Goal: Task Accomplishment & Management: Manage account settings

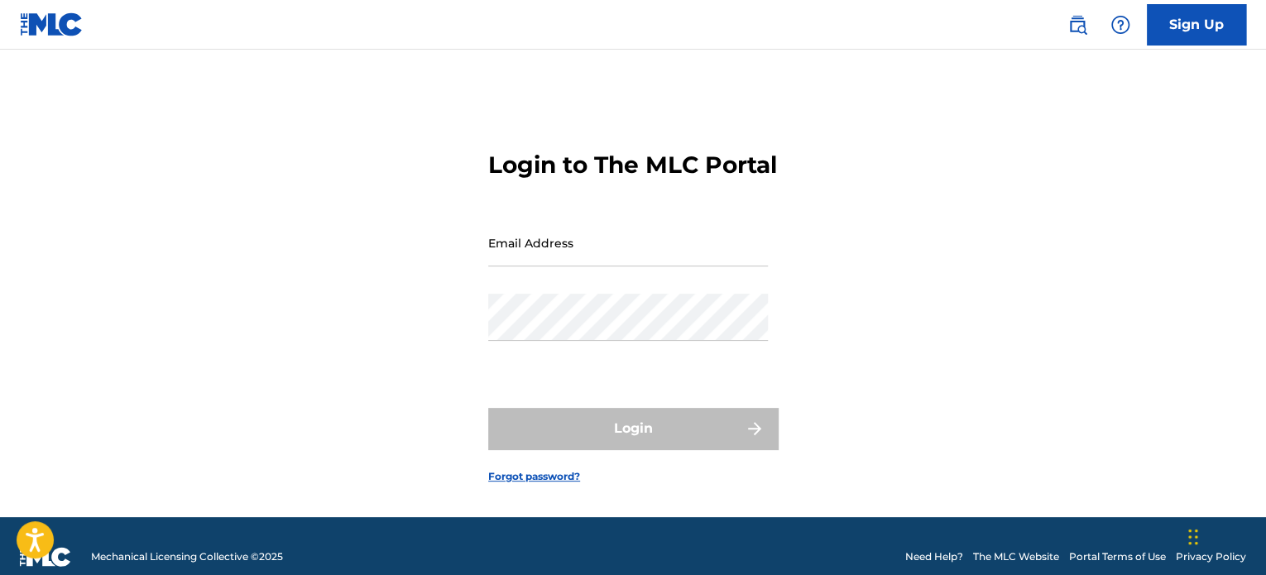
click at [525, 266] on input "Email Address" at bounding box center [628, 242] width 280 height 47
paste input "[EMAIL_ADDRESS][DOMAIN_NAME]"
type input "[EMAIL_ADDRESS][DOMAIN_NAME]"
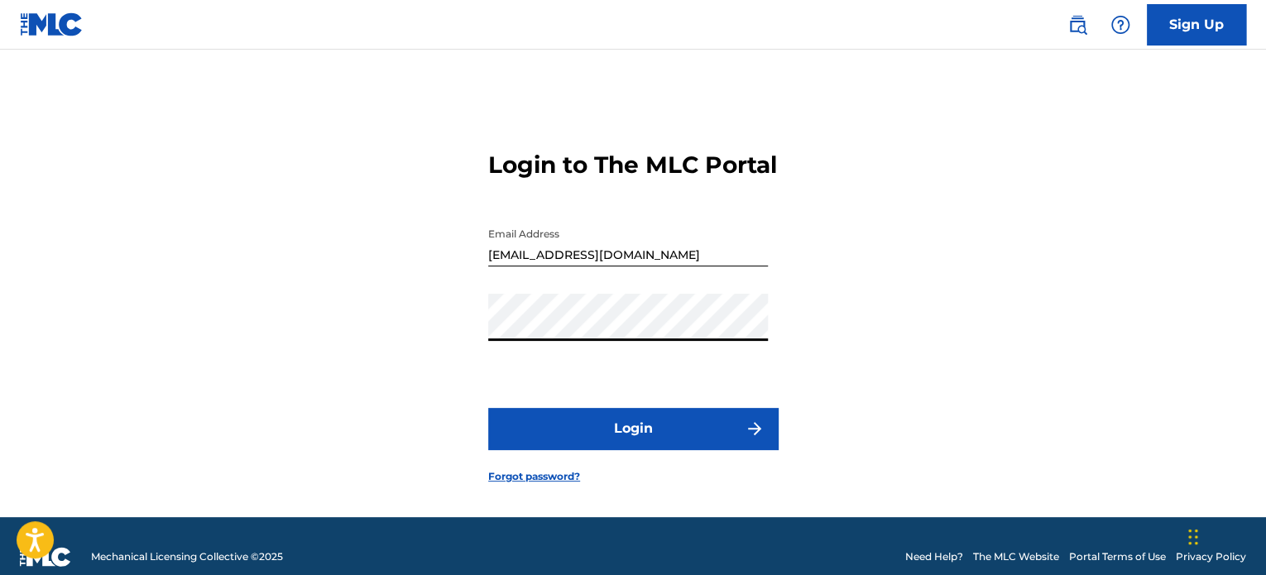
click at [488, 408] on button "Login" at bounding box center [633, 428] width 290 height 41
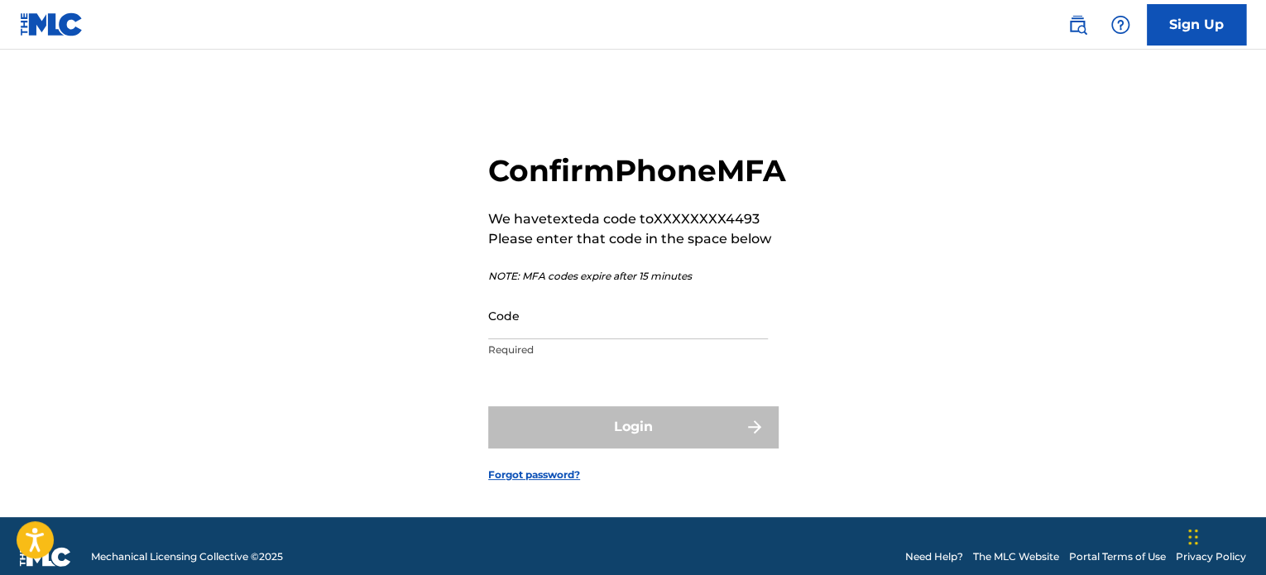
click at [672, 339] on input "Code" at bounding box center [628, 315] width 280 height 47
paste input "537425"
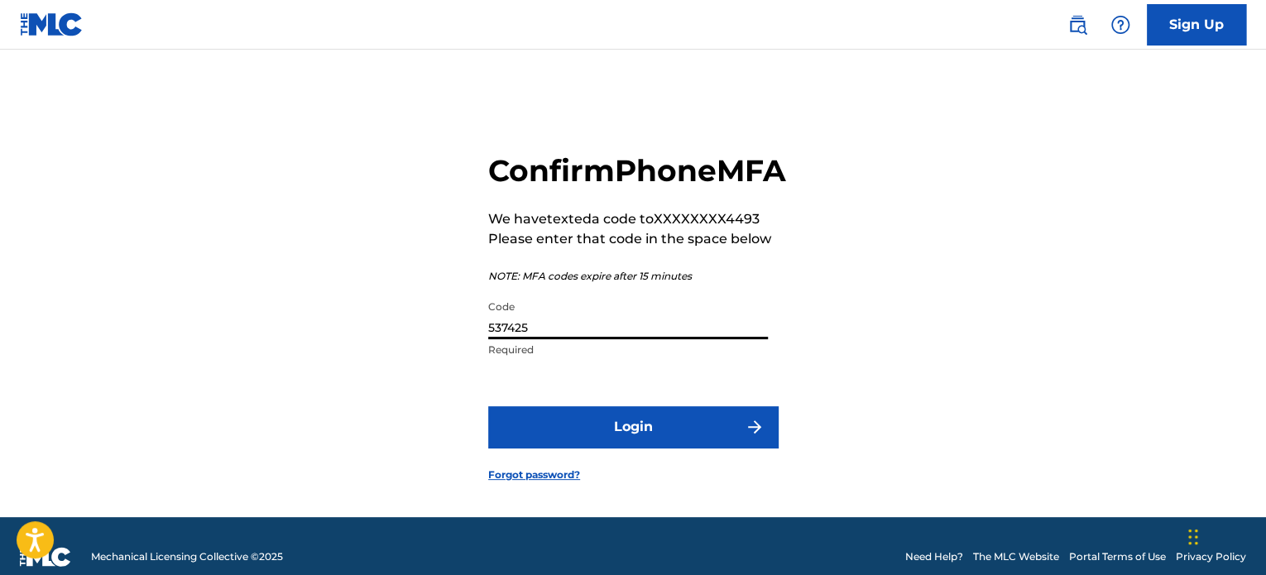
type input "537425"
click at [488, 406] on button "Login" at bounding box center [633, 426] width 290 height 41
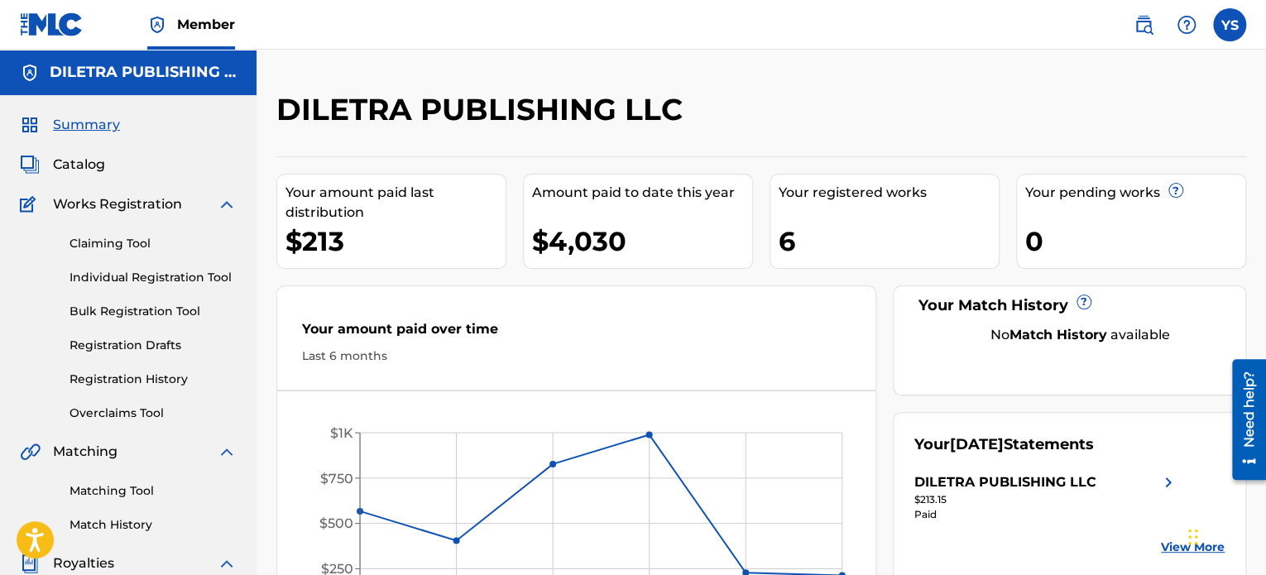
click at [80, 171] on span "Catalog" at bounding box center [79, 165] width 52 height 20
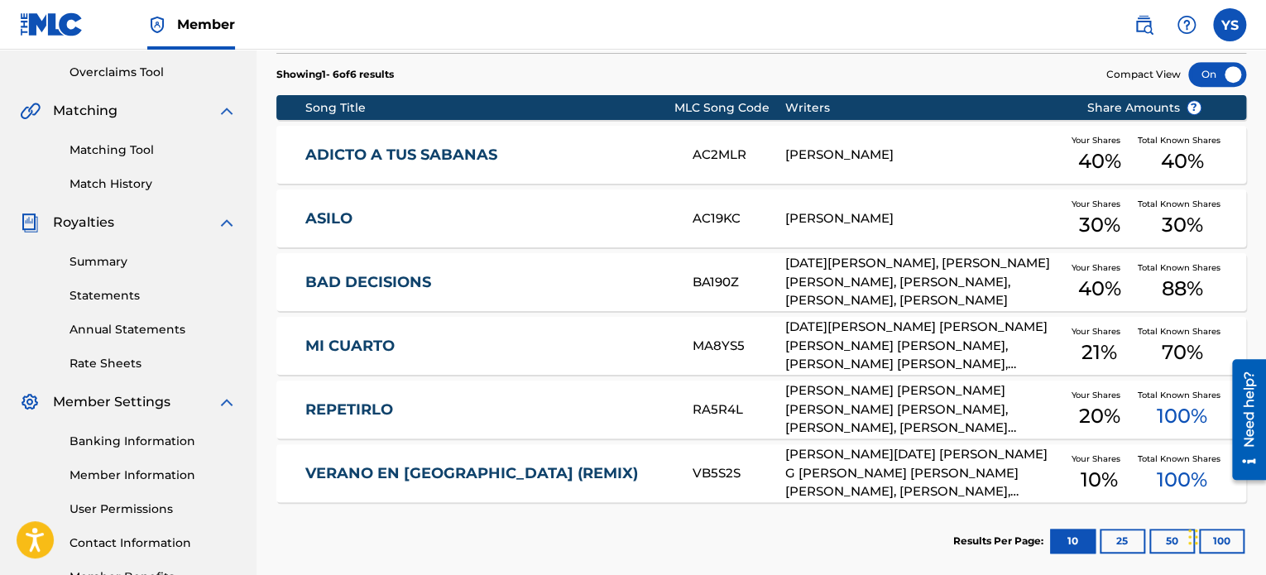
scroll to position [367, 0]
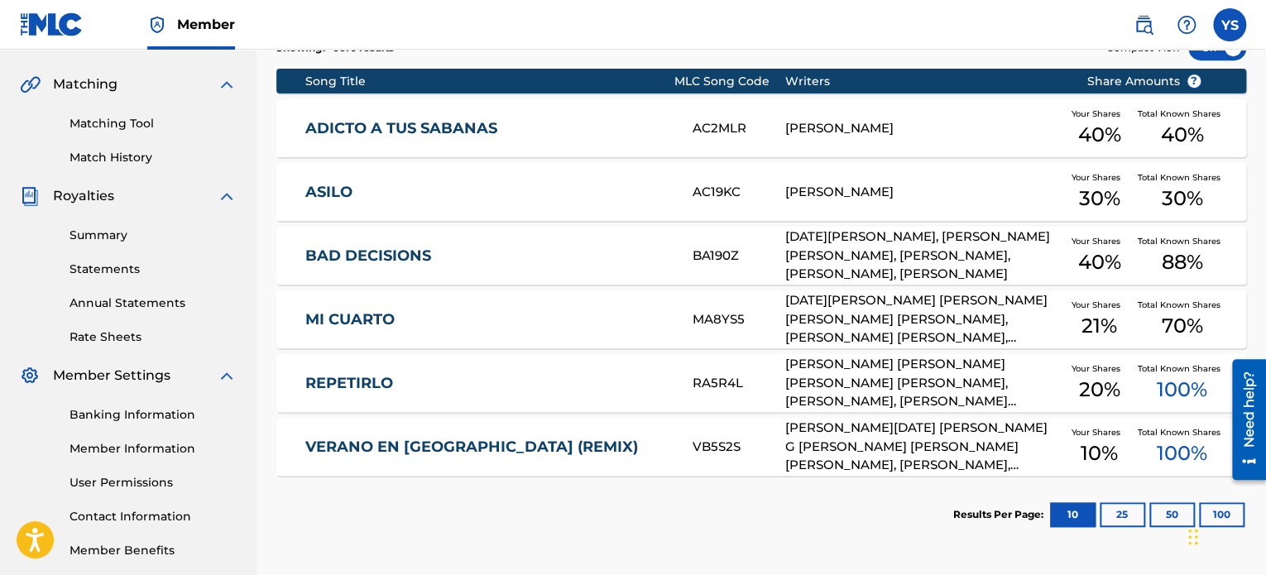
click at [1179, 514] on button "50" at bounding box center [1172, 514] width 46 height 25
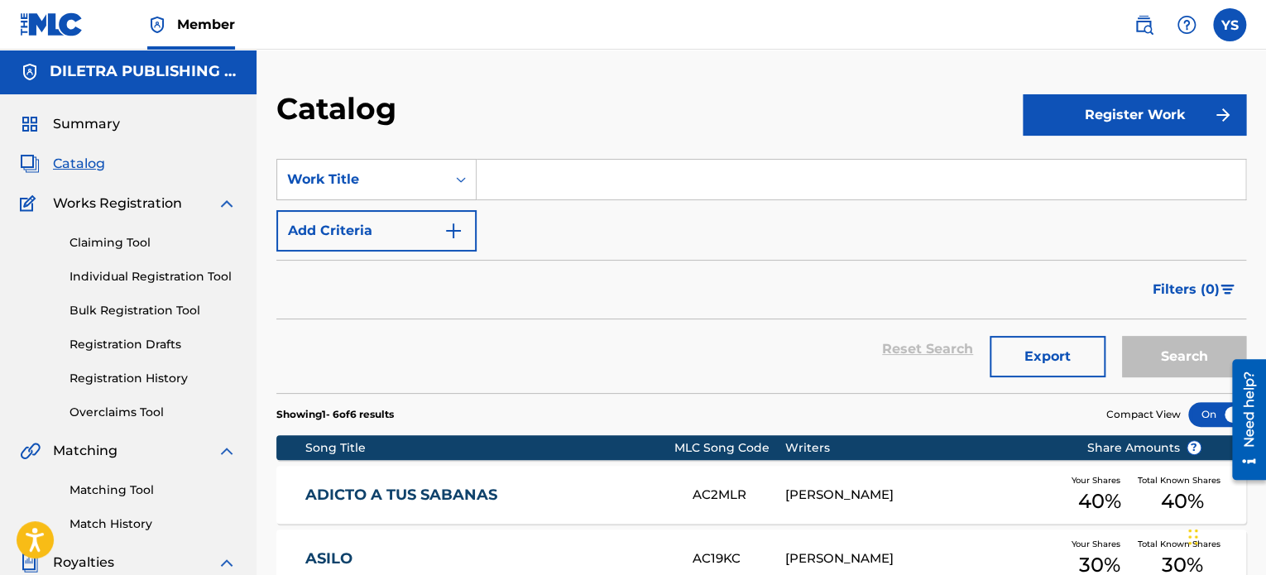
scroll to position [0, 0]
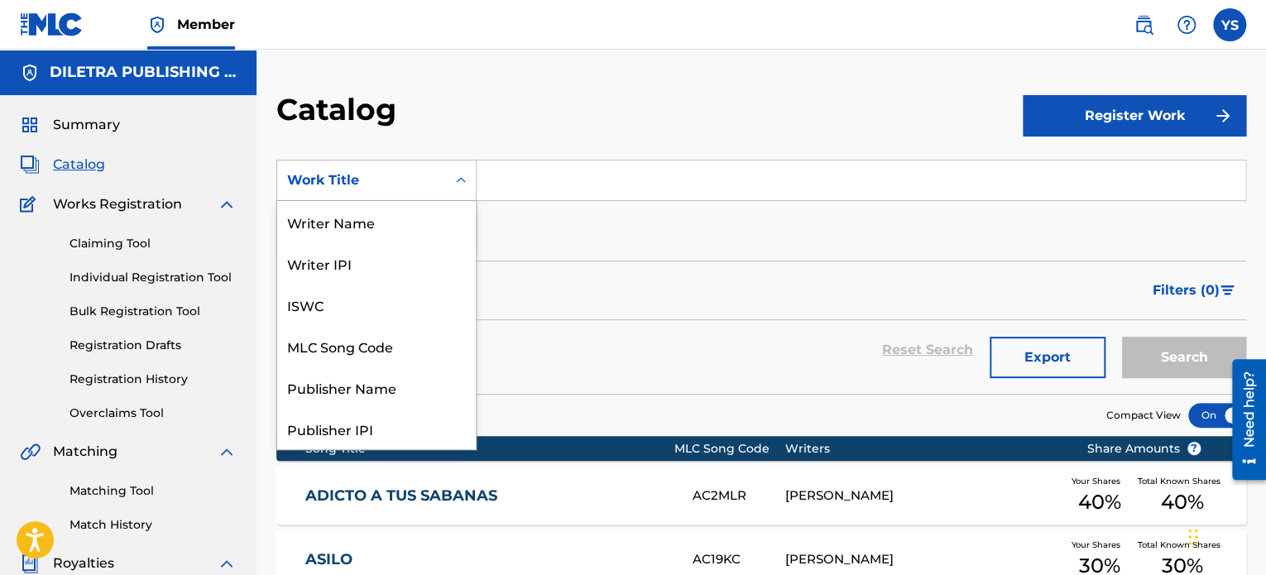
click at [467, 187] on icon "Search Form" at bounding box center [461, 180] width 17 height 17
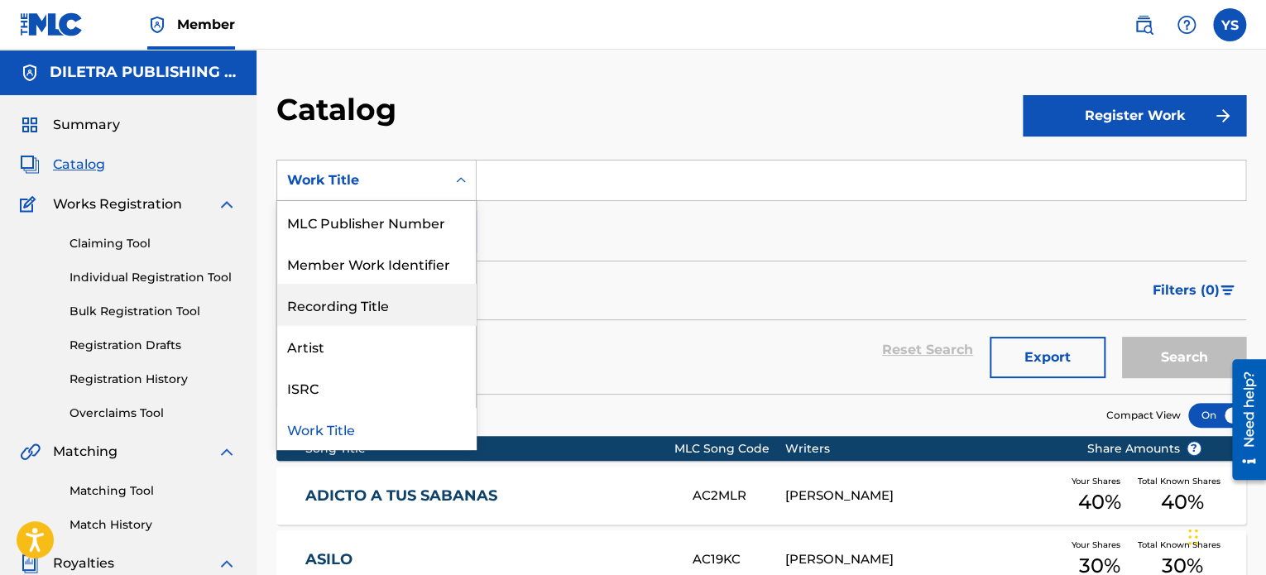
click at [402, 319] on div "Recording Title" at bounding box center [376, 304] width 199 height 41
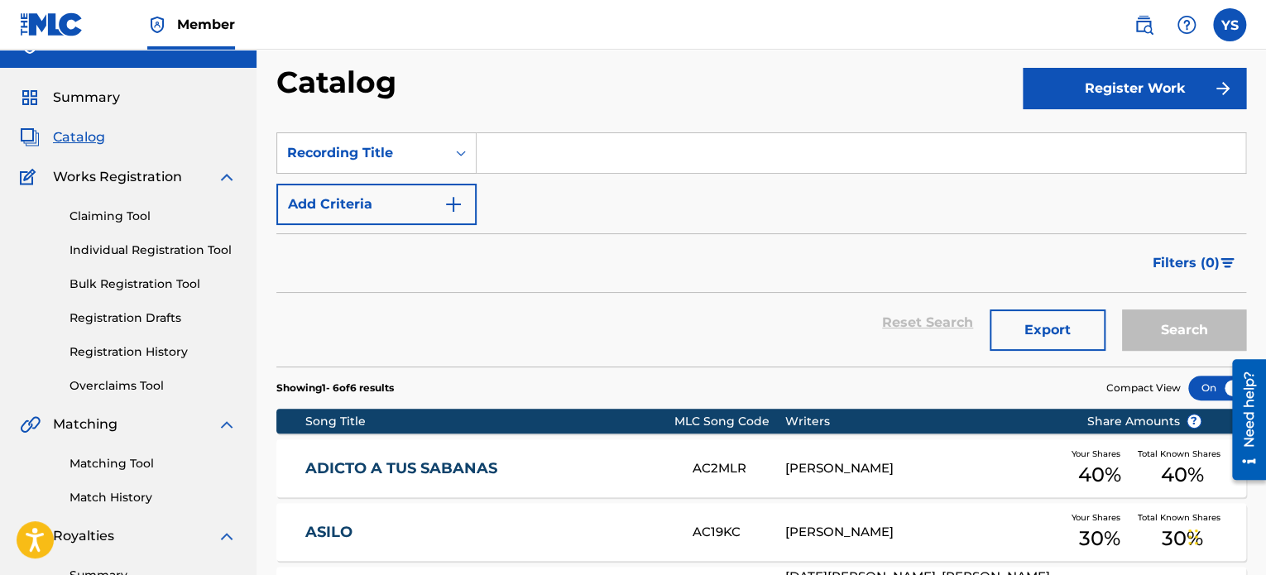
scroll to position [0, 0]
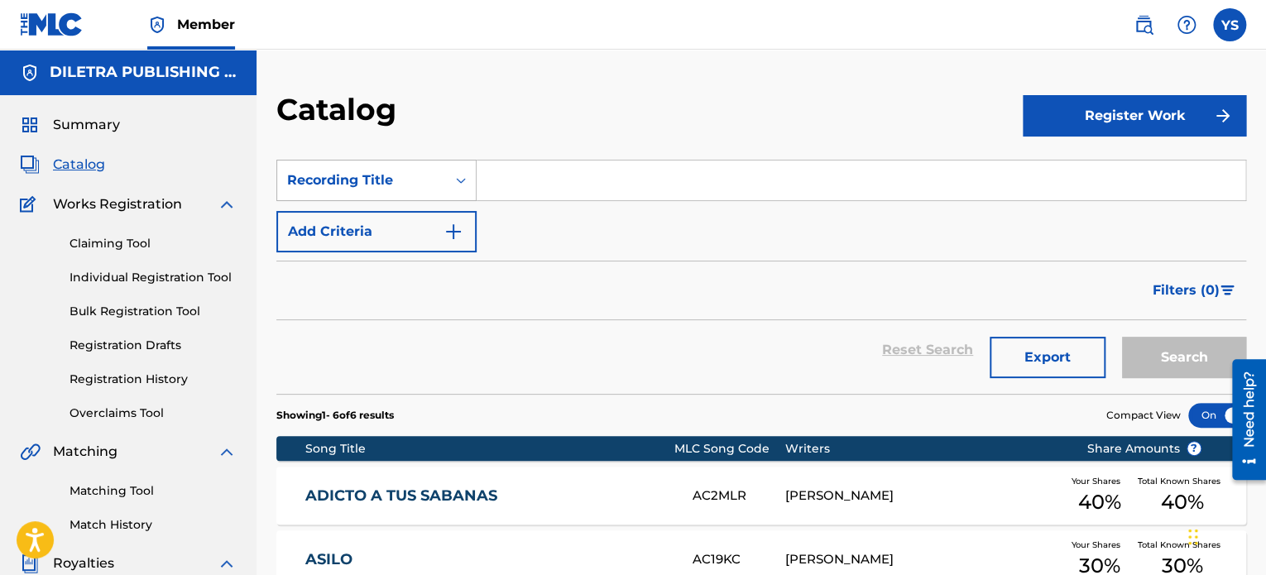
click at [430, 173] on div "Recording Title" at bounding box center [361, 180] width 149 height 20
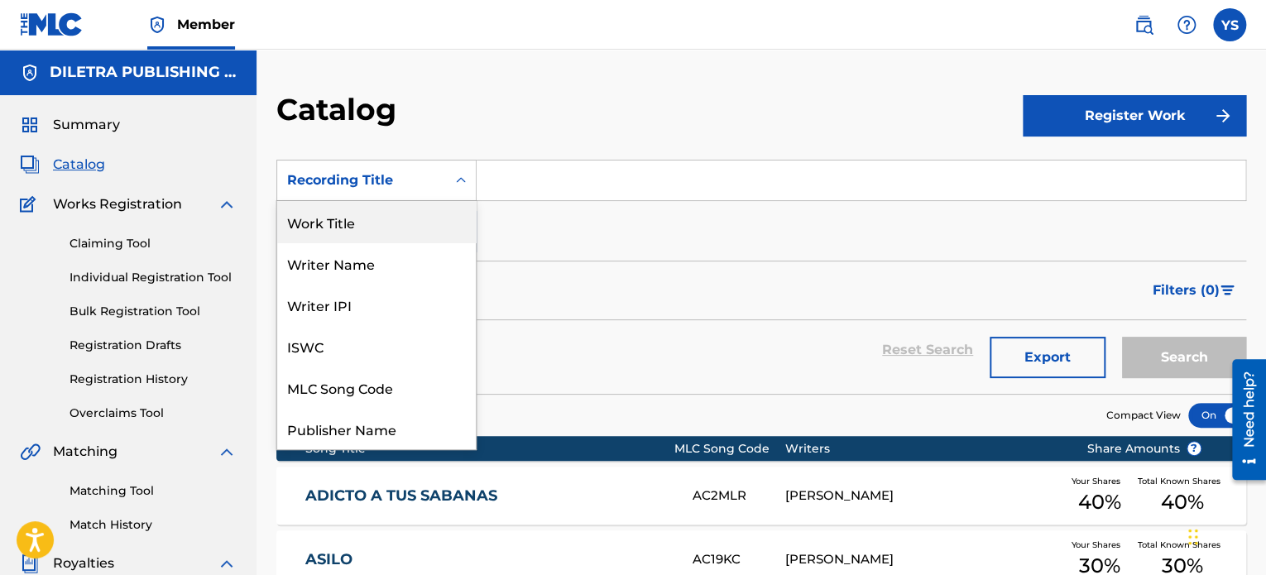
click at [410, 224] on div "Work Title" at bounding box center [376, 221] width 199 height 41
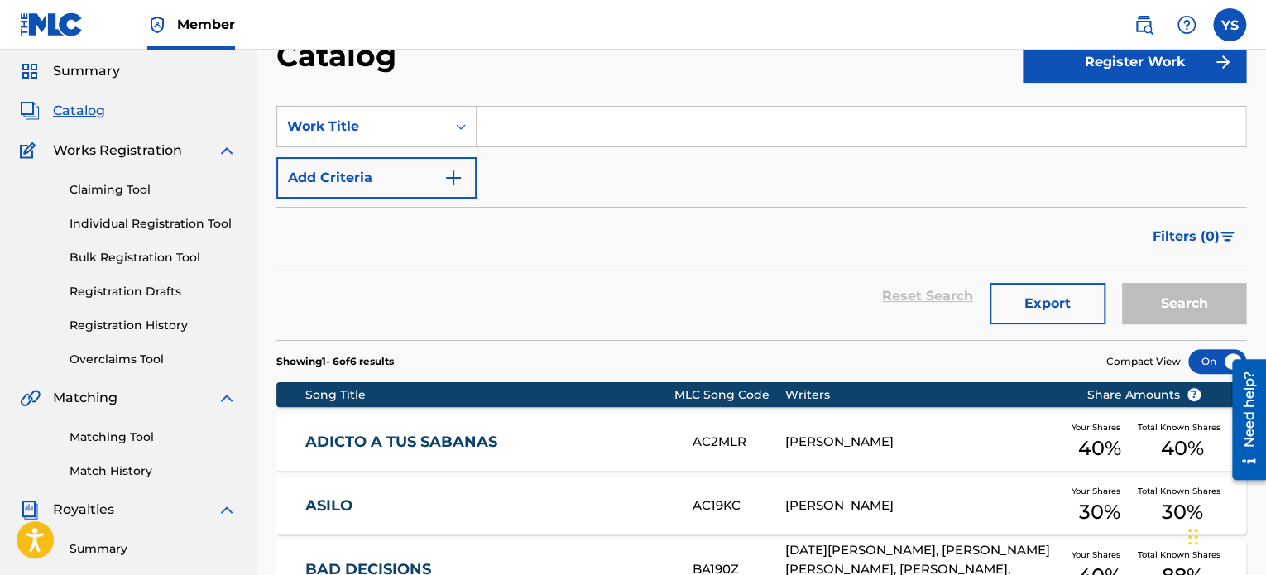
scroll to position [83, 0]
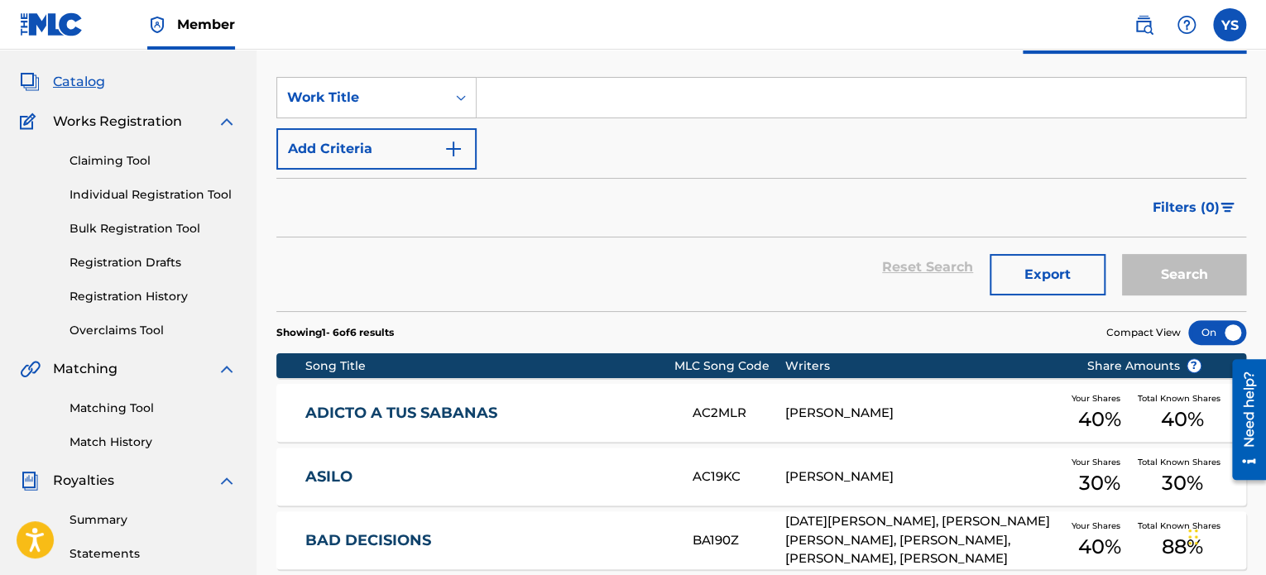
click at [597, 264] on div "Reset Search Export Search" at bounding box center [761, 267] width 970 height 60
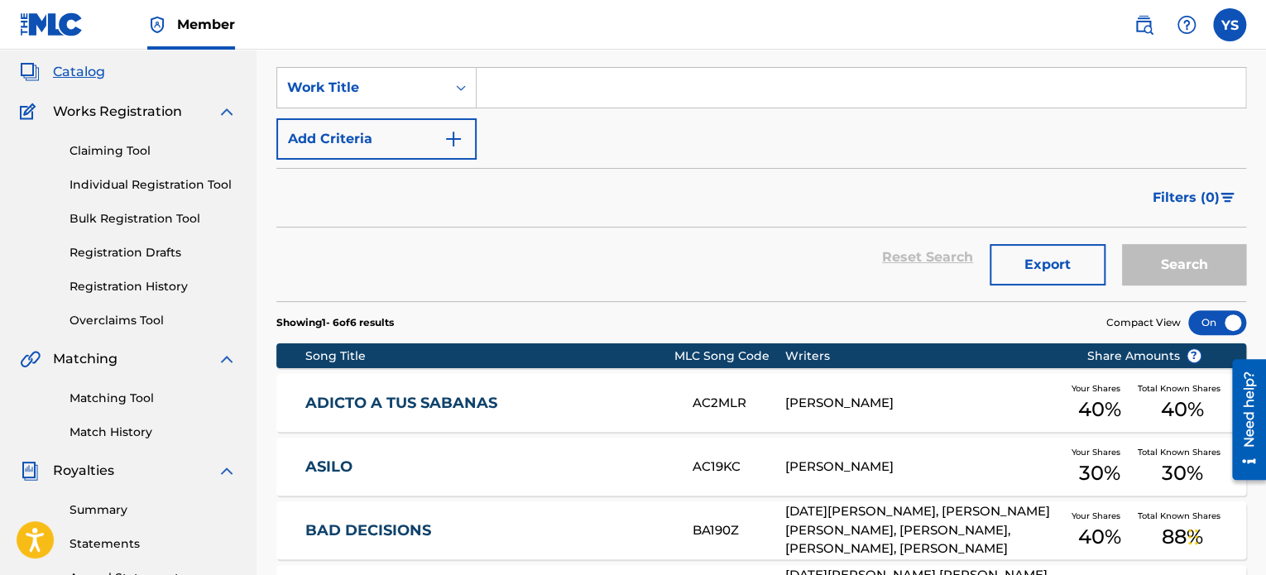
scroll to position [119, 0]
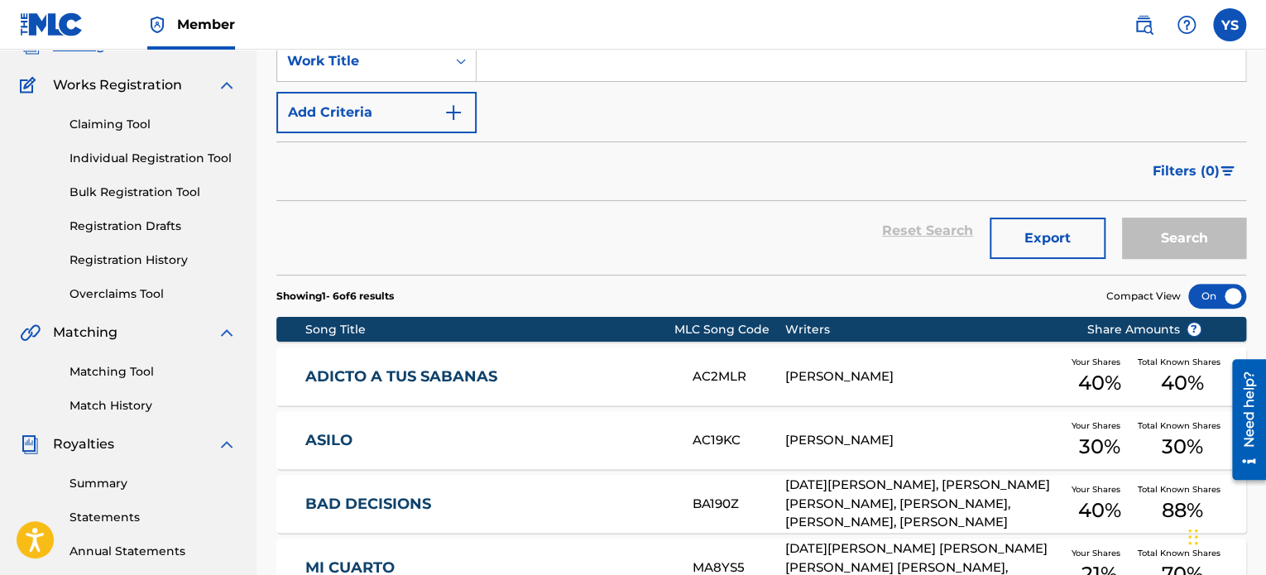
click at [1224, 296] on div at bounding box center [1217, 296] width 58 height 25
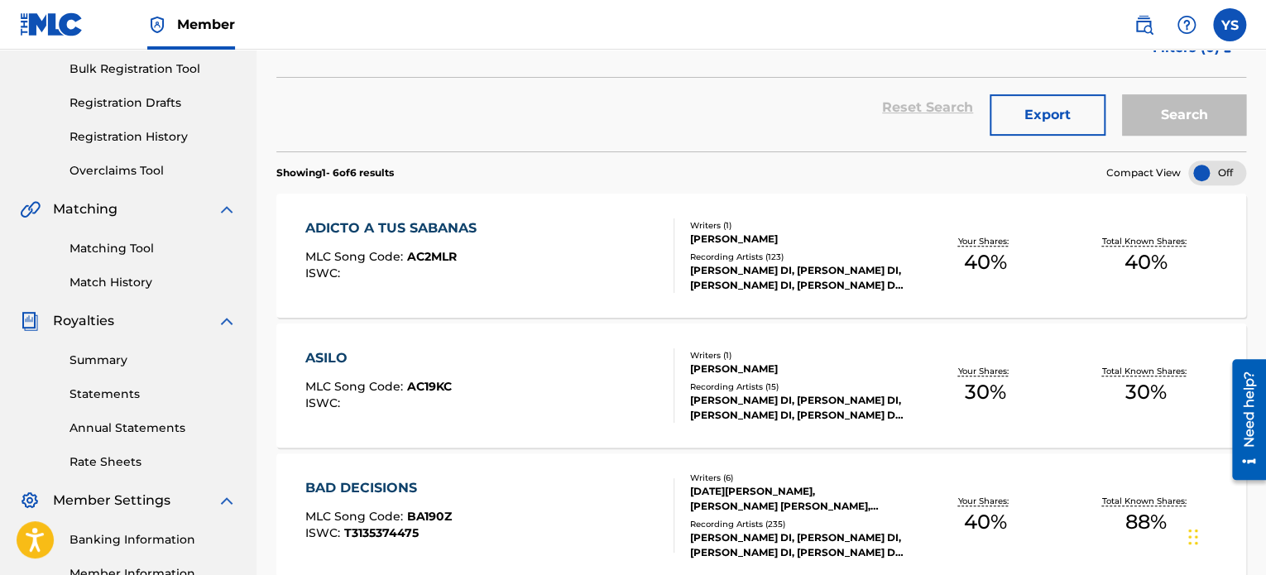
scroll to position [212, 0]
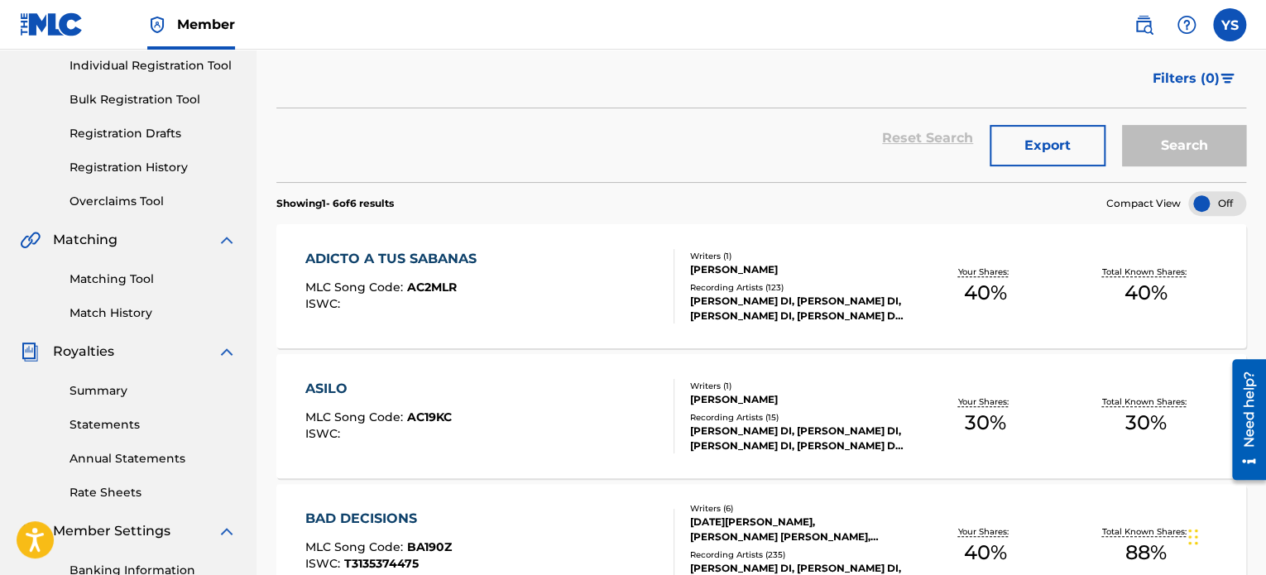
click at [1227, 201] on div at bounding box center [1217, 203] width 58 height 25
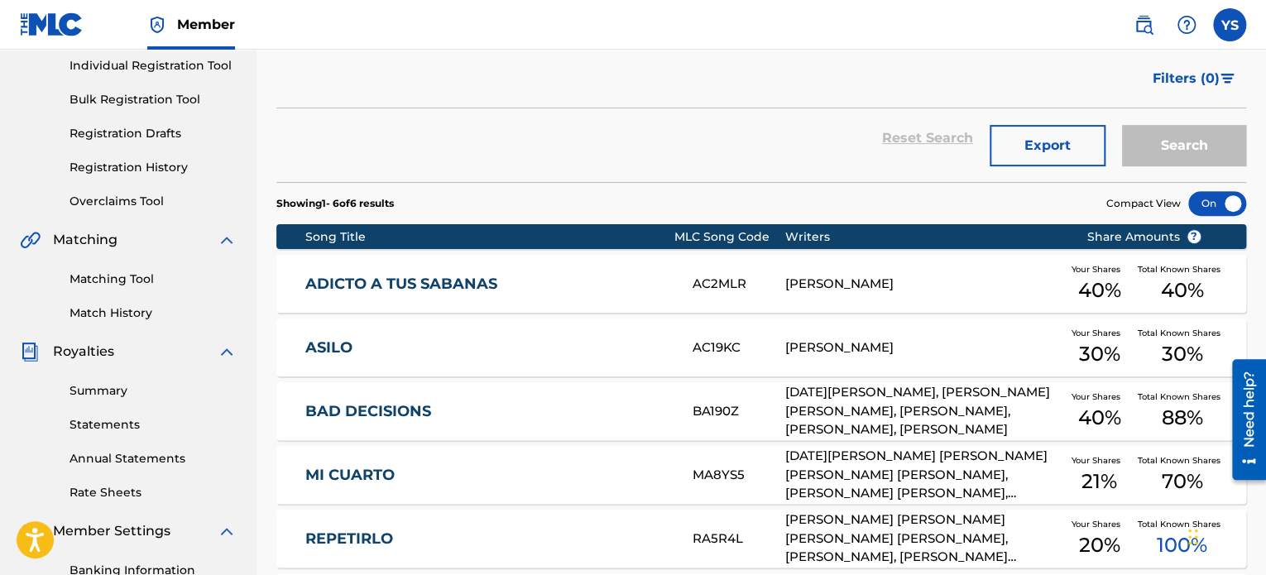
click at [1228, 202] on div at bounding box center [1217, 203] width 58 height 25
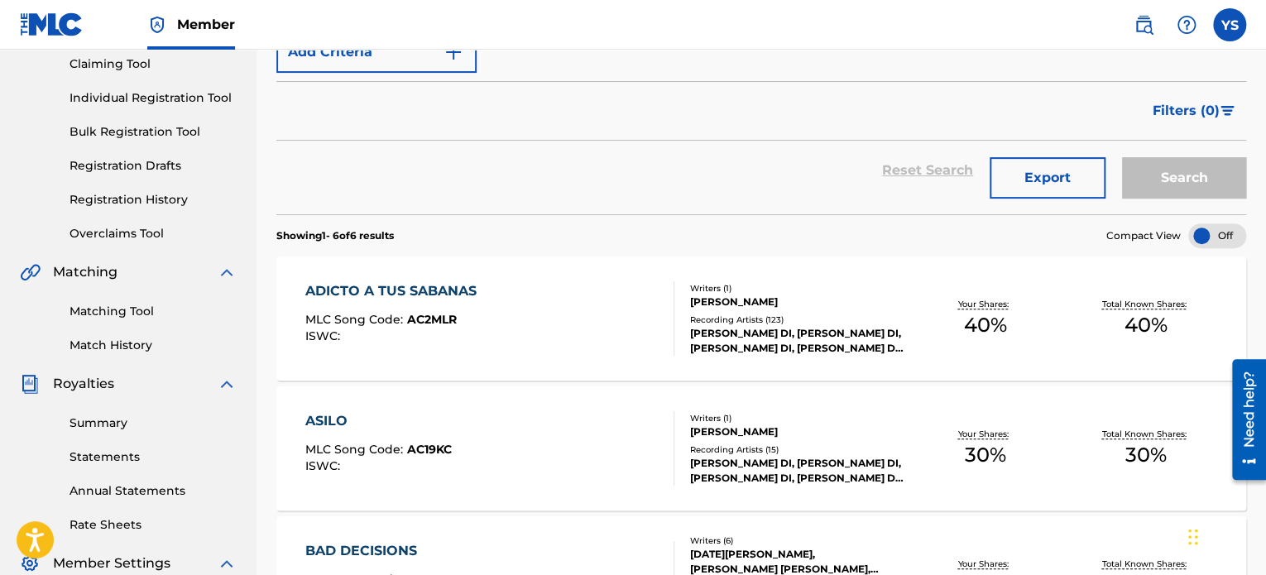
scroll to position [46, 0]
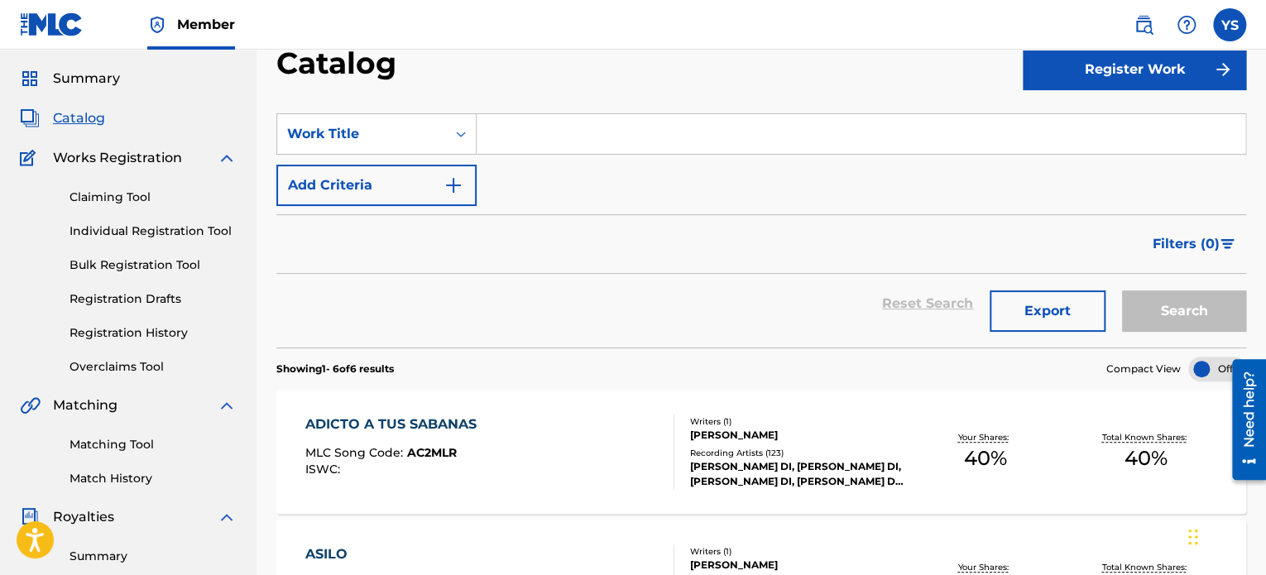
click at [1071, 310] on button "Export" at bounding box center [1047, 310] width 116 height 41
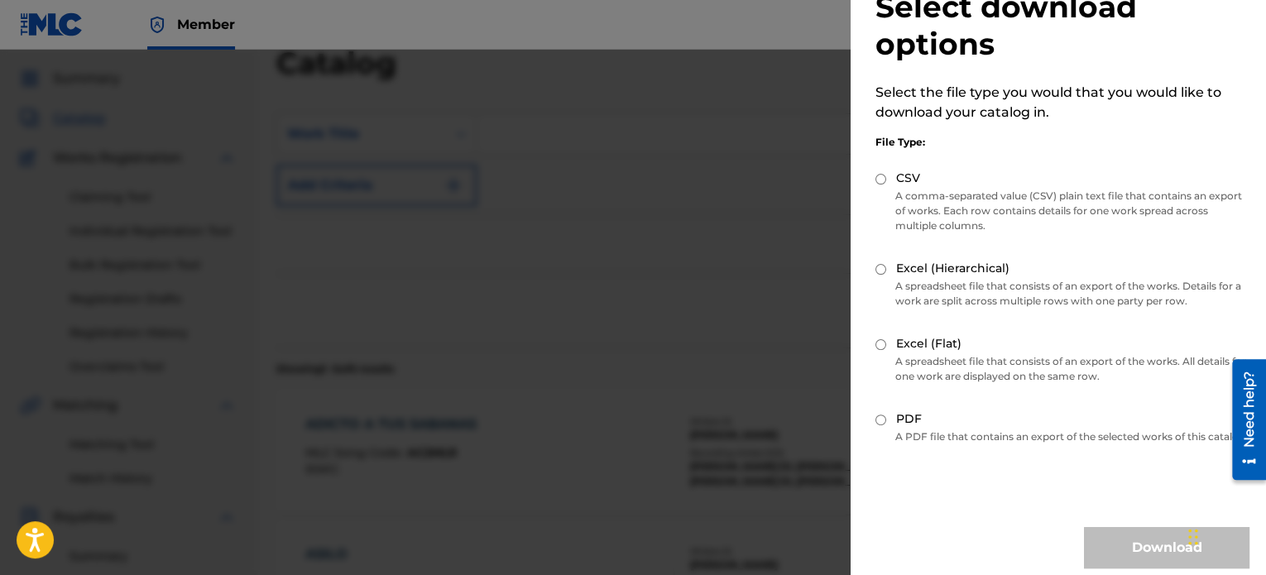
scroll to position [79, 0]
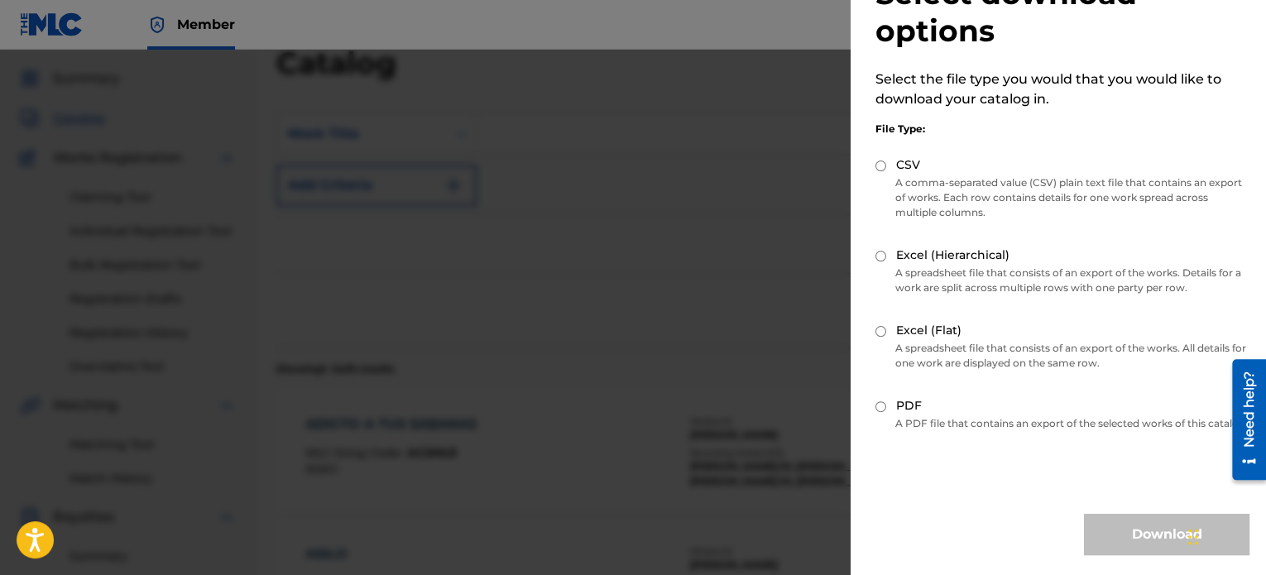
click at [1025, 420] on p "A PDF file that contains an export of the selected works of this catalog." at bounding box center [1062, 423] width 374 height 15
click at [878, 401] on input "PDF" at bounding box center [880, 406] width 11 height 11
radio input "true"
click at [1134, 539] on button "Download" at bounding box center [1166, 534] width 165 height 41
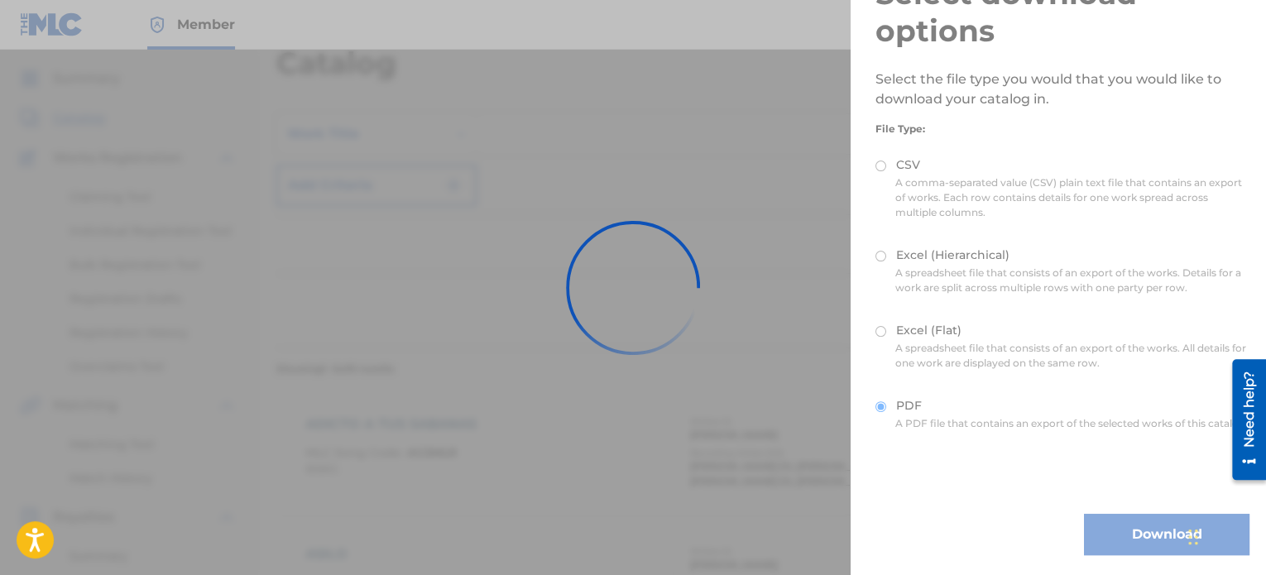
scroll to position [0, 0]
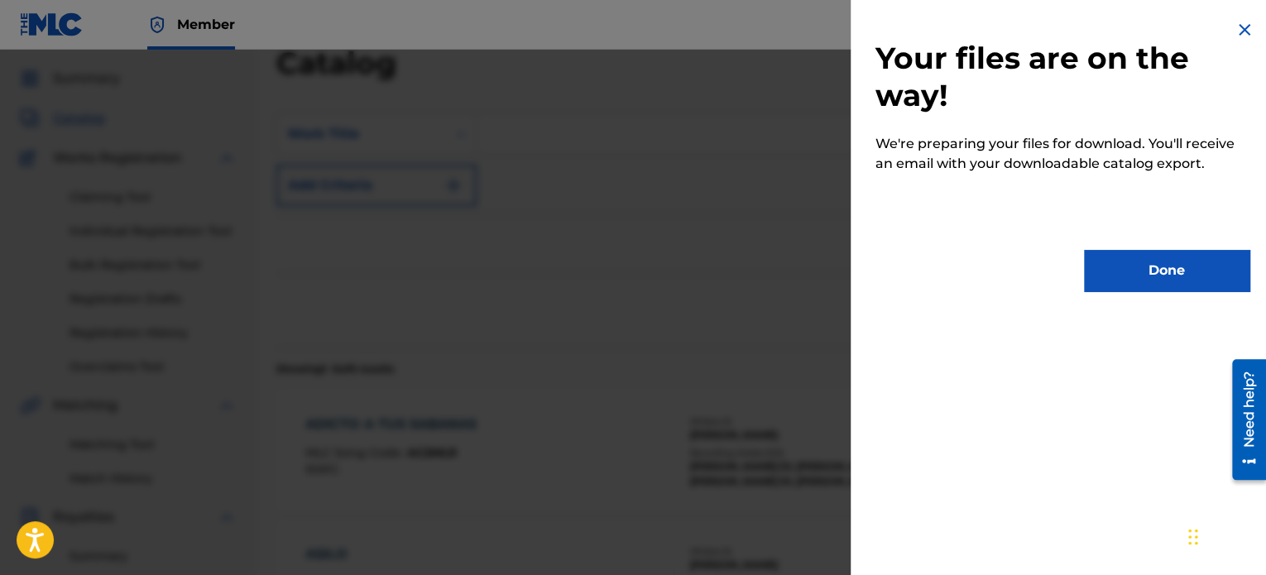
click at [1242, 29] on img at bounding box center [1244, 30] width 20 height 20
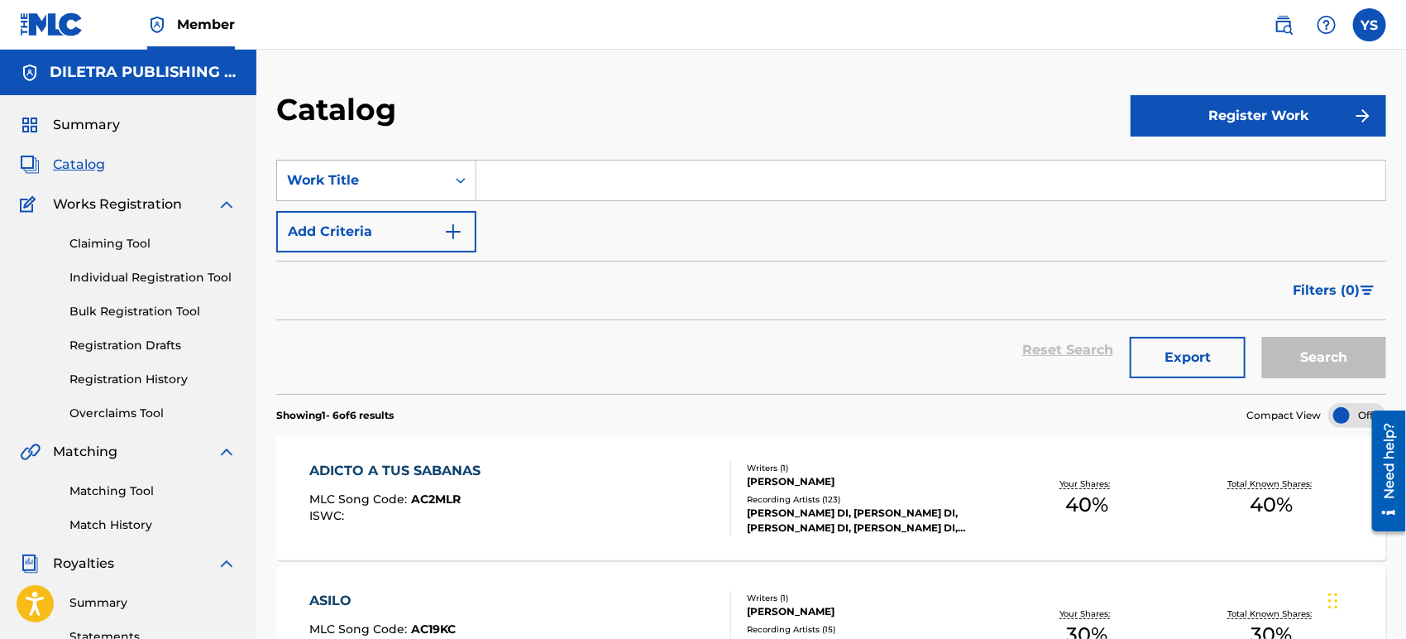
click at [424, 182] on div "Work Title" at bounding box center [361, 180] width 149 height 20
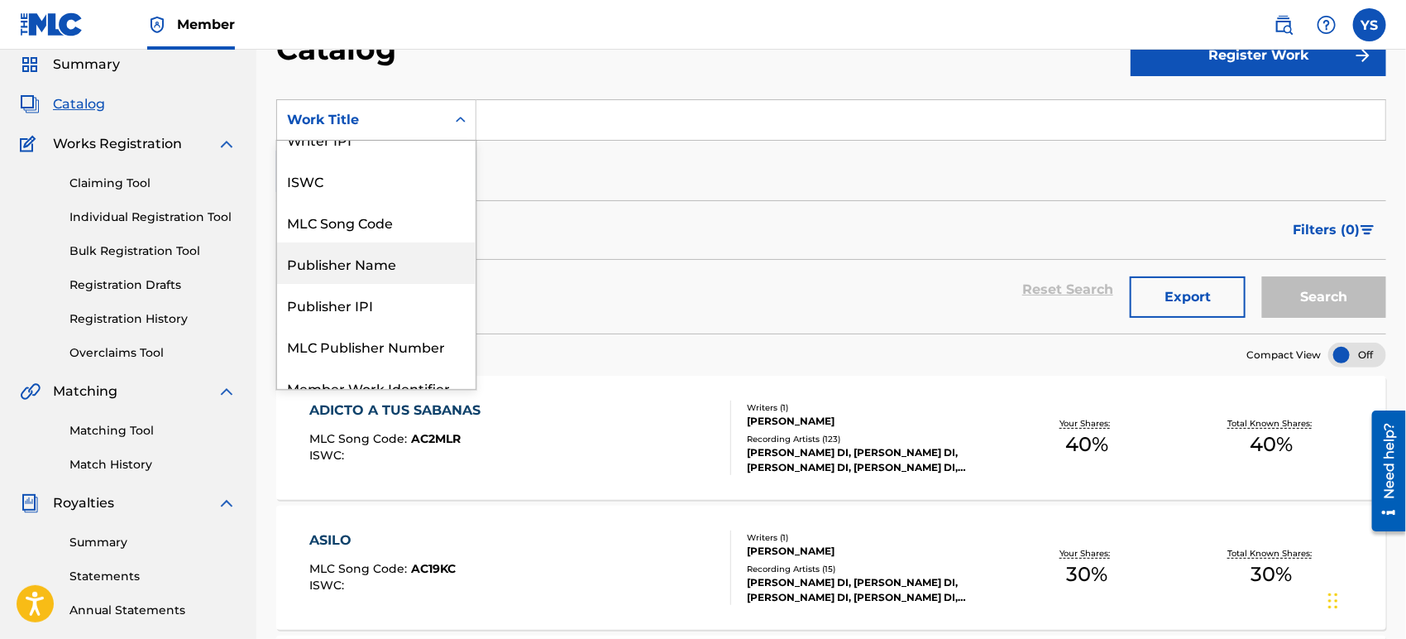
scroll to position [92, 0]
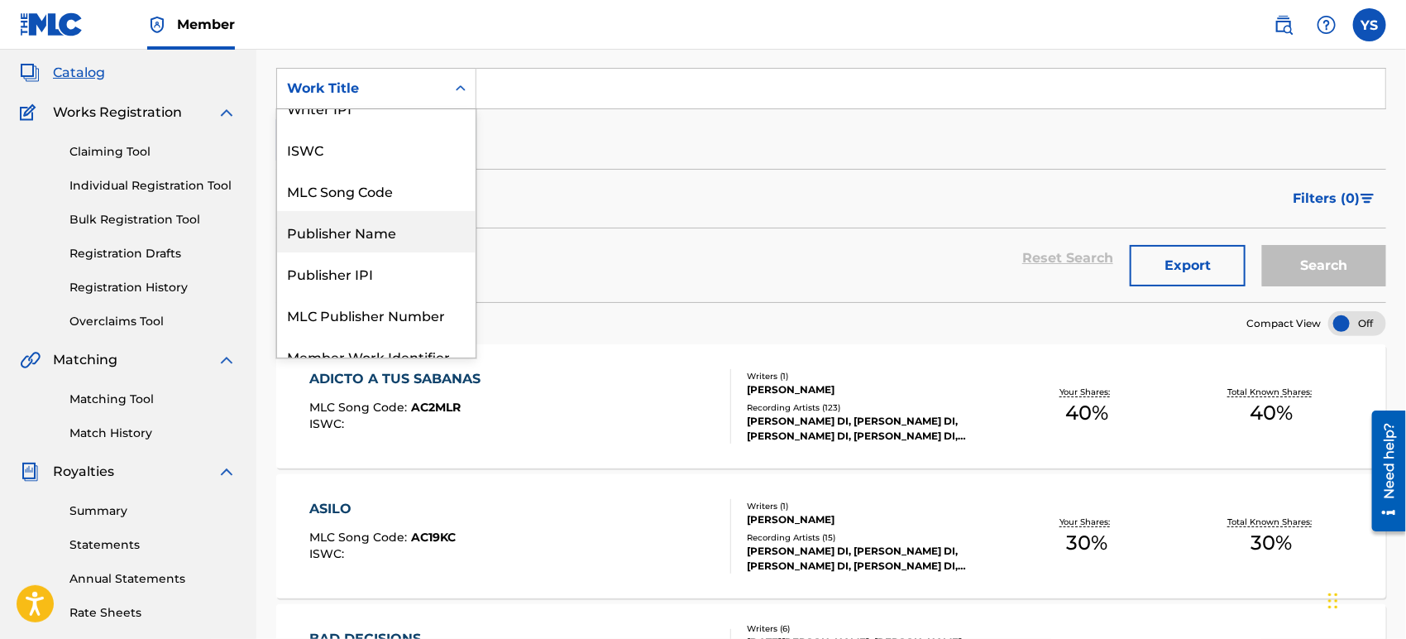
click at [1265, 300] on div "Reset Search Export Search" at bounding box center [831, 265] width 1110 height 74
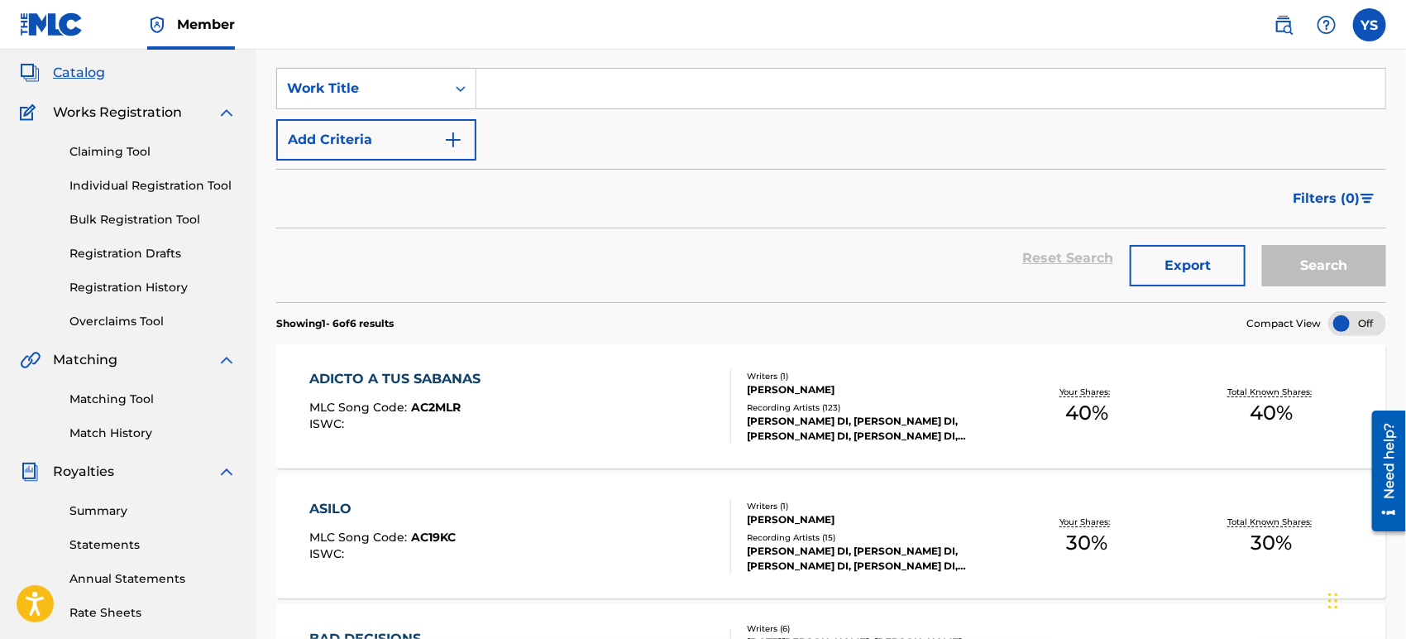
click at [1265, 320] on div at bounding box center [1358, 323] width 58 height 25
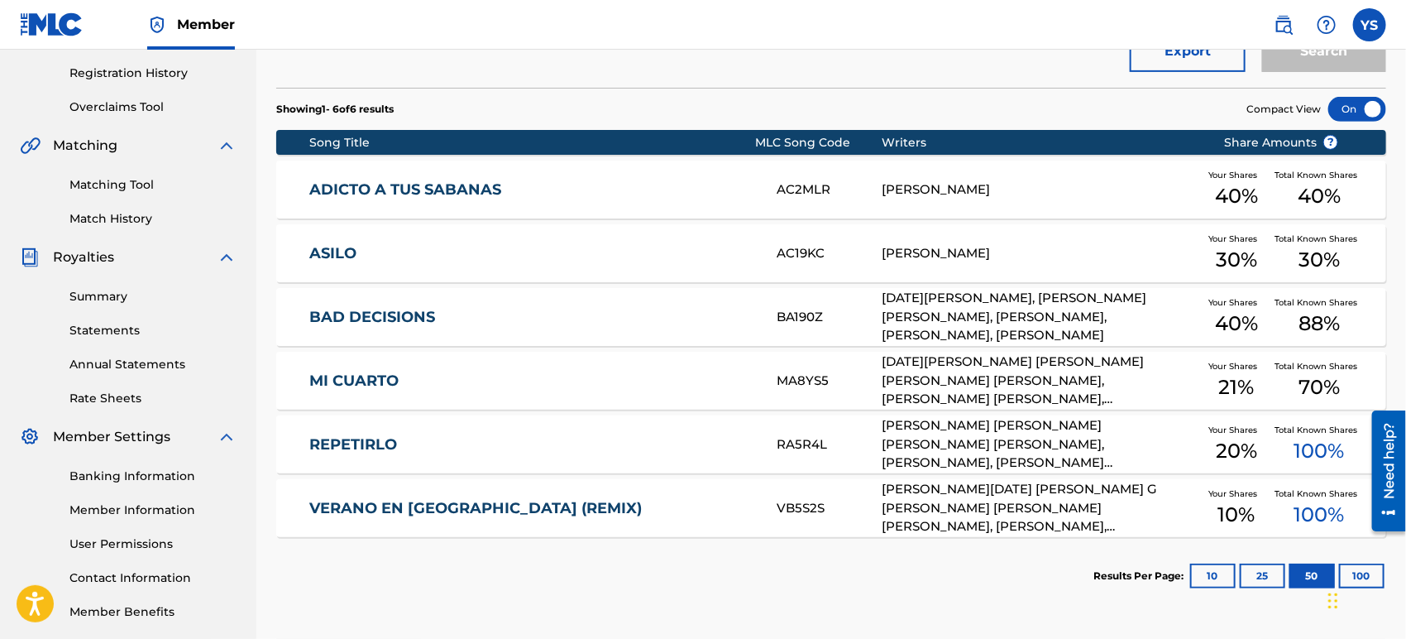
scroll to position [275, 0]
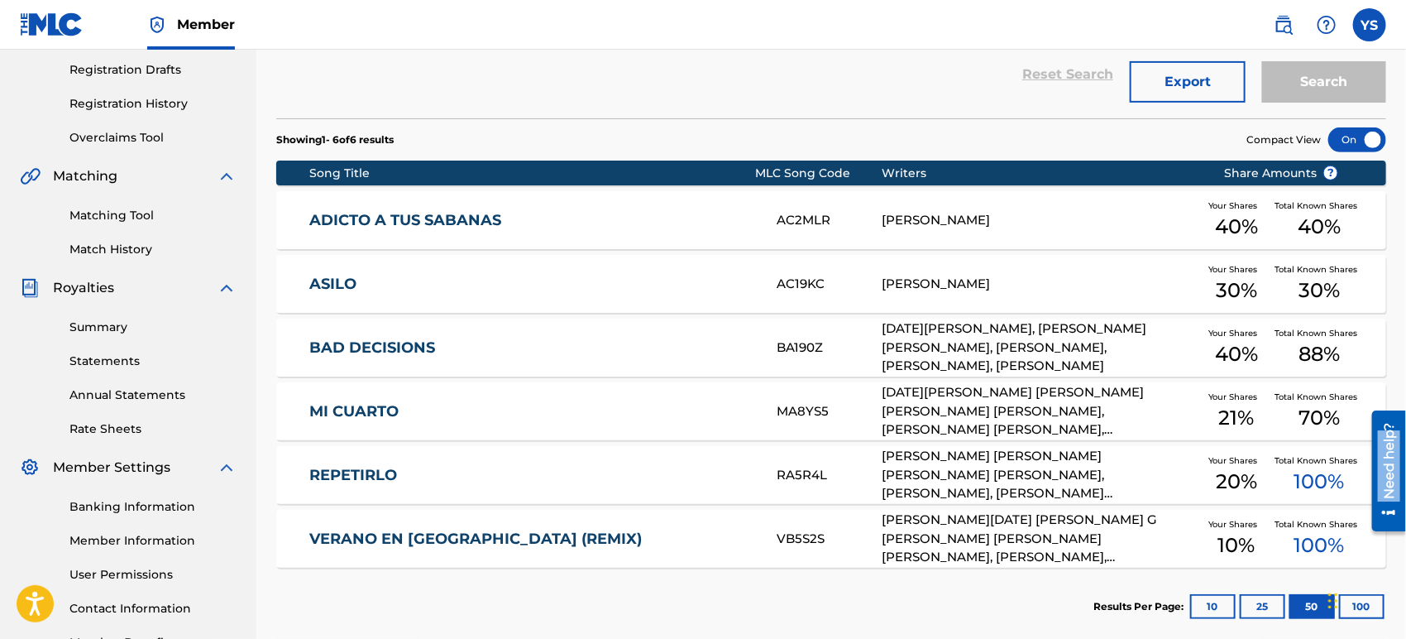
drag, startPoint x: 1387, startPoint y: 426, endPoint x: 1410, endPoint y: 524, distance: 100.3
click at [1265, 524] on html "Need help? Resource Center Help Get the help you need from our knowledge base N…" at bounding box center [1382, 470] width 46 height 133
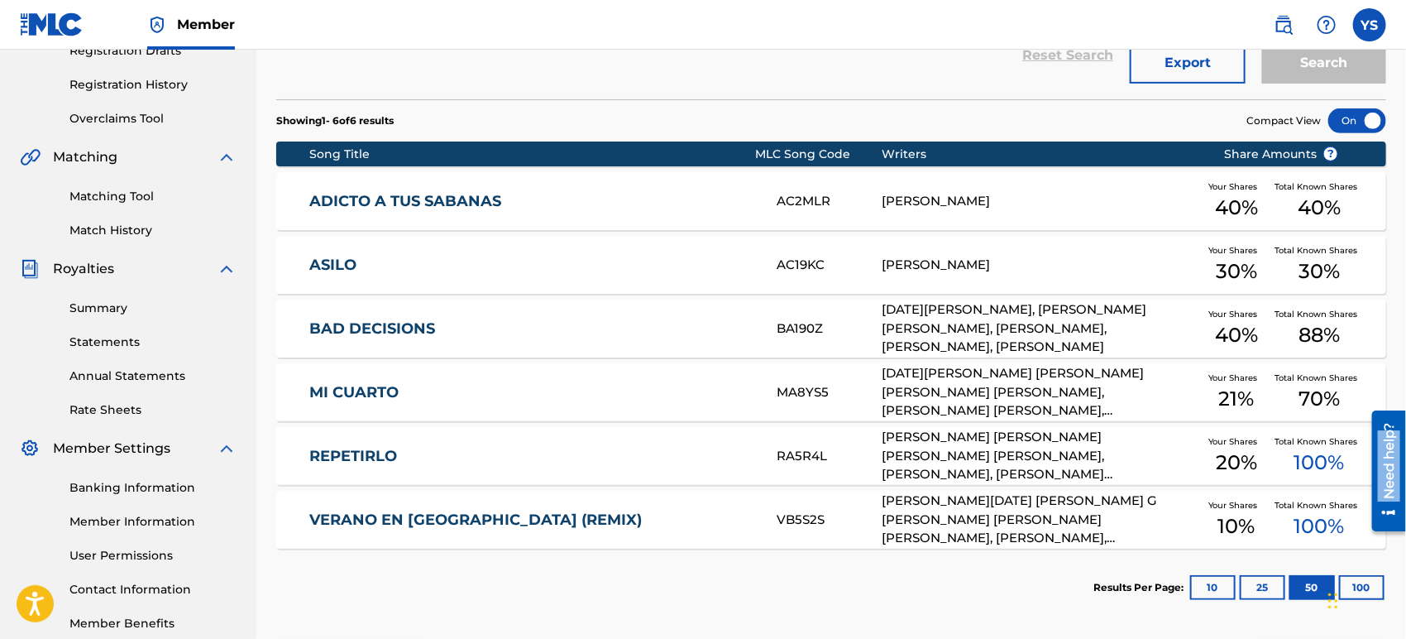
scroll to position [19, 0]
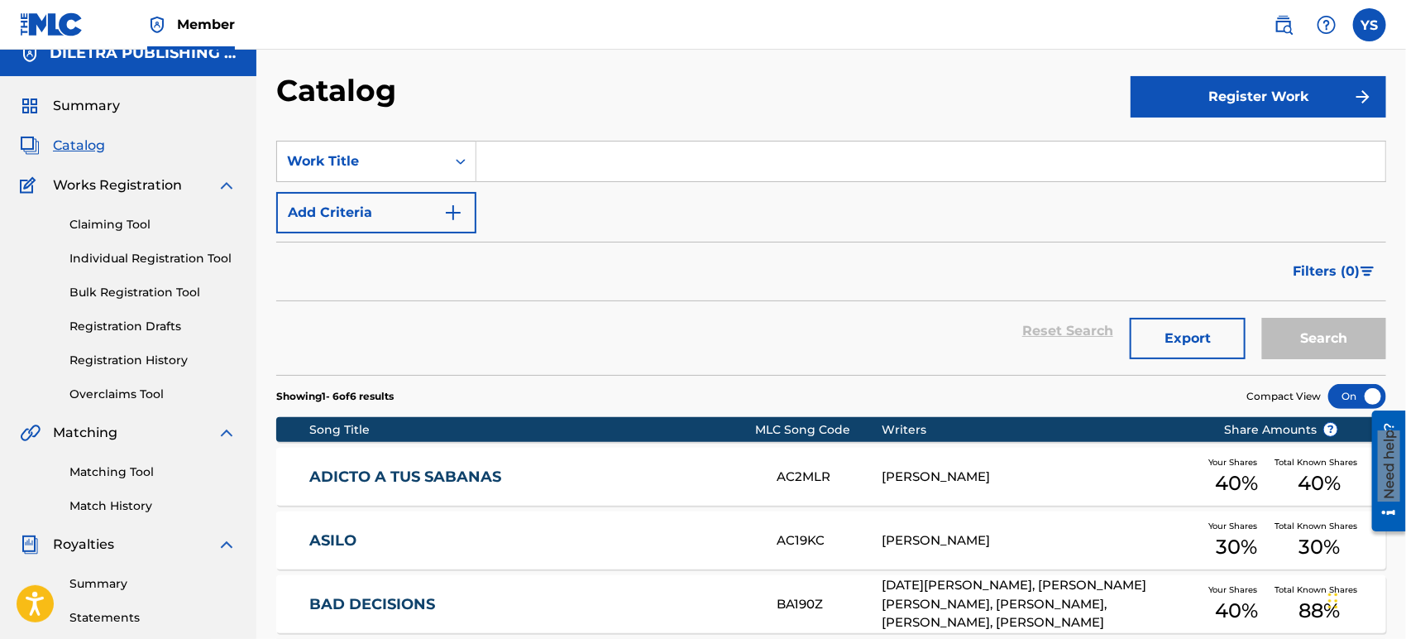
click at [130, 220] on link "Claiming Tool" at bounding box center [152, 224] width 167 height 17
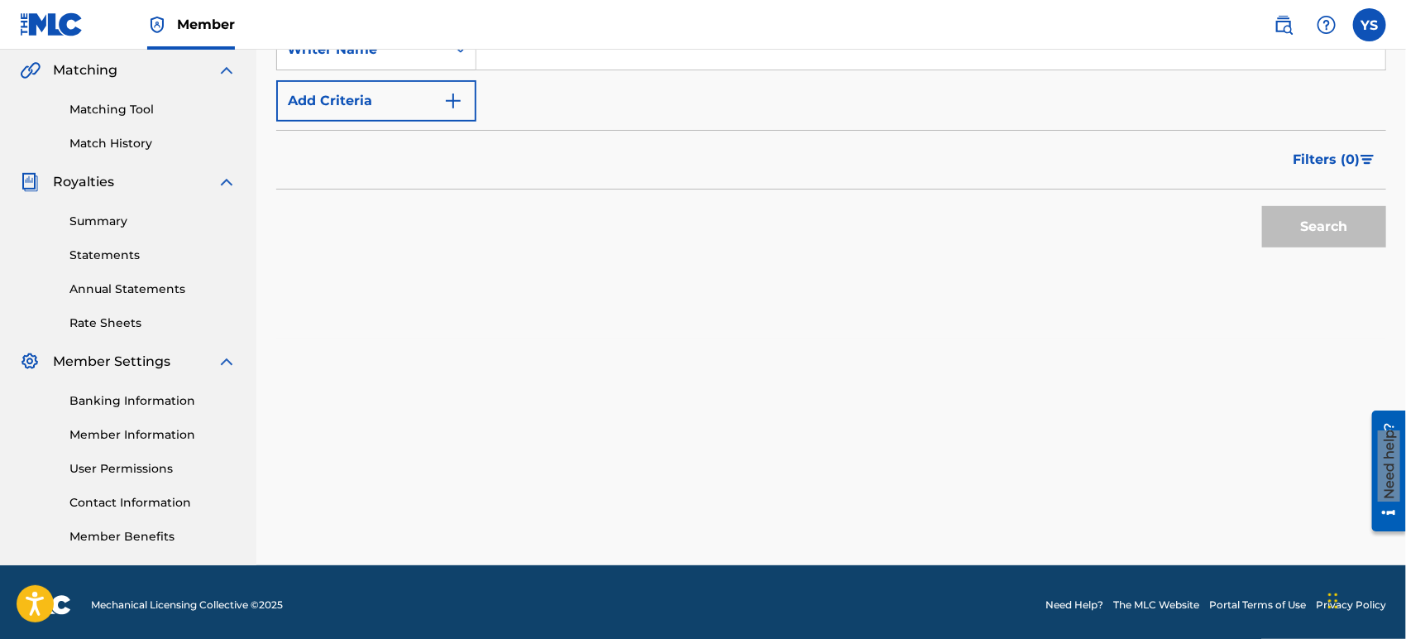
scroll to position [19, 0]
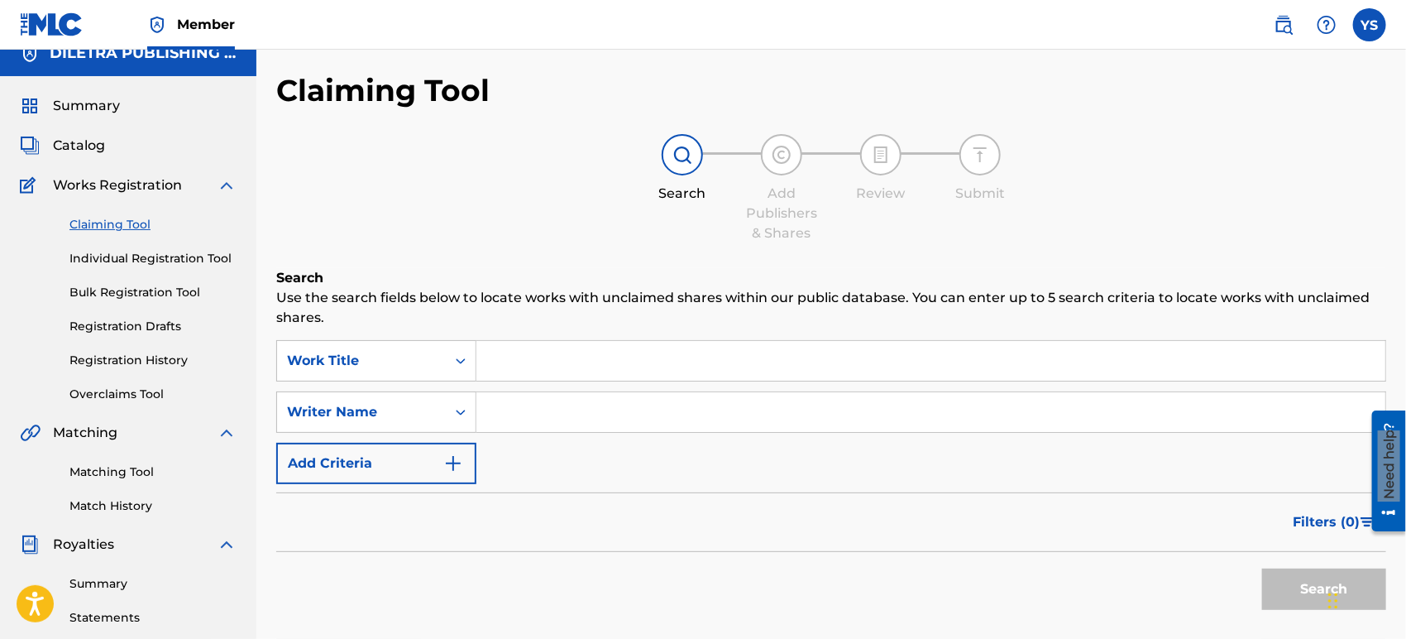
click at [616, 360] on input "Search Form" at bounding box center [931, 361] width 909 height 40
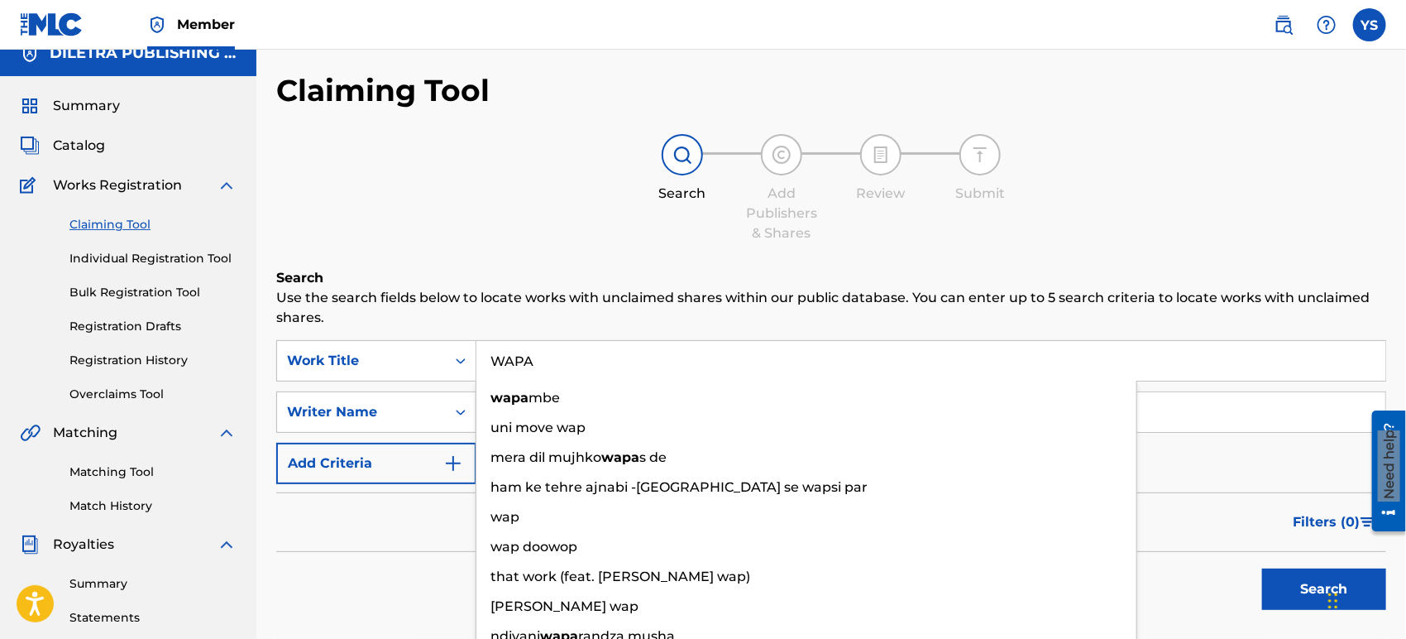
type input "WAPA"
click at [631, 271] on h6 "Search" at bounding box center [831, 278] width 1110 height 20
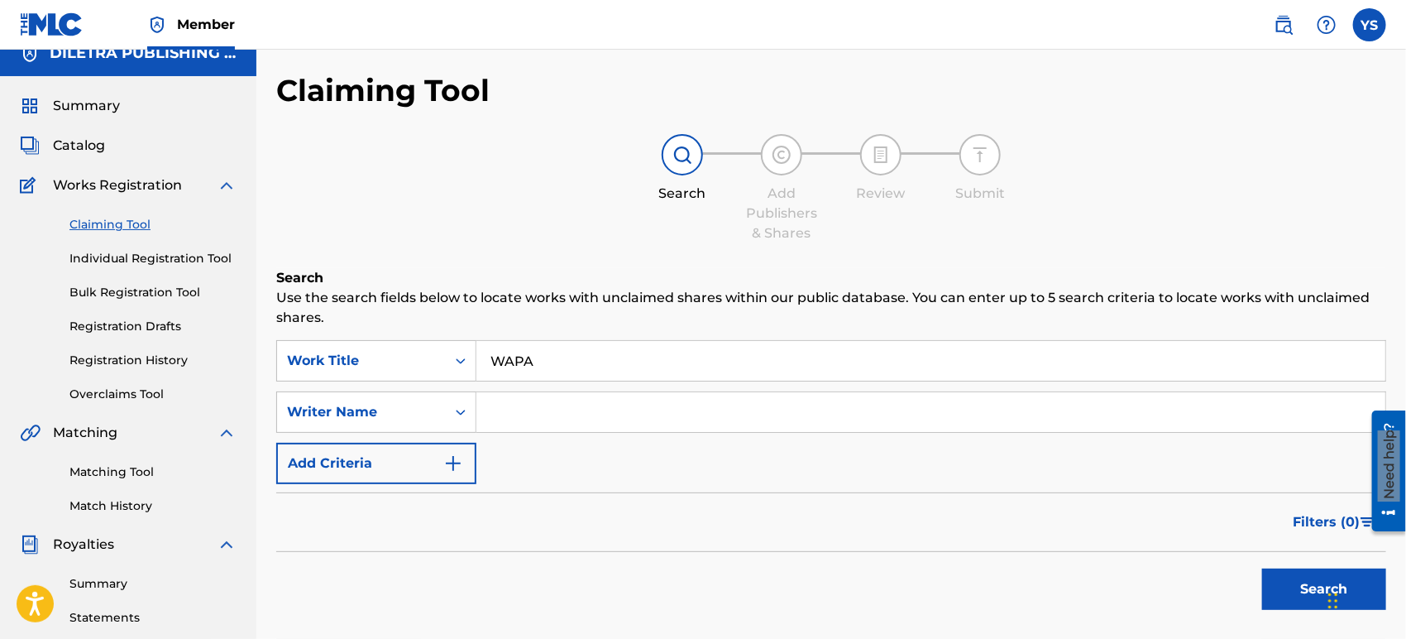
click at [608, 419] on input "Search Form" at bounding box center [931, 412] width 909 height 40
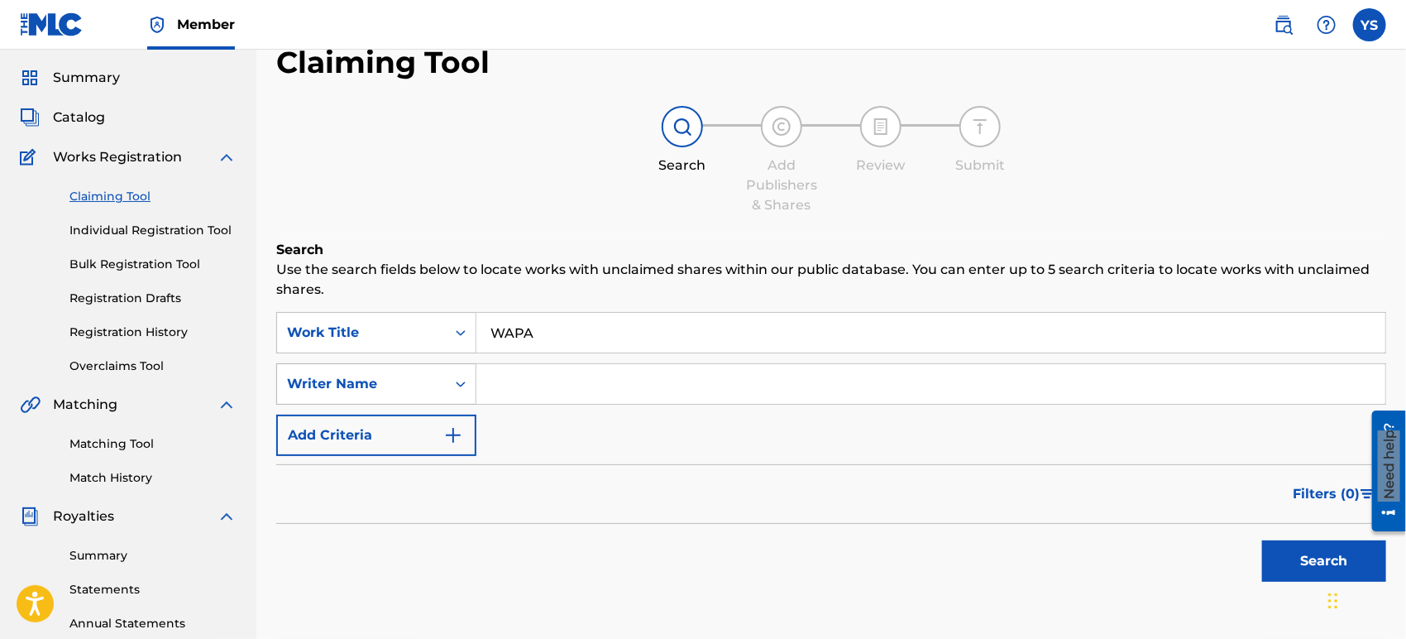
click at [451, 403] on div "Writer Name" at bounding box center [376, 383] width 200 height 41
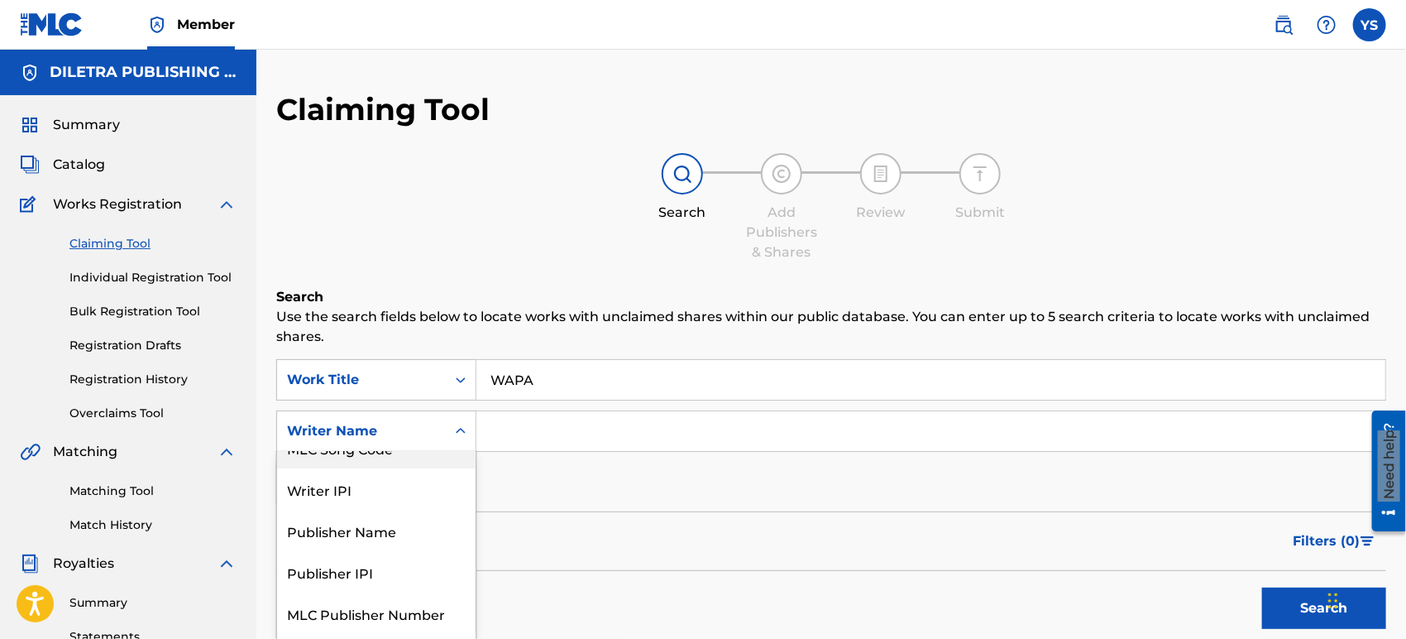
scroll to position [92, 0]
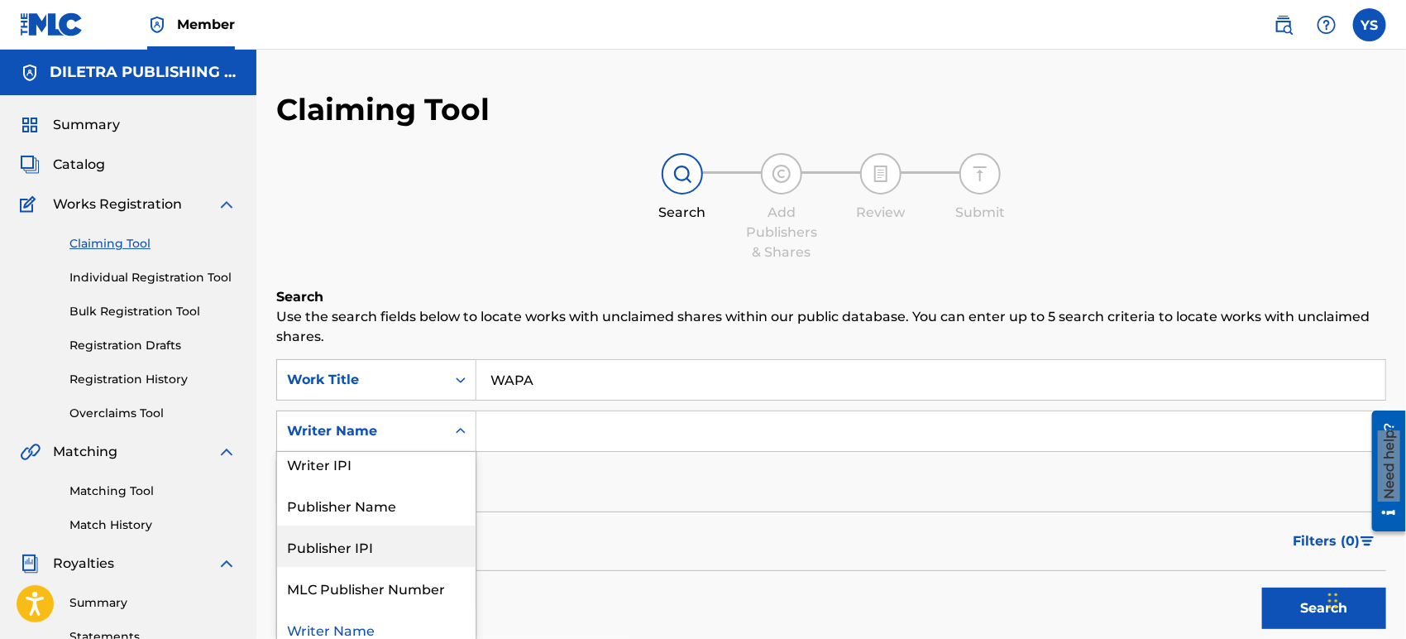
click at [588, 480] on div "SearchWithCriteria3dc31e67-1825-4f1c-95f9-74b4eb8ca823 Work Title WAPA SearchWi…" at bounding box center [831, 431] width 1110 height 144
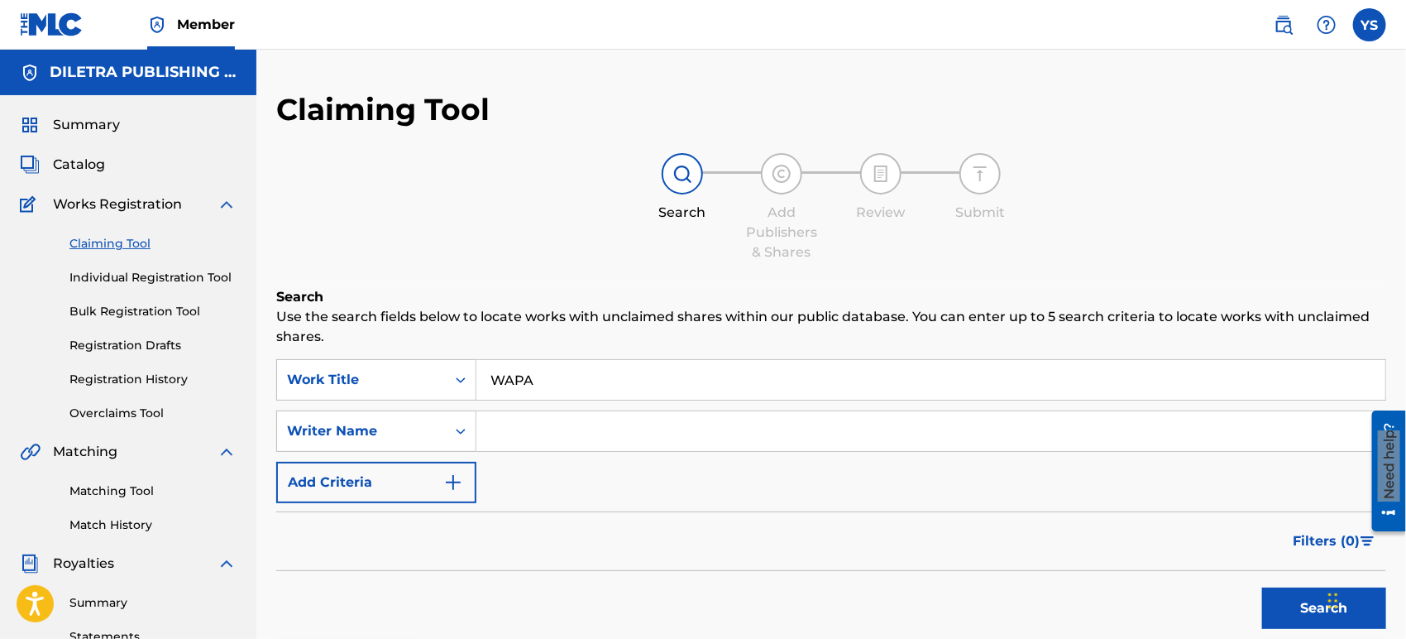
click at [549, 433] on input "Search Form" at bounding box center [931, 431] width 909 height 40
paste input "[PERSON_NAME] DI"
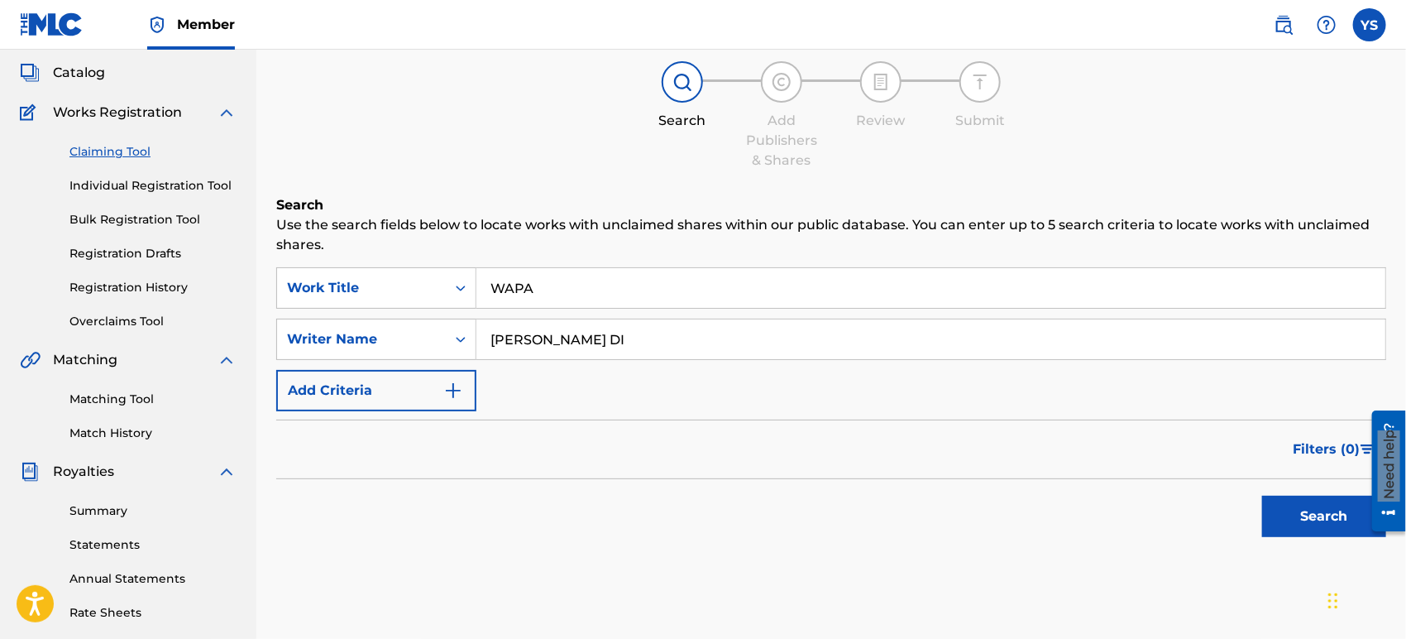
type input "[PERSON_NAME] DI"
click at [1265, 521] on button "Search" at bounding box center [1324, 516] width 124 height 41
click at [558, 348] on input "[PERSON_NAME] DI" at bounding box center [931, 339] width 909 height 40
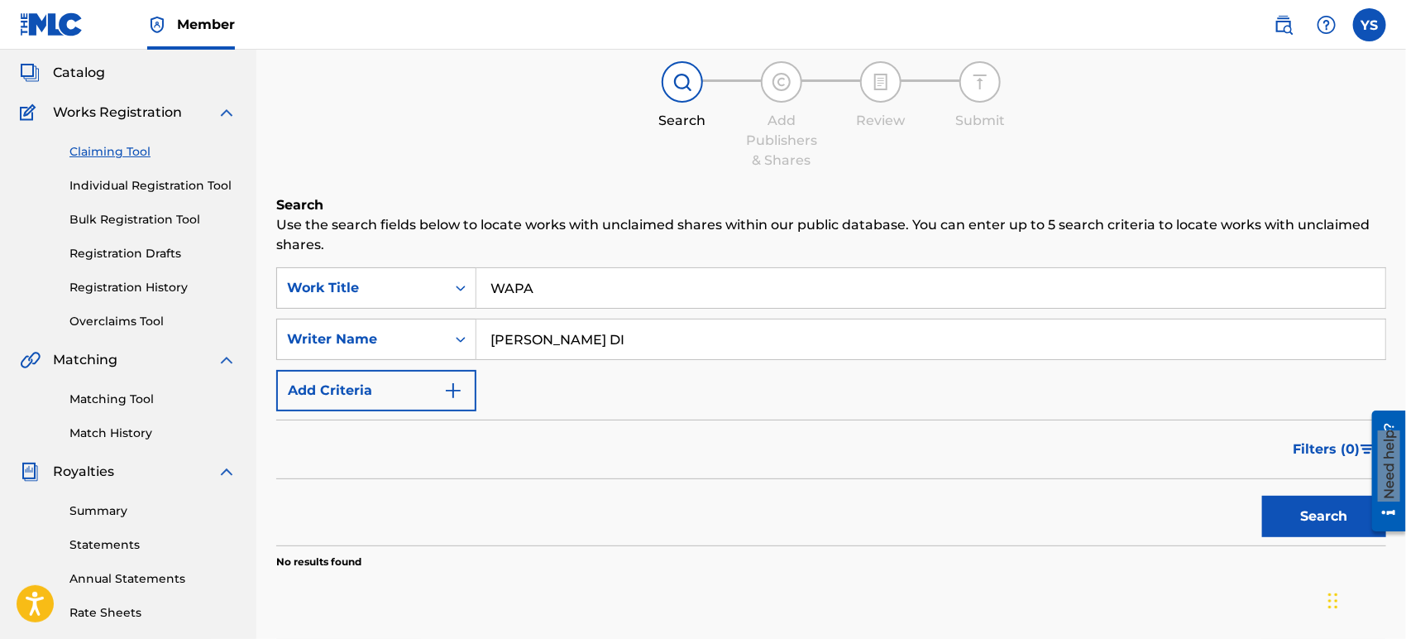
click at [558, 348] on input "[PERSON_NAME] DI" at bounding box center [931, 339] width 909 height 40
click at [1265, 505] on button "Search" at bounding box center [1324, 516] width 124 height 41
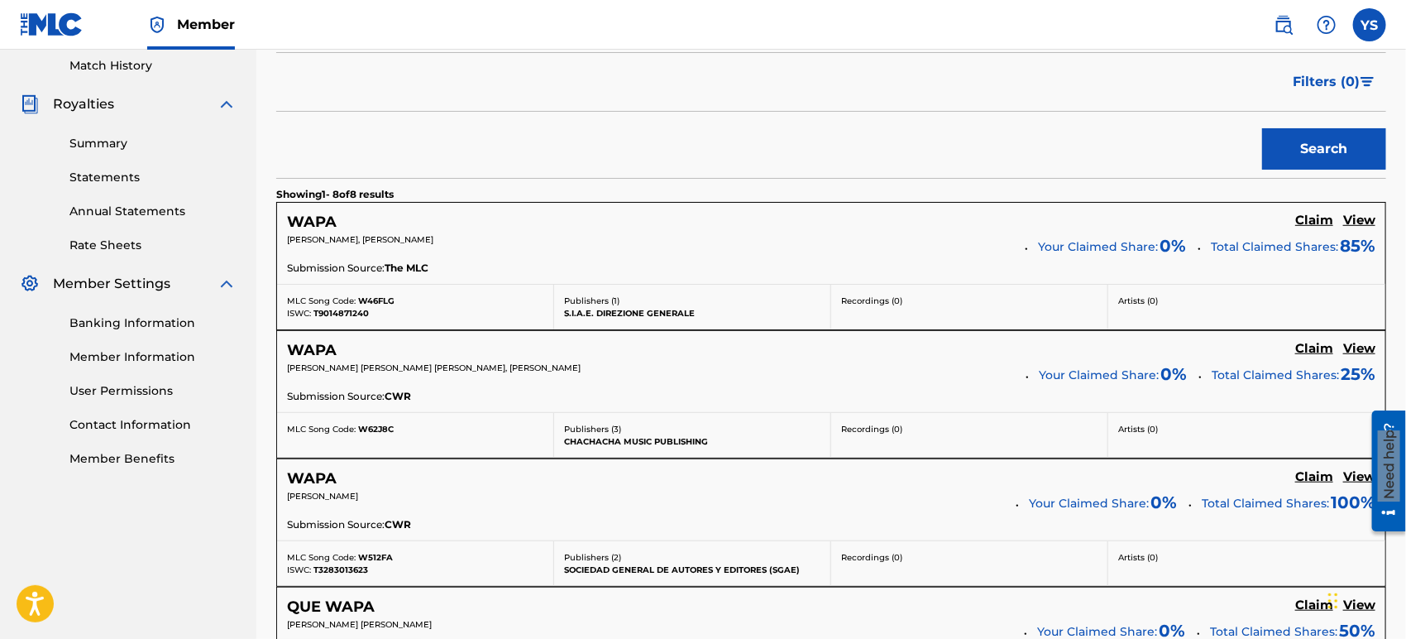
scroll to position [551, 0]
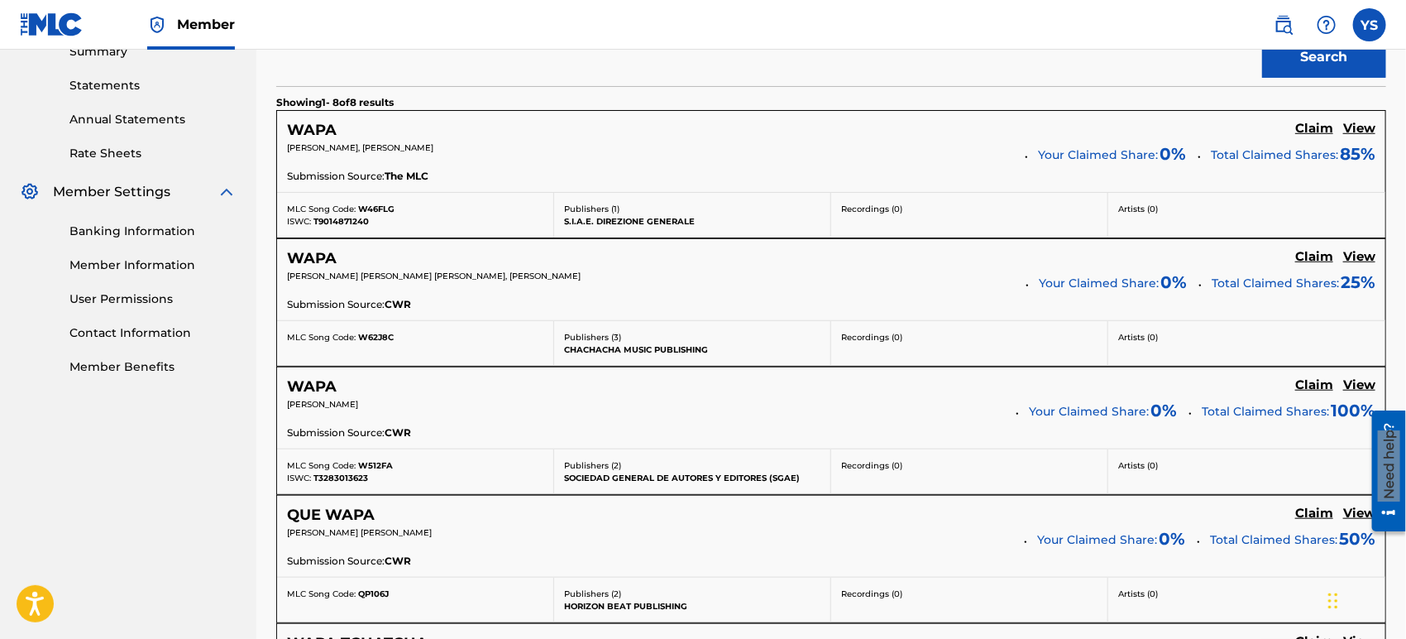
click at [1265, 250] on h5 "View" at bounding box center [1360, 257] width 32 height 16
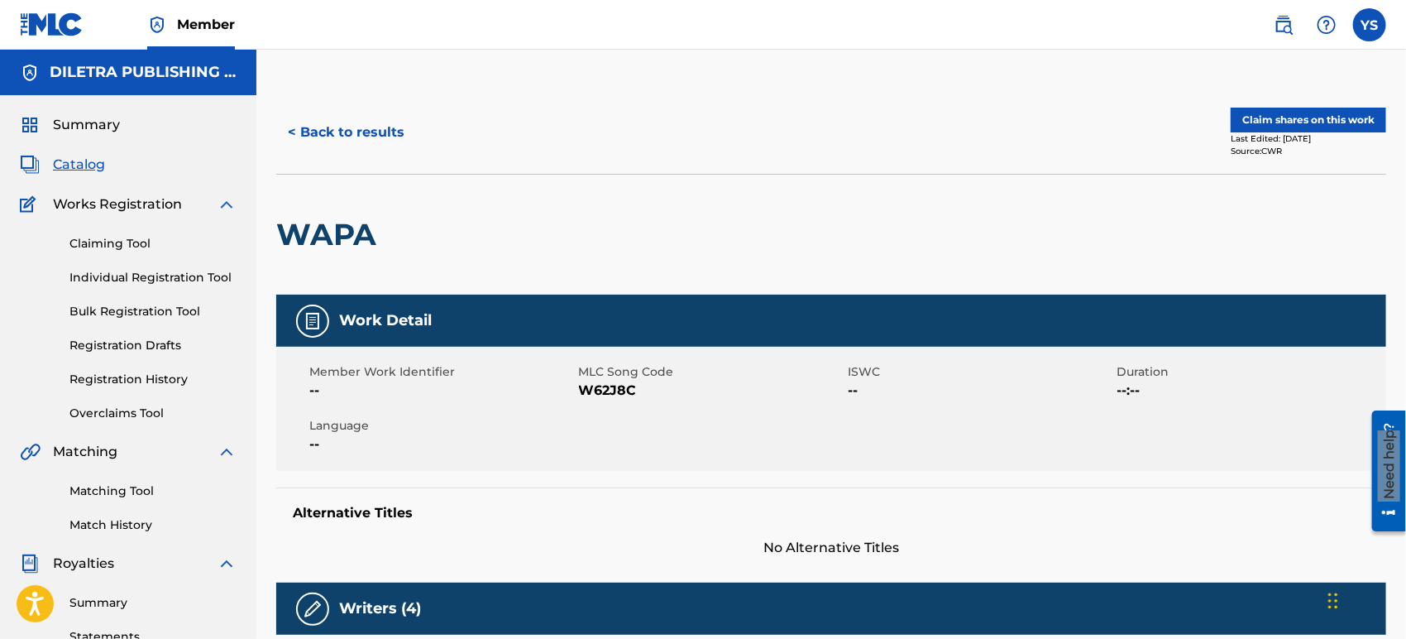
click at [1265, 117] on button "Claim shares on this work" at bounding box center [1309, 120] width 156 height 25
click at [404, 136] on button "< Back to results" at bounding box center [346, 132] width 140 height 41
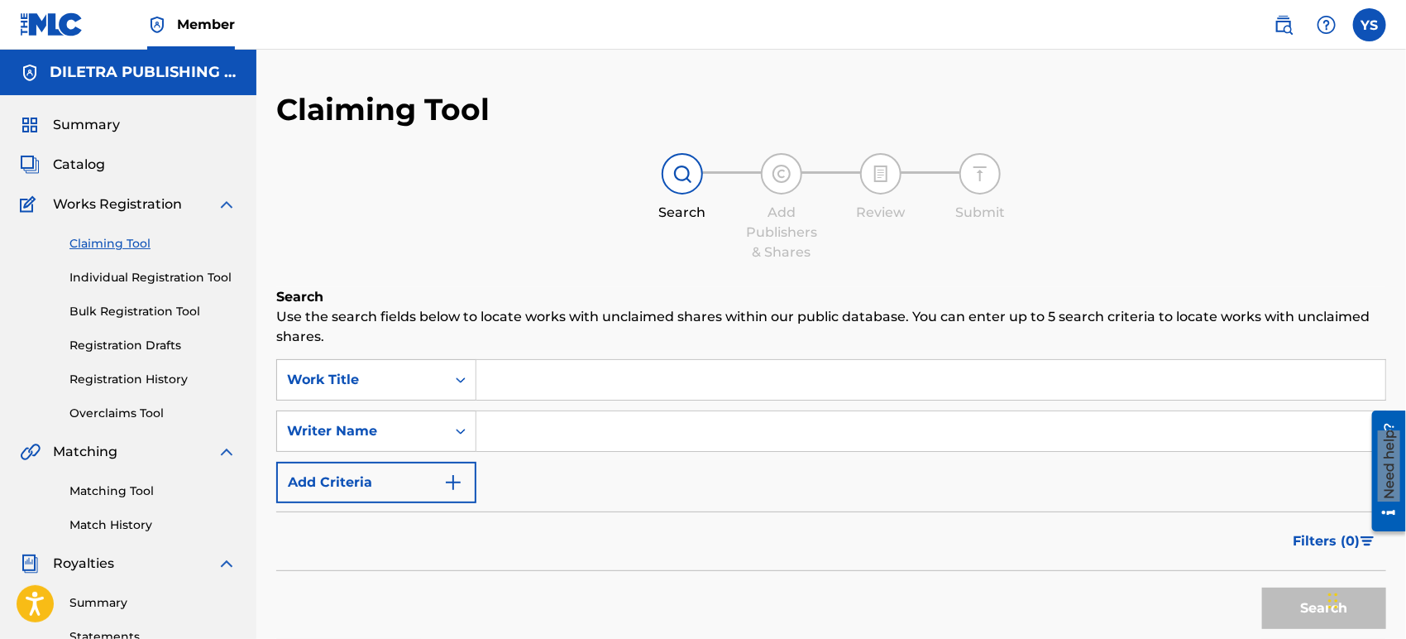
click at [609, 372] on input "Search Form" at bounding box center [931, 380] width 909 height 40
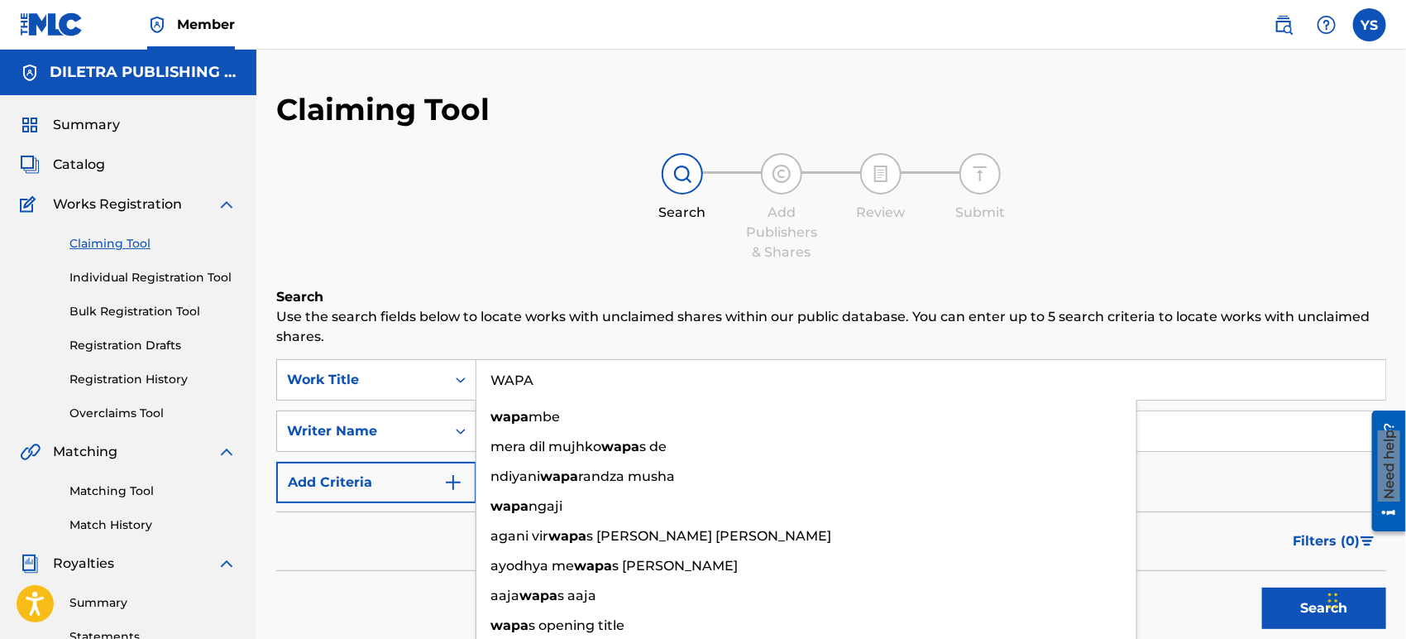
type input "WAPA"
click at [1262, 574] on button "Search" at bounding box center [1324, 607] width 124 height 41
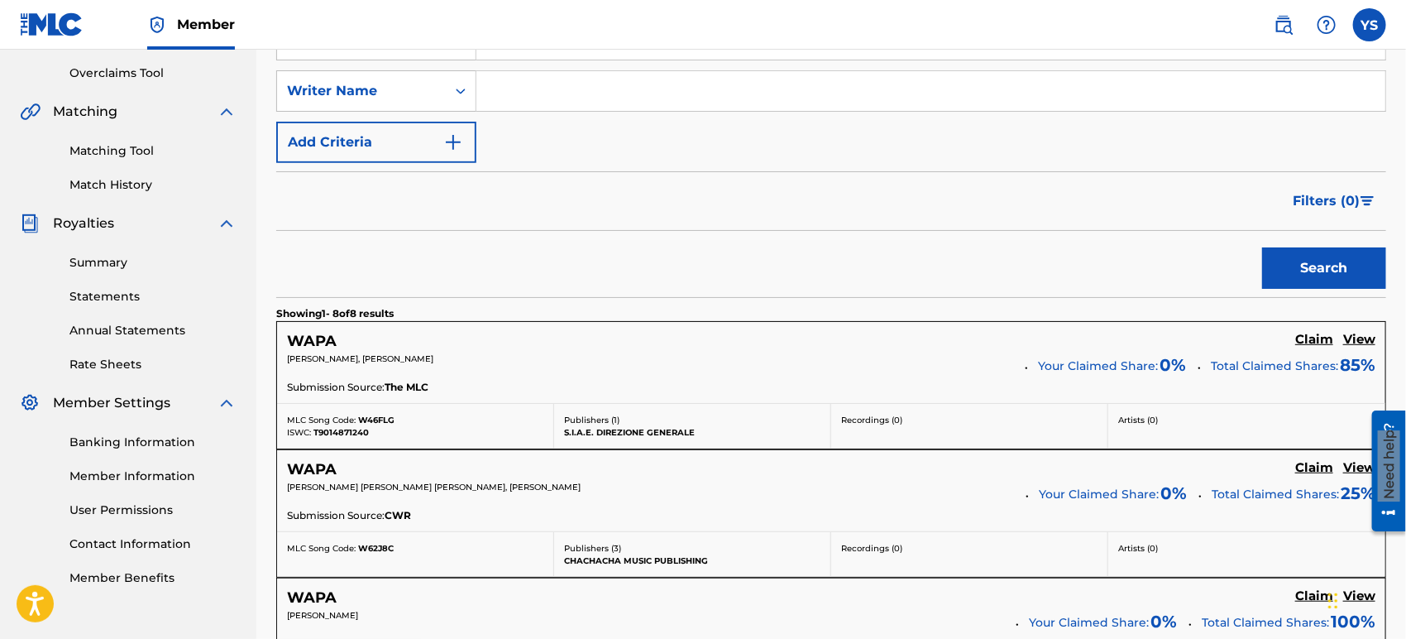
scroll to position [367, 0]
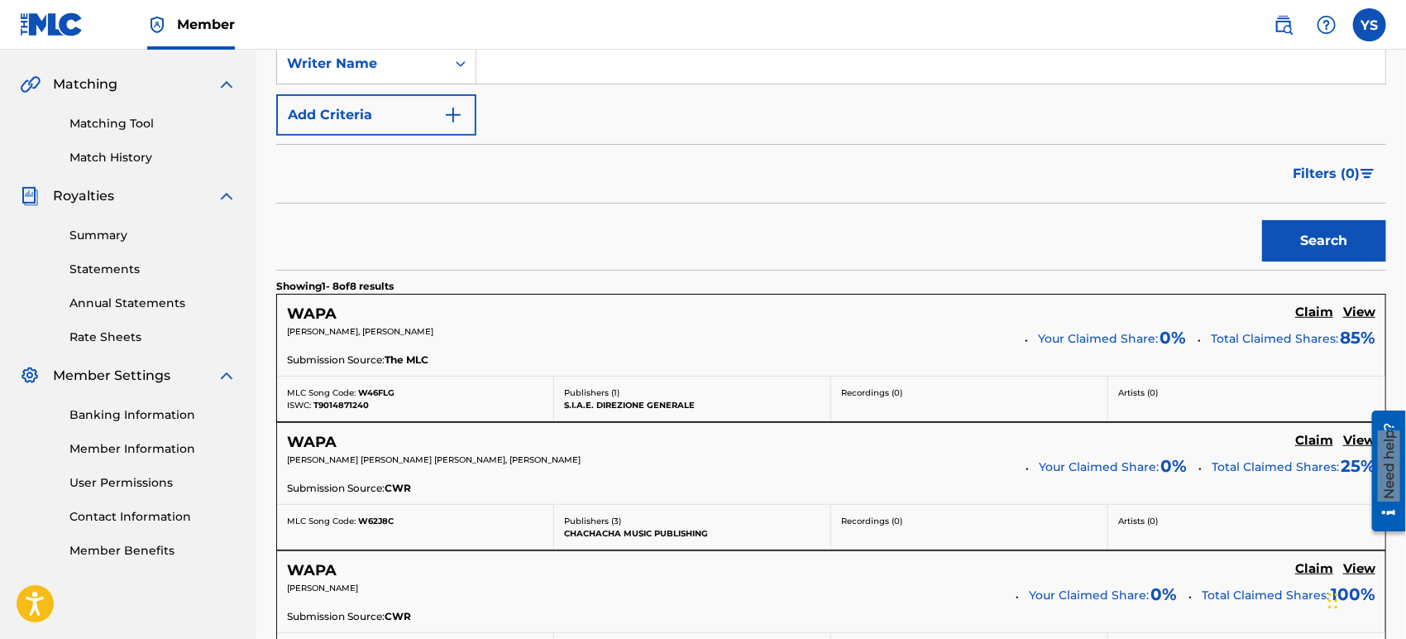
click at [692, 453] on p "[PERSON_NAME] [PERSON_NAME] [PERSON_NAME], [PERSON_NAME]" at bounding box center [650, 459] width 727 height 12
click at [1265, 442] on h5 "Claim" at bounding box center [1315, 441] width 38 height 16
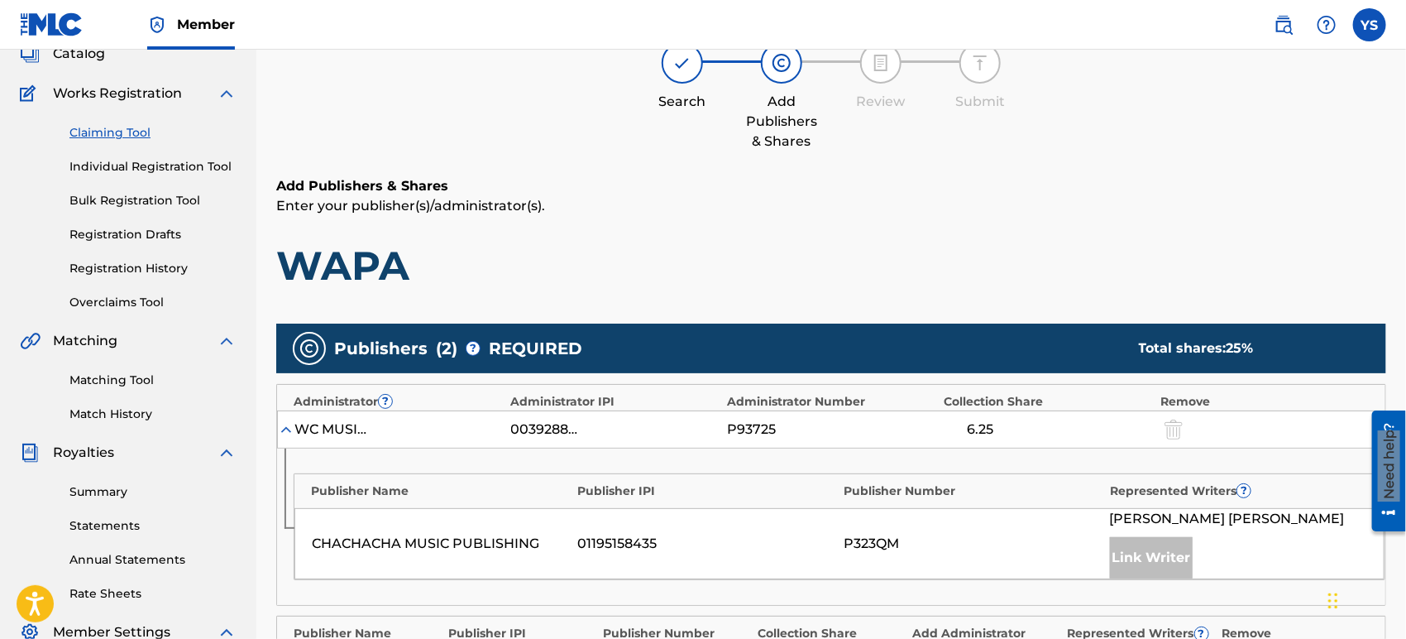
scroll to position [0, 0]
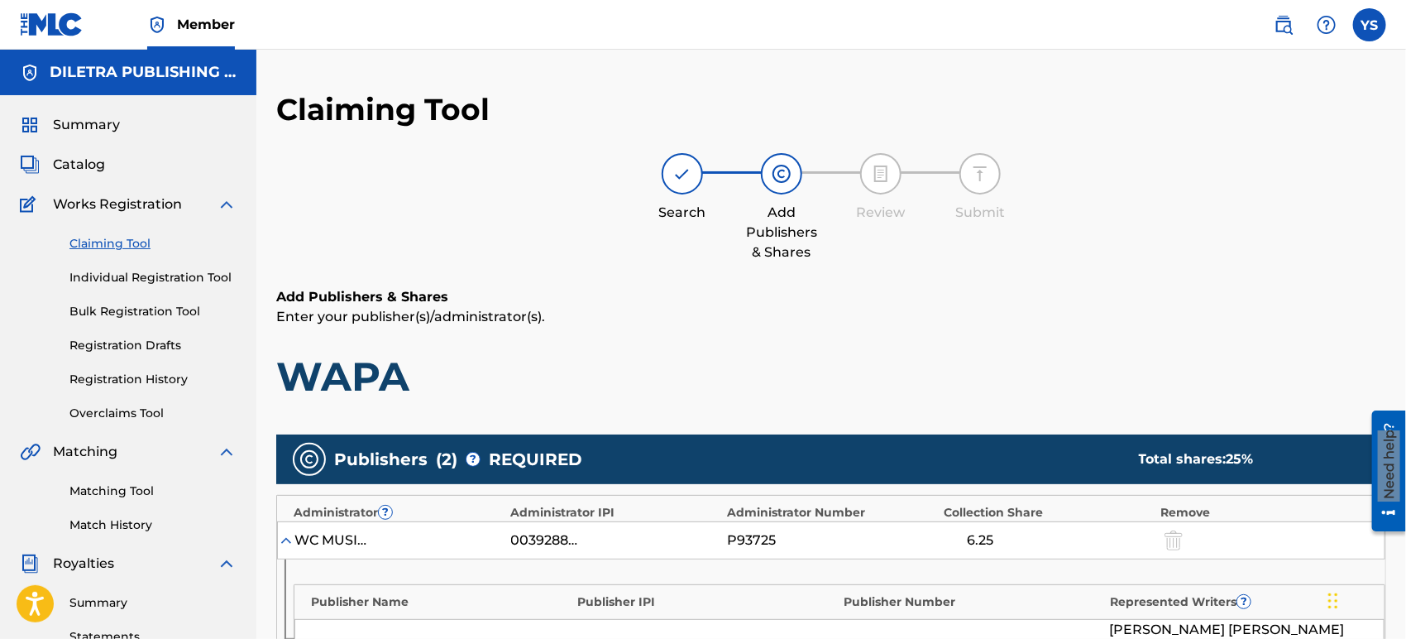
click at [108, 117] on span "Summary" at bounding box center [86, 125] width 67 height 20
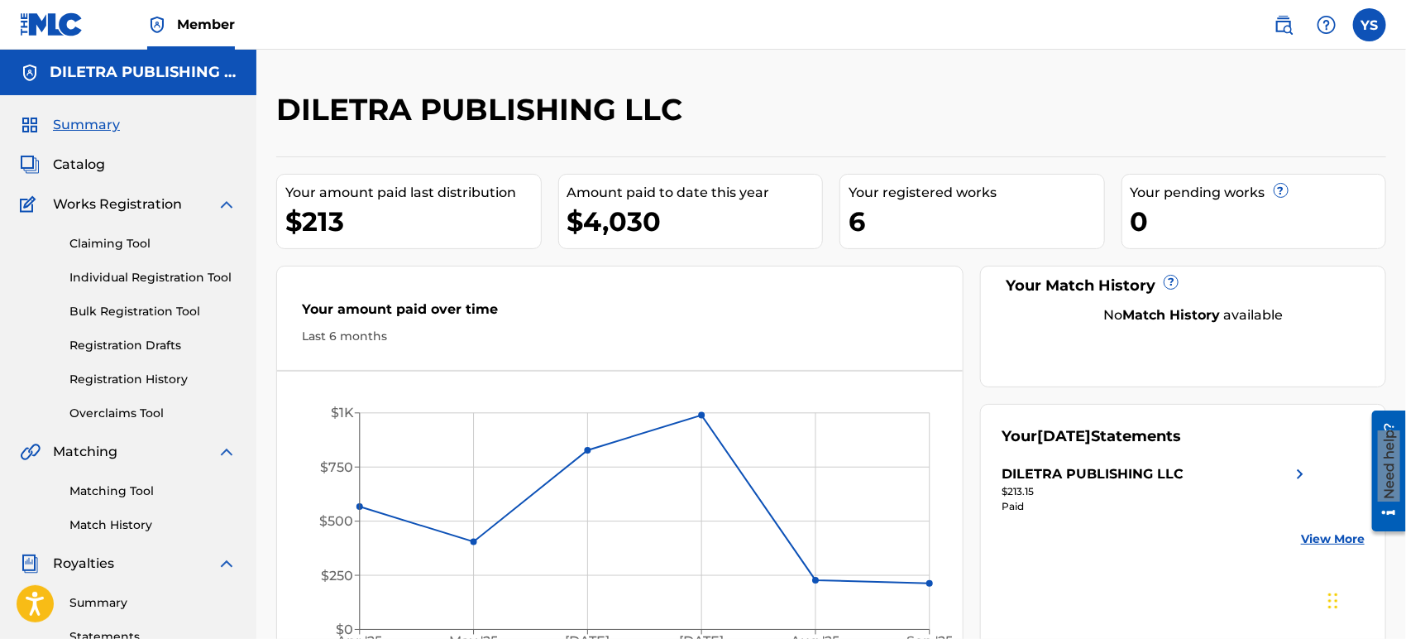
click at [167, 204] on span "Works Registration" at bounding box center [117, 204] width 129 height 20
click at [228, 197] on img at bounding box center [227, 204] width 20 height 20
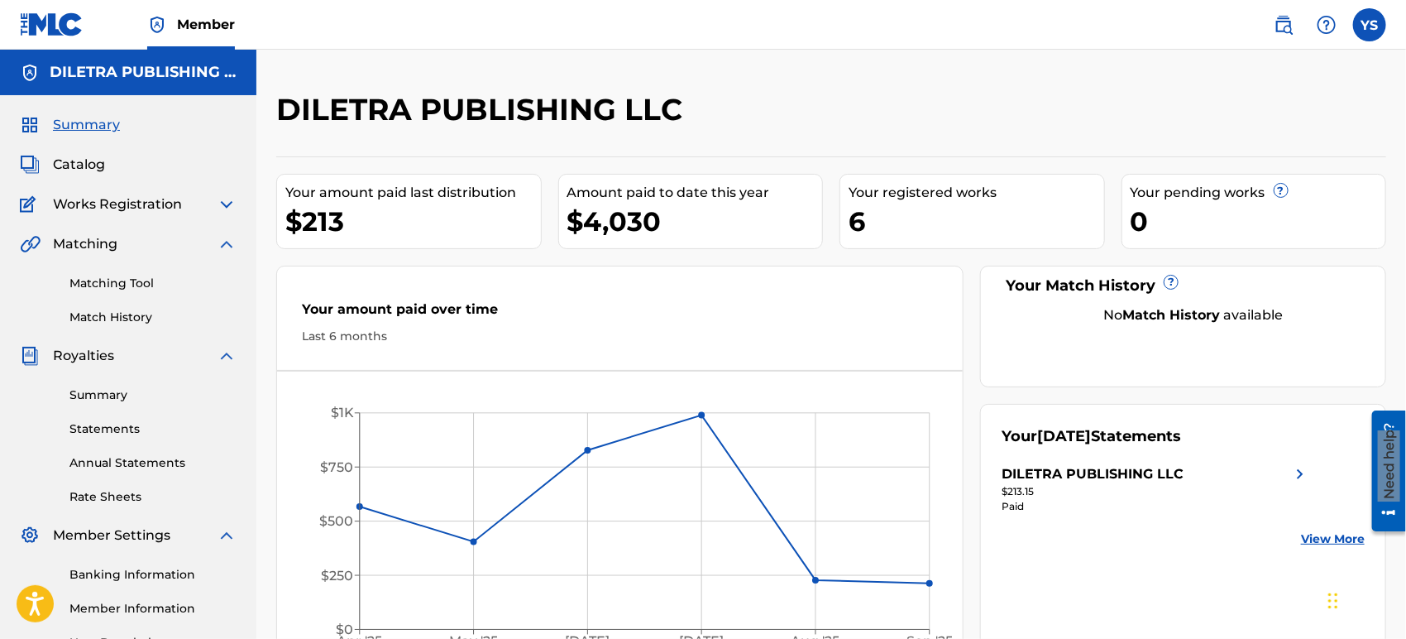
click at [93, 164] on span "Catalog" at bounding box center [79, 165] width 52 height 20
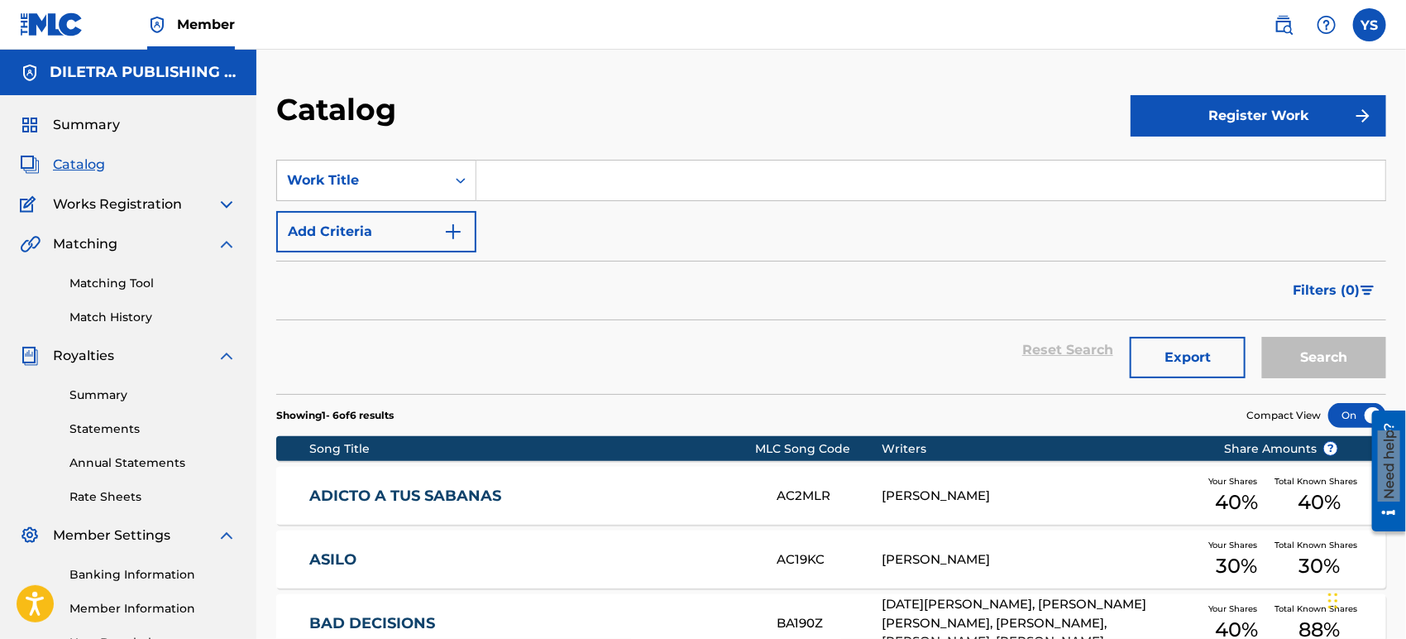
click at [546, 180] on input "Search Form" at bounding box center [931, 181] width 909 height 40
type input "WAPA"
click at [1262, 337] on button "Search" at bounding box center [1324, 357] width 124 height 41
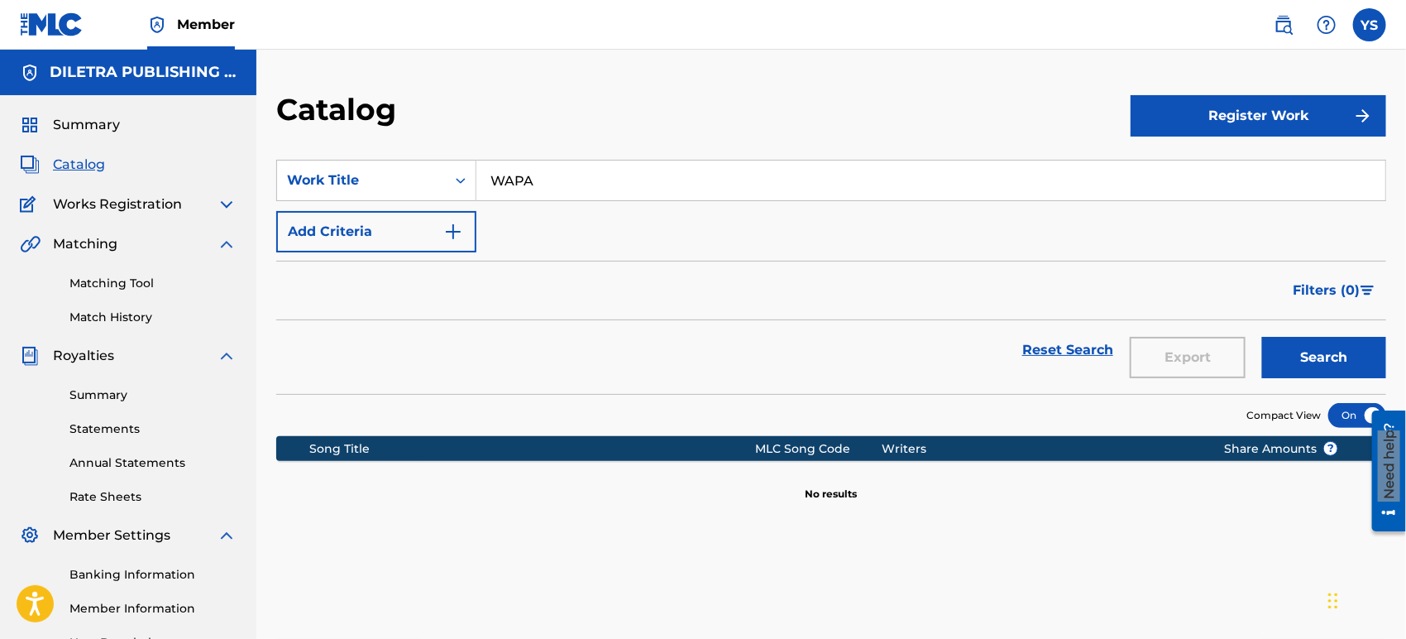
click at [225, 203] on img at bounding box center [227, 204] width 20 height 20
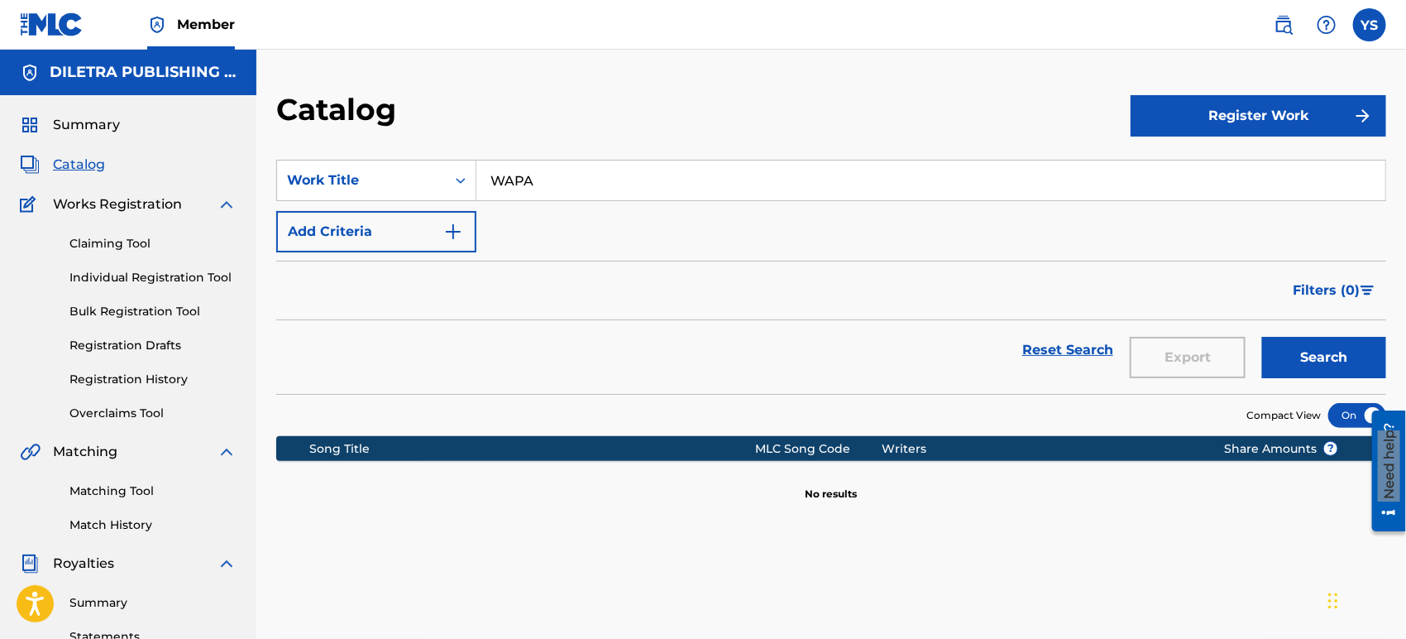
click at [136, 237] on link "Claiming Tool" at bounding box center [152, 243] width 167 height 17
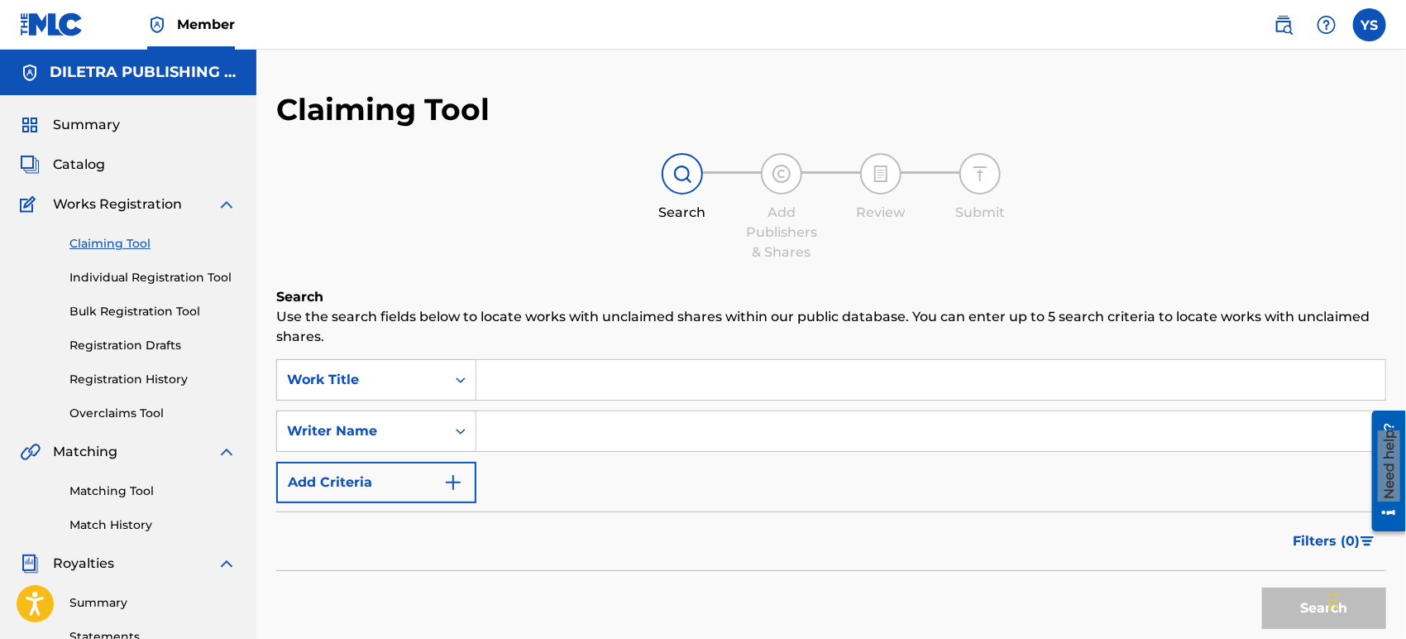
click at [696, 389] on input "Search Form" at bounding box center [931, 380] width 909 height 40
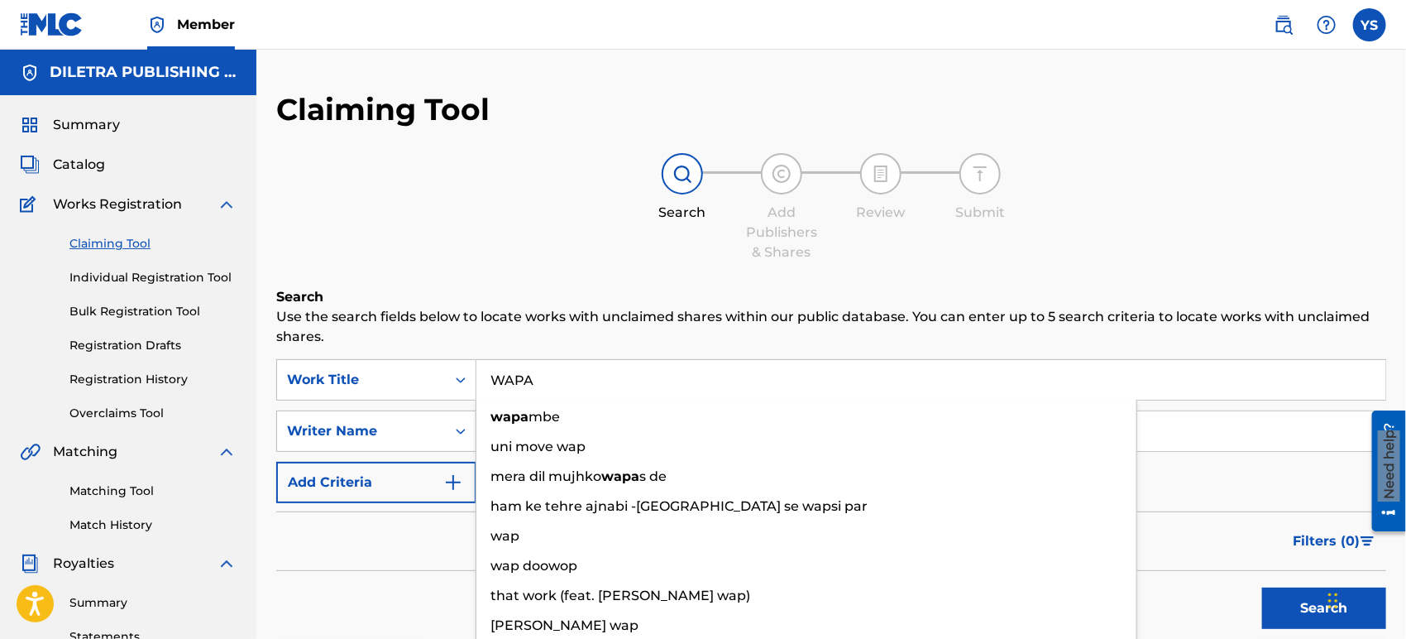
type input "WAPA"
click at [1262, 574] on button "Search" at bounding box center [1324, 607] width 124 height 41
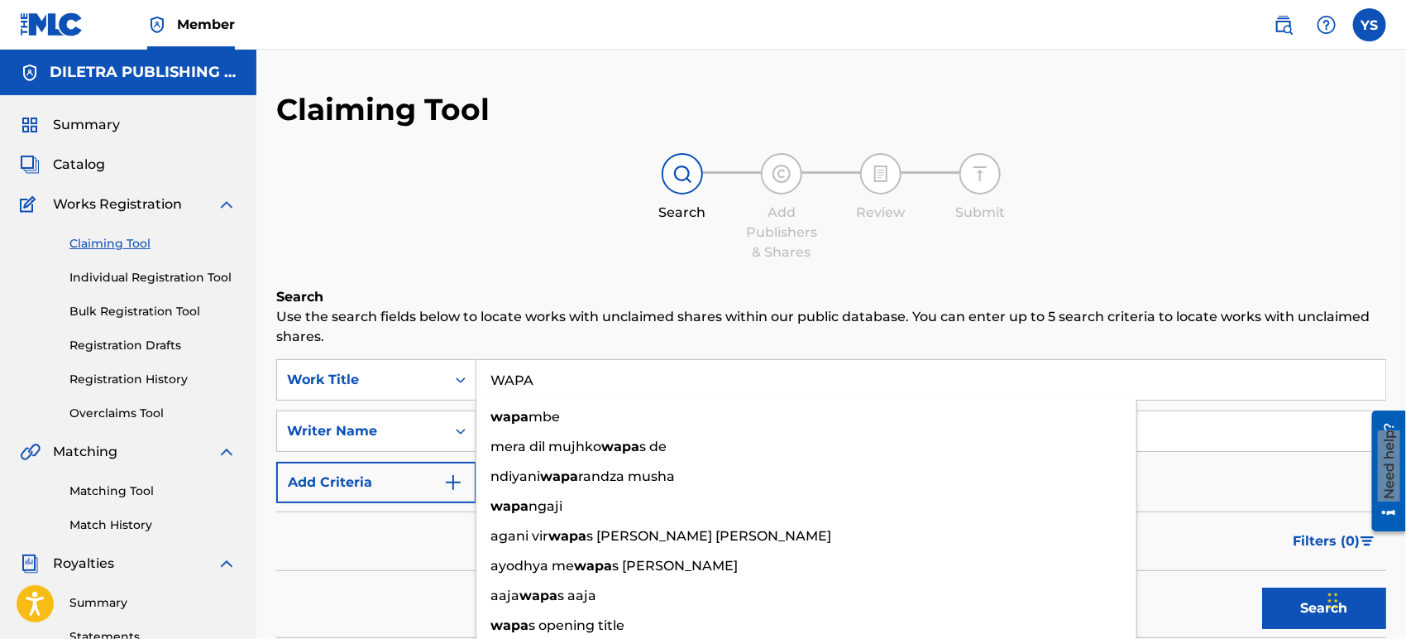
scroll to position [184, 0]
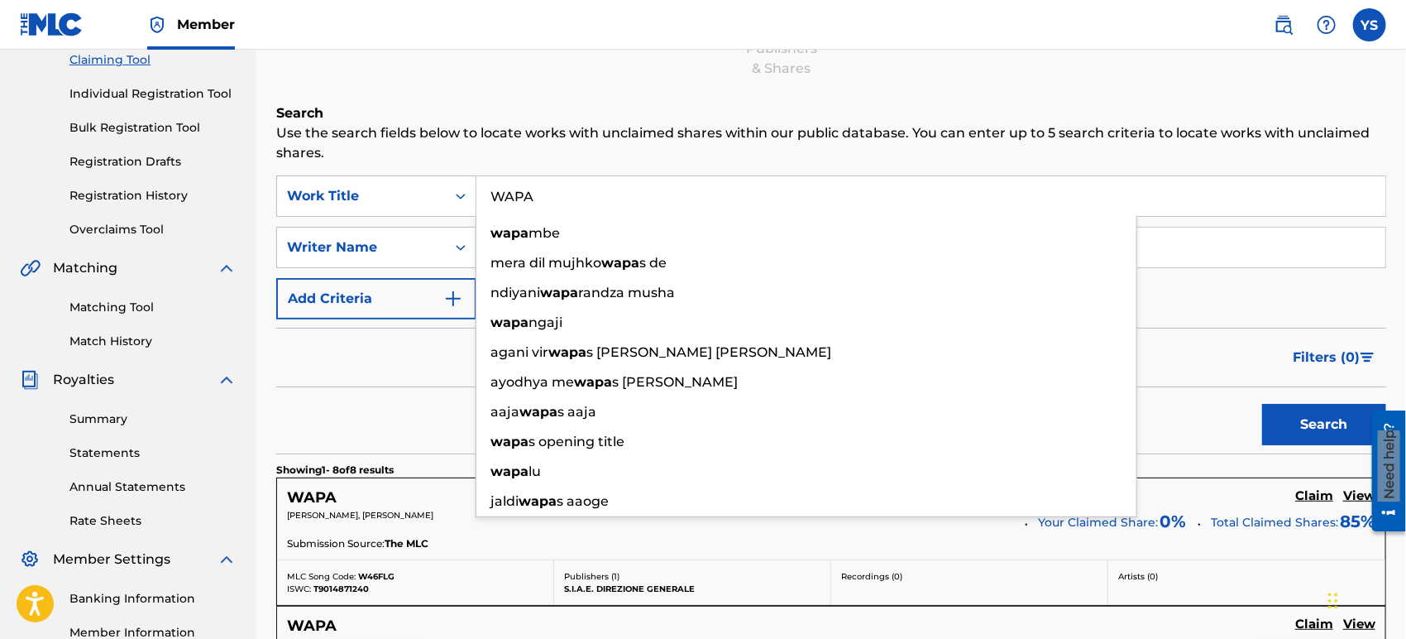
click at [410, 373] on div "Filters ( 0 )" at bounding box center [831, 358] width 1110 height 60
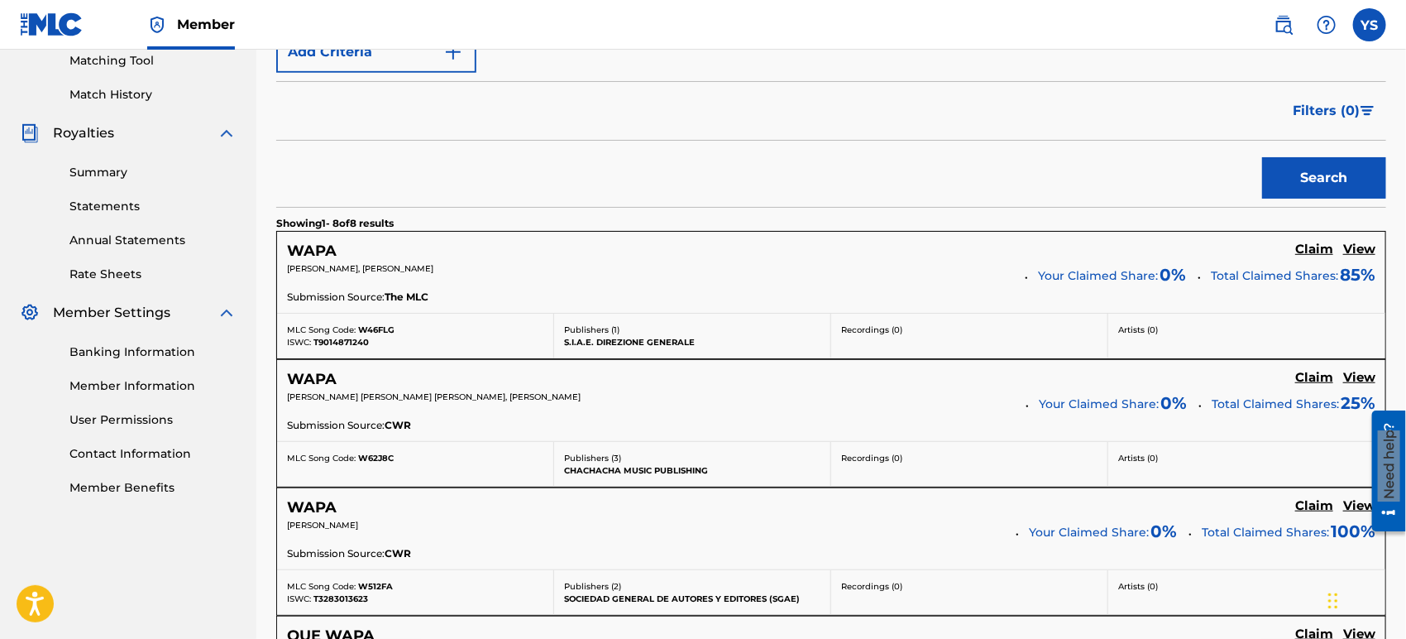
scroll to position [459, 0]
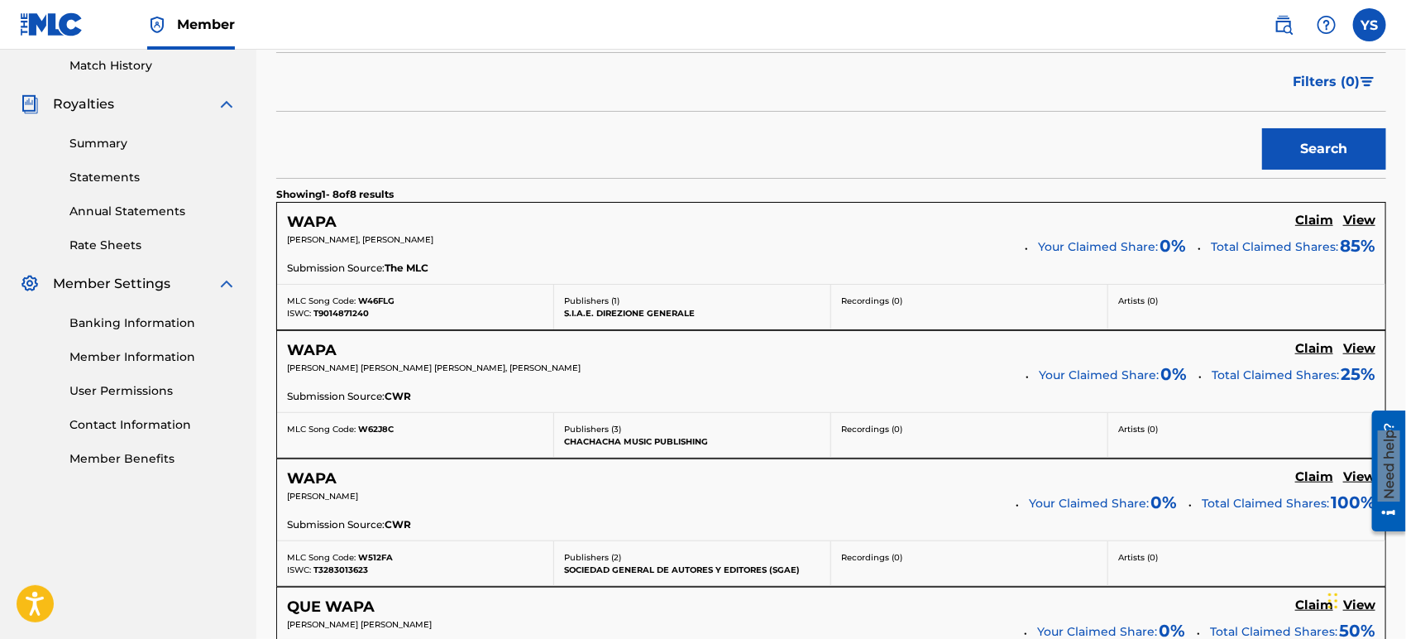
click at [1265, 349] on h5 "Claim" at bounding box center [1315, 349] width 38 height 16
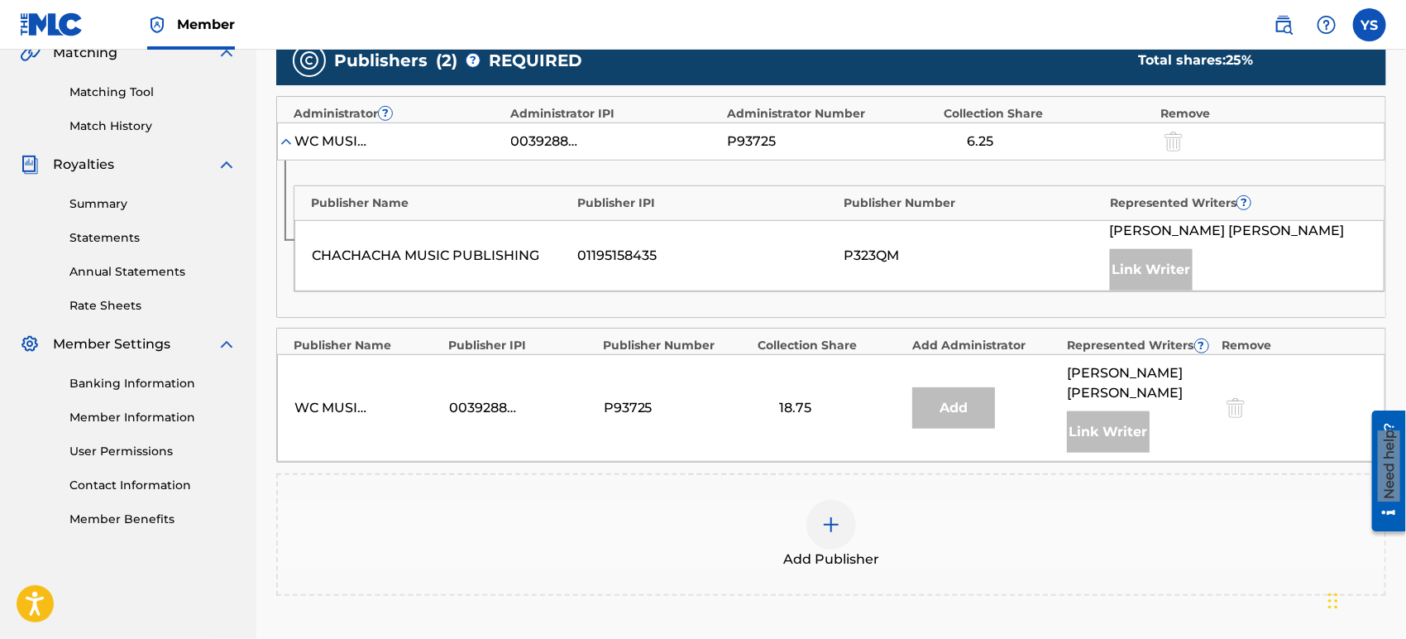
scroll to position [367, 0]
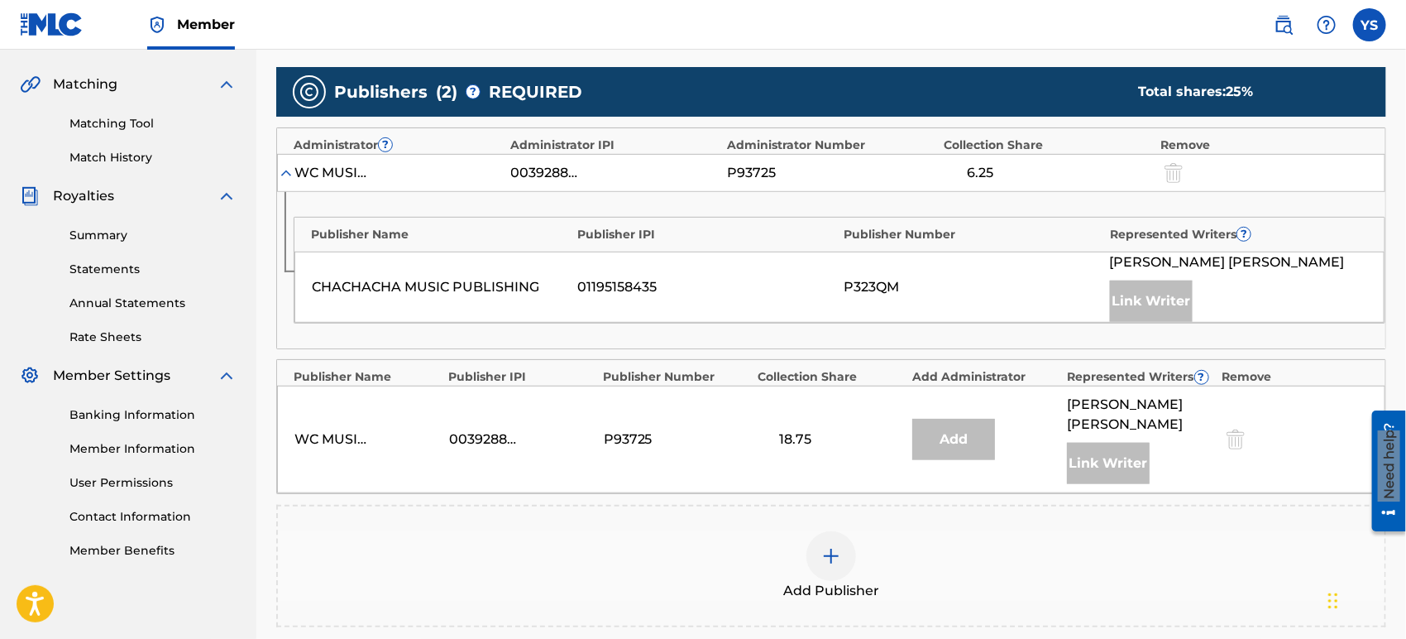
click at [1000, 505] on div "Add Publisher" at bounding box center [831, 566] width 1110 height 122
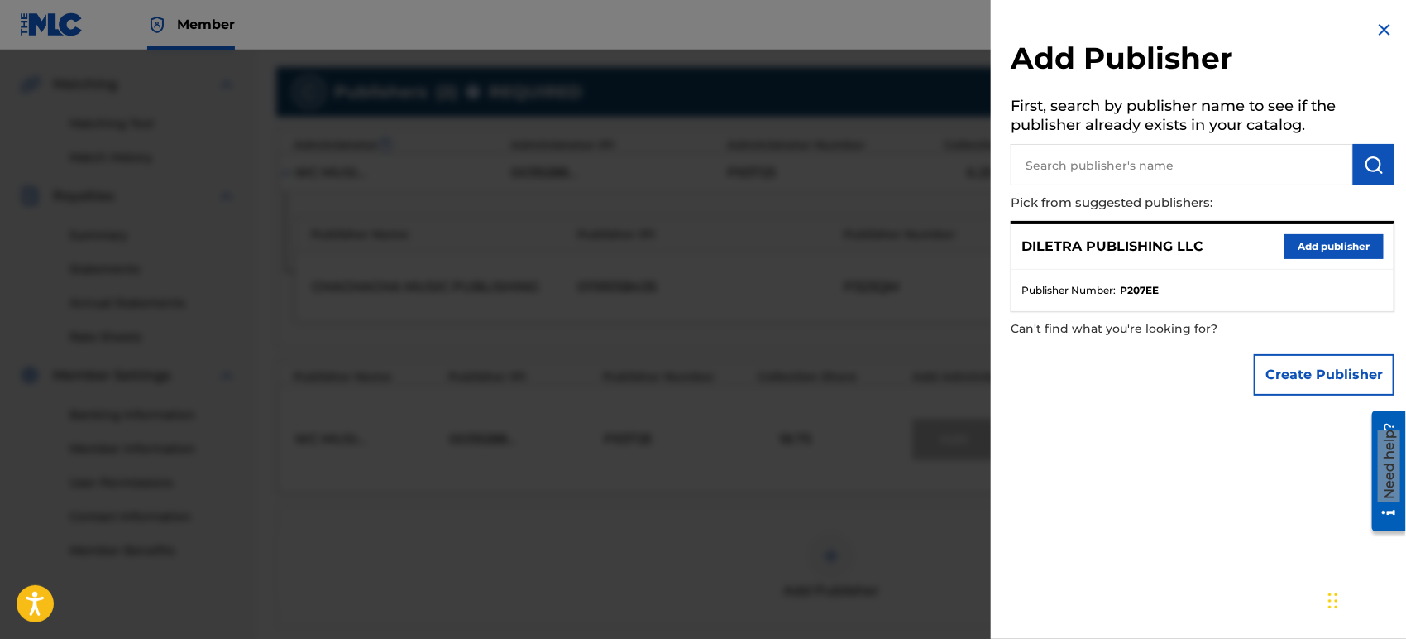
click at [1265, 247] on button "Add publisher" at bounding box center [1334, 246] width 99 height 25
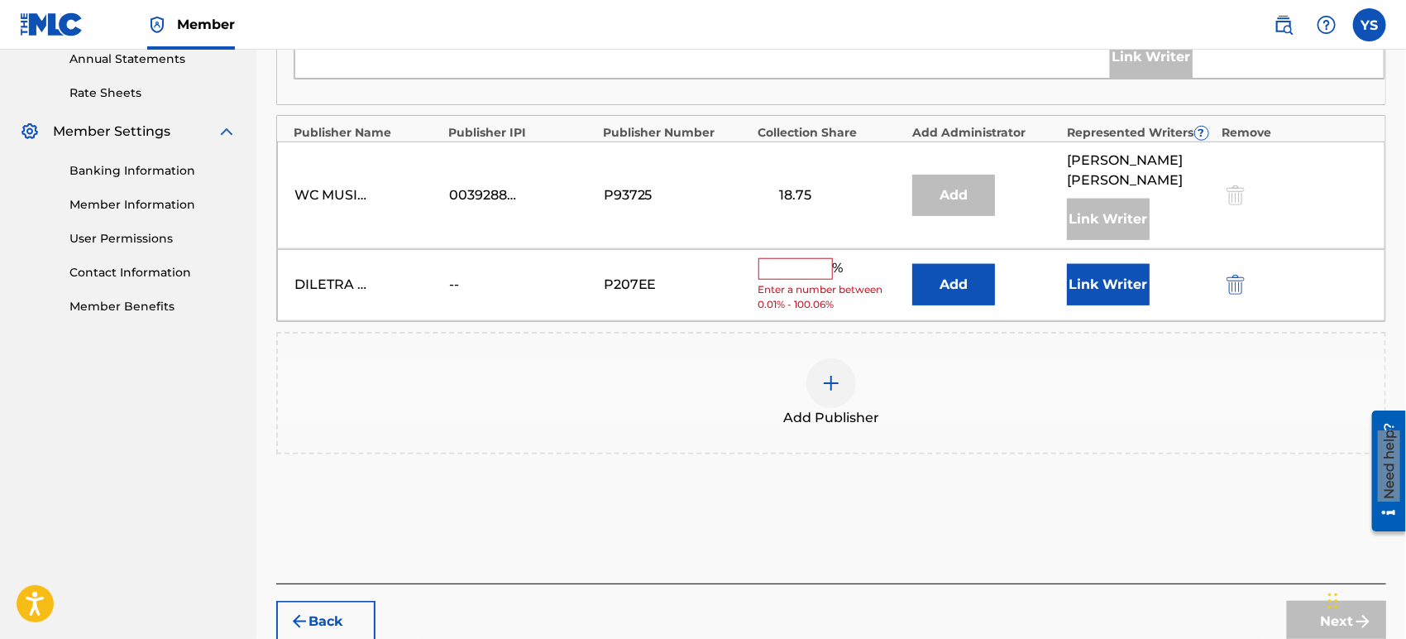
scroll to position [580, 0]
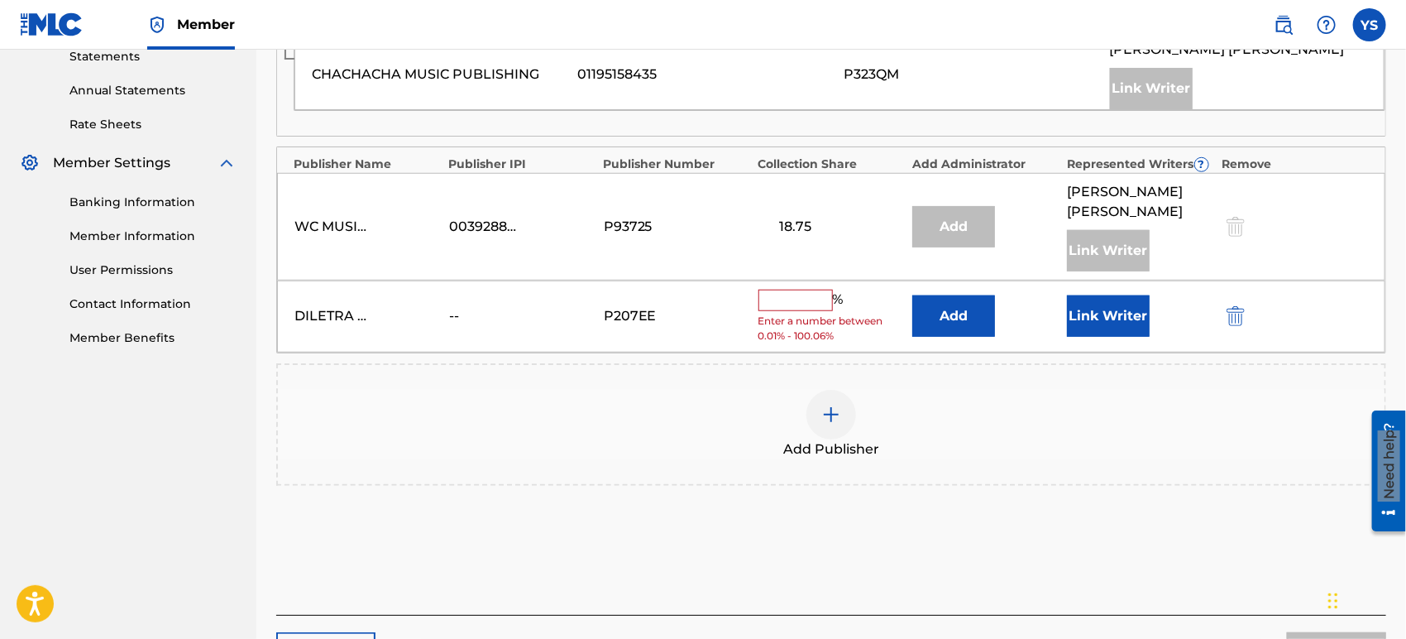
click at [797, 290] on input "text" at bounding box center [796, 301] width 74 height 22
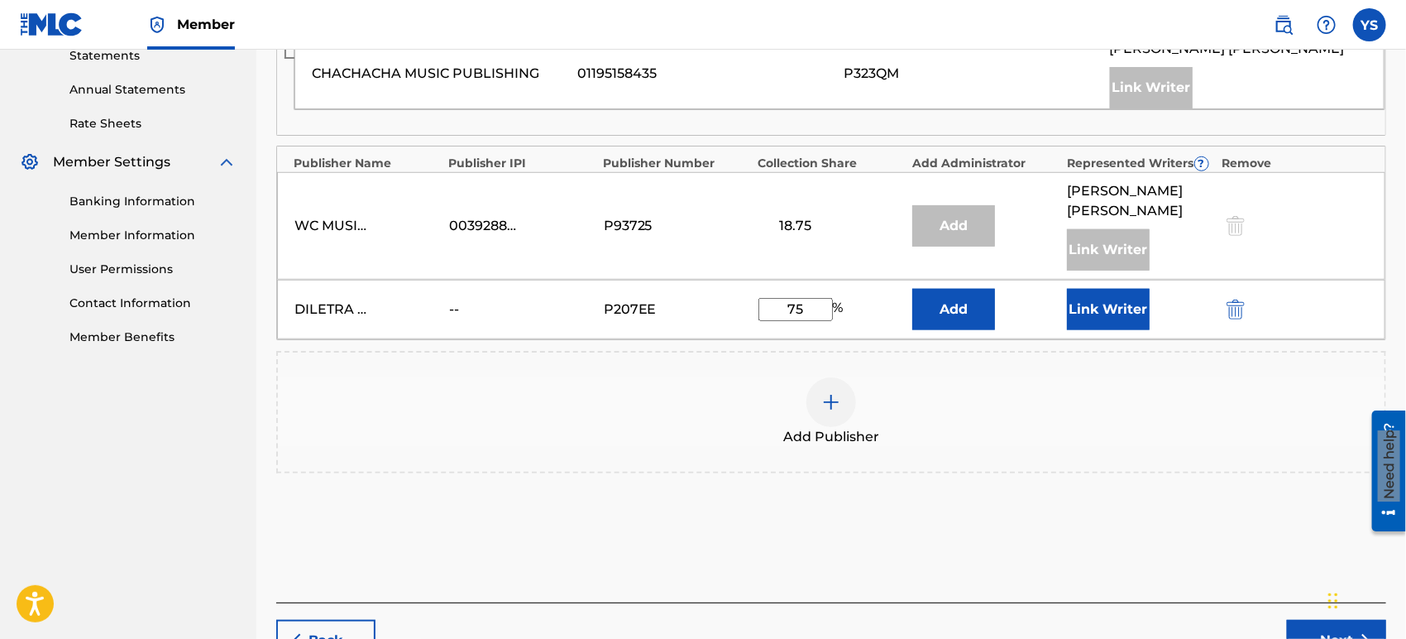
scroll to position [384, 0]
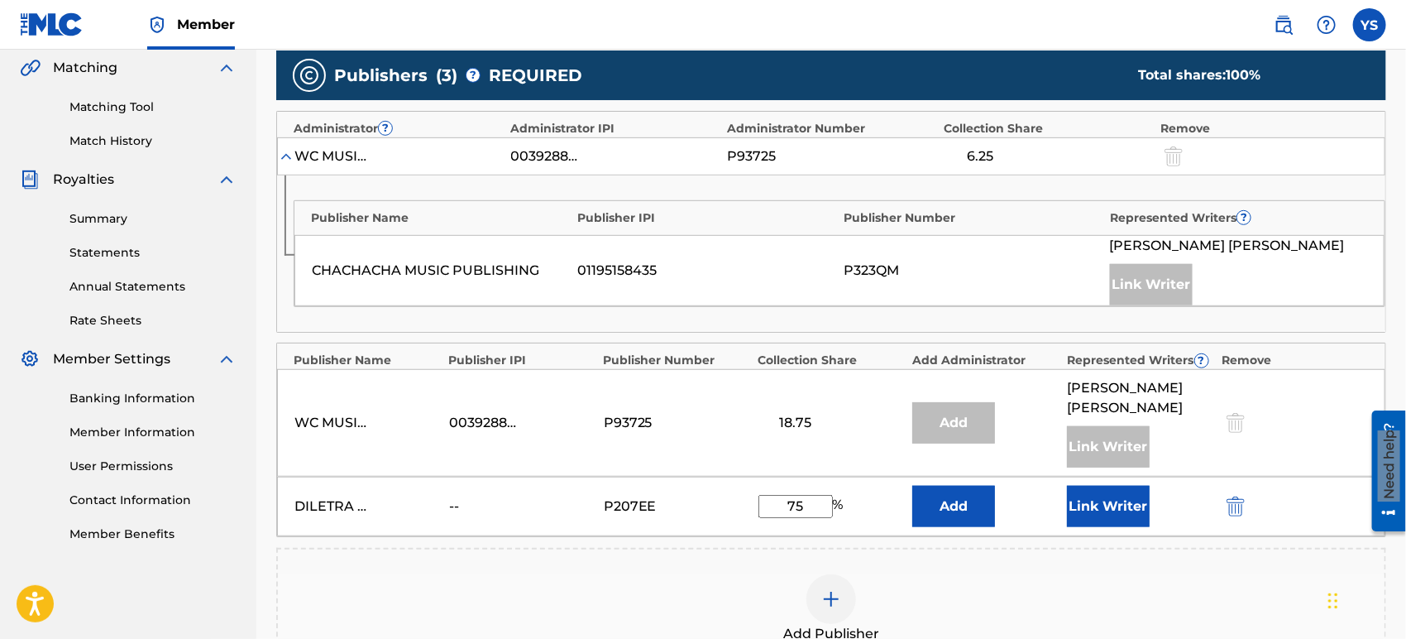
type input "75"
click at [961, 492] on button "Add" at bounding box center [954, 506] width 83 height 41
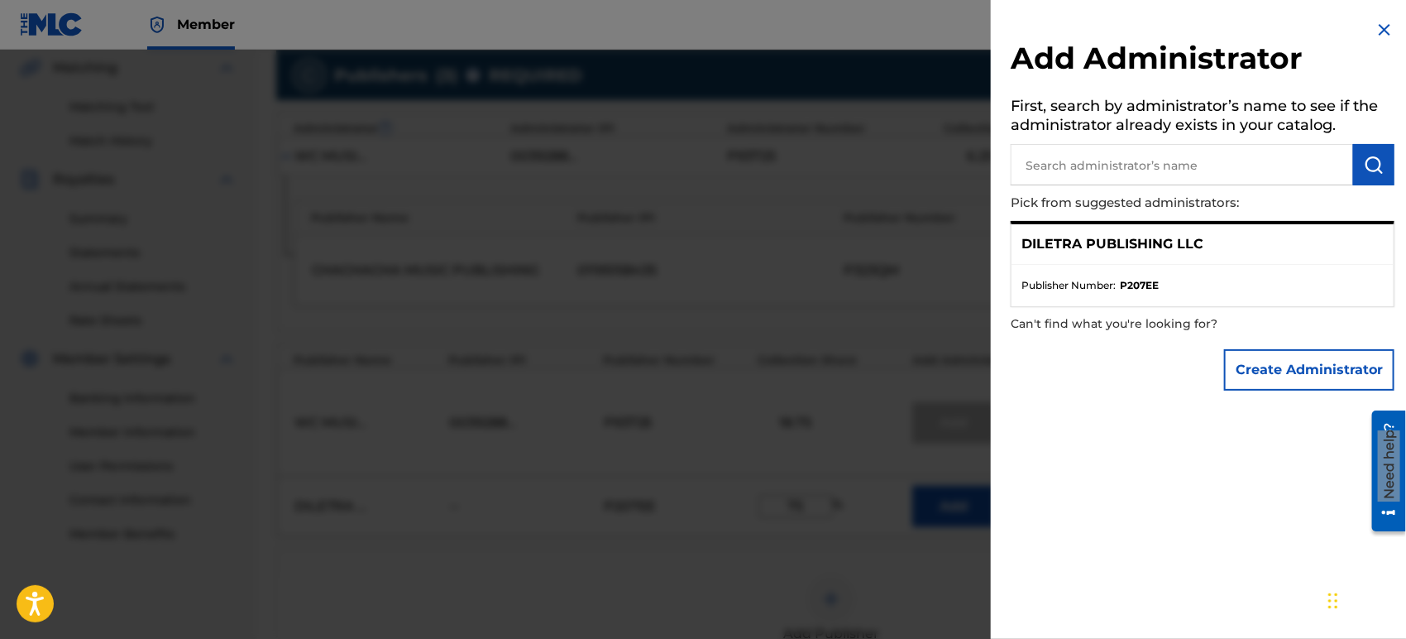
click at [1088, 258] on div "DILETRA PUBLISHING LLC" at bounding box center [1203, 244] width 382 height 41
click at [1152, 256] on div "DILETRA PUBLISHING LLC" at bounding box center [1203, 244] width 382 height 41
click at [1236, 299] on ul "Publisher Number : P207EE" at bounding box center [1203, 285] width 382 height 41
click at [1229, 285] on li "Publisher Number : P207EE" at bounding box center [1203, 285] width 362 height 15
click at [1210, 224] on div "DILETRA PUBLISHING LLC" at bounding box center [1203, 244] width 382 height 41
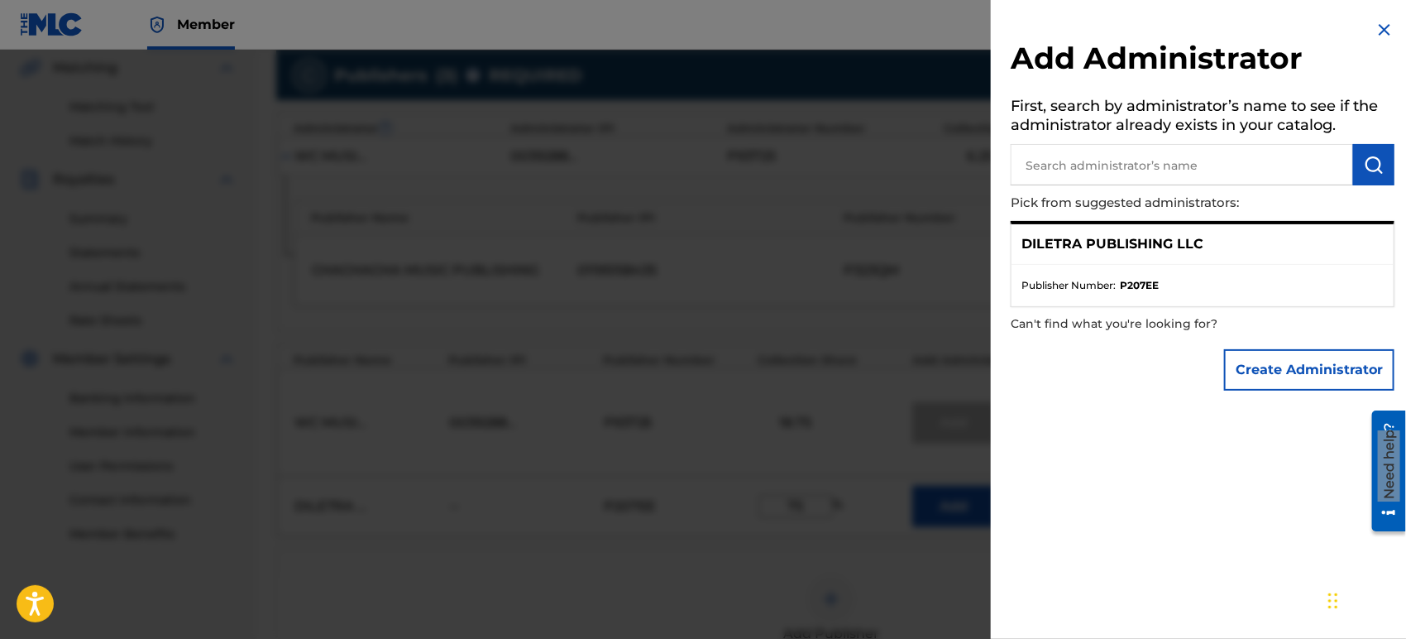
click at [1104, 247] on p "DILETRA PUBLISHING LLC" at bounding box center [1113, 244] width 182 height 20
click at [1265, 30] on img at bounding box center [1385, 30] width 20 height 20
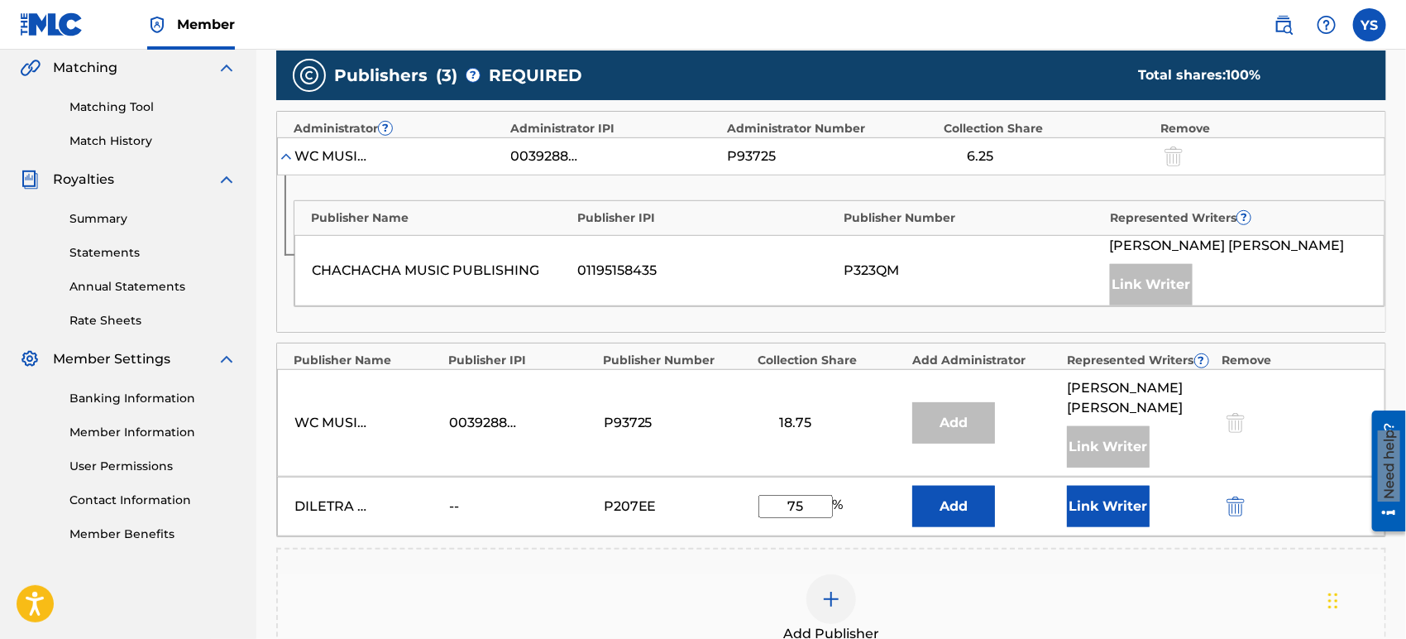
click at [972, 500] on button "Add" at bounding box center [954, 506] width 83 height 41
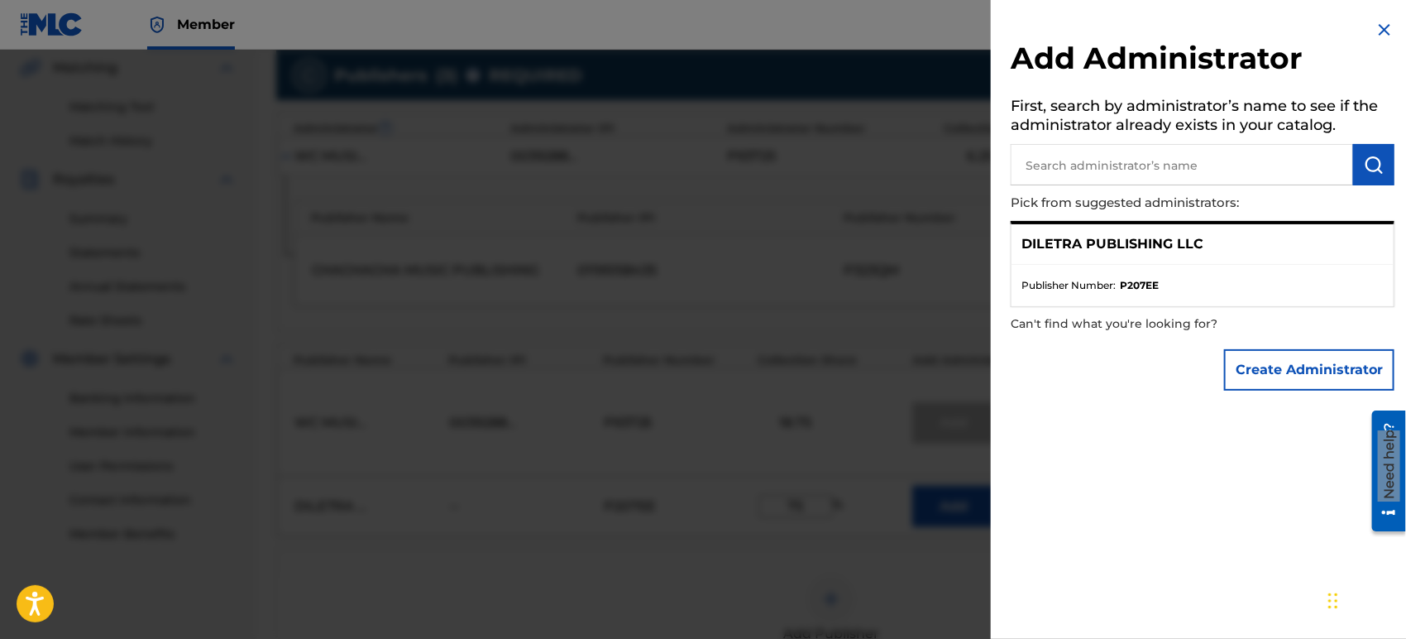
click at [1099, 292] on ul "Publisher Number : P207EE" at bounding box center [1203, 285] width 382 height 41
click at [1099, 241] on p "DILETRA PUBLISHING LLC" at bounding box center [1113, 244] width 182 height 20
click at [1099, 240] on p "DILETRA PUBLISHING LLC" at bounding box center [1113, 244] width 182 height 20
click at [1068, 270] on ul "Publisher Number : P207EE" at bounding box center [1203, 285] width 382 height 41
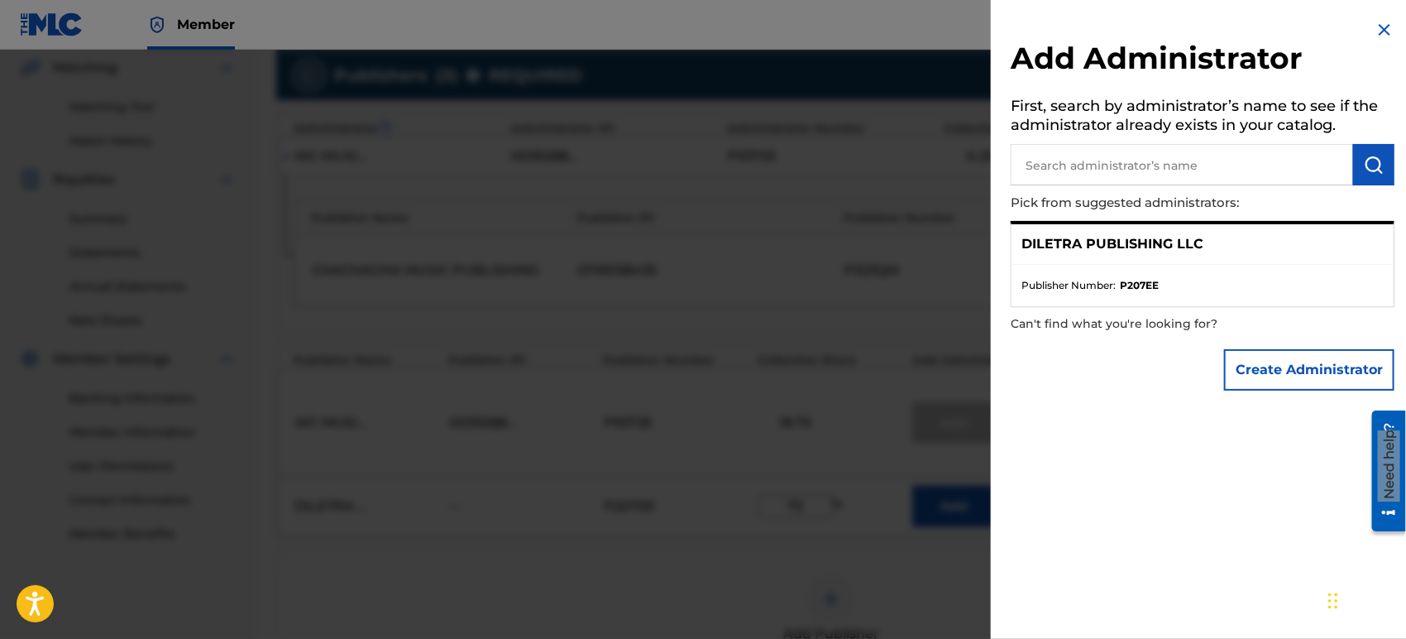
click at [1072, 289] on span "Publisher Number :" at bounding box center [1069, 285] width 94 height 15
click at [1076, 303] on ul "Publisher Number : P207EE" at bounding box center [1203, 285] width 382 height 41
click at [1079, 318] on p "Can't find what you're looking for?" at bounding box center [1156, 324] width 290 height 34
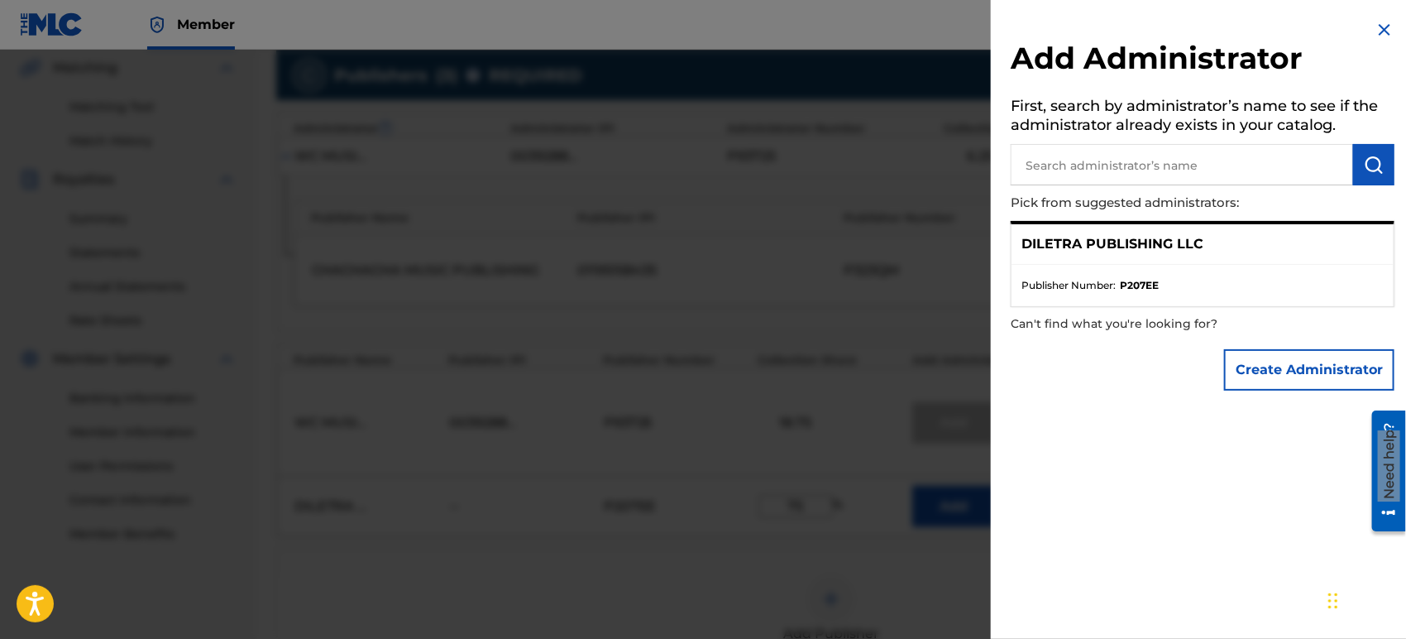
click at [1139, 284] on strong "P207EE" at bounding box center [1139, 285] width 39 height 15
click at [1179, 175] on input "text" at bounding box center [1182, 164] width 343 height 41
click at [1176, 269] on ul "Publisher Number : P207EE" at bounding box center [1203, 285] width 382 height 41
click at [1138, 240] on p "DILETRA PUBLISHING LLC" at bounding box center [1113, 244] width 182 height 20
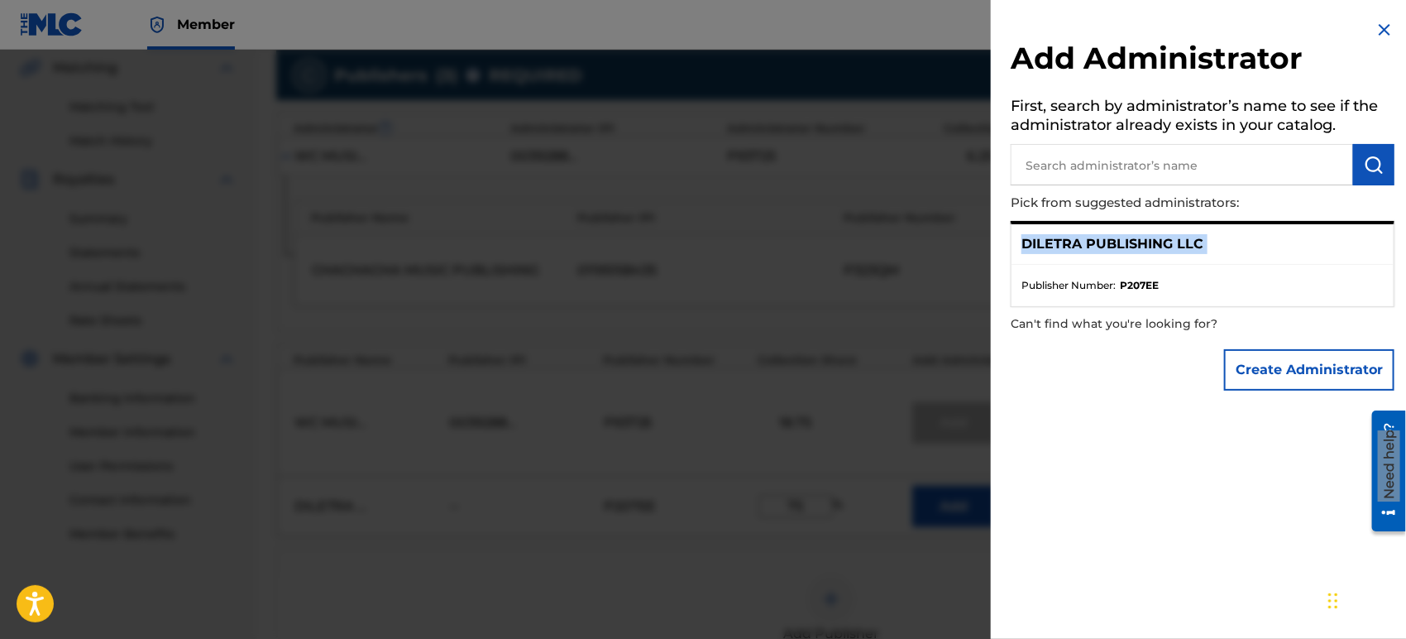
click at [1138, 240] on p "DILETRA PUBLISHING LLC" at bounding box center [1113, 244] width 182 height 20
click at [1134, 309] on p "Can't find what you're looking for?" at bounding box center [1156, 324] width 290 height 34
click at [1133, 295] on ul "Publisher Number : P207EE" at bounding box center [1203, 285] width 382 height 41
click at [1126, 206] on p "Pick from suggested administrators:" at bounding box center [1156, 203] width 290 height 36
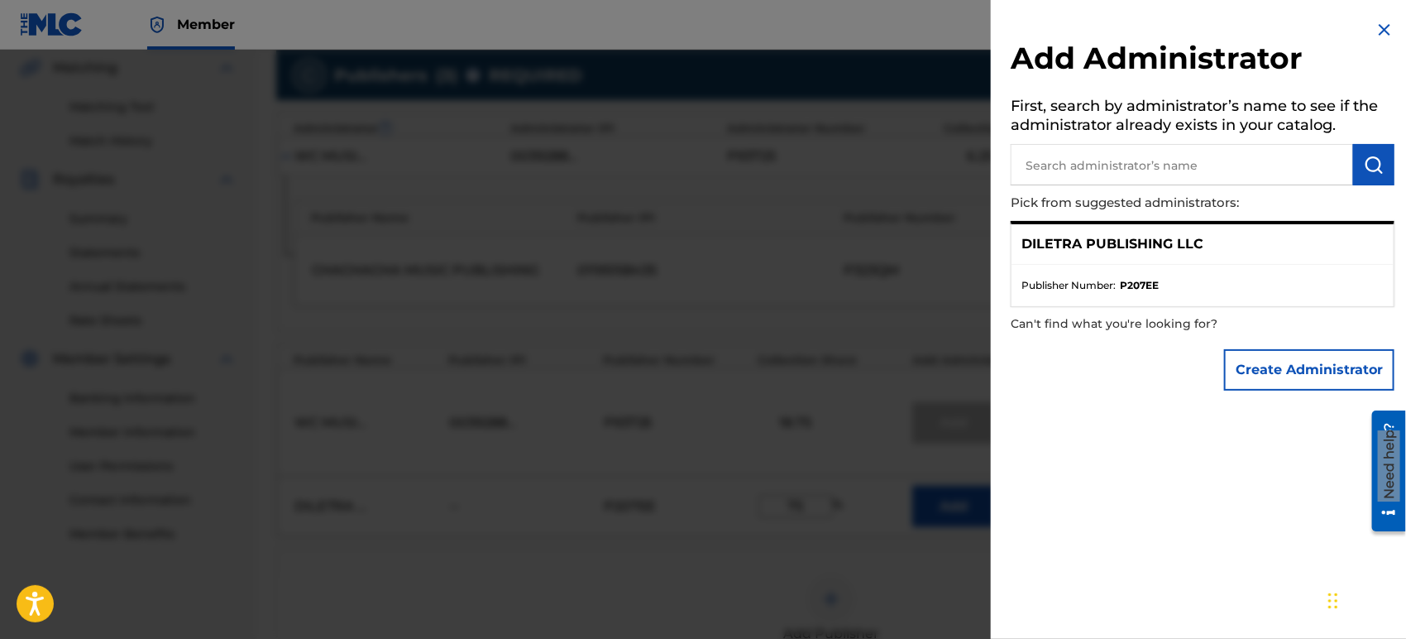
click at [1174, 256] on div "DILETRA PUBLISHING LLC" at bounding box center [1203, 244] width 382 height 41
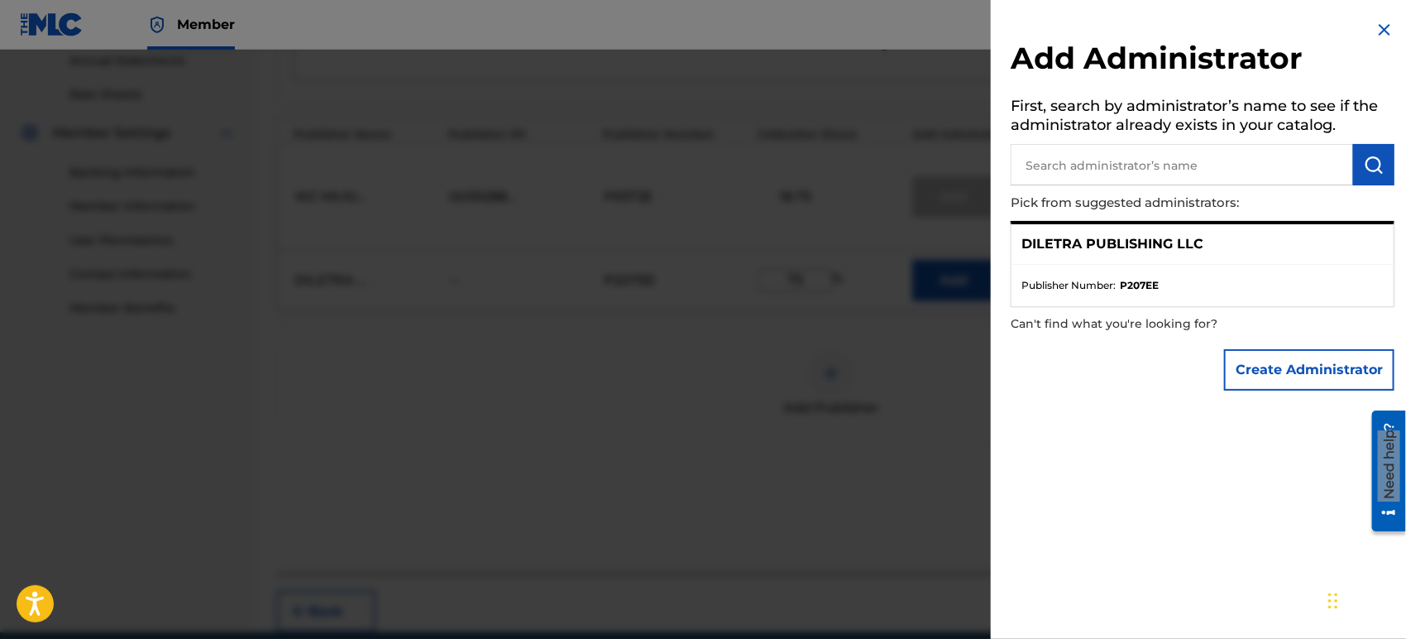
scroll to position [660, 0]
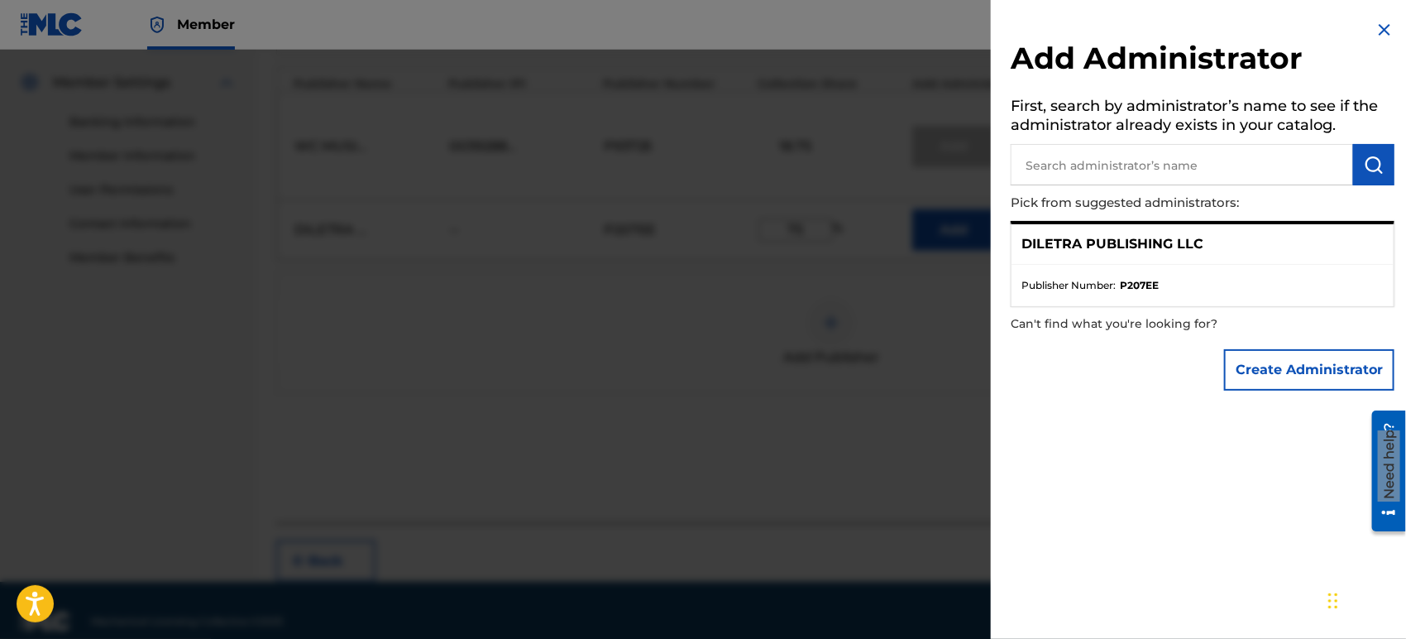
click at [1178, 265] on ul "Publisher Number : P207EE" at bounding box center [1203, 285] width 382 height 41
click at [1177, 256] on div "DILETRA PUBLISHING LLC" at bounding box center [1203, 244] width 382 height 41
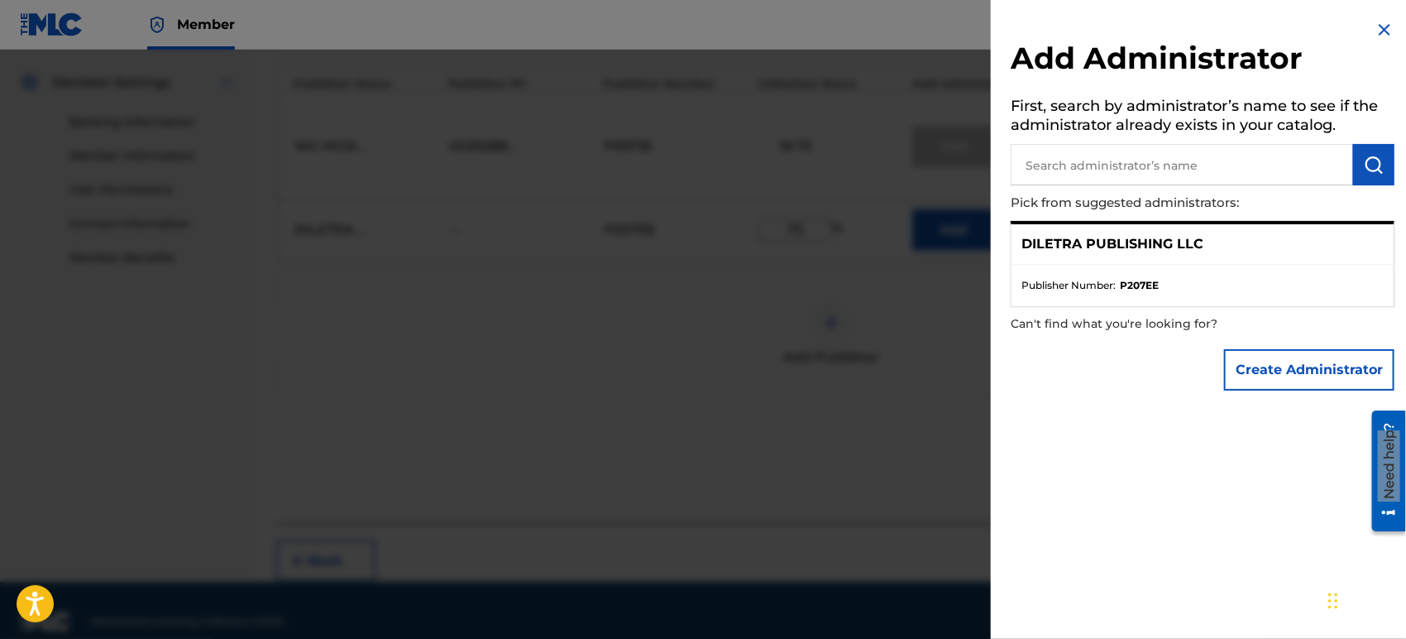
click at [1152, 280] on strong "P207EE" at bounding box center [1139, 285] width 39 height 15
click at [1152, 283] on strong "P207EE" at bounding box center [1139, 285] width 39 height 15
click at [1154, 162] on input "text" at bounding box center [1182, 164] width 343 height 41
click at [1265, 31] on img at bounding box center [1385, 30] width 20 height 20
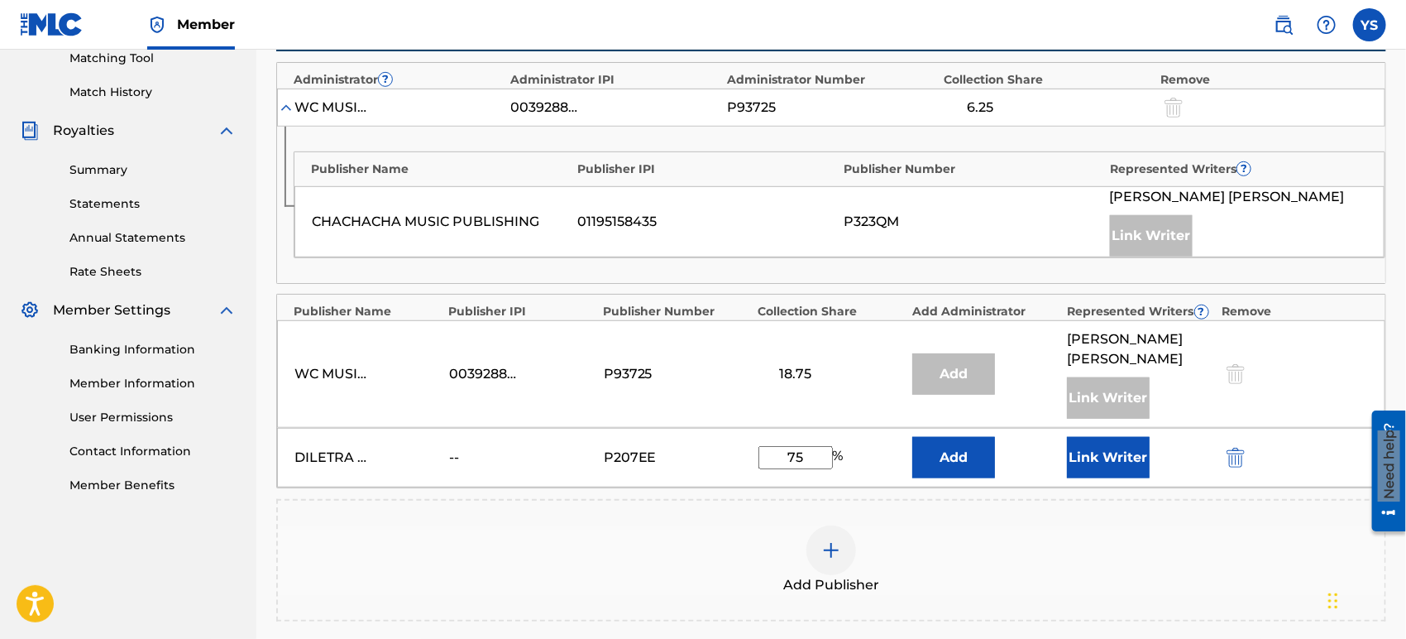
scroll to position [459, 0]
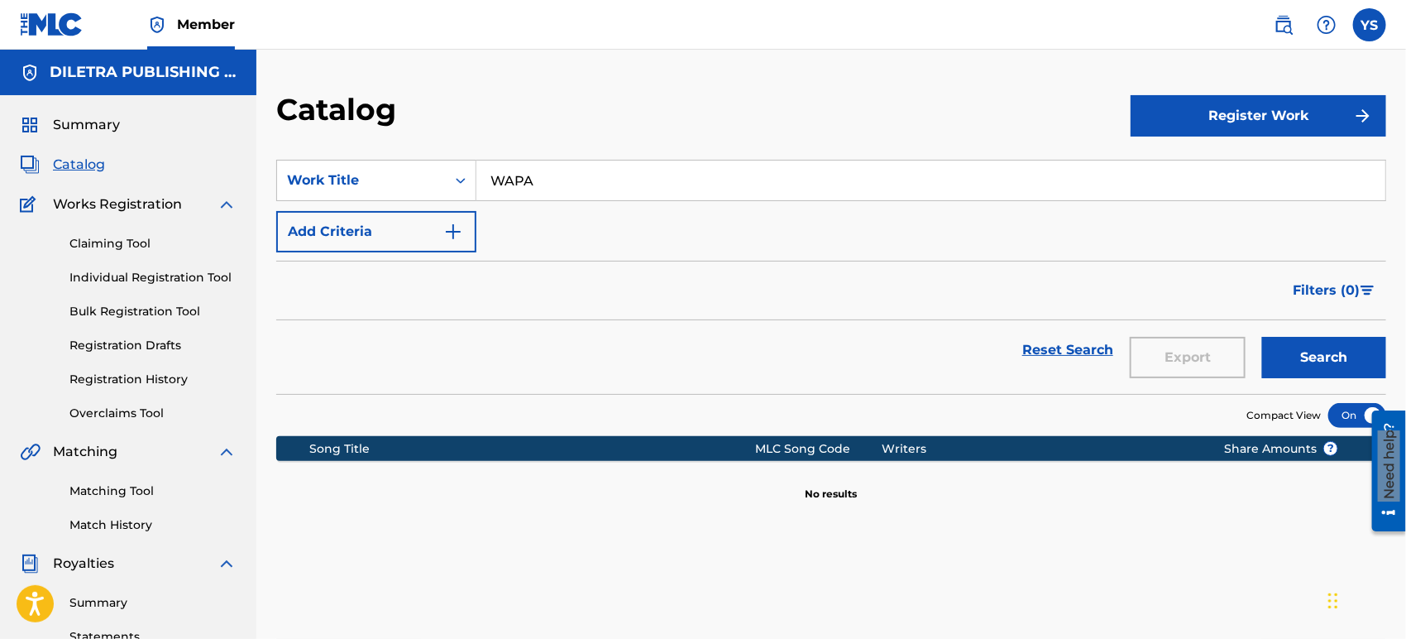
click at [786, 170] on input "WAPA" at bounding box center [931, 181] width 909 height 40
click at [1262, 337] on button "Search" at bounding box center [1324, 357] width 124 height 41
click at [113, 241] on link "Claiming Tool" at bounding box center [152, 243] width 167 height 17
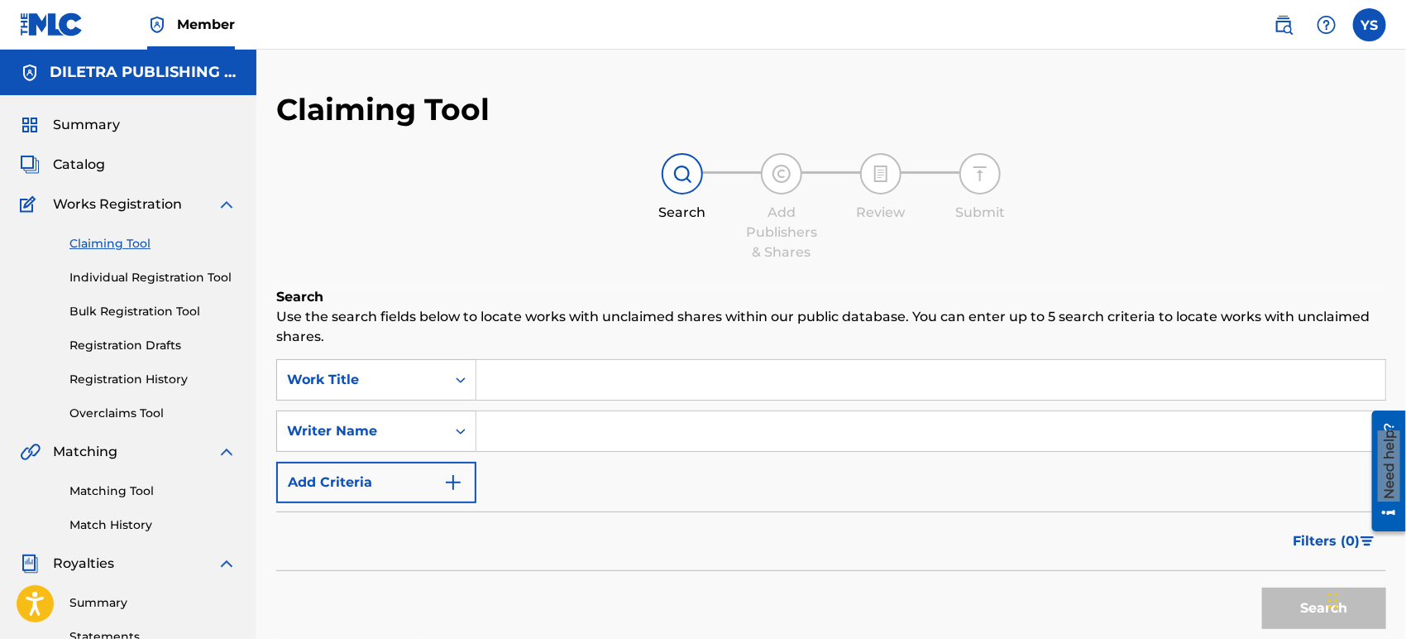
click at [635, 371] on input "Search Form" at bounding box center [931, 380] width 909 height 40
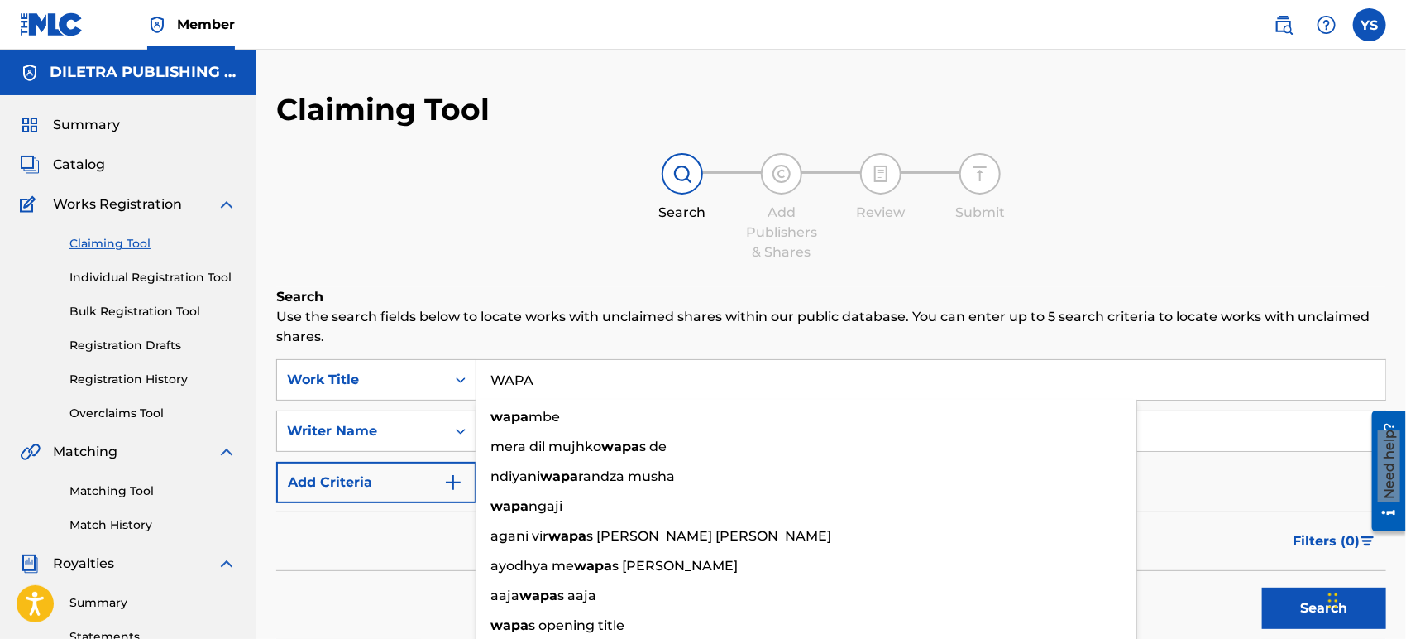
type input "WAPA"
click at [1262, 574] on button "Search" at bounding box center [1324, 607] width 124 height 41
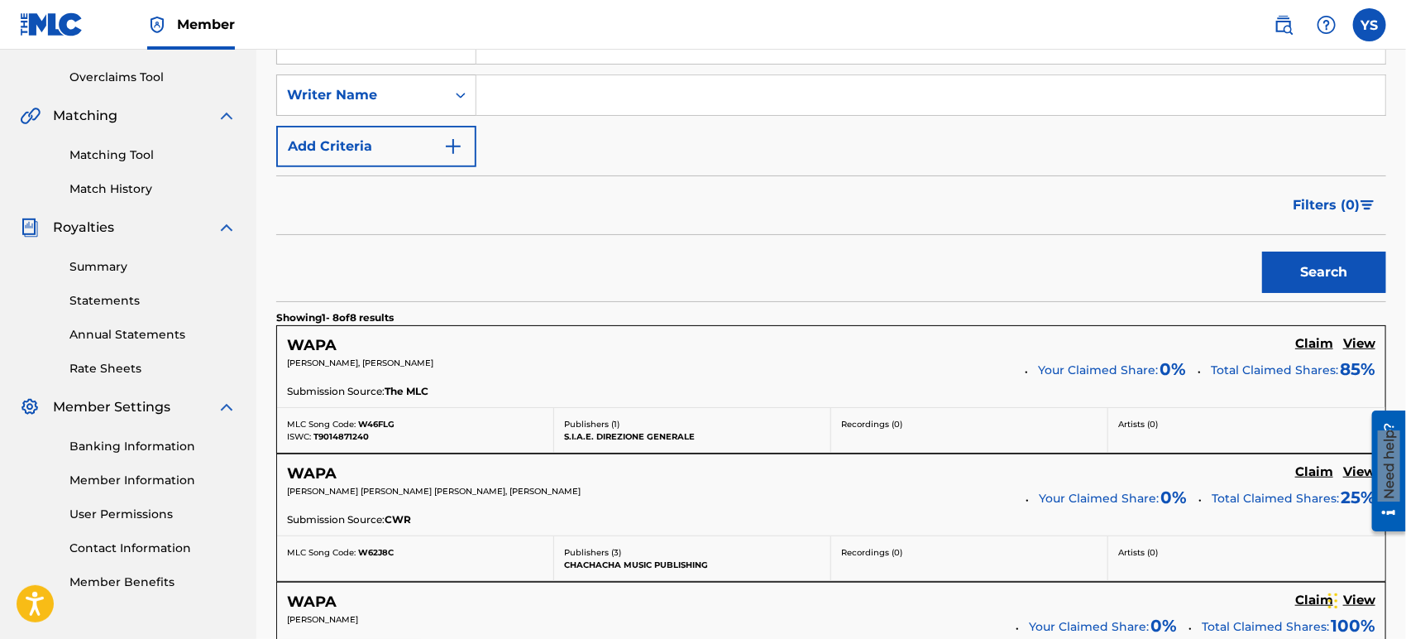
scroll to position [367, 0]
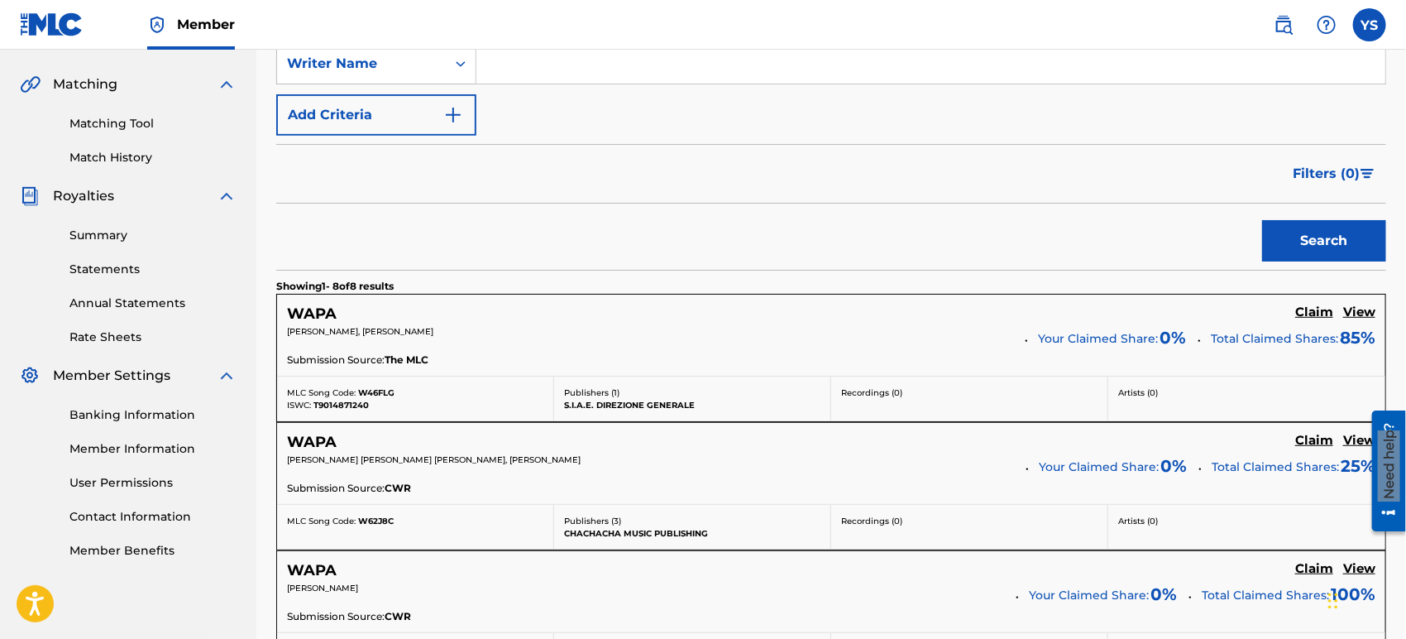
click at [1265, 442] on h5 "Claim" at bounding box center [1315, 441] width 38 height 16
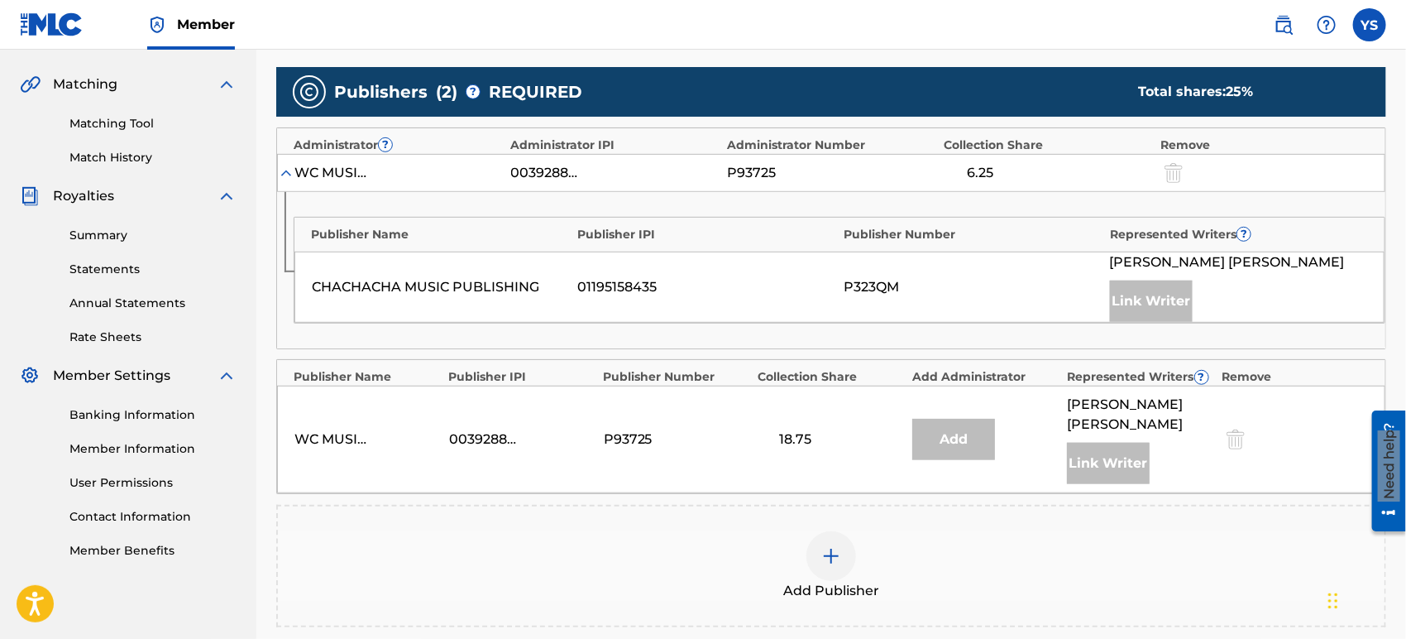
click at [846, 534] on div at bounding box center [832, 556] width 50 height 50
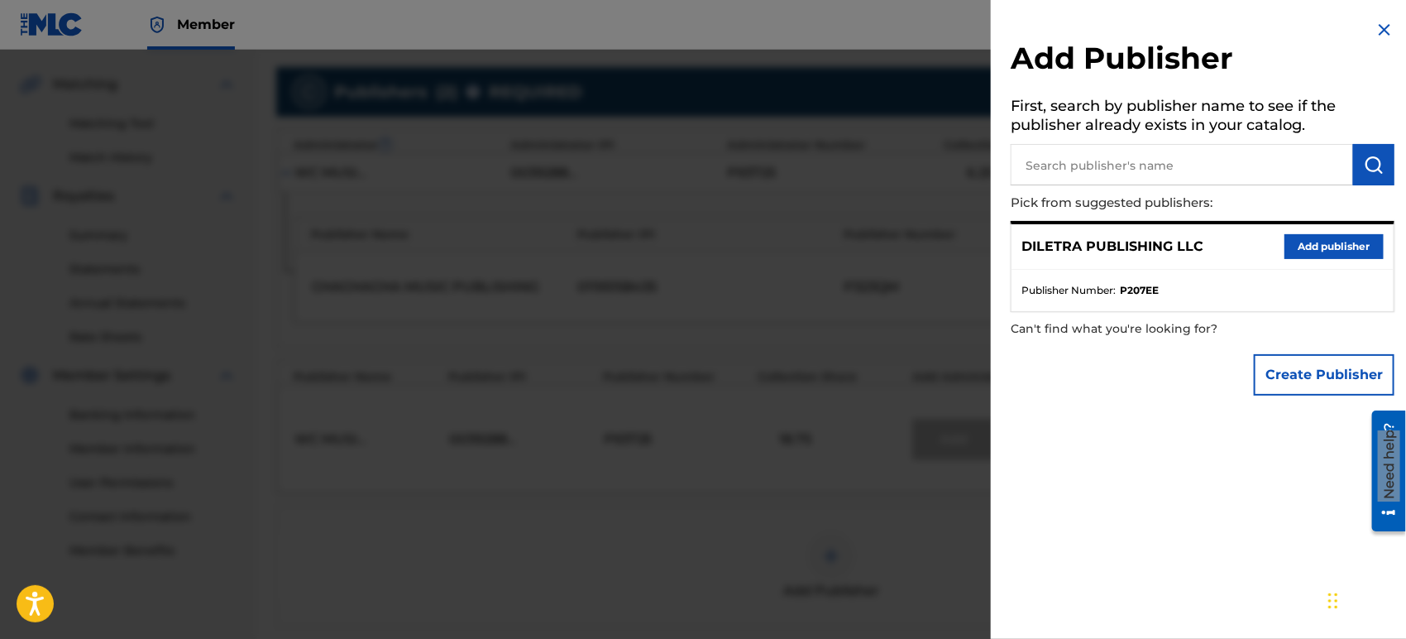
click at [1118, 285] on li "Publisher Number : P207EE" at bounding box center [1203, 290] width 362 height 15
click at [1141, 265] on div "DILETRA PUBLISHING LLC Add publisher" at bounding box center [1203, 247] width 382 height 46
click at [1265, 247] on button "Add publisher" at bounding box center [1334, 246] width 99 height 25
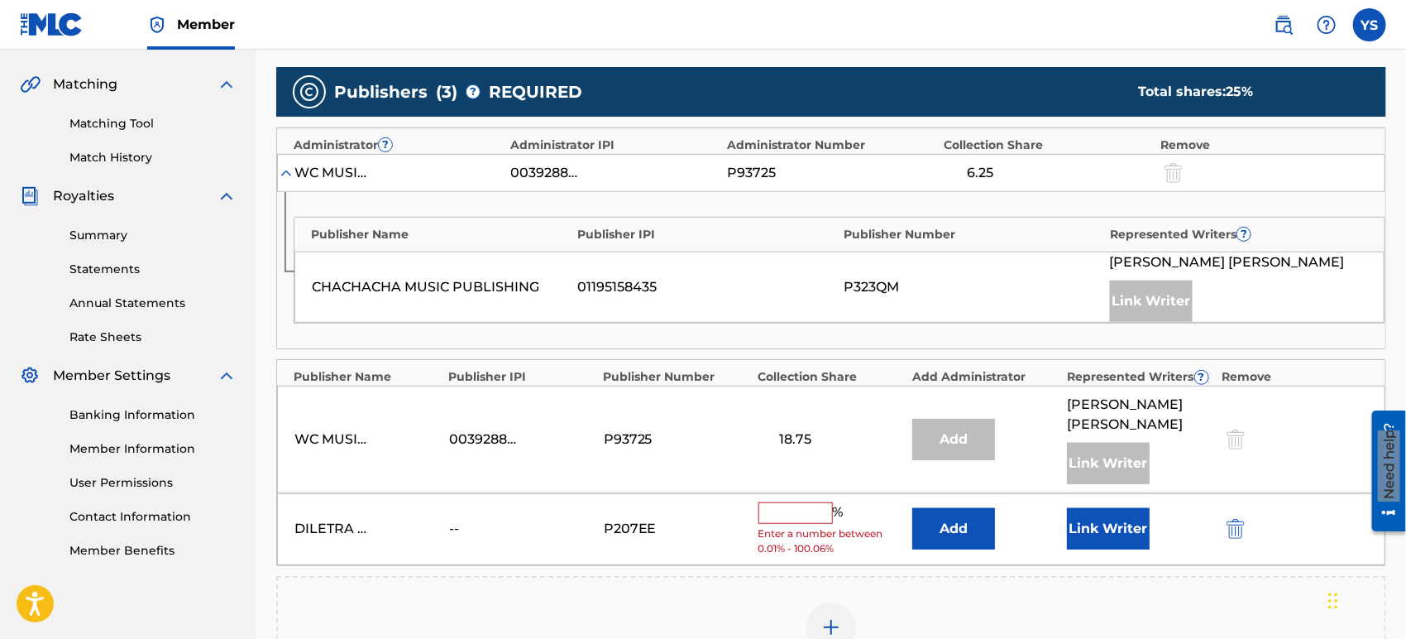
click at [801, 502] on input "text" at bounding box center [796, 513] width 74 height 22
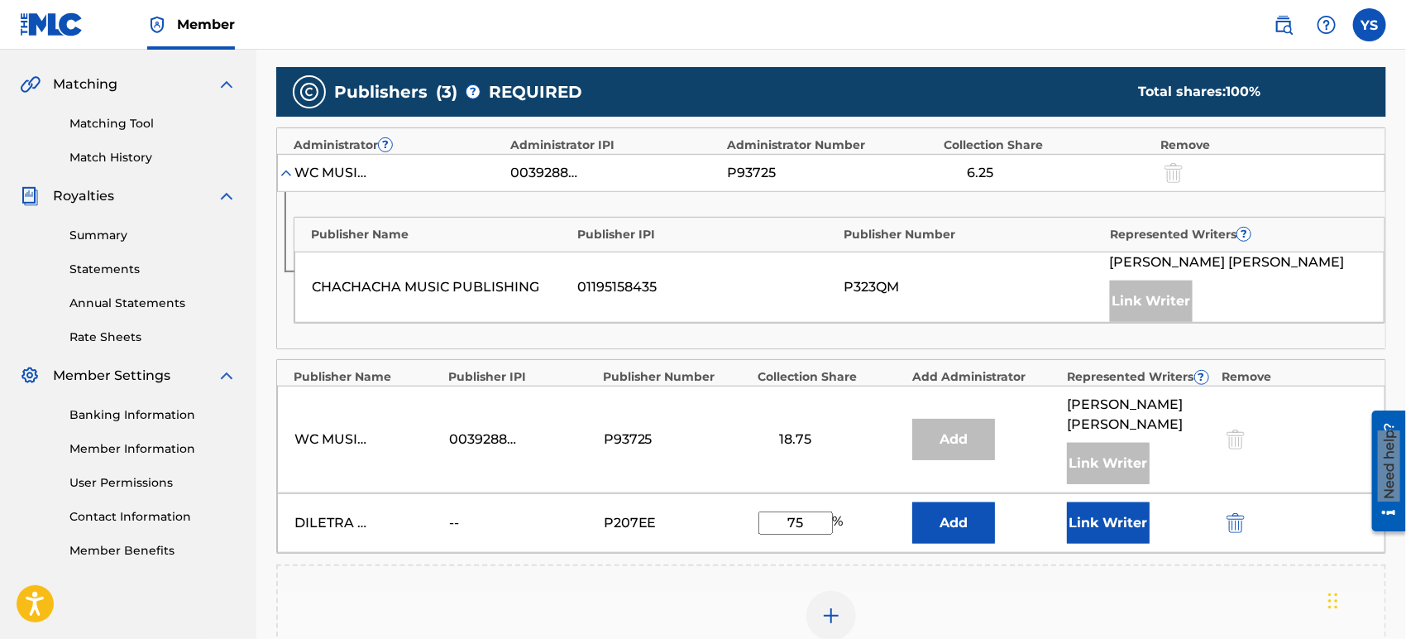
type input "75"
click at [947, 502] on button "Add" at bounding box center [954, 522] width 83 height 41
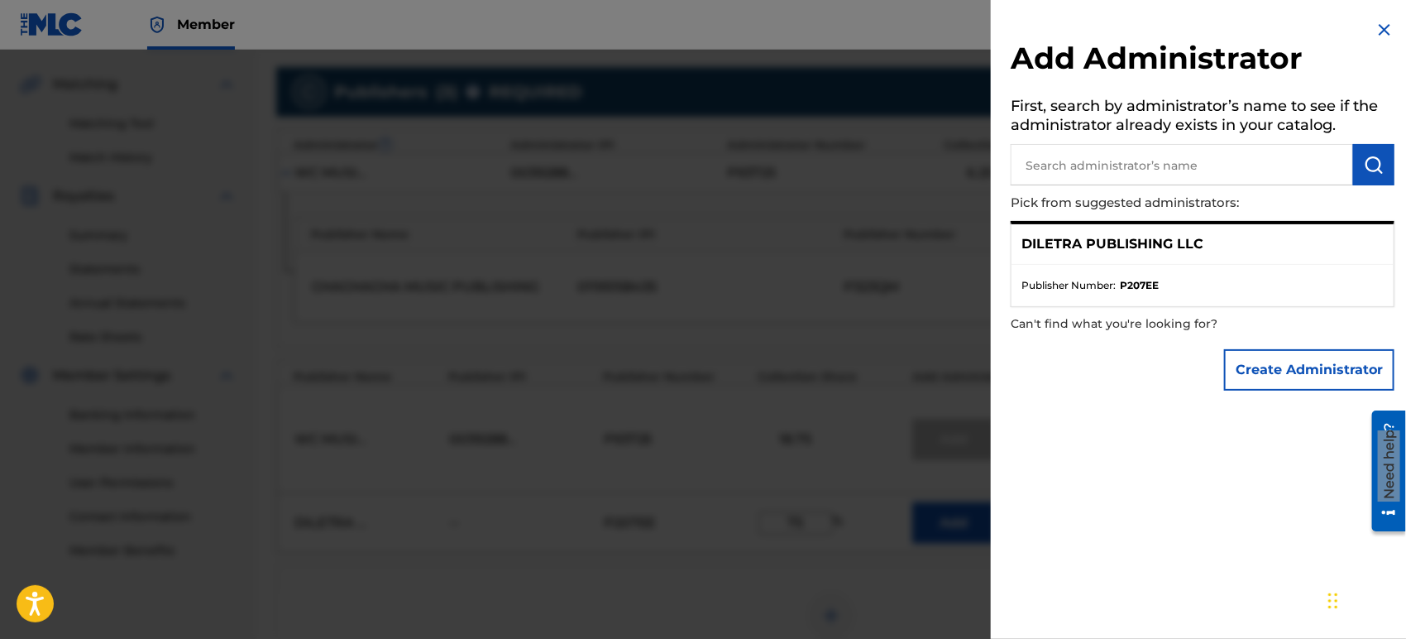
click at [1260, 243] on div "DILETRA PUBLISHING LLC" at bounding box center [1203, 244] width 382 height 41
click at [1153, 256] on div "DILETRA PUBLISHING LLC" at bounding box center [1203, 244] width 382 height 41
click at [1155, 224] on div "DILETRA PUBLISHING LLC" at bounding box center [1203, 244] width 382 height 41
click at [1145, 224] on div "DILETRA PUBLISHING LLC" at bounding box center [1203, 244] width 382 height 41
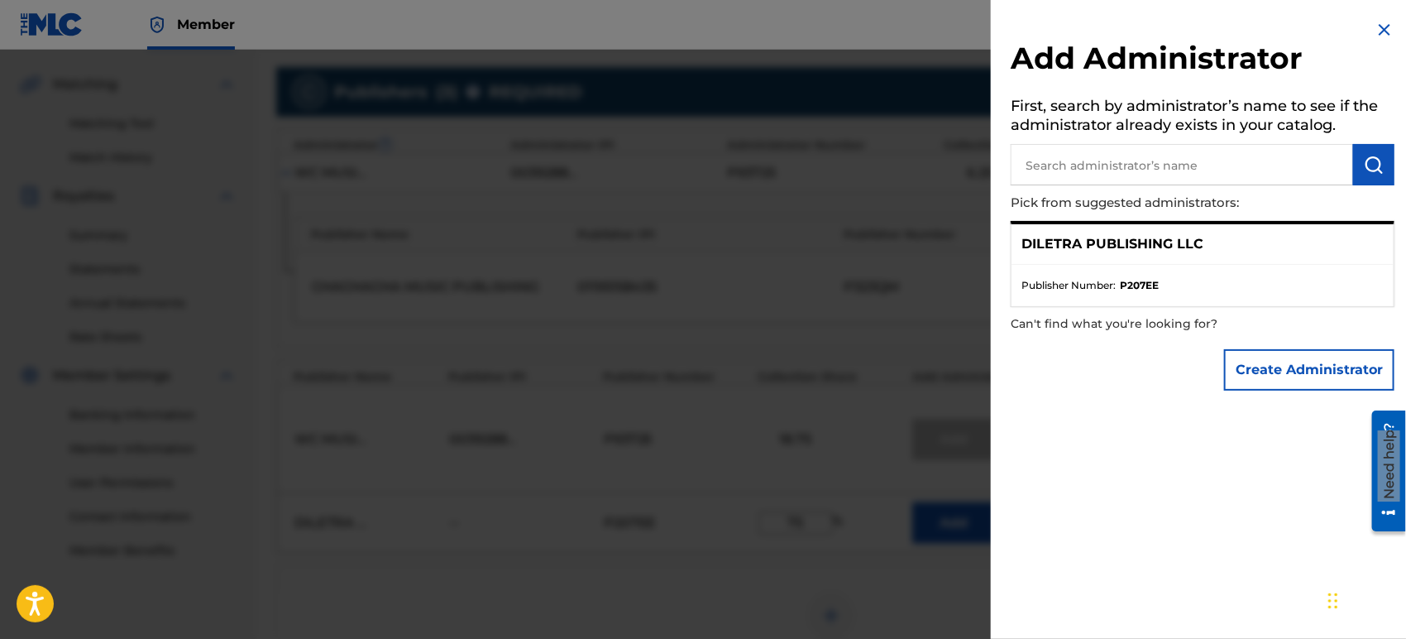
click at [1214, 247] on div "DILETRA PUBLISHING LLC" at bounding box center [1203, 244] width 382 height 41
click at [1189, 265] on ul "Publisher Number : P207EE" at bounding box center [1203, 285] width 382 height 41
click at [1152, 256] on div "DILETRA PUBLISHING LLC" at bounding box center [1203, 244] width 382 height 41
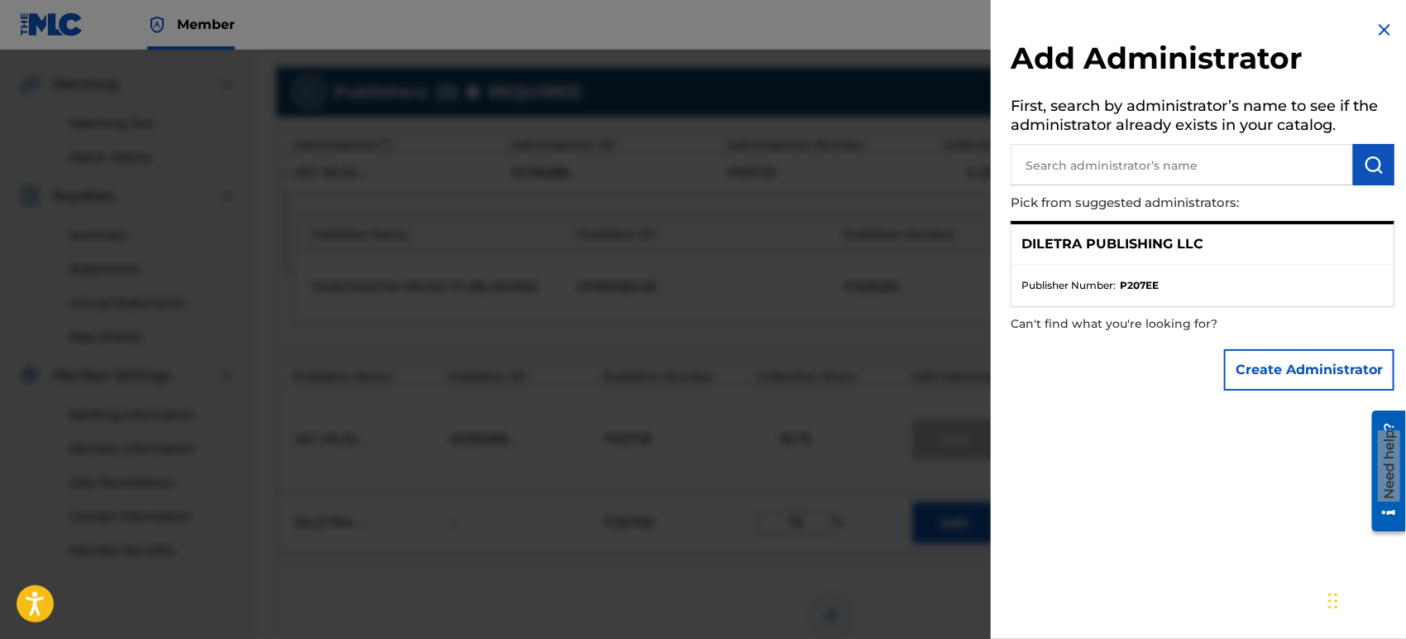
click at [1077, 250] on p "DILETRA PUBLISHING LLC" at bounding box center [1113, 244] width 182 height 20
drag, startPoint x: 1085, startPoint y: 250, endPoint x: 1093, endPoint y: 254, distance: 8.5
click at [1085, 250] on p "DILETRA PUBLISHING LLC" at bounding box center [1113, 244] width 182 height 20
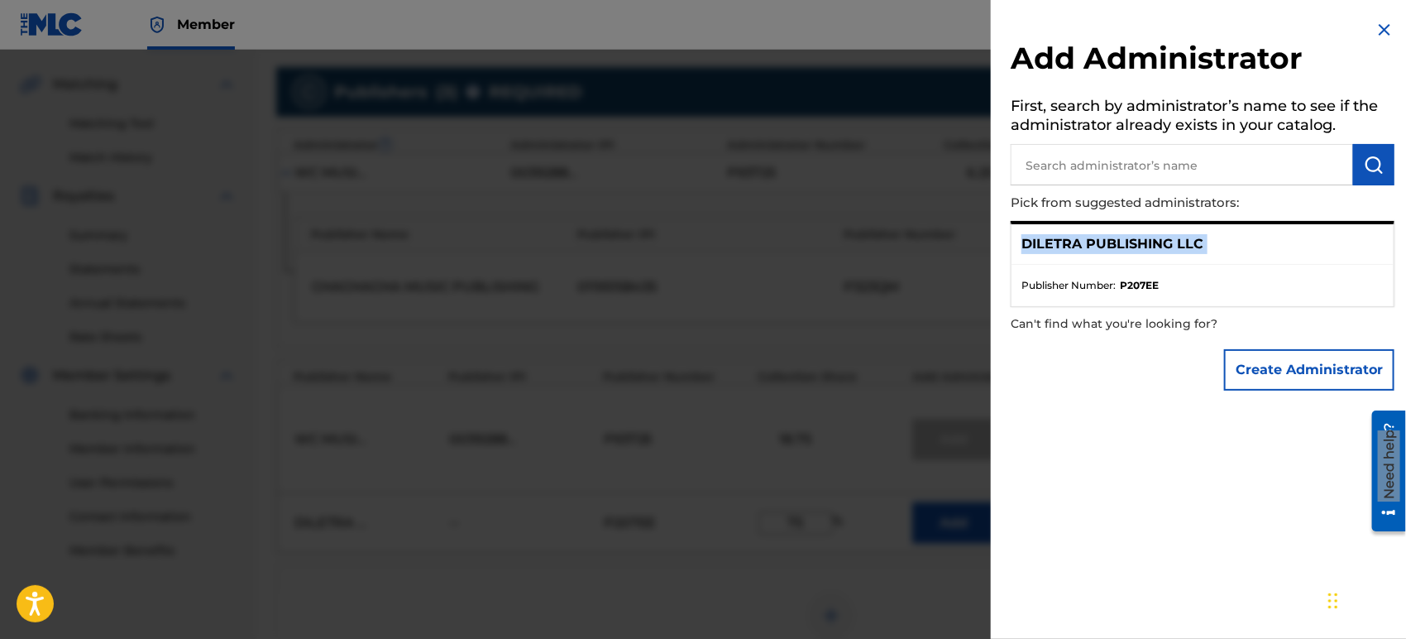
click at [1265, 26] on img at bounding box center [1385, 30] width 20 height 20
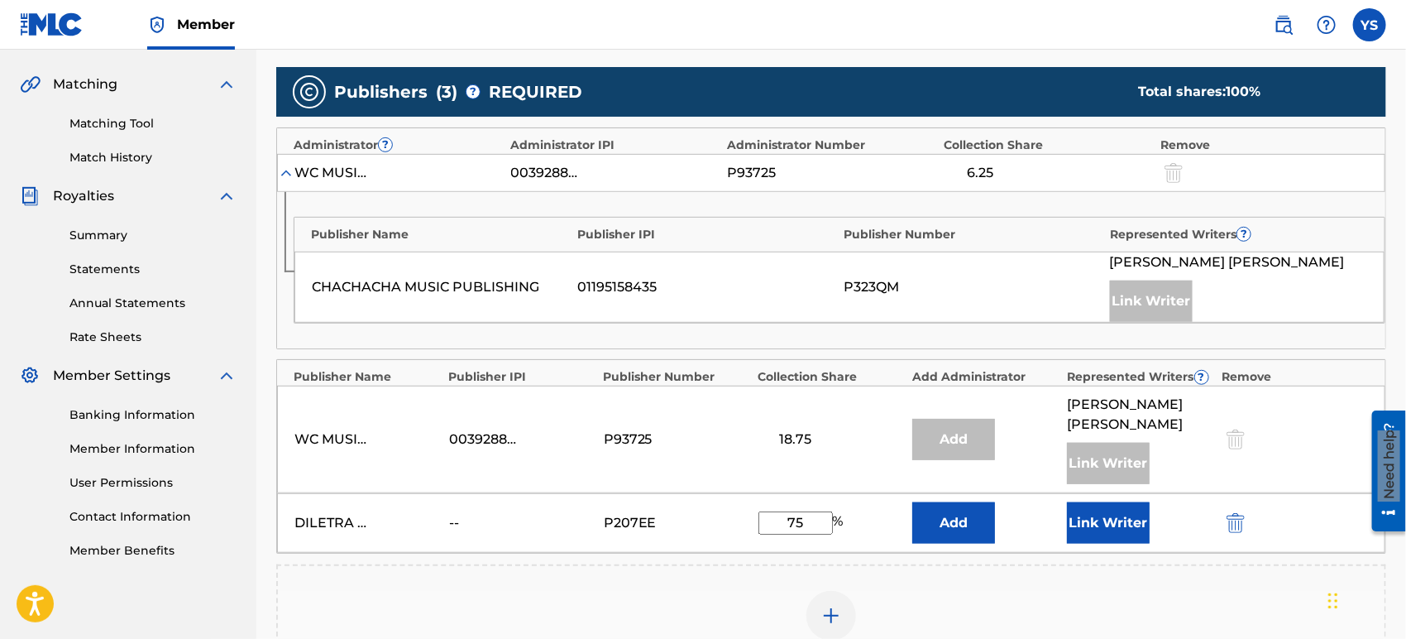
click at [285, 175] on img at bounding box center [286, 173] width 17 height 17
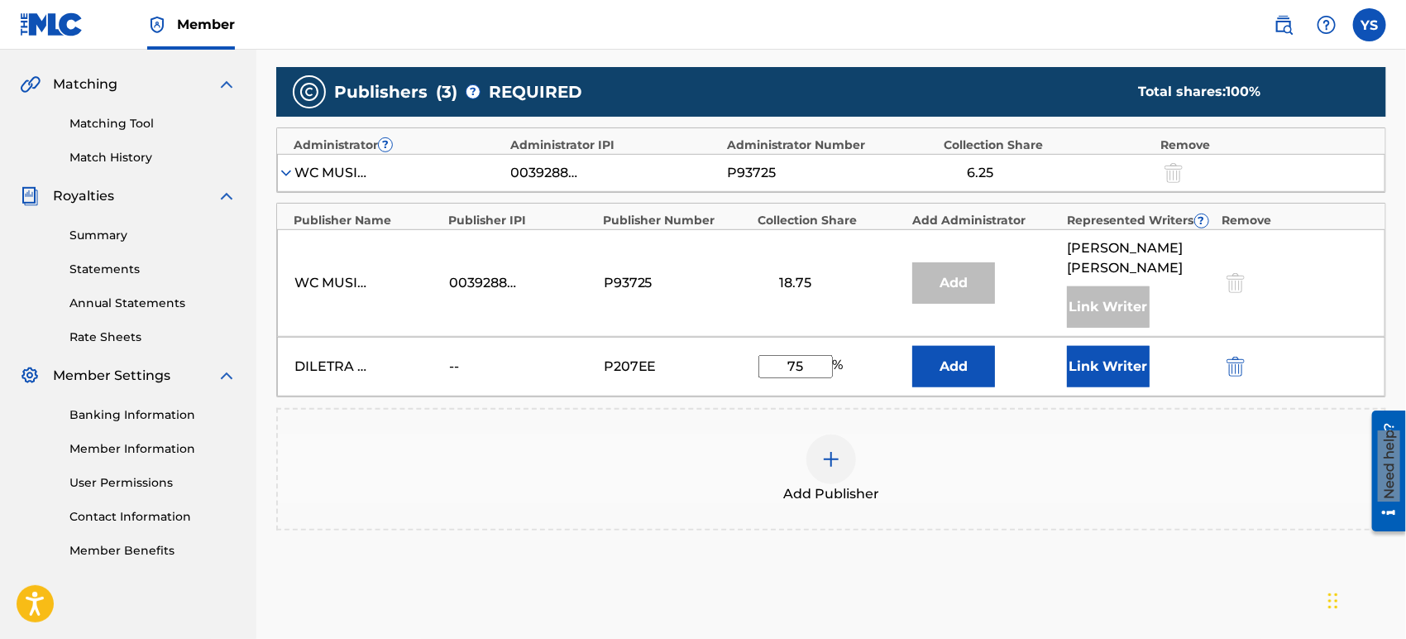
click at [290, 162] on div "WC MUSIC CORP. 00392888203 P93725 6.25" at bounding box center [831, 173] width 1109 height 38
click at [289, 168] on img at bounding box center [286, 173] width 17 height 17
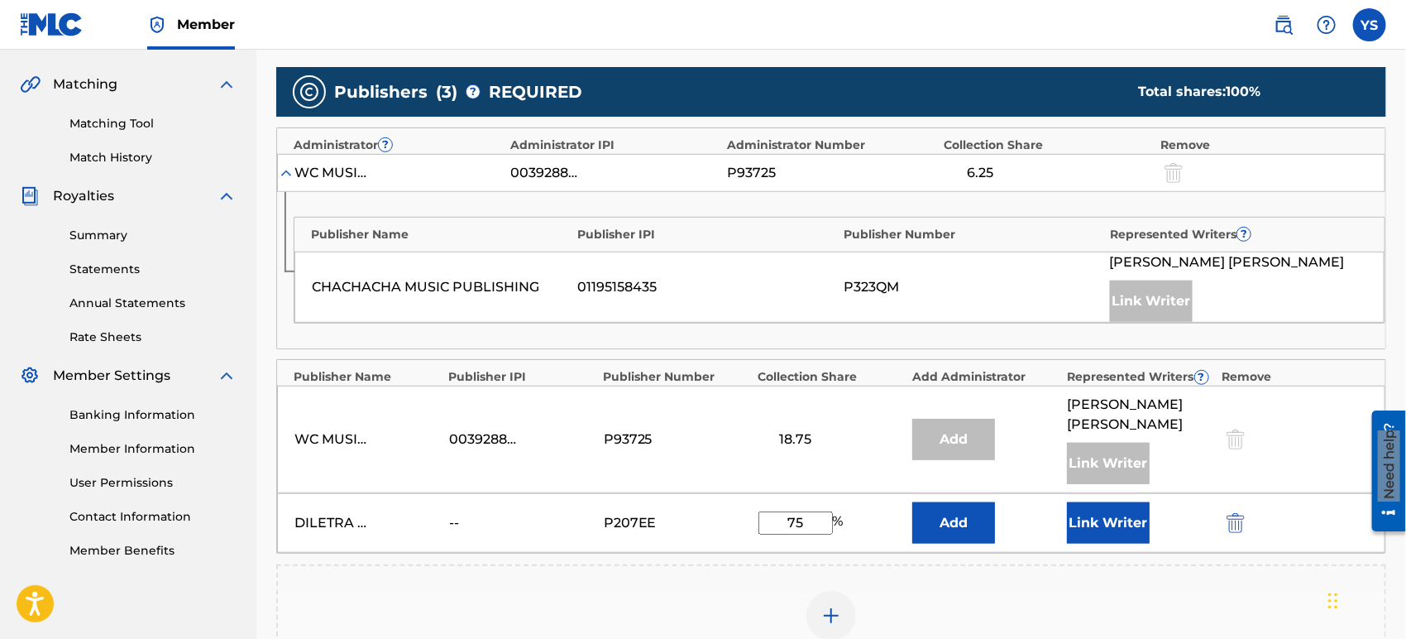
click at [1104, 502] on button "Link Writer" at bounding box center [1108, 522] width 83 height 41
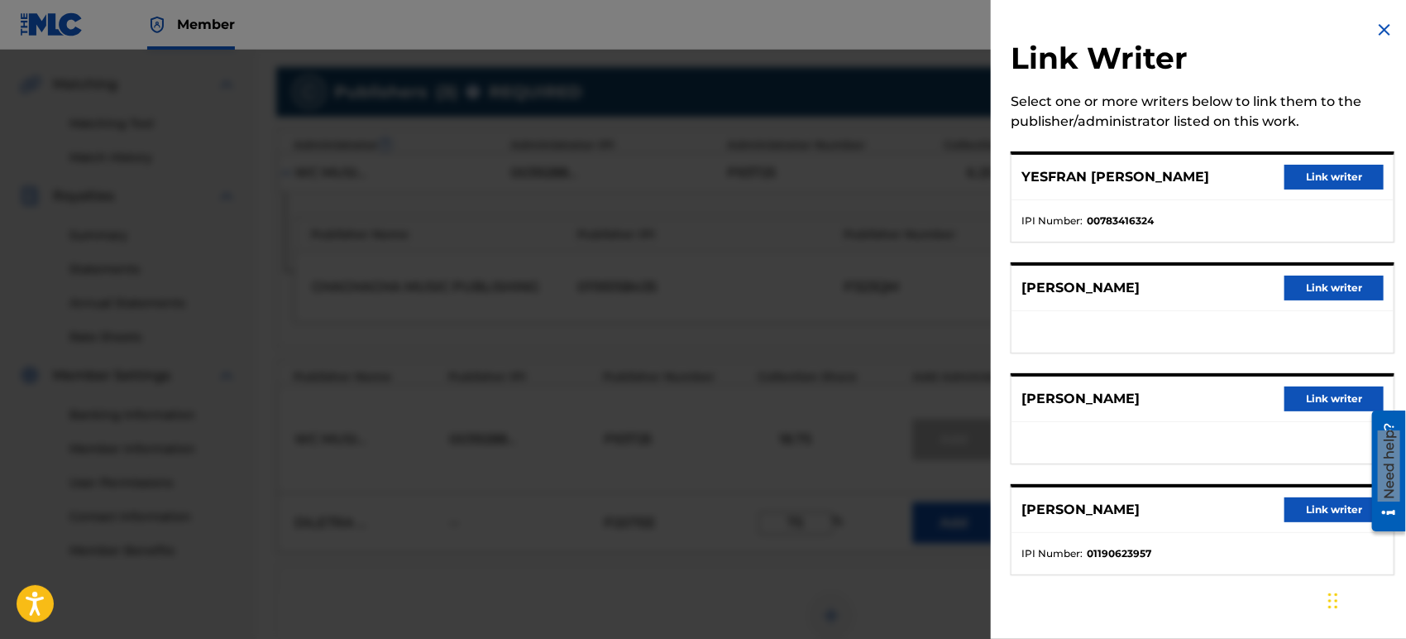
click at [1265, 180] on button "Link writer" at bounding box center [1334, 177] width 99 height 25
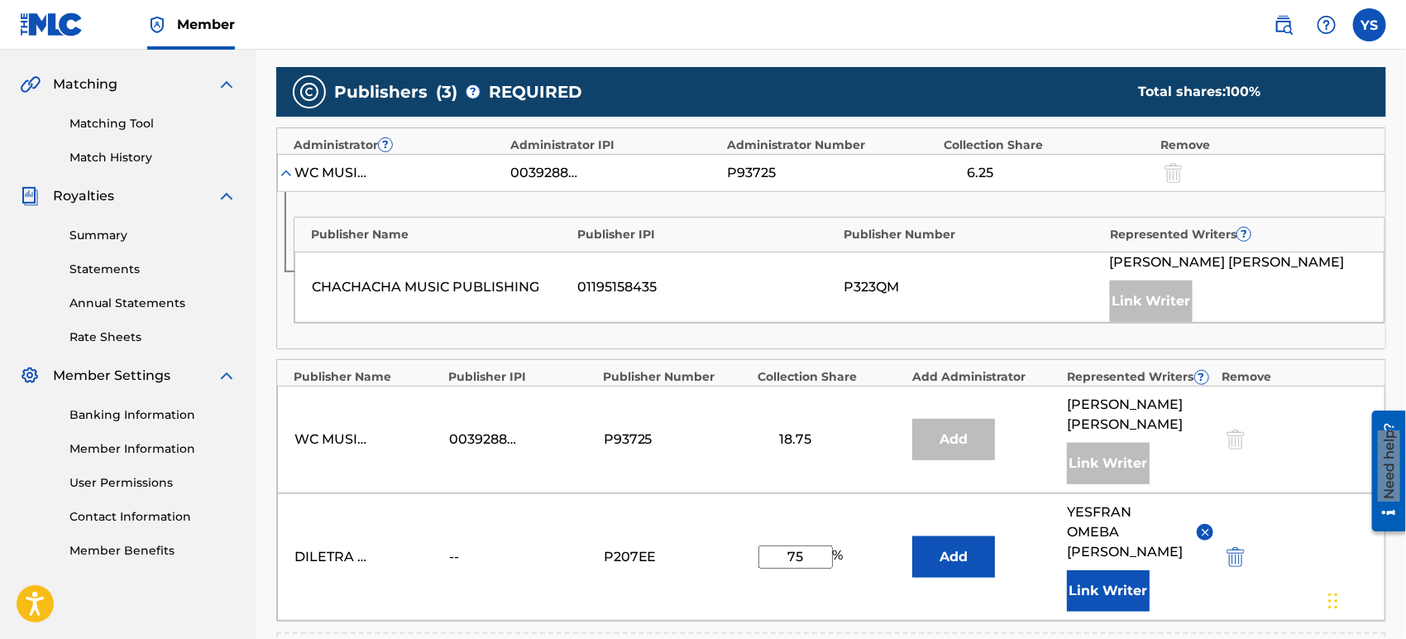
click at [966, 539] on button "Add" at bounding box center [954, 556] width 83 height 41
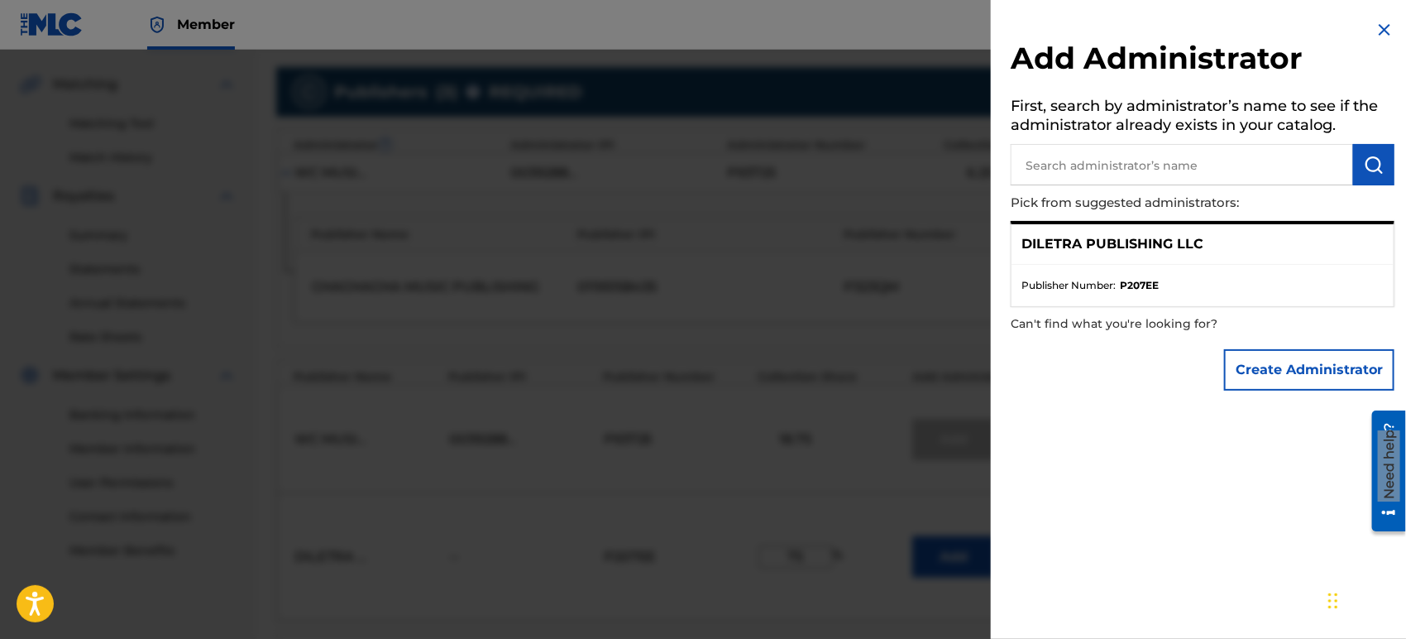
click at [1084, 266] on ul "Publisher Number : P207EE" at bounding box center [1203, 285] width 382 height 41
click at [1098, 175] on input "text" at bounding box center [1182, 164] width 343 height 41
click at [1231, 252] on div "DILETRA PUBLISHING LLC" at bounding box center [1203, 244] width 382 height 41
click at [1163, 328] on p "Can't find what you're looking for?" at bounding box center [1156, 324] width 290 height 34
click at [1162, 326] on p "Can't find what you're looking for?" at bounding box center [1156, 324] width 290 height 34
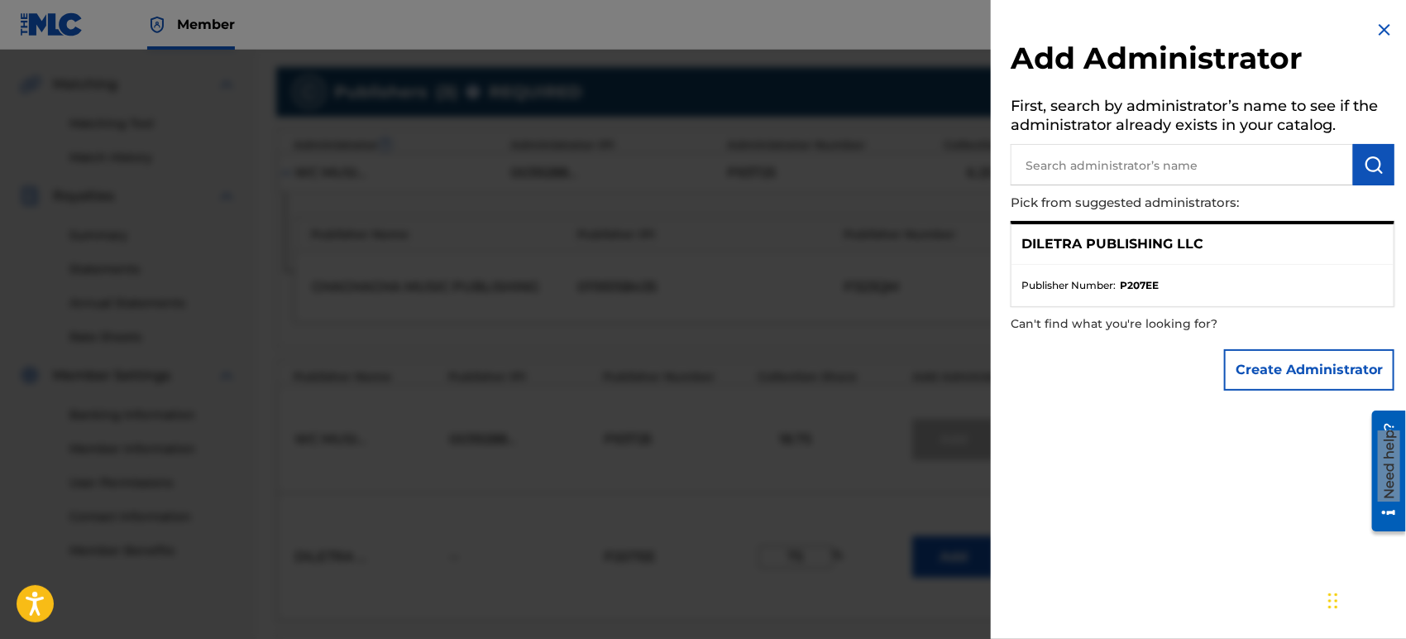
click at [1162, 308] on p "Can't find what you're looking for?" at bounding box center [1156, 324] width 290 height 34
drag, startPoint x: 1154, startPoint y: 276, endPoint x: 1154, endPoint y: 250, distance: 26.5
click at [1154, 275] on ul "Publisher Number : P207EE" at bounding box center [1203, 285] width 382 height 41
drag, startPoint x: 1154, startPoint y: 250, endPoint x: 1154, endPoint y: 211, distance: 38.9
click at [1154, 247] on p "DILETRA PUBLISHING LLC" at bounding box center [1113, 244] width 182 height 20
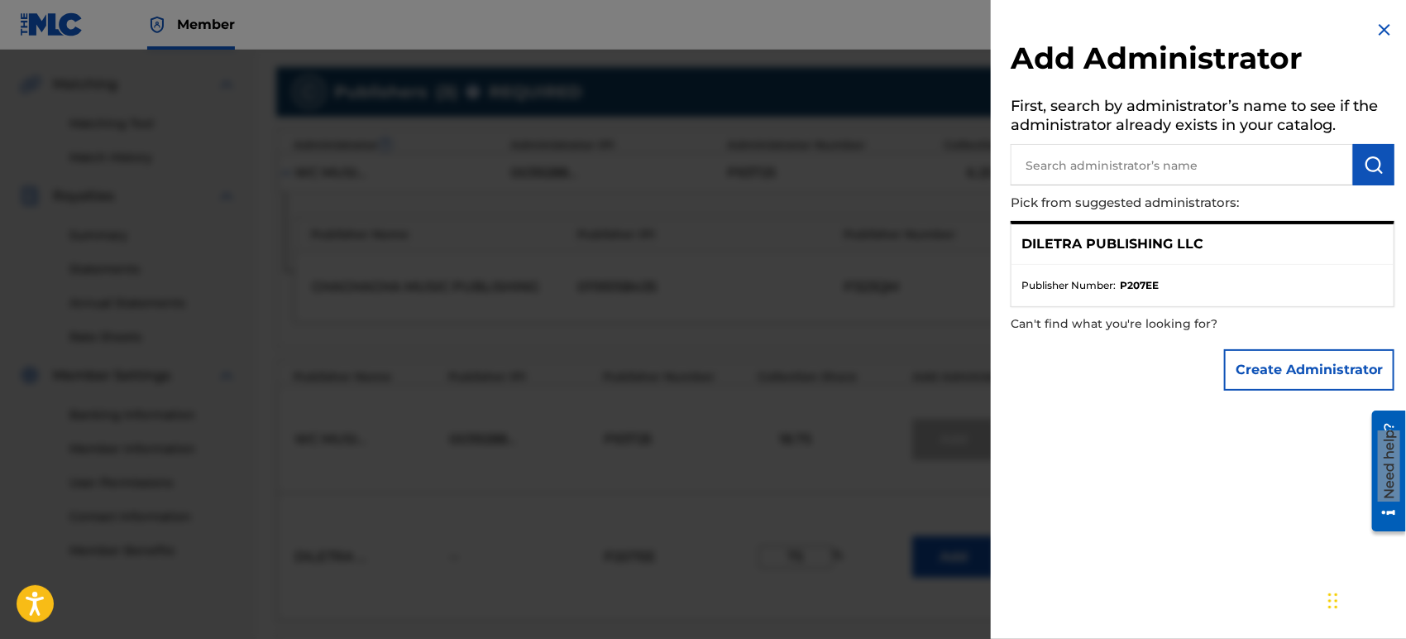
click at [1160, 151] on input "text" at bounding box center [1182, 164] width 343 height 41
drag, startPoint x: 1167, startPoint y: 125, endPoint x: 1165, endPoint y: 103, distance: 22.4
click at [1167, 124] on h5 "First, search by administrator’s name to see if the administrator already exist…" at bounding box center [1203, 118] width 384 height 52
click at [1165, 98] on h5 "First, search by administrator’s name to see if the administrator already exist…" at bounding box center [1203, 118] width 384 height 52
click at [1166, 73] on h2 "Add Administrator" at bounding box center [1203, 61] width 384 height 42
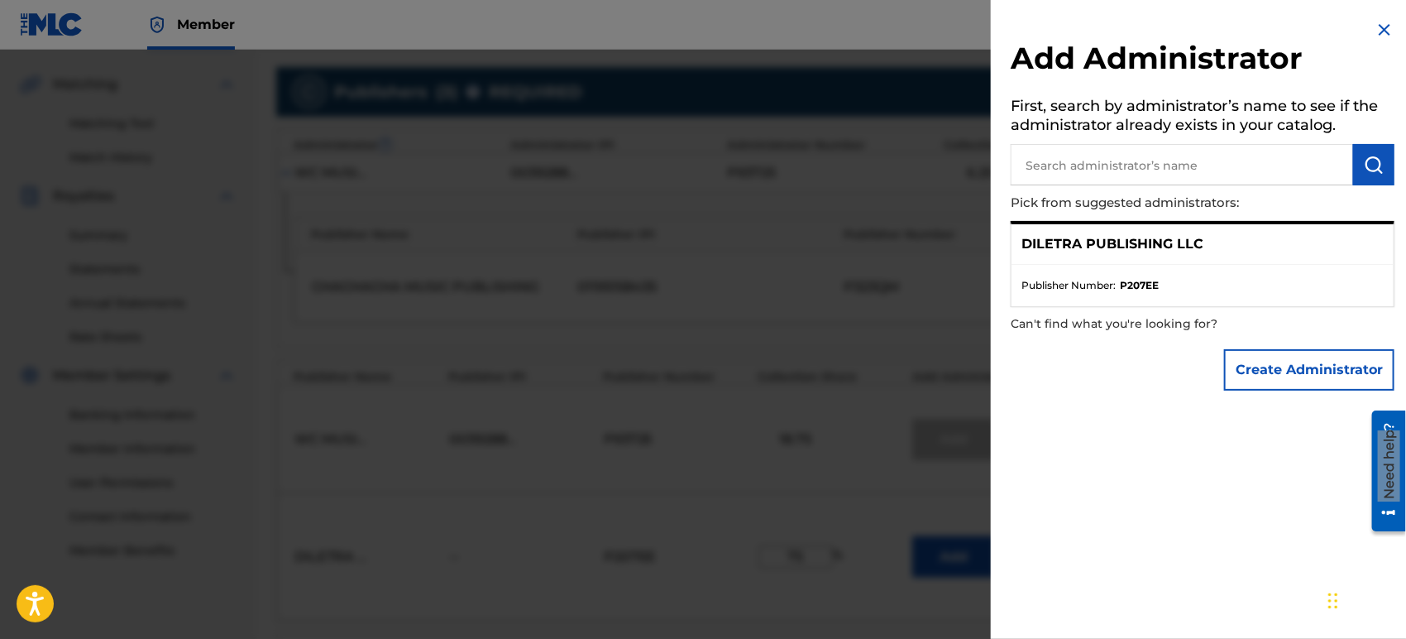
click at [1183, 46] on h2 "Add Administrator" at bounding box center [1203, 61] width 384 height 42
click at [1261, 185] on p "Pick from suggested administrators:" at bounding box center [1156, 203] width 290 height 36
click at [1141, 68] on h2 "Add Administrator" at bounding box center [1203, 61] width 384 height 42
click at [1186, 243] on p "DILETRA PUBLISHING LLC" at bounding box center [1113, 244] width 182 height 20
click at [1119, 208] on p "Pick from suggested administrators:" at bounding box center [1156, 203] width 290 height 36
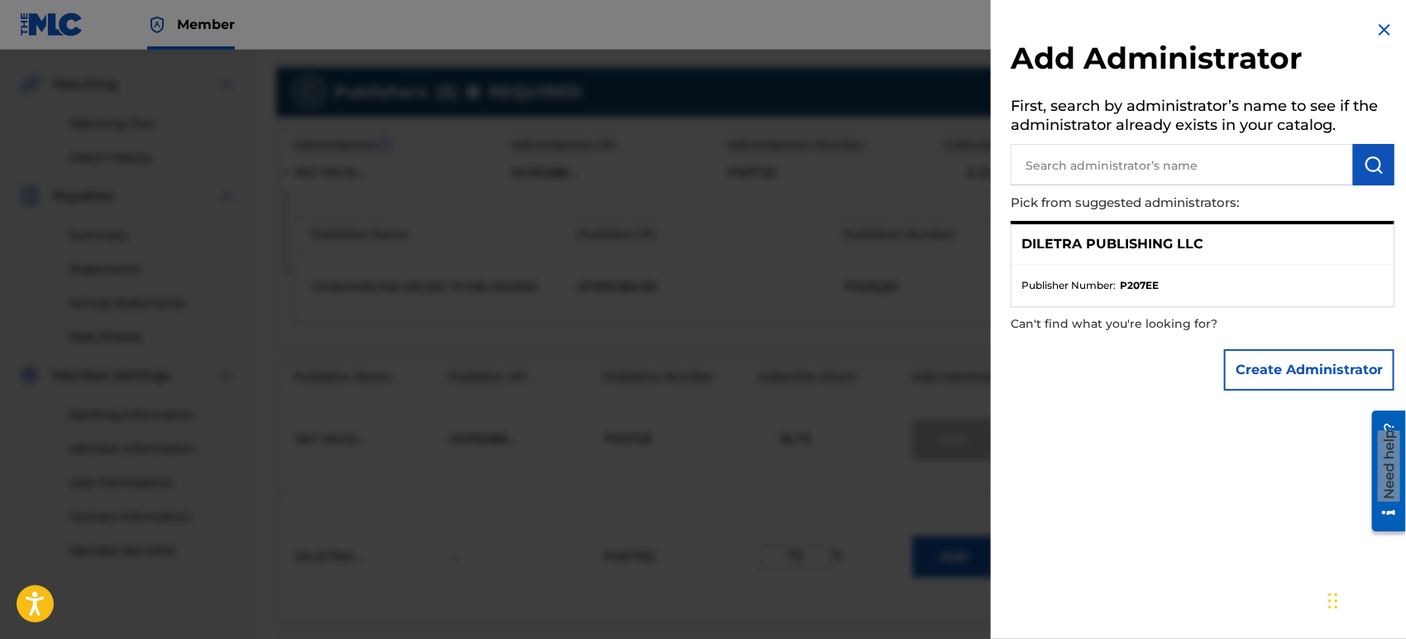
drag, startPoint x: 1171, startPoint y: 207, endPoint x: 1148, endPoint y: 247, distance: 46.7
click at [1171, 208] on p "Pick from suggested administrators:" at bounding box center [1156, 203] width 290 height 36
click at [1148, 247] on p "DILETRA PUBLISHING LLC" at bounding box center [1113, 244] width 182 height 20
click at [1148, 271] on ul "Publisher Number : P207EE" at bounding box center [1203, 285] width 382 height 41
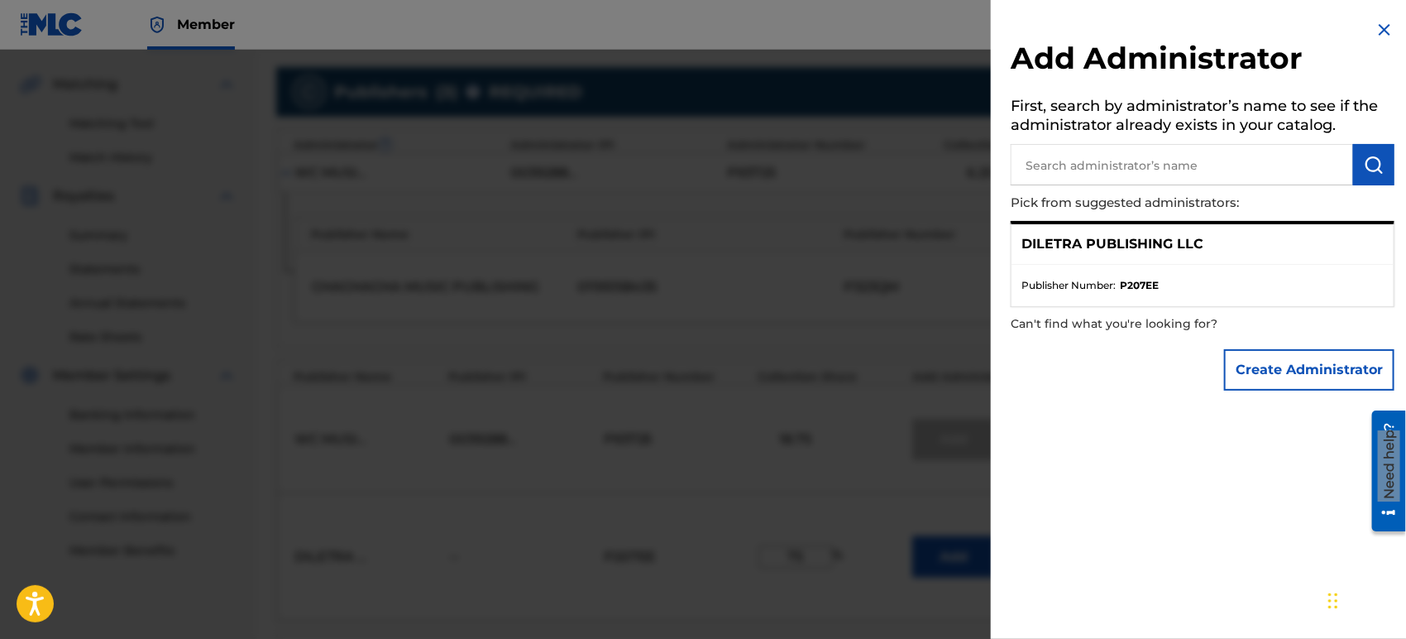
click at [1148, 279] on strong "P207EE" at bounding box center [1139, 285] width 39 height 15
drag, startPoint x: 1148, startPoint y: 279, endPoint x: 1074, endPoint y: 287, distance: 74.9
click at [1142, 283] on strong "P207EE" at bounding box center [1139, 285] width 39 height 15
click at [1073, 287] on span "Publisher Number :" at bounding box center [1069, 285] width 94 height 15
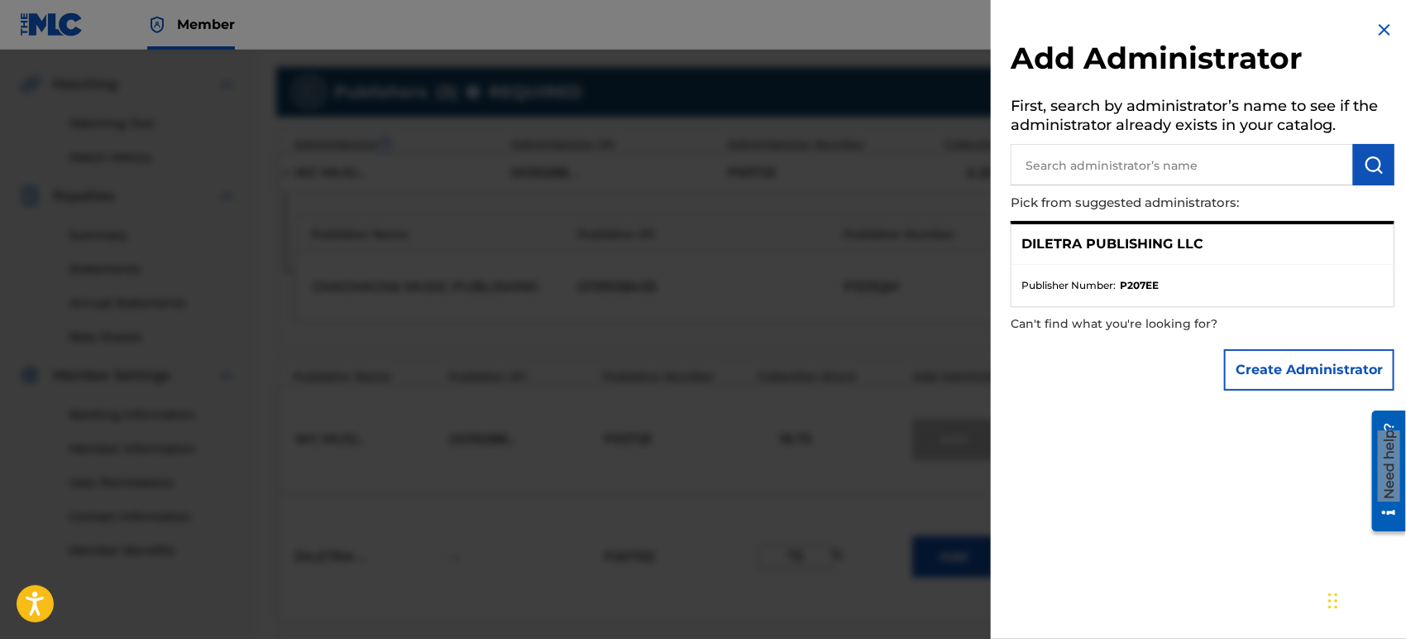
drag, startPoint x: 1033, startPoint y: 275, endPoint x: 1028, endPoint y: 264, distance: 12.6
click at [1030, 268] on ul "Publisher Number : P207EE" at bounding box center [1203, 285] width 382 height 41
drag, startPoint x: 1054, startPoint y: 323, endPoint x: 1162, endPoint y: 261, distance: 124.9
click at [1056, 323] on p "Can't find what you're looking for?" at bounding box center [1156, 324] width 290 height 34
click at [1256, 238] on div "DILETRA PUBLISHING LLC" at bounding box center [1203, 244] width 382 height 41
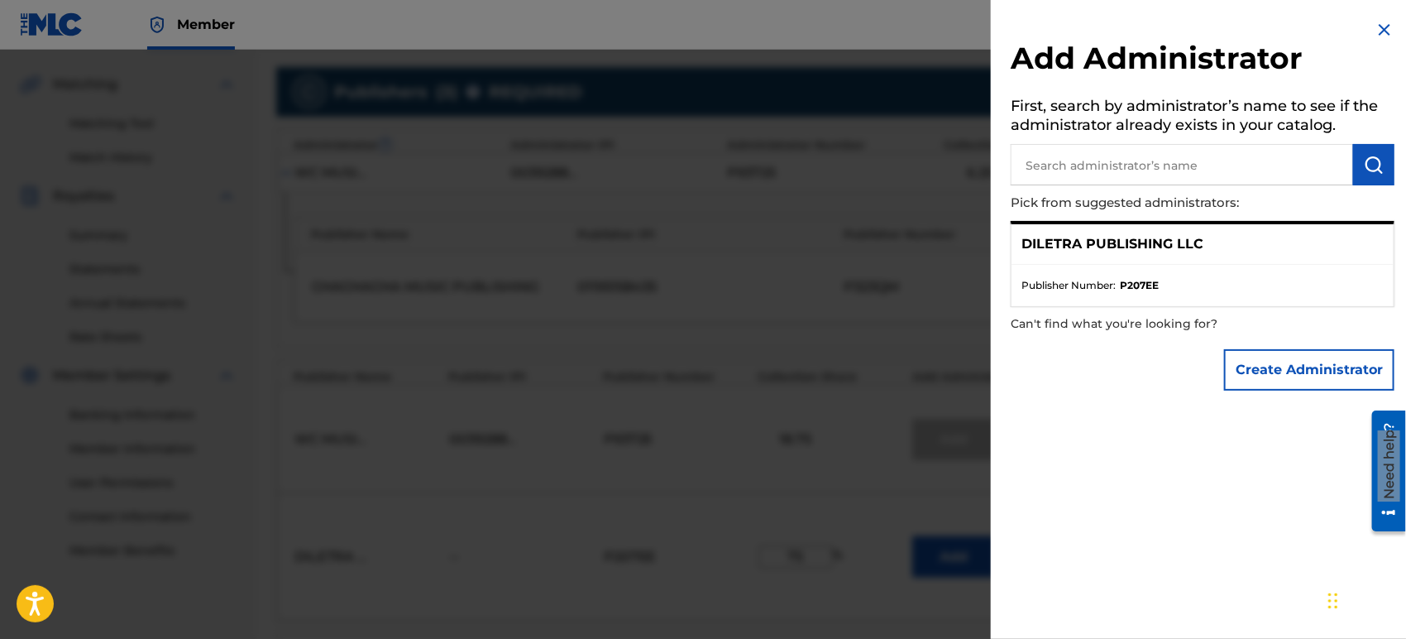
drag, startPoint x: 1330, startPoint y: 249, endPoint x: 1346, endPoint y: 258, distance: 18.9
click at [1265, 250] on div "DILETRA PUBLISHING LLC" at bounding box center [1203, 244] width 382 height 41
click at [1265, 31] on img at bounding box center [1385, 30] width 20 height 20
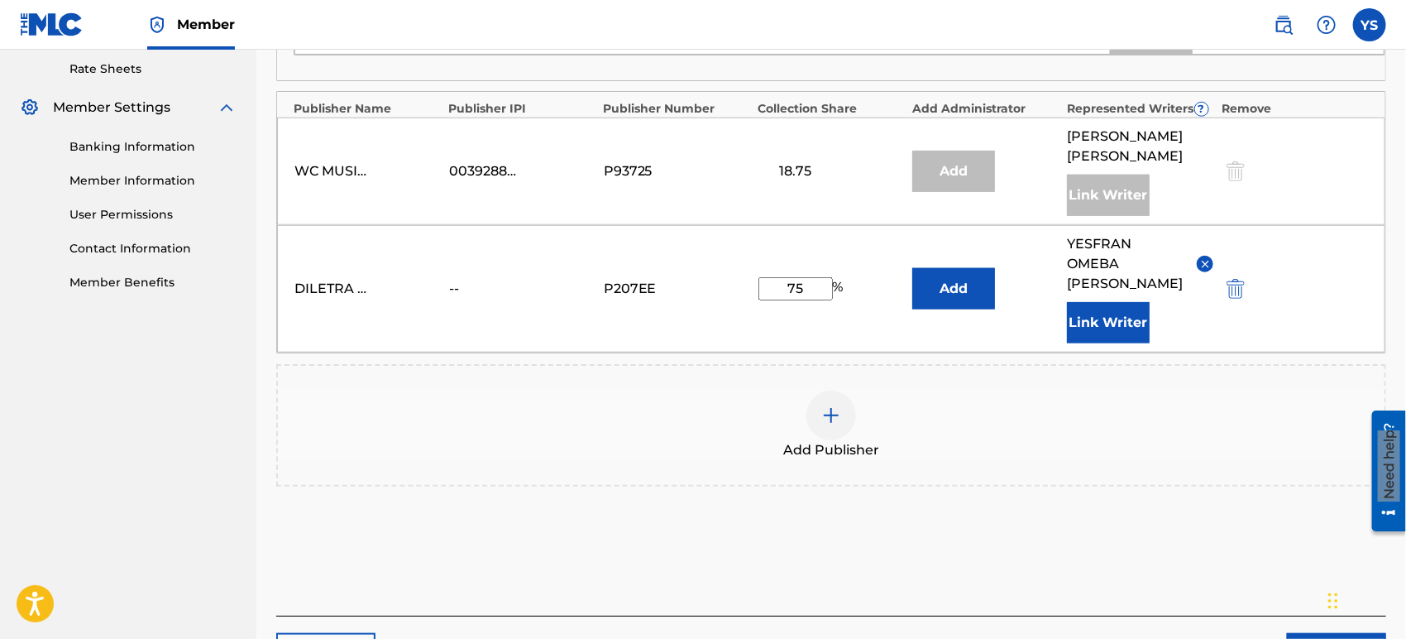
scroll to position [728, 0]
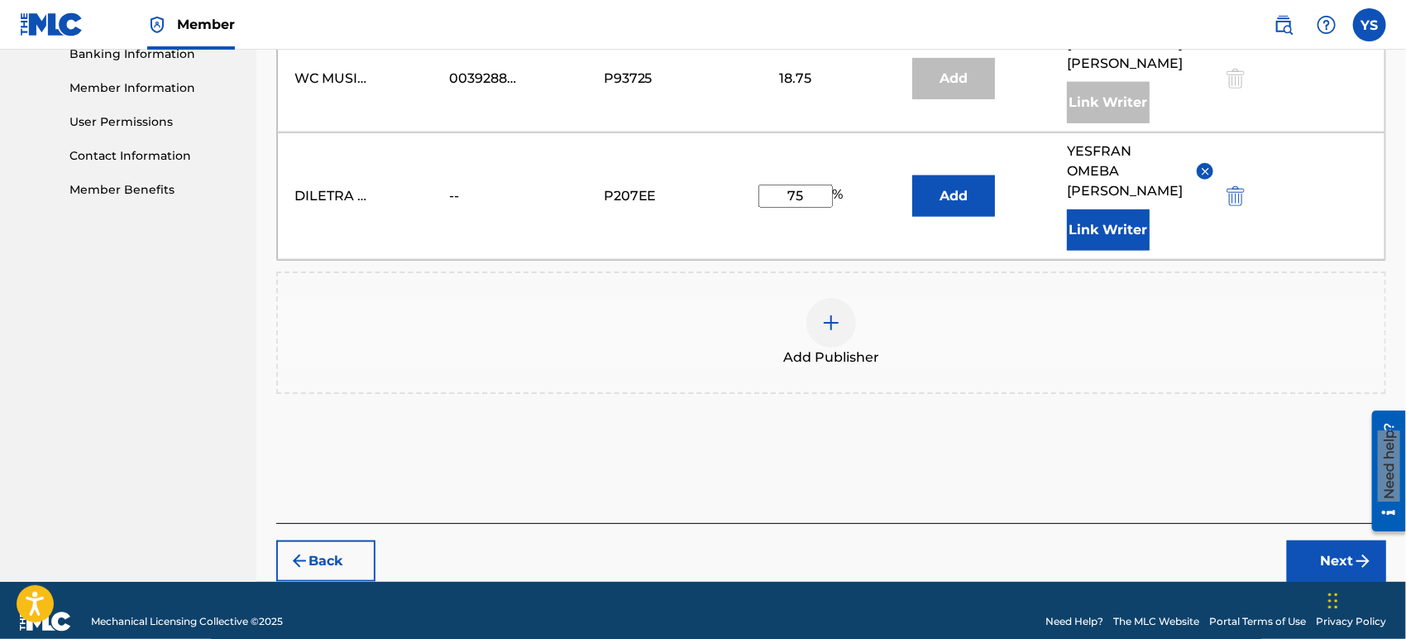
click at [1265, 540] on button "Next" at bounding box center [1336, 560] width 99 height 41
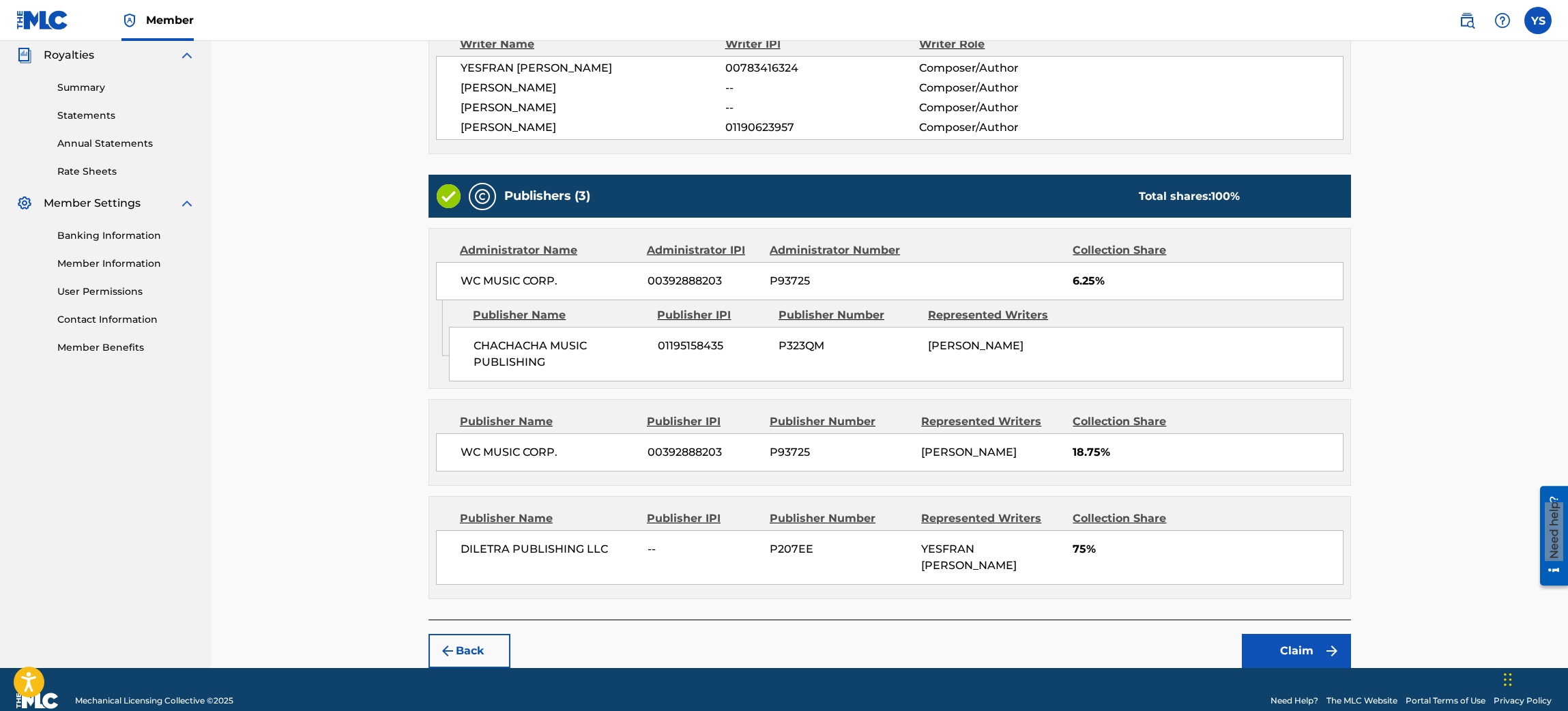
scroll to position [433, 0]
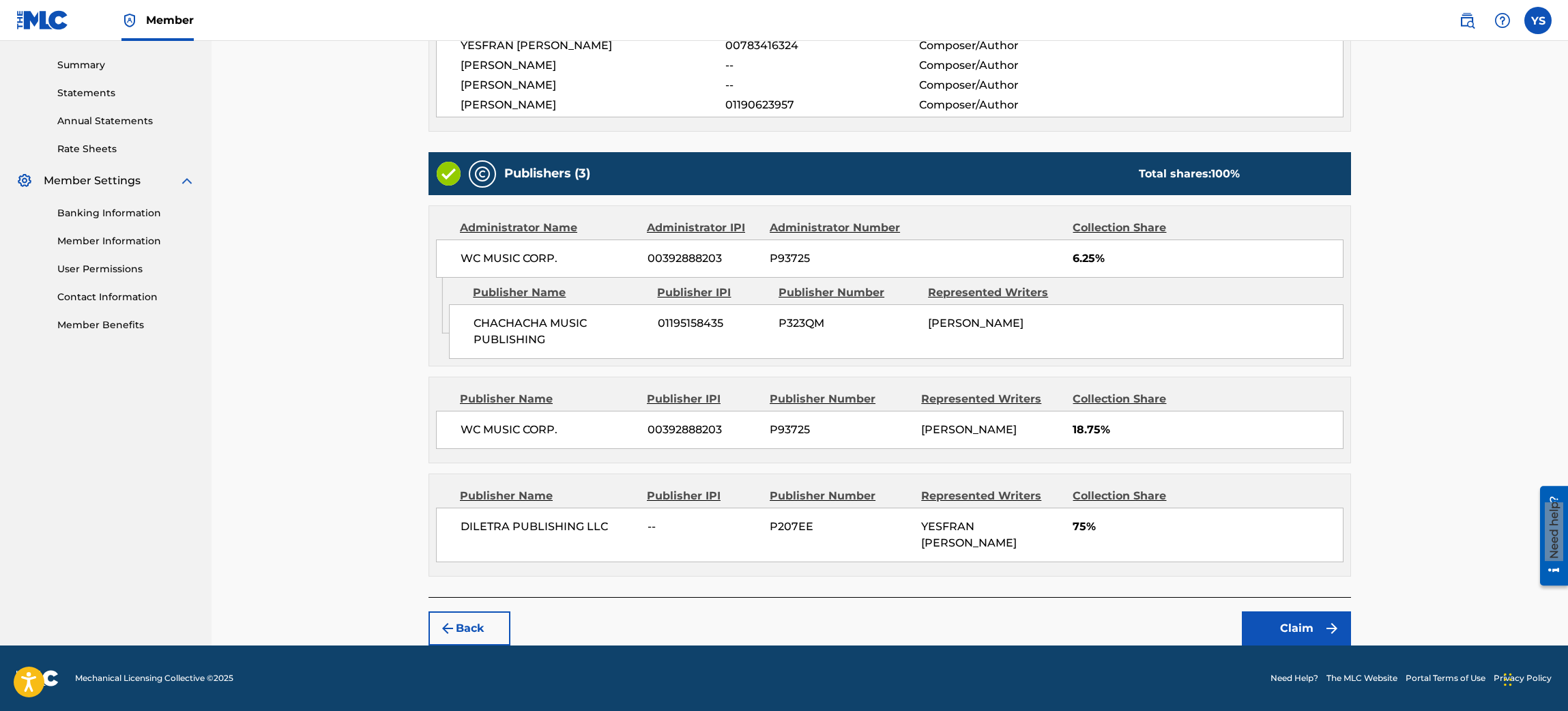
click at [1043, 473] on button "Claim" at bounding box center [1297, 628] width 109 height 34
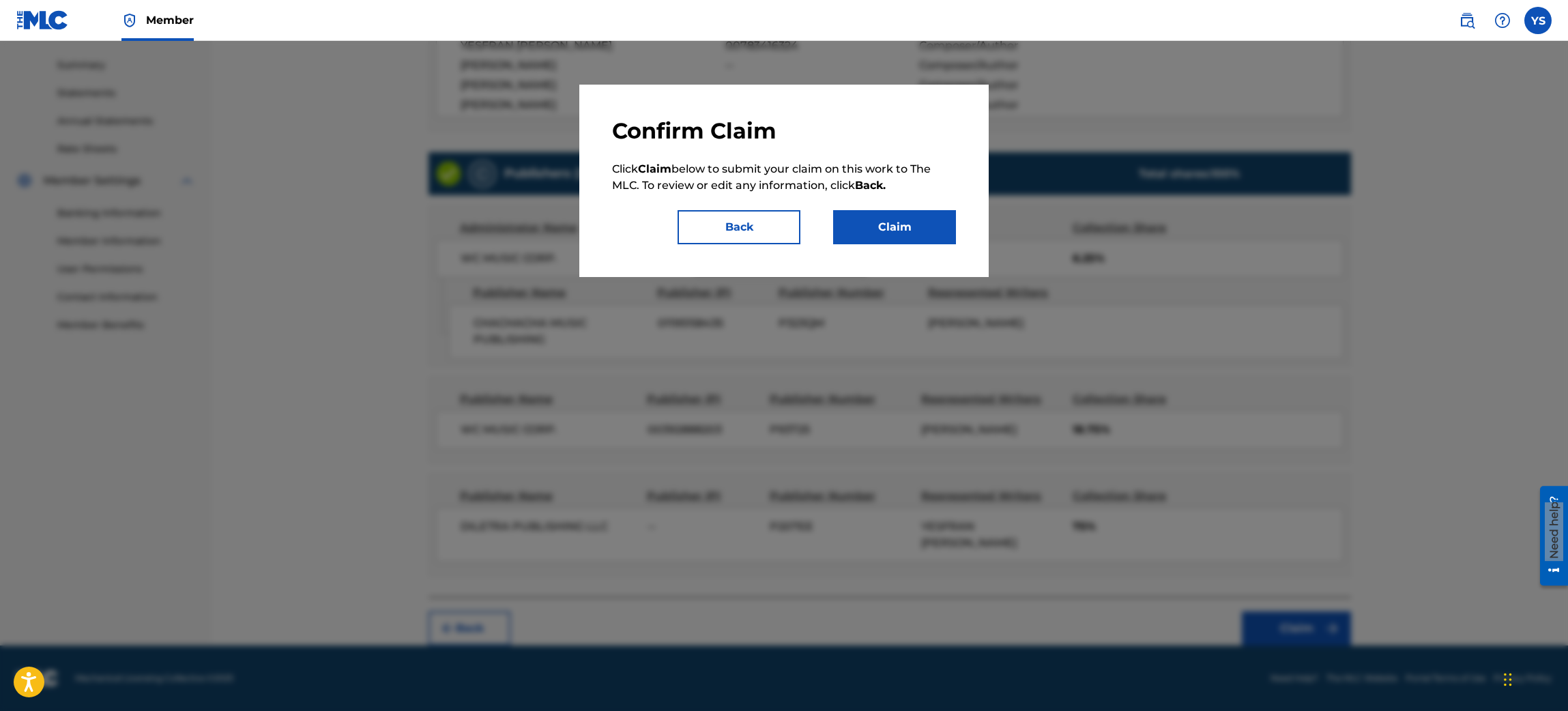
click at [769, 231] on button "Back" at bounding box center [739, 227] width 123 height 34
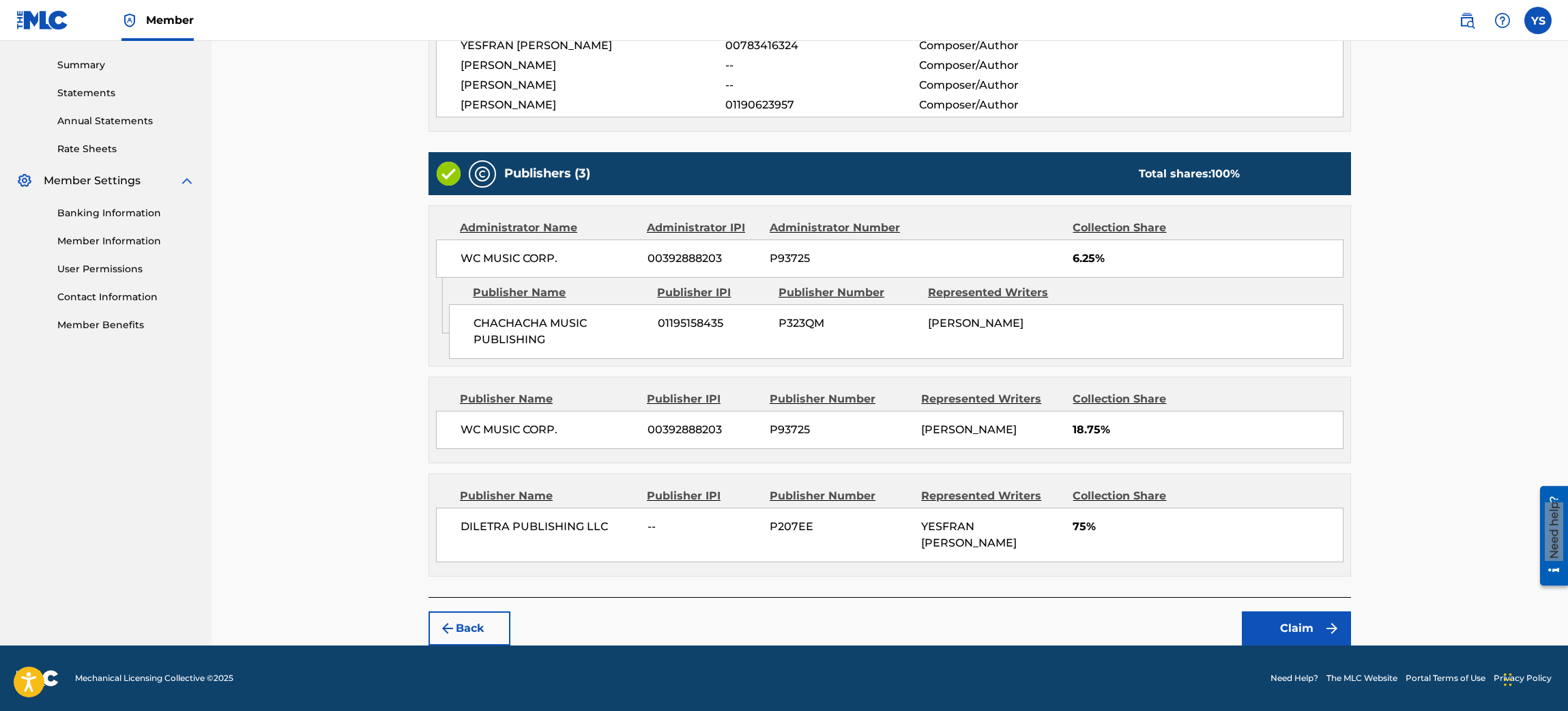
click at [469, 473] on button "Back" at bounding box center [469, 628] width 82 height 34
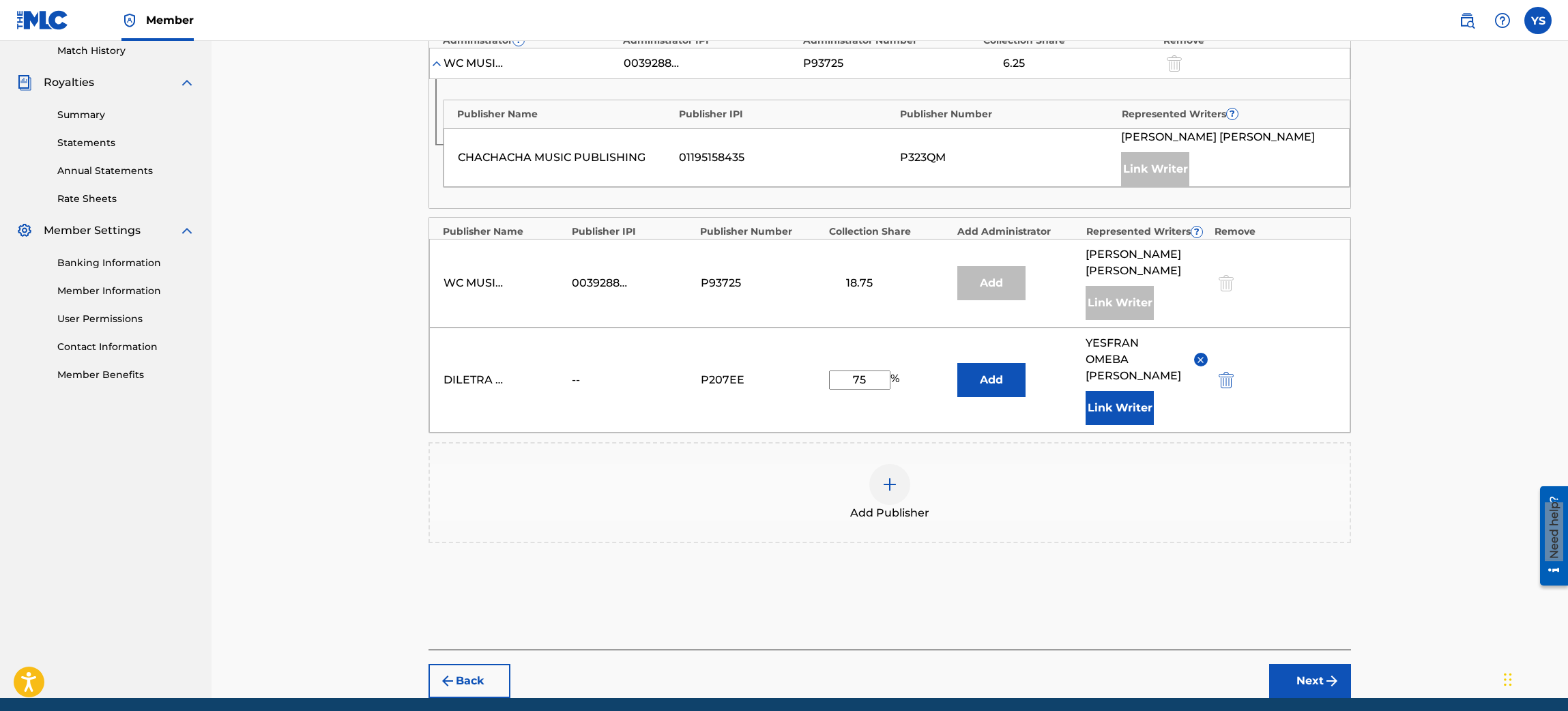
scroll to position [417, 0]
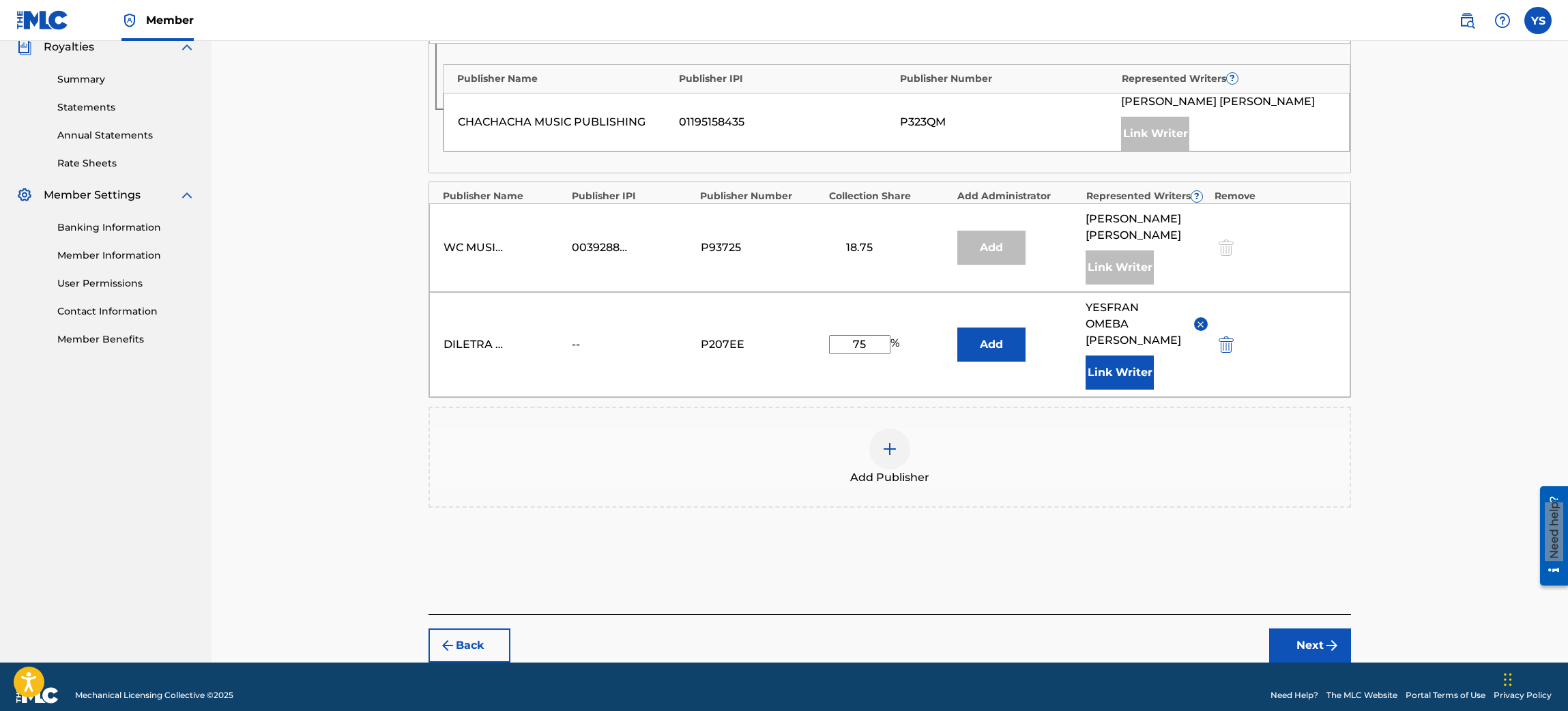
click at [1043, 319] on img at bounding box center [1200, 324] width 10 height 10
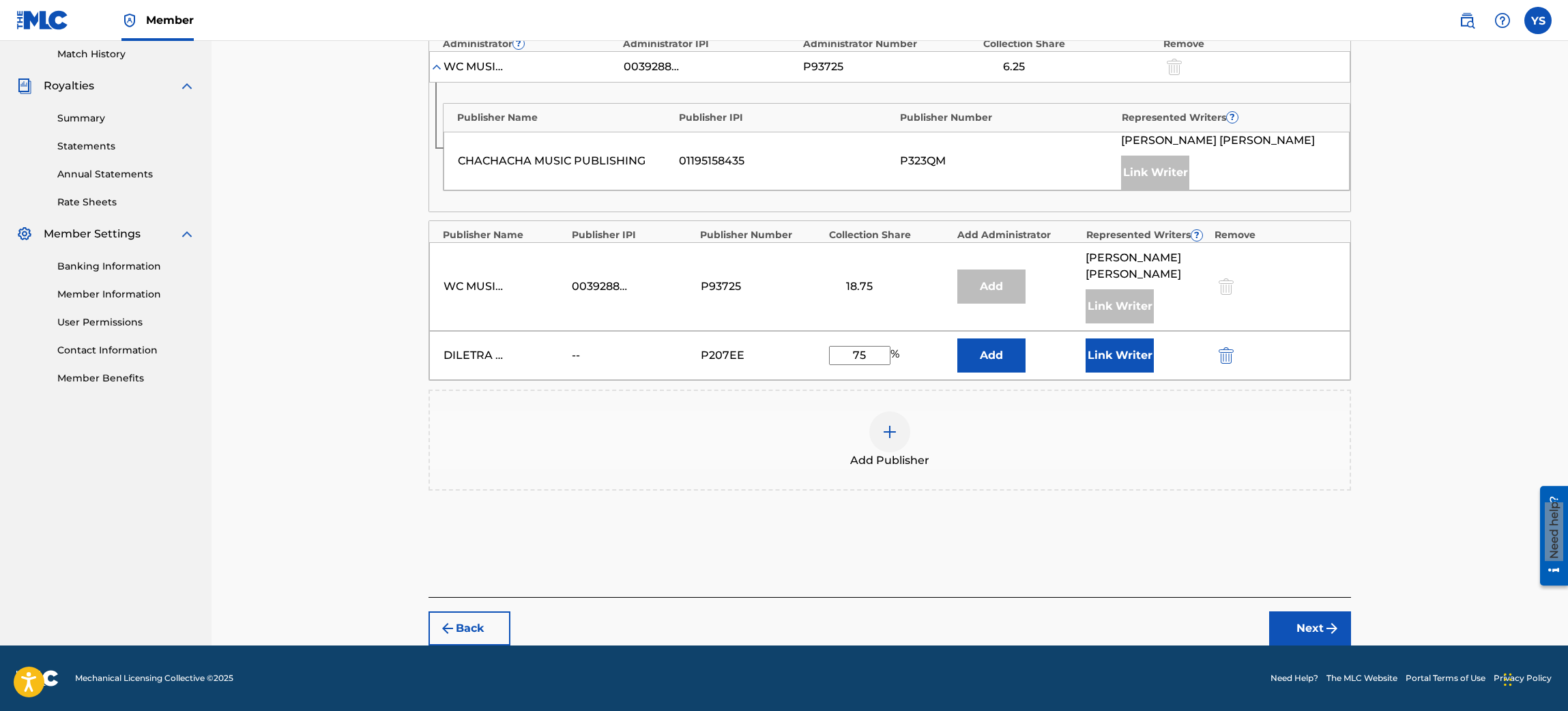
scroll to position [361, 0]
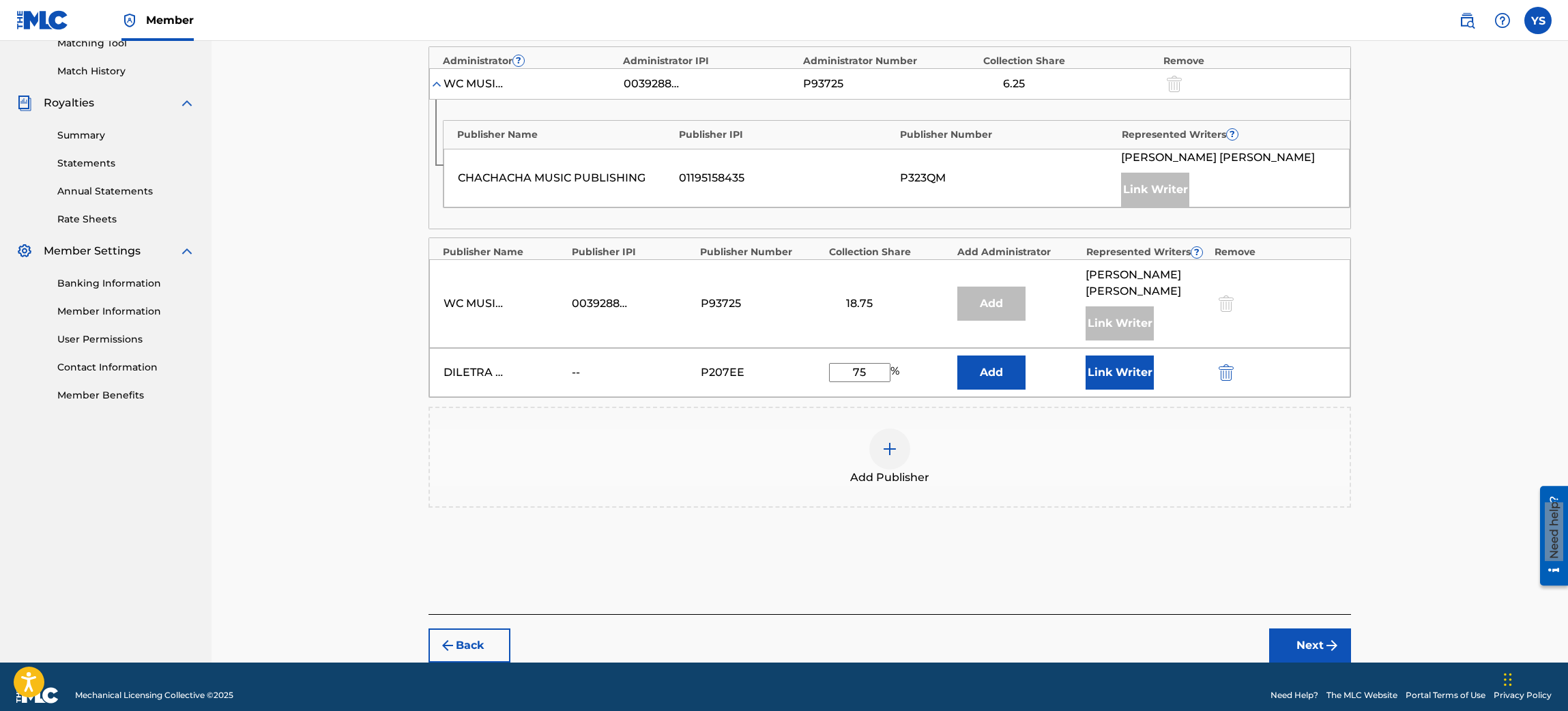
click at [1043, 473] on button "Next" at bounding box center [1310, 645] width 82 height 34
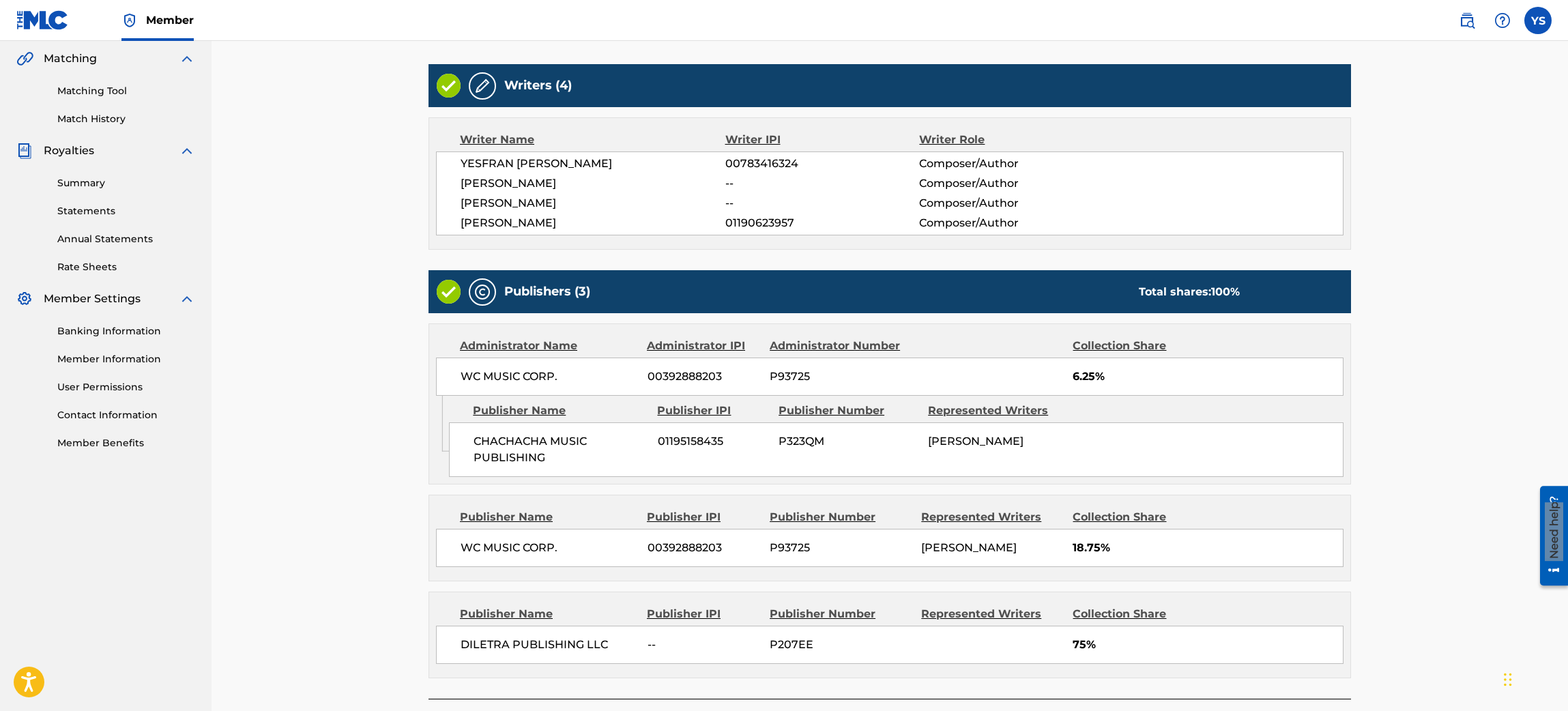
scroll to position [417, 0]
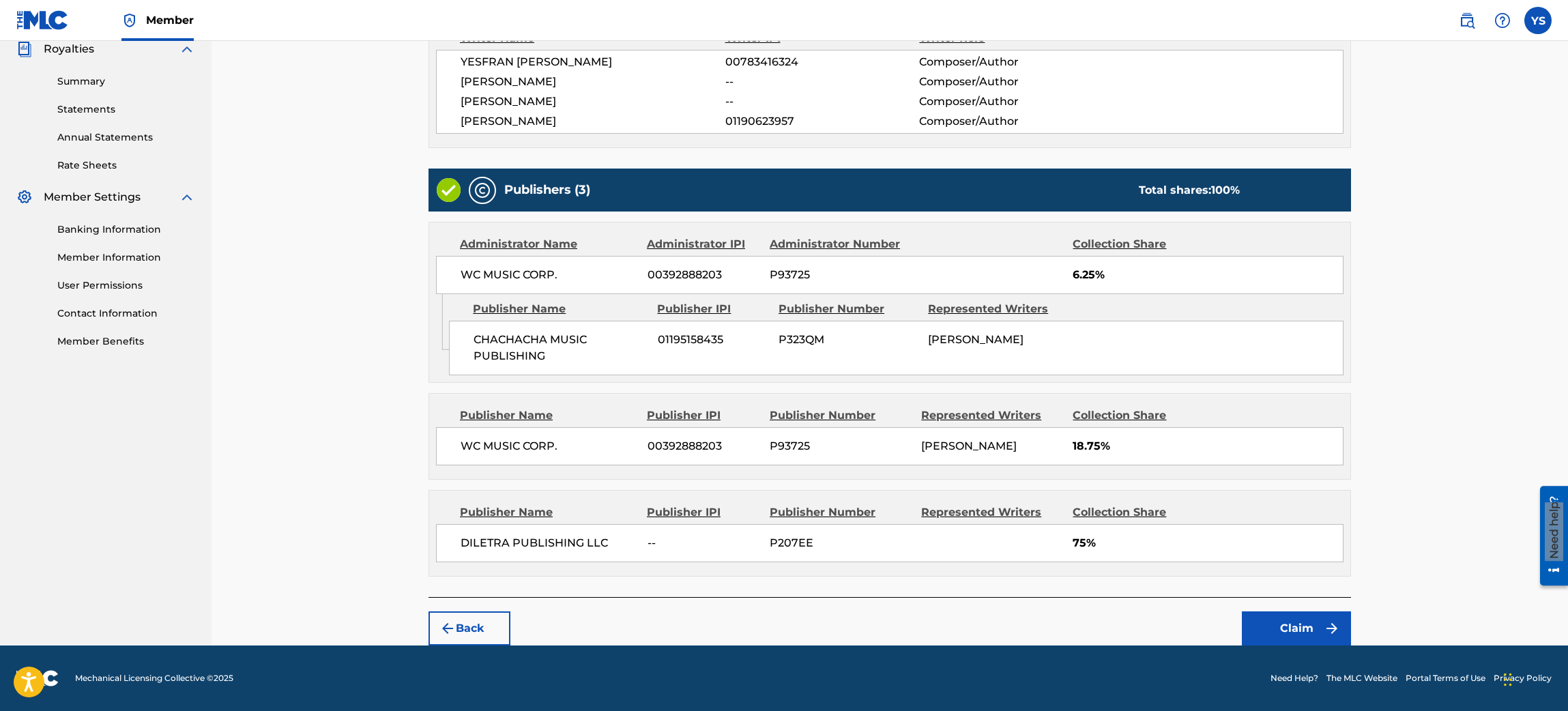
click at [492, 473] on button "Back" at bounding box center [469, 628] width 82 height 34
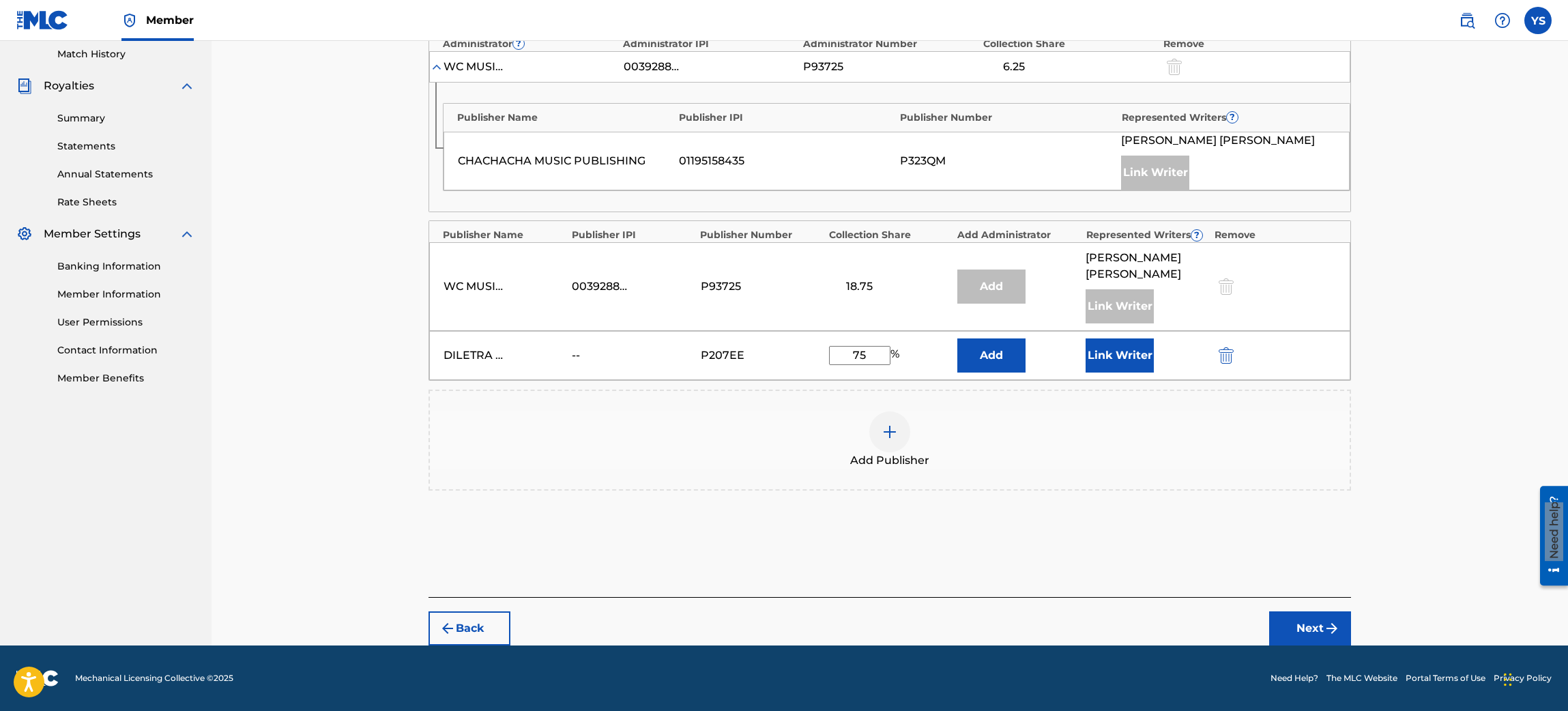
scroll to position [361, 0]
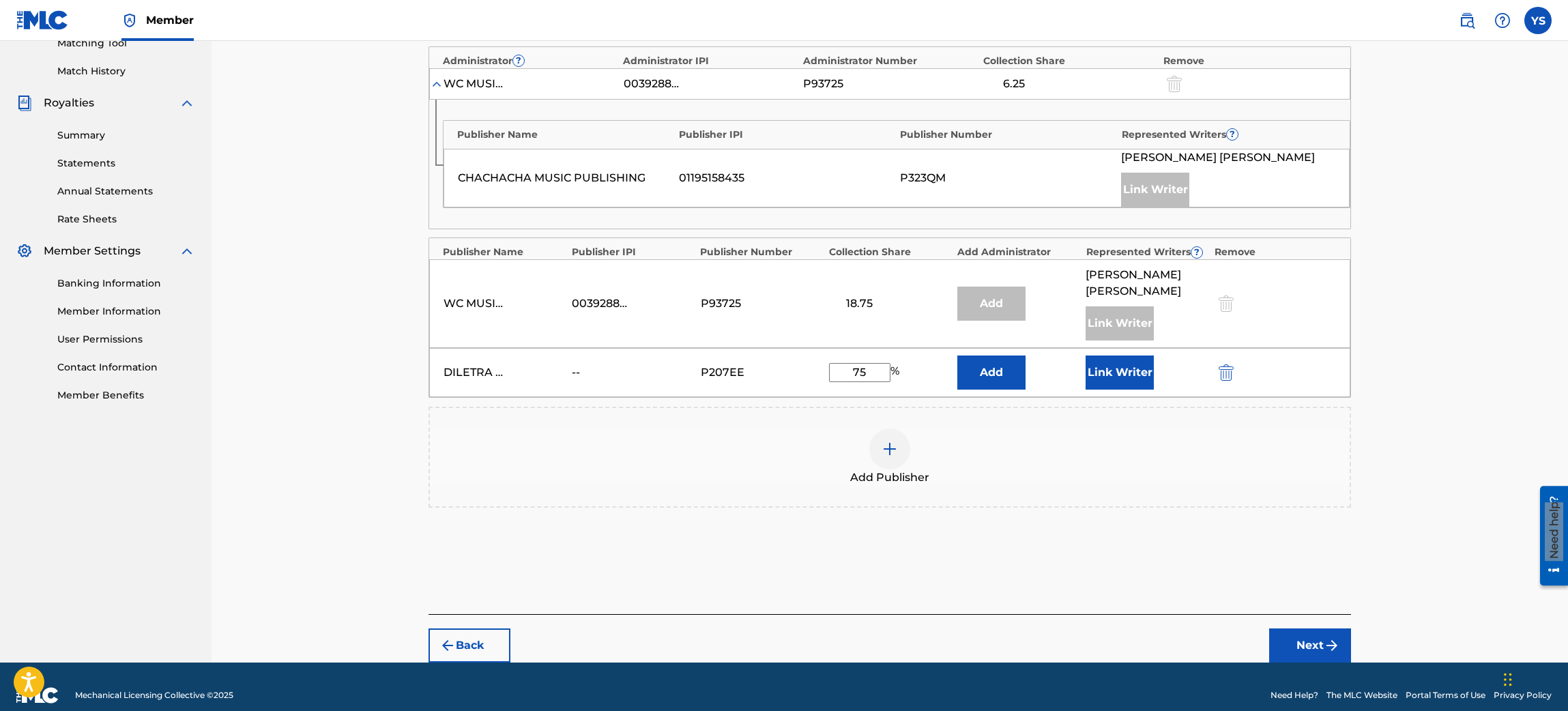
click at [1043, 372] on button "Link Writer" at bounding box center [1119, 372] width 68 height 34
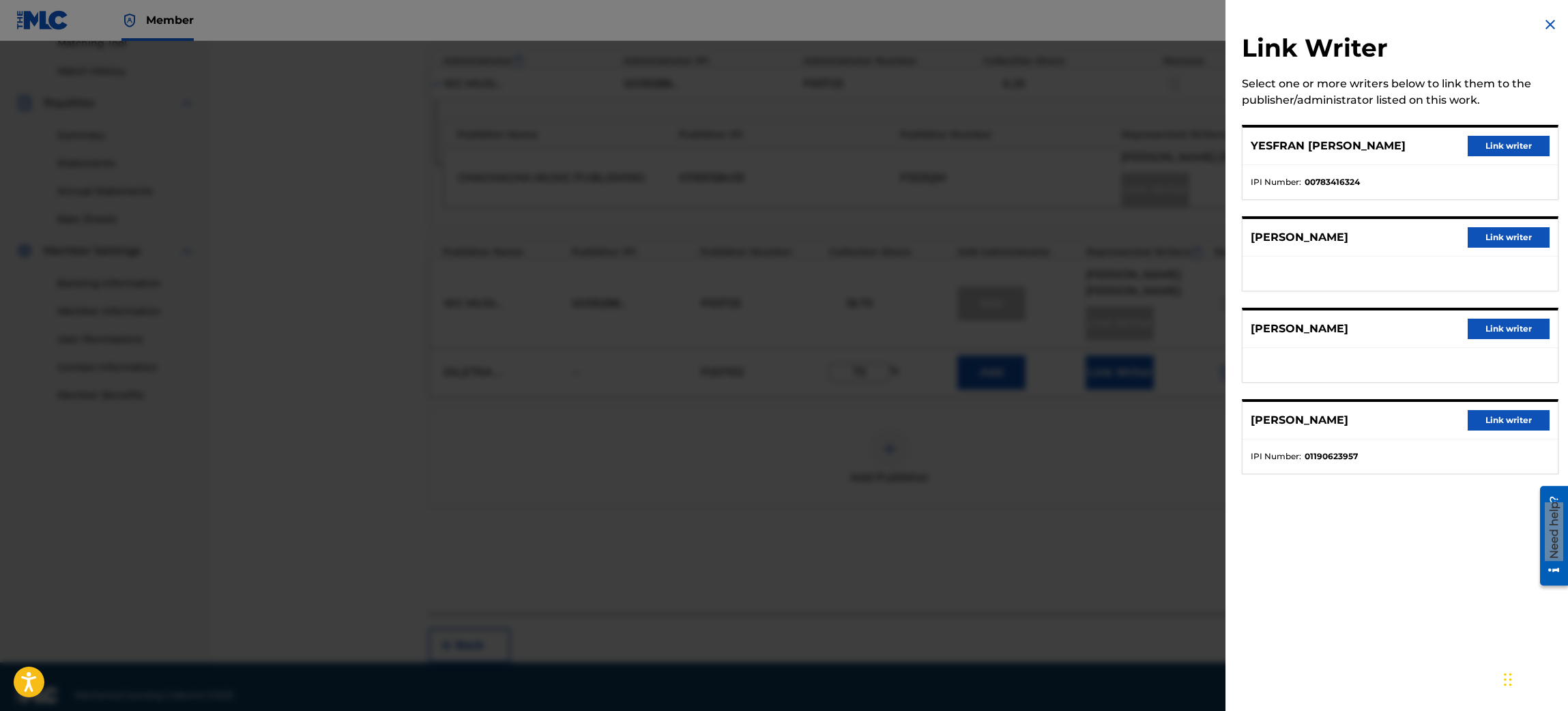
click at [1043, 152] on button "Link writer" at bounding box center [1509, 146] width 82 height 21
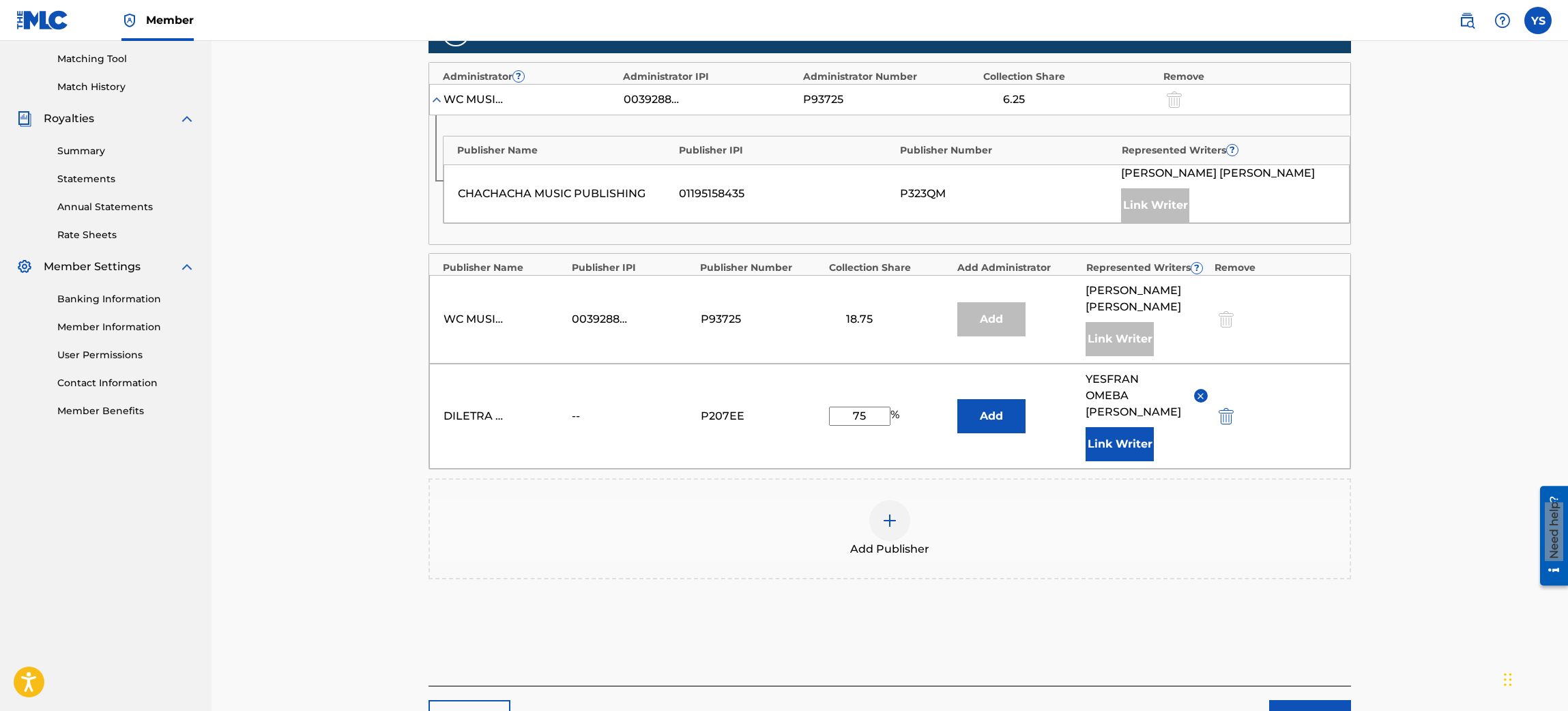
scroll to position [314, 0]
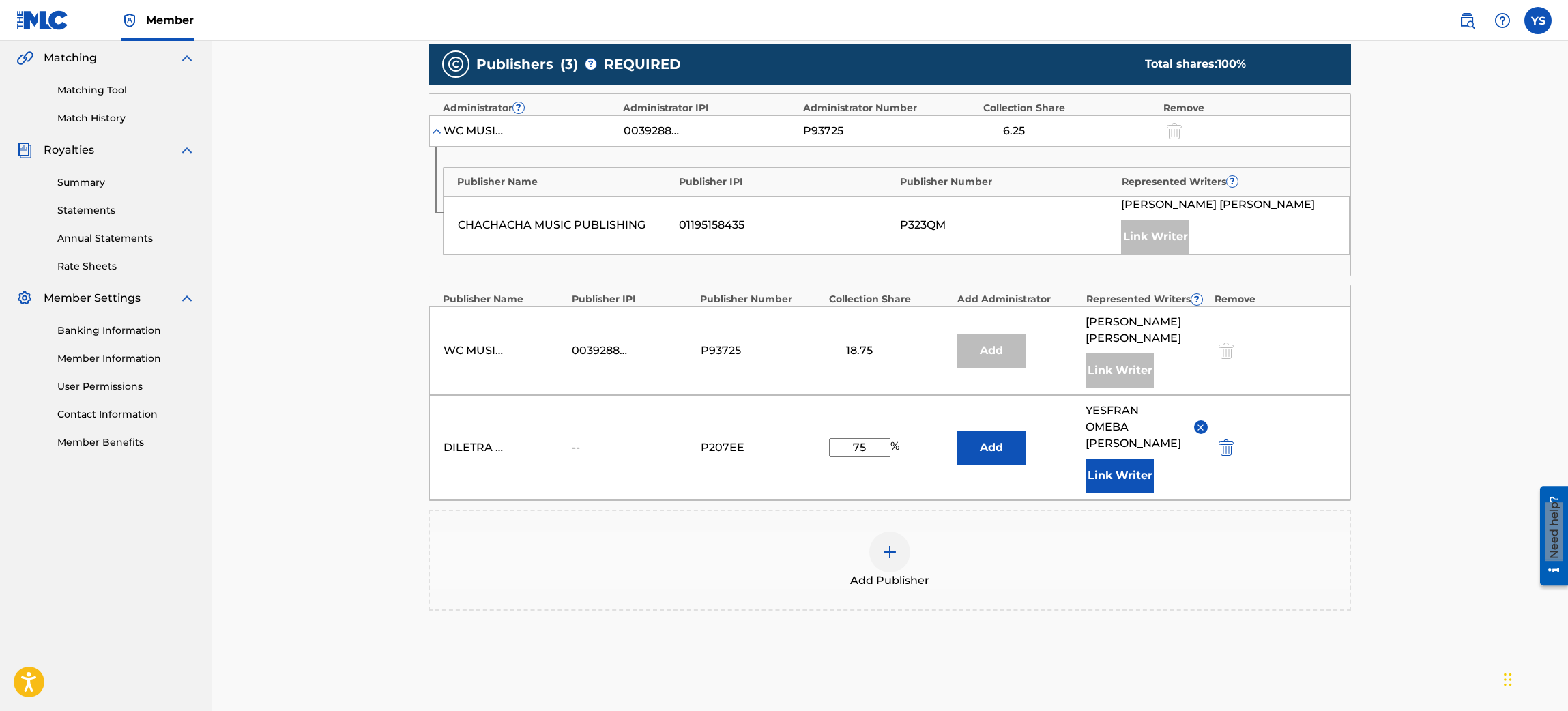
click at [998, 440] on button "Add" at bounding box center [991, 447] width 68 height 34
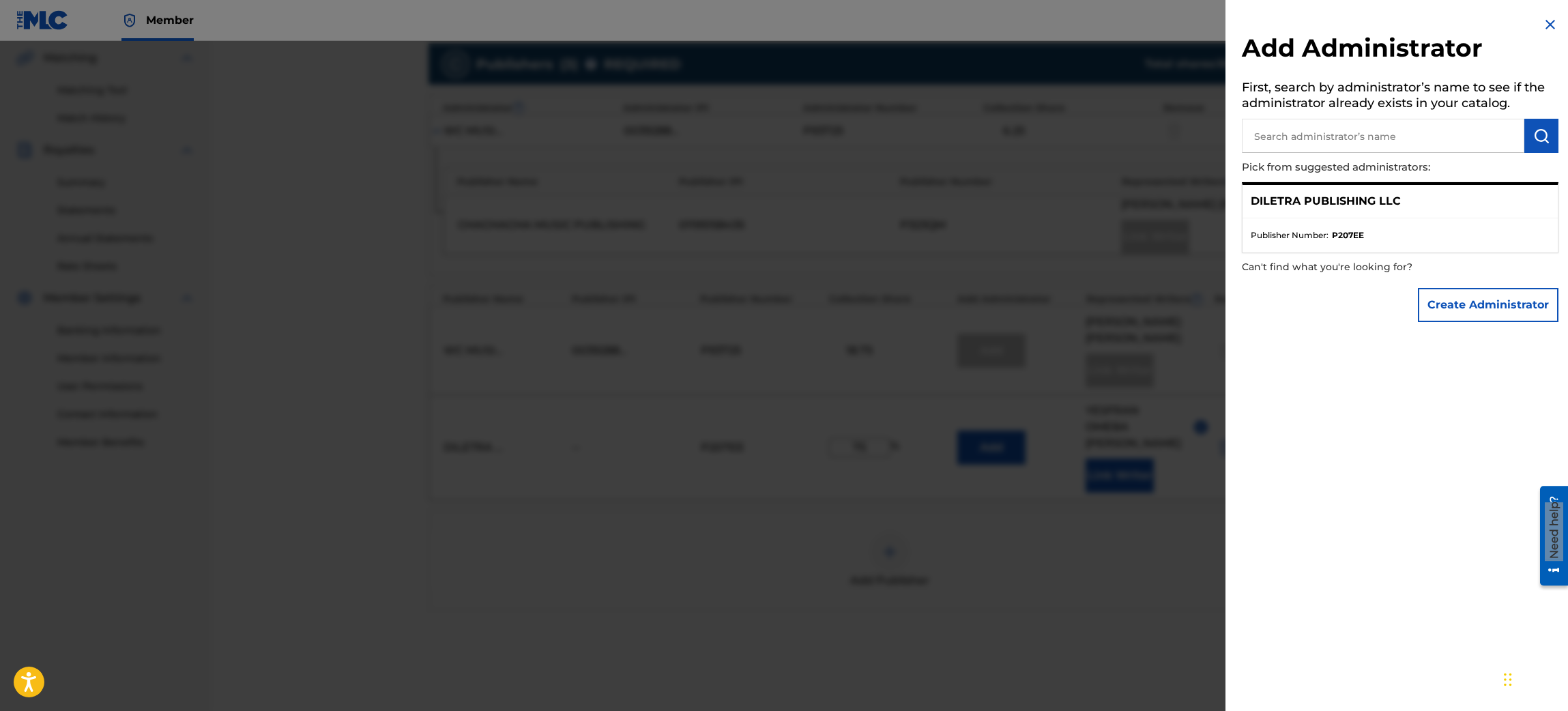
click at [1043, 224] on ul "Publisher Number : P207EE" at bounding box center [1401, 235] width 315 height 34
click at [1043, 28] on img at bounding box center [1551, 25] width 16 height 16
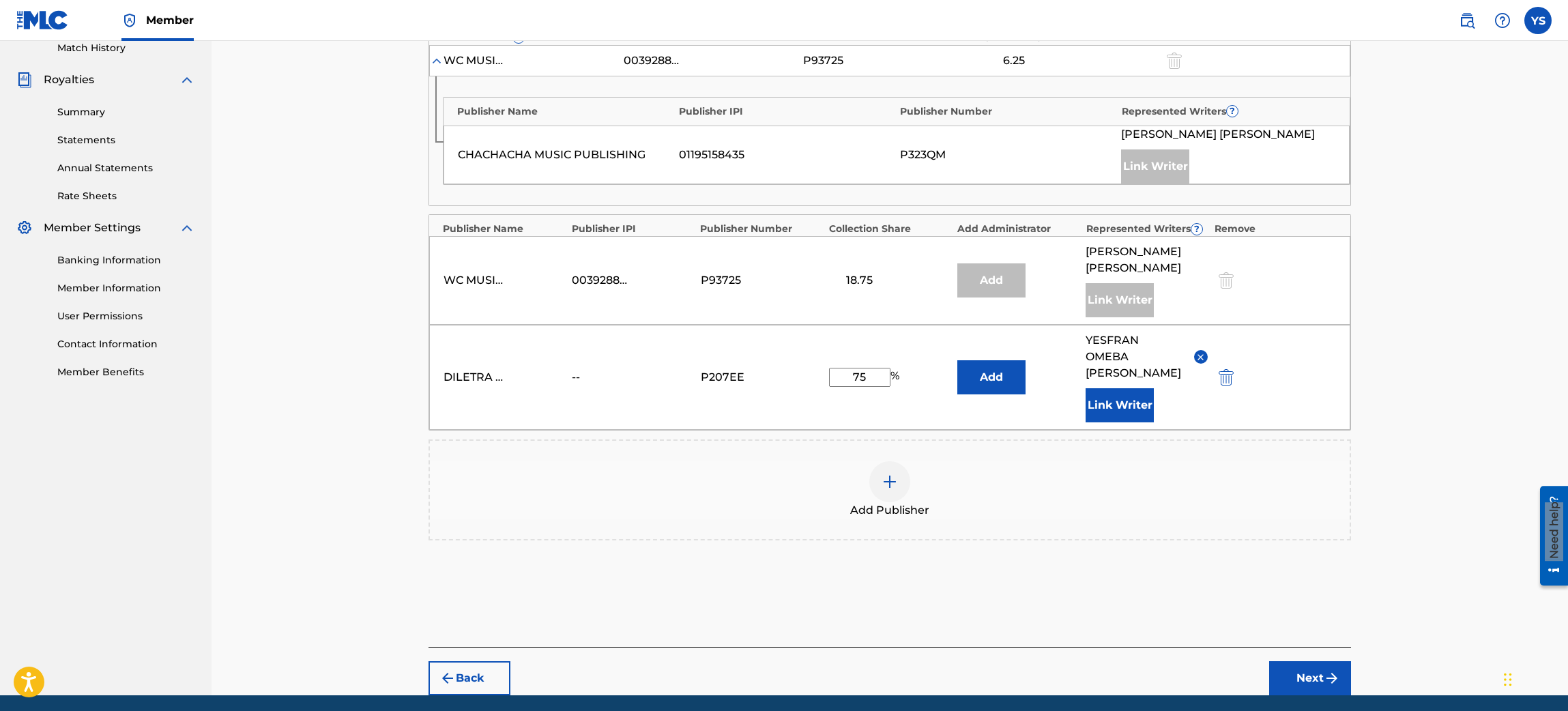
scroll to position [417, 0]
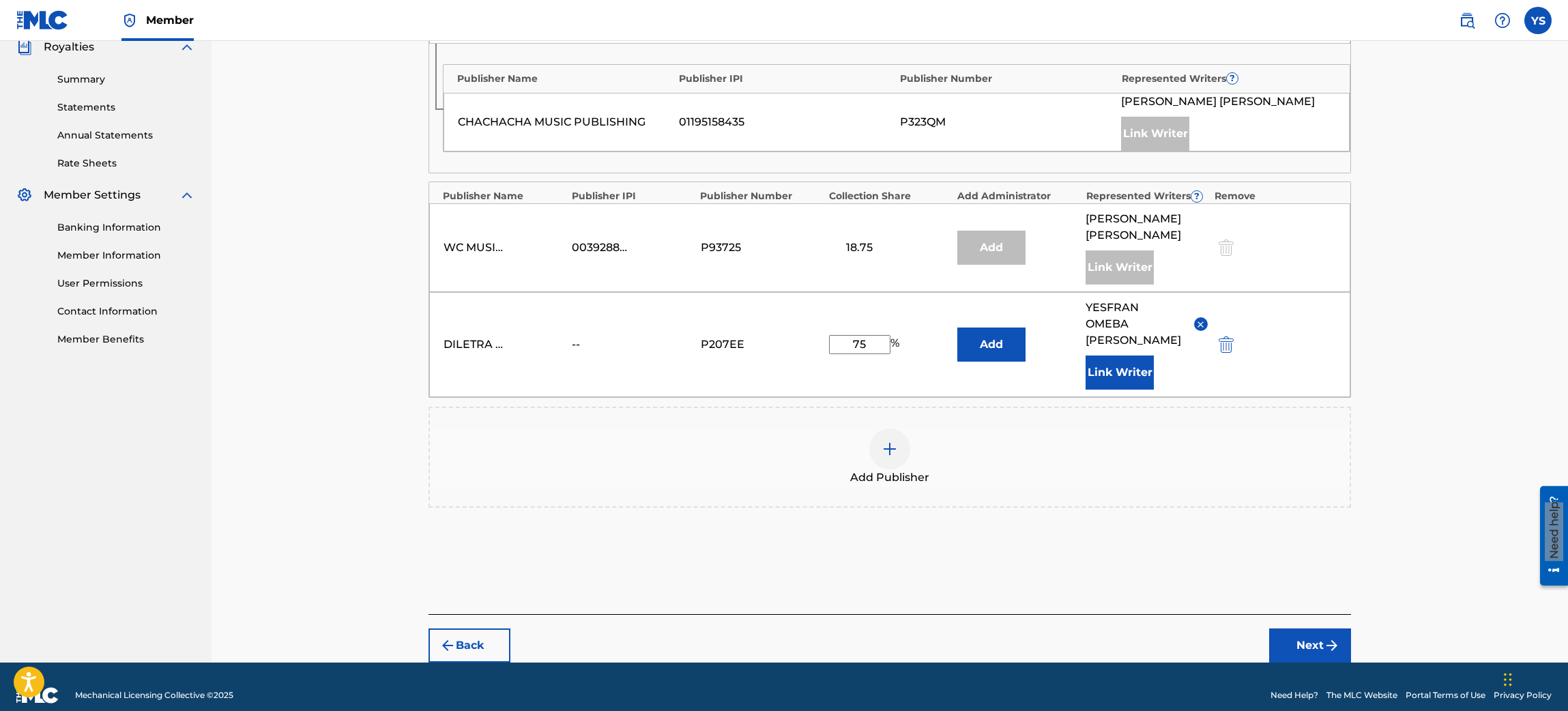
click at [1043, 473] on button "Next" at bounding box center [1310, 645] width 82 height 34
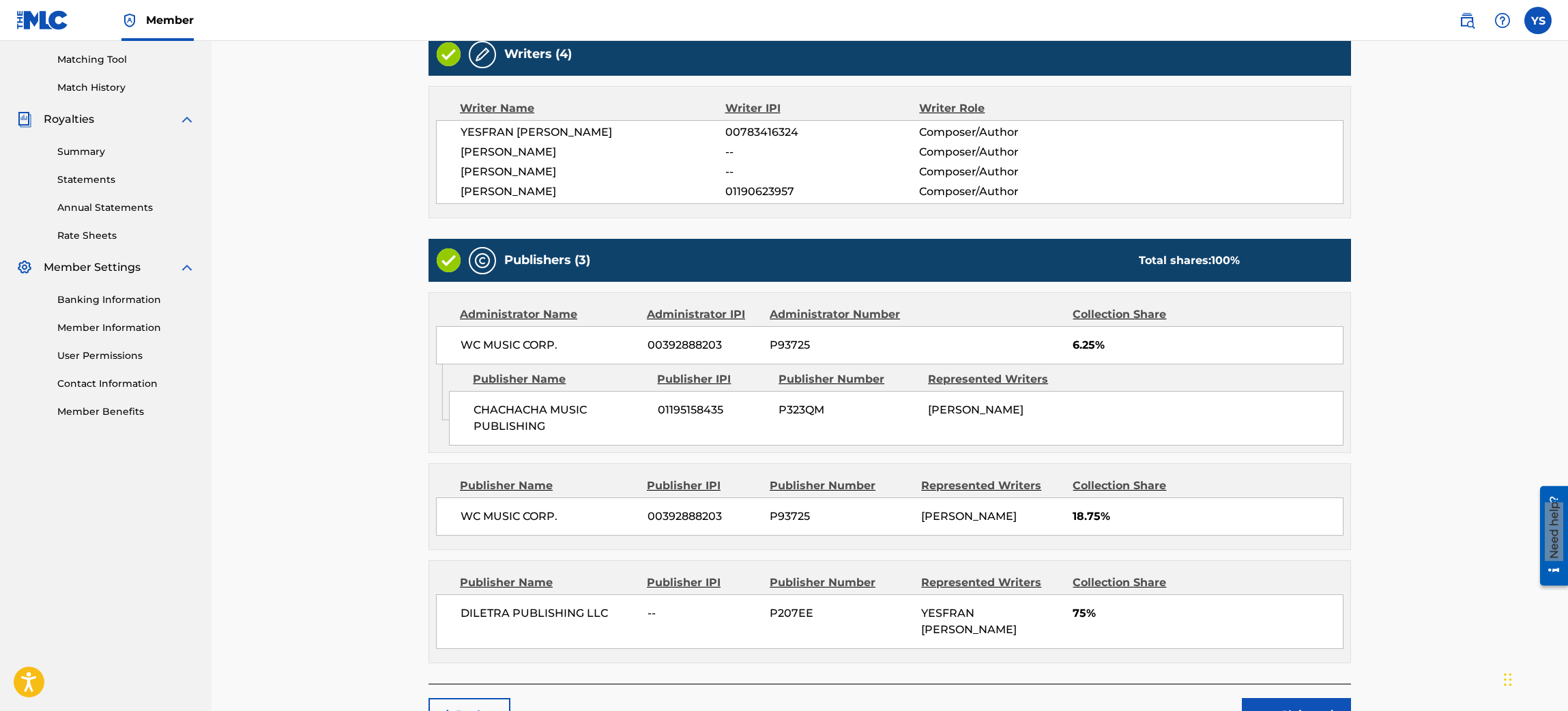
scroll to position [433, 0]
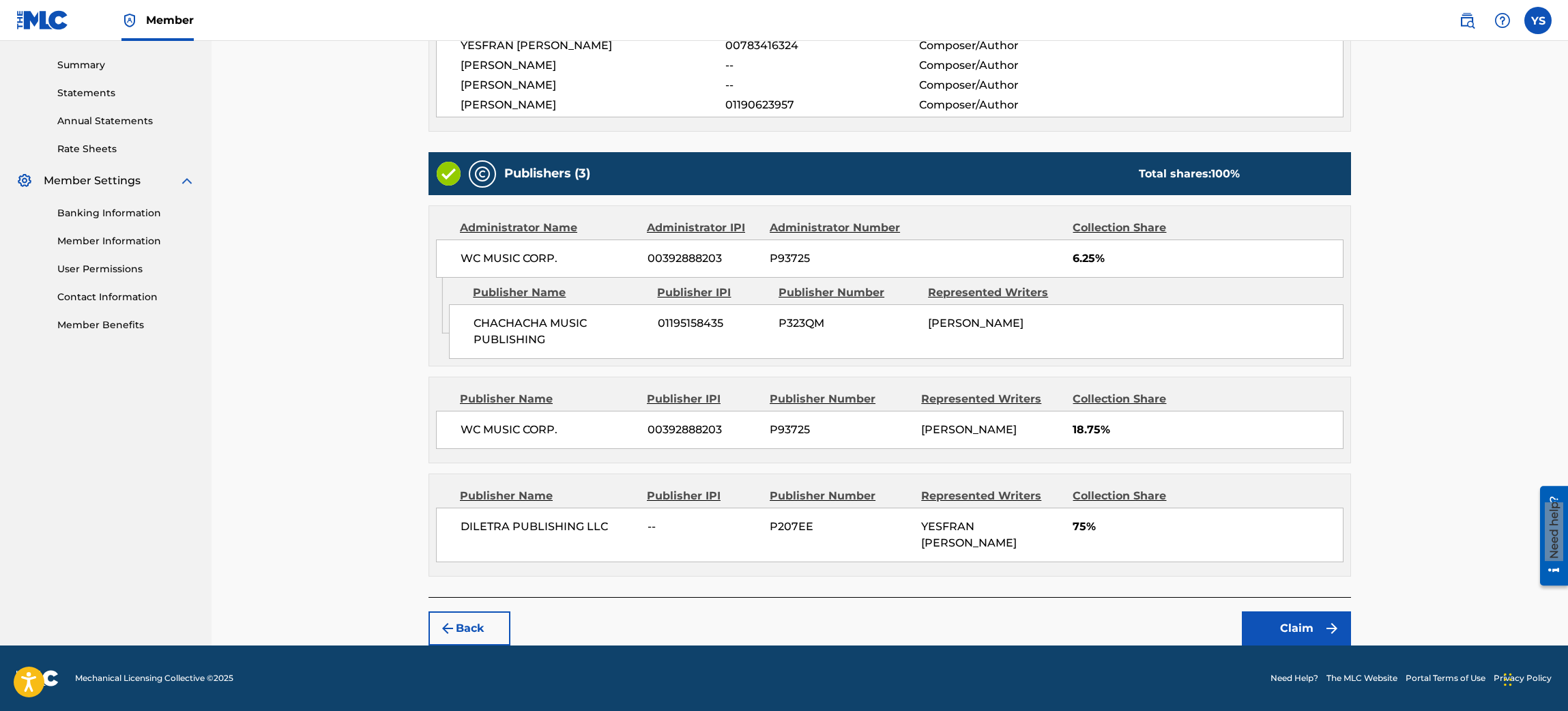
click at [1043, 473] on img "submit" at bounding box center [1332, 629] width 16 height 16
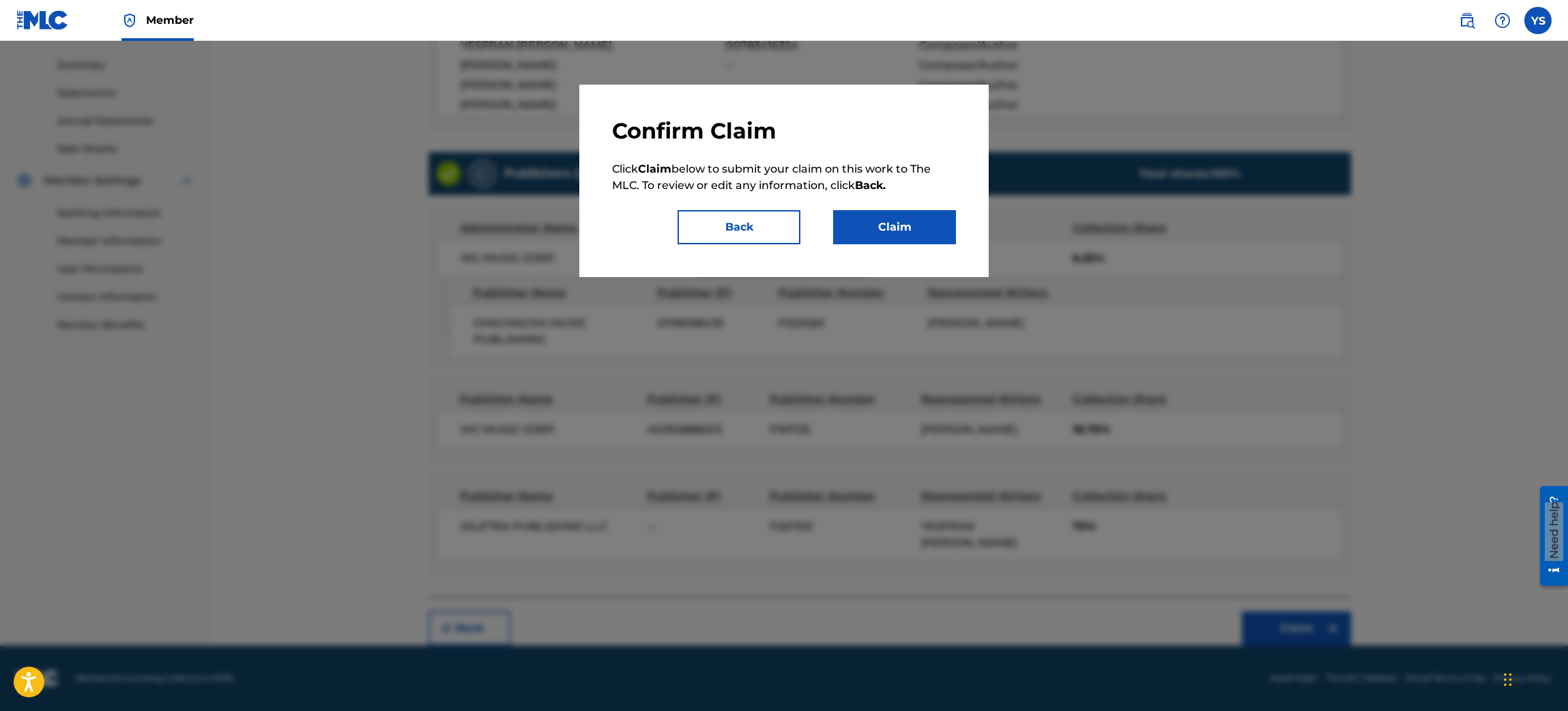
click at [939, 228] on button "Claim" at bounding box center [894, 227] width 123 height 34
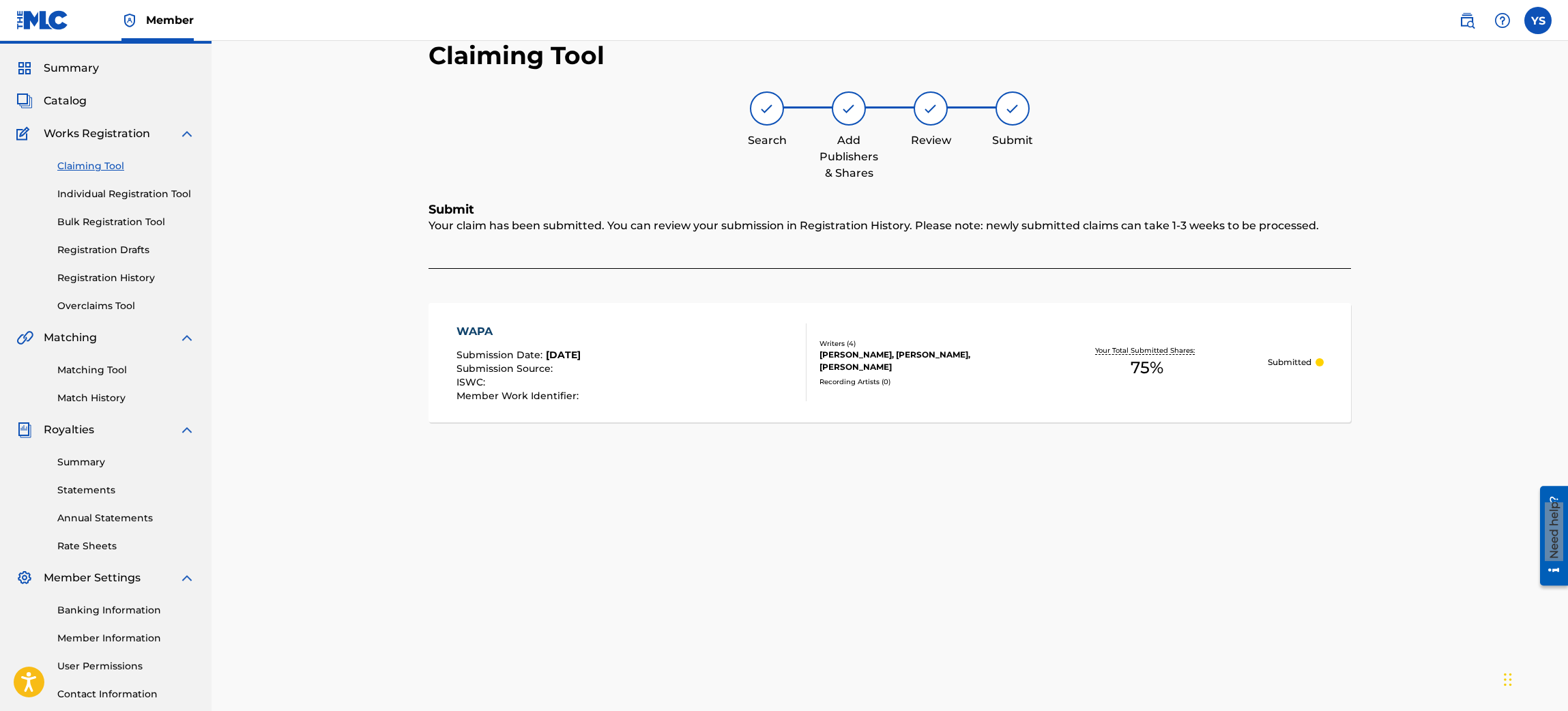
scroll to position [0, 0]
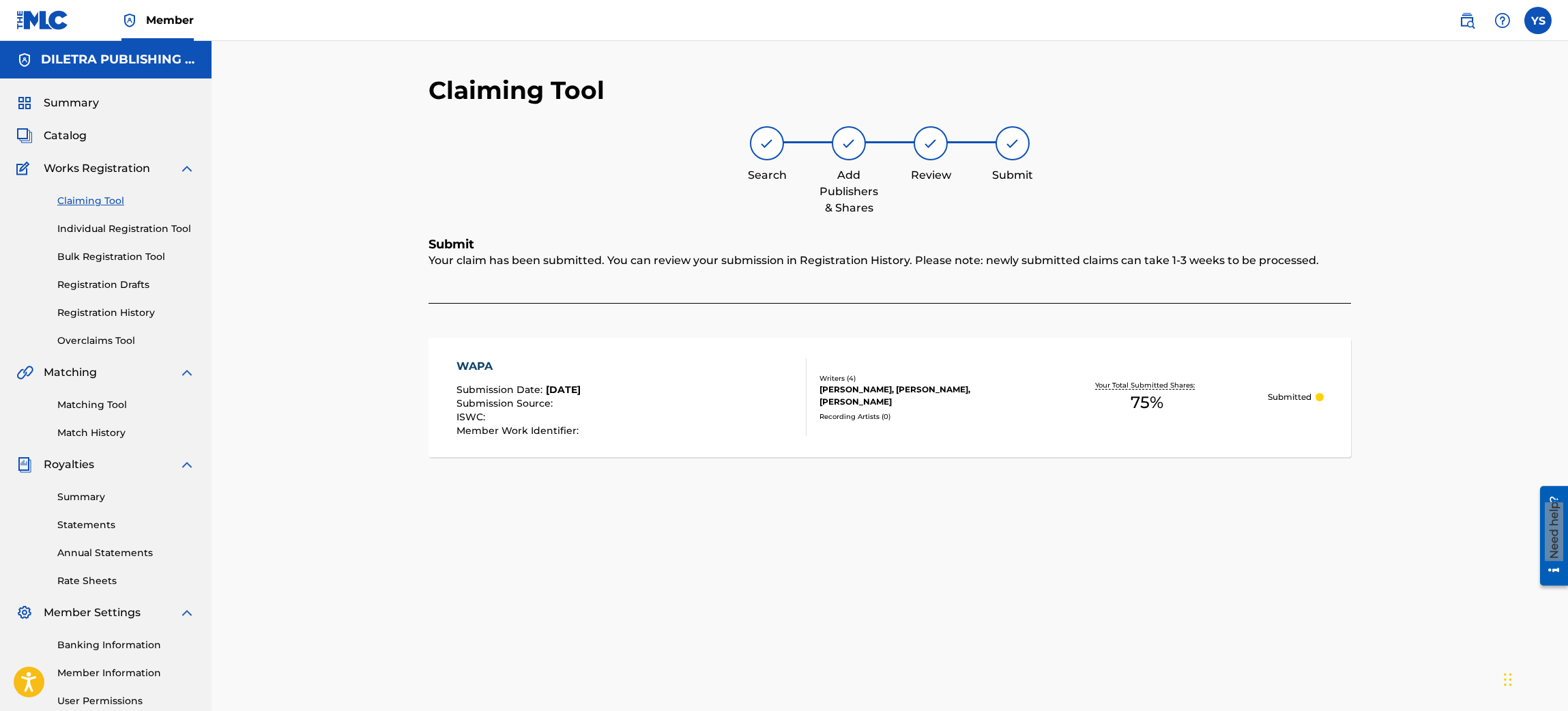
click at [87, 199] on link "Claiming Tool" at bounding box center [125, 200] width 138 height 14
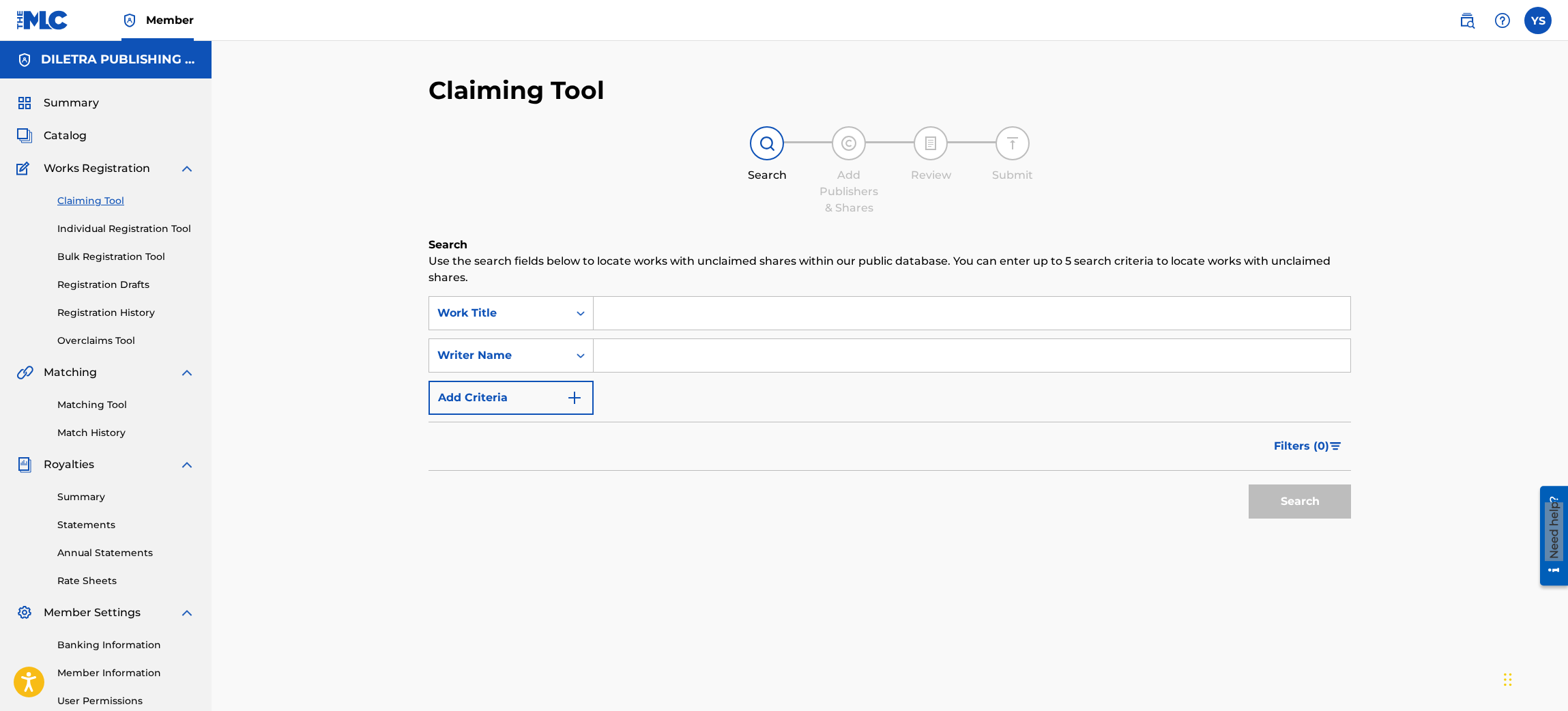
click at [714, 313] on input "Search Form" at bounding box center [972, 313] width 756 height 33
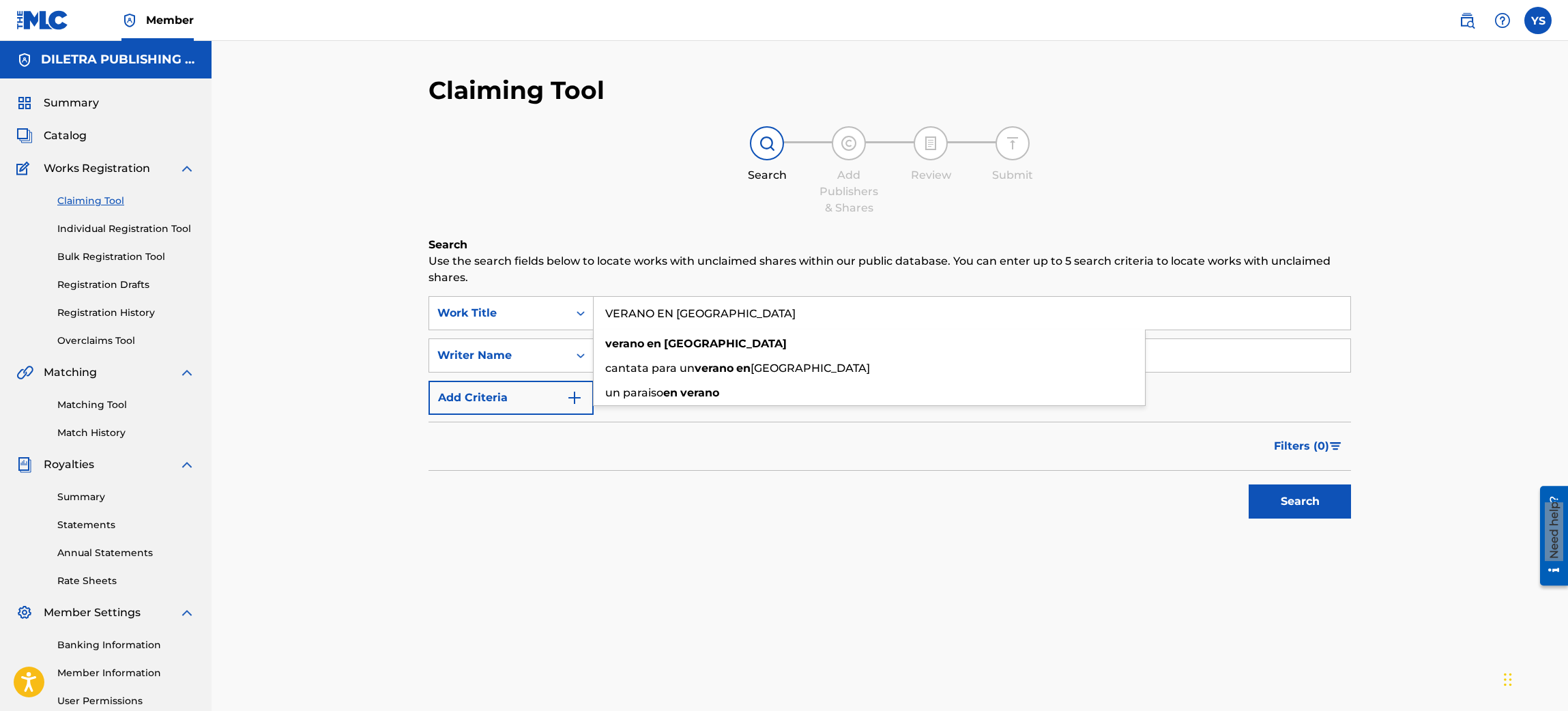
type input "VERANO EN [GEOGRAPHIC_DATA]"
click at [1043, 473] on button "Search" at bounding box center [1300, 501] width 102 height 34
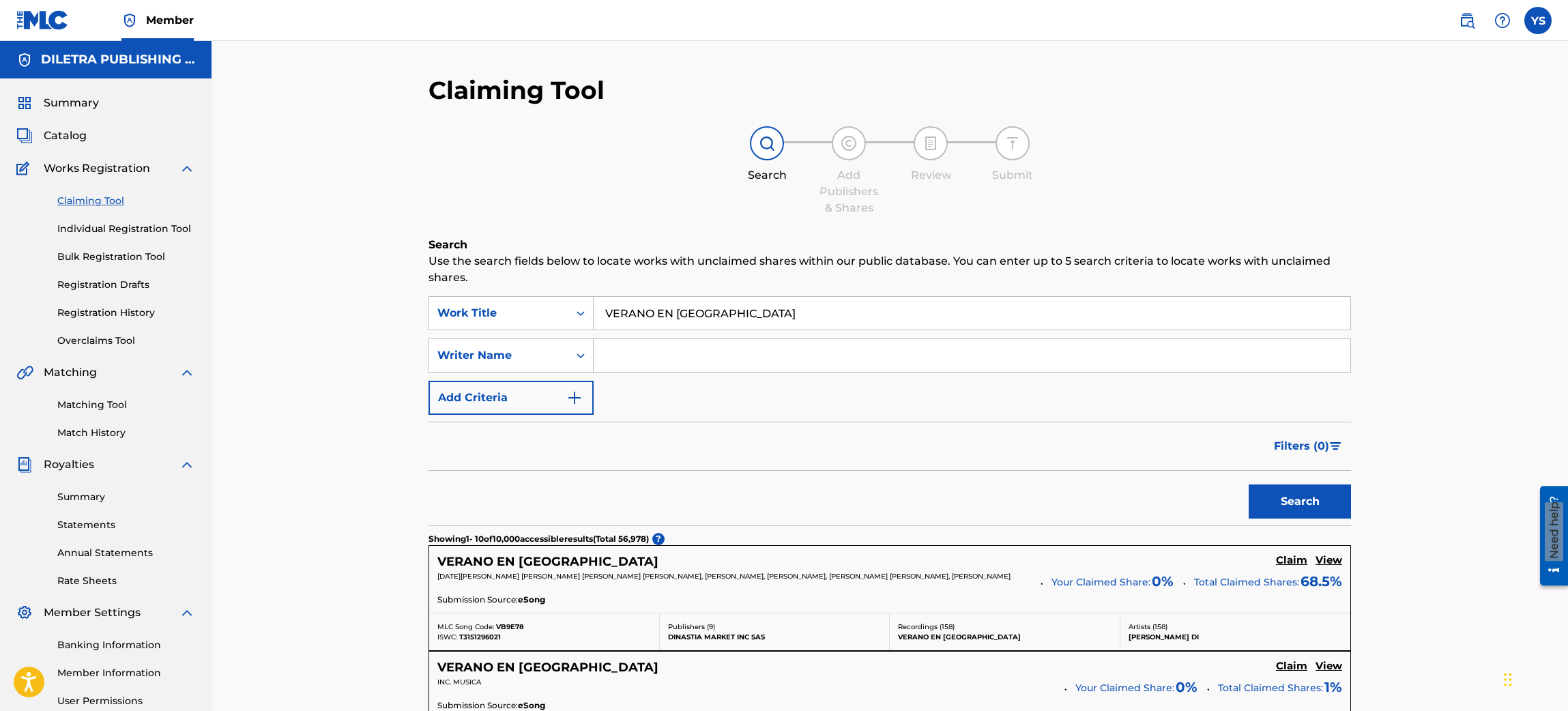
click at [654, 350] on input "Search Form" at bounding box center [972, 356] width 756 height 33
type input "YESFRAN"
click at [1043, 473] on button "Search" at bounding box center [1300, 501] width 102 height 34
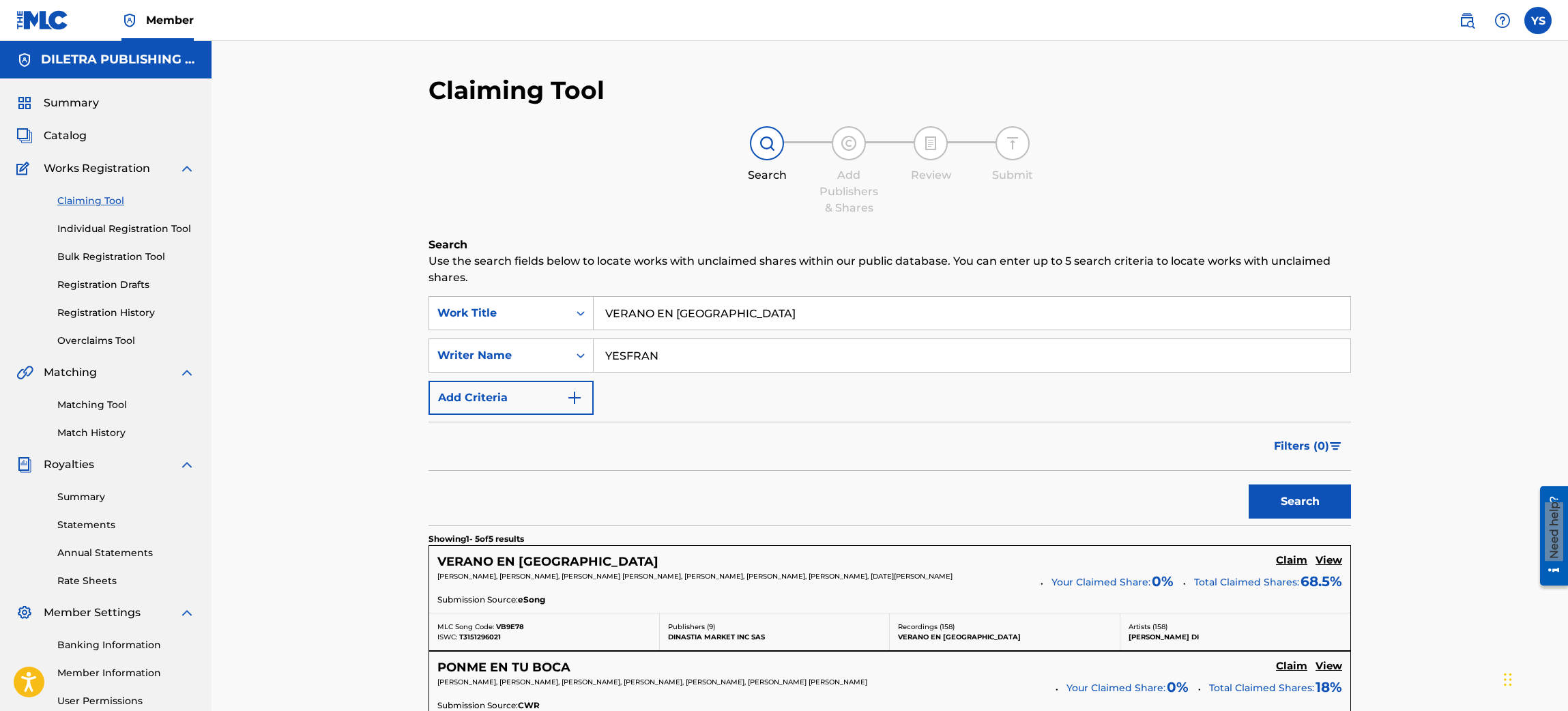
click at [85, 108] on span "Summary" at bounding box center [71, 103] width 55 height 16
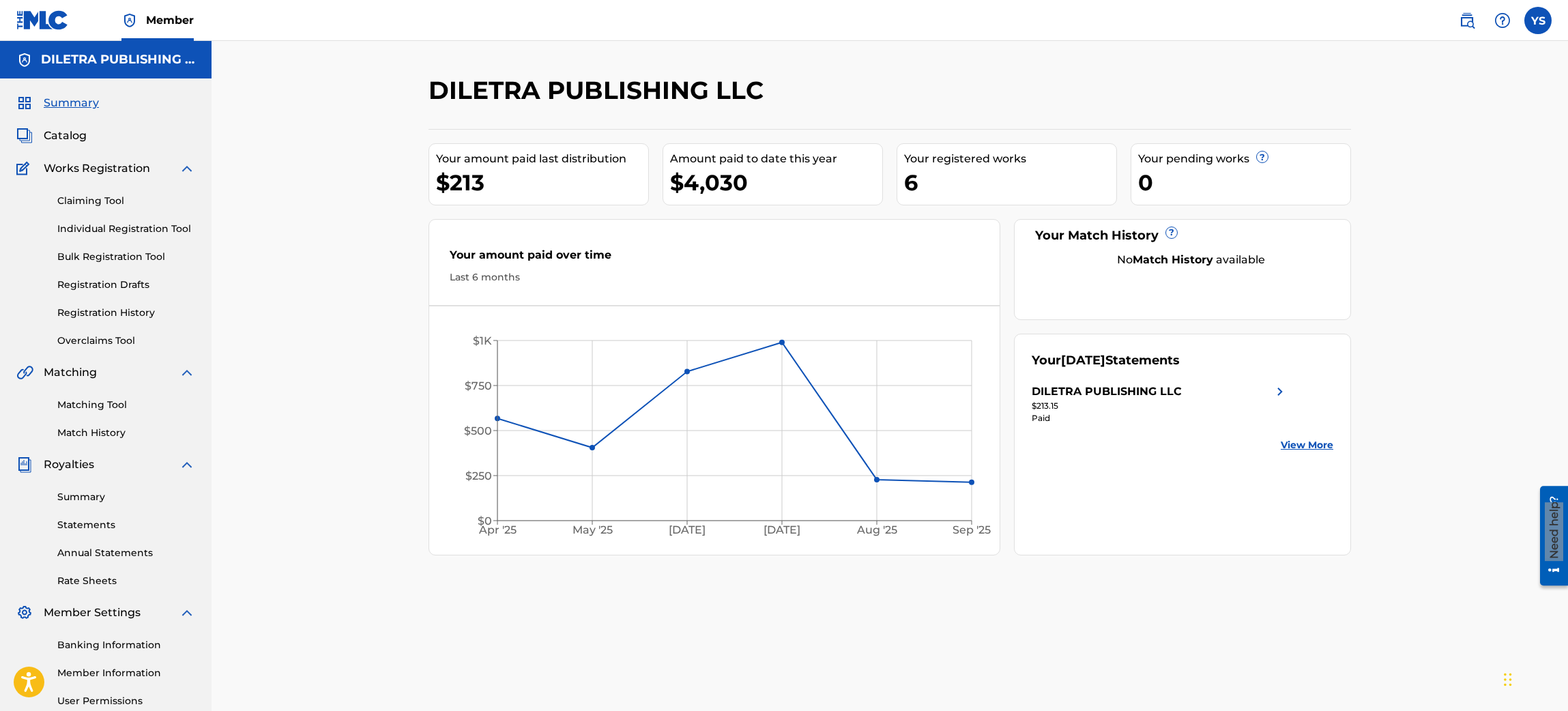
click at [75, 134] on span "Catalog" at bounding box center [65, 136] width 43 height 16
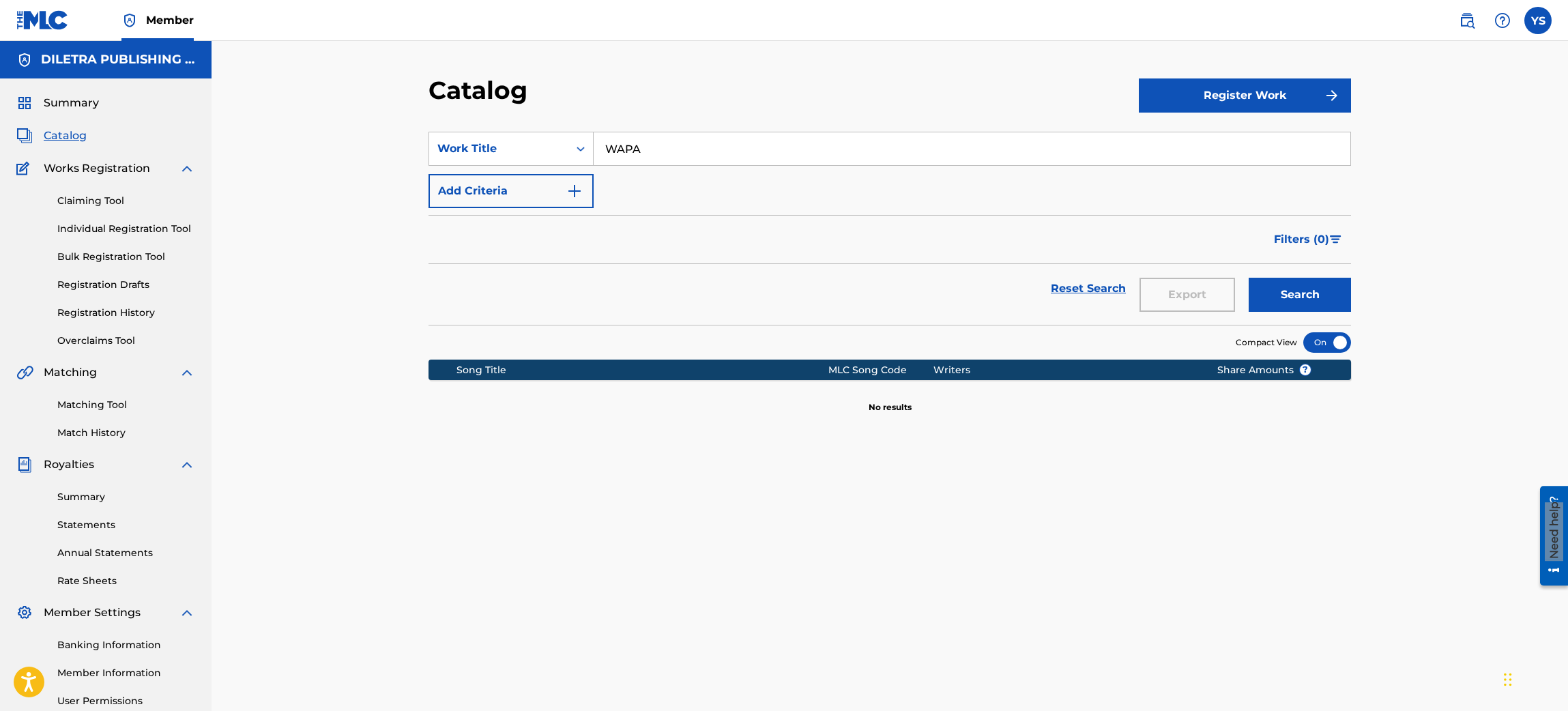
click at [670, 154] on input "WAPA" at bounding box center [972, 149] width 756 height 33
click at [1043, 369] on div "Catalog Register Work SearchWithCriteria6f6eca3f-066f-4123-9850-03e4cebafb5e Wo…" at bounding box center [889, 411] width 1357 height 740
click at [72, 137] on span "Catalog" at bounding box center [65, 136] width 43 height 16
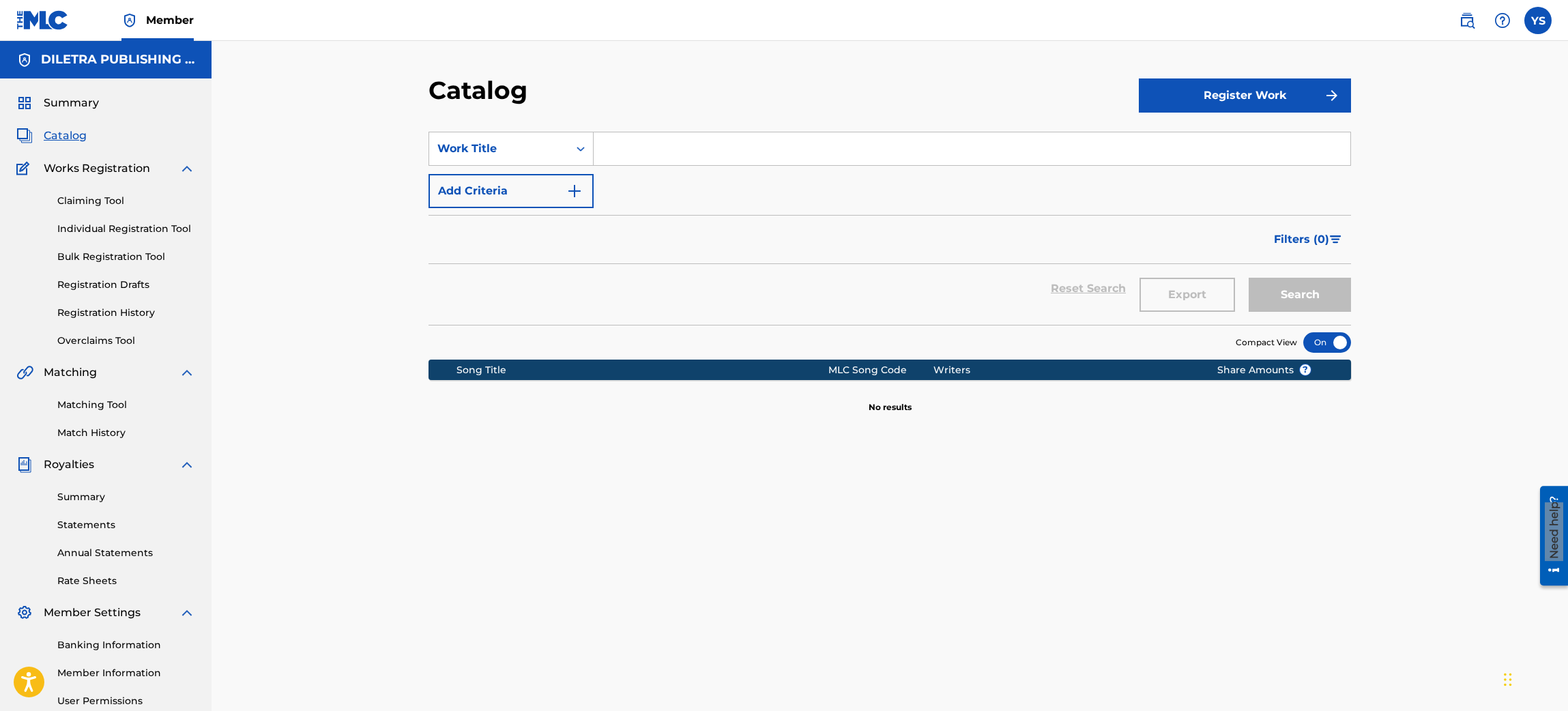
click at [72, 137] on span "Catalog" at bounding box center [65, 136] width 43 height 16
click at [72, 109] on span "Summary" at bounding box center [71, 103] width 55 height 16
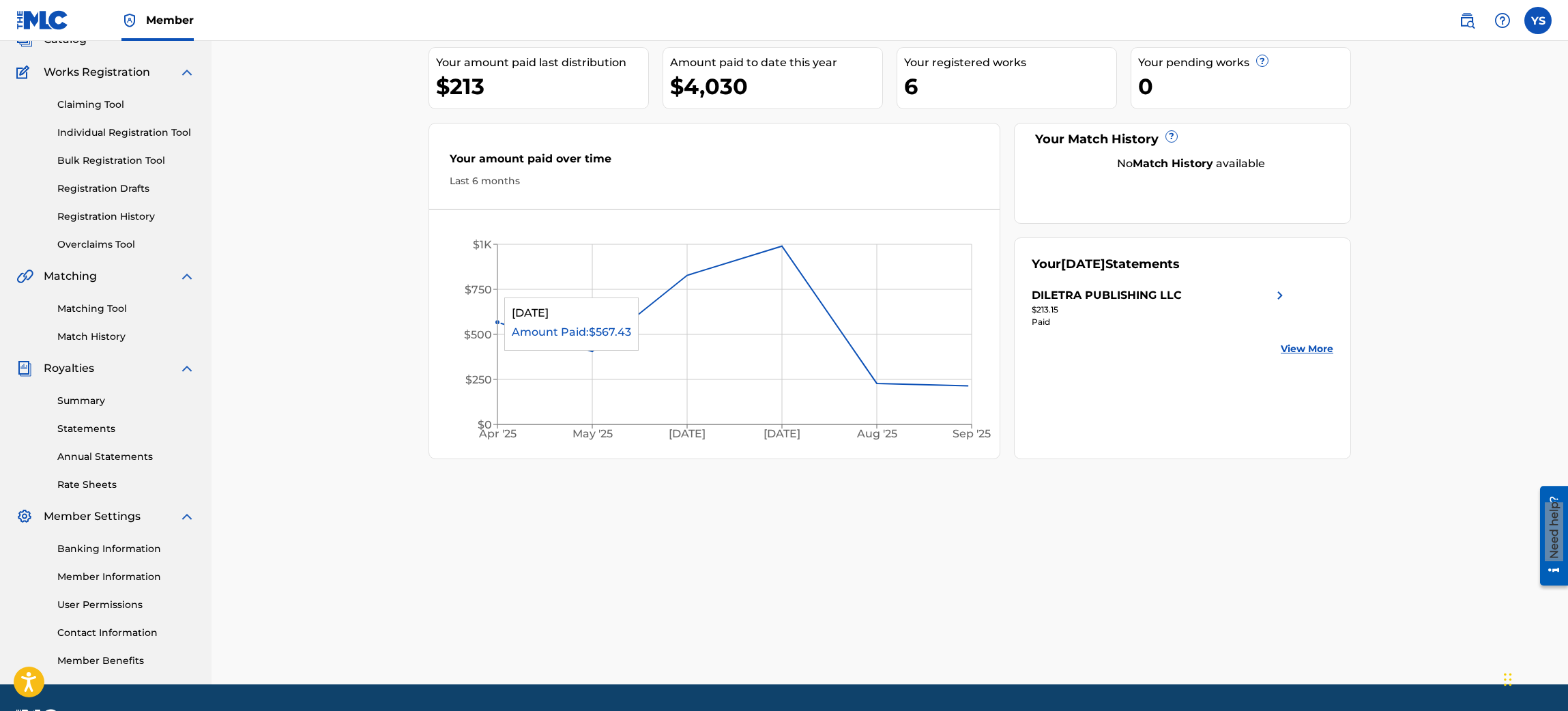
scroll to position [31, 0]
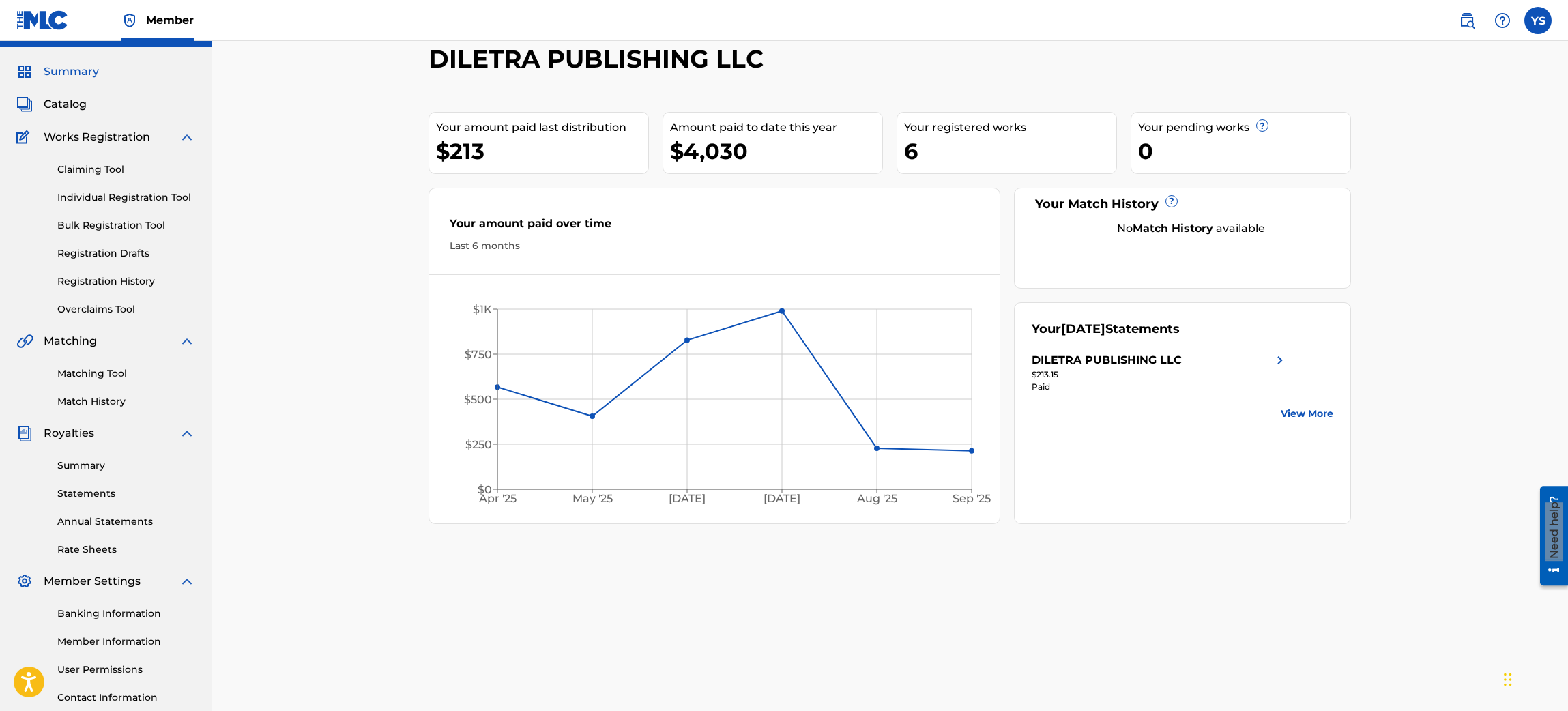
click at [49, 105] on span "Catalog" at bounding box center [65, 105] width 43 height 16
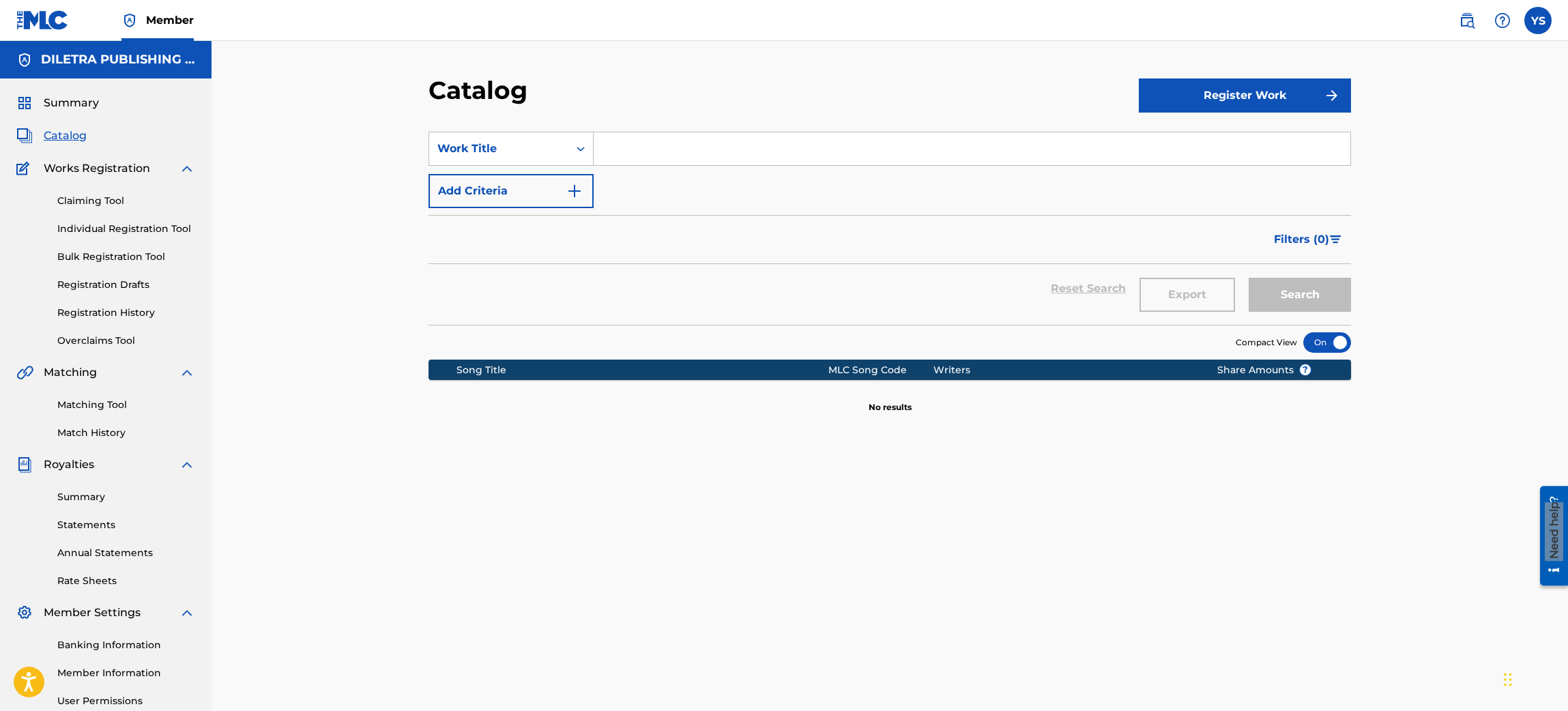
click at [599, 147] on input "Search Form" at bounding box center [972, 149] width 756 height 33
click at [570, 152] on div "Search Form" at bounding box center [581, 148] width 25 height 25
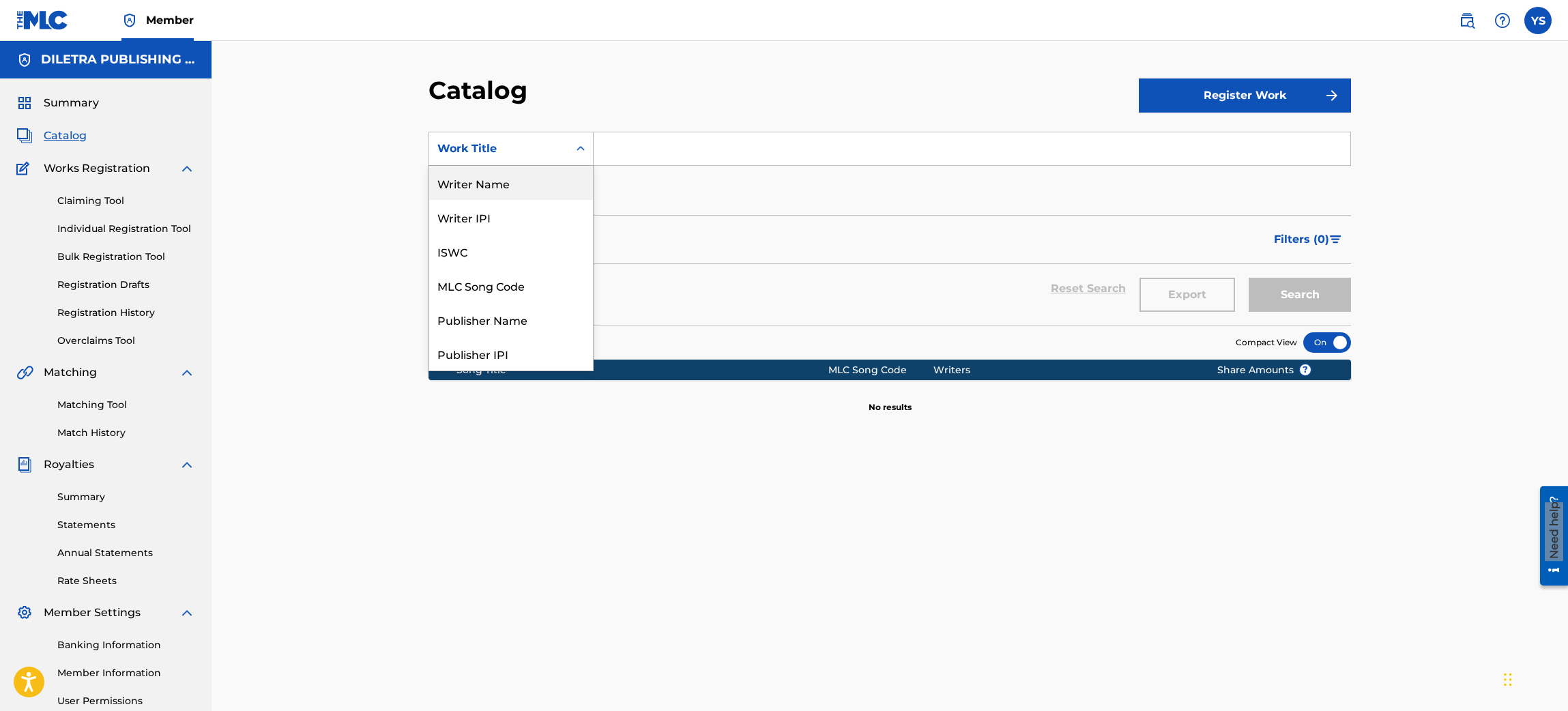
click at [509, 181] on div "Writer Name" at bounding box center [511, 182] width 164 height 34
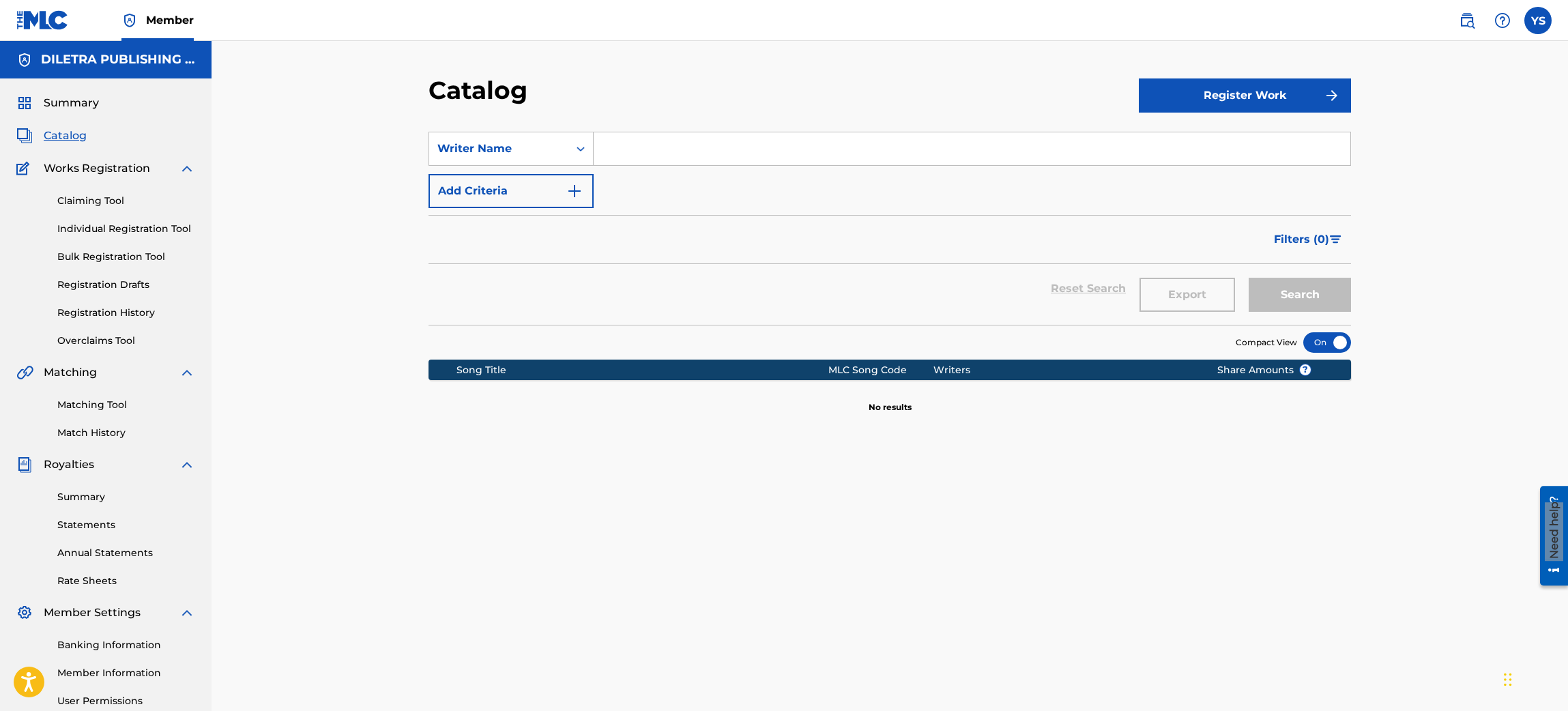
click at [78, 101] on span "Summary" at bounding box center [71, 103] width 55 height 16
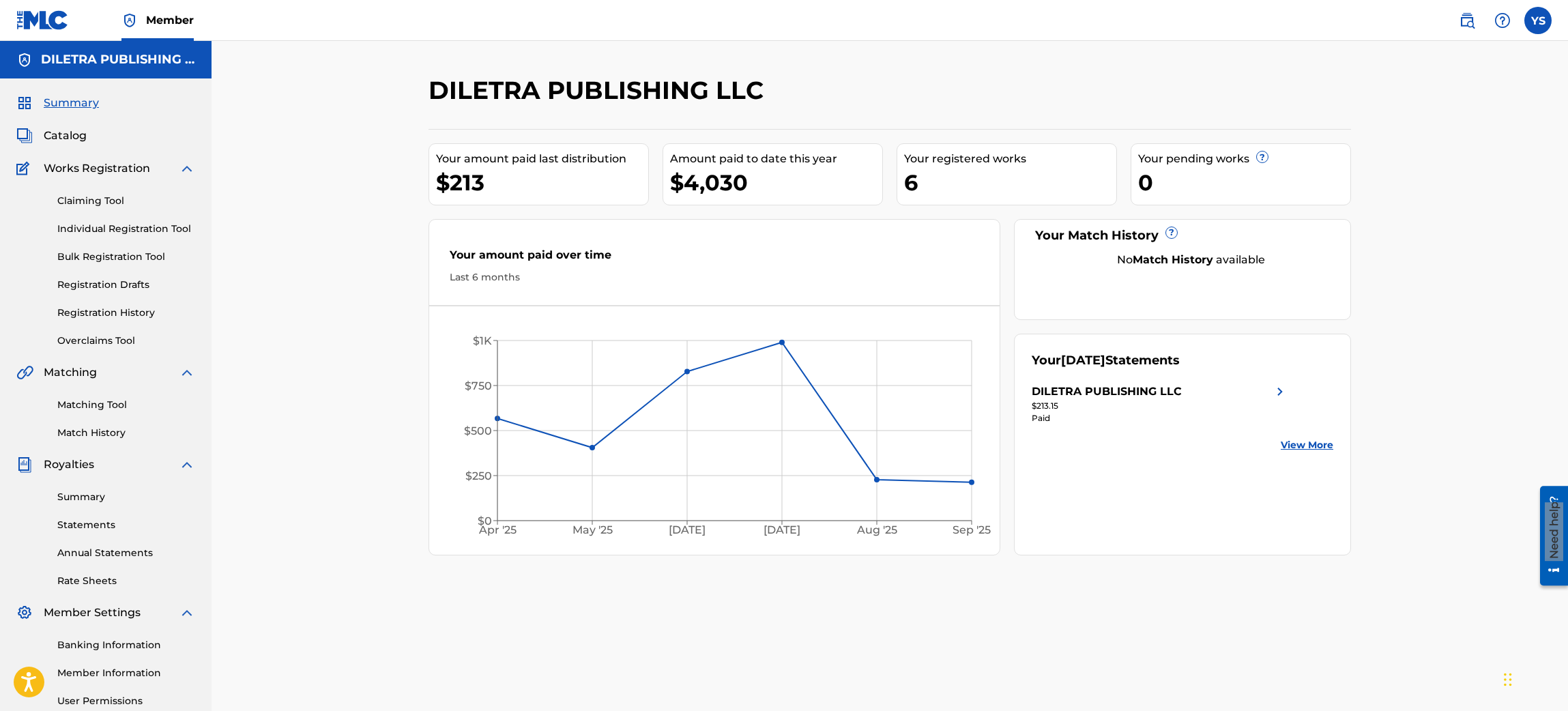
click at [75, 134] on span "Catalog" at bounding box center [65, 136] width 43 height 16
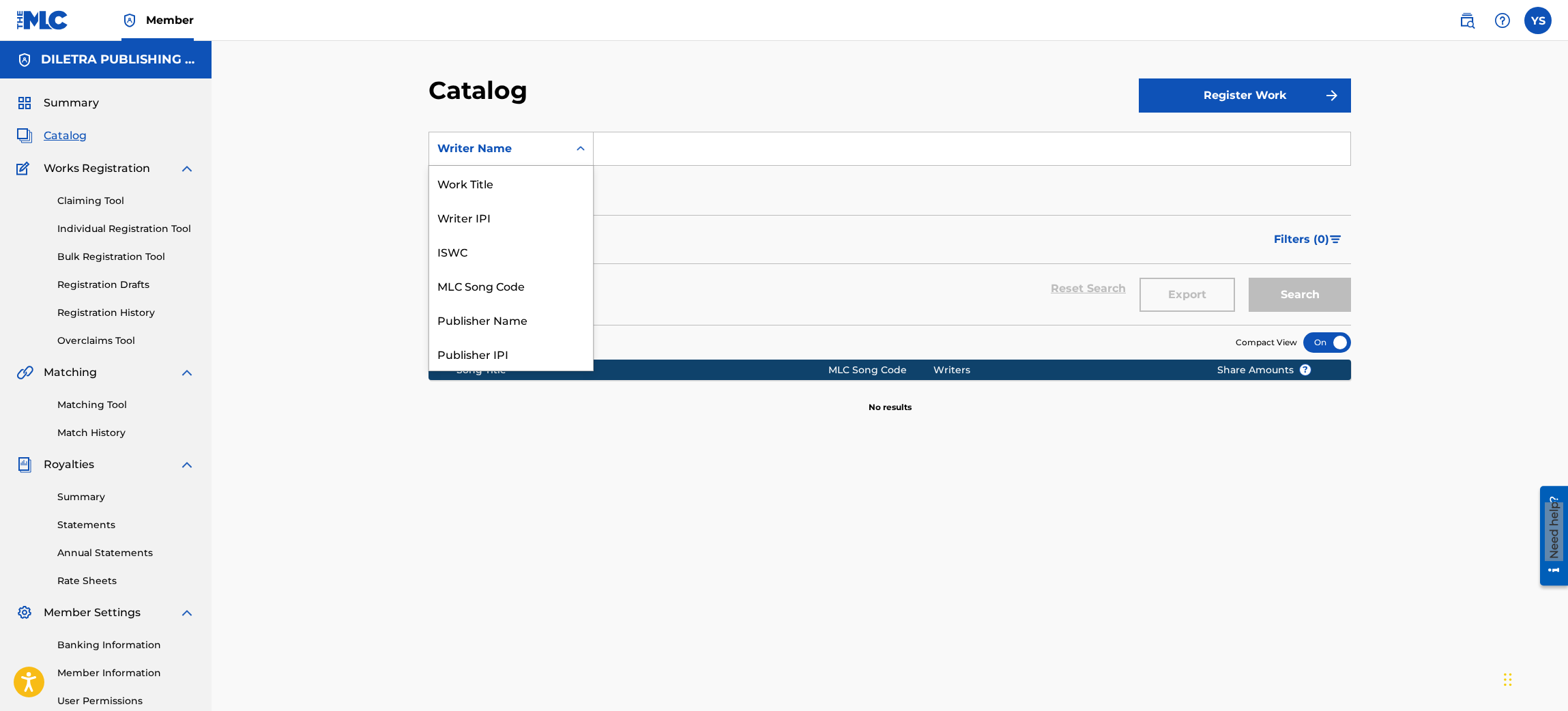
click at [564, 149] on div "Writer Name" at bounding box center [498, 148] width 139 height 26
click at [511, 188] on div "Work Title" at bounding box center [511, 182] width 164 height 34
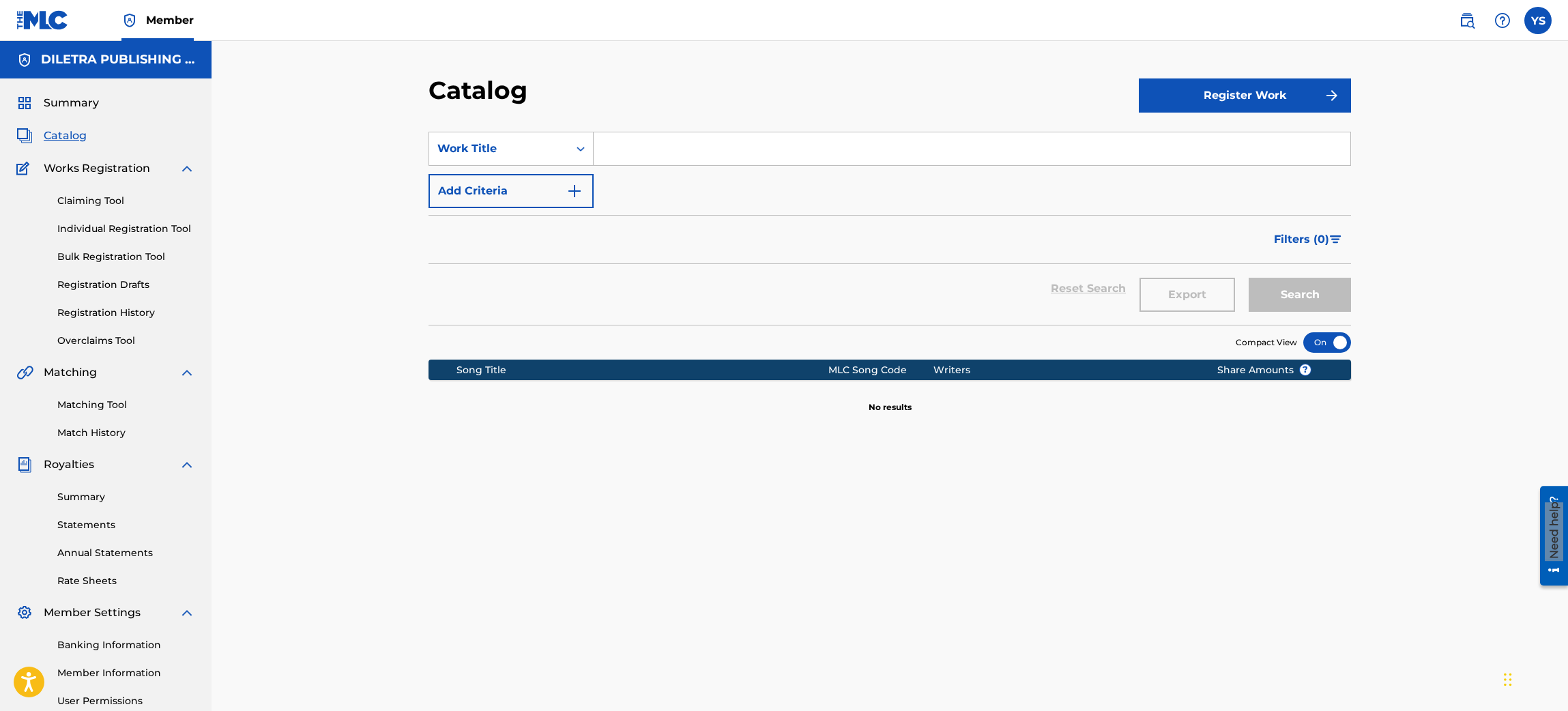
click at [1043, 92] on button "Register Work" at bounding box center [1245, 95] width 212 height 34
click at [986, 81] on div "Catalog" at bounding box center [784, 95] width 710 height 40
click at [1043, 334] on div "Catalog Register Work Individual By File Upload SearchWithCriteria1017c141-75fd…" at bounding box center [889, 411] width 1357 height 740
click at [107, 204] on link "Claiming Tool" at bounding box center [125, 200] width 138 height 14
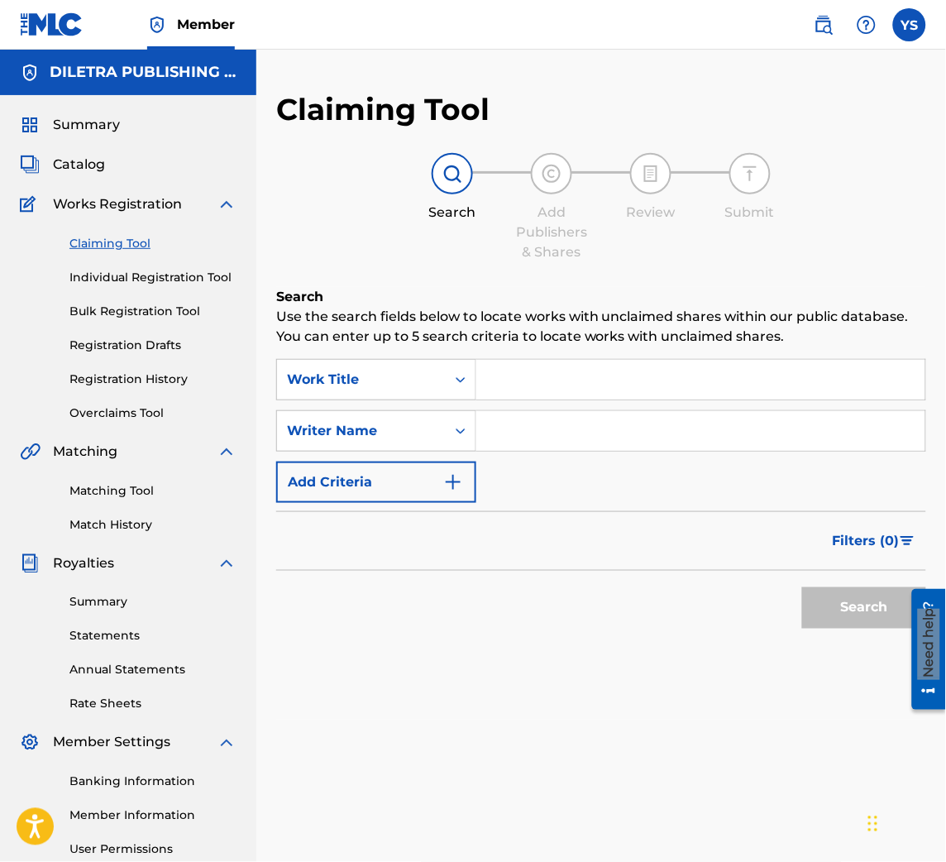
click at [539, 387] on input "Search Form" at bounding box center [701, 380] width 449 height 40
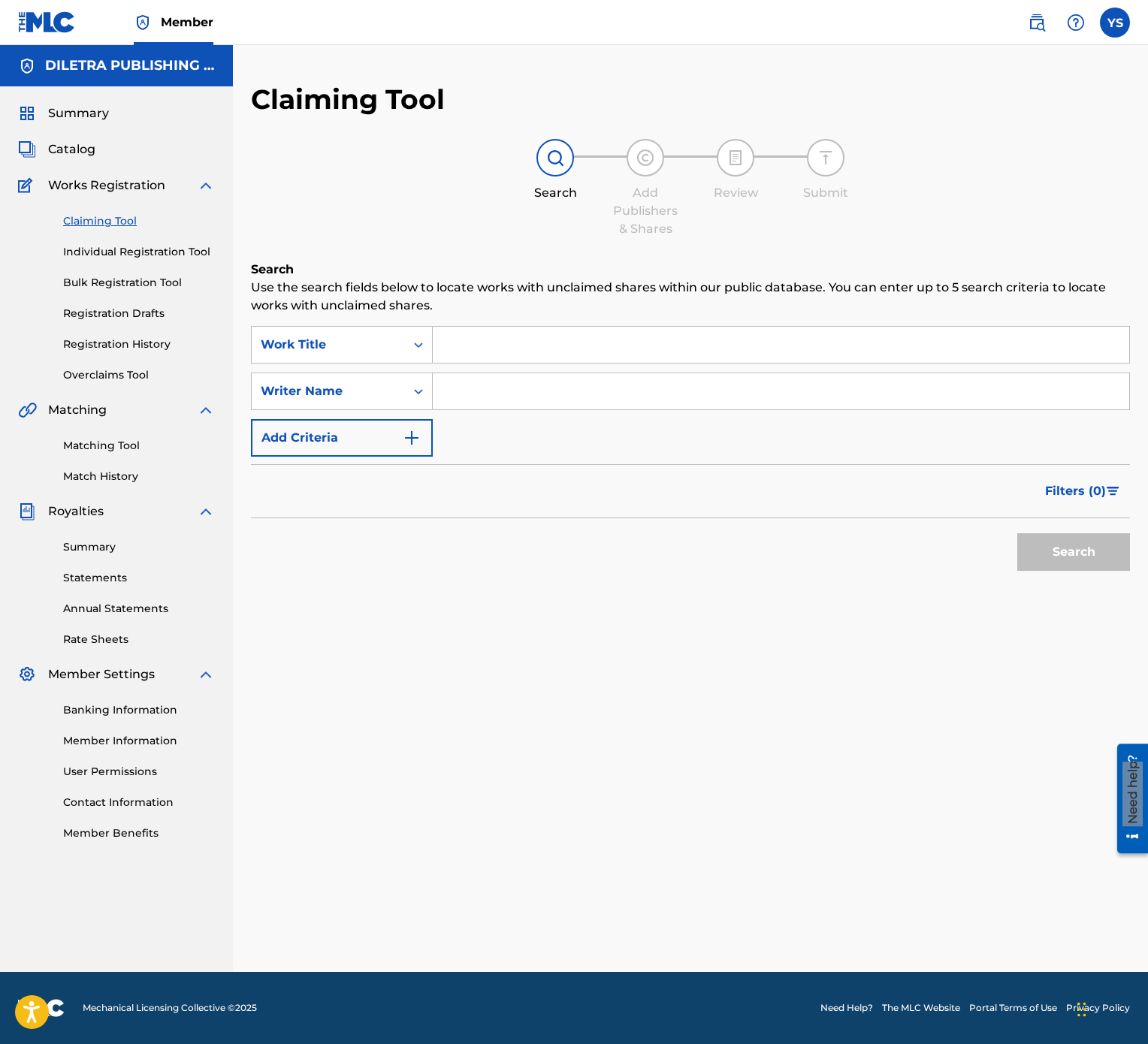
drag, startPoint x: 846, startPoint y: 3, endPoint x: 568, endPoint y: 617, distance: 674.0
click at [568, 521] on div "Search Use the search fields below to locate works with unclaimed shares within…" at bounding box center [690, 457] width 879 height 393
click at [546, 340] on input "Search Form" at bounding box center [781, 345] width 697 height 36
type input "ADICTO A TU SABANAS"
click at [1017, 521] on button "Search" at bounding box center [1074, 551] width 113 height 37
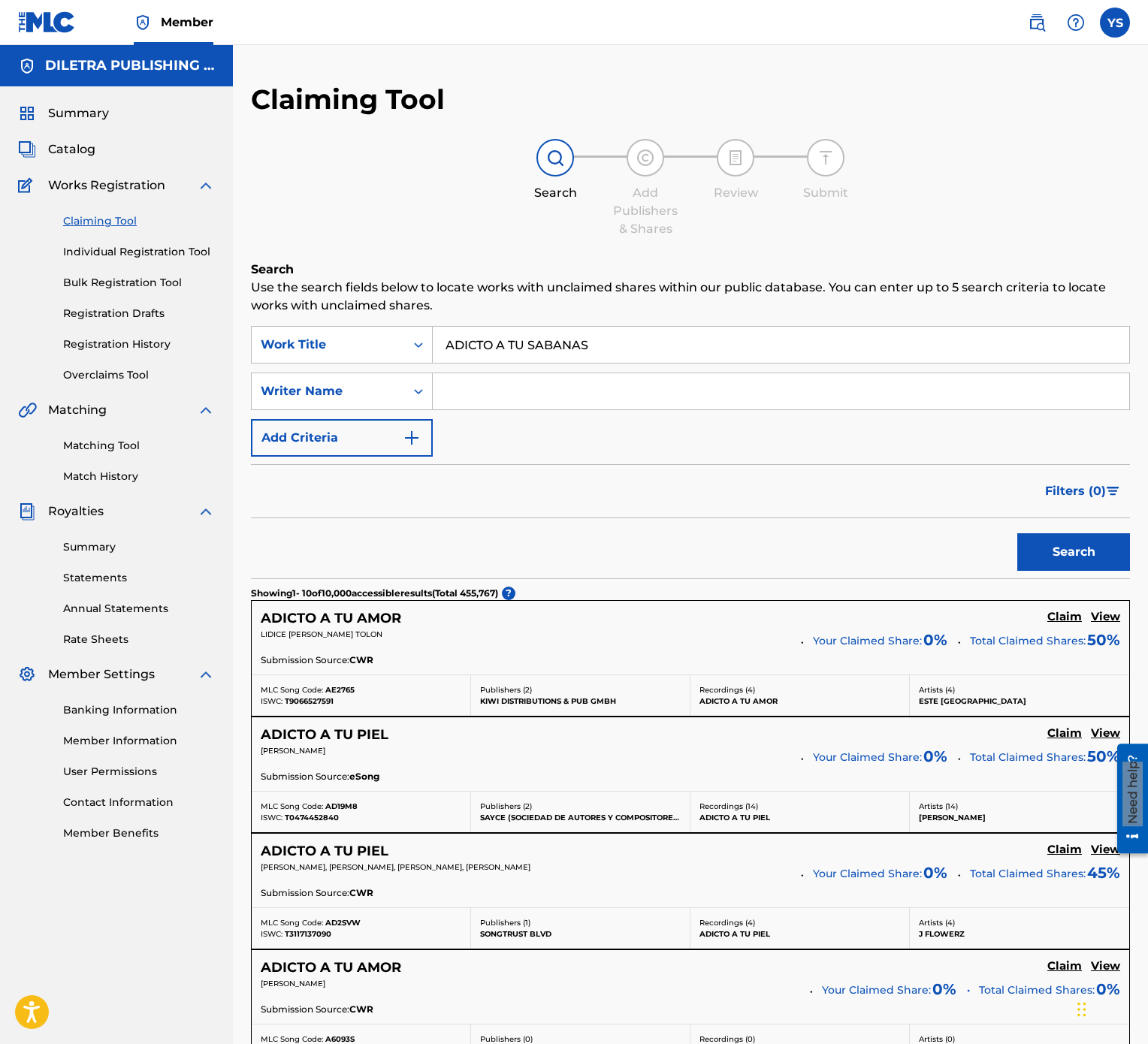
click at [478, 389] on input "Search Form" at bounding box center [781, 391] width 697 height 36
click at [1017, 521] on button "Search" at bounding box center [1074, 551] width 113 height 37
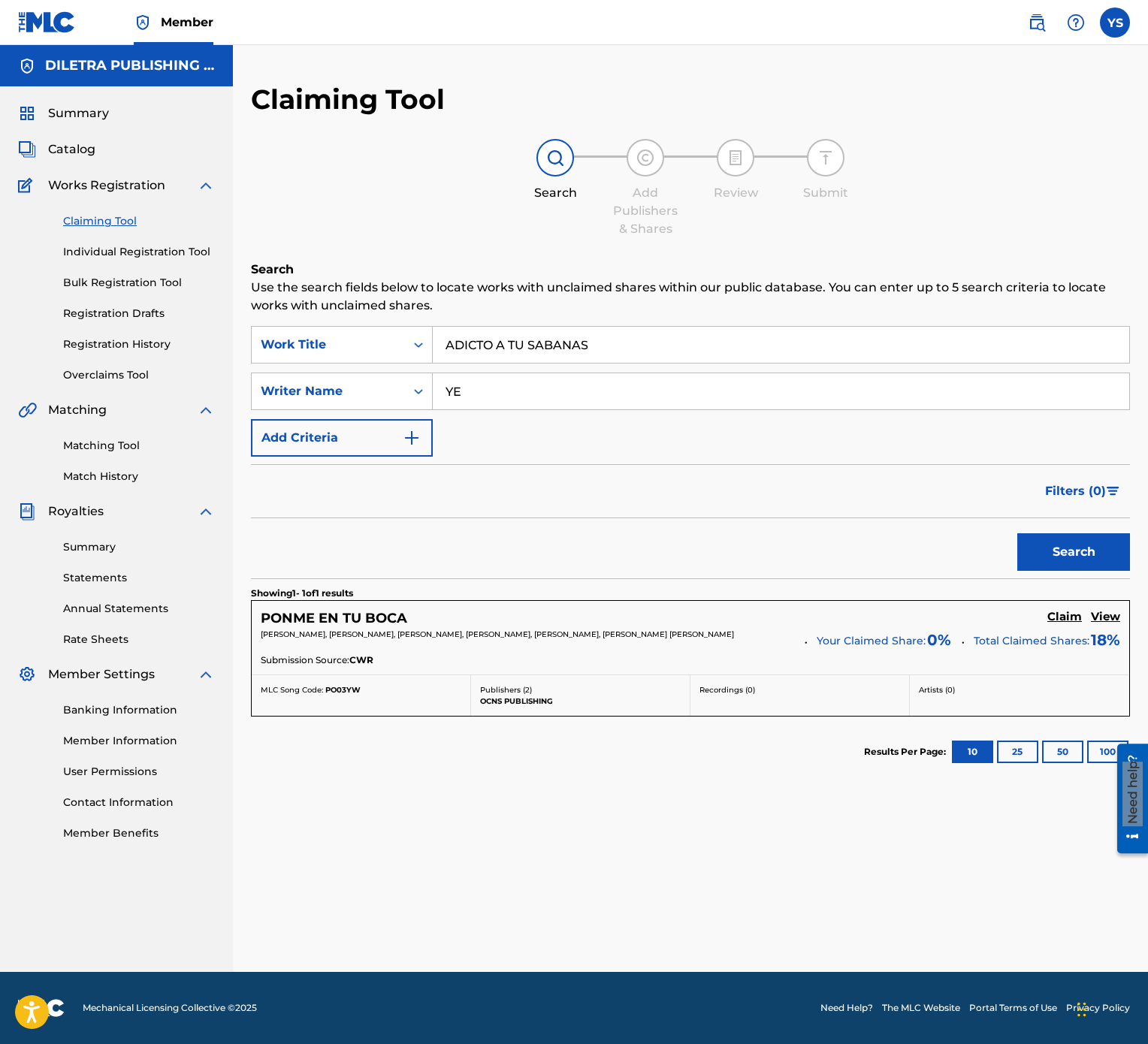
type input "Y"
click at [616, 350] on input "ADICTO A TU SABANAS" at bounding box center [781, 345] width 697 height 36
click at [601, 341] on input "Search Form" at bounding box center [781, 345] width 697 height 36
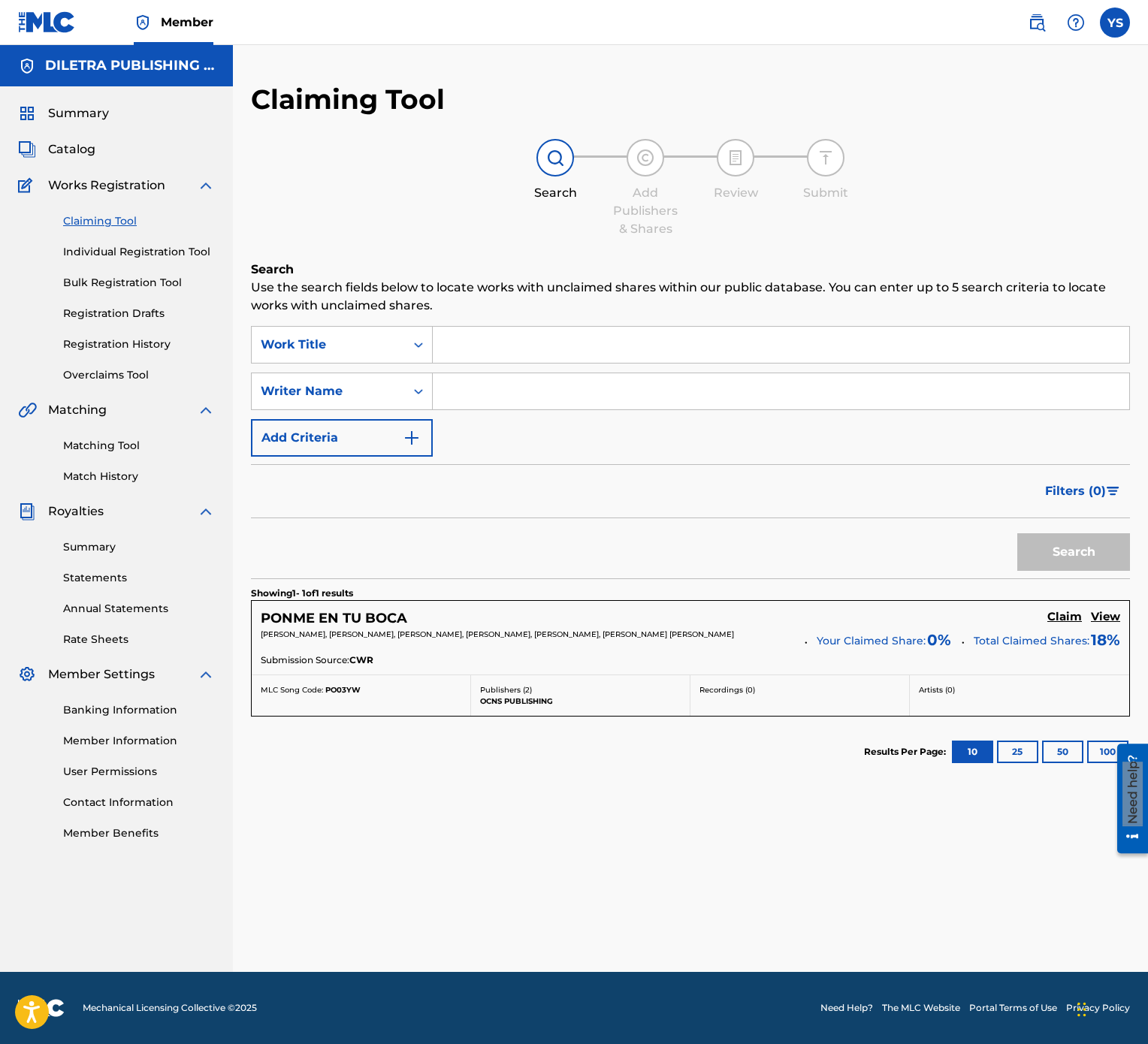
click at [601, 341] on input "Search Form" at bounding box center [781, 345] width 697 height 36
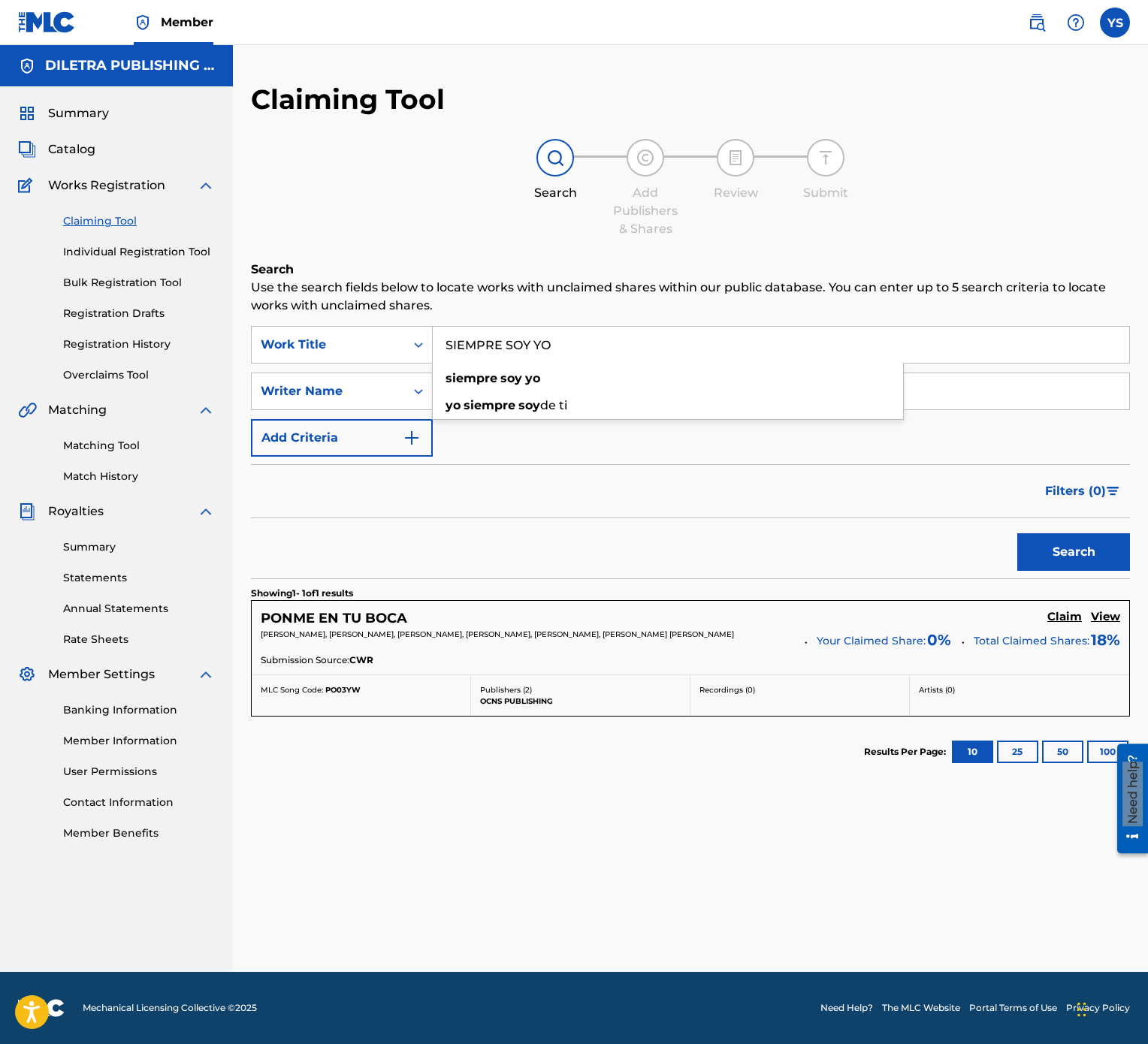
type input "SIEMPRE SOY YO"
click at [1017, 521] on button "Search" at bounding box center [1074, 551] width 113 height 37
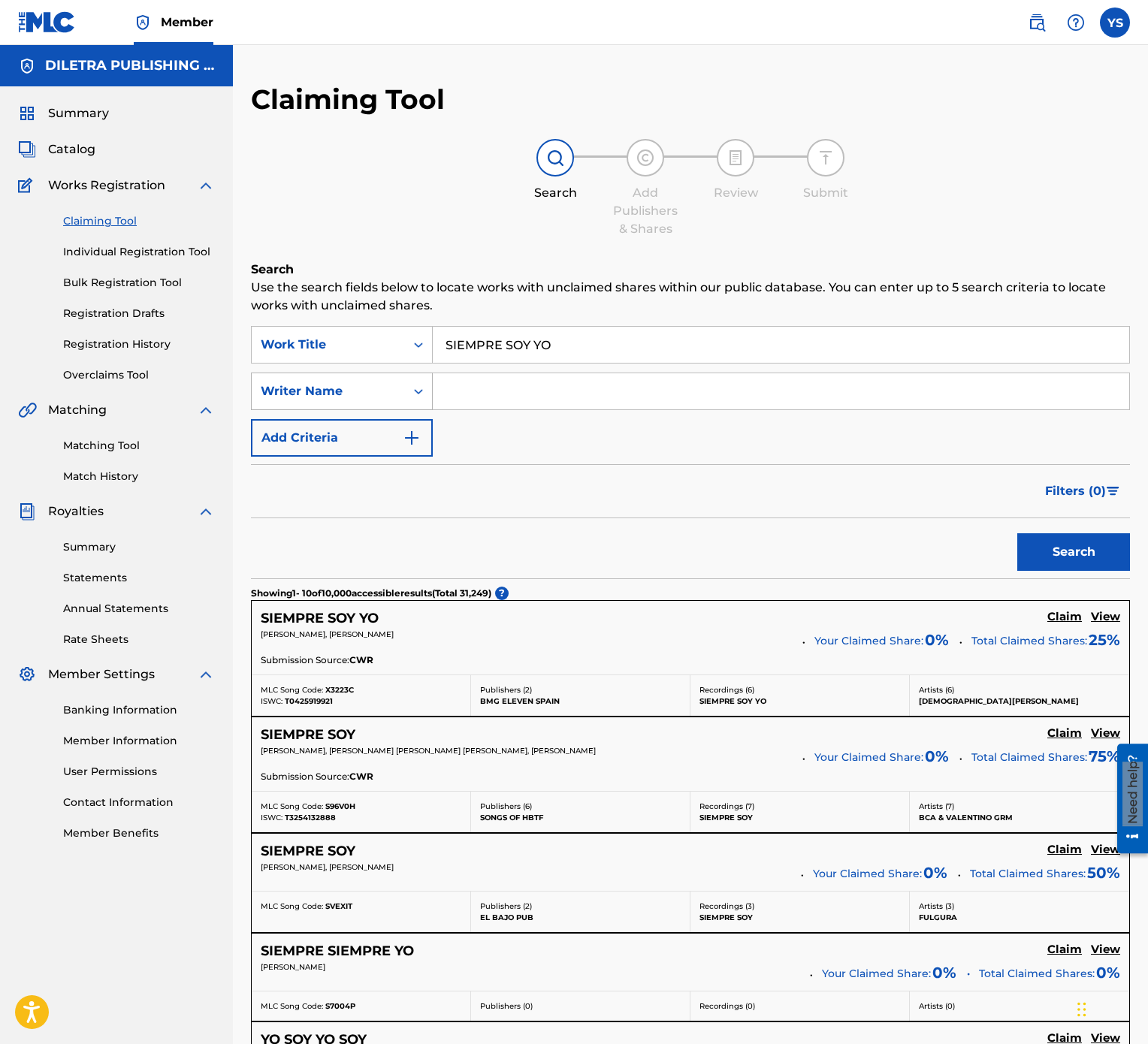
click at [425, 399] on div "Search Form" at bounding box center [419, 391] width 27 height 27
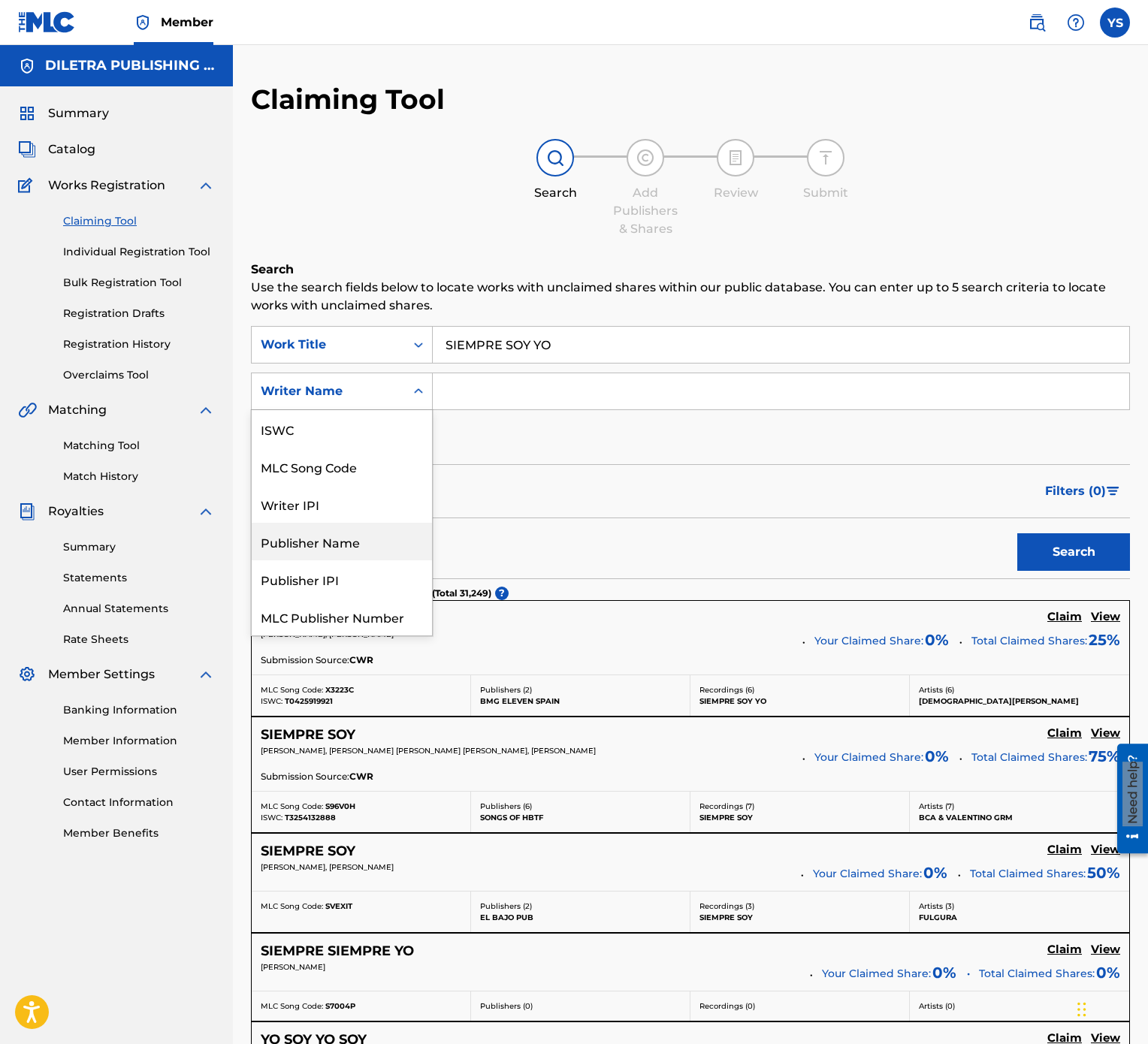
scroll to position [54, 0]
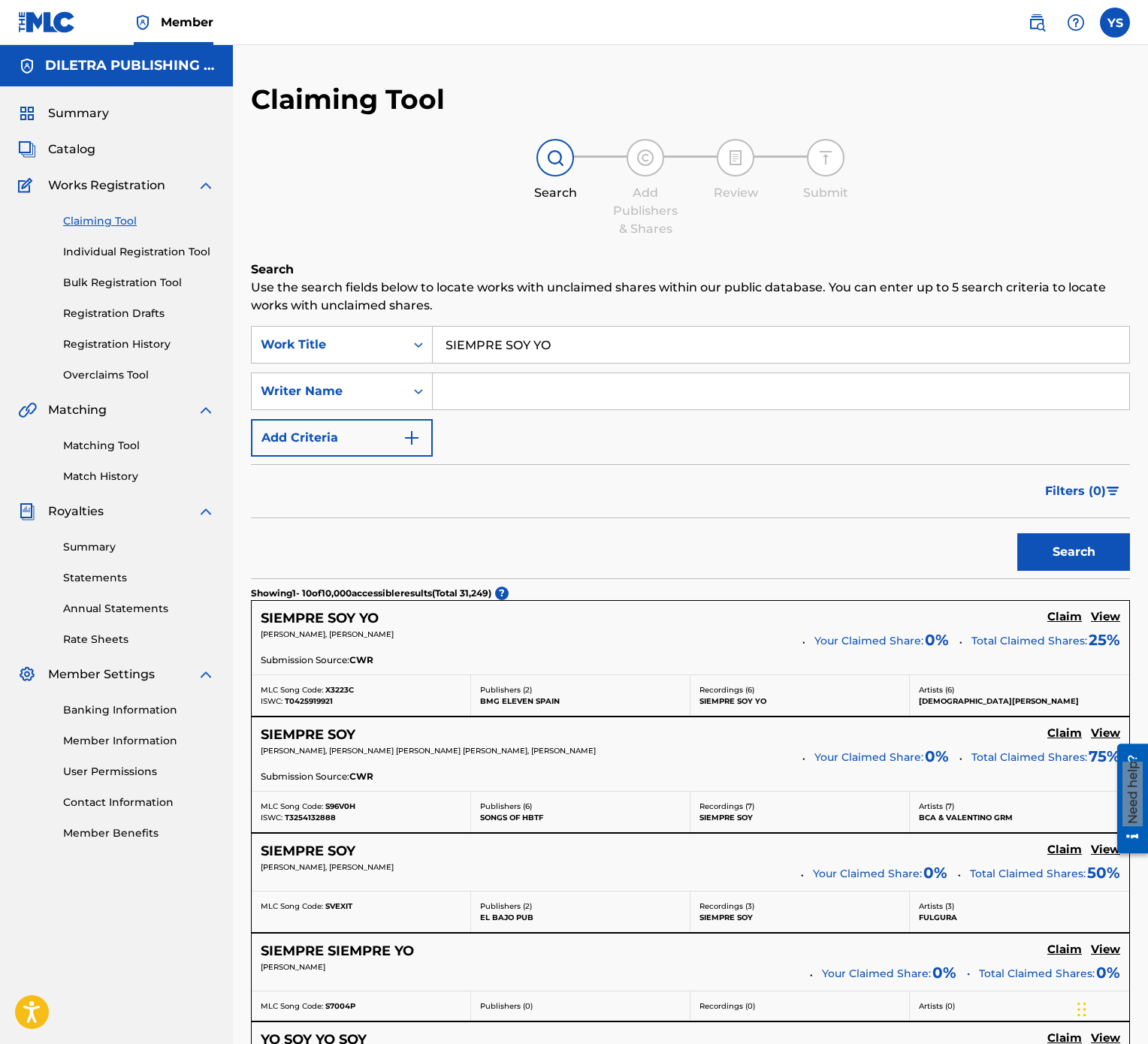
click at [616, 479] on div "Filters ( 0 )" at bounding box center [690, 491] width 879 height 54
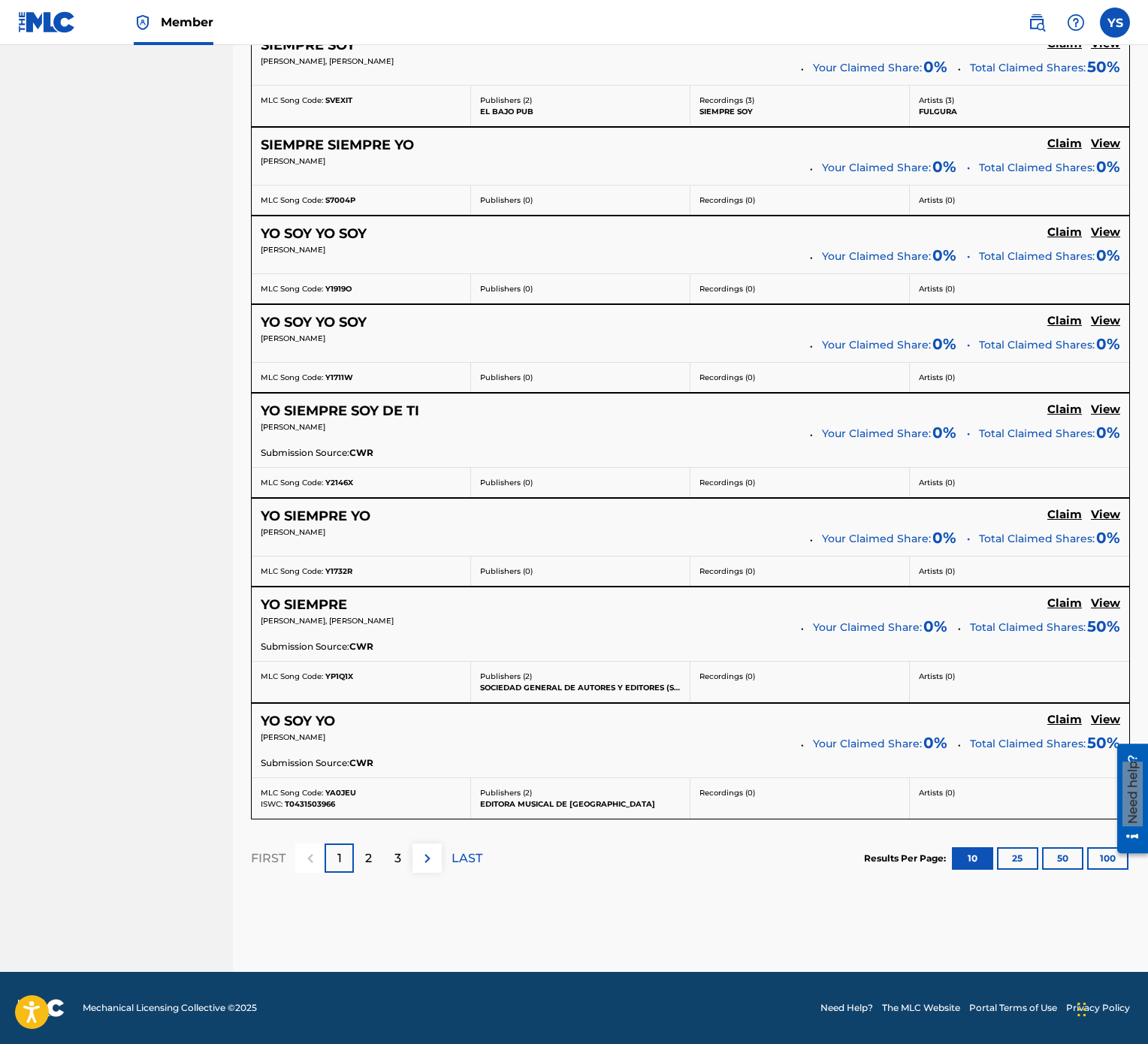
scroll to position [820, 0]
click at [406, 521] on div "3" at bounding box center [398, 858] width 29 height 29
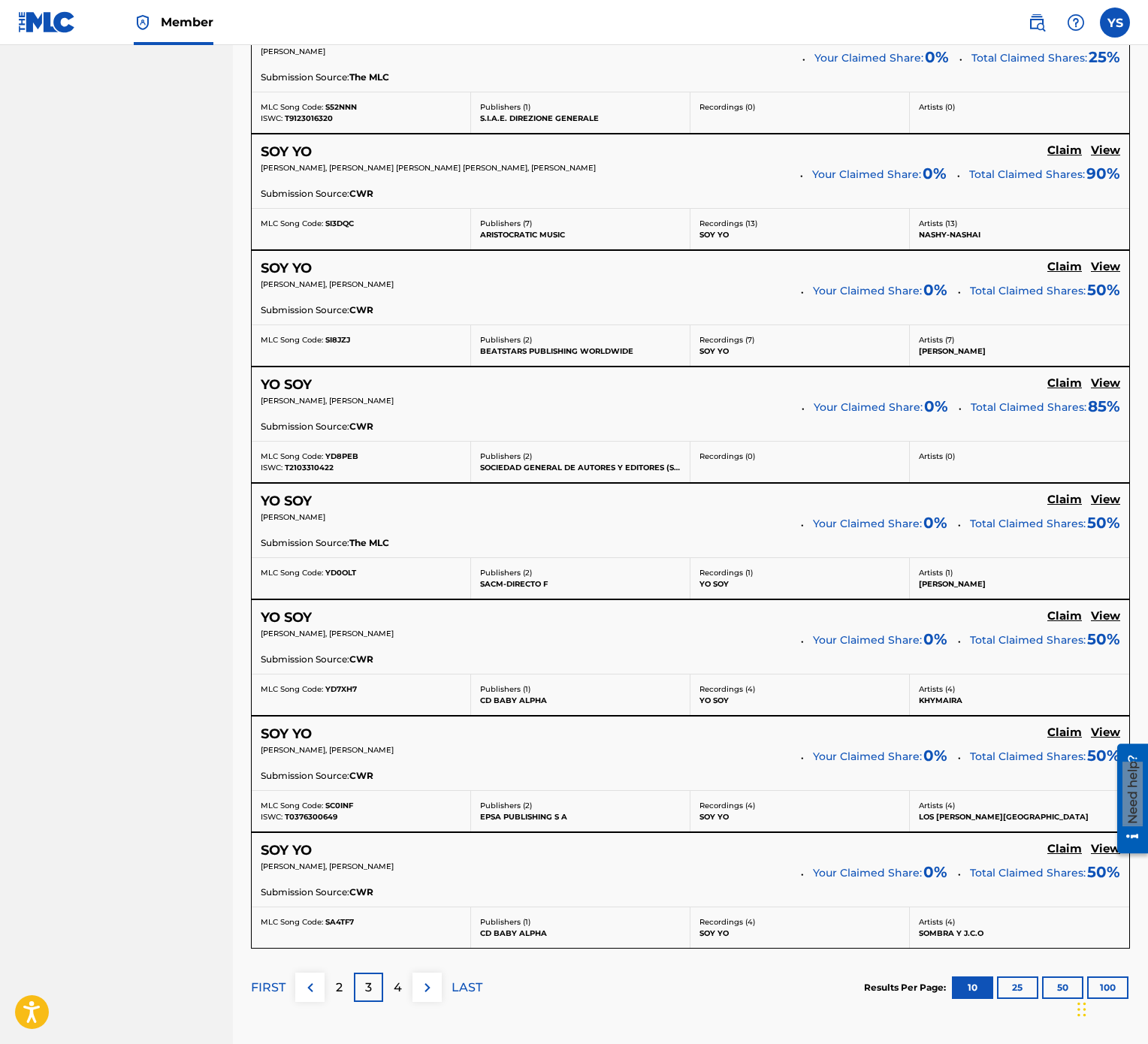
scroll to position [959, 0]
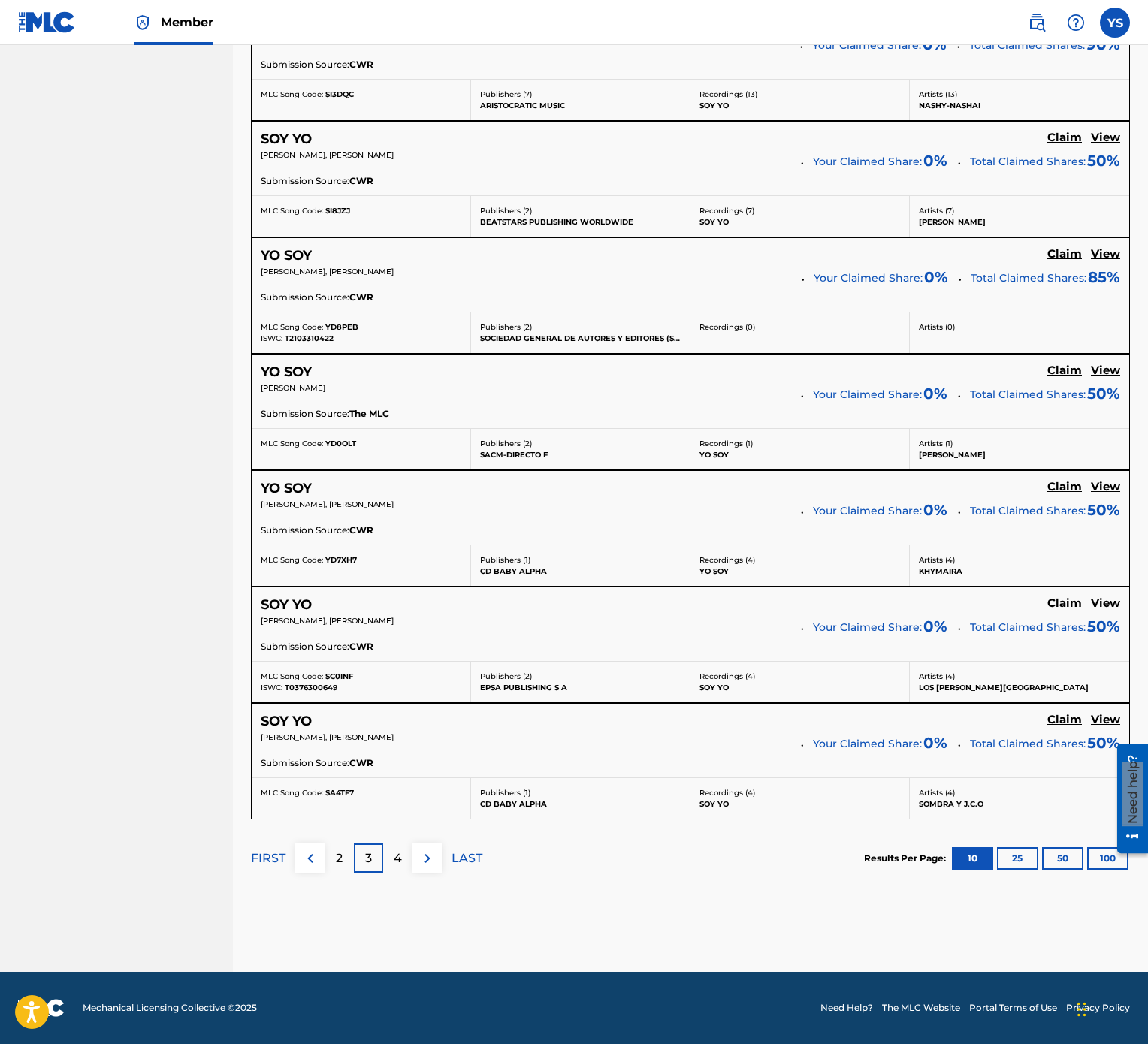
click at [339, 521] on p "2" at bounding box center [339, 859] width 6 height 18
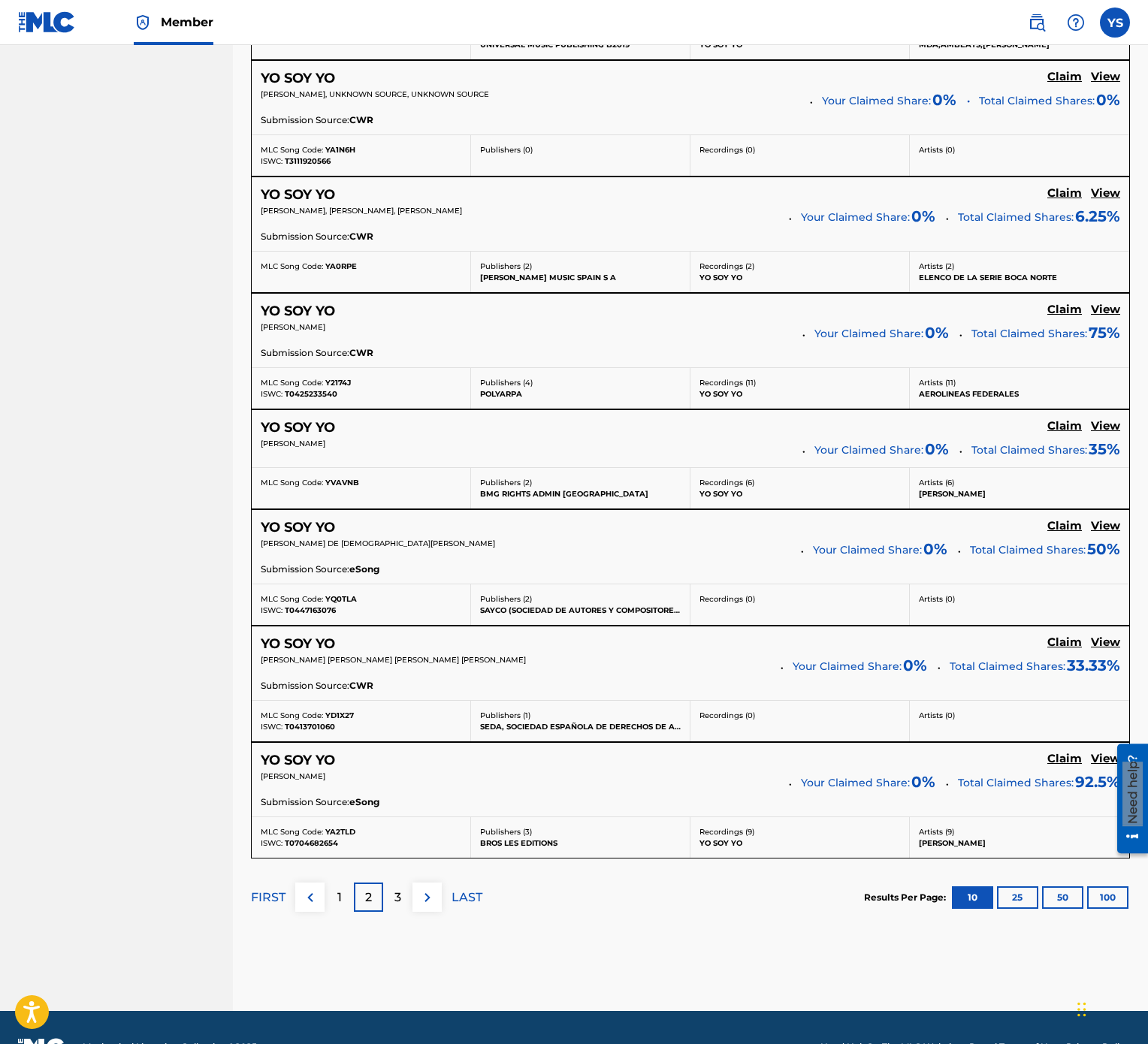
scroll to position [901, 0]
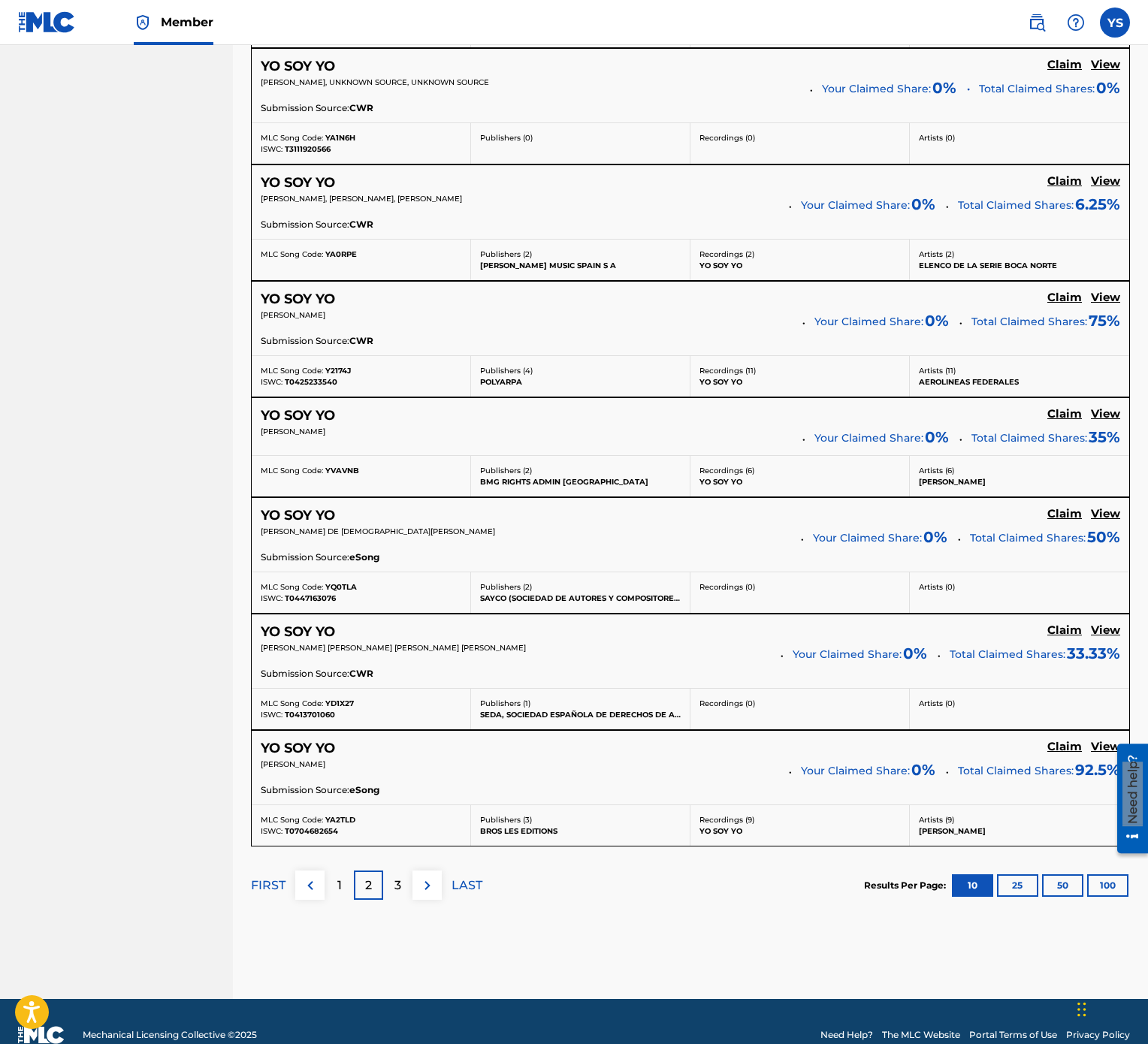
click at [332, 521] on div "1" at bounding box center [339, 885] width 29 height 29
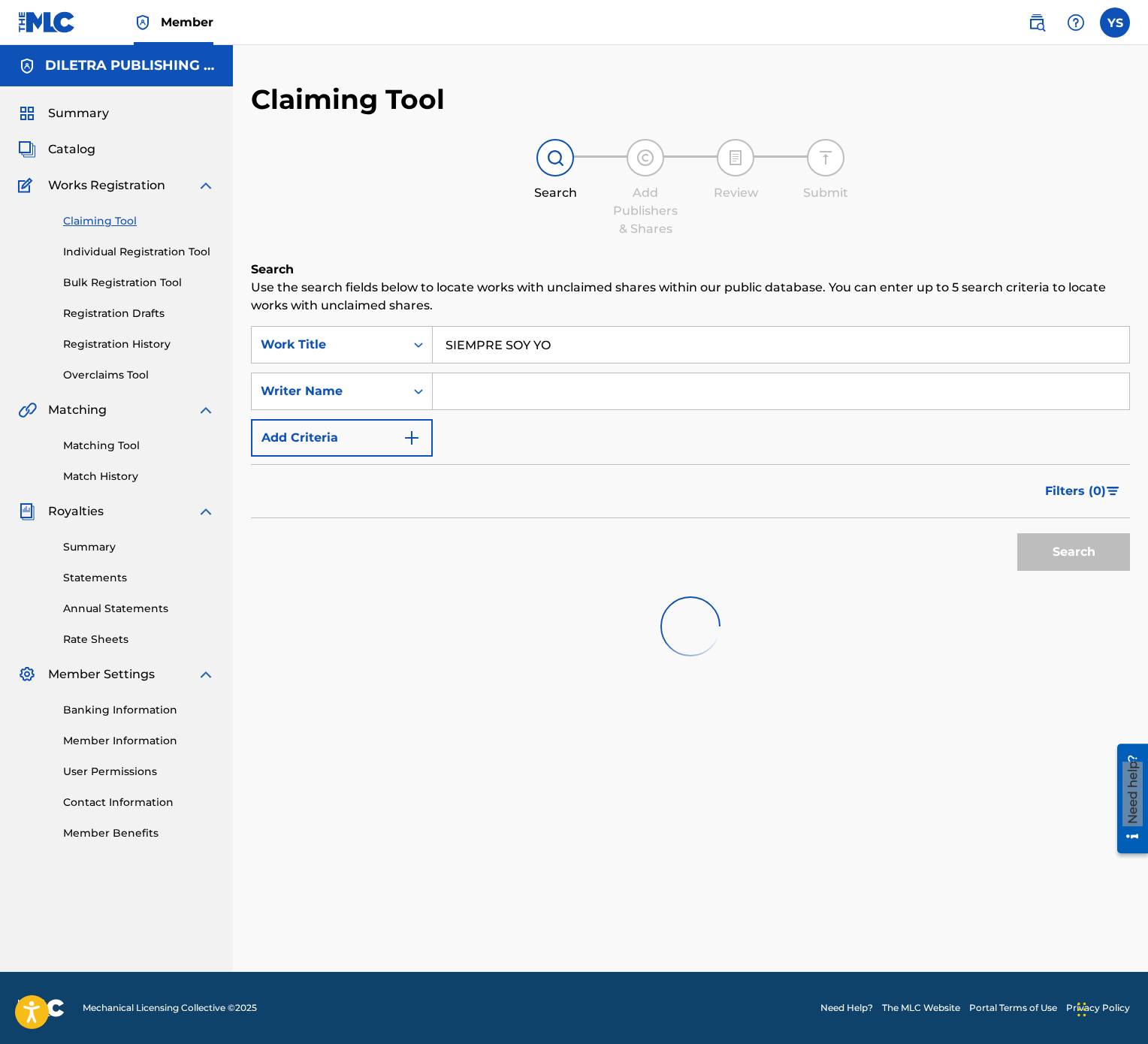
scroll to position [0, 0]
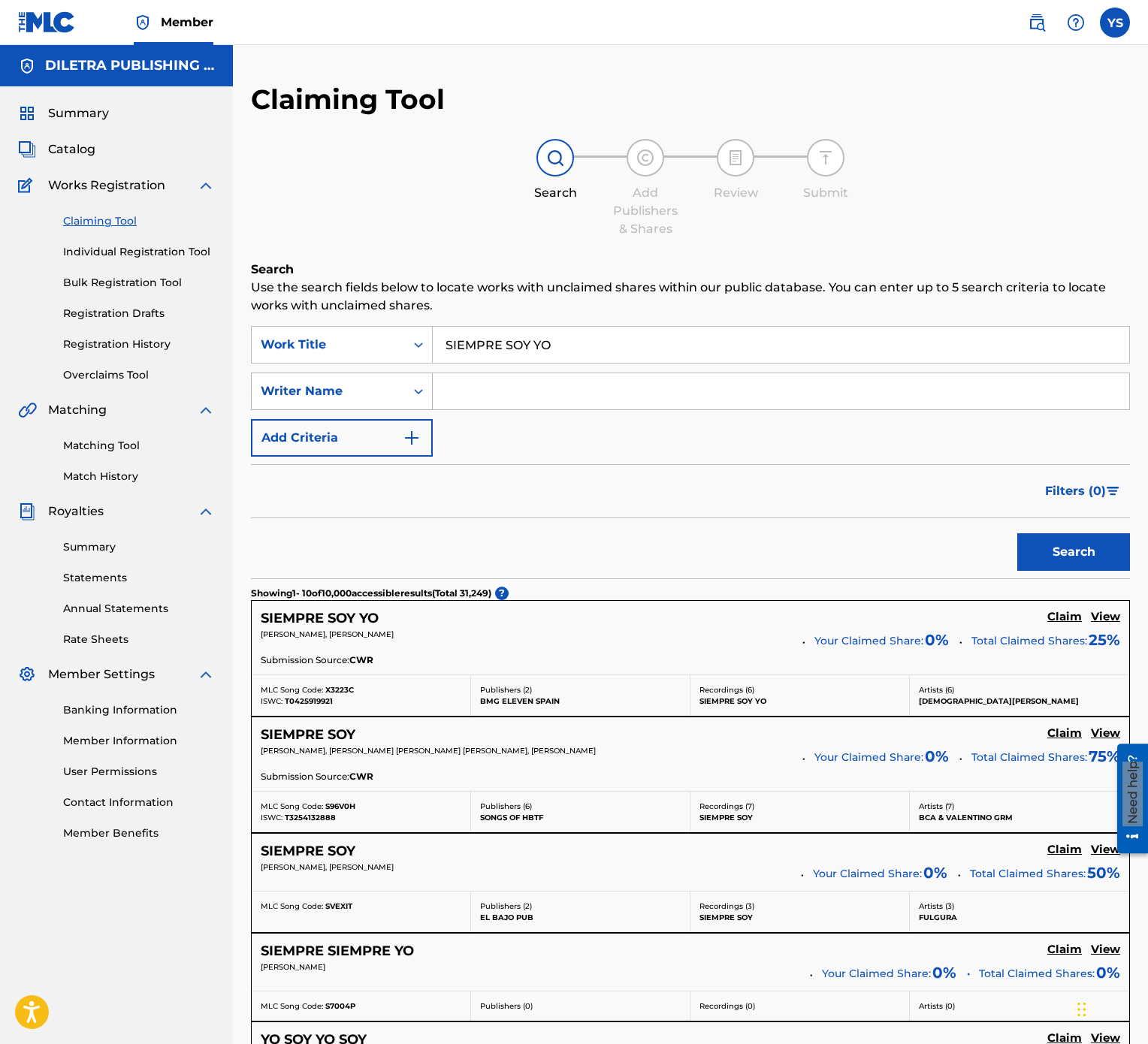
click at [411, 381] on div "Search Form" at bounding box center [419, 391] width 27 height 27
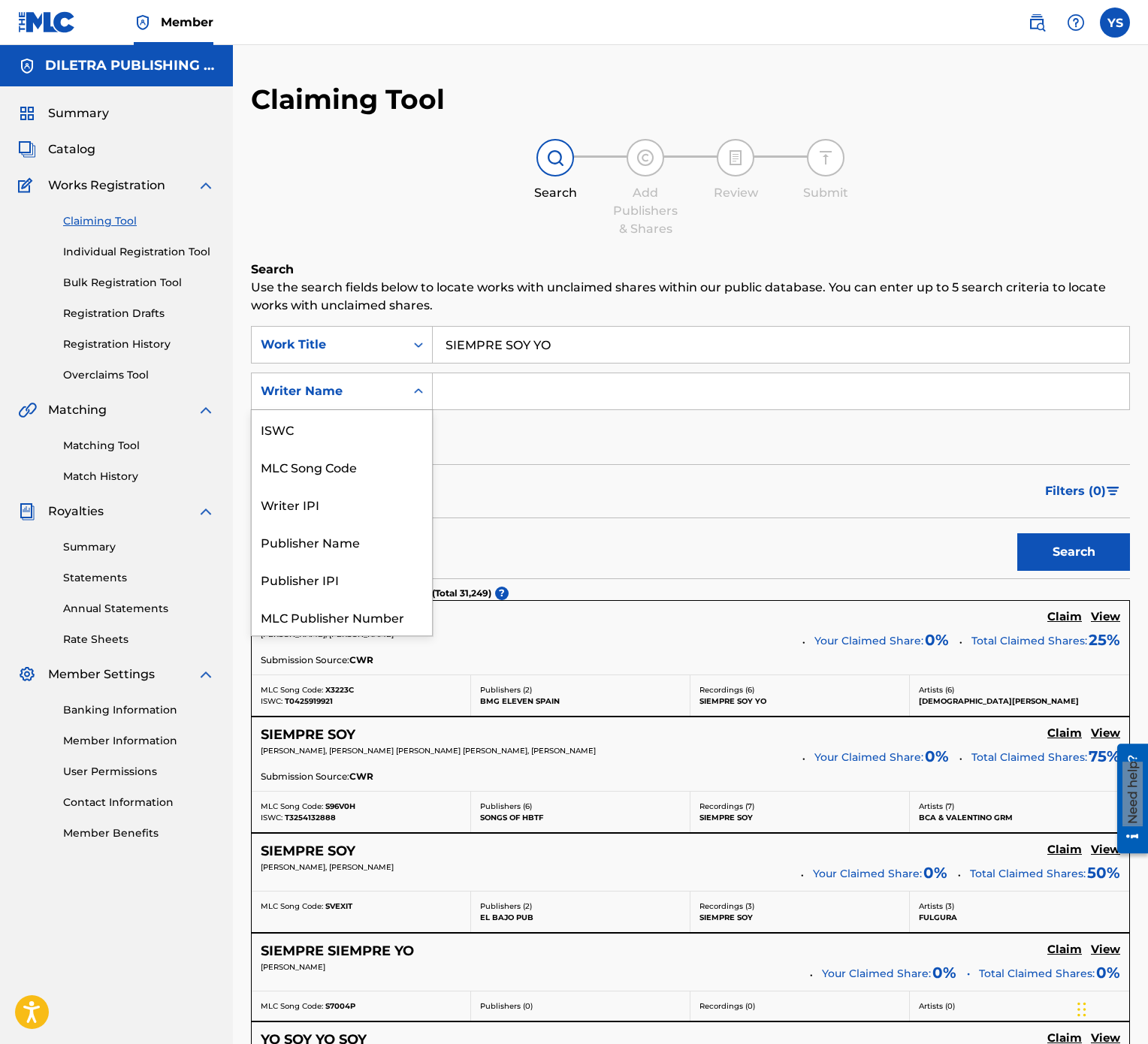
scroll to position [54, 0]
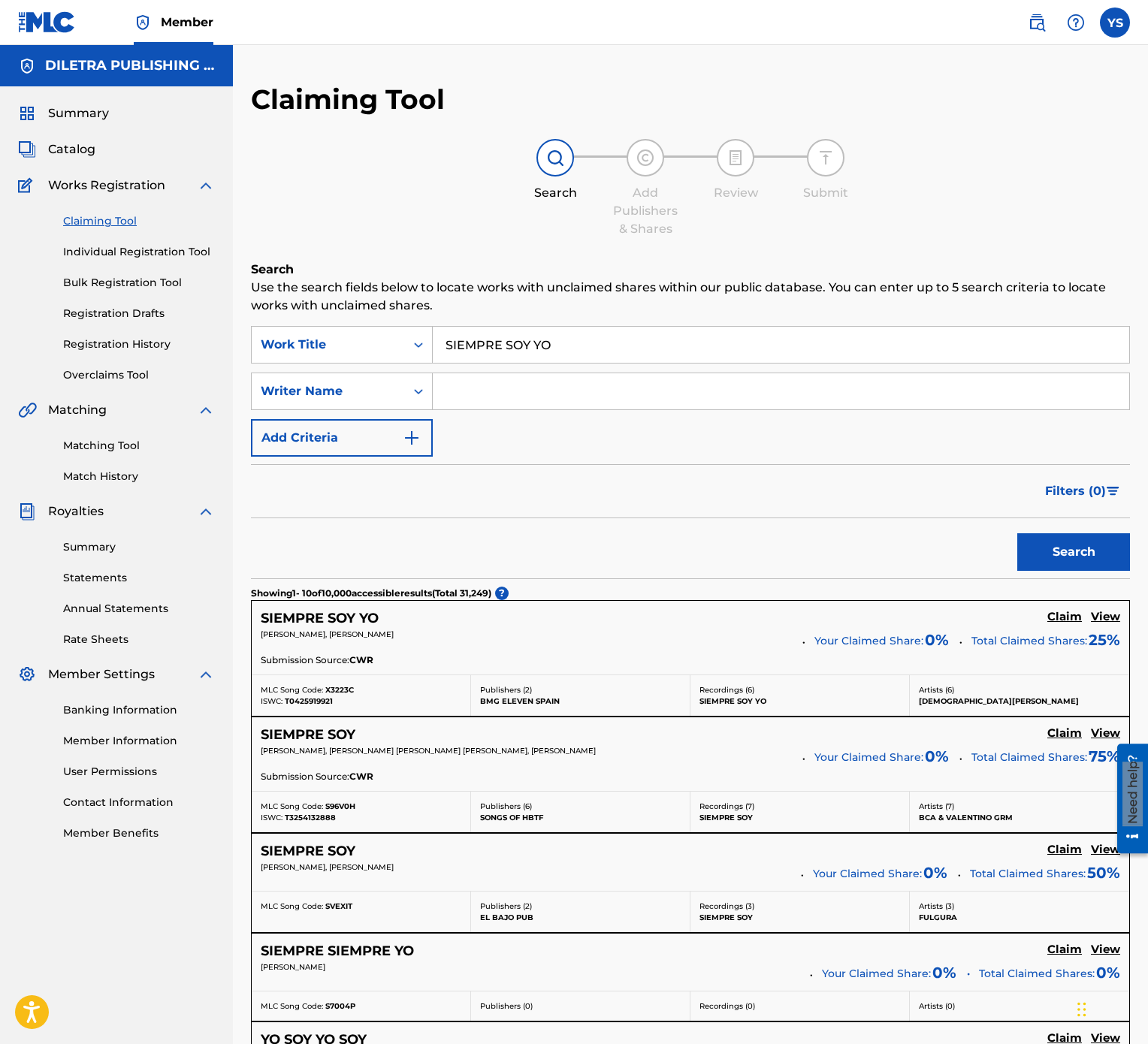
click at [411, 381] on div "Search Form" at bounding box center [419, 391] width 27 height 27
click at [460, 388] on input "Search Form" at bounding box center [781, 391] width 697 height 36
type input "STRADA"
click at [559, 347] on input "SIEMPRE SOY YO" at bounding box center [781, 345] width 697 height 36
click at [914, 479] on div "Filters ( 0 )" at bounding box center [690, 491] width 879 height 54
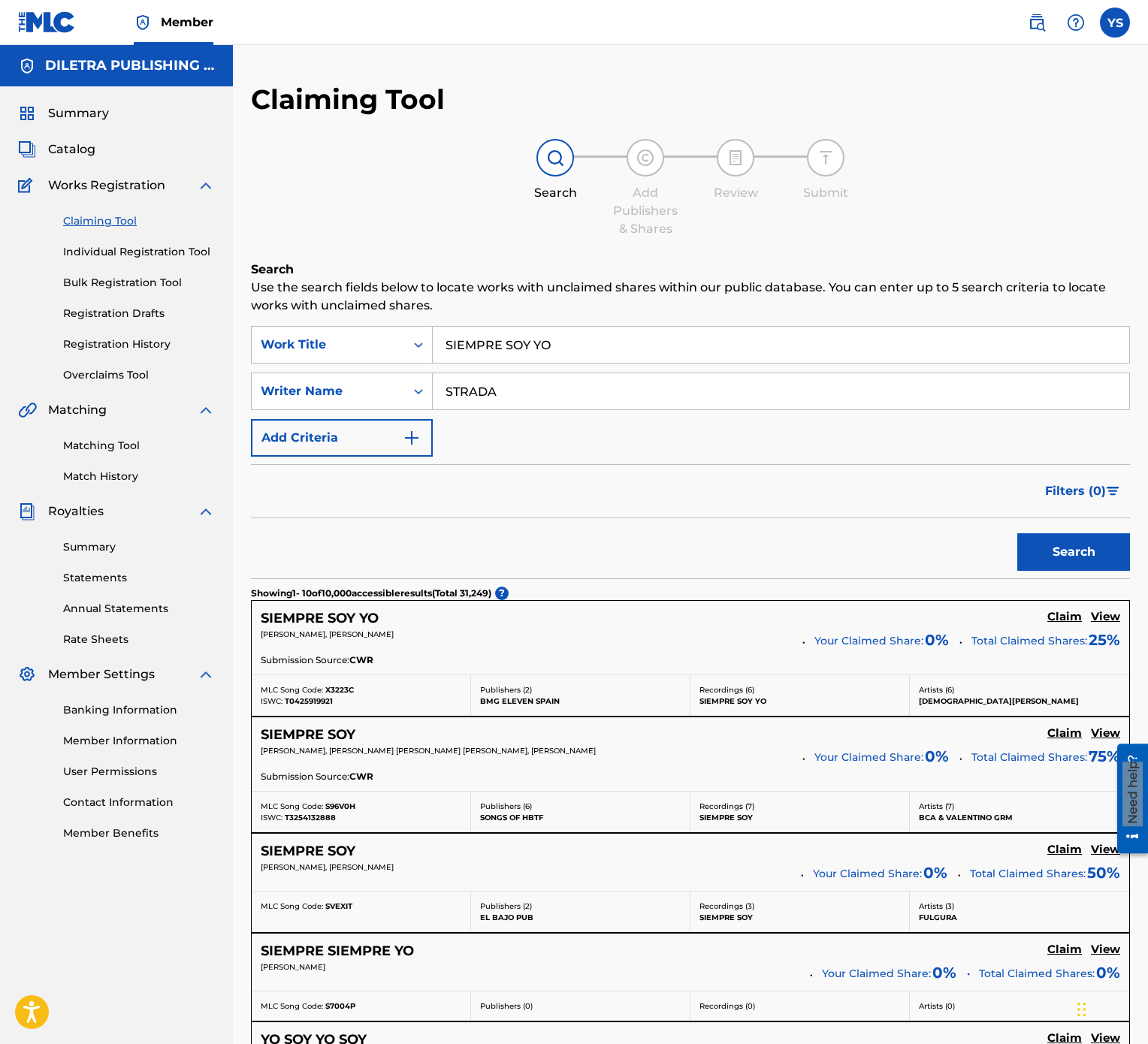
click at [483, 396] on input "STRADA" at bounding box center [781, 391] width 697 height 36
click at [375, 382] on div "Writer Name" at bounding box center [328, 391] width 135 height 18
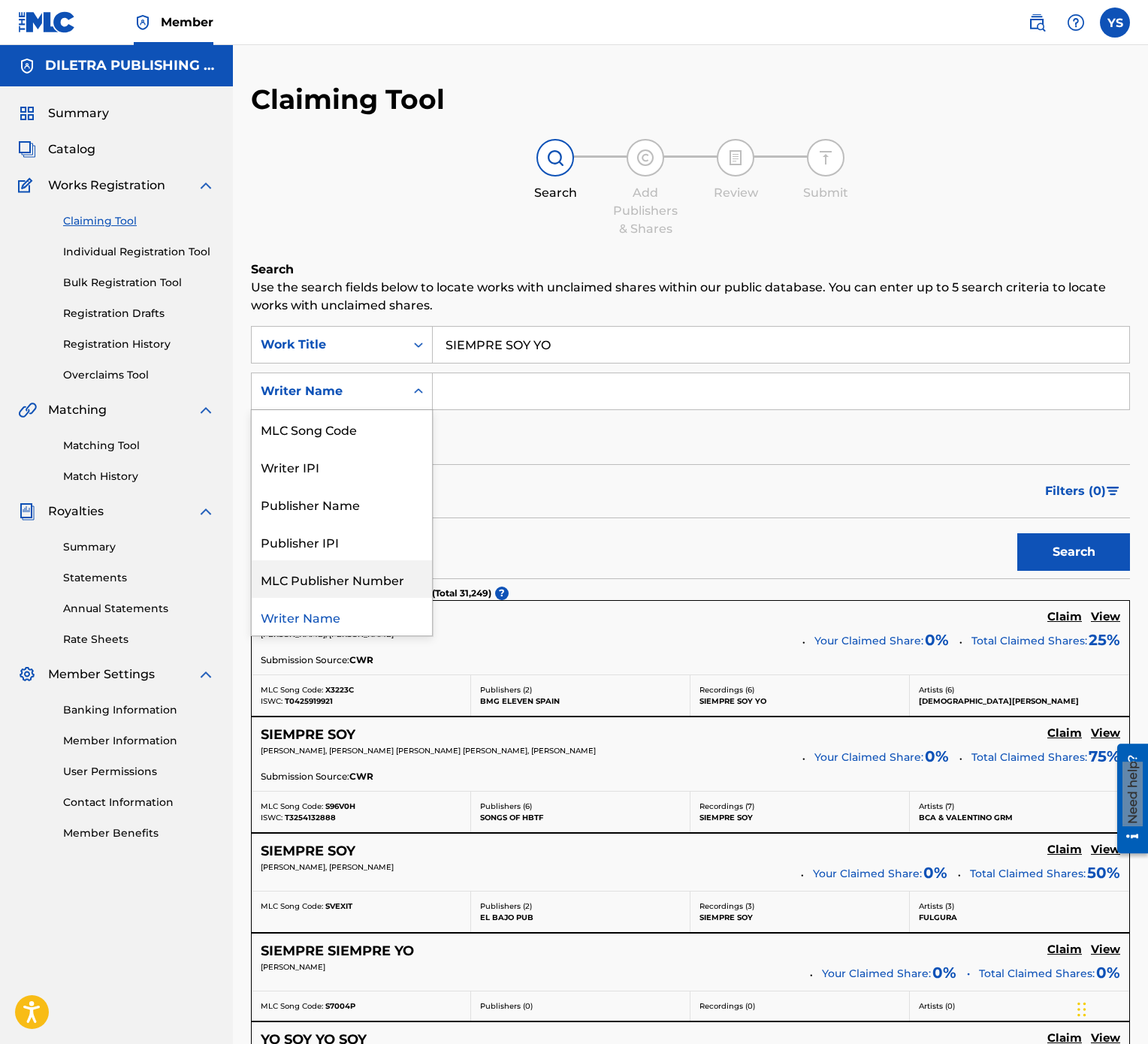
scroll to position [0, 0]
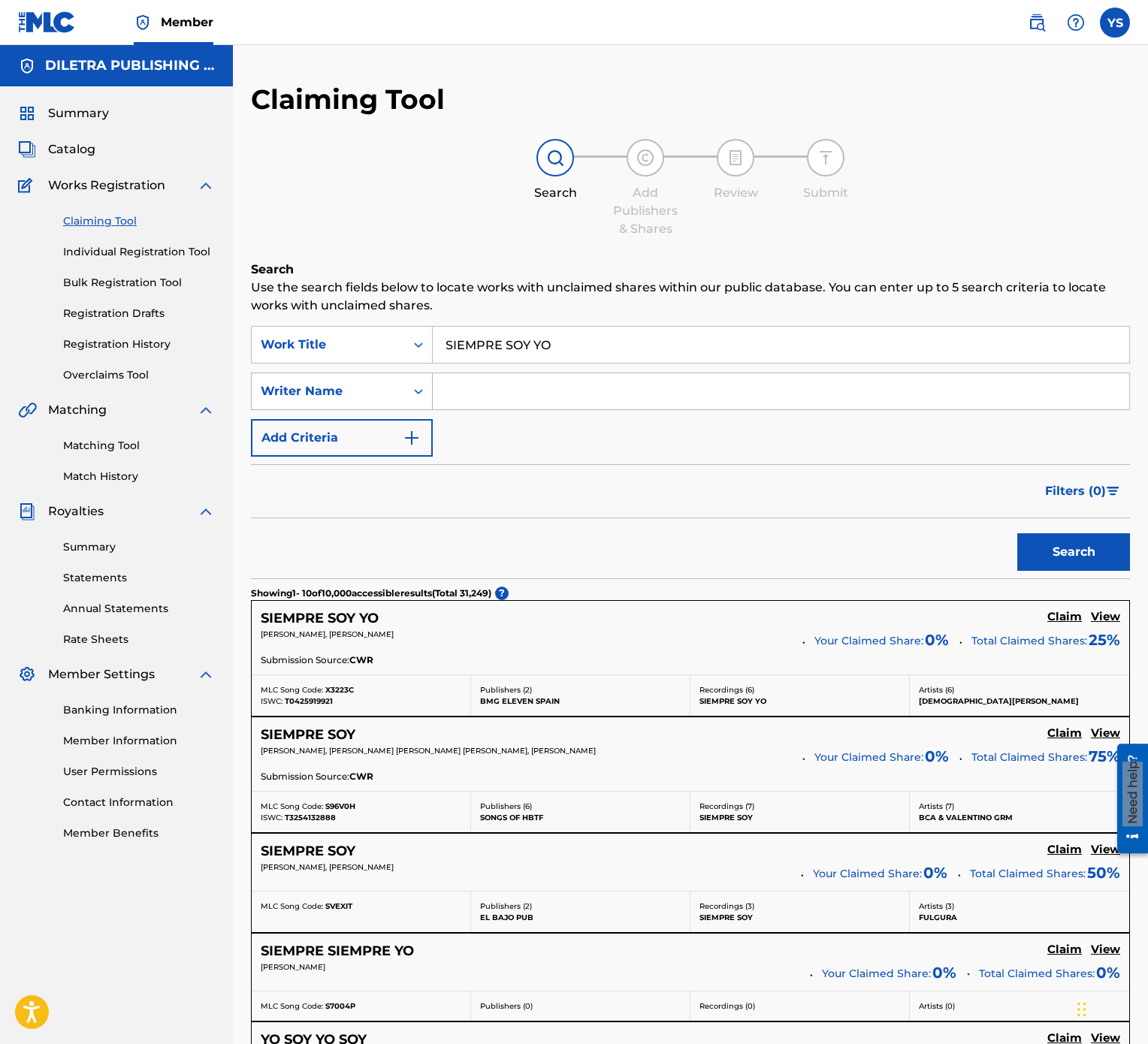
click at [385, 398] on div "Writer Name" at bounding box center [328, 391] width 135 height 18
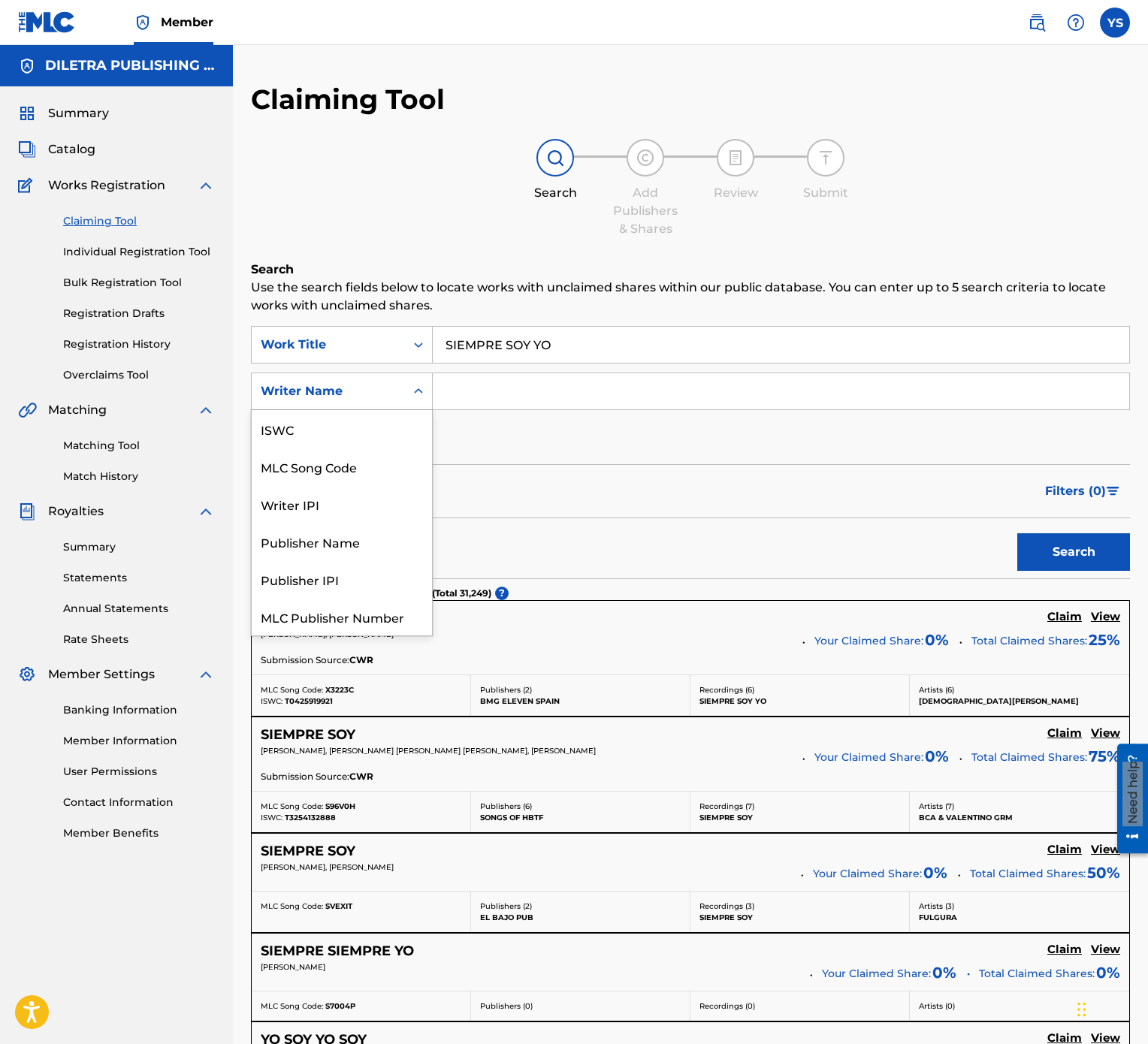
scroll to position [54, 0]
click at [385, 398] on div "Writer Name" at bounding box center [328, 391] width 135 height 18
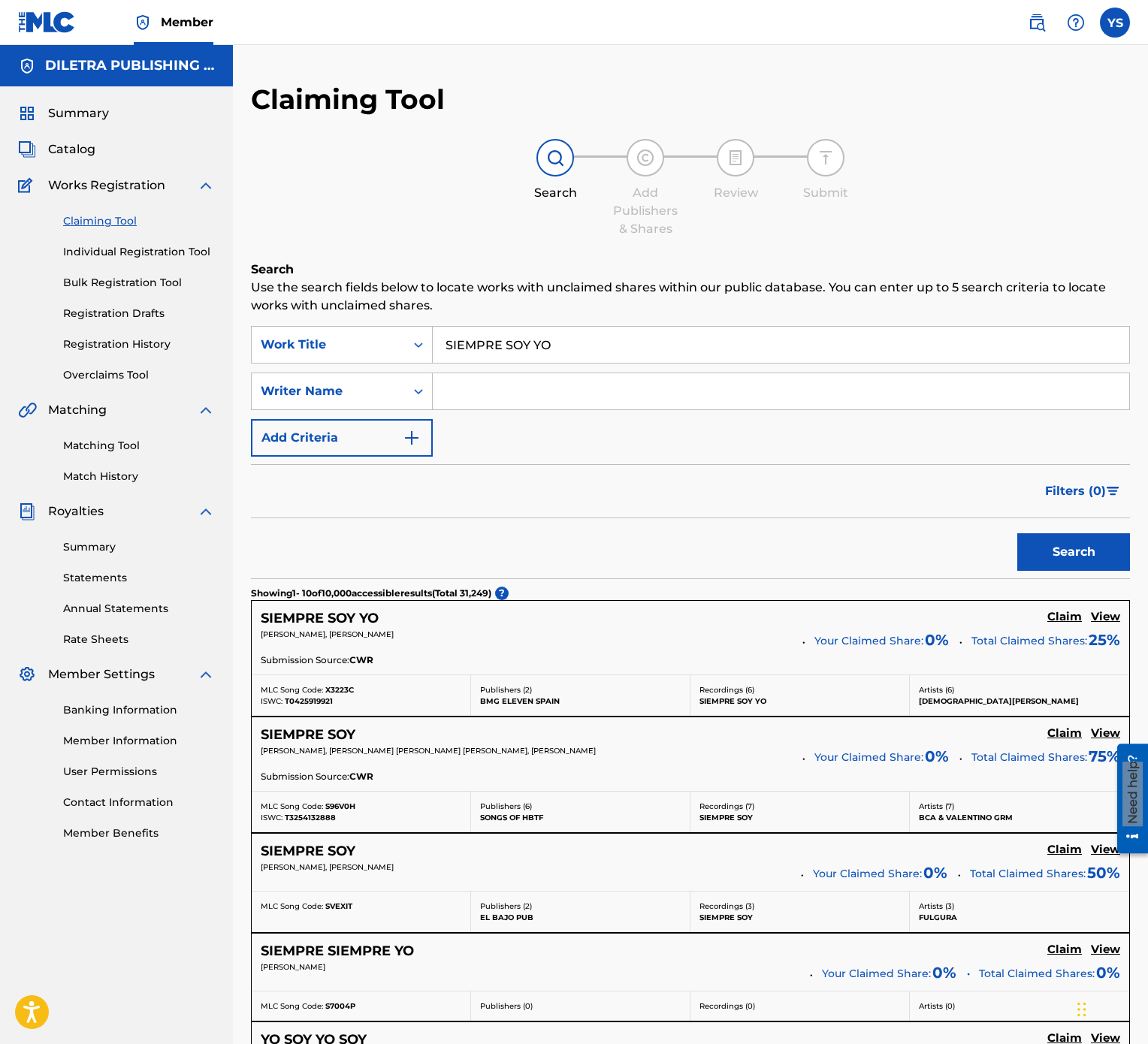
click at [541, 389] on input "Search Form" at bounding box center [781, 391] width 697 height 36
type input "s"
type input "[PERSON_NAME]"
click at [1094, 521] on button "Search" at bounding box center [1074, 551] width 113 height 37
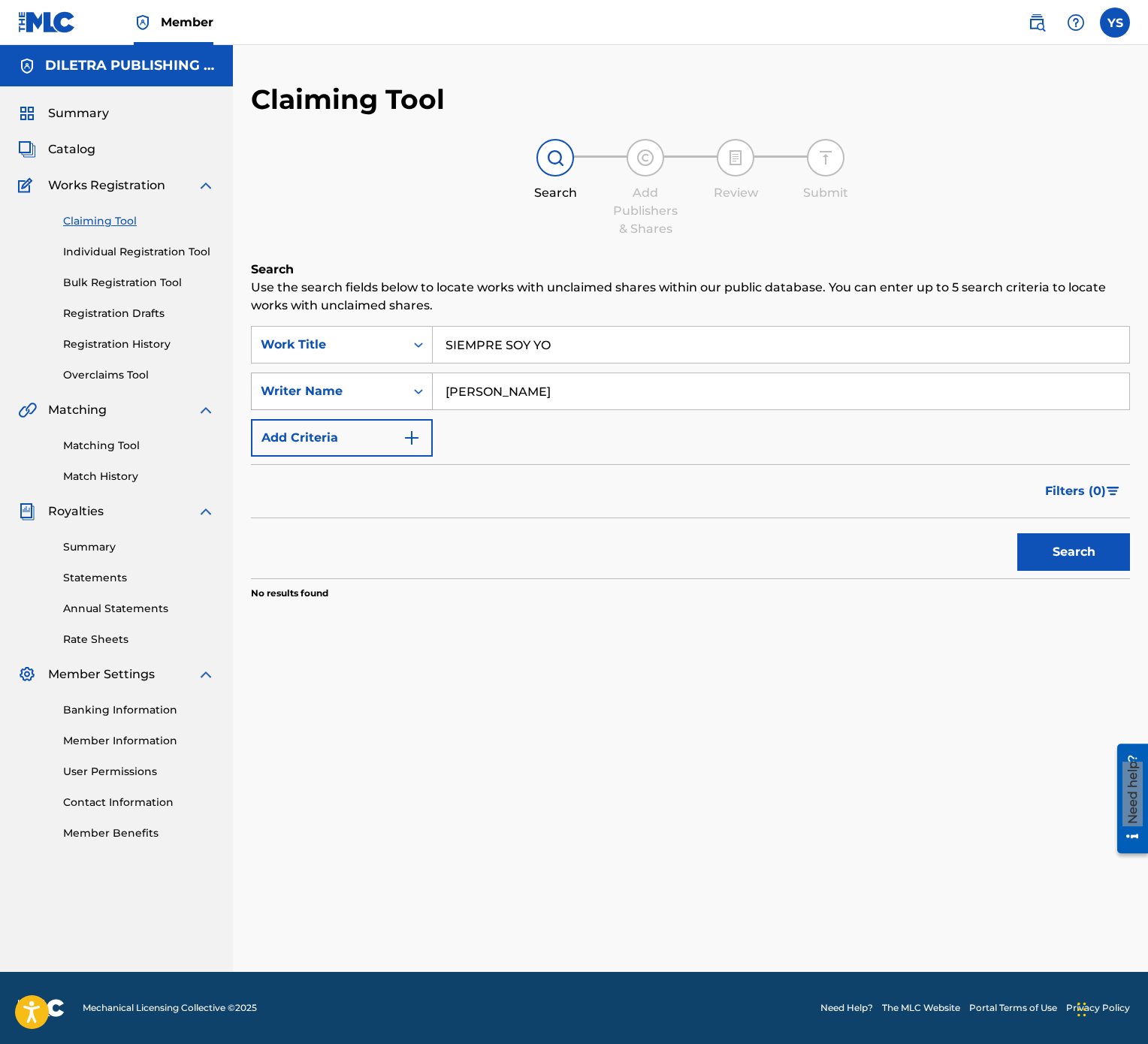
click at [355, 383] on div "Writer Name" at bounding box center [328, 391] width 135 height 18
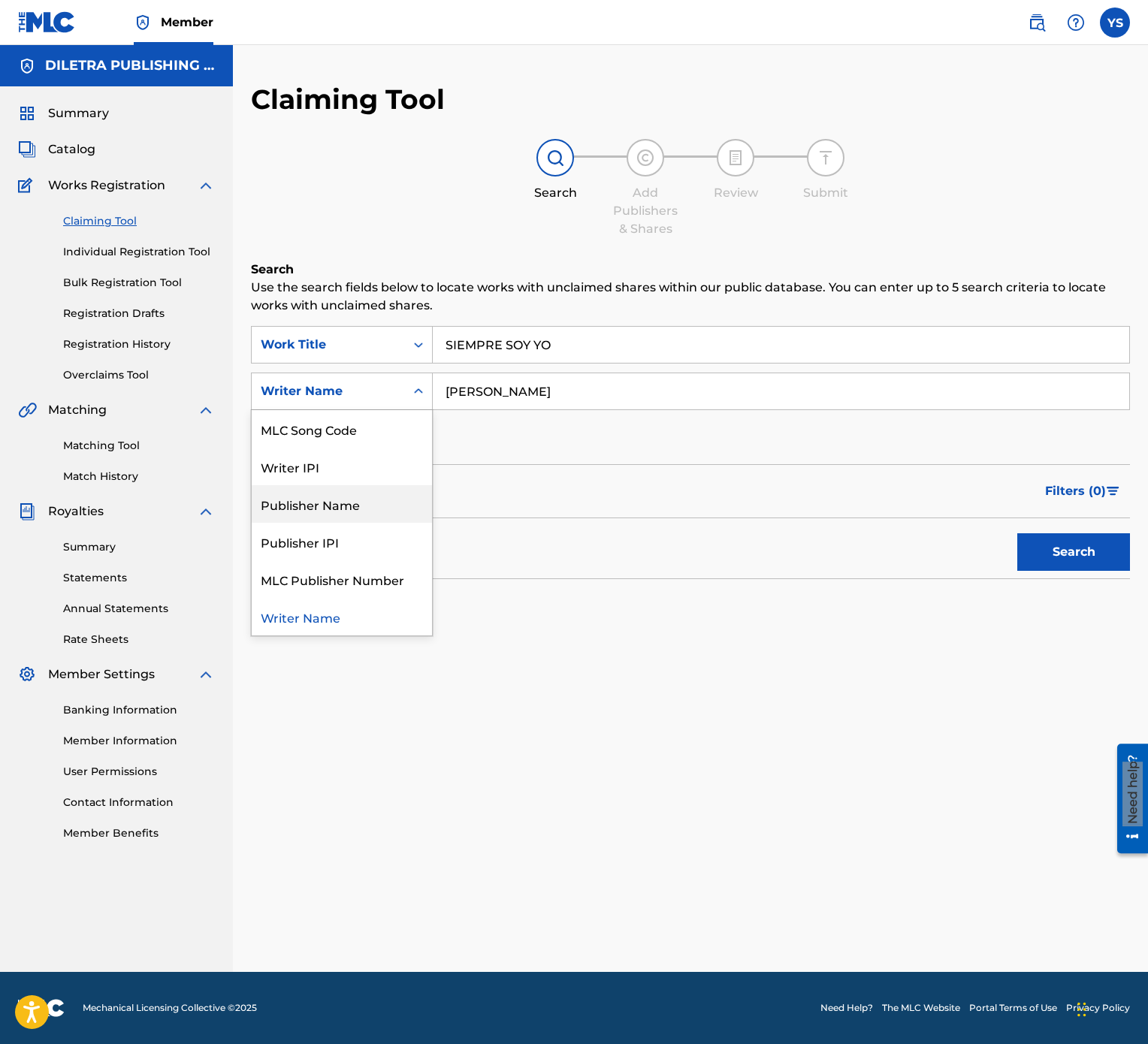
click at [376, 492] on div "Publisher Name" at bounding box center [341, 503] width 181 height 37
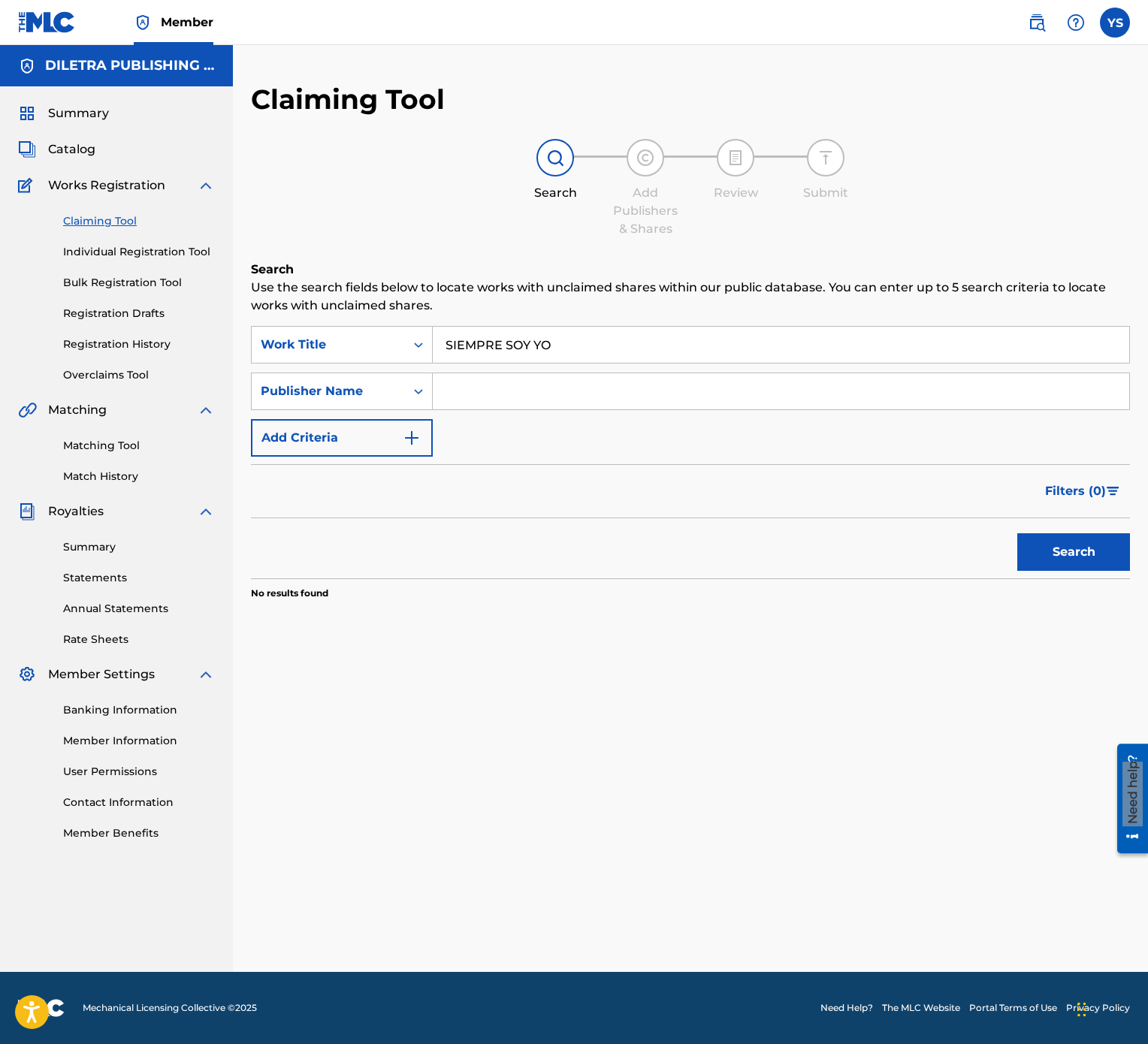
click at [498, 394] on input "Search Form" at bounding box center [781, 391] width 697 height 36
click at [1017, 521] on button "Search" at bounding box center [1074, 551] width 113 height 37
type input "S"
type input "[PERSON_NAME]"
click at [1017, 521] on button "Search" at bounding box center [1074, 551] width 113 height 37
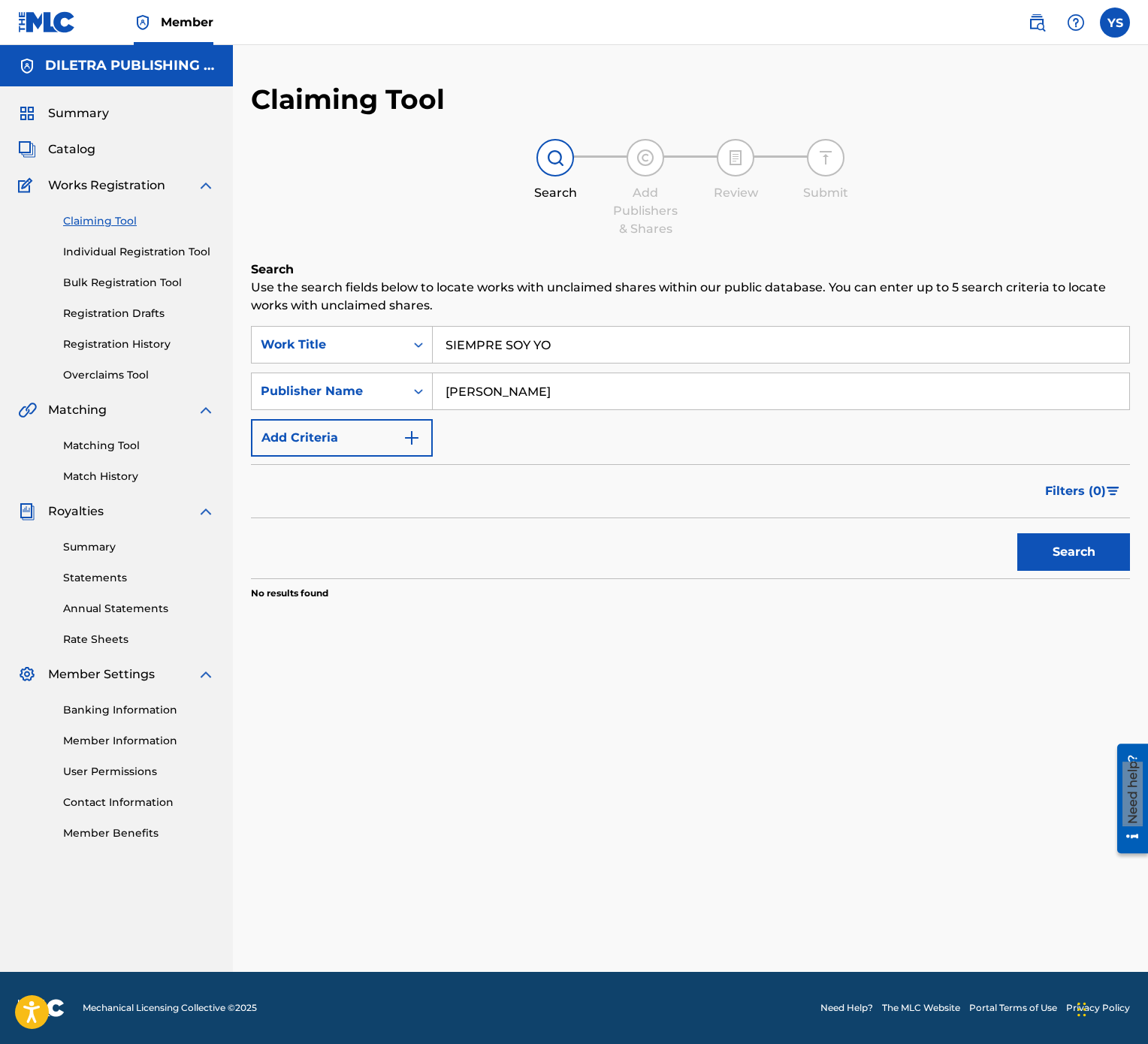
click at [696, 351] on input "SIEMPRE SOY YO" at bounding box center [781, 345] width 697 height 36
click at [973, 399] on input "[PERSON_NAME]" at bounding box center [781, 391] width 697 height 36
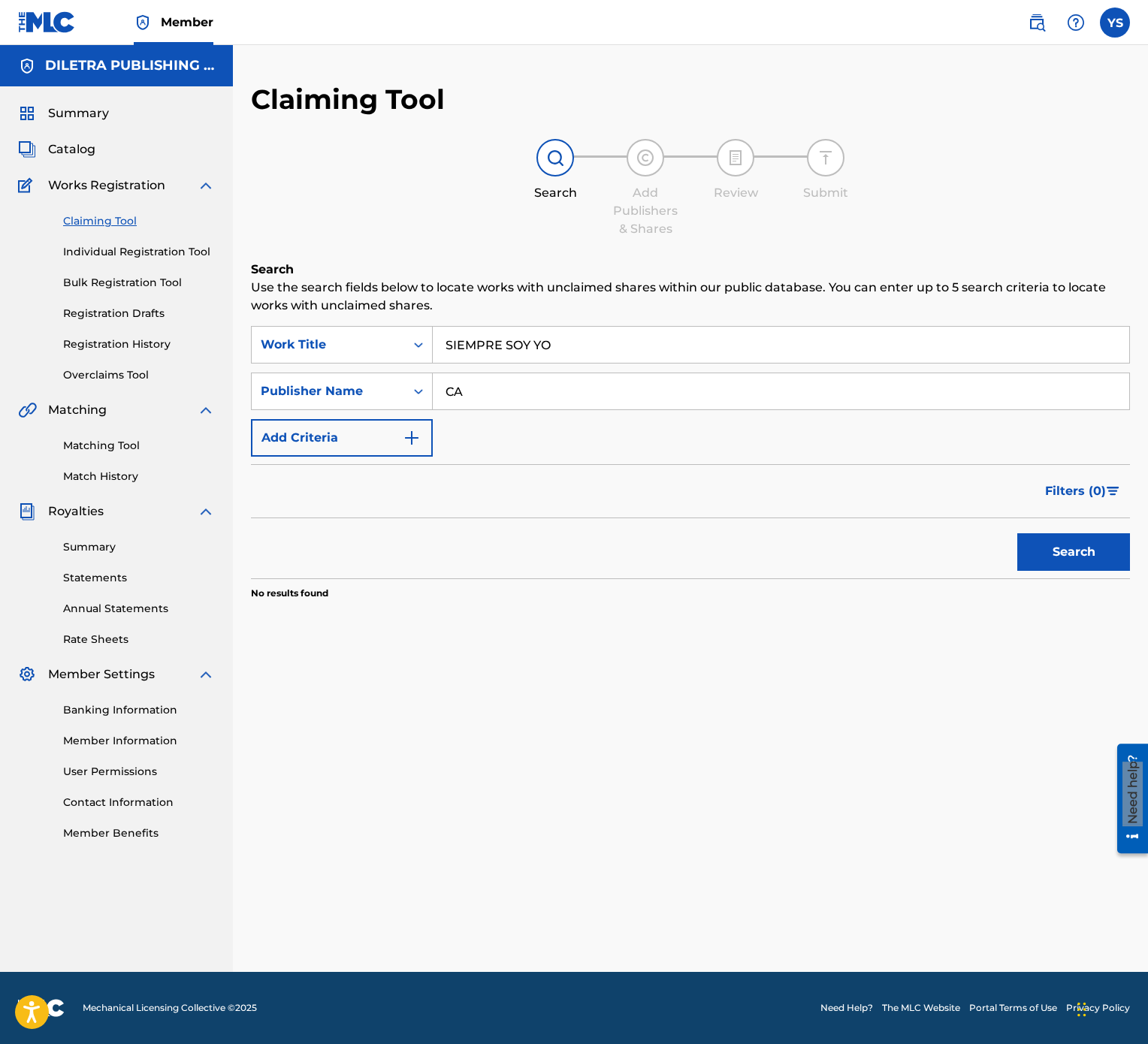
type input "C"
click at [680, 341] on input "SIEMPRE SOY YO" at bounding box center [781, 345] width 697 height 36
click at [634, 372] on div "[GEOGRAPHIC_DATA] en el 2000" at bounding box center [668, 379] width 470 height 27
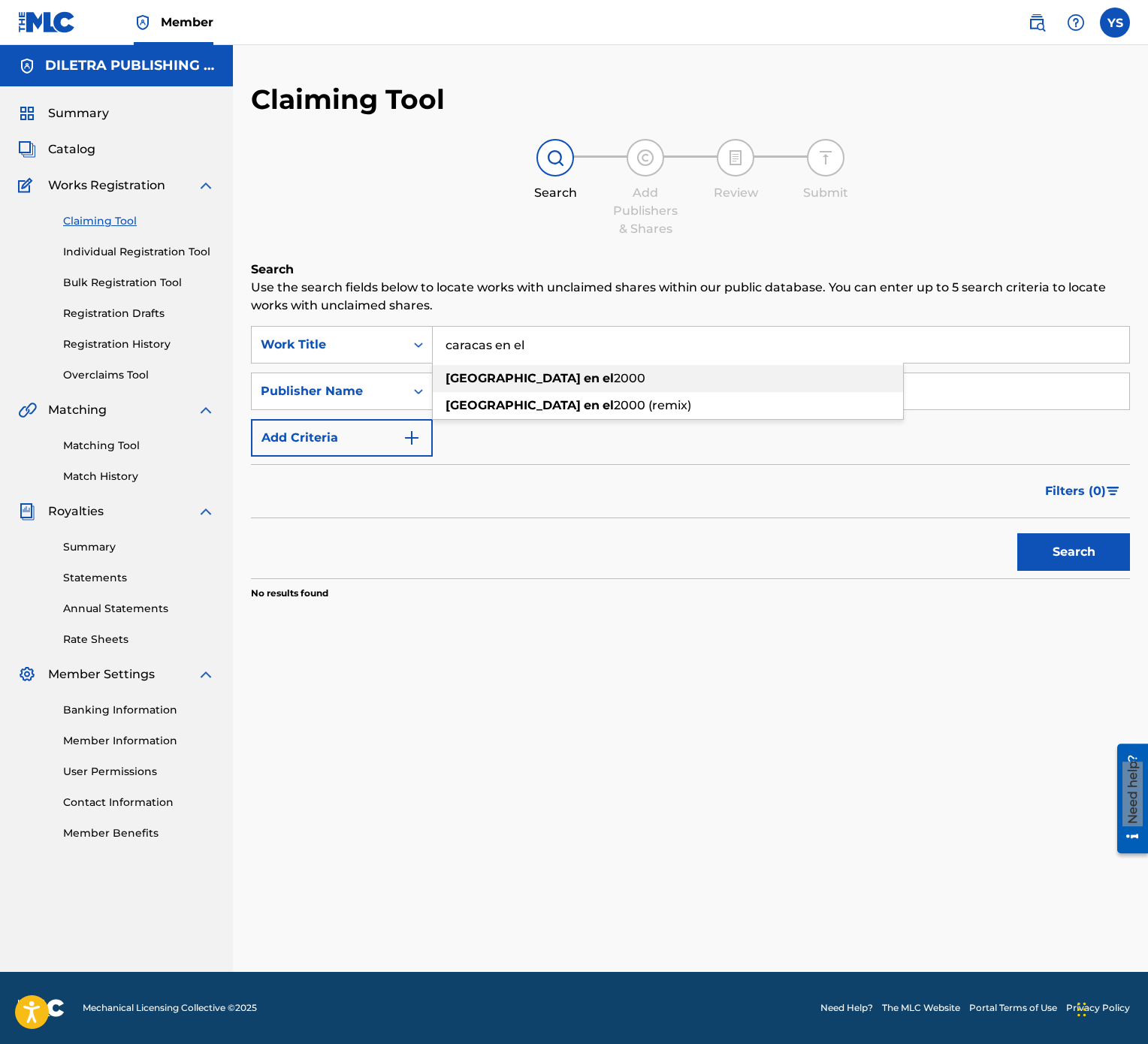
type input "[GEOGRAPHIC_DATA] en el 2000"
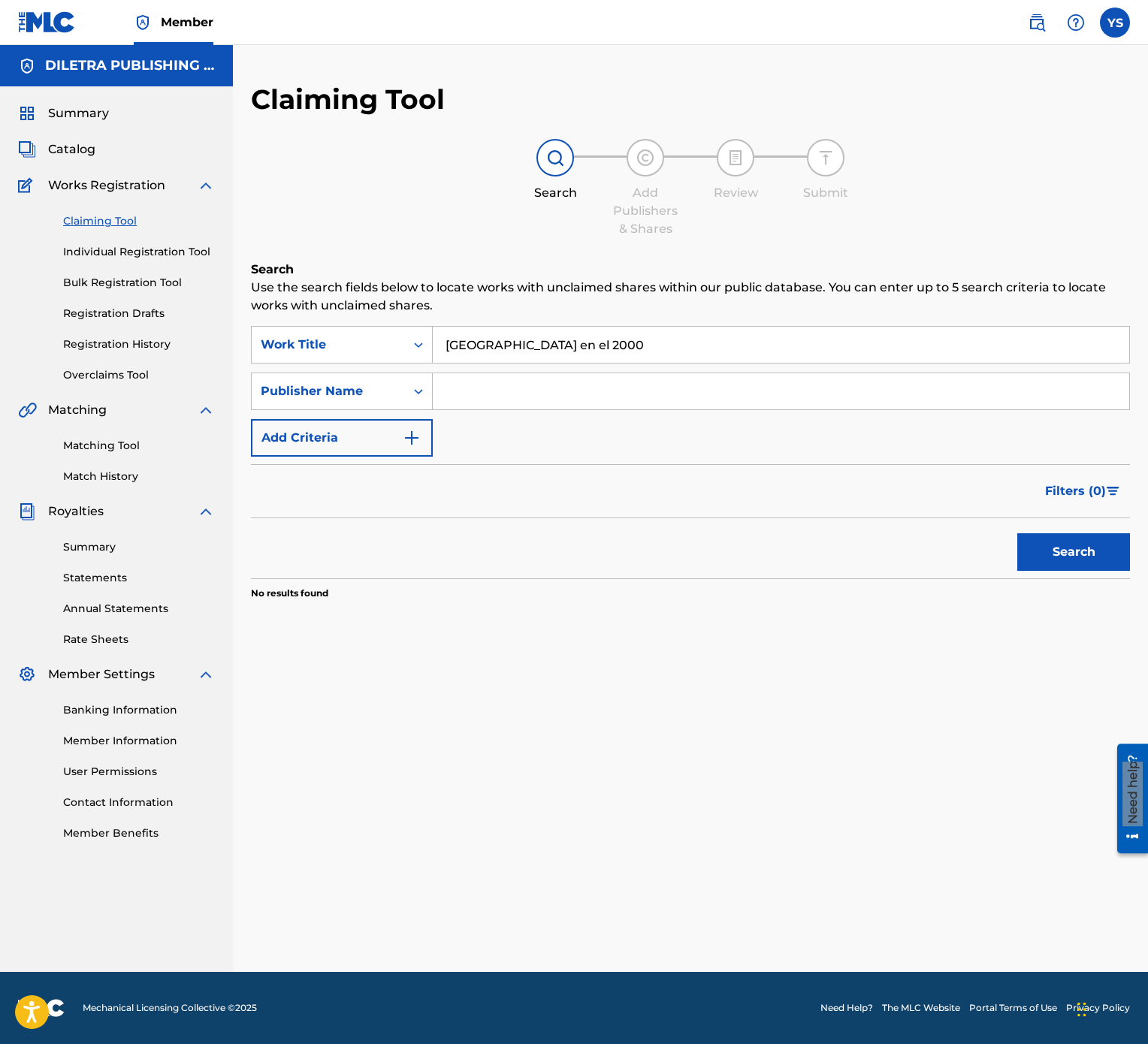
click at [1054, 521] on button "Search" at bounding box center [1074, 551] width 113 height 37
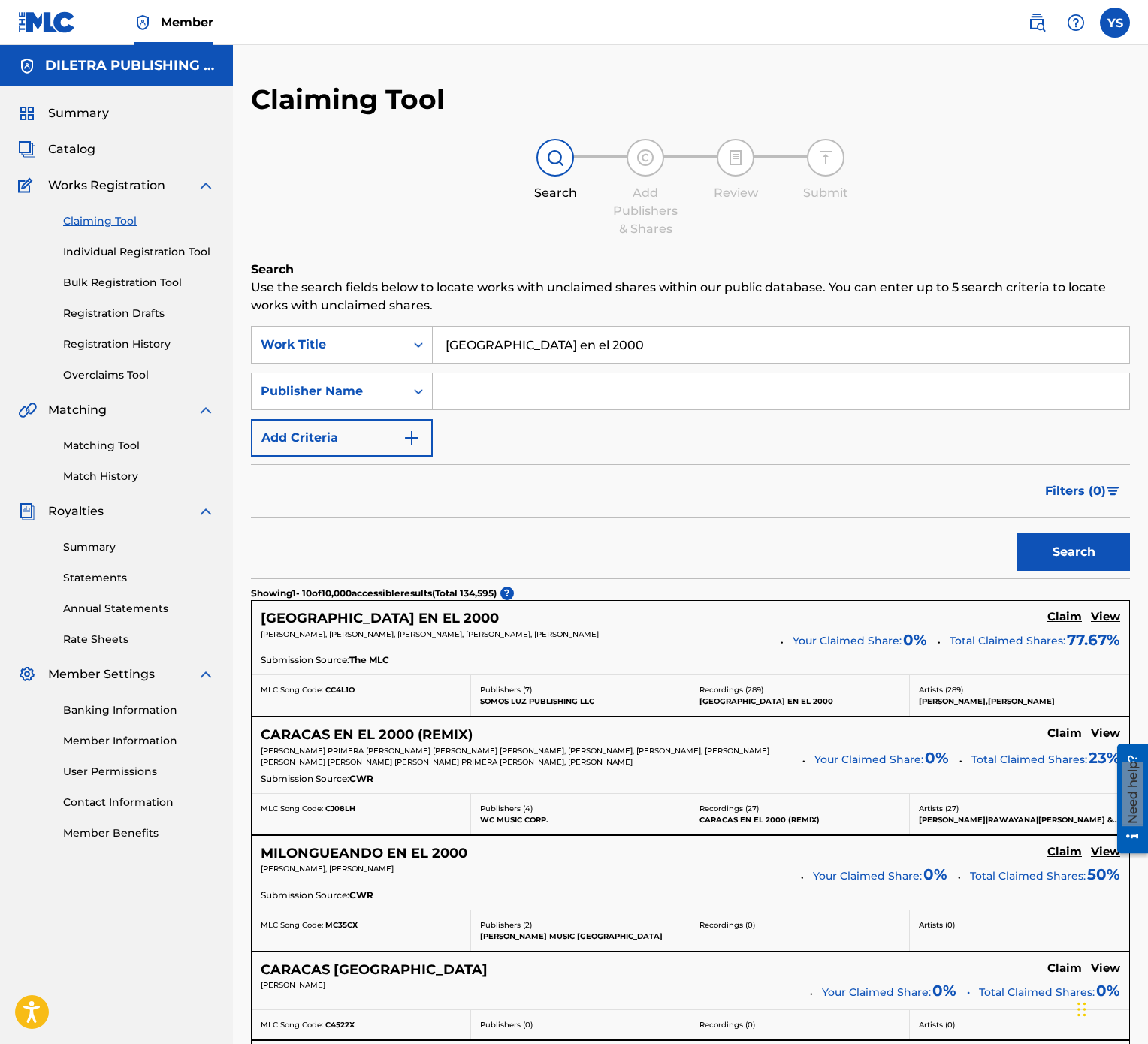
scroll to position [150, 0]
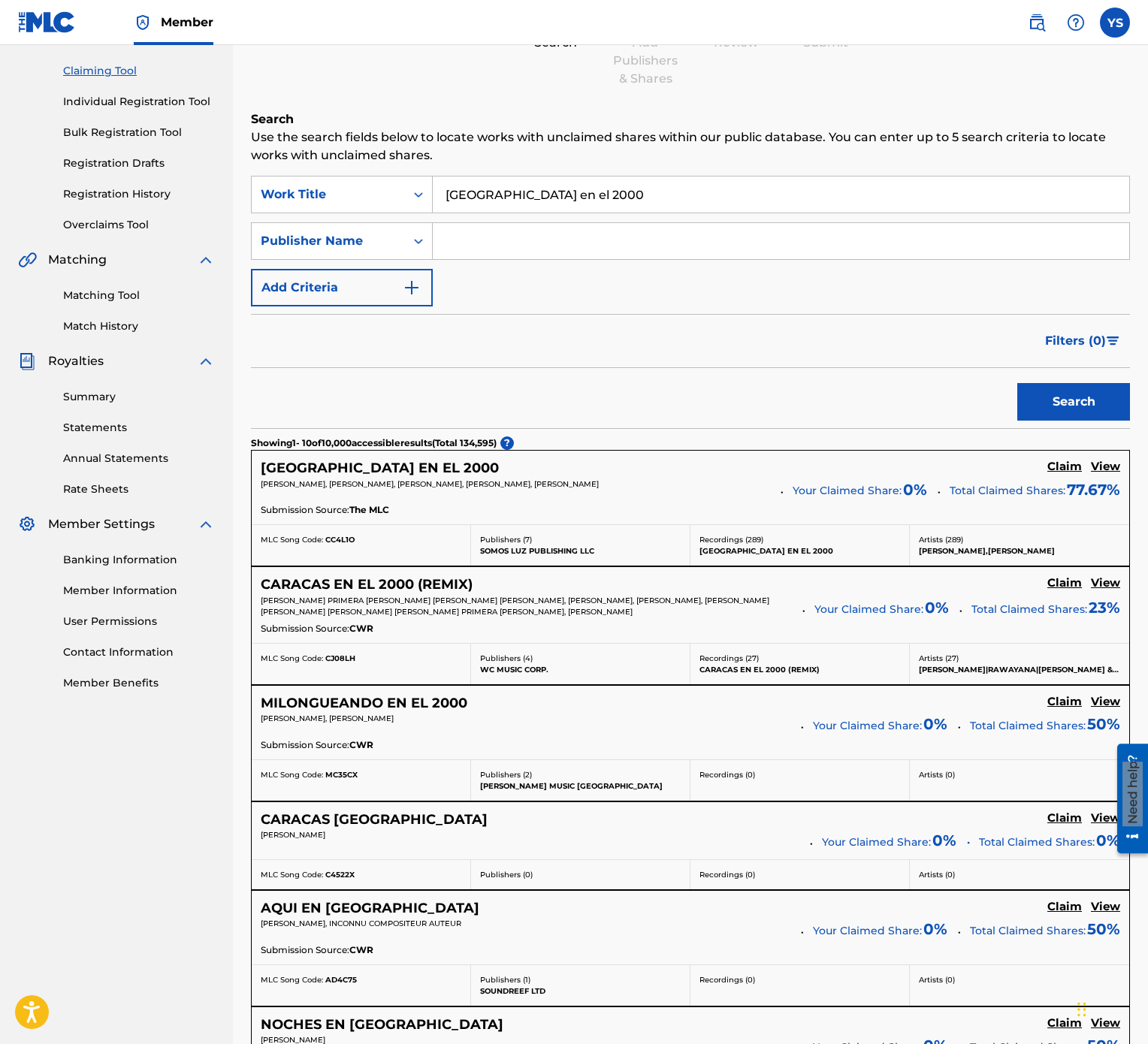
click at [1064, 521] on h5 "Claim" at bounding box center [1064, 584] width 35 height 15
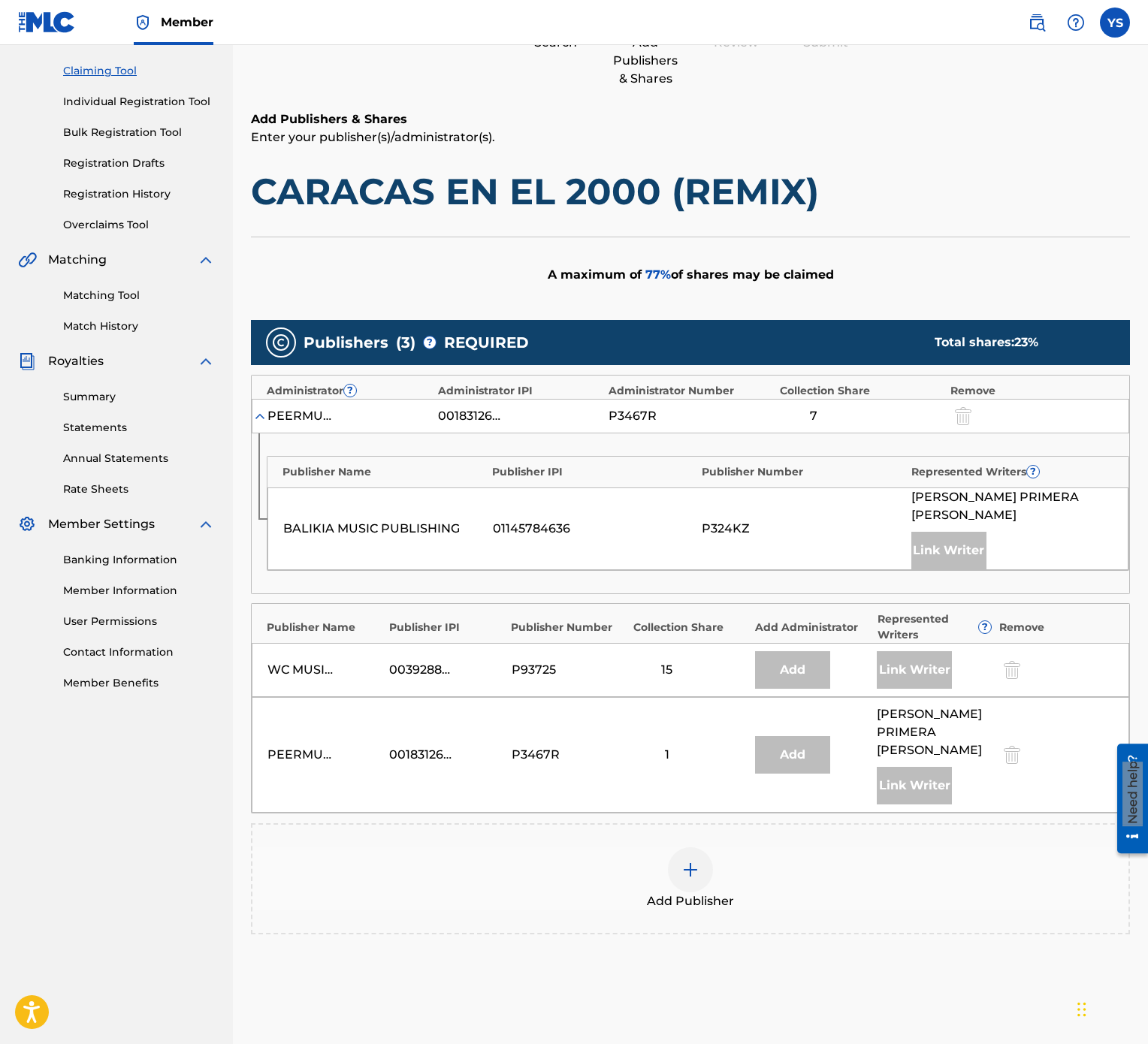
click at [946, 521] on div "Add Publisher" at bounding box center [690, 878] width 876 height 63
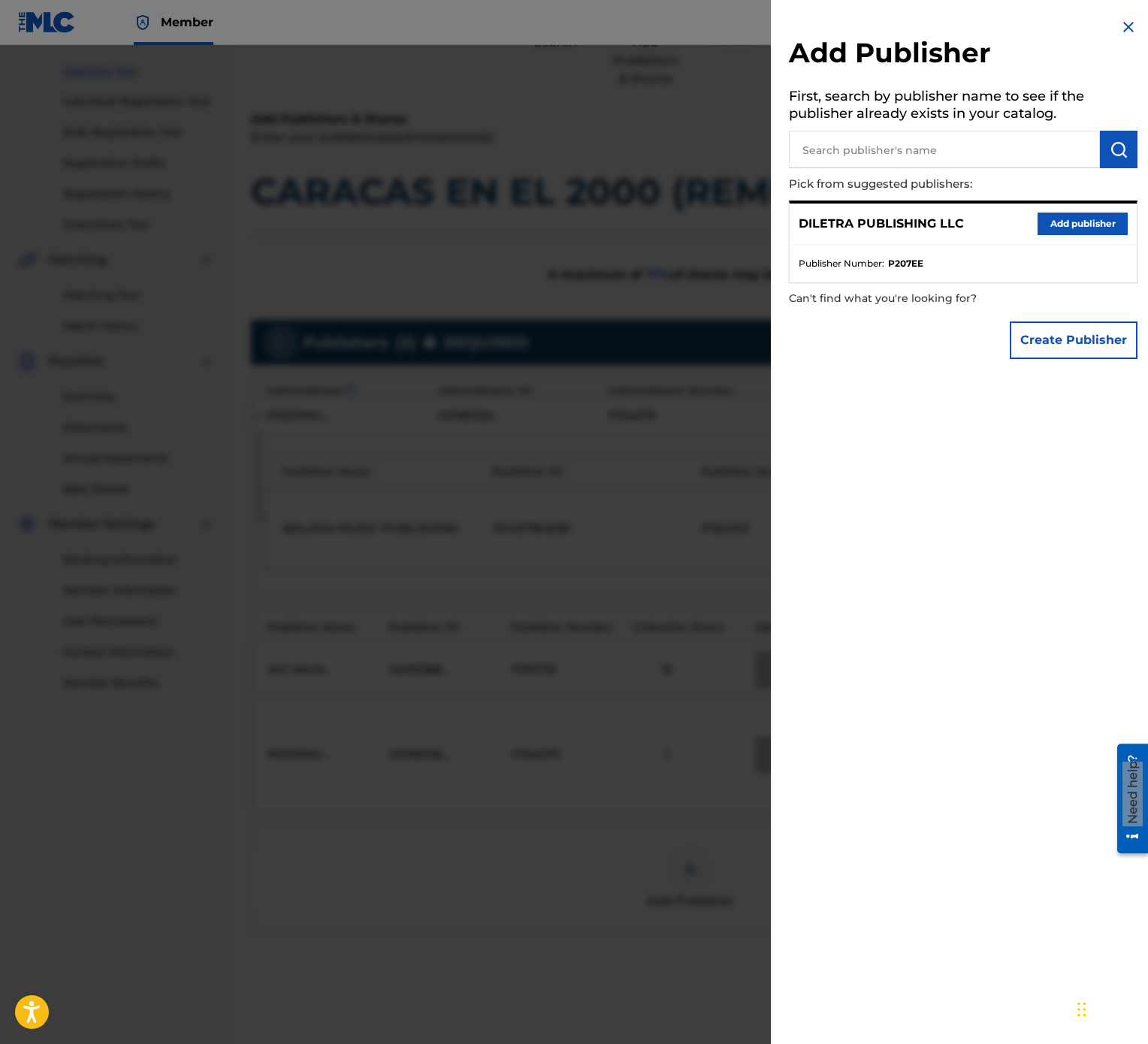
click at [1085, 227] on button "Add publisher" at bounding box center [1083, 223] width 90 height 23
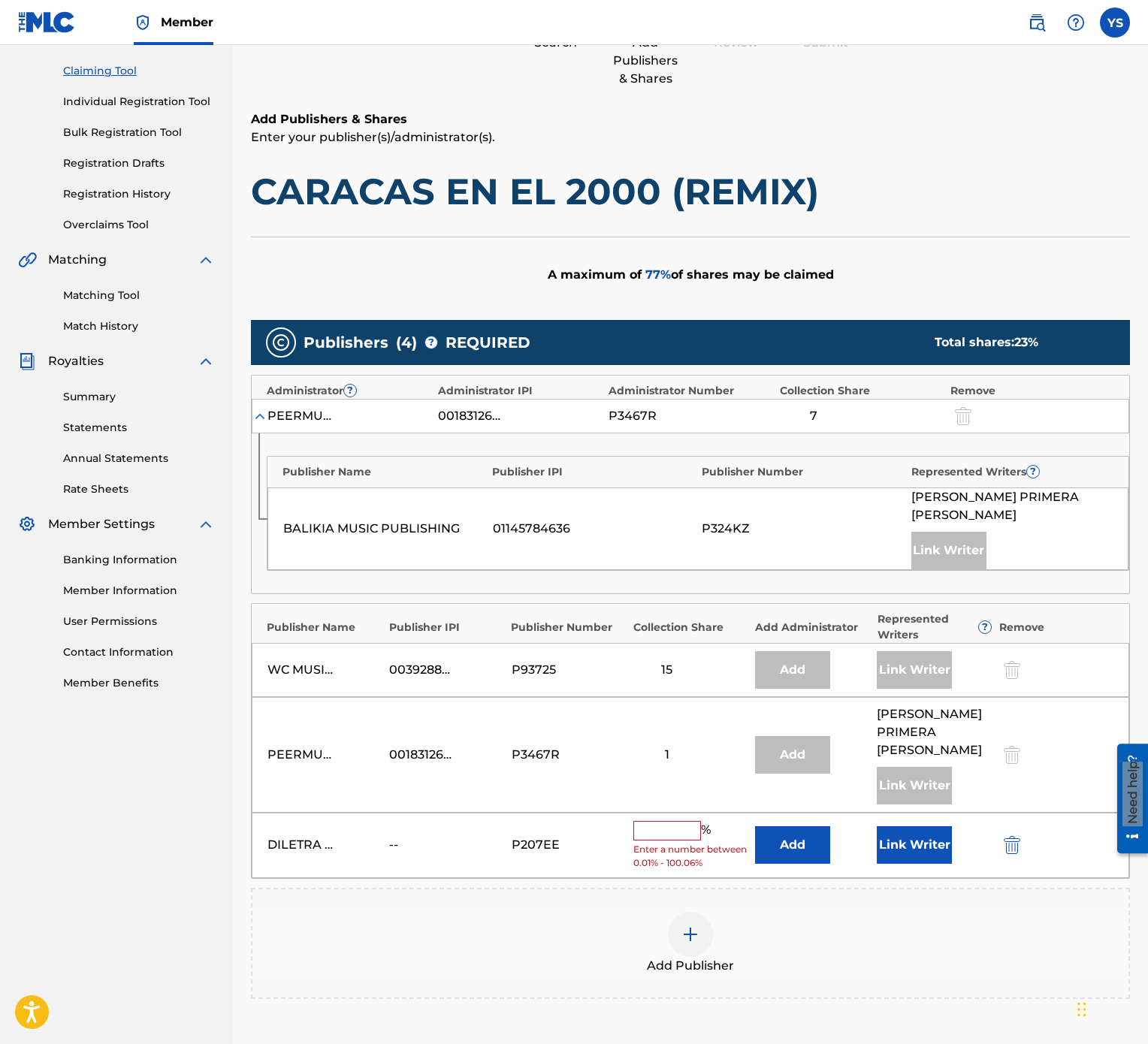
click at [673, 521] on input "text" at bounding box center [667, 831] width 67 height 20
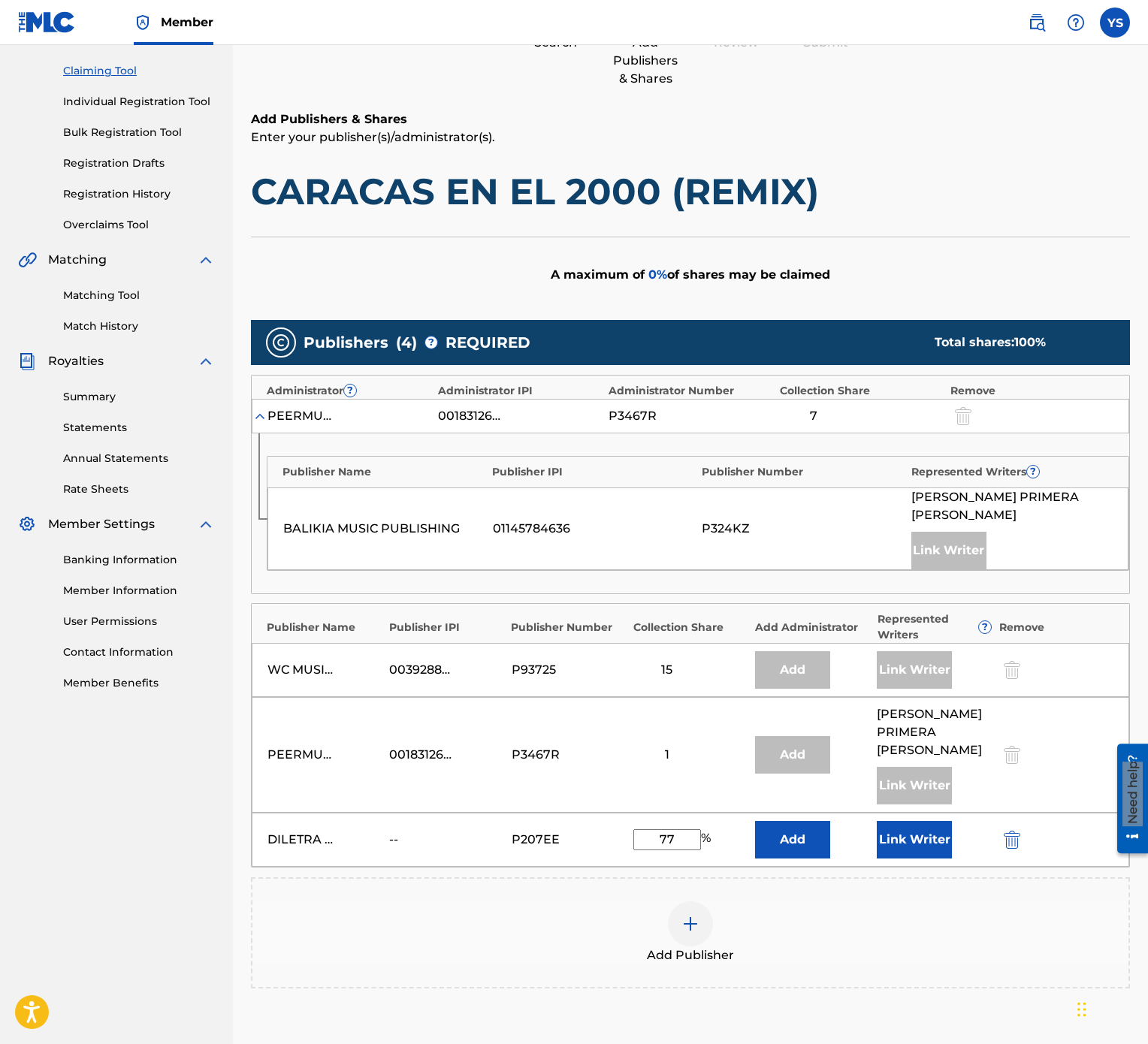
type input "77"
click at [874, 521] on div "Add Publisher" at bounding box center [690, 932] width 879 height 111
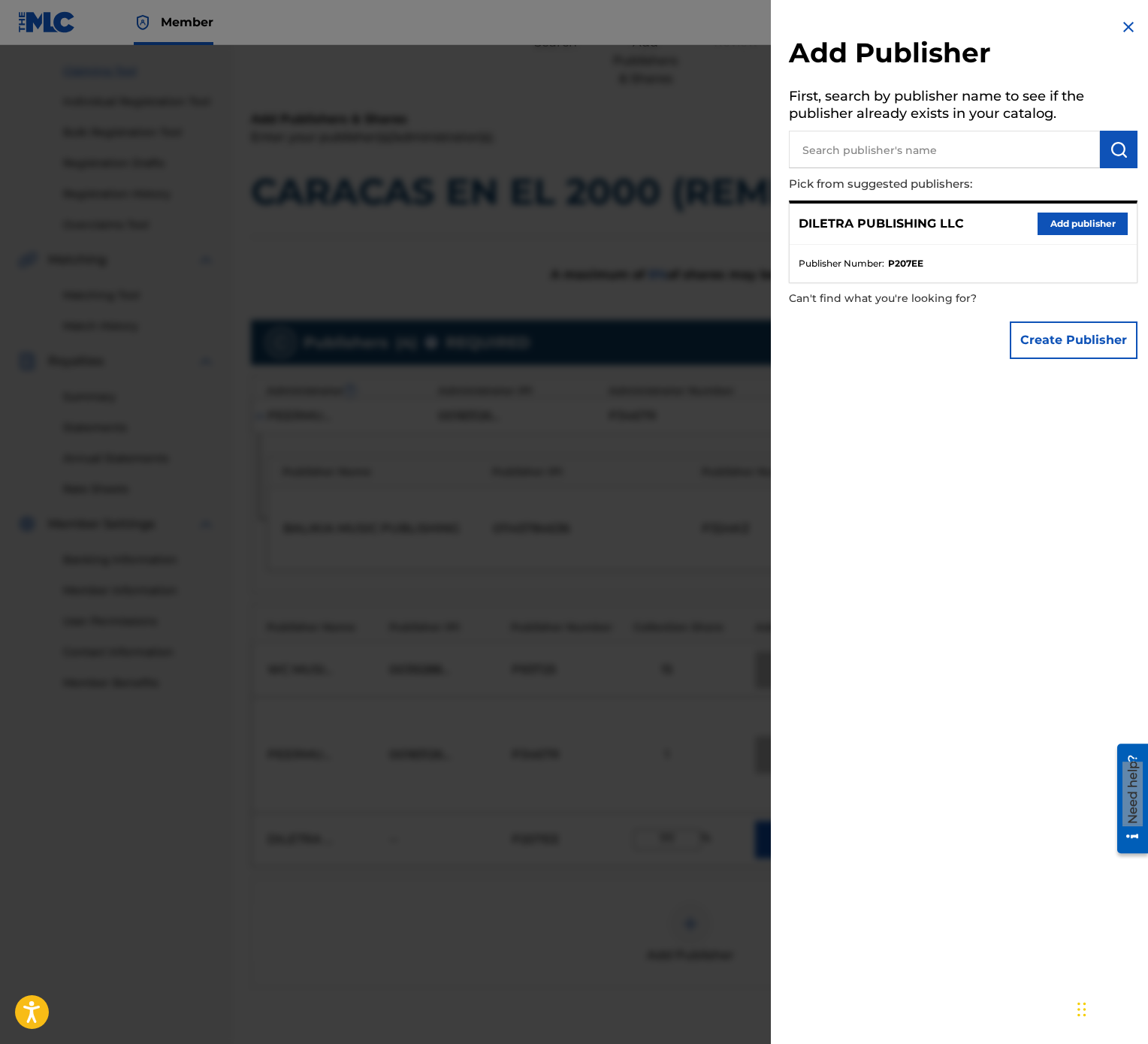
click at [1112, 224] on button "Add publisher" at bounding box center [1083, 223] width 90 height 23
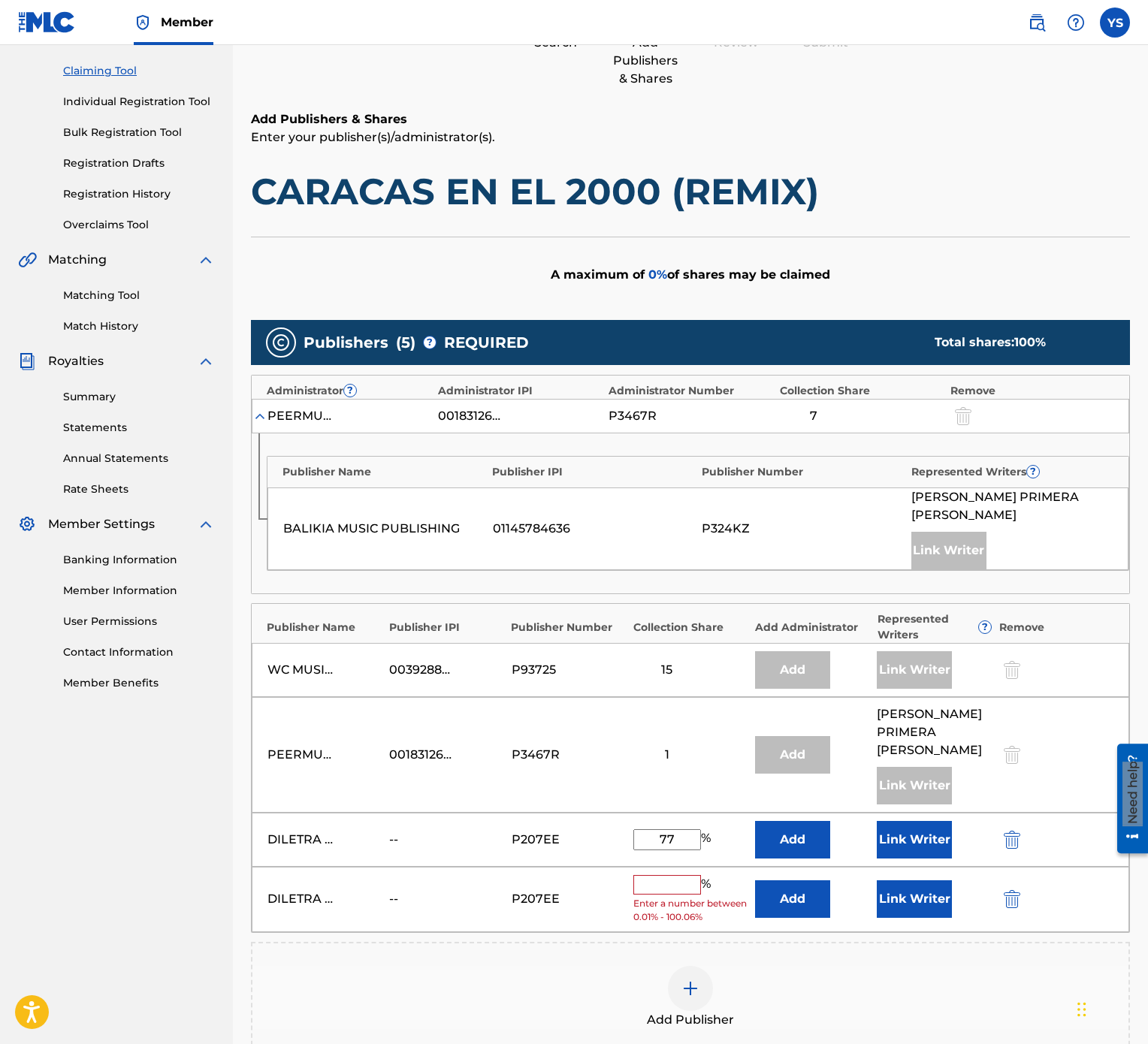
click at [1004, 521] on img "submit" at bounding box center [1012, 899] width 16 height 18
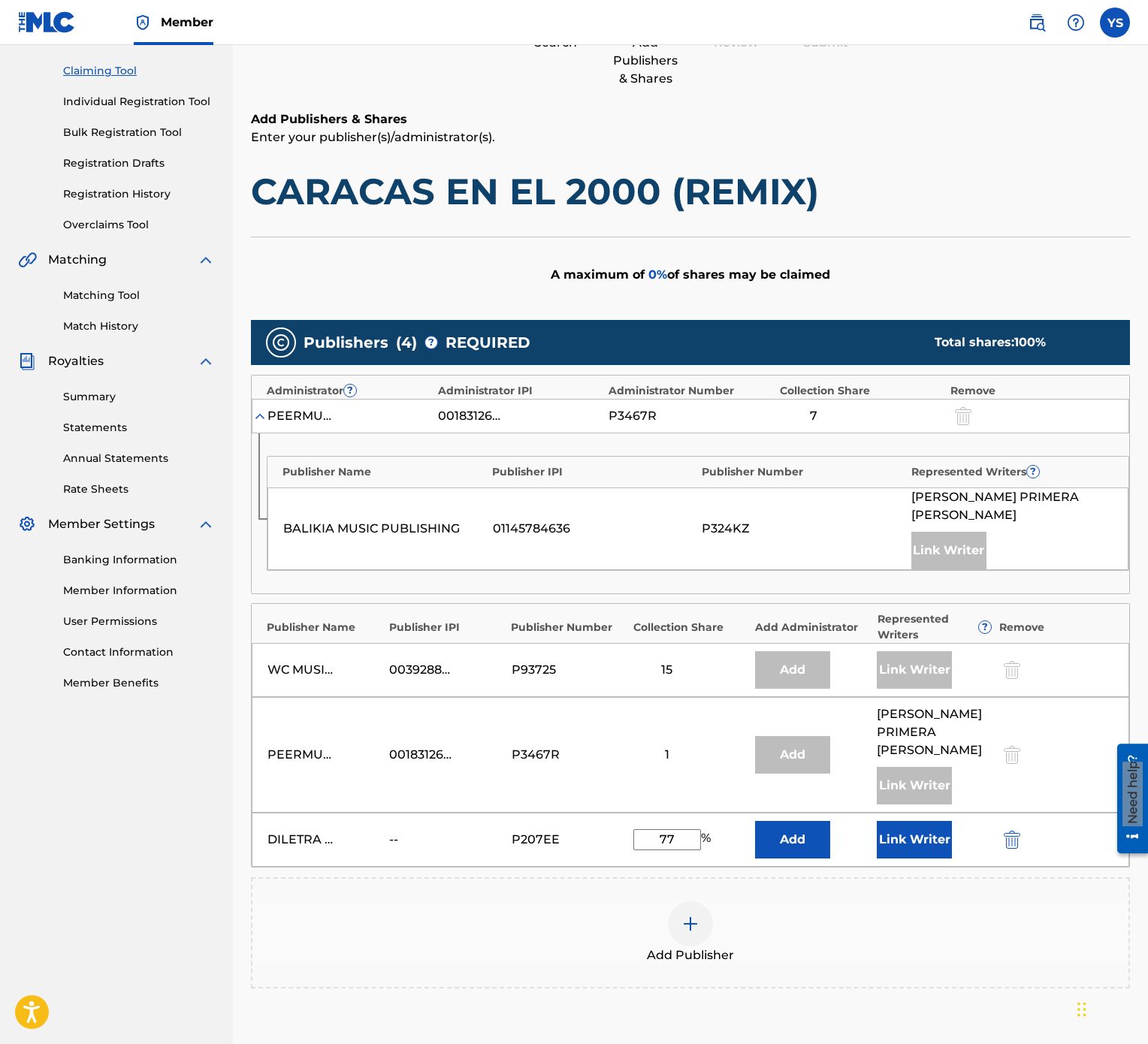
click at [815, 521] on button "Add" at bounding box center [792, 839] width 75 height 37
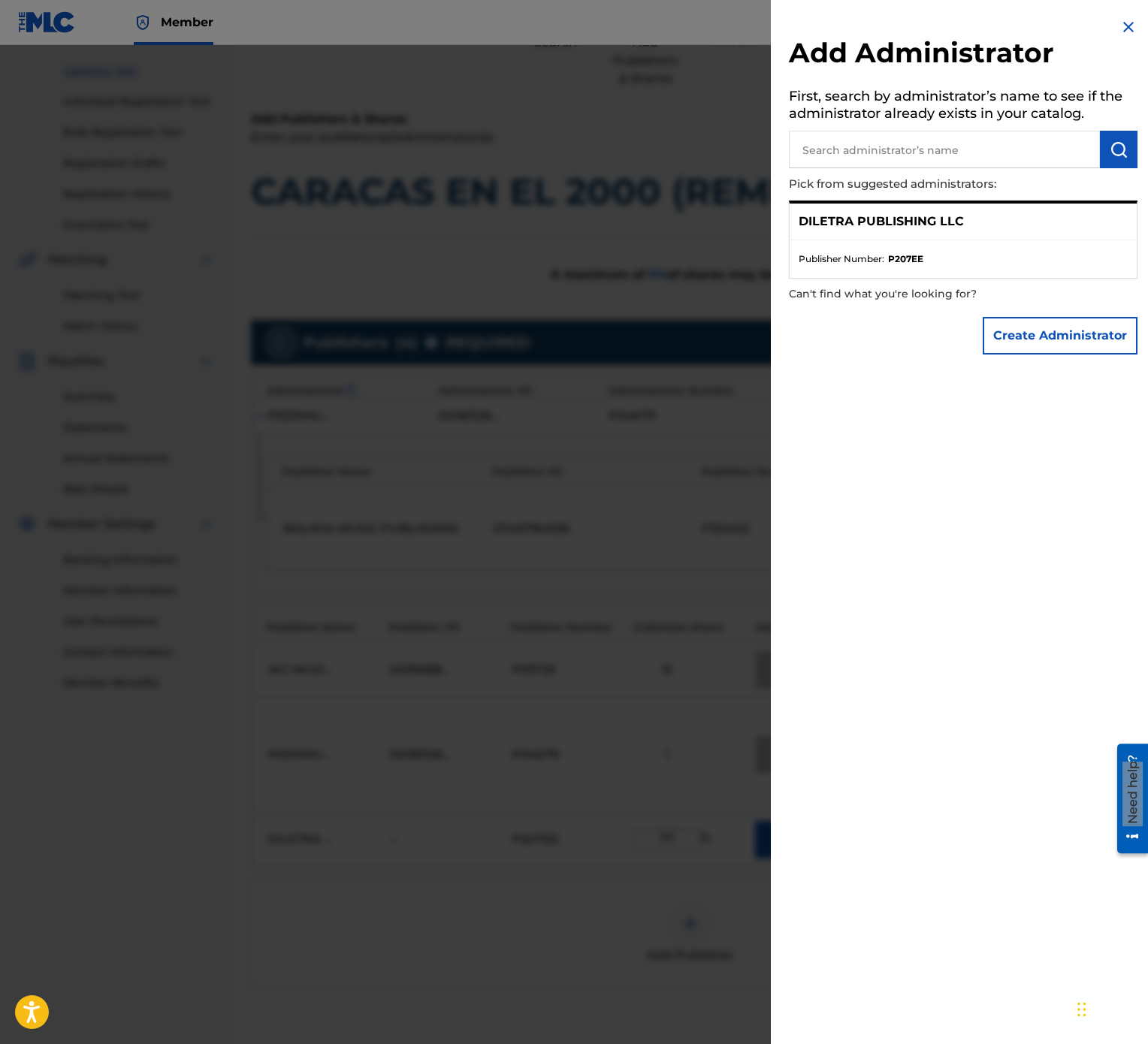
click at [1016, 248] on ul "Publisher Number : P207EE" at bounding box center [964, 259] width 347 height 37
drag, startPoint x: 970, startPoint y: 200, endPoint x: 977, endPoint y: 154, distance: 46.5
click at [970, 195] on div "Add Administrator First, search by administrator’s name to see if the administr…" at bounding box center [964, 190] width 385 height 380
click at [1052, 287] on div "Add Administrator First, search by administrator’s name to see if the administr…" at bounding box center [964, 190] width 385 height 380
click at [1121, 32] on img at bounding box center [1129, 27] width 18 height 18
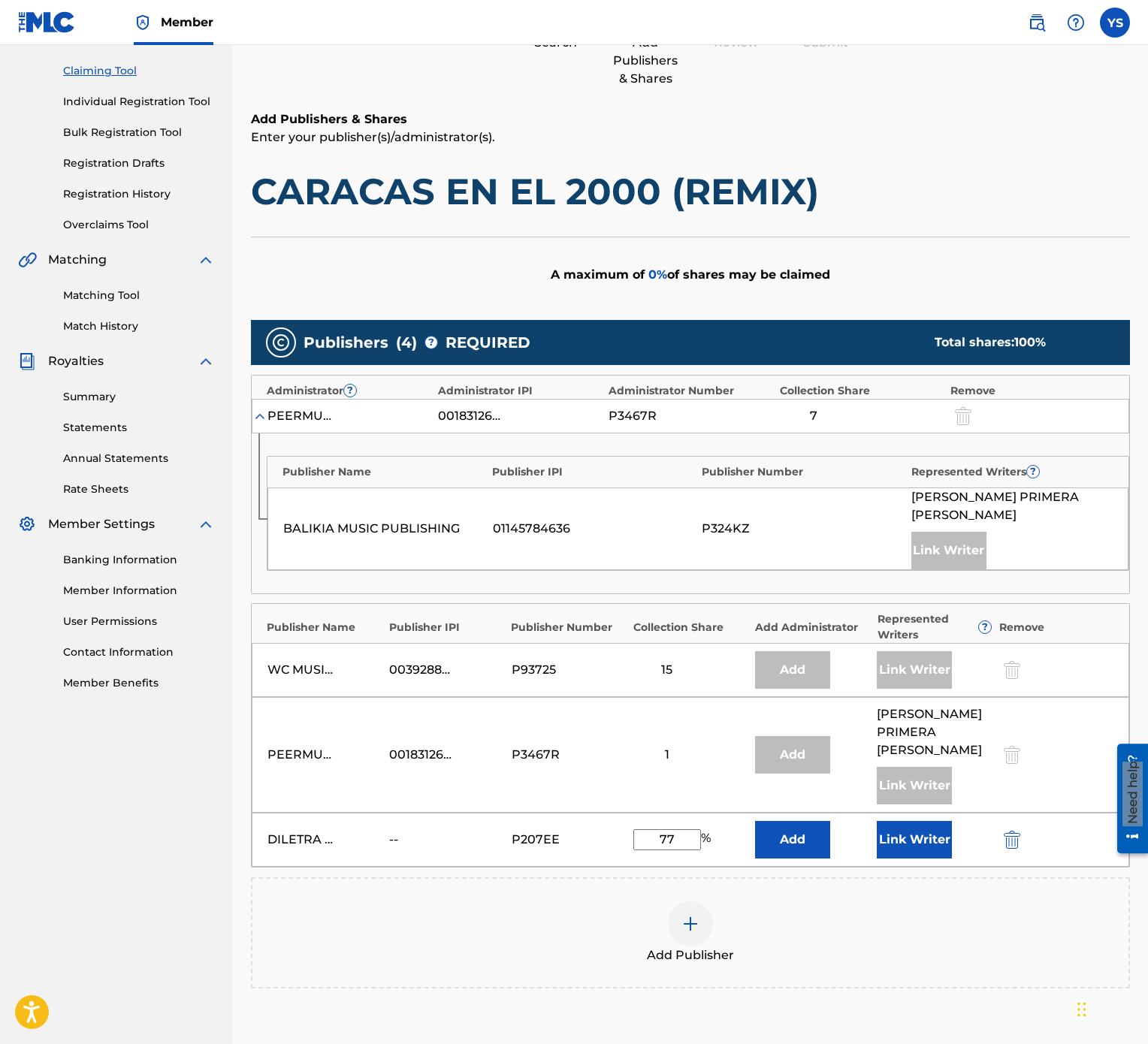
click at [893, 521] on button "Link Writer" at bounding box center [914, 839] width 75 height 37
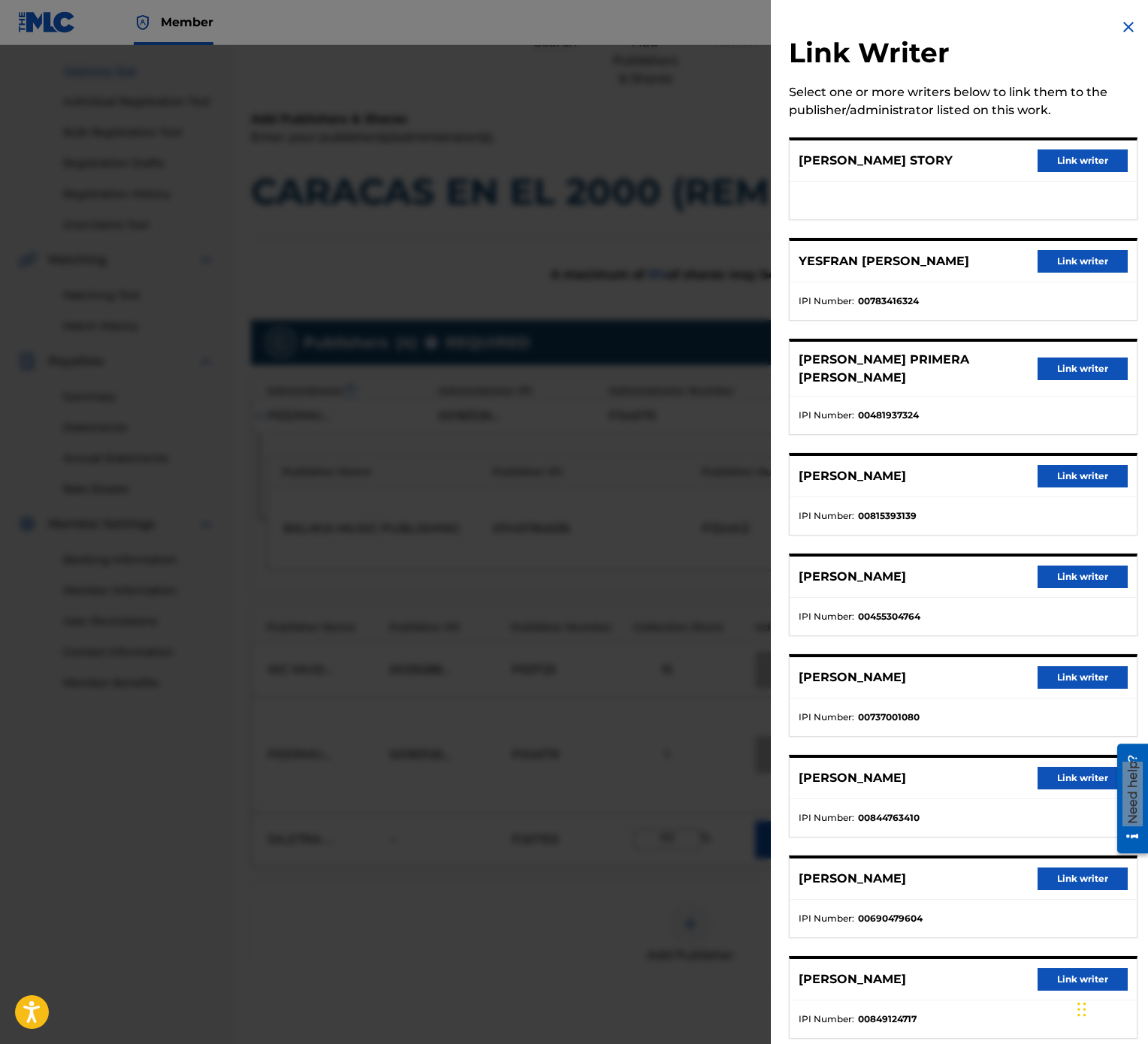
click at [1073, 258] on button "Link writer" at bounding box center [1083, 261] width 90 height 23
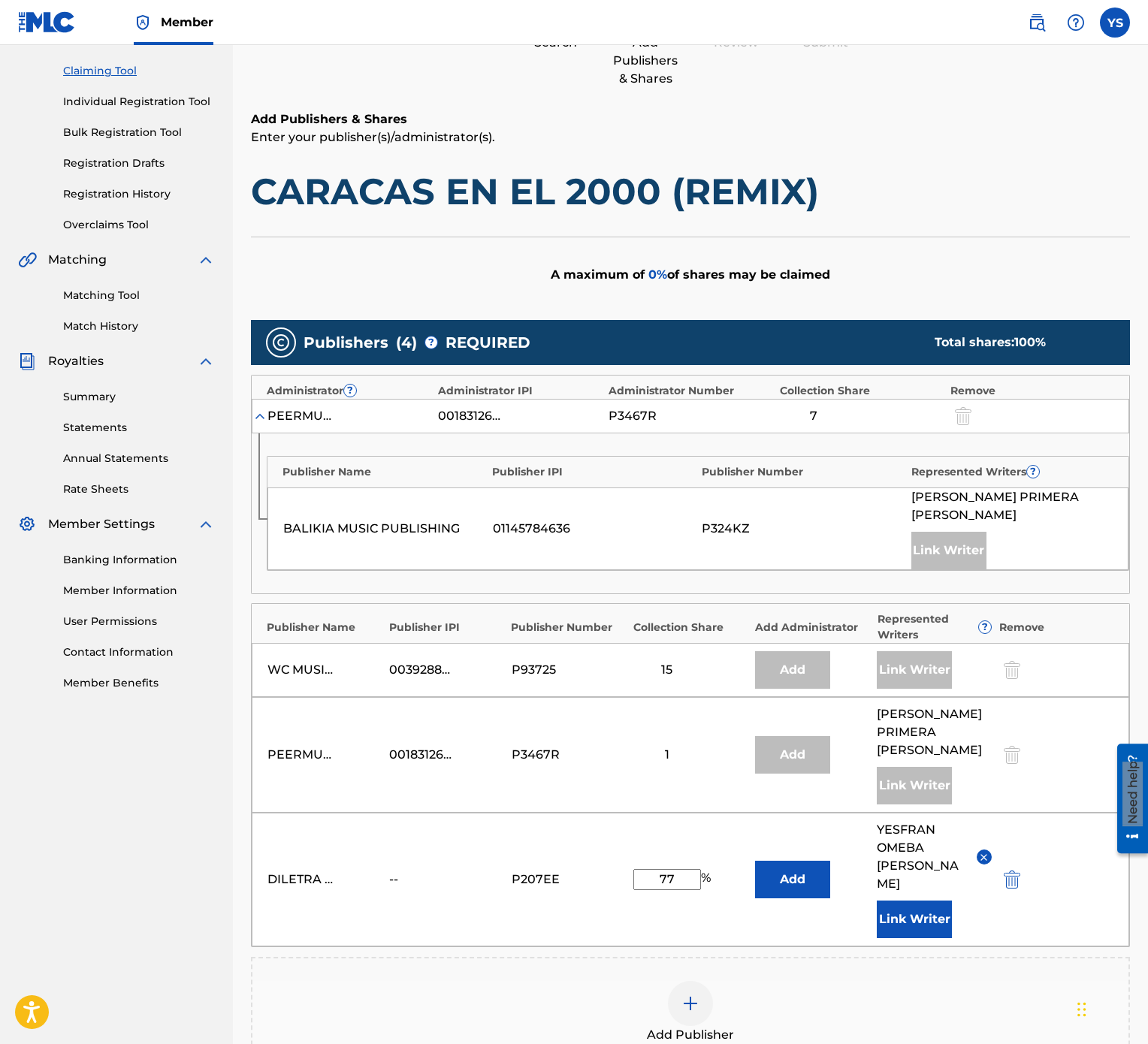
click at [694, 521] on div "WC MUSIC CORP. 00392888203 P93725 15 Add Link Writer" at bounding box center [690, 670] width 877 height 54
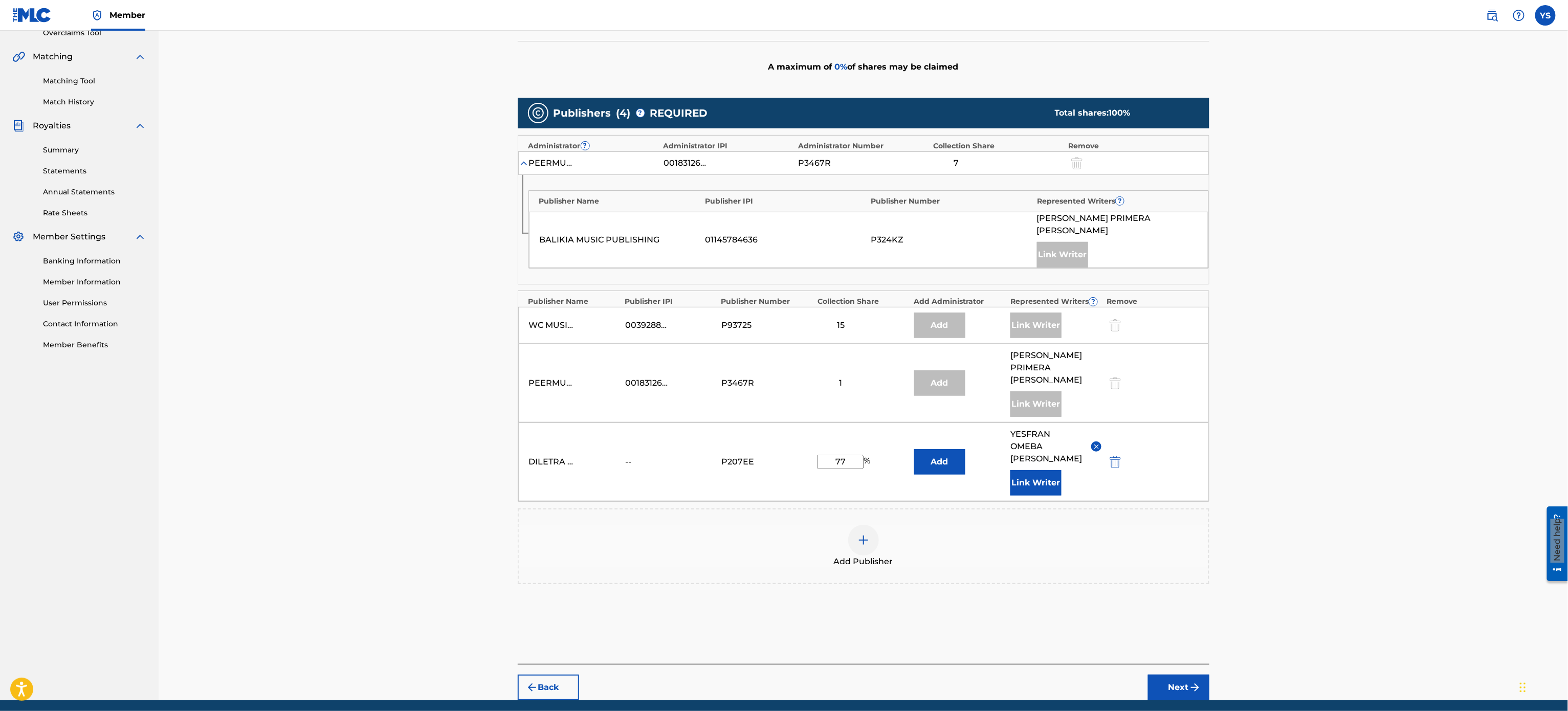
scroll to position [241, 0]
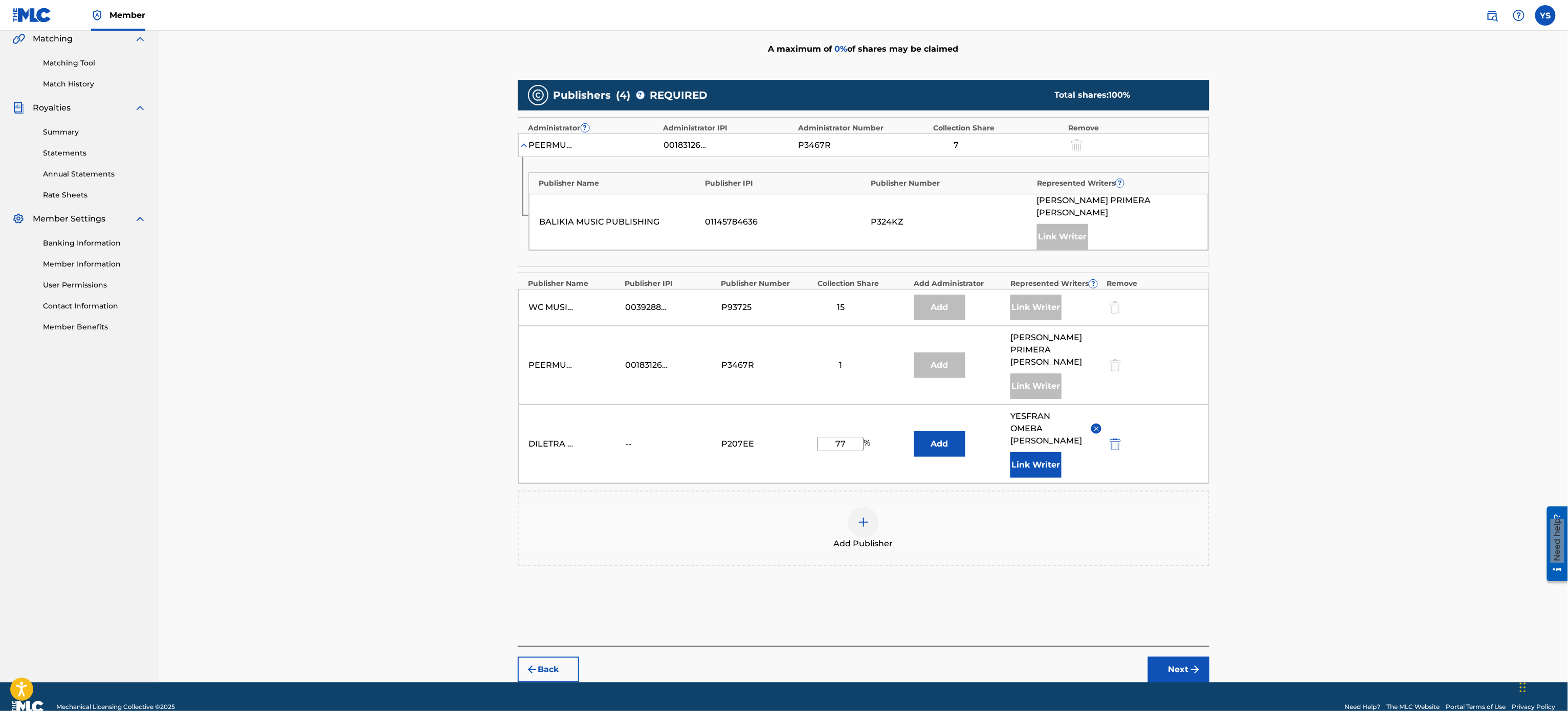
click at [782, 355] on button "Next" at bounding box center [1178, 669] width 61 height 25
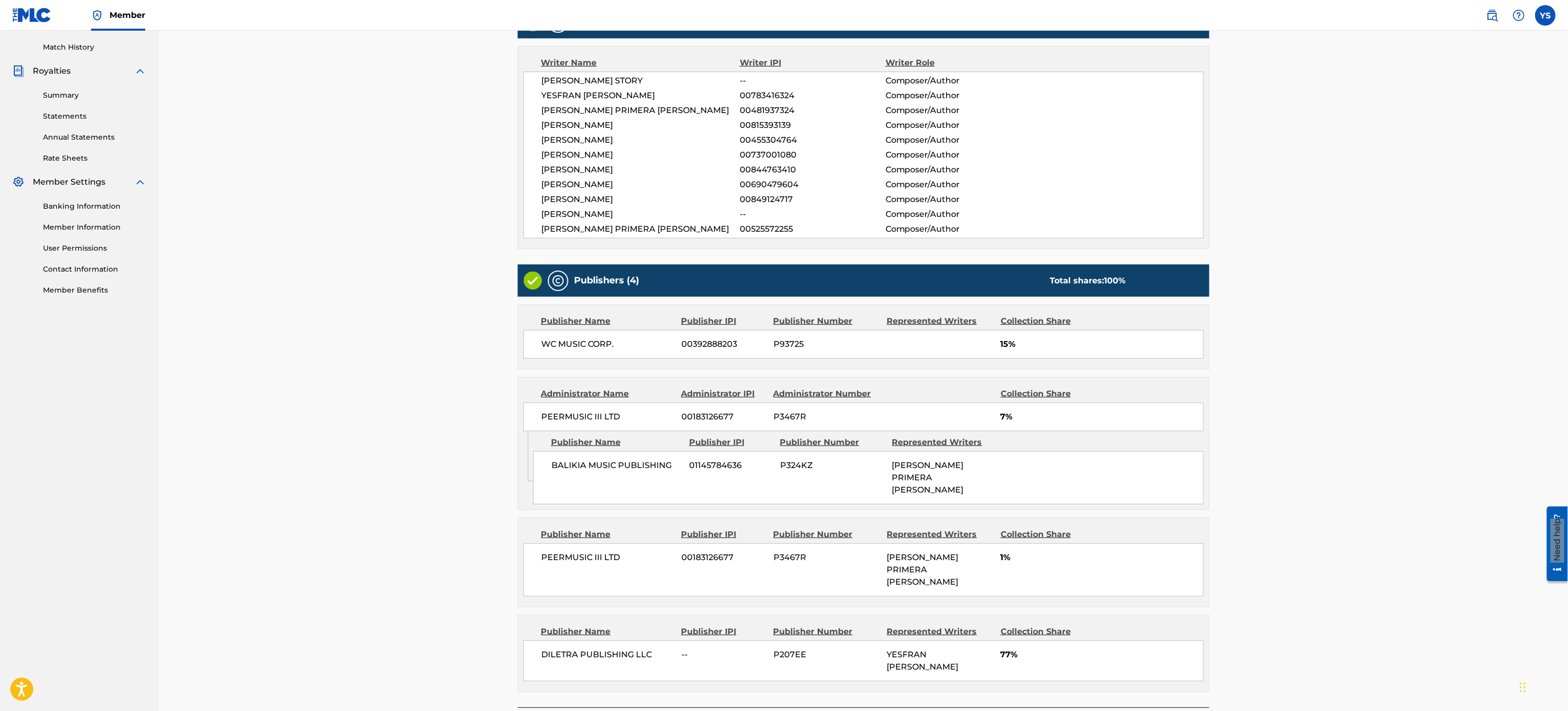
scroll to position [342, 0]
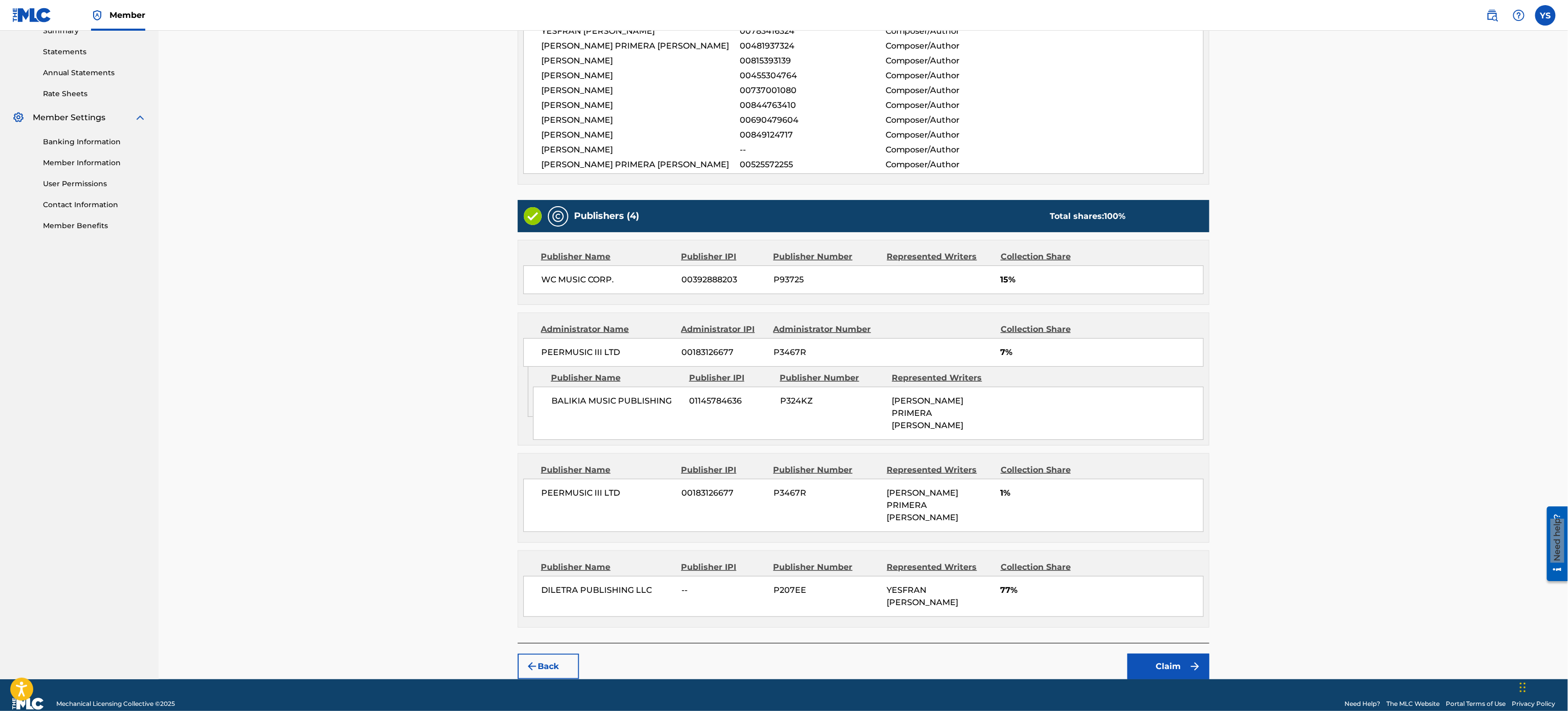
click at [782, 355] on button "Claim" at bounding box center [1168, 666] width 82 height 25
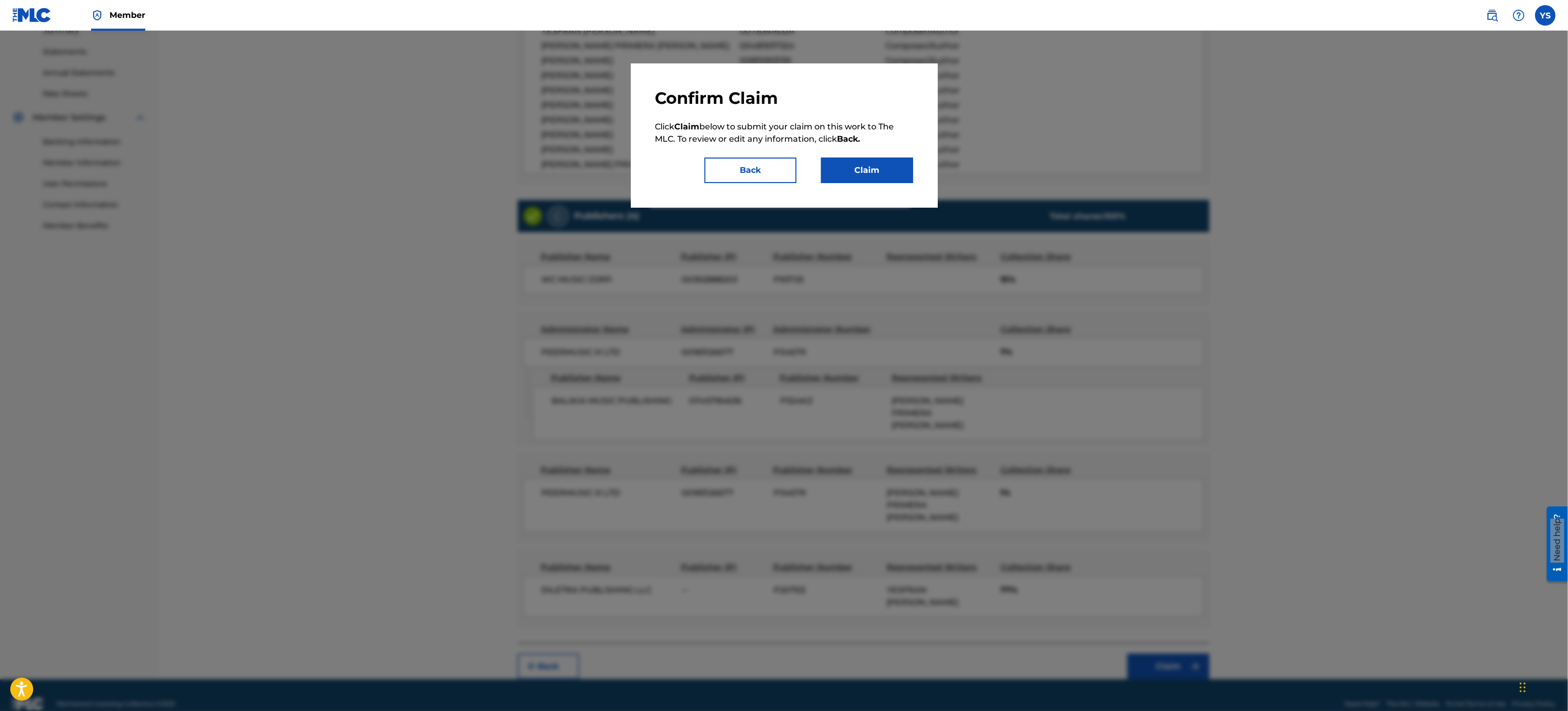
click at [782, 177] on button "Claim" at bounding box center [867, 170] width 92 height 25
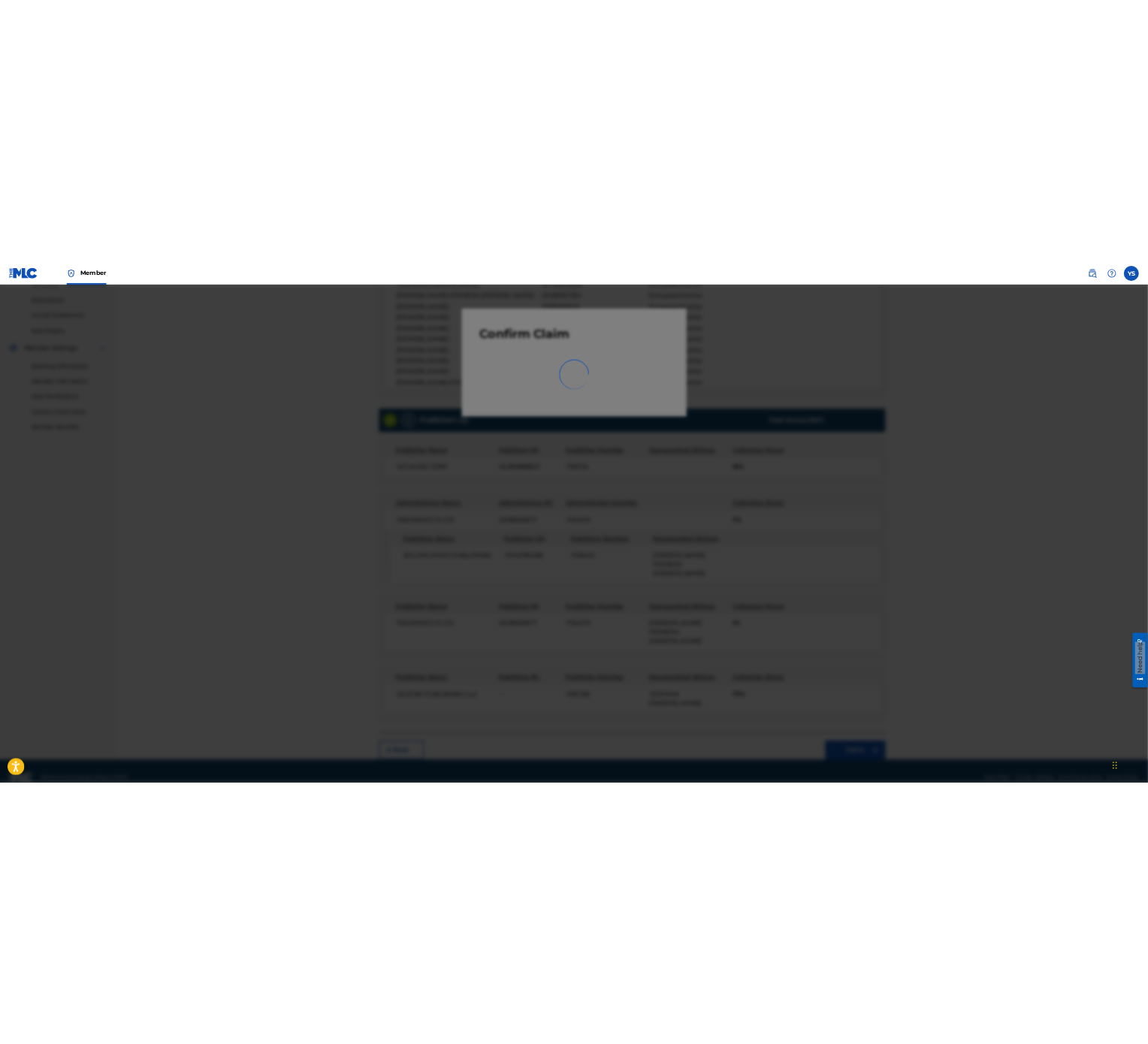
scroll to position [0, 0]
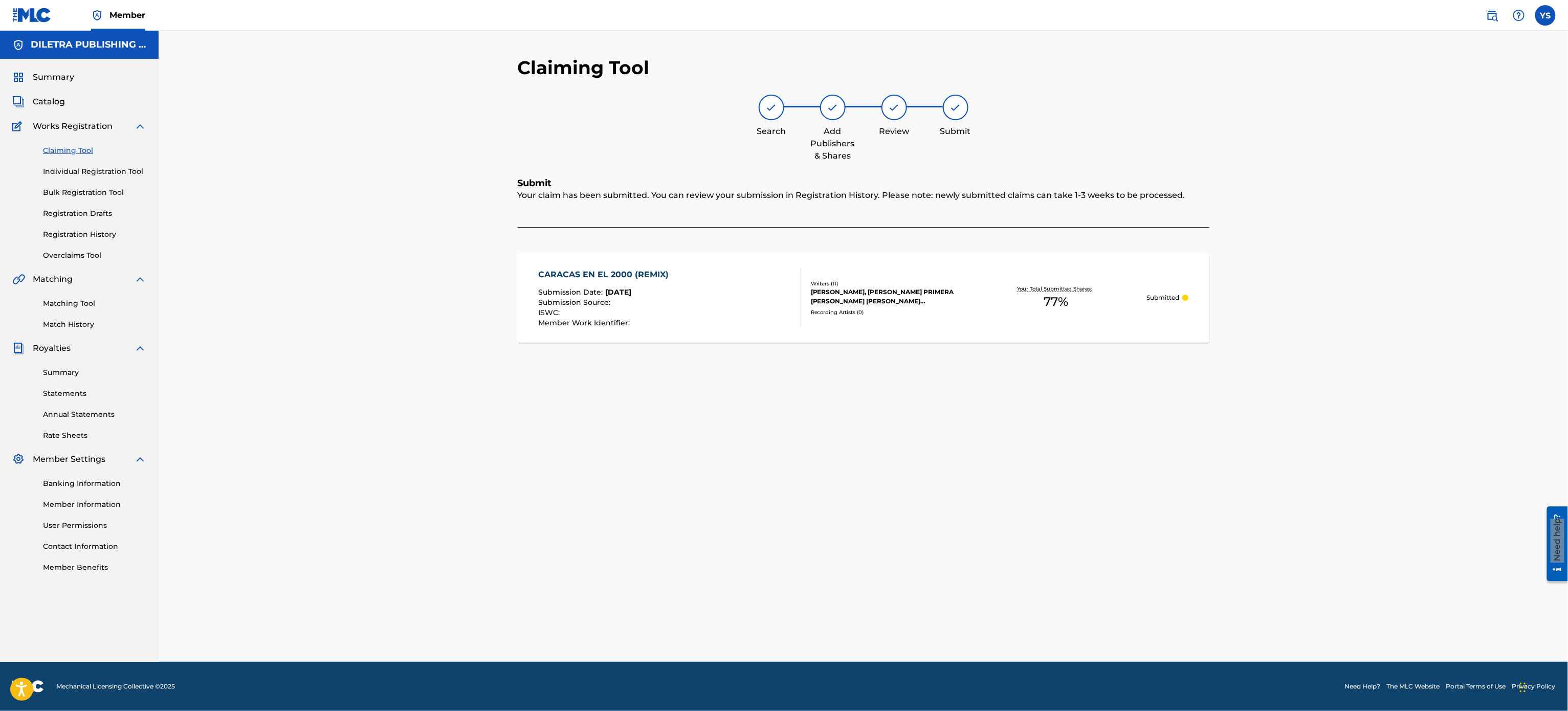
click at [75, 150] on link "Claiming Tool" at bounding box center [94, 150] width 103 height 11
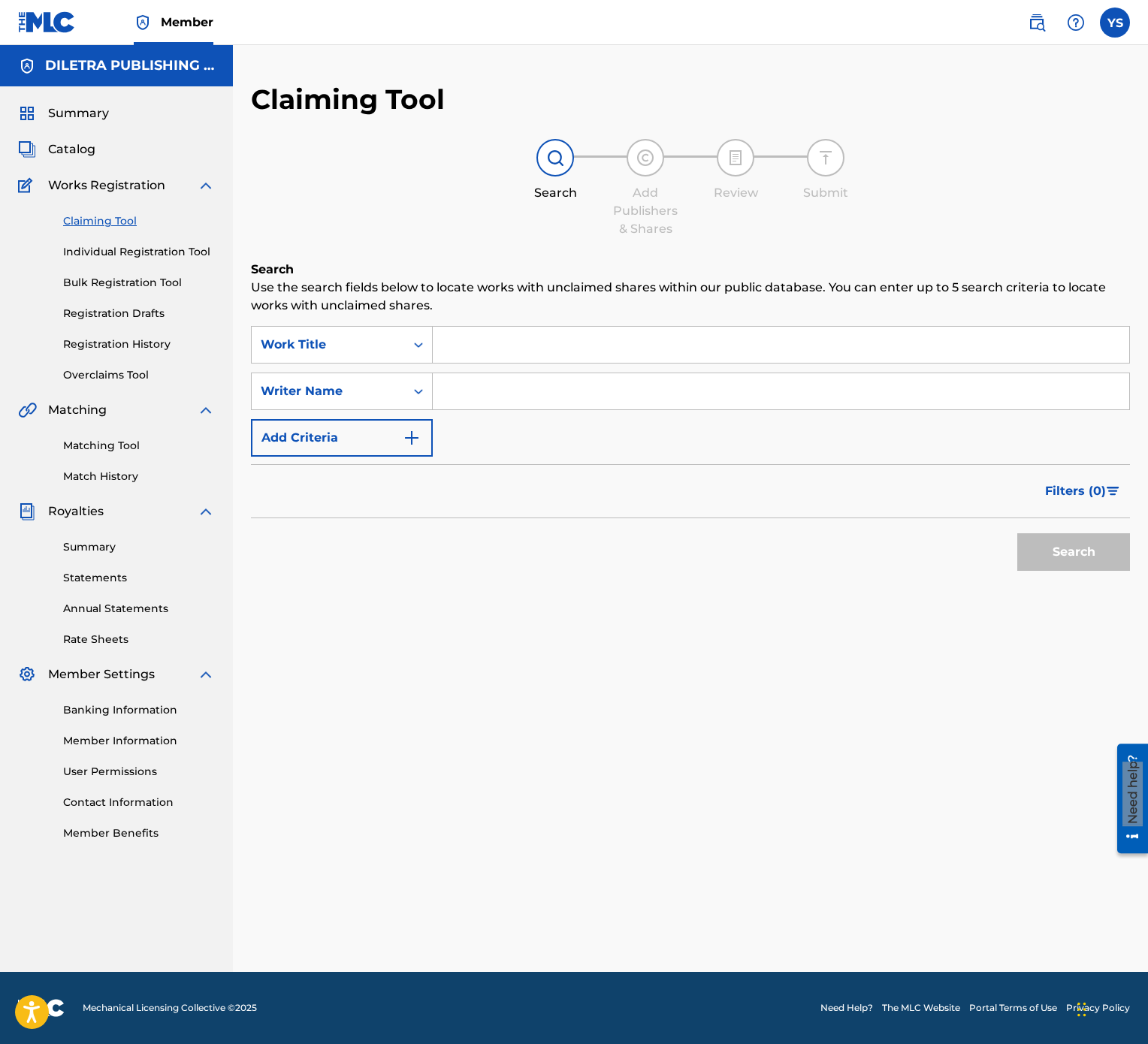
click at [565, 343] on input "Search Form" at bounding box center [781, 345] width 697 height 36
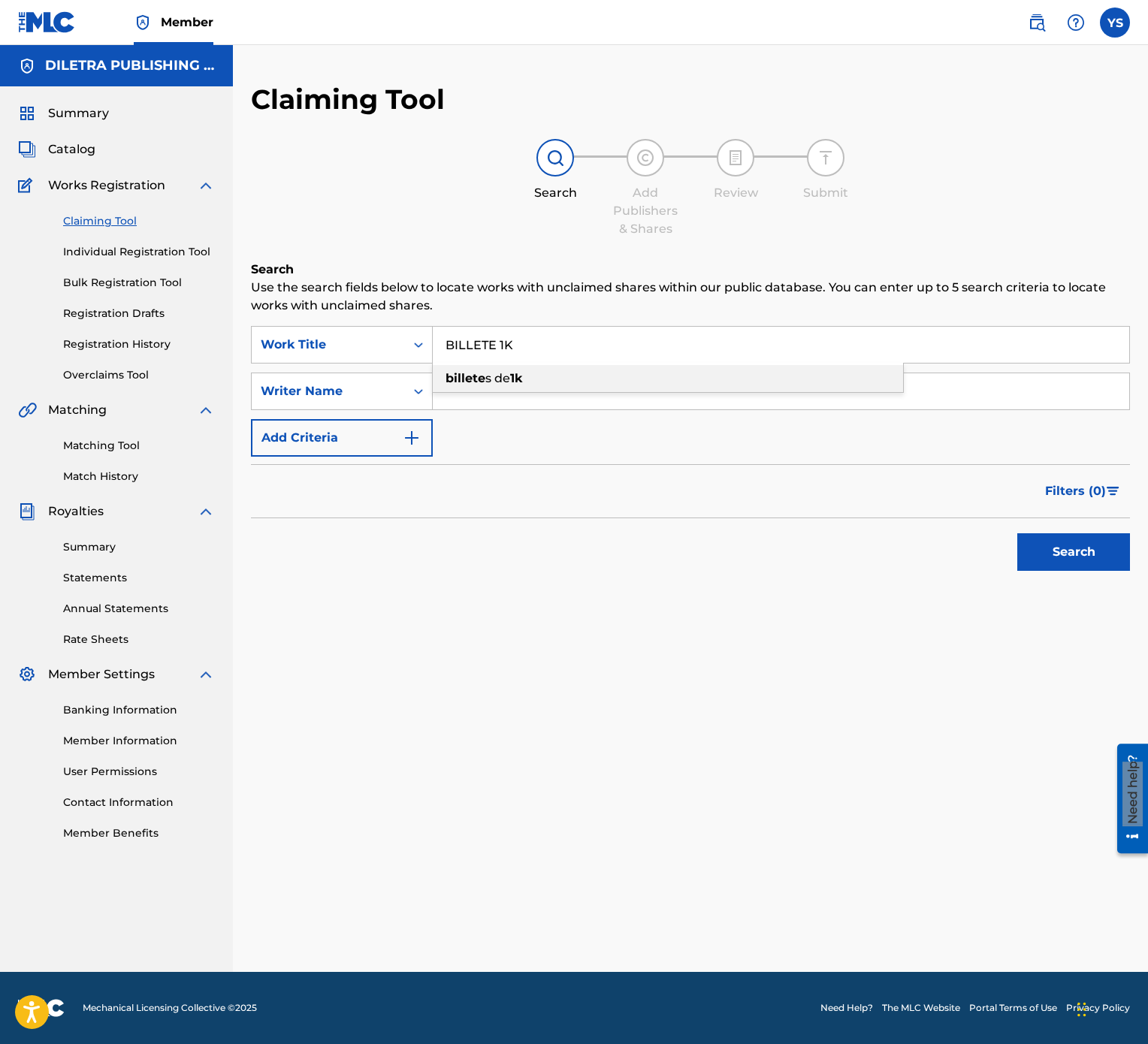
click at [571, 368] on div "billete s de 1k" at bounding box center [668, 379] width 470 height 27
type input "billetes de 1k"
click at [1063, 521] on button "Search" at bounding box center [1074, 551] width 113 height 37
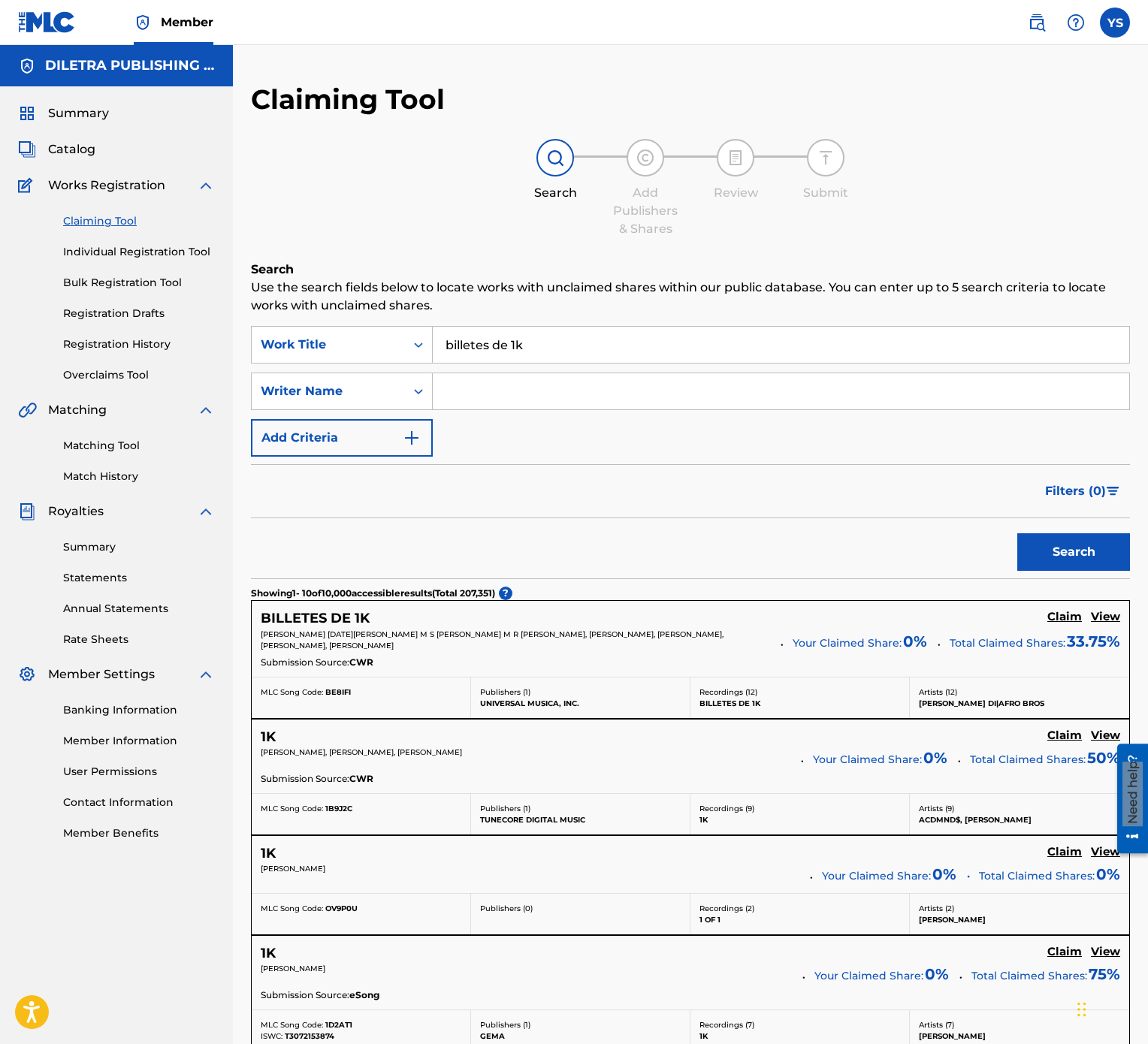
click at [1070, 521] on h5 "Claim" at bounding box center [1064, 617] width 35 height 15
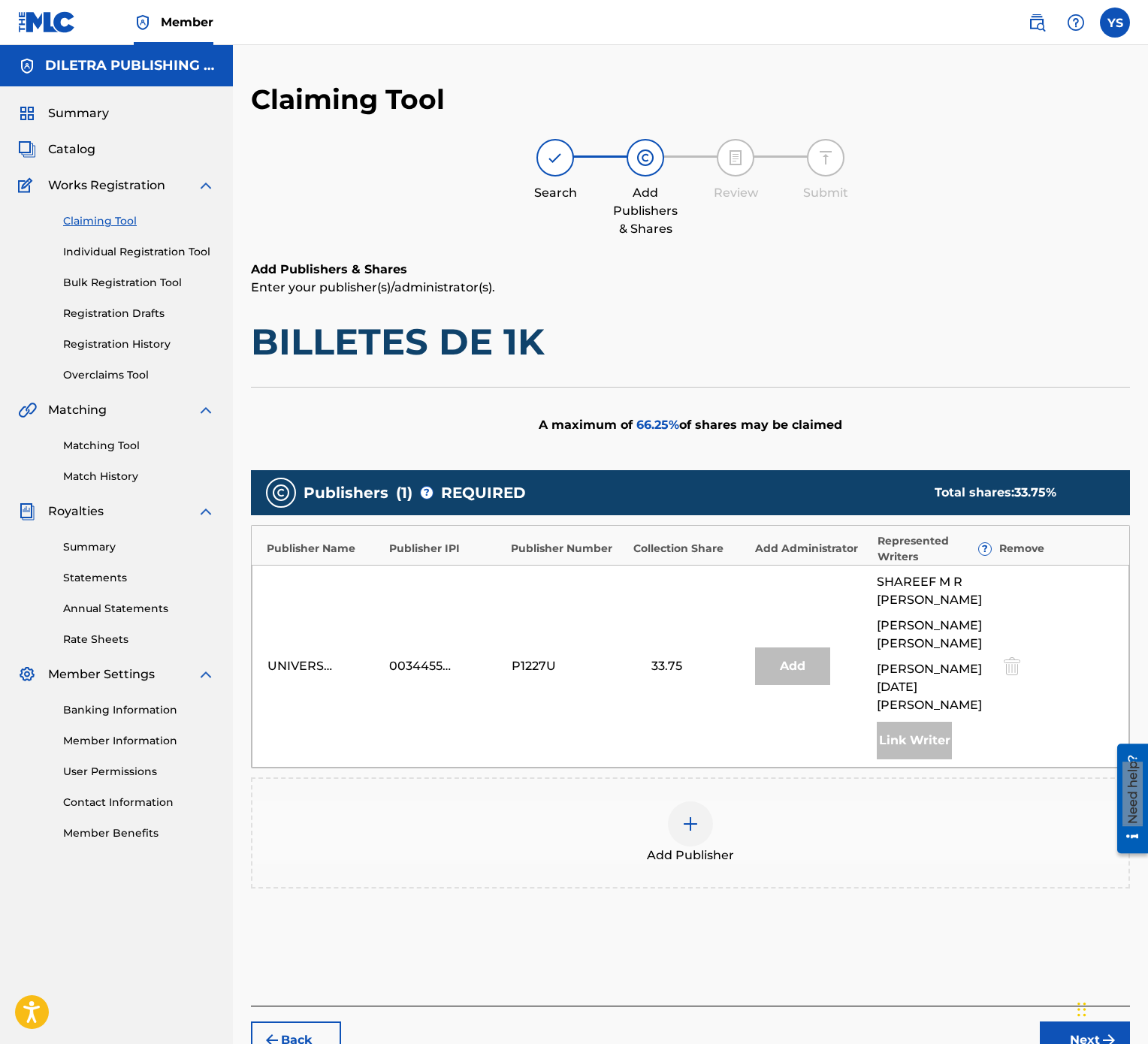
click at [702, 521] on div at bounding box center [690, 824] width 45 height 45
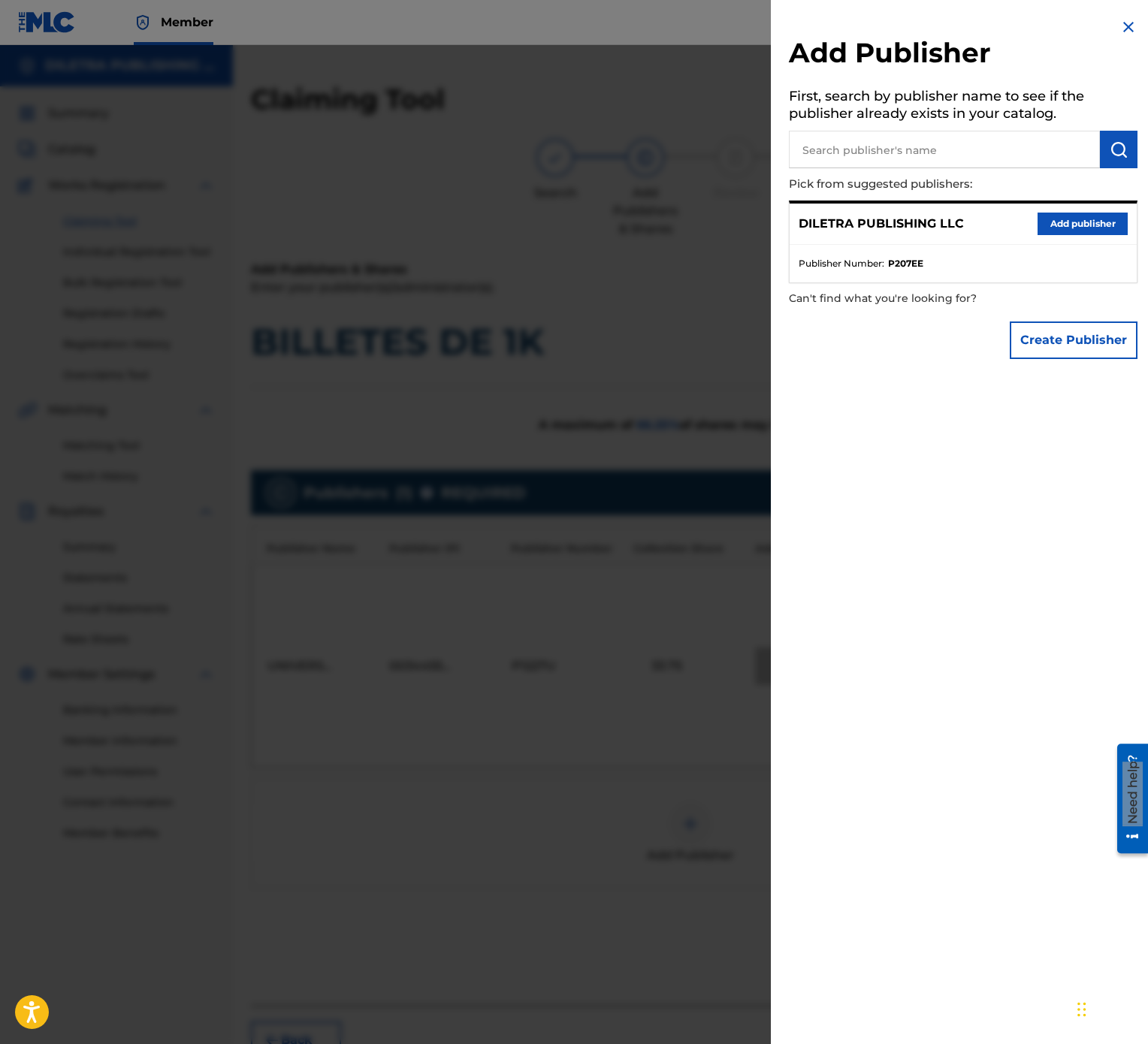
click at [1061, 225] on button "Add publisher" at bounding box center [1083, 223] width 90 height 23
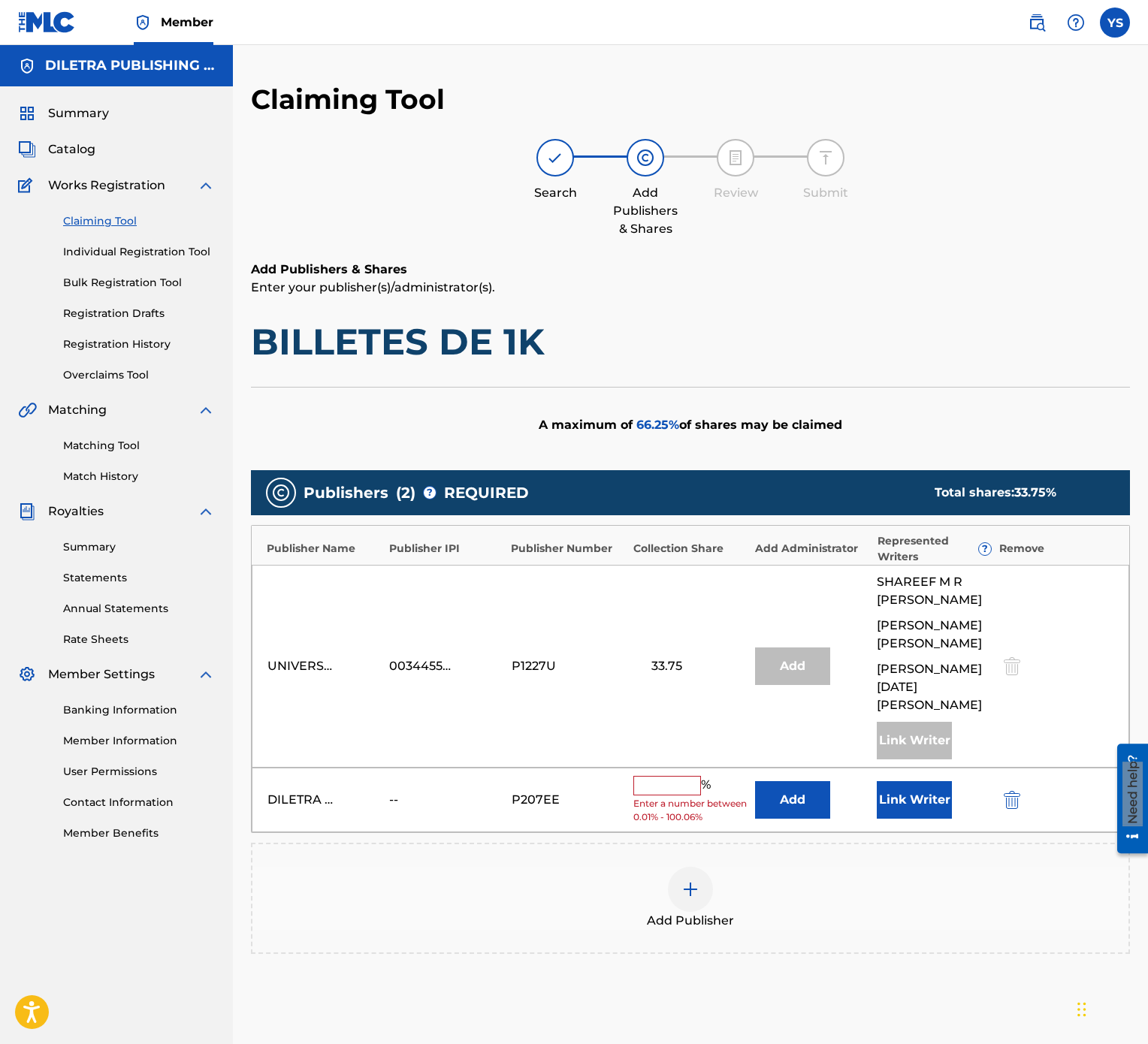
click at [694, 521] on input "text" at bounding box center [667, 786] width 67 height 20
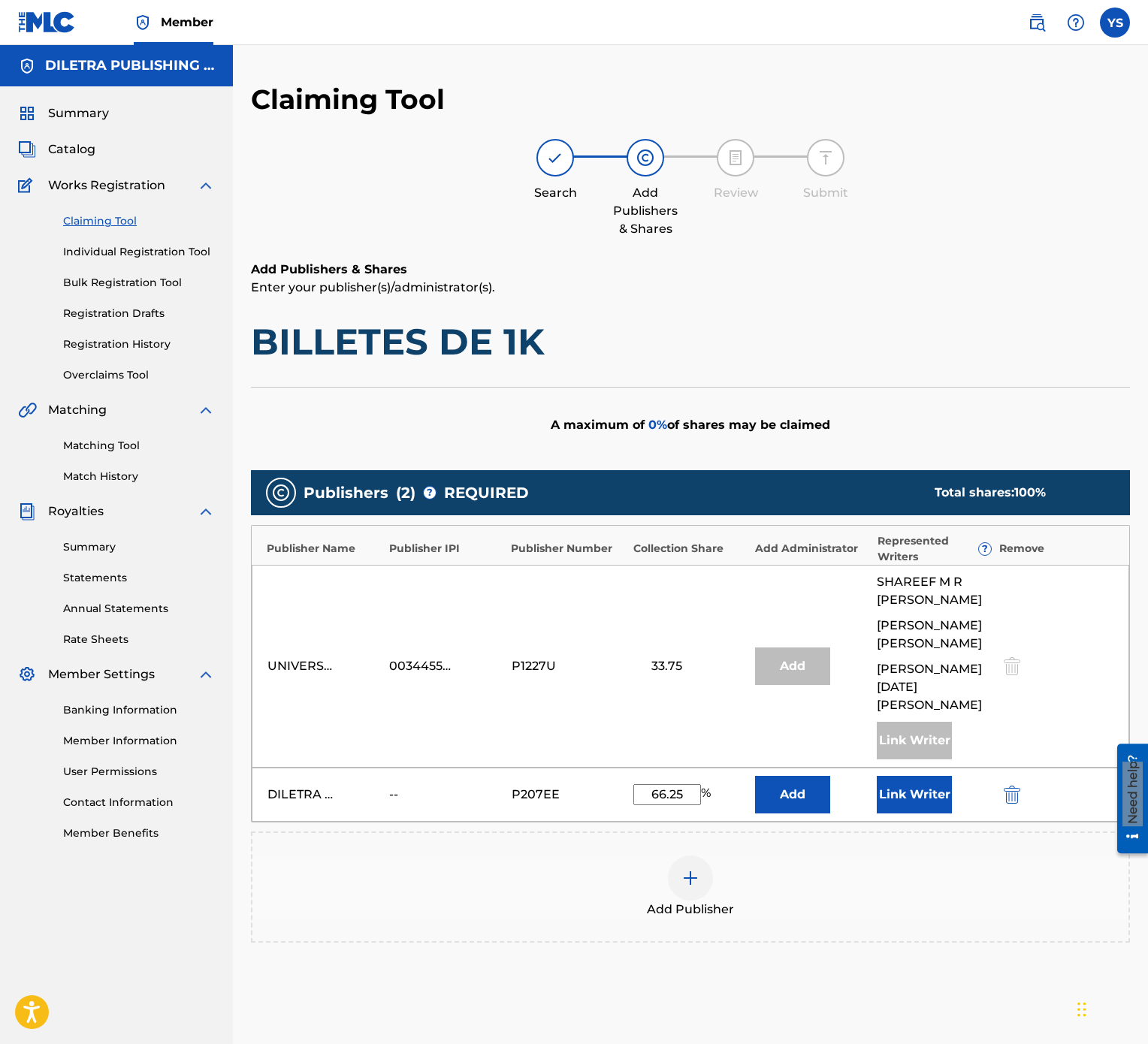
type input "66.25"
click at [898, 521] on button "Link Writer" at bounding box center [914, 794] width 75 height 37
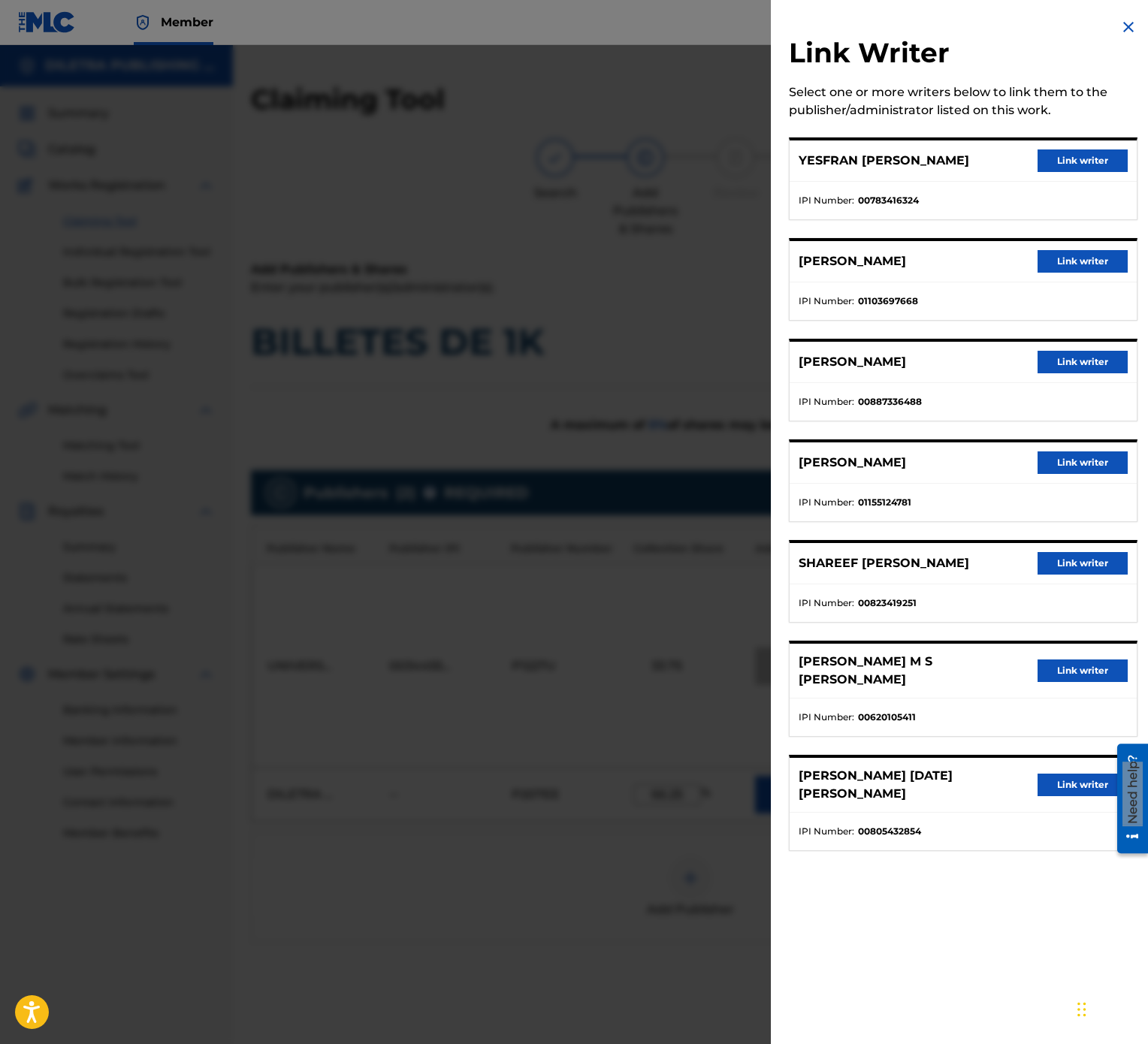
click at [1094, 163] on button "Link writer" at bounding box center [1083, 161] width 90 height 23
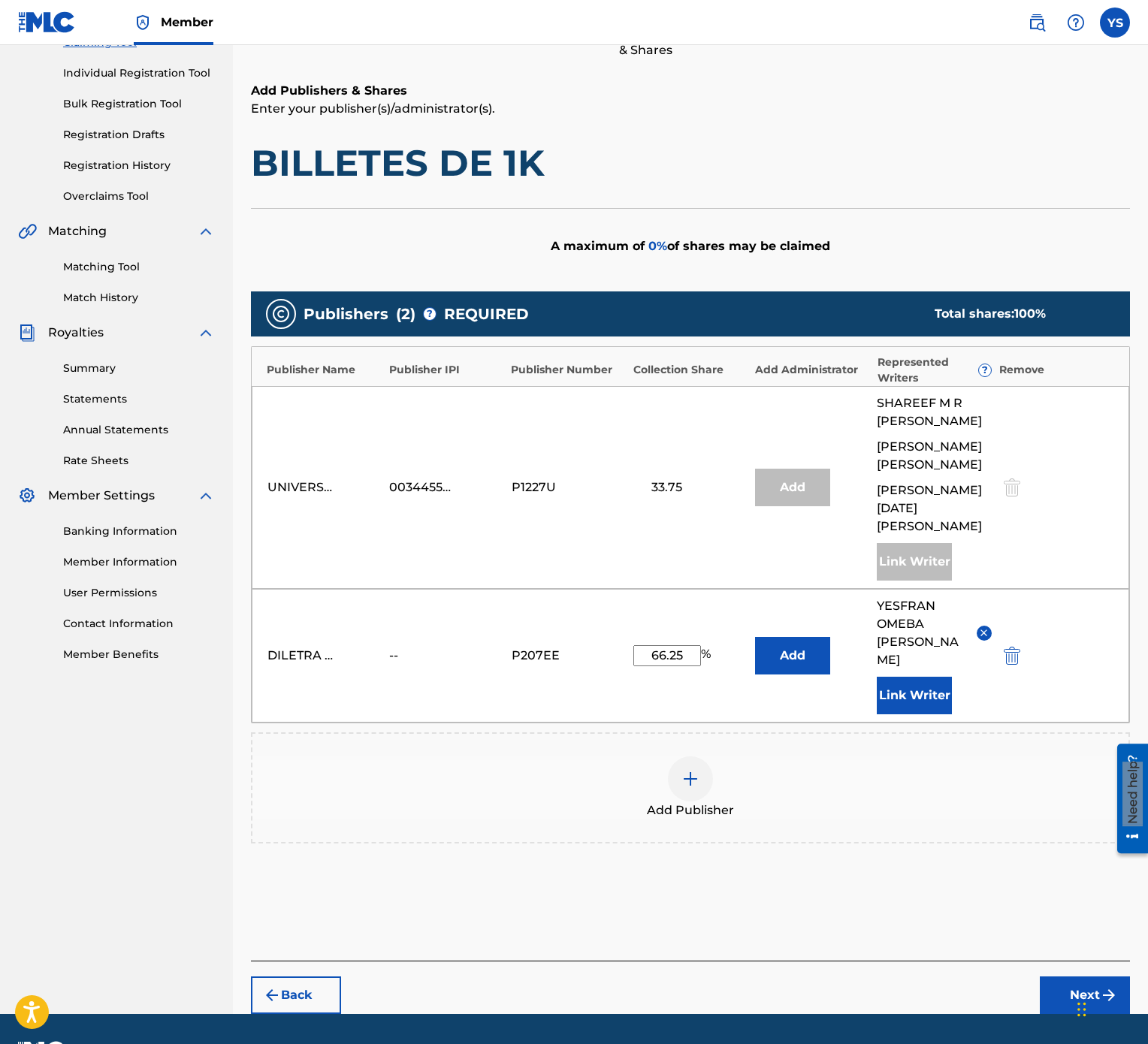
scroll to position [187, 0]
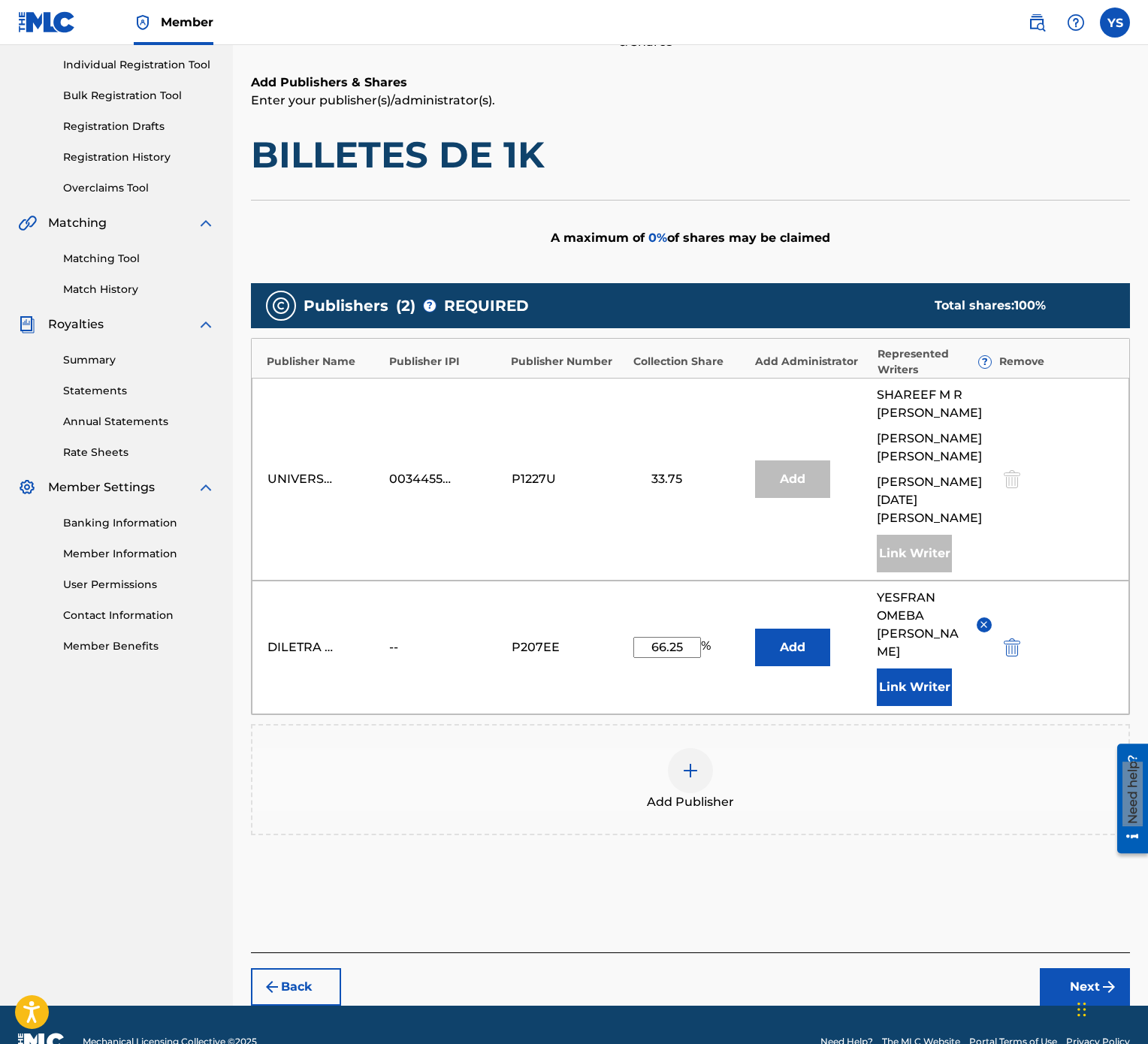
click at [1084, 521] on button "Next" at bounding box center [1084, 986] width 90 height 37
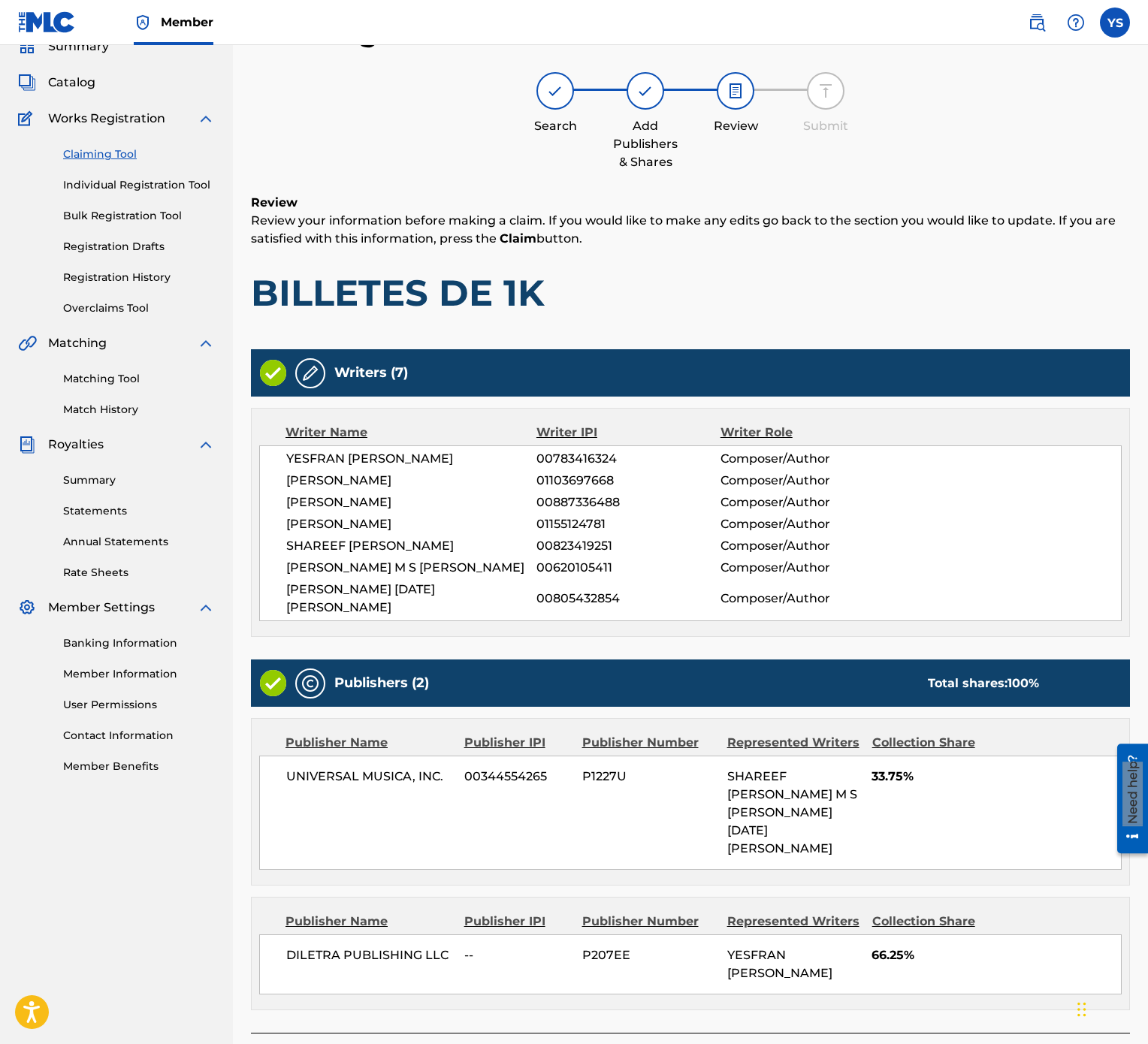
scroll to position [151, 0]
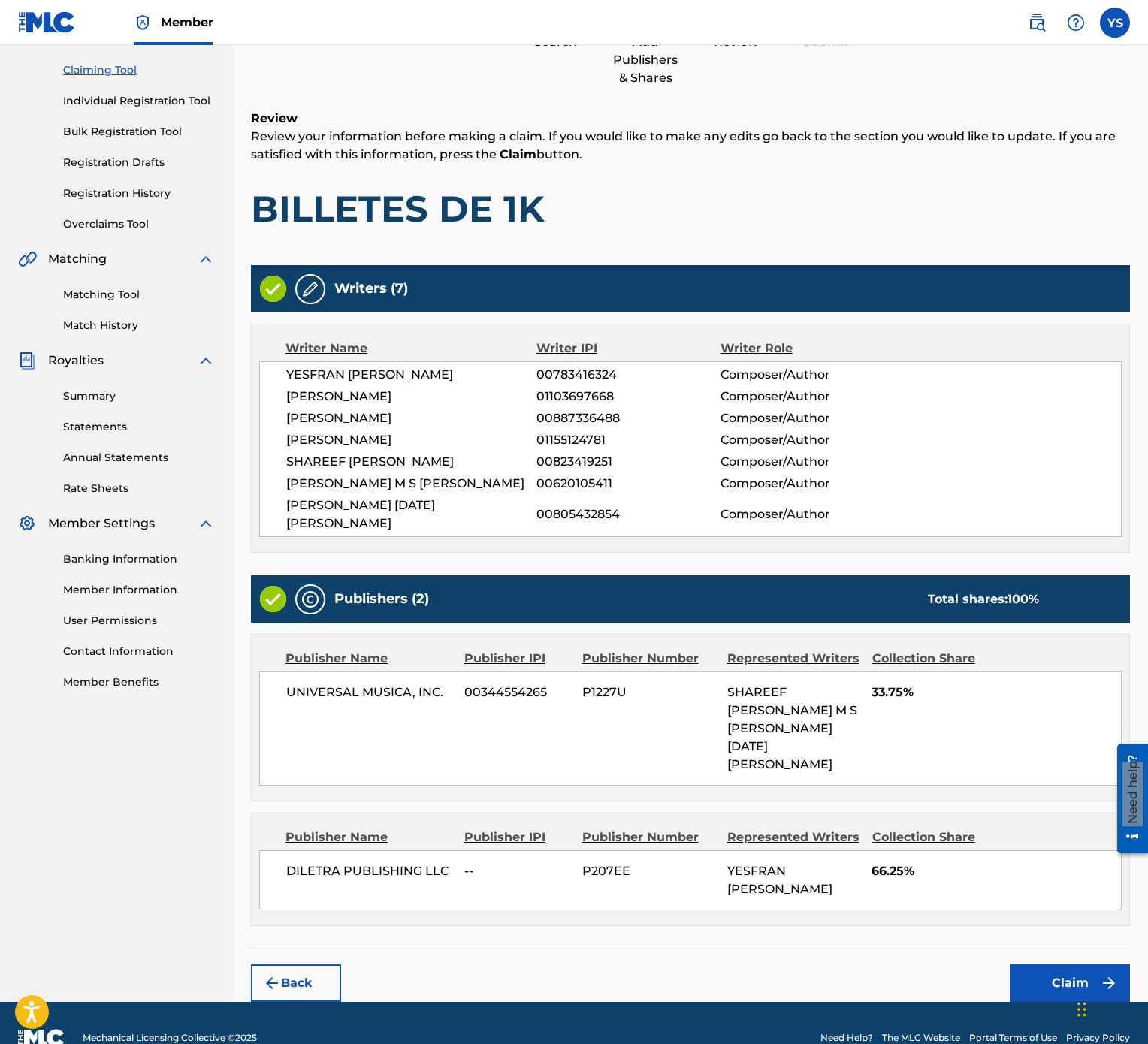
click at [1100, 521] on img "submit" at bounding box center [1109, 983] width 18 height 18
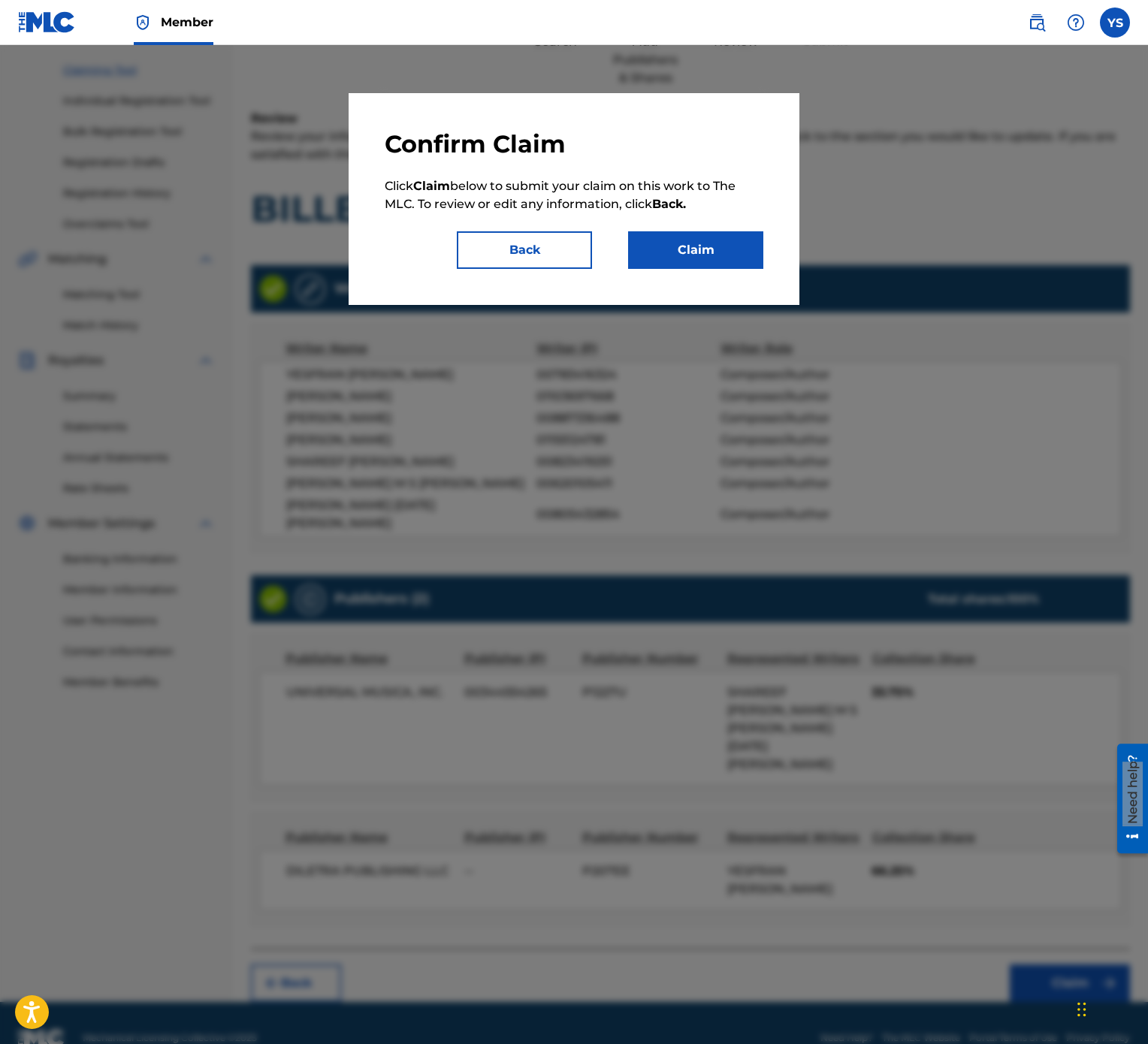
click at [716, 268] on button "Claim" at bounding box center [696, 250] width 135 height 37
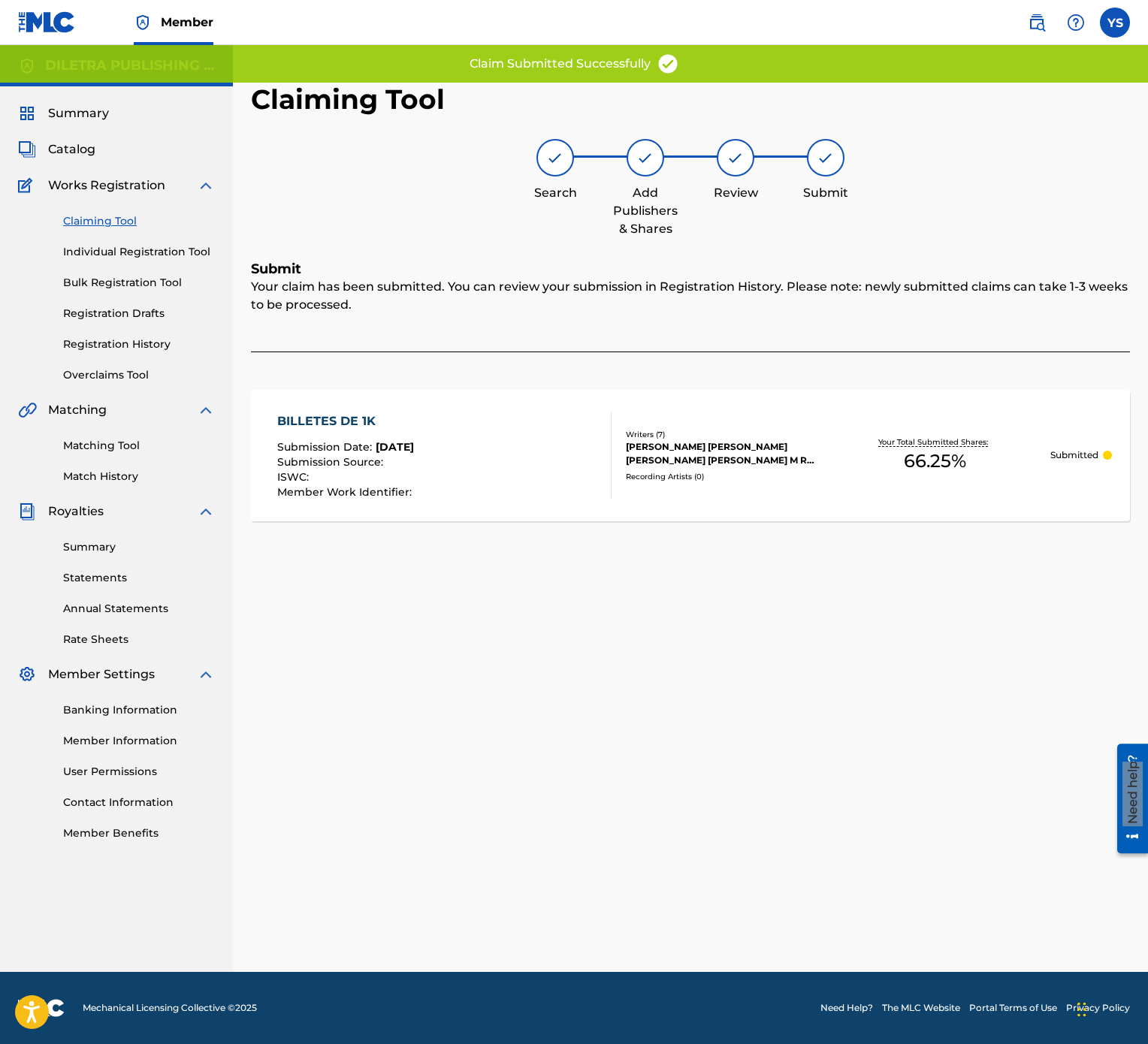
scroll to position [0, 0]
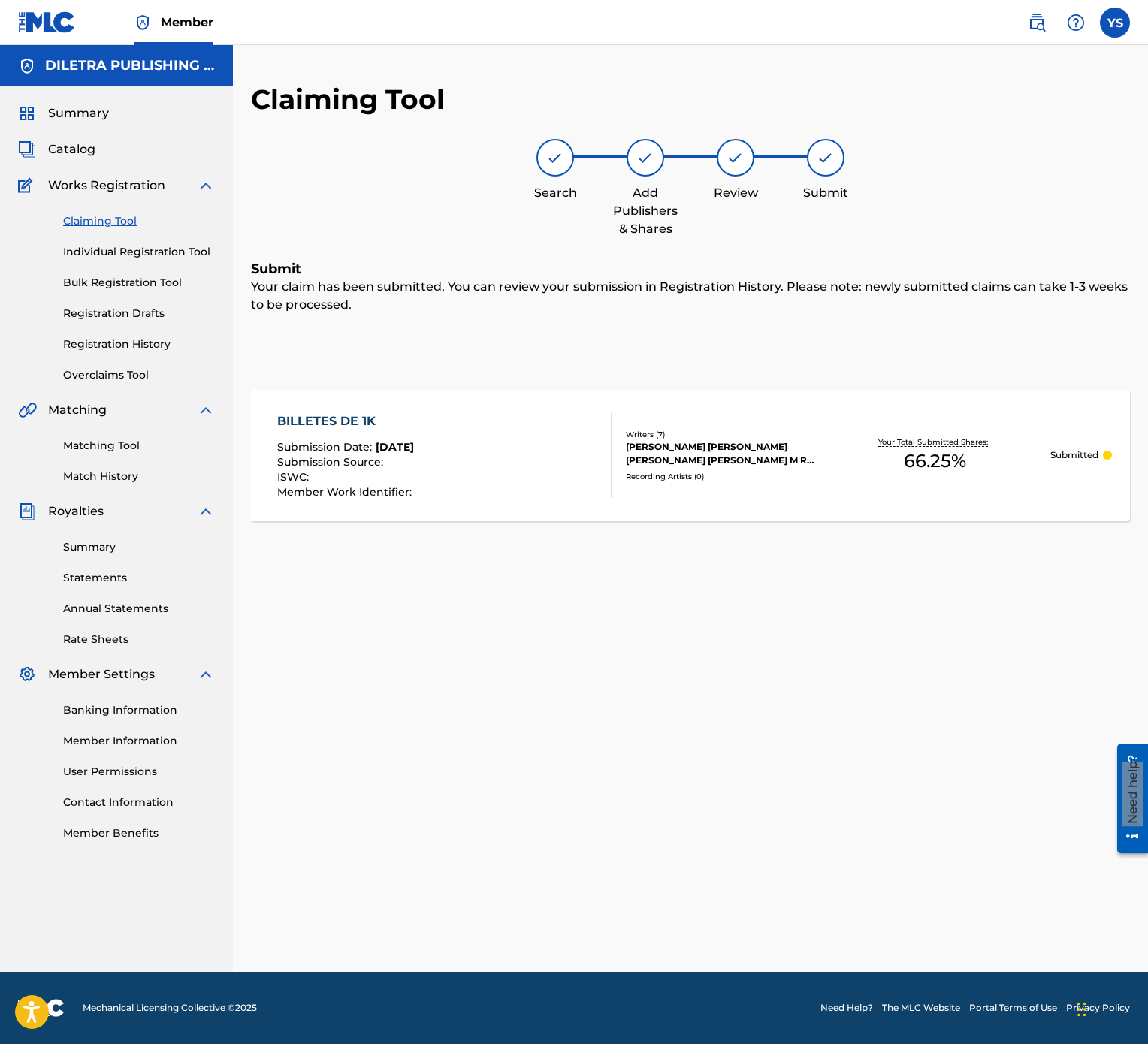
click at [108, 223] on link "Claiming Tool" at bounding box center [138, 221] width 152 height 15
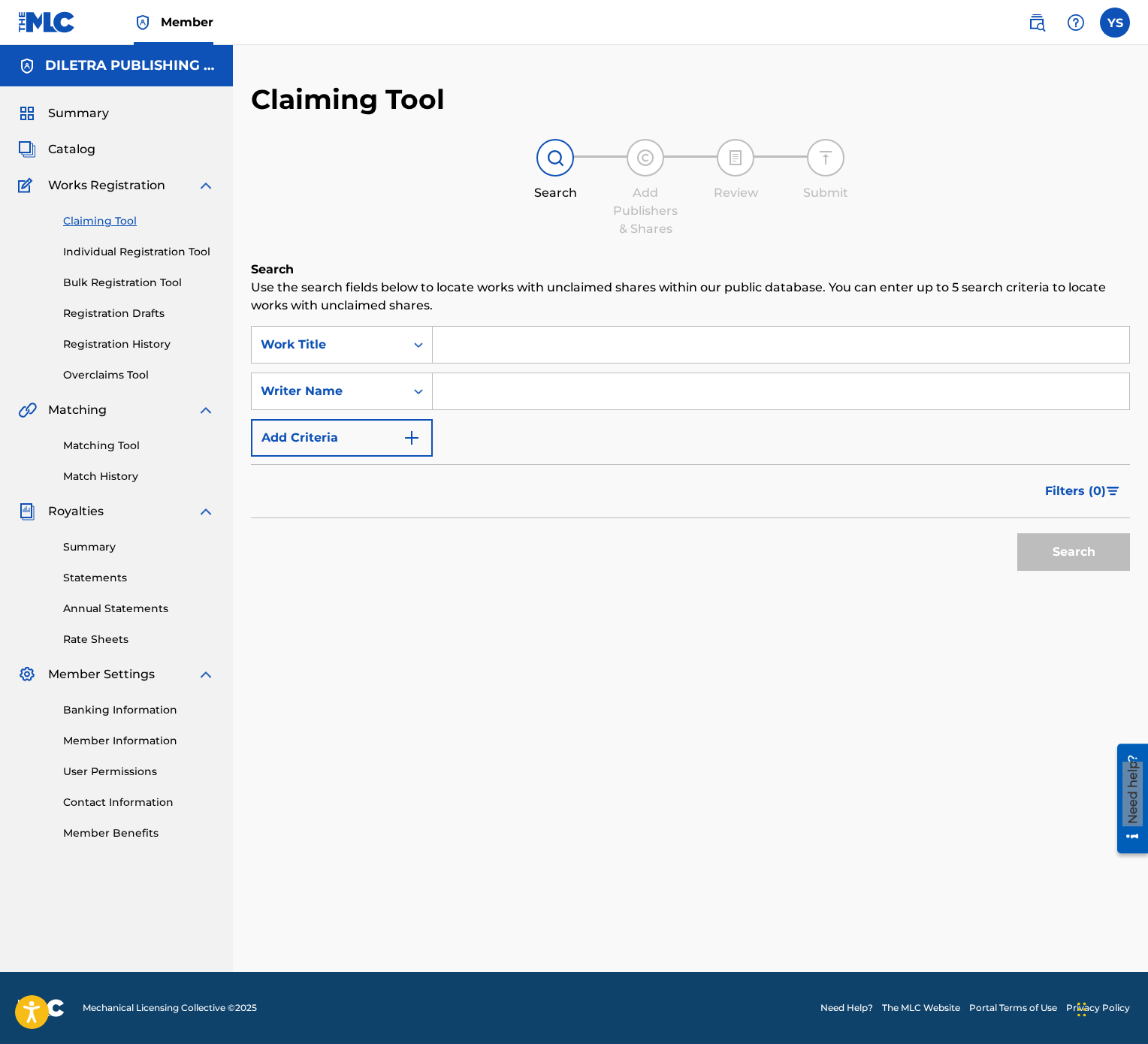
click at [644, 332] on input "Search Form" at bounding box center [781, 345] width 697 height 36
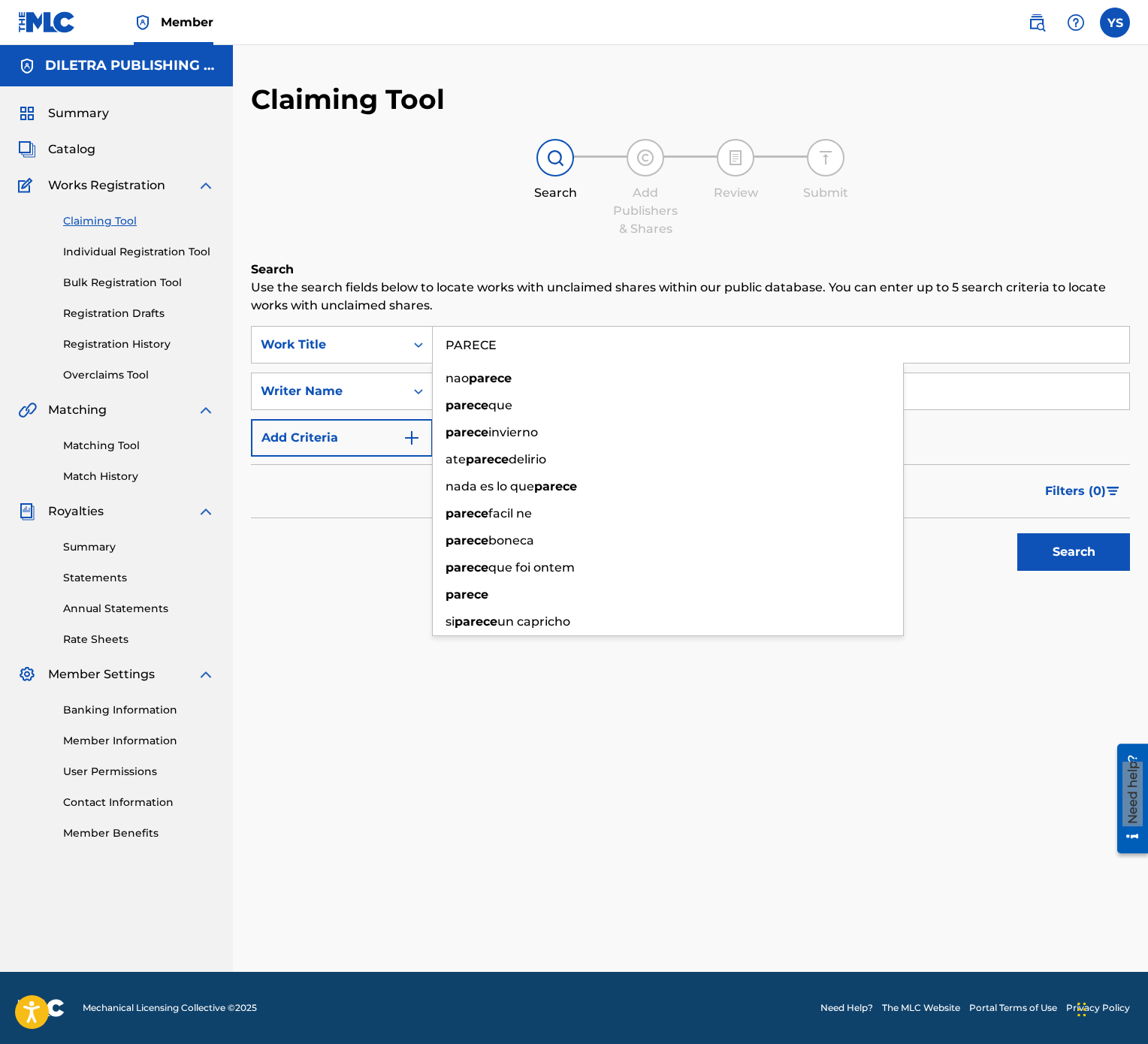
type input "PARECE"
click at [1017, 521] on button "Search" at bounding box center [1074, 551] width 113 height 37
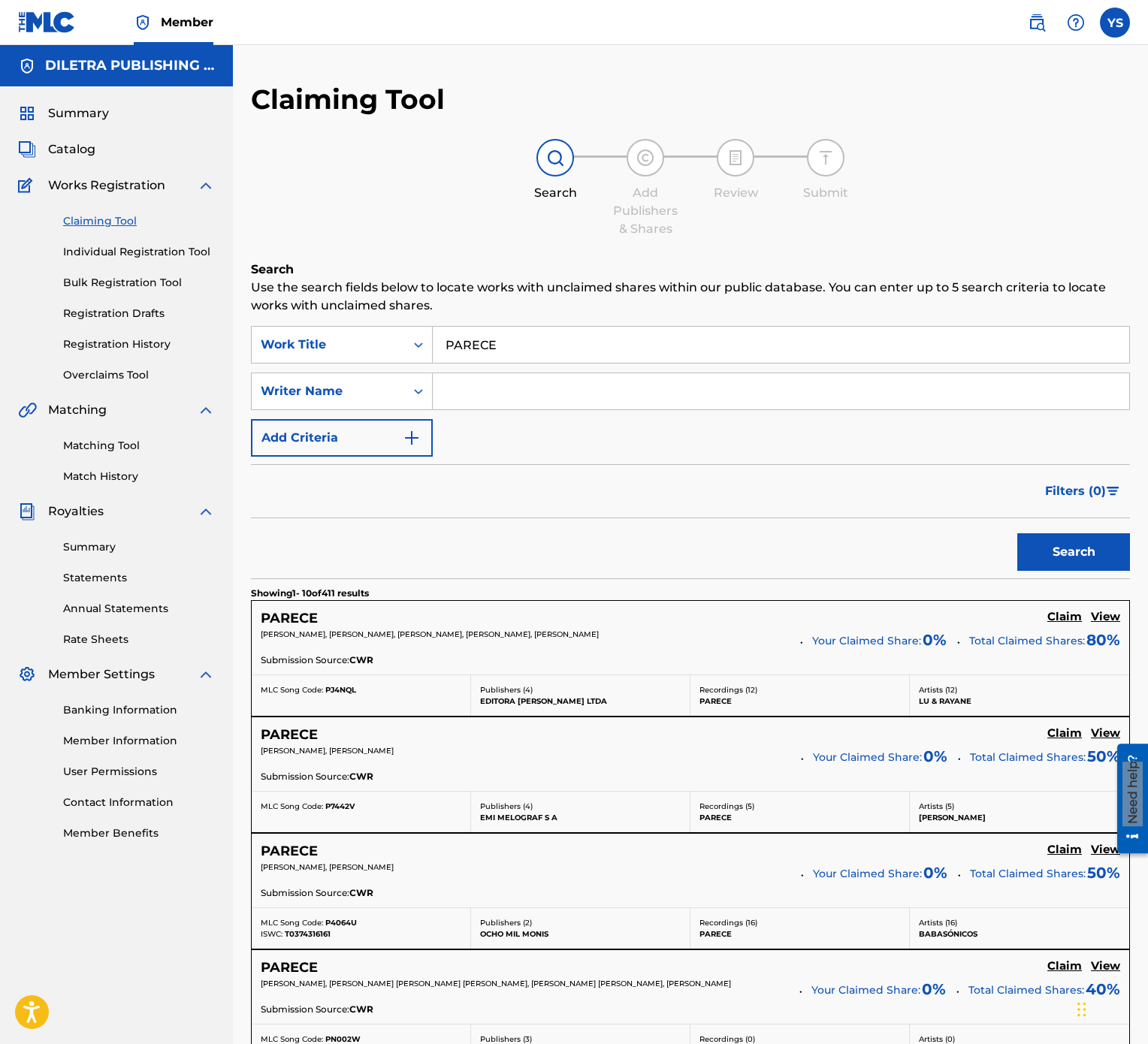
click at [508, 386] on input "Search Form" at bounding box center [781, 391] width 697 height 36
type input "YESFRAN"
click at [1017, 521] on button "Search" at bounding box center [1074, 551] width 113 height 37
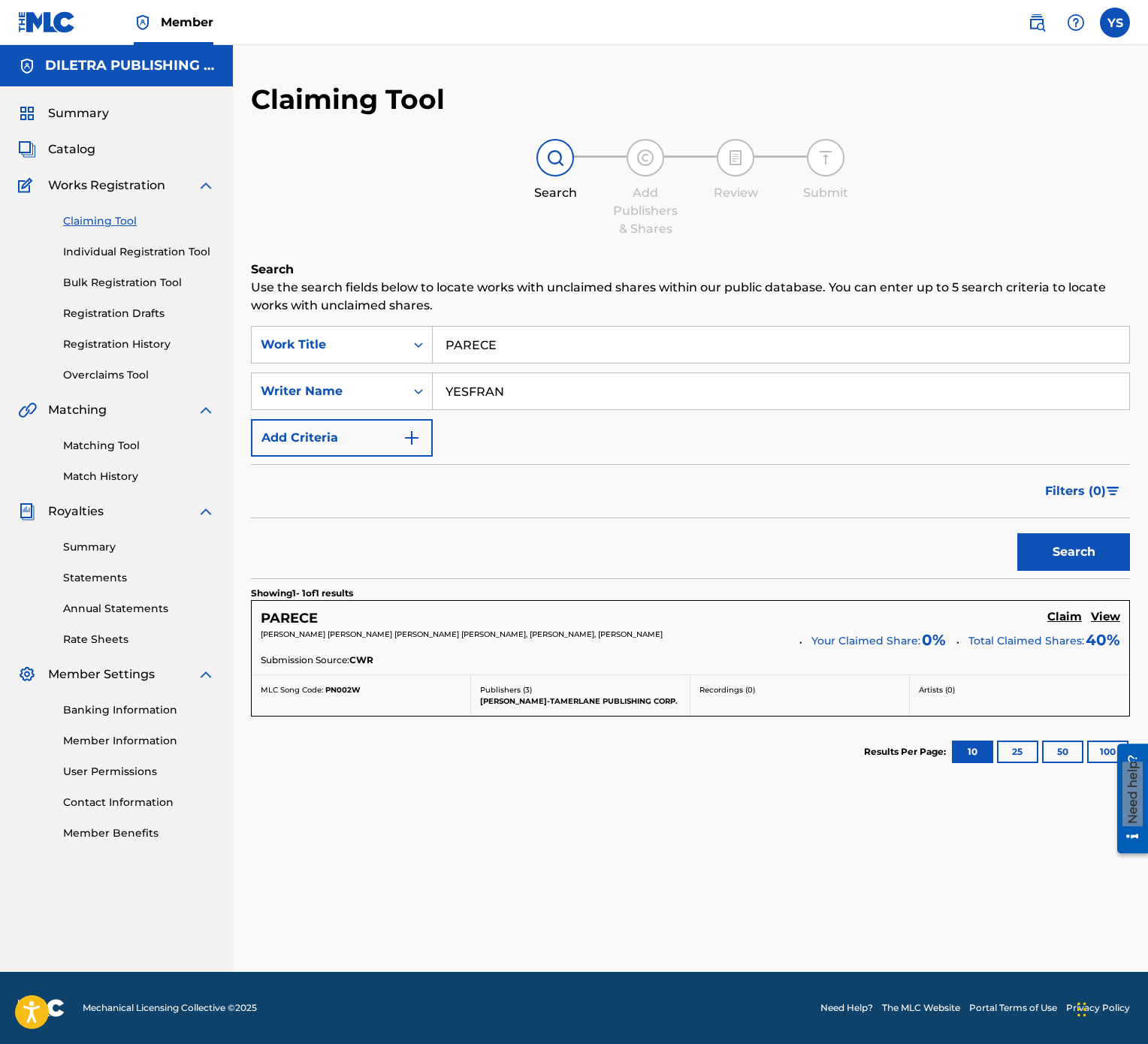
click at [1073, 521] on h5 "Claim" at bounding box center [1064, 617] width 35 height 15
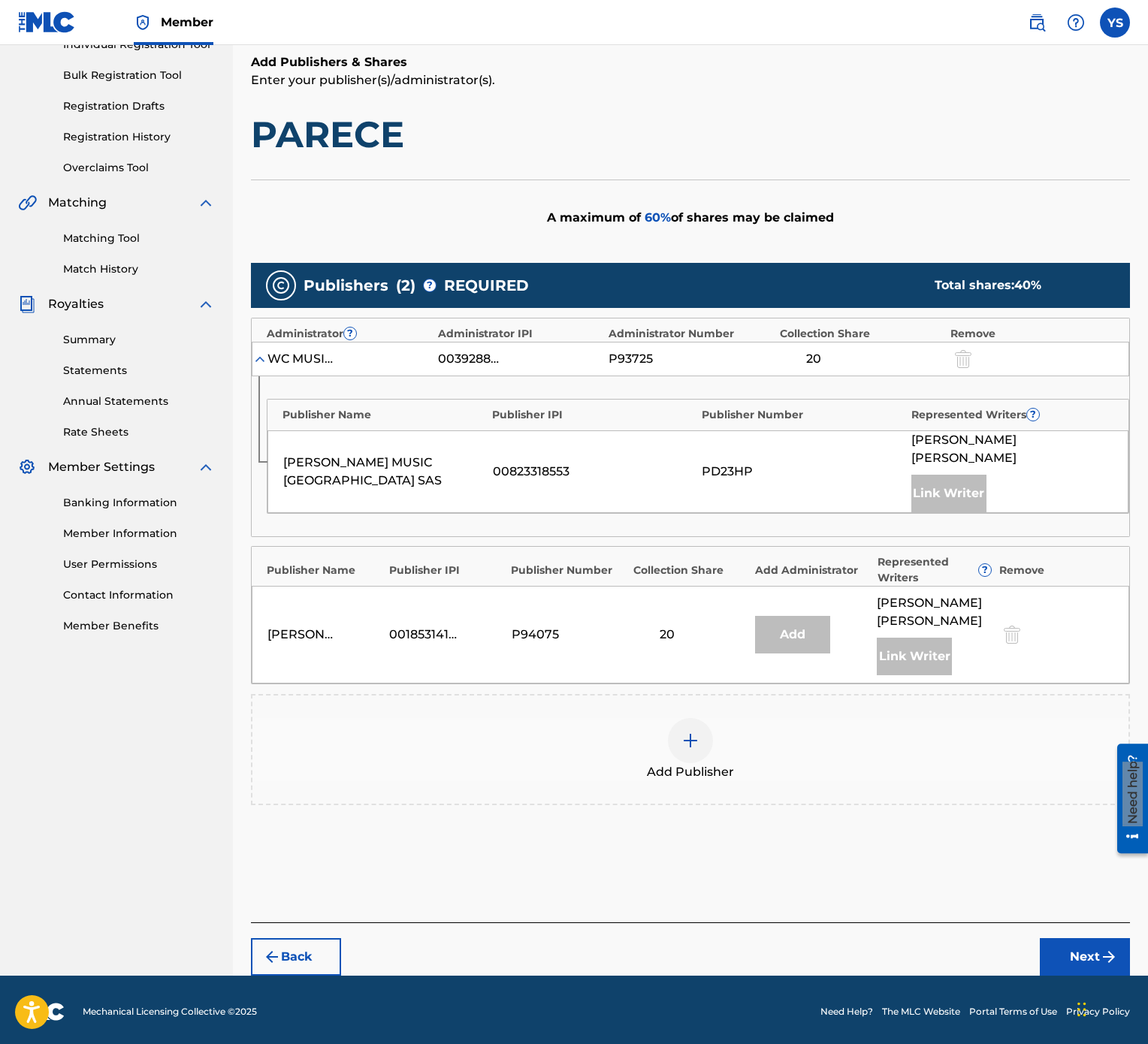
scroll to position [234, 0]
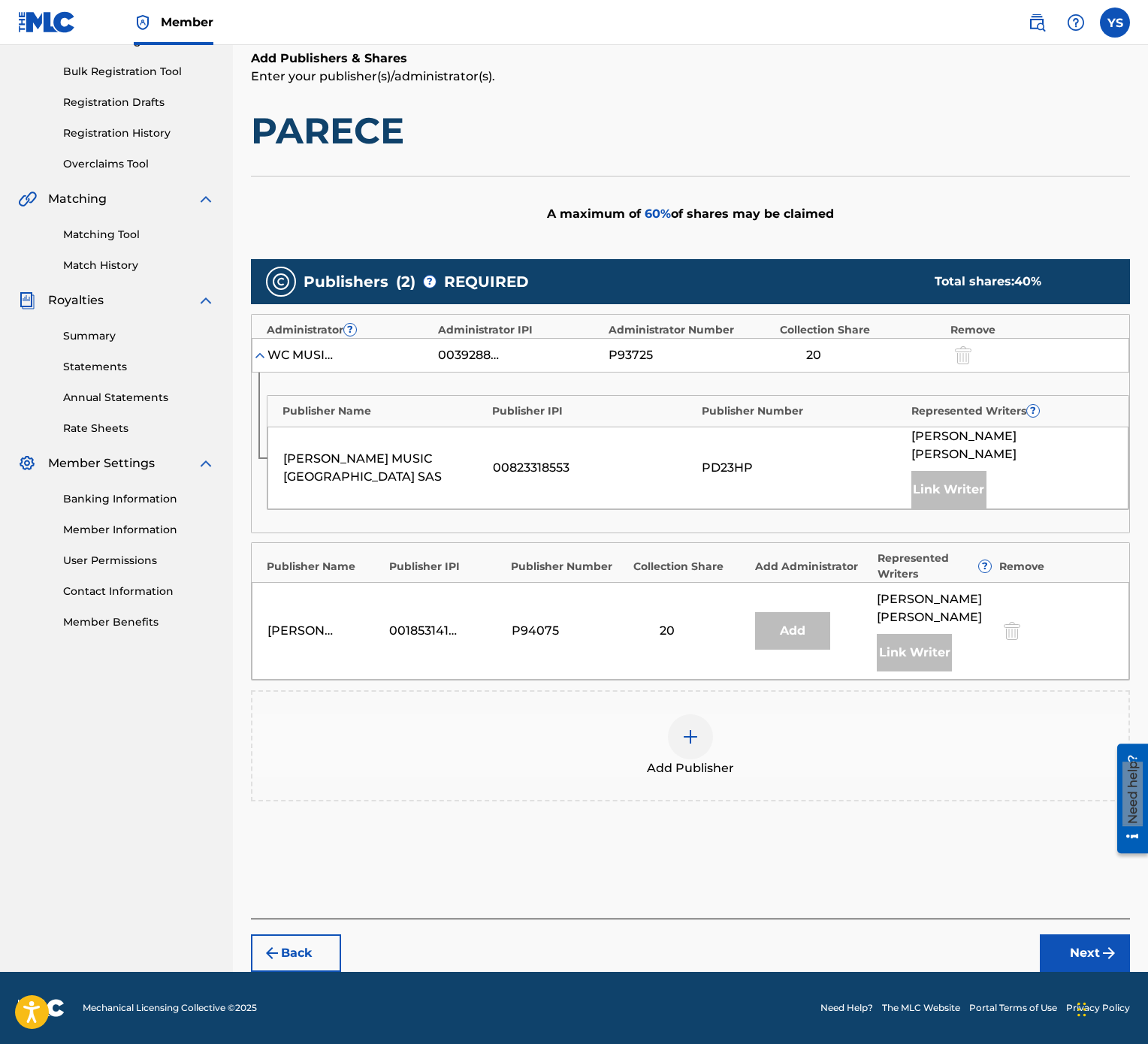
click at [689, 521] on img at bounding box center [690, 737] width 18 height 18
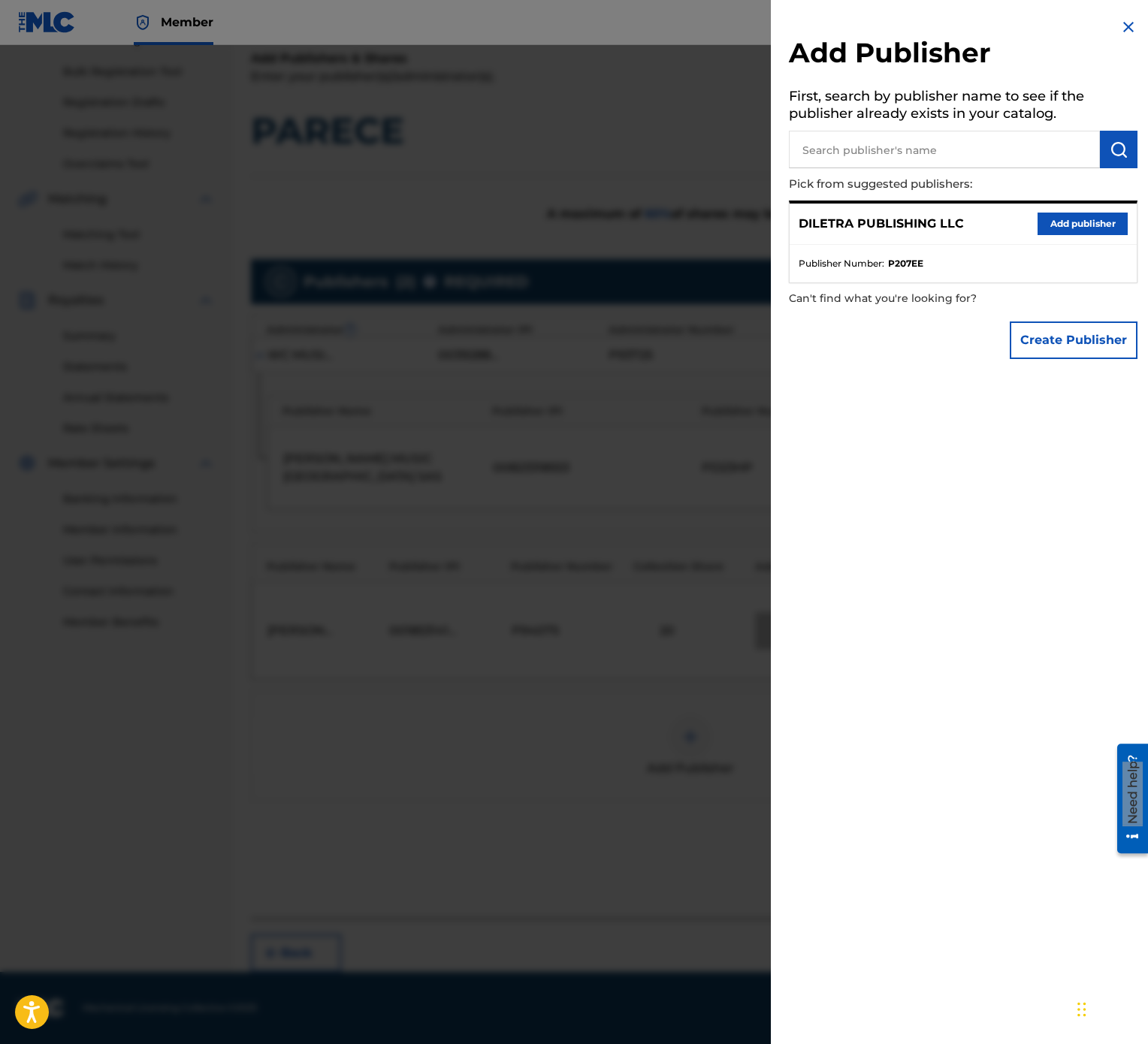
click at [1071, 222] on button "Add publisher" at bounding box center [1083, 223] width 90 height 23
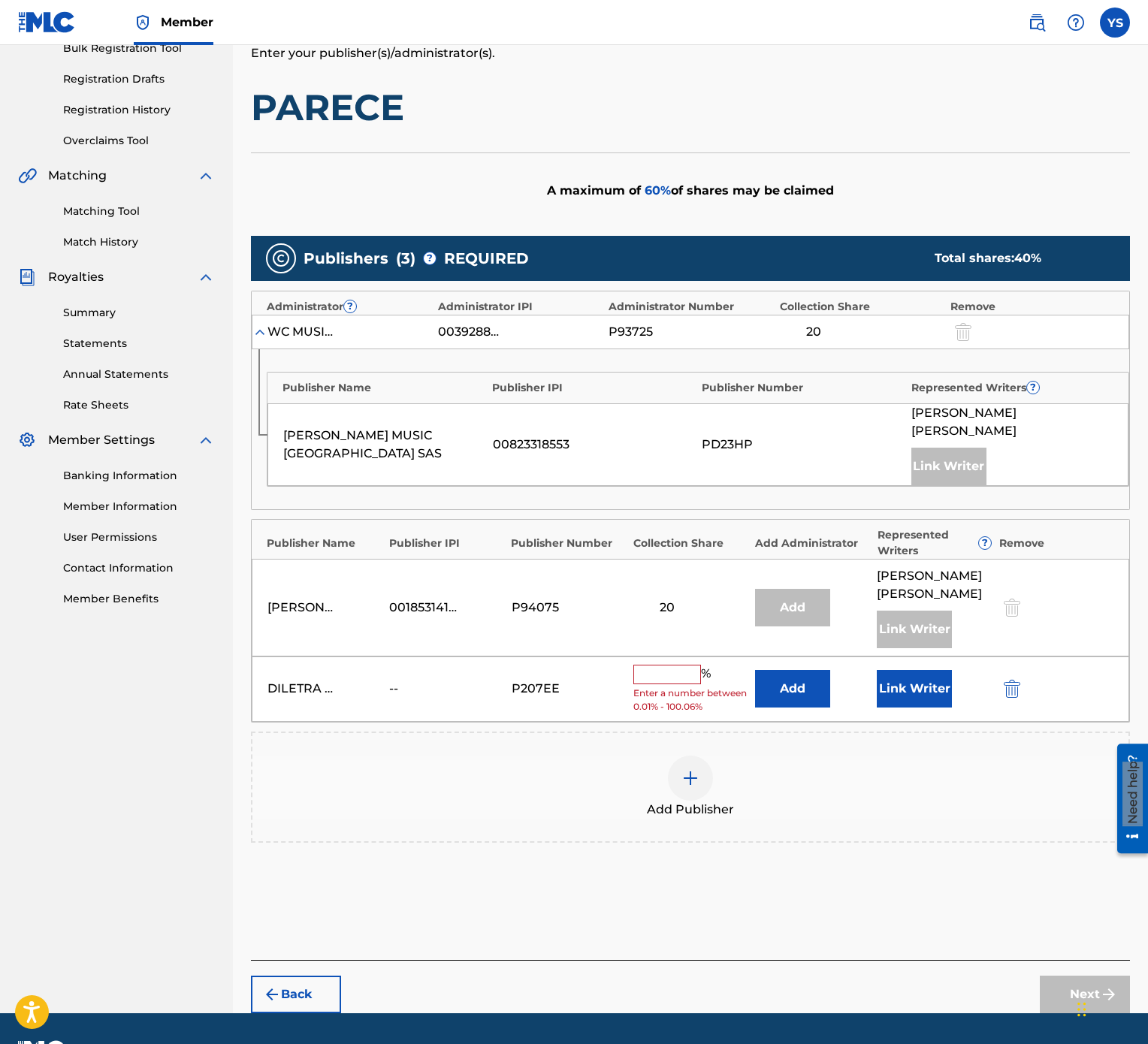
click at [668, 521] on input "text" at bounding box center [667, 675] width 67 height 20
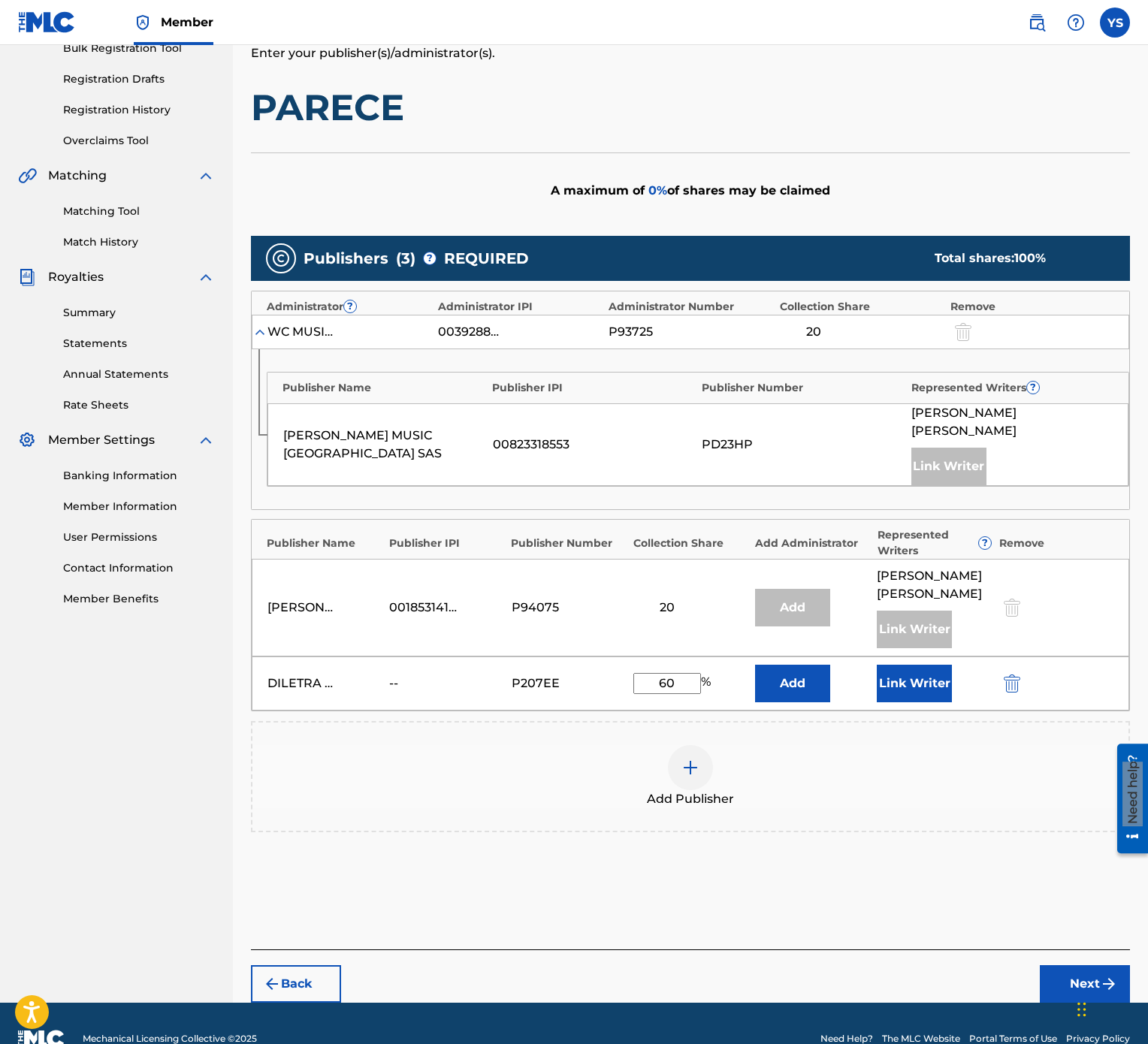
type input "60"
click at [806, 521] on button "Add" at bounding box center [792, 683] width 75 height 37
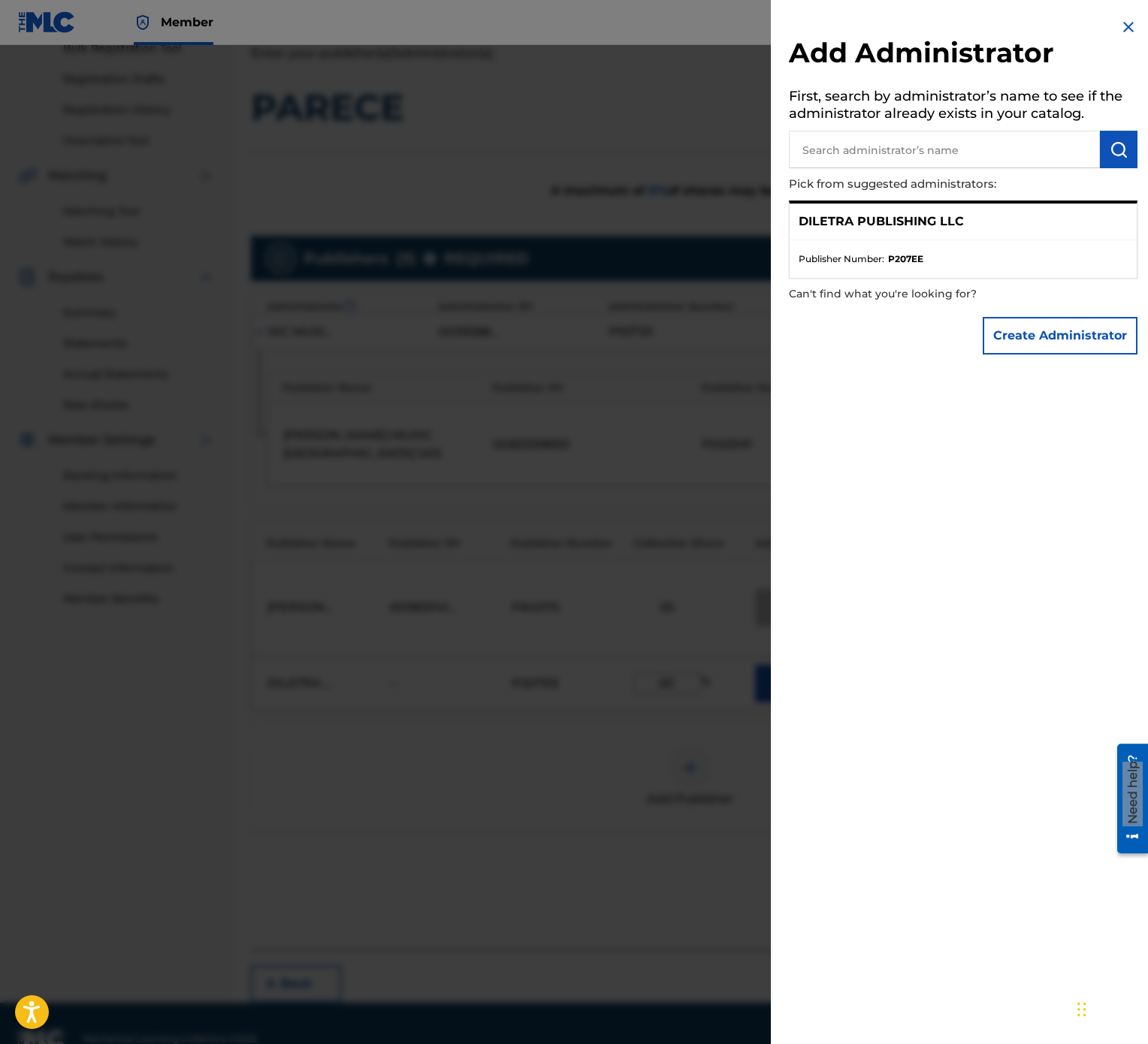
click at [904, 259] on strong "P207EE" at bounding box center [906, 259] width 35 height 14
click at [938, 210] on div "DILETRA PUBLISHING LLC" at bounding box center [964, 222] width 347 height 37
click at [1124, 25] on img at bounding box center [1129, 27] width 18 height 18
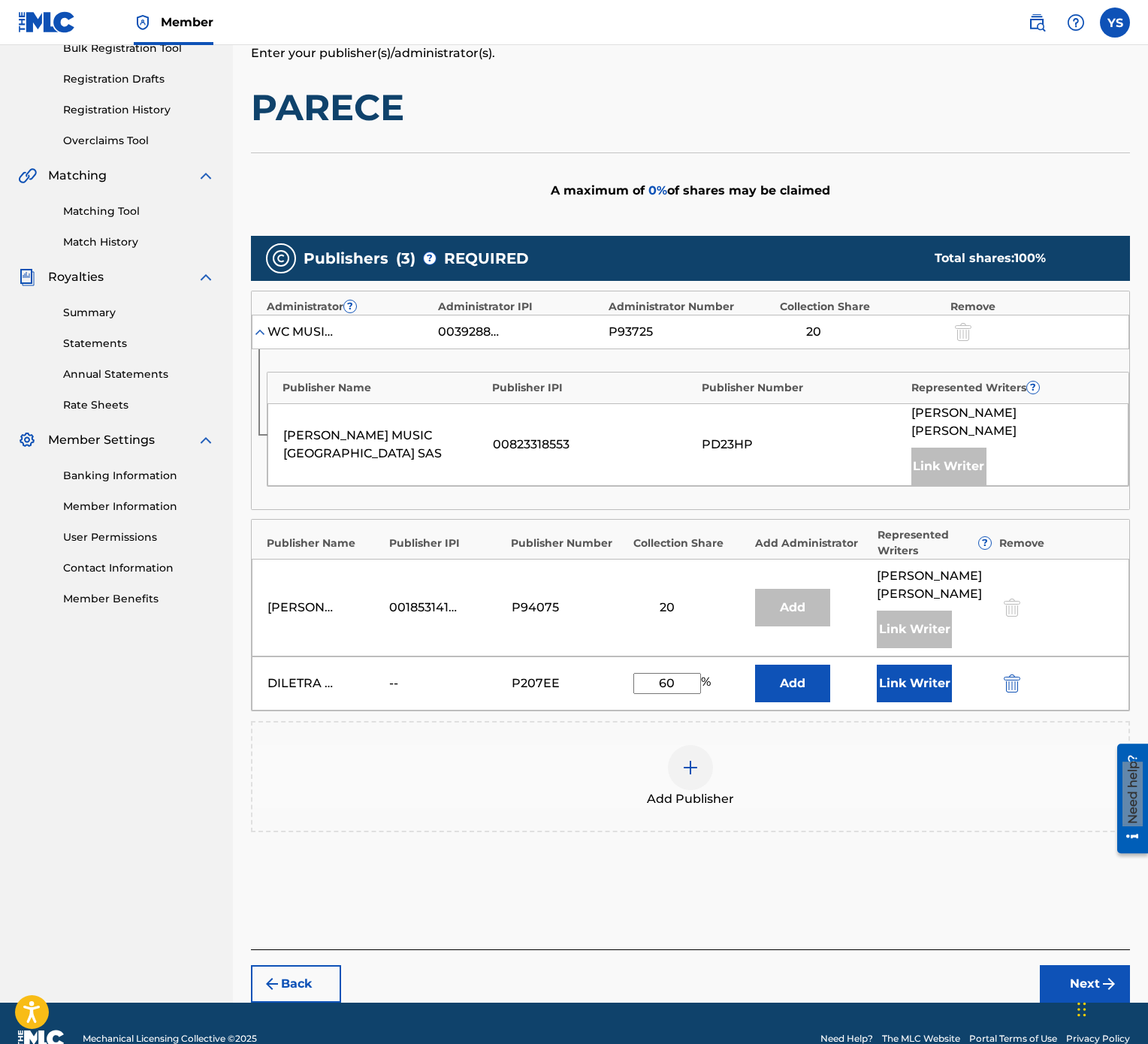
click at [902, 521] on div "DILETRA PUBLISHING LLC -- P207EE 60 % Add Link Writer" at bounding box center [690, 684] width 877 height 54
click at [904, 521] on button "Link Writer" at bounding box center [914, 683] width 75 height 37
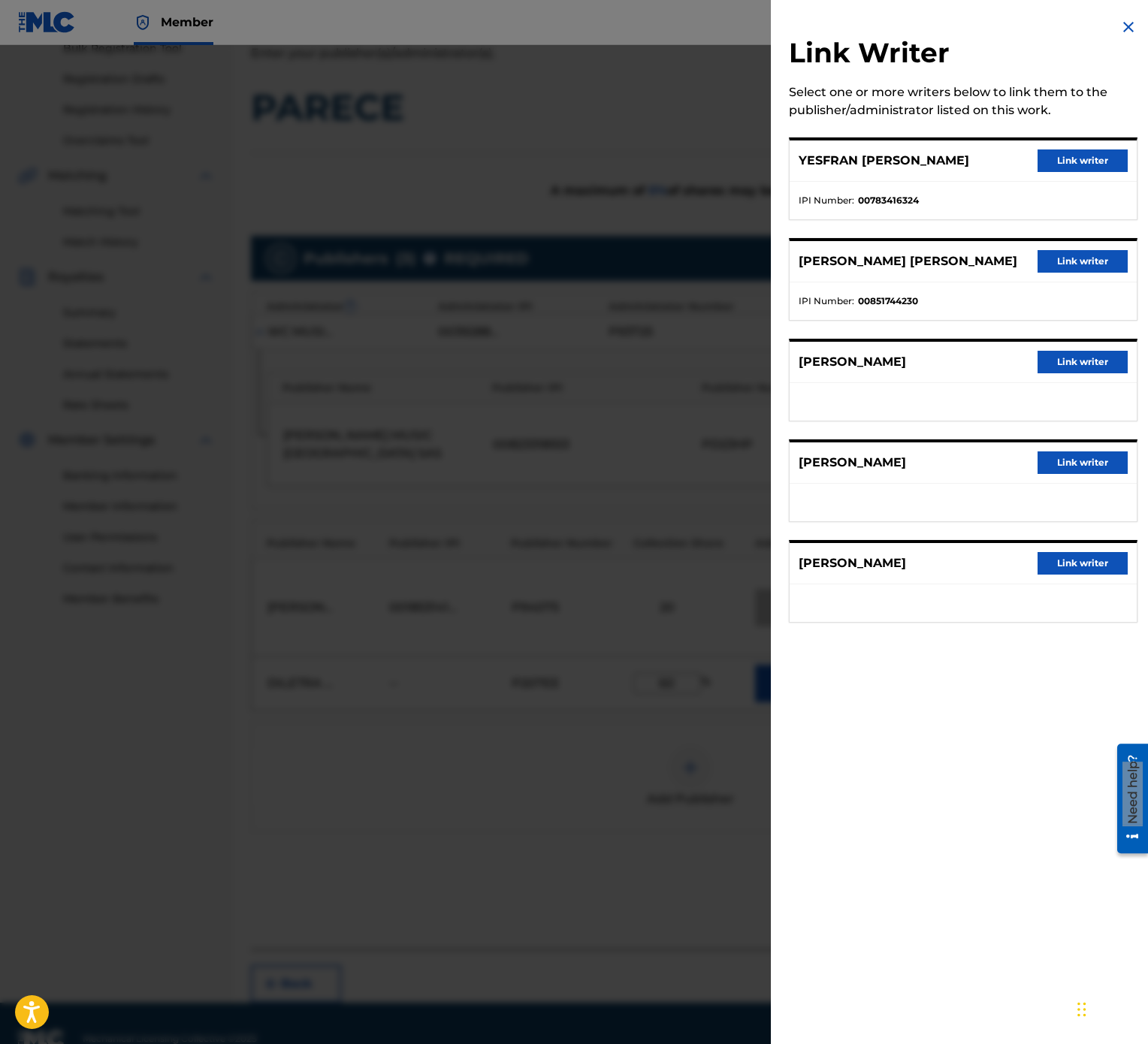
click at [1079, 159] on button "Link writer" at bounding box center [1083, 161] width 90 height 23
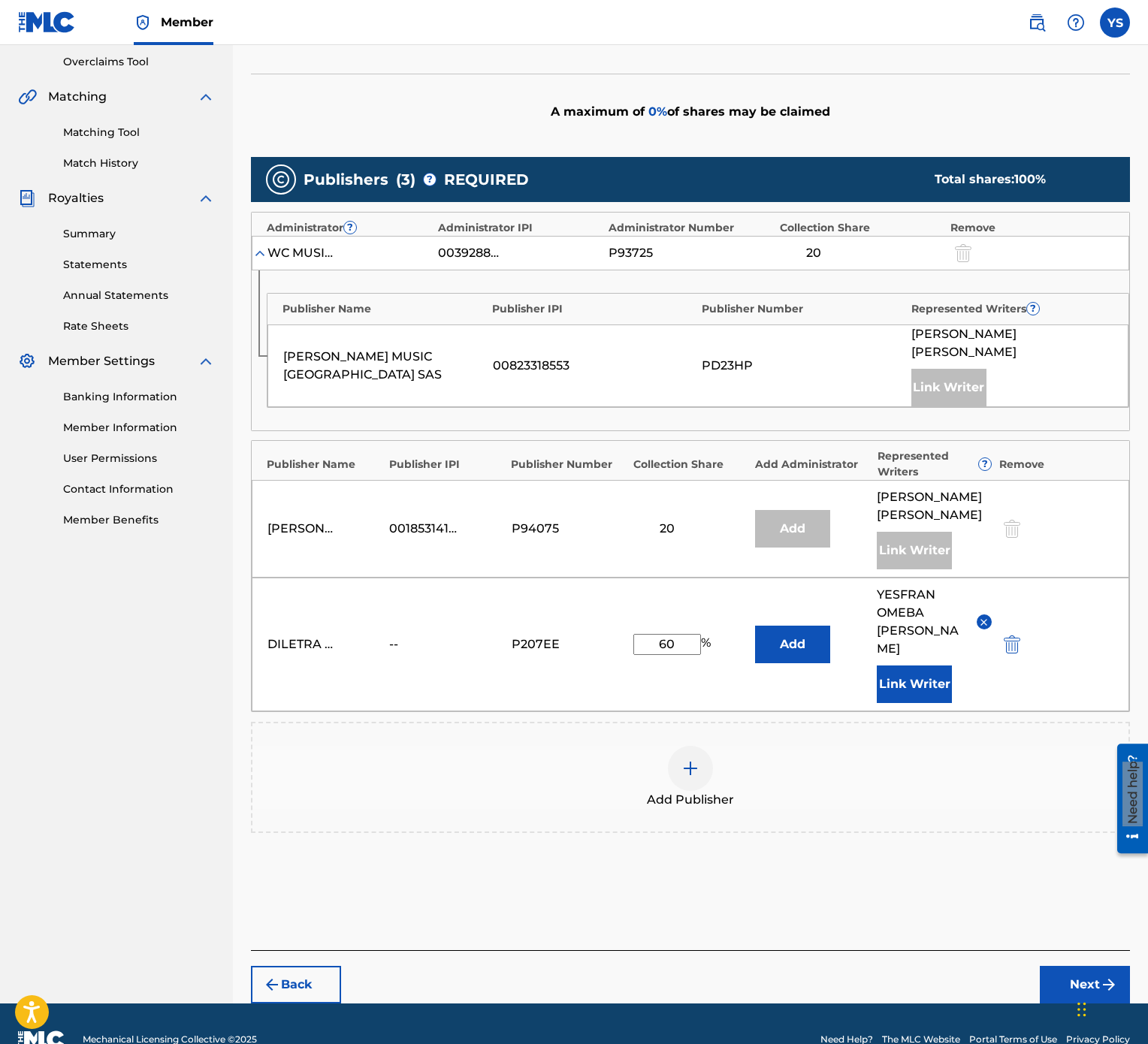
scroll to position [350, 0]
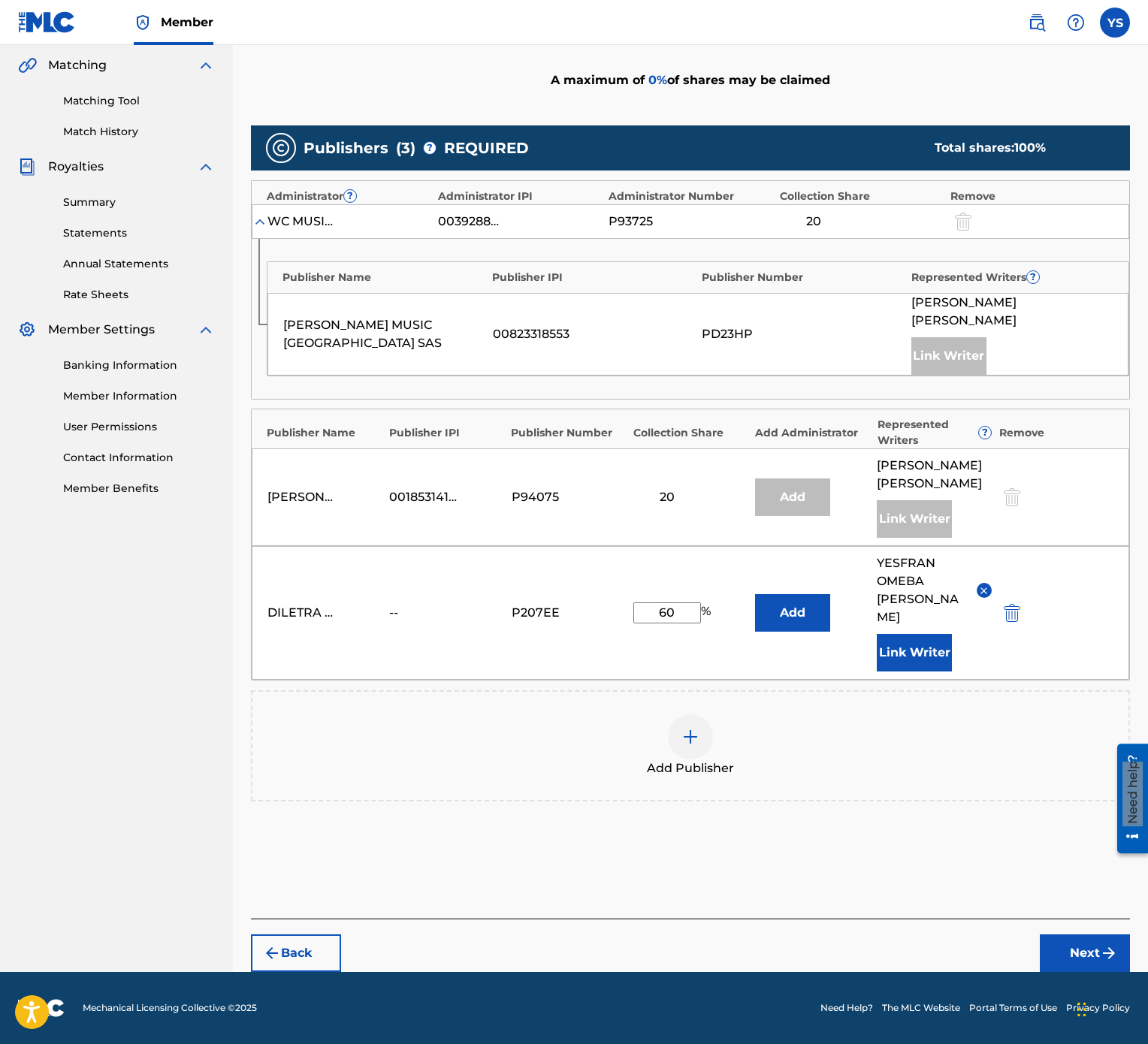
click at [1089, 521] on button "Next" at bounding box center [1084, 952] width 90 height 37
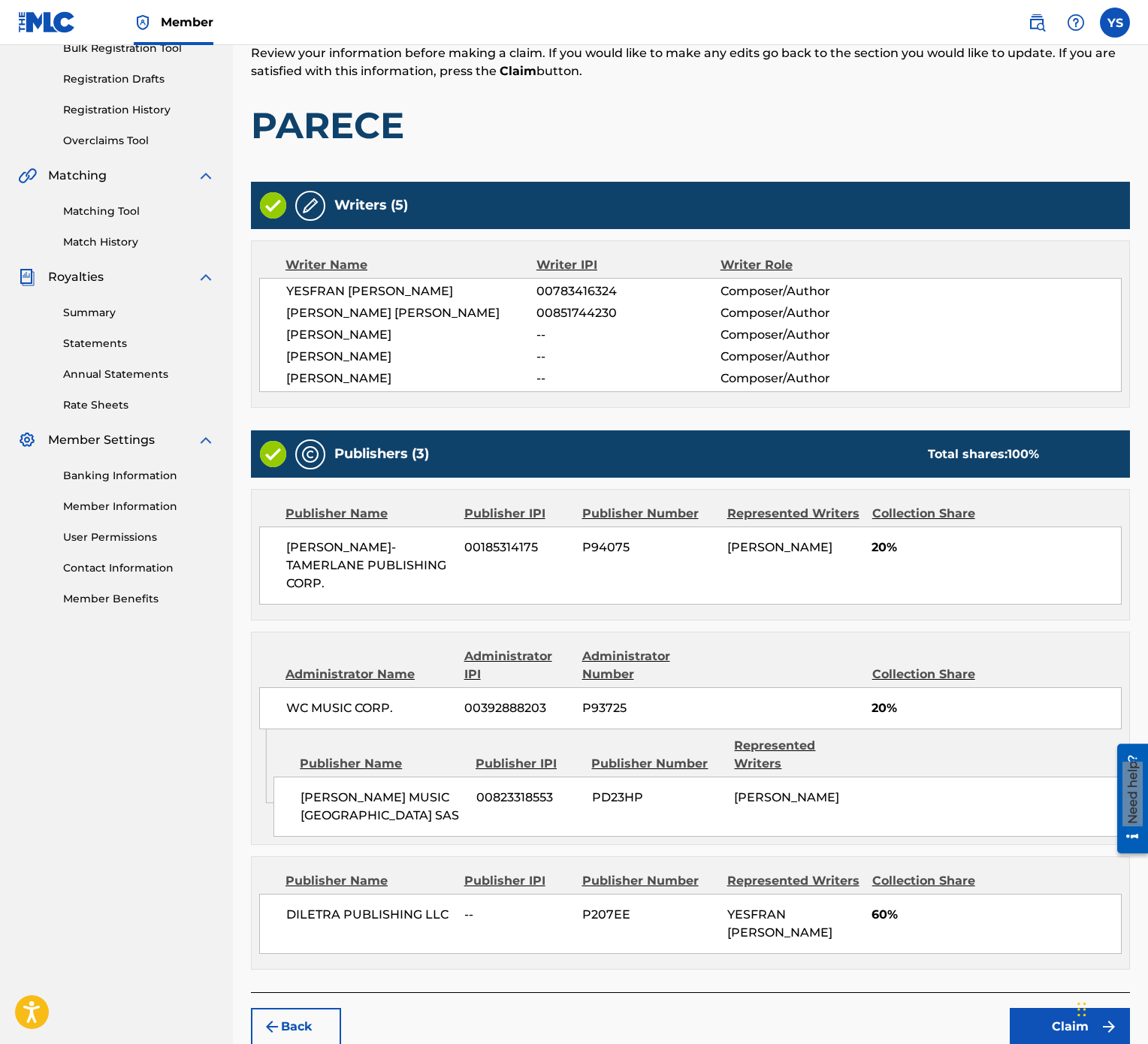
scroll to position [281, 0]
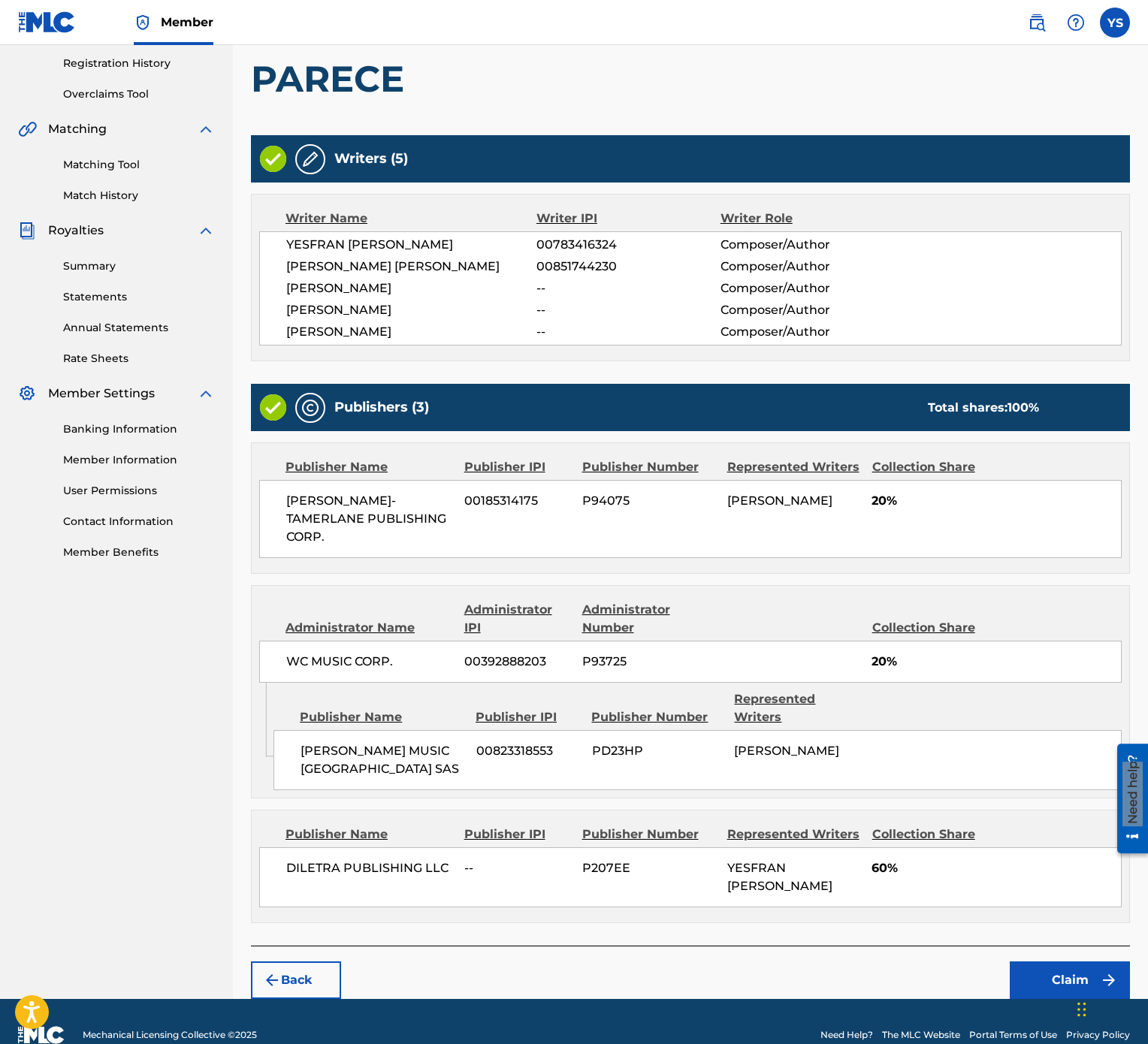
click at [1073, 521] on button "Claim" at bounding box center [1070, 980] width 120 height 37
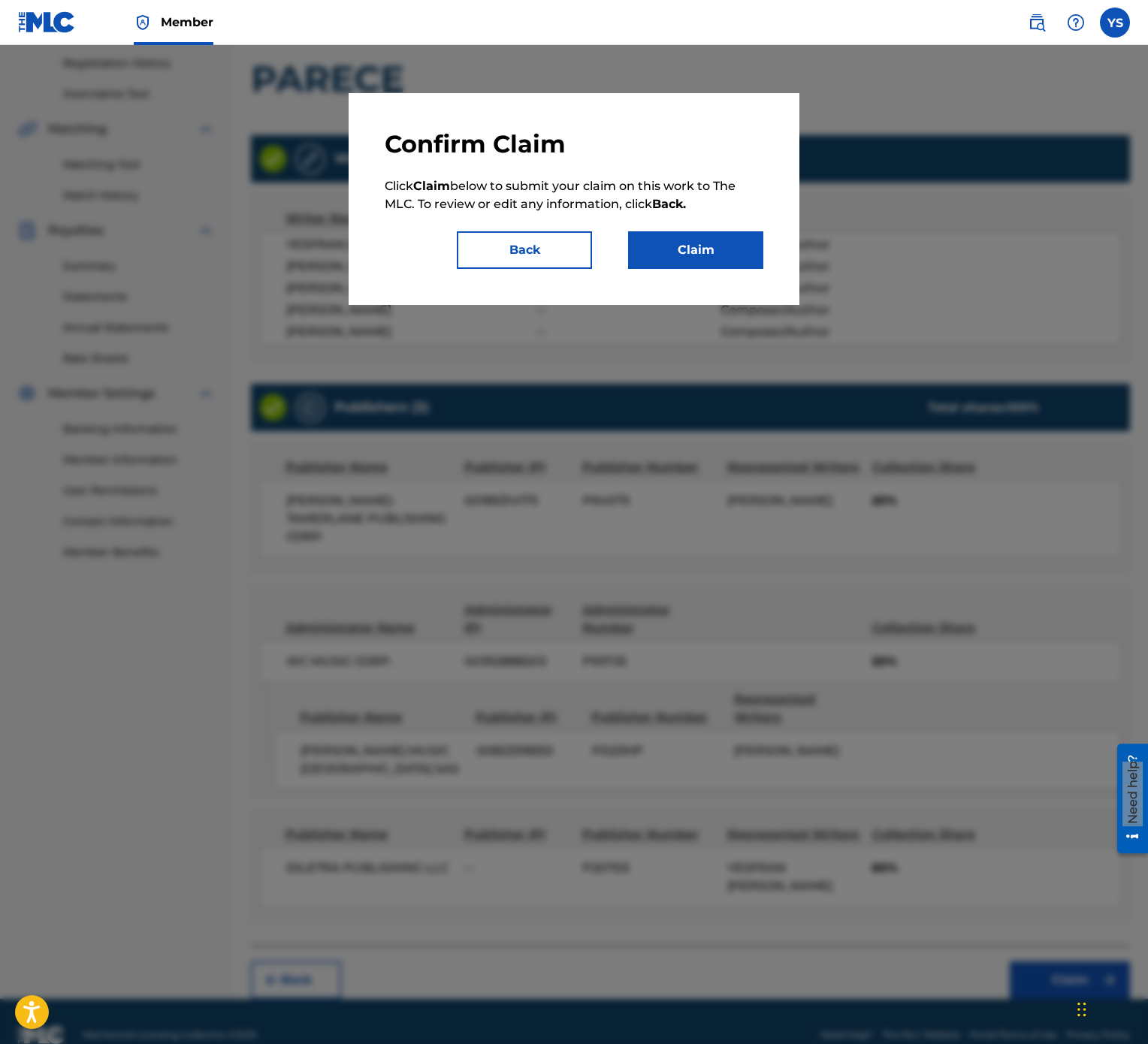
click at [716, 232] on button "Claim" at bounding box center [696, 250] width 135 height 37
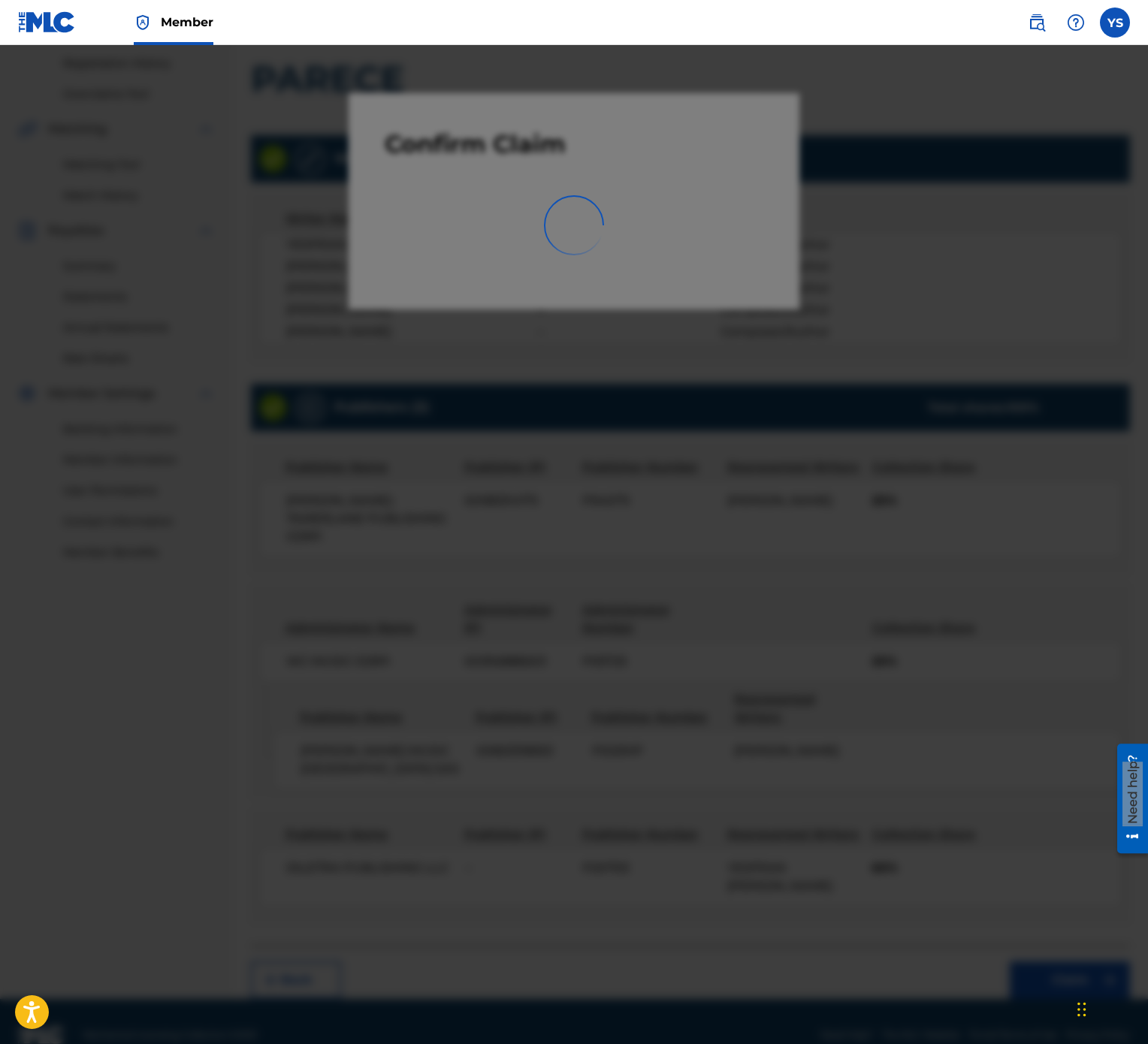
scroll to position [0, 0]
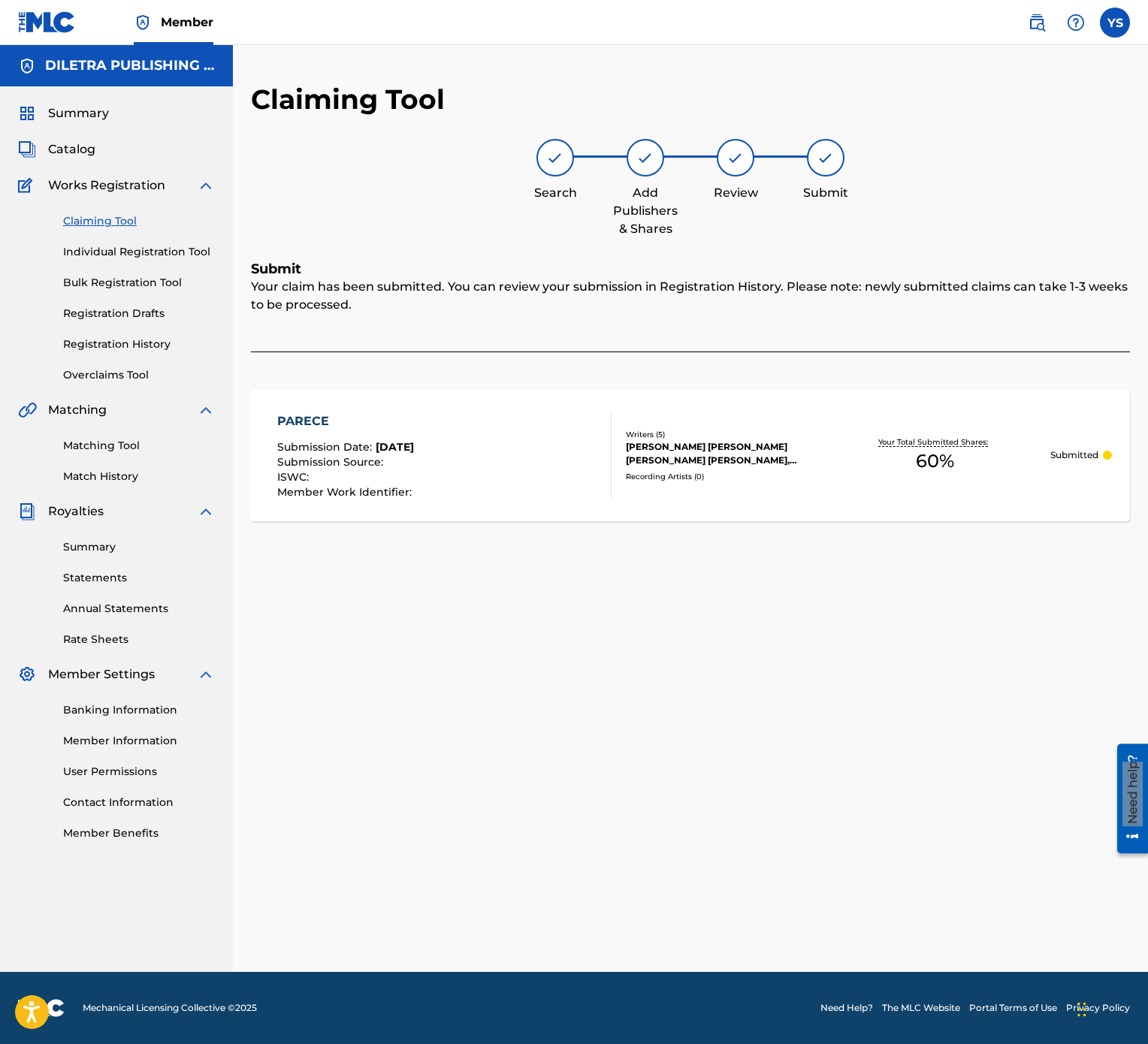
click at [99, 221] on link "Claiming Tool" at bounding box center [138, 221] width 152 height 15
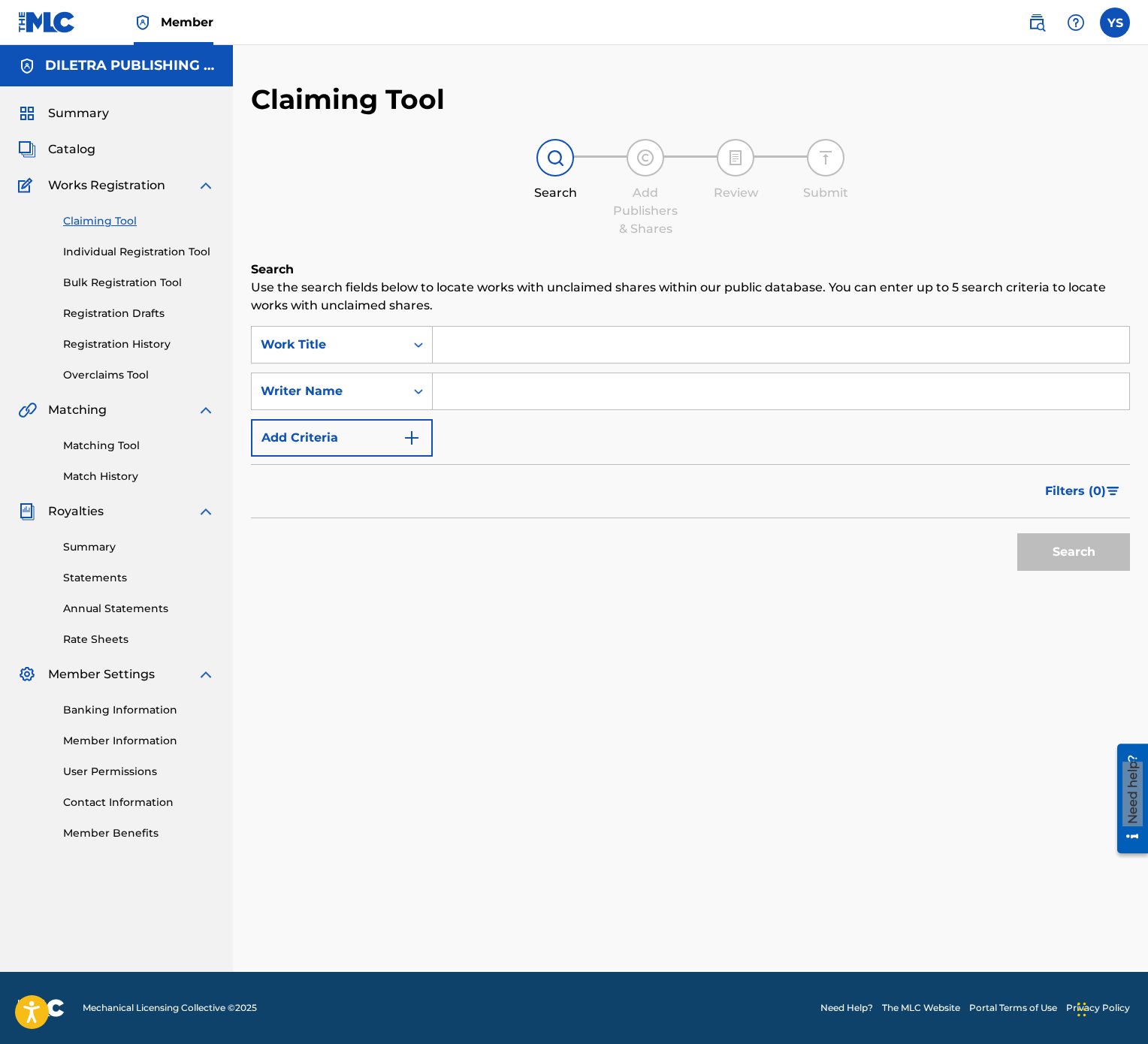
click at [591, 353] on input "Search Form" at bounding box center [781, 345] width 697 height 36
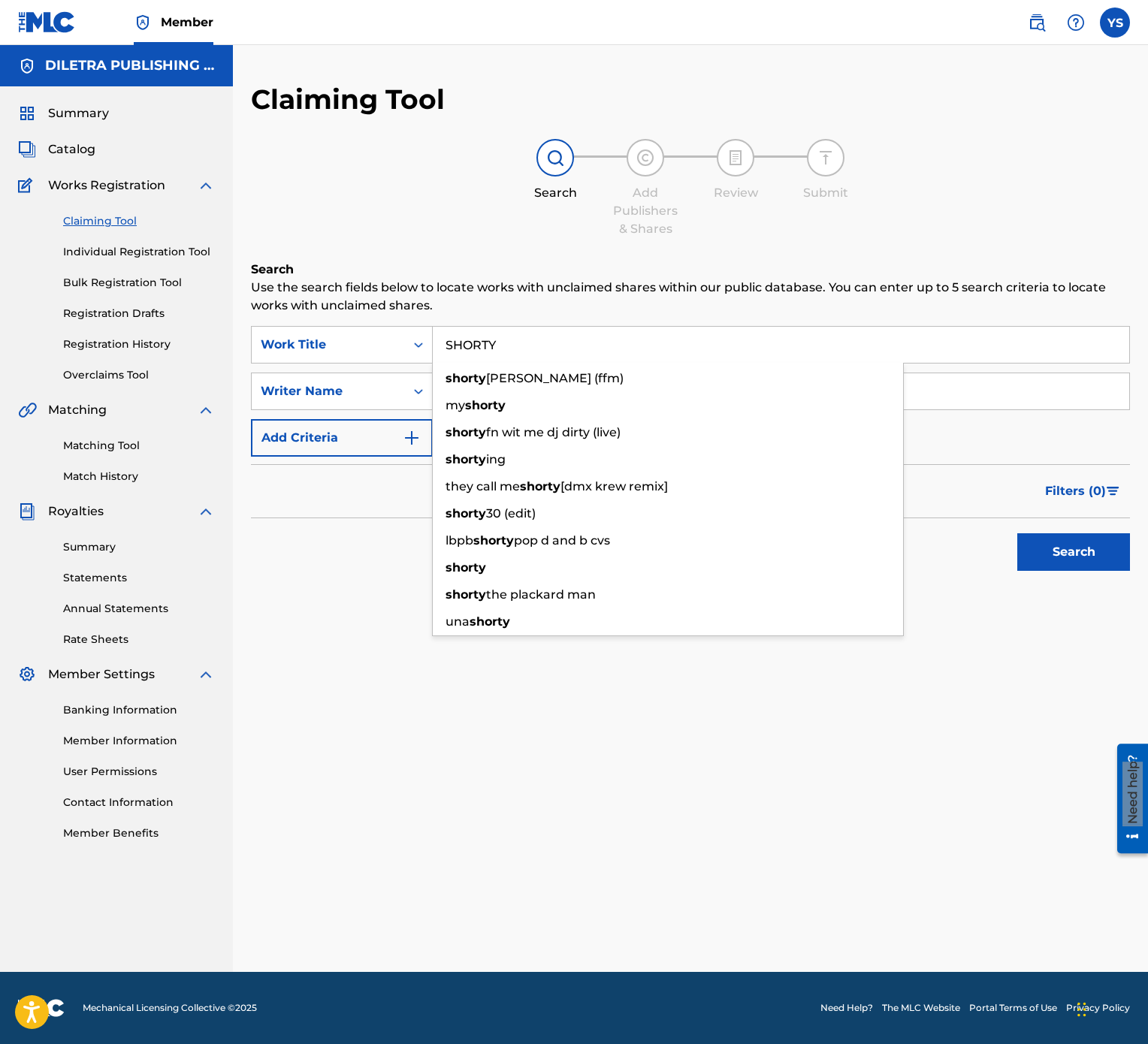
type input "SHORTY"
drag, startPoint x: 781, startPoint y: 724, endPoint x: 766, endPoint y: 728, distance: 15.5
click at [784, 521] on div "Claiming Tool Search Add Publishers & Shares Review Submit Search Use the searc…" at bounding box center [690, 527] width 915 height 890
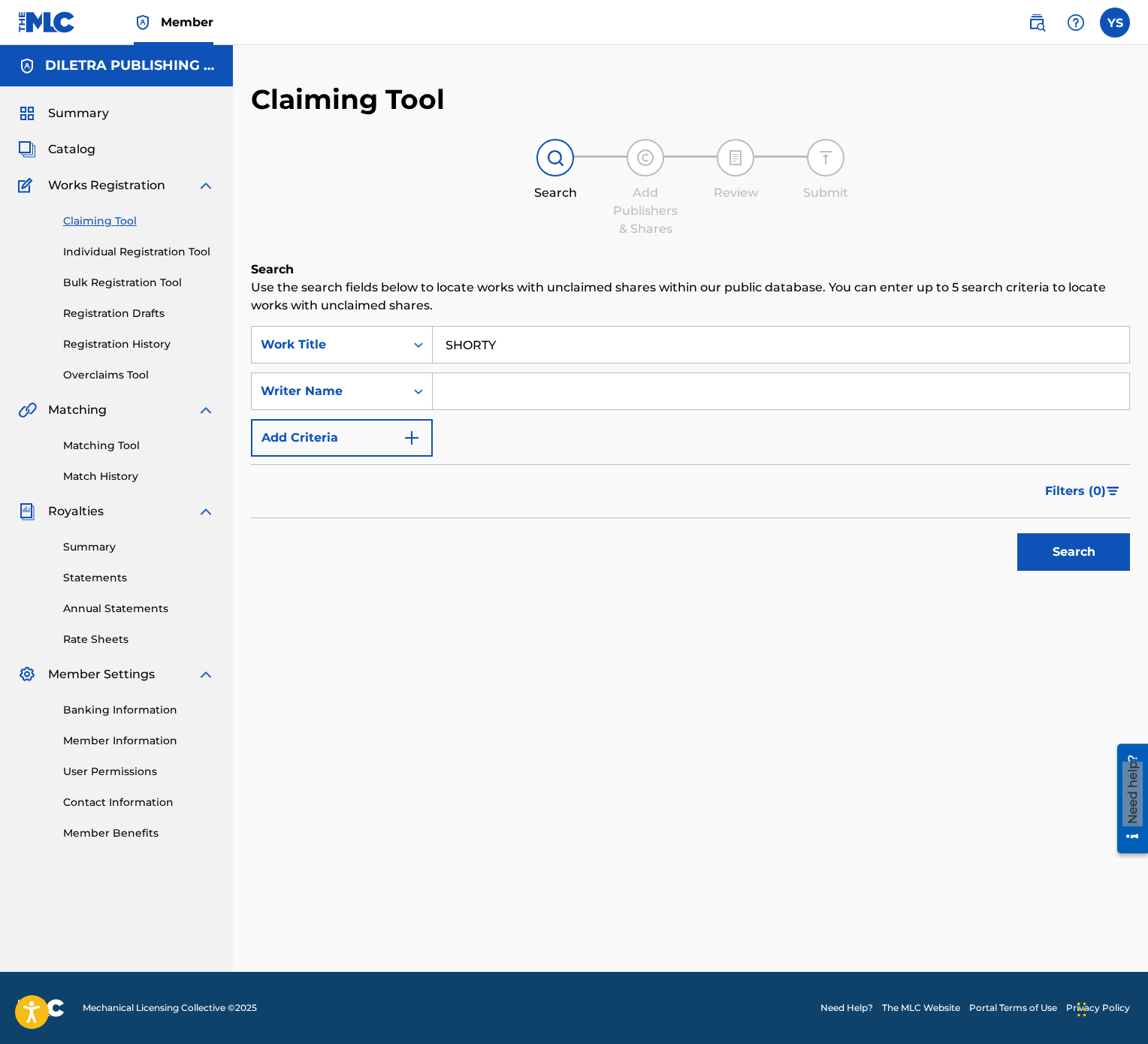
click at [616, 379] on input "Search Form" at bounding box center [781, 391] width 697 height 36
type input "YESFRAN"
click at [1017, 521] on button "Search" at bounding box center [1074, 551] width 113 height 37
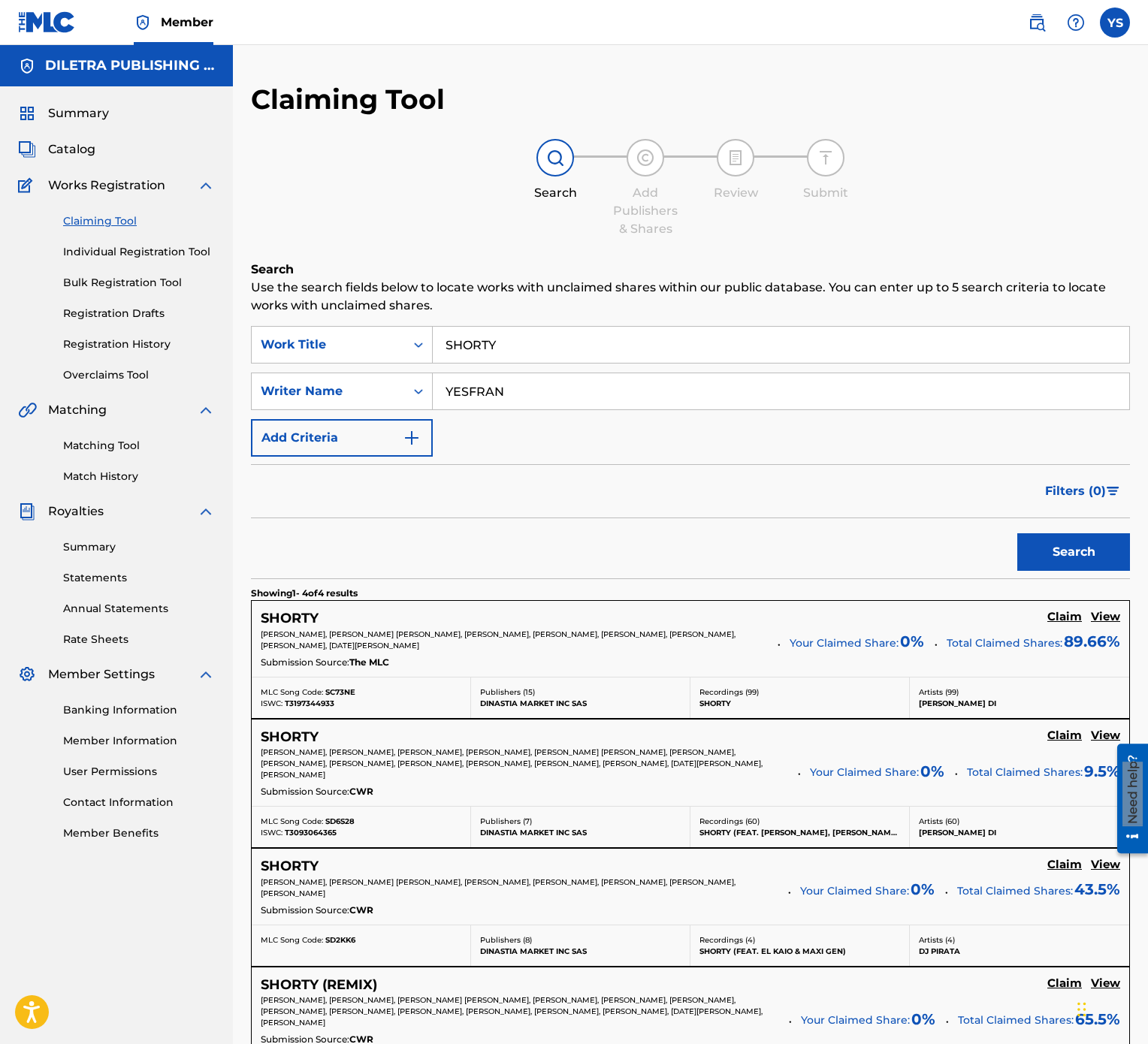
scroll to position [150, 0]
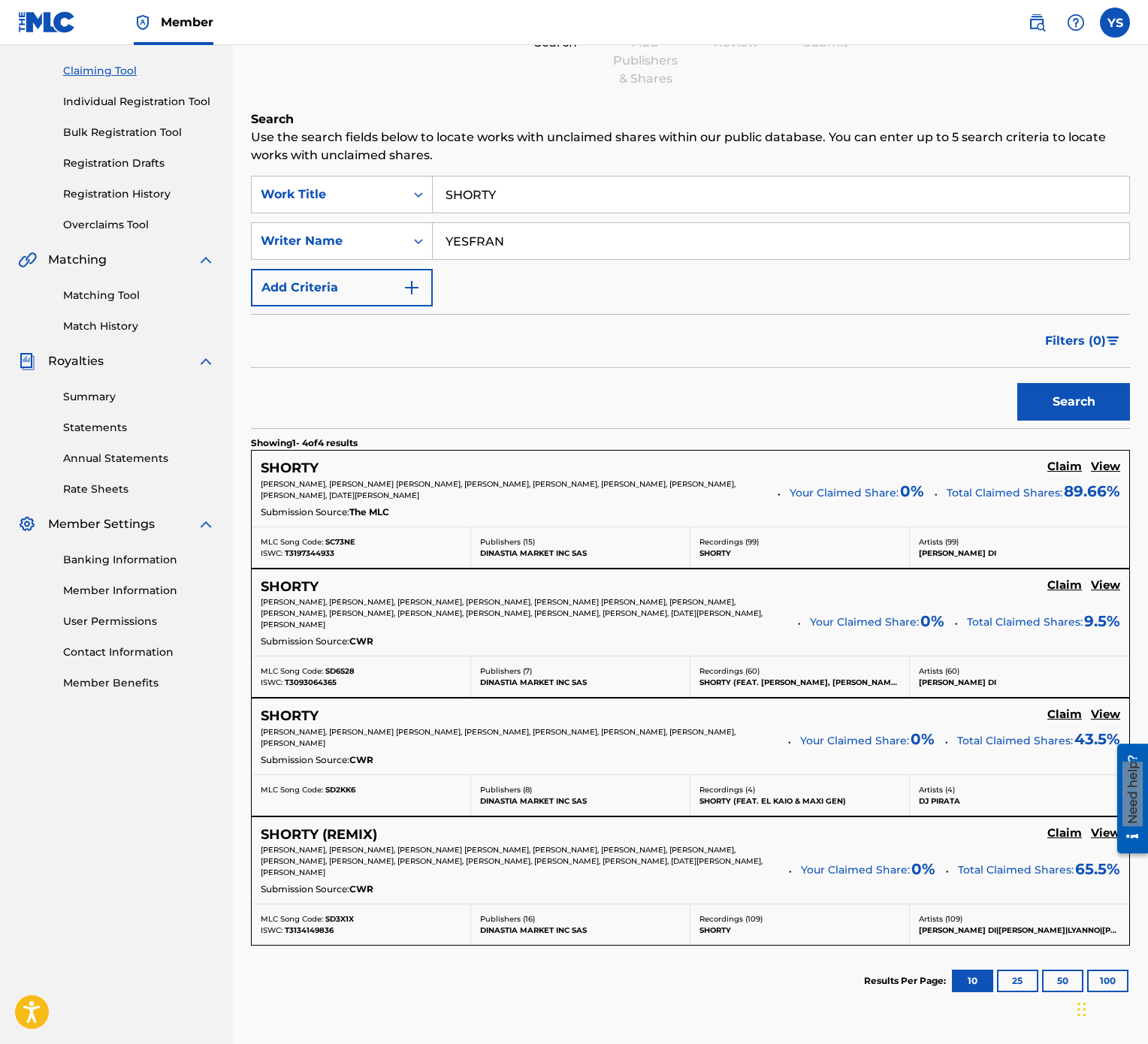
click at [576, 200] on input "SHORTY" at bounding box center [781, 194] width 697 height 36
type input "[GEOGRAPHIC_DATA] in 200"
click at [1017, 383] on button "Search" at bounding box center [1074, 401] width 113 height 37
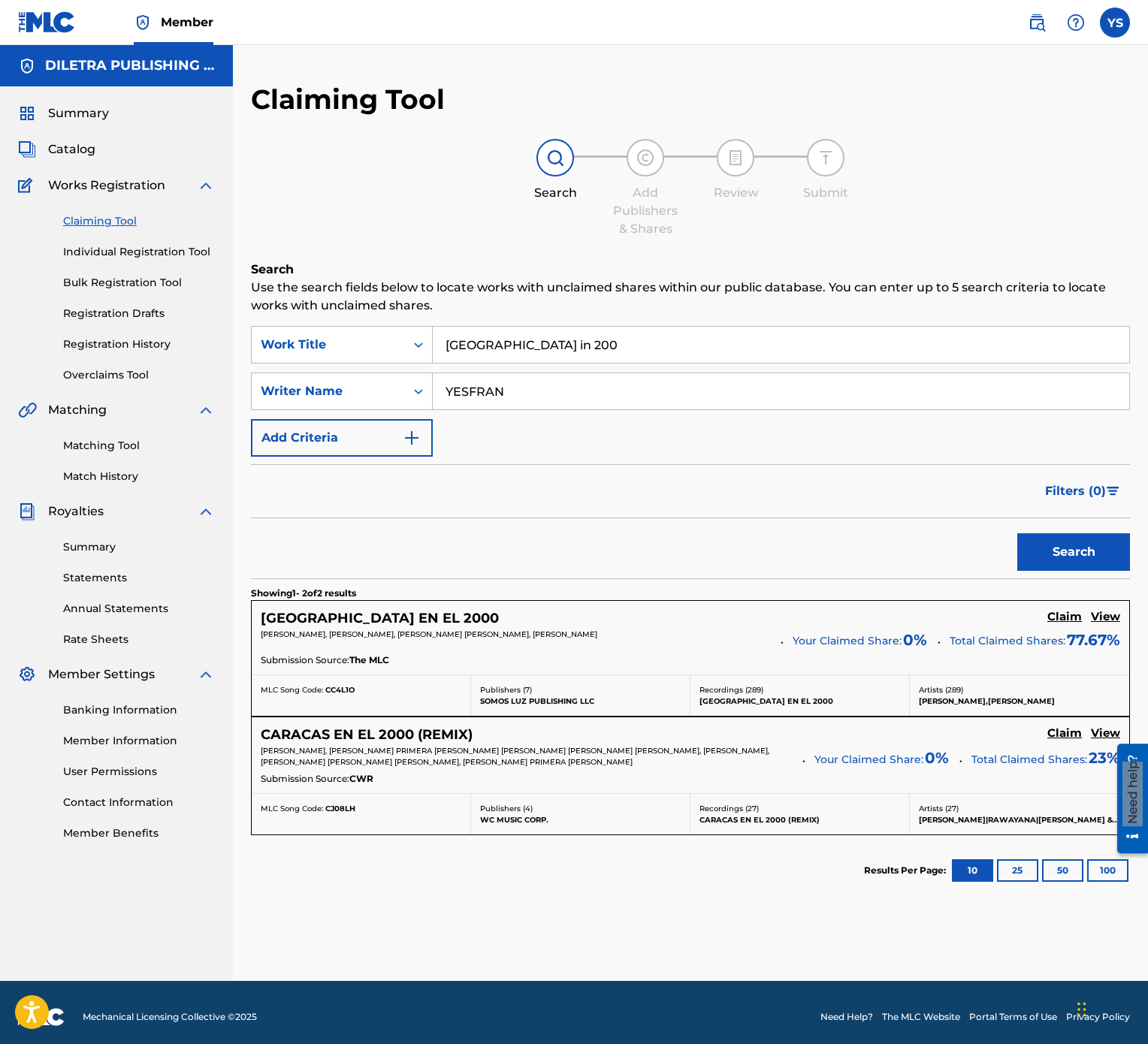
click at [1055, 521] on h5 "Claim" at bounding box center [1064, 617] width 35 height 15
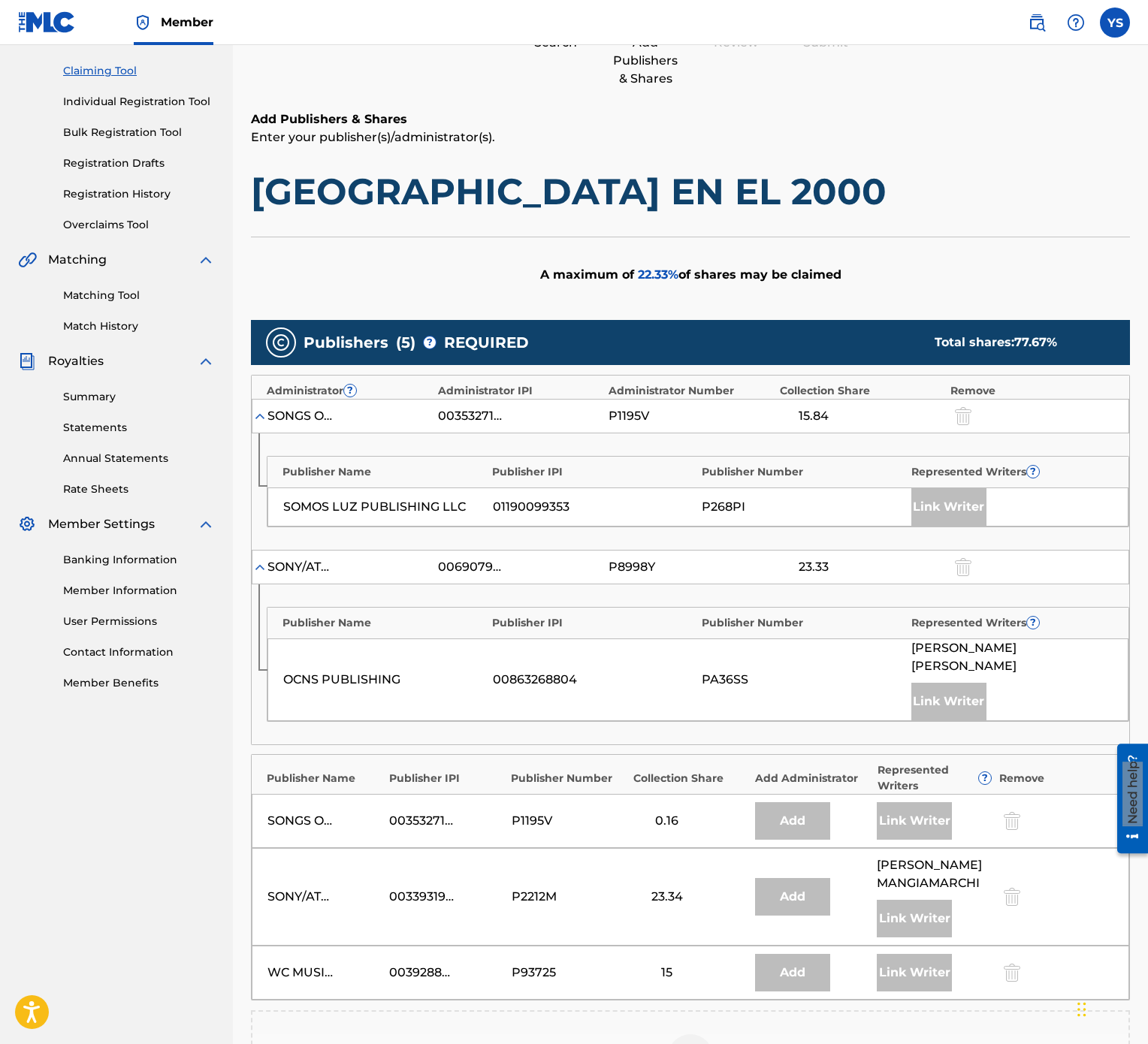
scroll to position [300, 0]
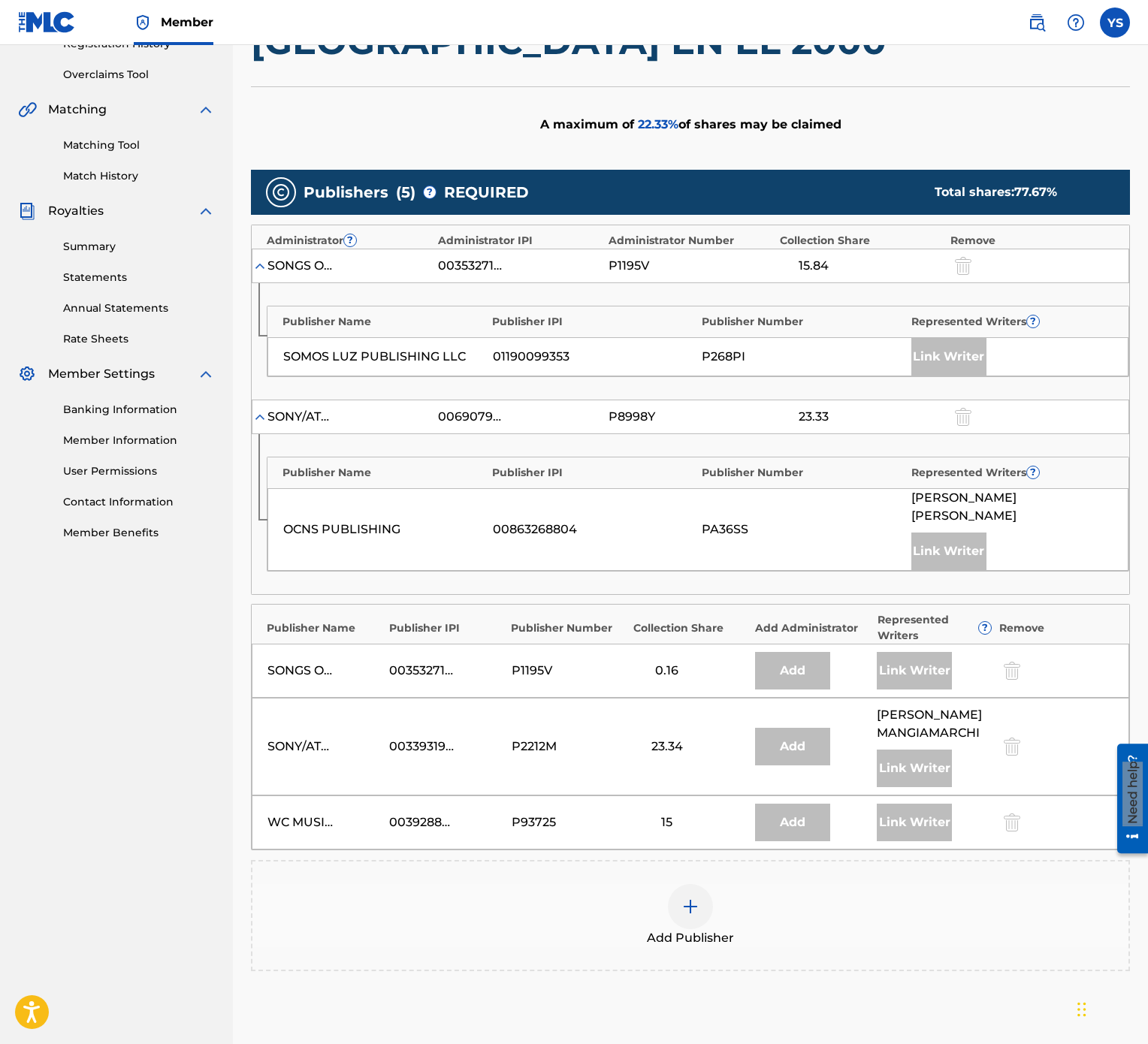
click at [699, 521] on div at bounding box center [690, 907] width 45 height 45
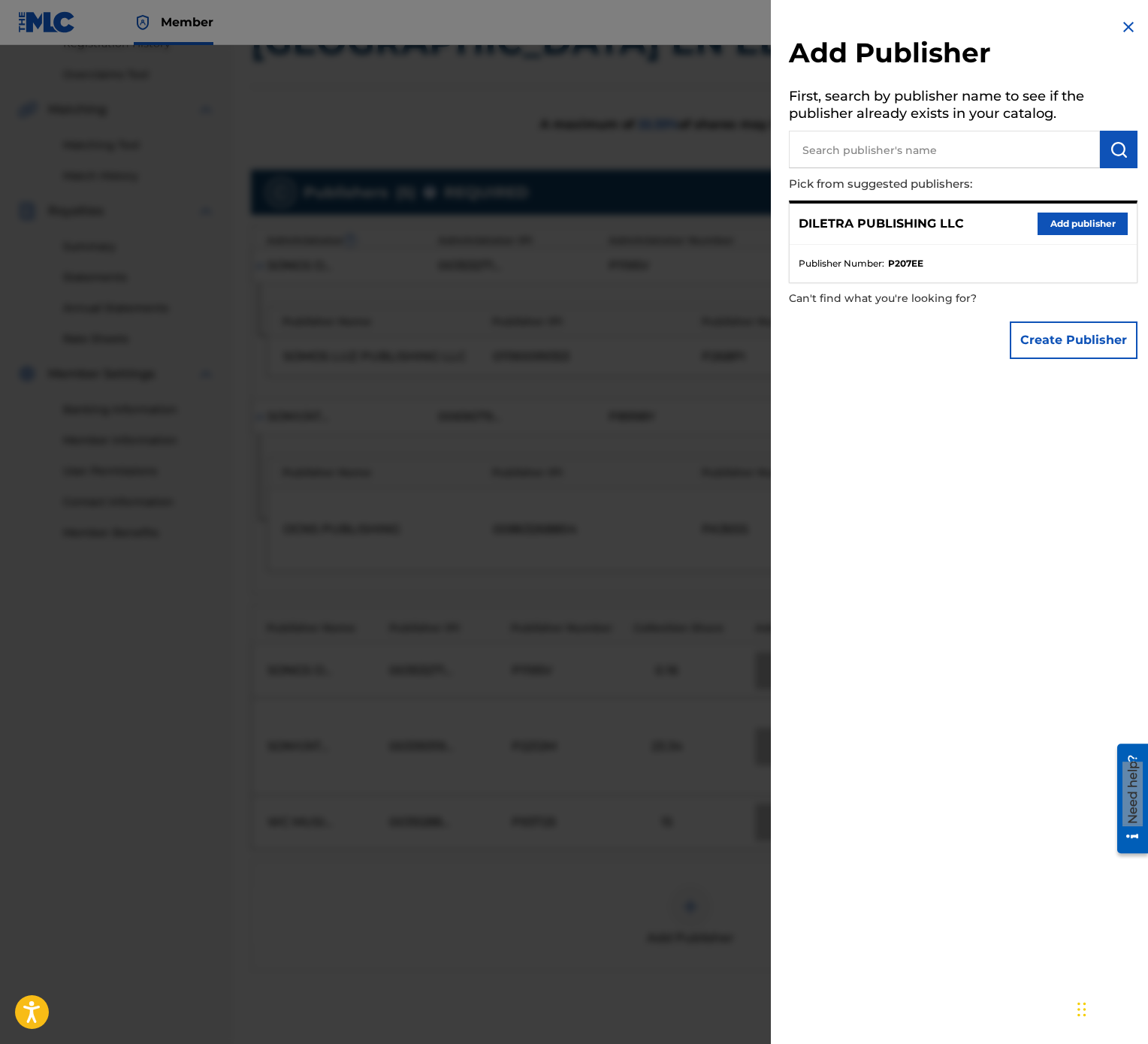
click at [1064, 221] on button "Add publisher" at bounding box center [1083, 223] width 90 height 23
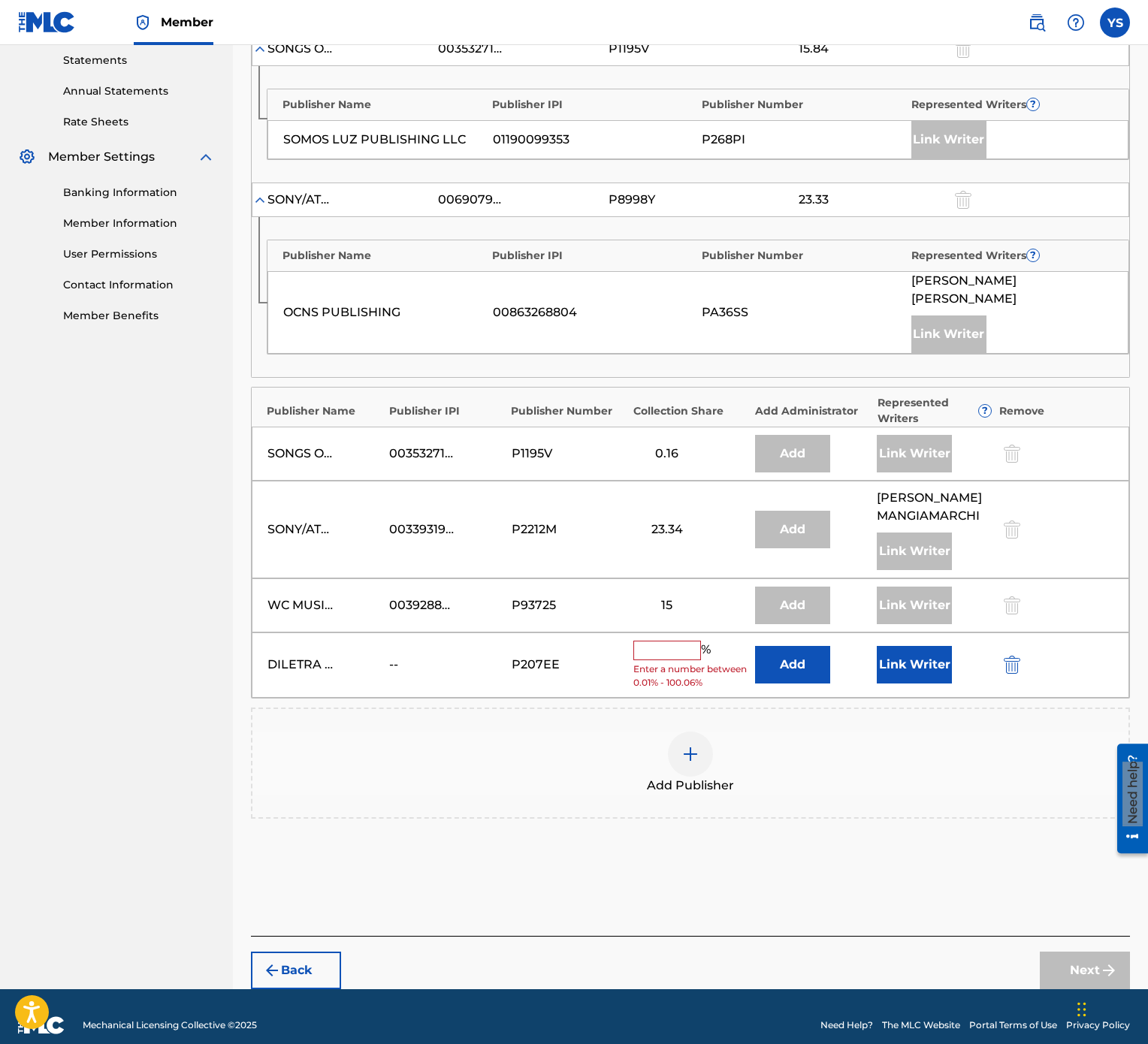
scroll to position [528, 0]
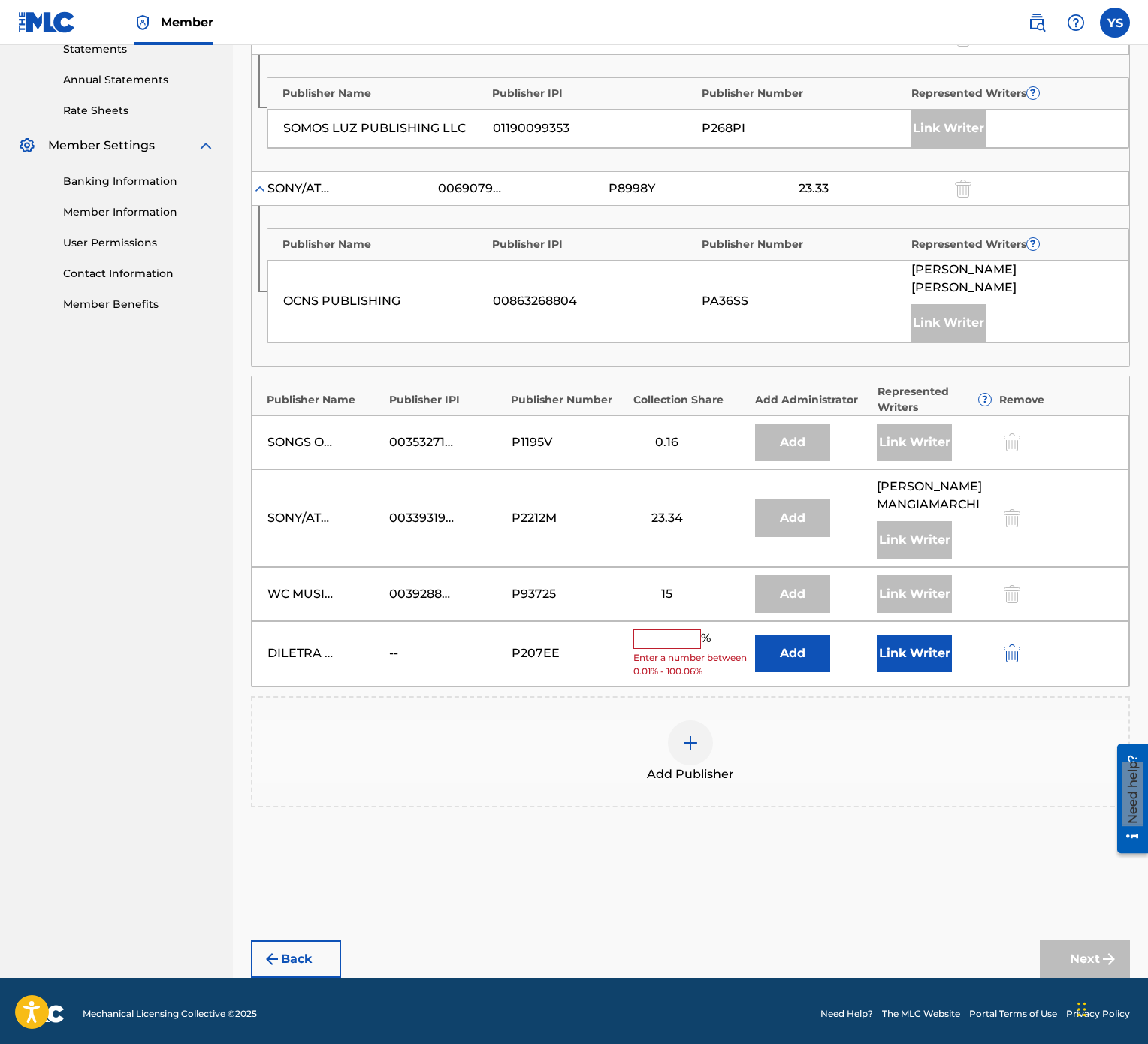
click at [673, 521] on input "text" at bounding box center [667, 639] width 67 height 20
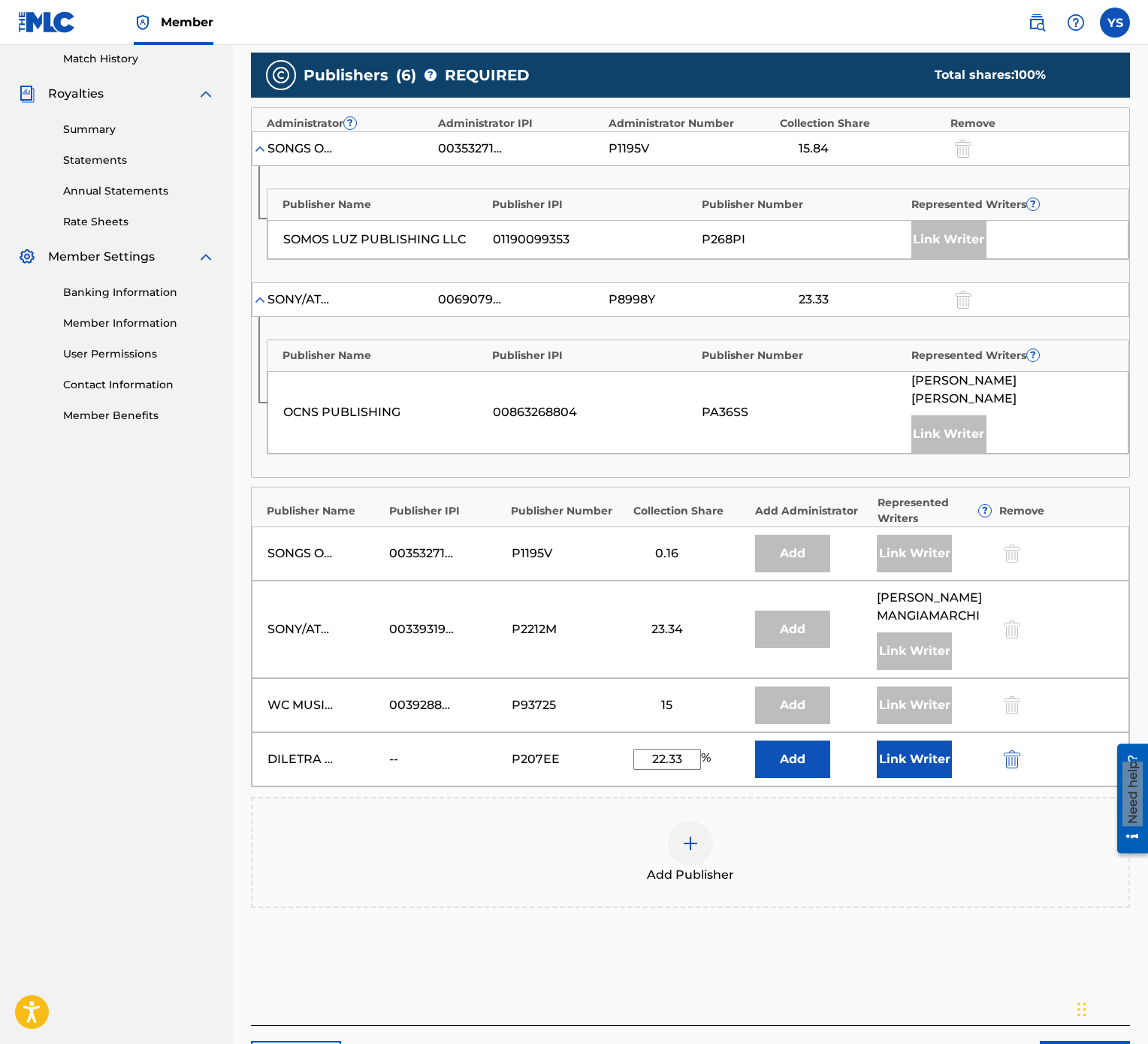
scroll to position [367, 0]
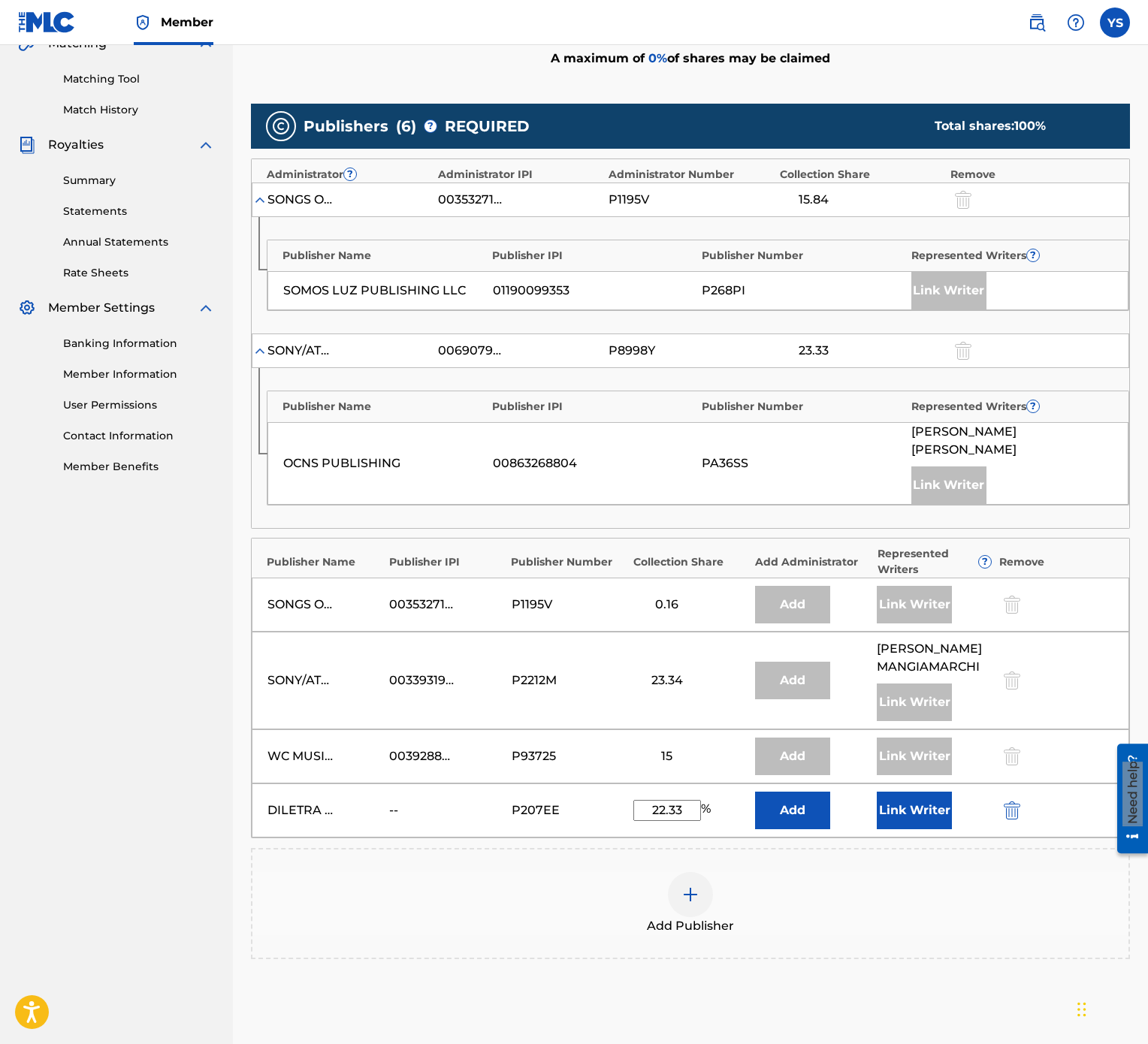
type input "22.33"
click at [526, 521] on div "Add Publisher" at bounding box center [690, 903] width 876 height 63
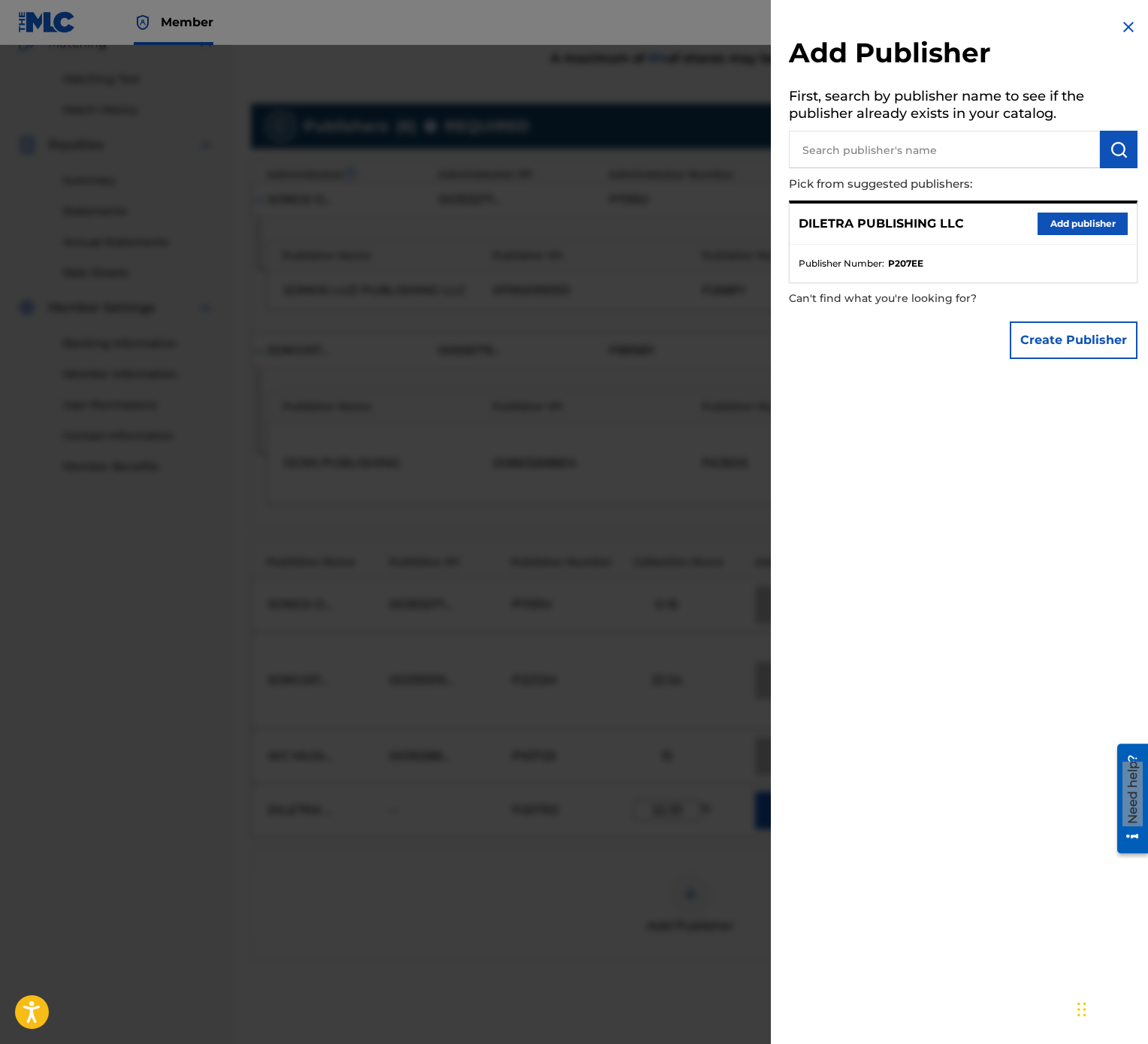
click at [1123, 27] on img at bounding box center [1129, 27] width 18 height 18
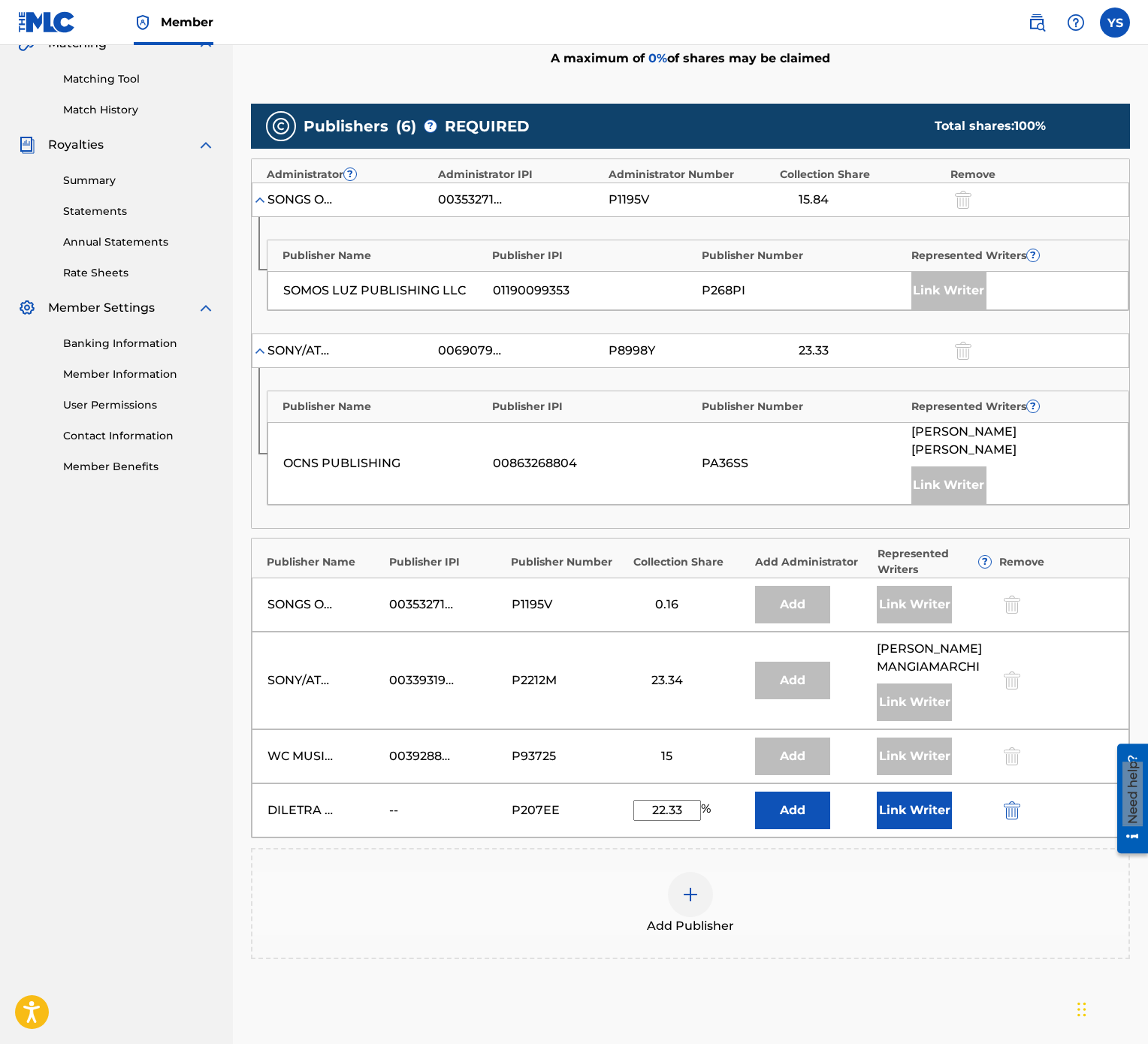
click at [900, 521] on button "Link Writer" at bounding box center [914, 810] width 75 height 37
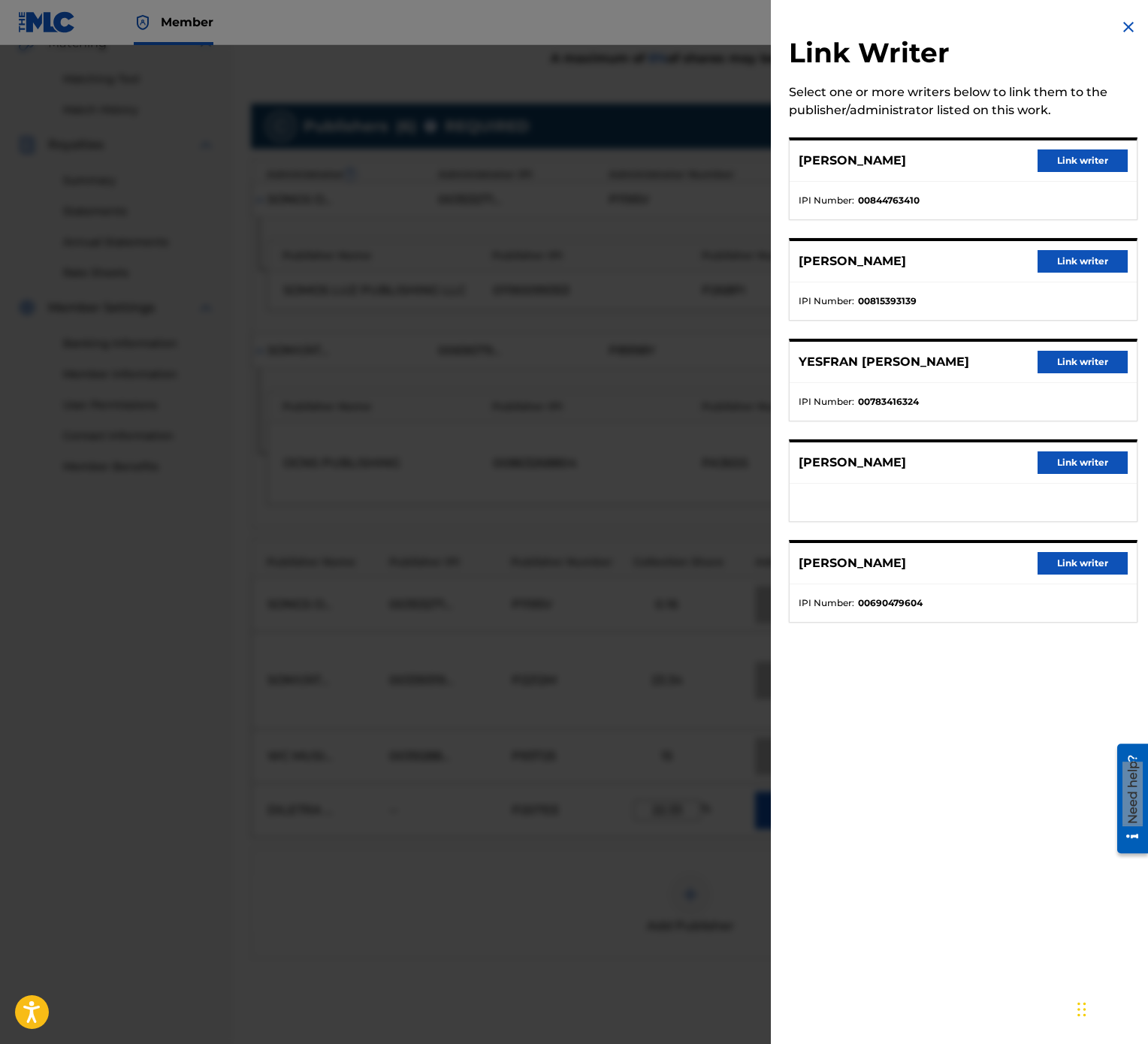
click at [1088, 358] on button "Link writer" at bounding box center [1083, 361] width 90 height 23
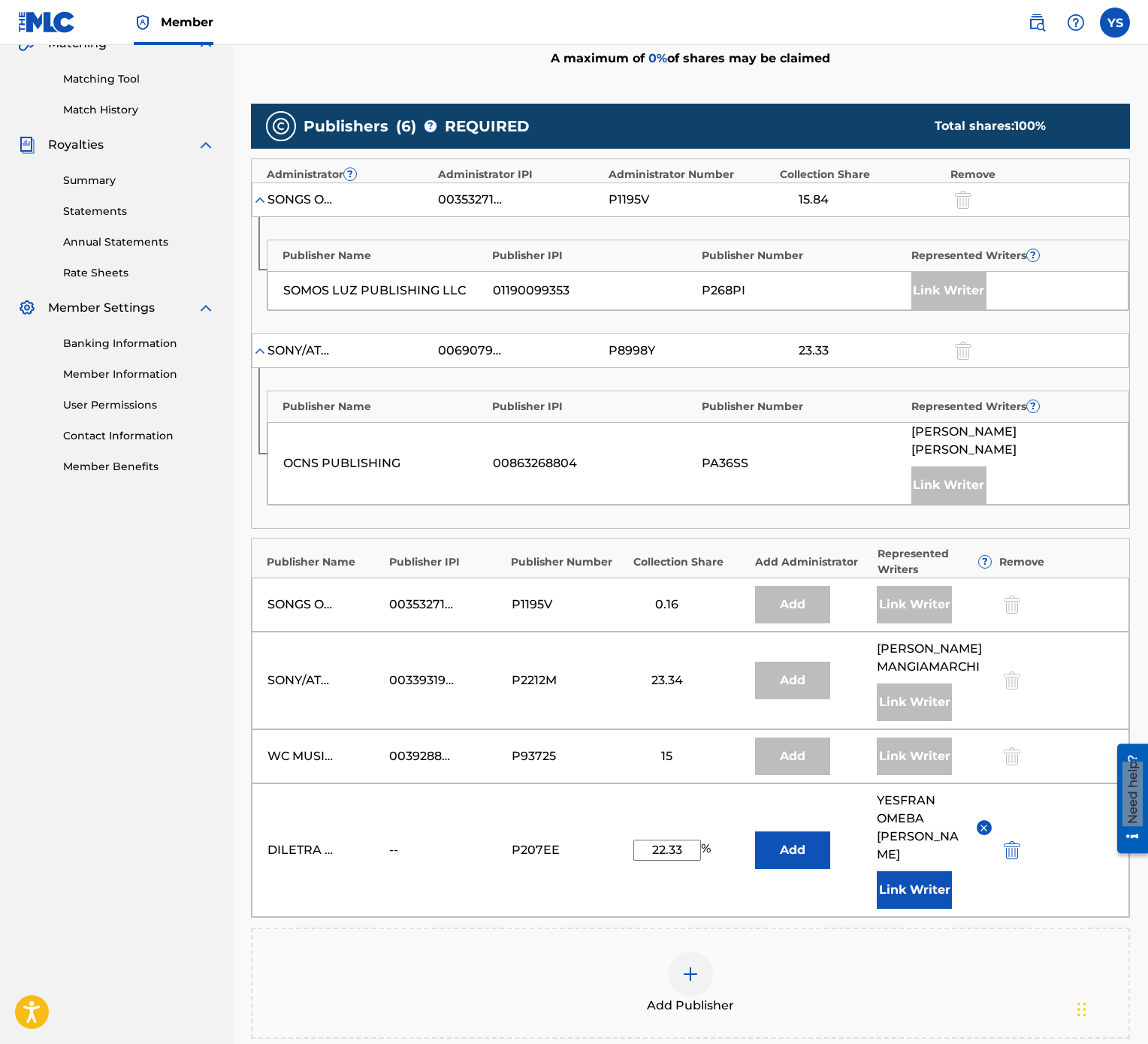
scroll to position [517, 0]
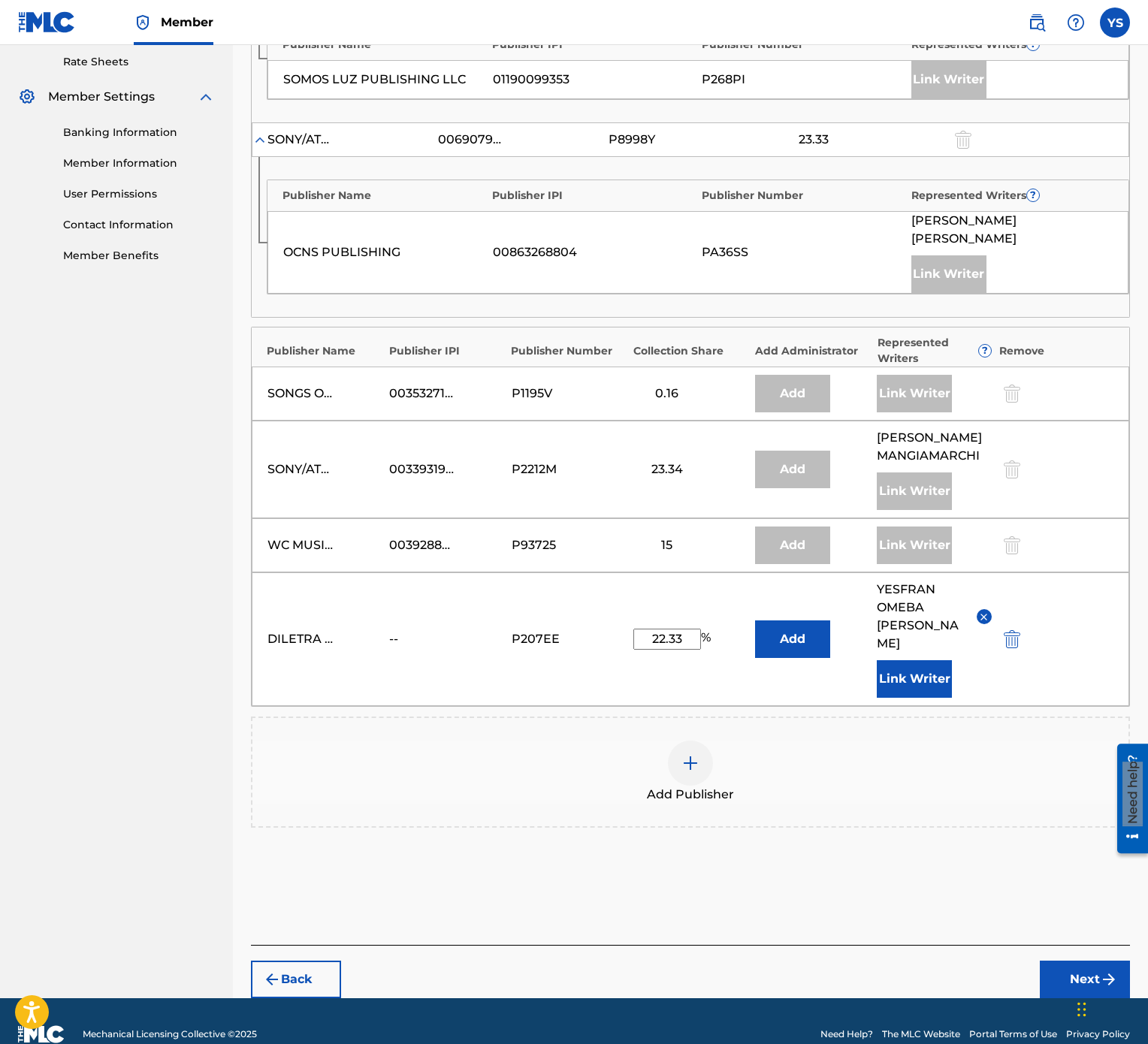
click at [1079, 521] on button "Next" at bounding box center [1084, 979] width 90 height 37
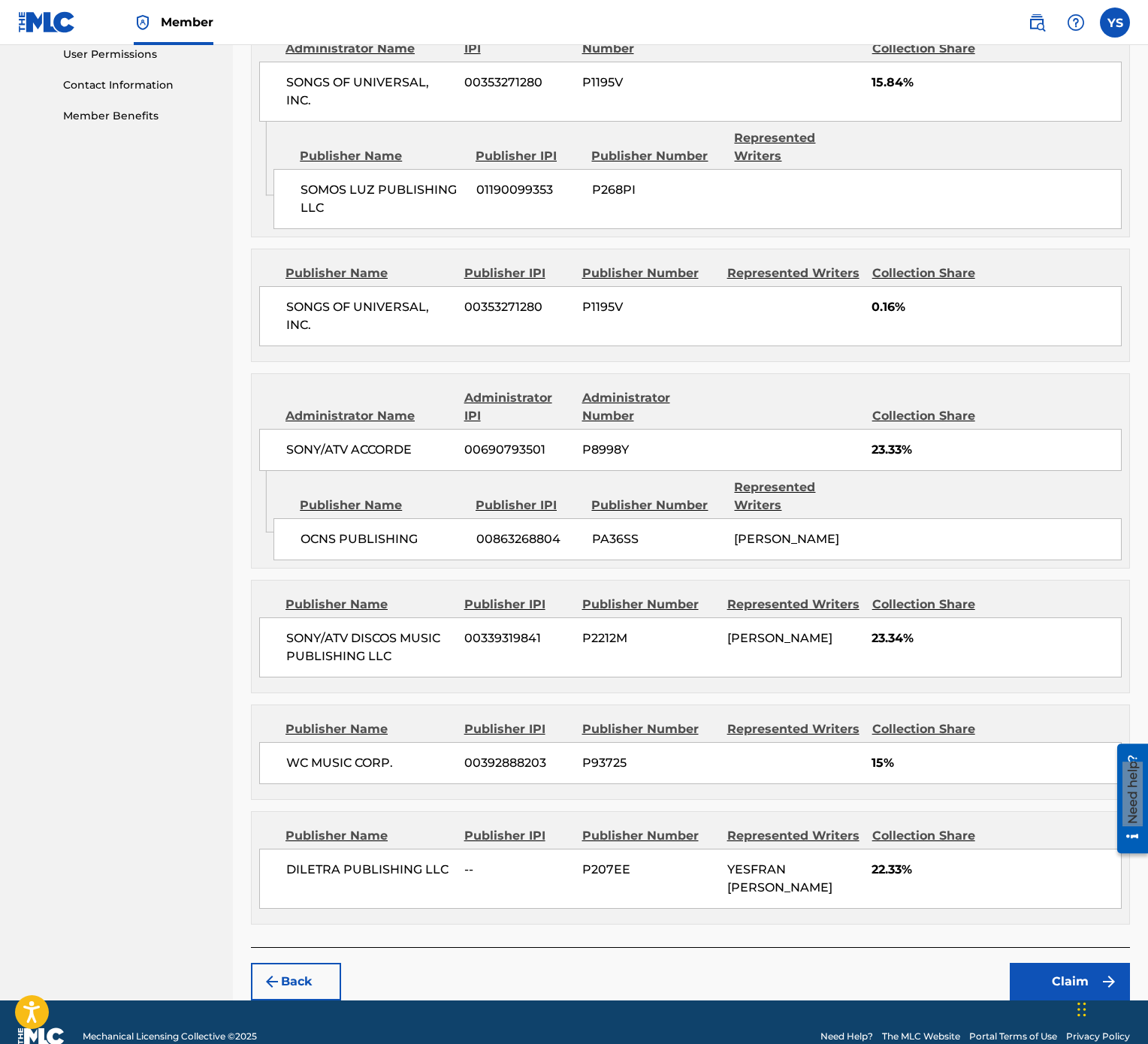
scroll to position [742, 0]
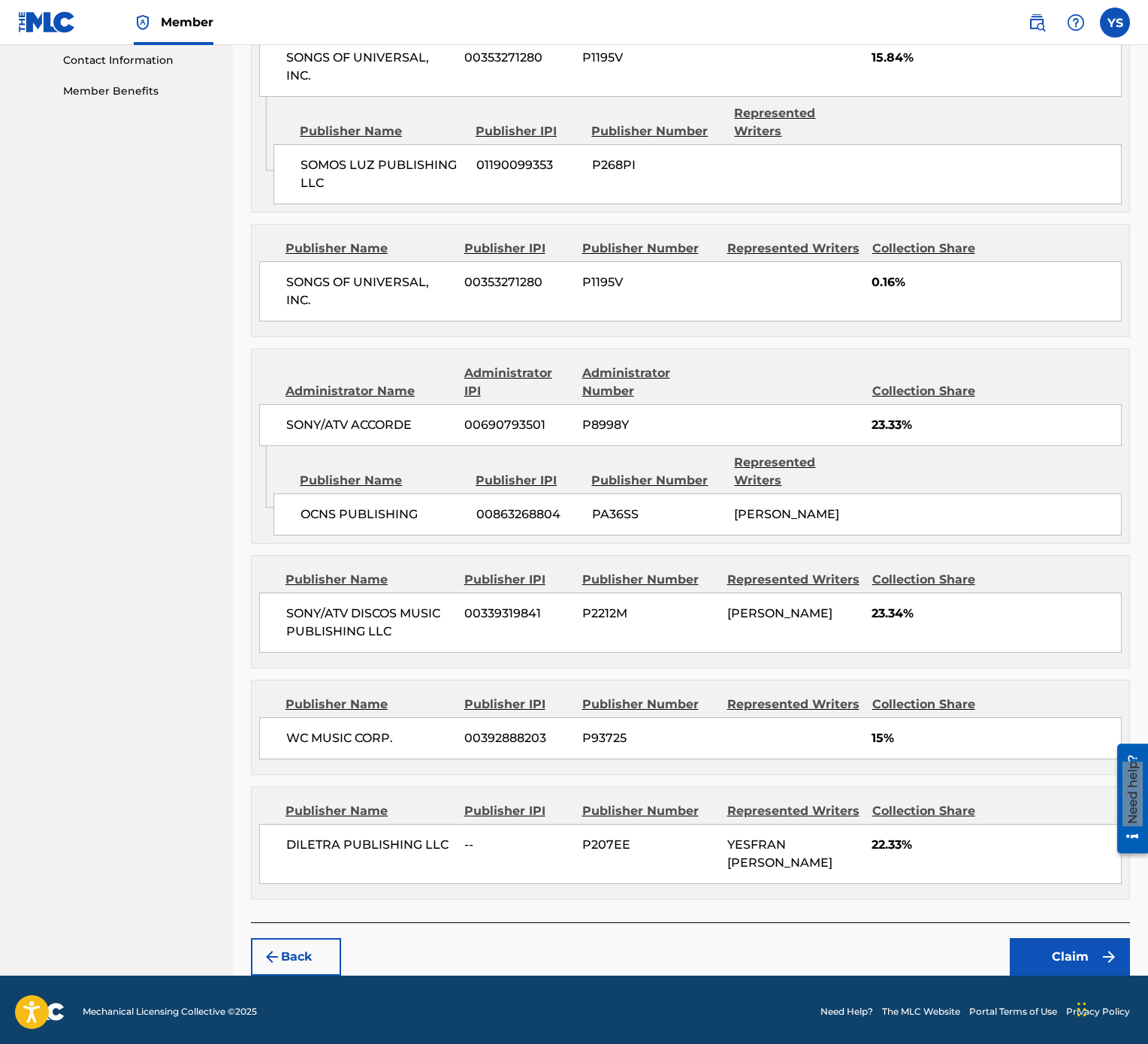
click at [1088, 521] on button "Claim" at bounding box center [1070, 956] width 120 height 37
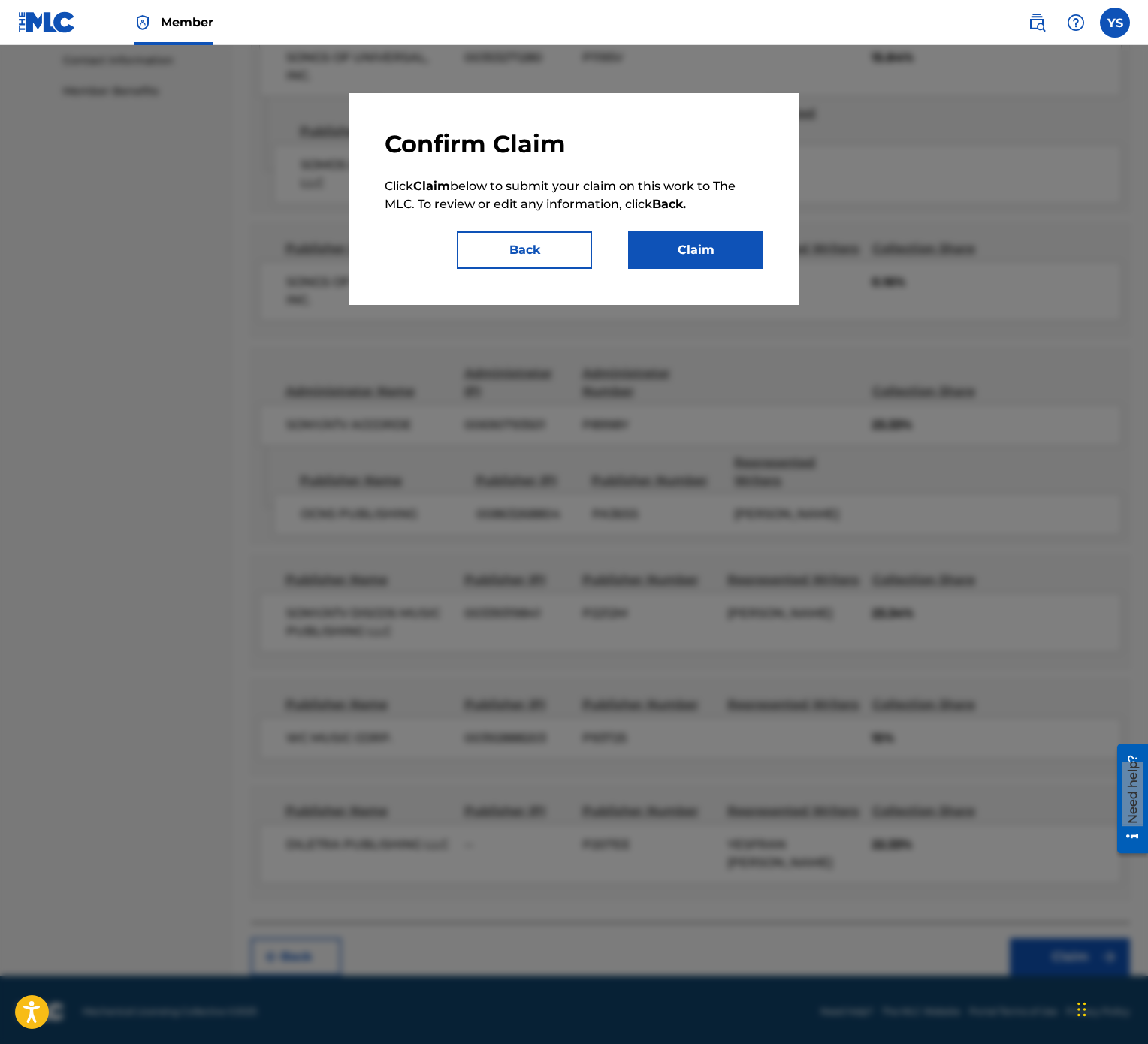
click at [658, 257] on button "Claim" at bounding box center [696, 250] width 135 height 37
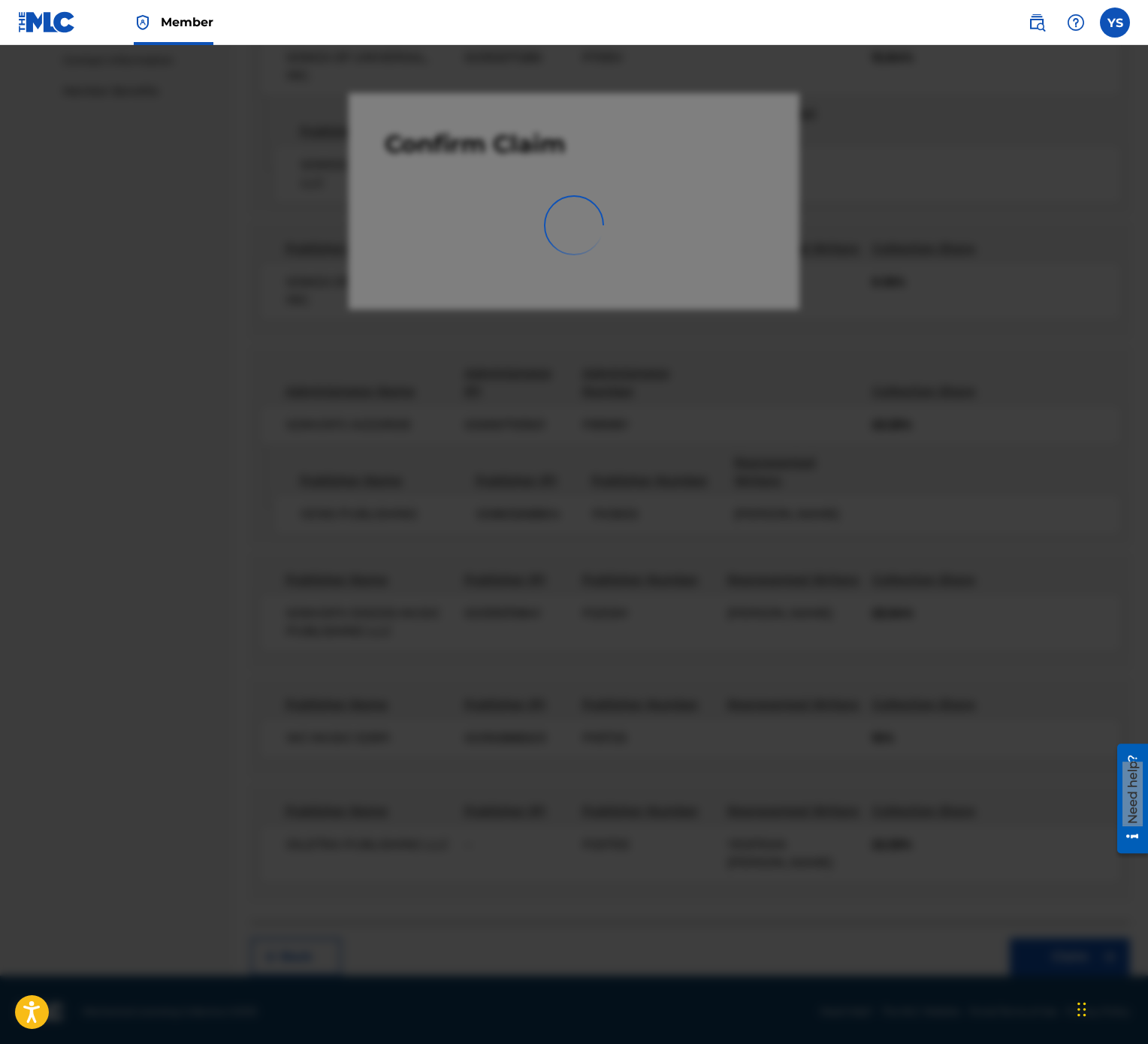
scroll to position [0, 0]
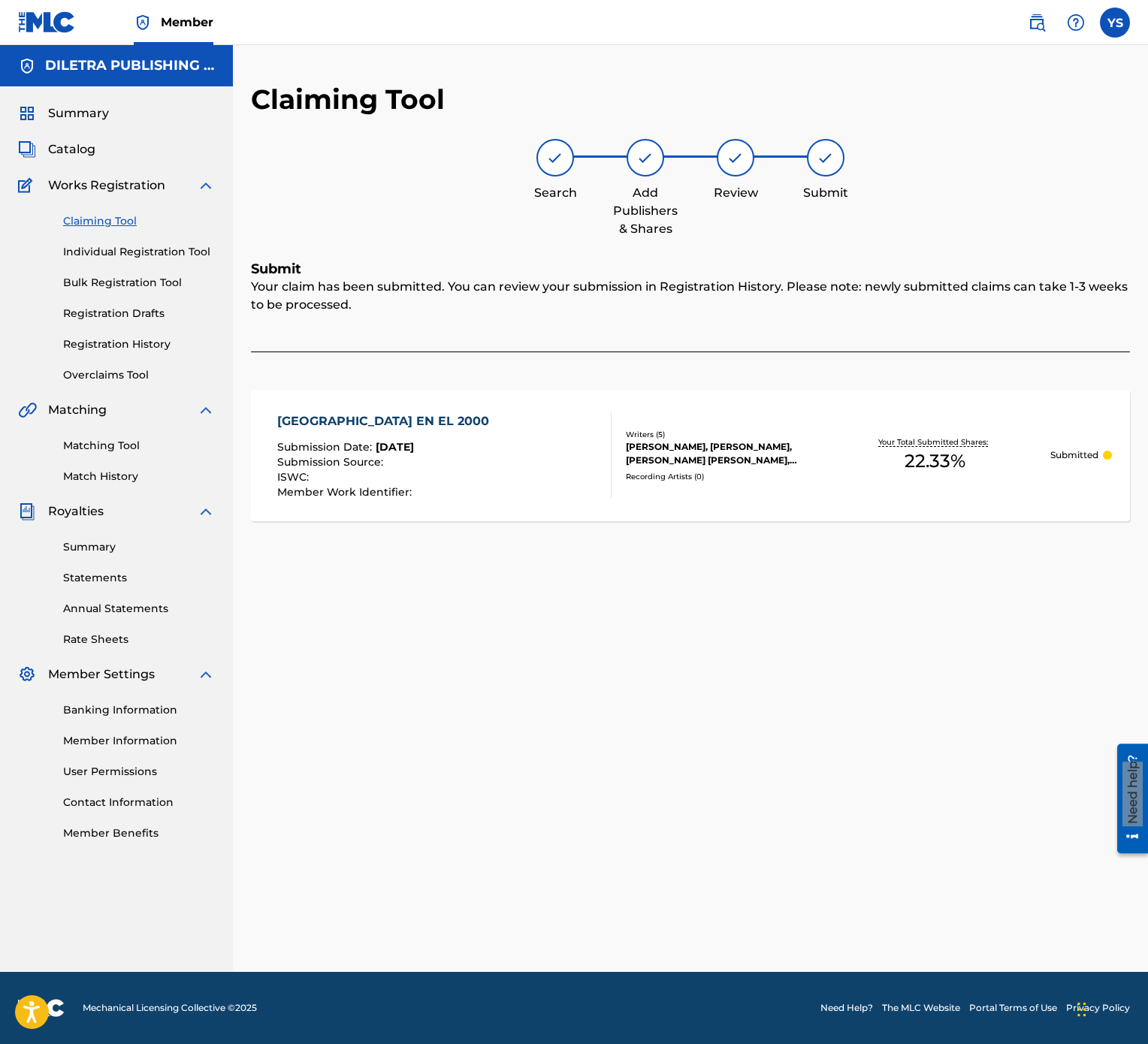
click at [101, 223] on link "Claiming Tool" at bounding box center [138, 221] width 152 height 15
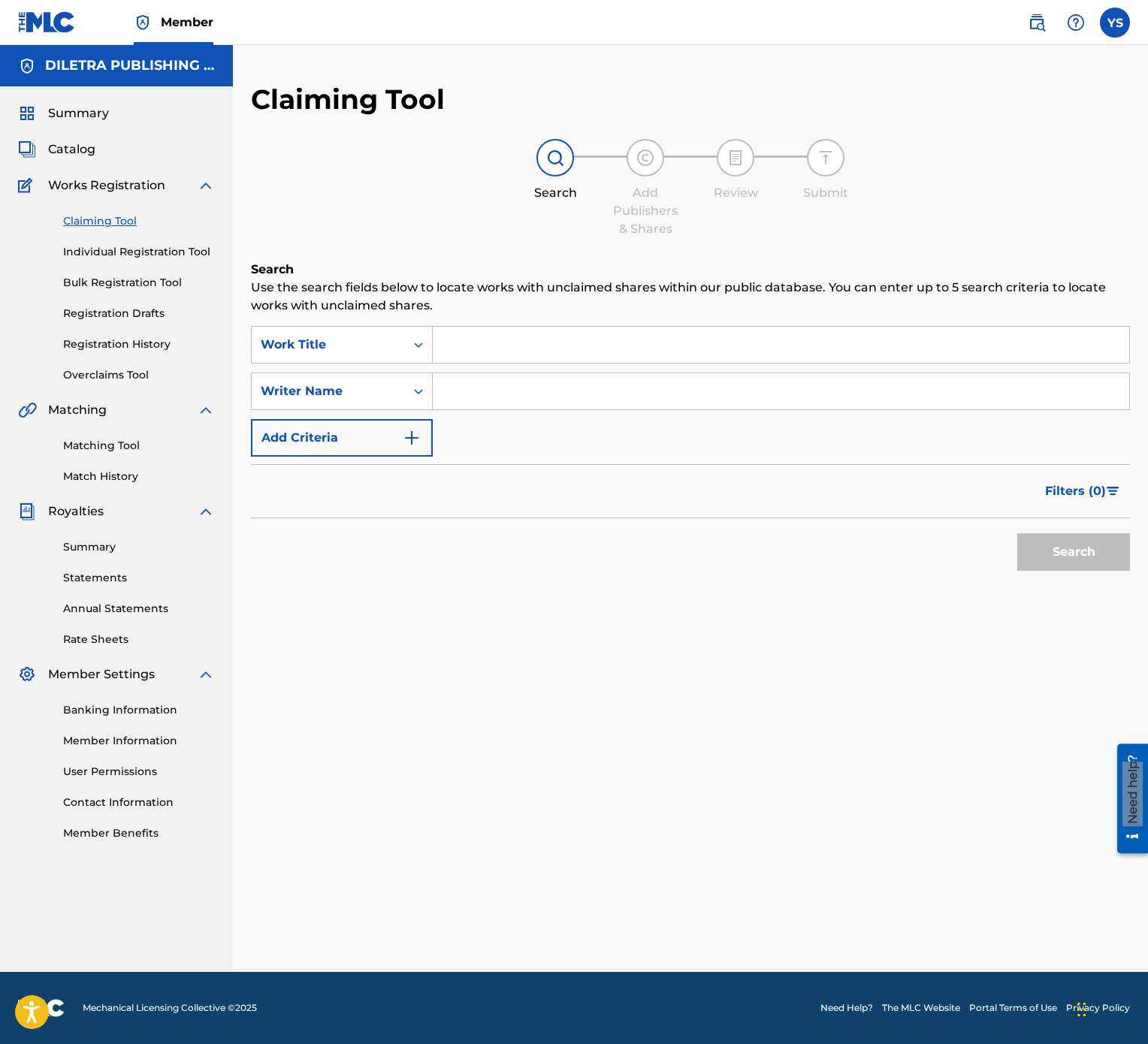
click at [634, 328] on input "Search Form" at bounding box center [781, 345] width 697 height 36
type input "SE QUE TU QUIERES VERME LLORAR"
click at [1017, 521] on button "Search" at bounding box center [1074, 551] width 113 height 37
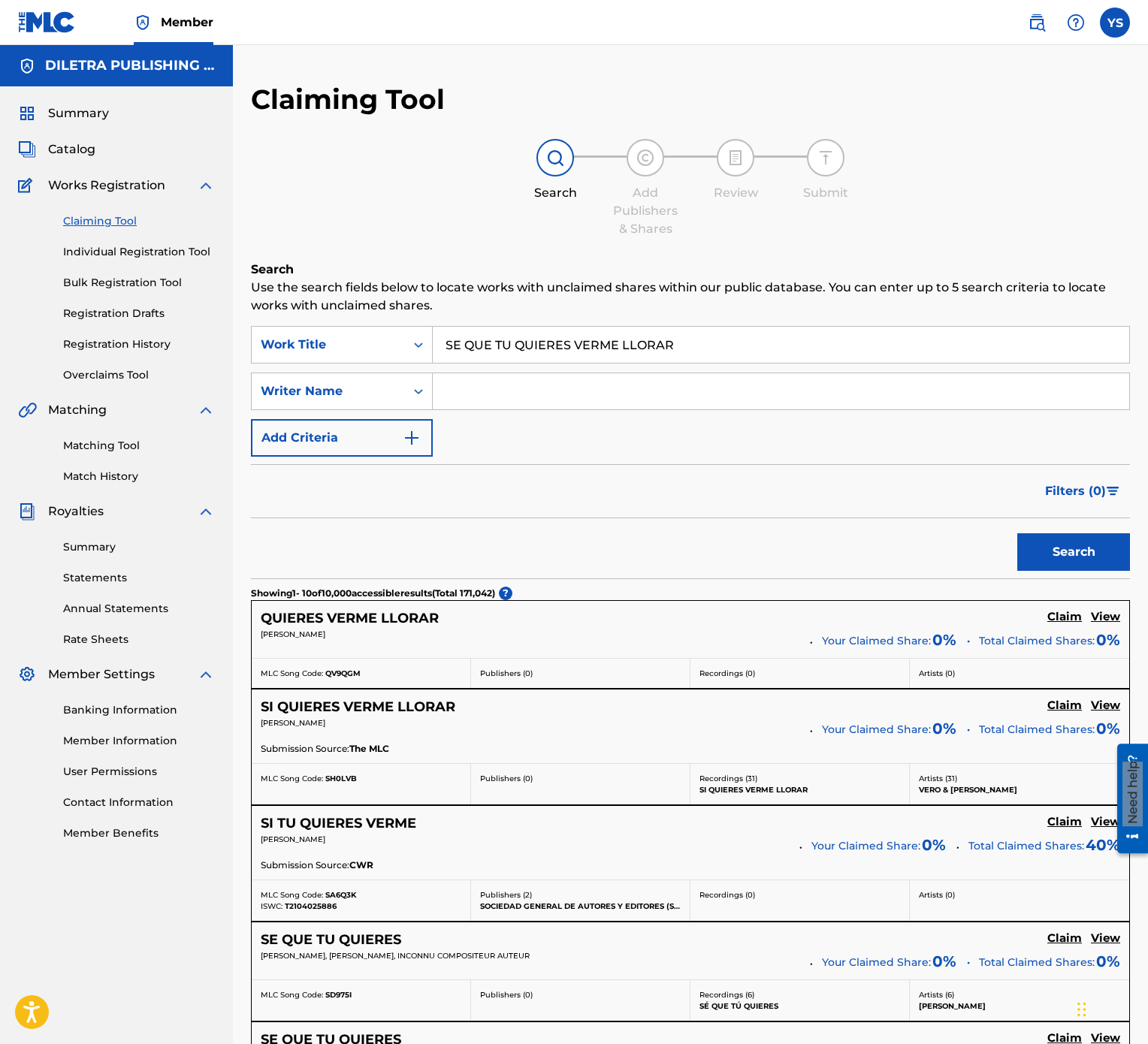
click at [604, 419] on div "SearchWithCriteria3dc31e67-1825-4f1c-95f9-74b4eb8ca823 Work Title SE QUE TU QUI…" at bounding box center [690, 391] width 879 height 131
click at [611, 389] on input "Search Form" at bounding box center [781, 391] width 697 height 36
type input "YESFRAN"
click at [1076, 521] on button "Search" at bounding box center [1074, 551] width 113 height 37
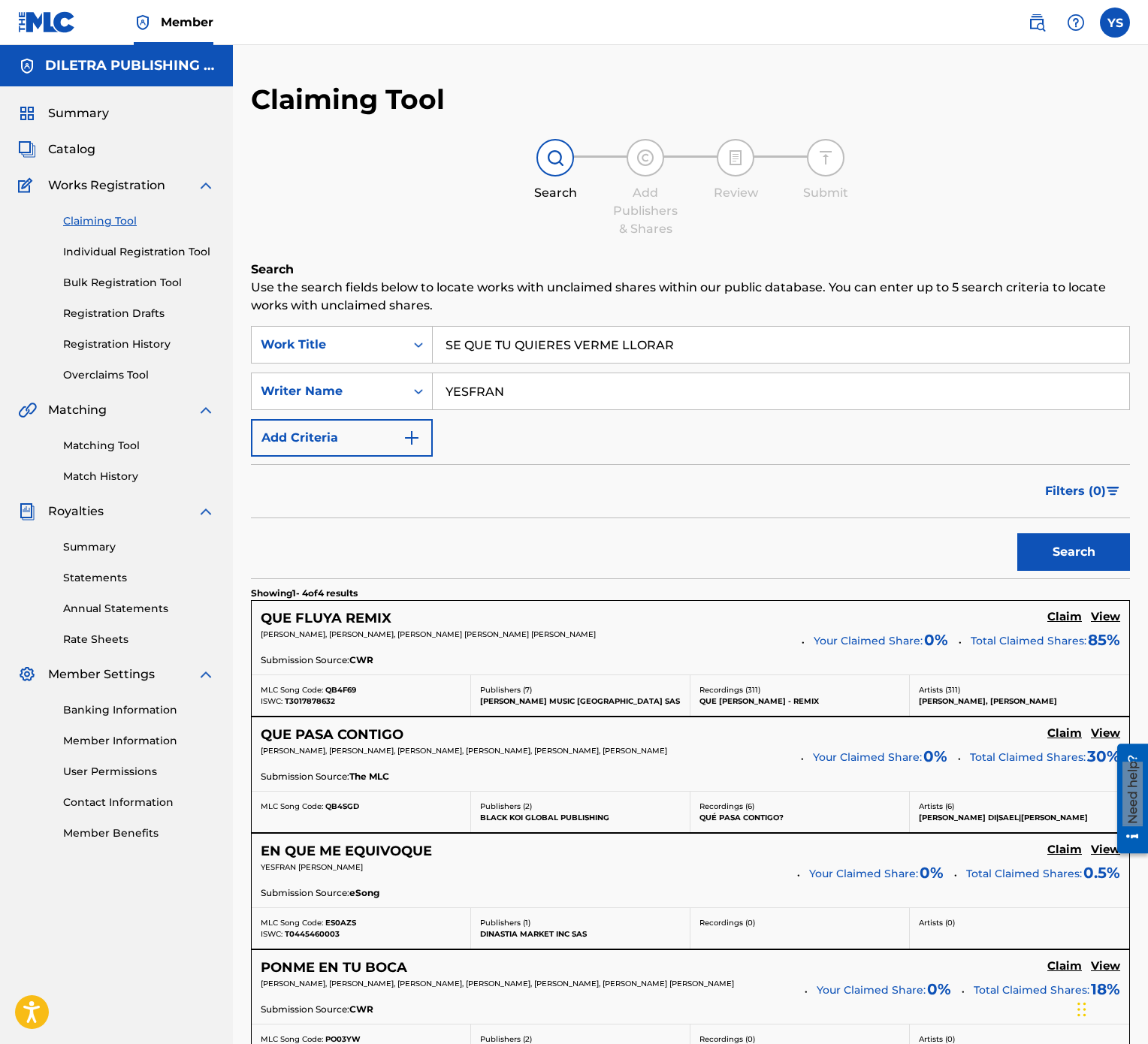
click at [611, 385] on input "YESFRAN" at bounding box center [781, 391] width 697 height 36
click at [1083, 521] on button "Search" at bounding box center [1074, 551] width 113 height 37
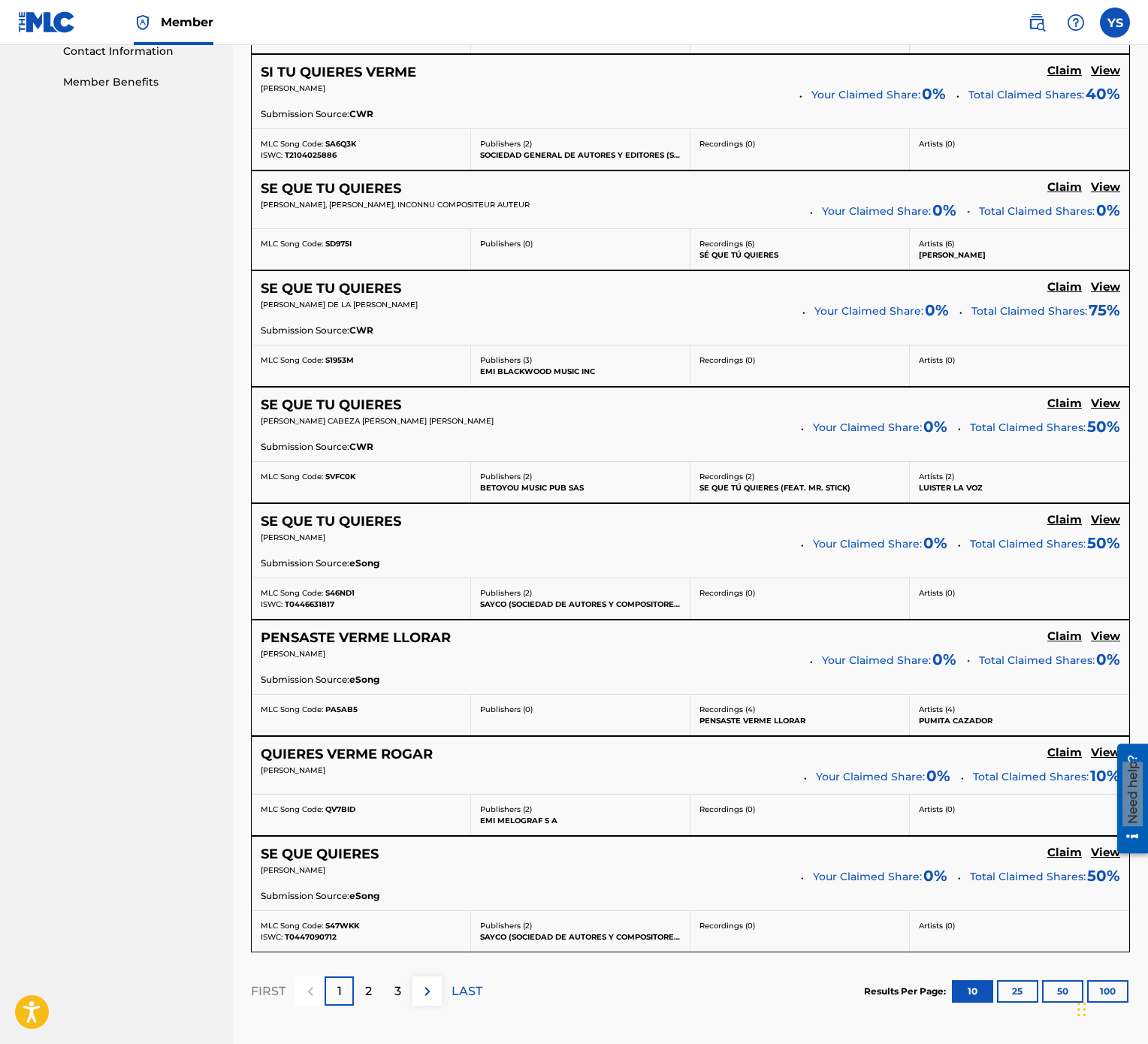
scroll to position [898, 0]
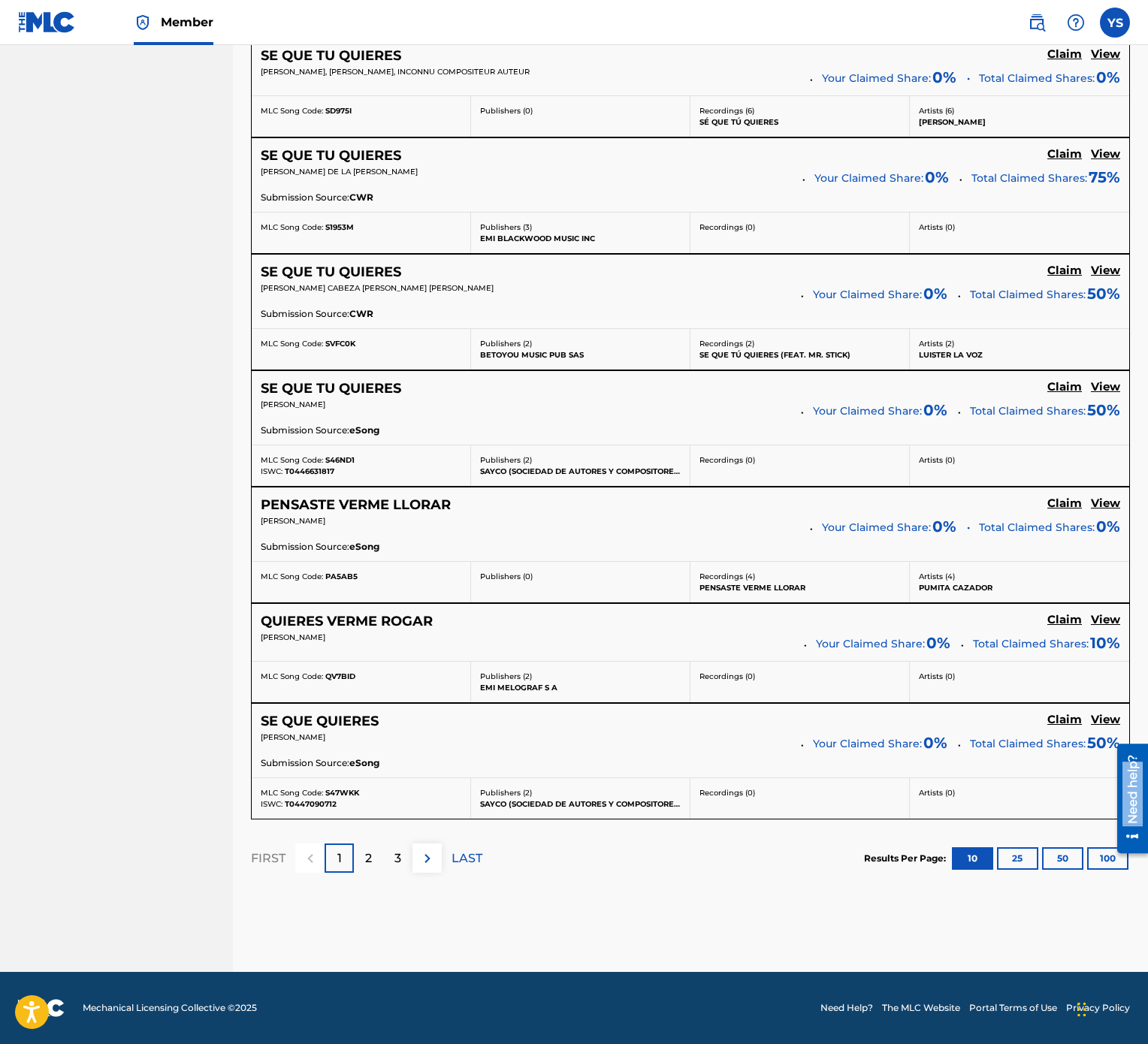
click at [1114, 521] on div at bounding box center [1127, 797] width 42 height 121
click at [1104, 521] on button "100" at bounding box center [1108, 858] width 42 height 23
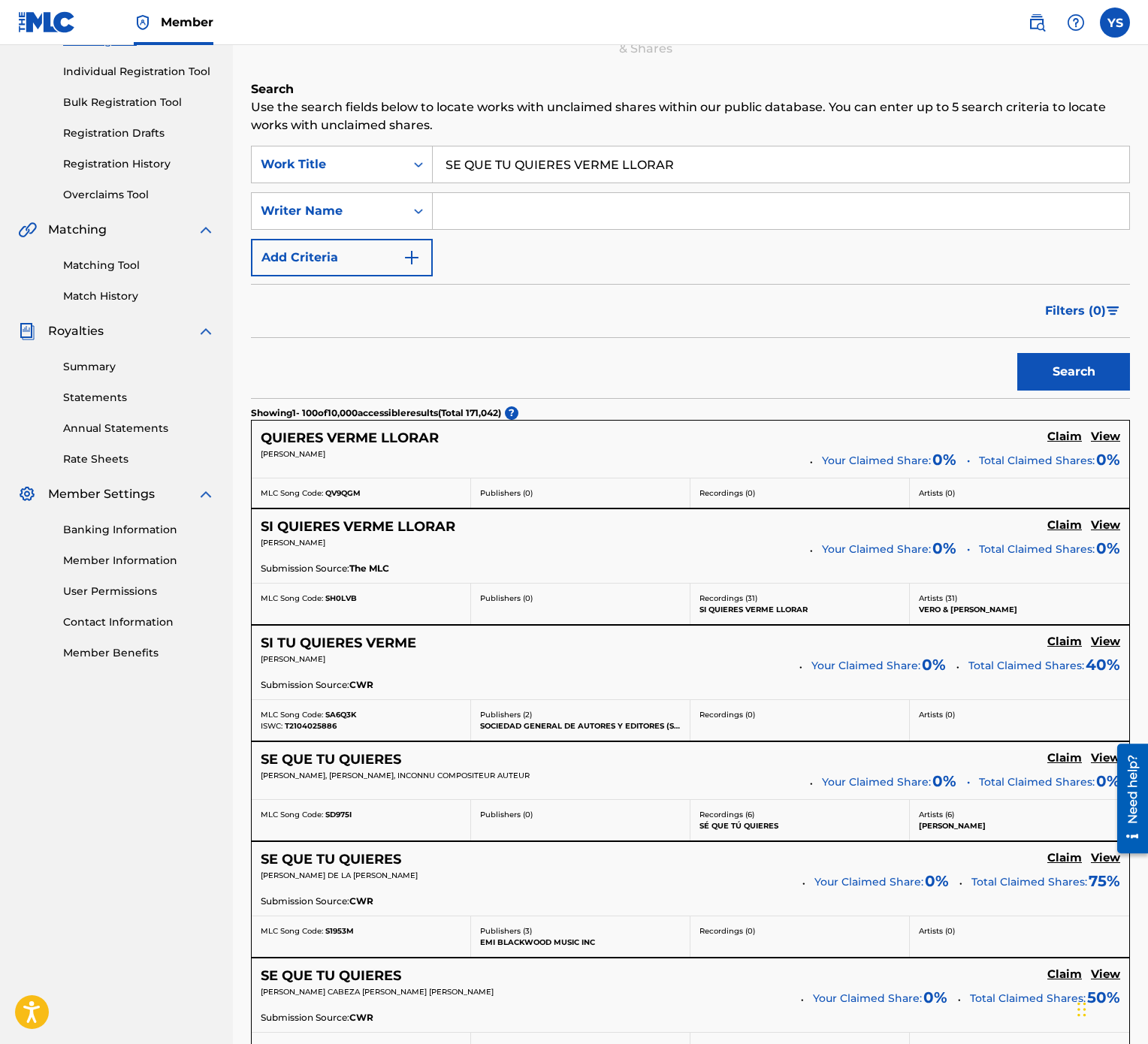
scroll to position [0, 0]
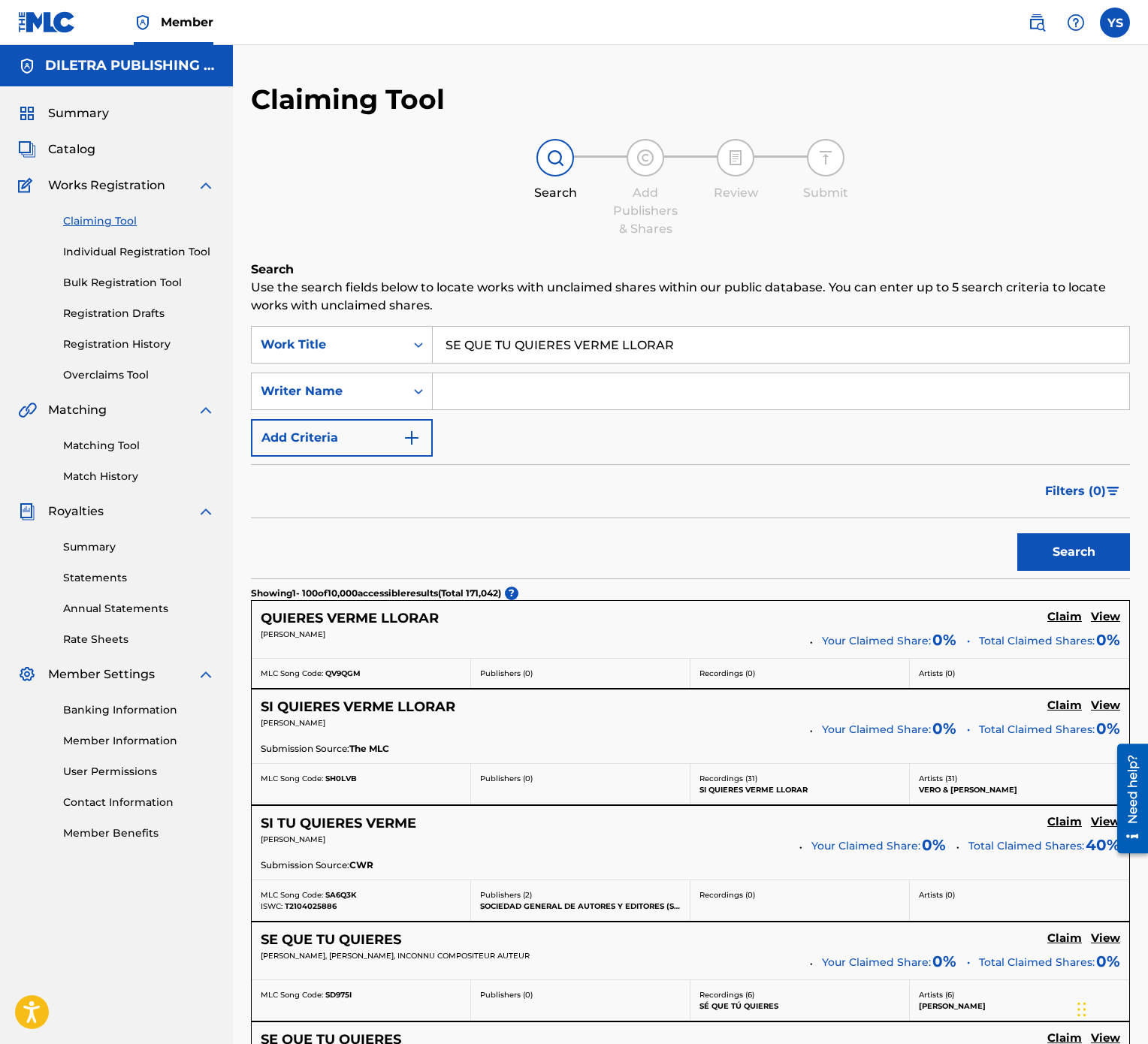
click at [531, 391] on input "Search Form" at bounding box center [781, 391] width 697 height 36
type input "YESFRAN"
click at [1089, 521] on button "Search" at bounding box center [1074, 551] width 113 height 37
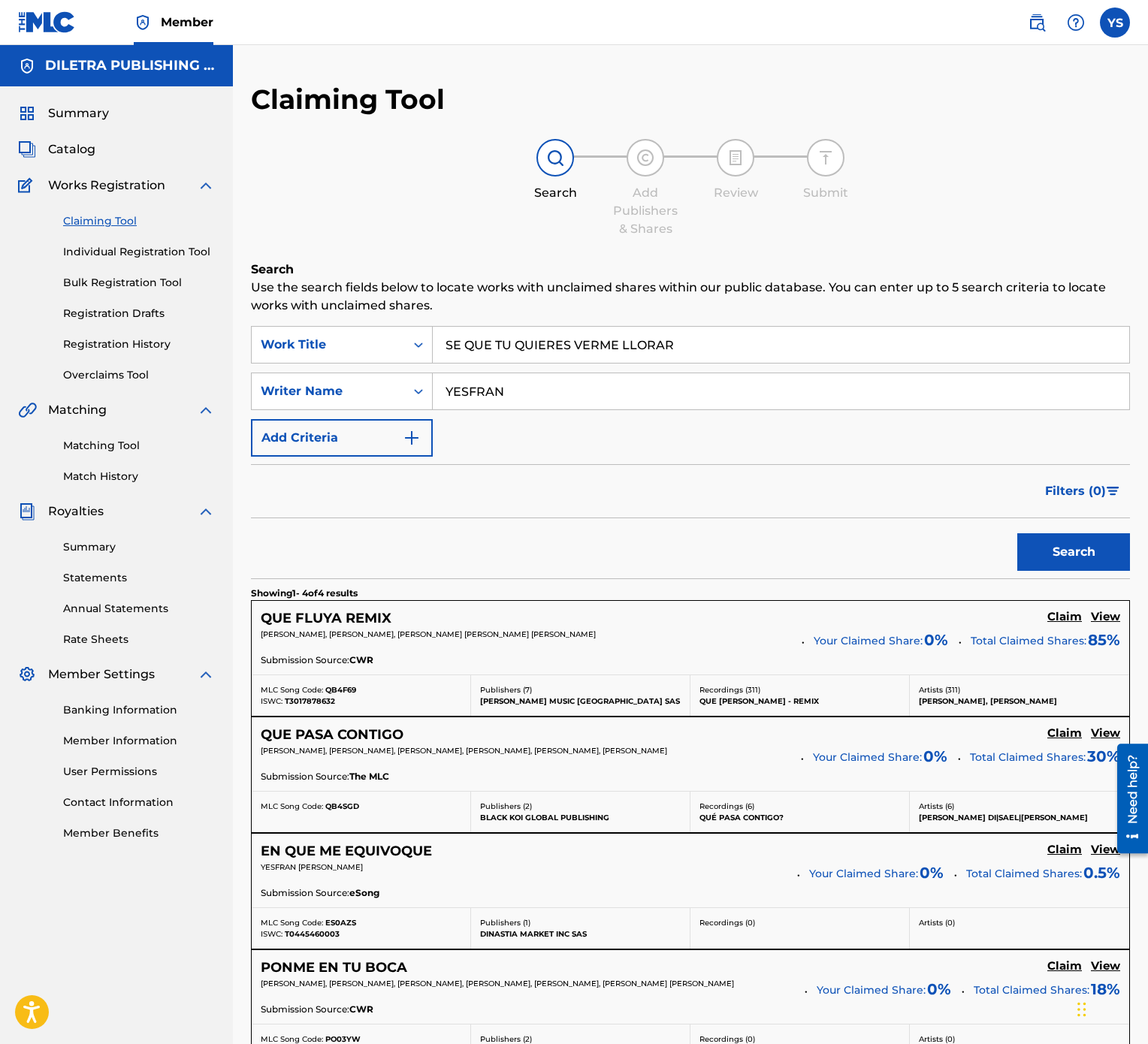
click at [592, 343] on input "SE QUE TU QUIERES VERME LLORAR" at bounding box center [781, 345] width 697 height 36
click at [586, 353] on input "SE QUE TU QUIERES VERME LLORAR" at bounding box center [781, 345] width 697 height 36
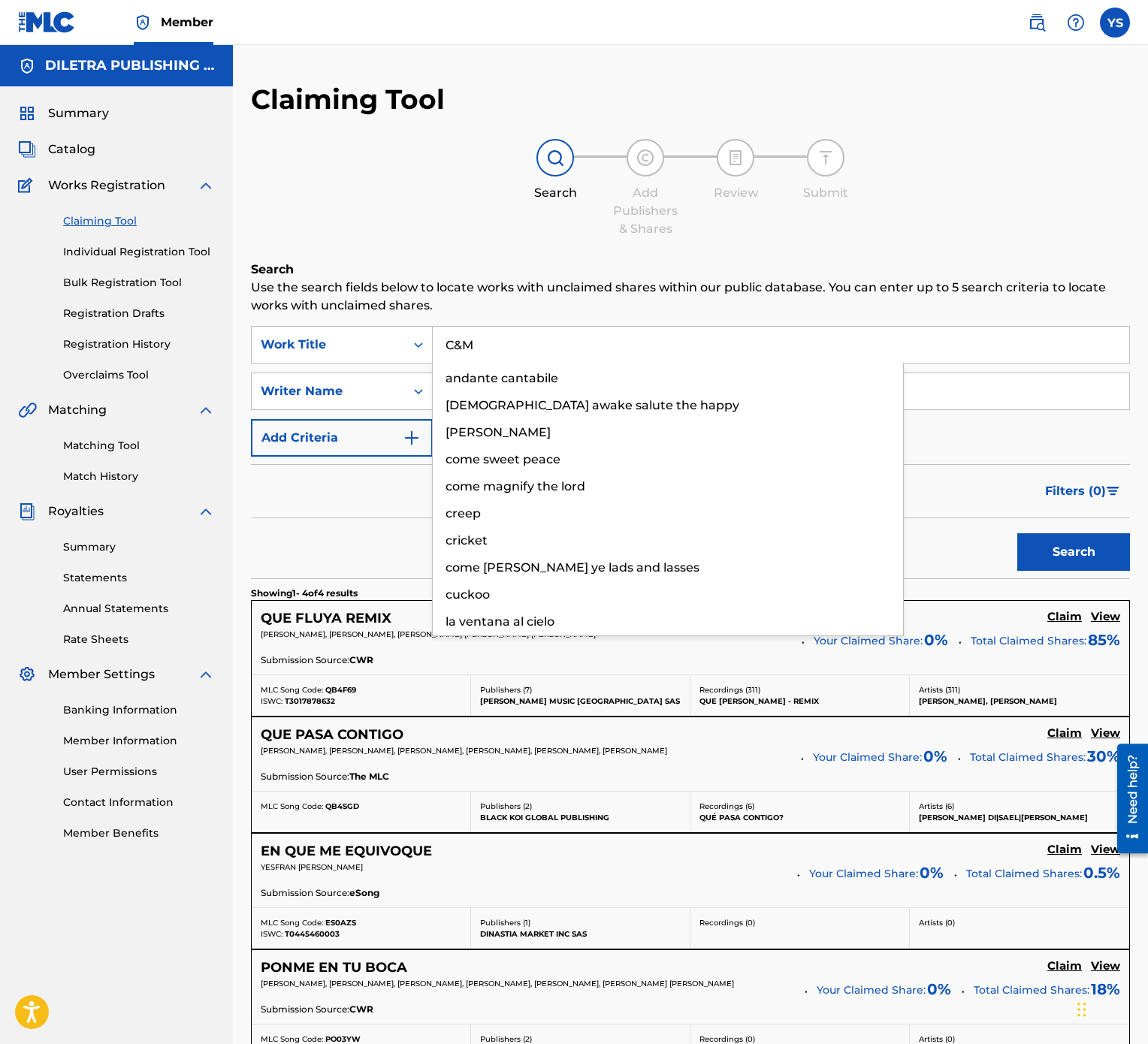
type input "C&M"
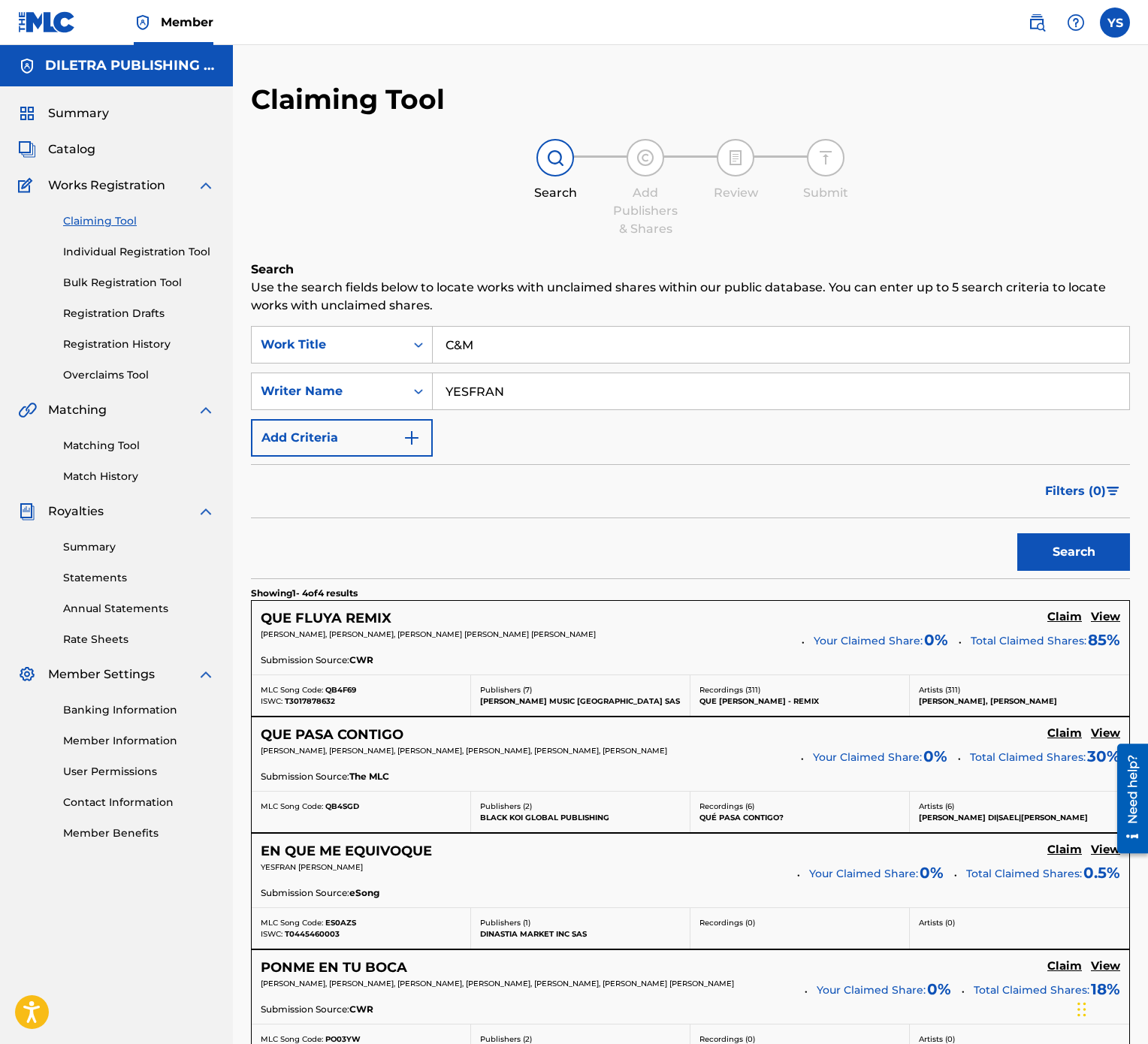
click at [1076, 521] on button "Search" at bounding box center [1074, 551] width 113 height 37
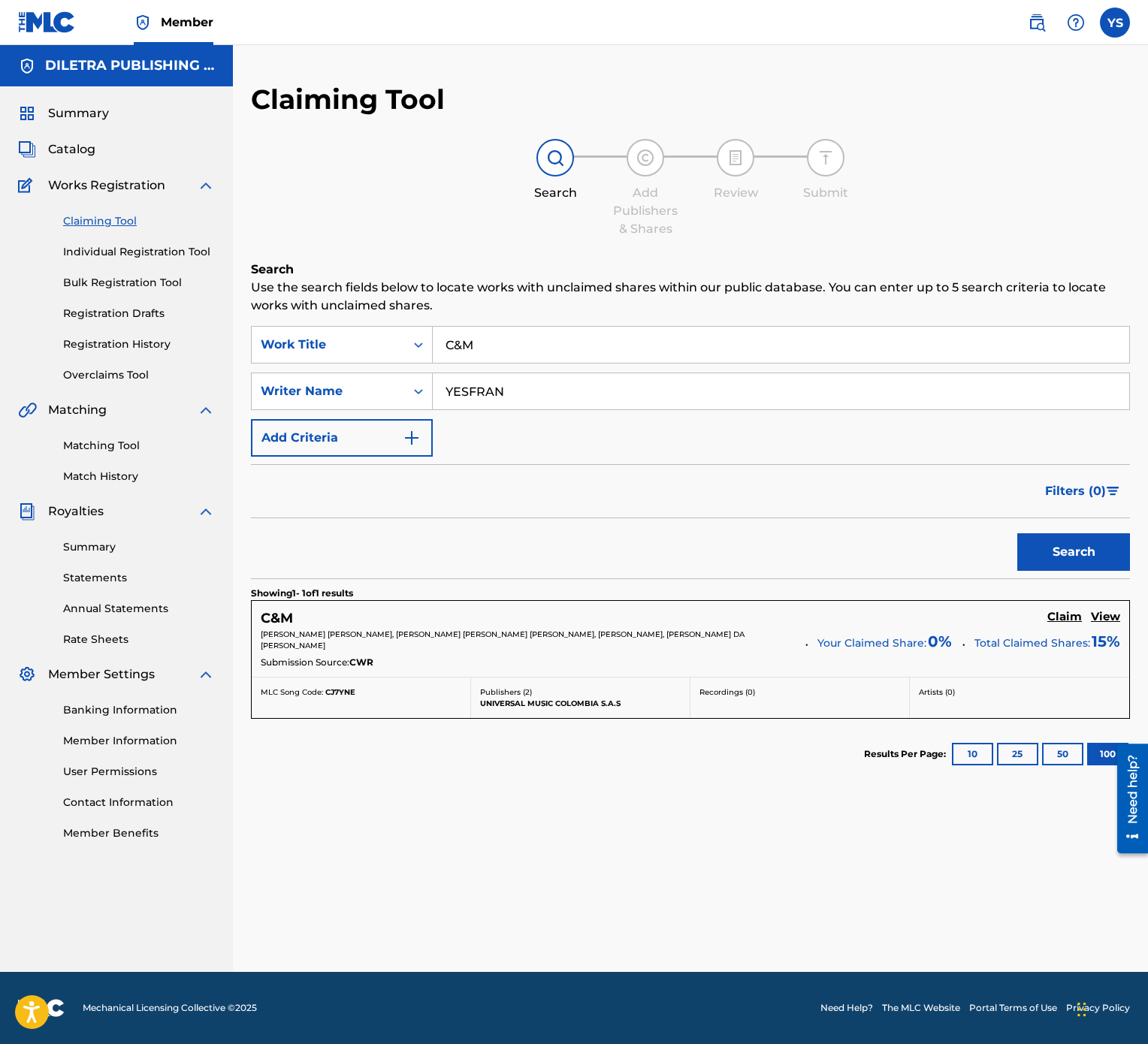
click at [1067, 521] on h5 "Claim" at bounding box center [1064, 617] width 35 height 15
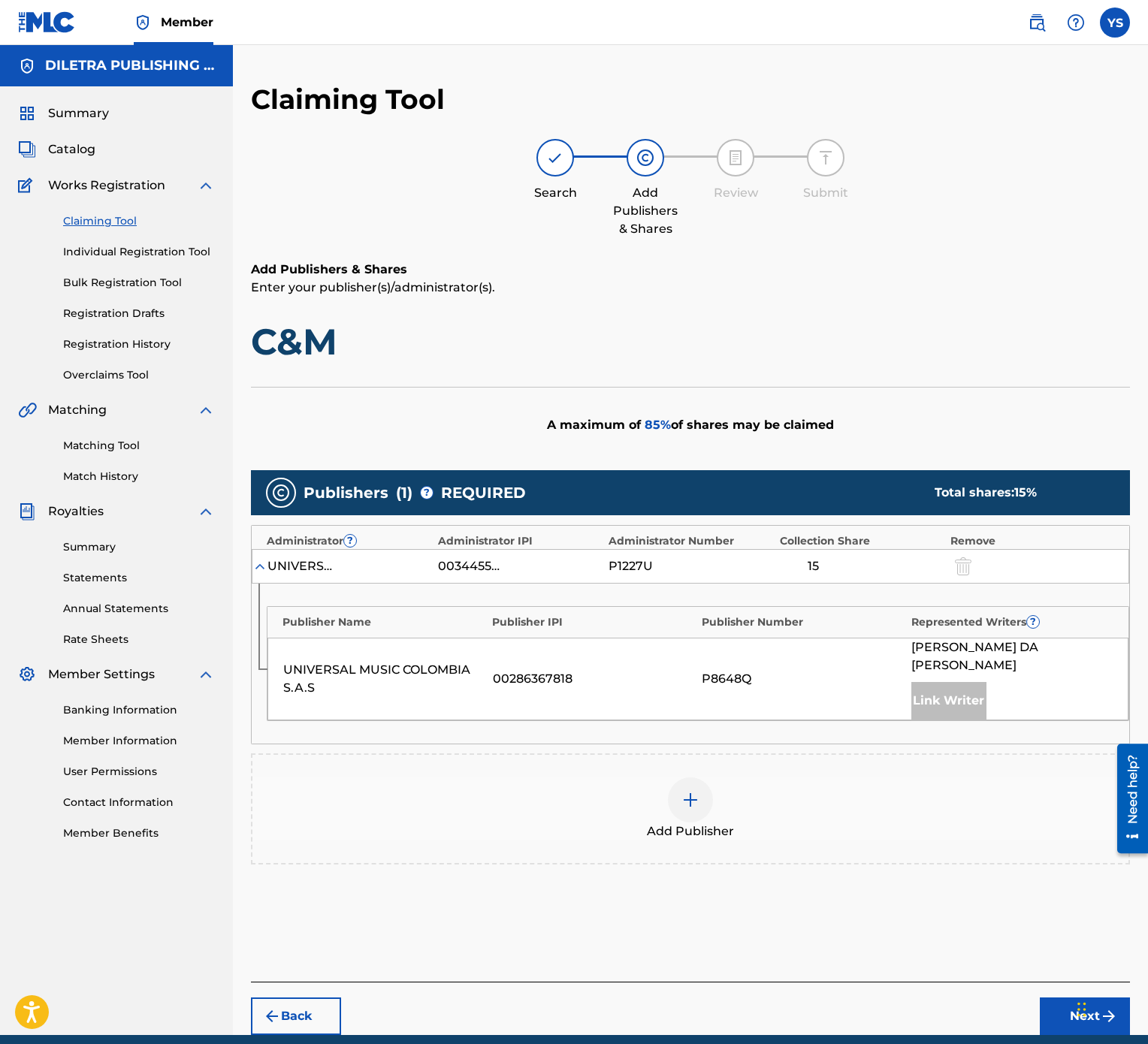
click at [698, 521] on img at bounding box center [690, 800] width 18 height 18
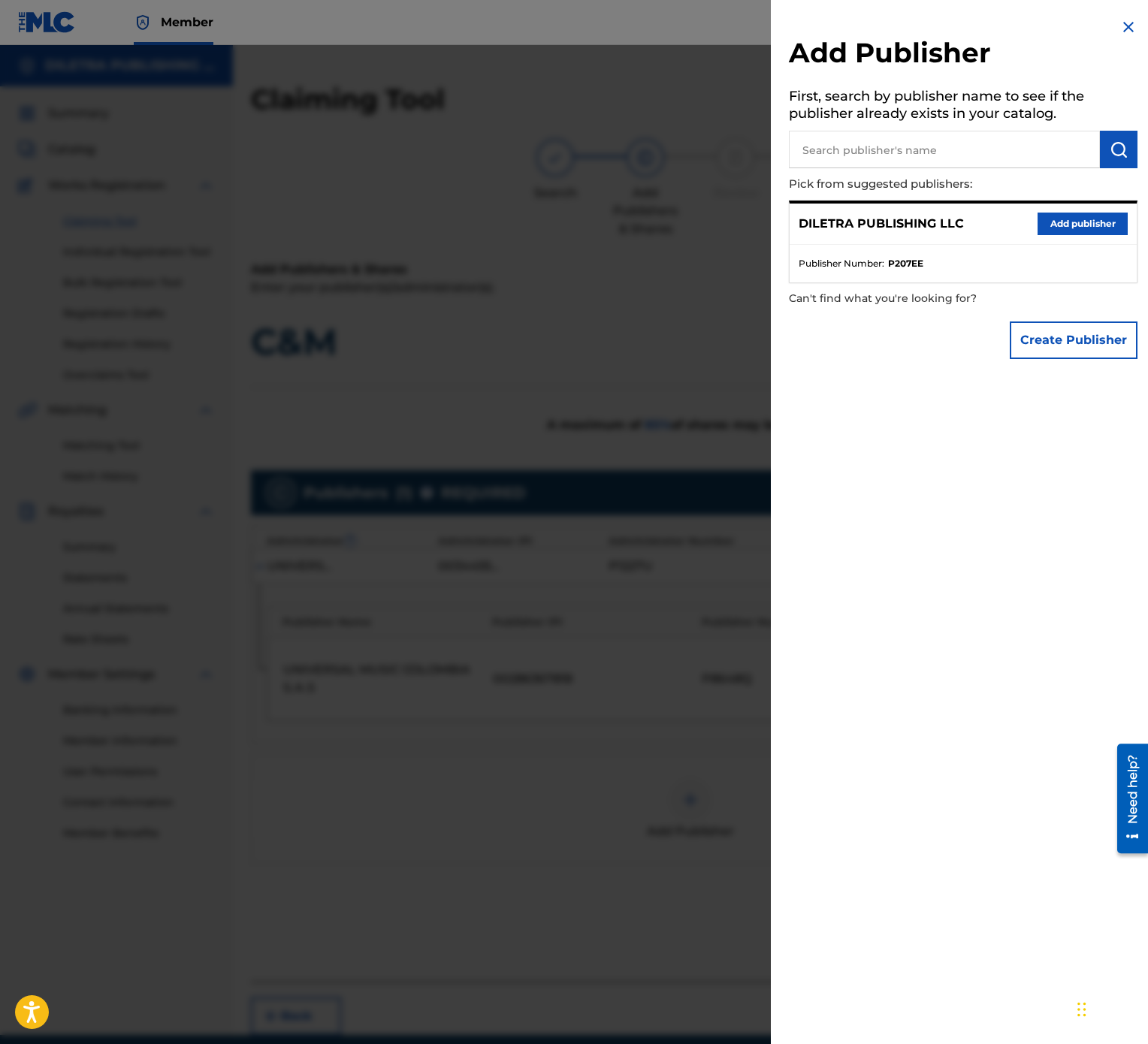
click at [1088, 201] on div "DILETRA PUBLISHING LLC Add publisher Publisher Number : P207EE" at bounding box center [964, 241] width 349 height 83
click at [1084, 223] on button "Add publisher" at bounding box center [1083, 223] width 90 height 23
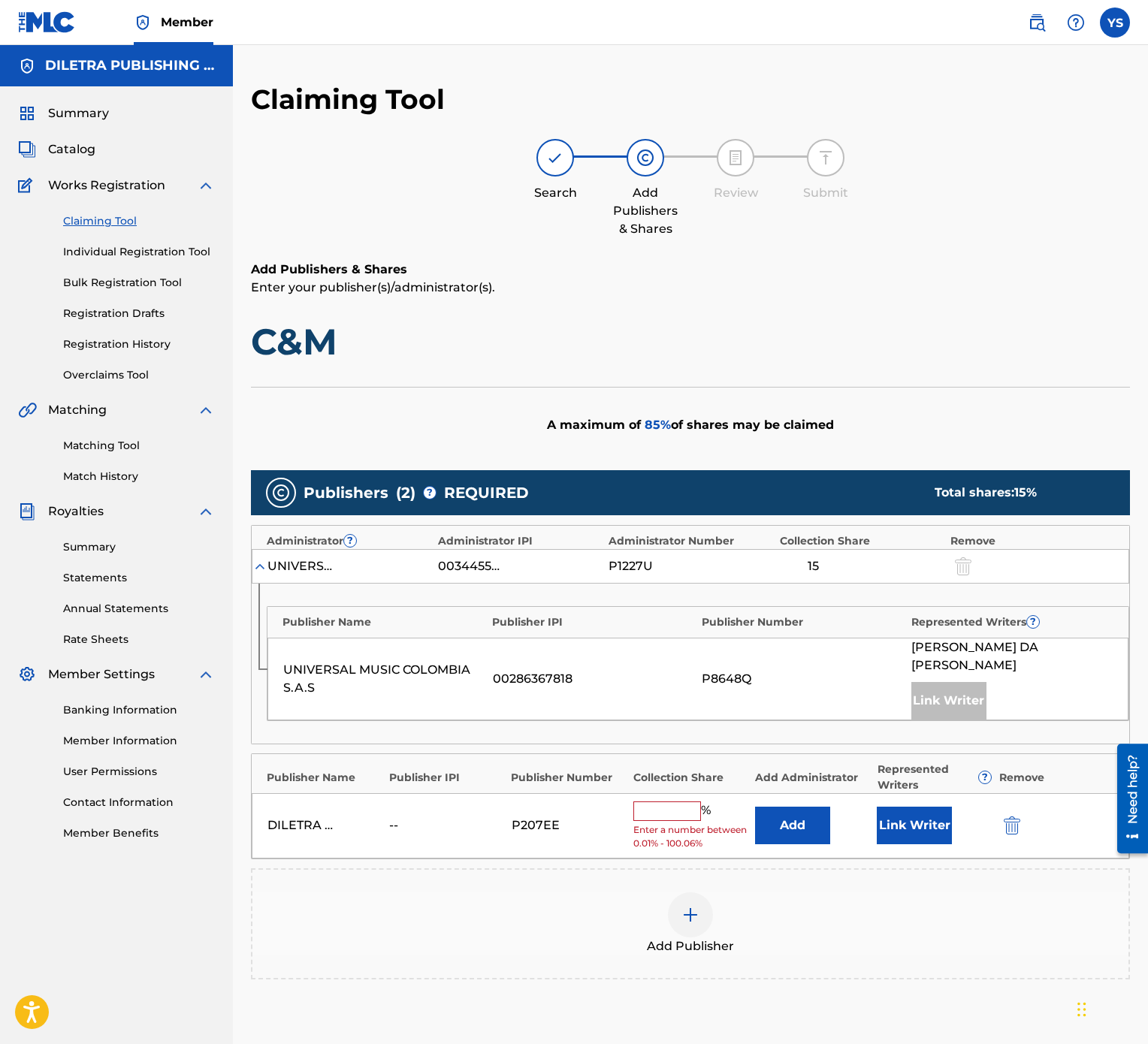
click at [674, 521] on input "text" at bounding box center [667, 812] width 67 height 20
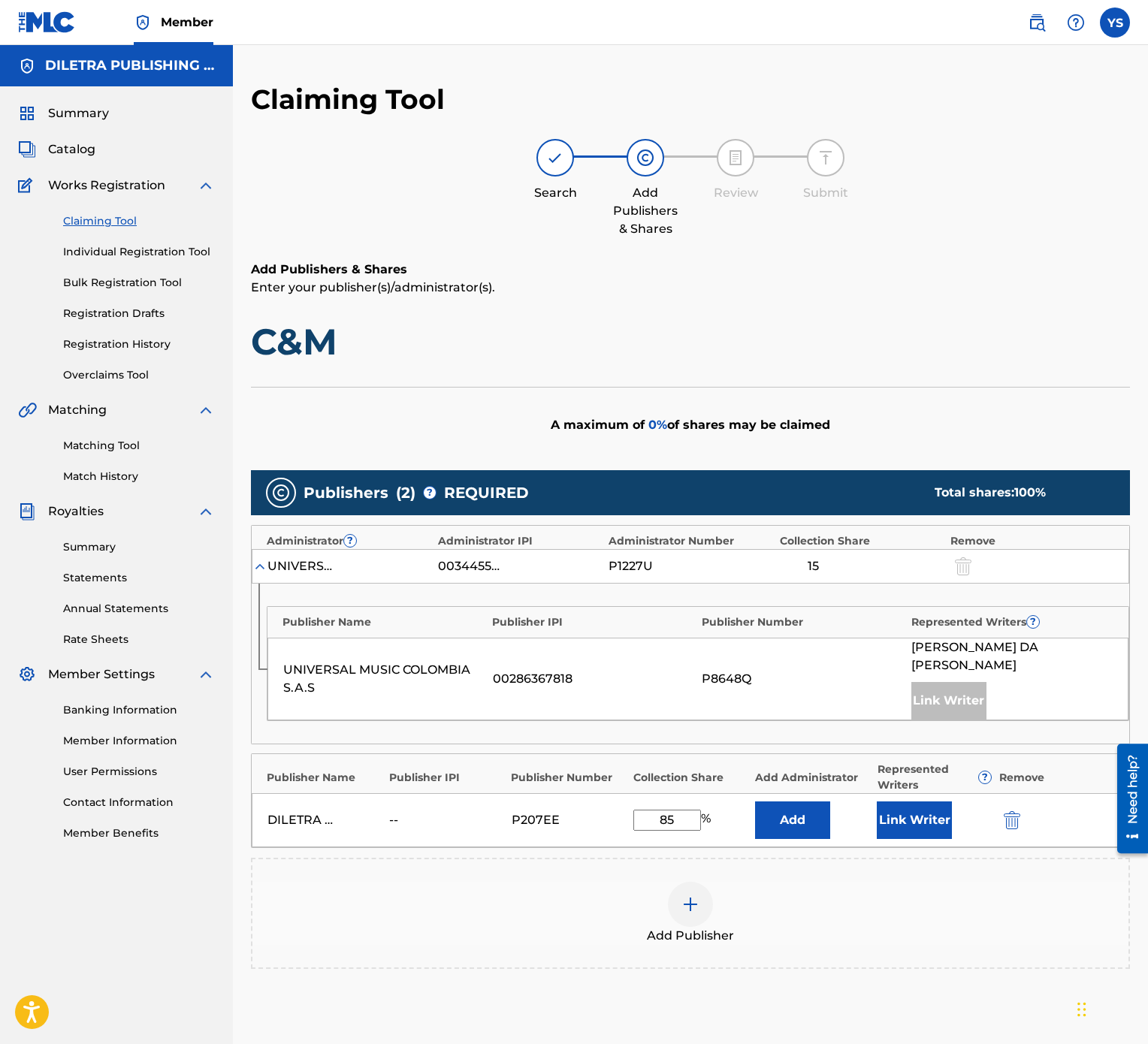
type input "85"
click at [911, 521] on button "Link Writer" at bounding box center [914, 820] width 75 height 37
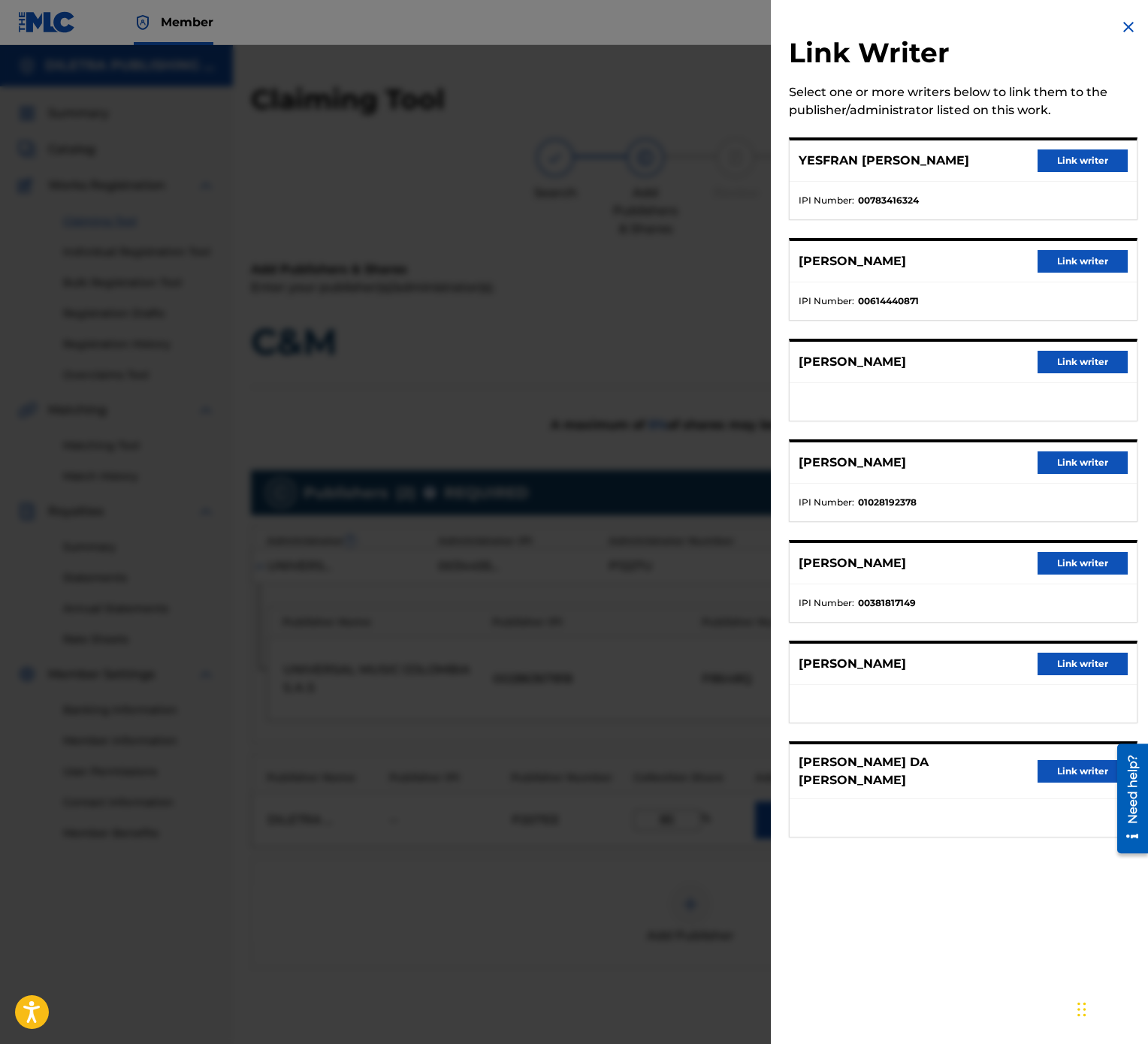
click at [1082, 161] on button "Link writer" at bounding box center [1083, 161] width 90 height 23
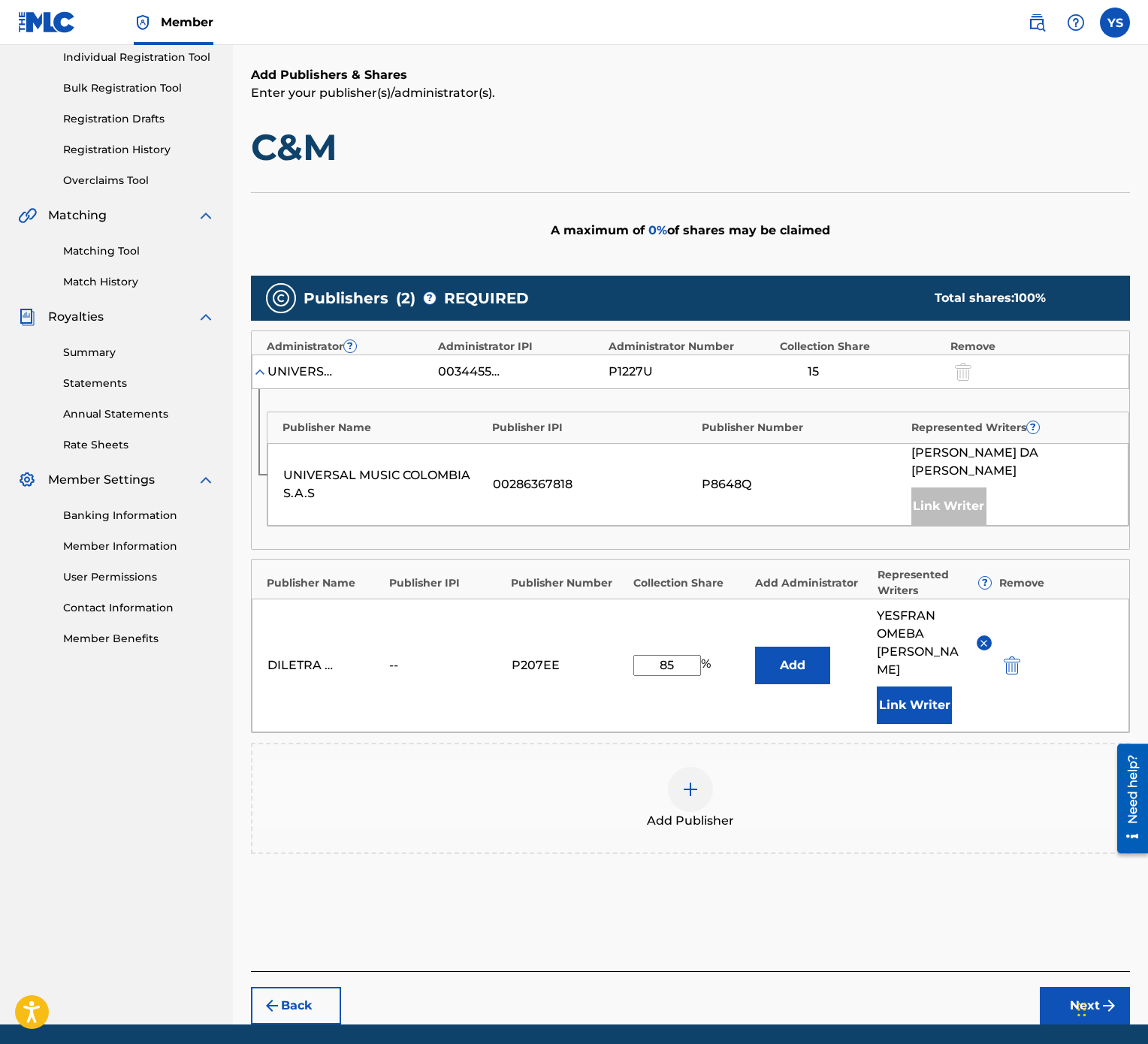
scroll to position [216, 0]
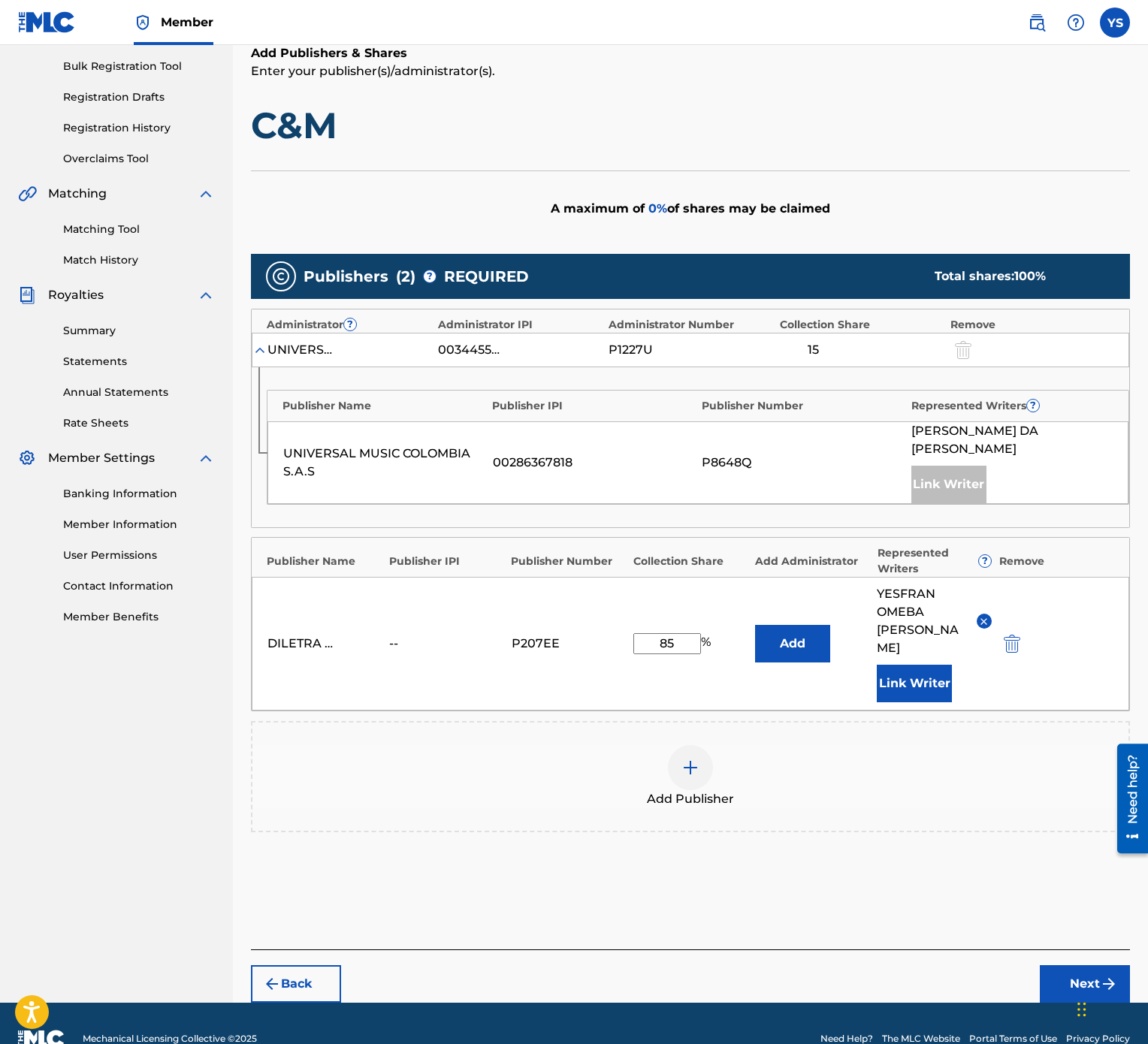
click at [1097, 521] on button "Next" at bounding box center [1084, 983] width 90 height 37
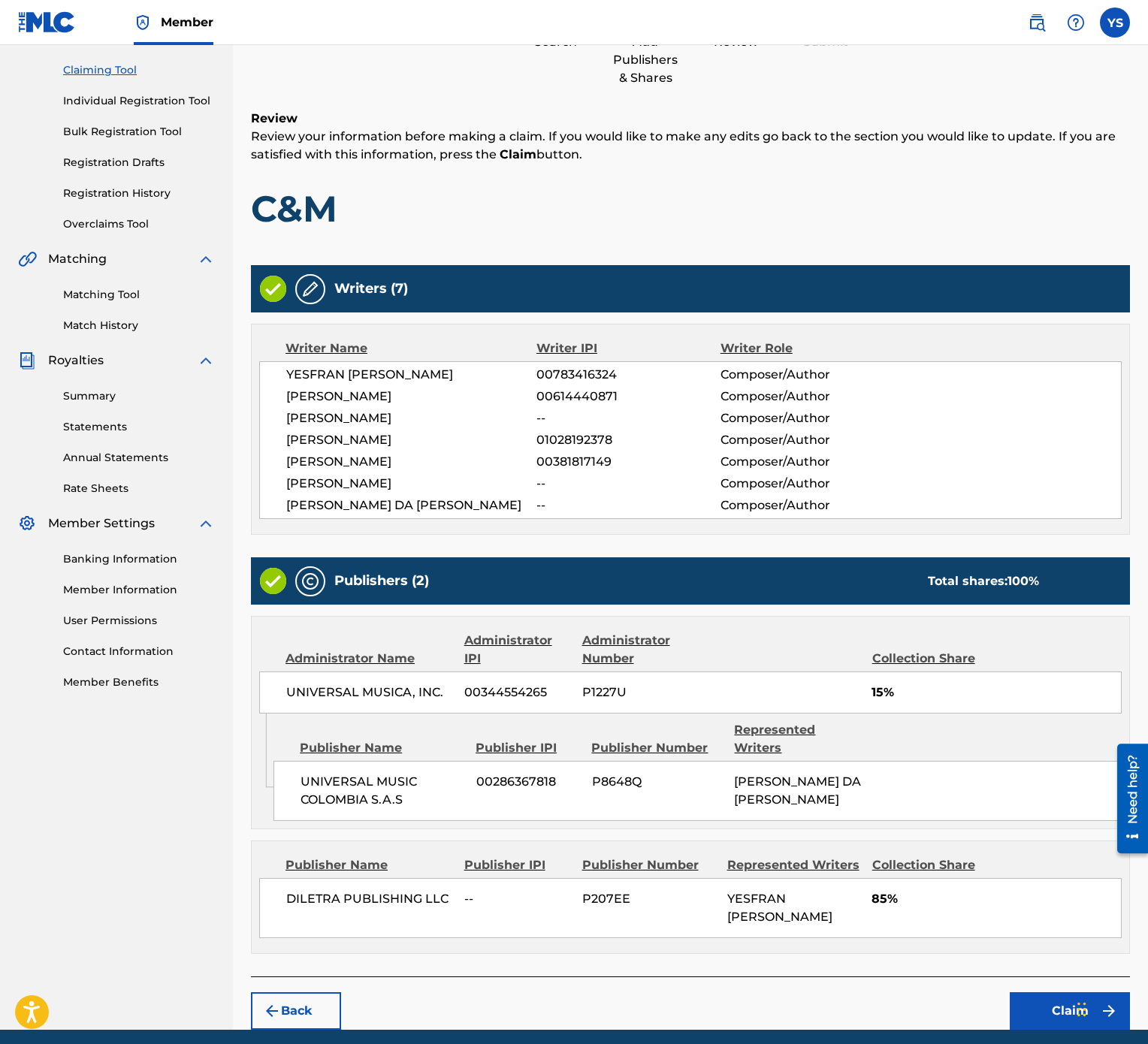
scroll to position [197, 0]
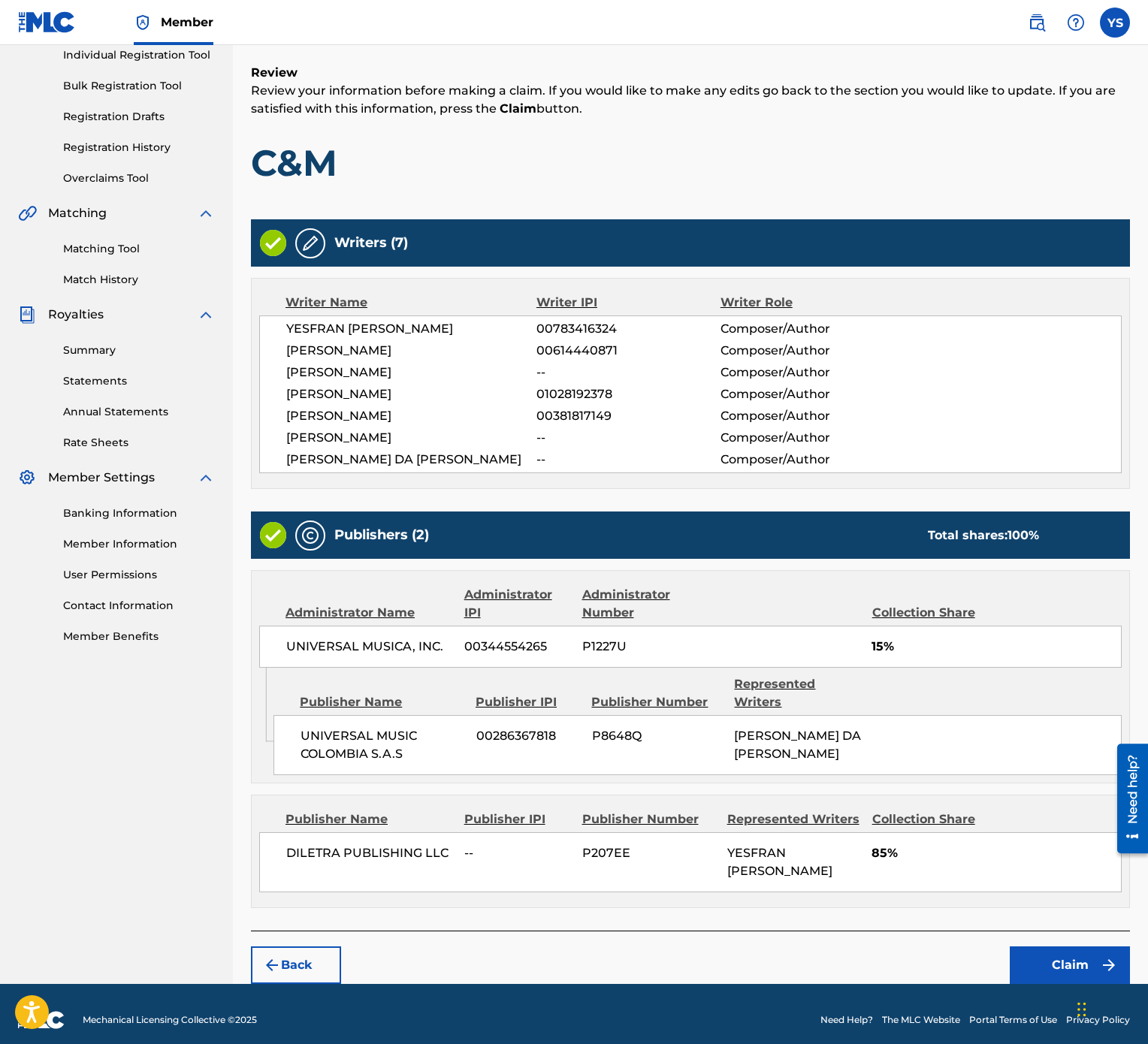
click at [1077, 521] on button "Claim" at bounding box center [1070, 964] width 120 height 37
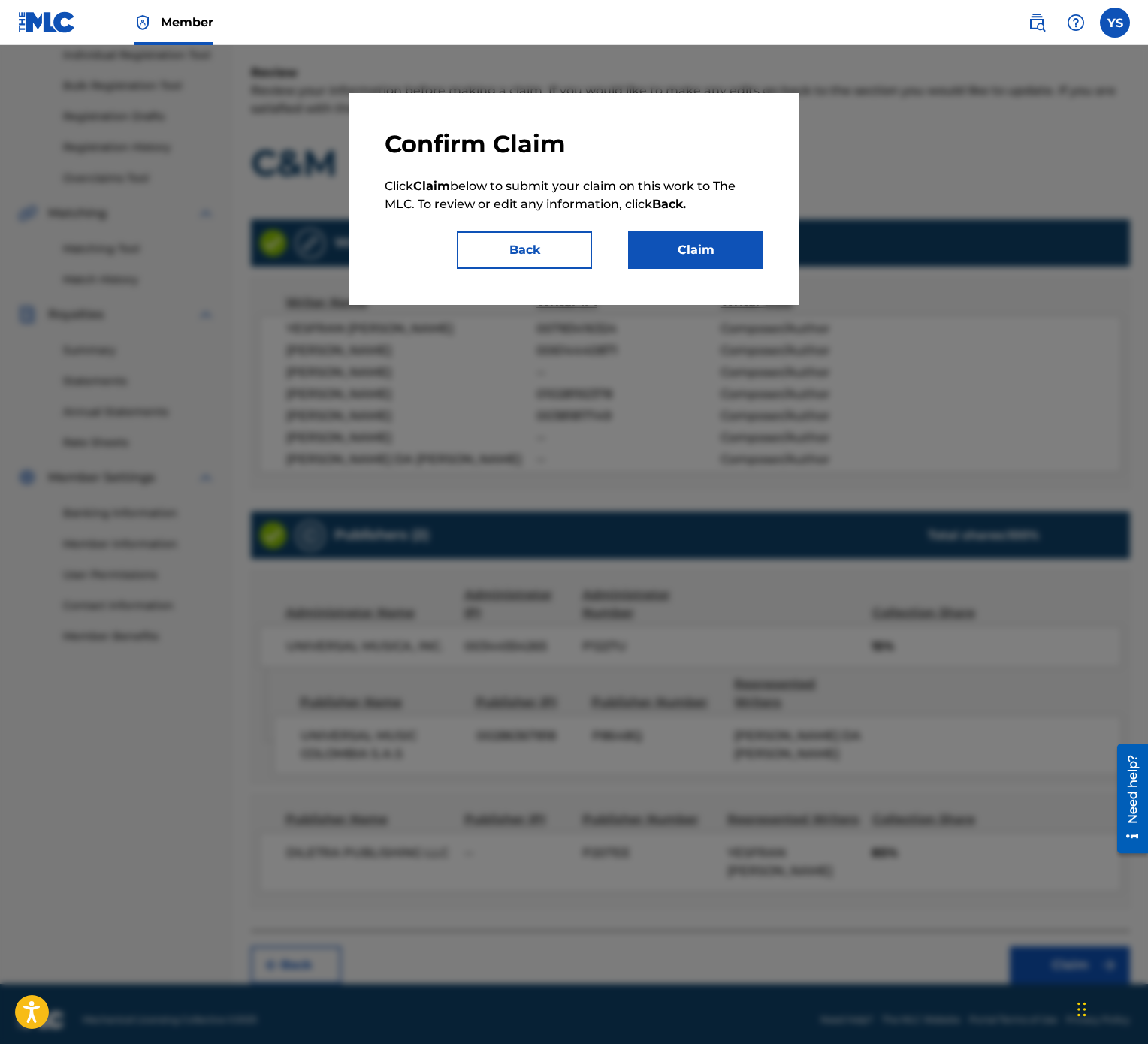
click at [737, 248] on button "Claim" at bounding box center [696, 250] width 135 height 37
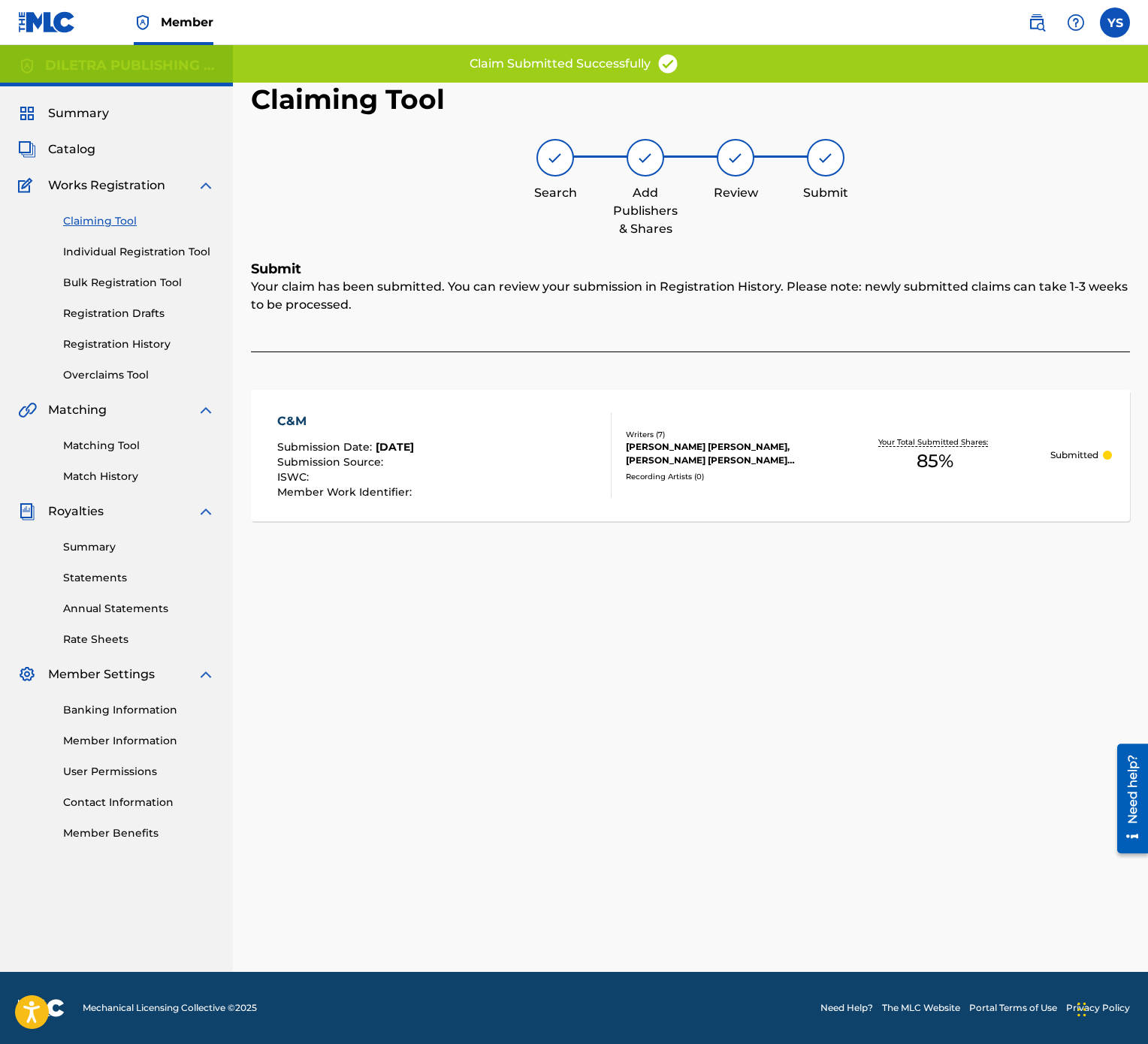
scroll to position [0, 0]
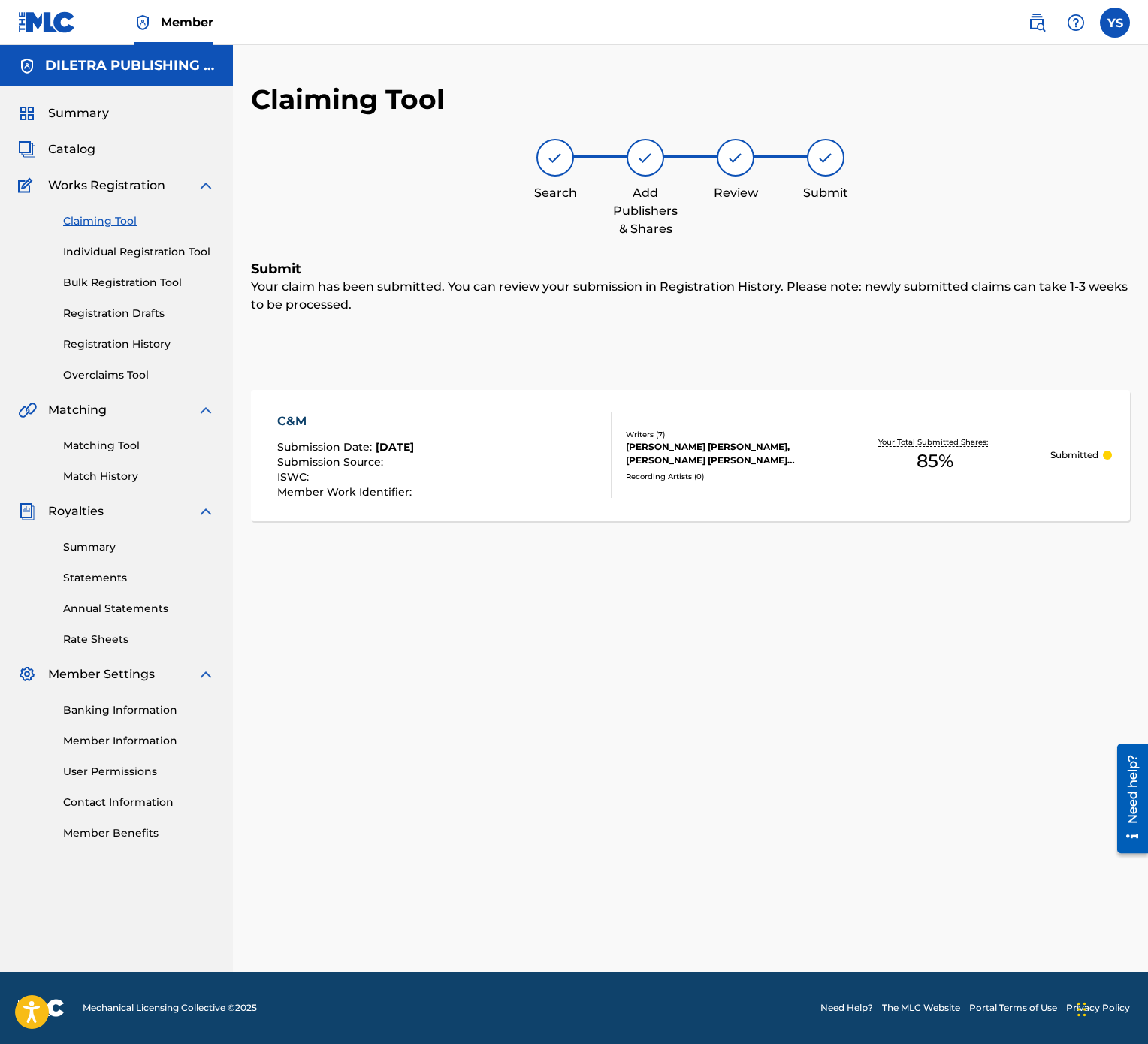
click at [117, 221] on link "Claiming Tool" at bounding box center [138, 221] width 152 height 15
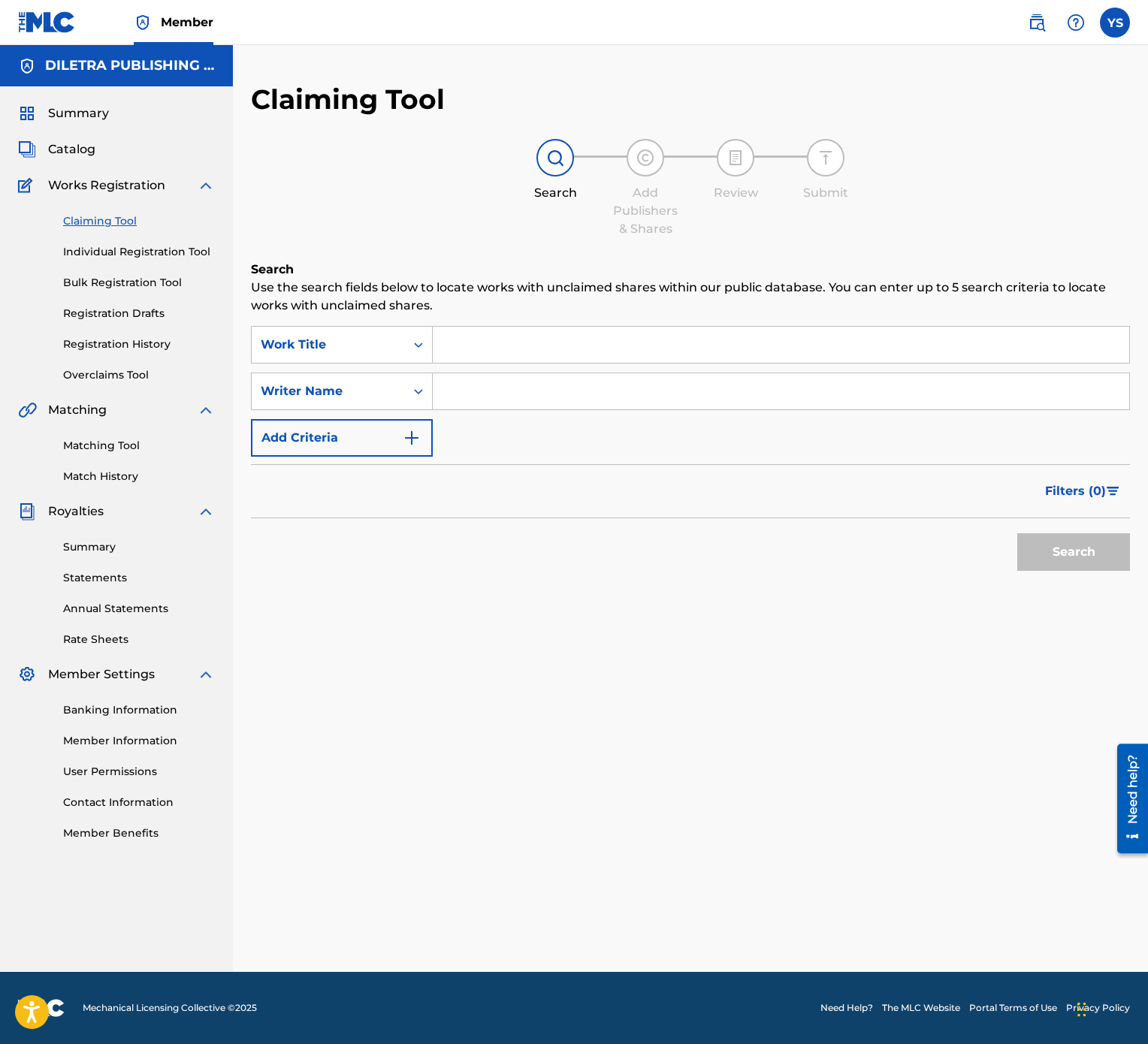
click at [624, 350] on input "Search Form" at bounding box center [781, 345] width 697 height 36
type input "SEXOMANIA"
click at [1017, 521] on button "Search" at bounding box center [1074, 551] width 113 height 37
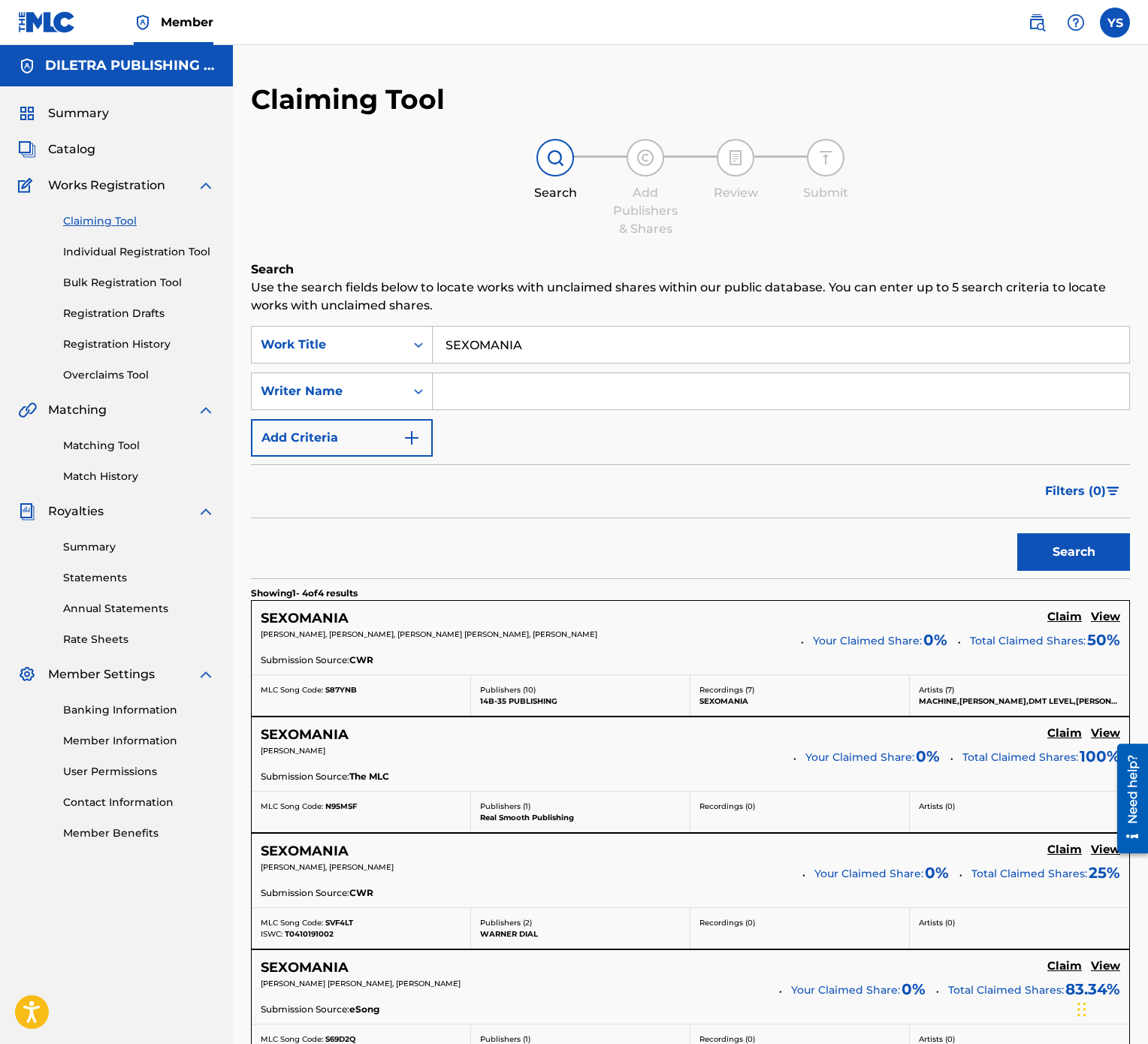
click at [1058, 521] on link "Claim" at bounding box center [1064, 618] width 35 height 16
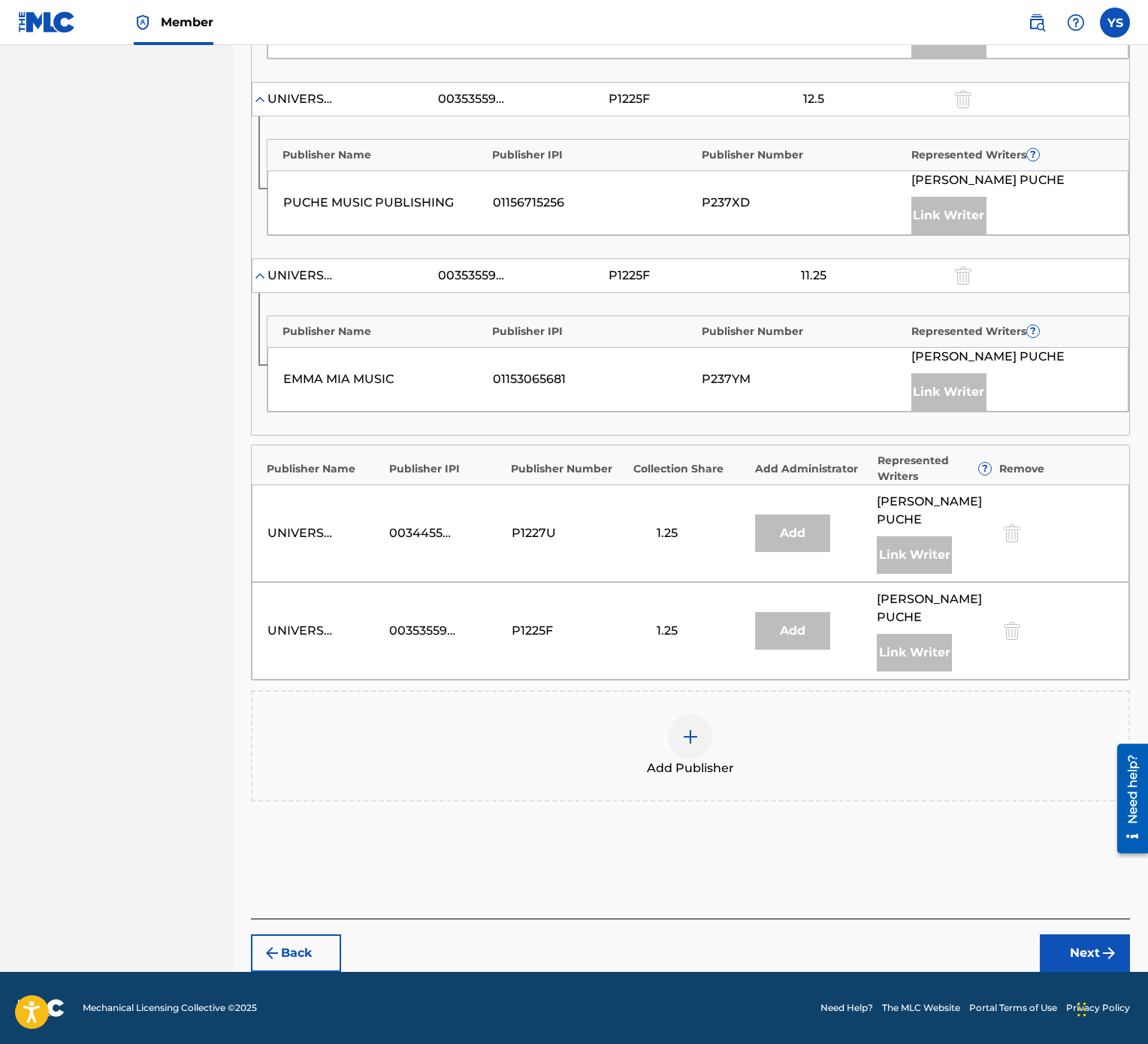
scroll to position [833, 0]
click at [684, 521] on img at bounding box center [690, 737] width 18 height 18
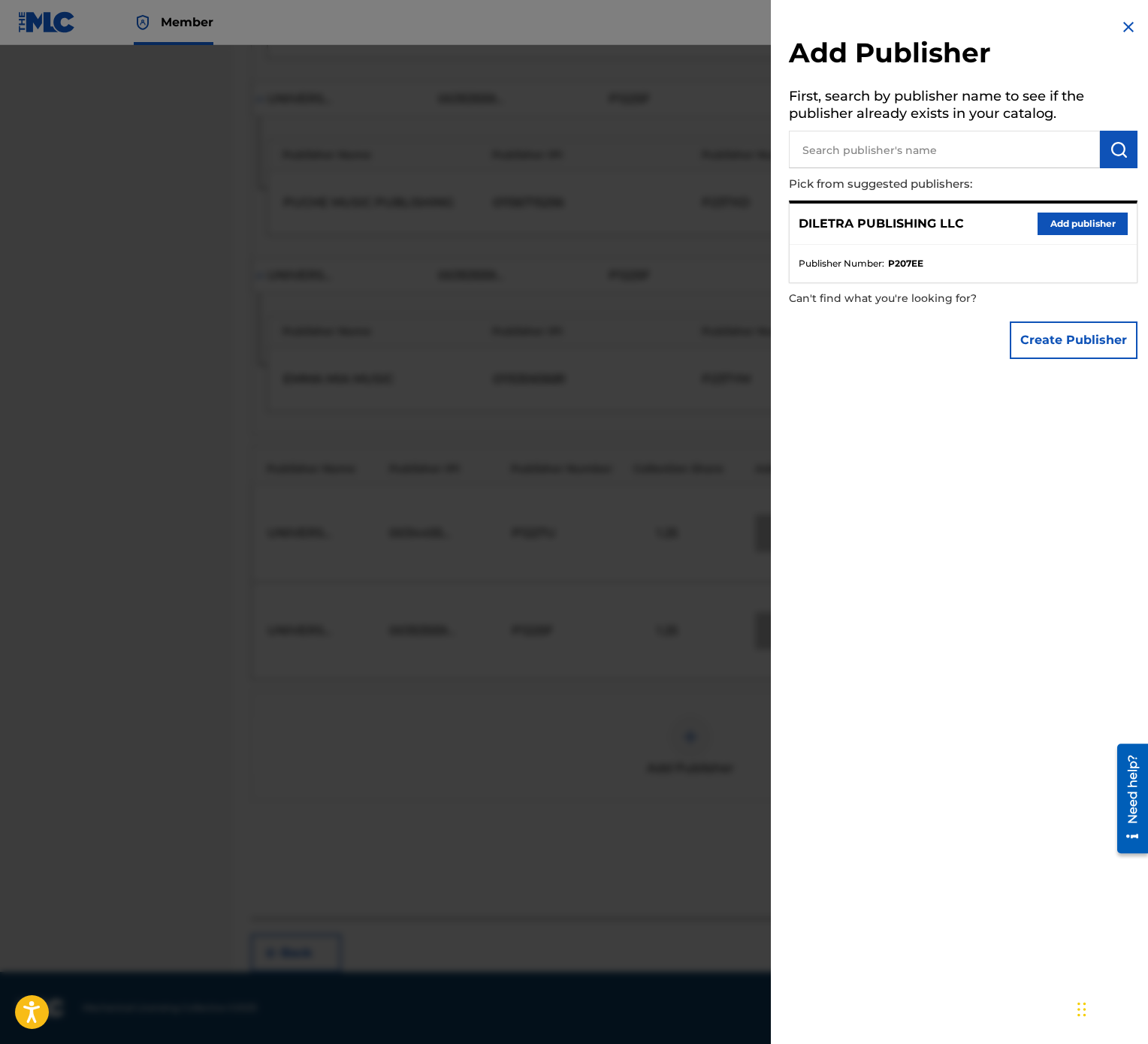
click at [1103, 229] on button "Add publisher" at bounding box center [1083, 223] width 90 height 23
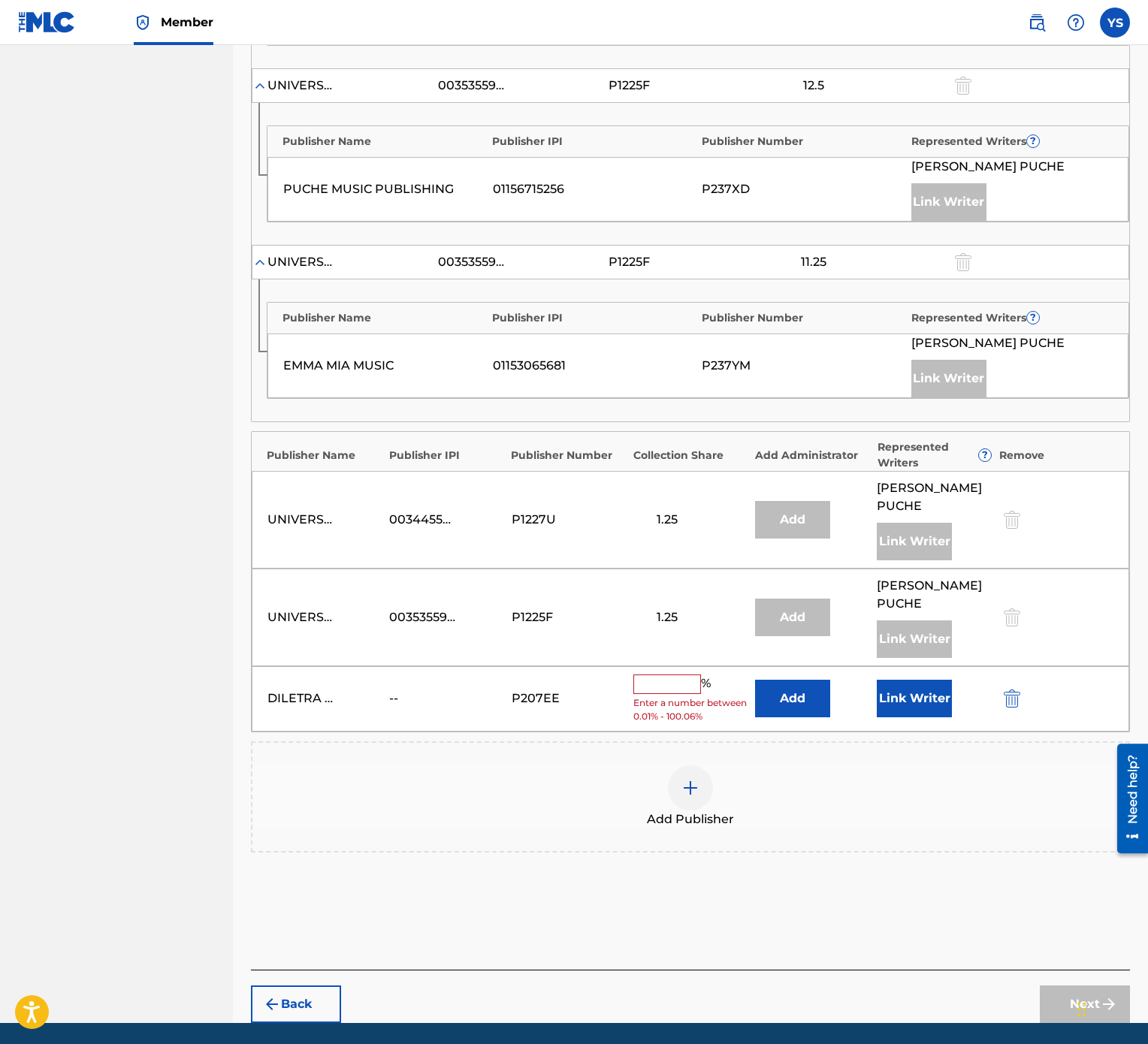
click at [676, 521] on input "text" at bounding box center [667, 685] width 67 height 20
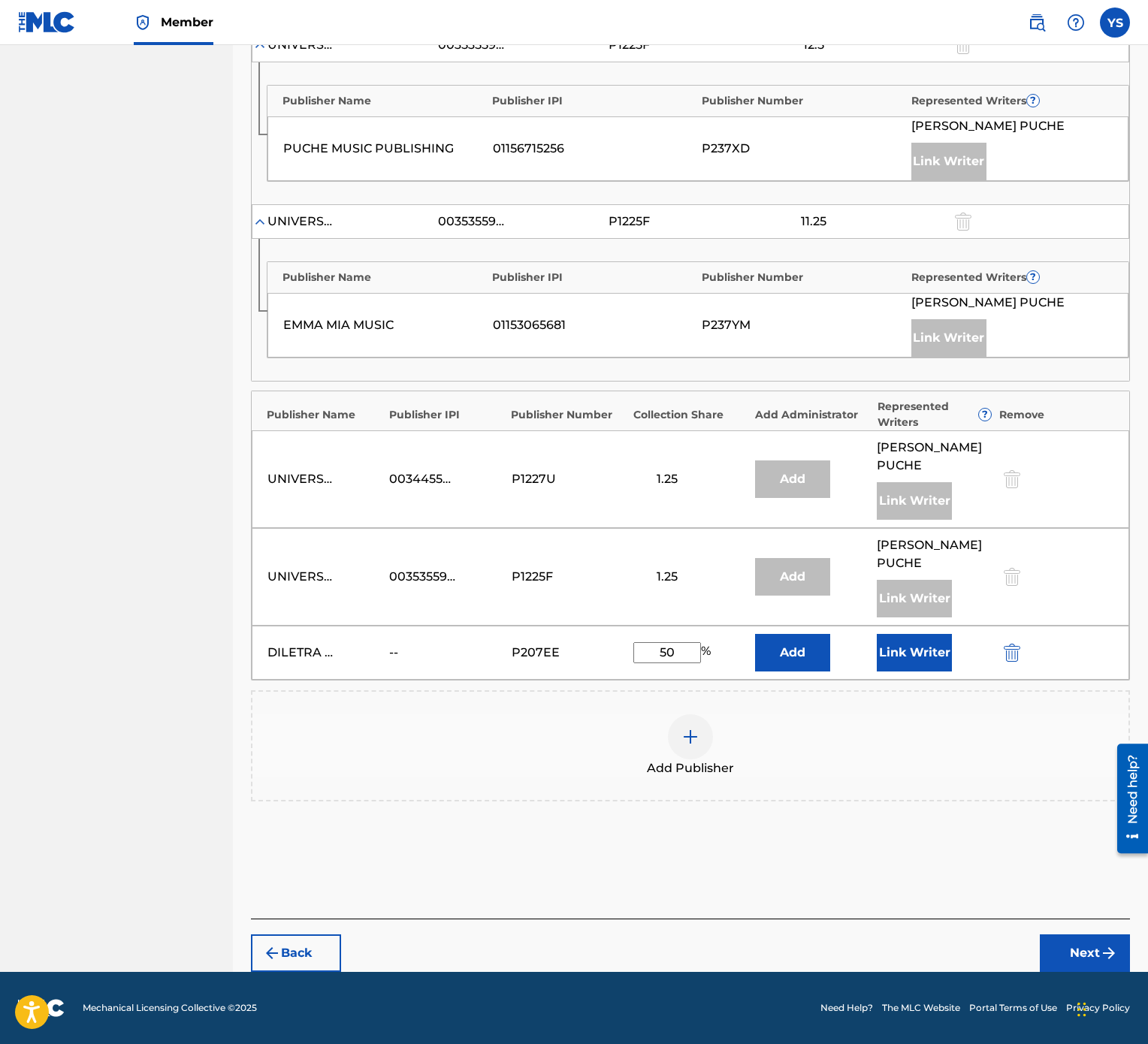
scroll to position [890, 0]
type input "50"
click at [890, 521] on button "Link Writer" at bounding box center [914, 652] width 75 height 37
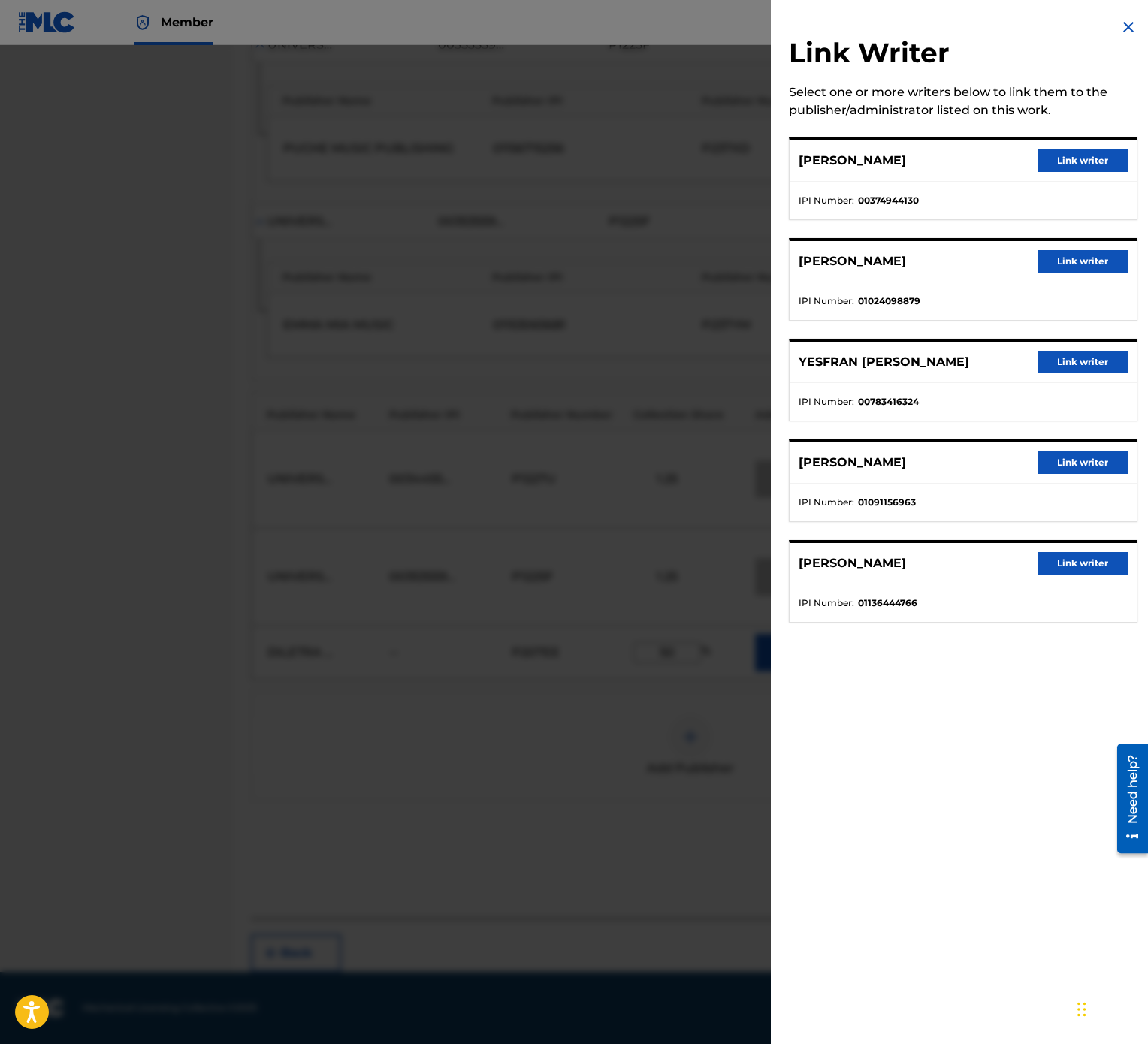
click at [1068, 373] on button "Link writer" at bounding box center [1083, 361] width 90 height 23
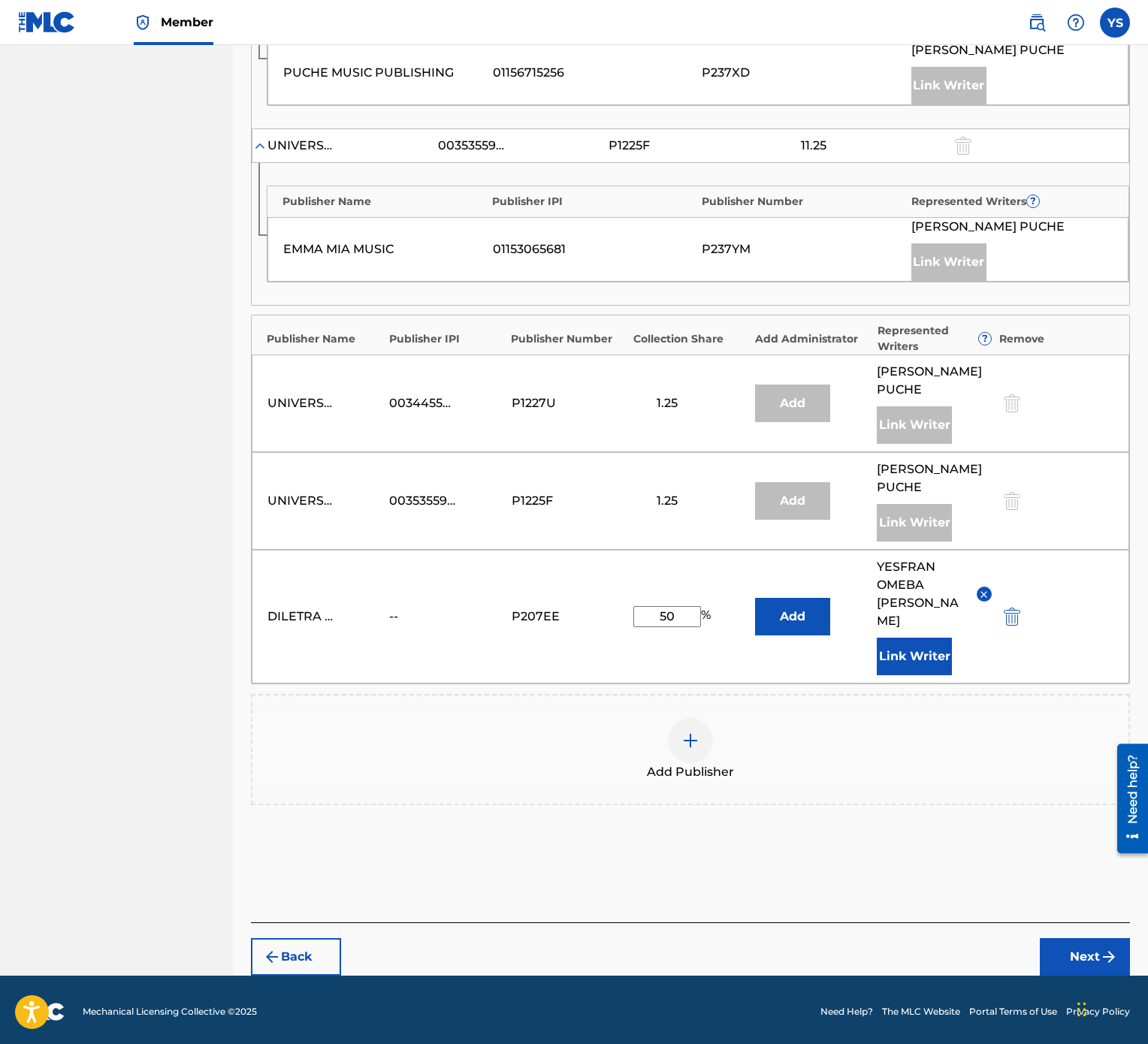
click at [1082, 521] on button "Next" at bounding box center [1084, 956] width 90 height 37
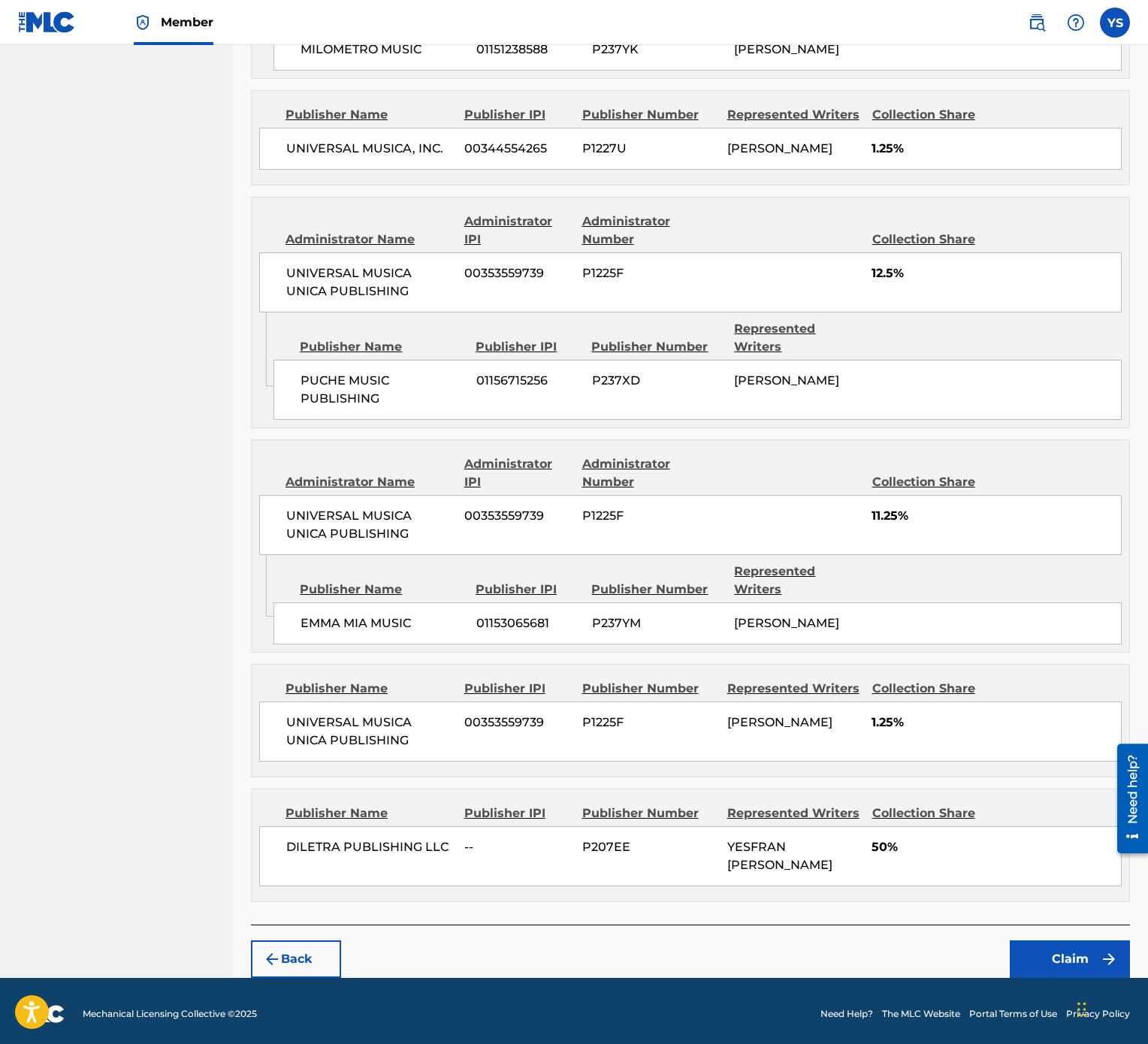
scroll to position [1089, 0]
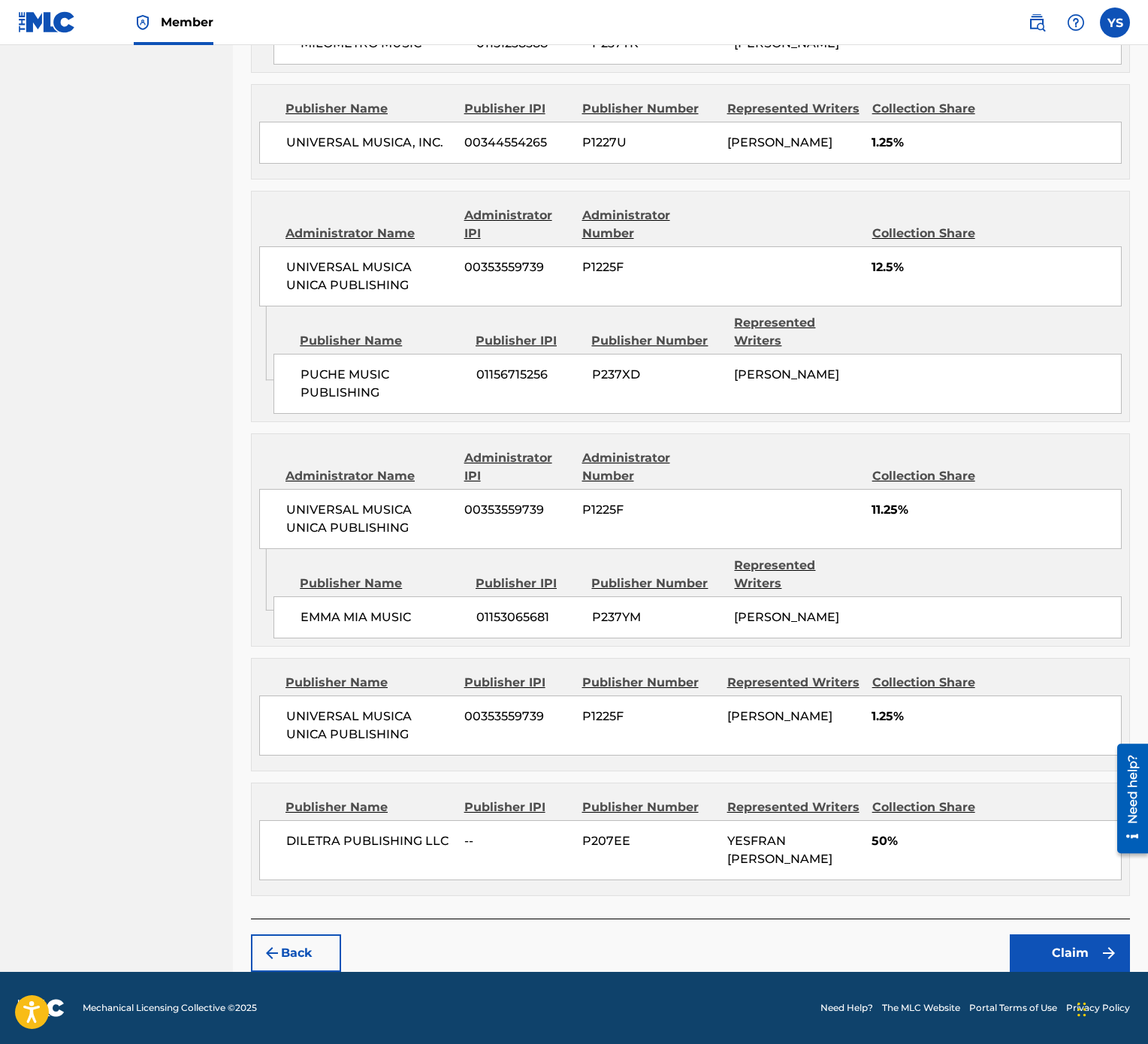
click at [1073, 521] on button "Claim" at bounding box center [1070, 952] width 120 height 37
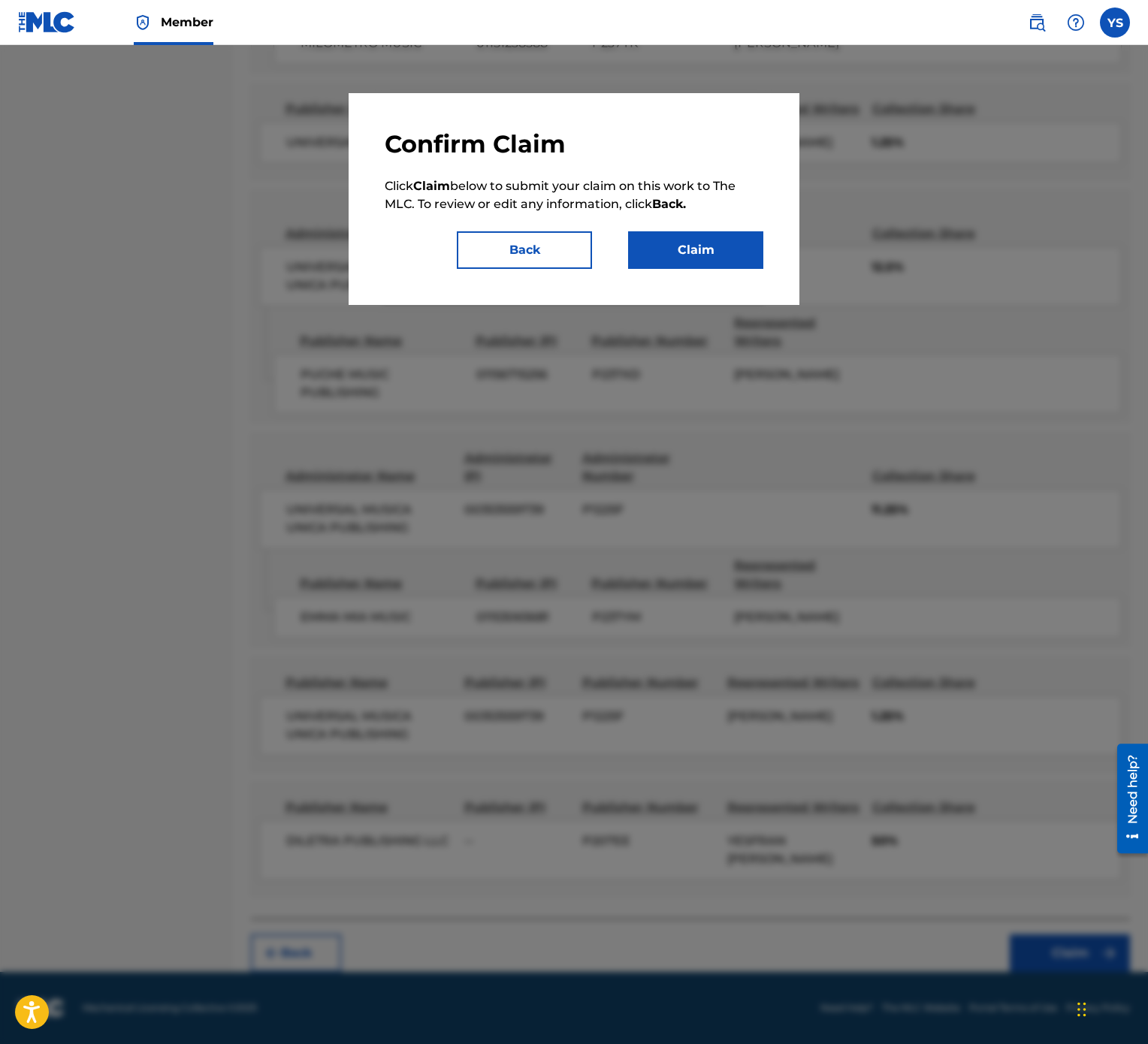
click at [694, 250] on button "Claim" at bounding box center [696, 250] width 135 height 37
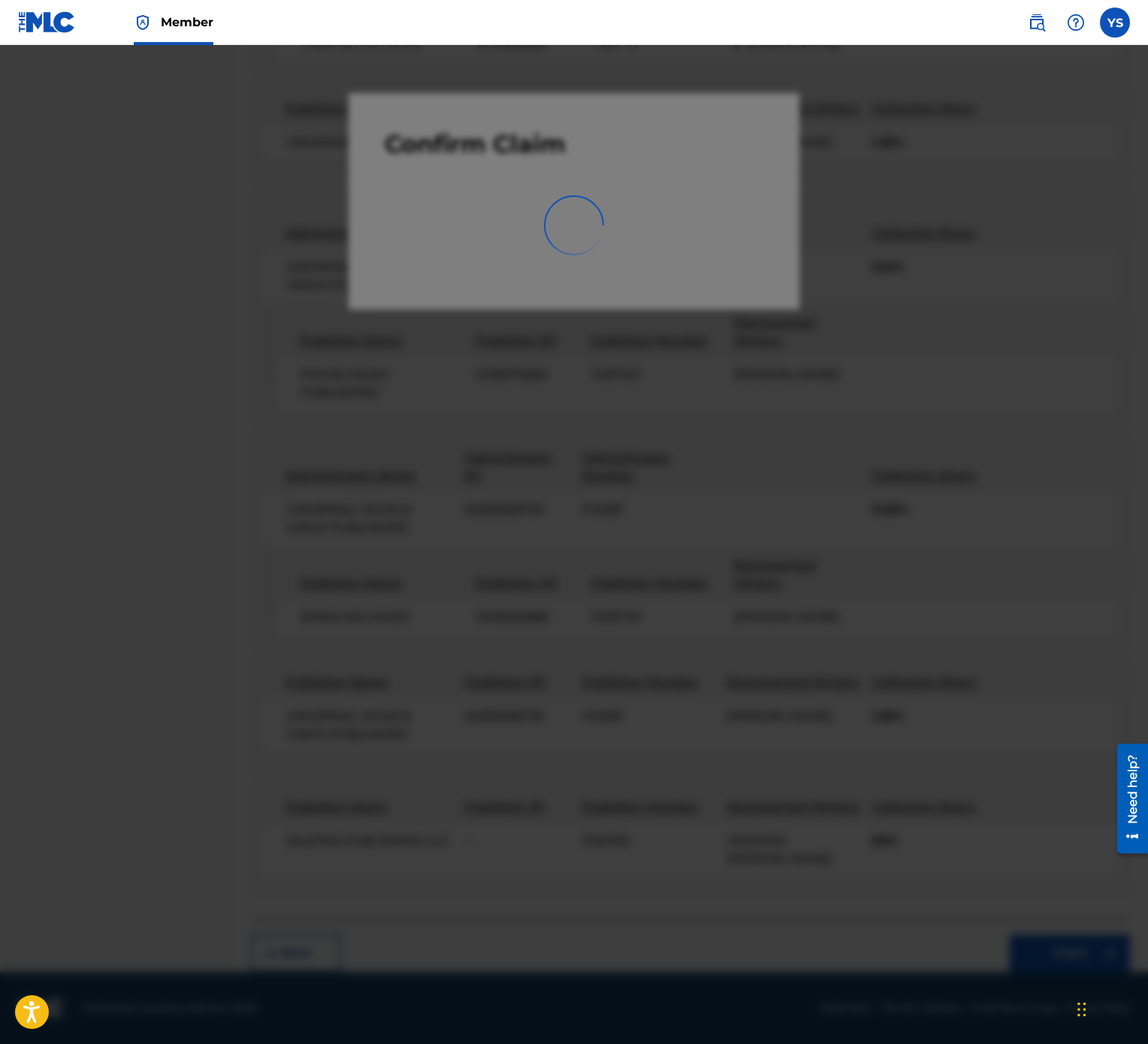
scroll to position [0, 0]
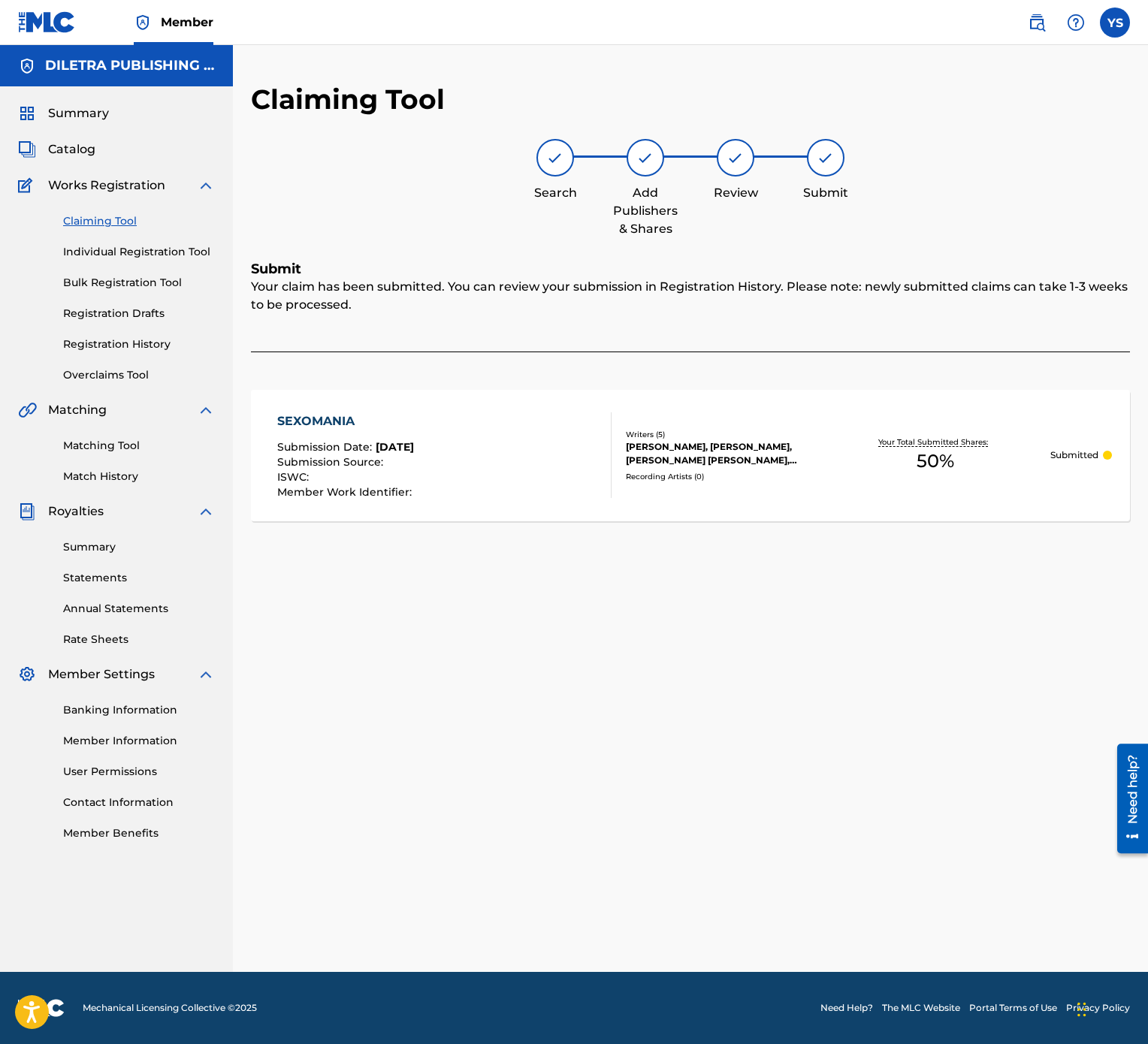
click at [111, 217] on link "Claiming Tool" at bounding box center [138, 221] width 152 height 15
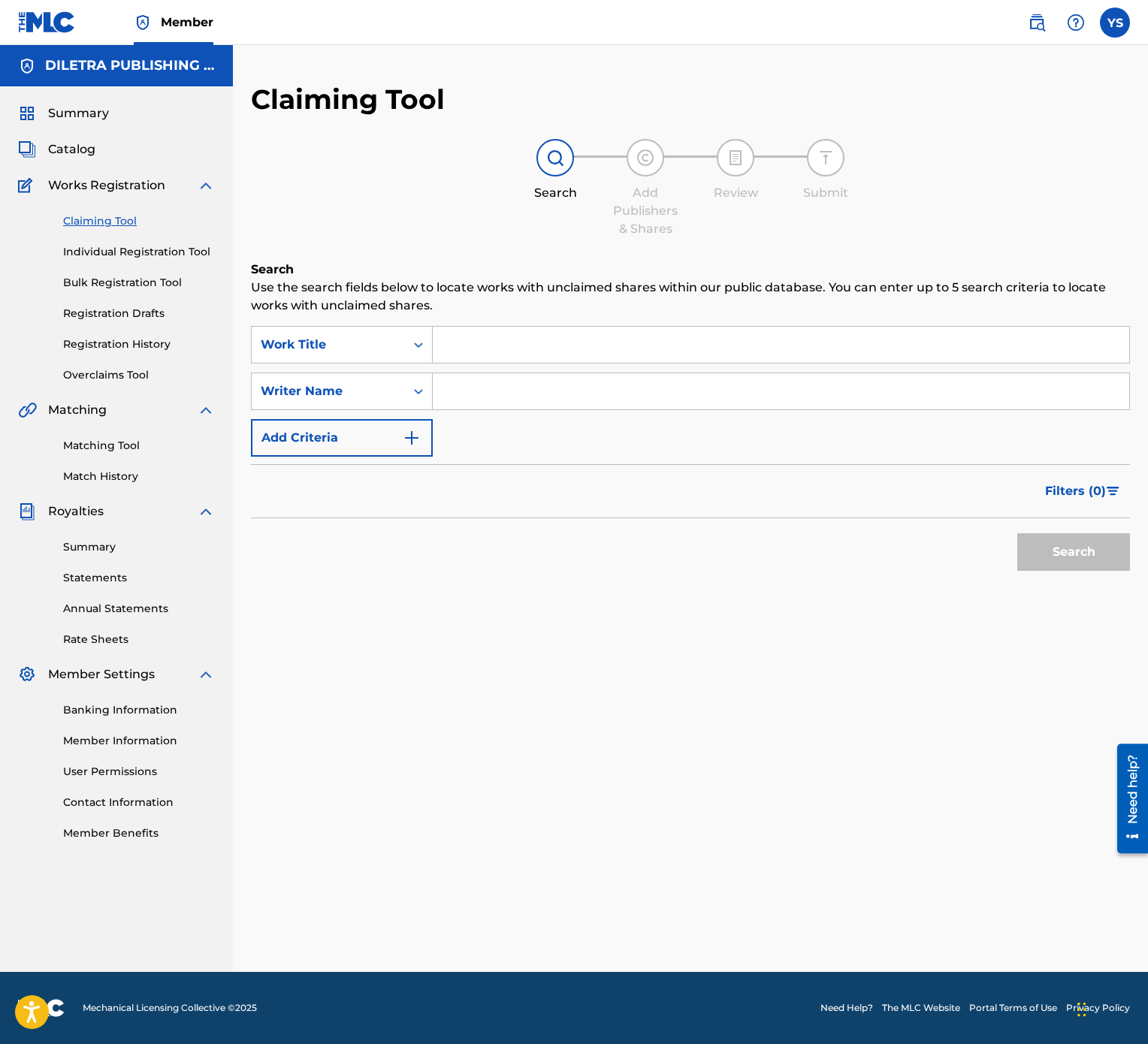
click at [757, 351] on input "Search Form" at bounding box center [781, 345] width 697 height 36
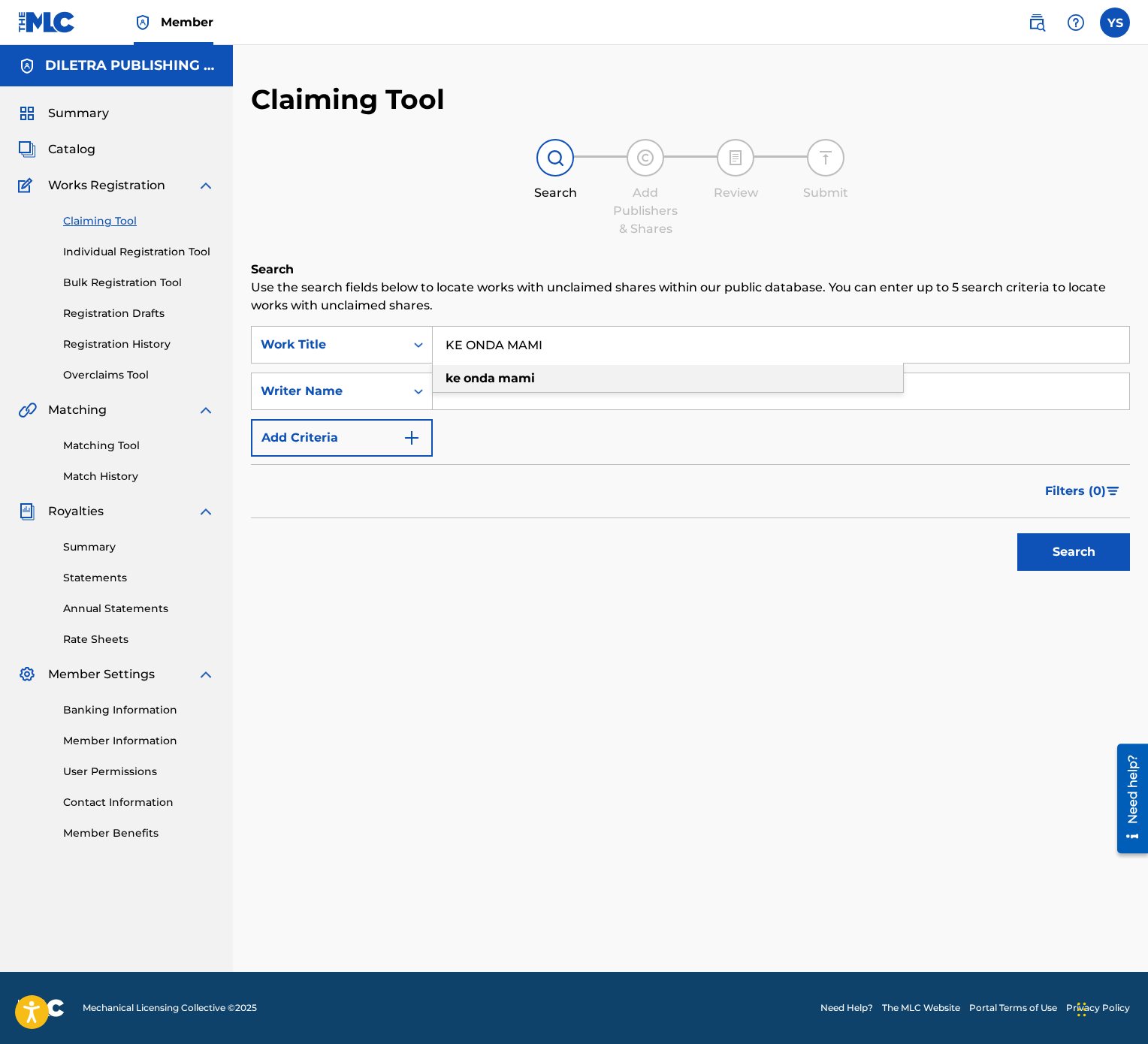
click at [747, 386] on div "ke onda mami" at bounding box center [668, 379] width 470 height 27
type input "ke onda mami"
click at [1114, 521] on button "Search" at bounding box center [1074, 551] width 113 height 37
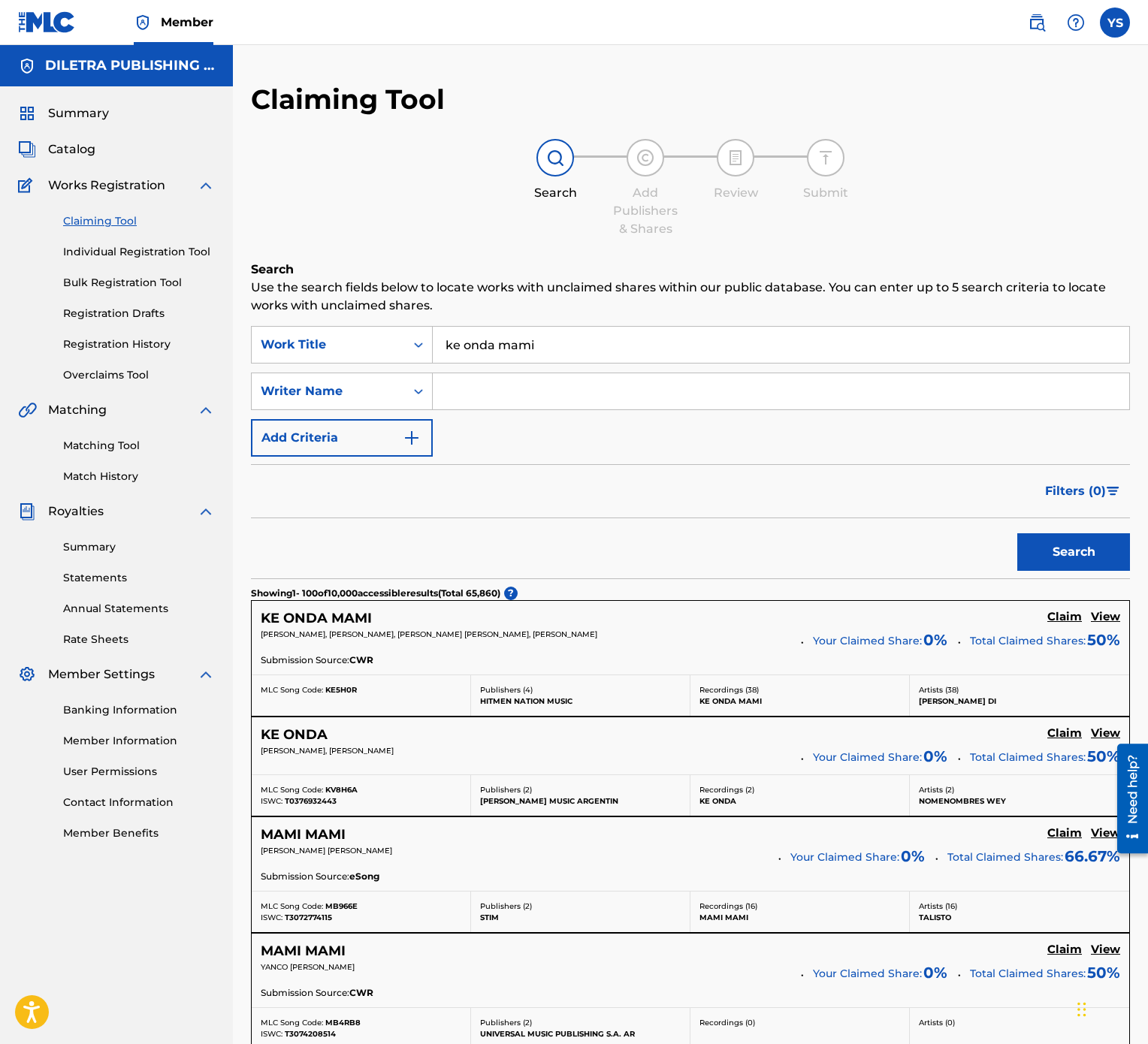
click at [1071, 521] on h5 "Claim" at bounding box center [1064, 617] width 35 height 15
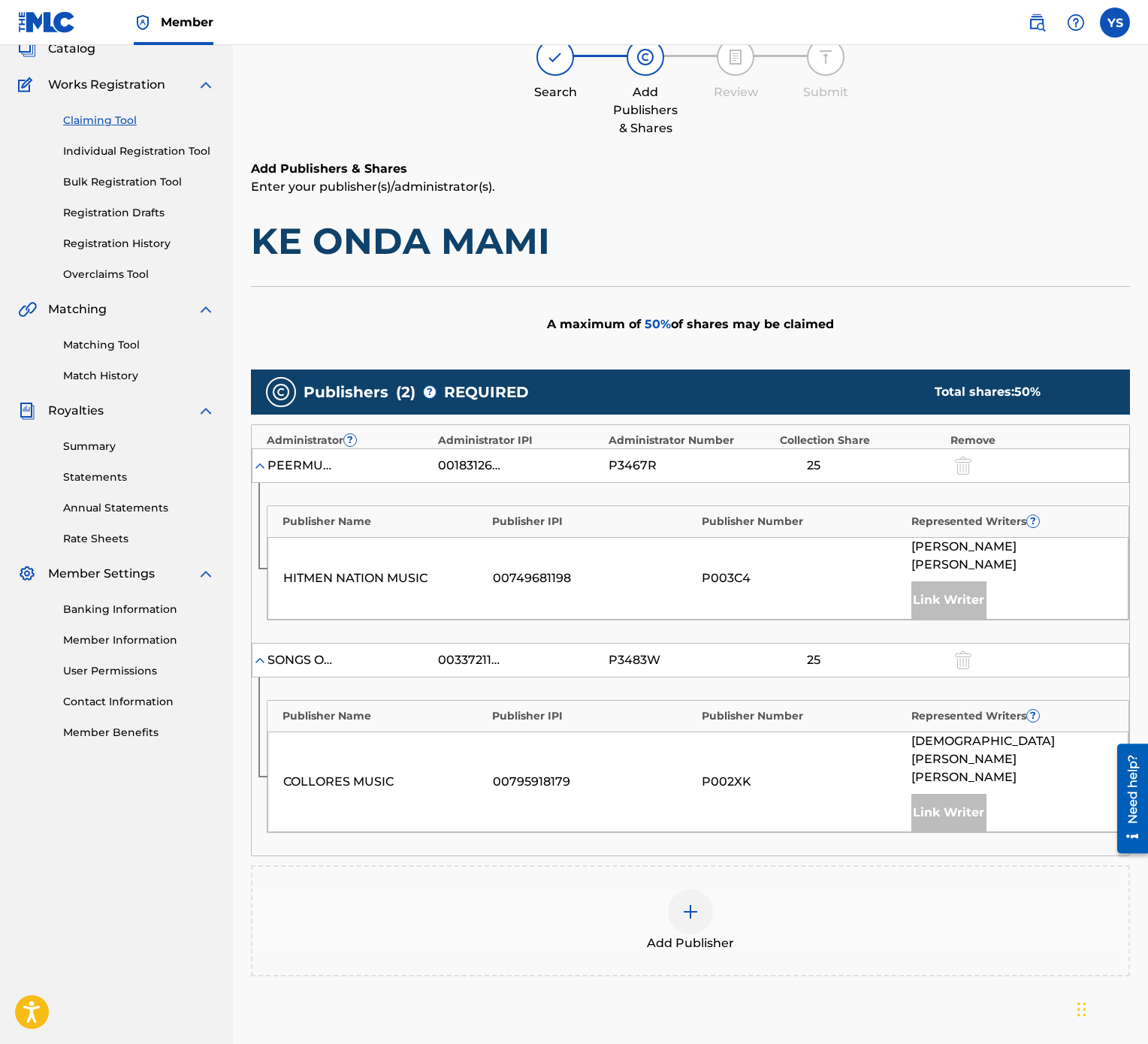
scroll to position [150, 0]
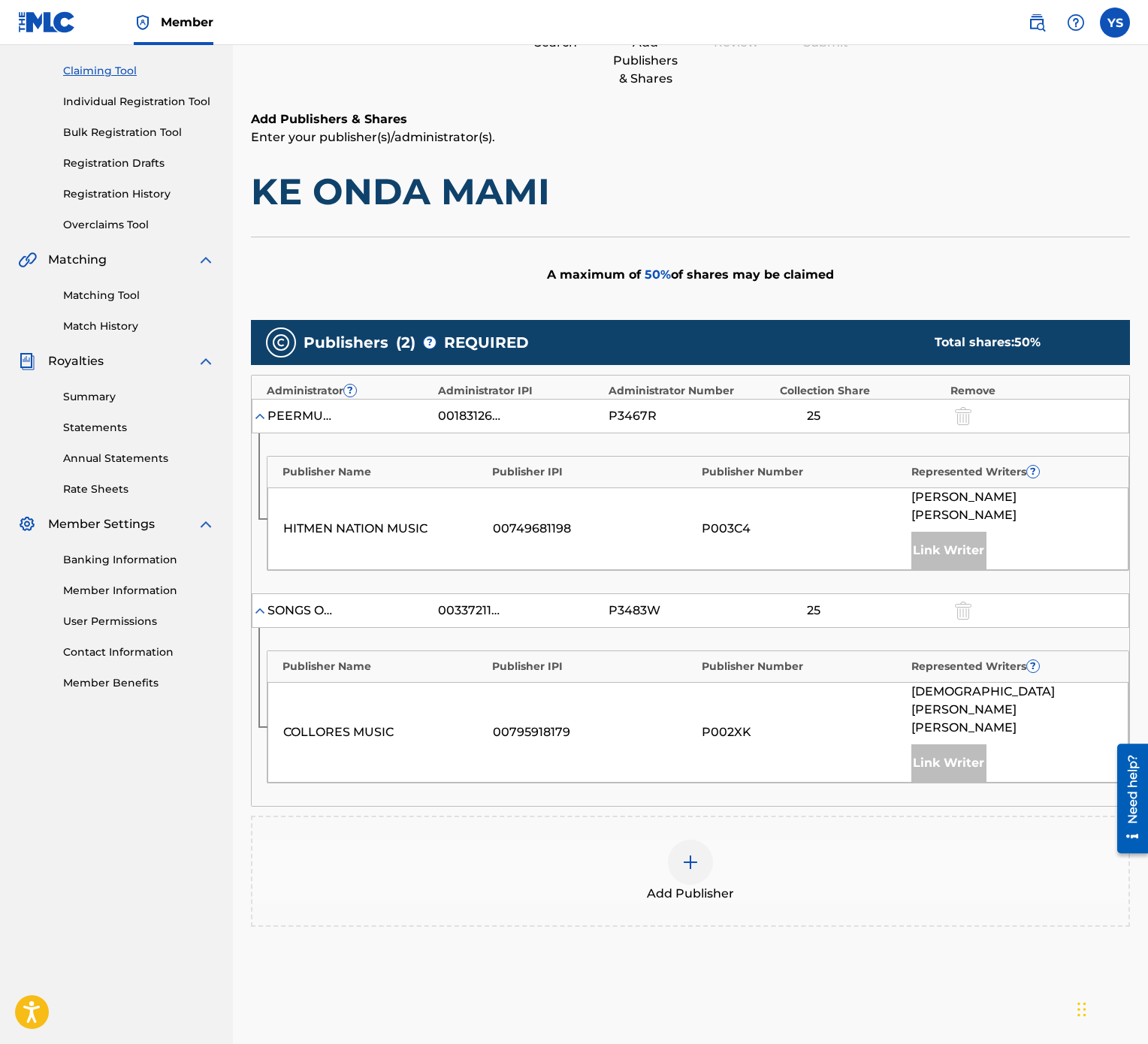
click at [707, 521] on div at bounding box center [690, 862] width 45 height 45
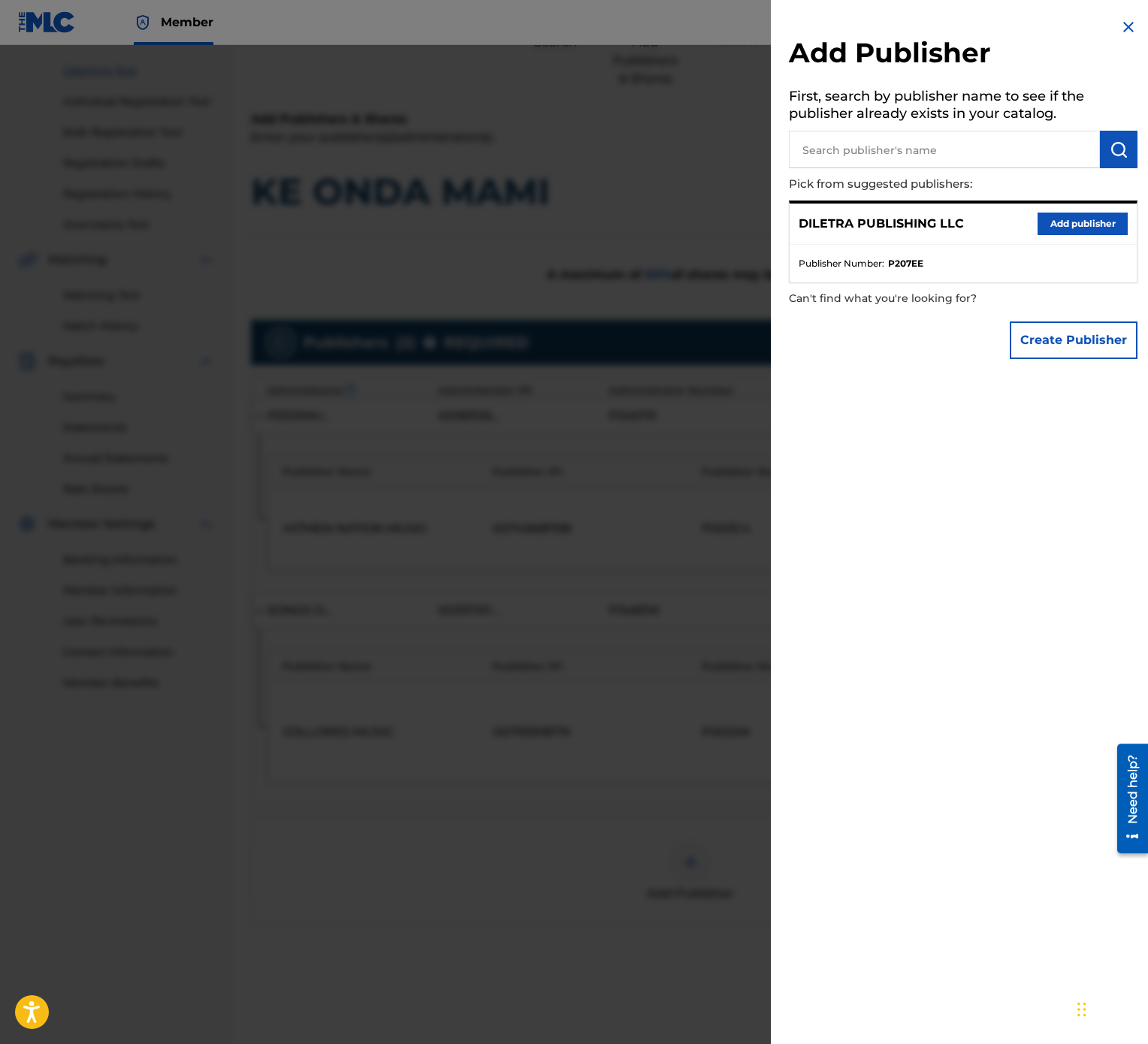
click at [1071, 230] on button "Add publisher" at bounding box center [1083, 223] width 90 height 23
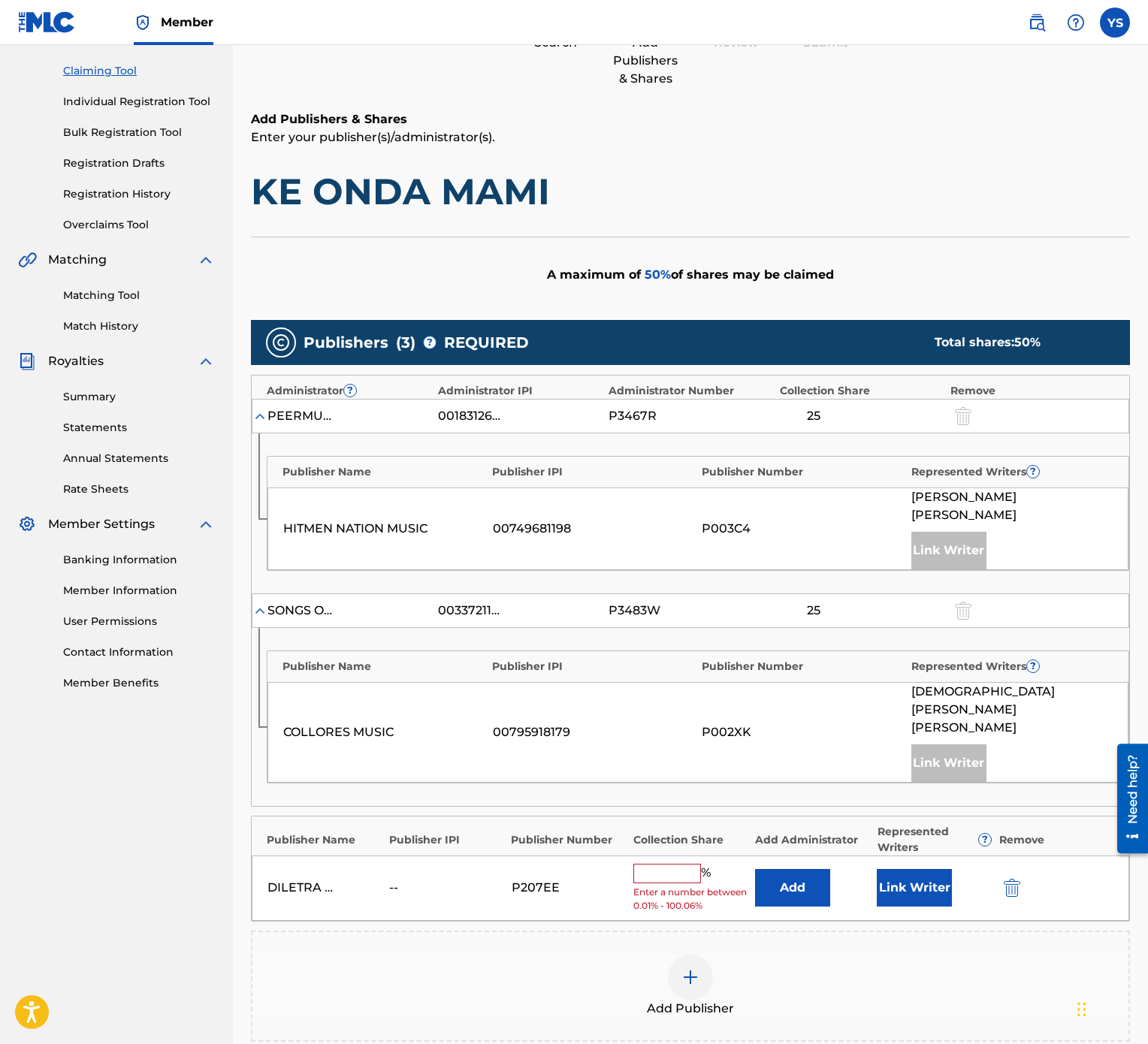
click at [681, 521] on input "text" at bounding box center [667, 873] width 67 height 20
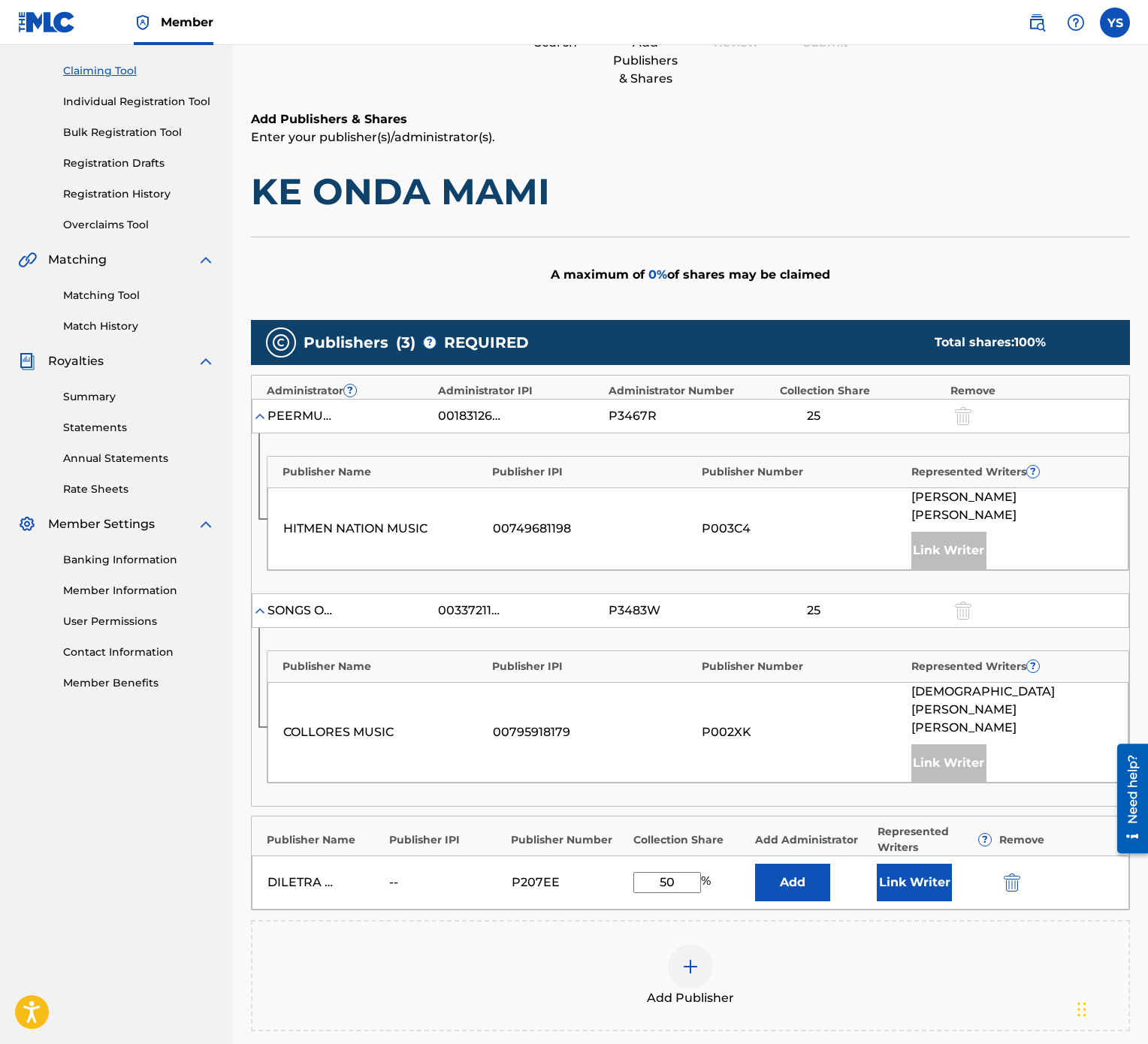
type input "50"
click at [890, 521] on button "Link Writer" at bounding box center [914, 881] width 75 height 37
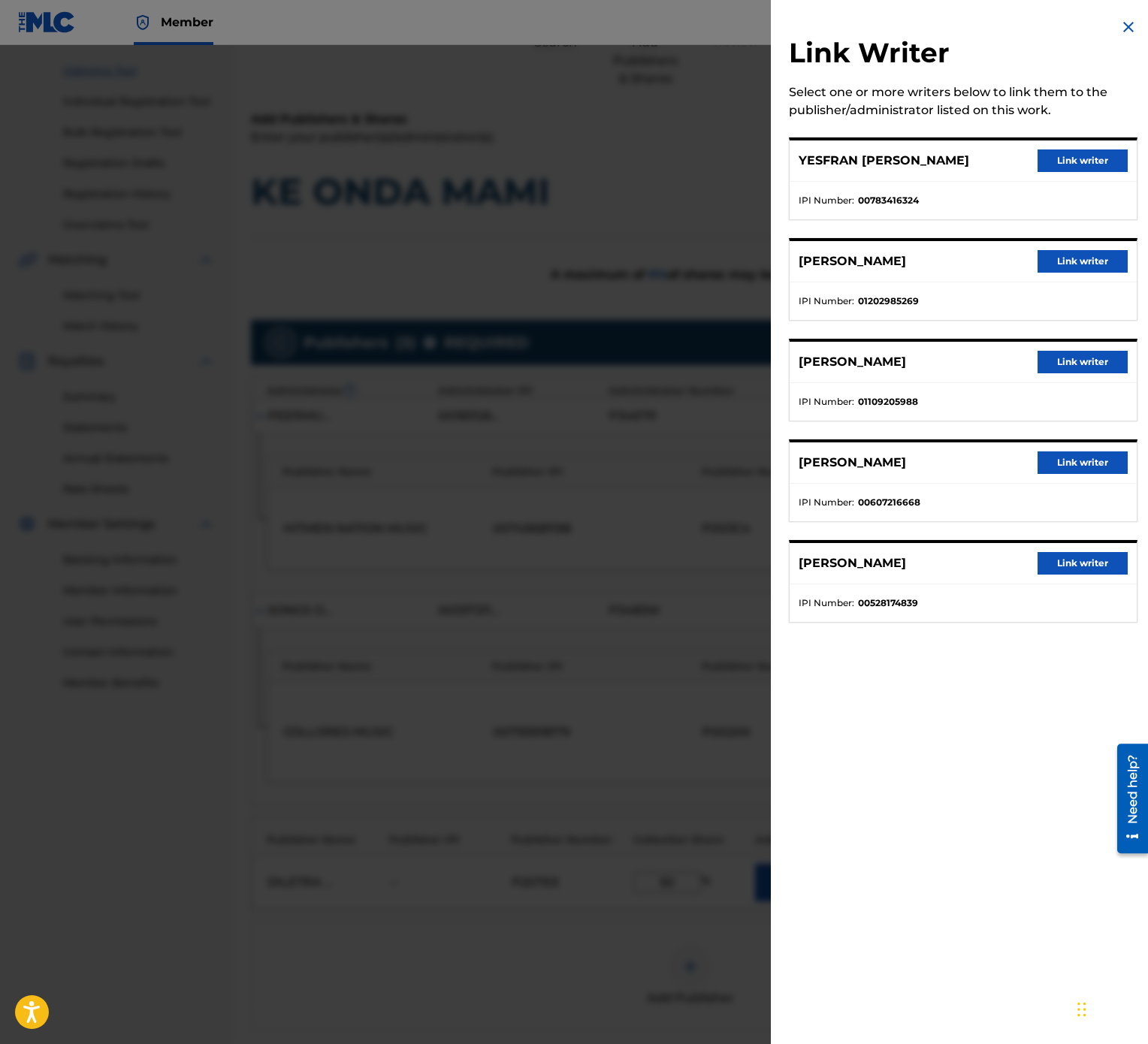
click at [1088, 162] on button "Link writer" at bounding box center [1083, 161] width 90 height 23
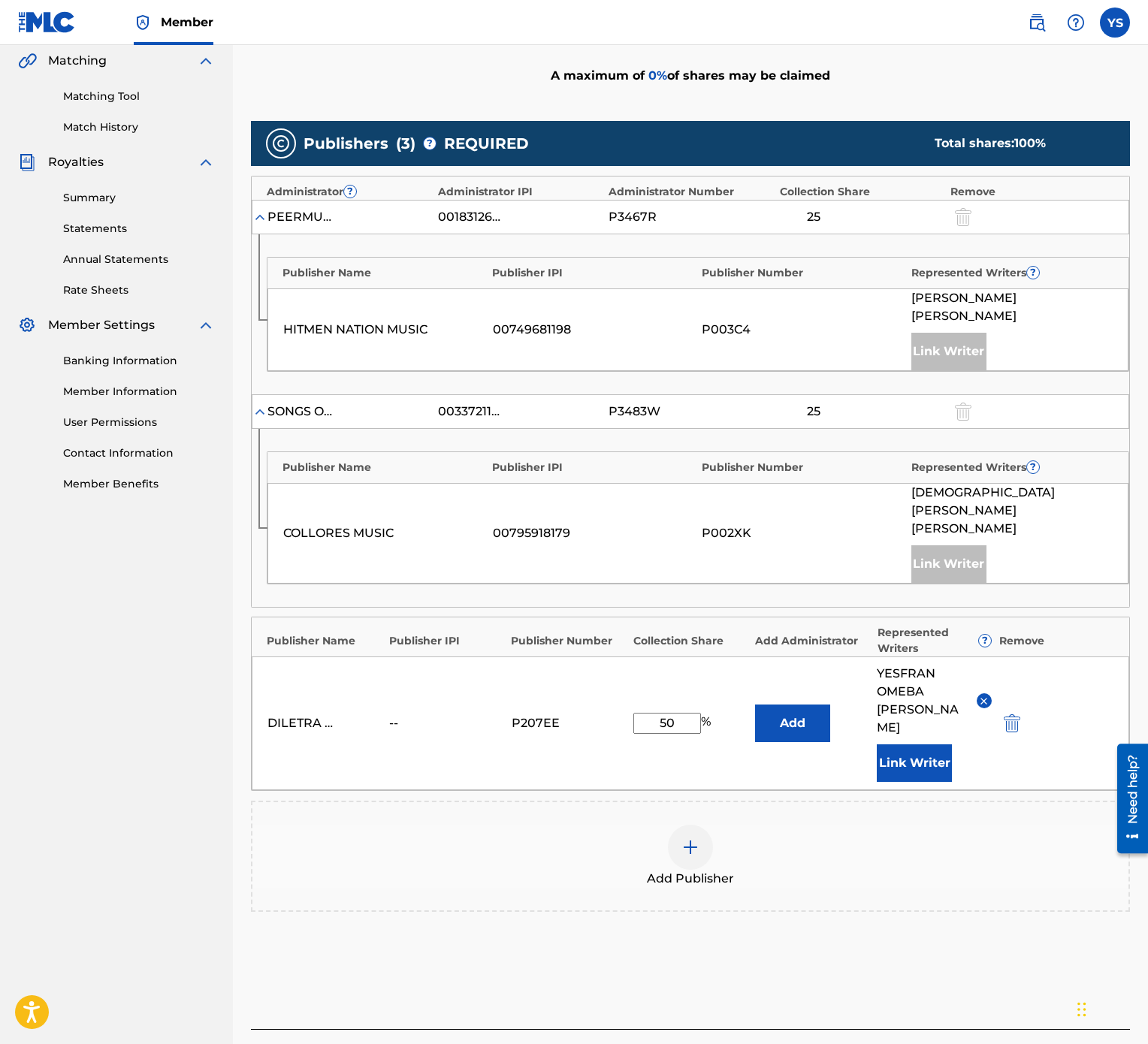
scroll to position [395, 0]
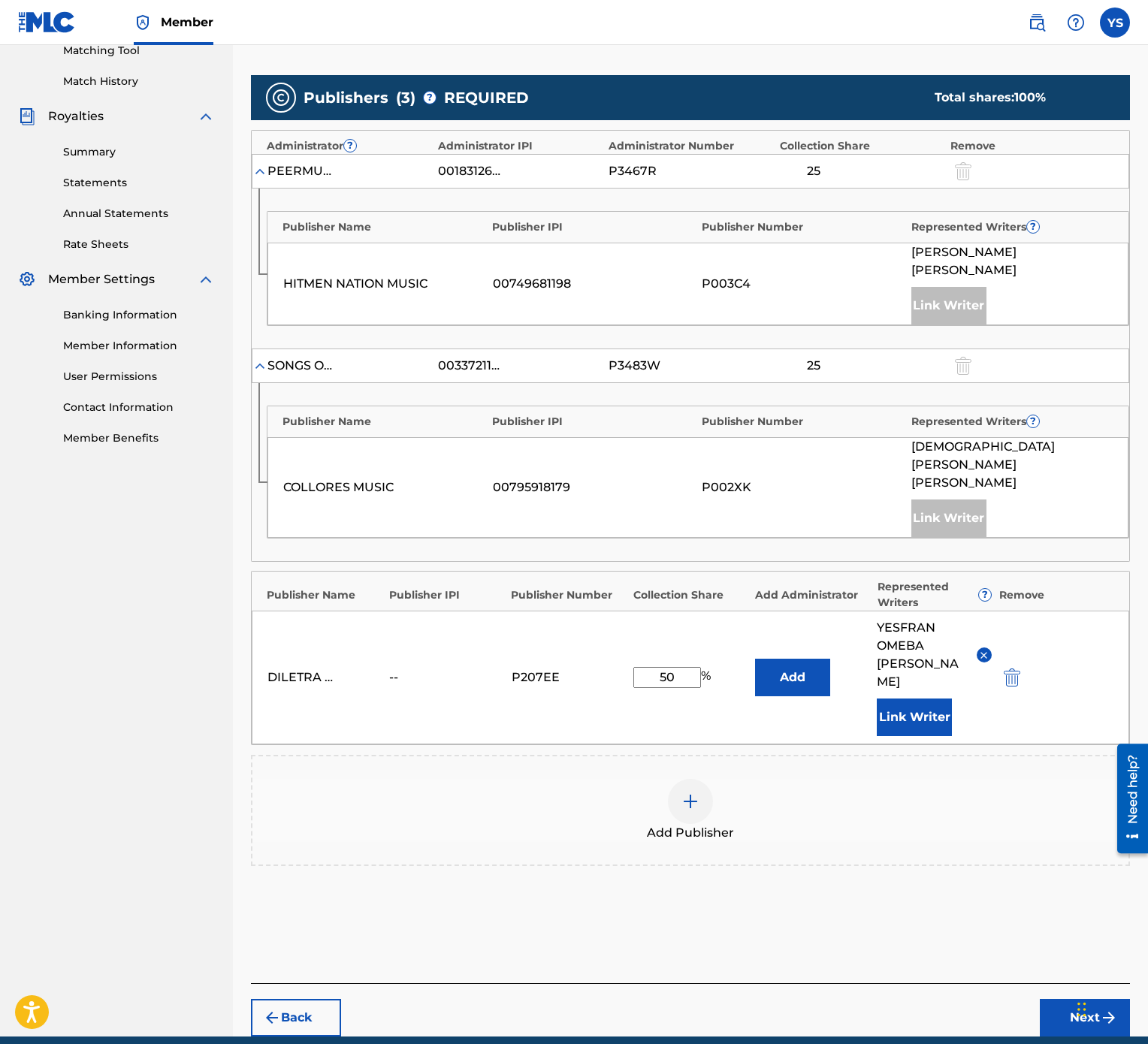
click at [1070, 521] on button "Next" at bounding box center [1084, 1017] width 90 height 37
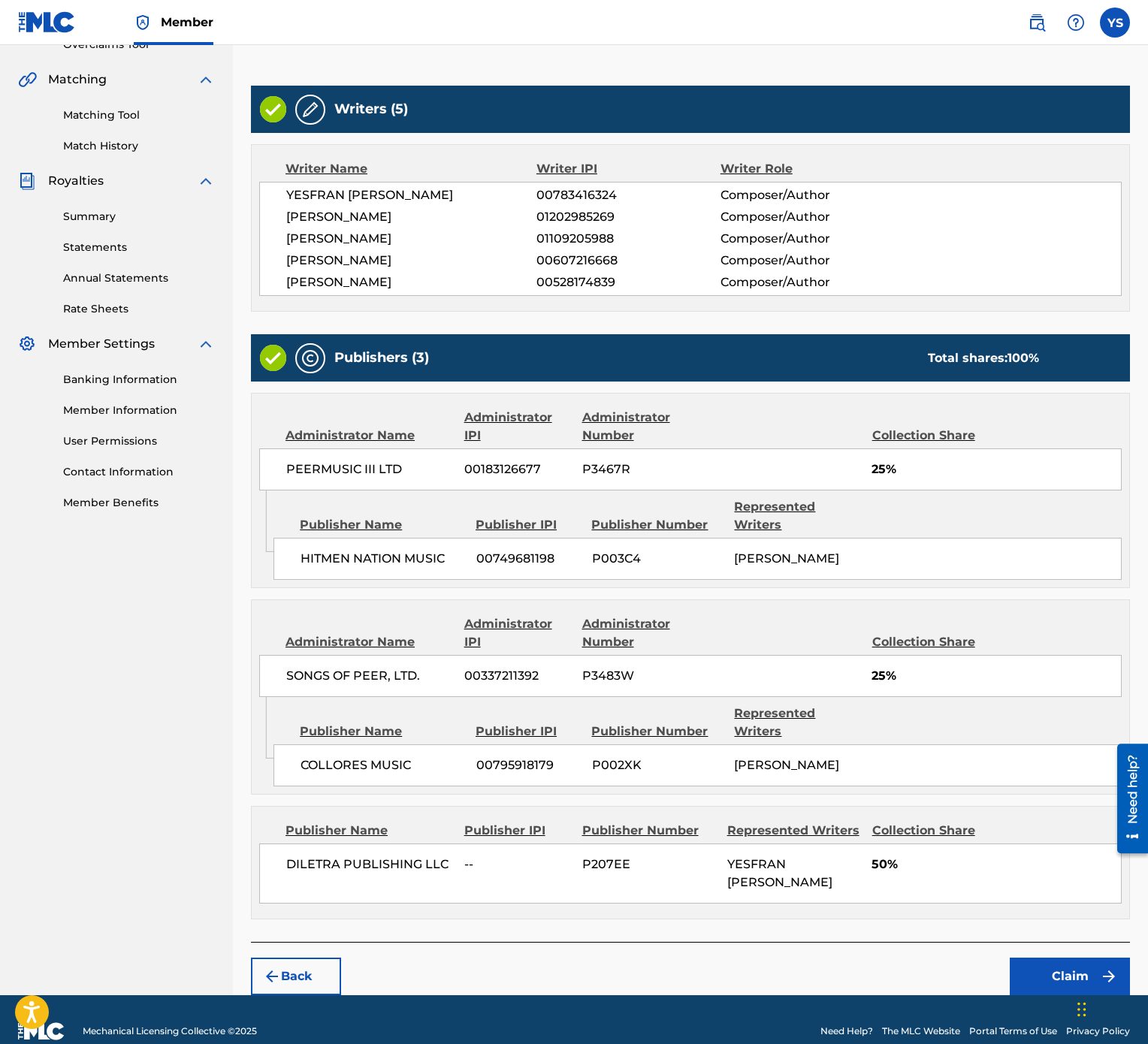
scroll to position [349, 0]
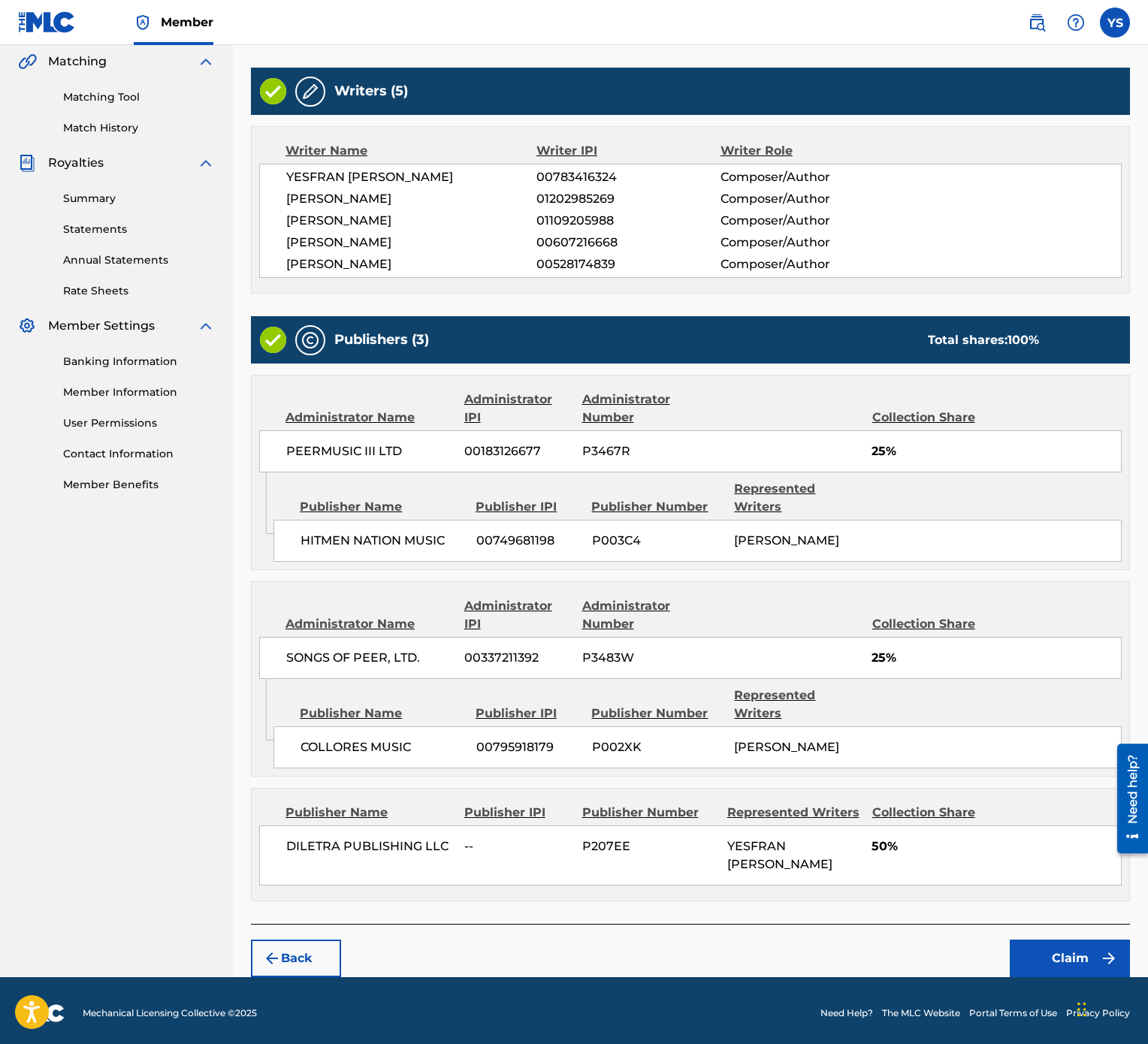
click at [1101, 521] on button "Claim" at bounding box center [1070, 958] width 120 height 37
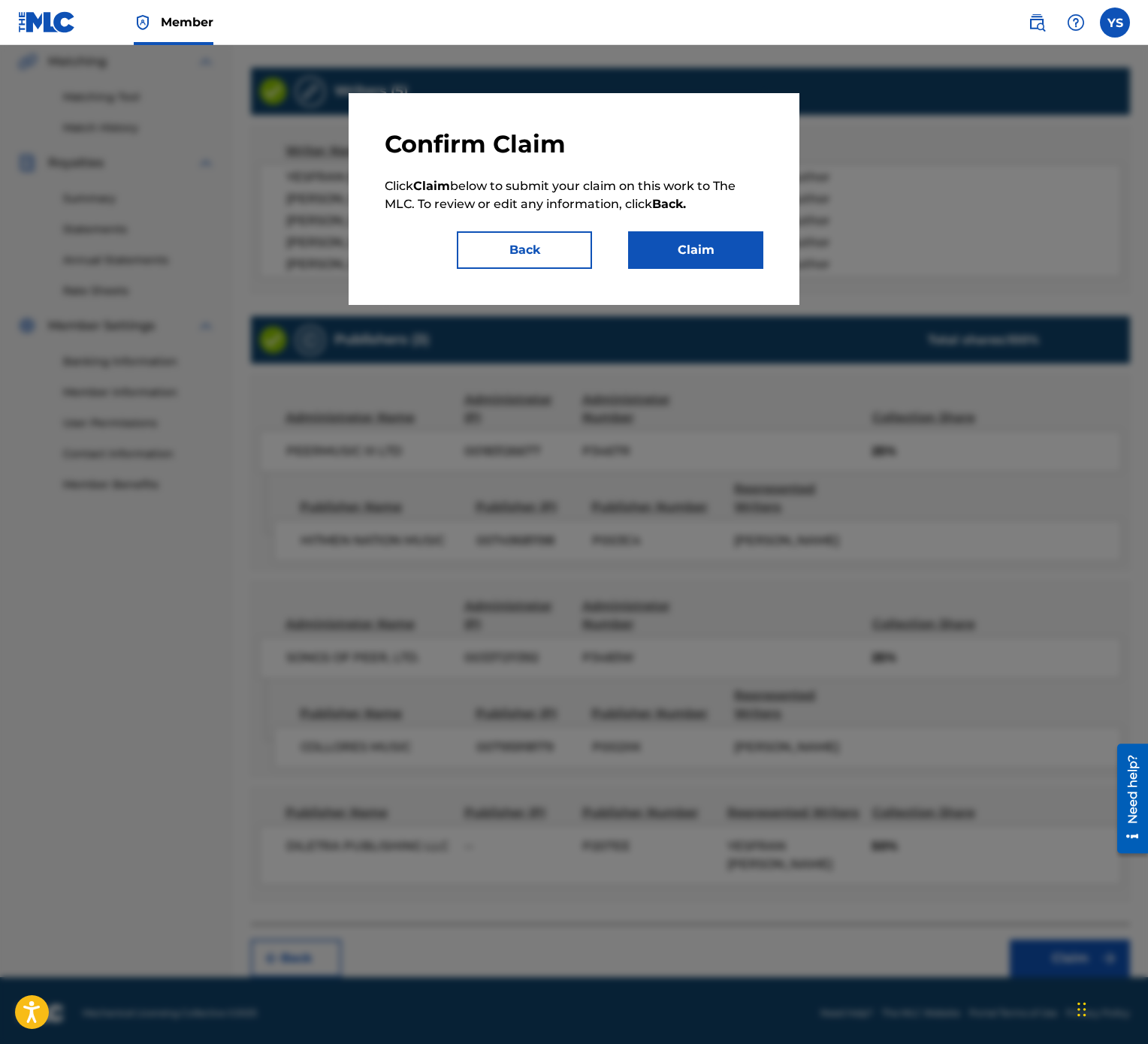
click at [734, 251] on button "Claim" at bounding box center [696, 250] width 135 height 37
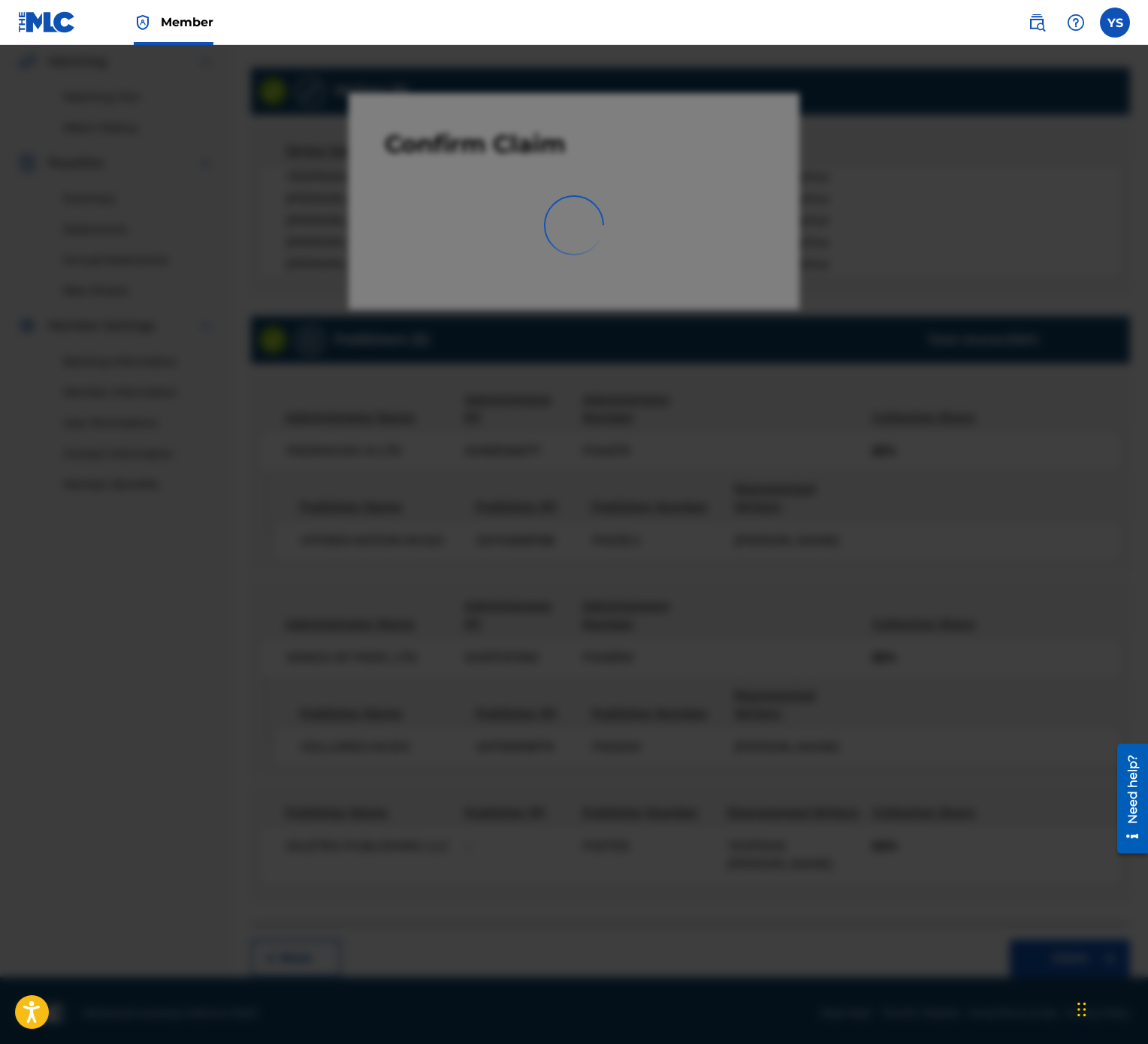
scroll to position [0, 0]
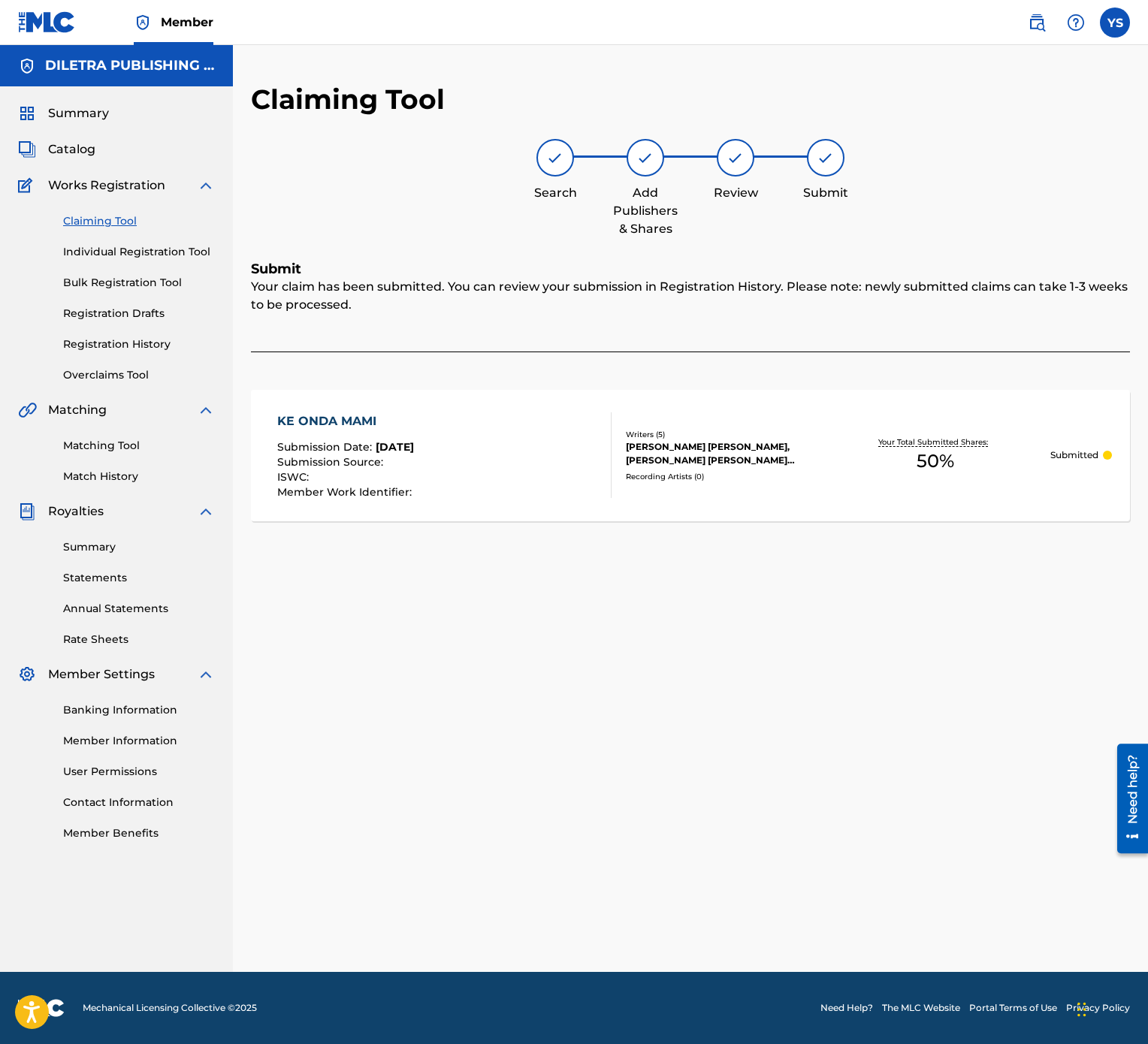
click at [120, 224] on link "Claiming Tool" at bounding box center [138, 221] width 152 height 15
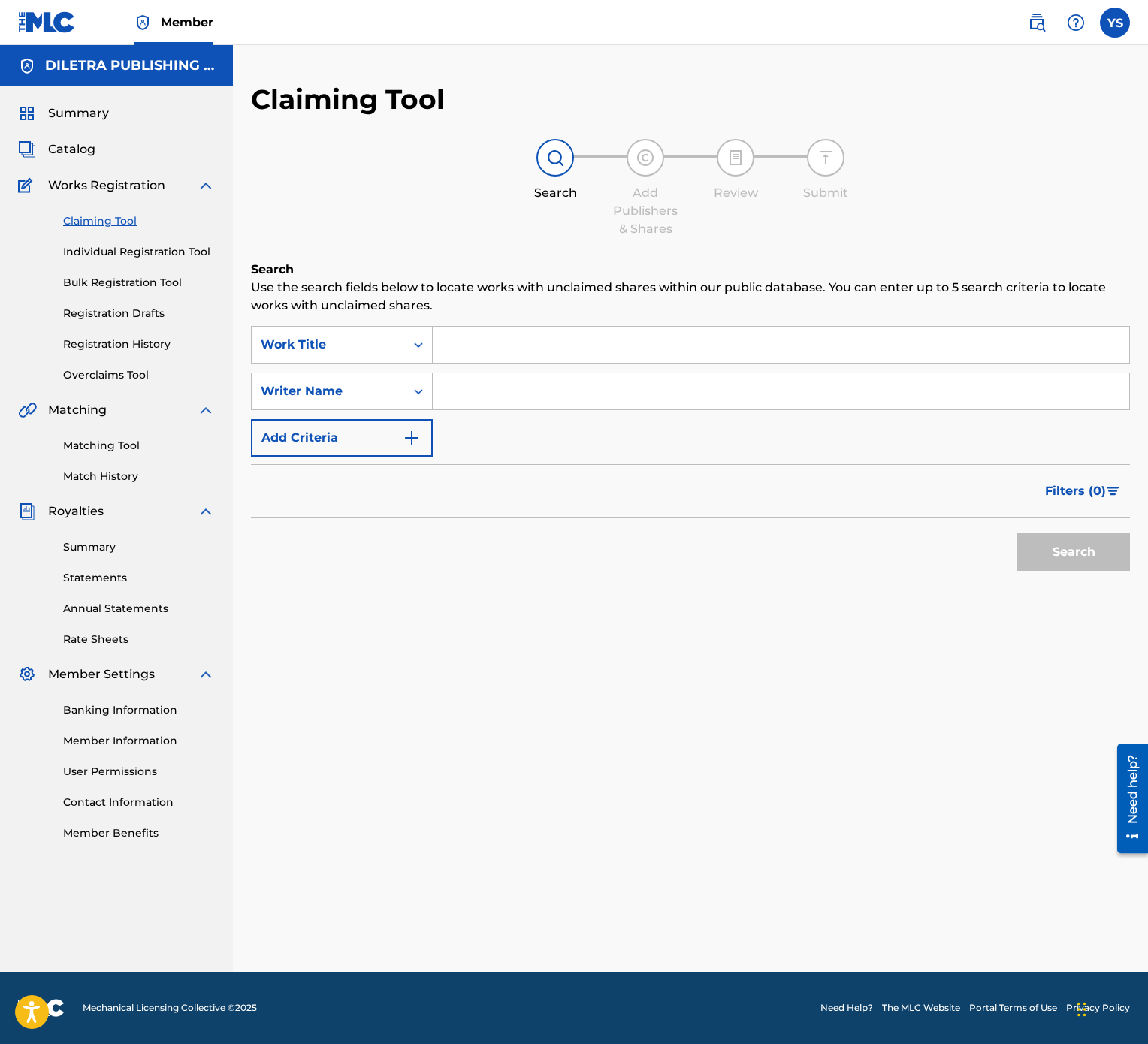
click at [686, 350] on input "Search Form" at bounding box center [781, 345] width 697 height 36
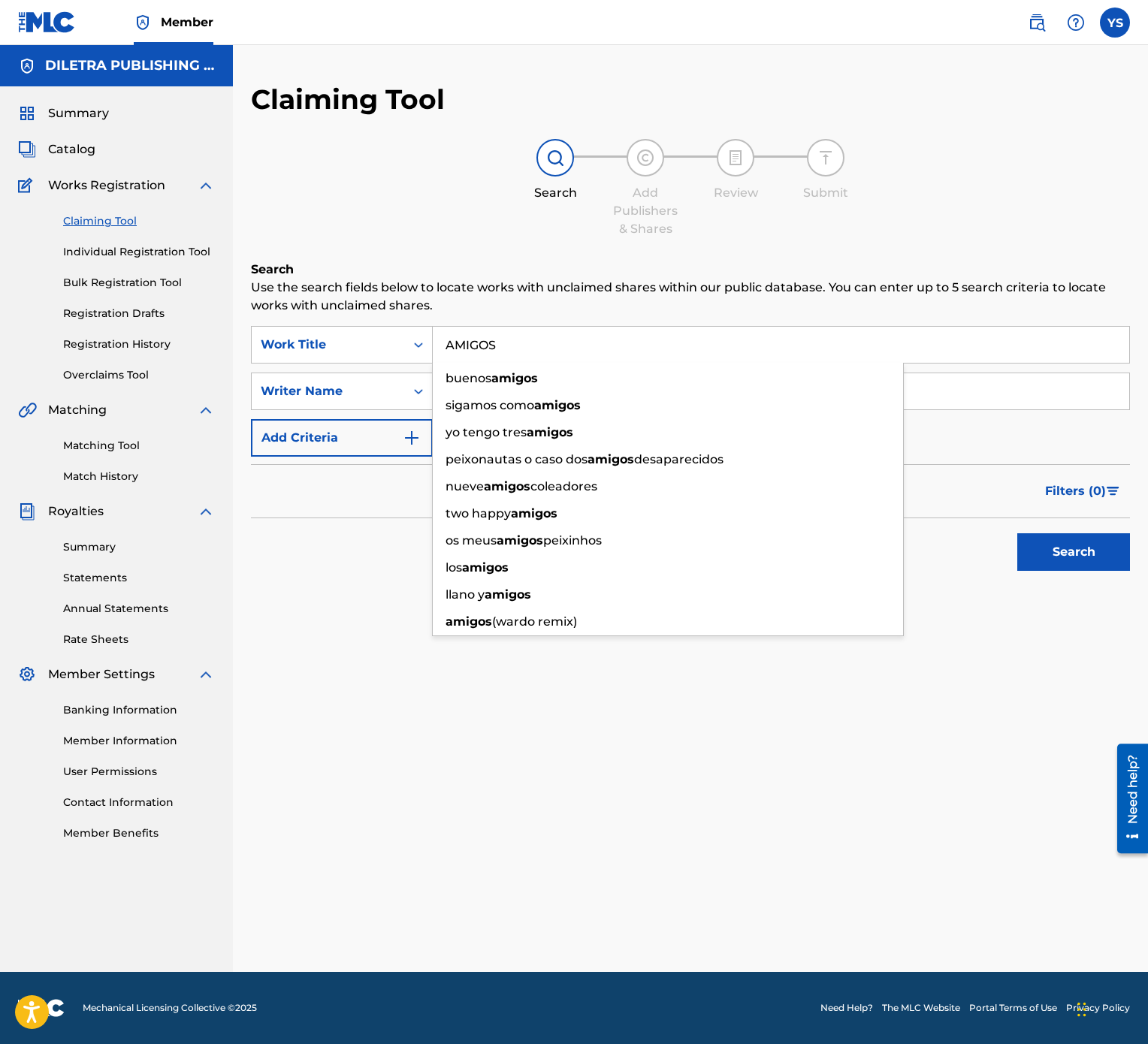
type input "AMIGOS"
click at [1017, 521] on button "Search" at bounding box center [1074, 551] width 113 height 37
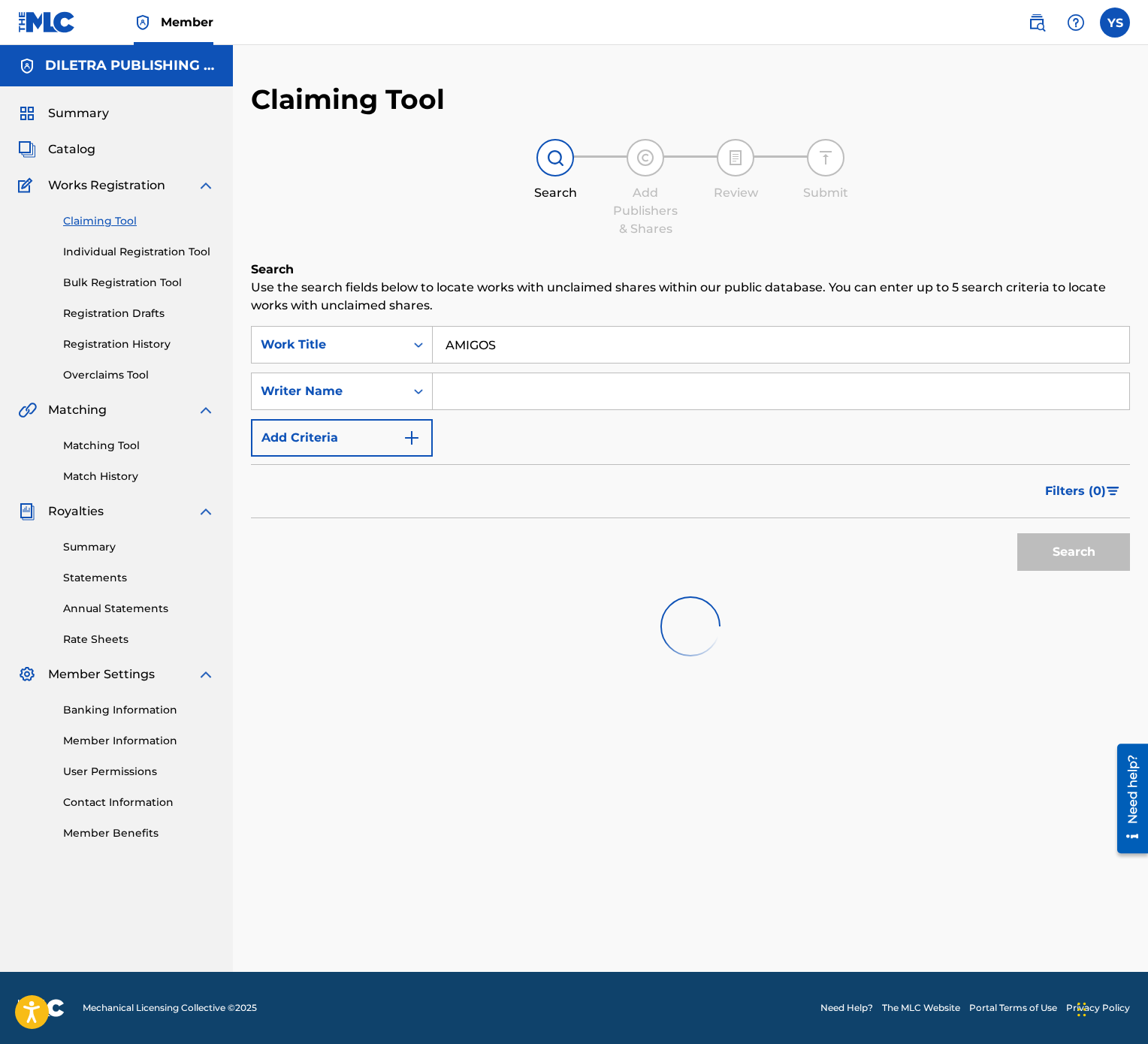
click at [646, 395] on input "Search Form" at bounding box center [781, 391] width 697 height 36
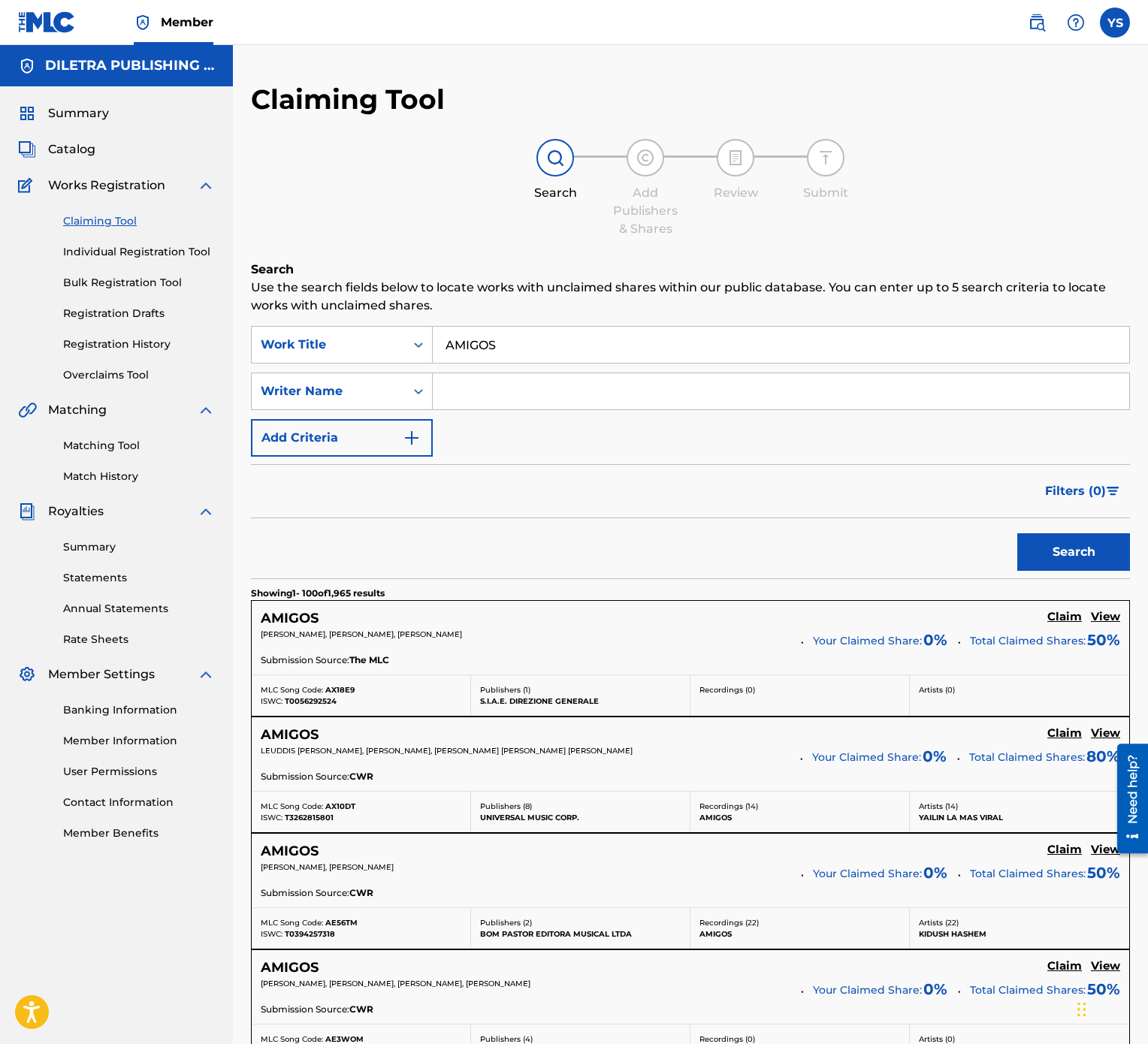
type input "YESFRAN"
click at [1033, 521] on button "Search" at bounding box center [1074, 551] width 113 height 37
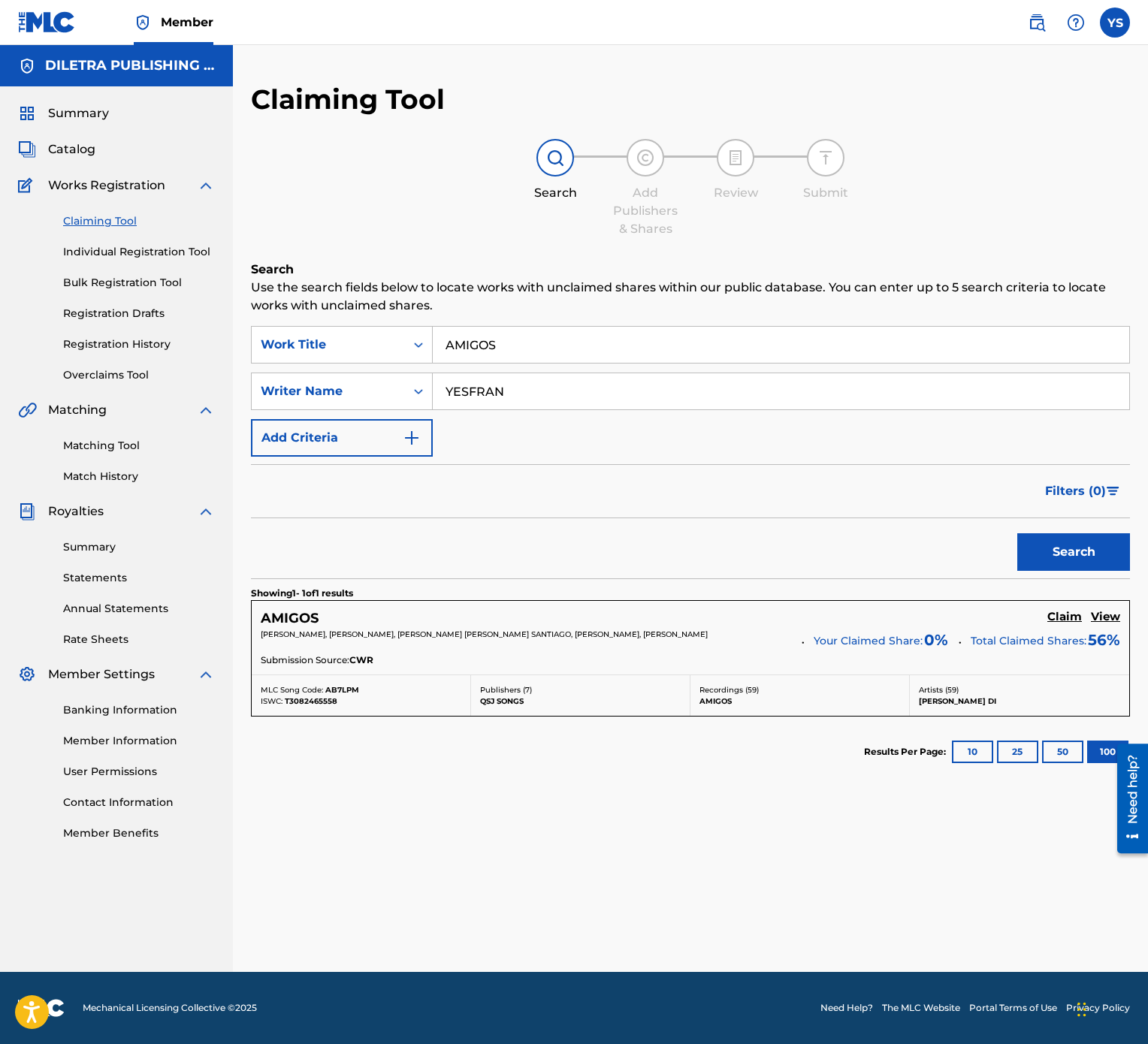
click at [1066, 521] on h5 "Claim" at bounding box center [1064, 617] width 35 height 15
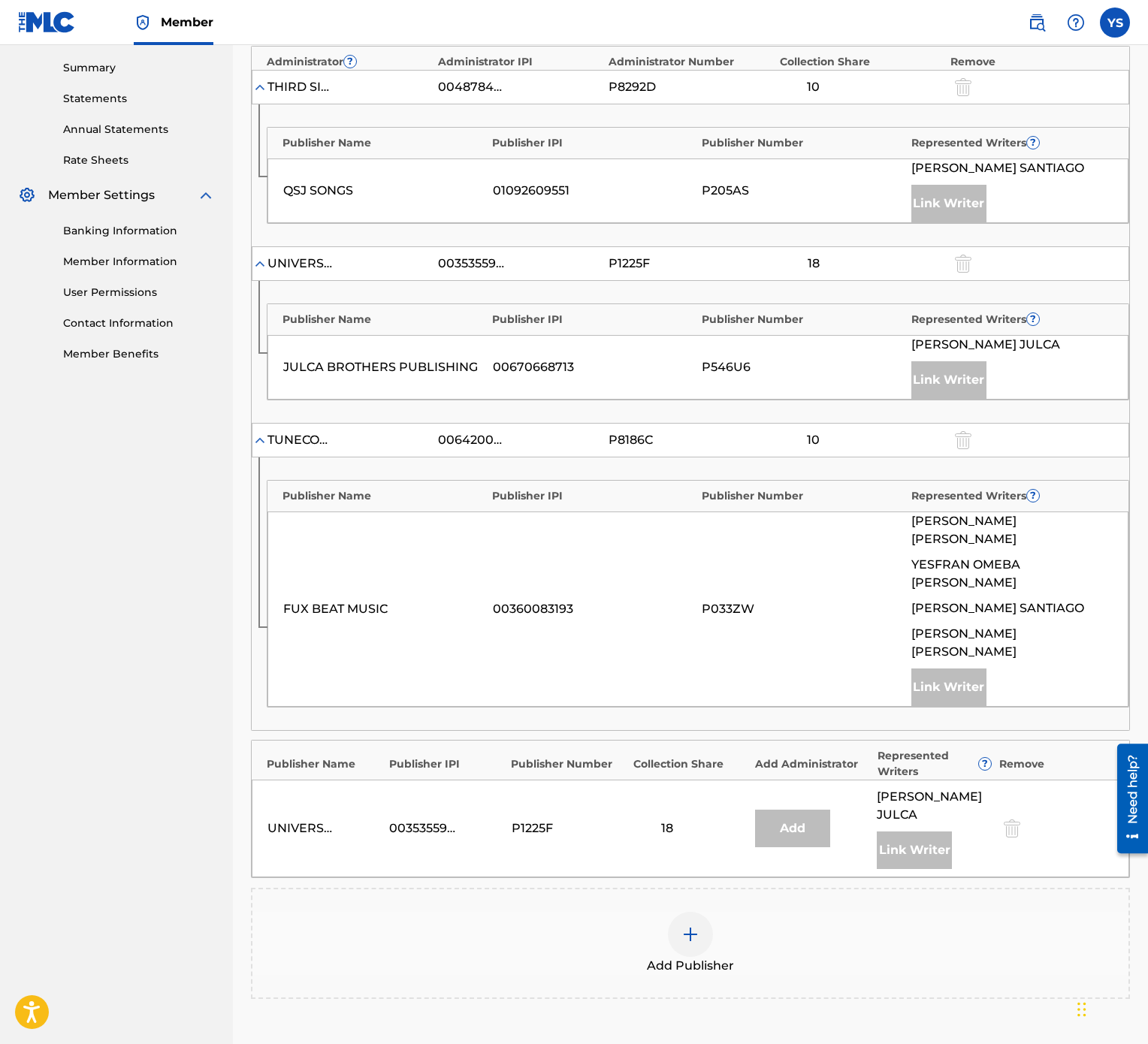
scroll to position [601, 0]
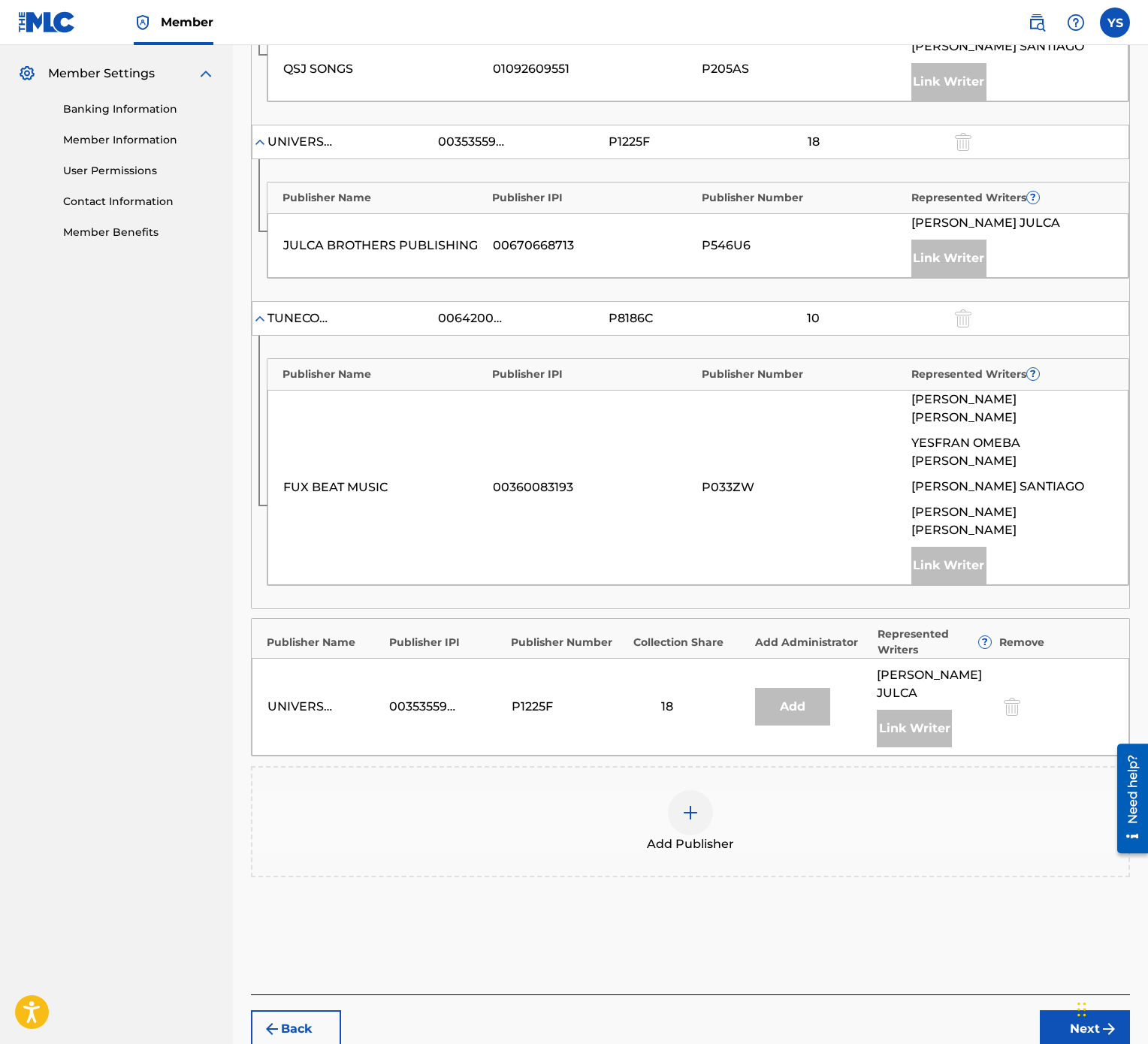
click at [679, 521] on div at bounding box center [690, 813] width 45 height 45
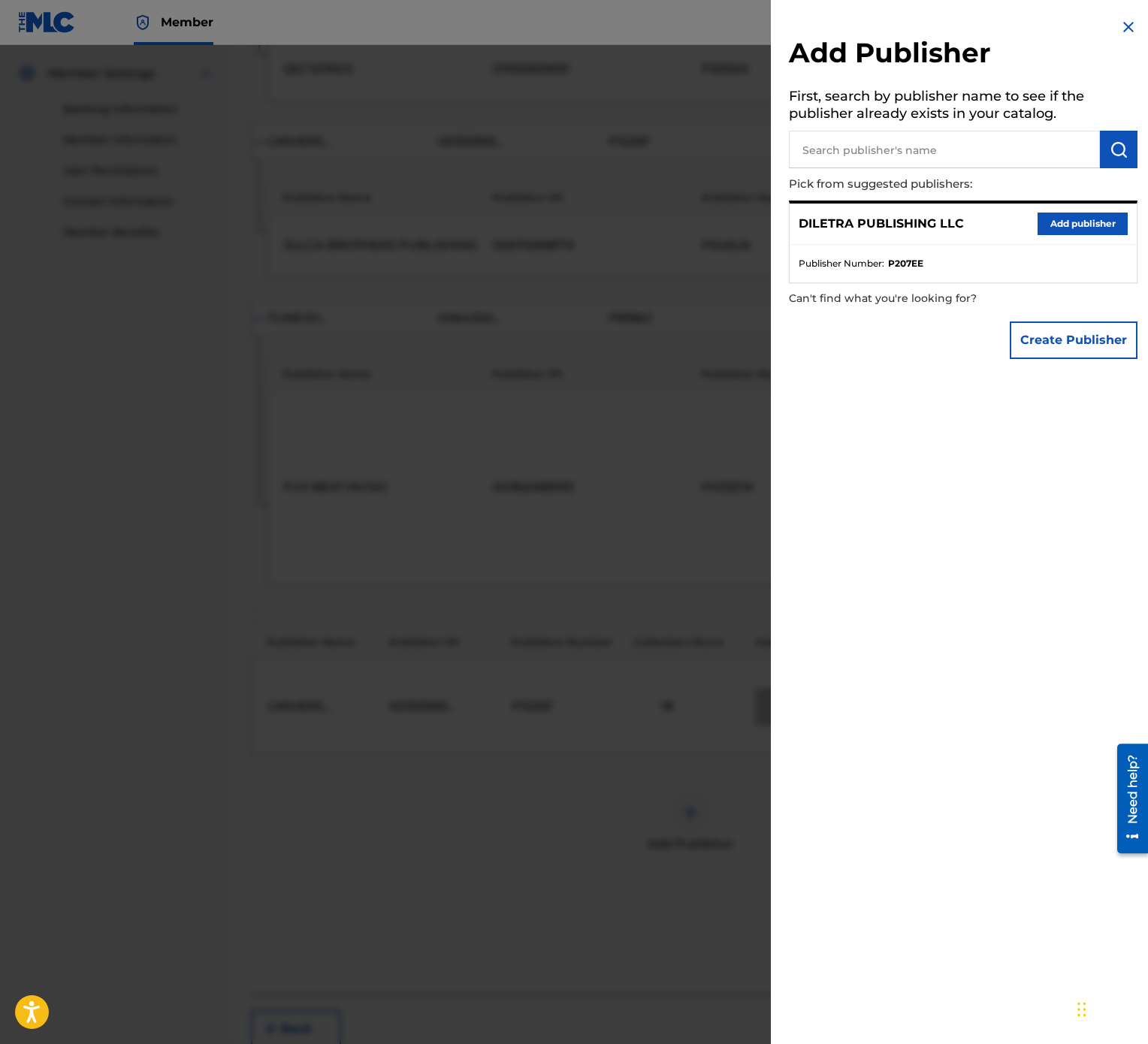
click at [1056, 218] on button "Add publisher" at bounding box center [1083, 223] width 90 height 23
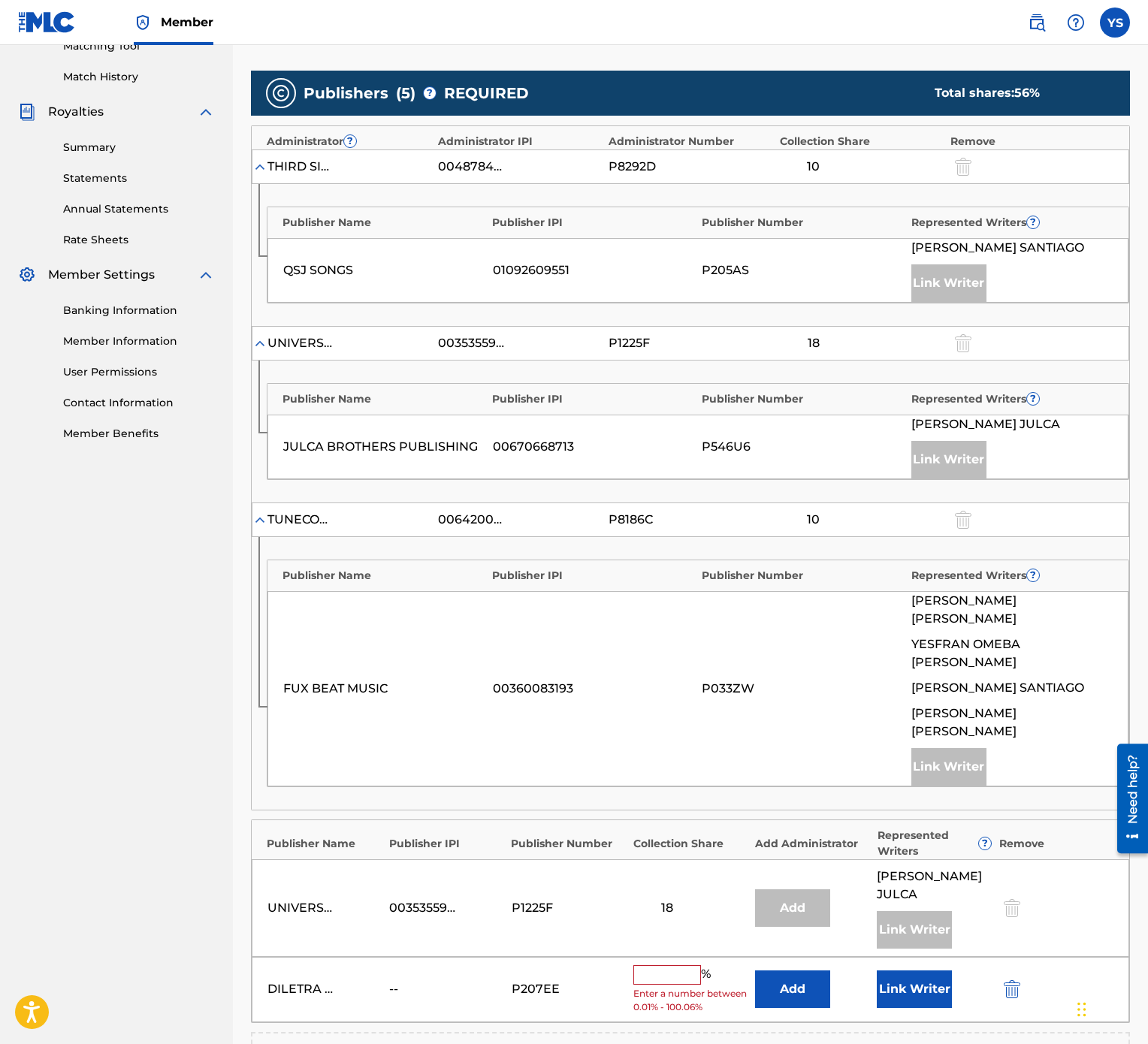
scroll to position [450, 0]
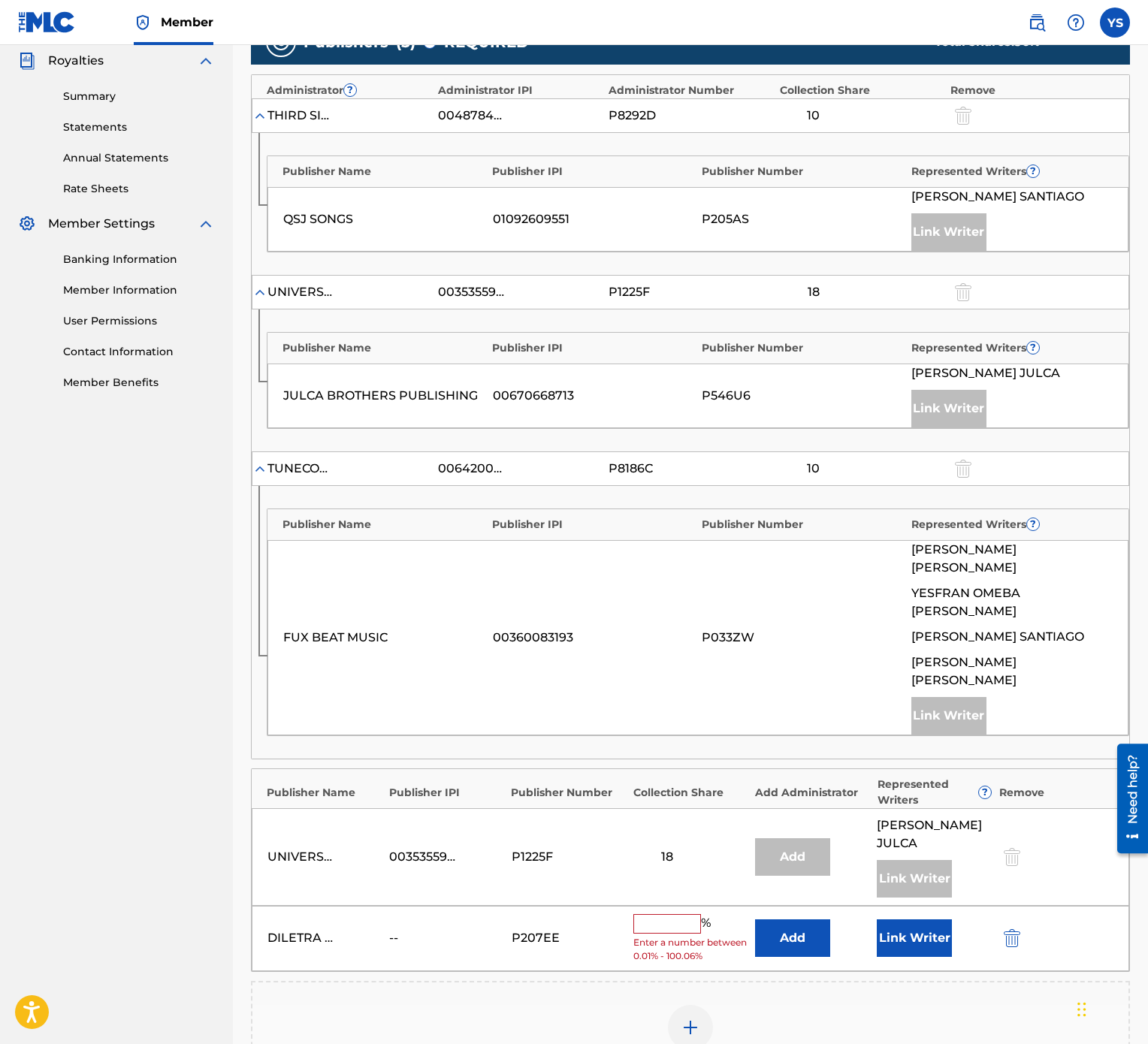
click at [668, 521] on input "text" at bounding box center [667, 924] width 67 height 20
type input "44"
click at [936, 521] on button "Link Writer" at bounding box center [914, 932] width 75 height 37
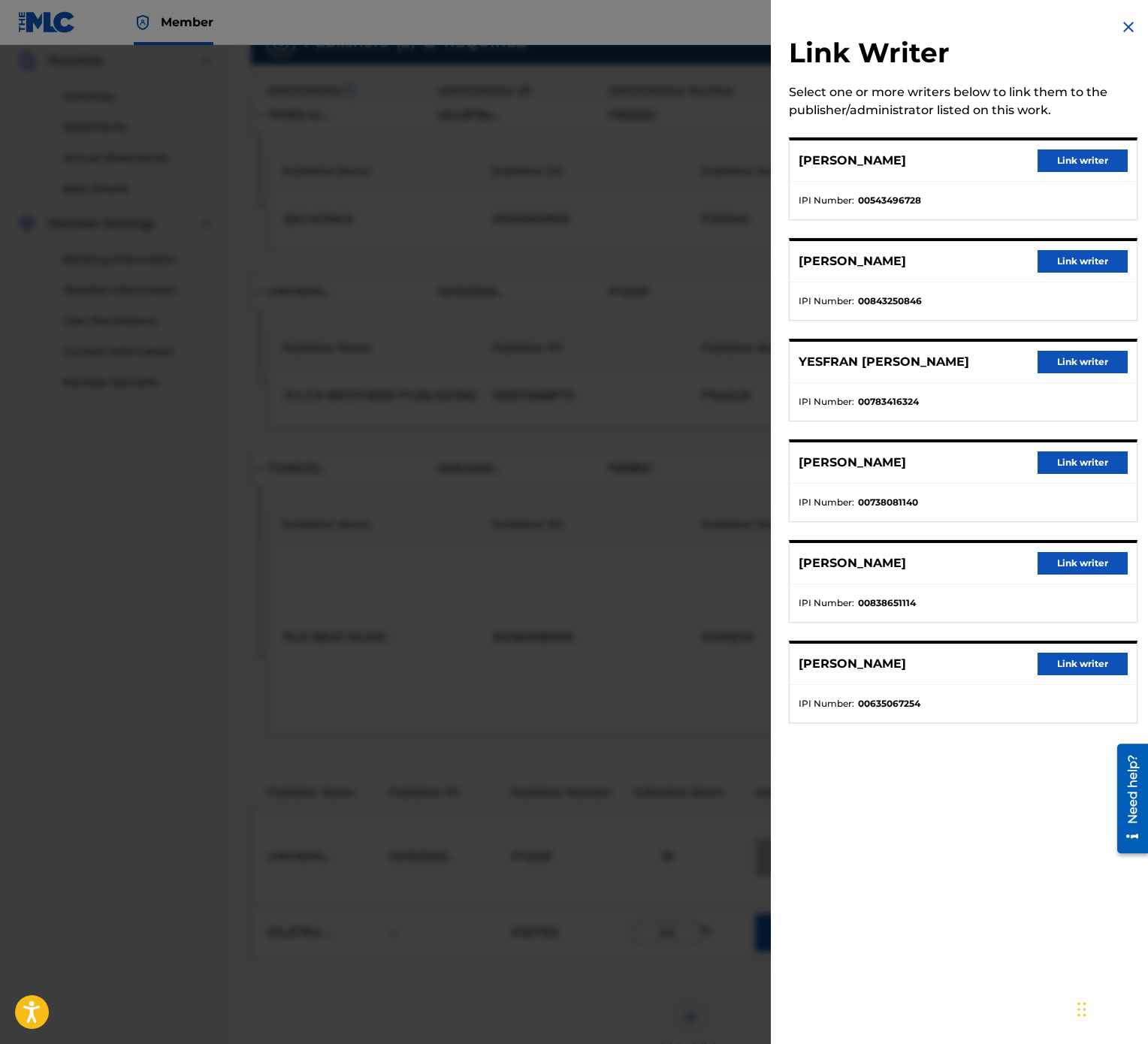
click at [1071, 369] on button "Link writer" at bounding box center [1083, 361] width 90 height 23
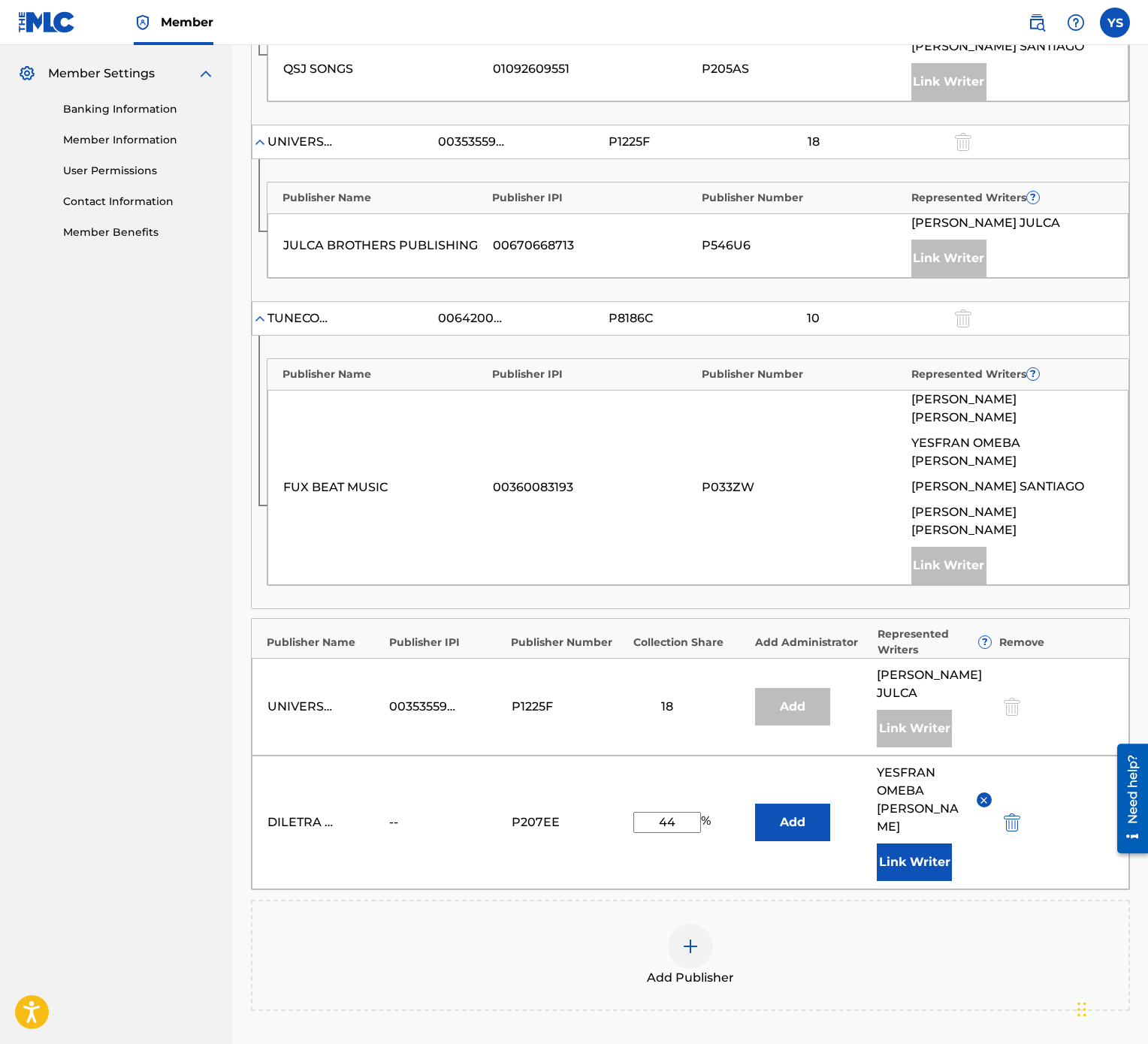
scroll to position [750, 0]
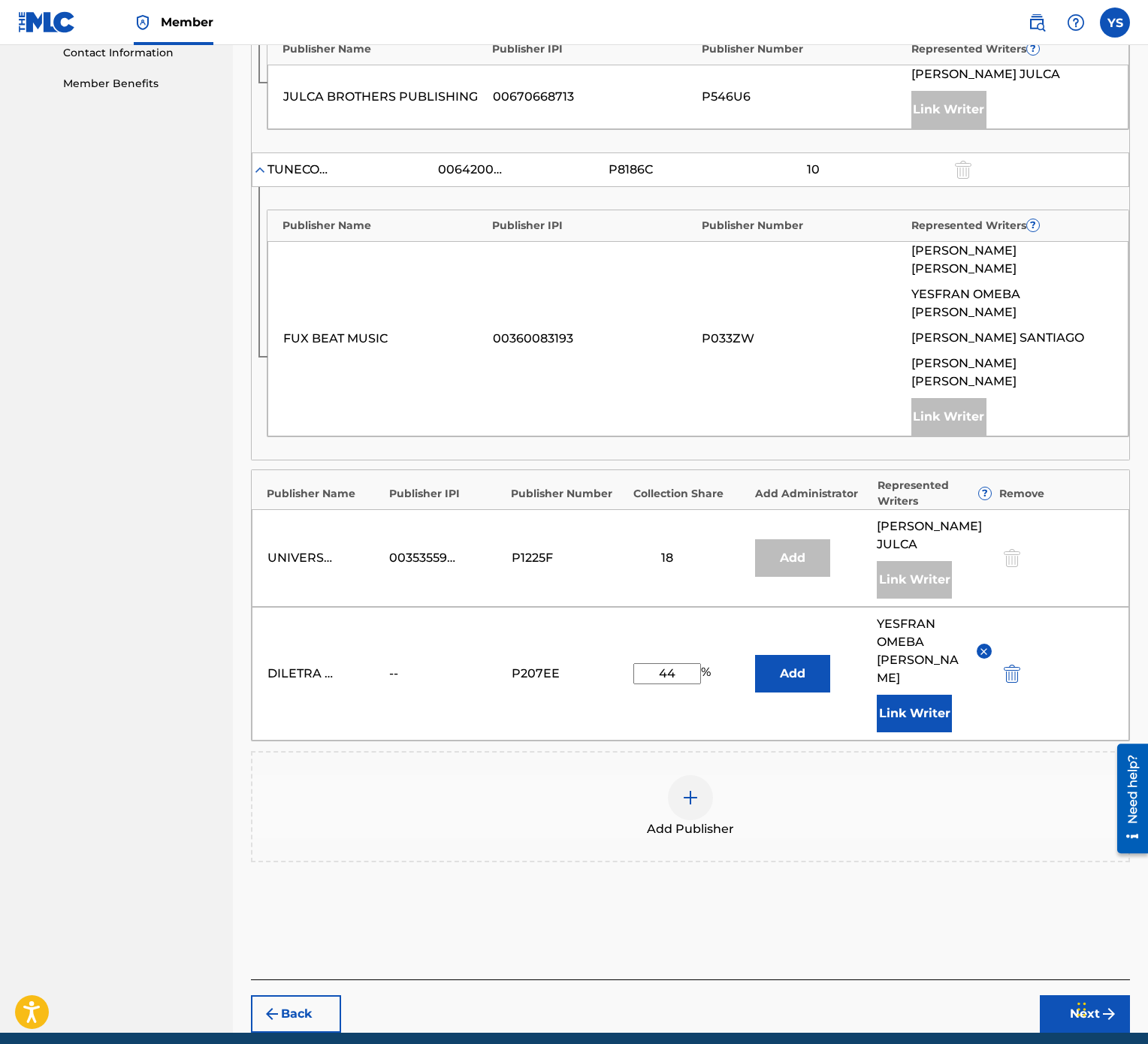
click at [1055, 521] on button "Next" at bounding box center [1084, 1013] width 90 height 37
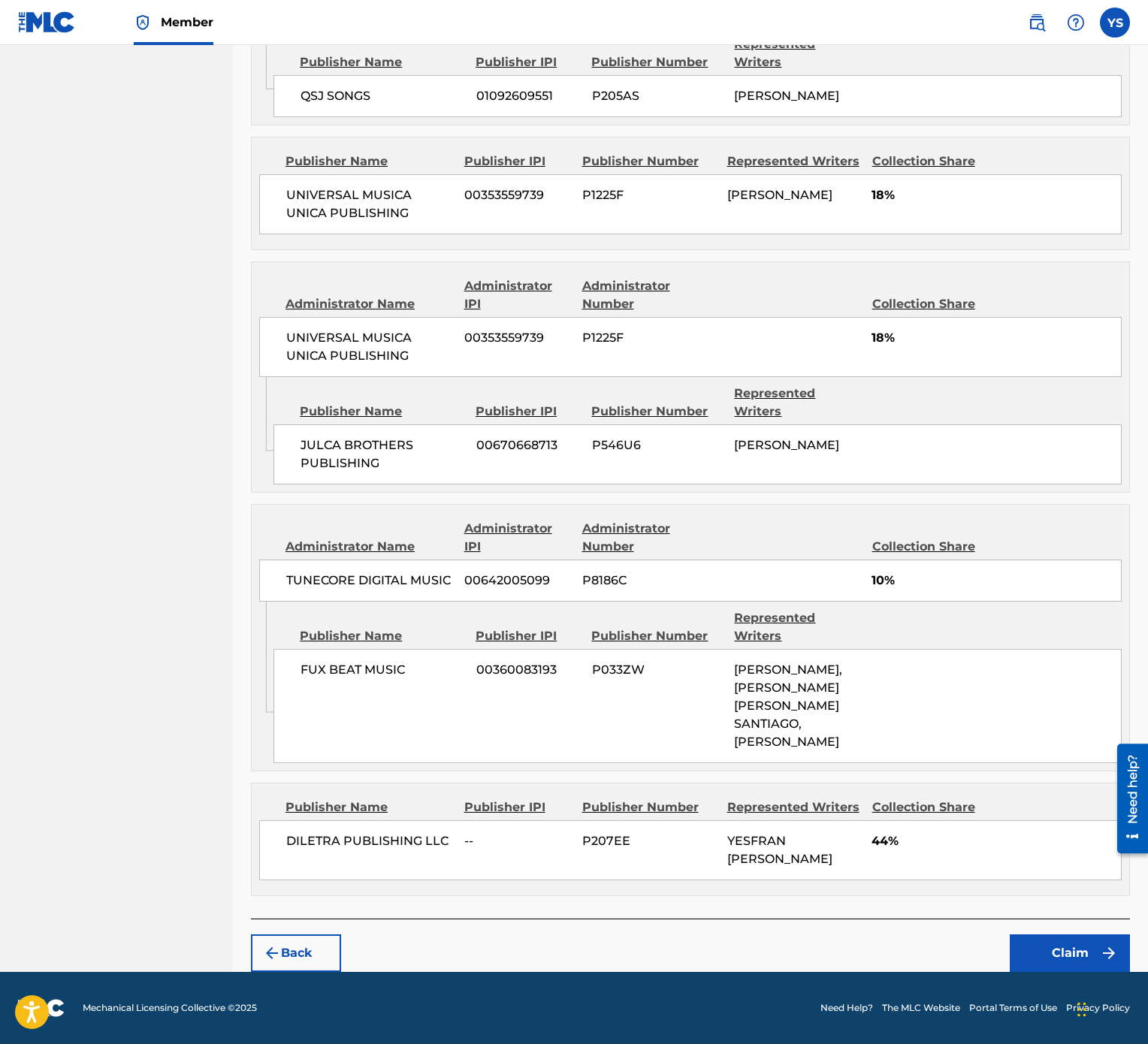
scroll to position [865, 0]
click at [1085, 521] on button "Claim" at bounding box center [1070, 952] width 120 height 37
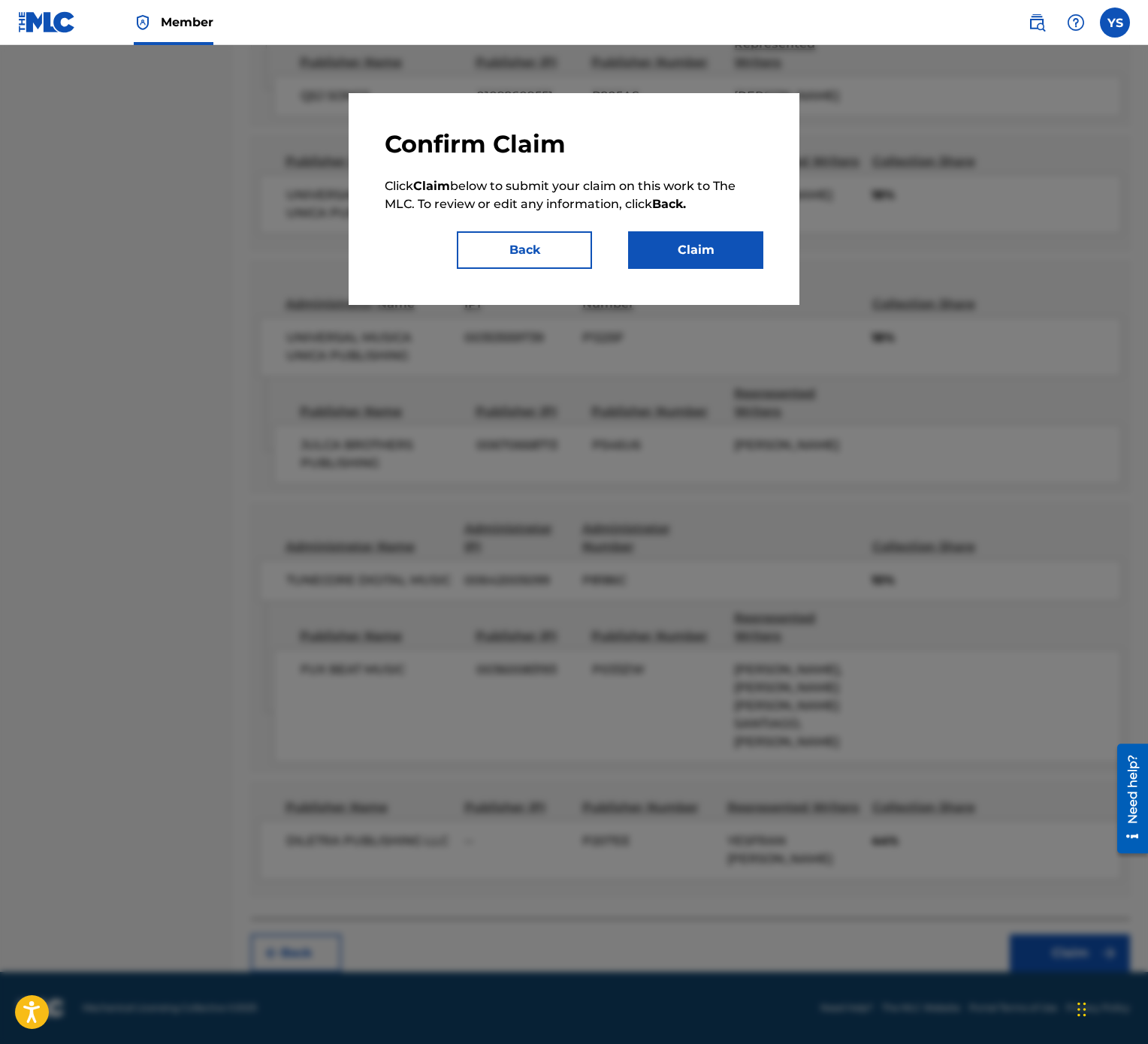
click at [721, 241] on button "Claim" at bounding box center [696, 250] width 135 height 37
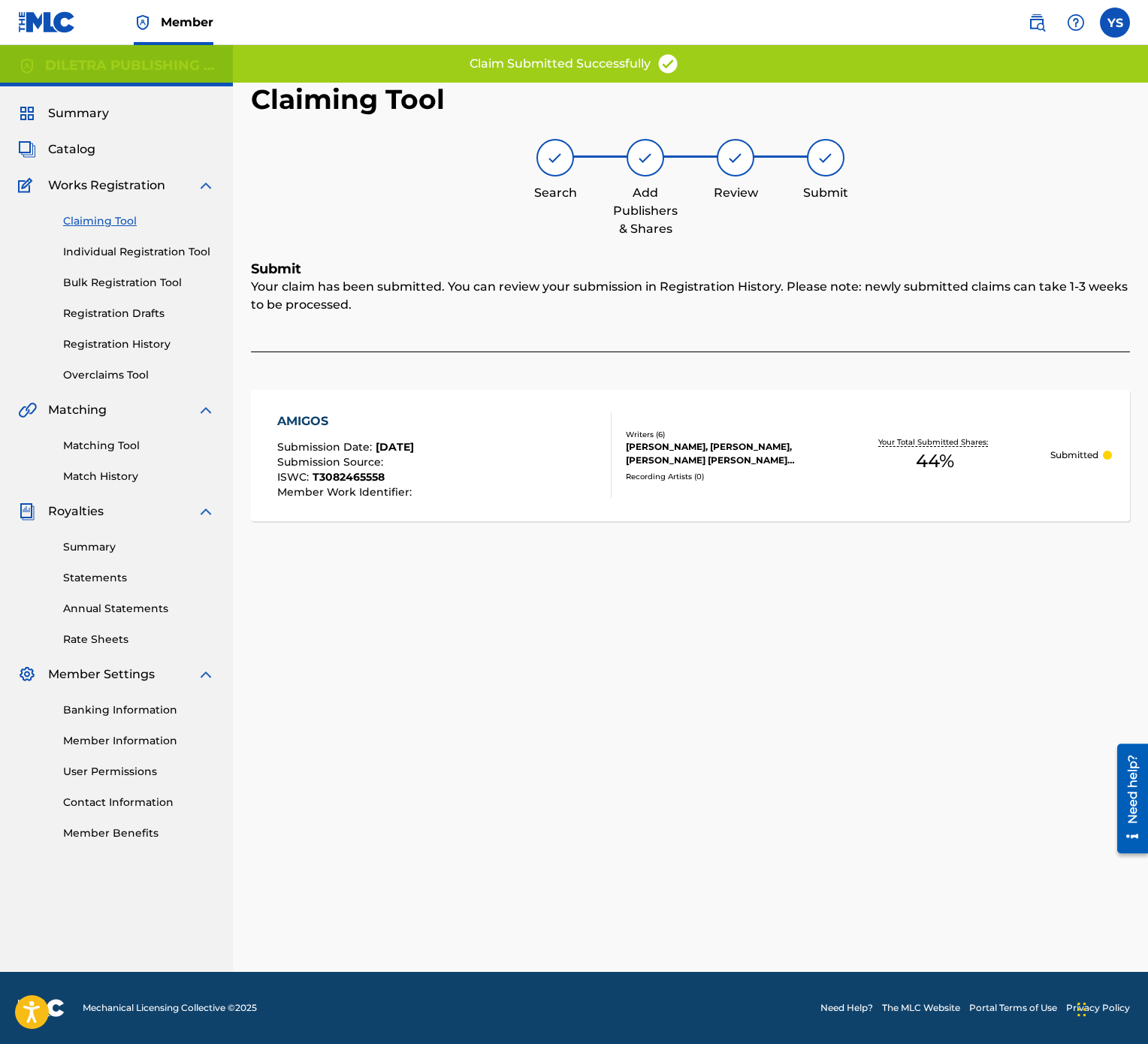
scroll to position [0, 0]
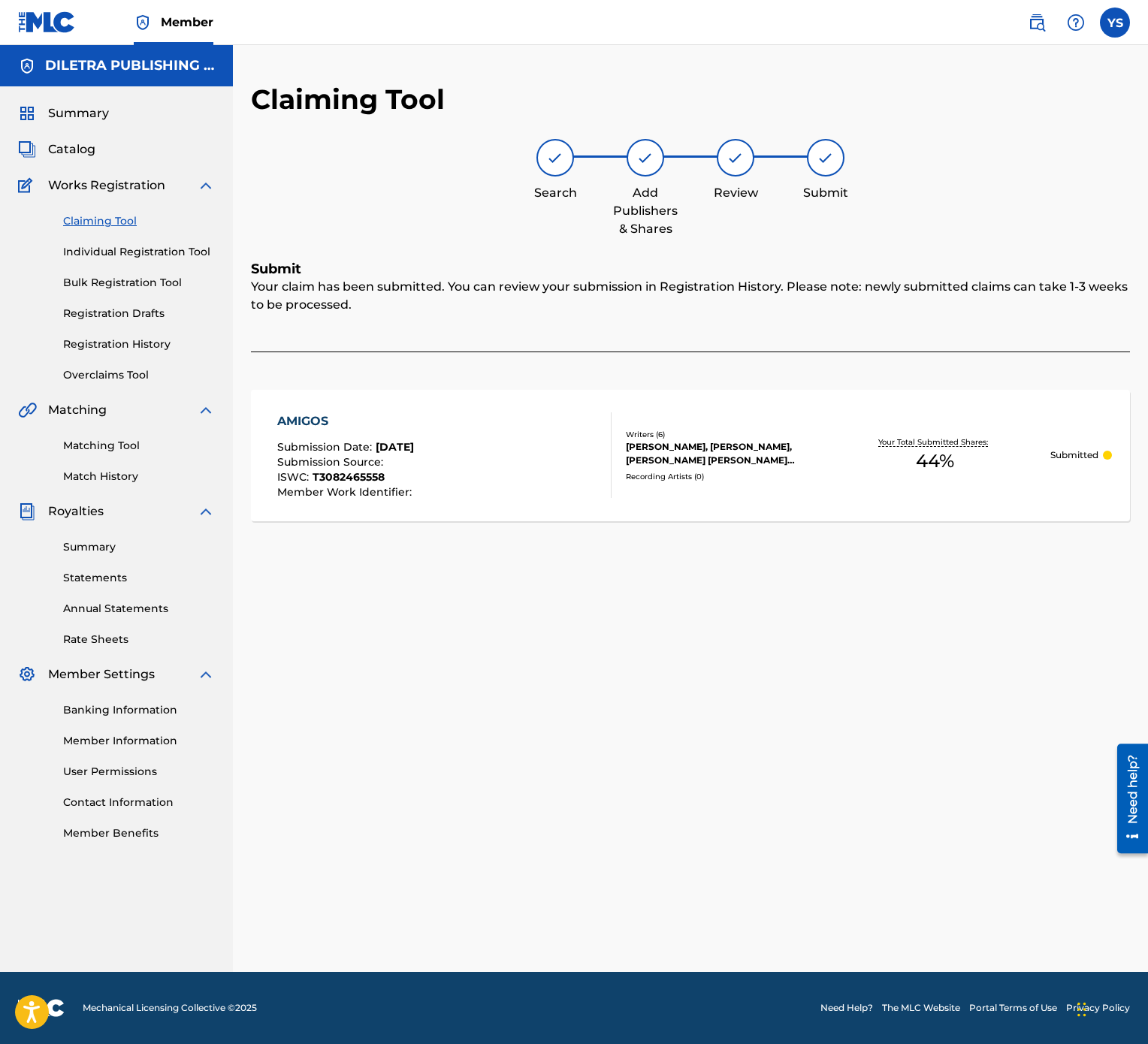
click at [116, 217] on link "Claiming Tool" at bounding box center [138, 221] width 152 height 15
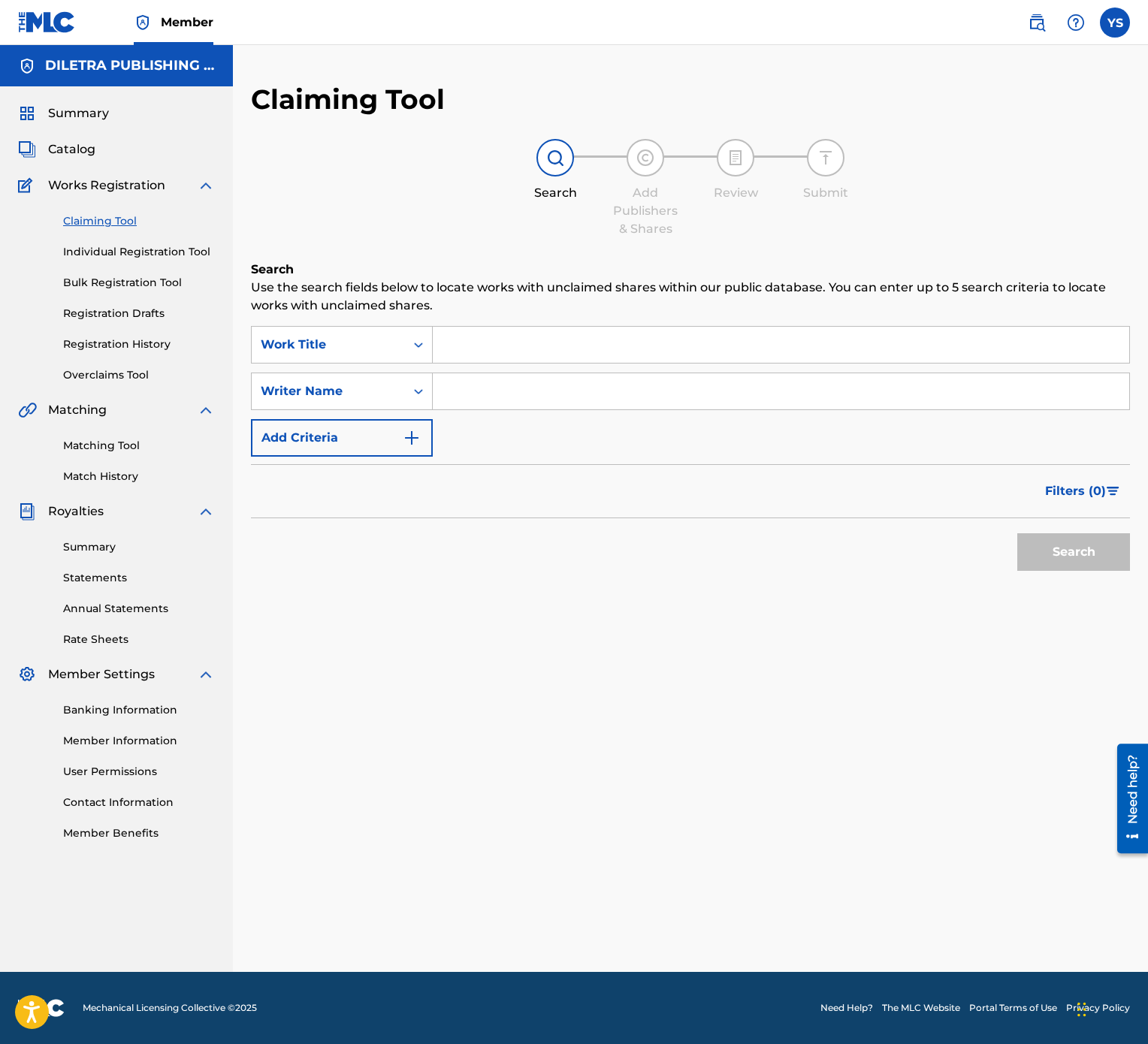
click at [815, 359] on input "Search Form" at bounding box center [781, 345] width 697 height 36
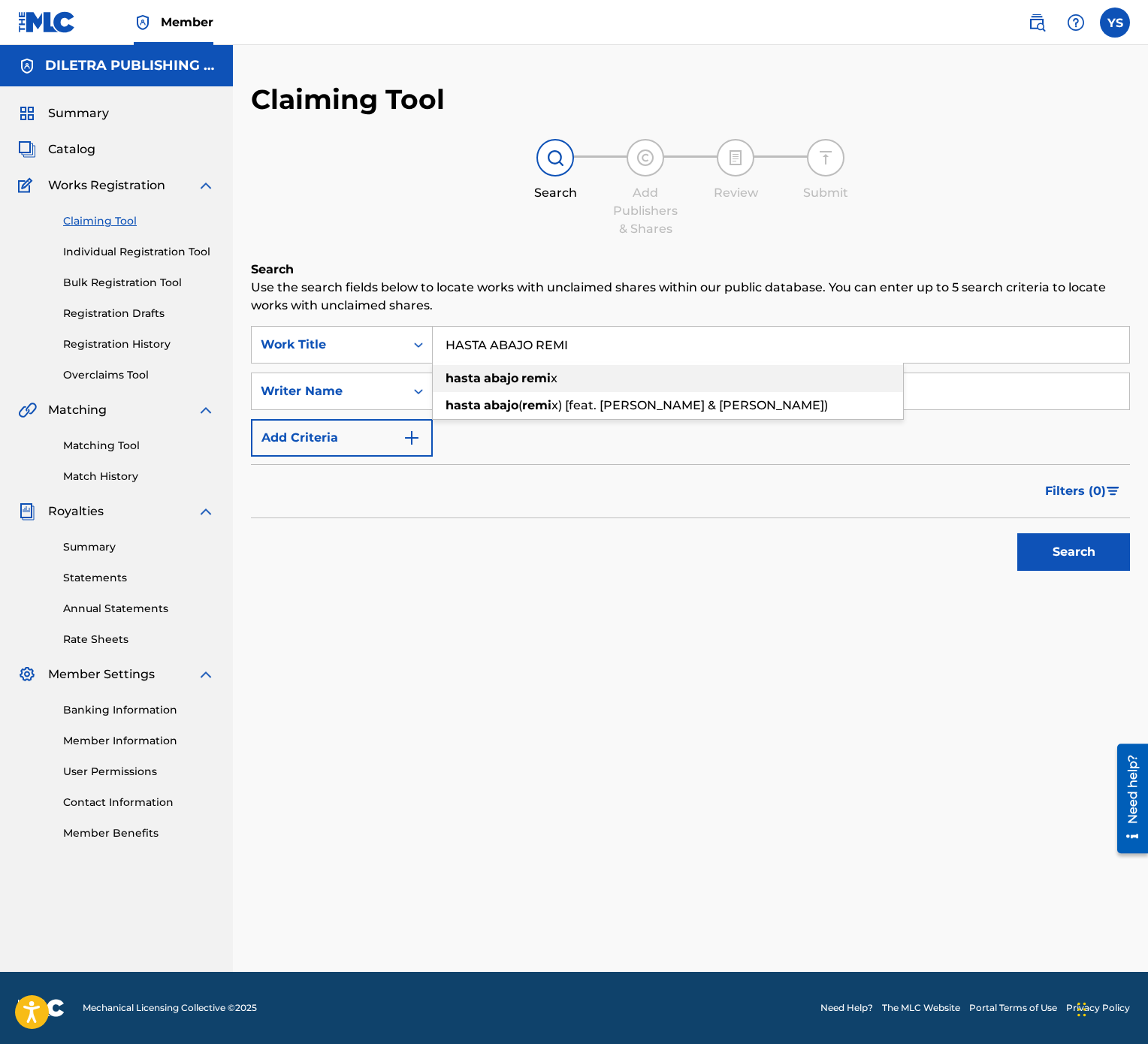
click at [760, 372] on div "hasta abajo remi x" at bounding box center [668, 379] width 470 height 27
type input "hasta abajo remix"
click at [728, 398] on input "Search Form" at bounding box center [781, 391] width 697 height 36
type input "YESFRAN"
click at [1079, 521] on button "Search" at bounding box center [1074, 551] width 113 height 37
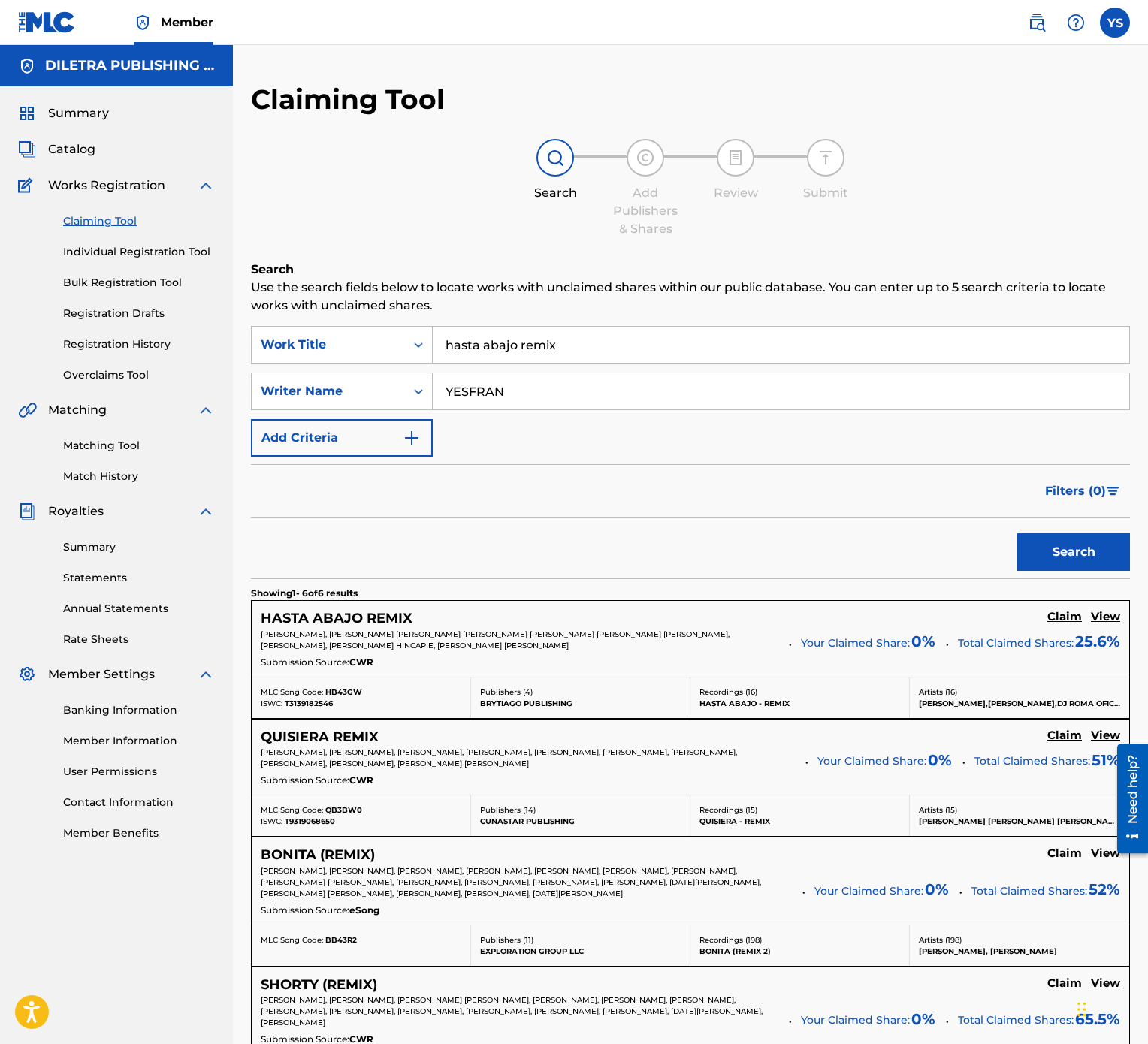
scroll to position [150, 0]
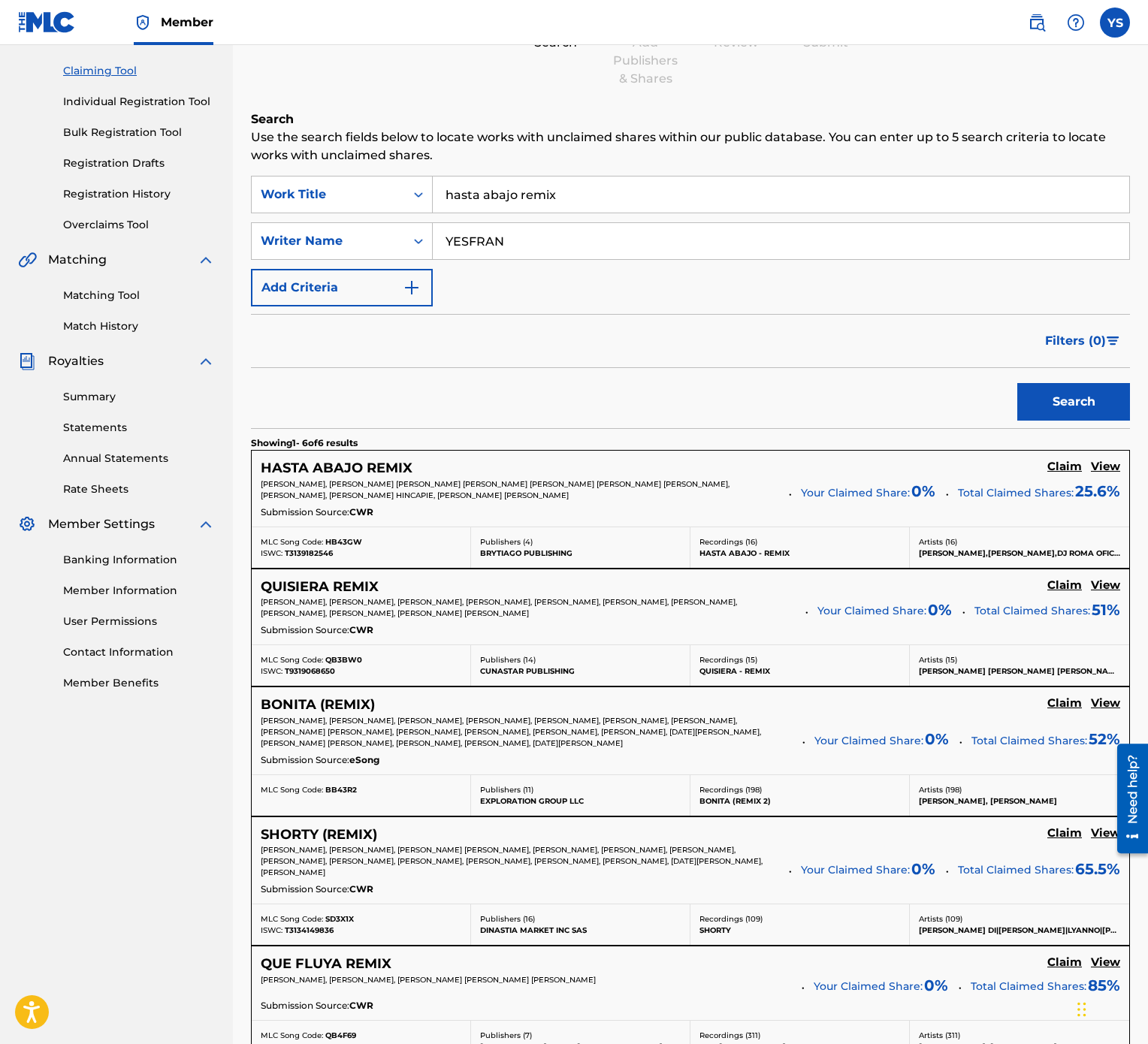
click at [1058, 474] on h5 "Claim" at bounding box center [1064, 467] width 35 height 15
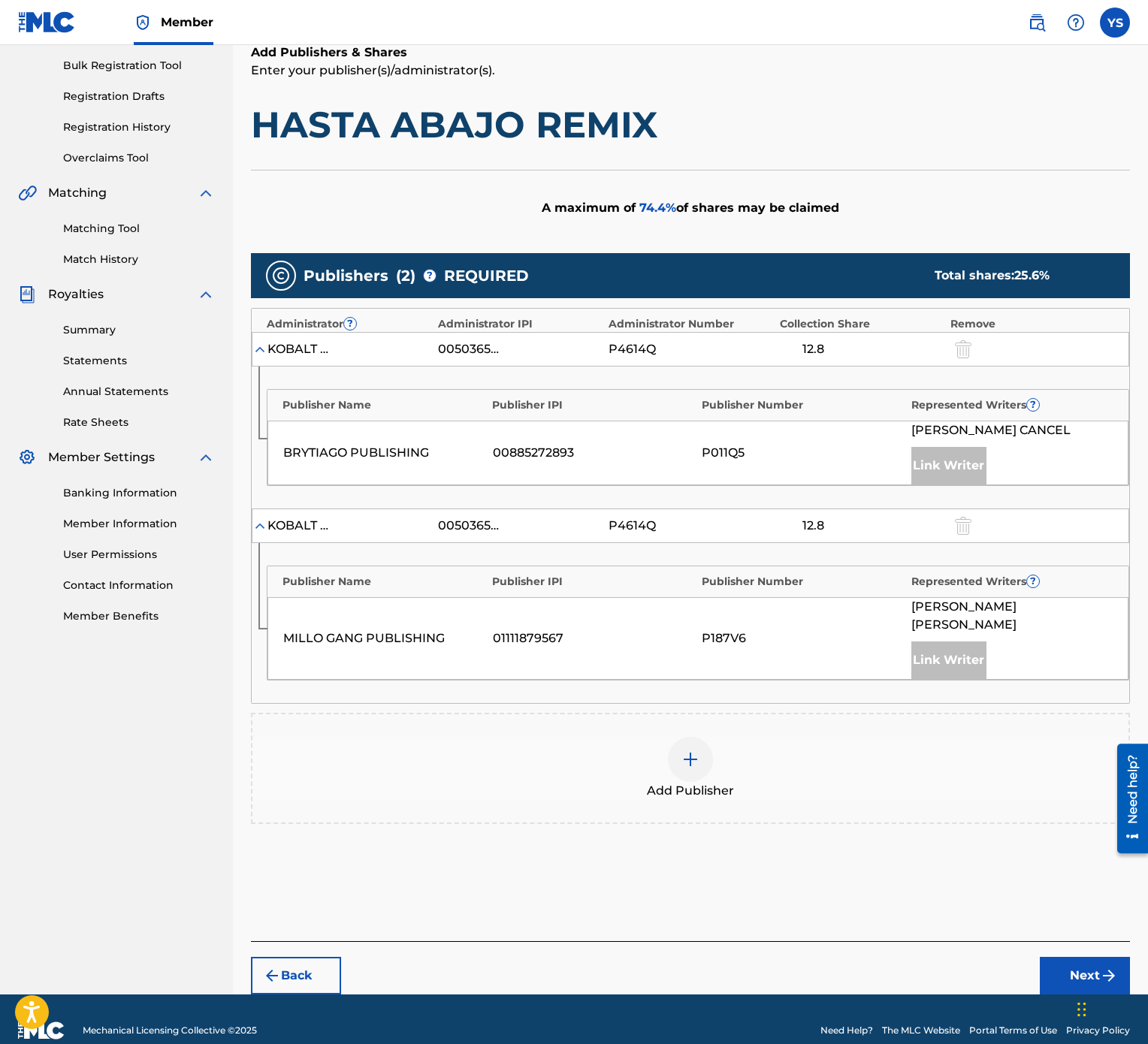
scroll to position [246, 0]
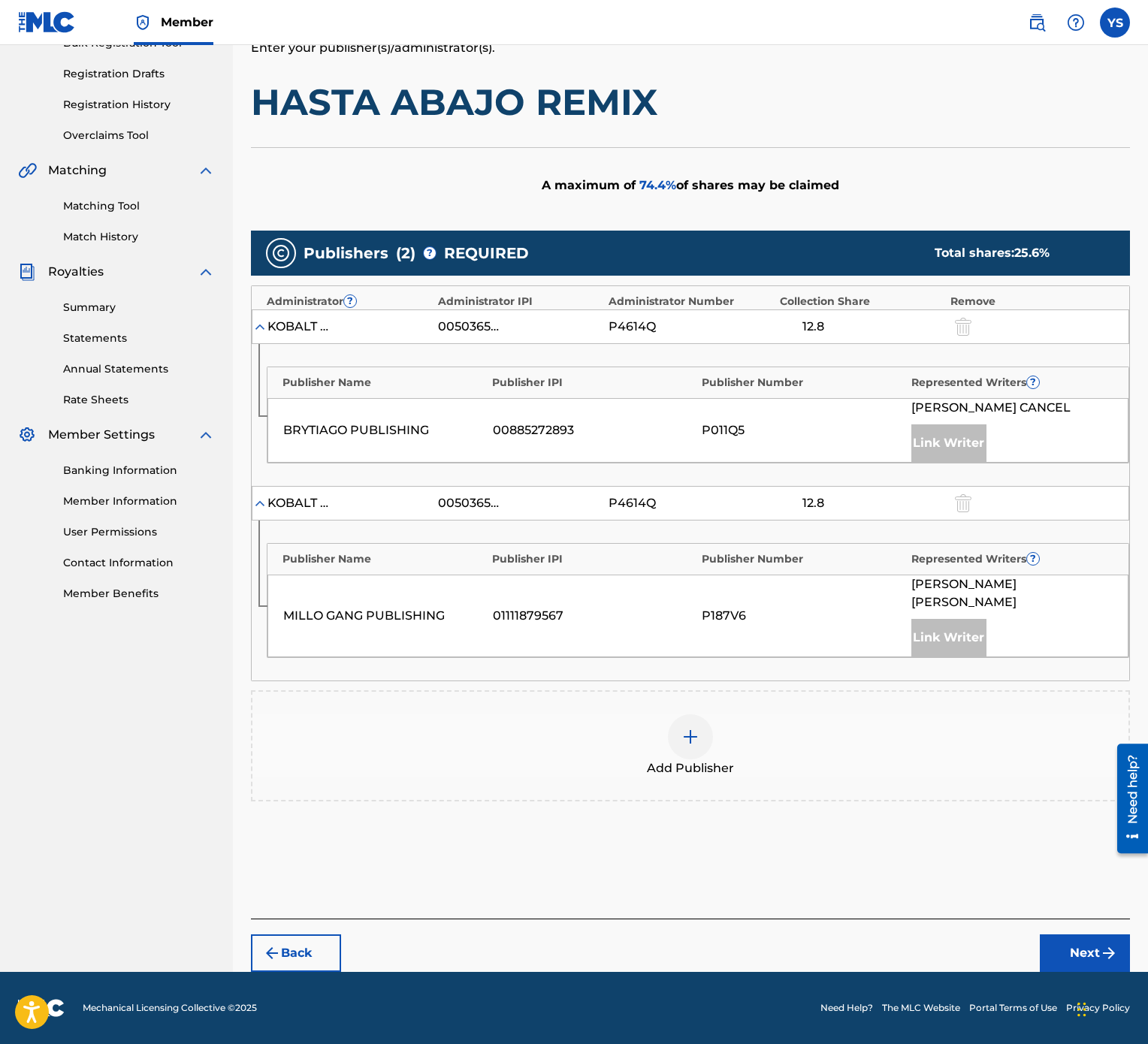
click at [700, 521] on div at bounding box center [690, 737] width 45 height 45
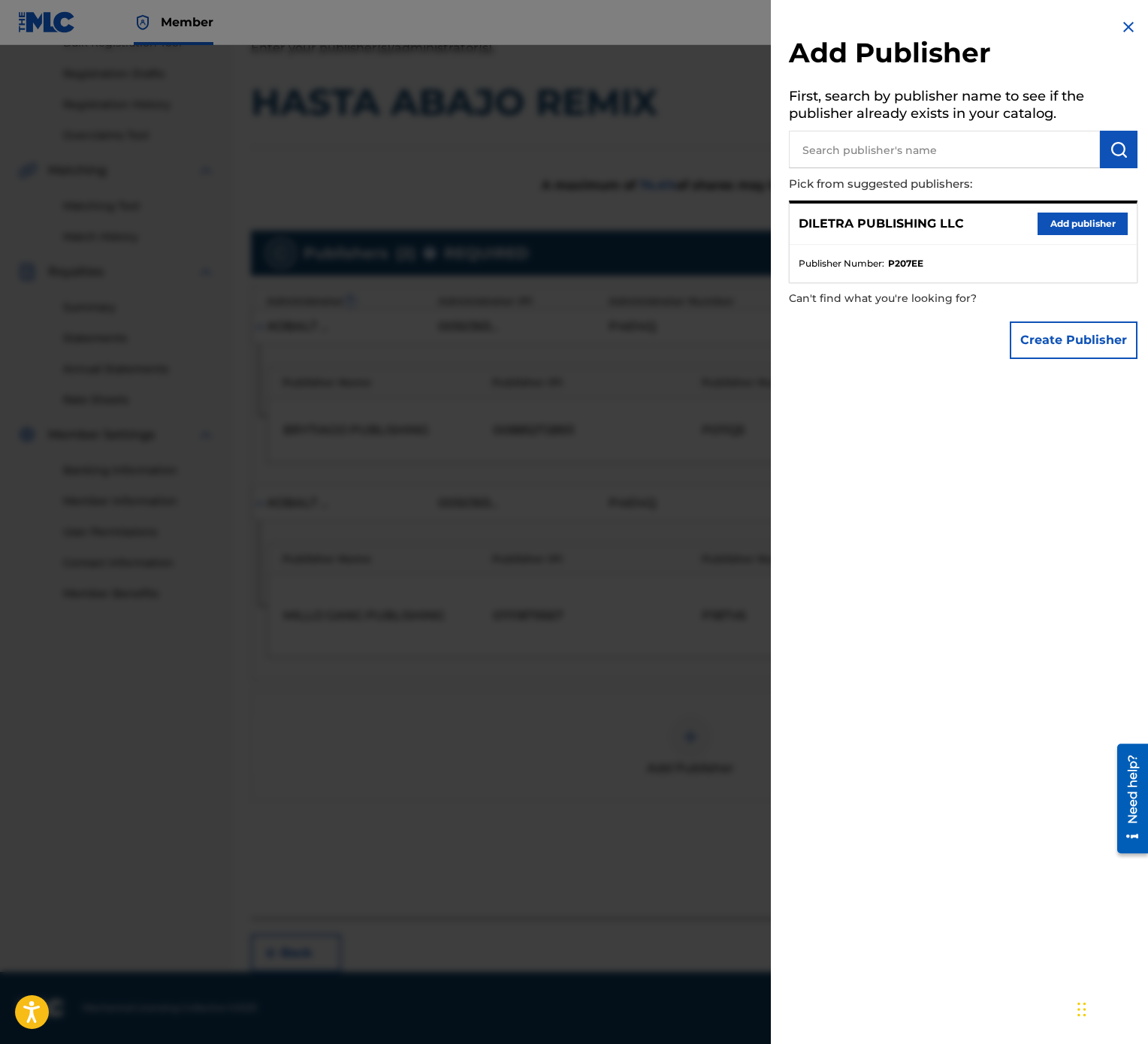
click at [1063, 229] on button "Add publisher" at bounding box center [1083, 223] width 90 height 23
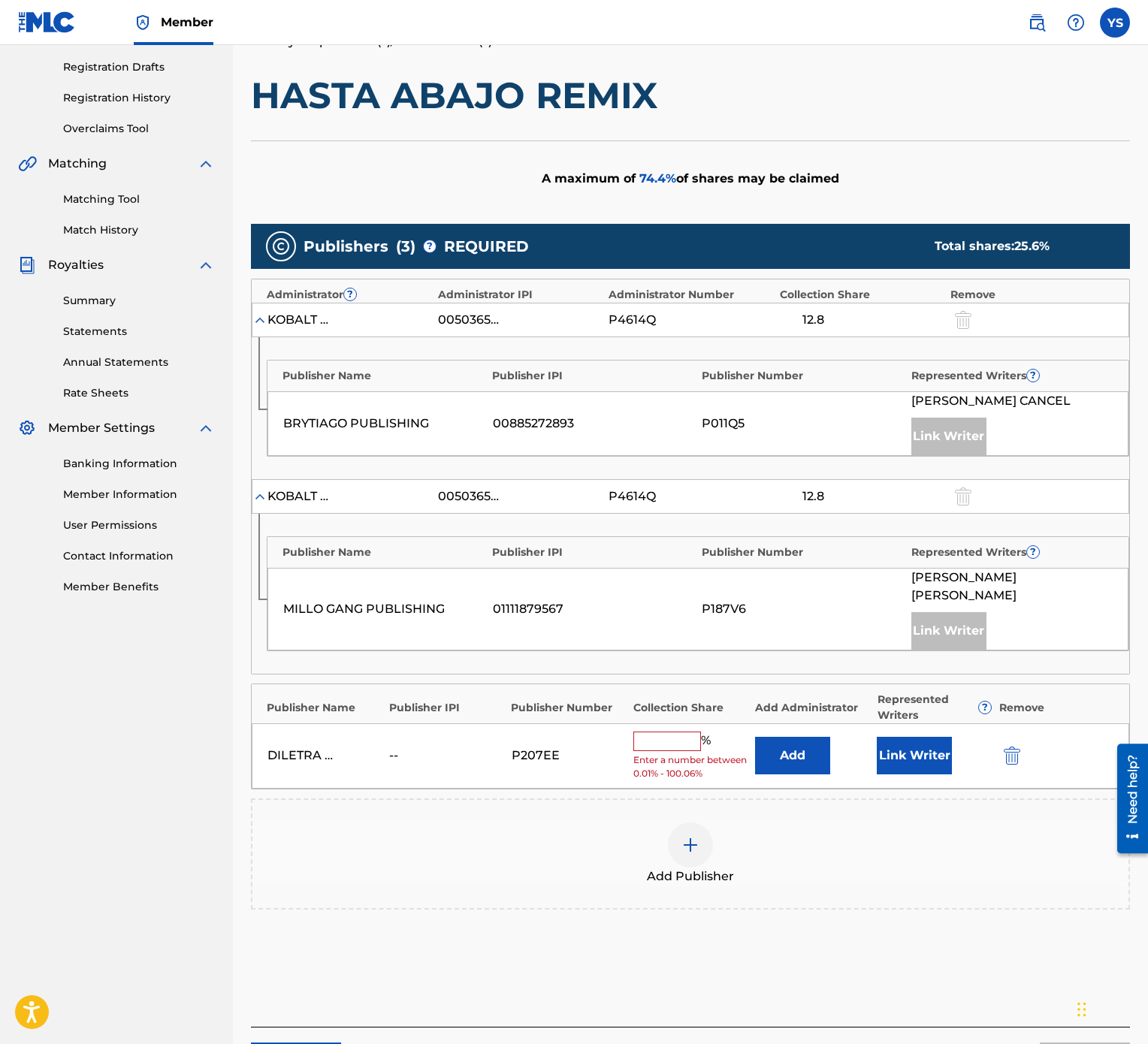
click at [692, 521] on input "text" at bounding box center [667, 742] width 67 height 20
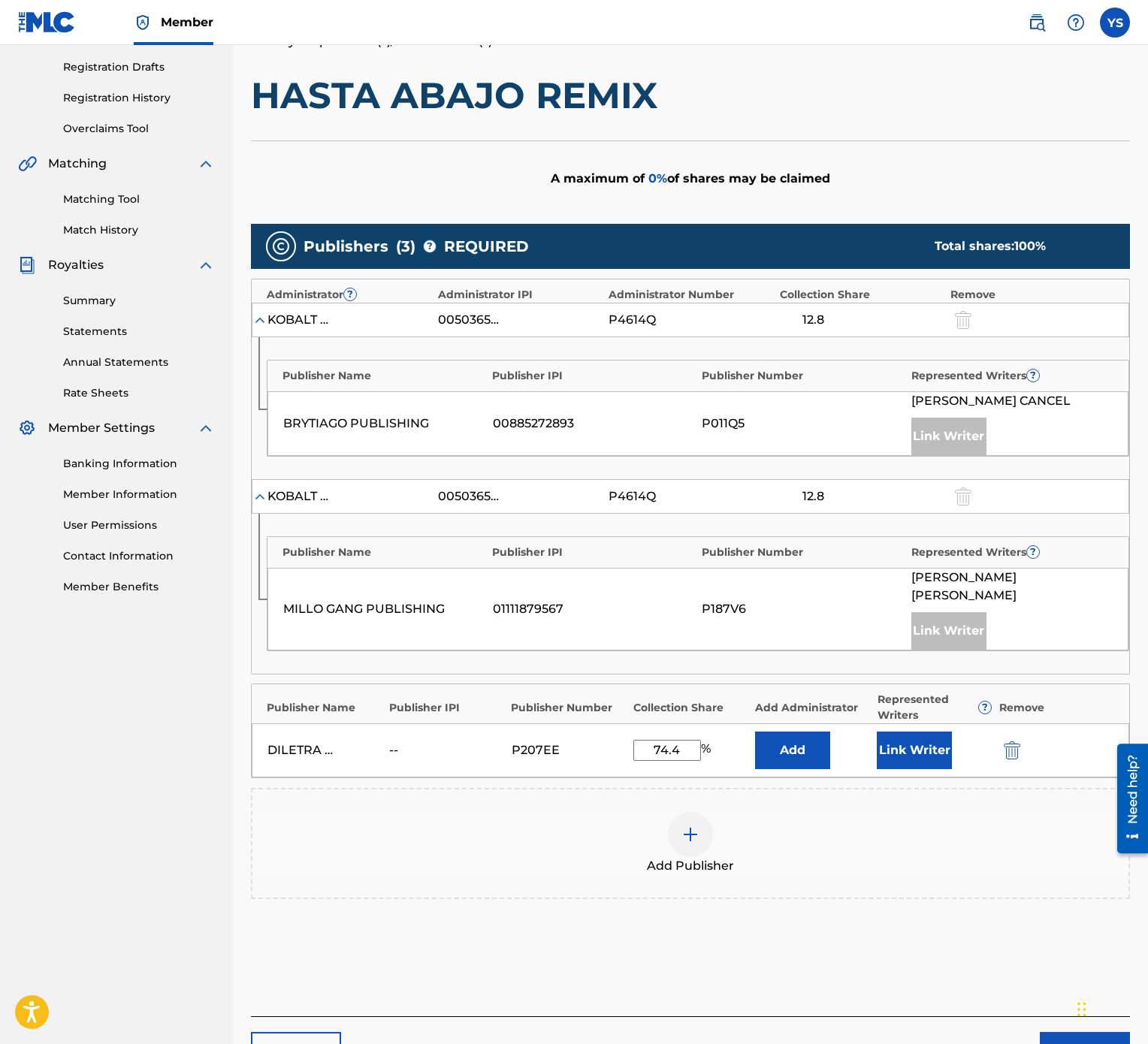
type input "74.4"
click at [796, 521] on div "Add Publisher" at bounding box center [690, 842] width 876 height 63
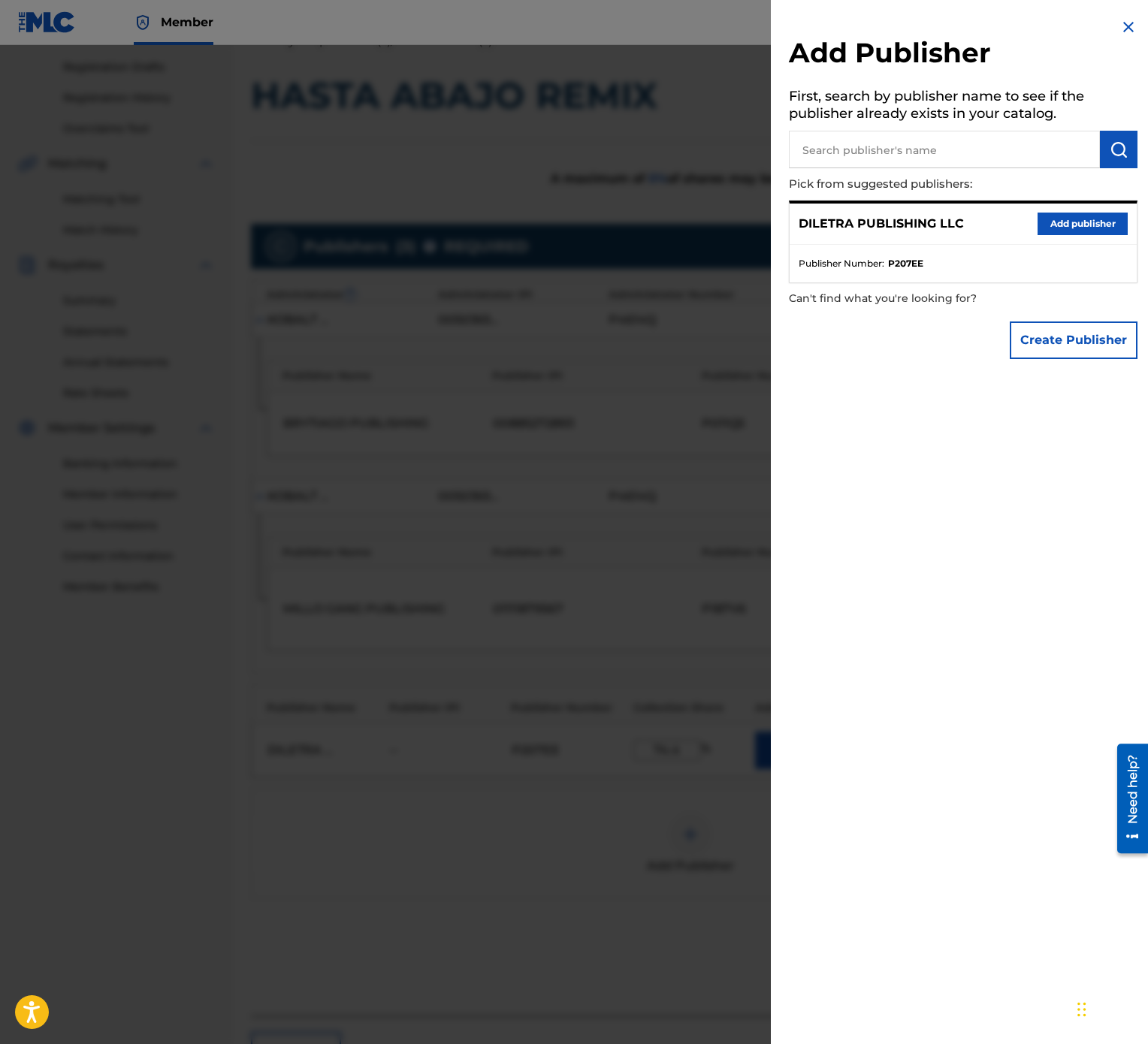
click at [1123, 34] on img at bounding box center [1129, 27] width 18 height 18
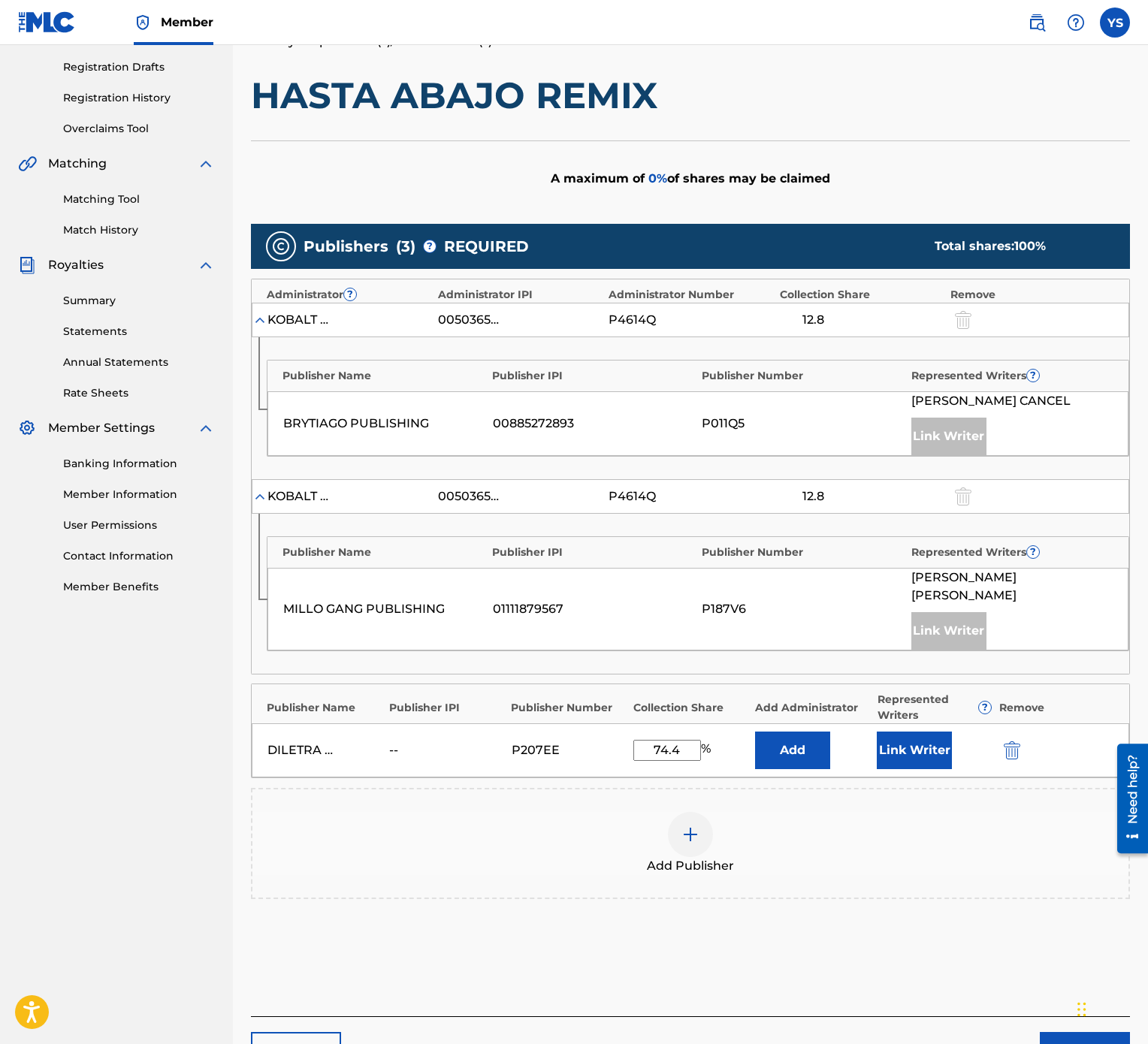
click at [902, 521] on button "Link Writer" at bounding box center [914, 750] width 75 height 37
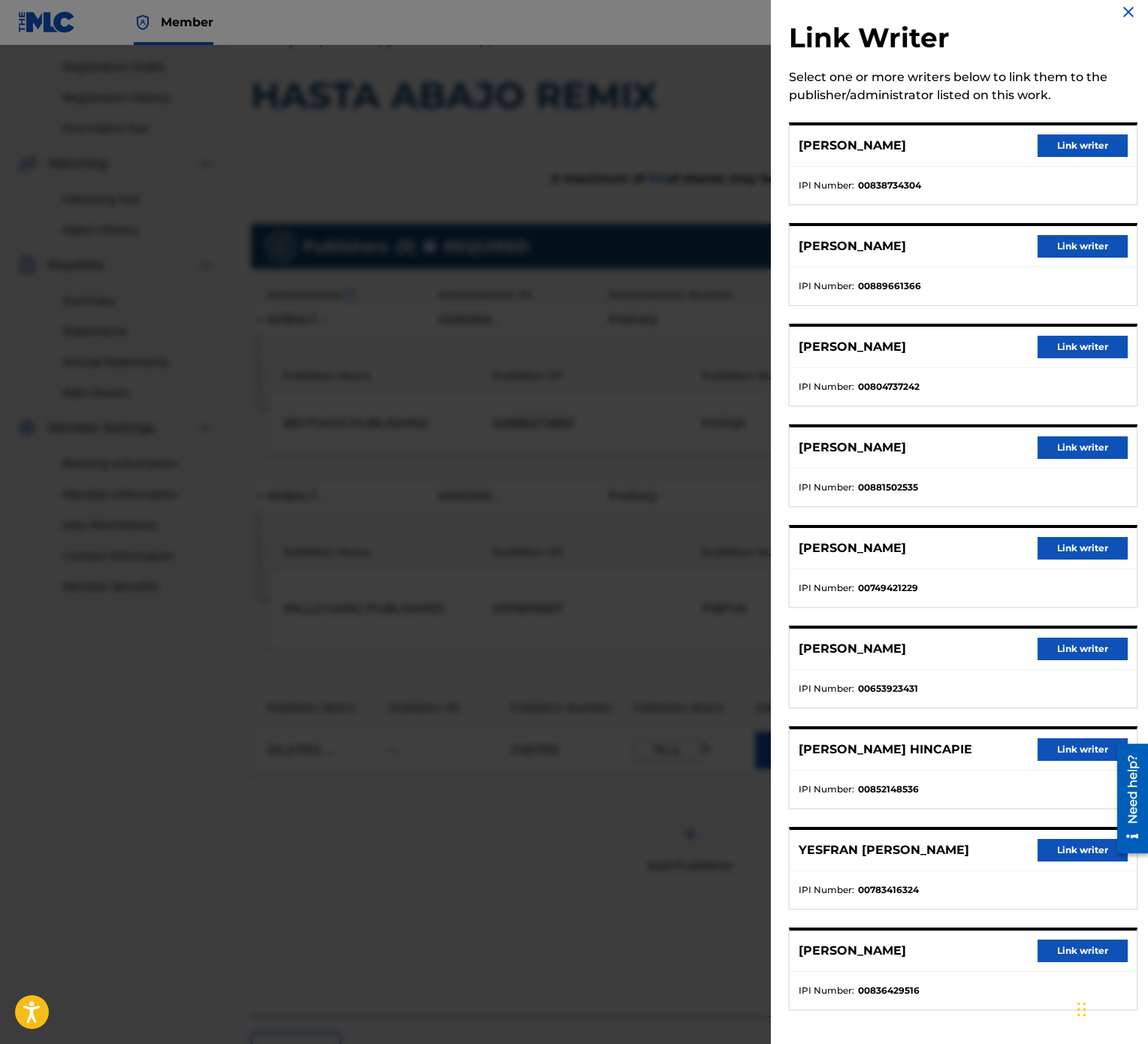
scroll to position [19, 0]
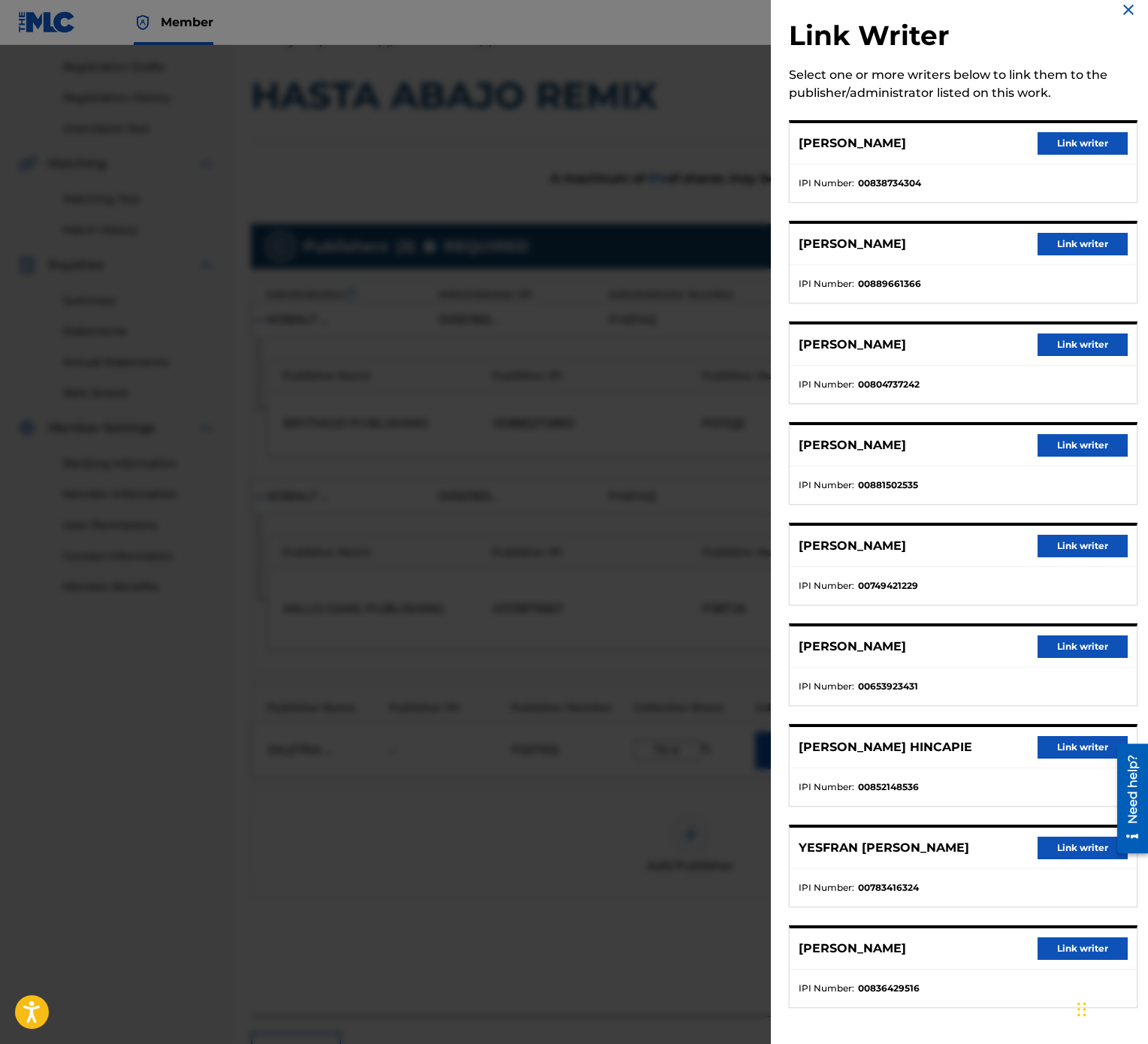
click at [1085, 521] on button "Link writer" at bounding box center [1083, 848] width 90 height 23
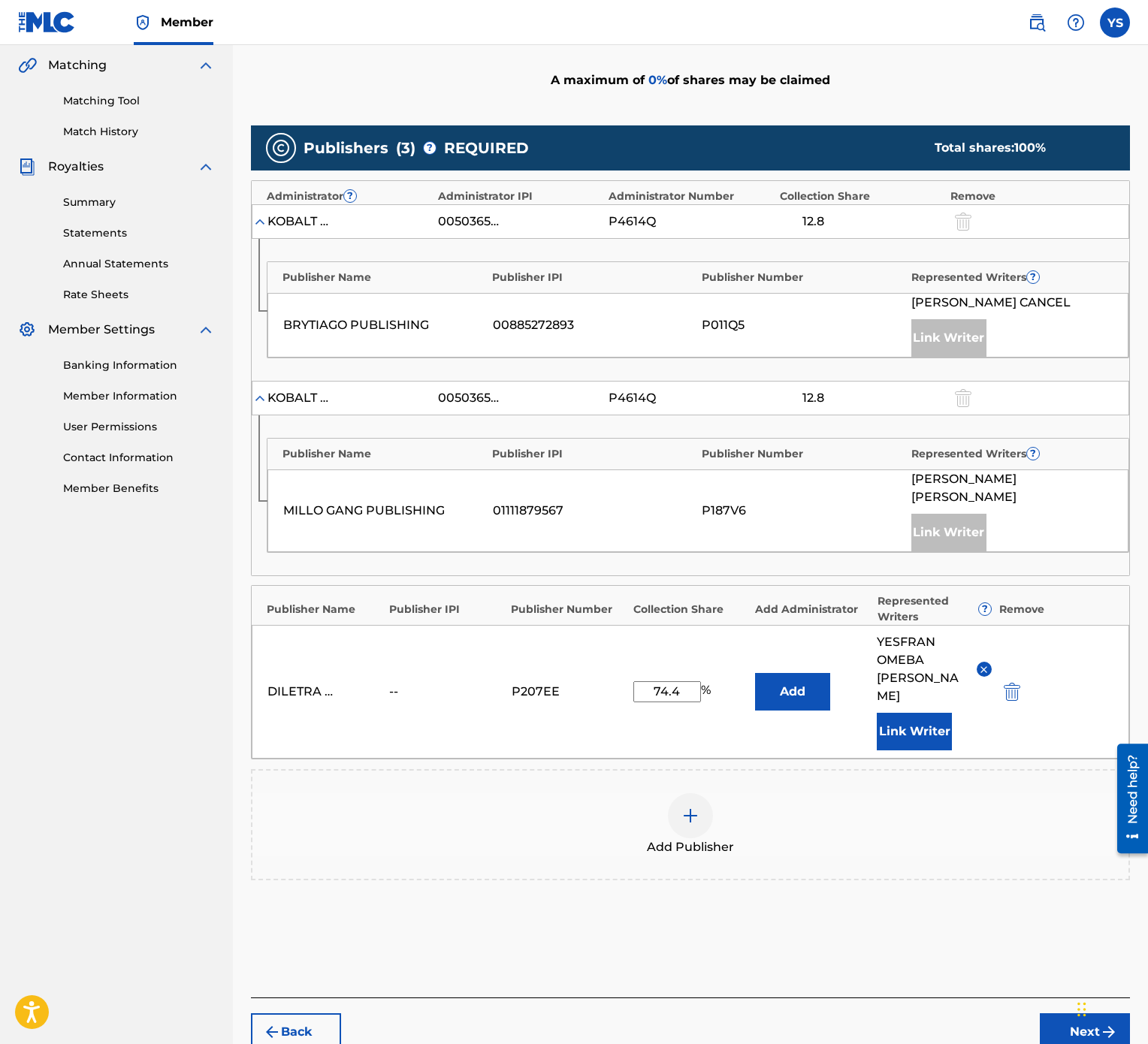
scroll to position [397, 0]
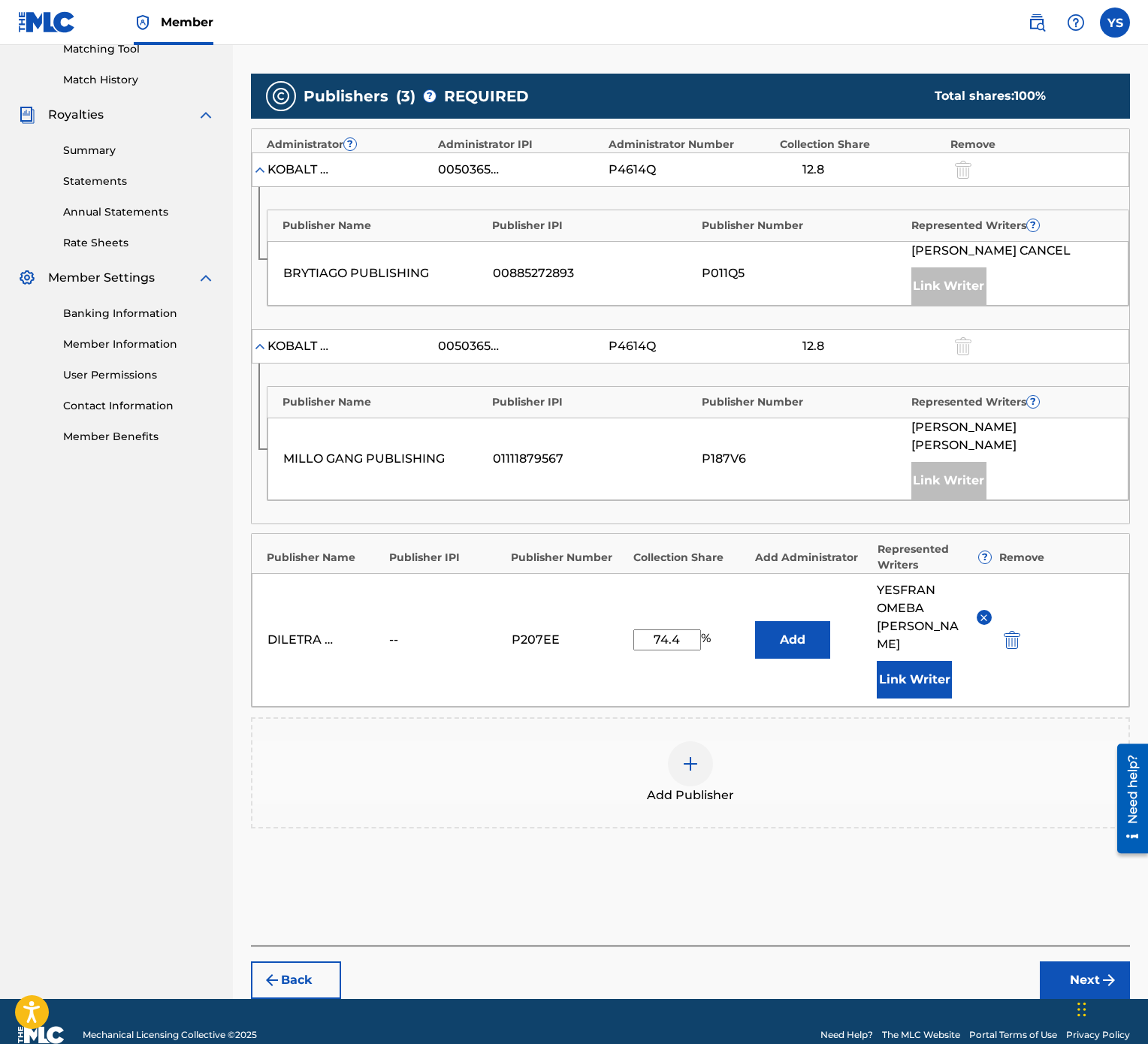
click at [1106, 521] on img "submit" at bounding box center [1109, 980] width 18 height 18
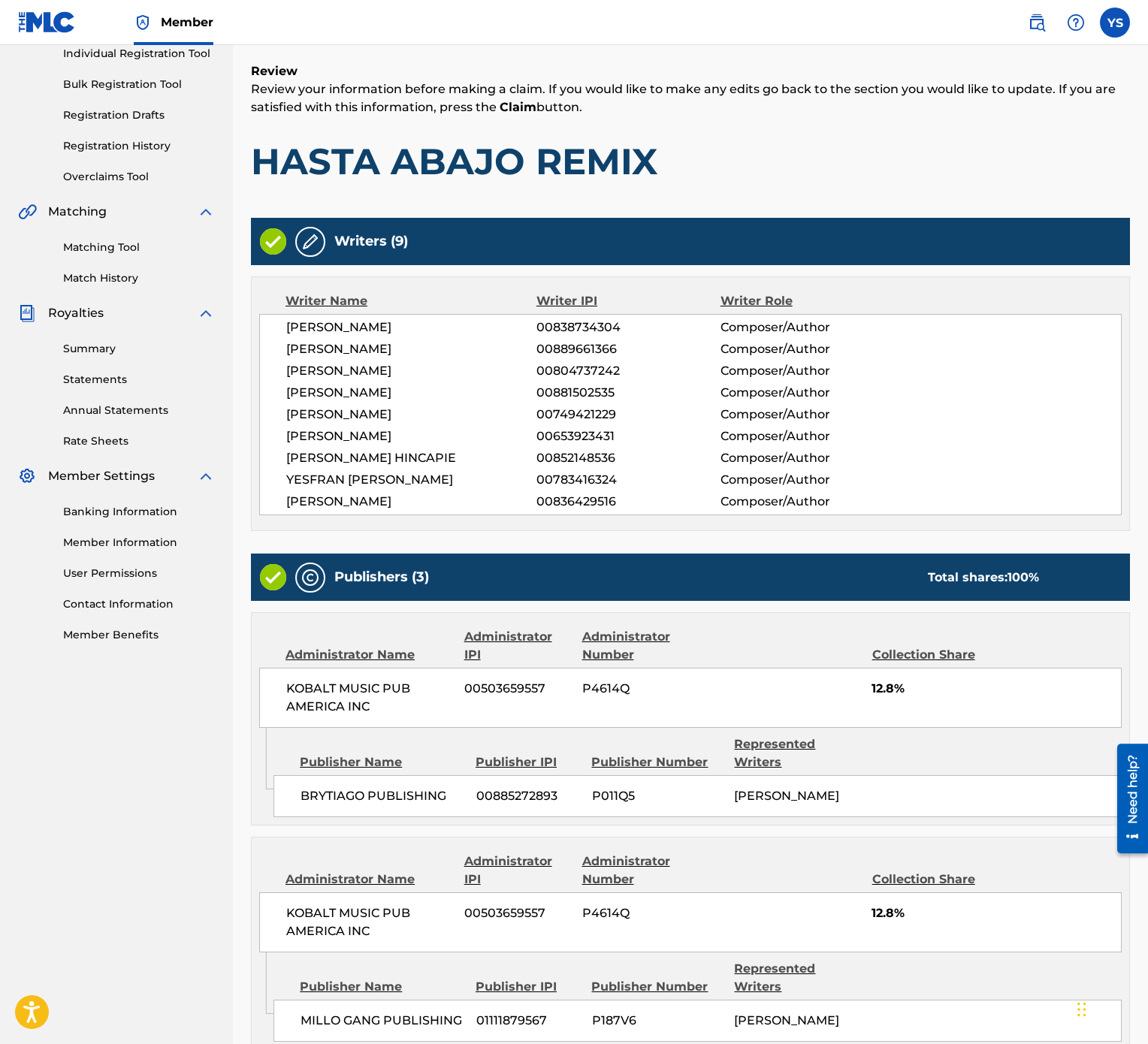
scroll to position [471, 0]
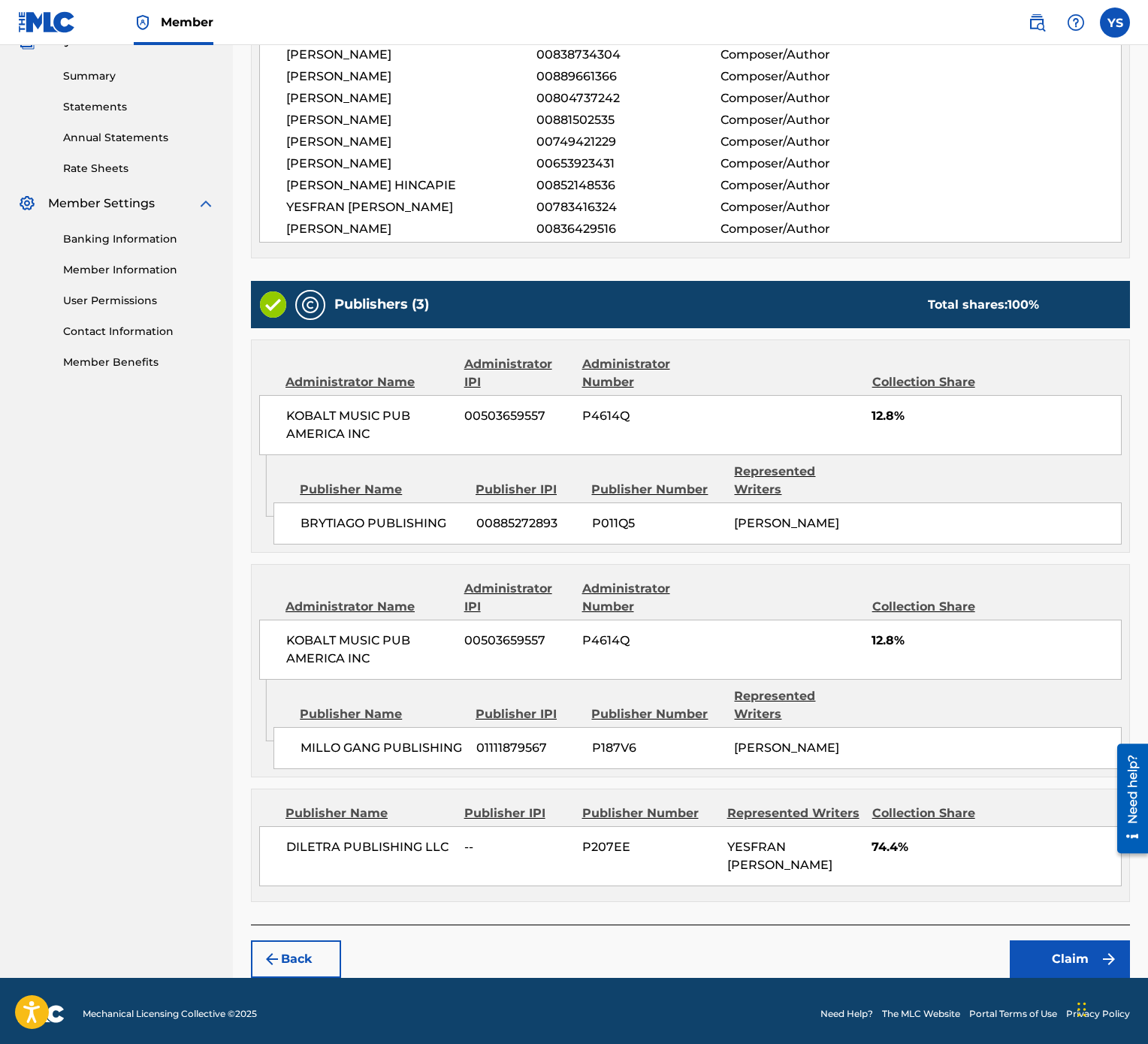
click at [1067, 521] on button "Claim" at bounding box center [1070, 959] width 120 height 37
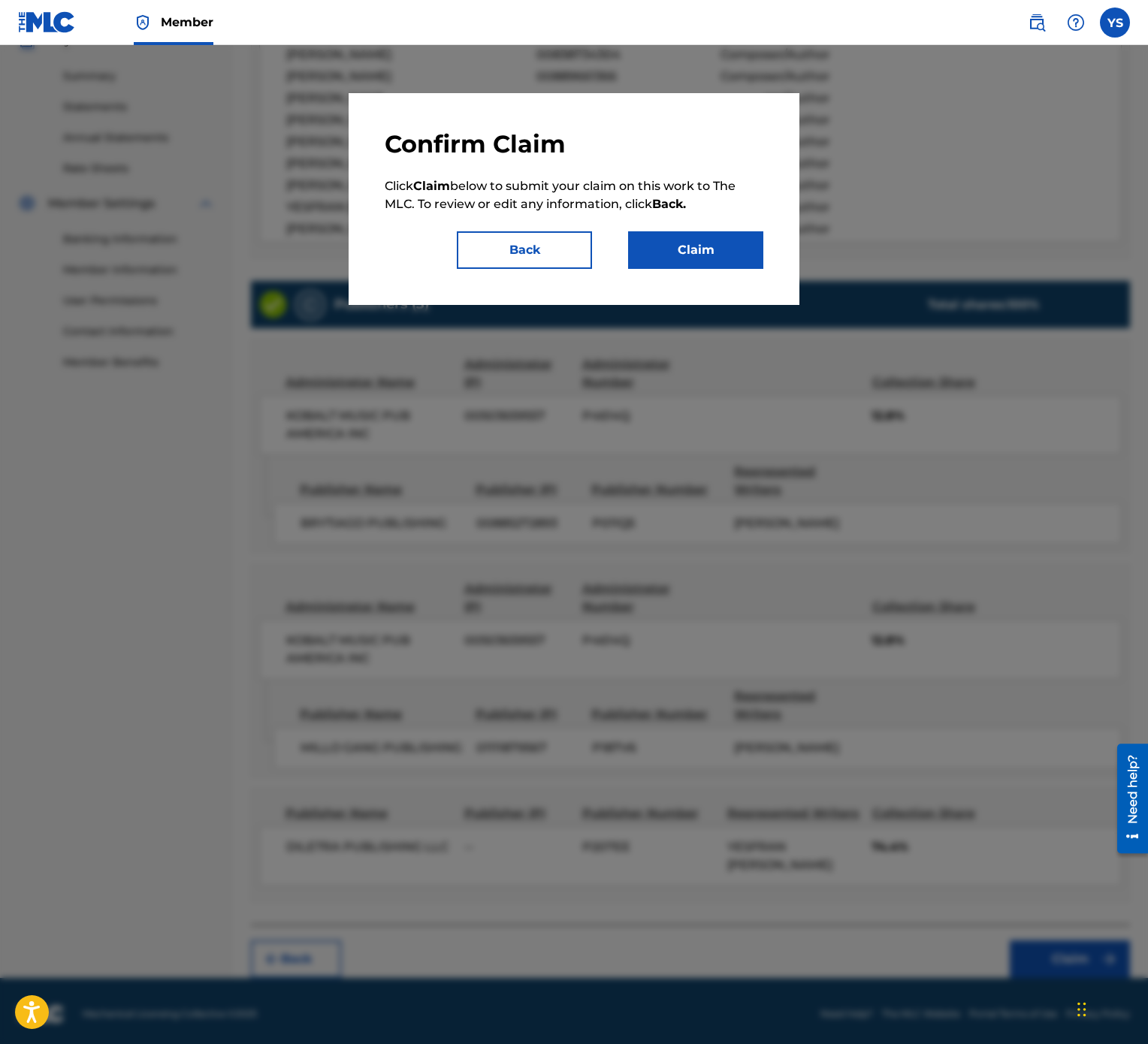
click at [725, 243] on button "Claim" at bounding box center [696, 250] width 135 height 37
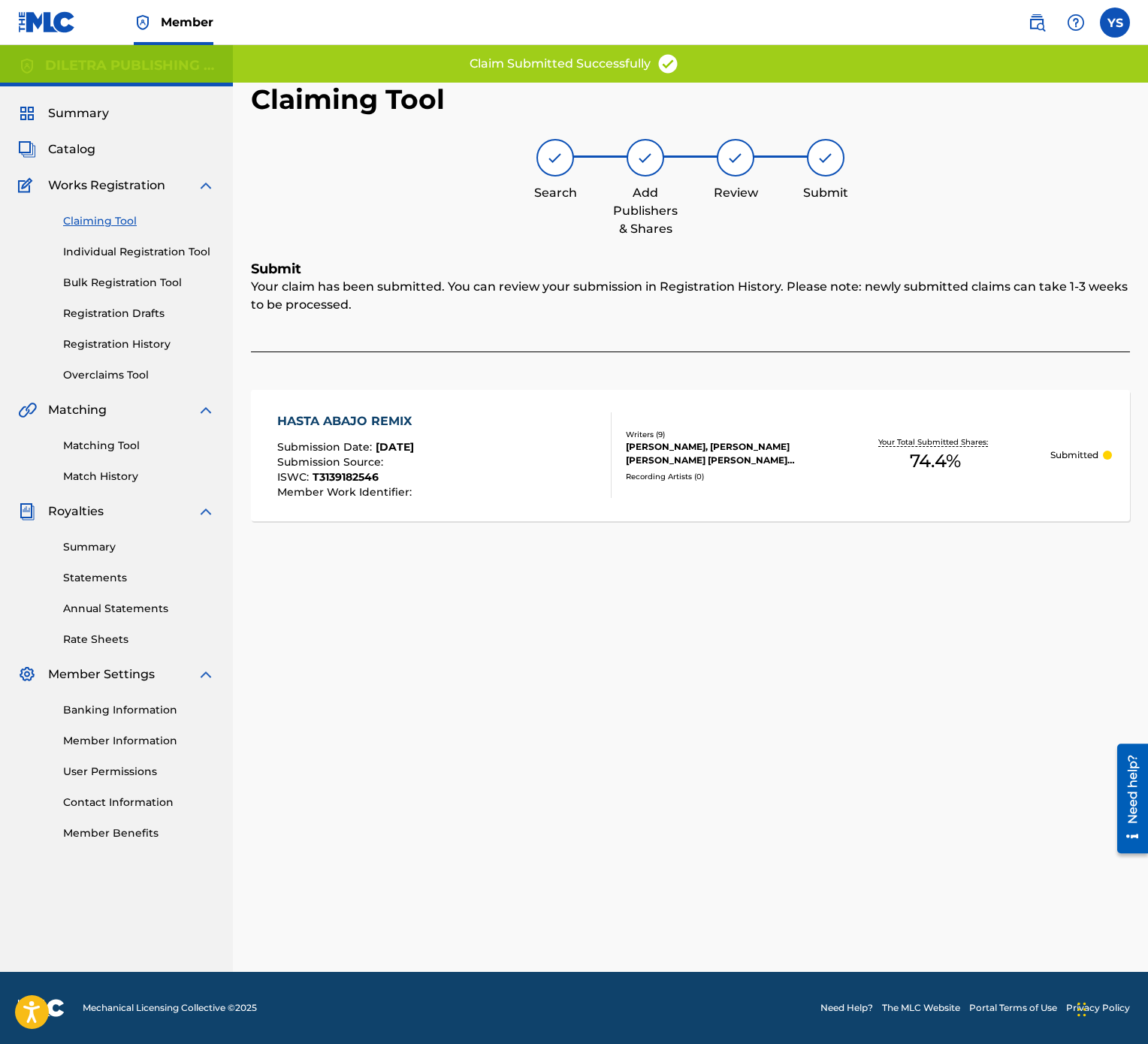
scroll to position [0, 0]
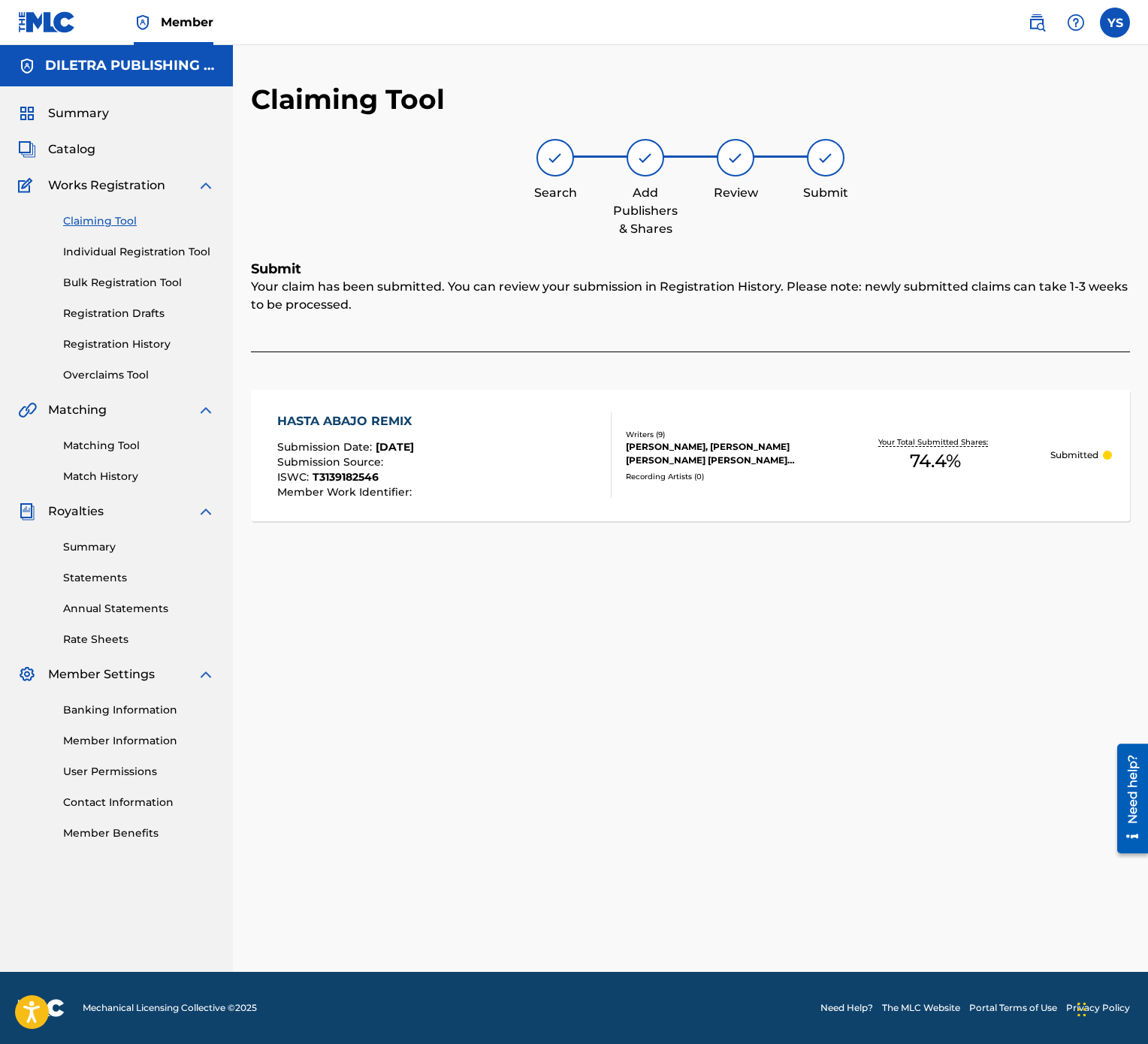
click at [113, 211] on div "Claiming Tool Individual Registration Tool Bulk Registration Tool Registration …" at bounding box center [116, 289] width 197 height 189
click at [111, 221] on link "Claiming Tool" at bounding box center [138, 221] width 152 height 15
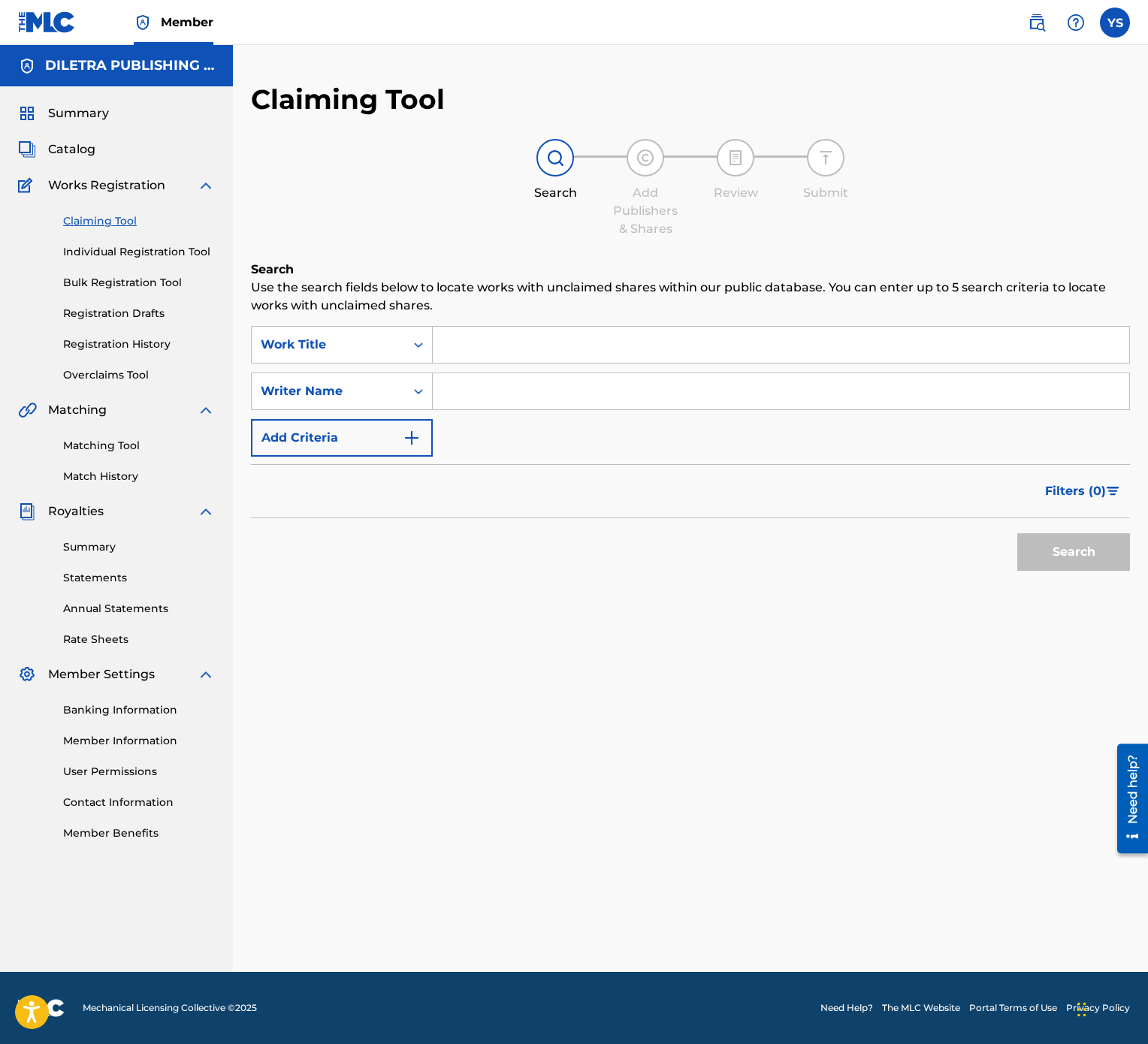
click at [573, 353] on input "Search Form" at bounding box center [781, 345] width 697 height 36
type input "SIBIRIBOP"
click at [707, 521] on div "Claiming Tool Search Add Publishers & Shares Review Submit Search Use the searc…" at bounding box center [690, 527] width 915 height 890
click at [1083, 521] on button "Search" at bounding box center [1074, 551] width 113 height 37
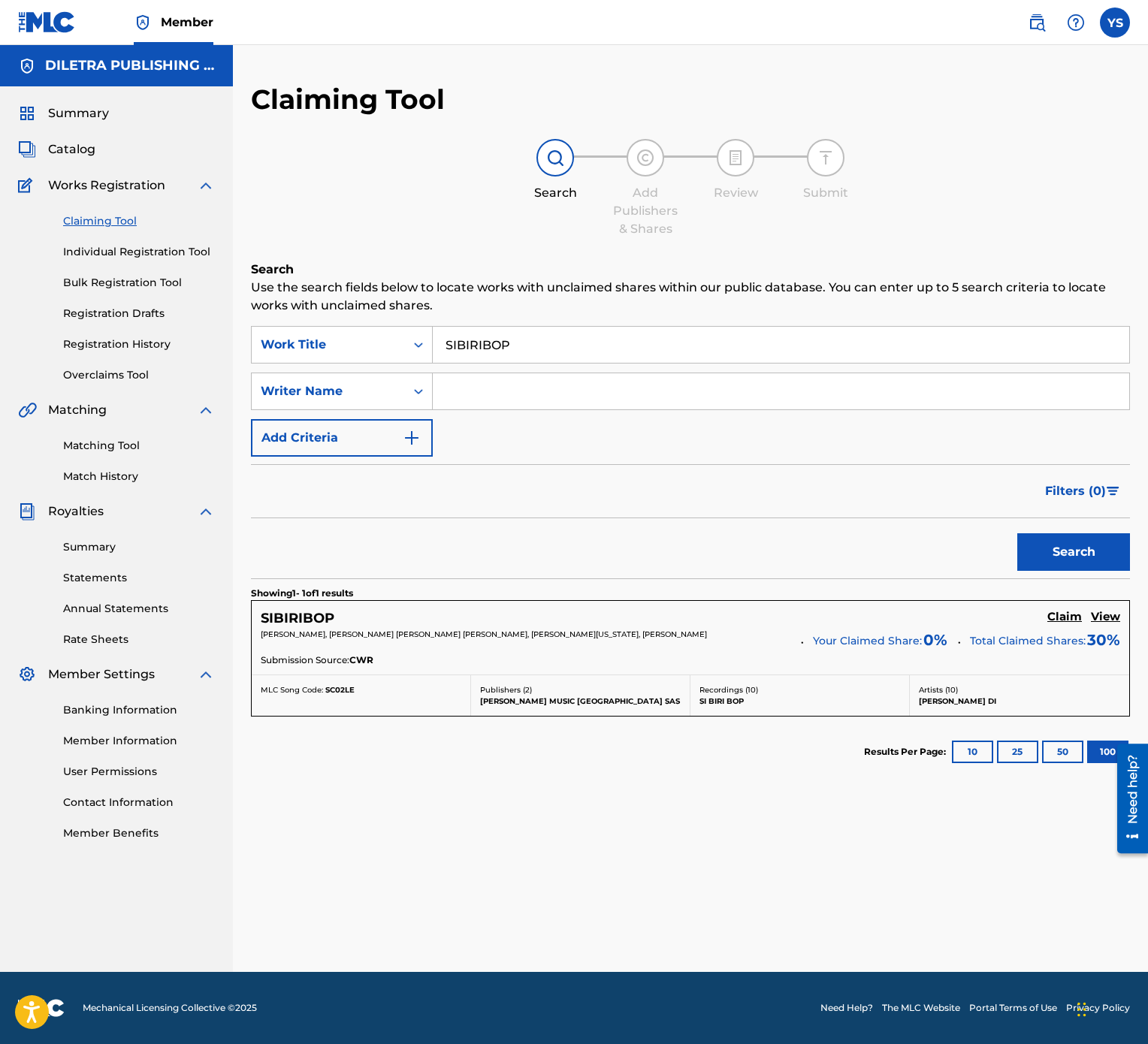
click at [1067, 521] on h5 "Claim" at bounding box center [1064, 617] width 35 height 15
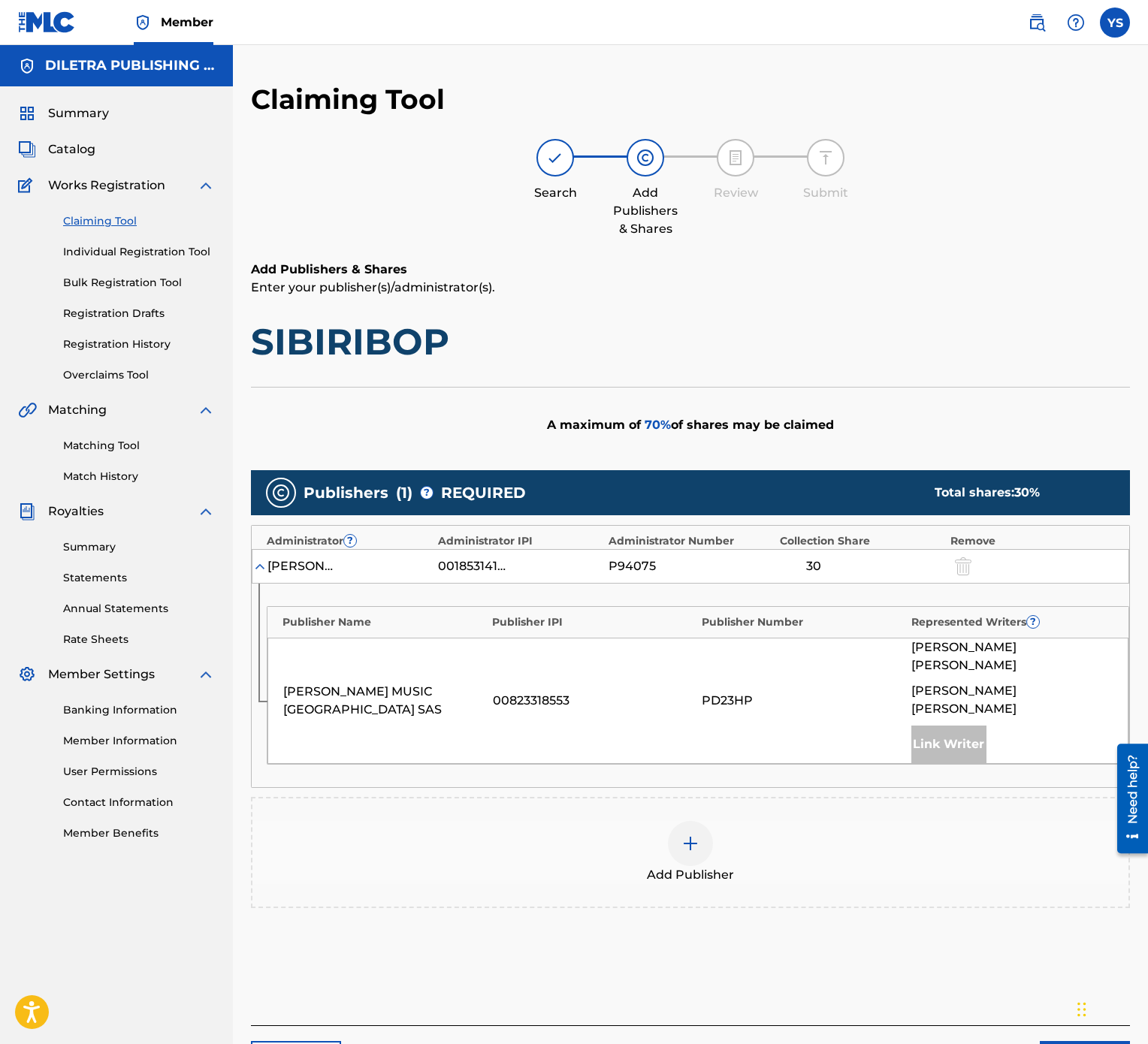
click at [686, 521] on div at bounding box center [690, 843] width 45 height 45
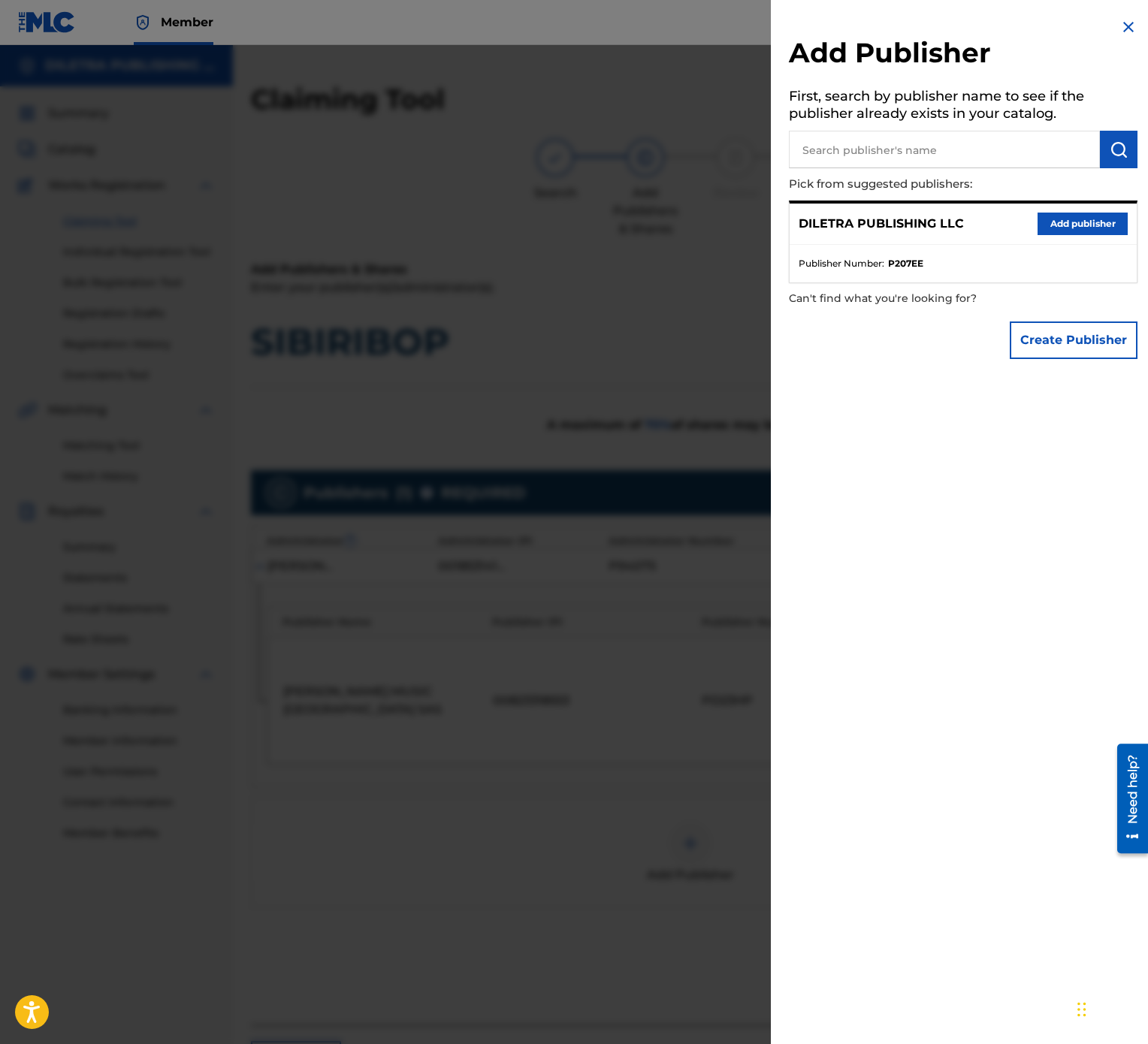
click at [1041, 224] on button "Add publisher" at bounding box center [1083, 223] width 90 height 23
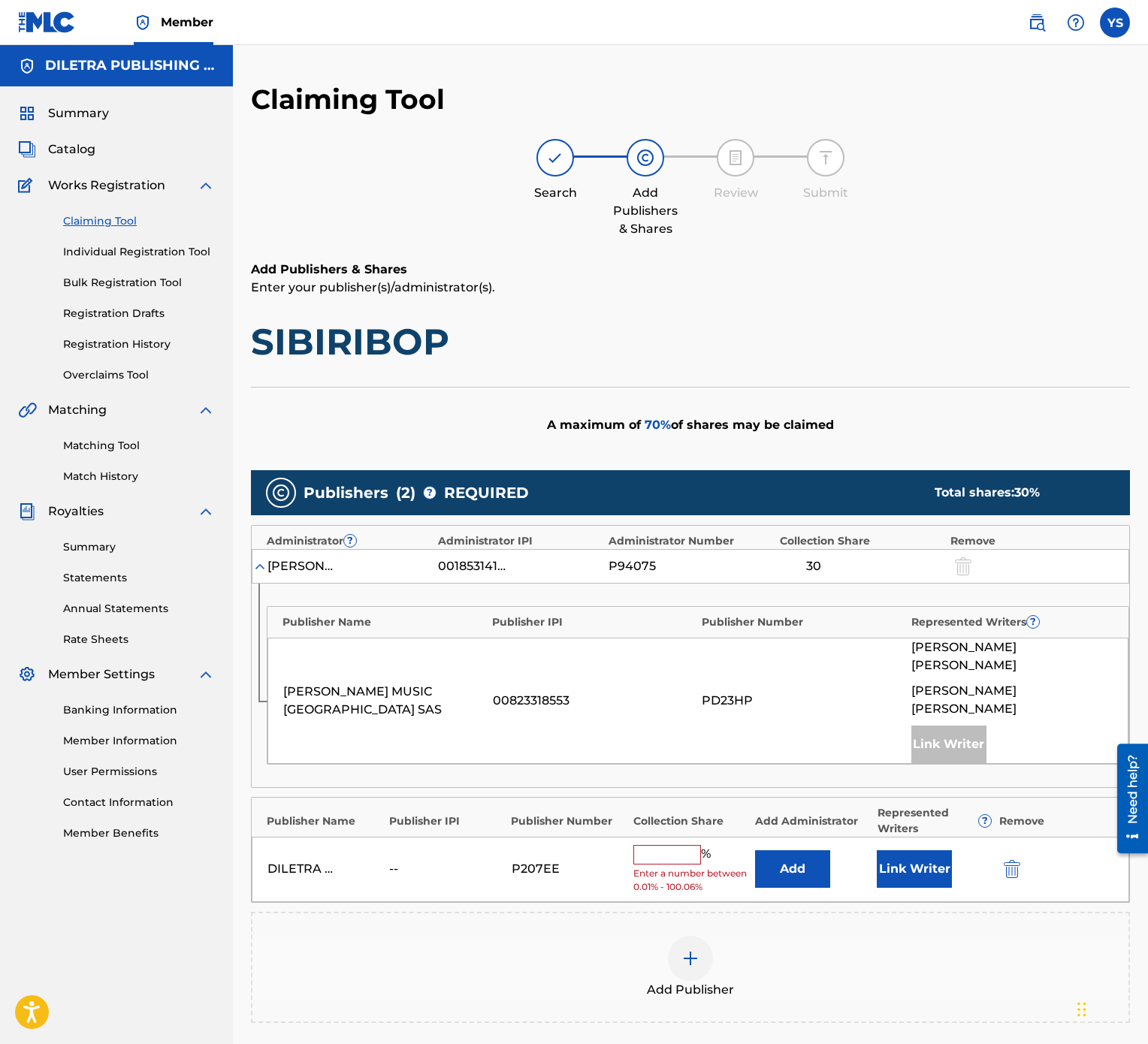
click at [691, 521] on input "text" at bounding box center [667, 855] width 67 height 20
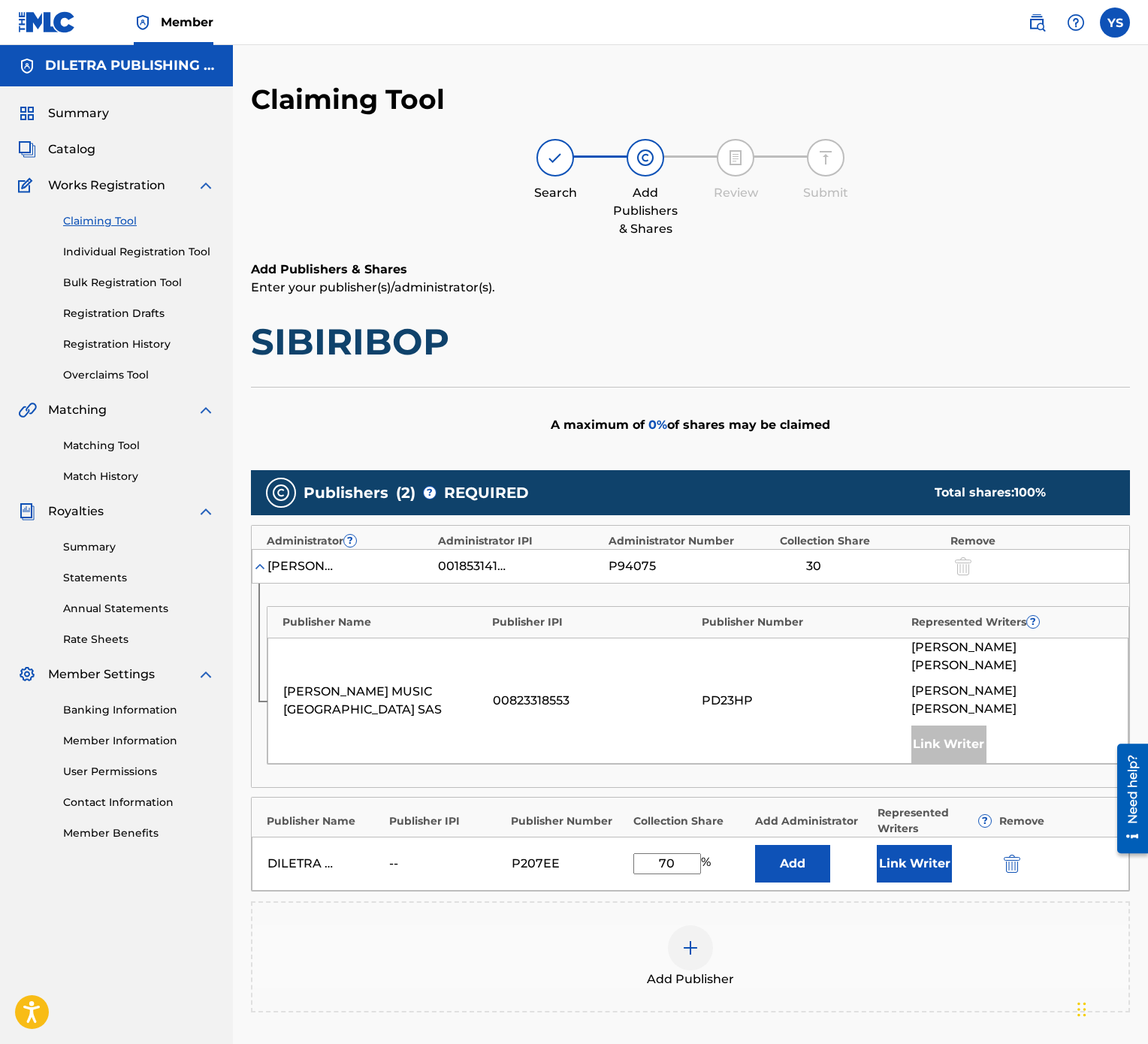
type input "70"
click at [905, 521] on button "Link Writer" at bounding box center [914, 863] width 75 height 37
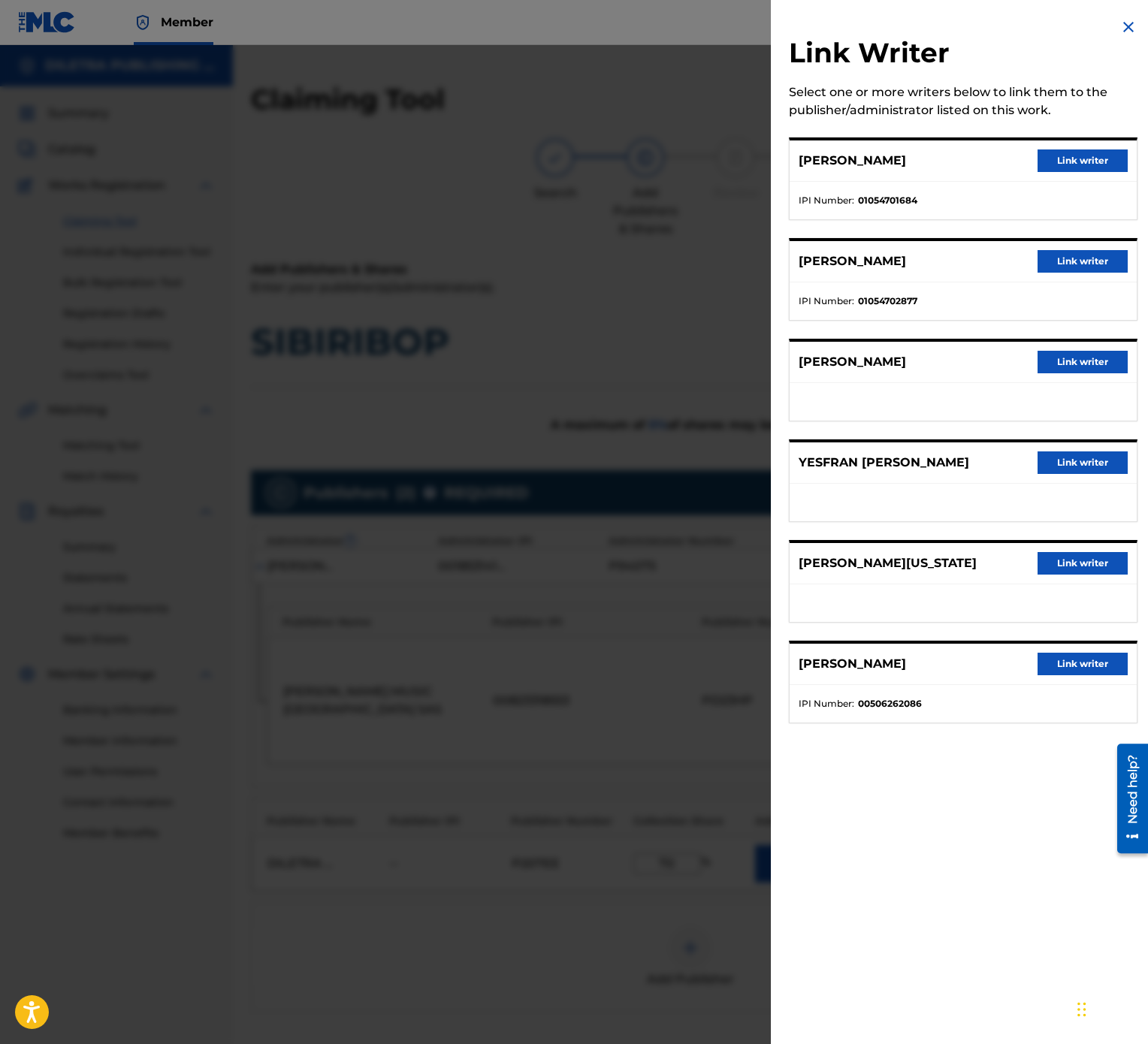
click at [1046, 474] on button "Link writer" at bounding box center [1083, 462] width 90 height 23
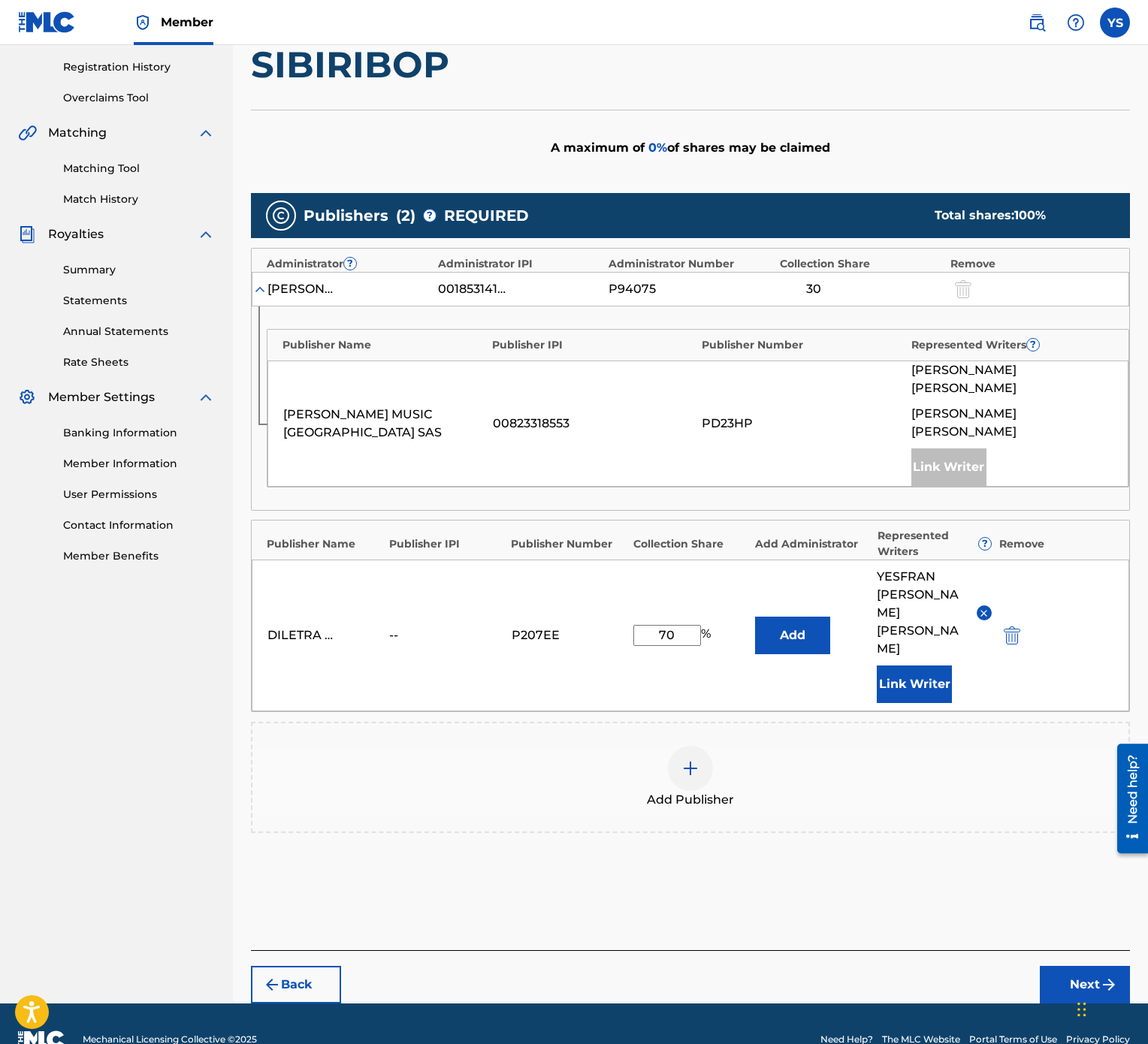
click at [1076, 521] on button "Next" at bounding box center [1084, 984] width 90 height 37
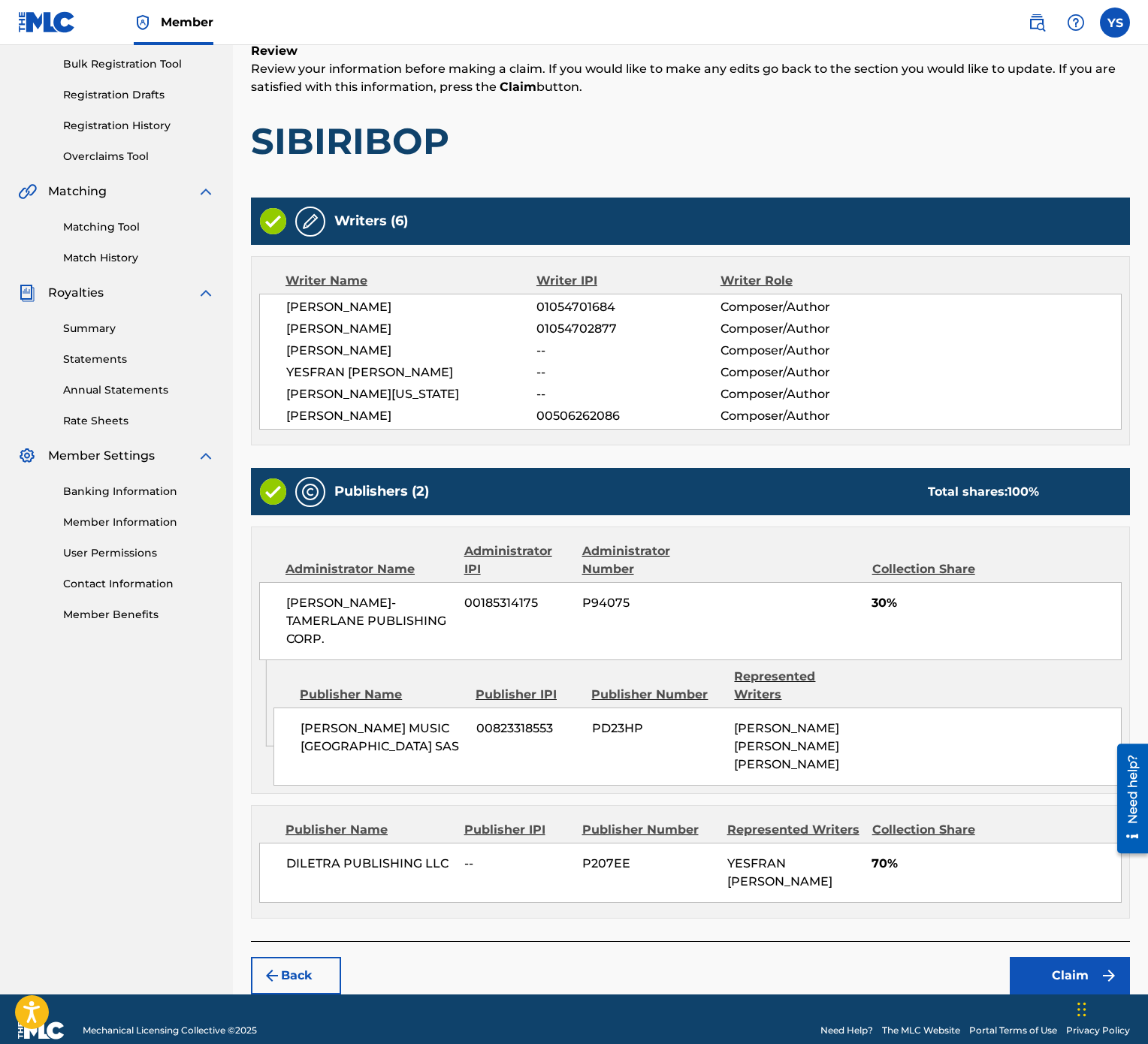
scroll to position [229, 0]
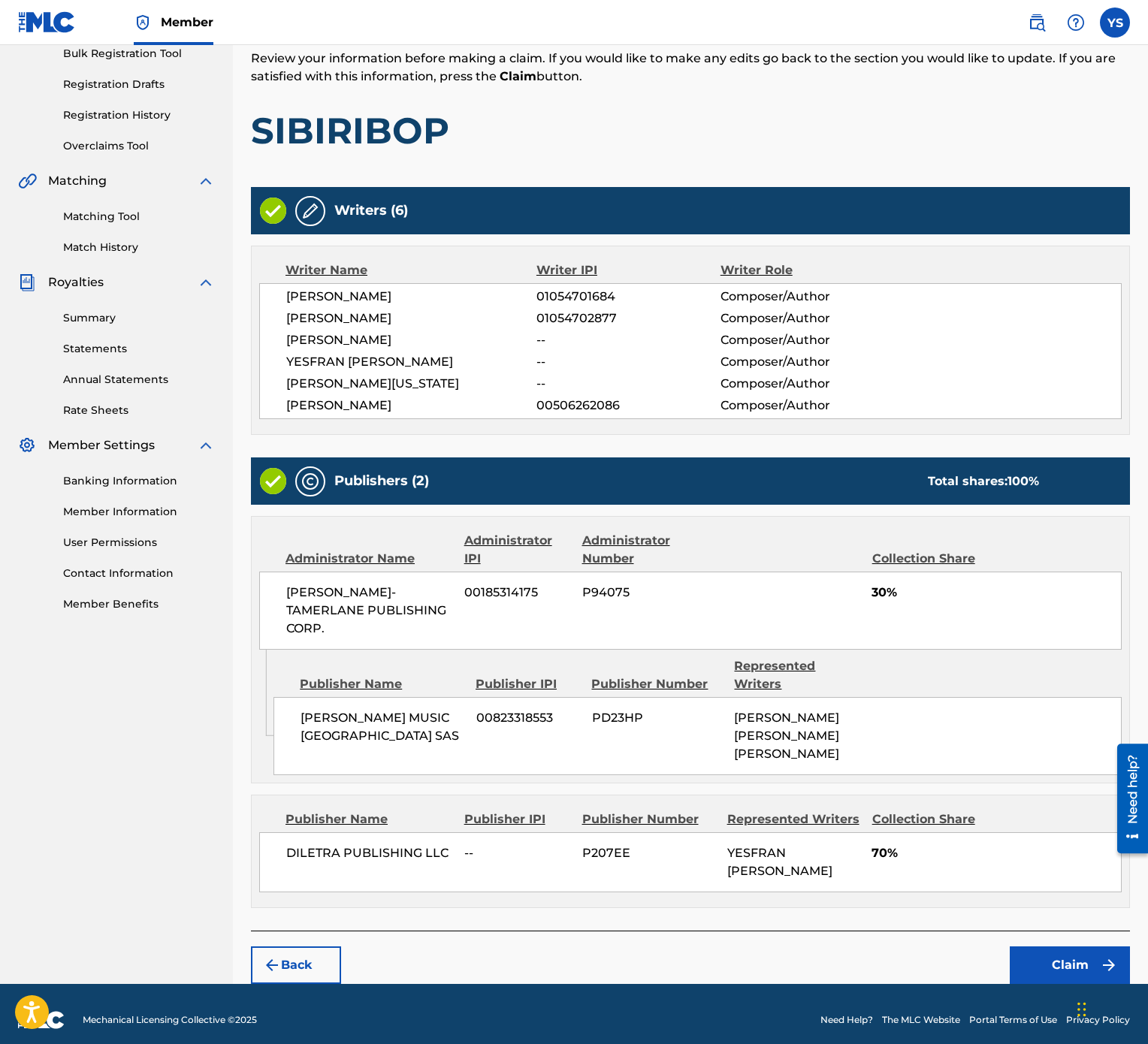
click at [1064, 521] on button "Claim" at bounding box center [1070, 964] width 120 height 37
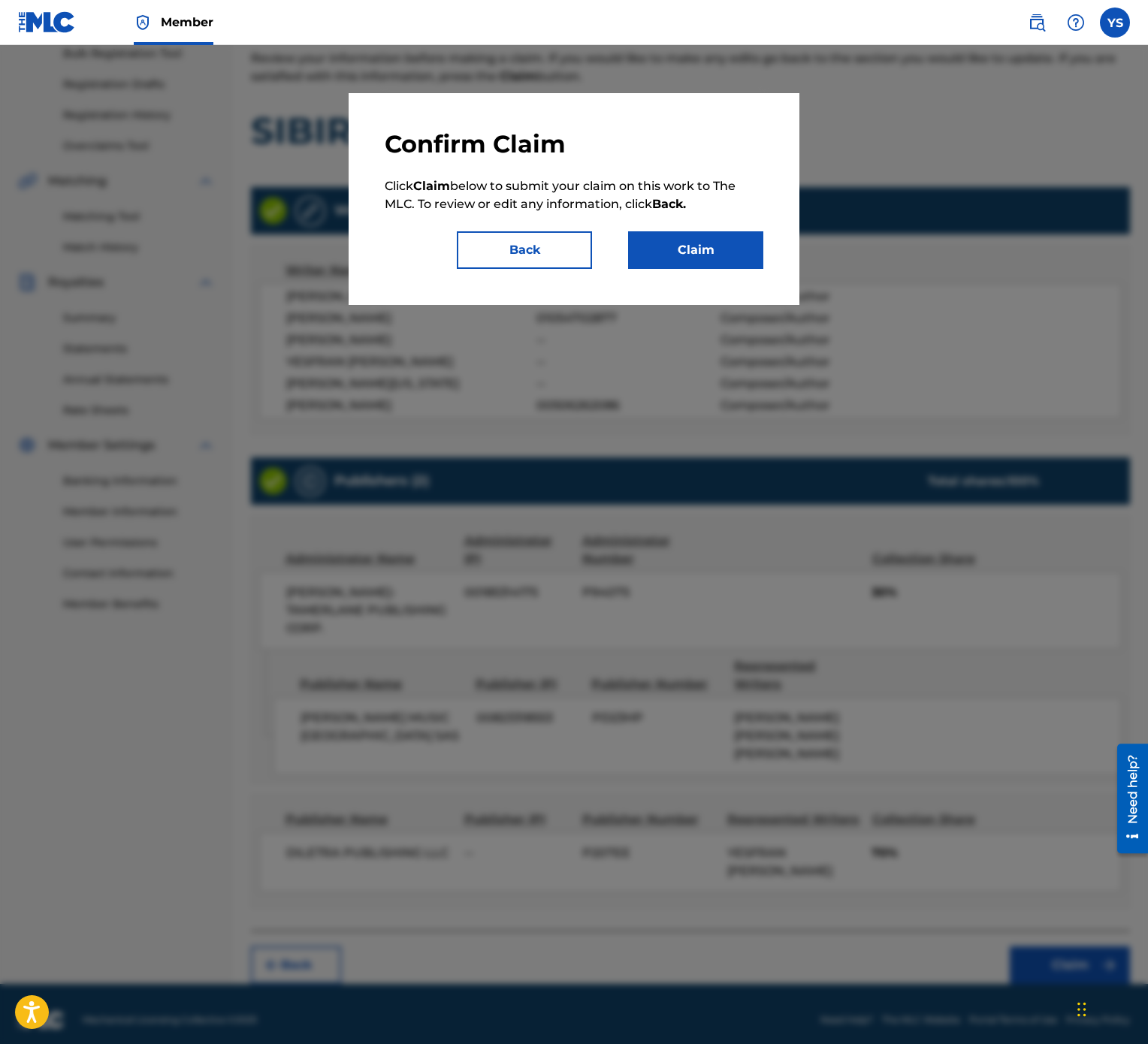
click at [709, 254] on button "Claim" at bounding box center [696, 250] width 135 height 37
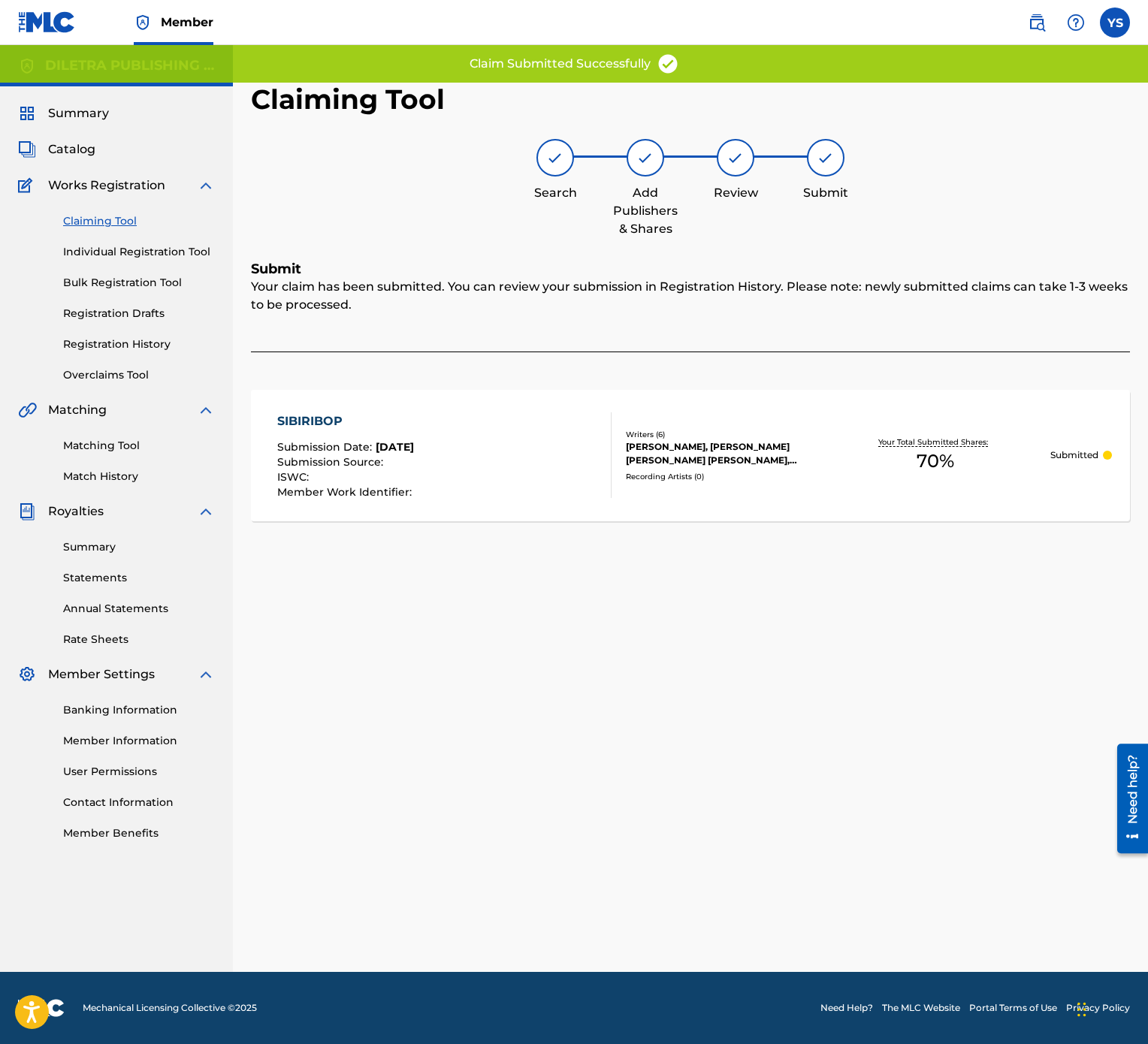
scroll to position [0, 0]
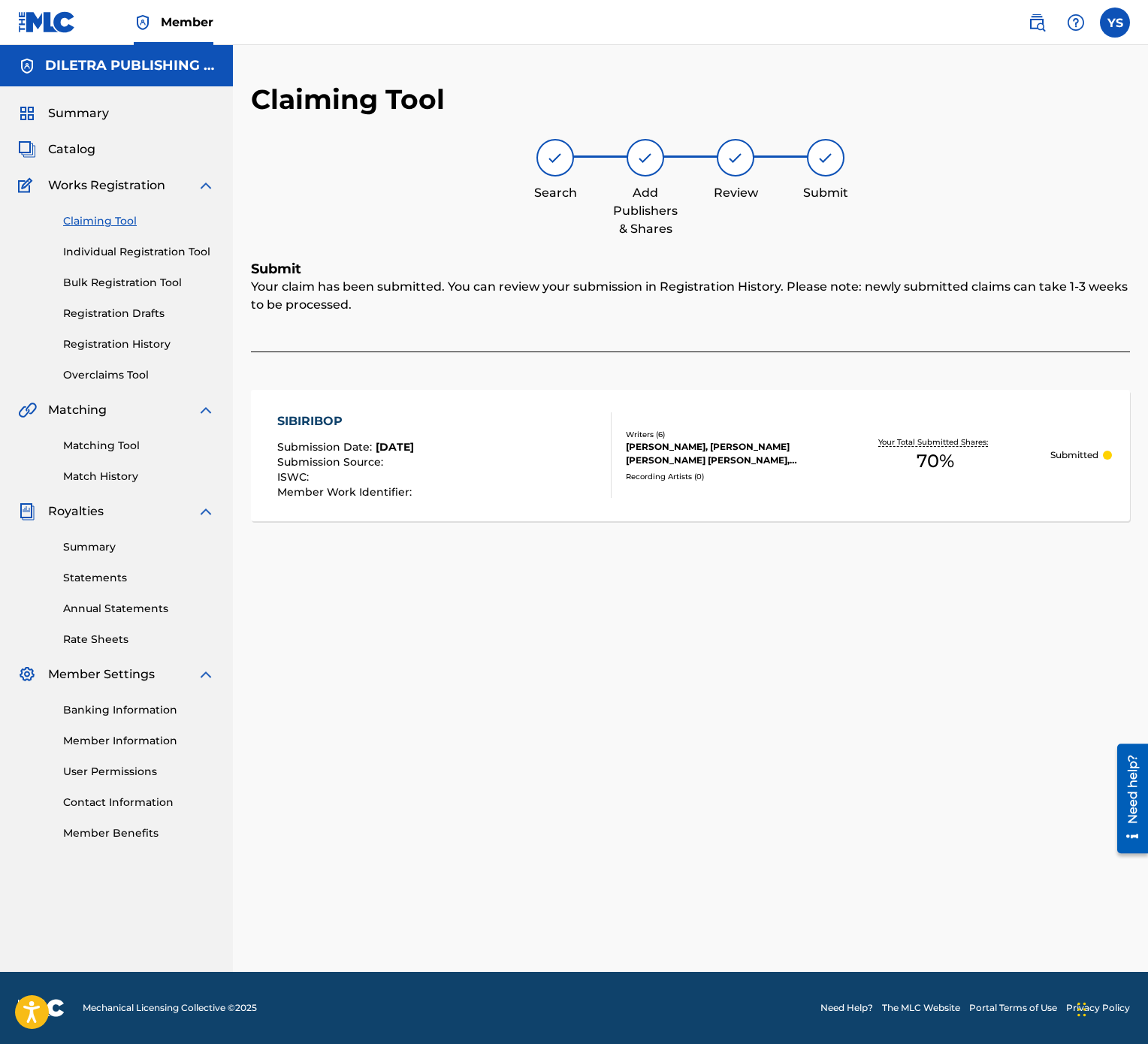
click at [108, 221] on link "Claiming Tool" at bounding box center [138, 221] width 152 height 15
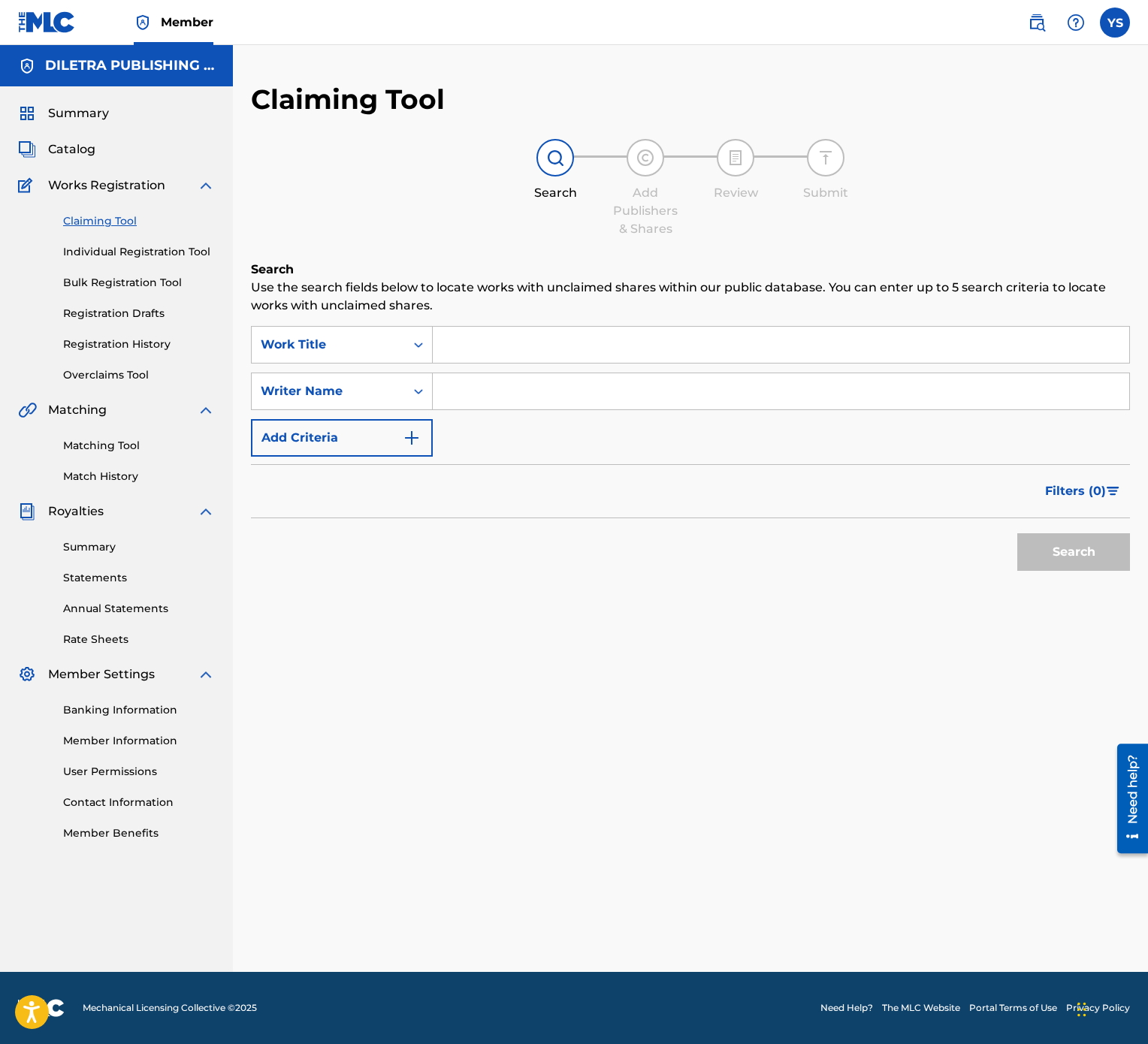
click at [559, 356] on input "Search Form" at bounding box center [781, 345] width 697 height 36
type input "QUE PASA CONTIGO?"
click at [1093, 521] on button "Search" at bounding box center [1074, 551] width 113 height 37
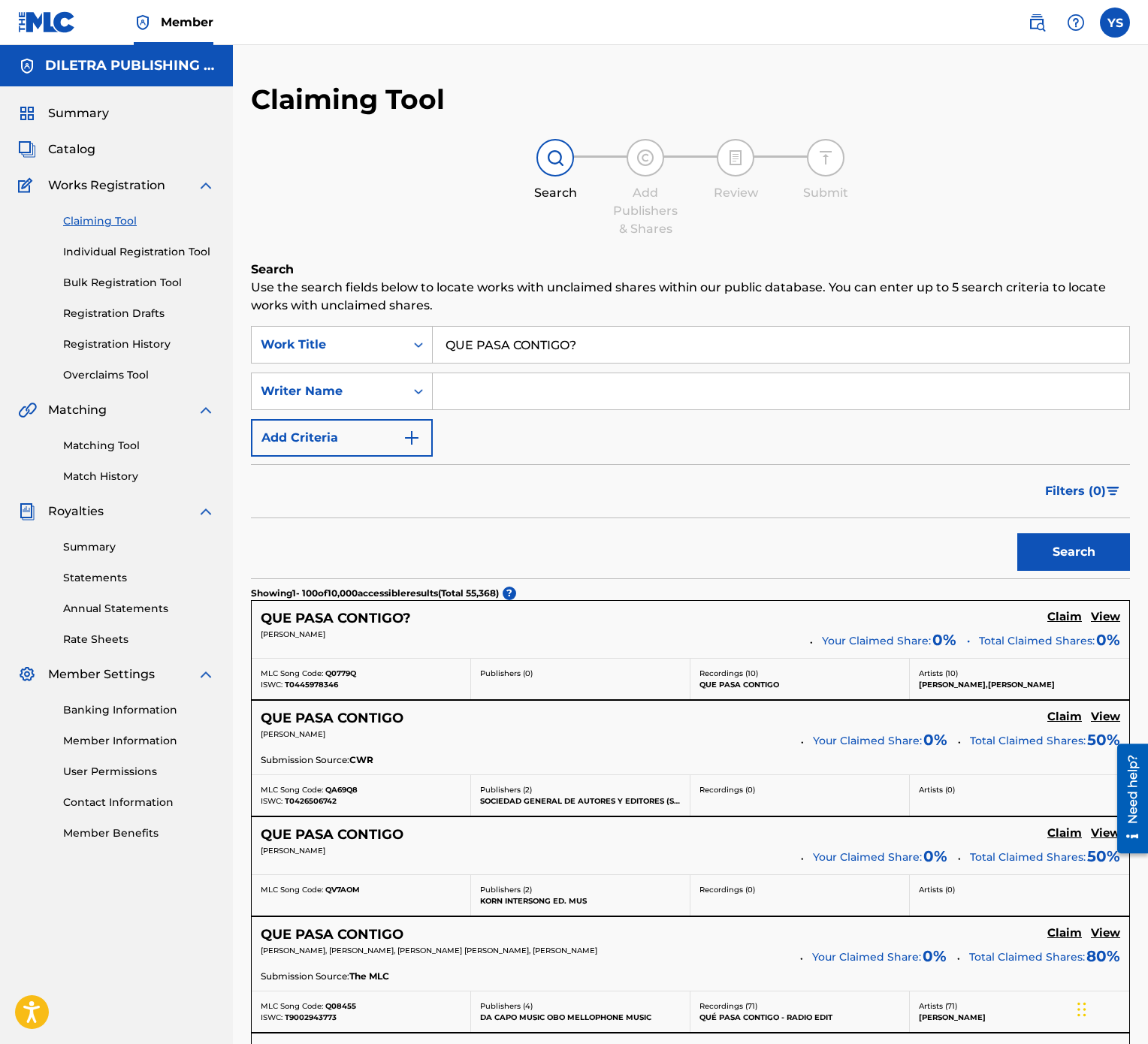
click at [642, 392] on input "Search Form" at bounding box center [781, 391] width 697 height 36
type input "YESFRAN"
click at [1058, 521] on button "Search" at bounding box center [1074, 551] width 113 height 37
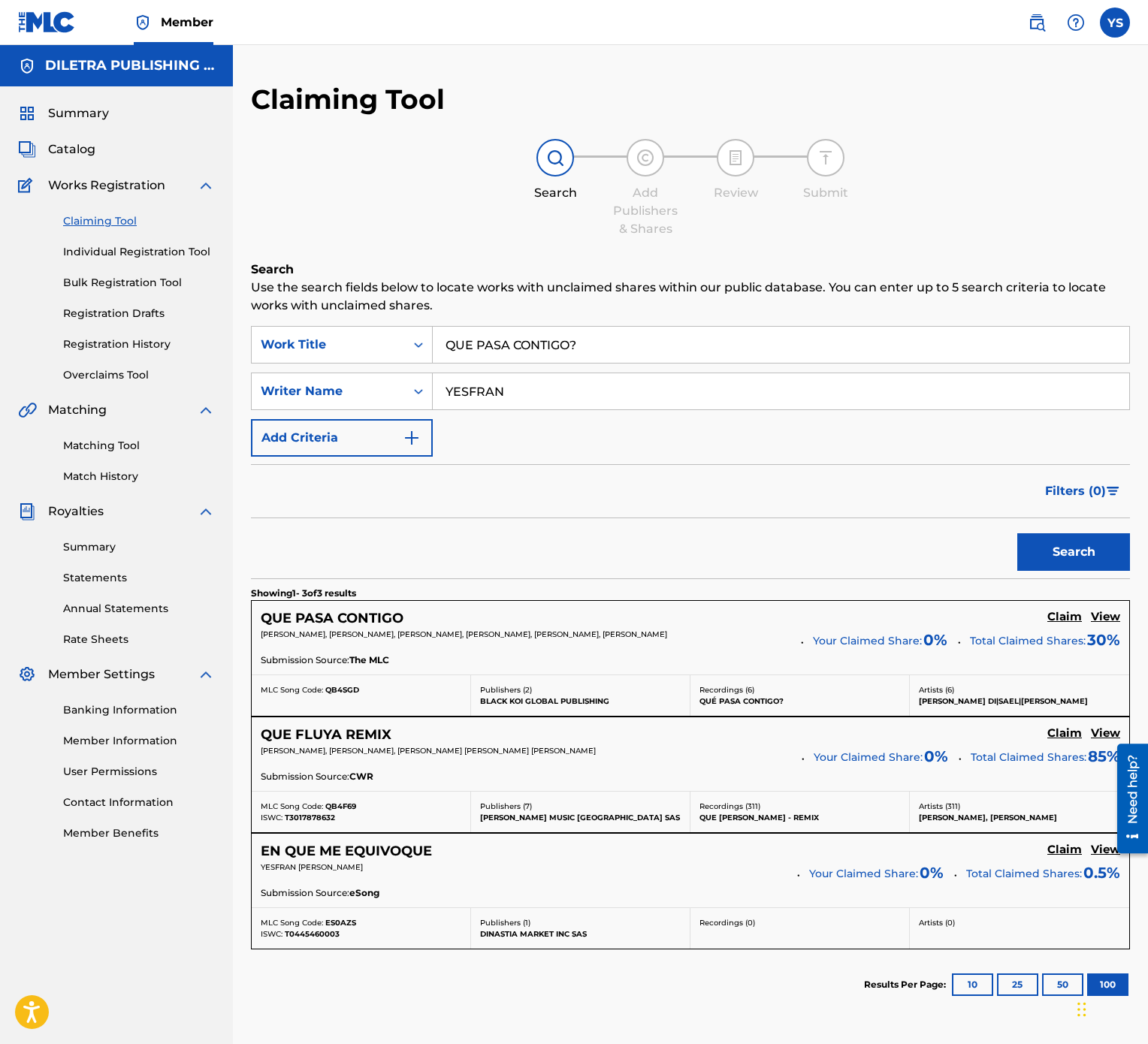
click at [1073, 521] on h5 "Claim" at bounding box center [1064, 617] width 35 height 15
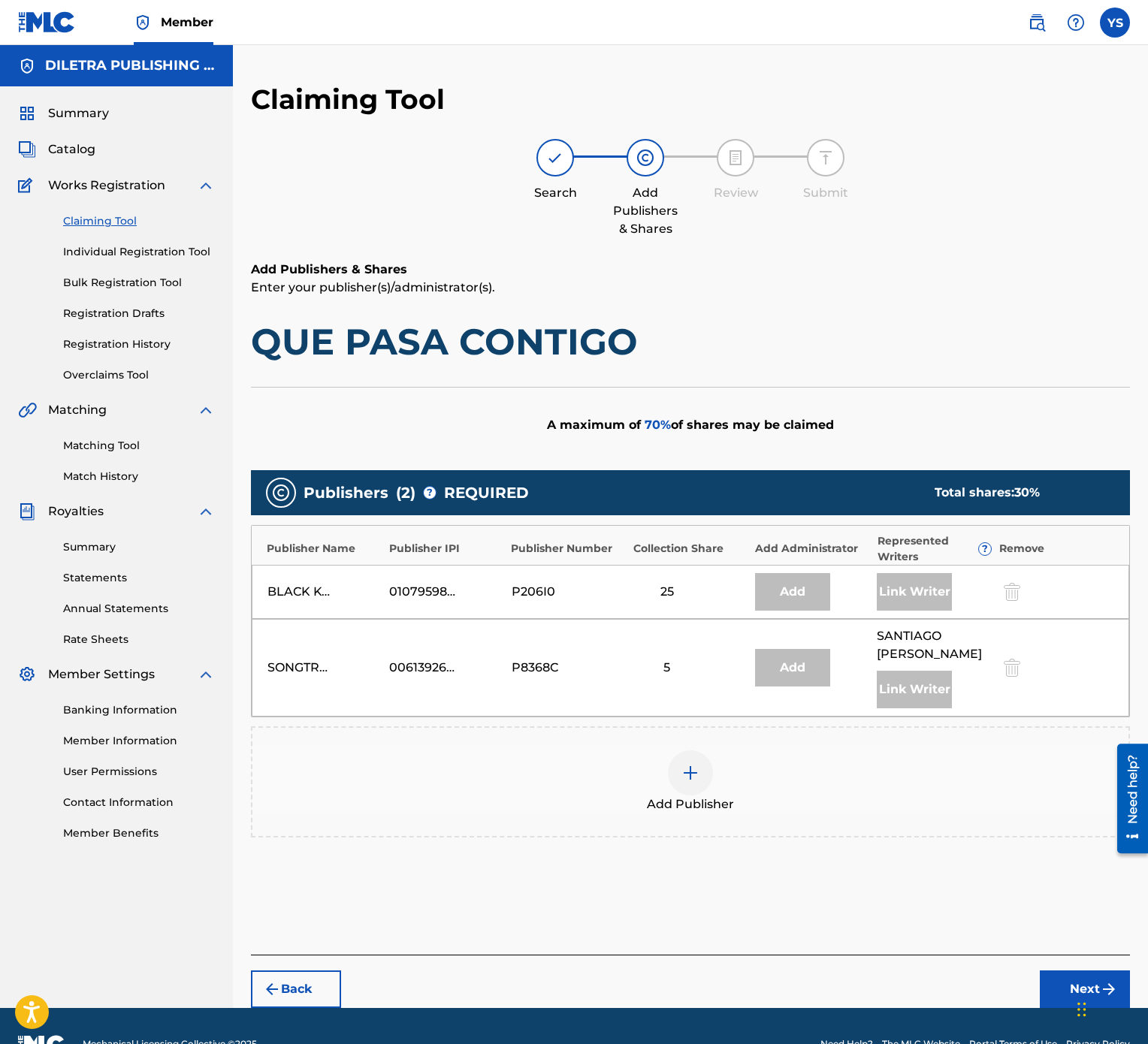
click at [703, 521] on div at bounding box center [690, 773] width 45 height 45
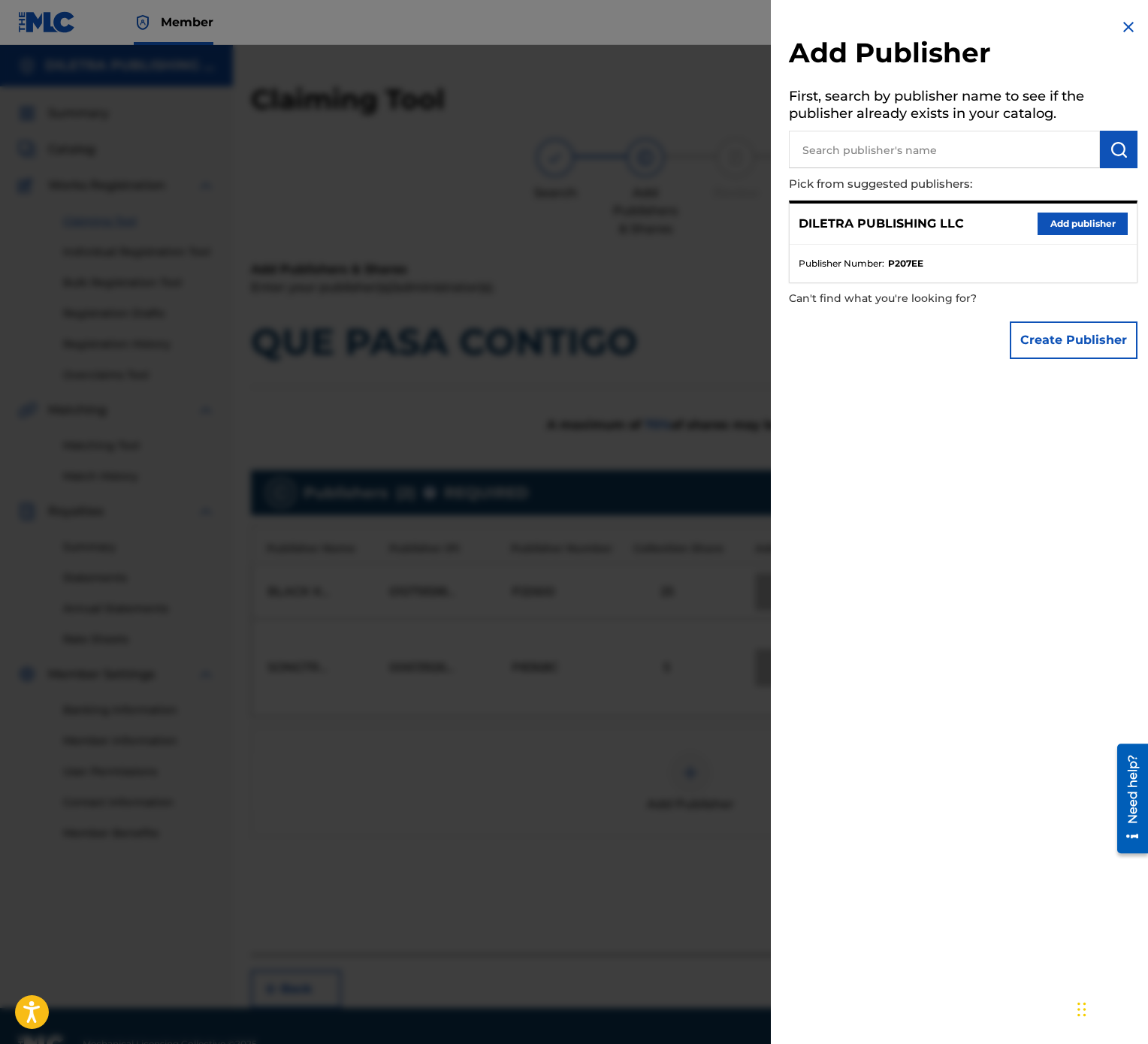
click at [1094, 229] on button "Add publisher" at bounding box center [1083, 223] width 90 height 23
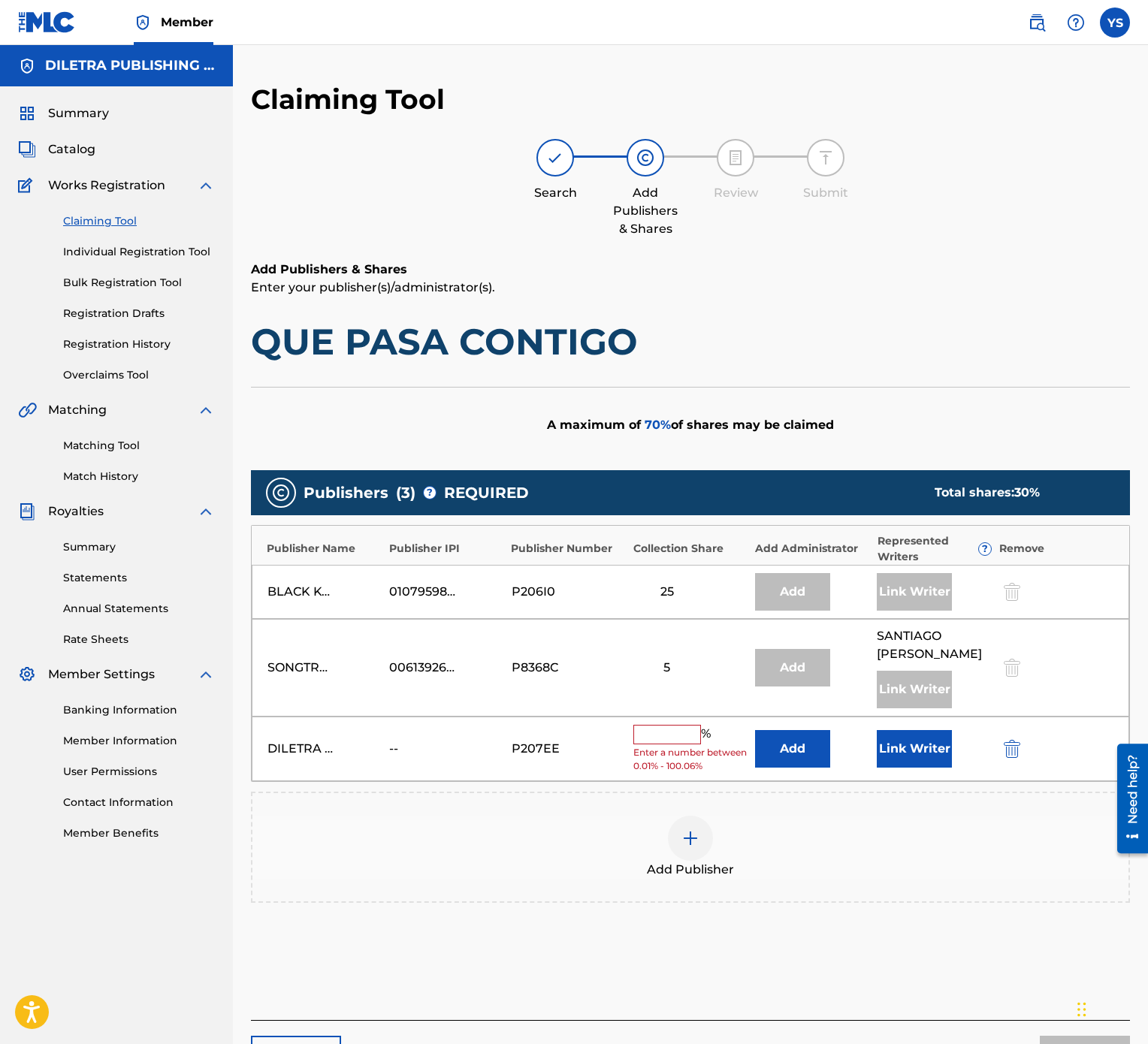
click at [659, 521] on input "text" at bounding box center [667, 734] width 67 height 20
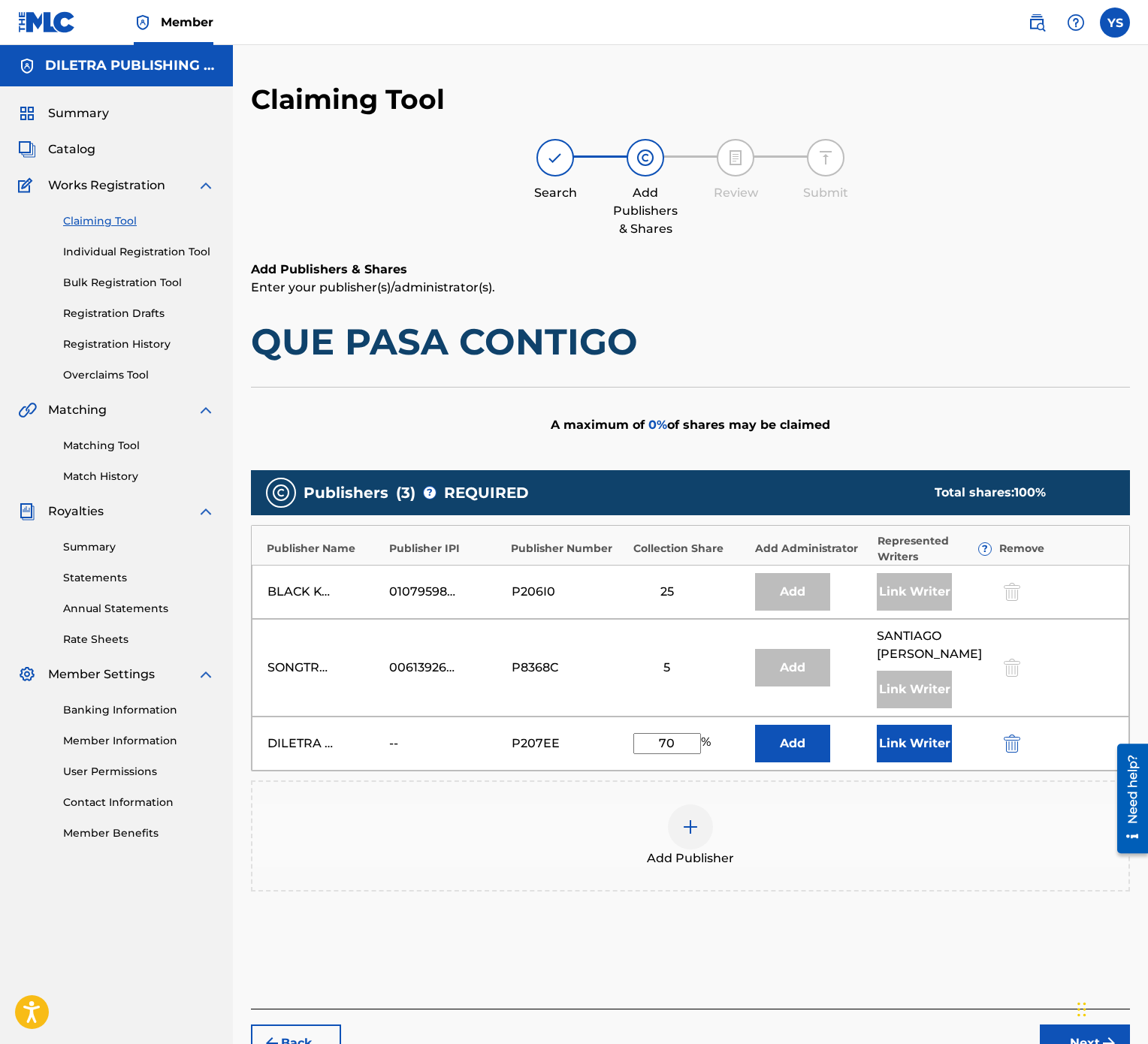
type input "70"
click at [968, 521] on div "Add Publisher" at bounding box center [690, 836] width 879 height 111
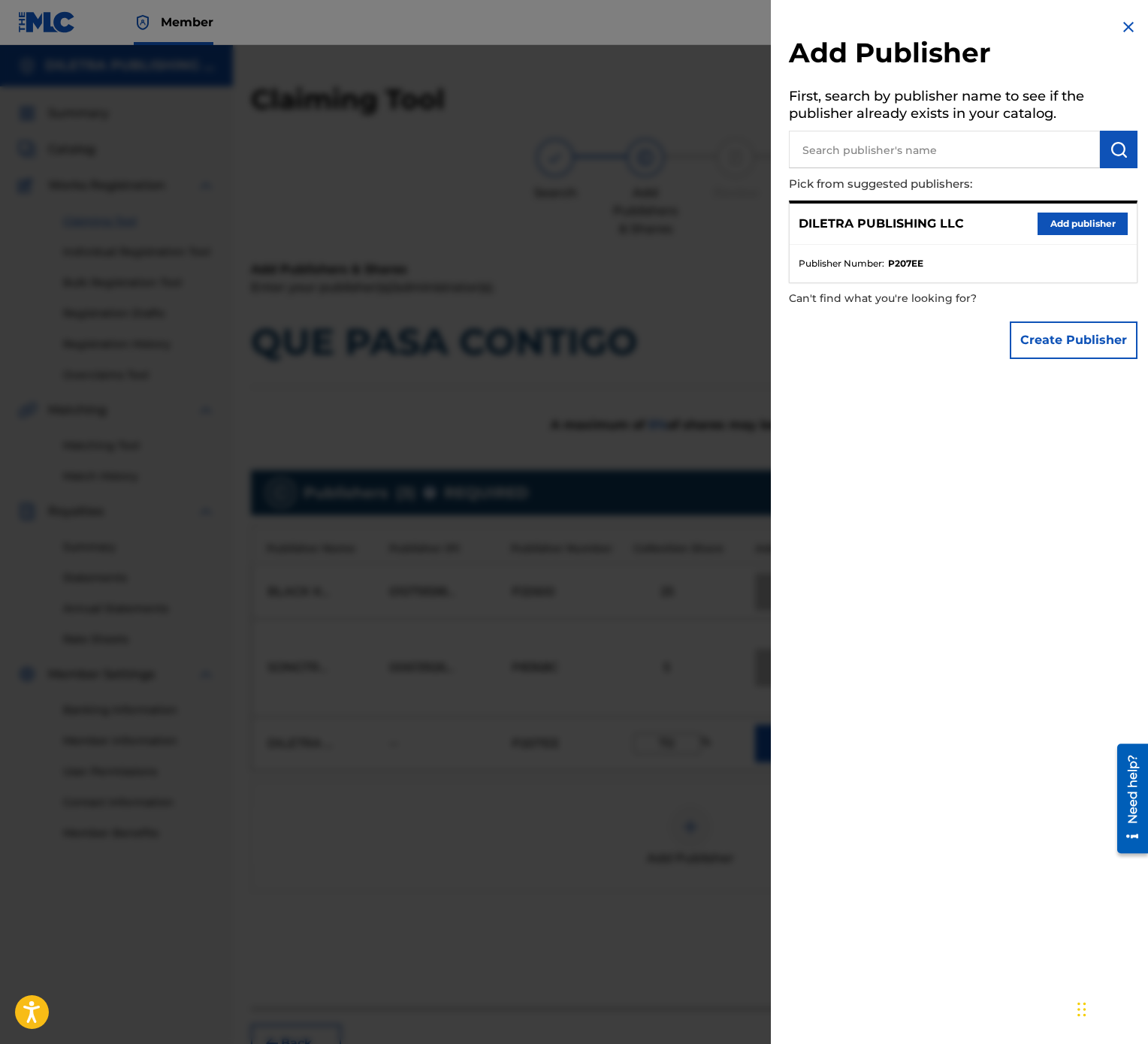
click at [1126, 39] on h2 "Add Publisher" at bounding box center [964, 55] width 349 height 38
click at [1124, 28] on img at bounding box center [1129, 27] width 18 height 18
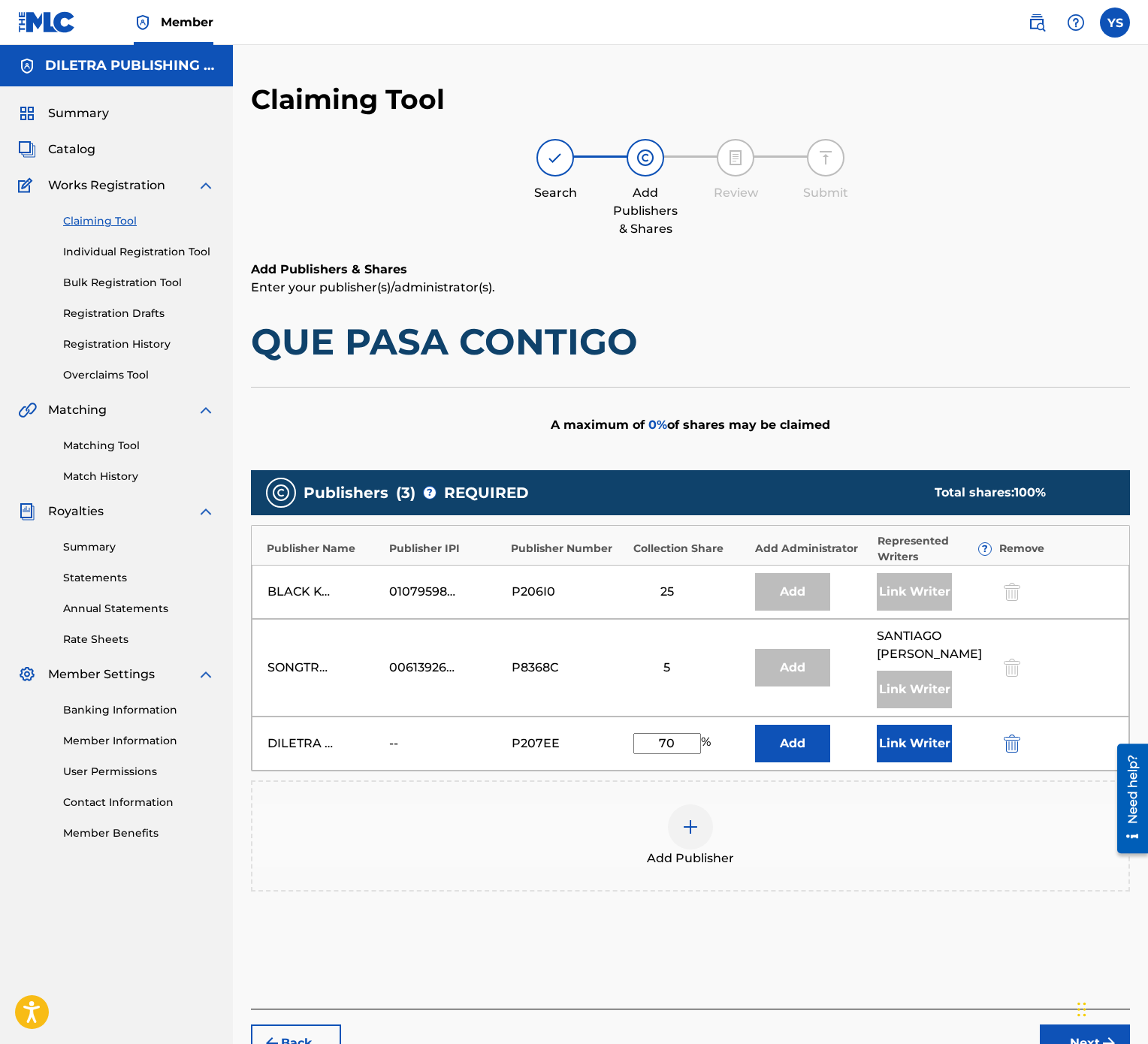
click at [896, 521] on button "Link Writer" at bounding box center [914, 743] width 75 height 37
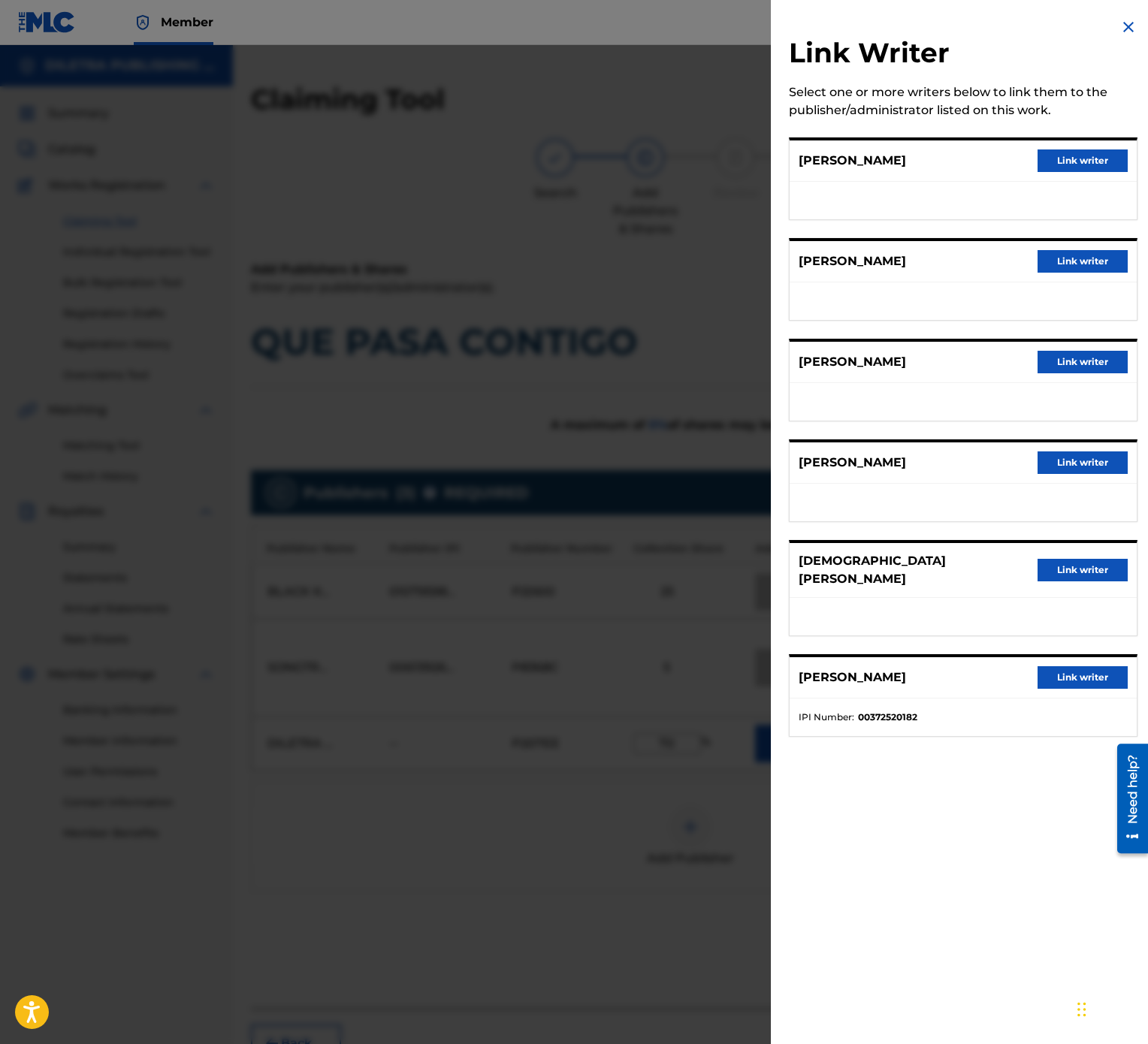
click at [1074, 255] on button "Link writer" at bounding box center [1083, 261] width 90 height 23
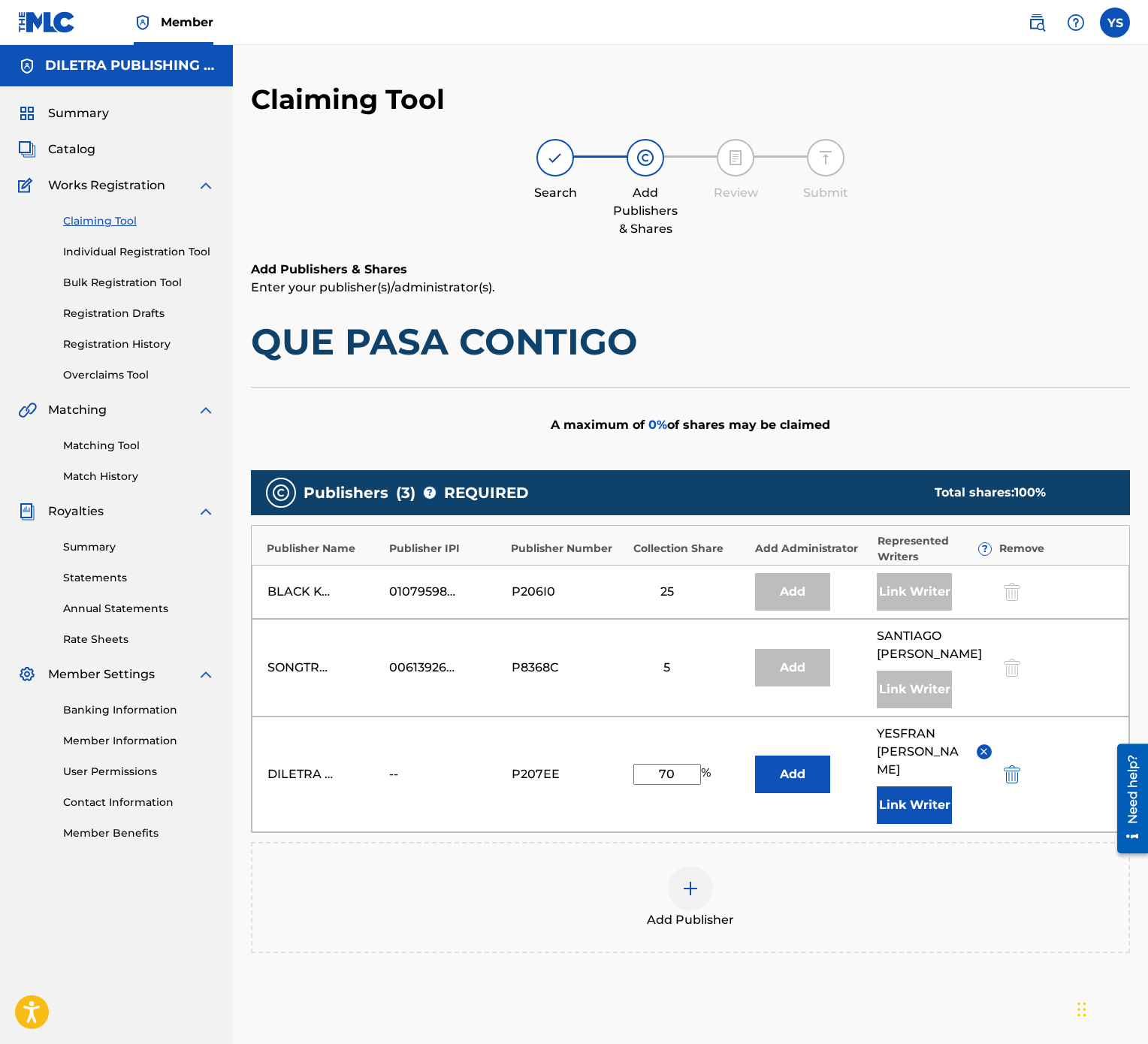
scroll to position [137, 0]
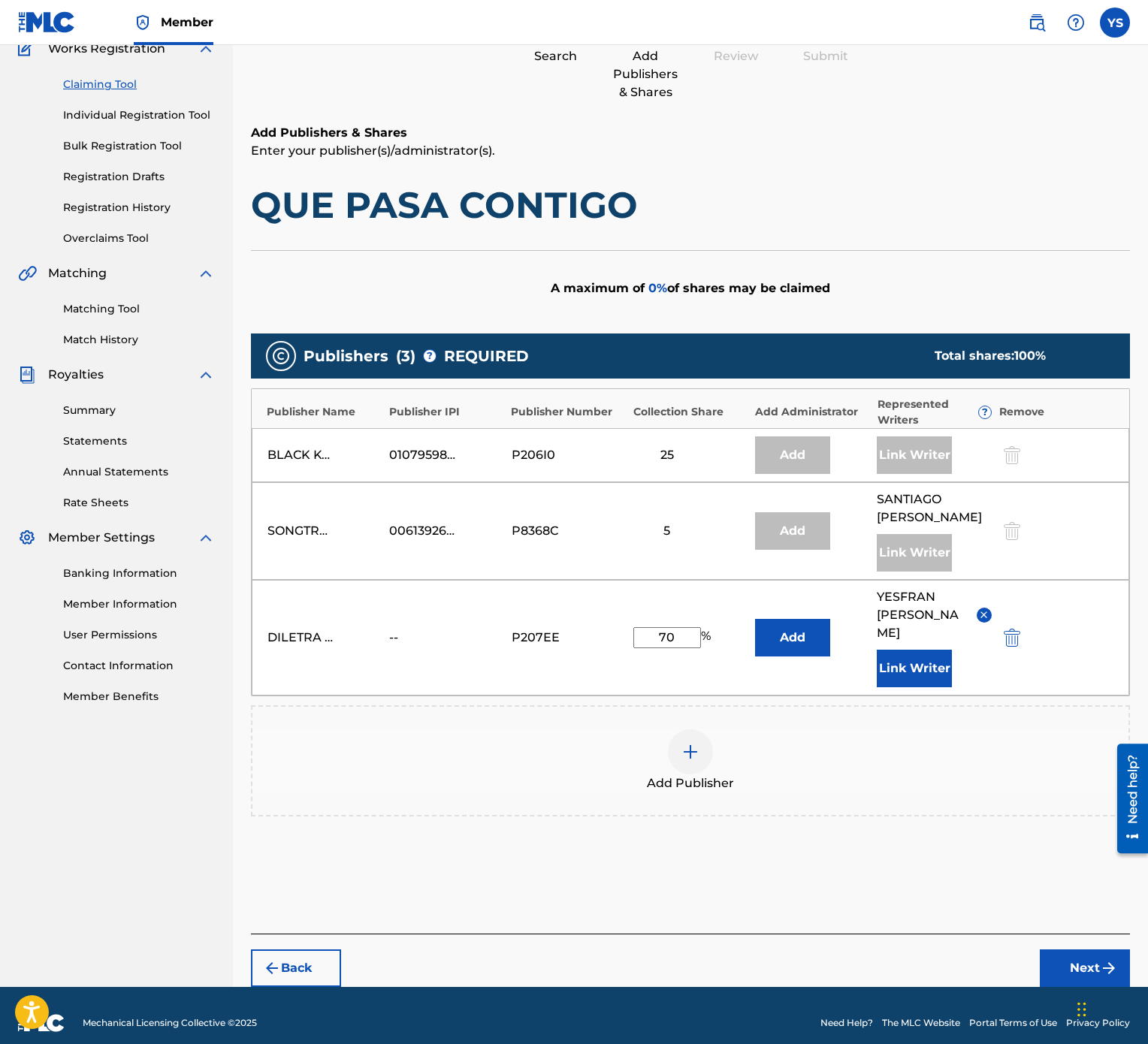
click at [1083, 521] on button "Next" at bounding box center [1084, 968] width 90 height 37
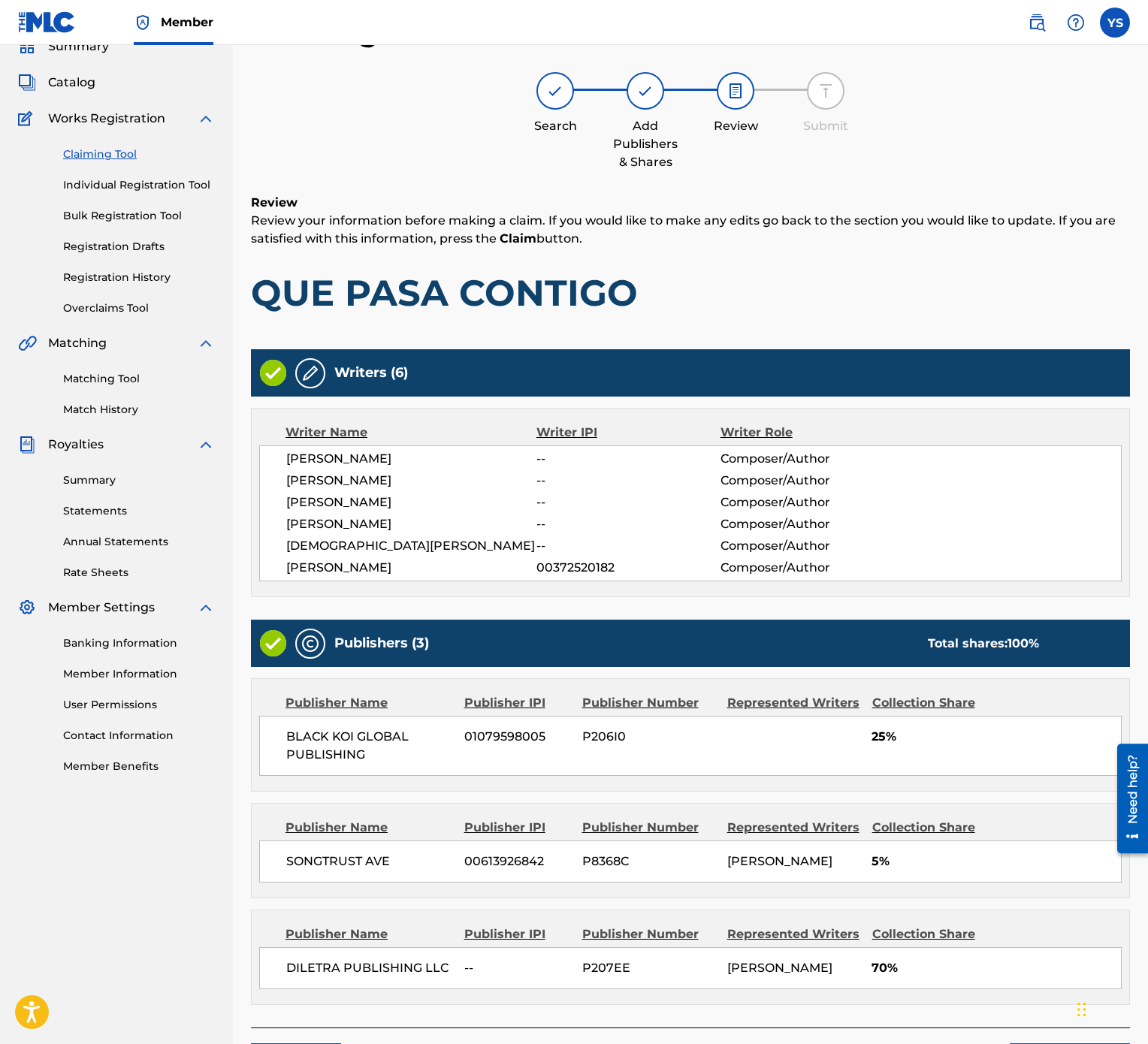
scroll to position [183, 0]
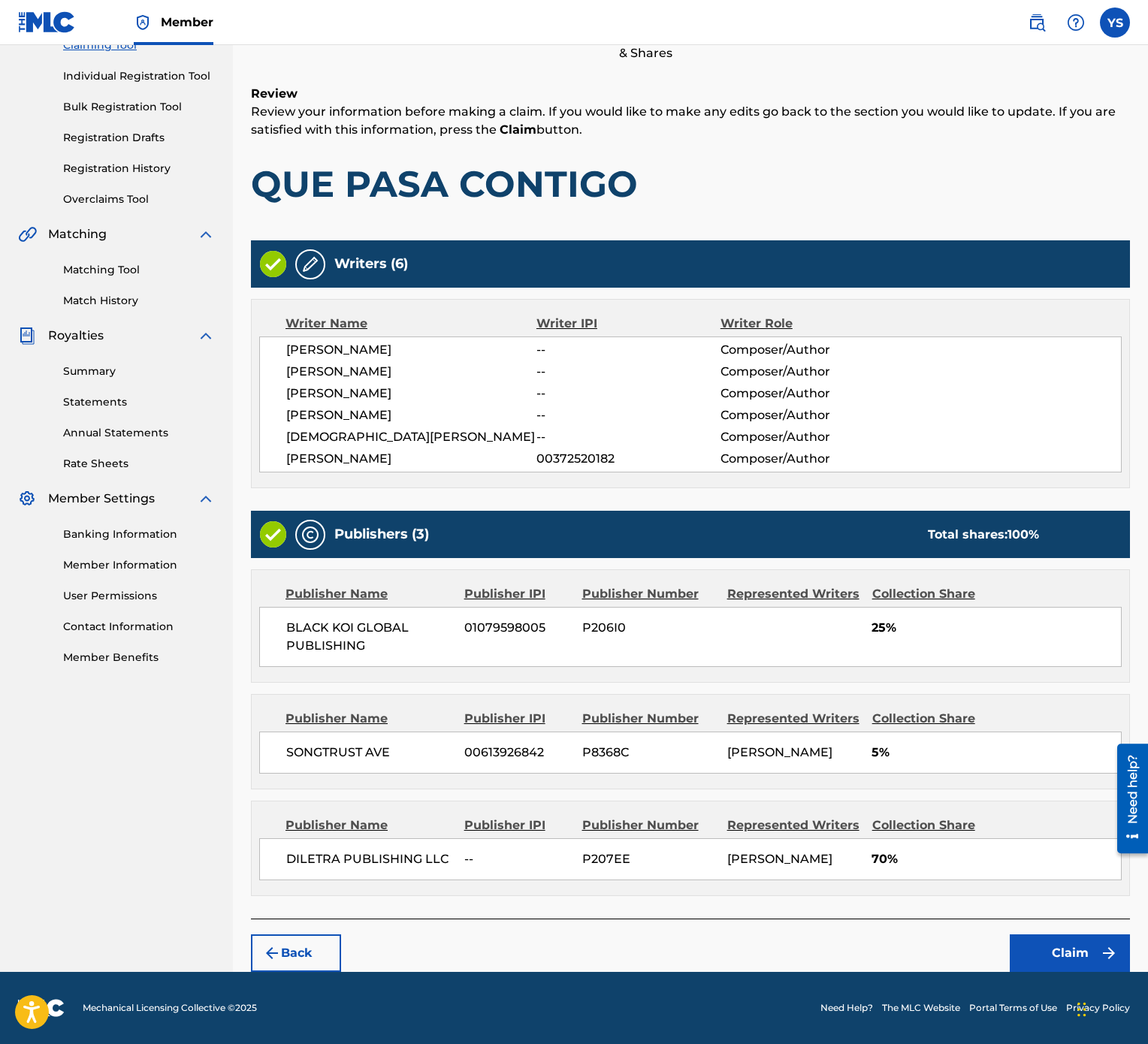
click at [1078, 521] on button "Claim" at bounding box center [1070, 952] width 120 height 37
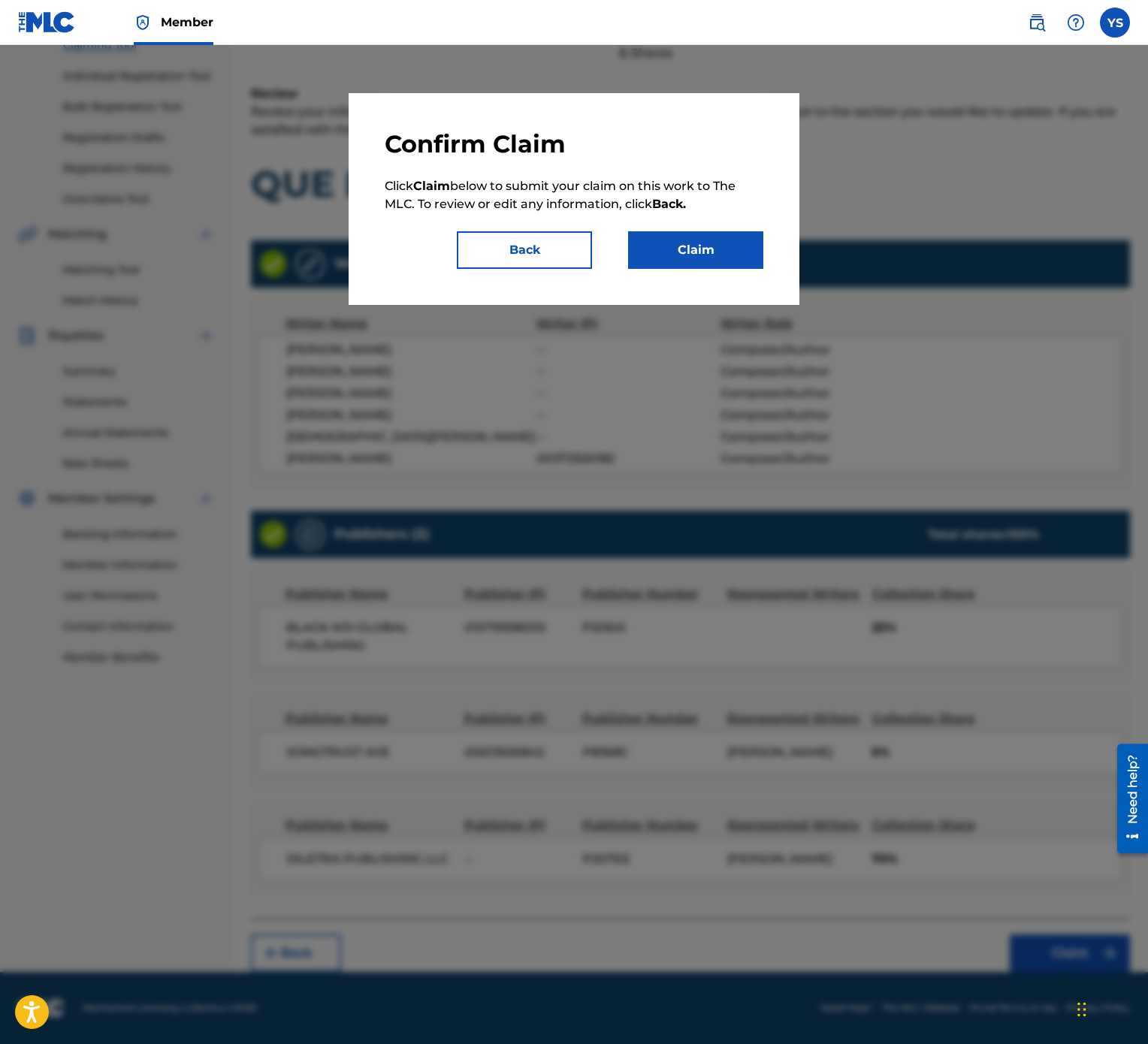
click at [674, 254] on button "Claim" at bounding box center [696, 250] width 135 height 37
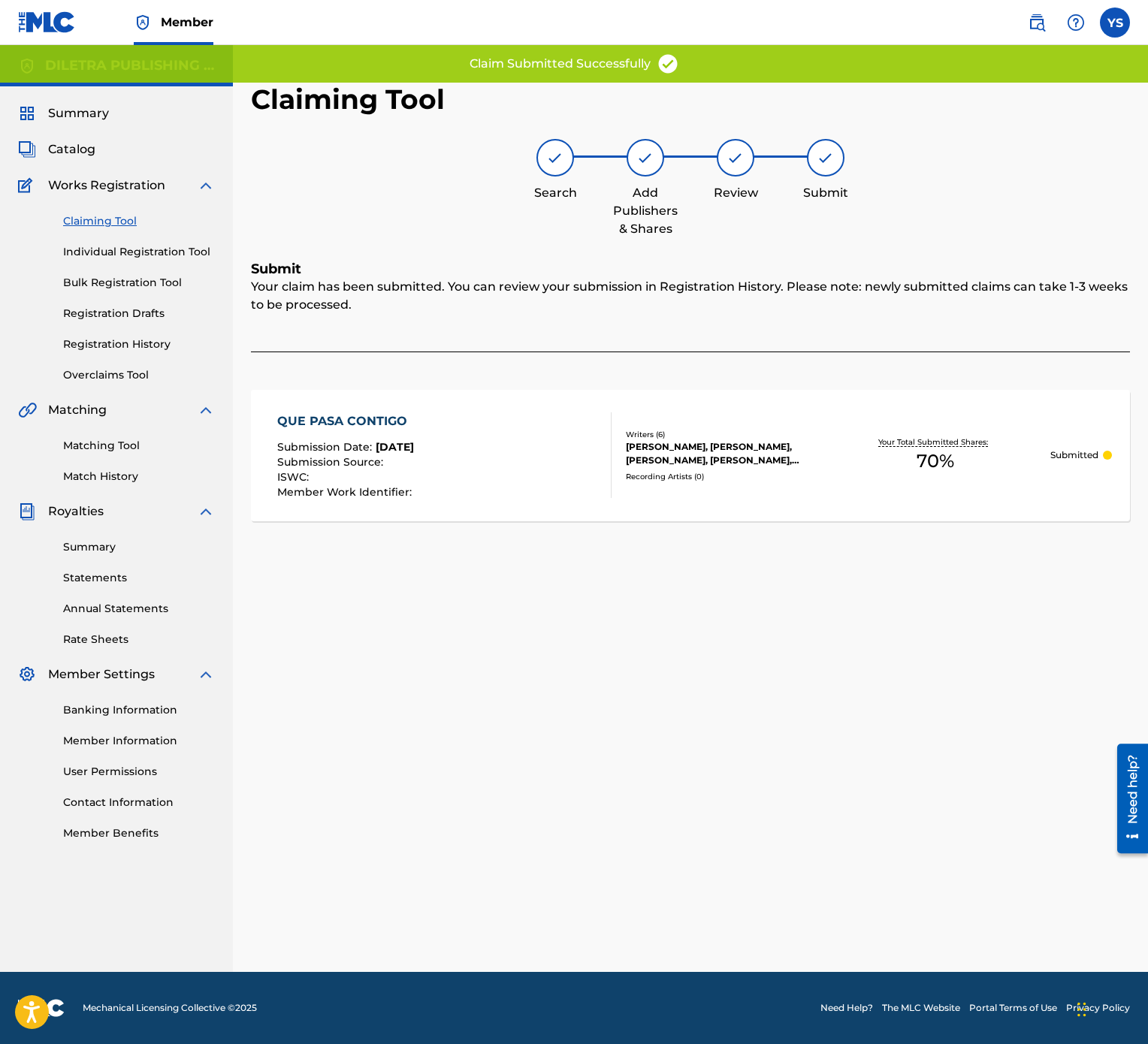
scroll to position [0, 0]
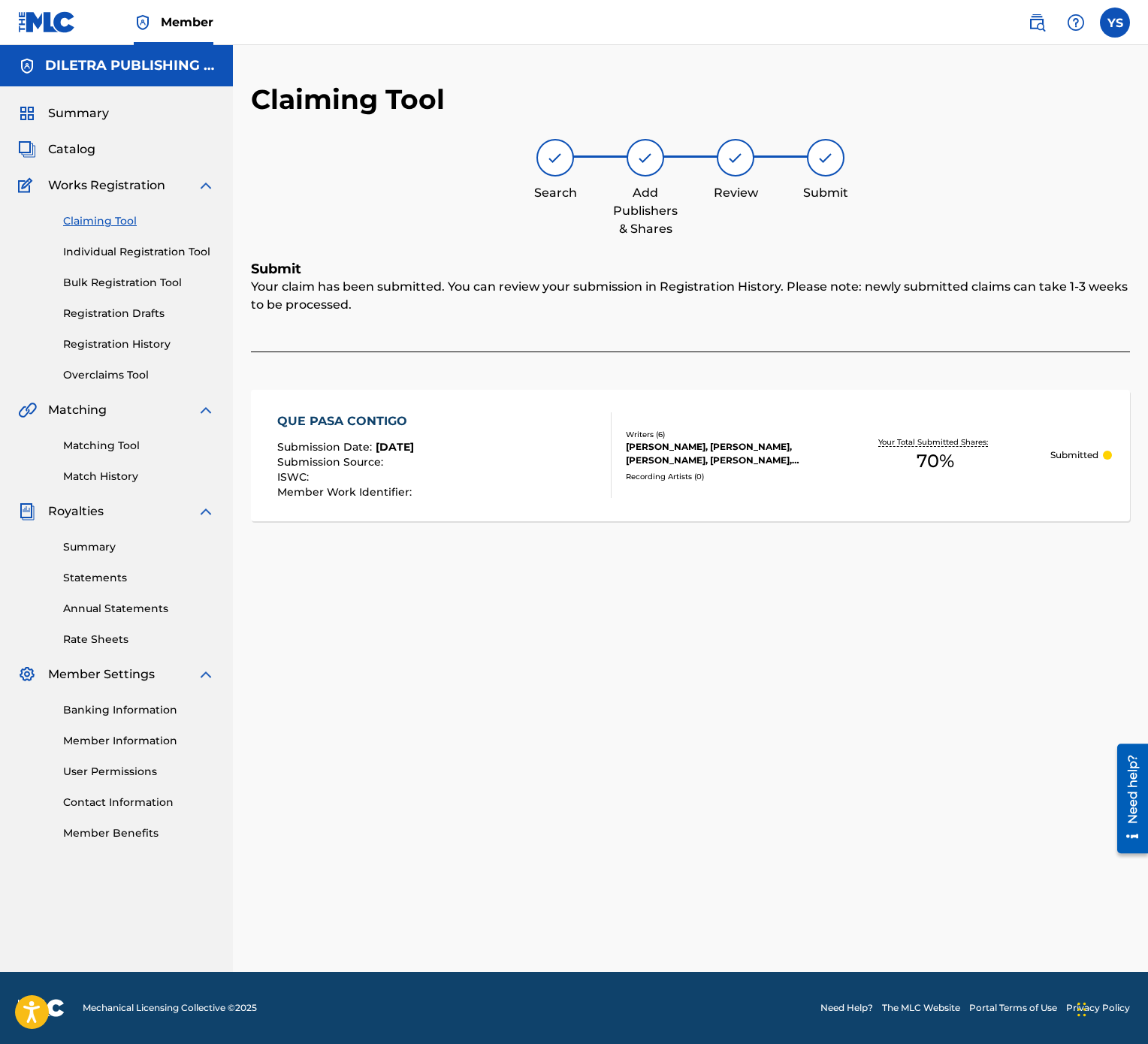
click at [111, 225] on link "Claiming Tool" at bounding box center [138, 221] width 152 height 15
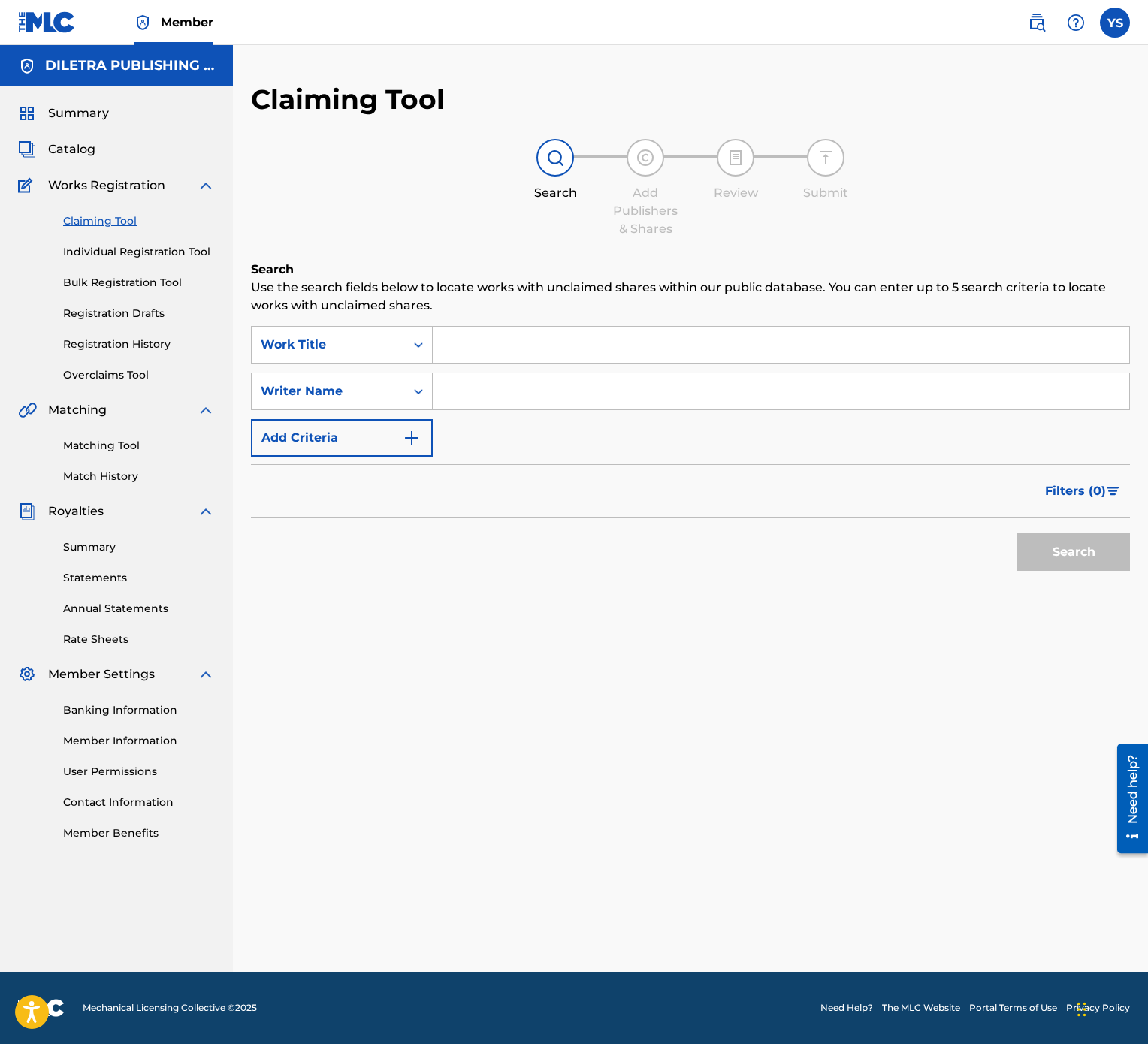
click at [589, 350] on input "Search Form" at bounding box center [781, 345] width 697 height 36
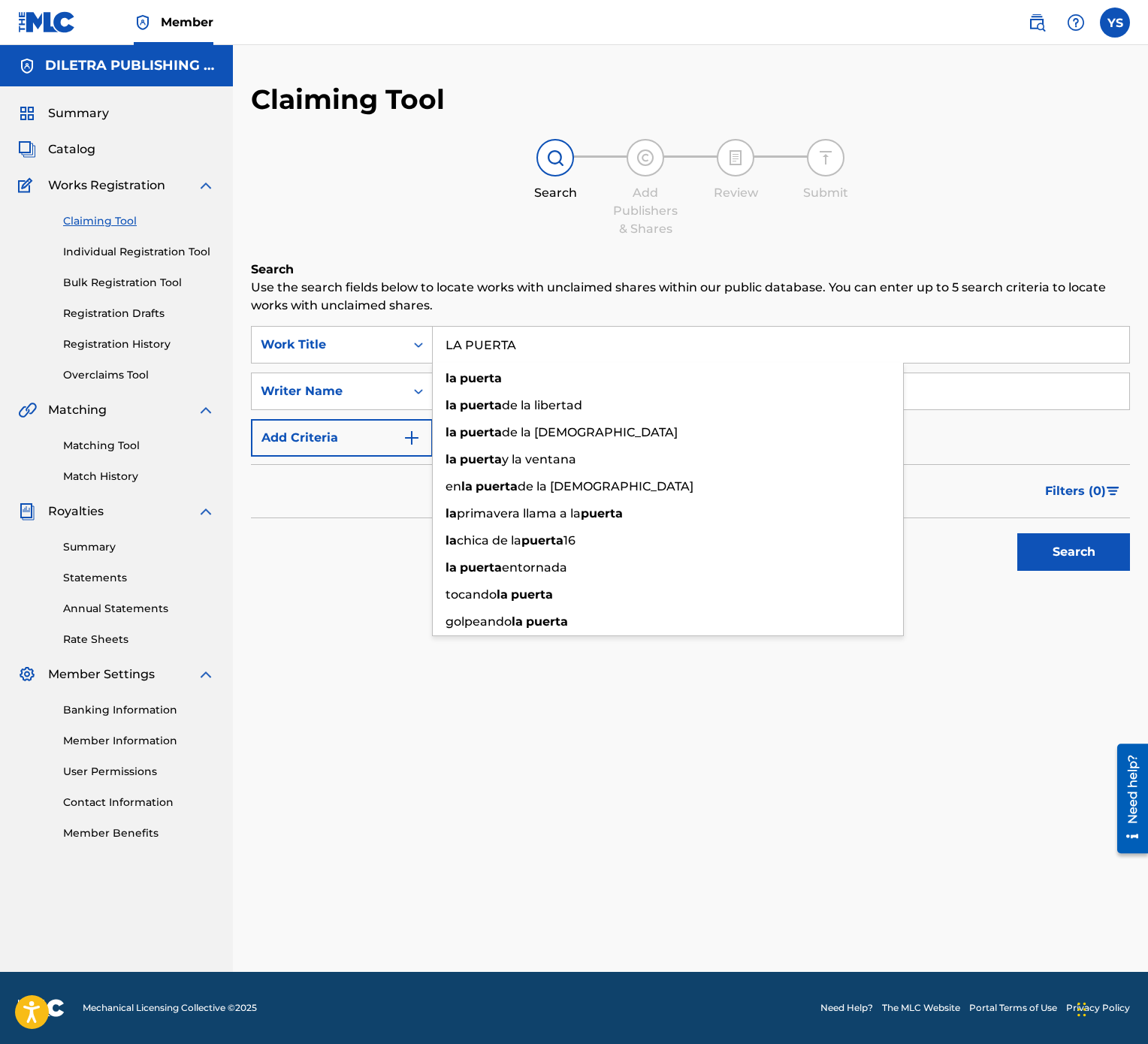
type input "LA PUERTA"
click at [1017, 521] on button "Search" at bounding box center [1074, 551] width 113 height 37
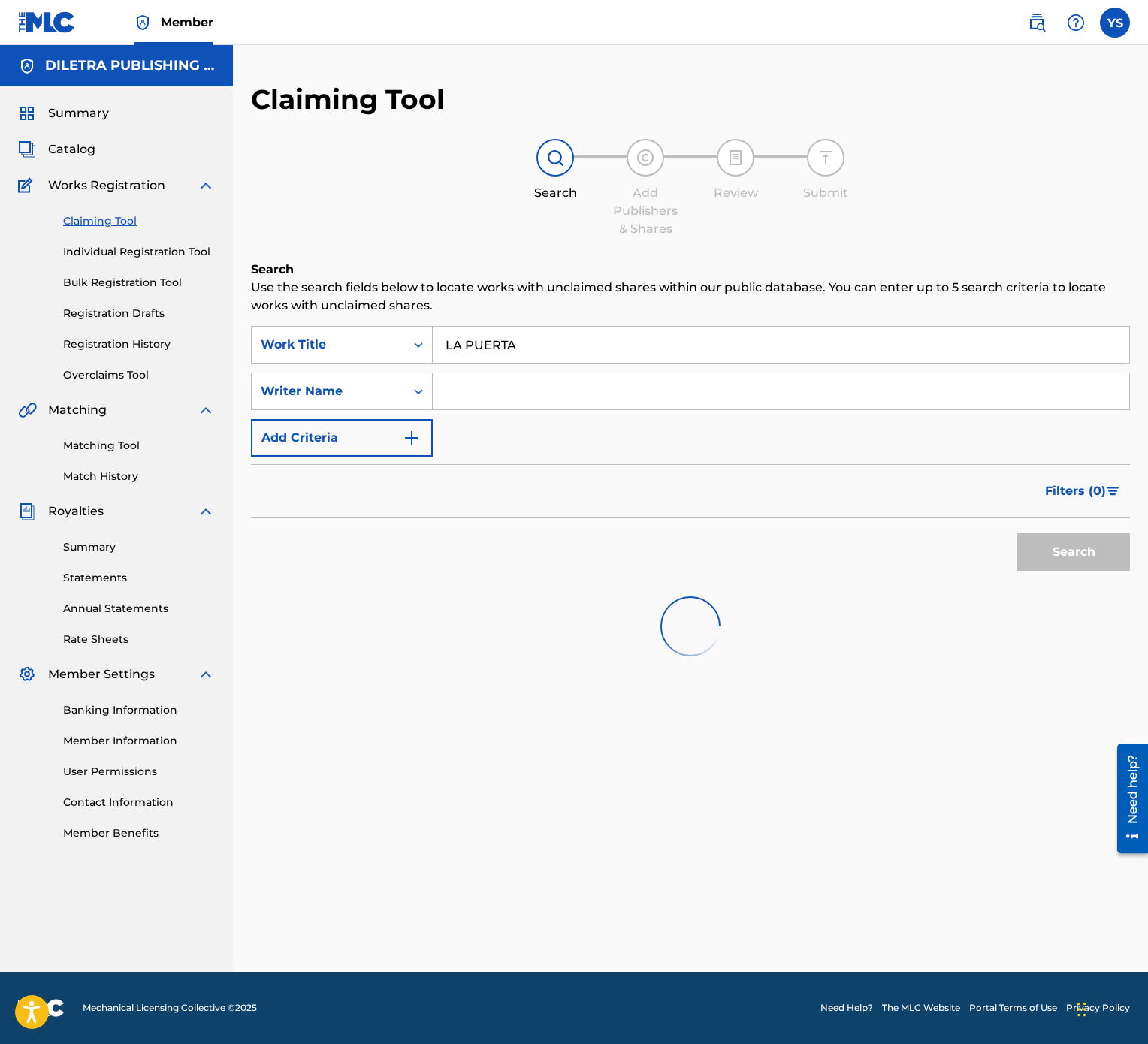
click at [549, 389] on input "Search Form" at bounding box center [781, 391] width 697 height 36
type input "YESFRAN"
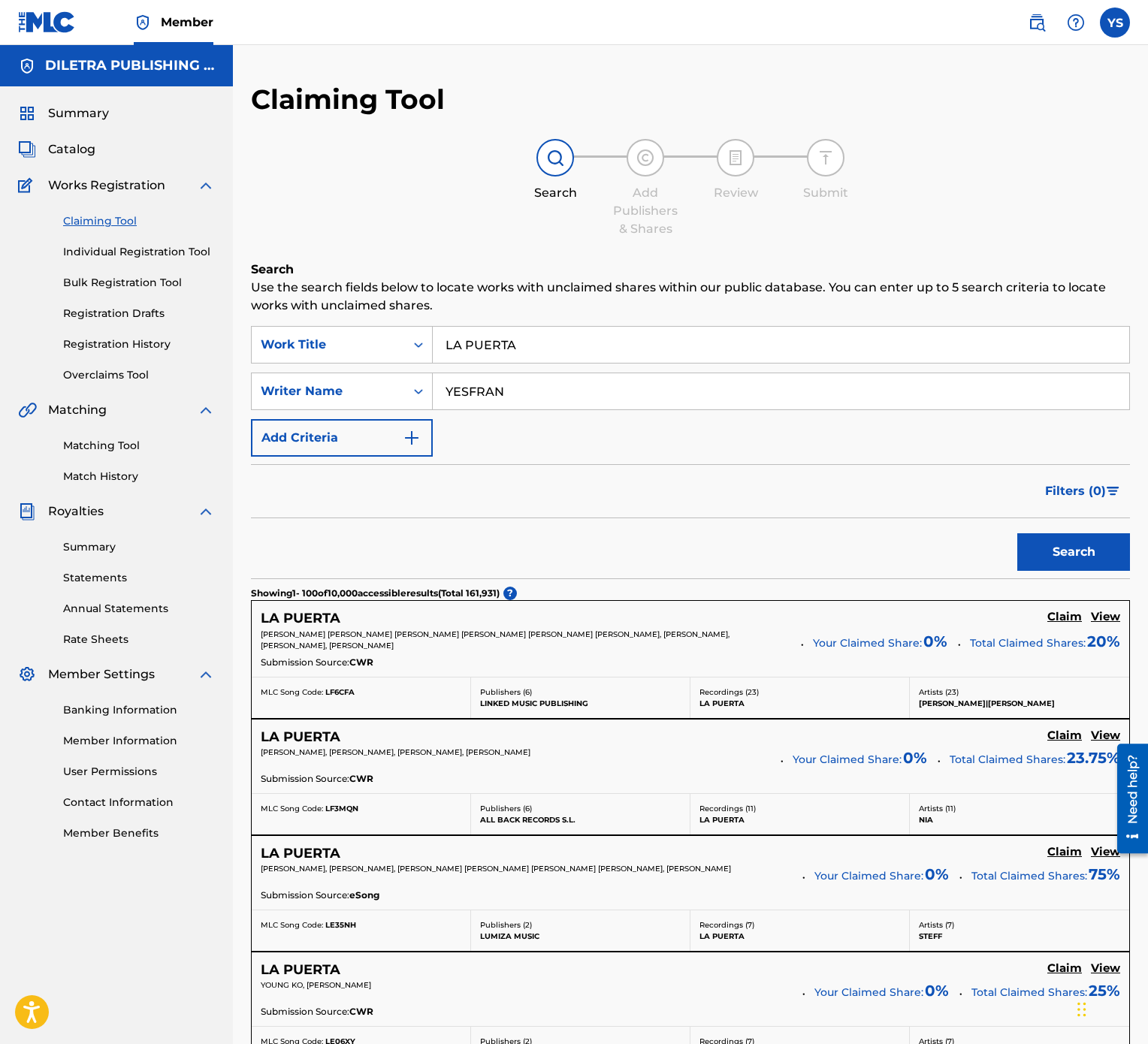
click at [1088, 521] on button "Search" at bounding box center [1074, 551] width 113 height 37
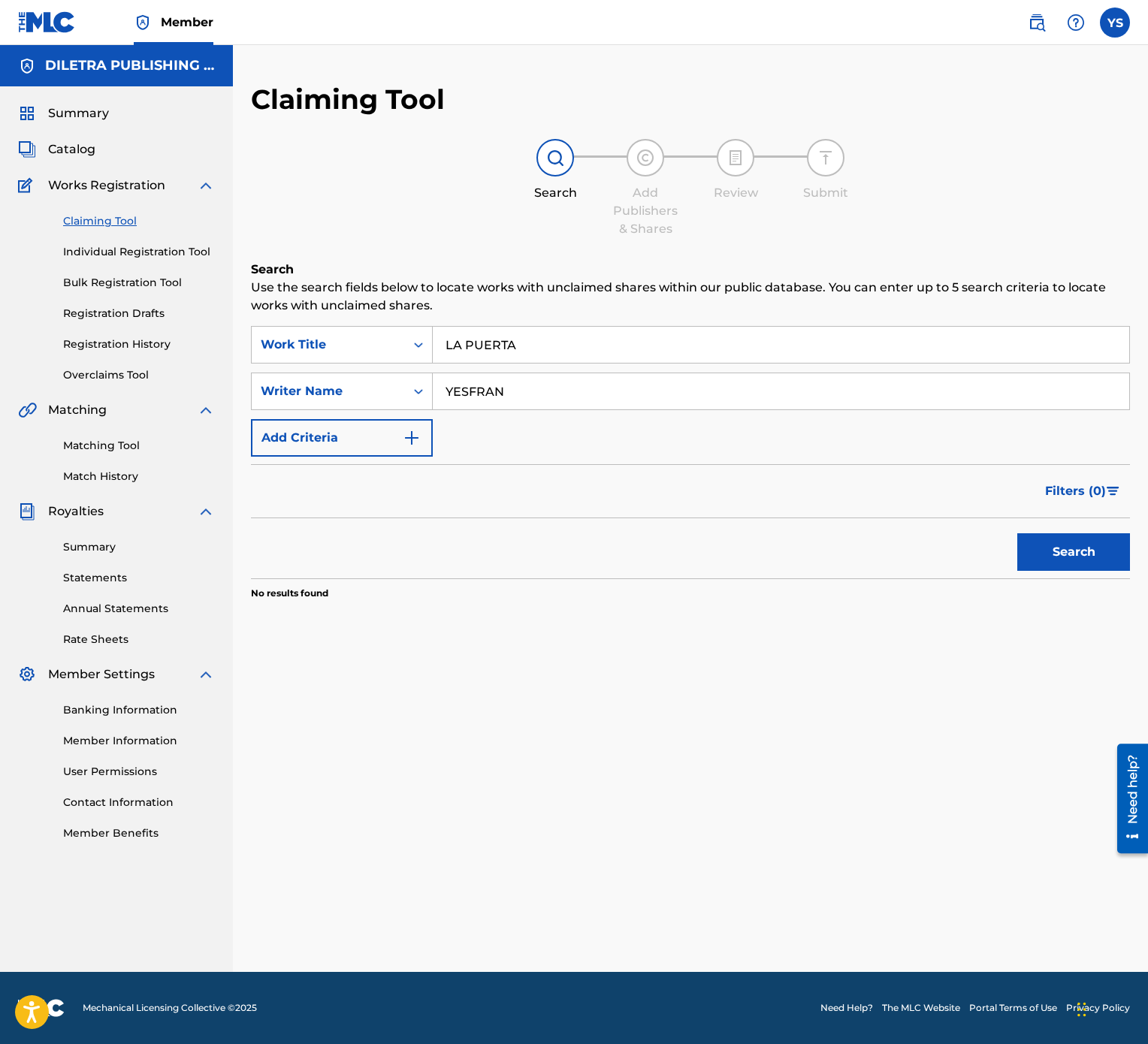
click at [698, 399] on input "YESFRAN" at bounding box center [781, 391] width 697 height 36
click at [1059, 521] on button "Search" at bounding box center [1074, 551] width 113 height 37
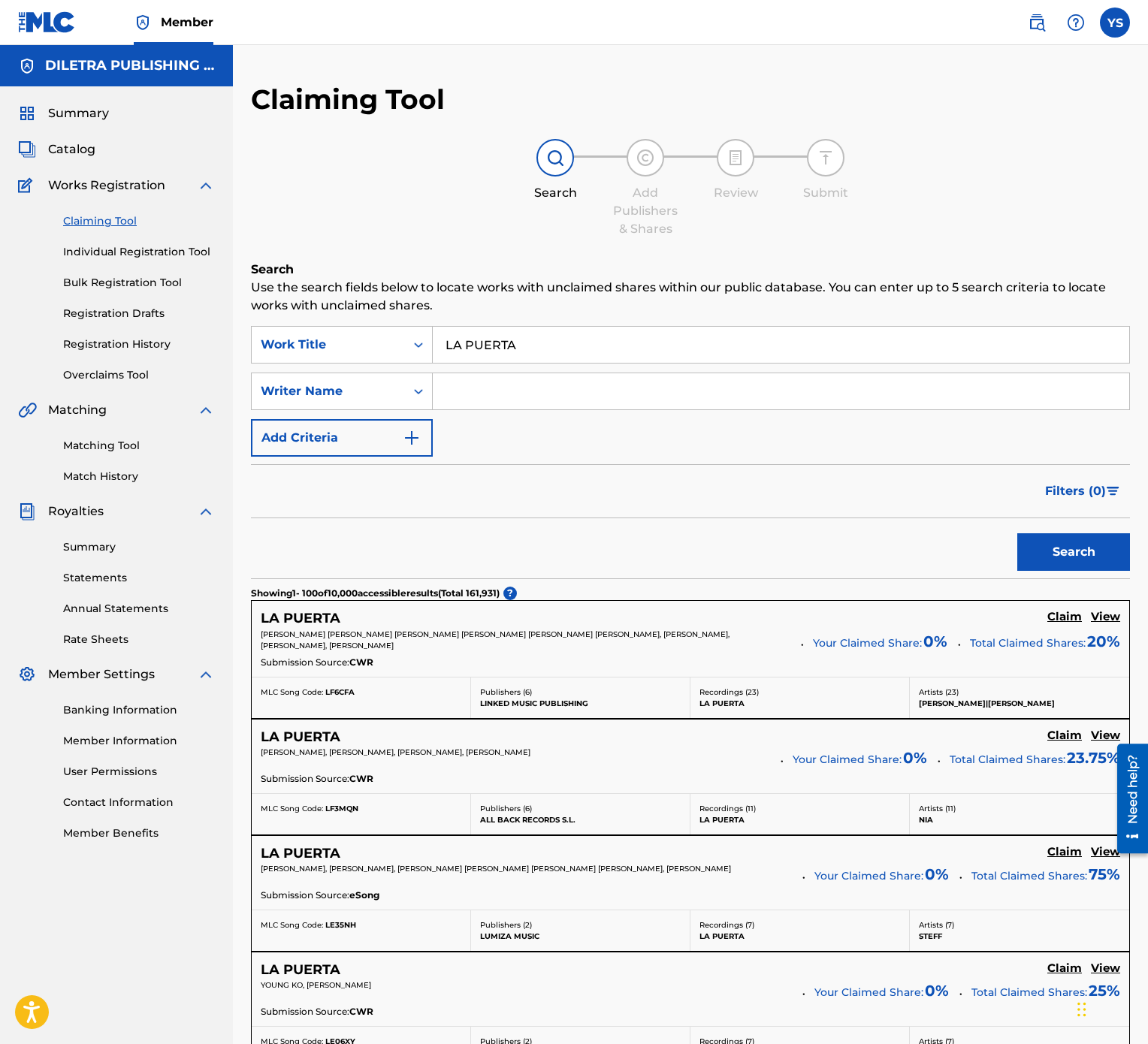
click at [538, 374] on input "Search Form" at bounding box center [781, 391] width 697 height 36
type input "YESFRAN"
click at [1082, 521] on button "Search" at bounding box center [1074, 551] width 113 height 37
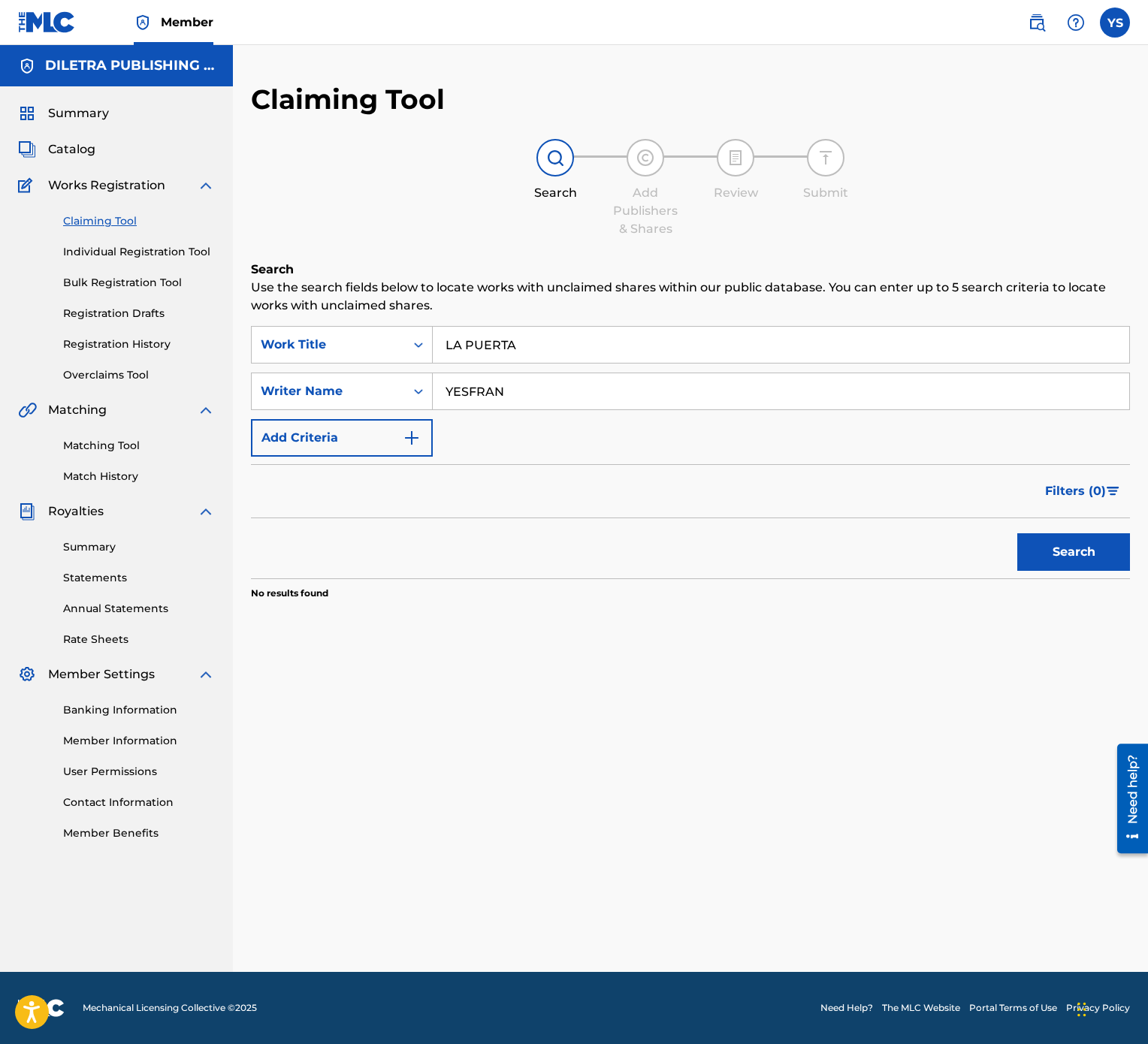
click at [513, 389] on input "YESFRAN" at bounding box center [781, 391] width 697 height 36
type input "[PERSON_NAME]"
click at [1046, 521] on button "Search" at bounding box center [1074, 551] width 113 height 37
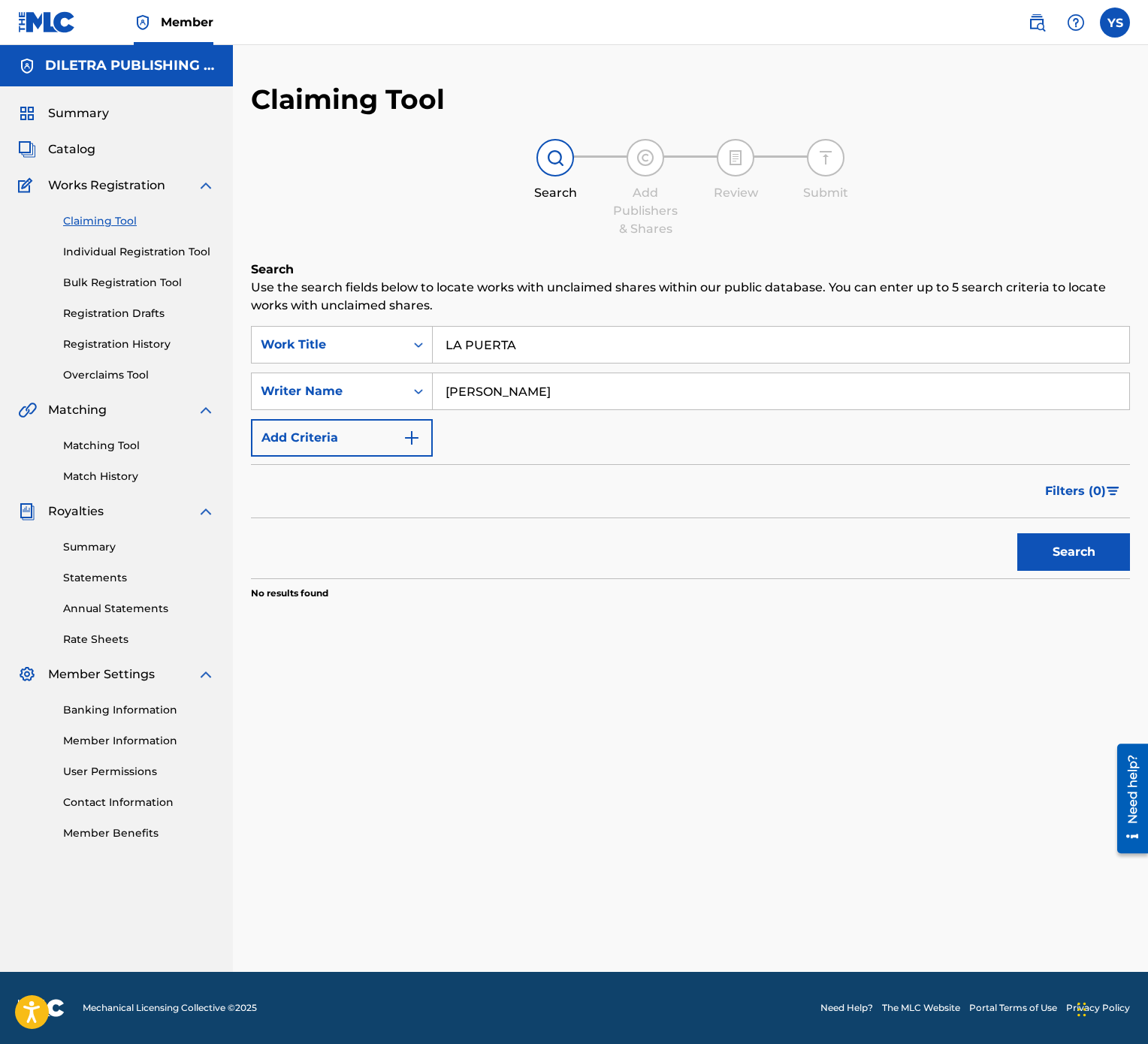
click at [634, 346] on input "LA PUERTA" at bounding box center [781, 345] width 697 height 36
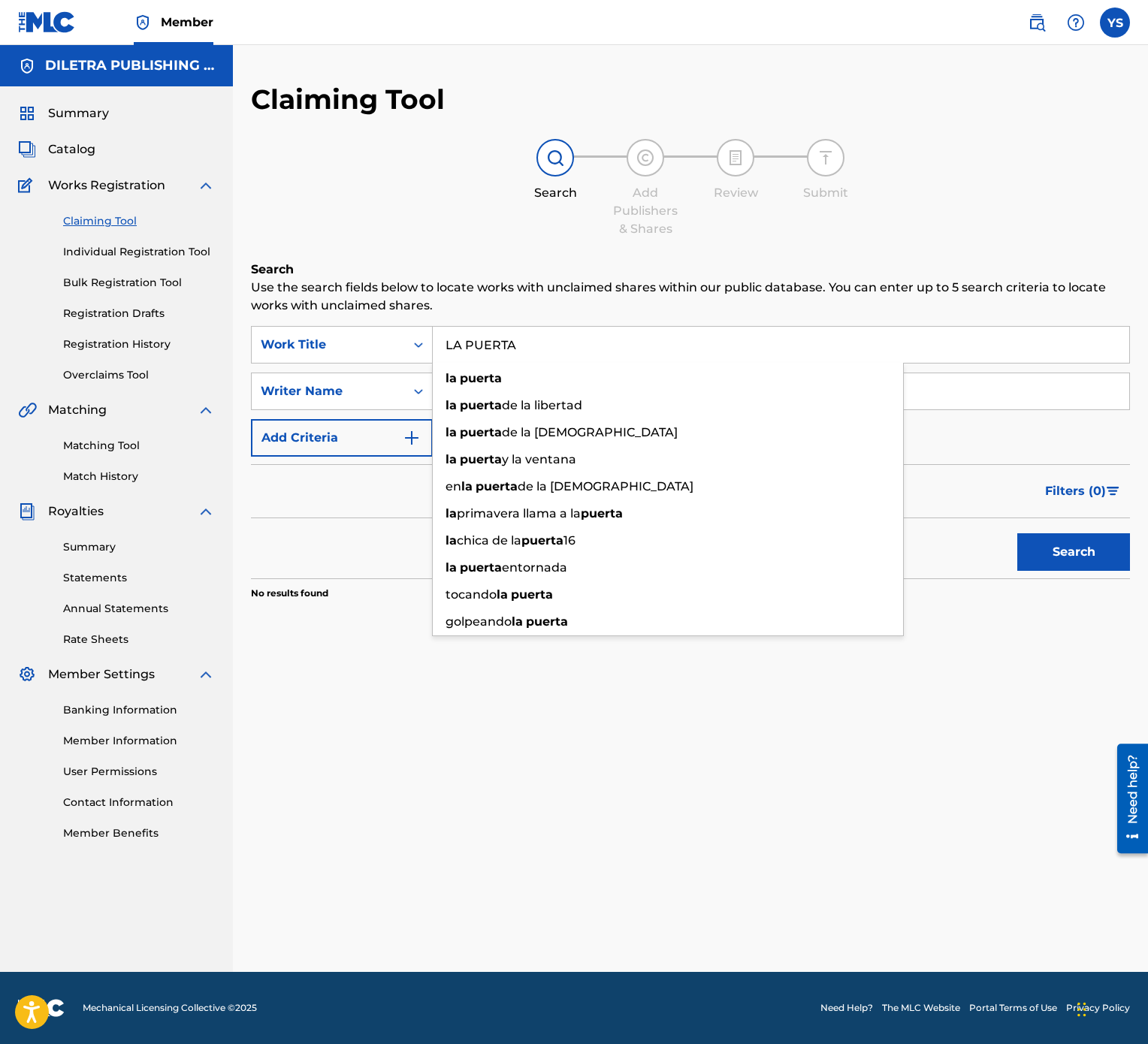
click at [634, 346] on input "LA PUERTA" at bounding box center [781, 345] width 697 height 36
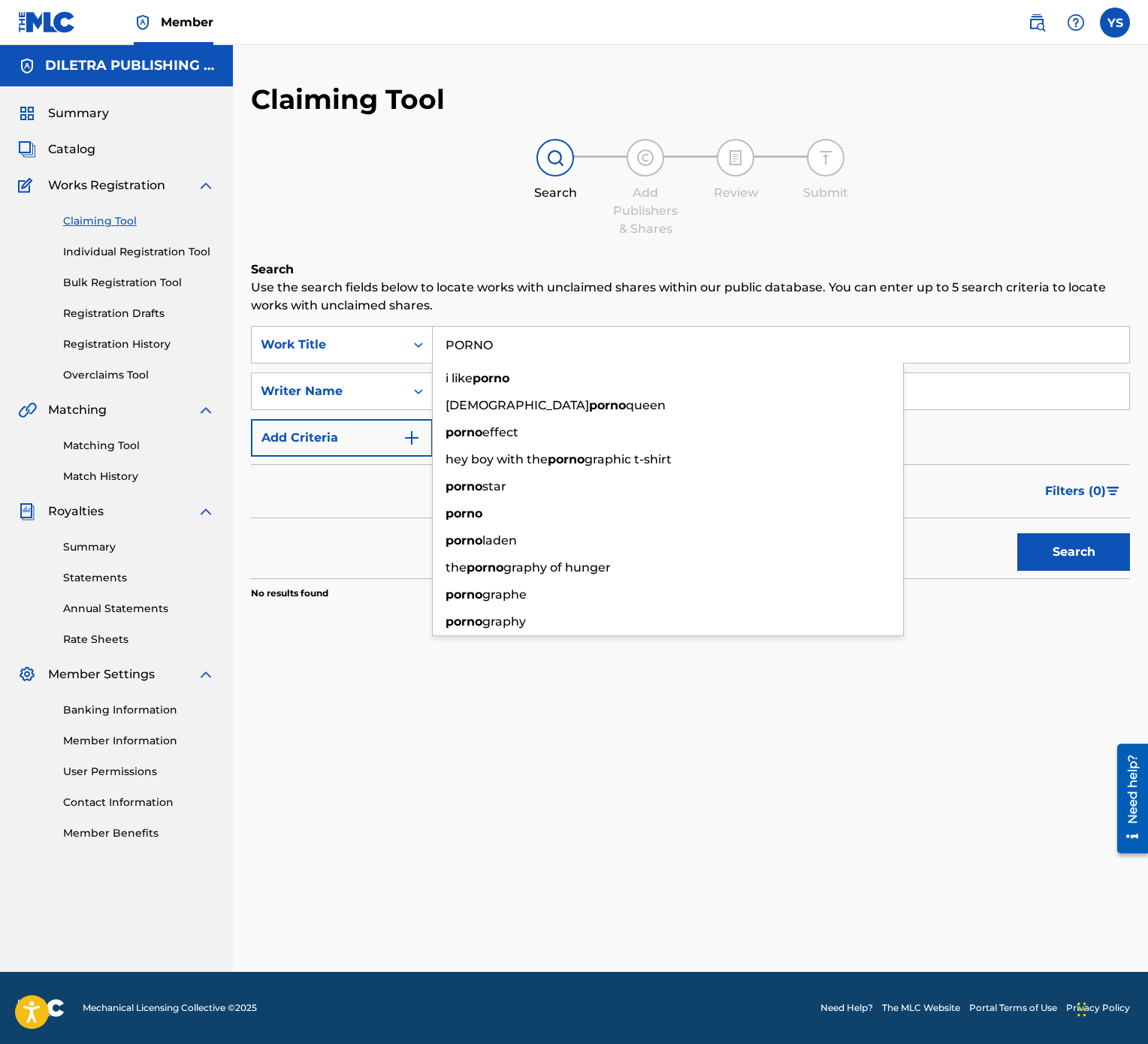
type input "PORNO"
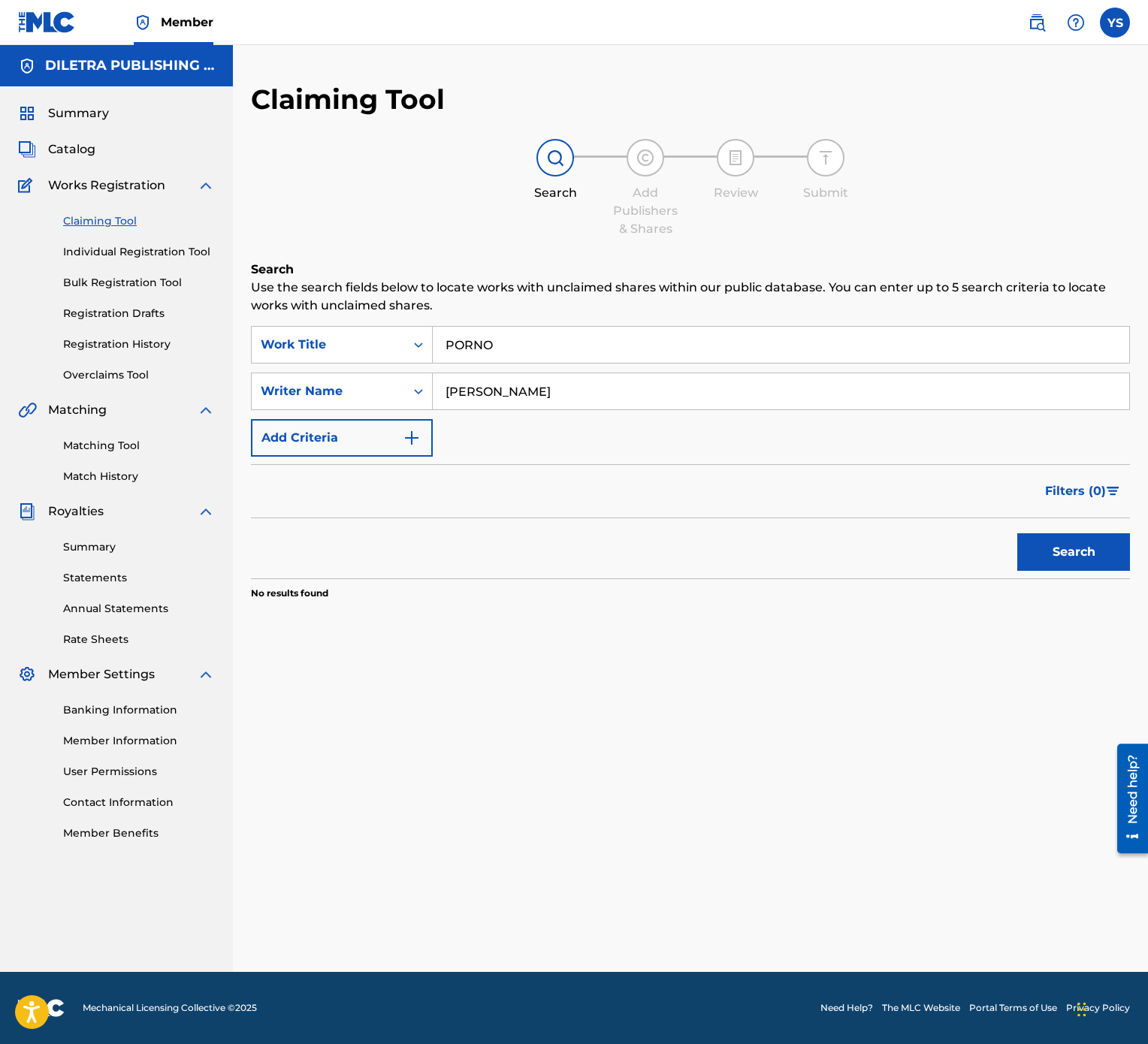
click at [790, 521] on div "Claiming Tool Search Add Publishers & Shares Review Submit Search Use the searc…" at bounding box center [690, 527] width 915 height 890
click at [1088, 521] on button "Search" at bounding box center [1074, 551] width 113 height 37
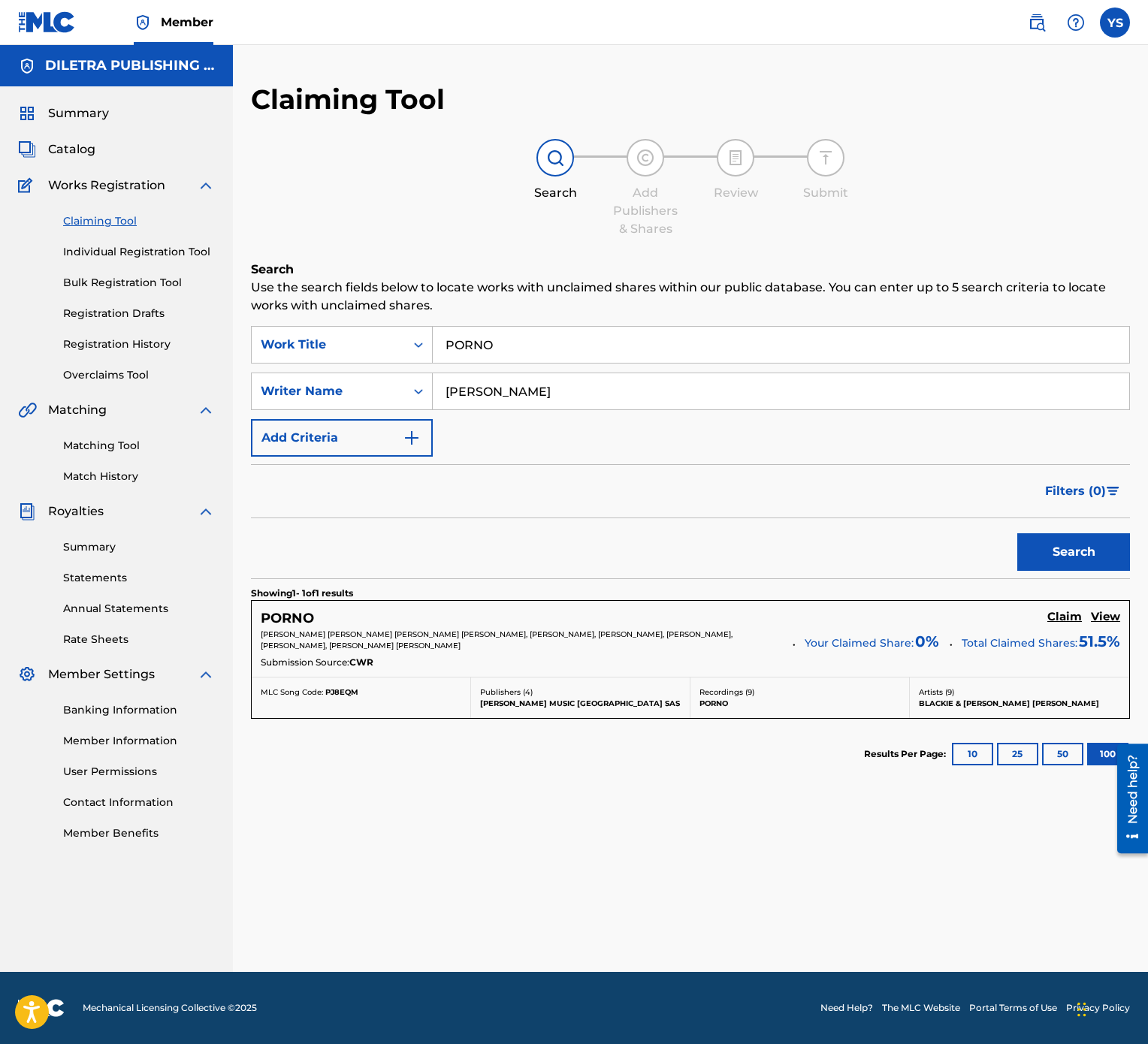
click at [573, 389] on input "[PERSON_NAME]" at bounding box center [781, 391] width 697 height 36
type input "YESFRAN [PERSON_NAME]"
click at [1063, 521] on button "Search" at bounding box center [1074, 551] width 113 height 37
click at [1070, 521] on h5 "Claim" at bounding box center [1064, 617] width 35 height 15
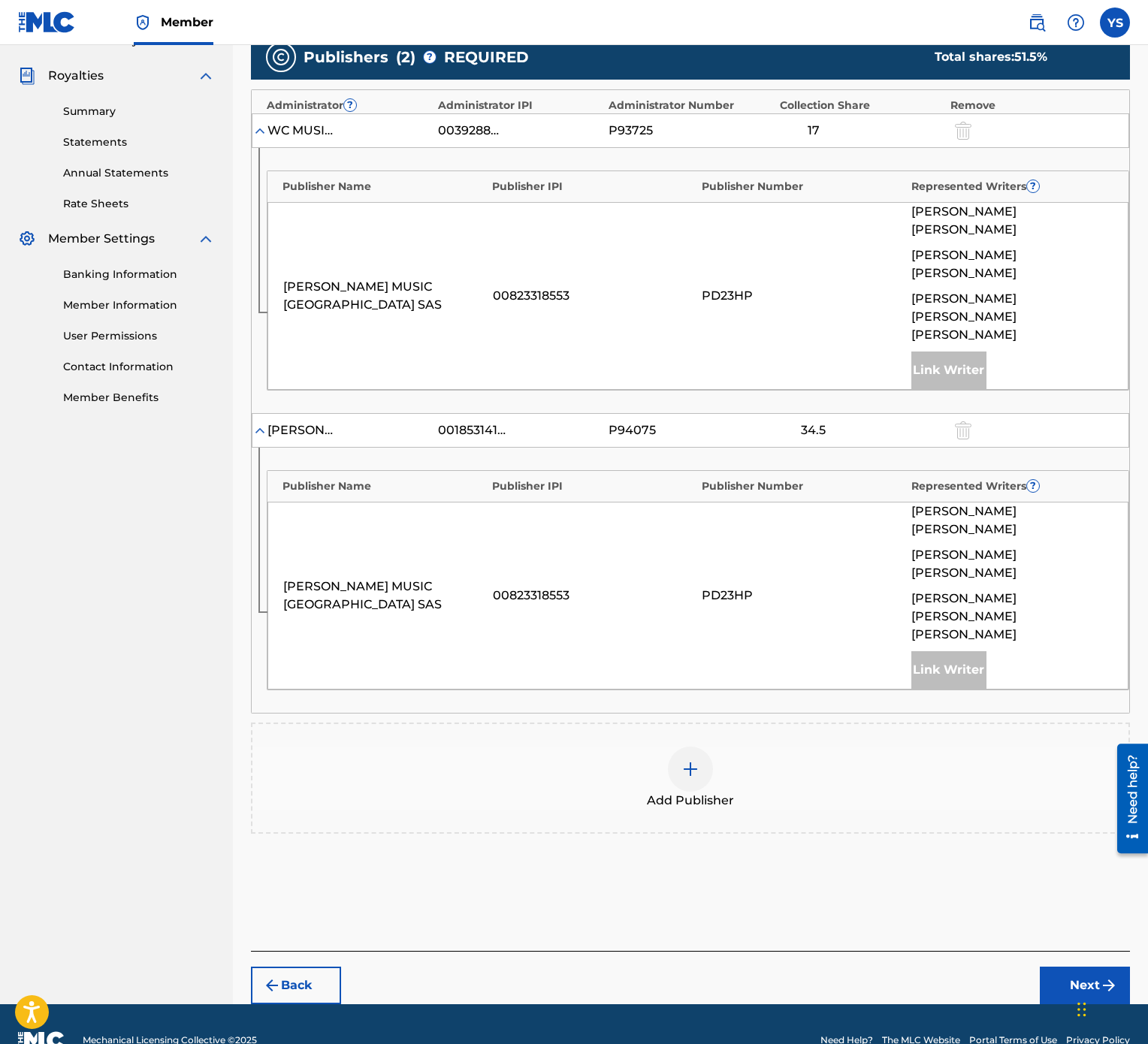
scroll to position [438, 0]
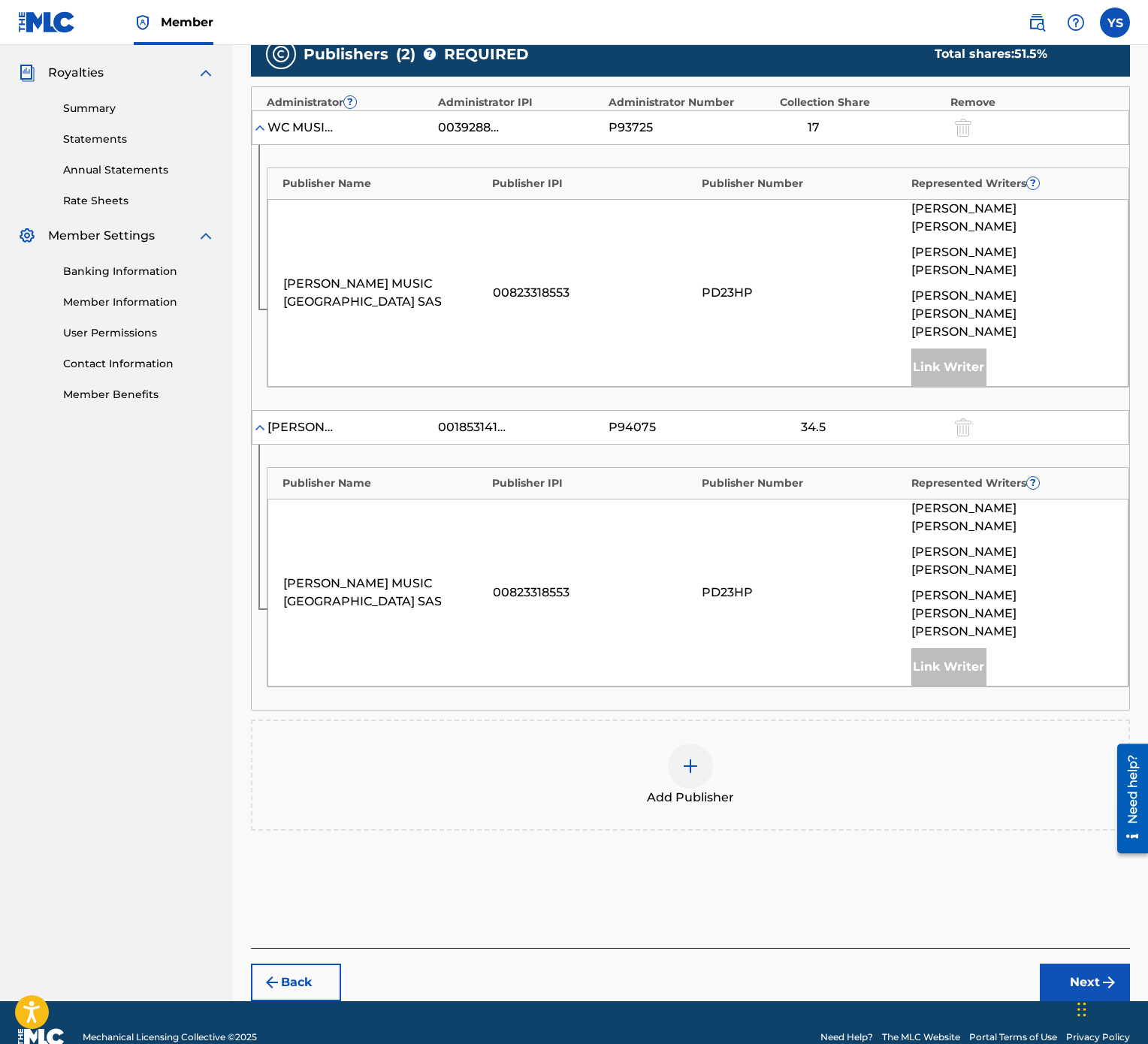
click at [707, 521] on div at bounding box center [690, 766] width 45 height 45
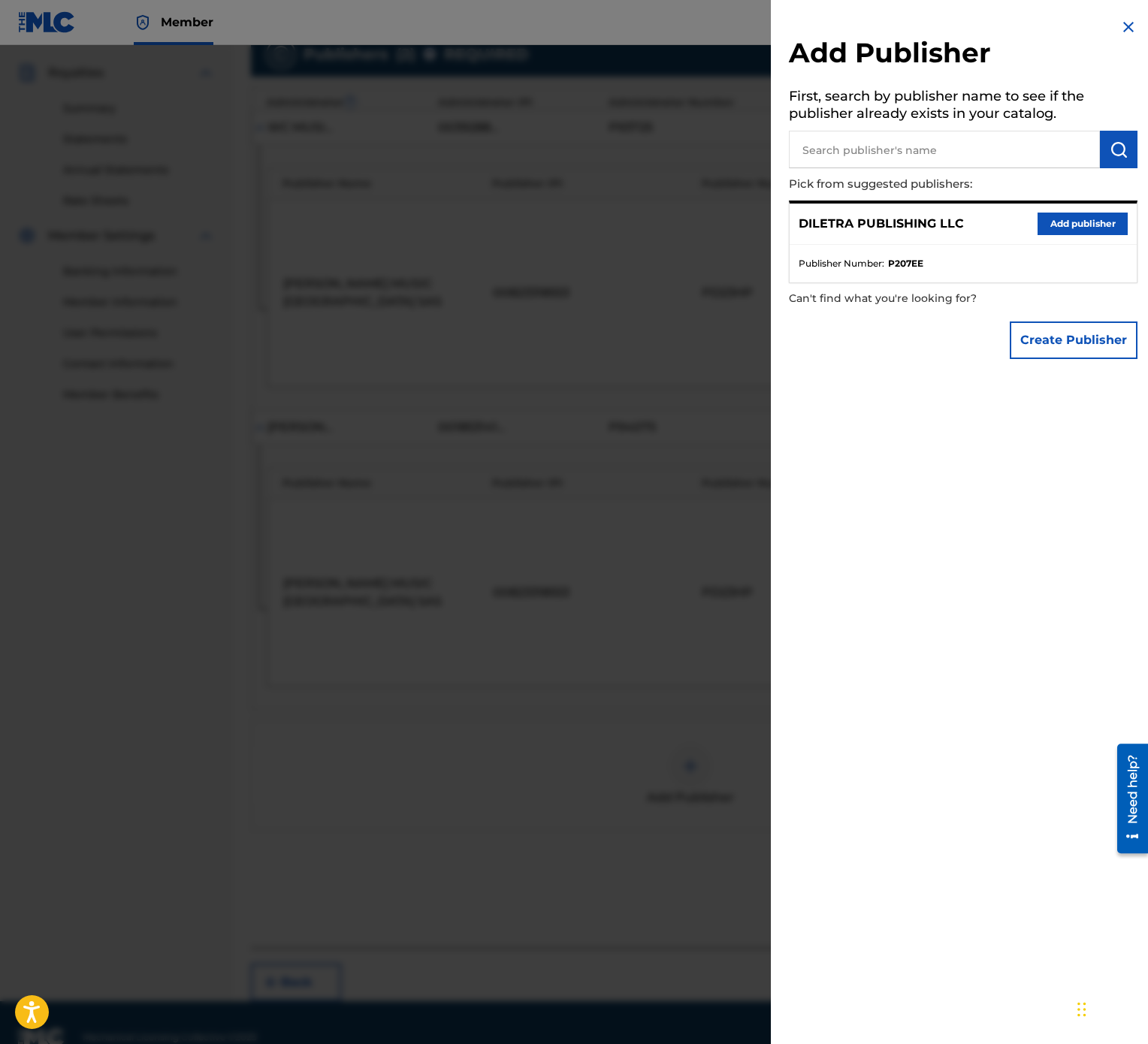
click at [1091, 218] on button "Add publisher" at bounding box center [1083, 223] width 90 height 23
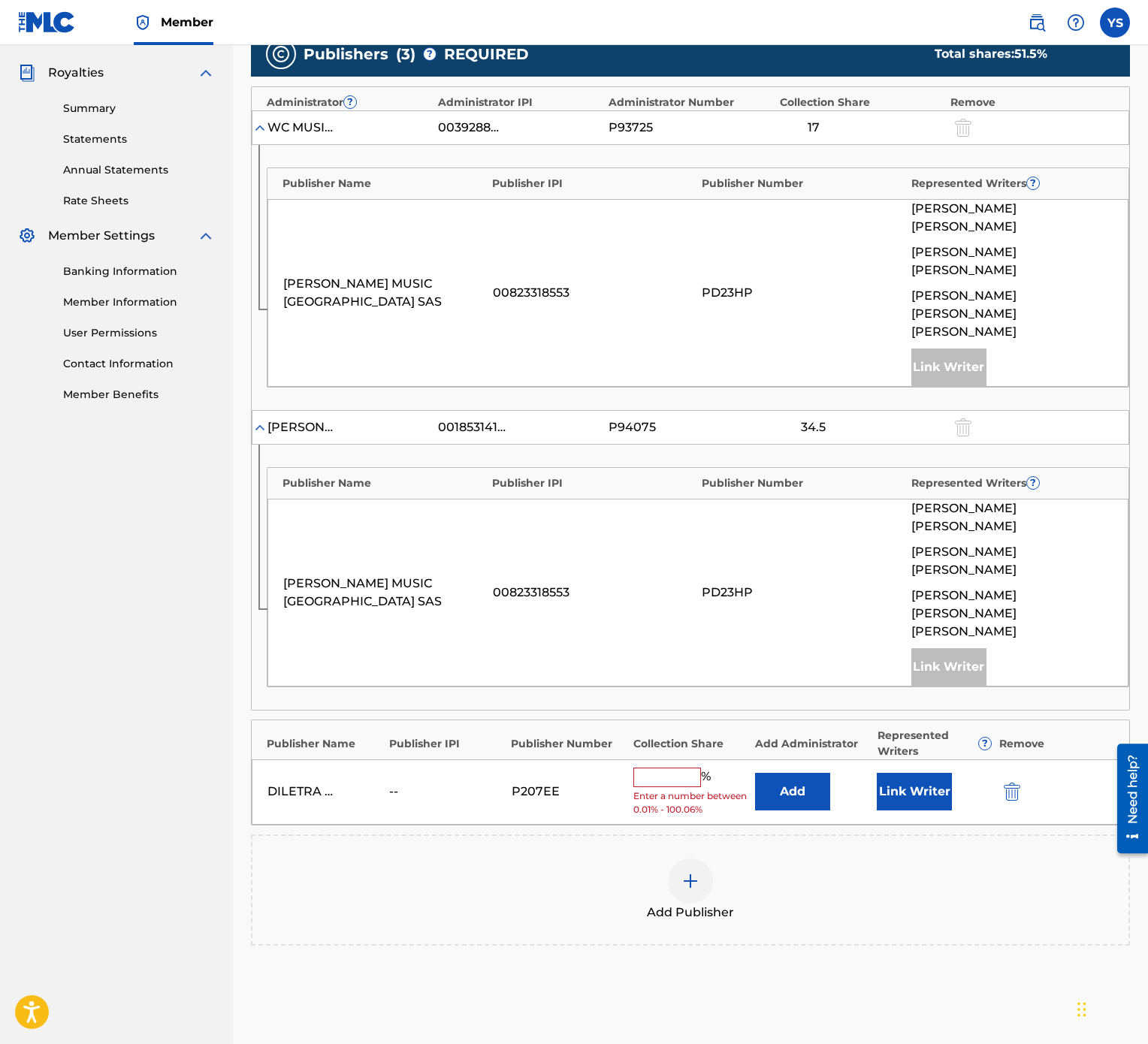
click at [686, 521] on input "text" at bounding box center [667, 778] width 67 height 20
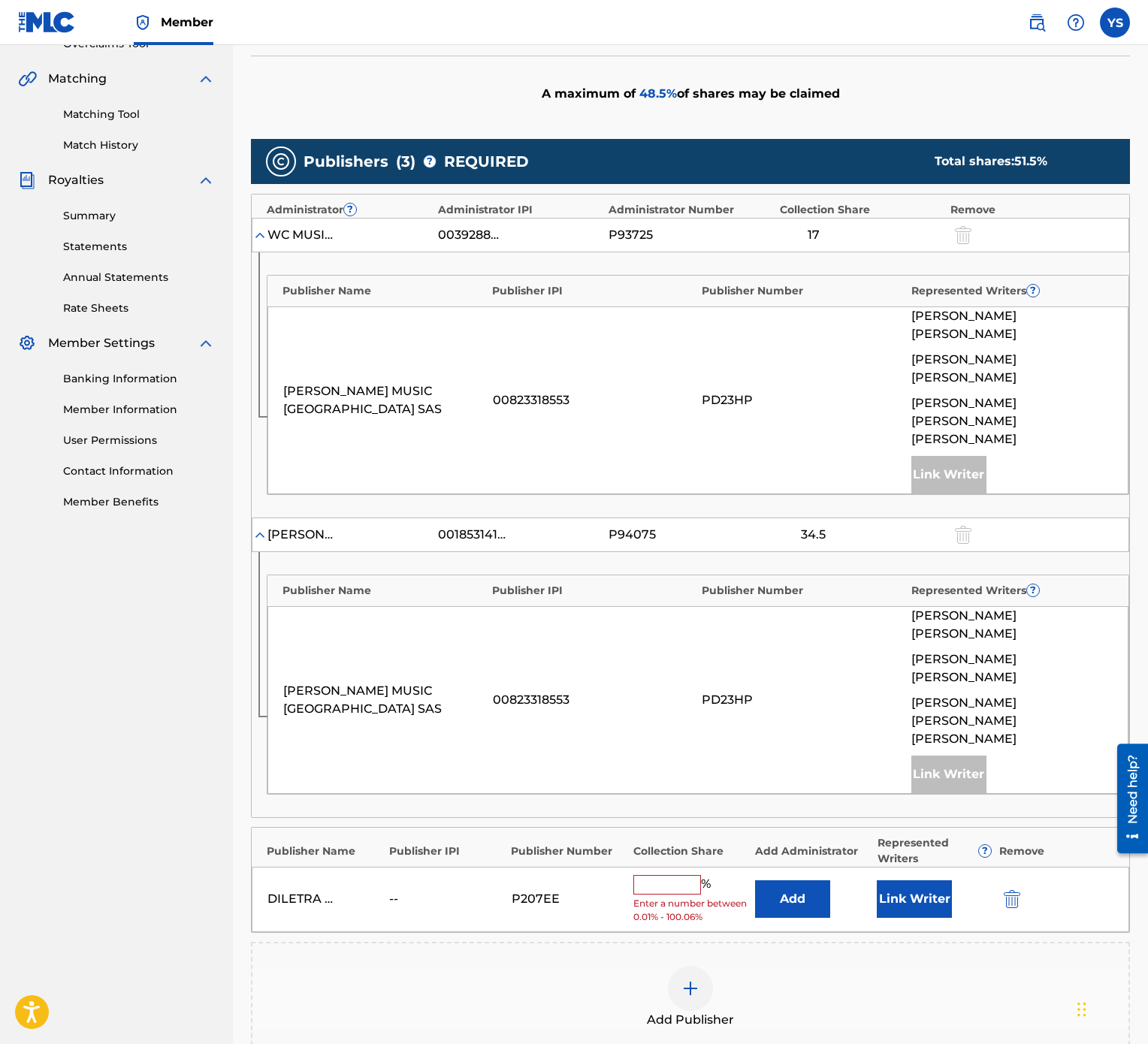
scroll to position [289, 0]
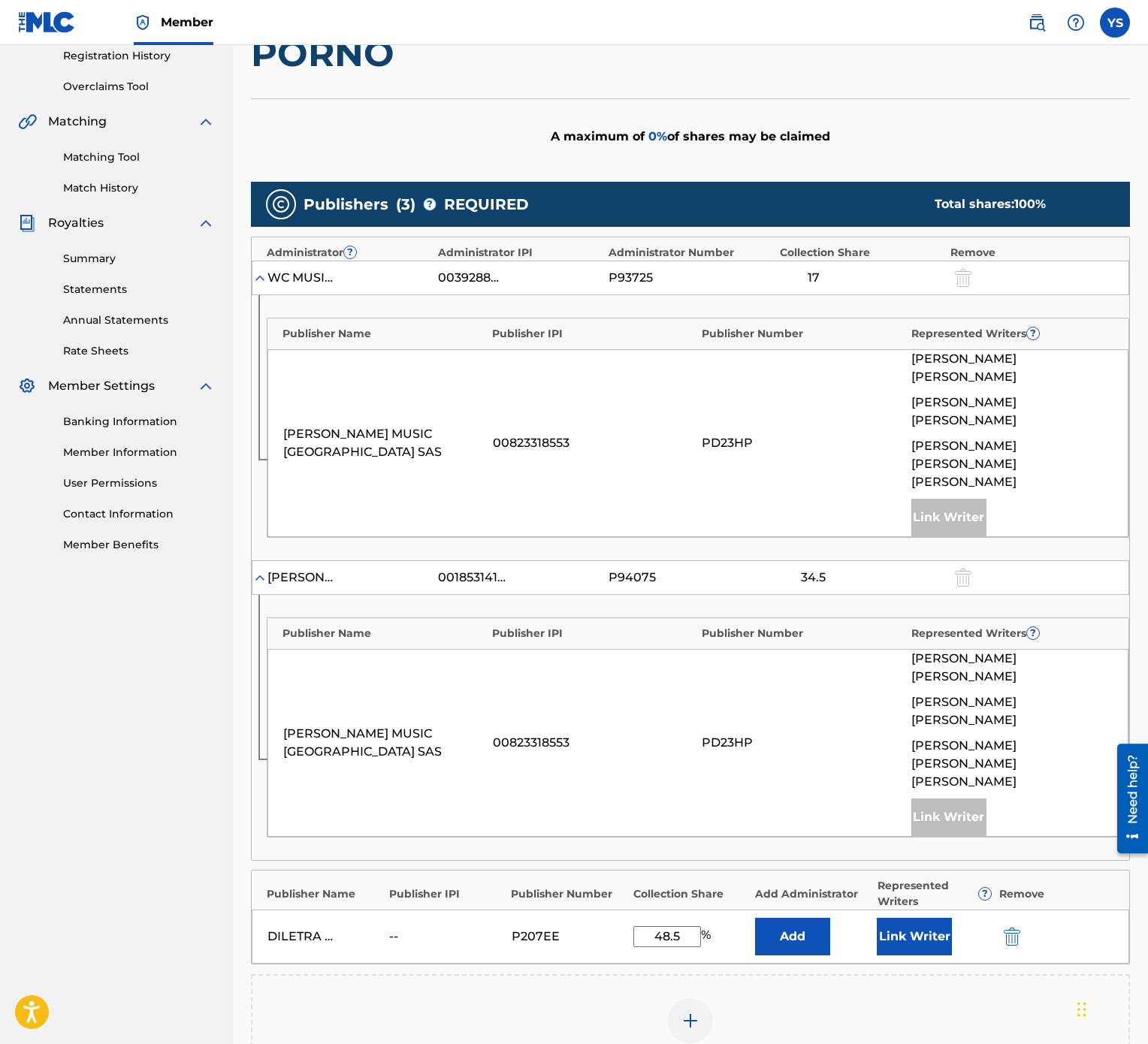
type input "48.5"
click at [903, 521] on button "Link Writer" at bounding box center [914, 936] width 75 height 37
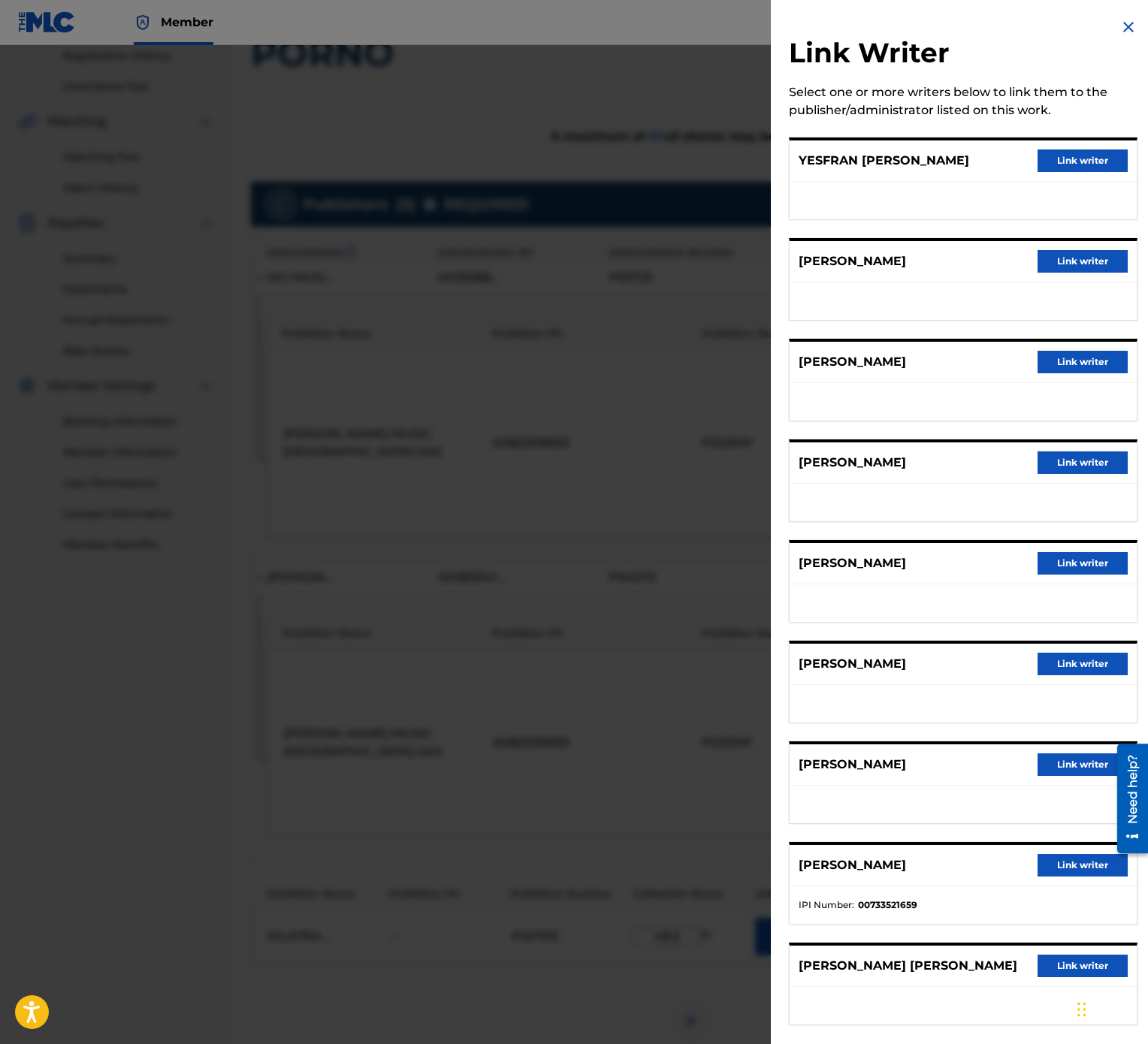
click at [1073, 161] on button "Link writer" at bounding box center [1083, 161] width 90 height 23
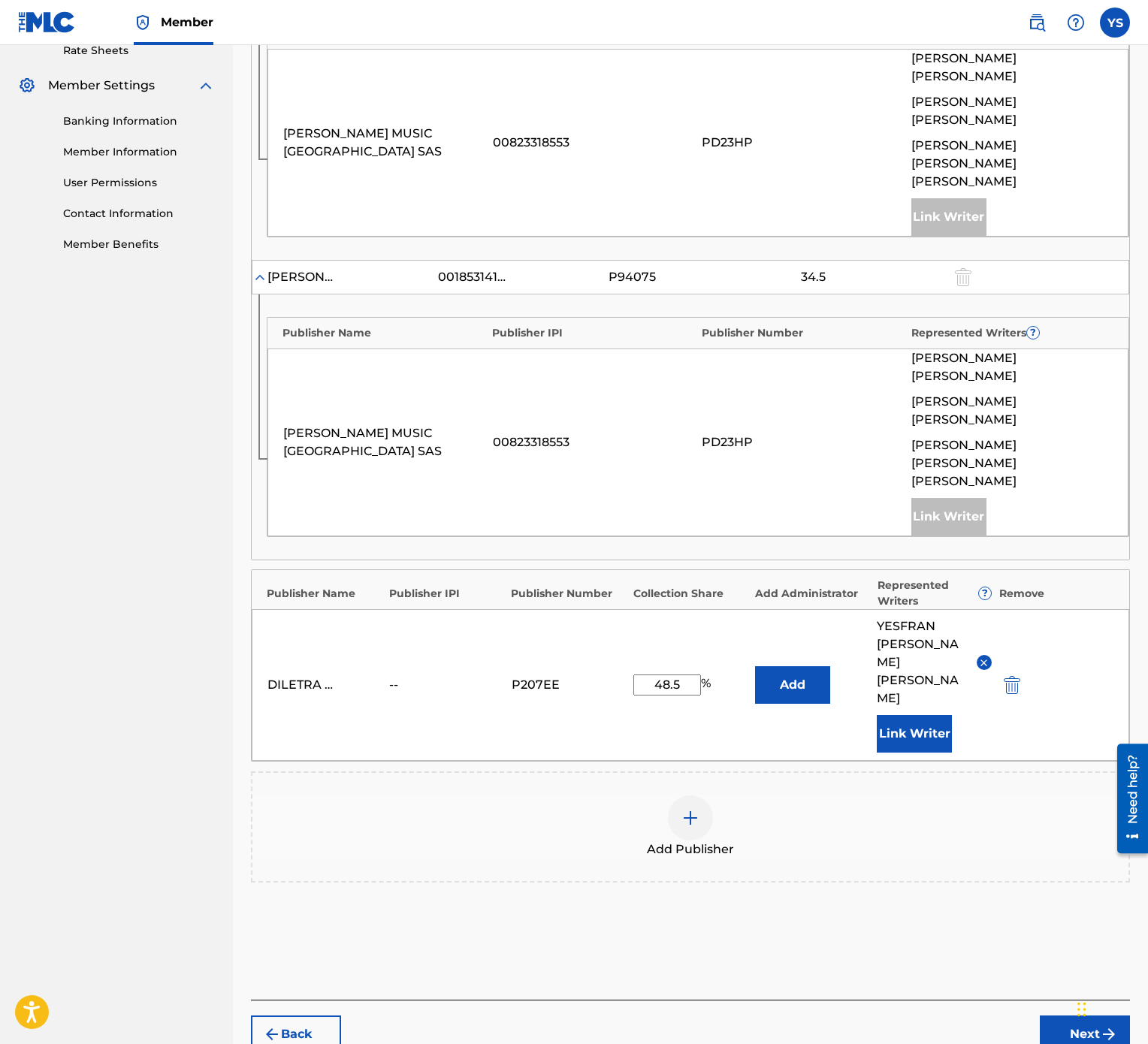
scroll to position [606, 0]
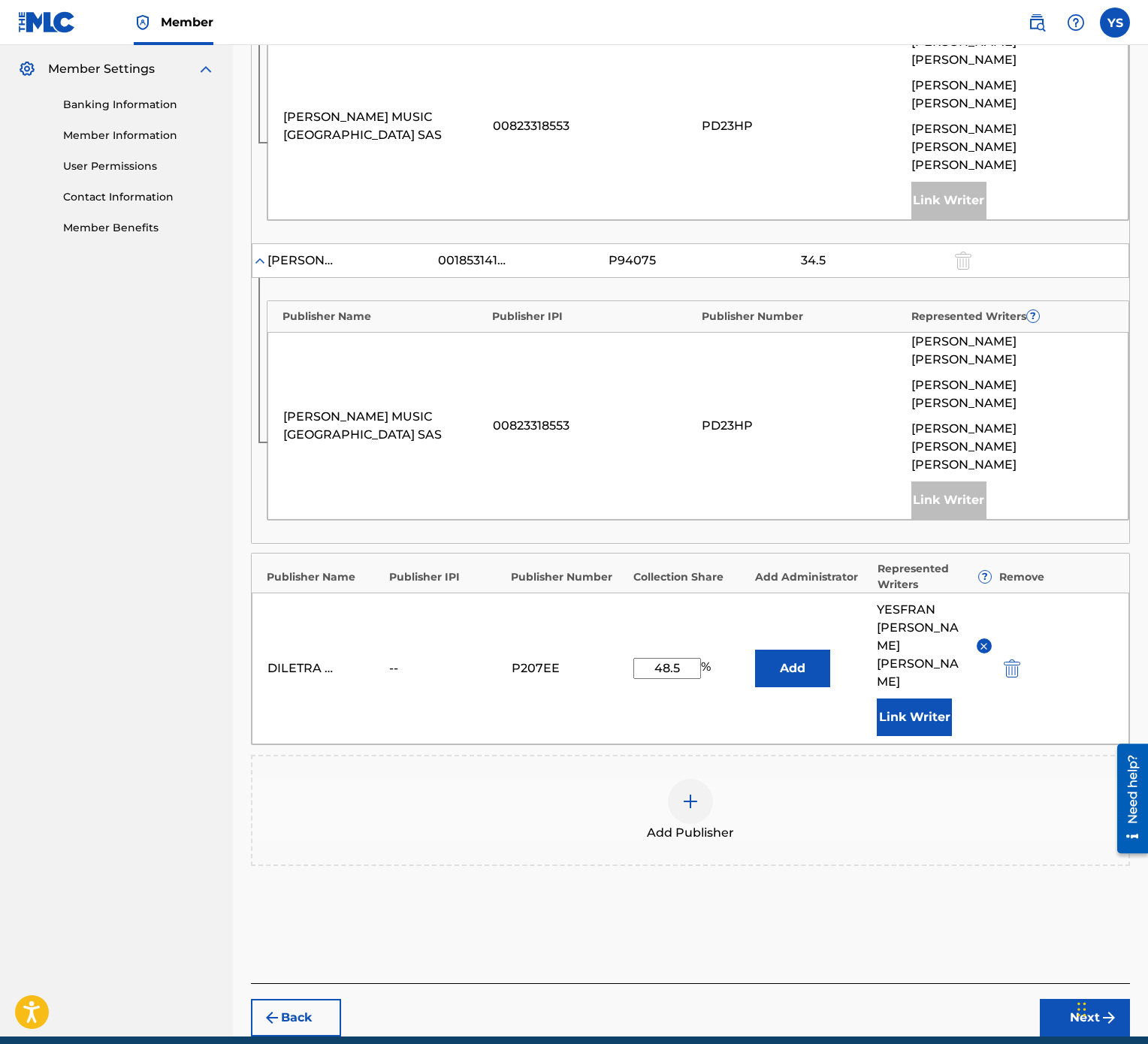
click at [1085, 521] on button "Next" at bounding box center [1084, 1017] width 90 height 37
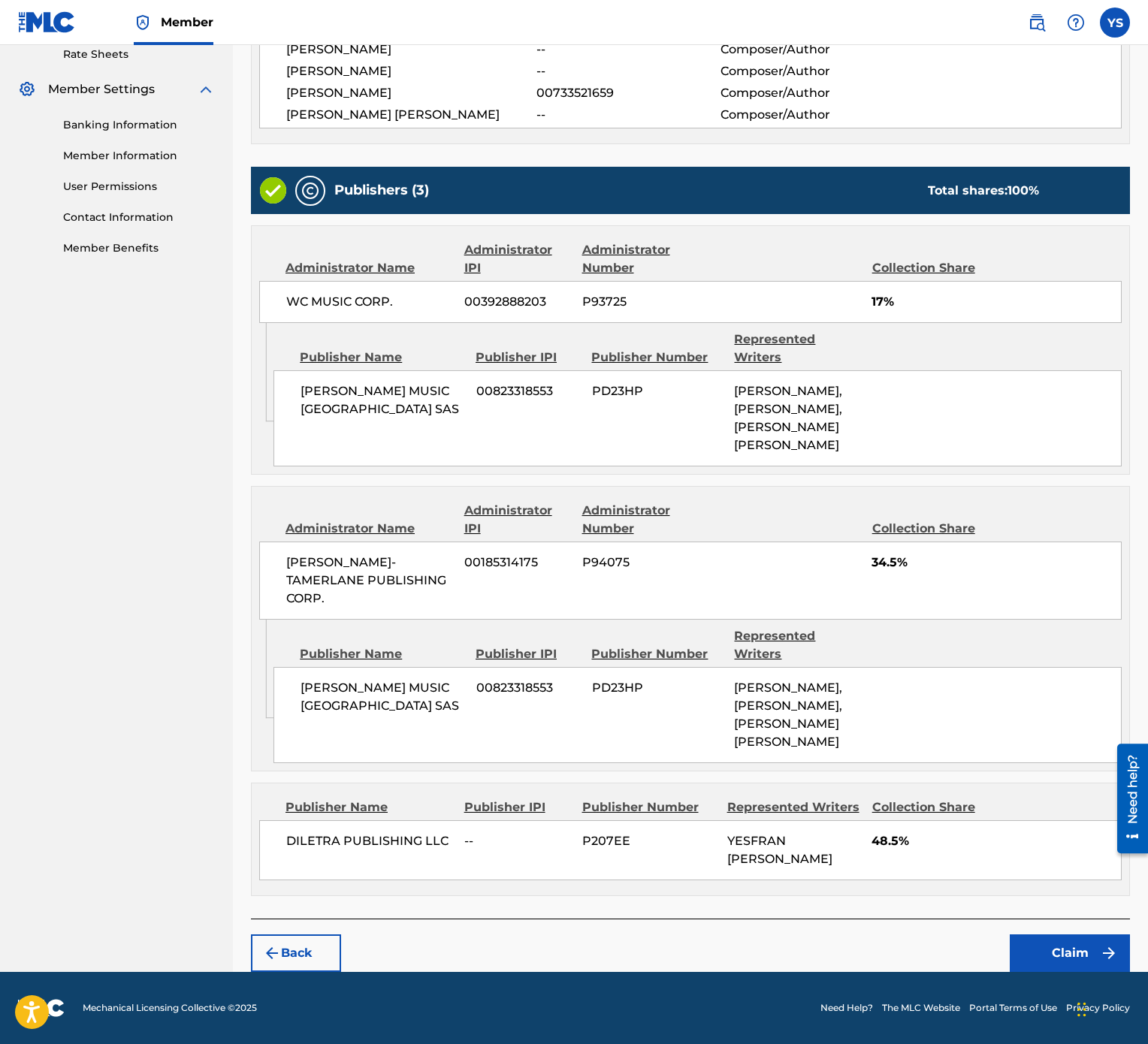
scroll to position [649, 0]
click at [1094, 521] on button "Claim" at bounding box center [1070, 952] width 120 height 37
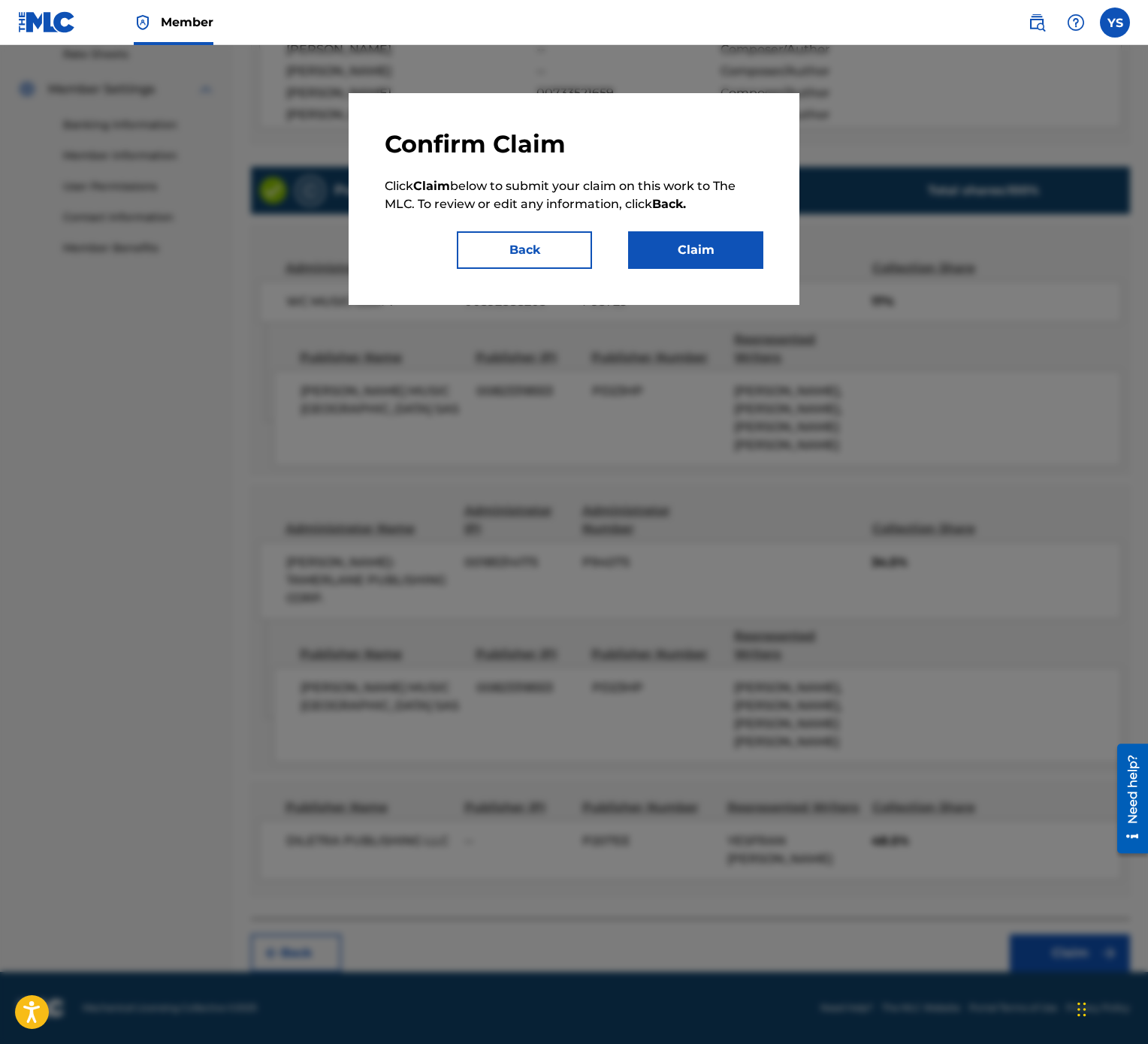
click at [720, 240] on button "Claim" at bounding box center [696, 250] width 135 height 37
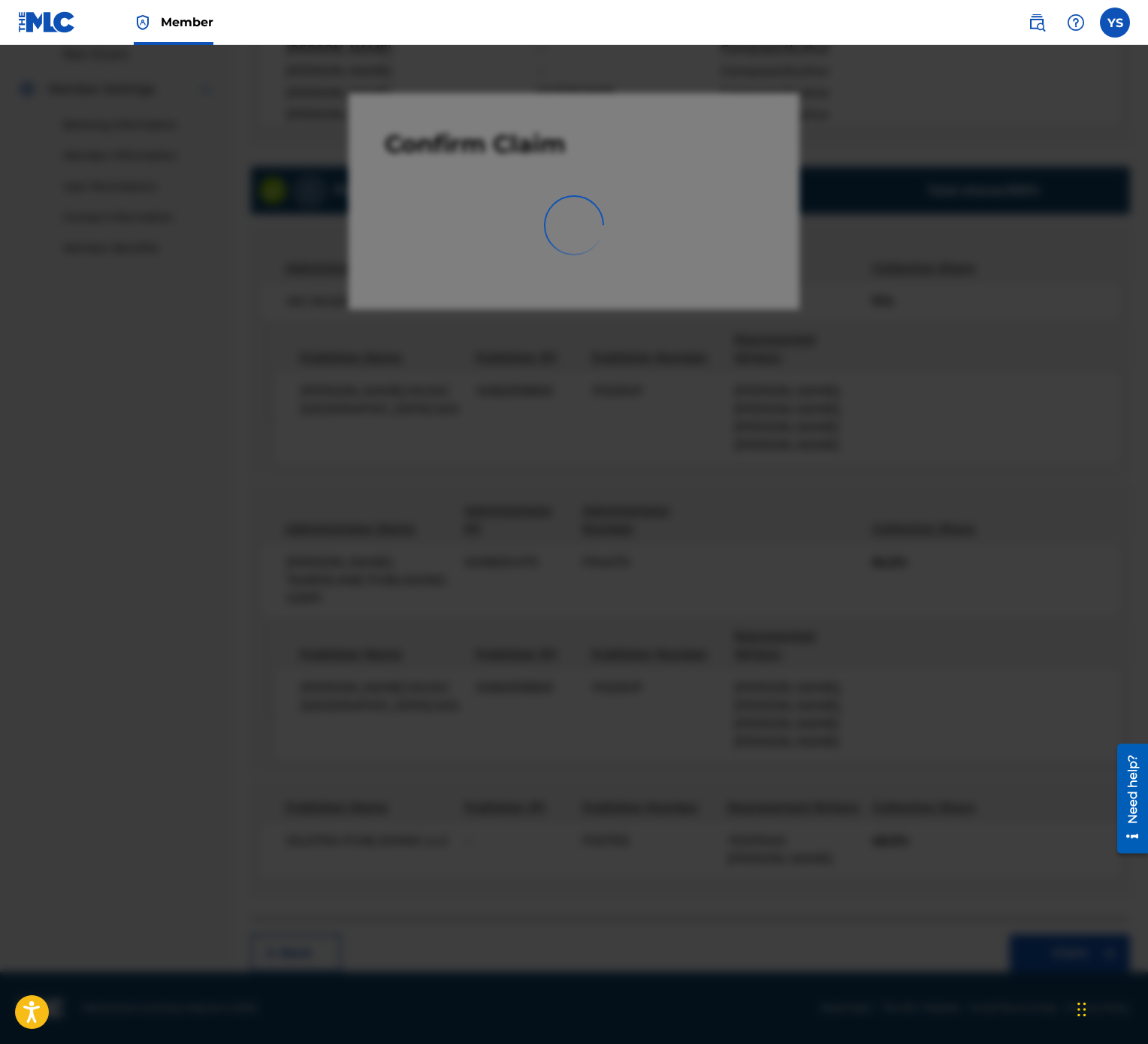
scroll to position [0, 0]
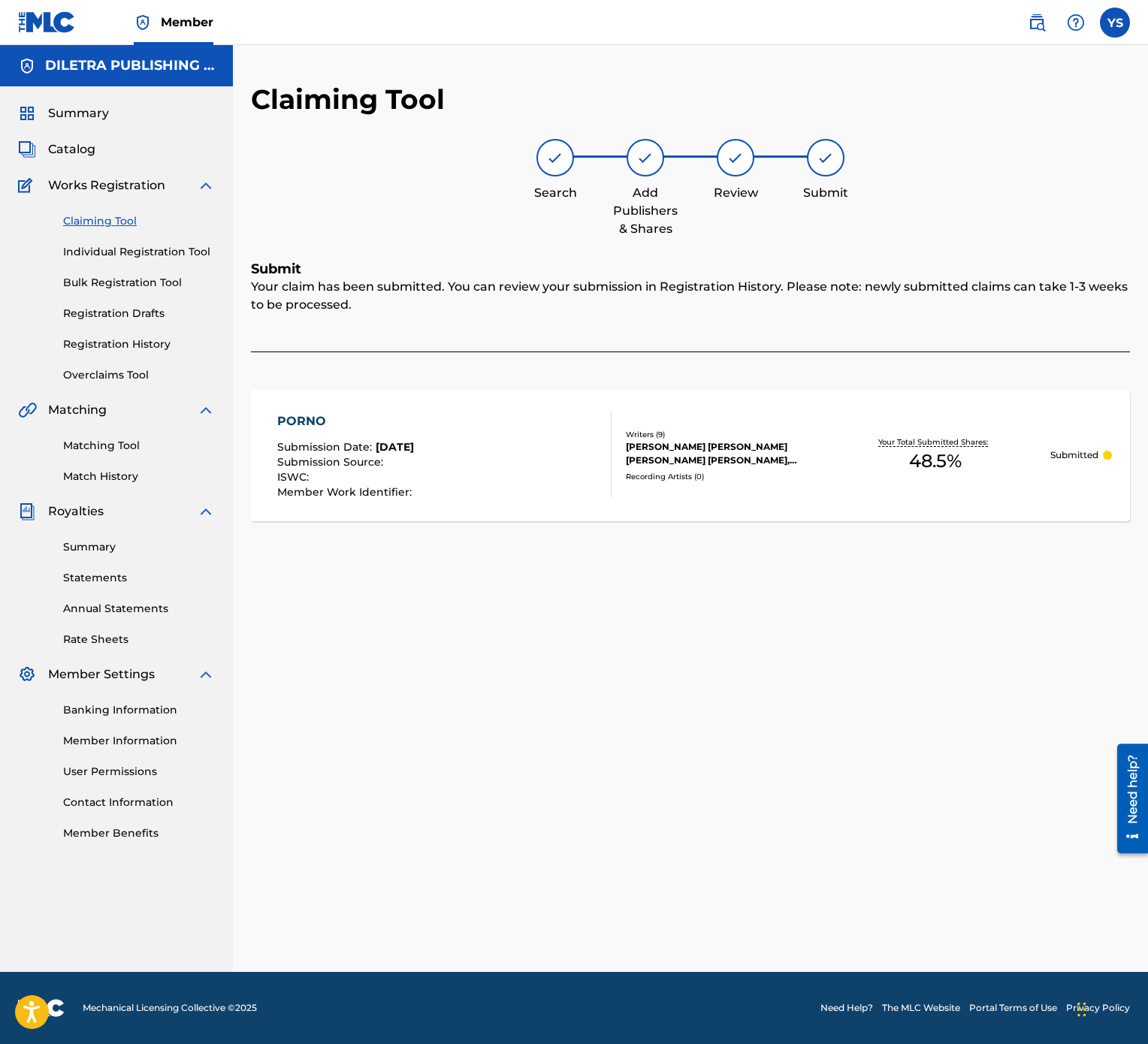
click at [123, 213] on link "Claiming Tool" at bounding box center [138, 221] width 152 height 15
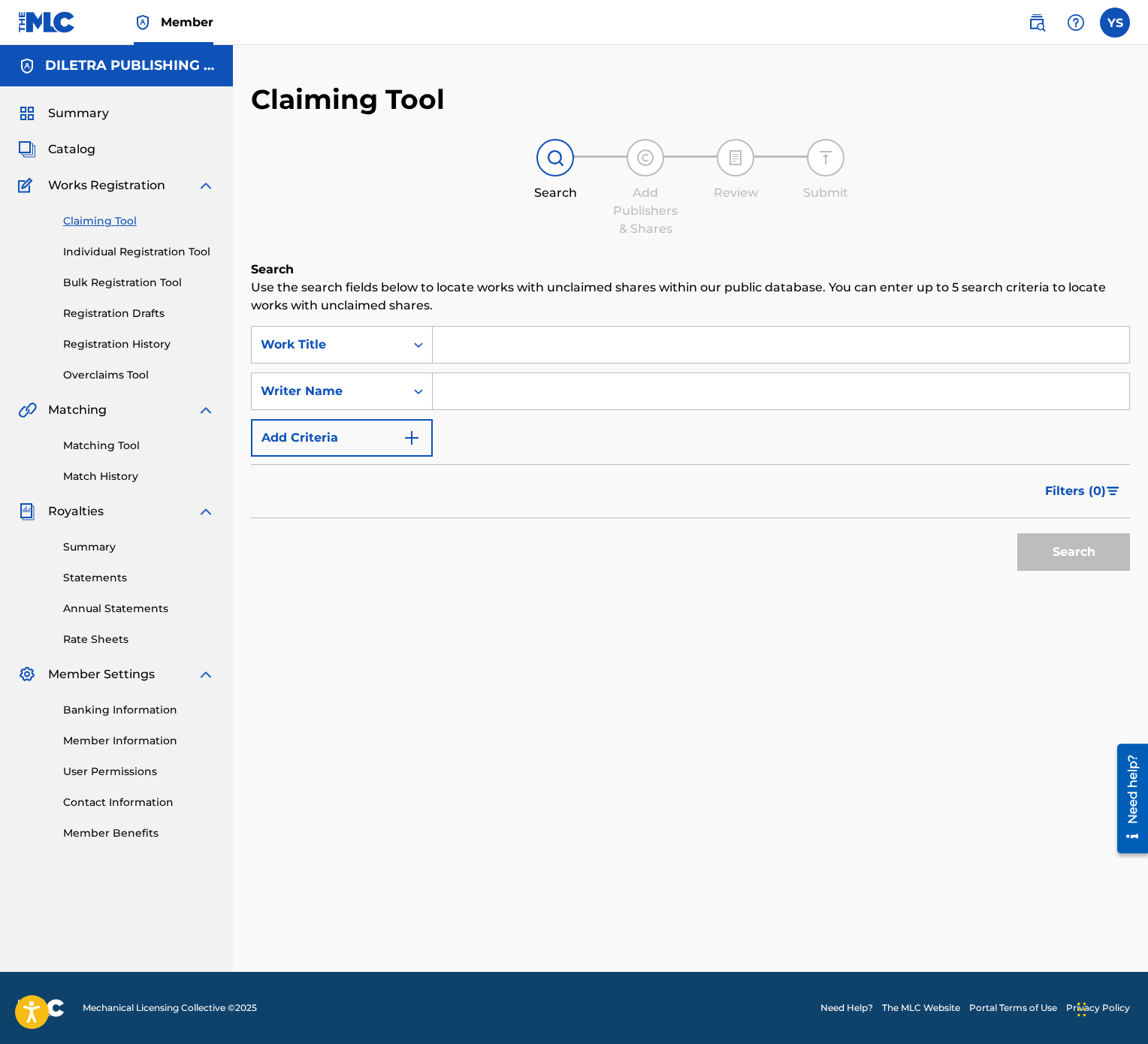
click at [664, 348] on input "Search Form" at bounding box center [781, 345] width 697 height 36
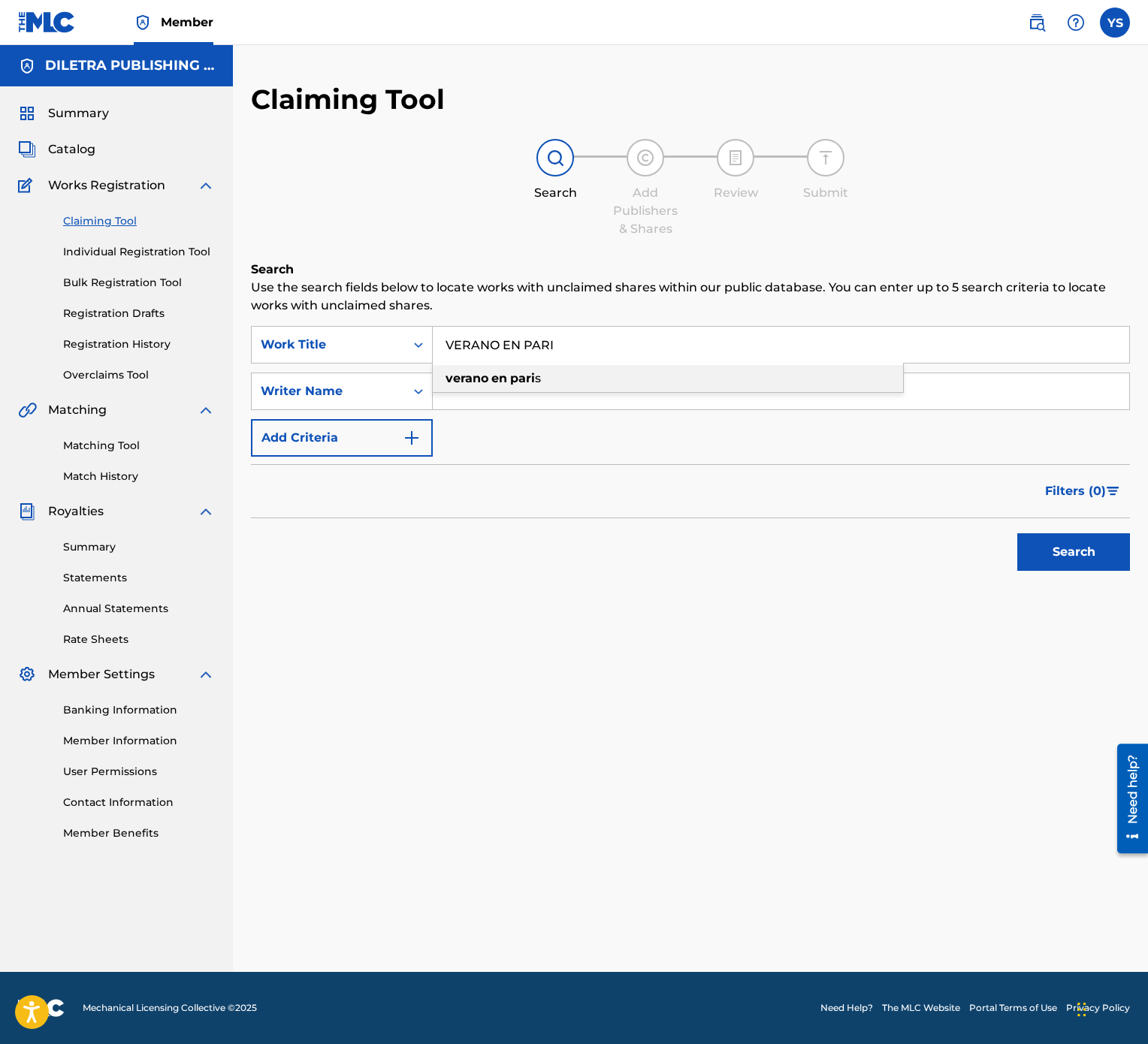
click at [650, 372] on div "verano en pari s" at bounding box center [668, 379] width 470 height 27
type input "verano en [GEOGRAPHIC_DATA]"
click at [636, 389] on input "Search Form" at bounding box center [781, 391] width 697 height 36
click at [750, 396] on input "Search Form" at bounding box center [781, 391] width 697 height 36
paste input "[PERSON_NAME]"
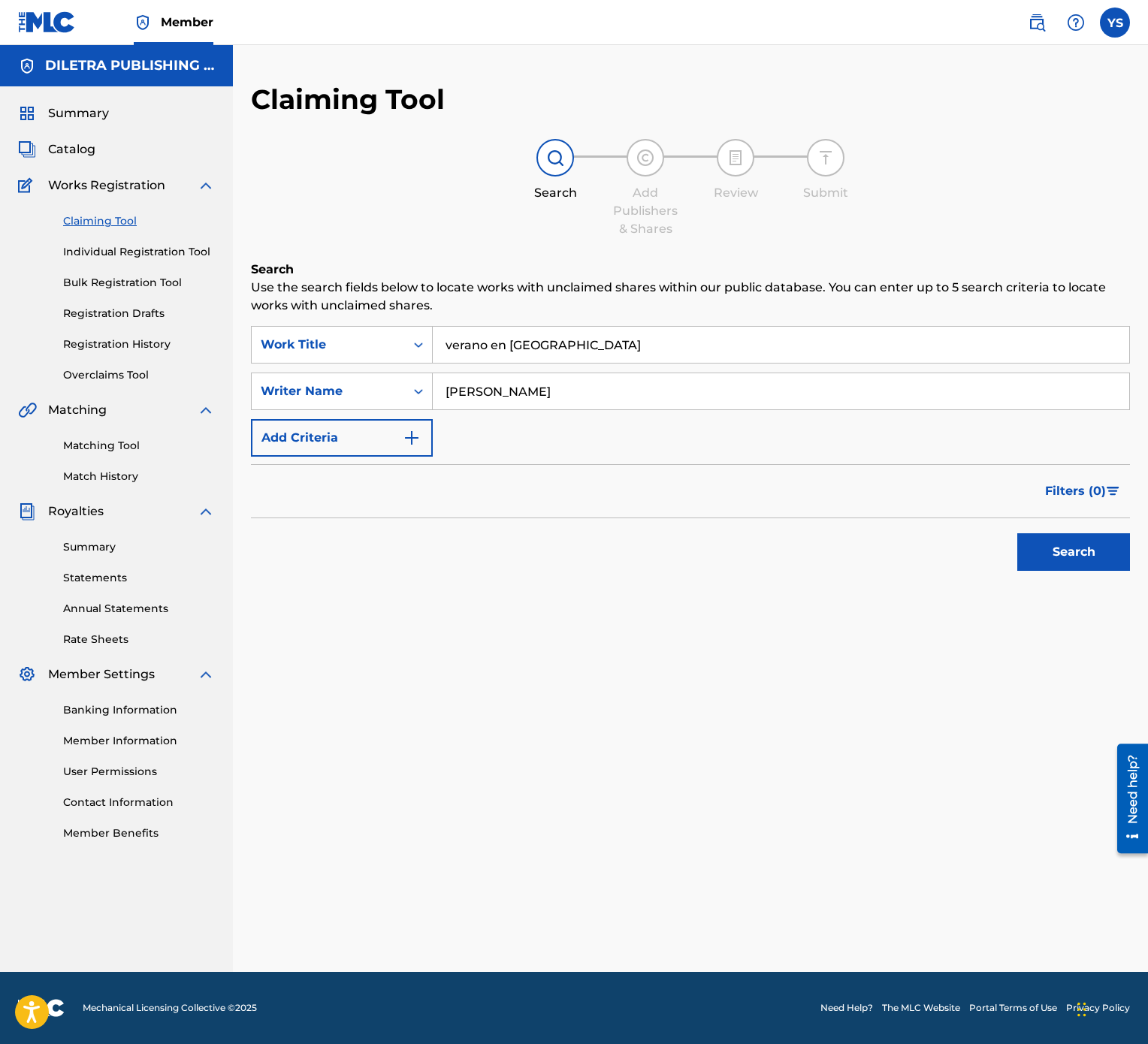
type input "[PERSON_NAME]"
click at [1093, 521] on button "Search" at bounding box center [1074, 551] width 113 height 37
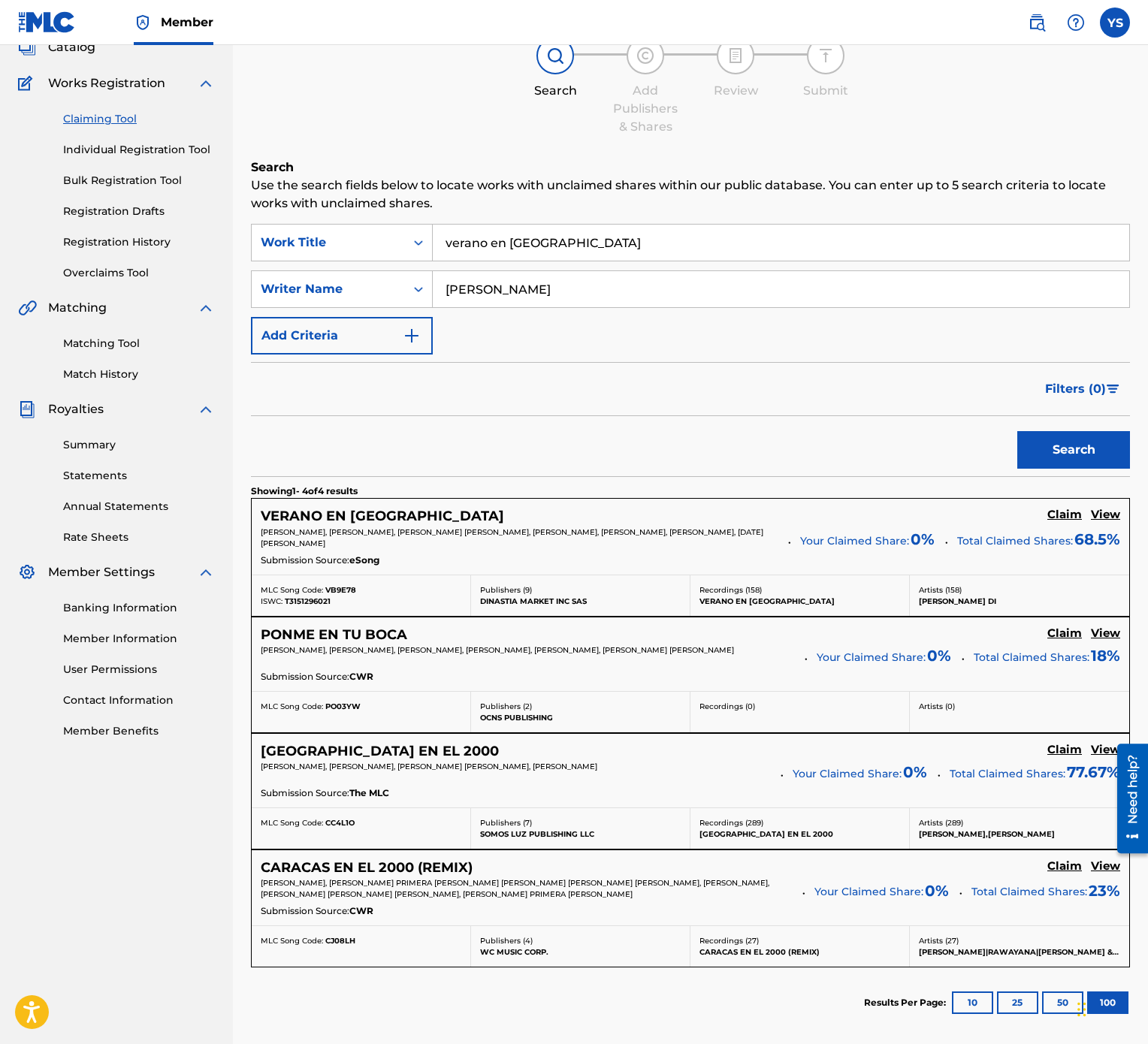
scroll to position [150, 0]
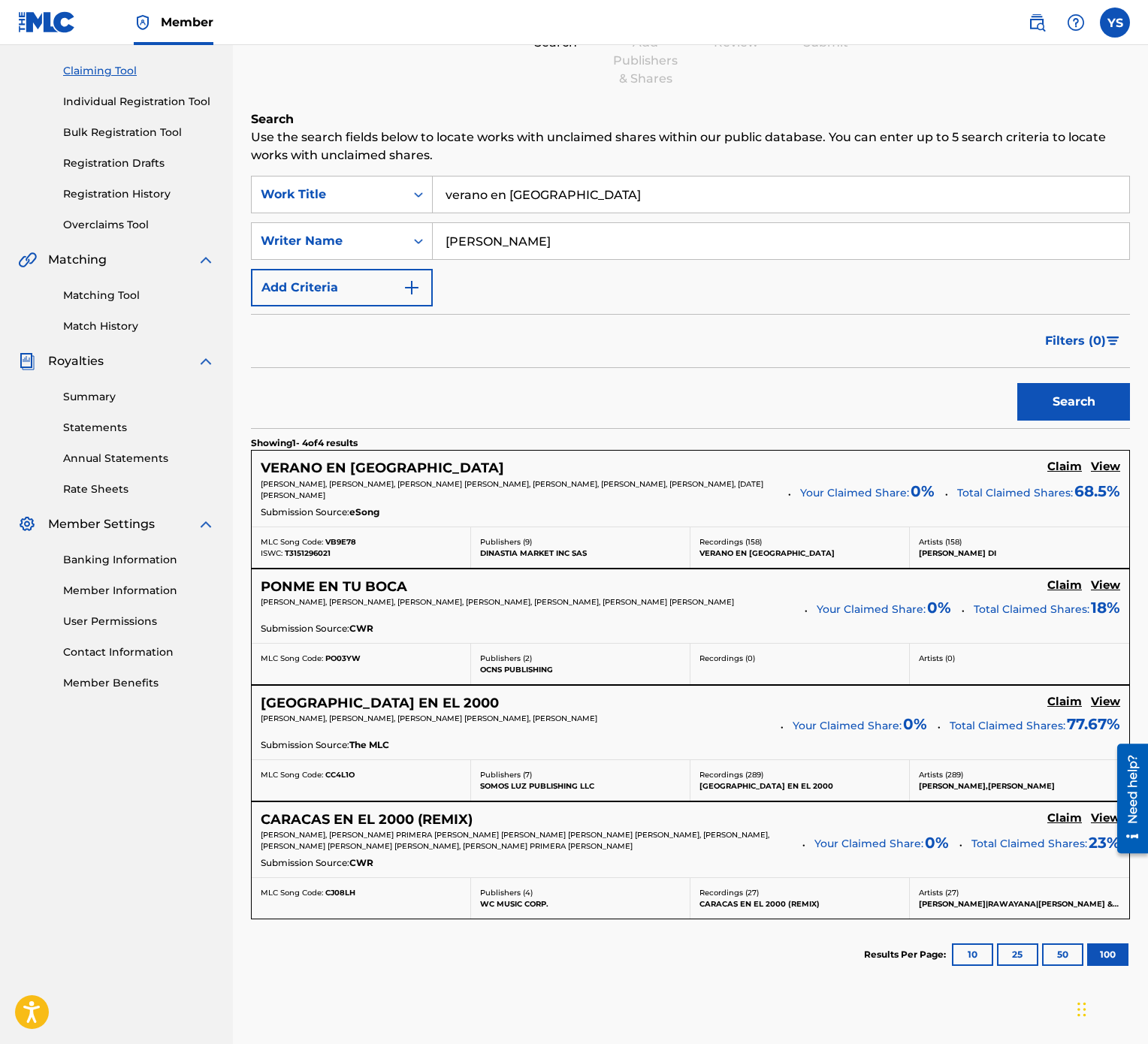
click at [1070, 468] on h5 "Claim" at bounding box center [1064, 467] width 35 height 15
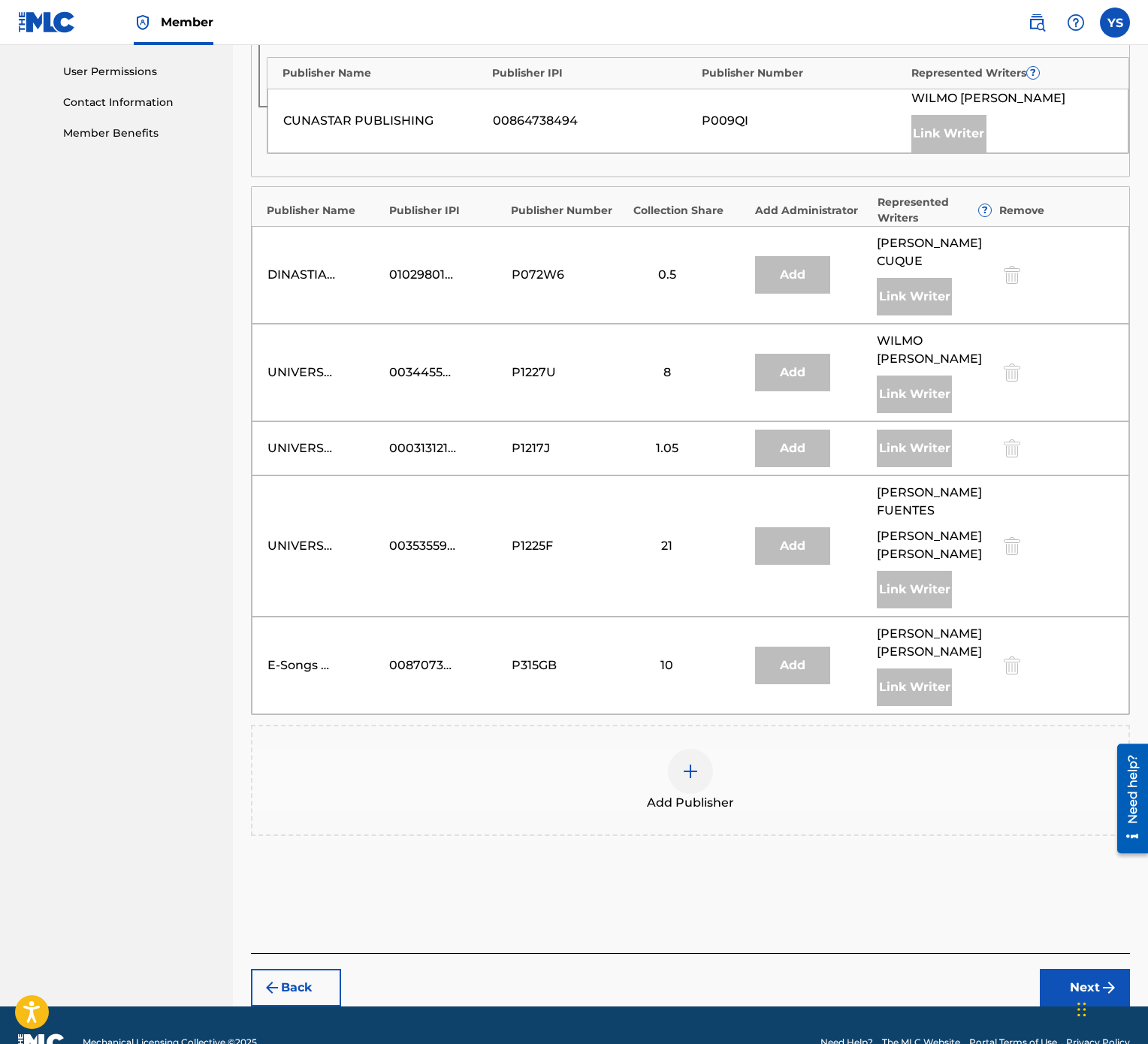
scroll to position [751, 0]
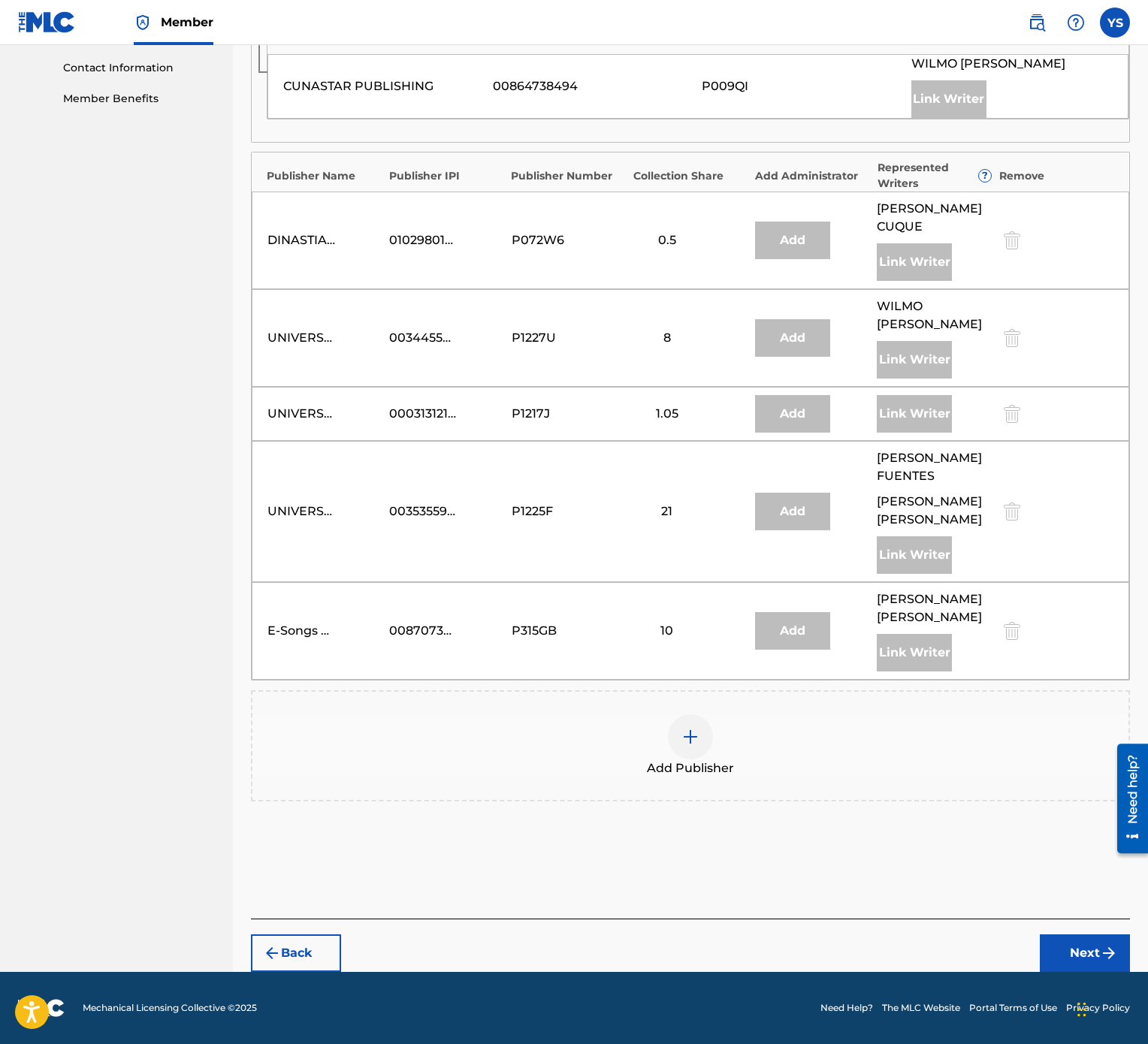
click at [698, 521] on img at bounding box center [690, 737] width 18 height 18
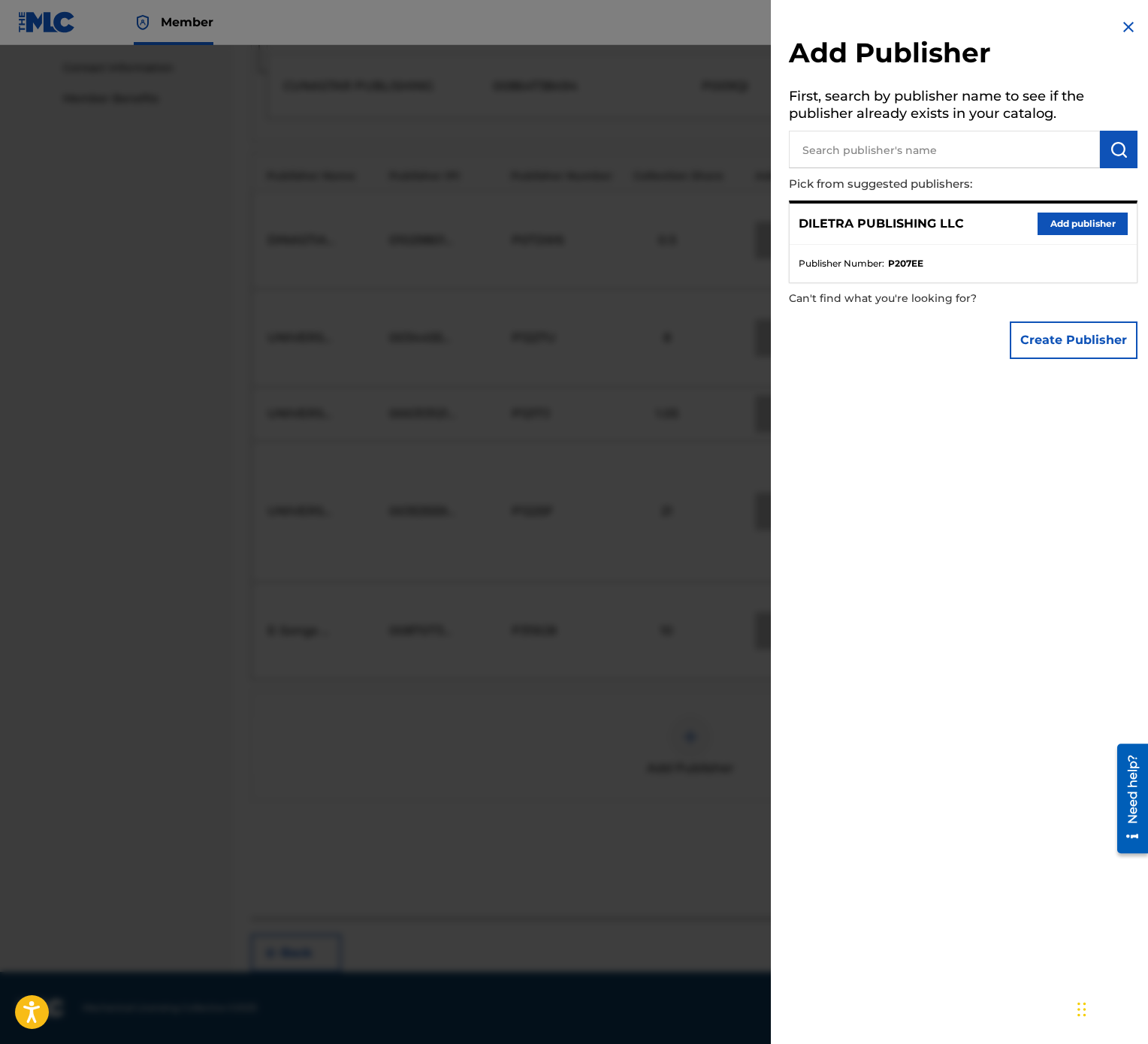
click at [1083, 215] on button "Add publisher" at bounding box center [1083, 223] width 90 height 23
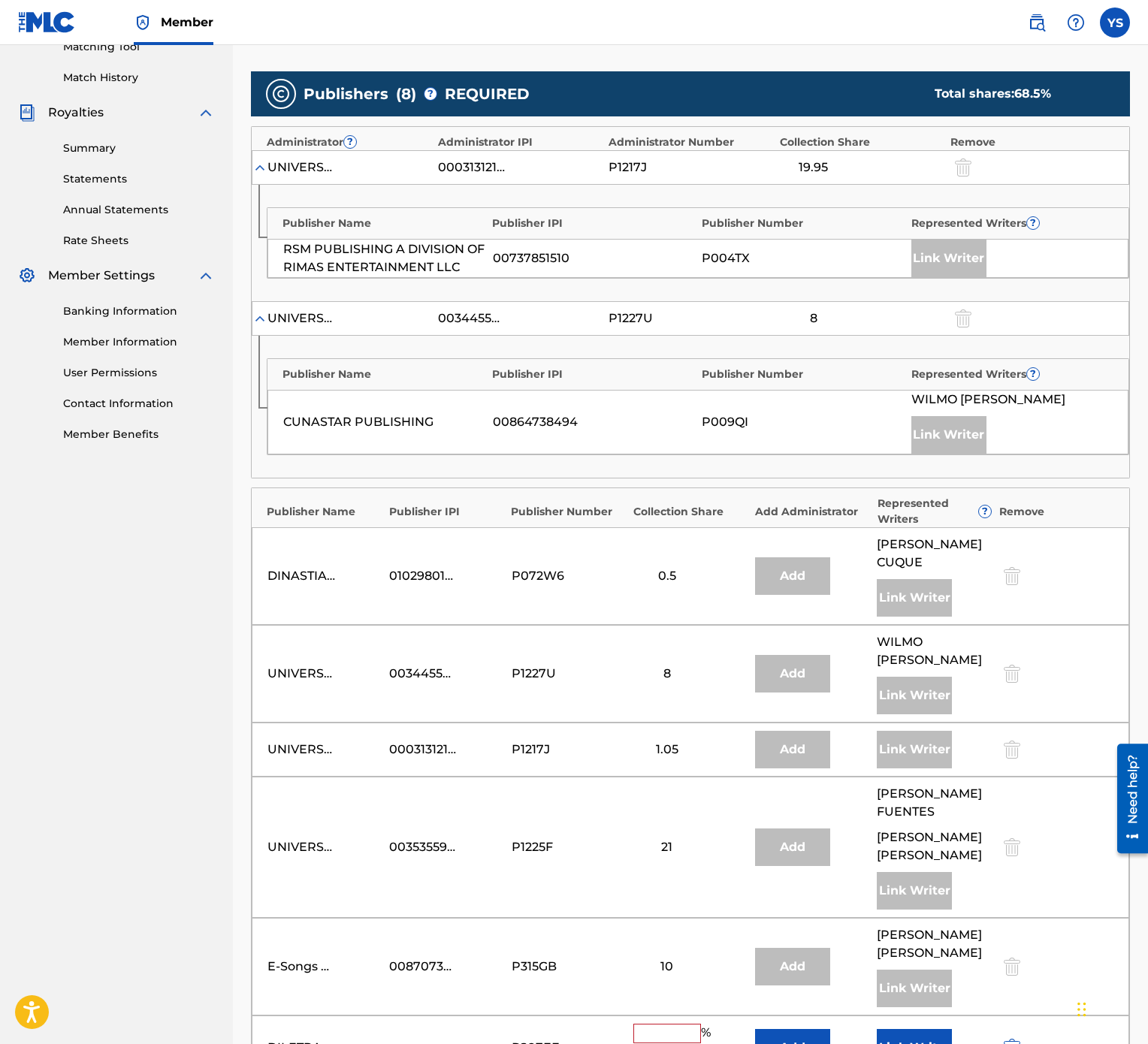
scroll to position [450, 0]
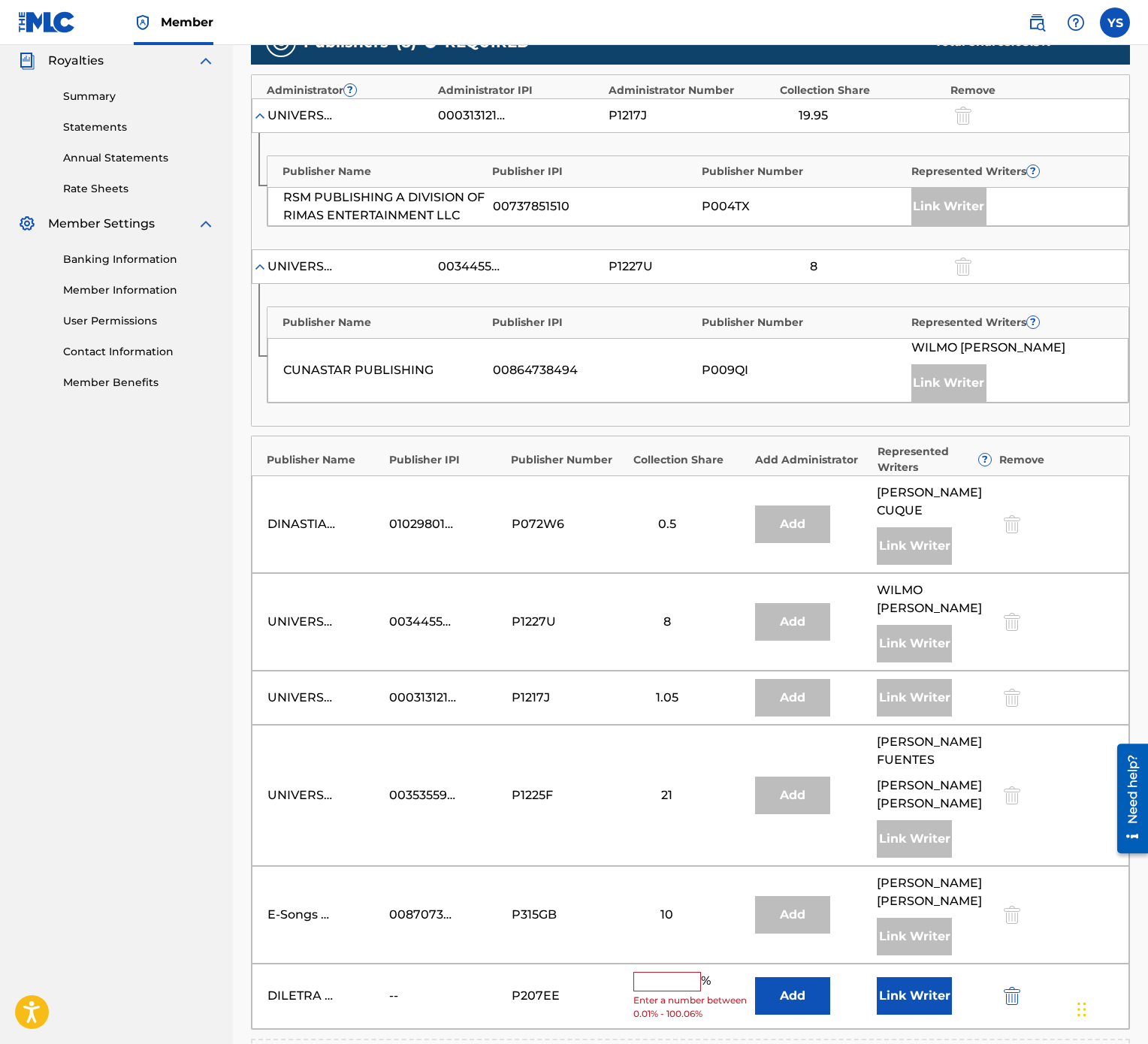
click at [694, 521] on input "text" at bounding box center [667, 982] width 67 height 20
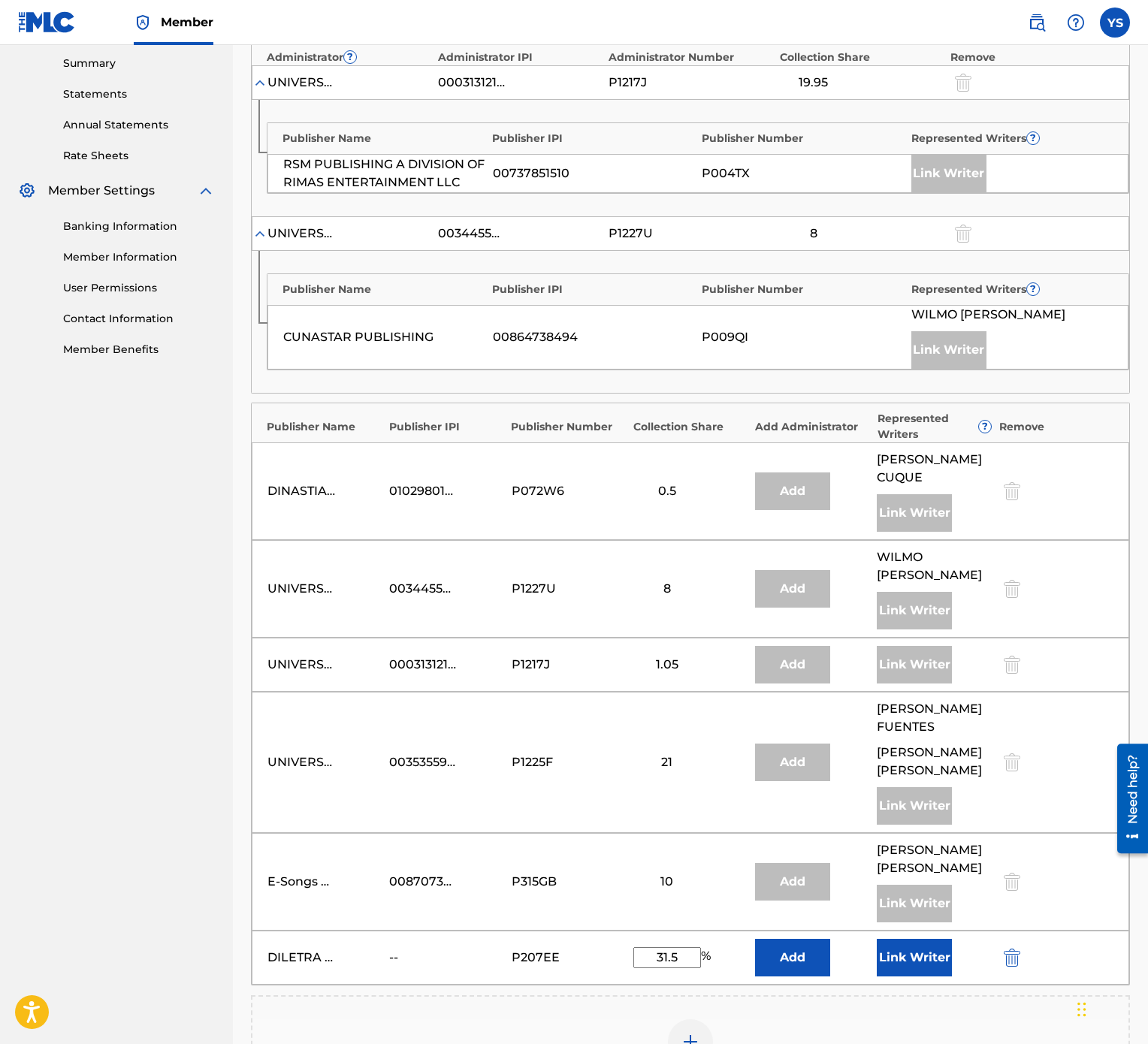
scroll to position [603, 0]
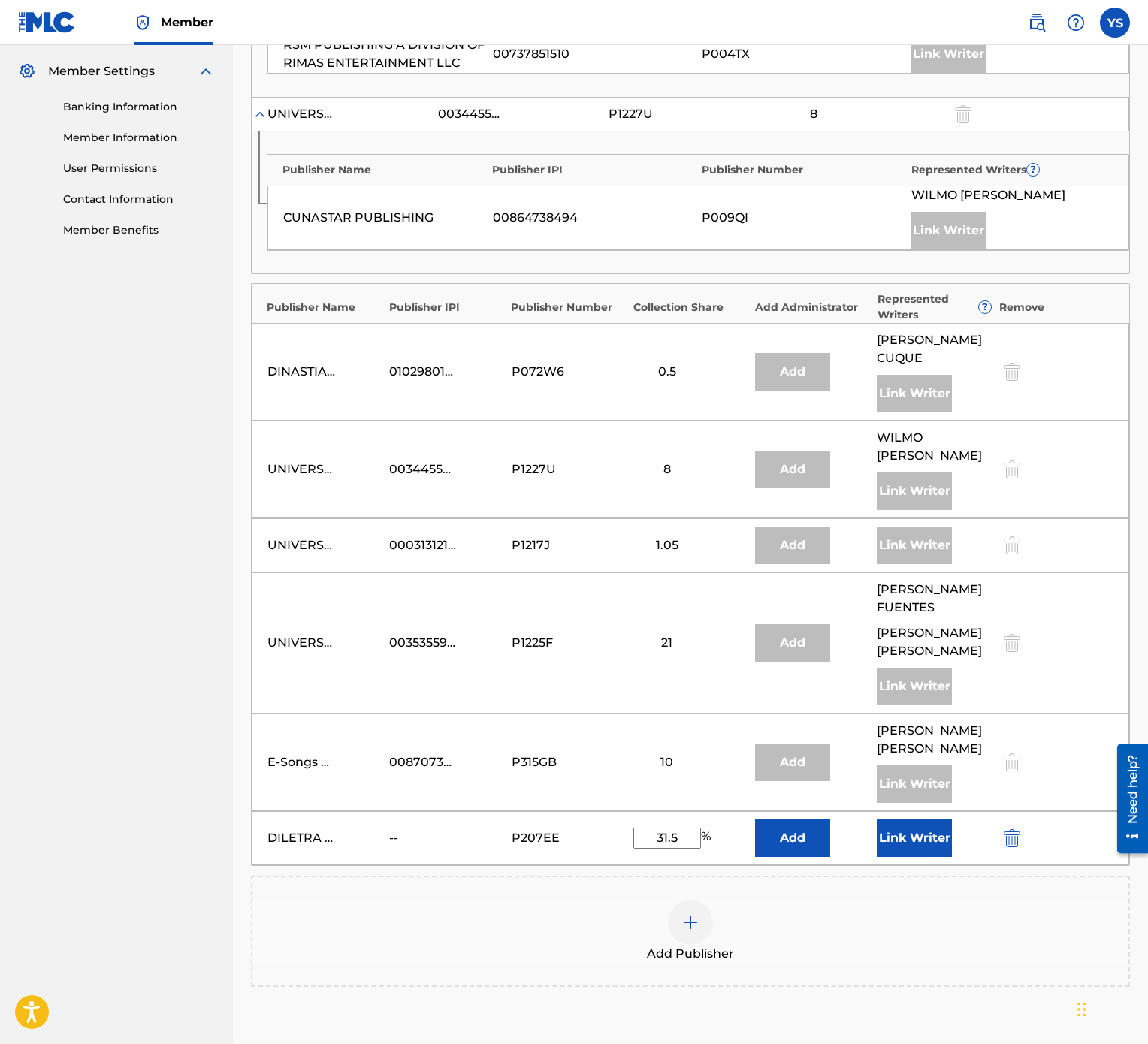
type input "31.5"
click at [926, 521] on button "Link Writer" at bounding box center [914, 838] width 75 height 37
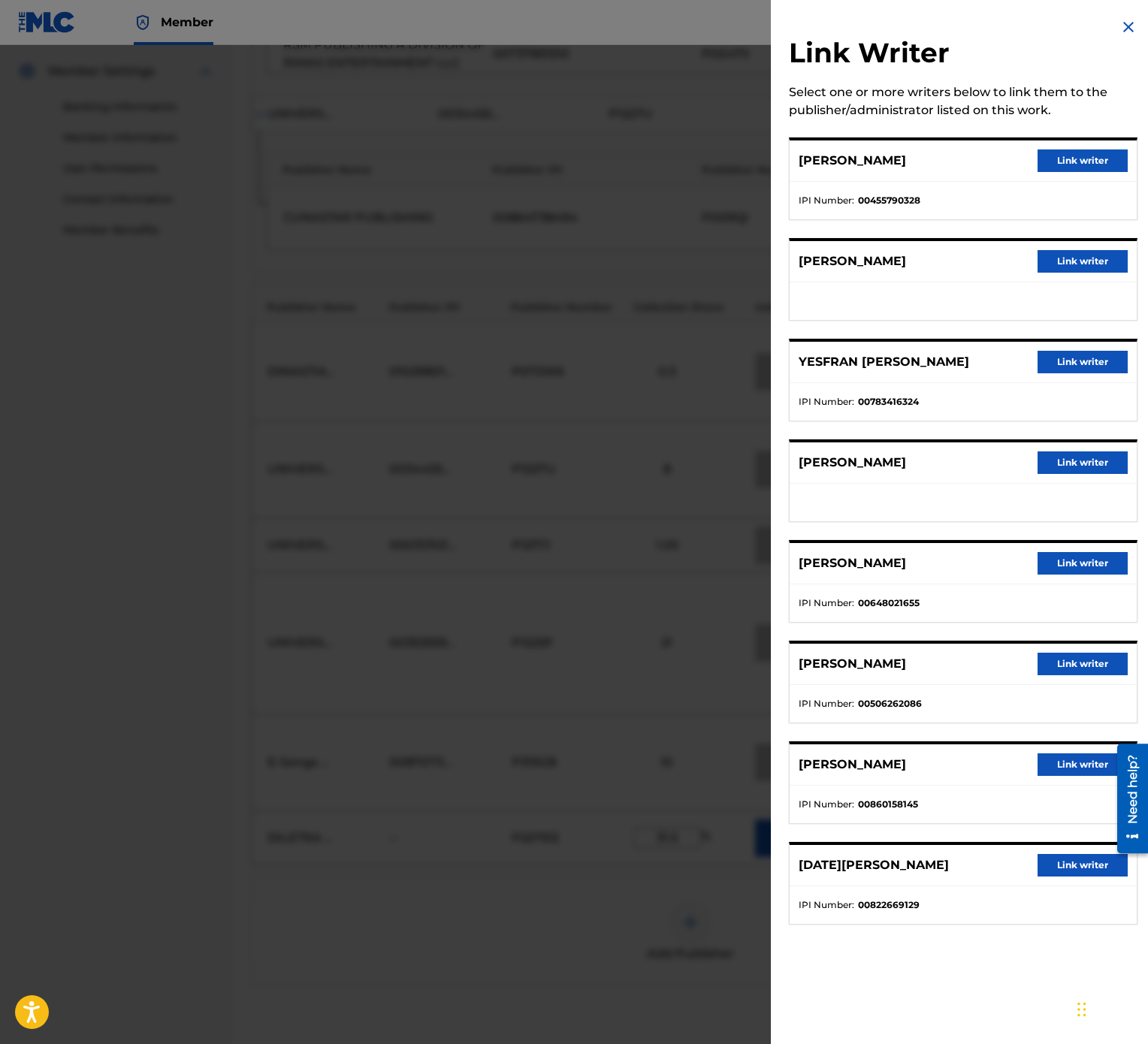
click at [1078, 358] on button "Link writer" at bounding box center [1083, 361] width 90 height 23
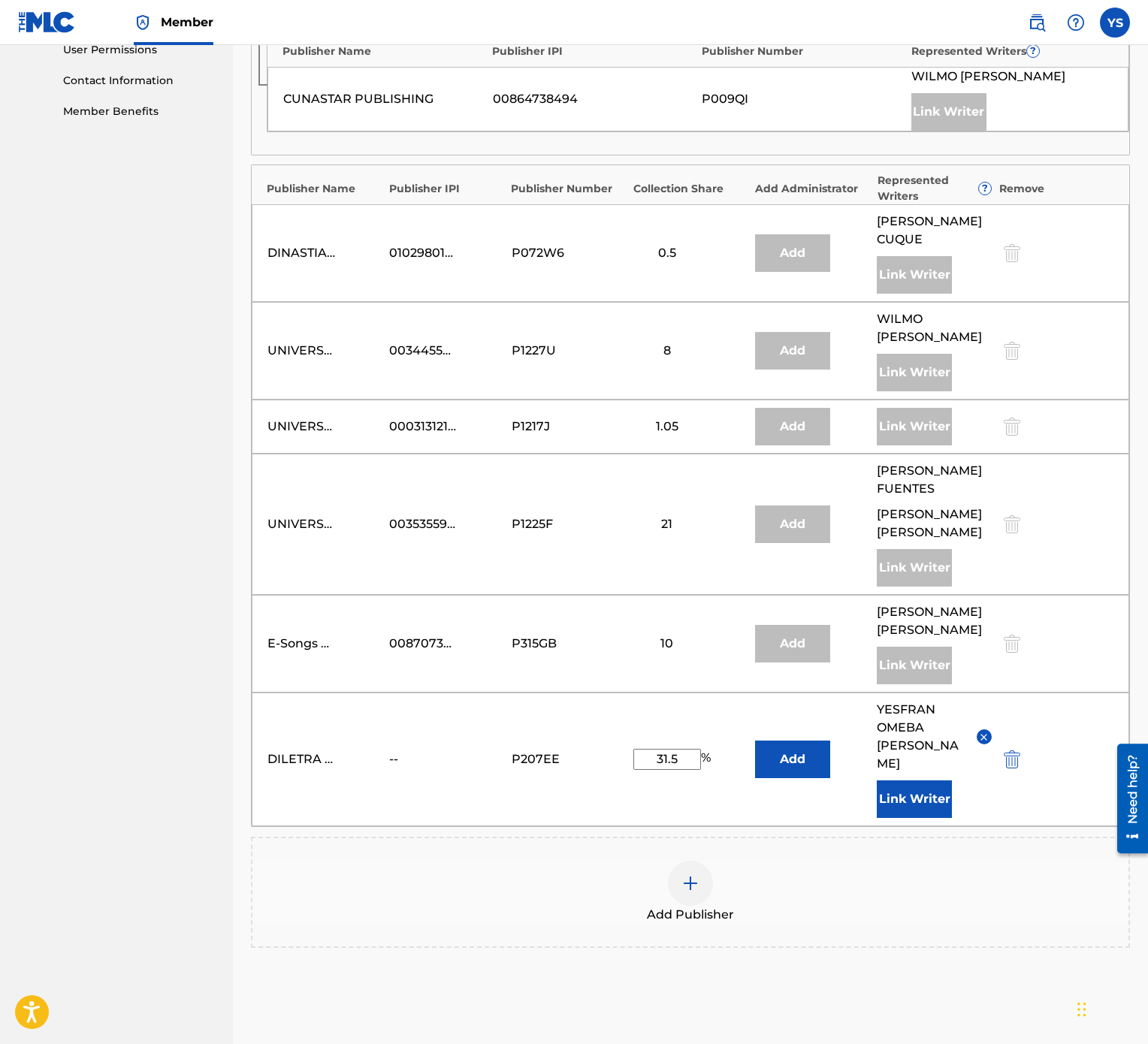
scroll to position [898, 0]
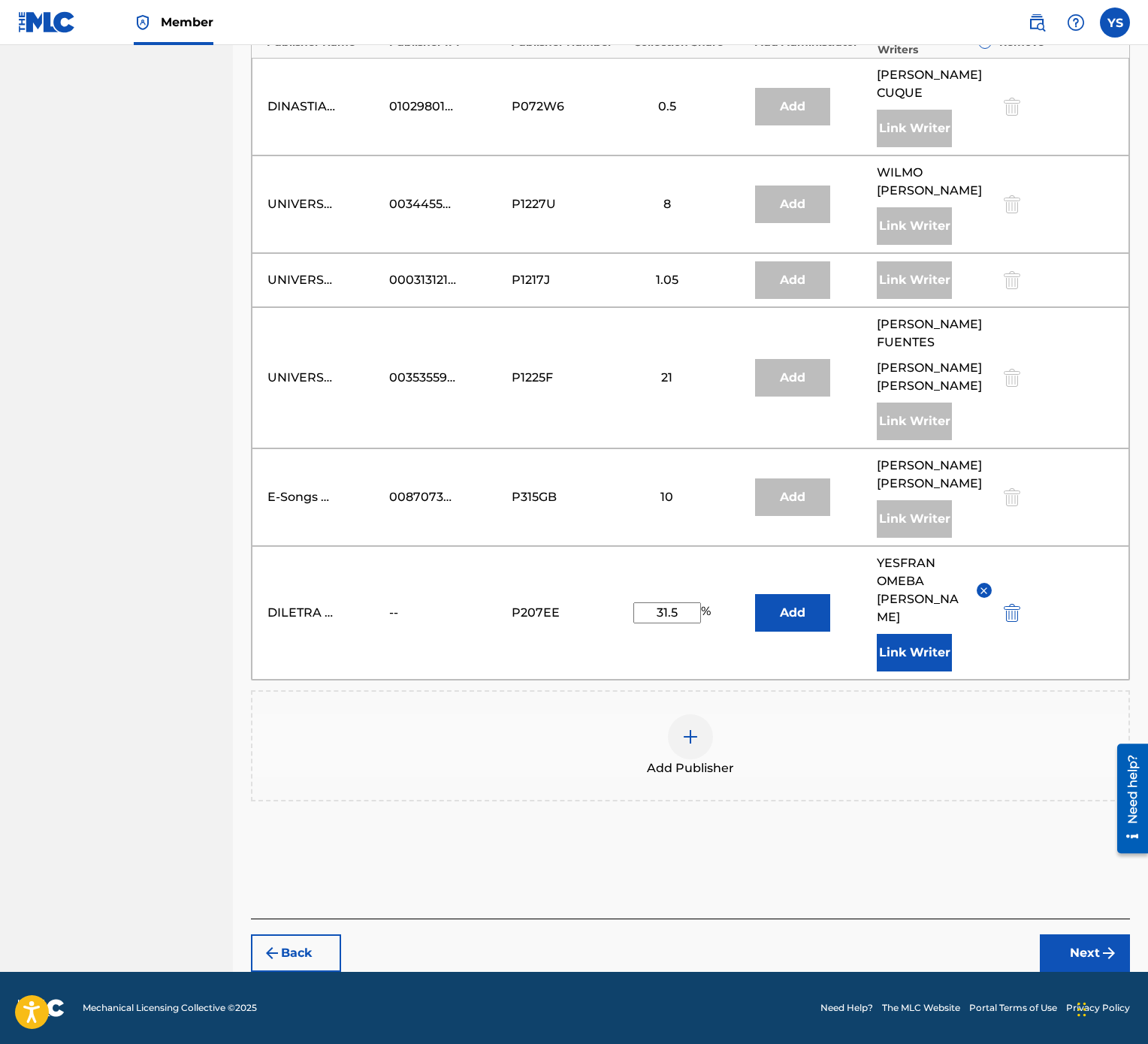
click at [1079, 521] on button "Next" at bounding box center [1084, 952] width 90 height 37
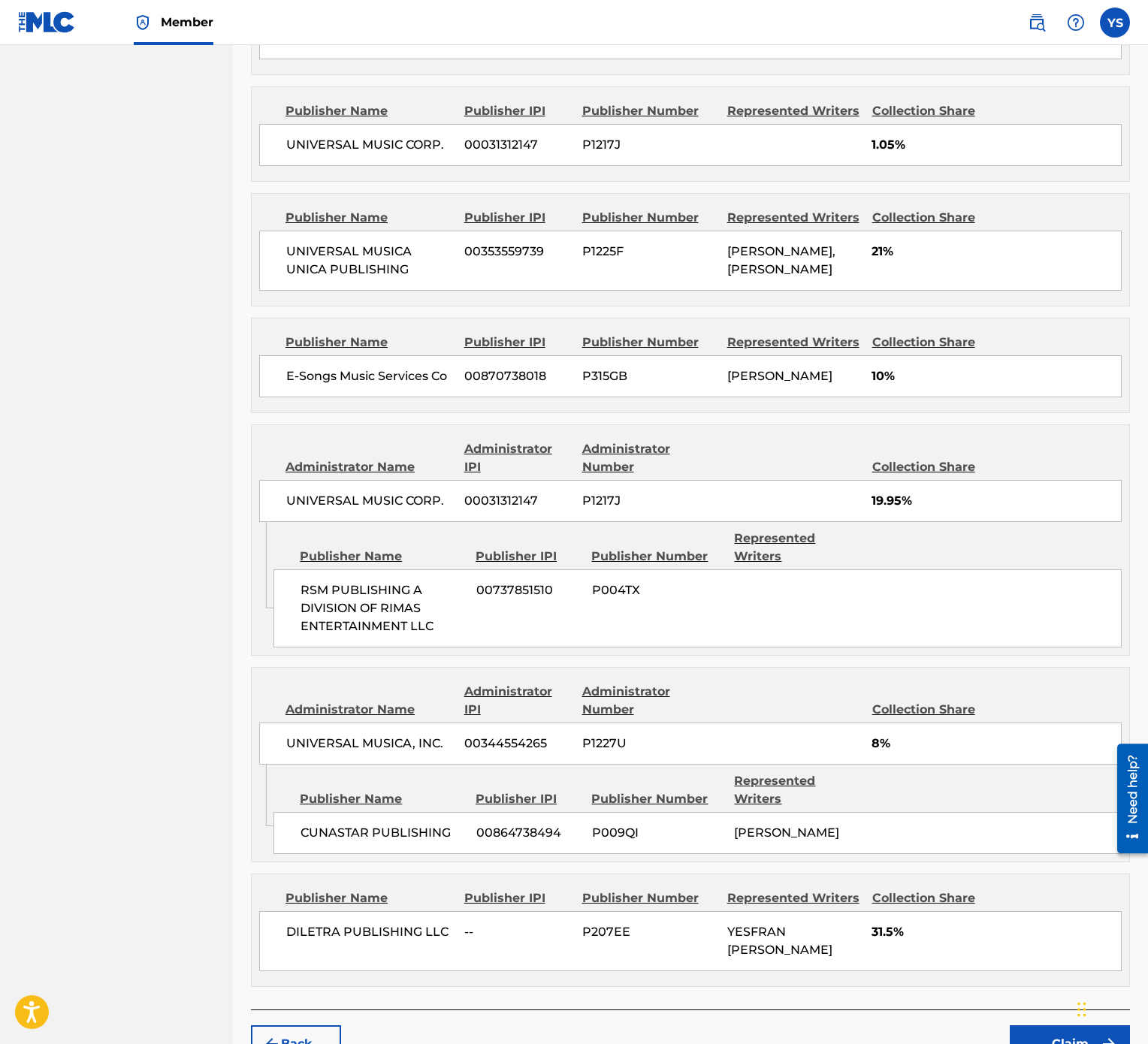
scroll to position [1046, 0]
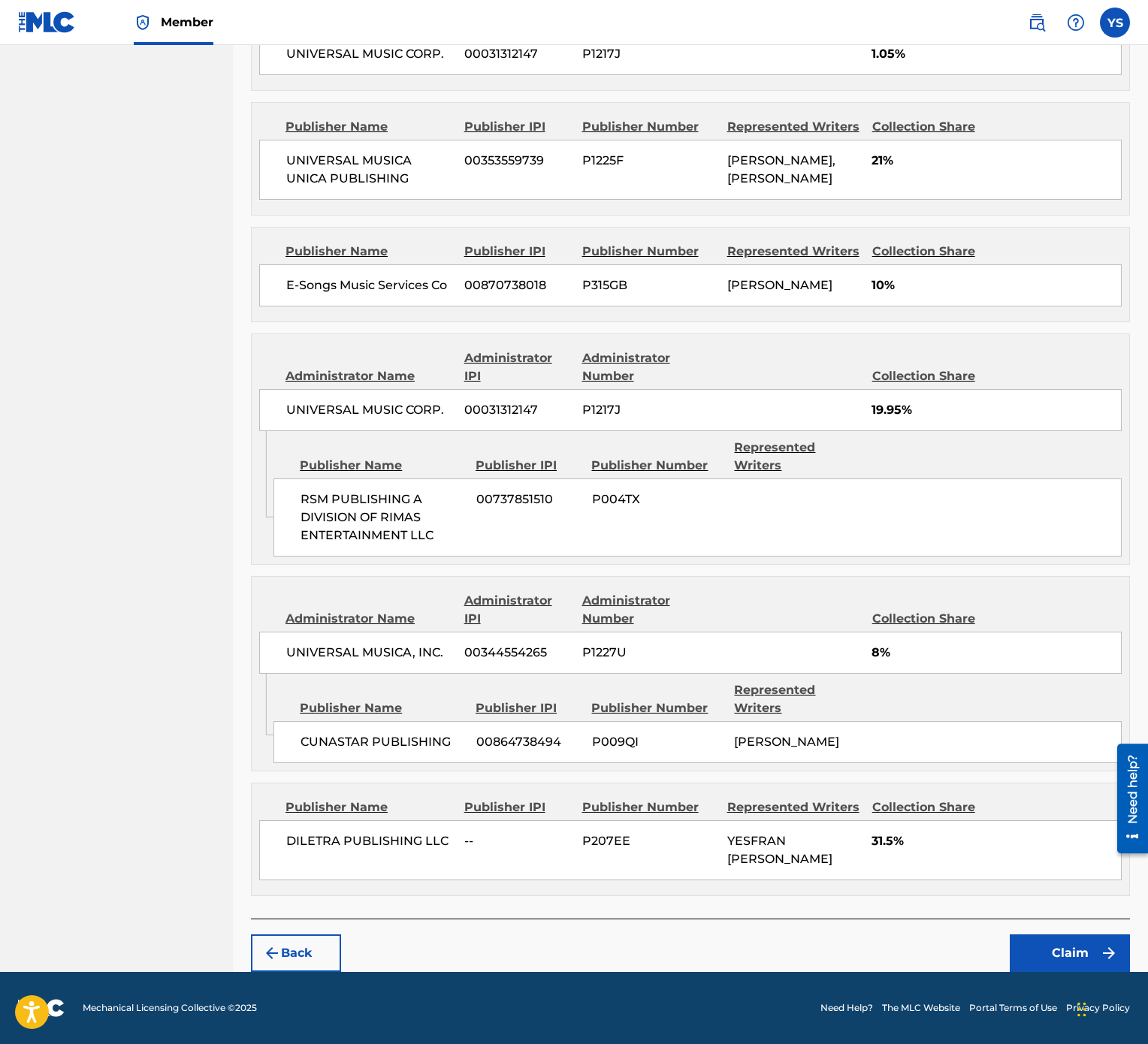
click at [1083, 521] on button "Claim" at bounding box center [1070, 952] width 120 height 37
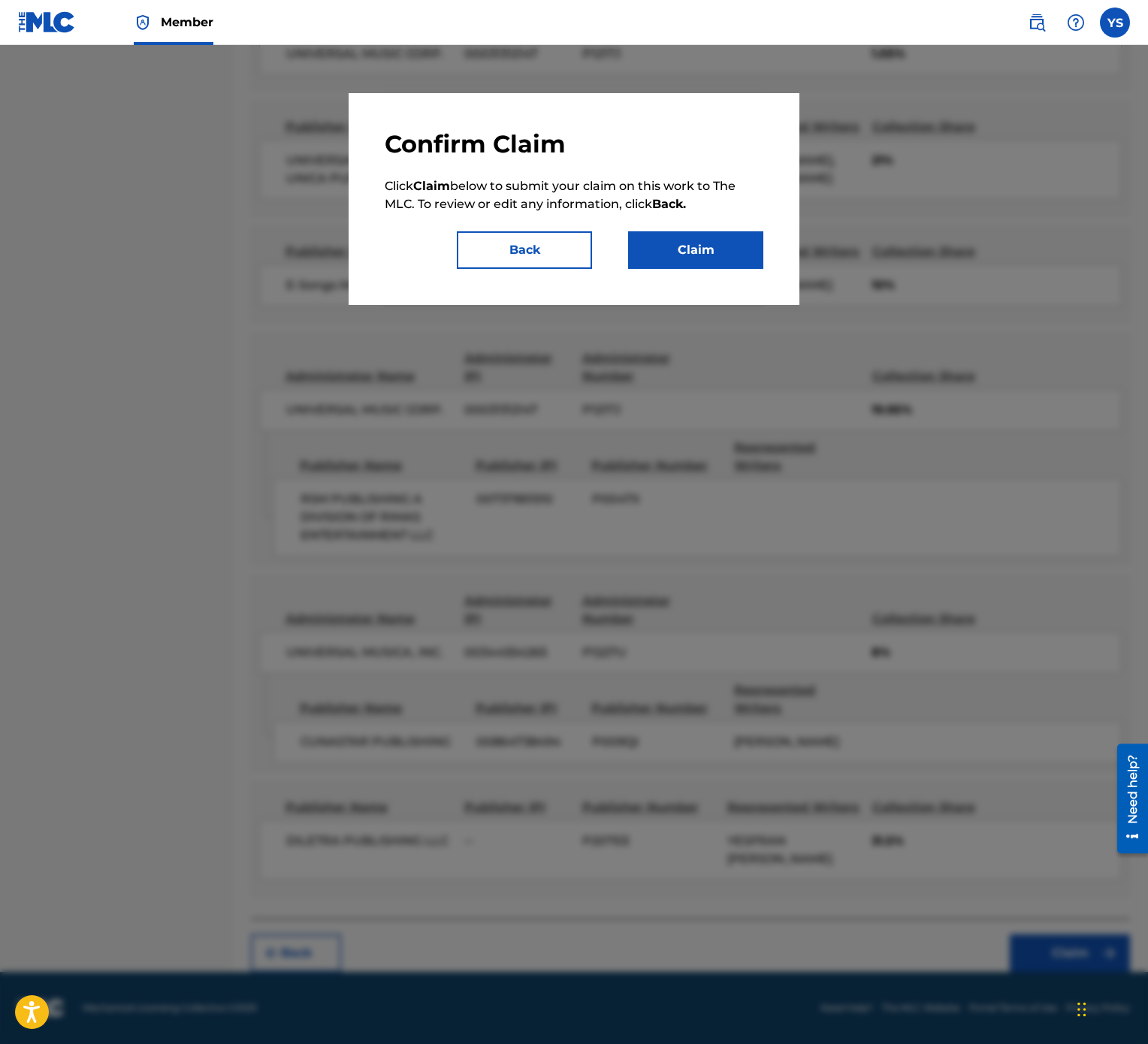
click at [728, 254] on button "Claim" at bounding box center [696, 250] width 135 height 37
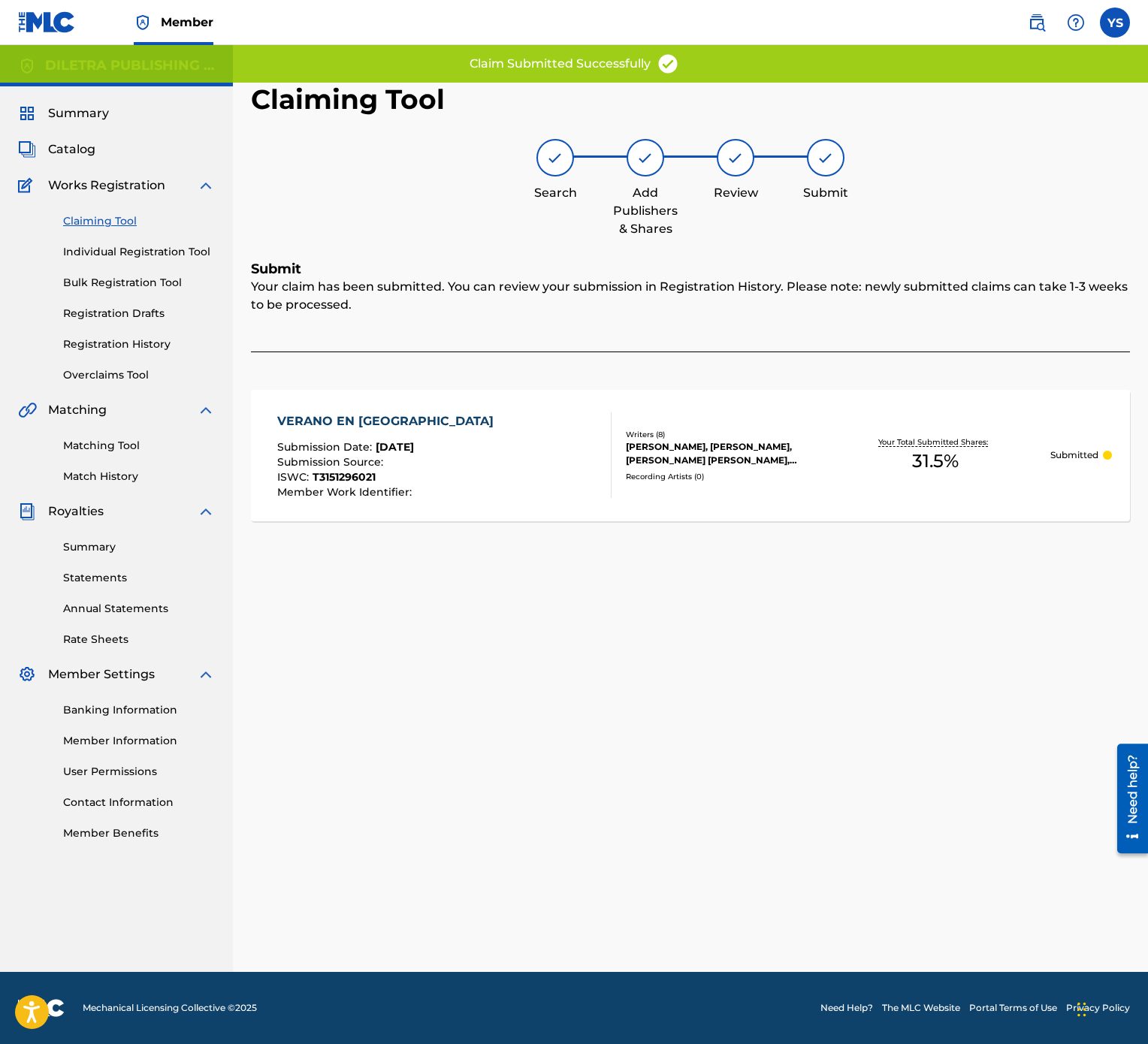
scroll to position [0, 0]
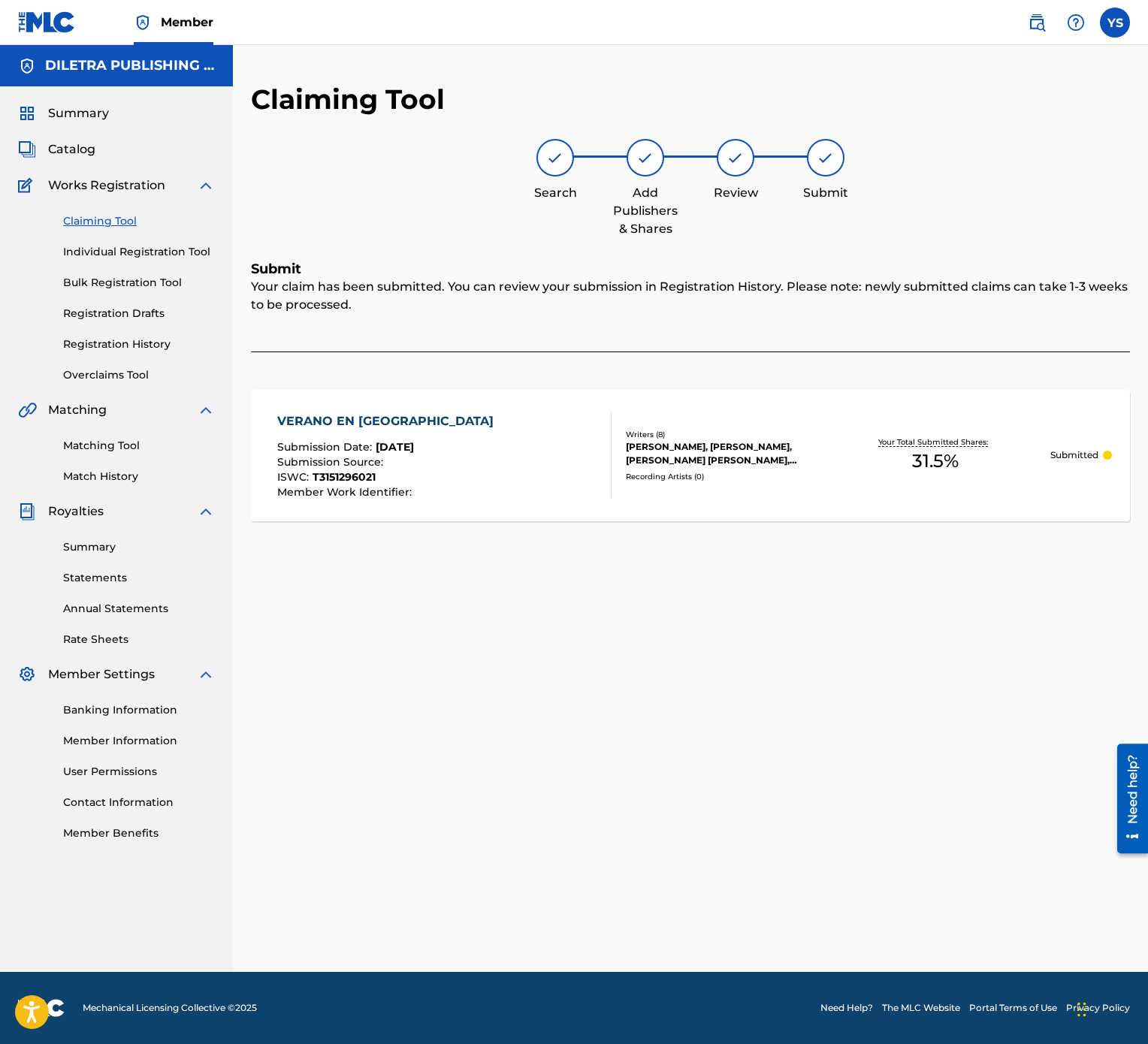
click at [109, 221] on link "Claiming Tool" at bounding box center [138, 221] width 152 height 15
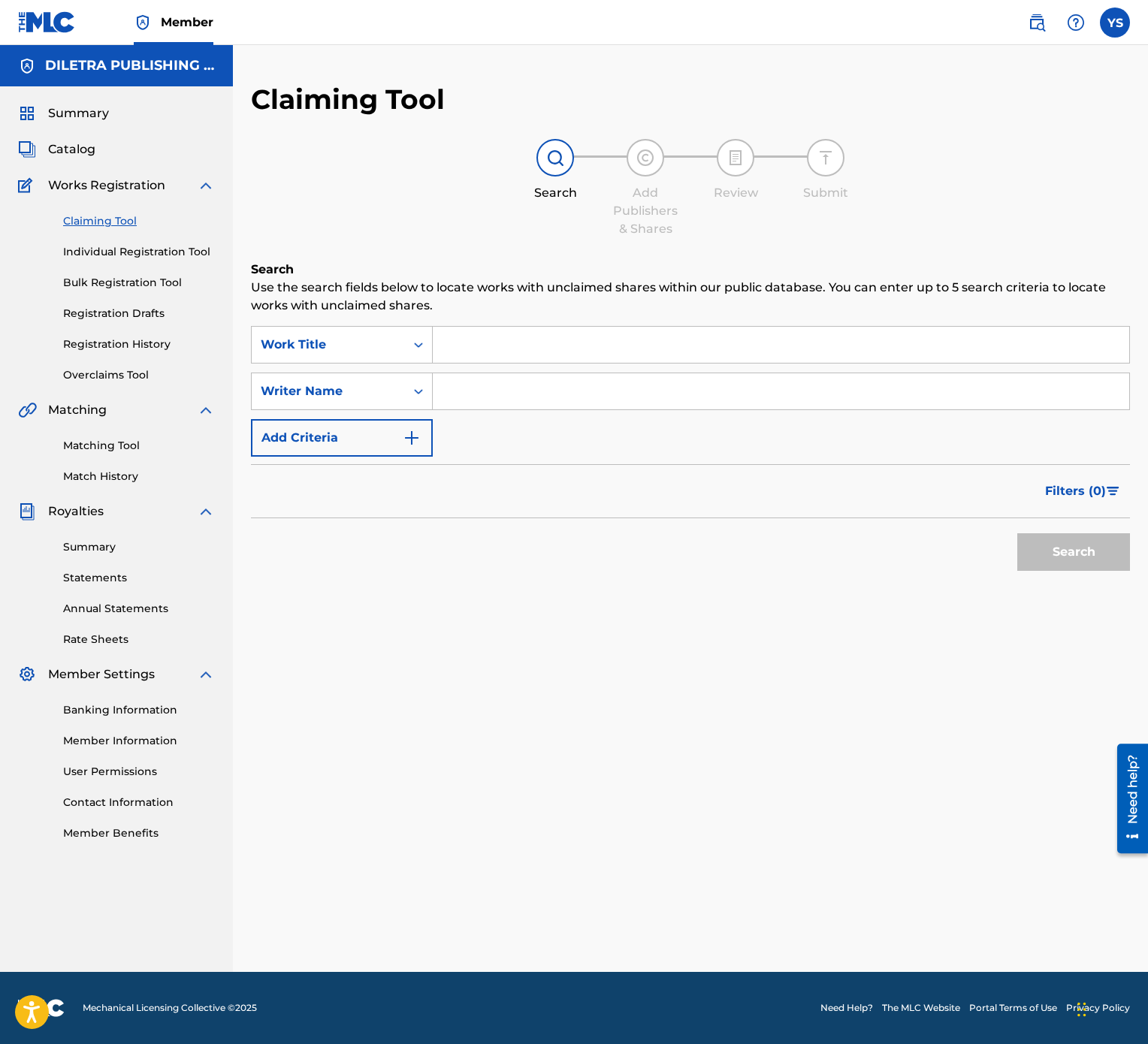
click at [565, 343] on input "Search Form" at bounding box center [781, 345] width 697 height 36
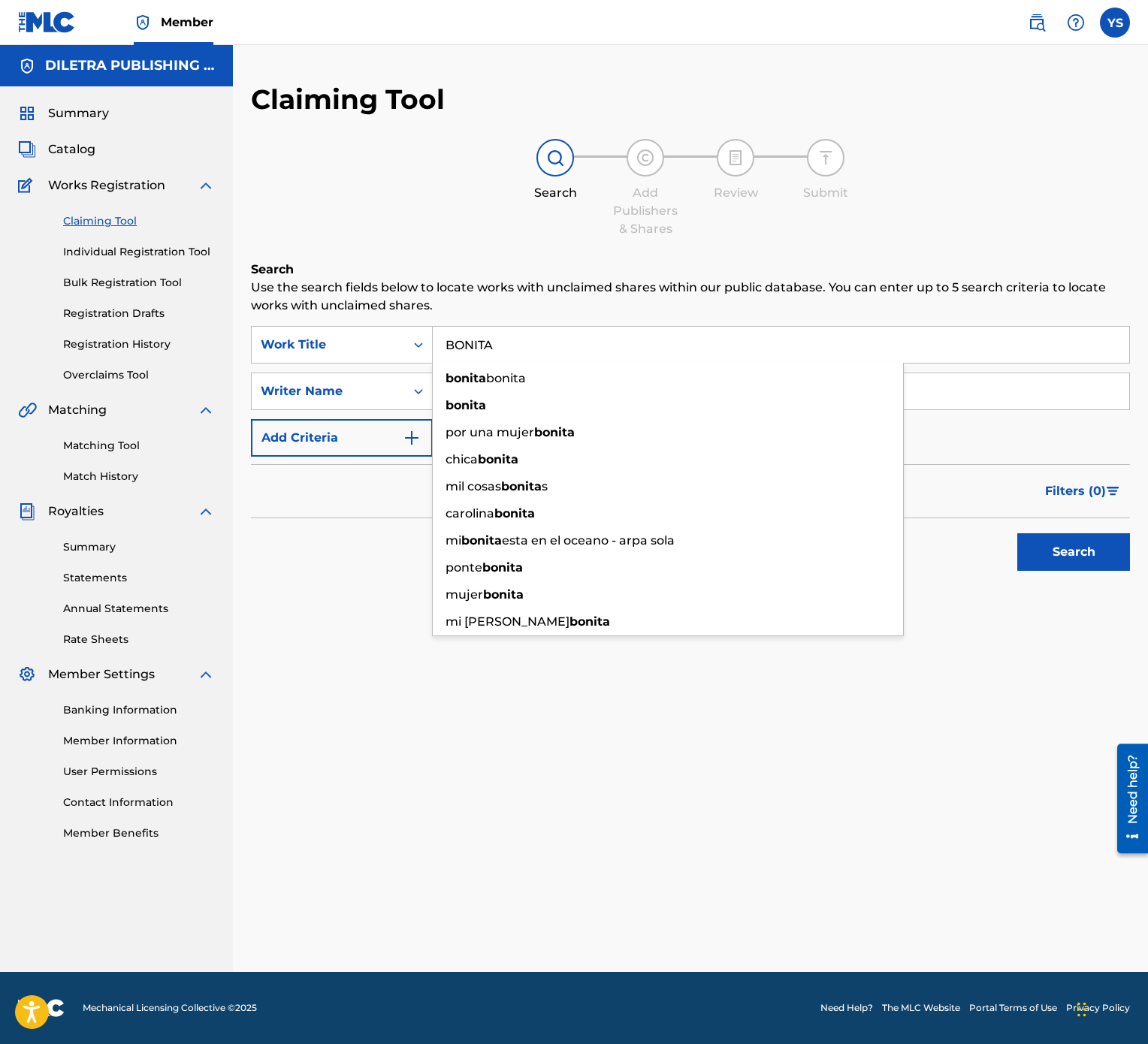
type input "BONITA"
drag, startPoint x: 877, startPoint y: 768, endPoint x: 817, endPoint y: 655, distance: 127.9
click at [875, 521] on div "Claiming Tool Search Add Publishers & Shares Review Submit Search Use the searc…" at bounding box center [690, 527] width 915 height 890
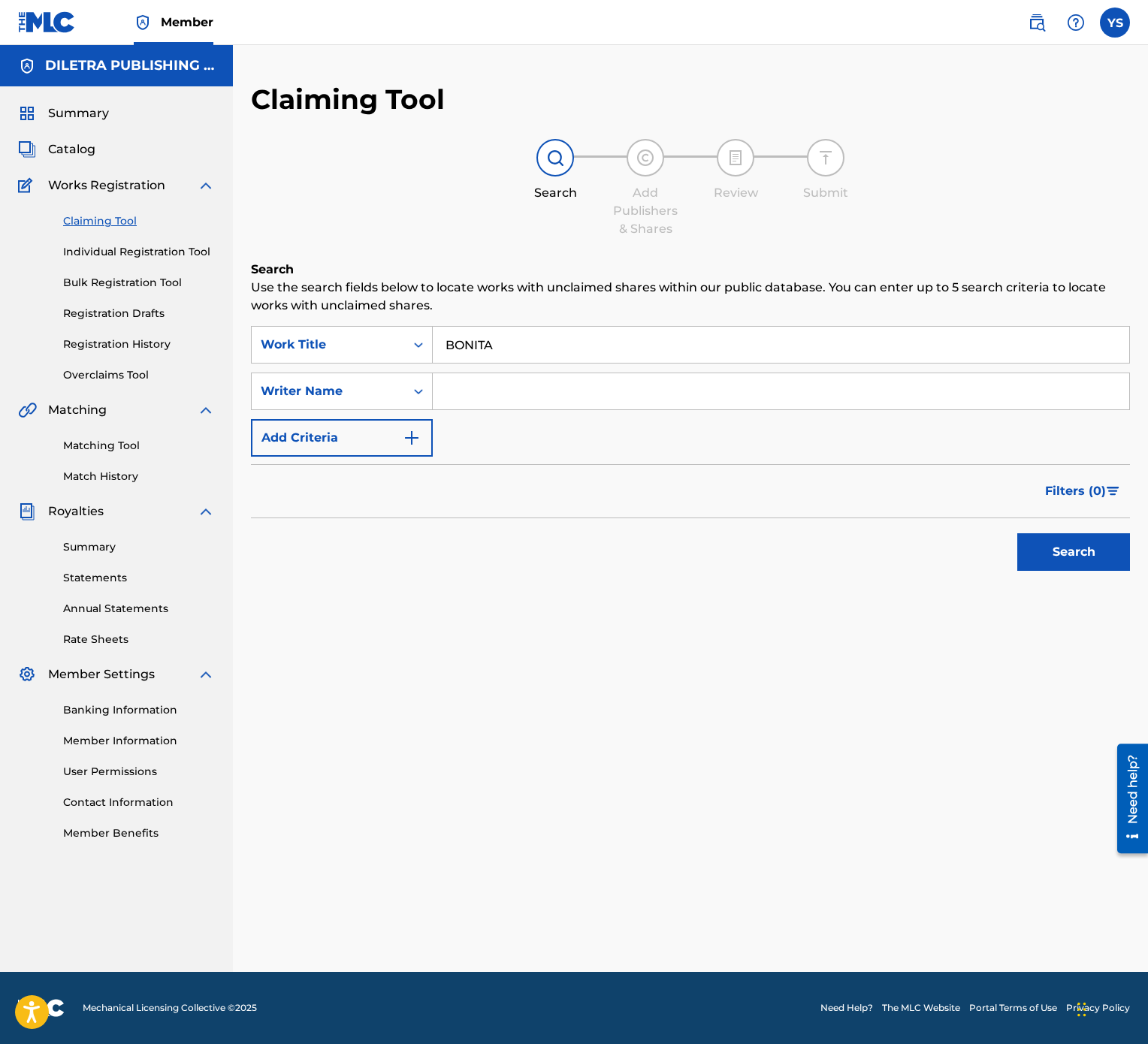
click at [725, 381] on input "Search Form" at bounding box center [781, 391] width 697 height 36
type input "[PERSON_NAME]"
click at [1067, 521] on button "Search" at bounding box center [1074, 551] width 113 height 37
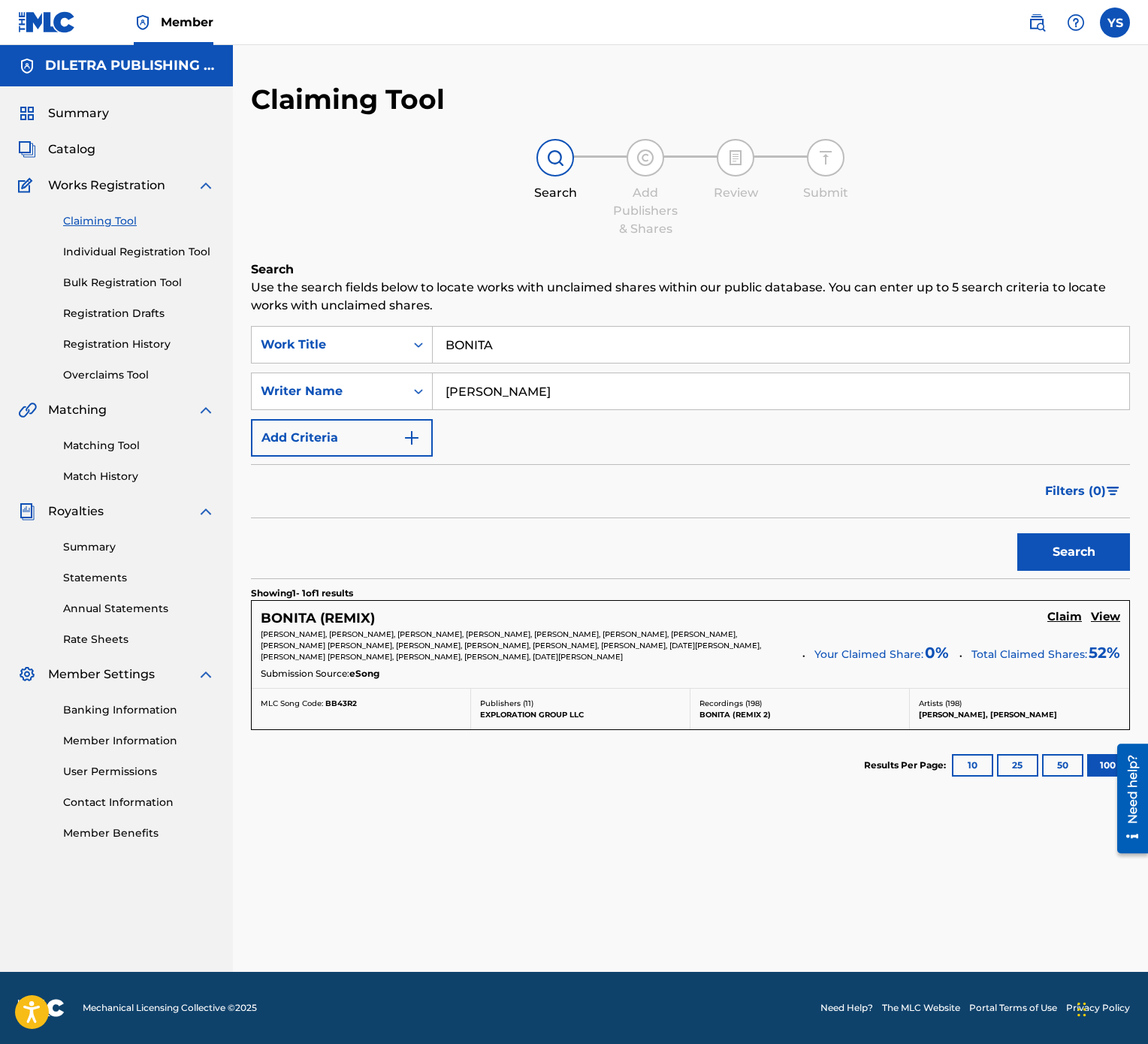
click at [1058, 521] on h5 "Claim" at bounding box center [1064, 617] width 35 height 15
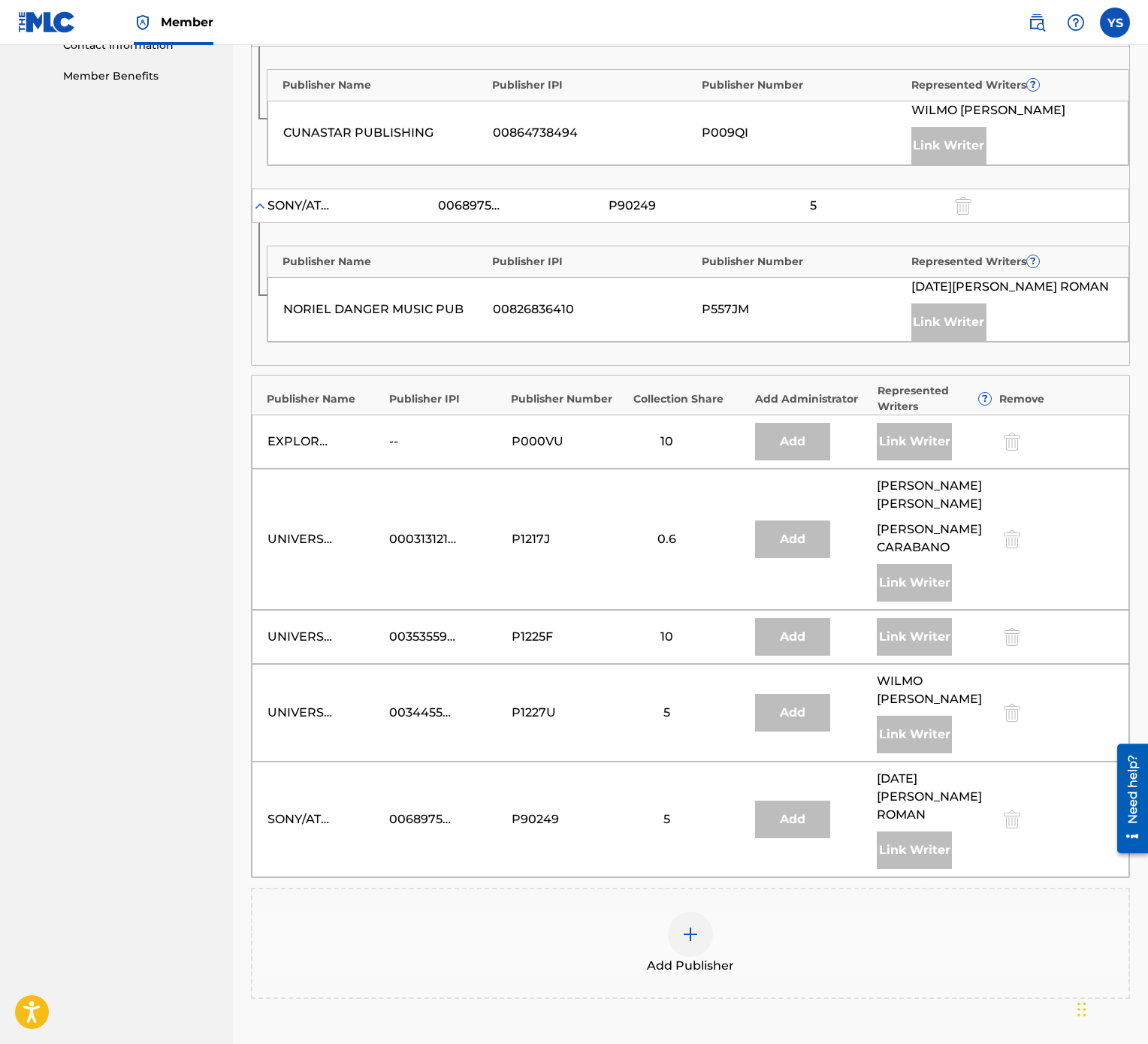
scroll to position [932, 0]
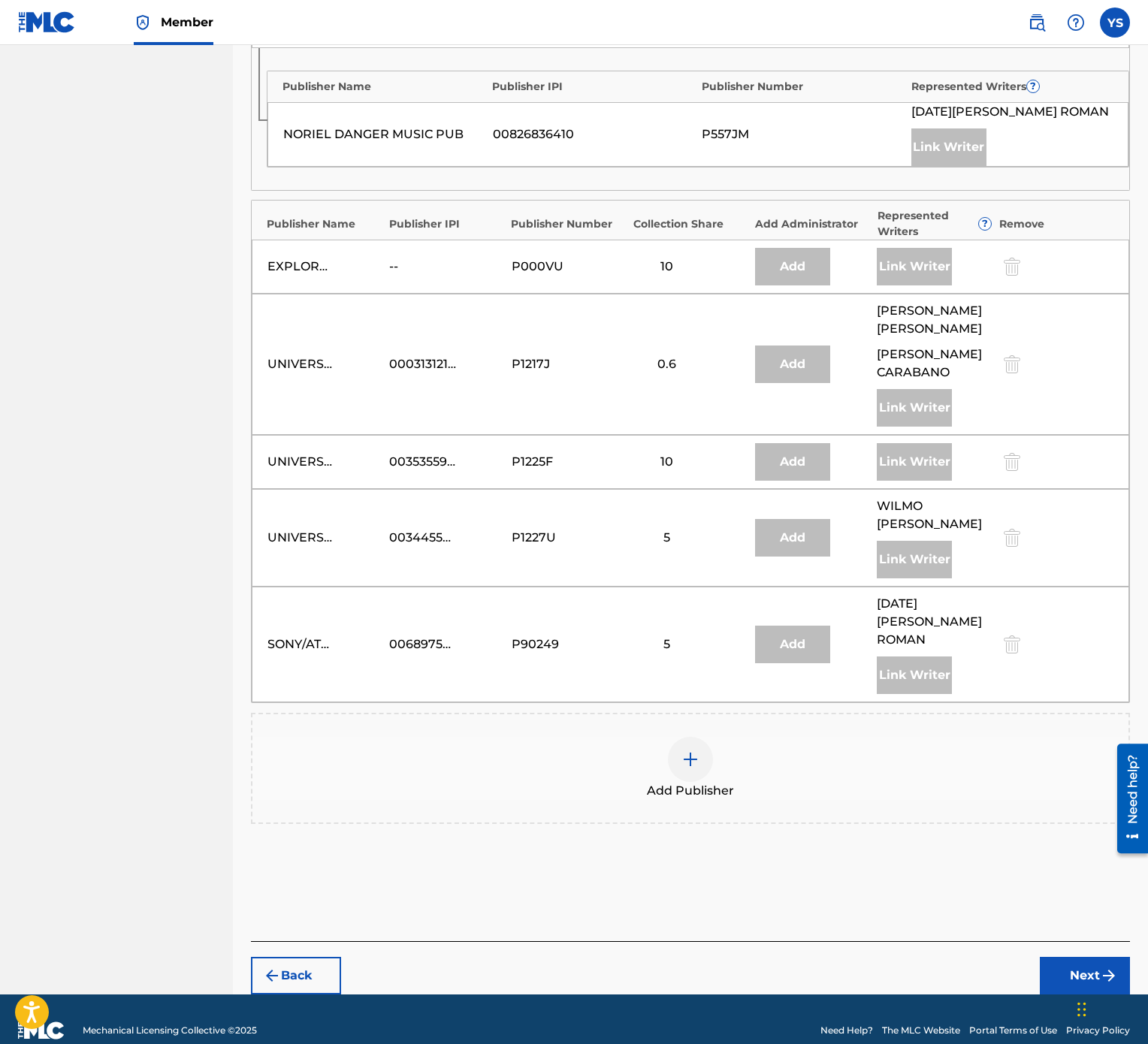
click at [698, 521] on img at bounding box center [690, 759] width 18 height 18
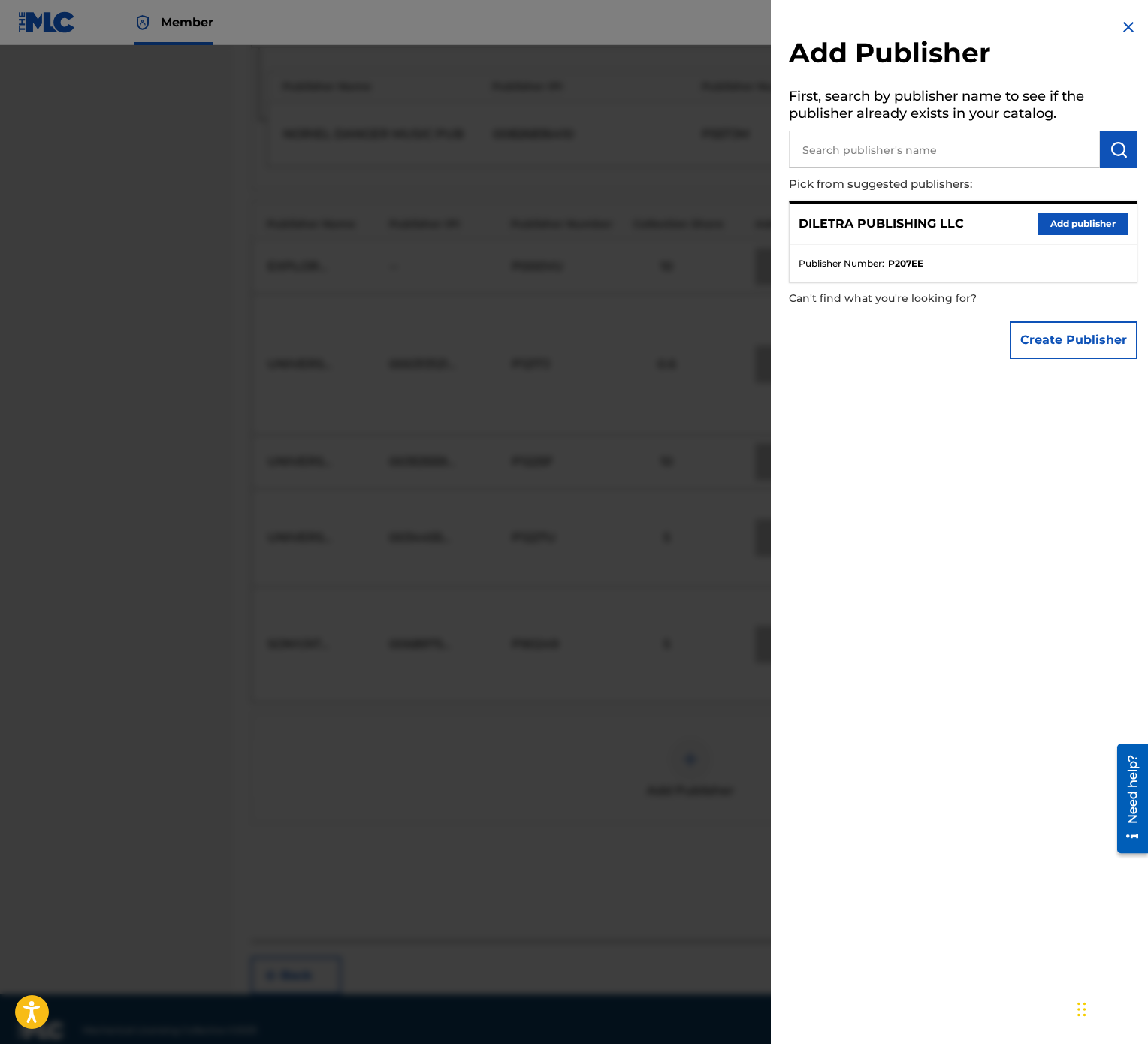
click at [1051, 229] on button "Add publisher" at bounding box center [1083, 223] width 90 height 23
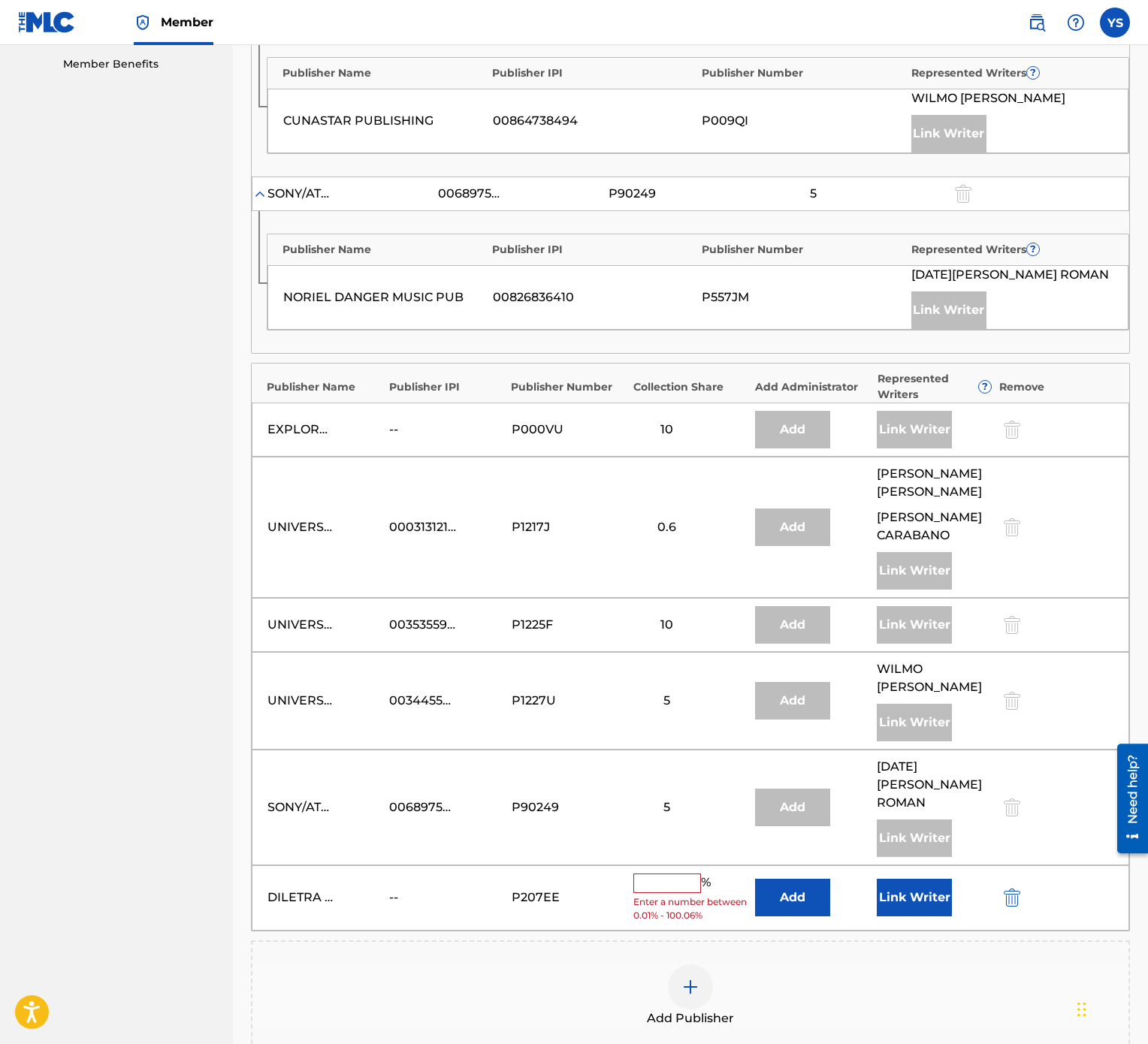
scroll to position [782, 0]
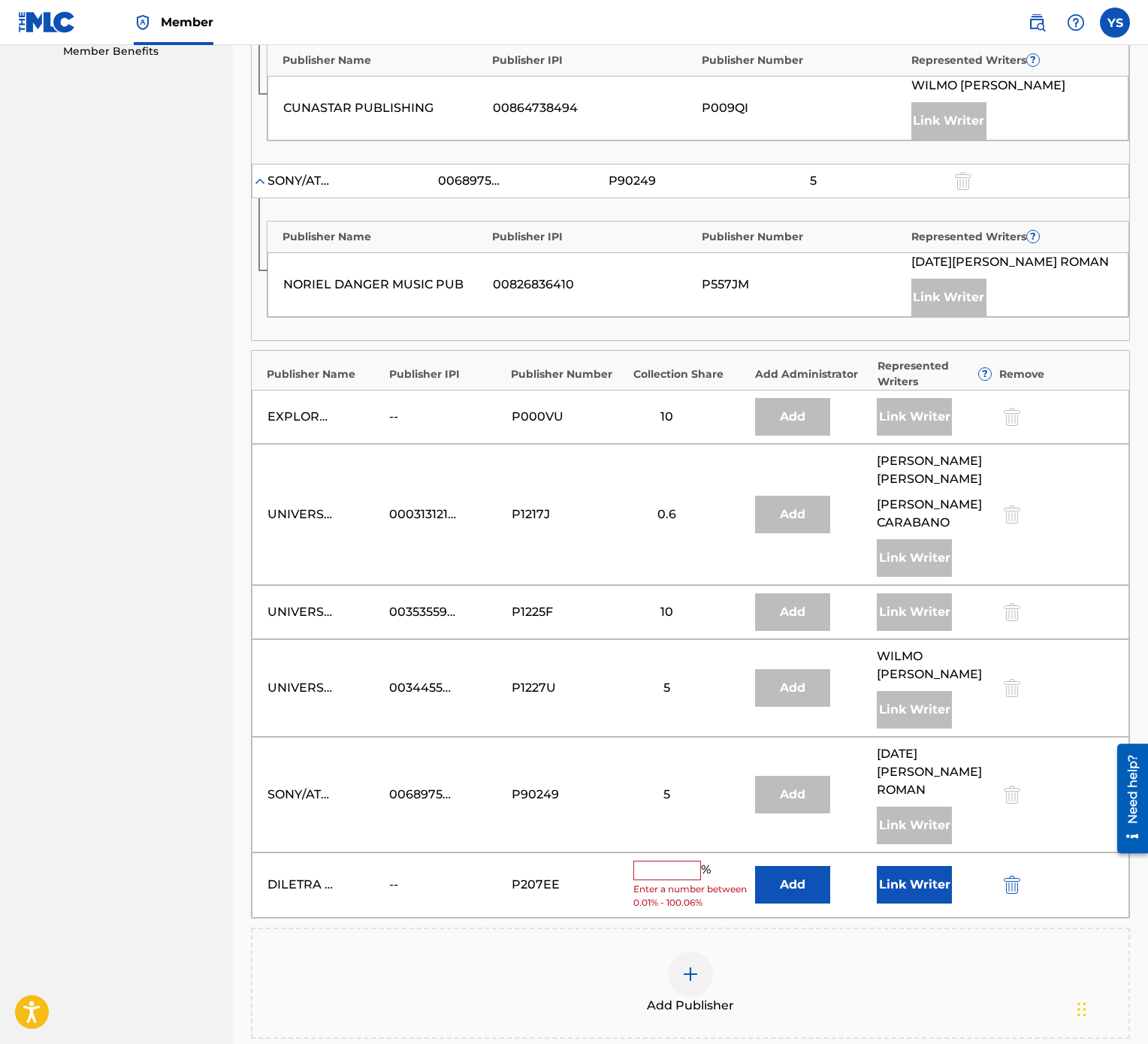
click at [678, 521] on input "text" at bounding box center [667, 871] width 67 height 20
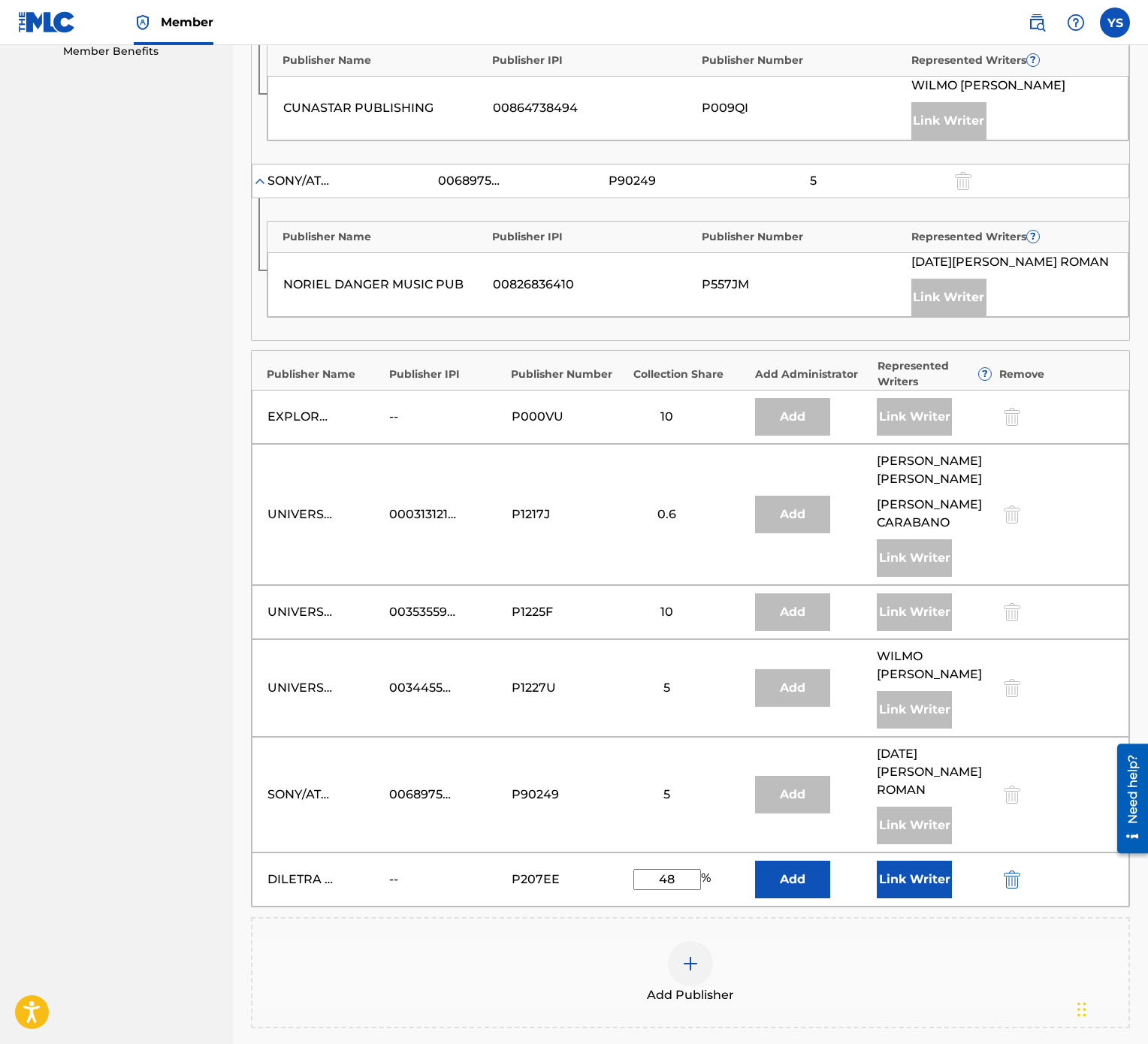
type input "48"
click at [898, 521] on div "Add Publisher" at bounding box center [690, 972] width 879 height 111
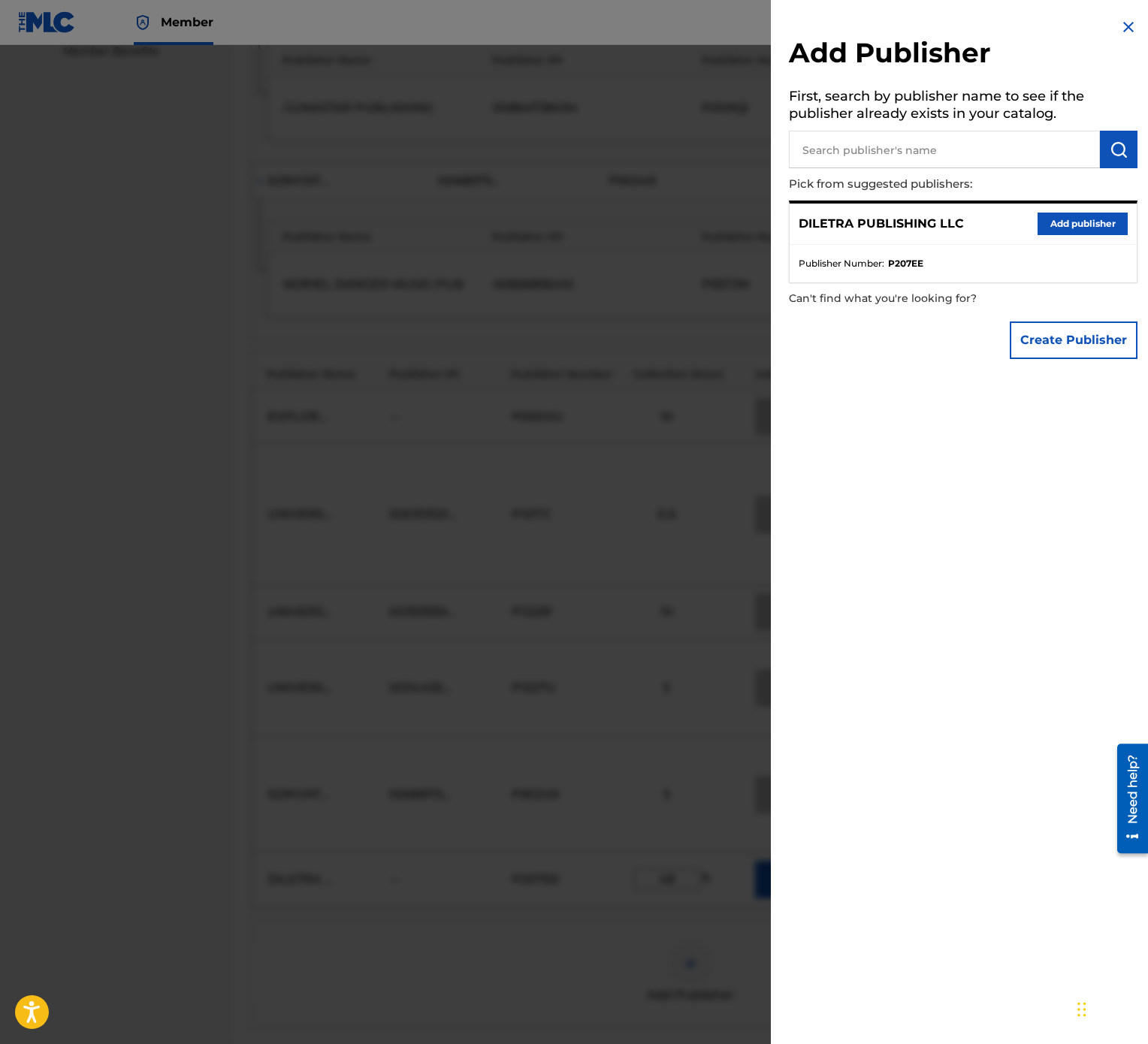
click at [1120, 34] on img at bounding box center [1129, 27] width 18 height 18
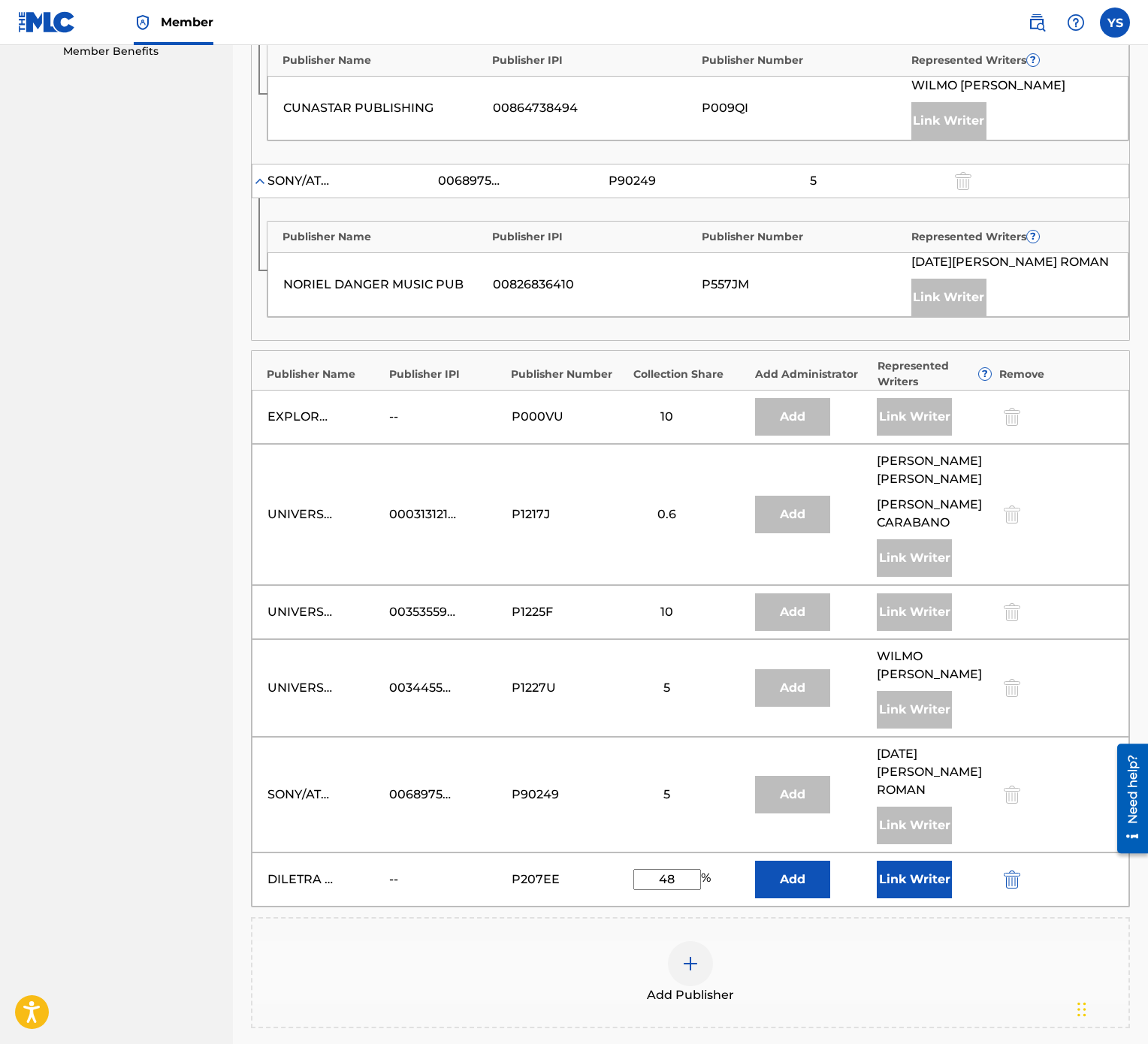
click at [916, 521] on button "Link Writer" at bounding box center [914, 879] width 75 height 37
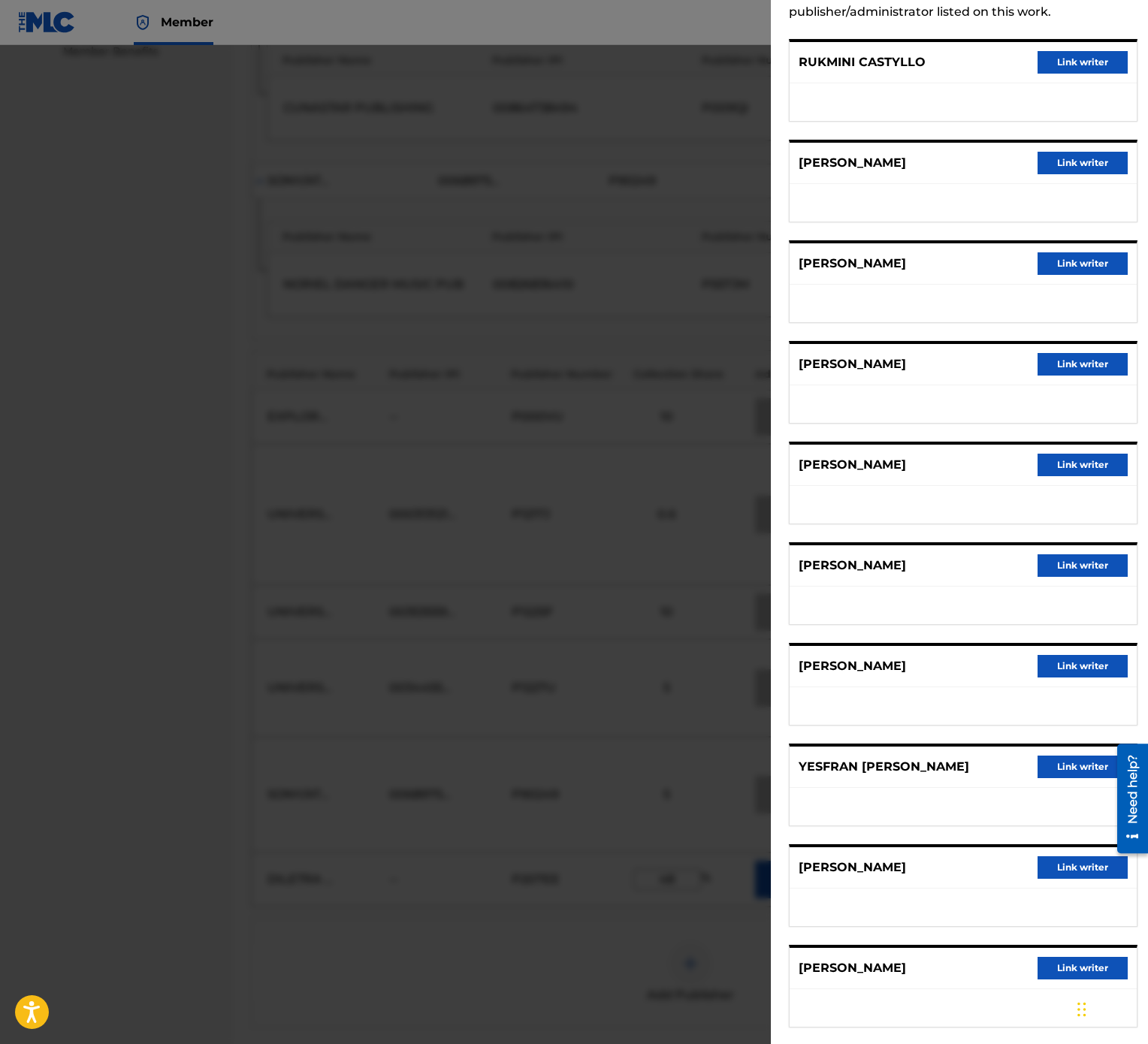
scroll to position [150, 0]
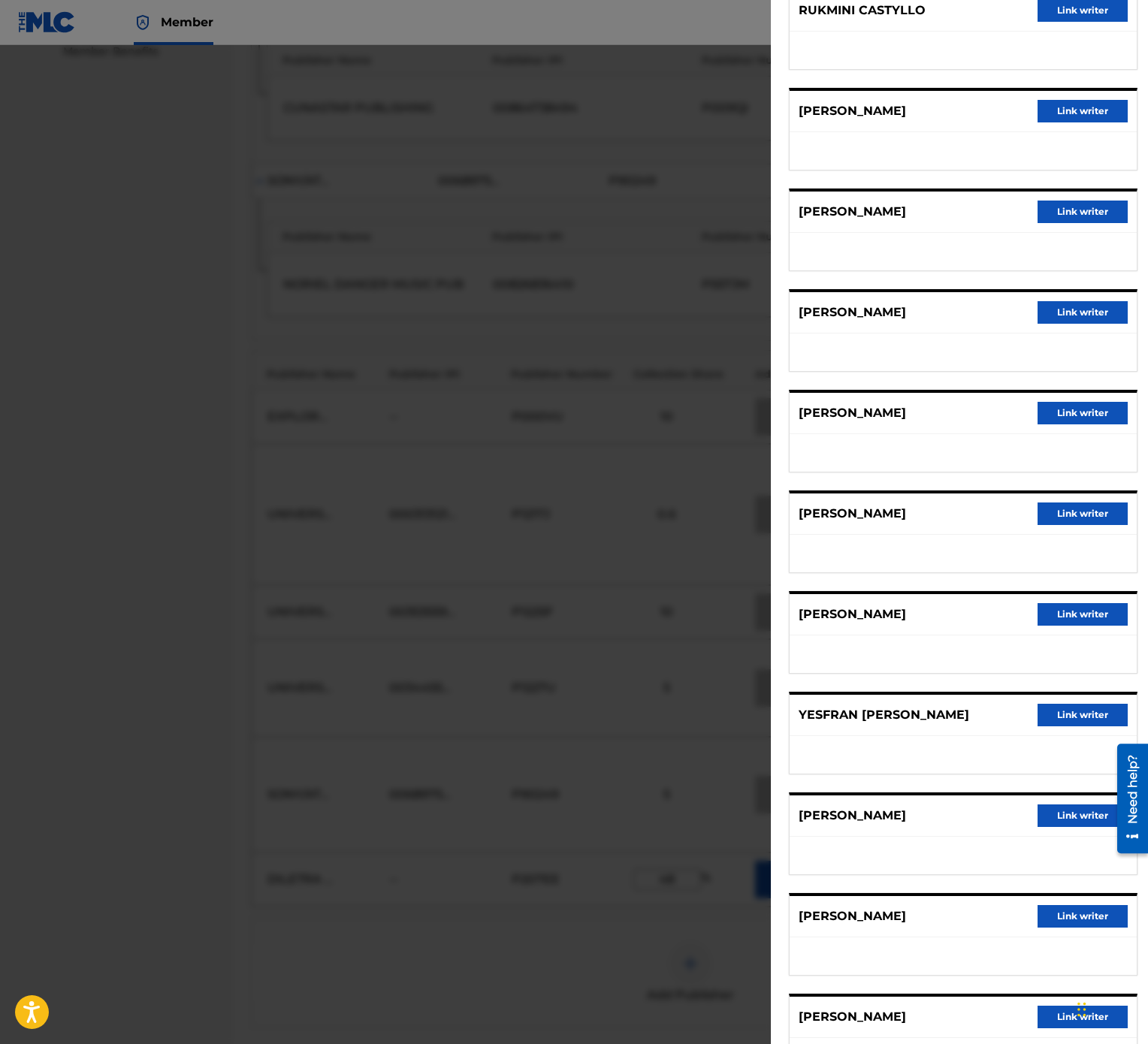
click at [1079, 521] on button "Link writer" at bounding box center [1083, 714] width 90 height 23
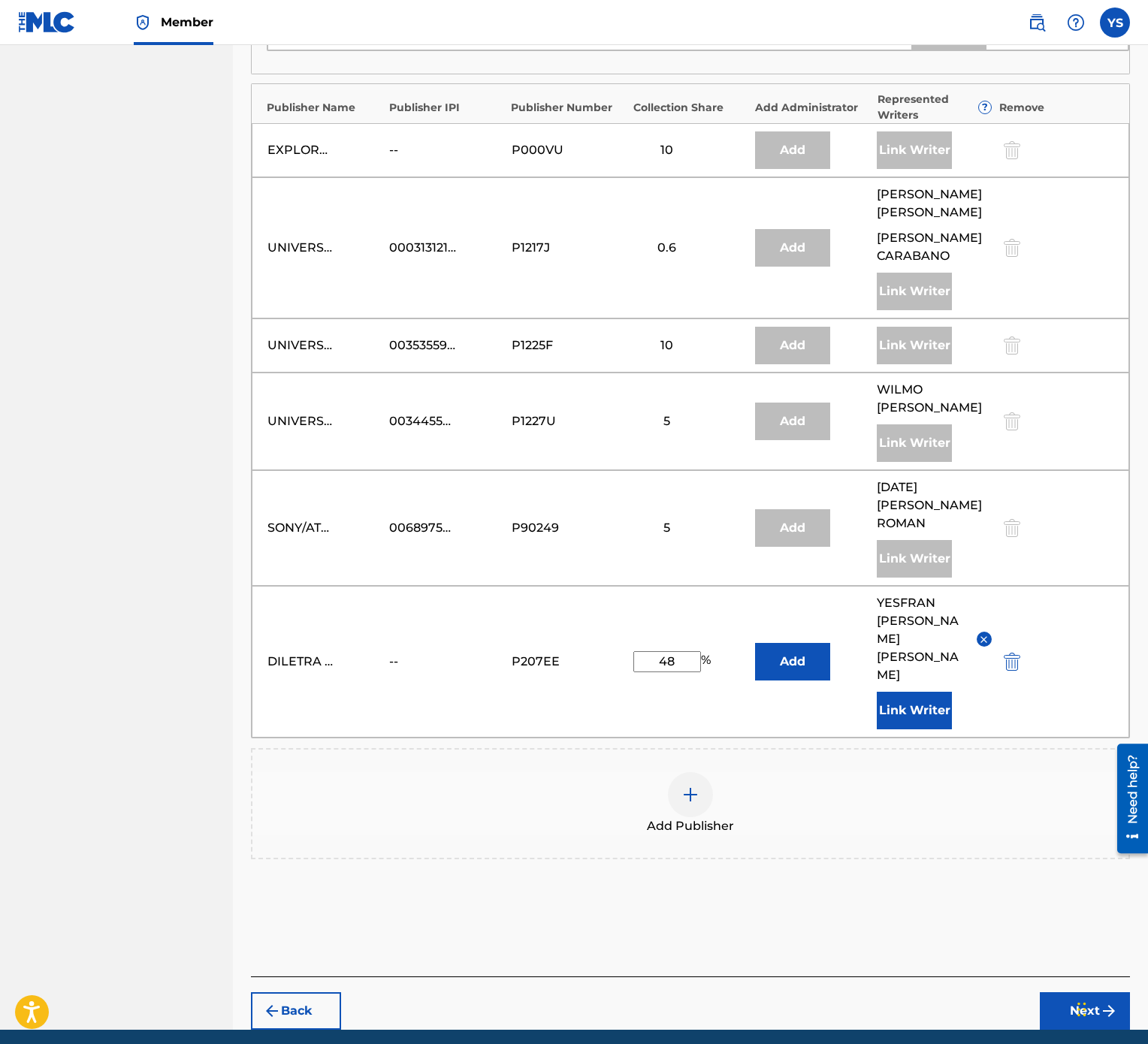
click at [1101, 521] on img "submit" at bounding box center [1109, 1011] width 18 height 18
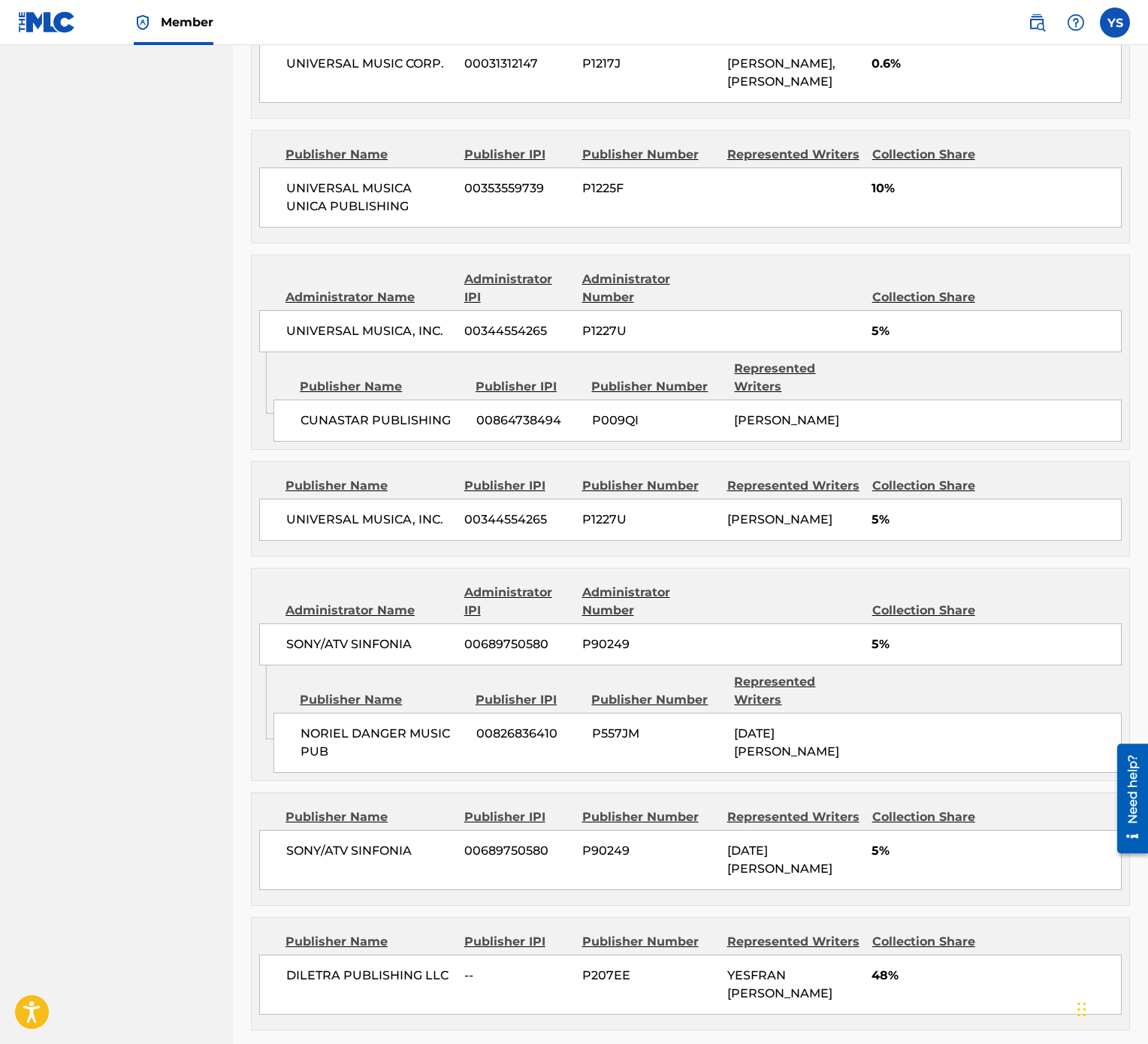
scroll to position [1494, 0]
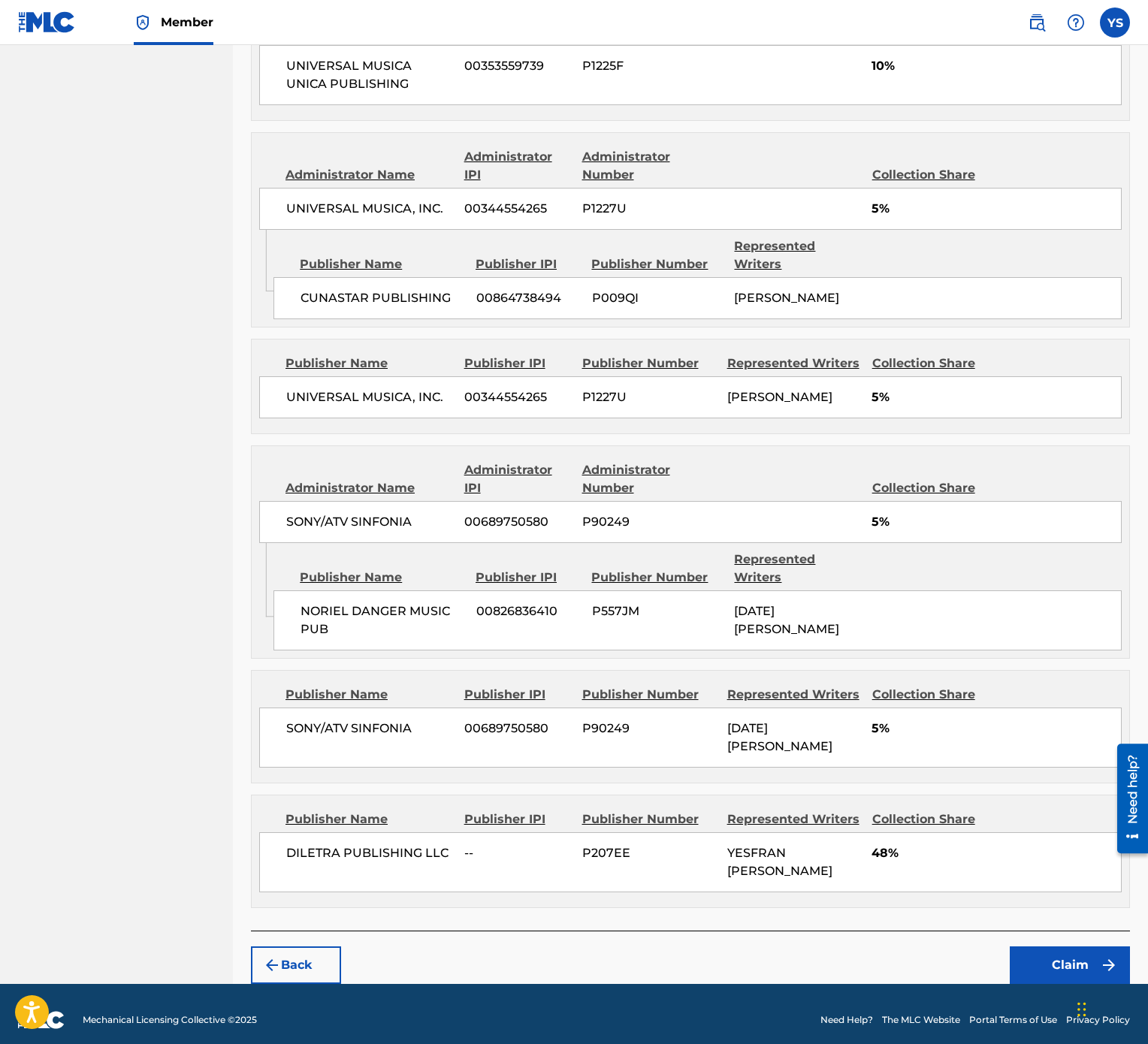
click at [1054, 521] on button "Claim" at bounding box center [1070, 964] width 120 height 37
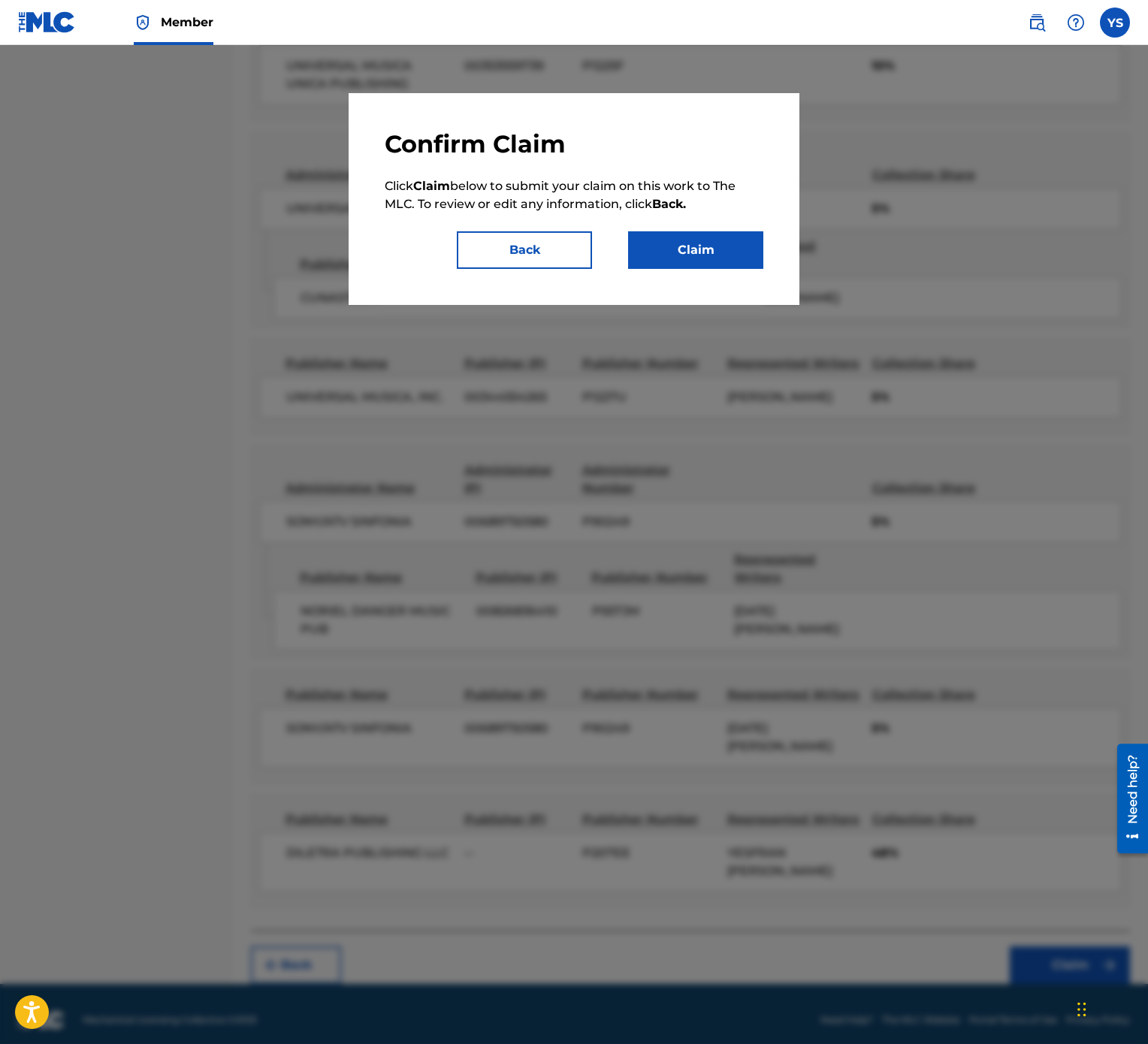
click at [684, 248] on button "Claim" at bounding box center [696, 250] width 135 height 37
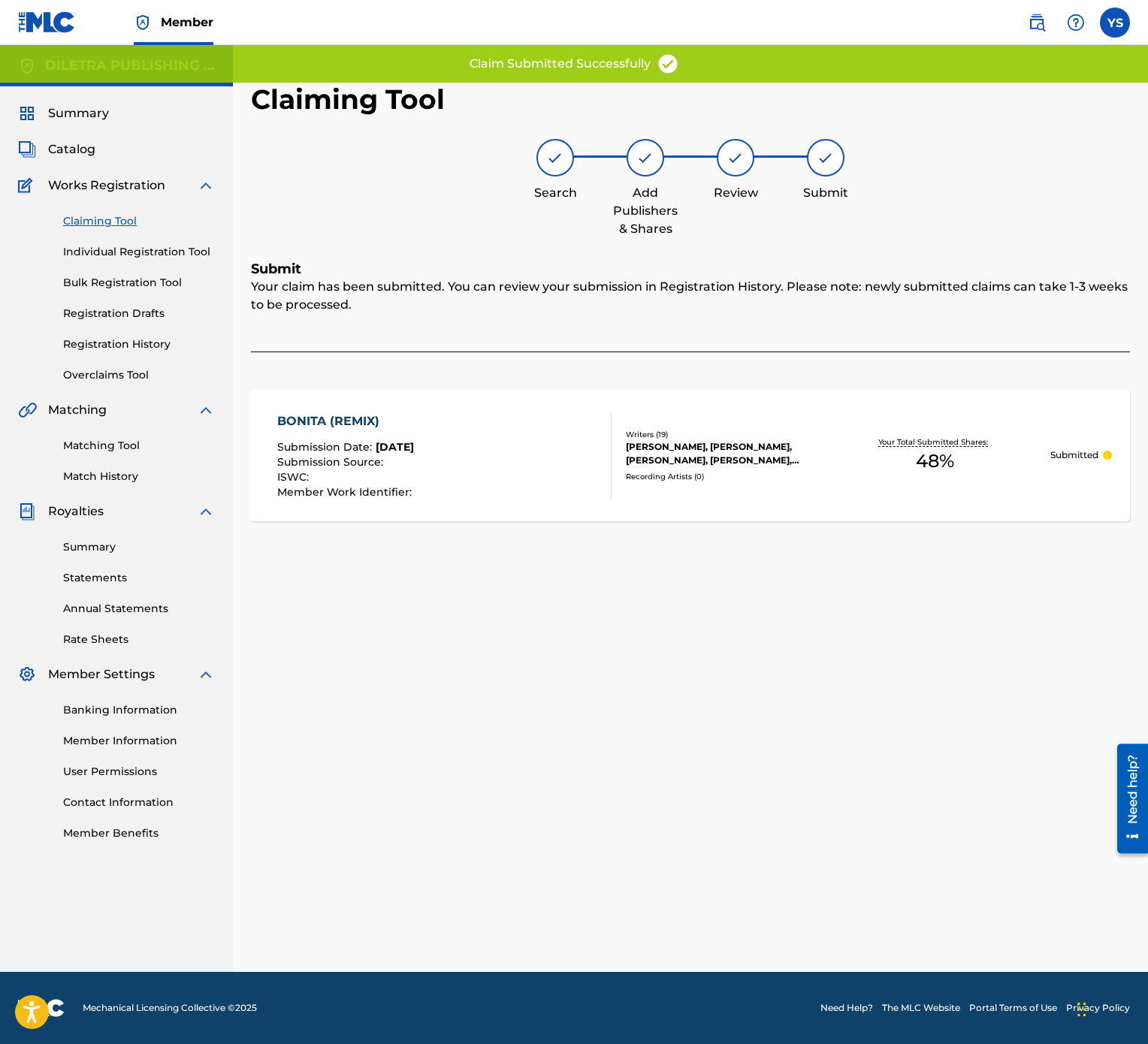
scroll to position [0, 0]
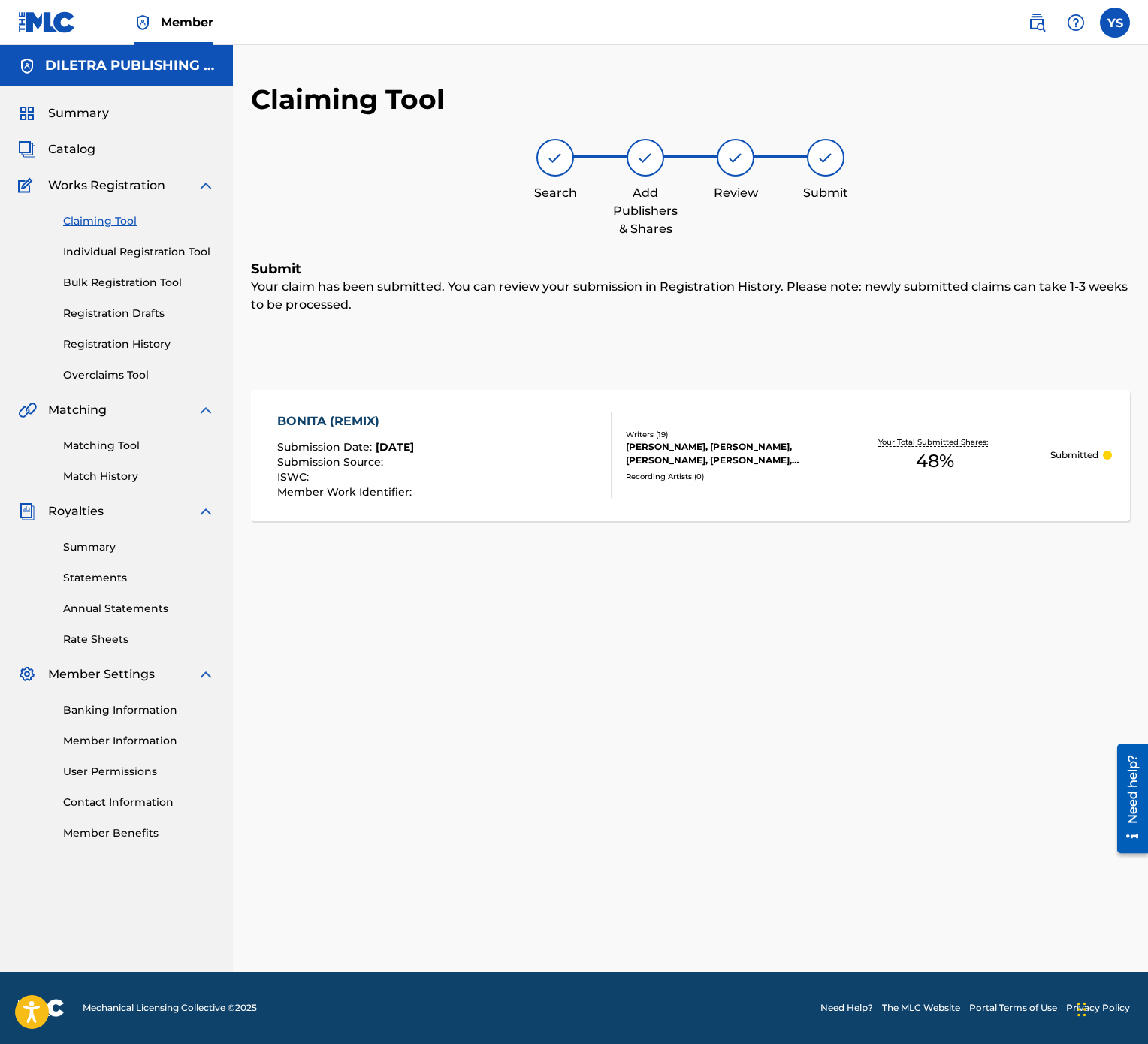
click at [116, 215] on link "Claiming Tool" at bounding box center [138, 221] width 152 height 15
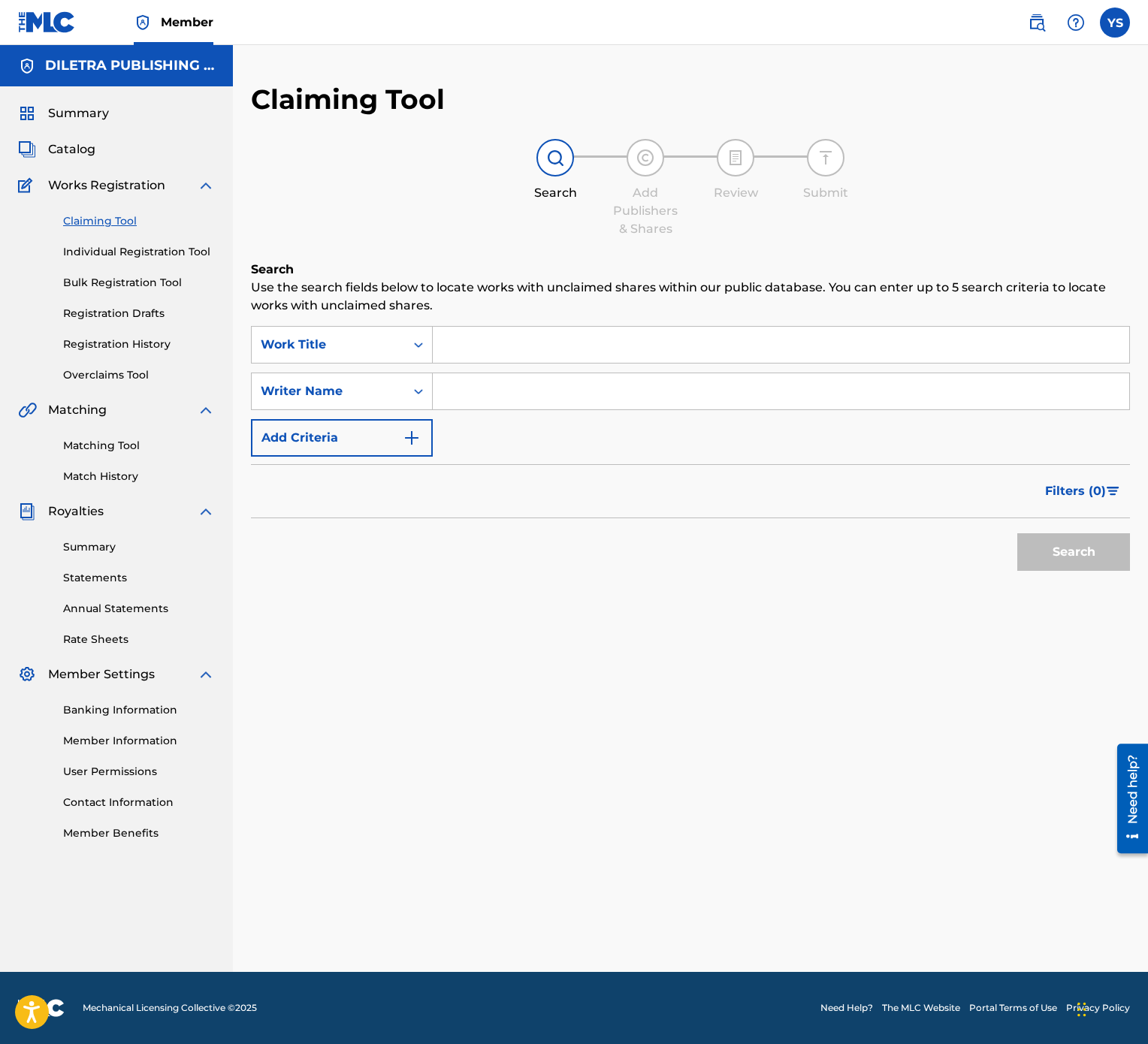
click at [539, 358] on input "Search Form" at bounding box center [781, 345] width 697 height 36
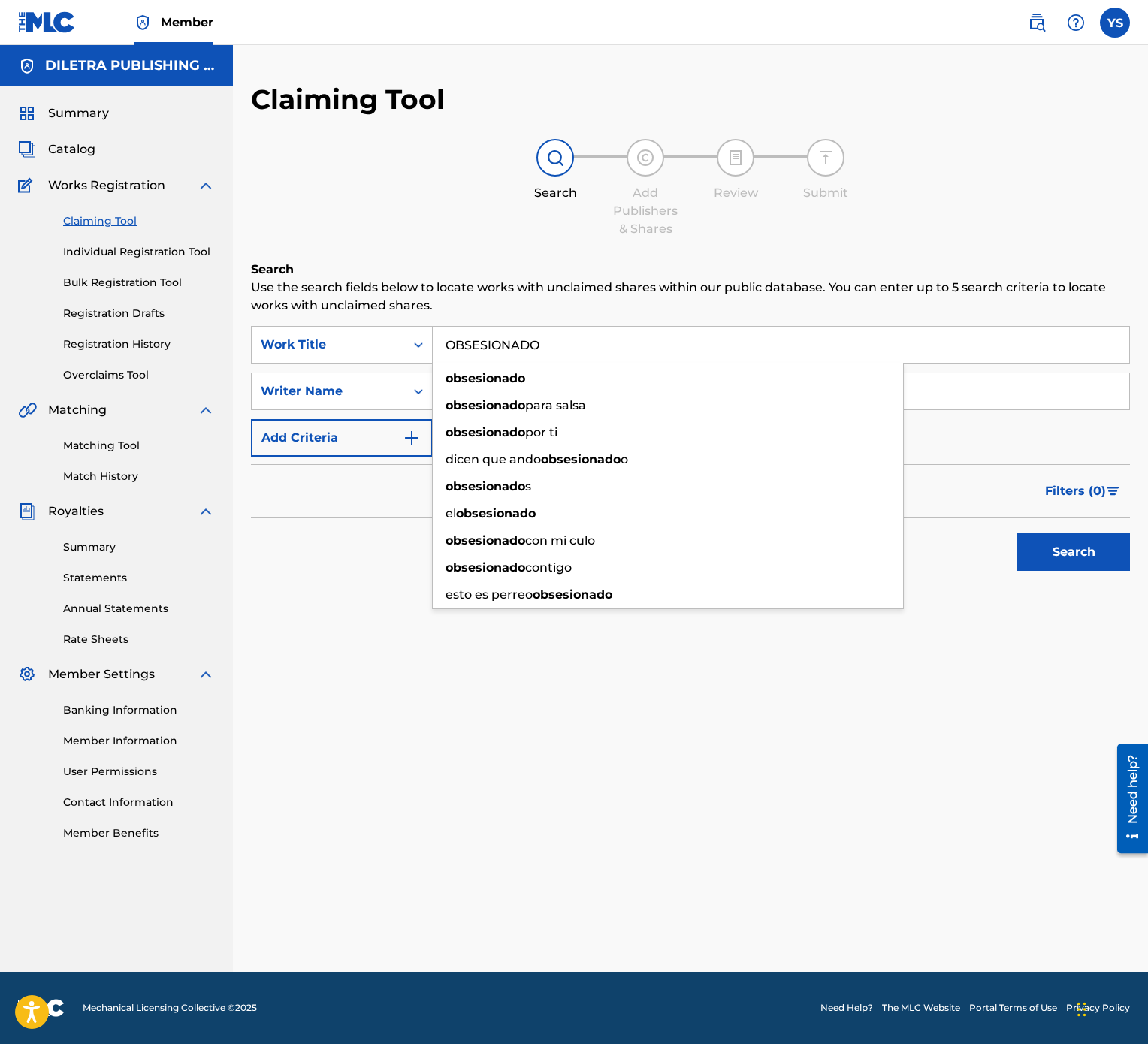
type input "OBSESIONADO"
click at [772, 521] on div "Claiming Tool Search Add Publishers & Shares Review Submit Search Use the searc…" at bounding box center [690, 527] width 915 height 890
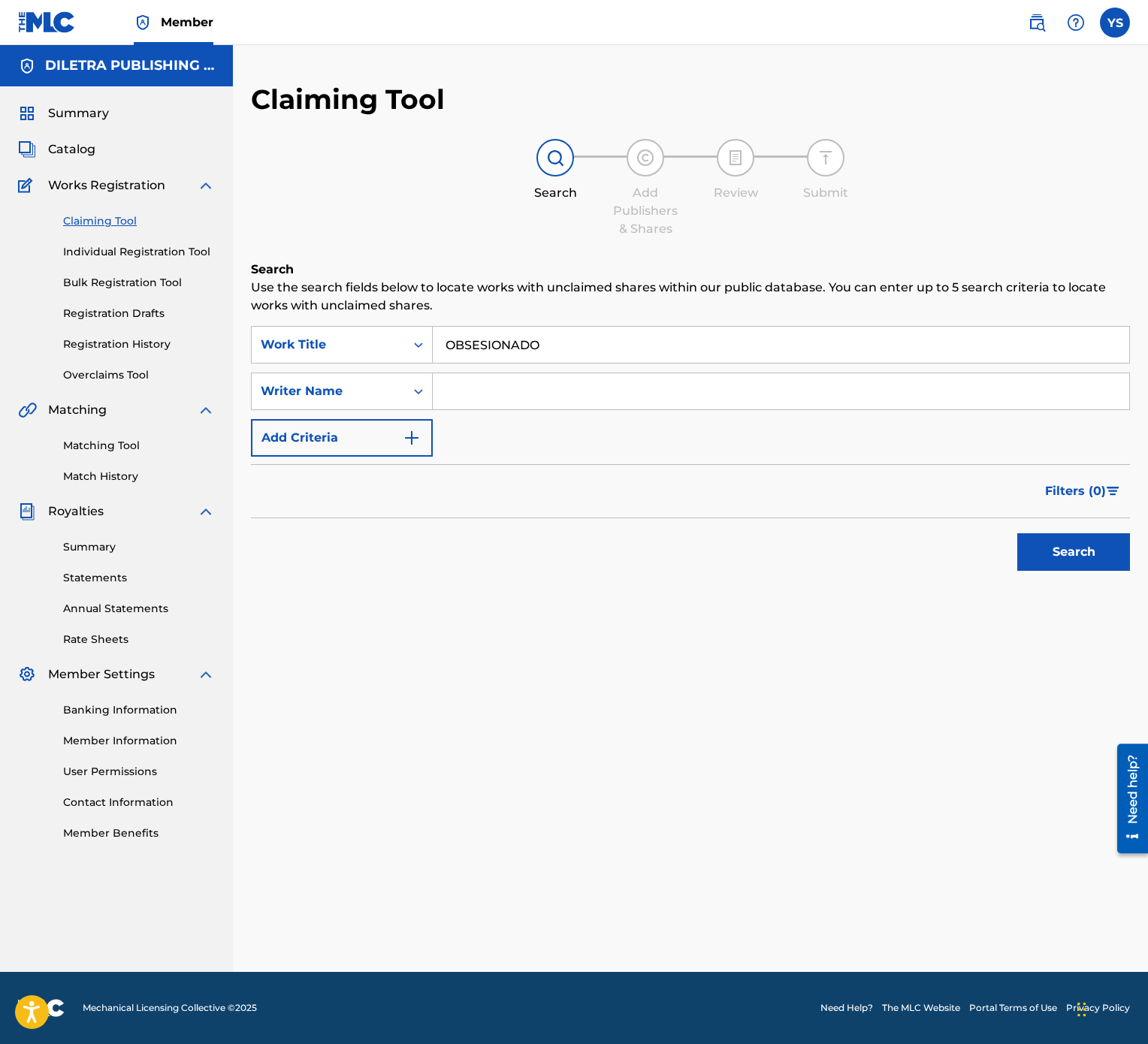
click at [603, 394] on input "Search Form" at bounding box center [781, 391] width 697 height 36
type input "[PERSON_NAME]"
click at [1099, 521] on button "Search" at bounding box center [1074, 551] width 113 height 37
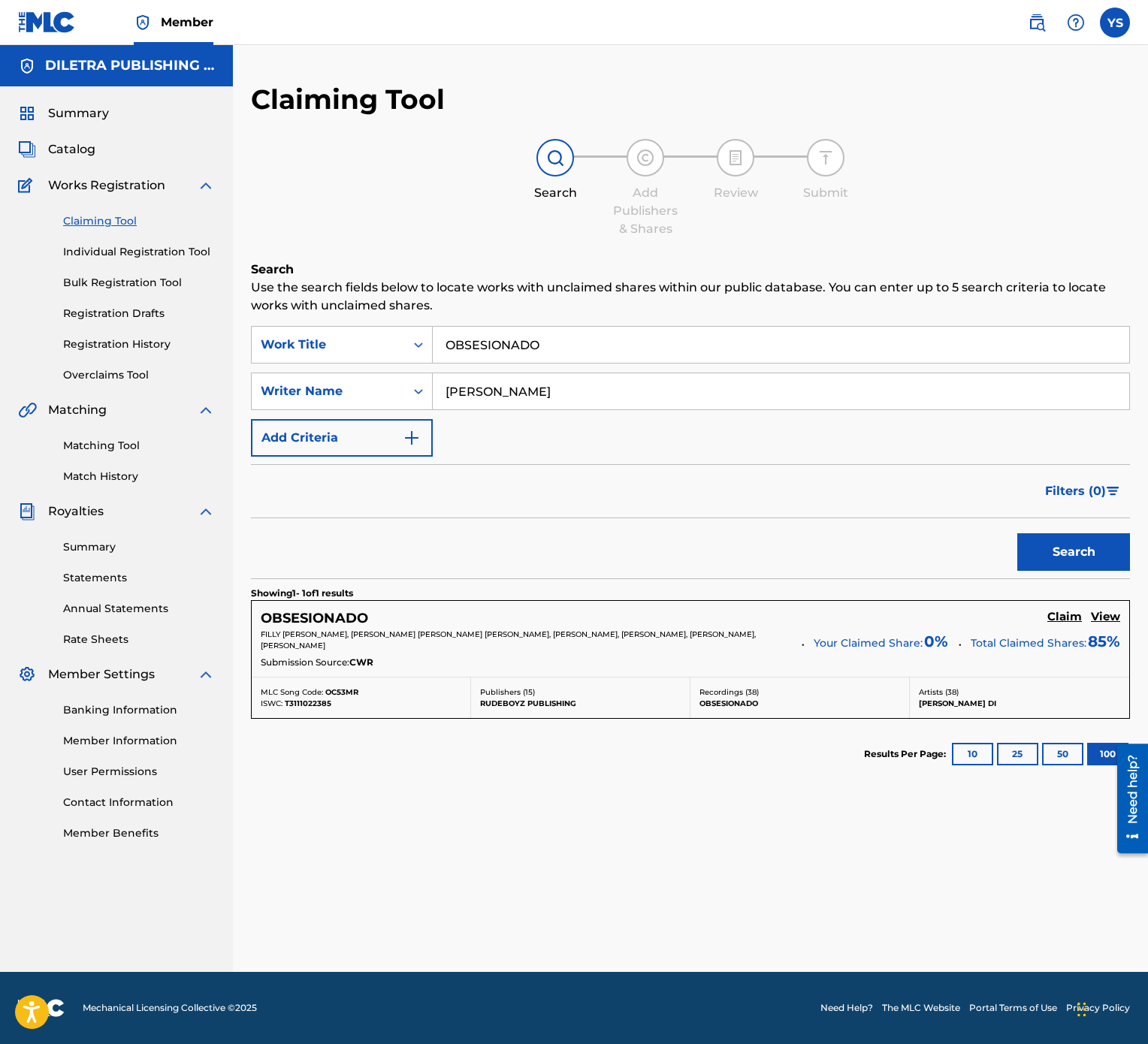
click at [1108, 521] on h5 "View" at bounding box center [1105, 617] width 29 height 15
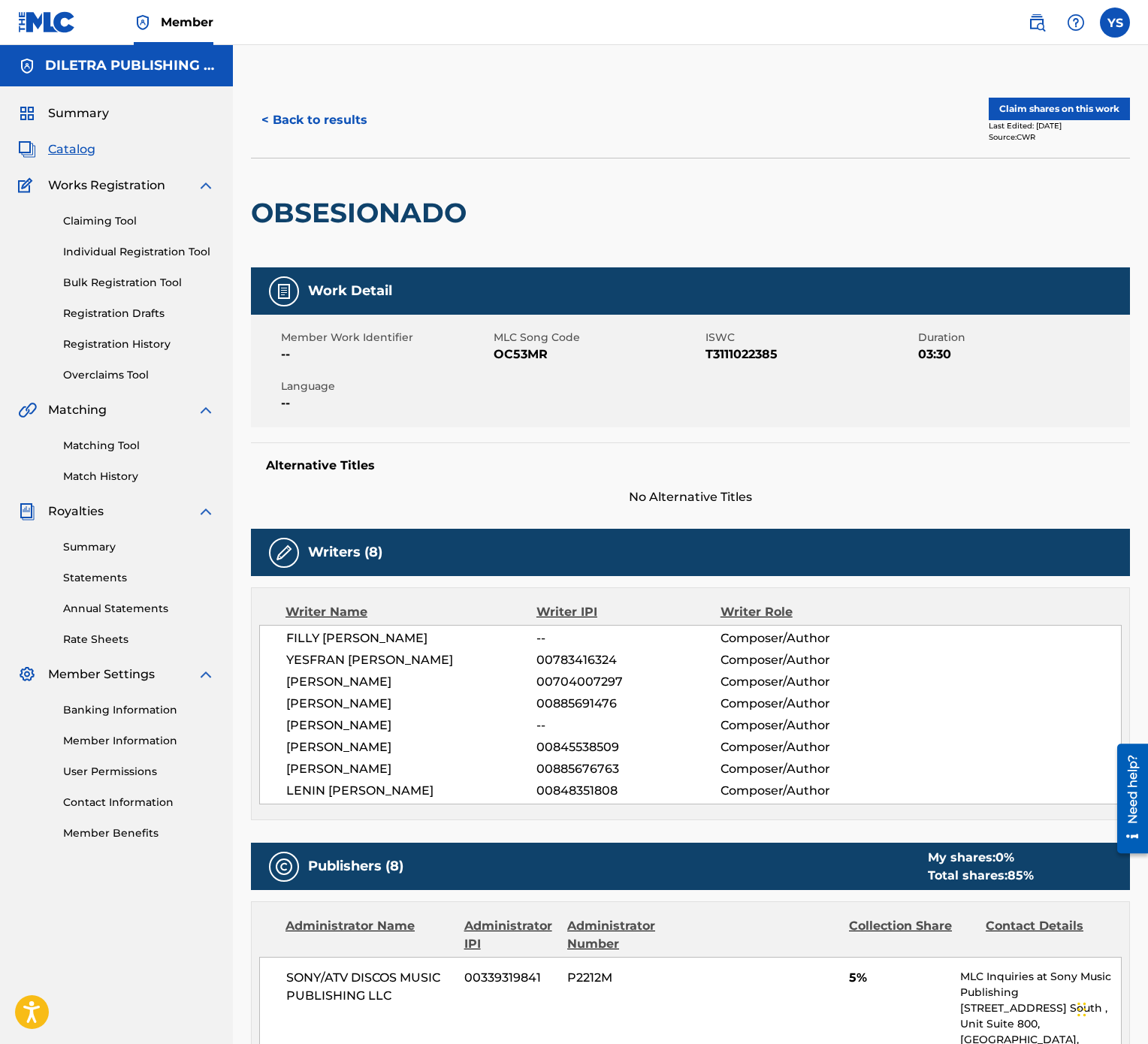
click at [1099, 105] on button "Claim shares on this work" at bounding box center [1060, 109] width 142 height 23
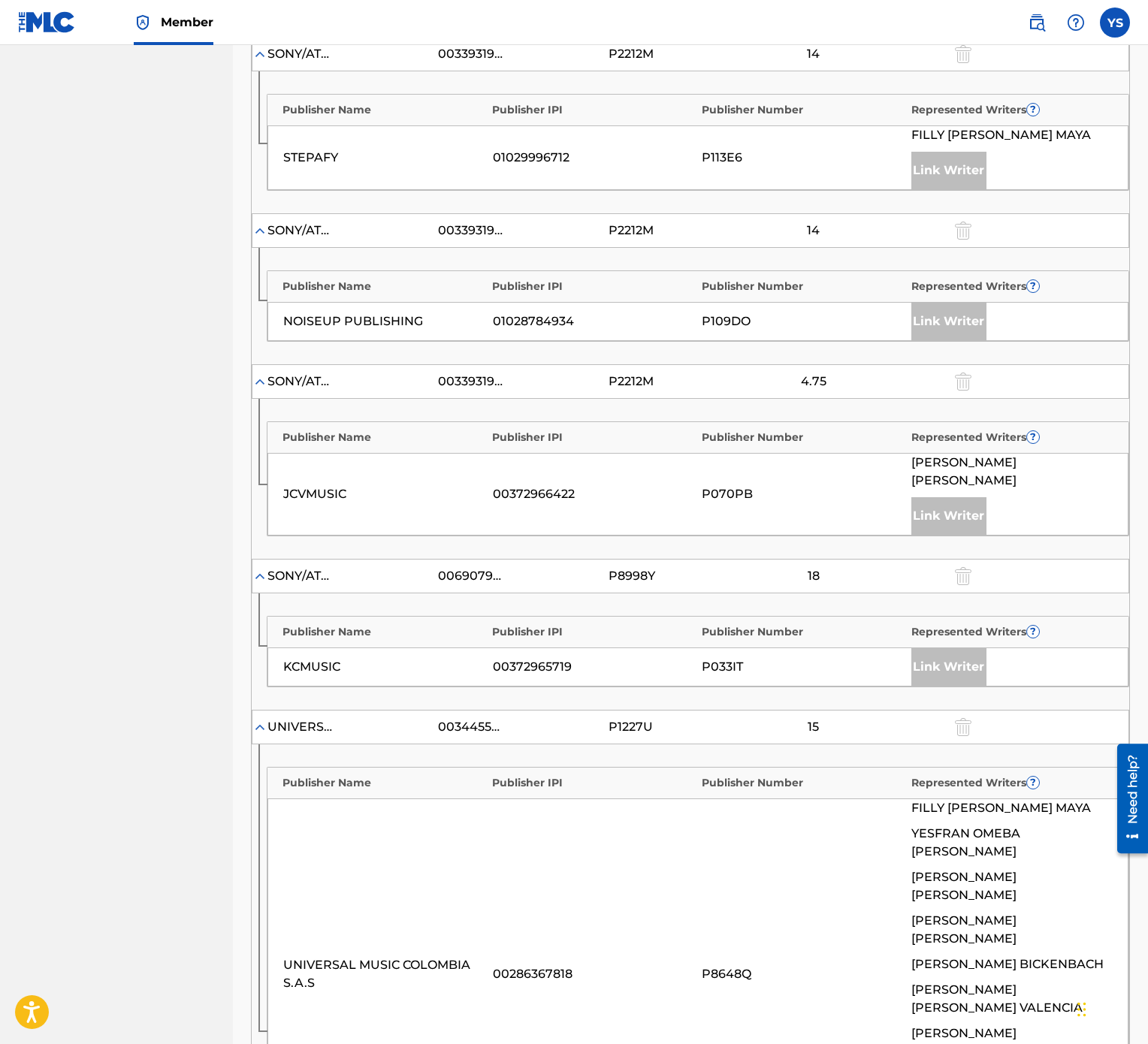
scroll to position [1352, 0]
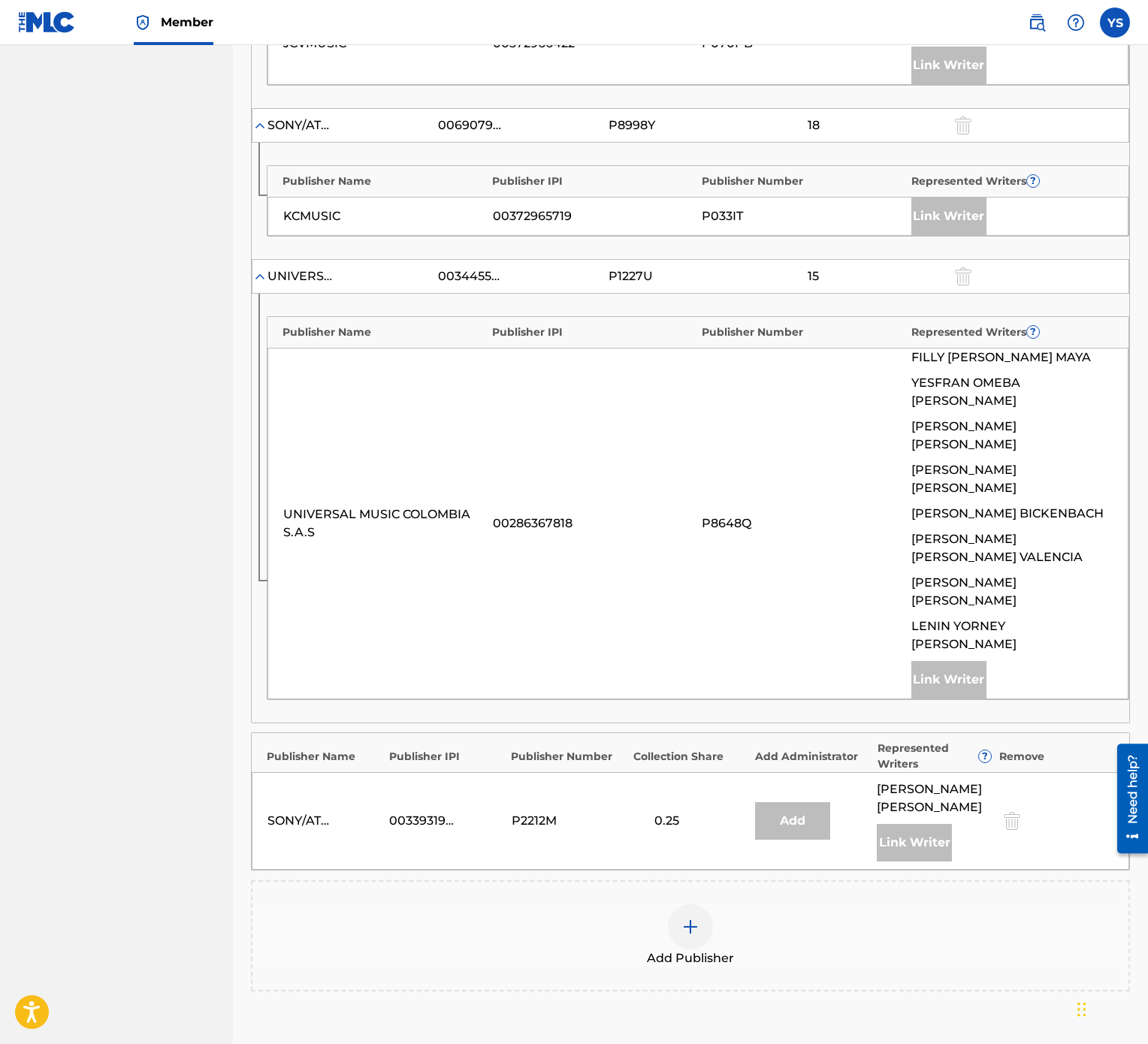
click at [706, 521] on div at bounding box center [690, 927] width 45 height 45
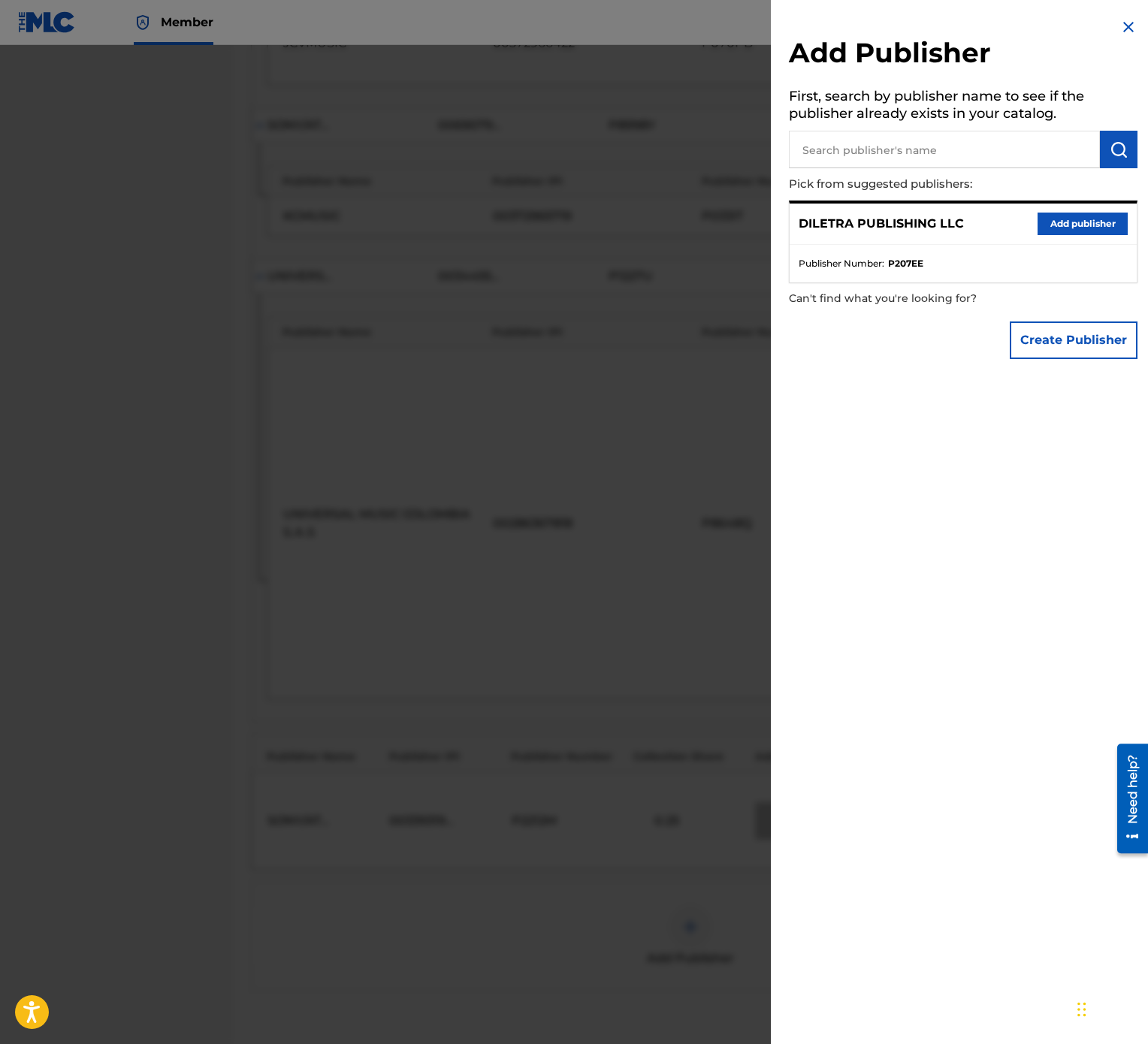
click at [1096, 221] on button "Add publisher" at bounding box center [1083, 223] width 90 height 23
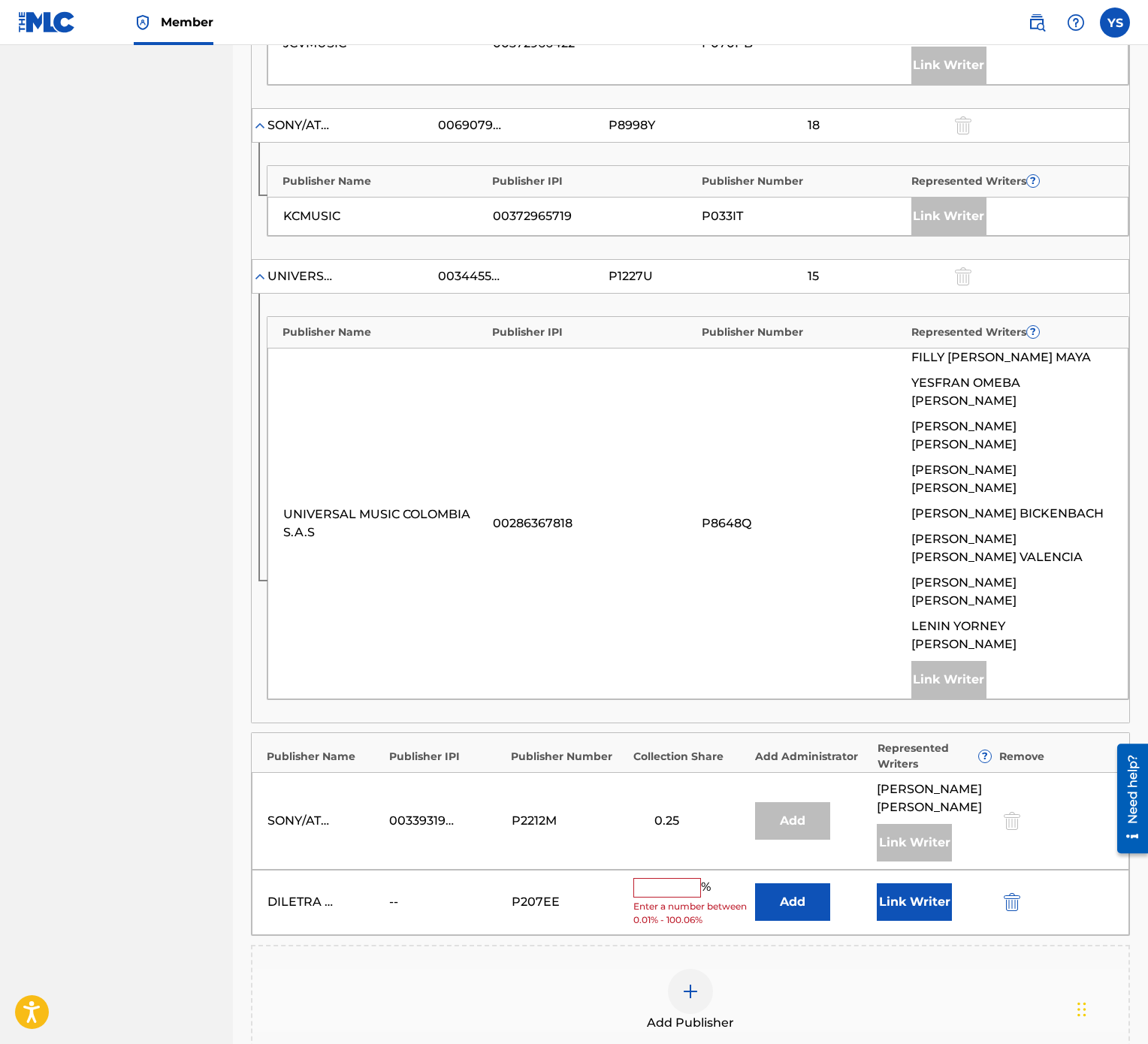
click at [676, 521] on input "text" at bounding box center [667, 888] width 67 height 20
type input "15"
click at [918, 521] on button "Link Writer" at bounding box center [914, 896] width 75 height 37
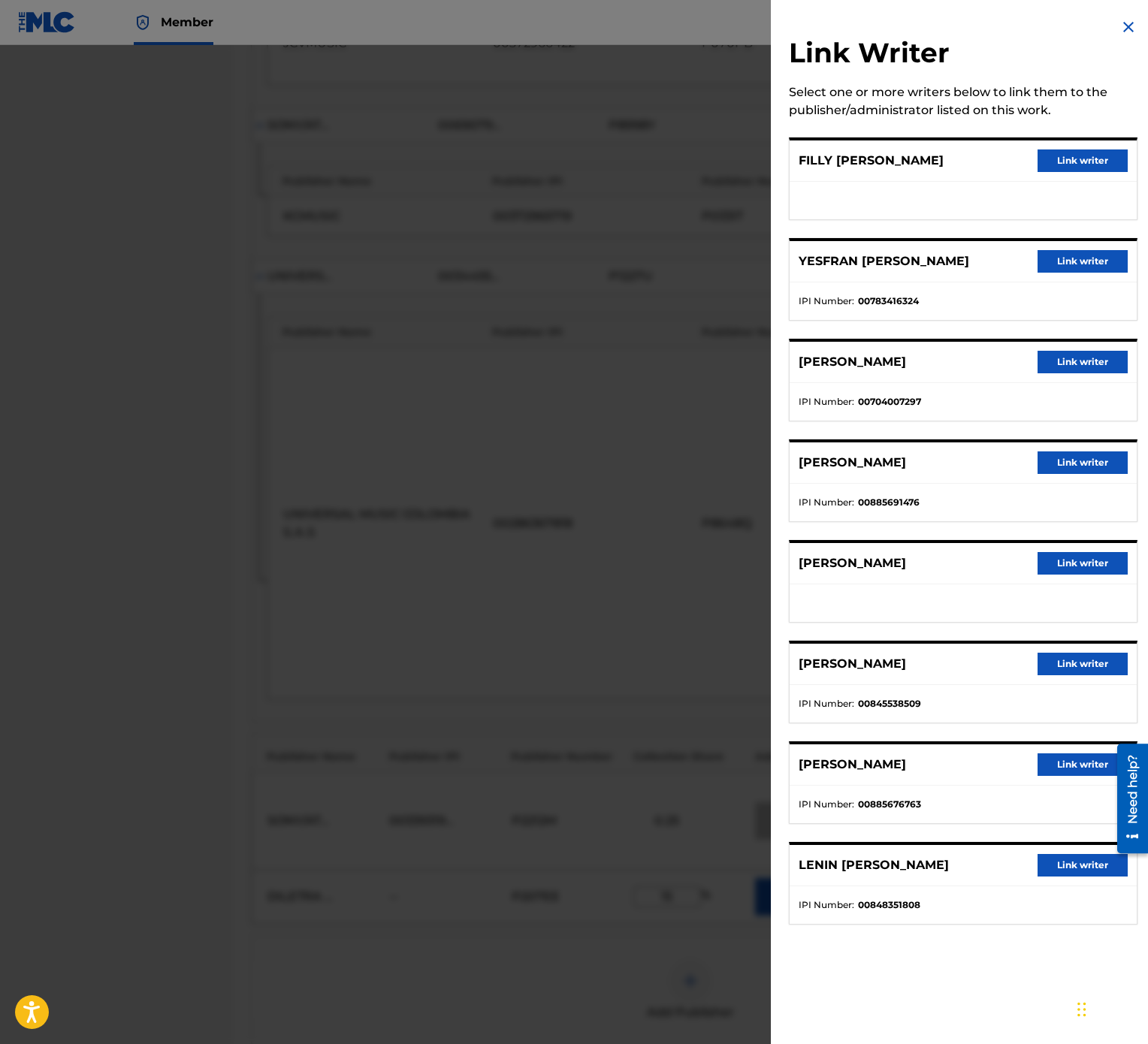
click at [1085, 257] on button "Link writer" at bounding box center [1083, 261] width 90 height 23
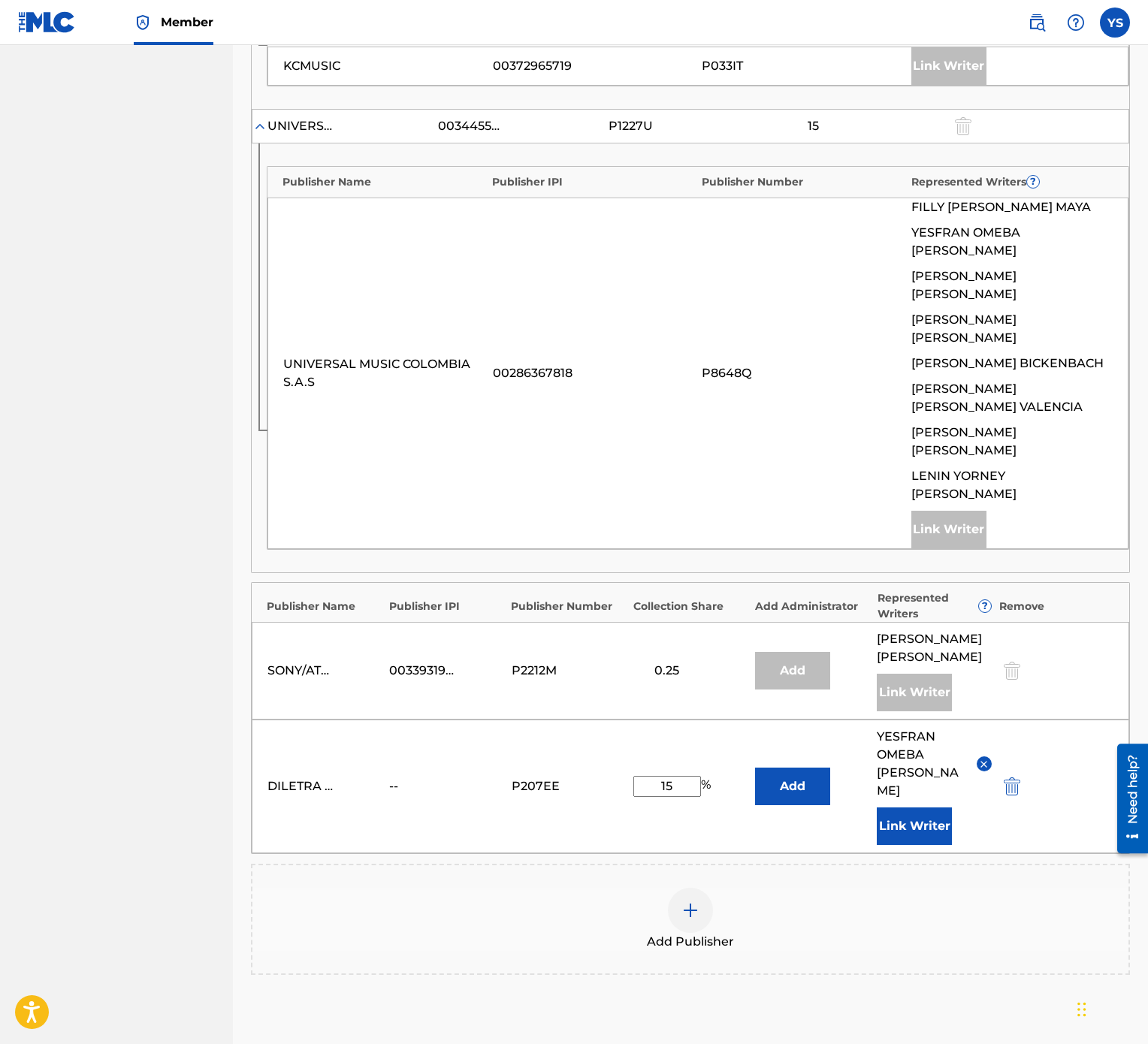
scroll to position [1661, 0]
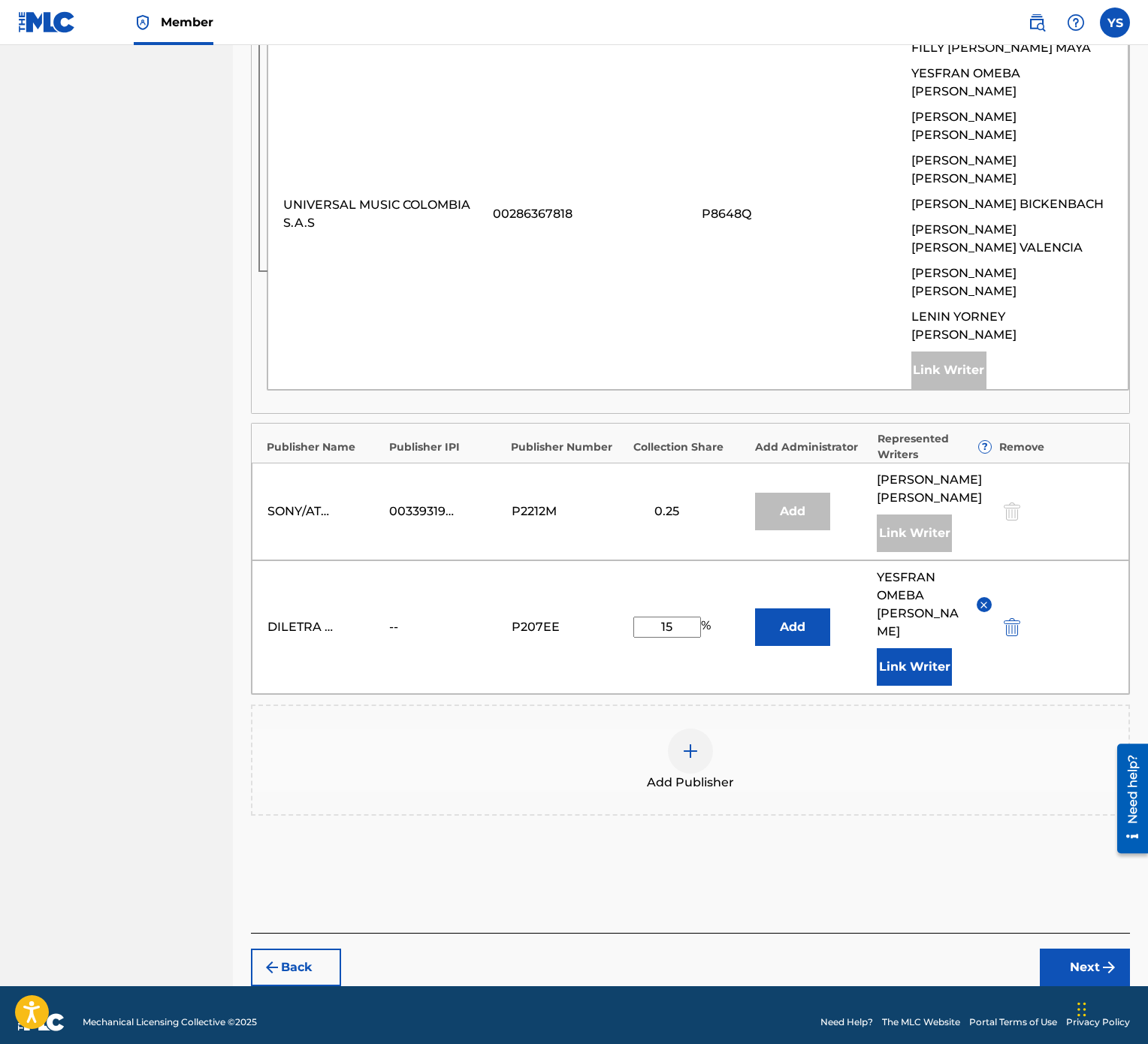
click at [1076, 521] on button "Next" at bounding box center [1084, 967] width 90 height 37
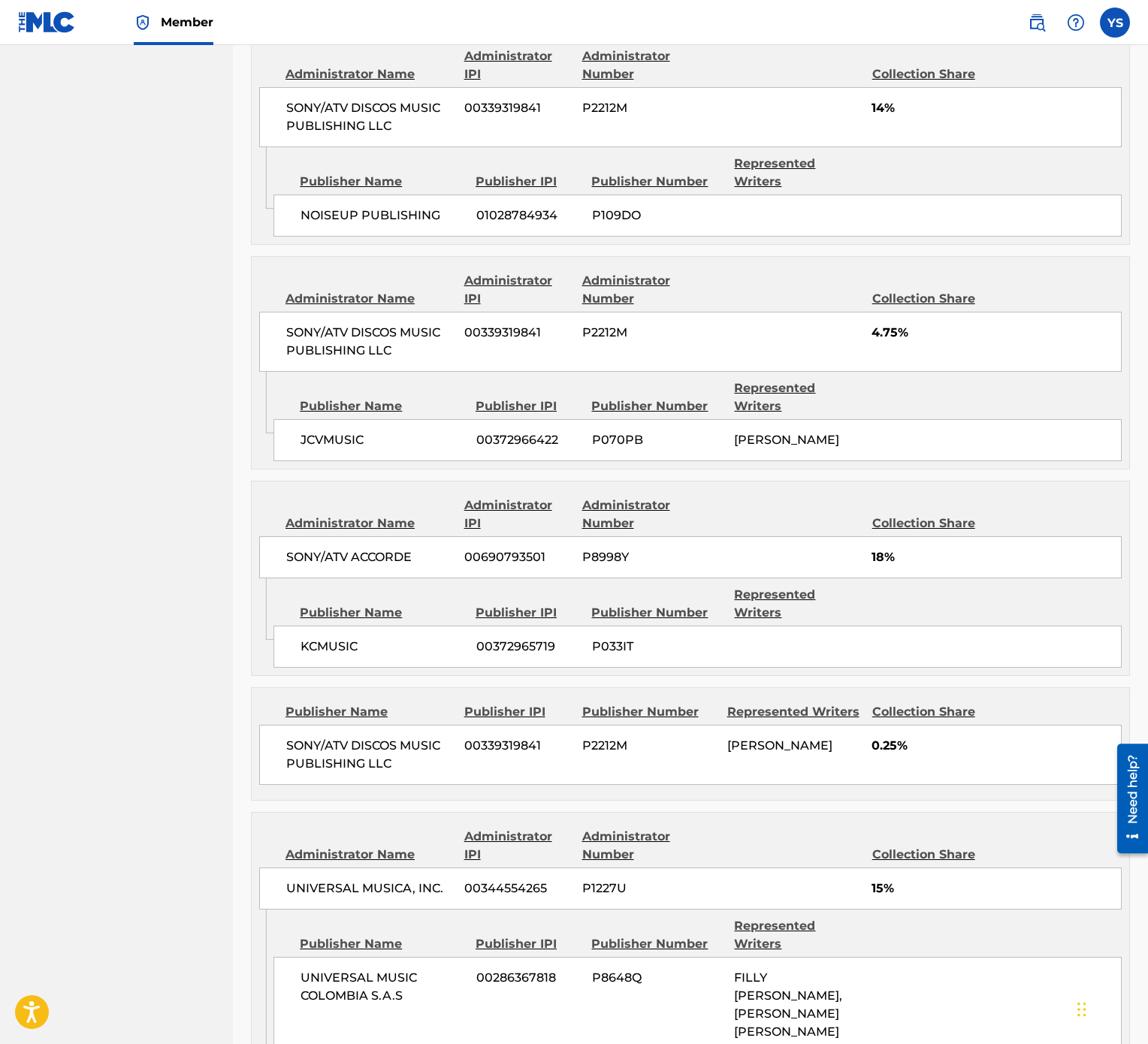
scroll to position [1950, 0]
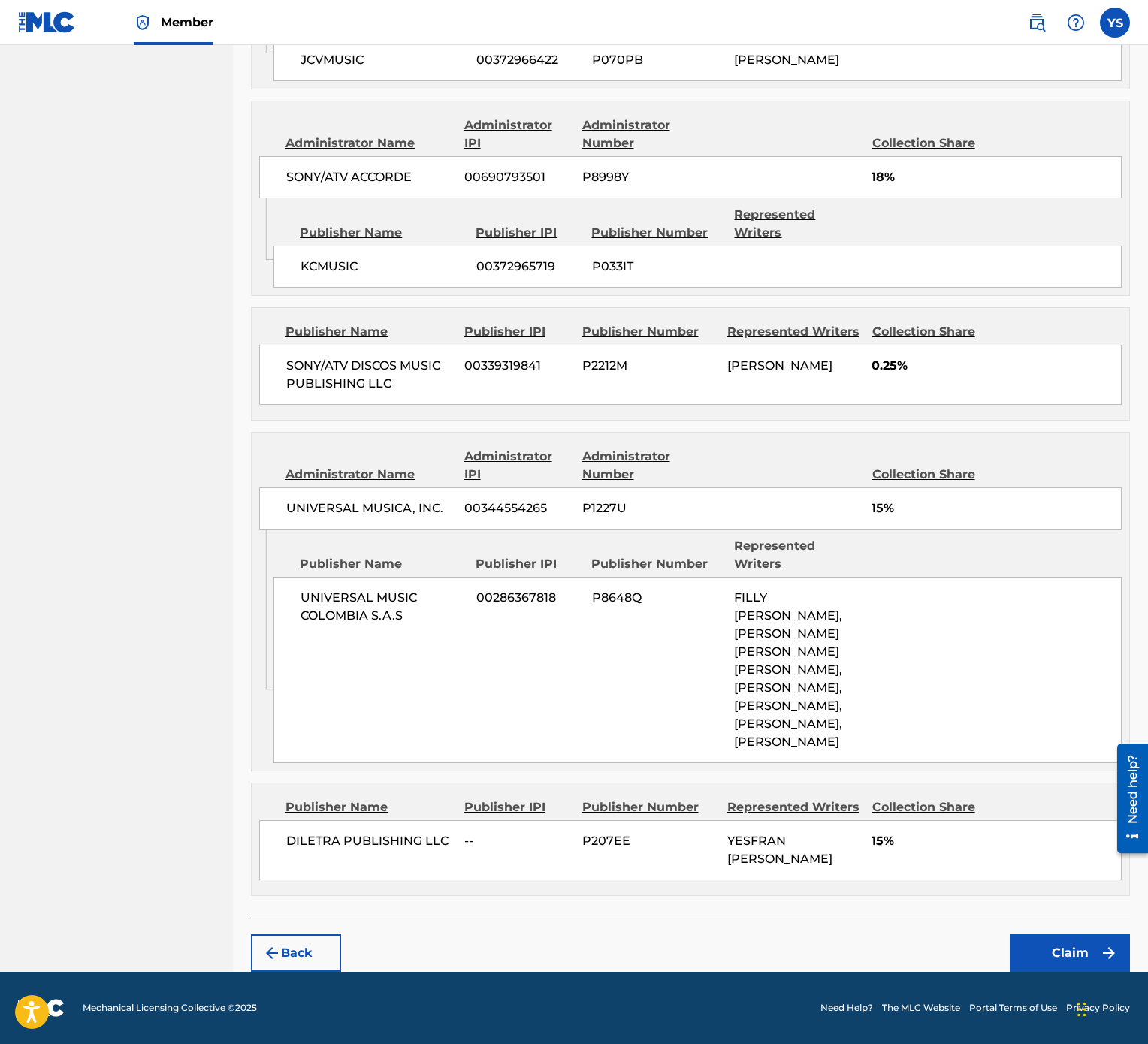
click at [1046, 521] on button "Claim" at bounding box center [1070, 952] width 120 height 37
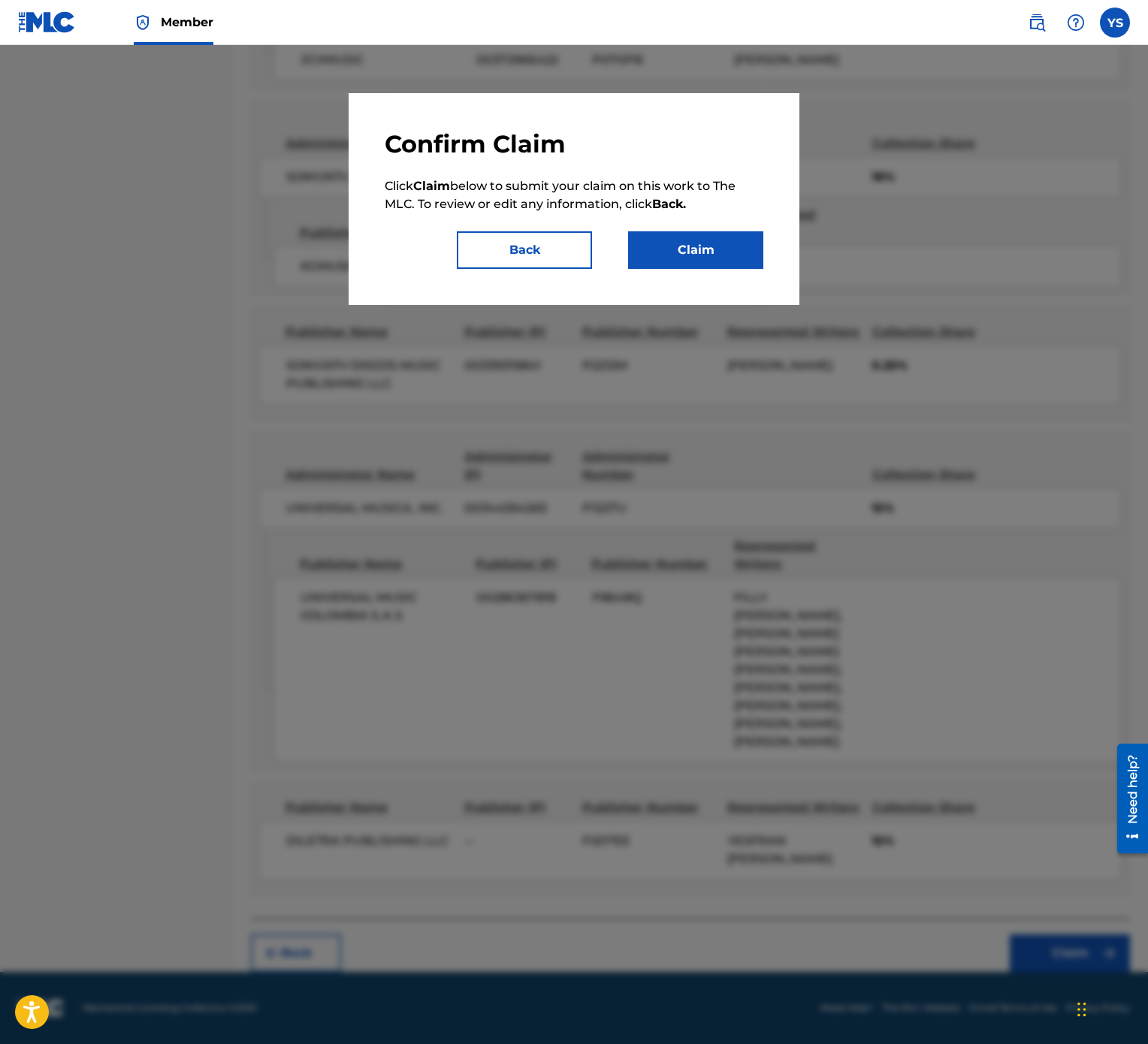
click at [714, 250] on button "Claim" at bounding box center [696, 250] width 135 height 37
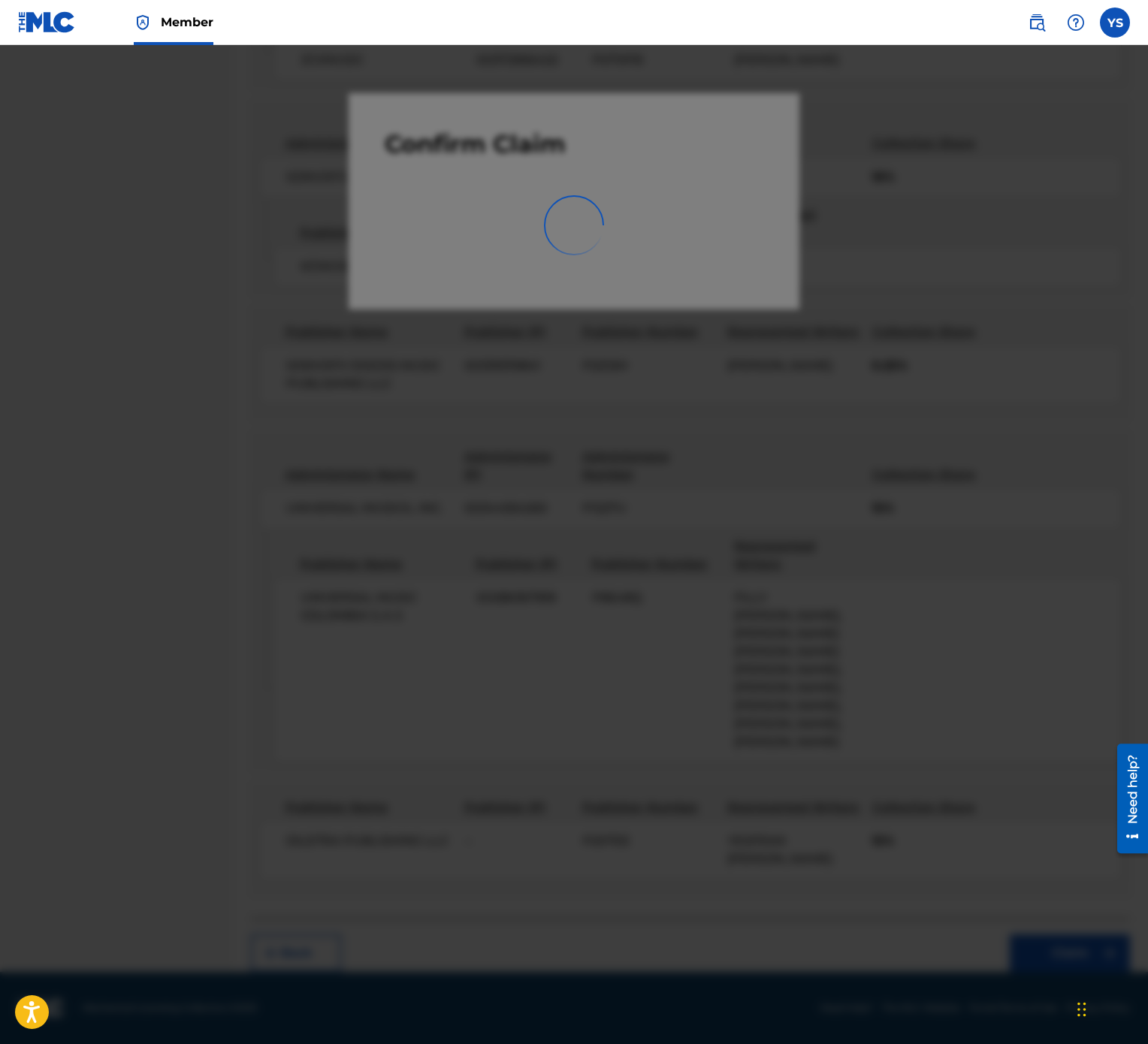
scroll to position [0, 0]
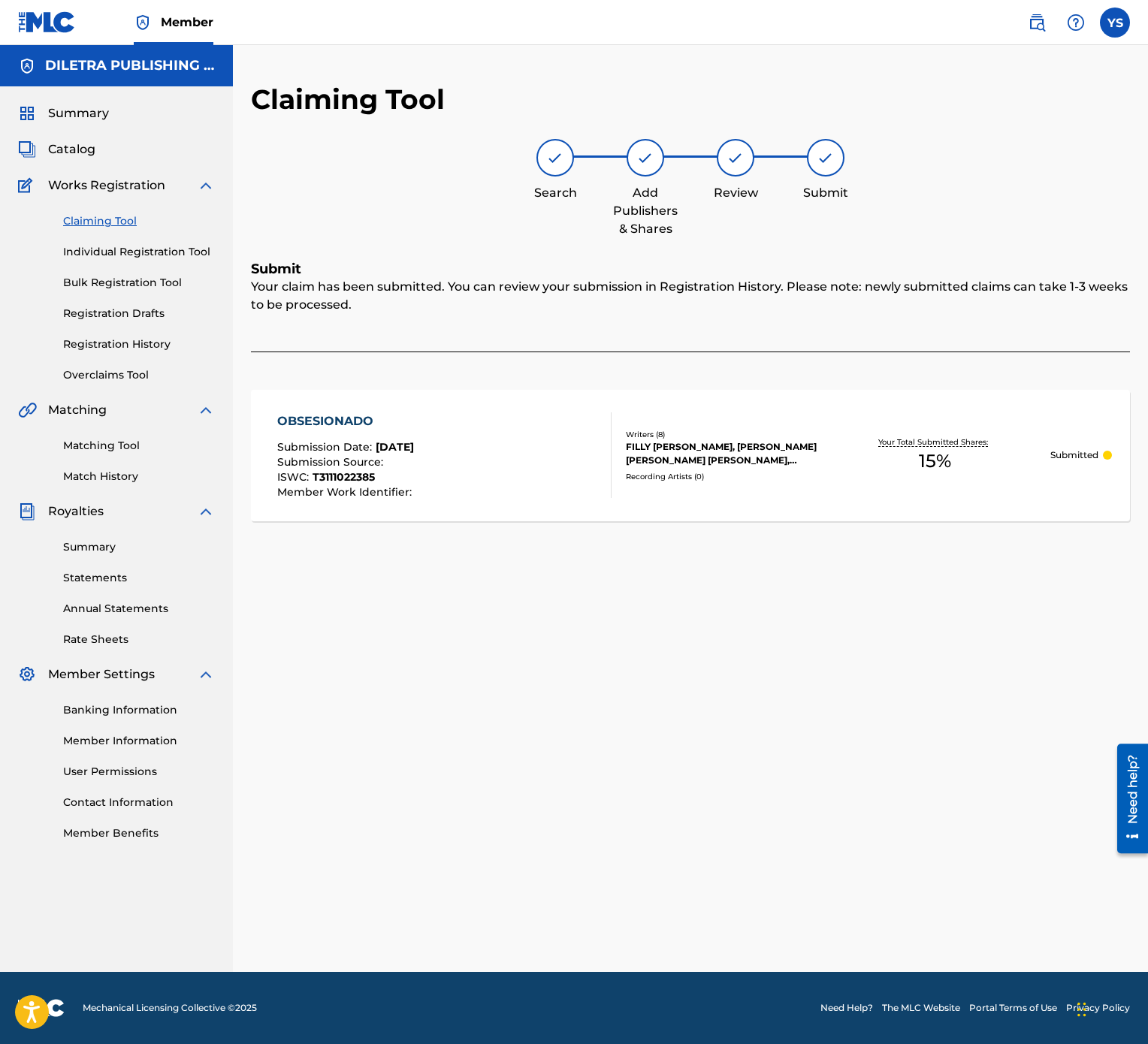
click at [120, 217] on link "Claiming Tool" at bounding box center [138, 221] width 152 height 15
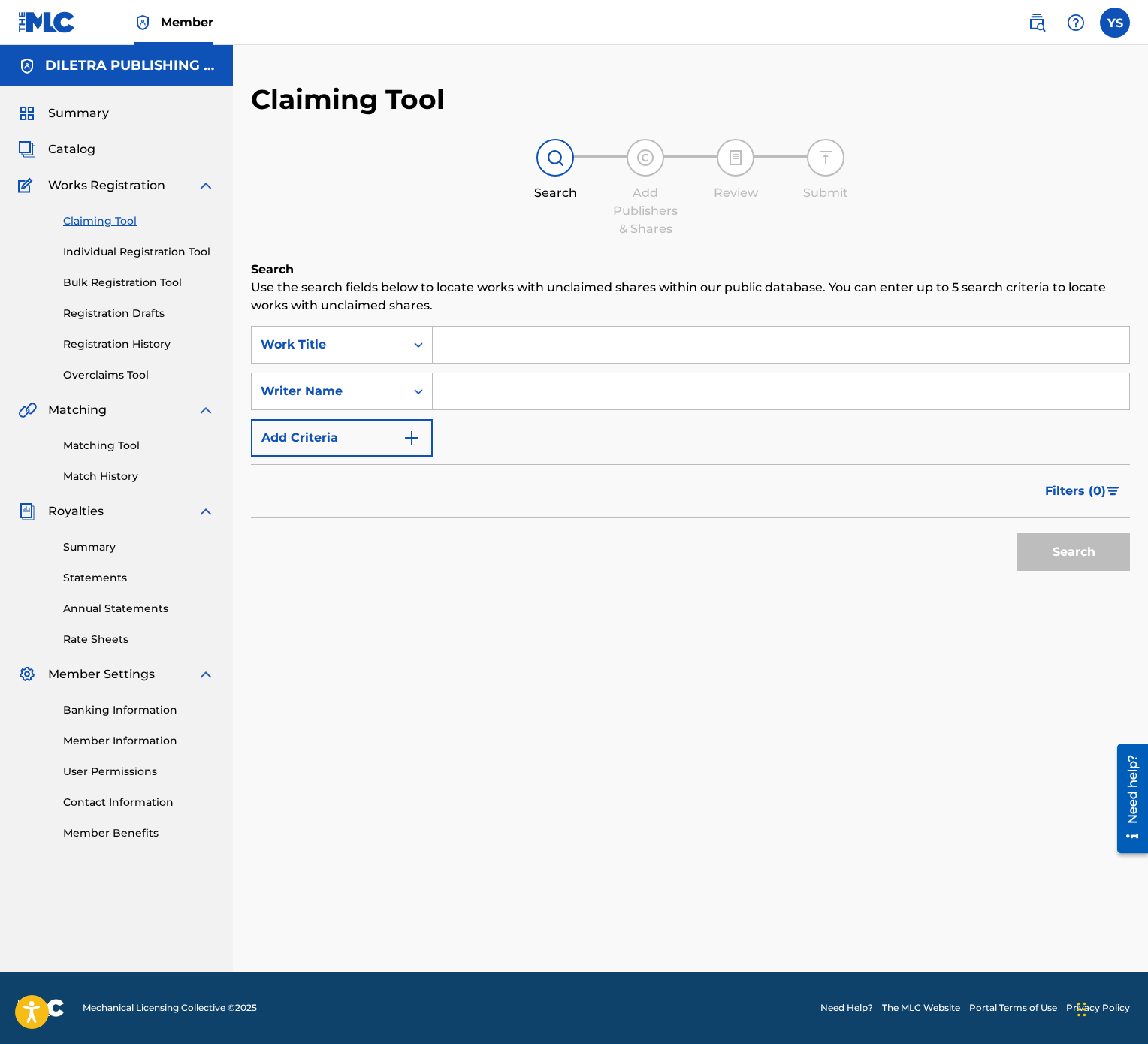
click at [514, 332] on input "Search Form" at bounding box center [781, 345] width 697 height 36
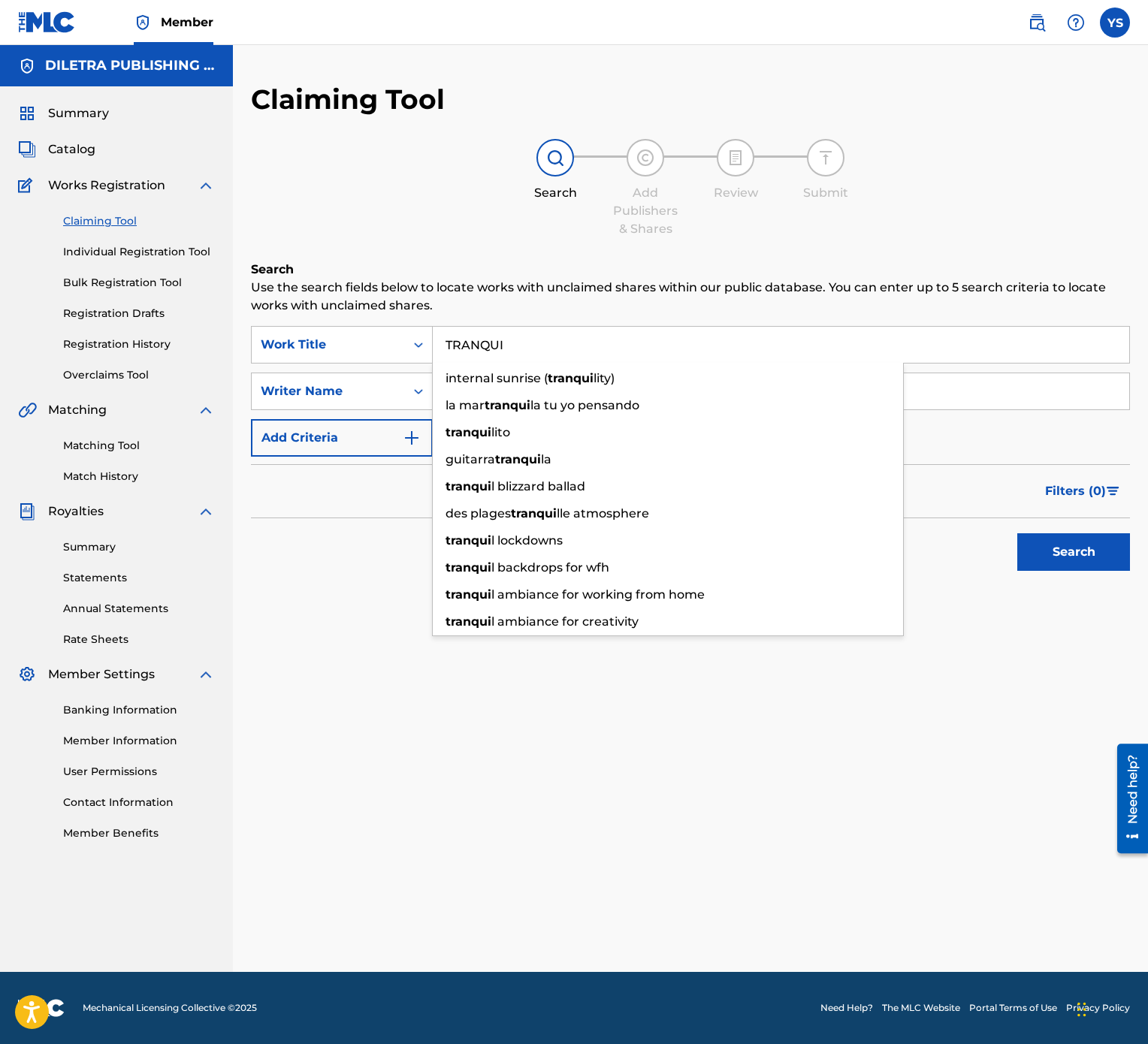
type input "TRANQUI"
click at [834, 521] on div "Claiming Tool Search Add Publishers & Shares Review Submit Search Use the searc…" at bounding box center [690, 527] width 915 height 890
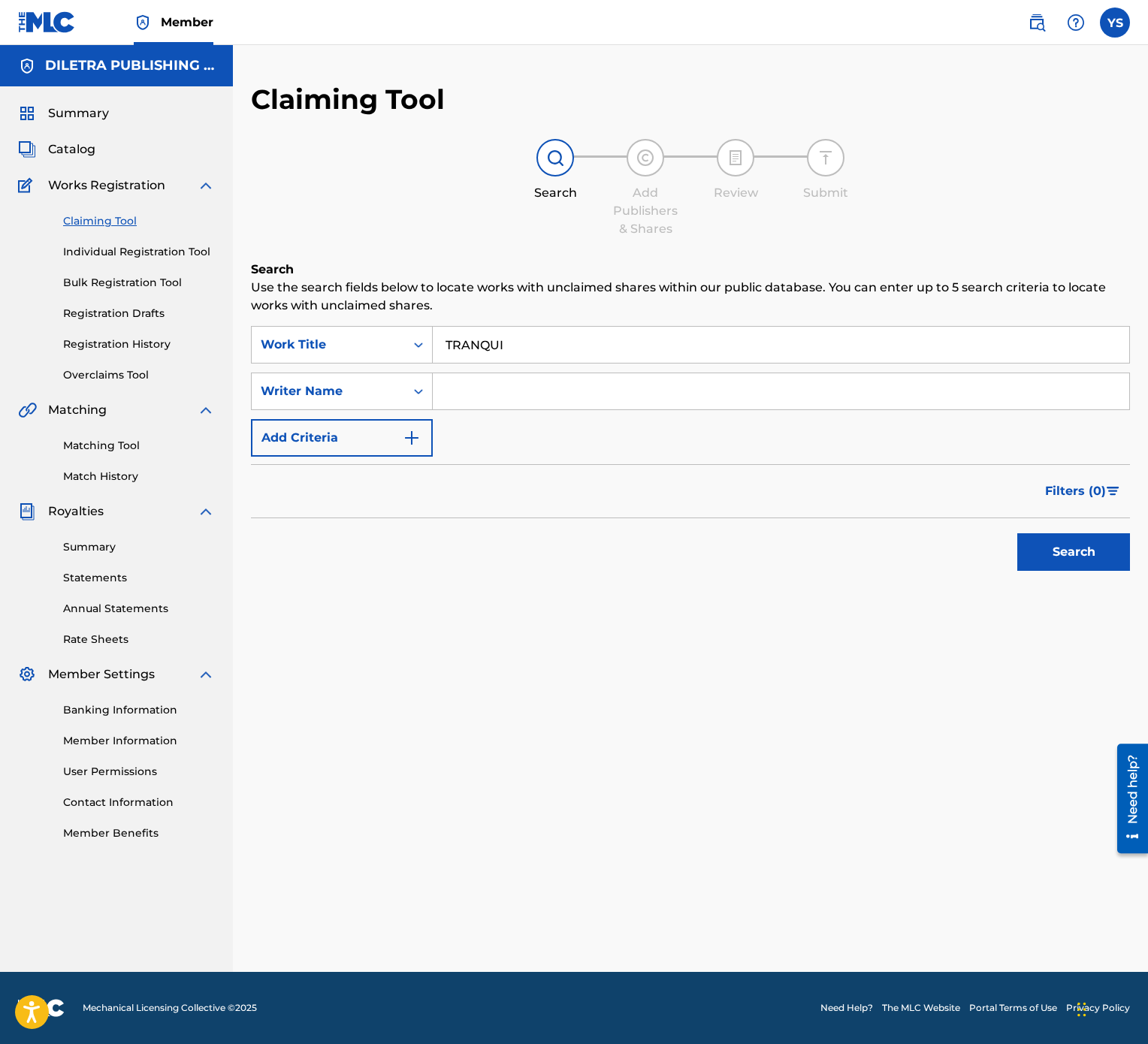
click at [646, 391] on input "Search Form" at bounding box center [781, 391] width 697 height 36
type input "[PERSON_NAME]"
click at [1082, 521] on button "Search" at bounding box center [1074, 551] width 113 height 37
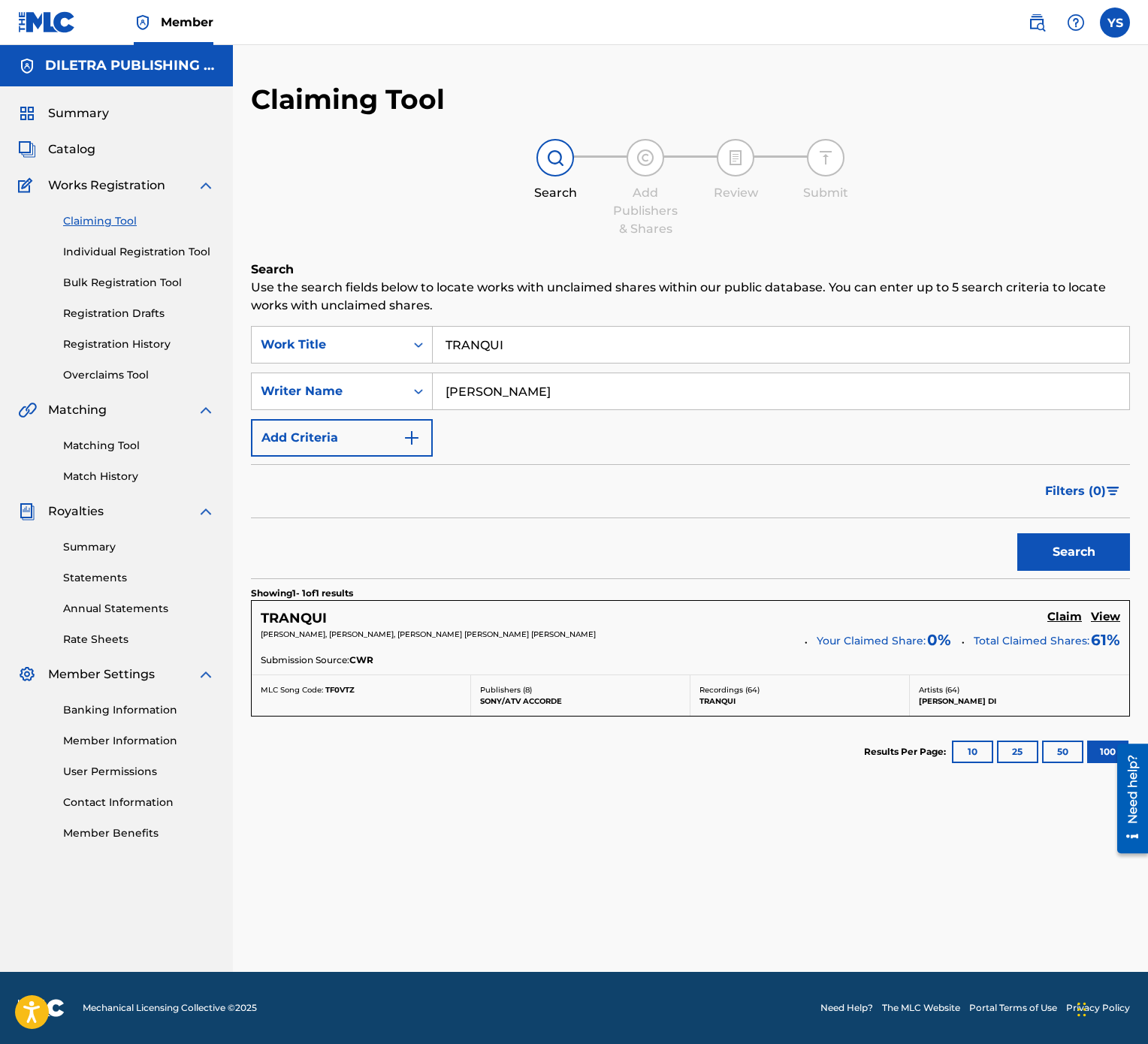
click at [1056, 521] on h5 "Claim" at bounding box center [1064, 617] width 35 height 15
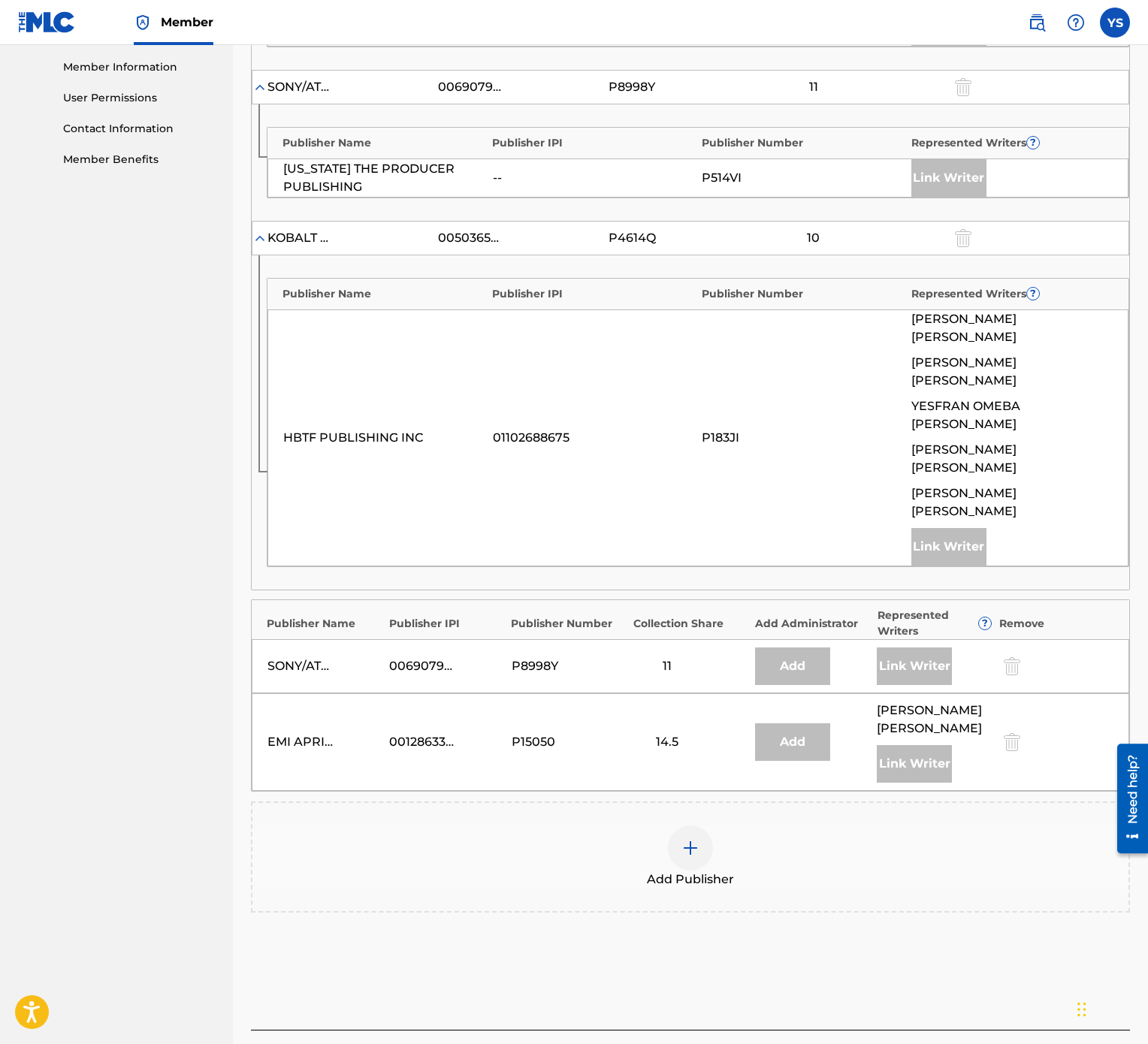
scroll to position [706, 0]
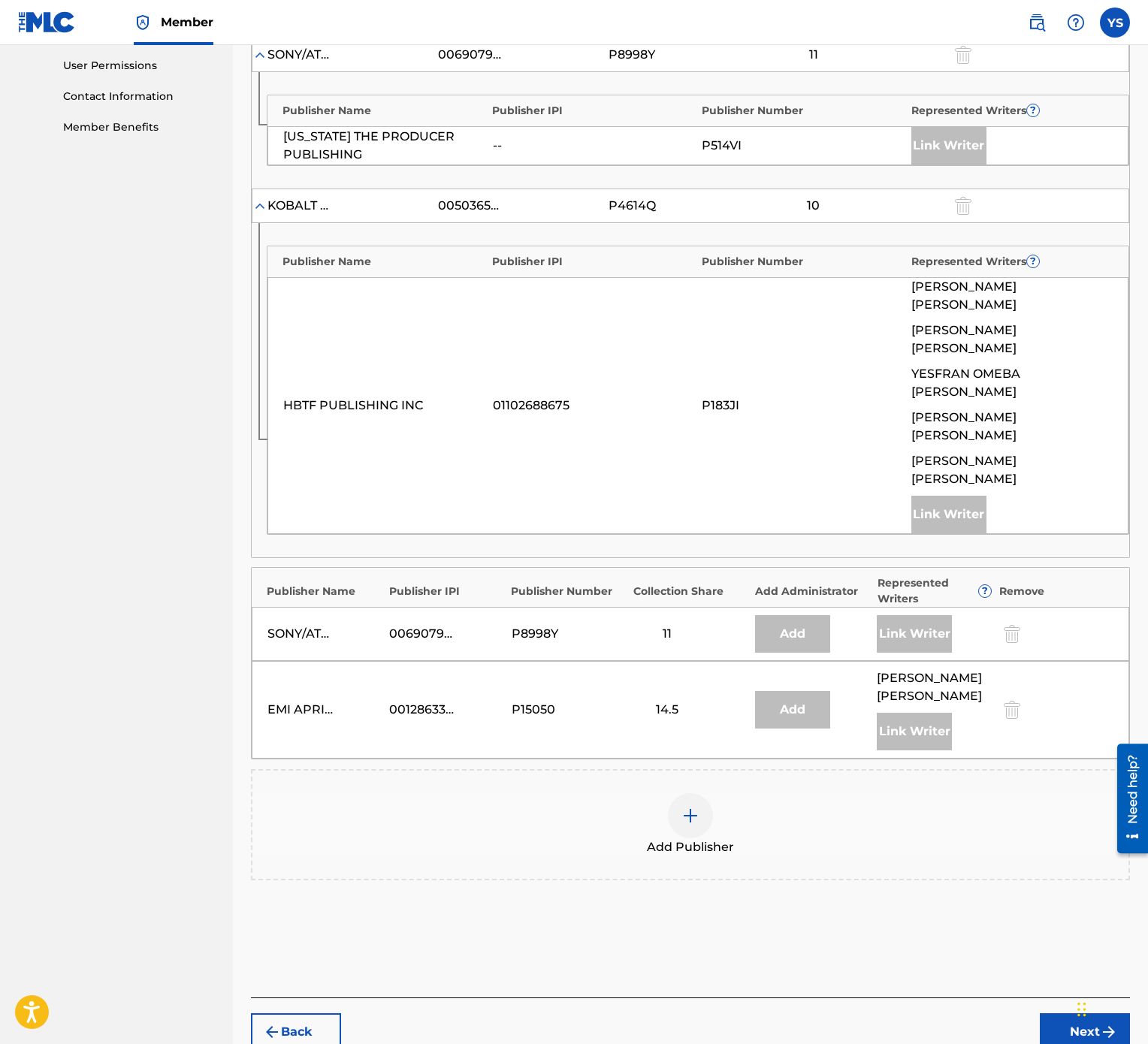
click at [691, 521] on img at bounding box center [690, 816] width 18 height 18
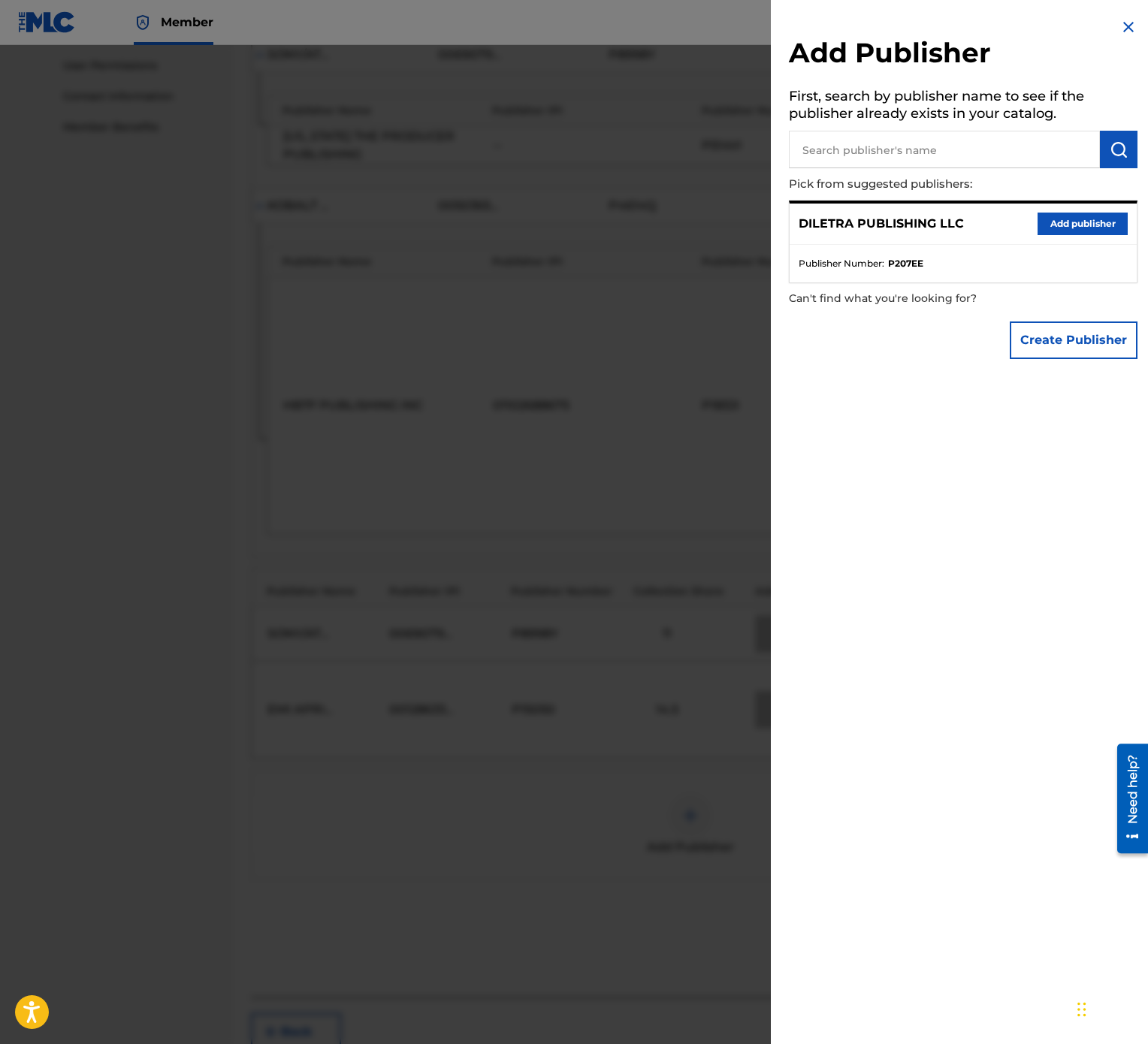
click at [1059, 220] on button "Add publisher" at bounding box center [1083, 223] width 90 height 23
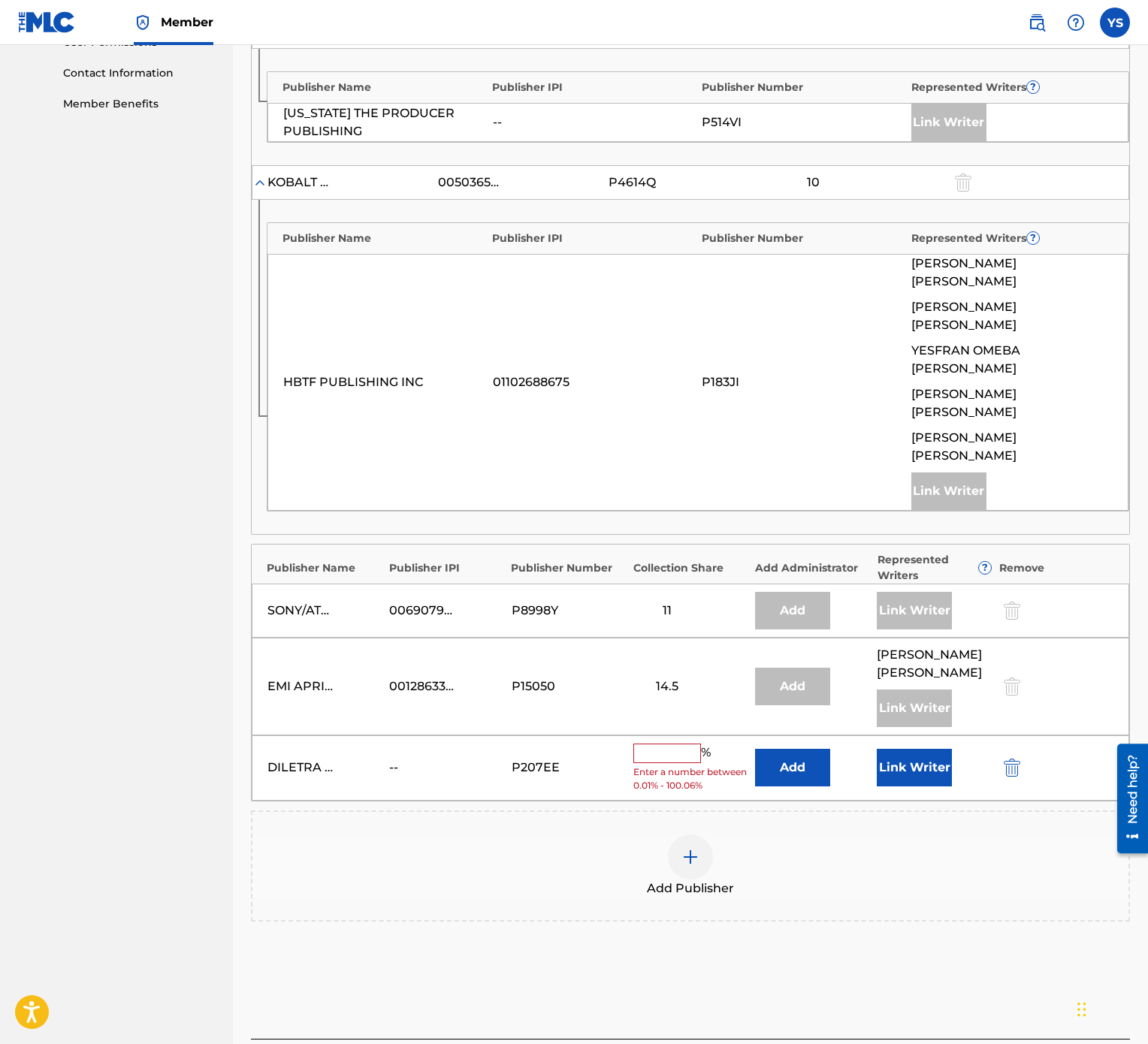
scroll to position [751, 0]
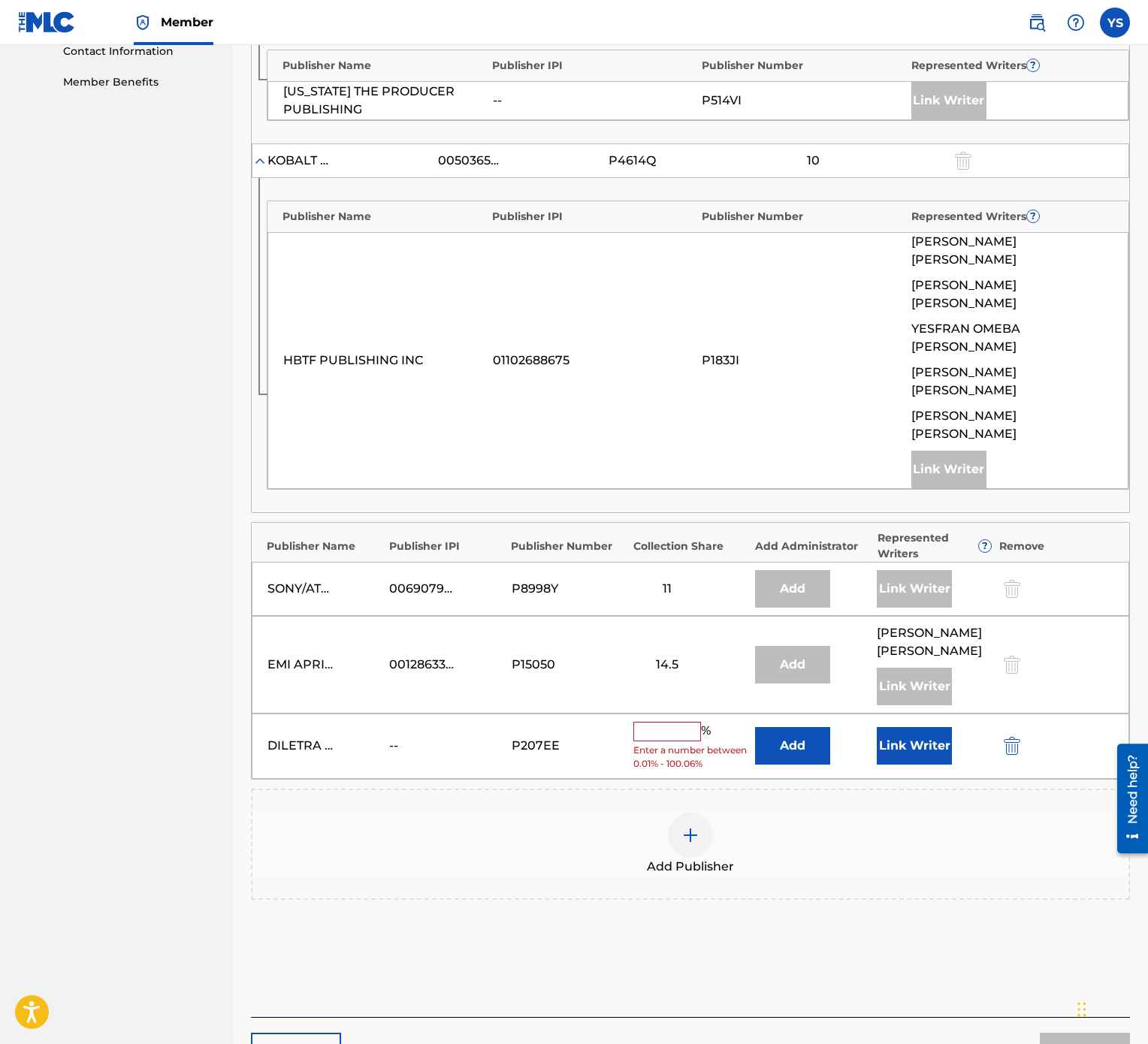
click at [668, 521] on input "text" at bounding box center [667, 732] width 67 height 20
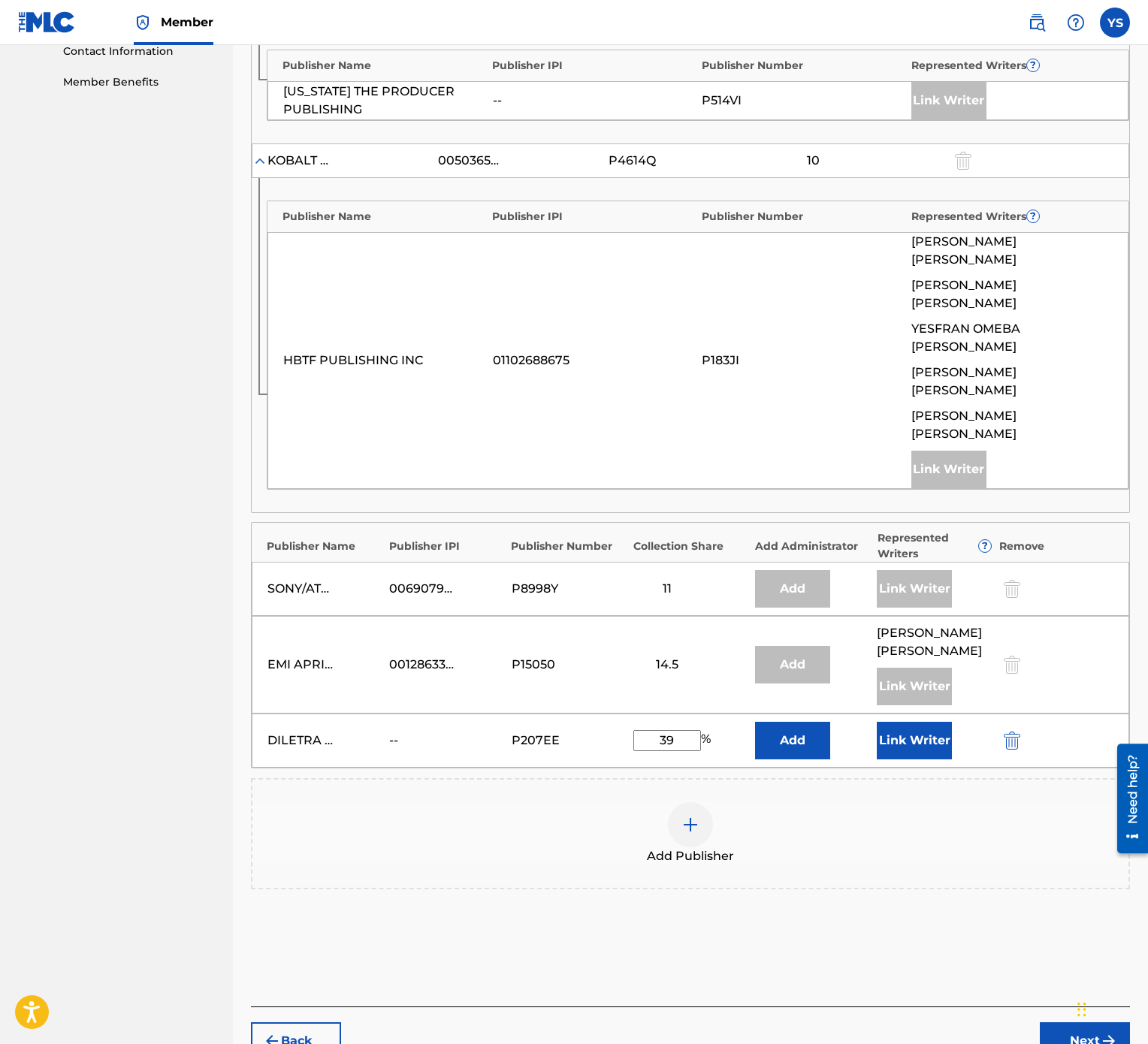
type input "39"
click at [918, 521] on button "Link Writer" at bounding box center [914, 740] width 75 height 37
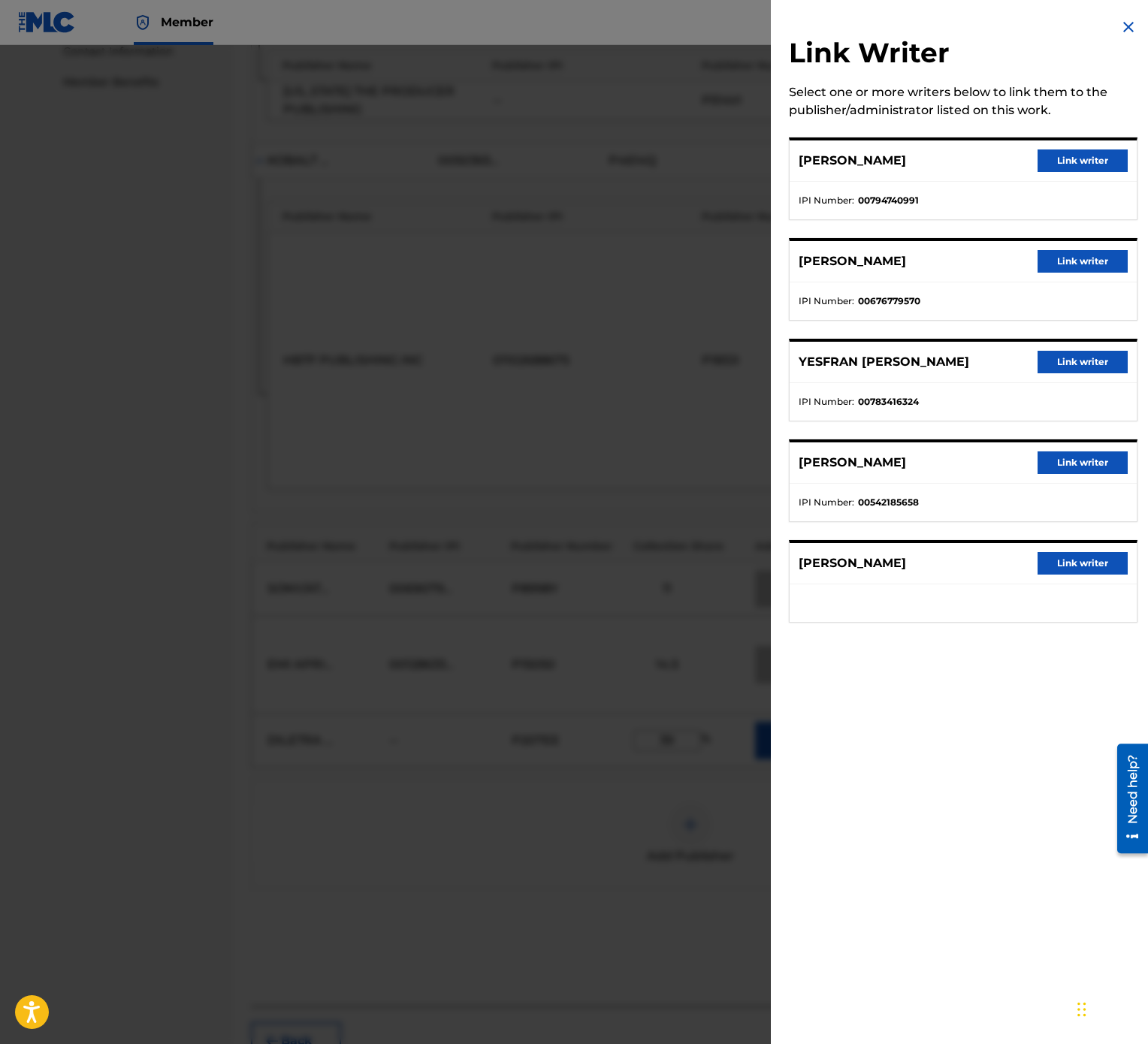
click at [1101, 358] on button "Link writer" at bounding box center [1083, 361] width 90 height 23
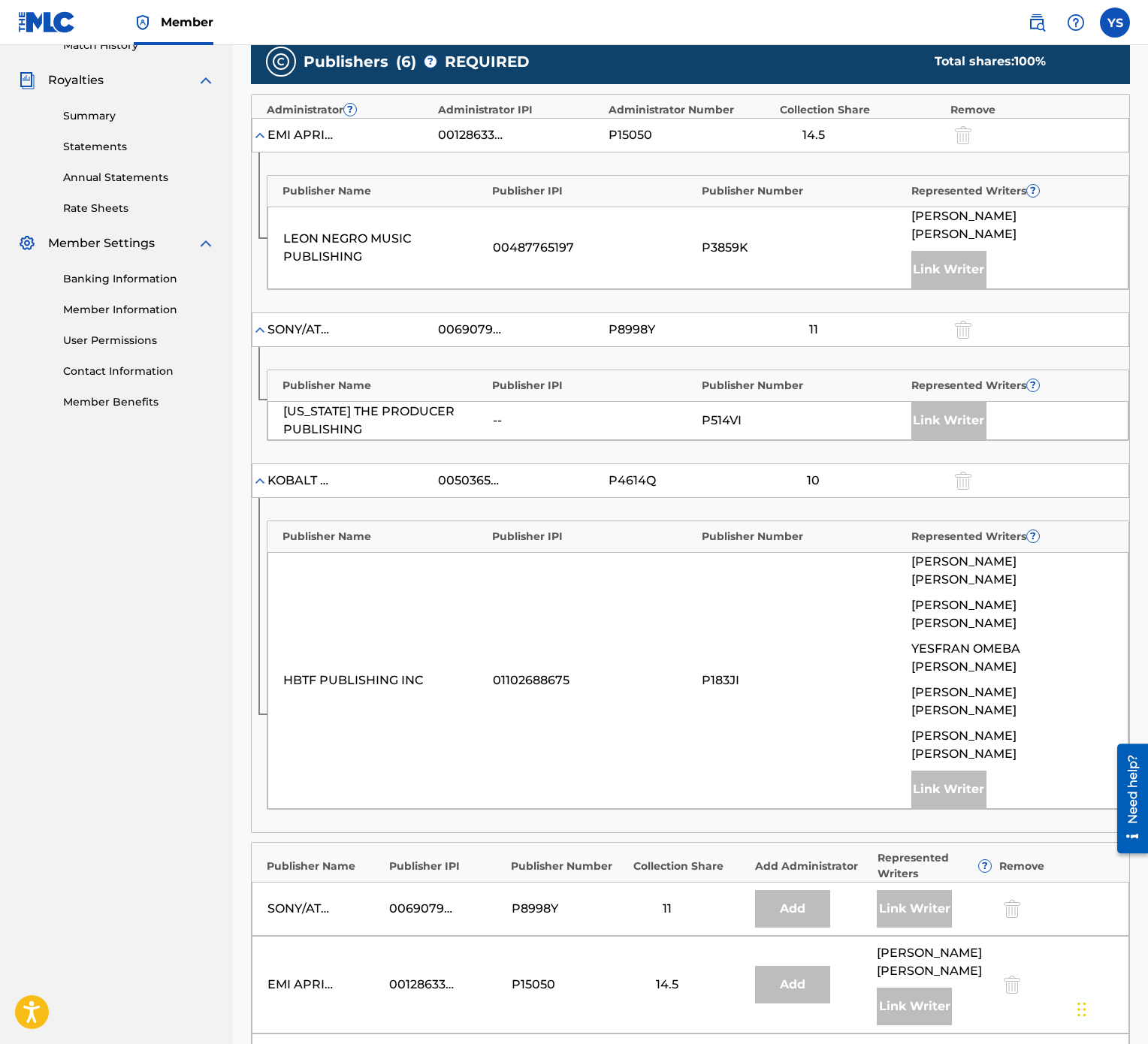
scroll to position [823, 0]
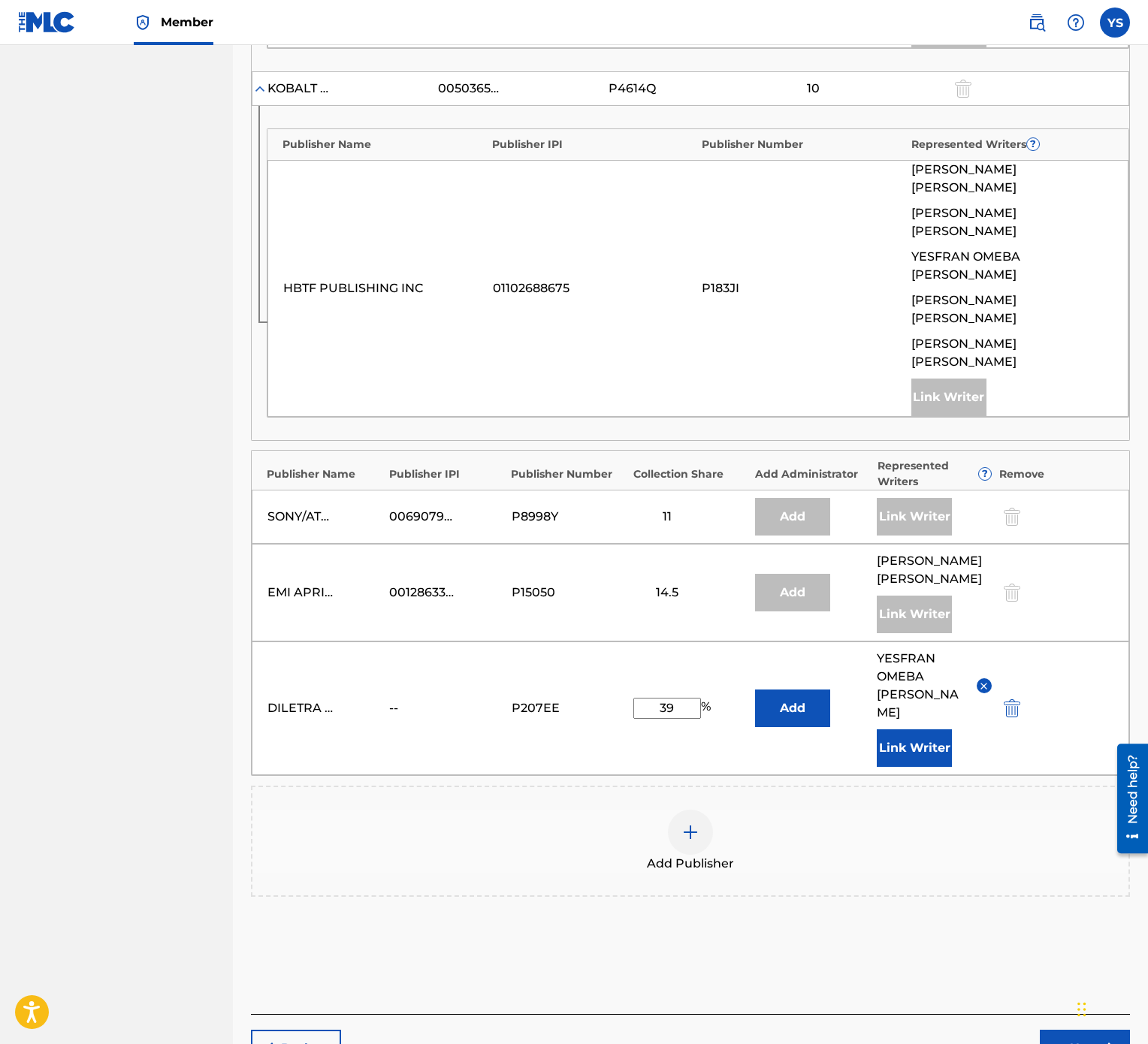
click at [1082, 521] on button "Next" at bounding box center [1084, 1048] width 90 height 37
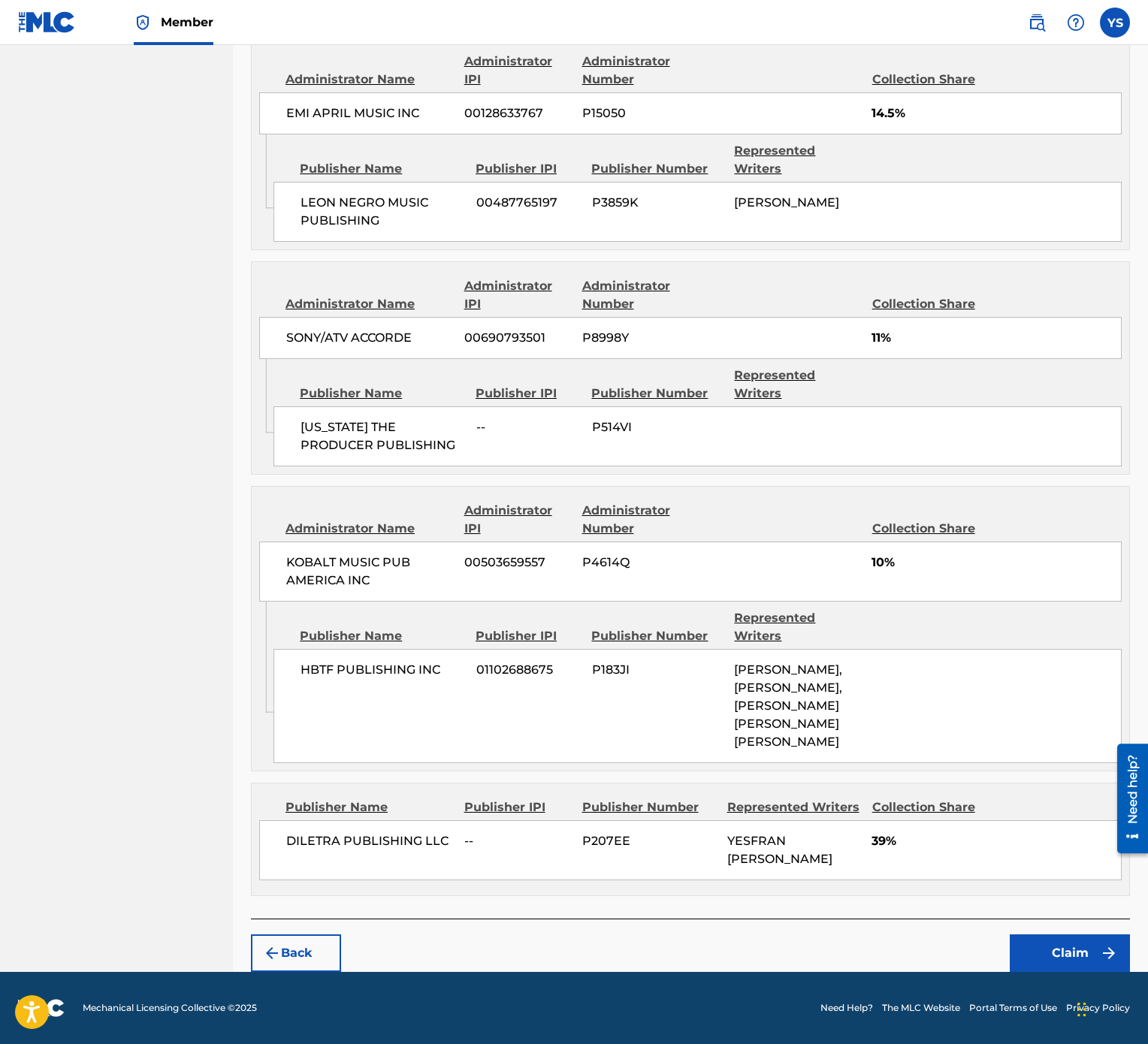
scroll to position [933, 0]
click at [1068, 521] on button "Claim" at bounding box center [1070, 952] width 120 height 37
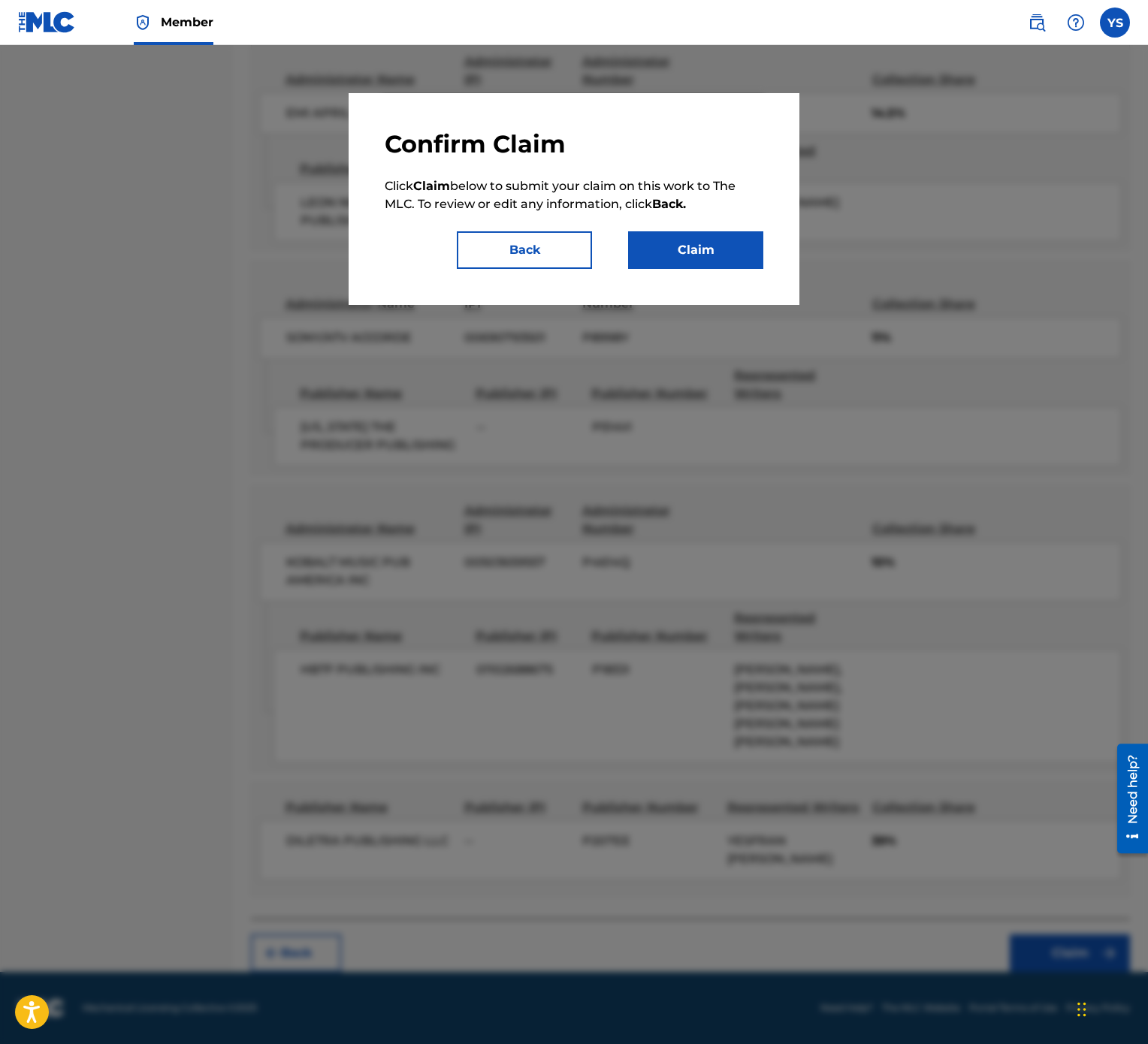
click at [724, 253] on button "Claim" at bounding box center [696, 250] width 135 height 37
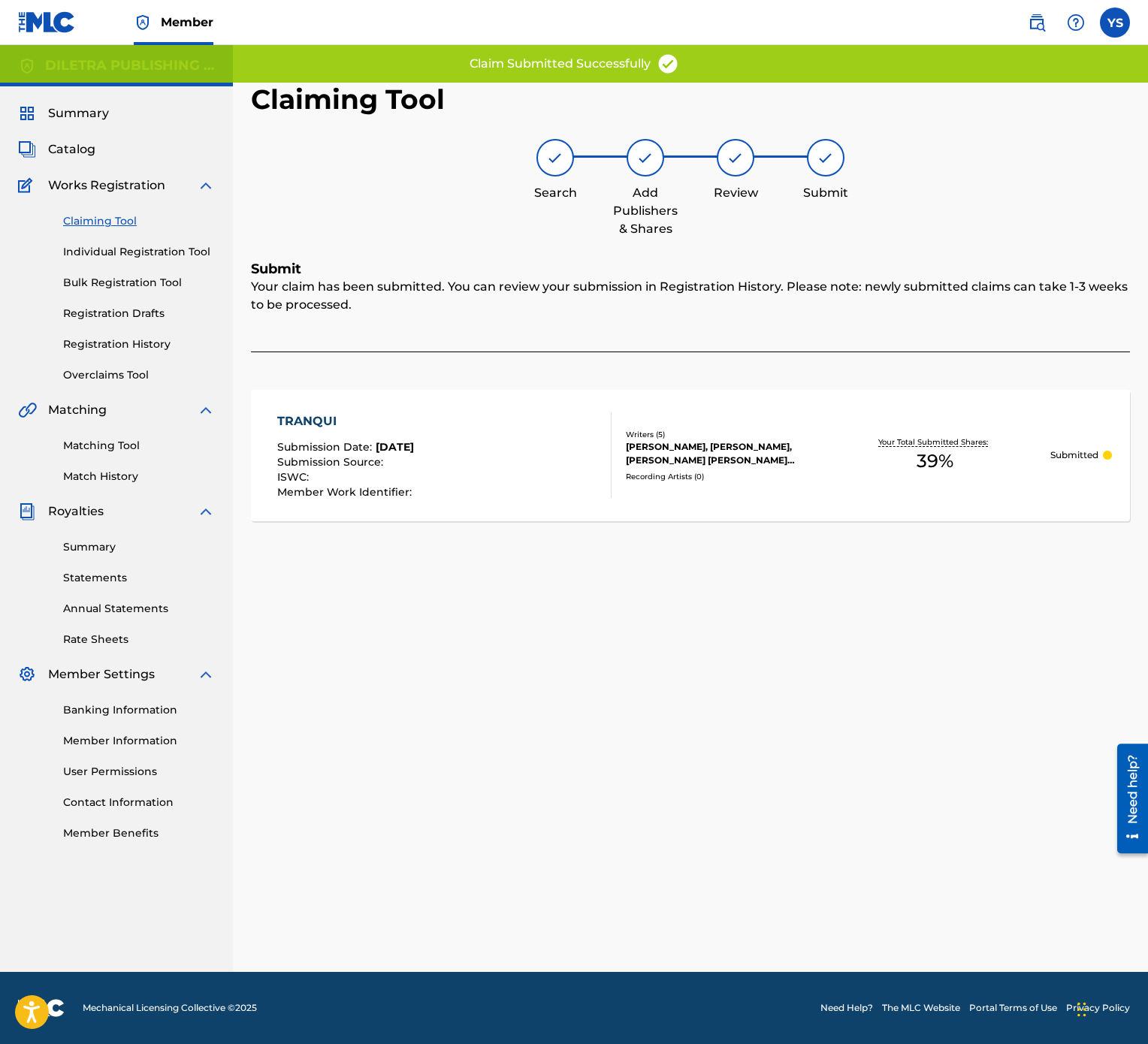
scroll to position [0, 0]
click at [99, 223] on link "Claiming Tool" at bounding box center [138, 221] width 152 height 15
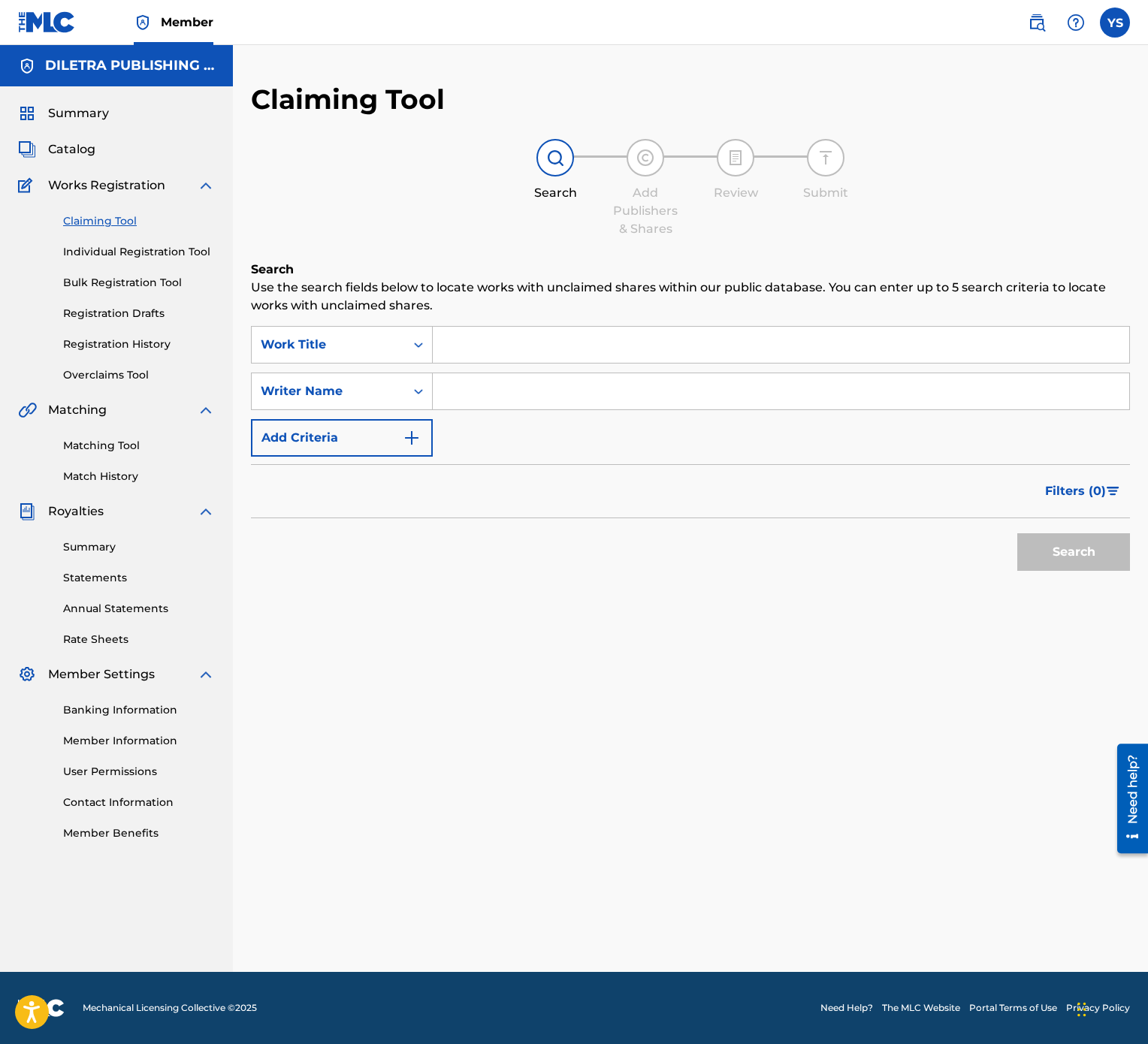
click at [546, 346] on input "Search Form" at bounding box center [781, 345] width 697 height 36
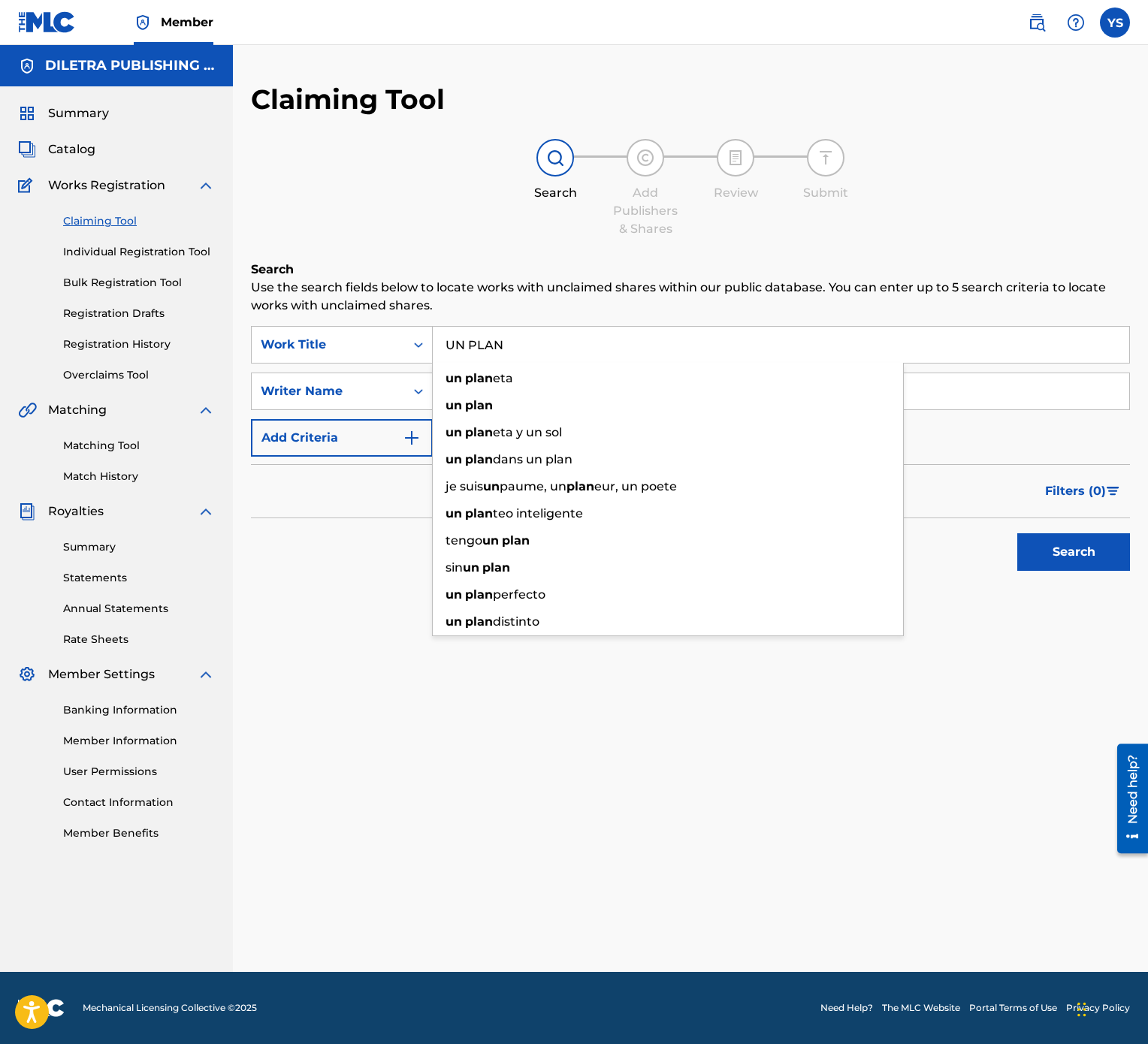
type input "UN PLAN"
click at [677, 521] on div "Claiming Tool Search Add Publishers & Shares Review Submit Search Use the searc…" at bounding box center [690, 527] width 915 height 890
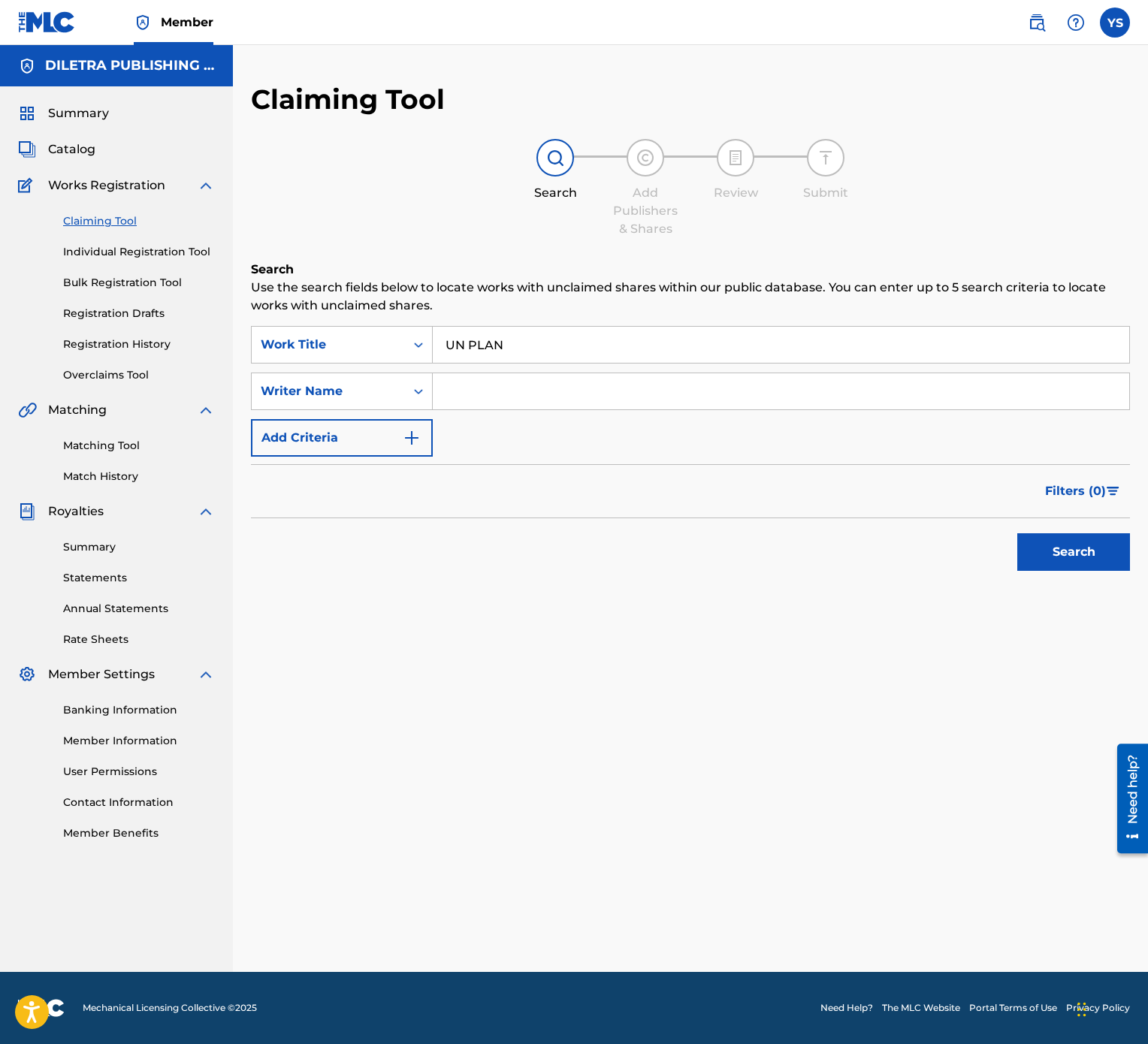
click at [547, 383] on input "Search Form" at bounding box center [781, 391] width 697 height 36
type input "[PERSON_NAME]"
click at [1094, 521] on button "Search" at bounding box center [1074, 551] width 113 height 37
click at [681, 403] on input "[PERSON_NAME]" at bounding box center [781, 391] width 697 height 36
click at [1089, 521] on button "Search" at bounding box center [1074, 551] width 113 height 37
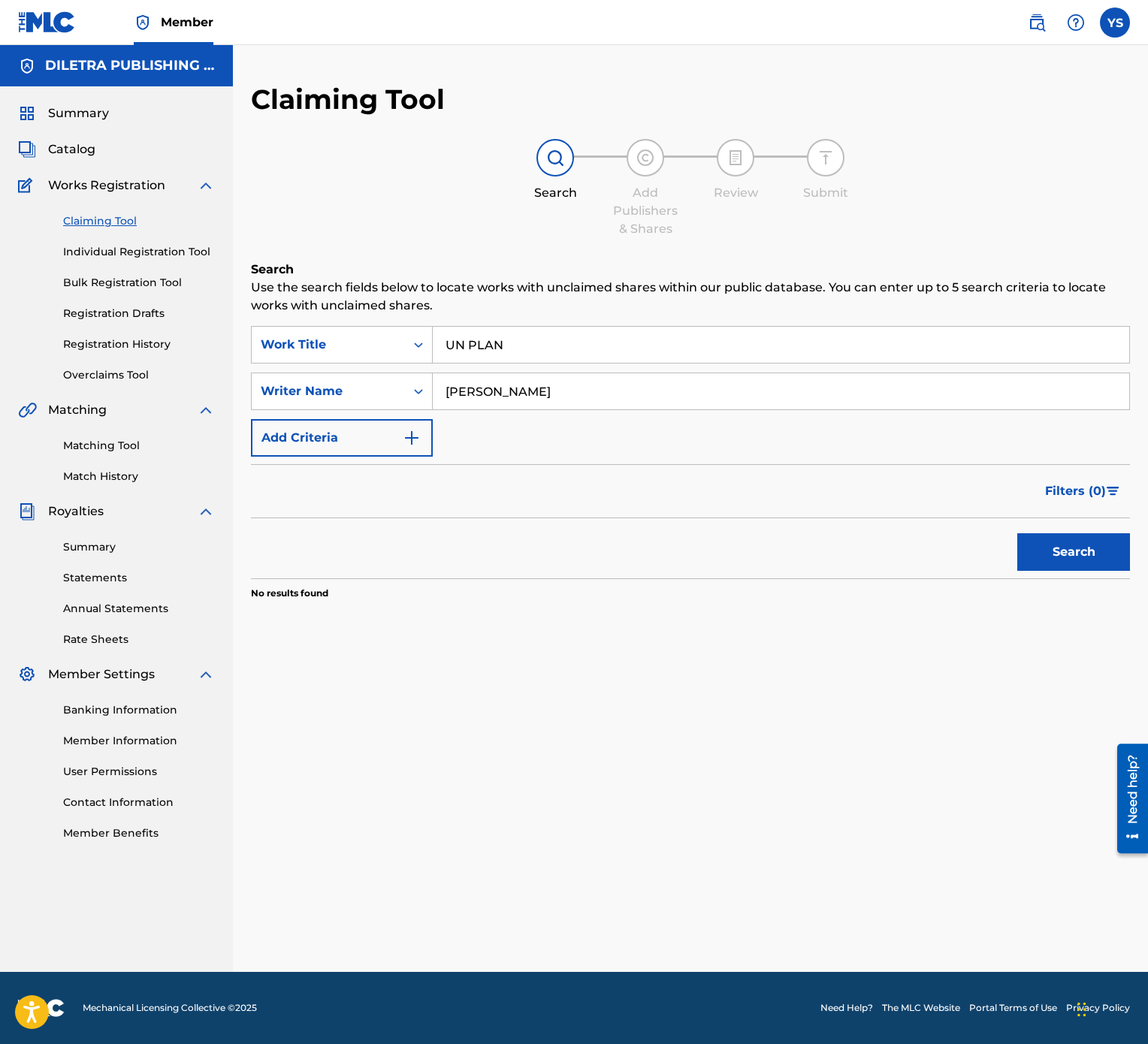
click at [611, 343] on input "UN PLAN" at bounding box center [781, 345] width 697 height 36
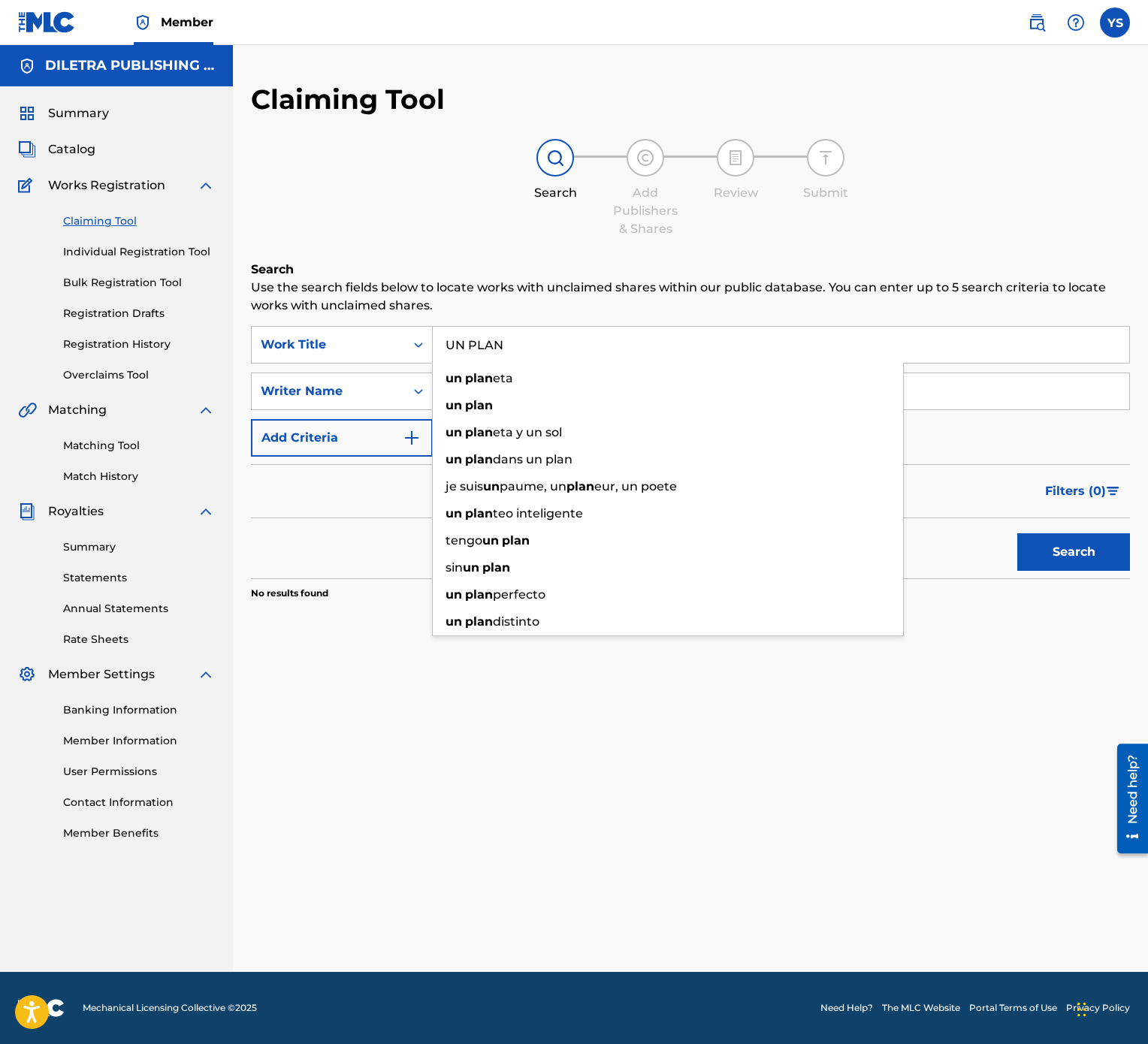
click at [611, 343] on input "UN PLAN" at bounding box center [781, 345] width 697 height 36
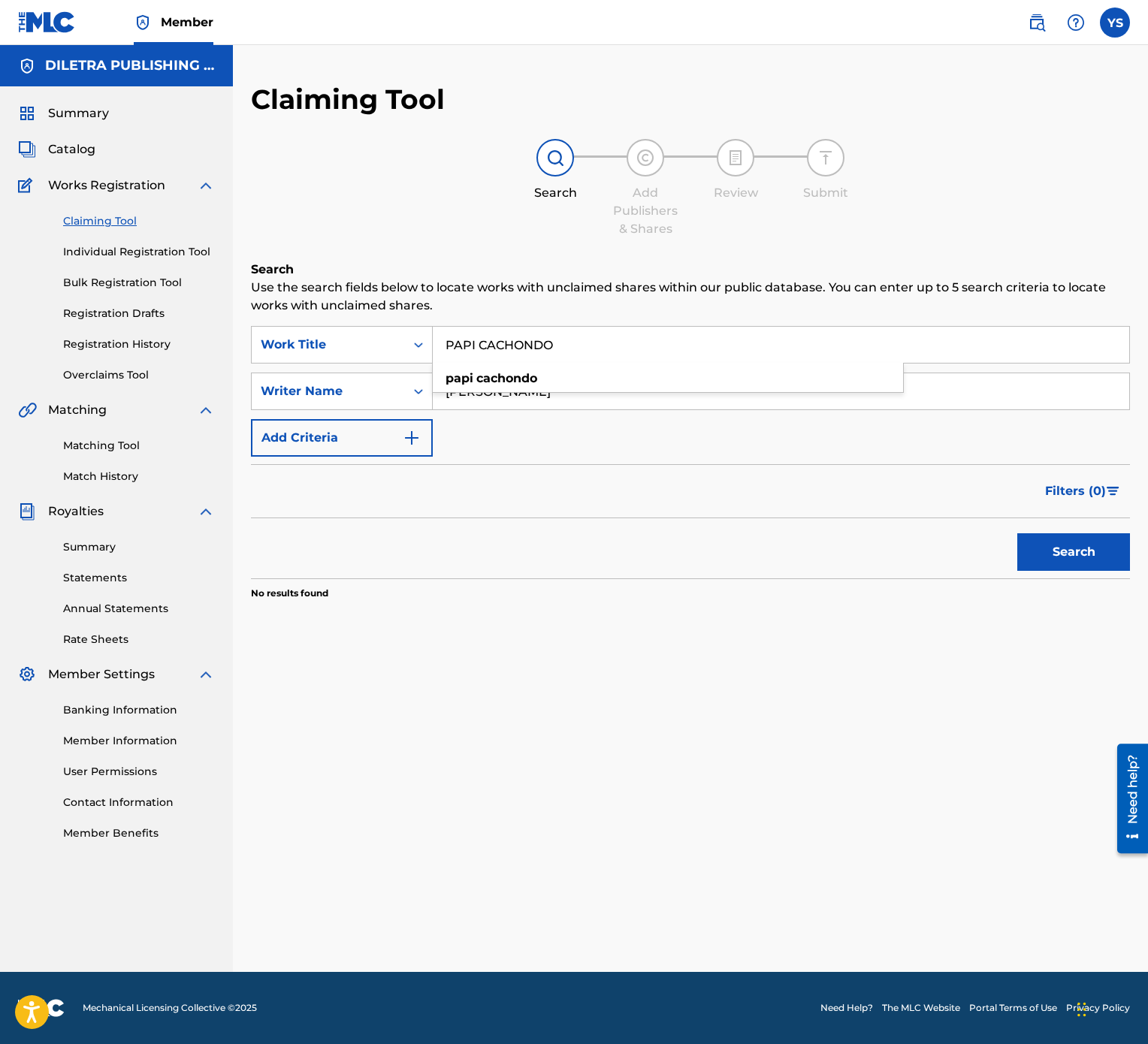
type input "PAPI CACHONDO"
click at [1017, 521] on button "Search" at bounding box center [1074, 551] width 113 height 37
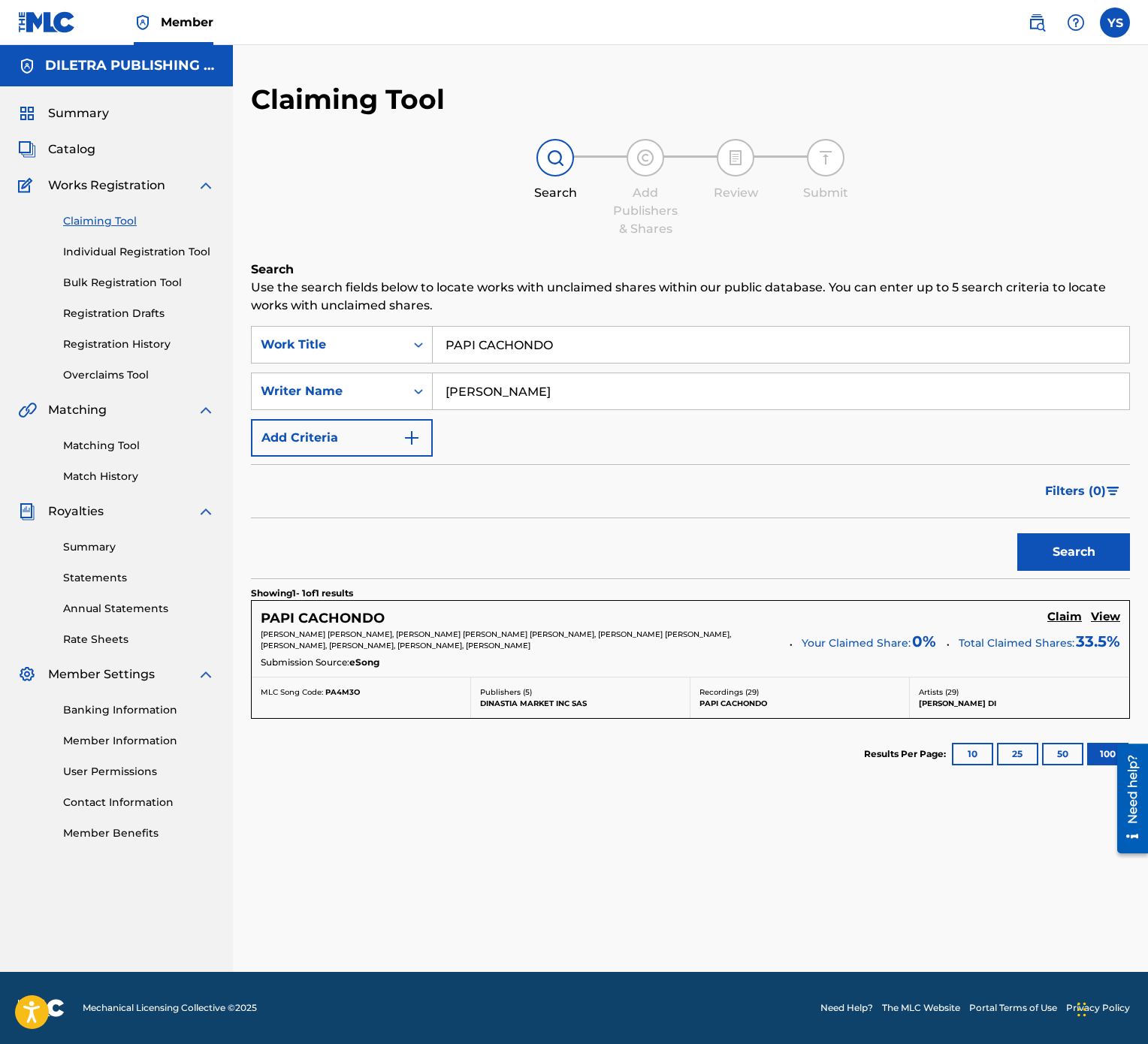
click at [1077, 521] on h5 "Claim" at bounding box center [1064, 617] width 35 height 15
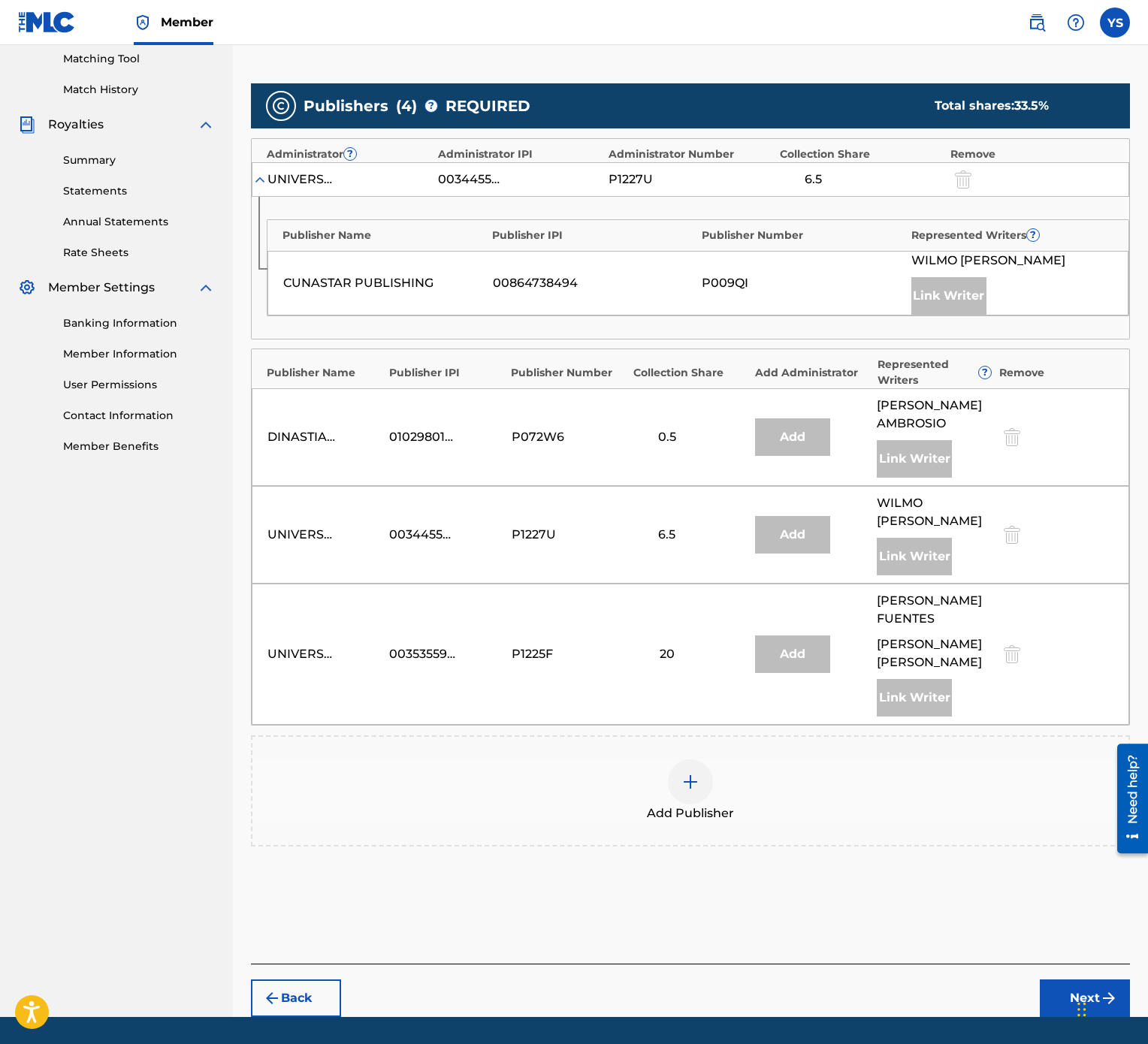
scroll to position [438, 0]
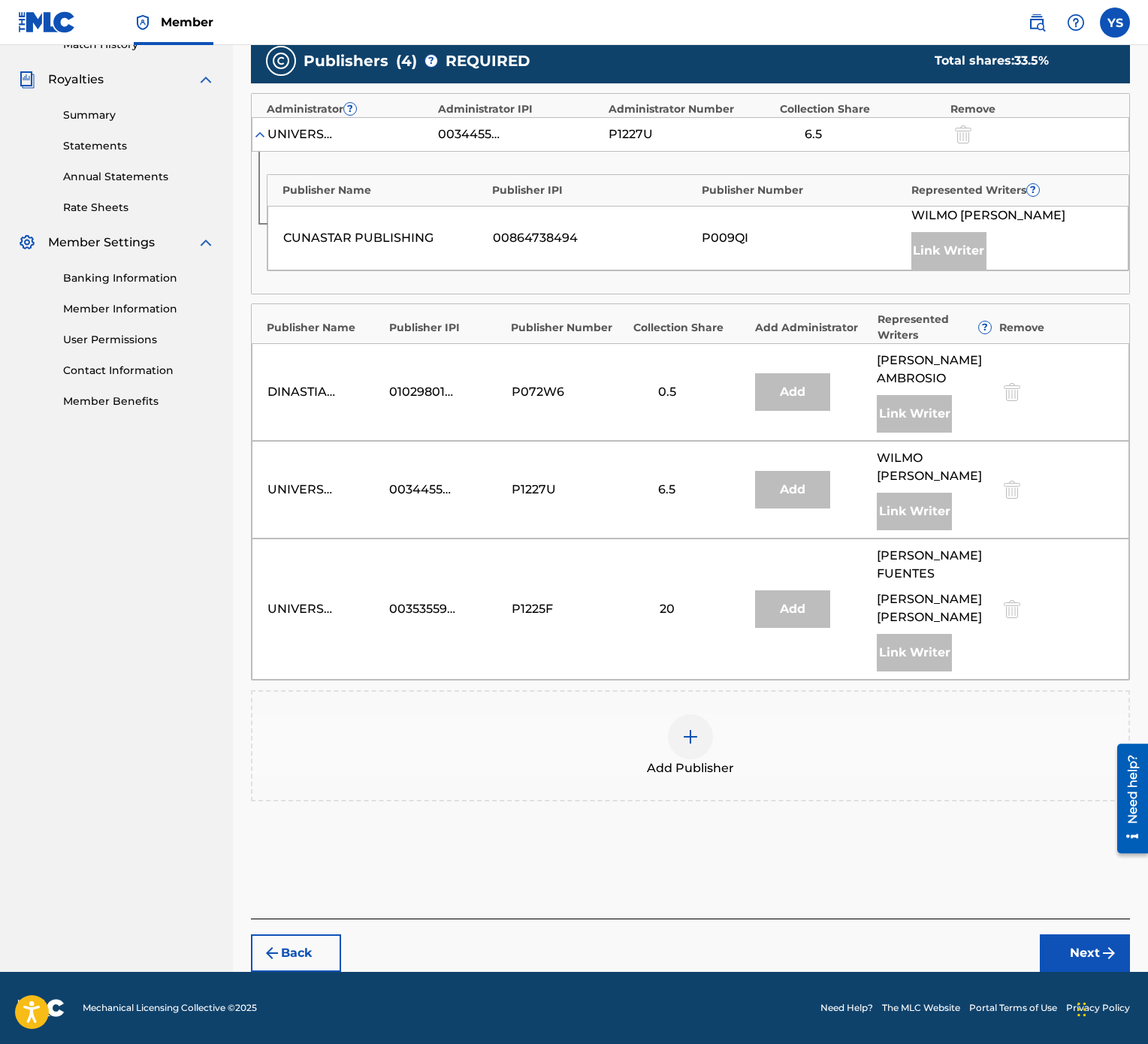
click at [708, 521] on div at bounding box center [690, 737] width 45 height 45
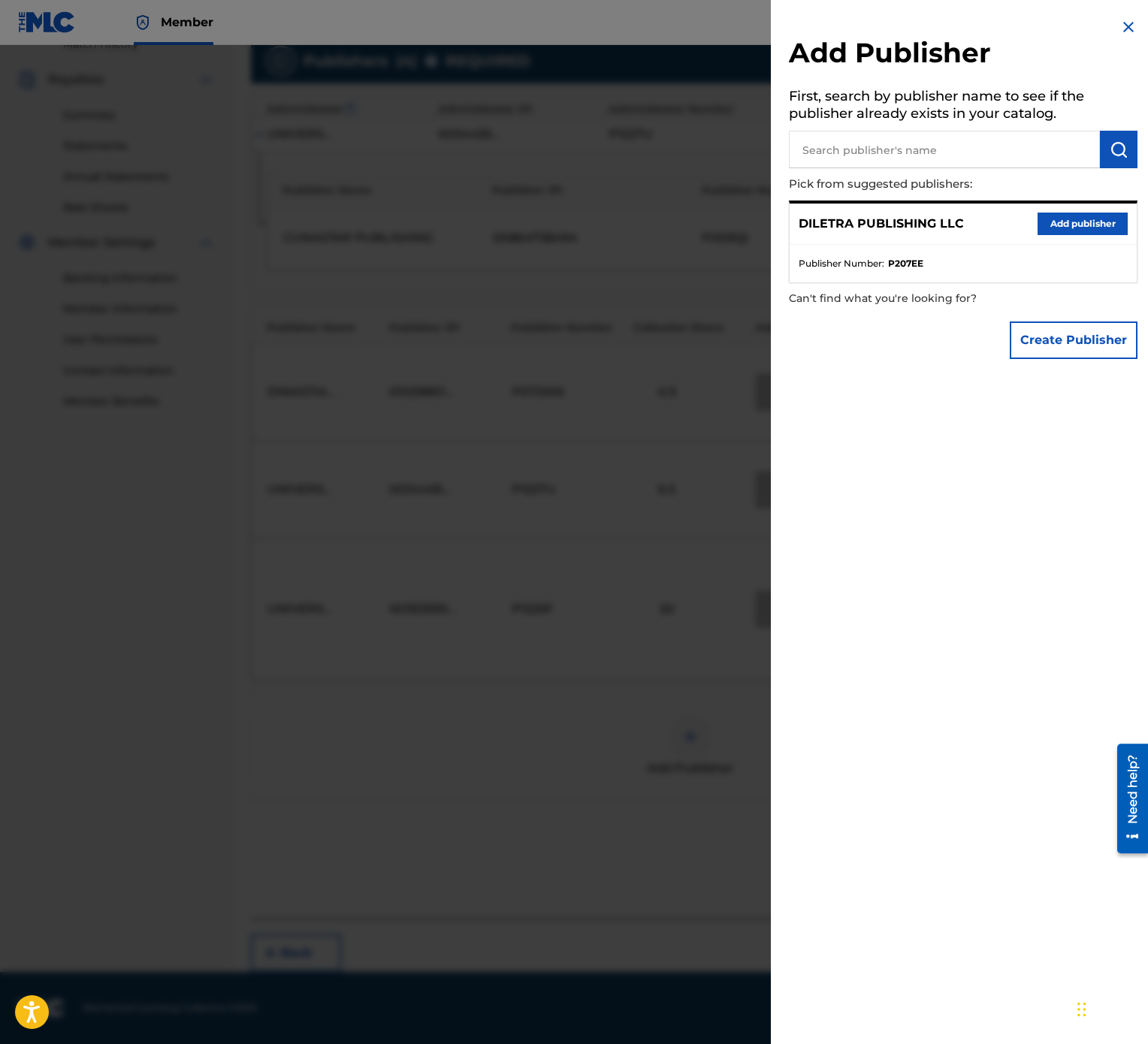
click at [1061, 233] on button "Add publisher" at bounding box center [1083, 223] width 90 height 23
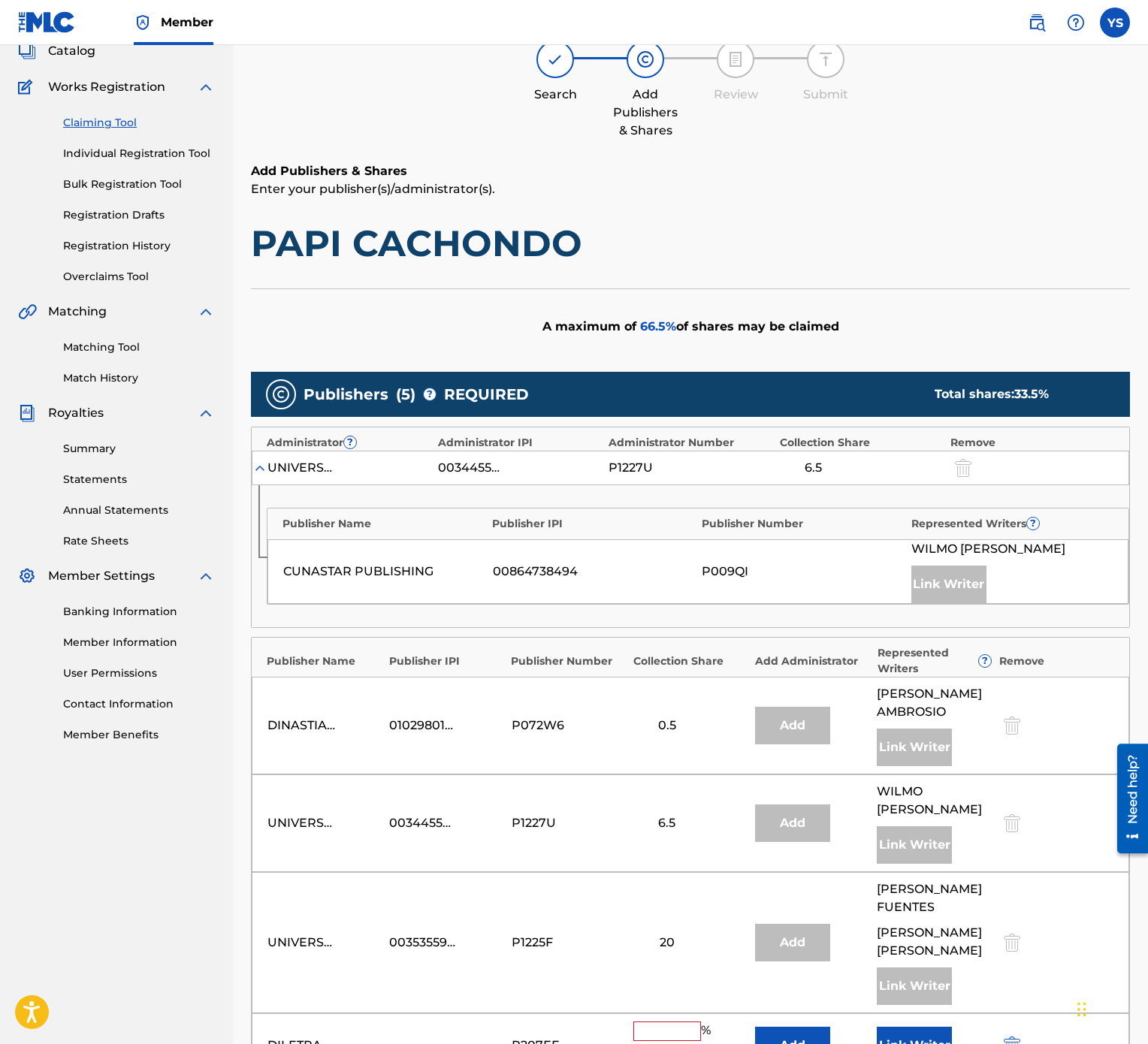
scroll to position [150, 0]
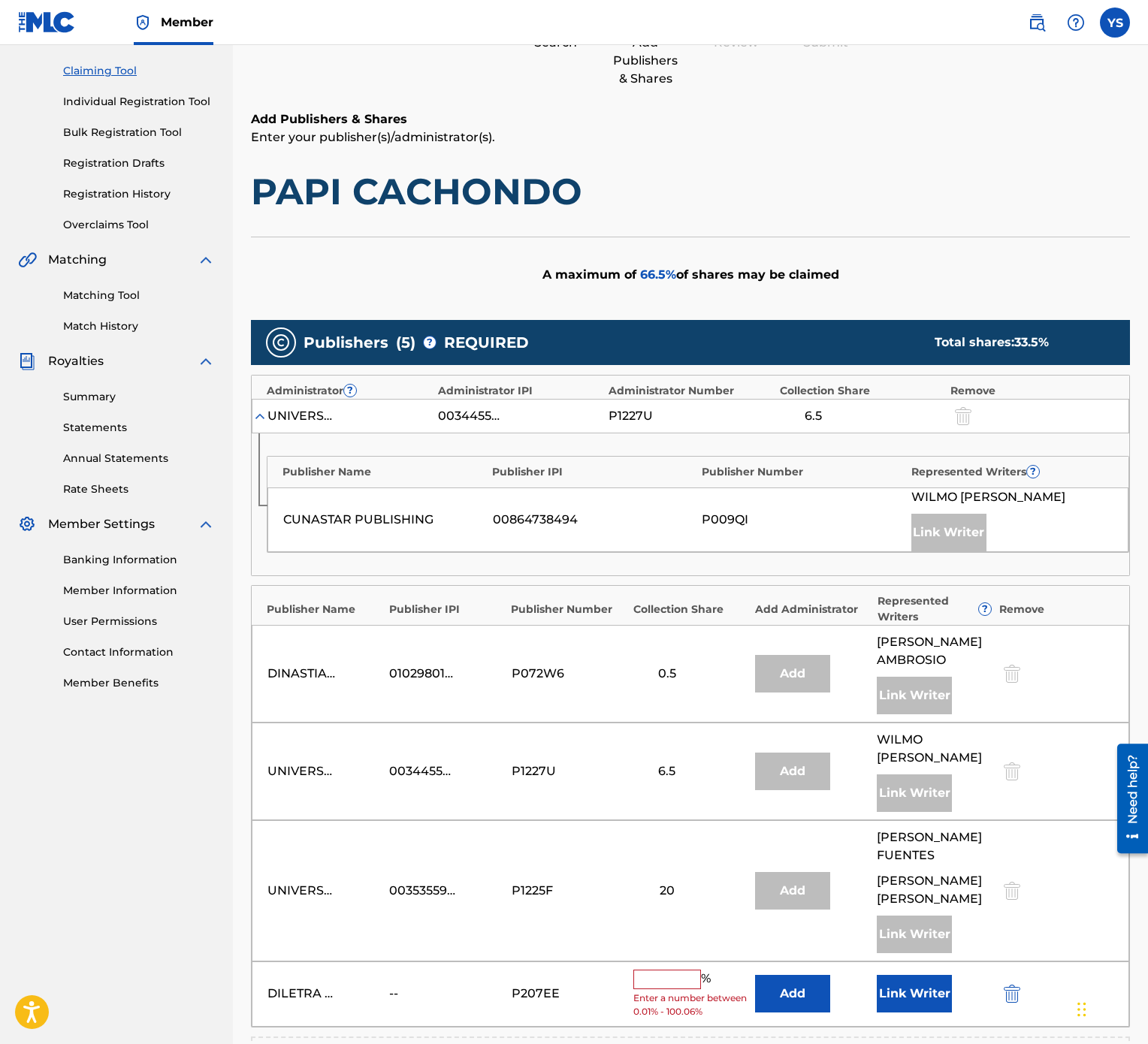
click at [640, 521] on input "text" at bounding box center [667, 980] width 67 height 20
type input "66.5"
click at [922, 521] on button "Link Writer" at bounding box center [914, 988] width 75 height 37
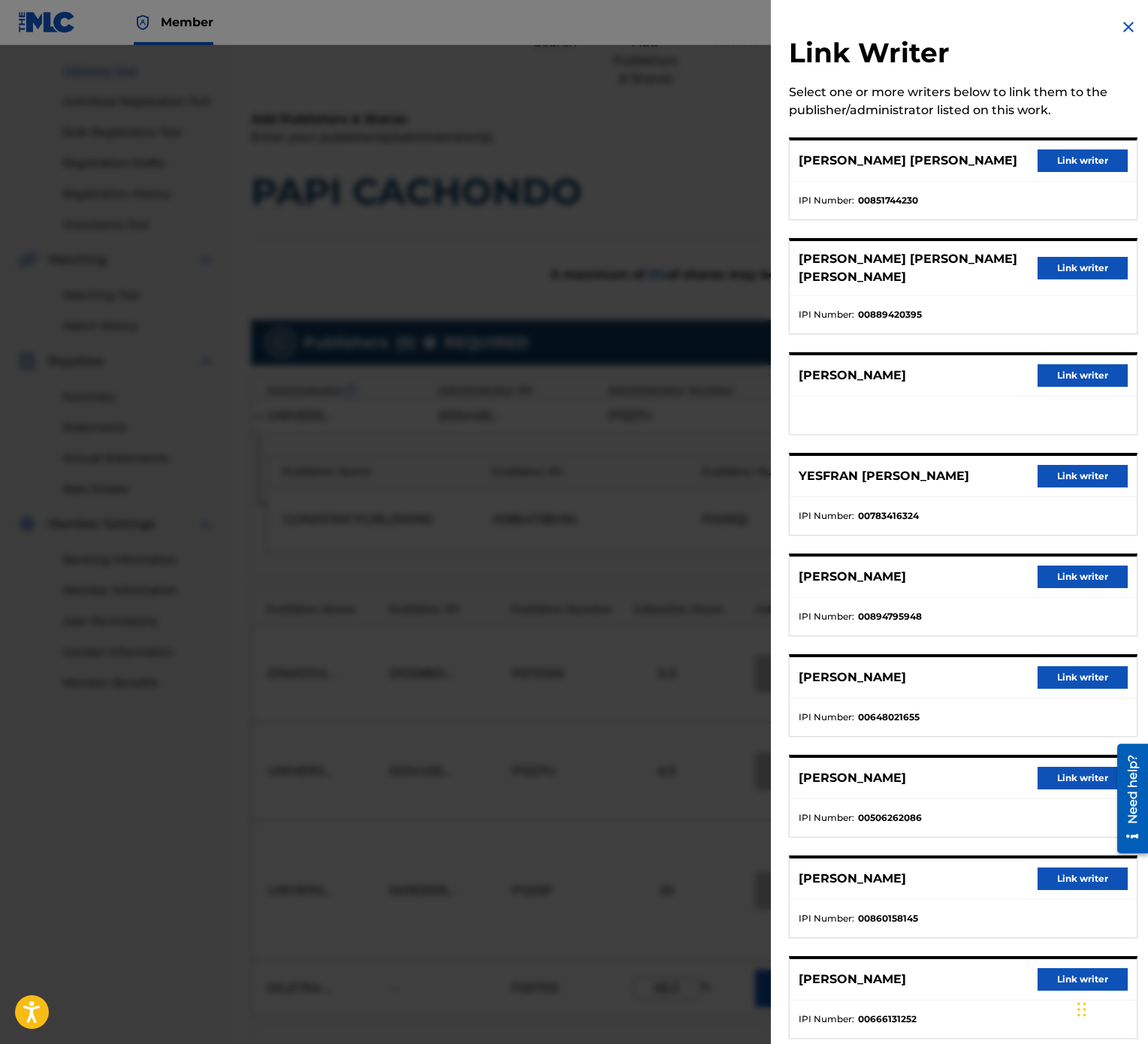
click at [1056, 479] on button "Link writer" at bounding box center [1083, 476] width 90 height 23
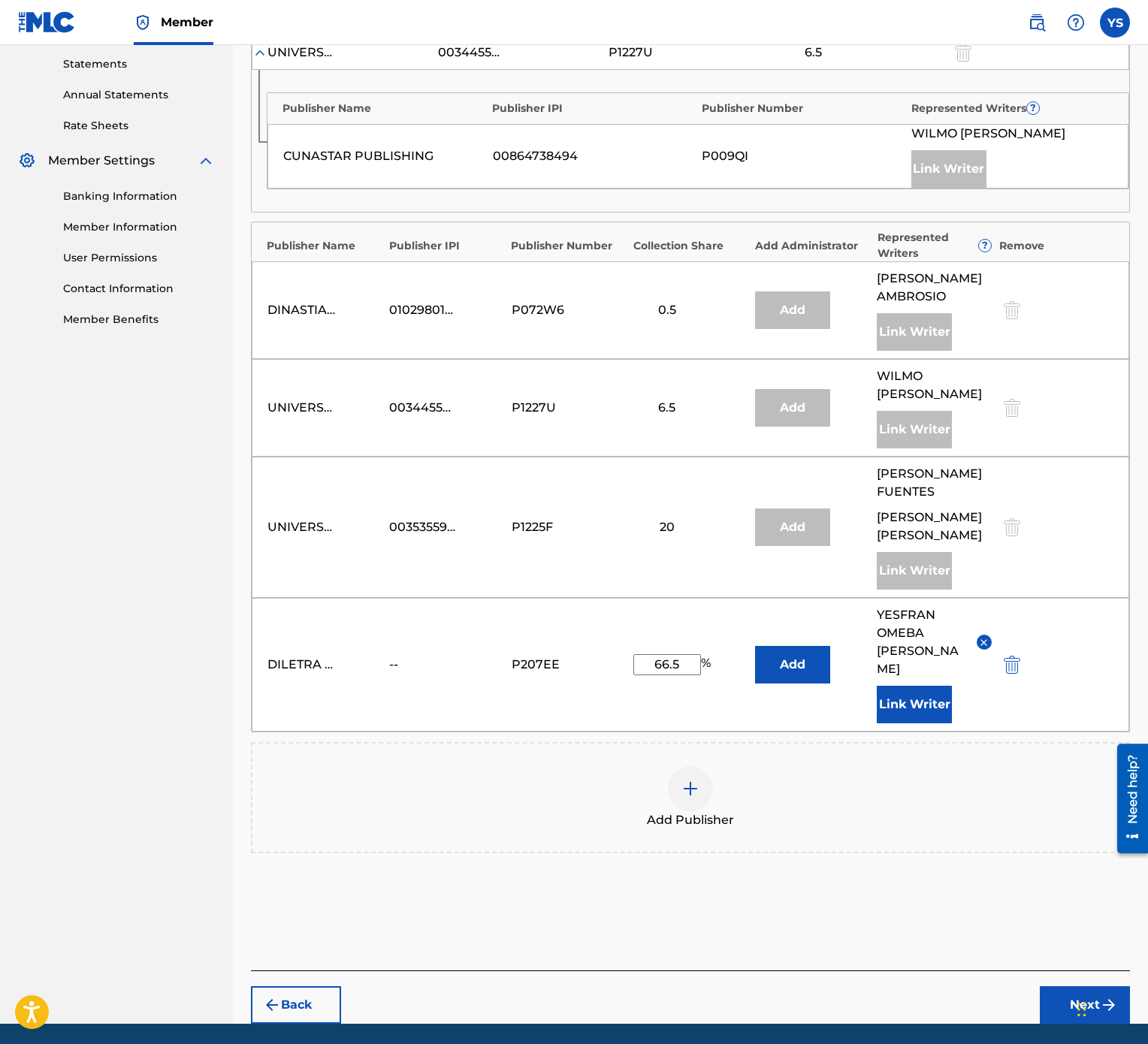
scroll to position [555, 0]
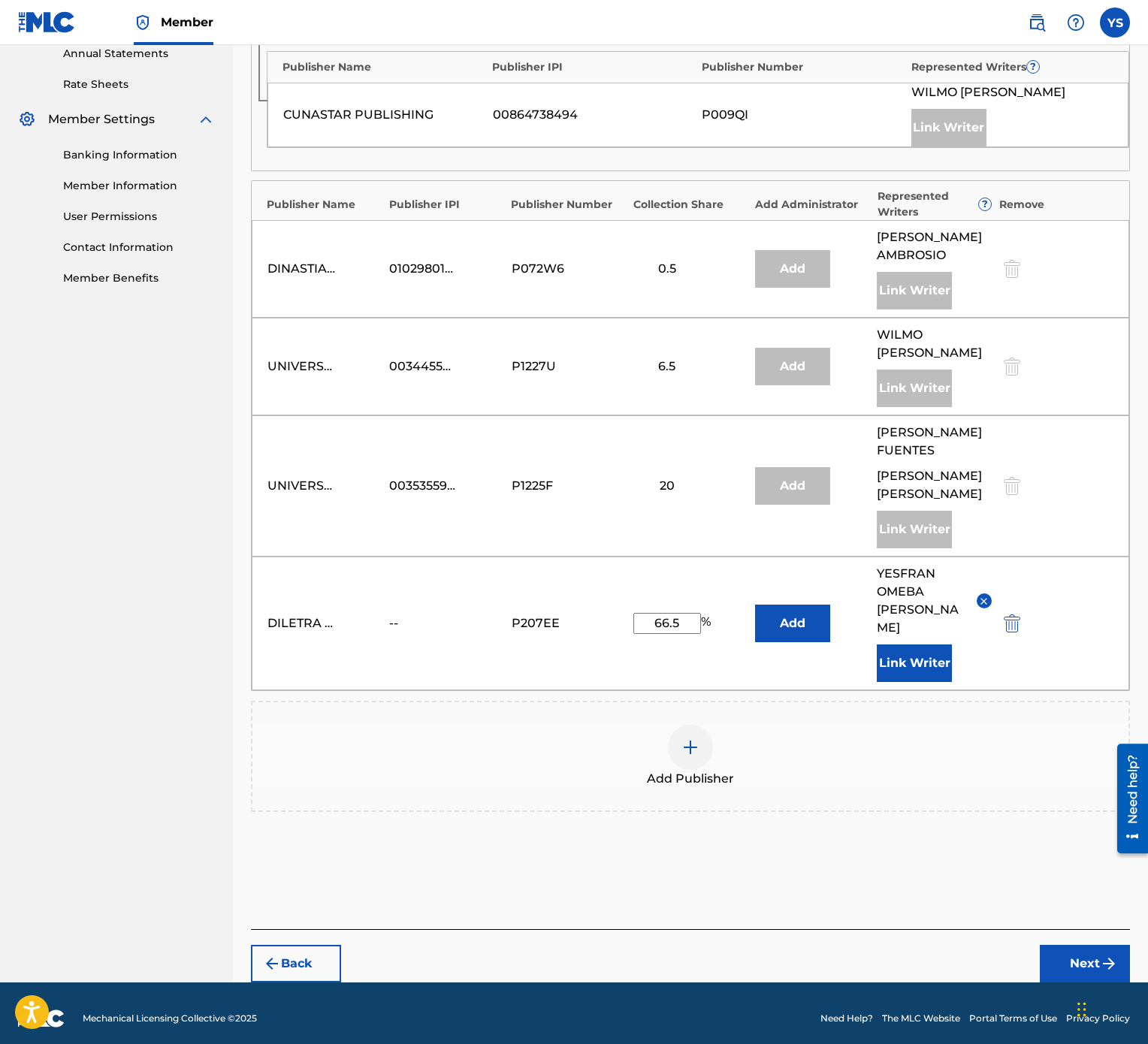
click at [1085, 521] on button "Next" at bounding box center [1084, 963] width 90 height 37
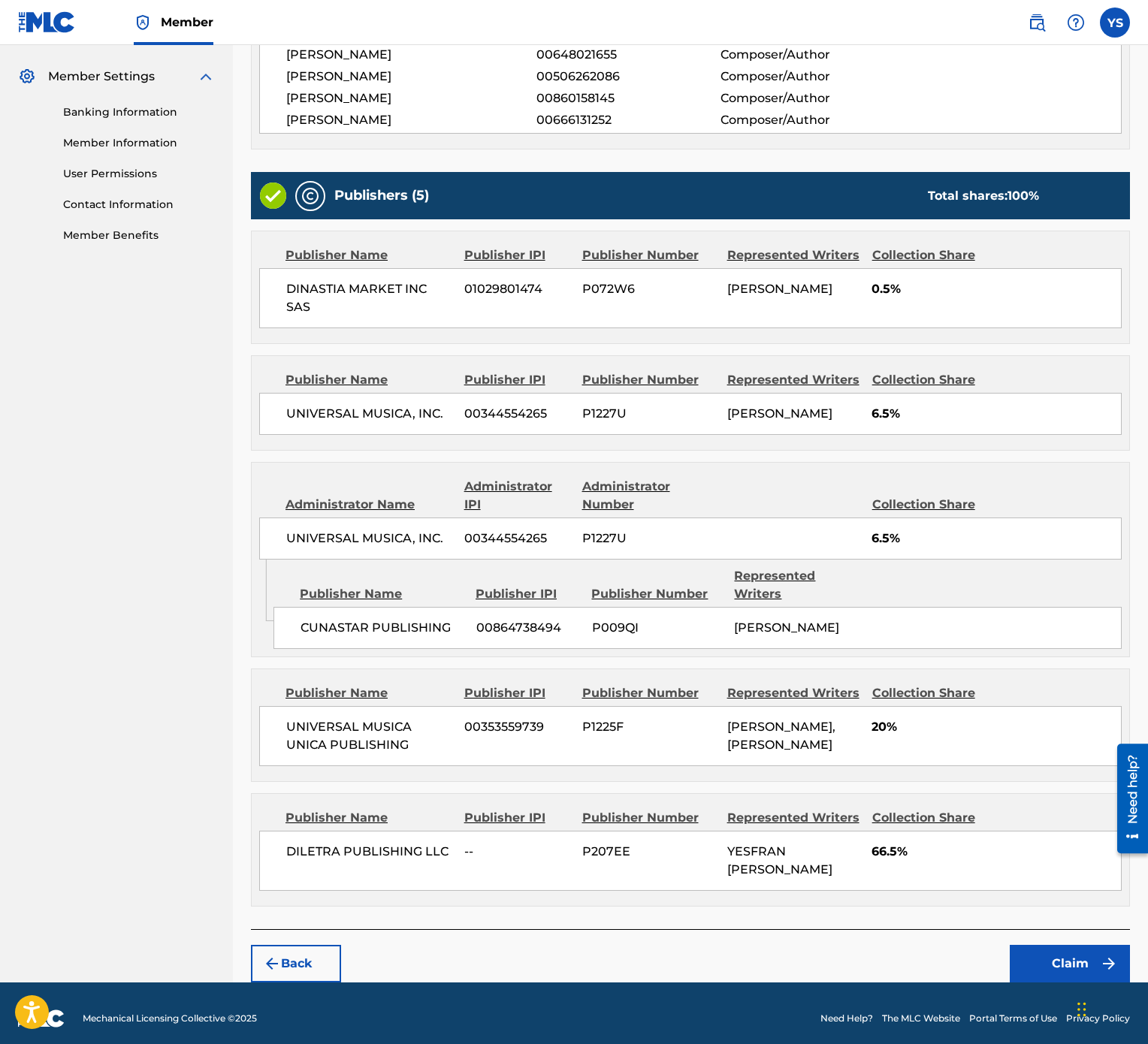
scroll to position [642, 0]
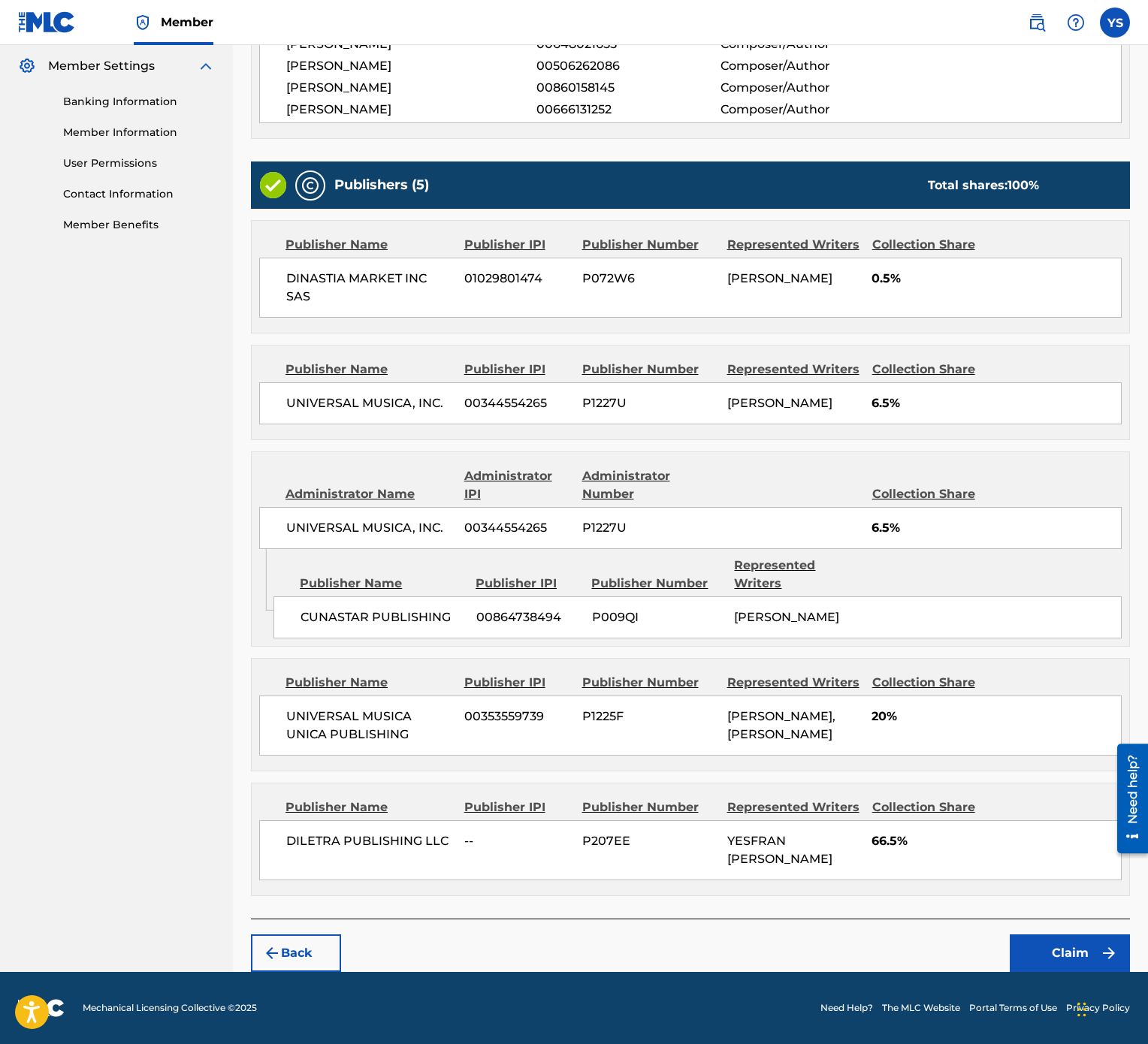
click at [1070, 521] on button "Claim" at bounding box center [1070, 952] width 120 height 37
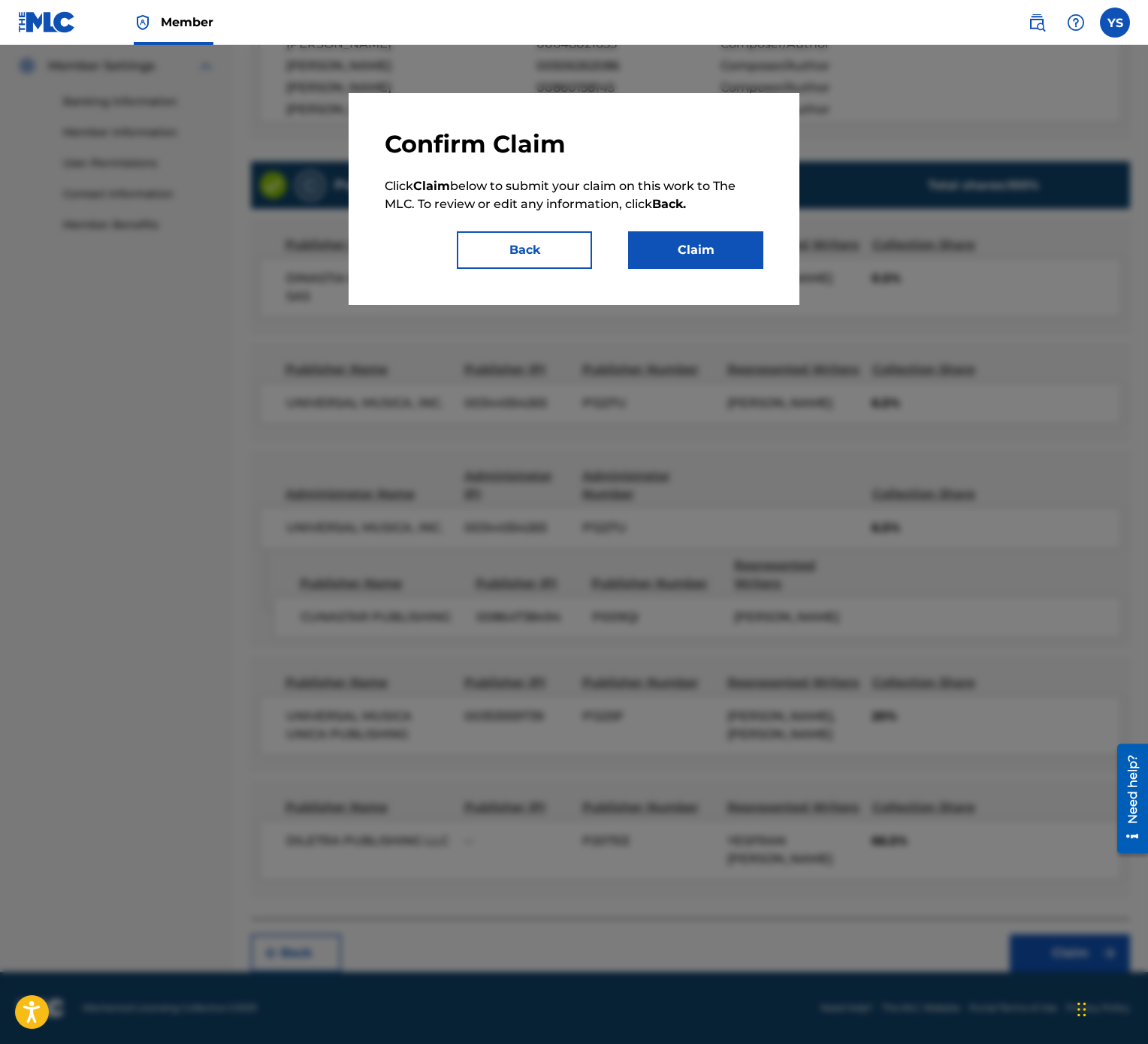
click at [562, 229] on div "Confirm Claim Click Claim below to submit your claim on this work to The MLC. T…" at bounding box center [574, 199] width 379 height 140
click at [562, 233] on button "Back" at bounding box center [524, 250] width 135 height 37
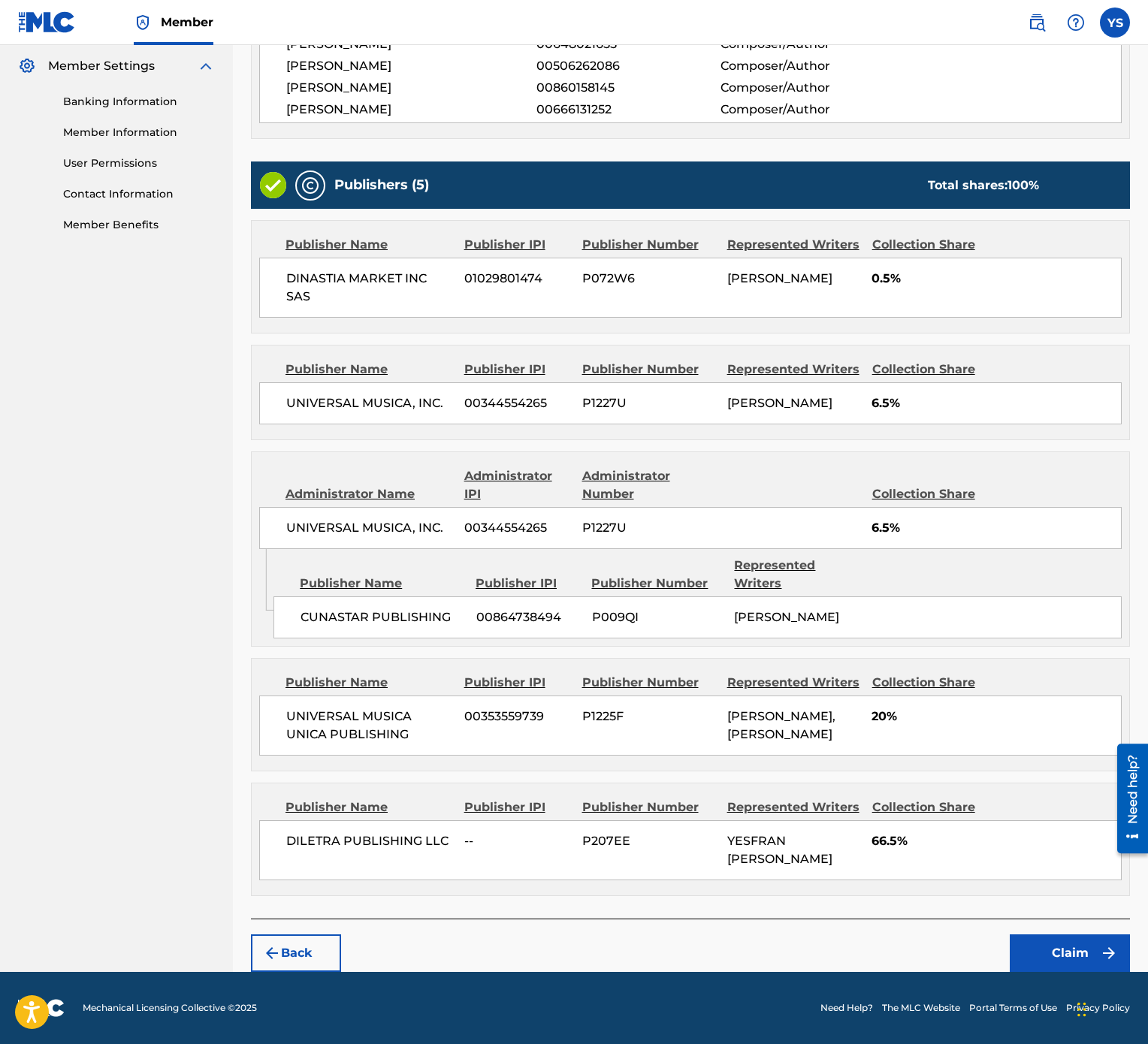
click at [1104, 521] on img "submit" at bounding box center [1109, 953] width 18 height 18
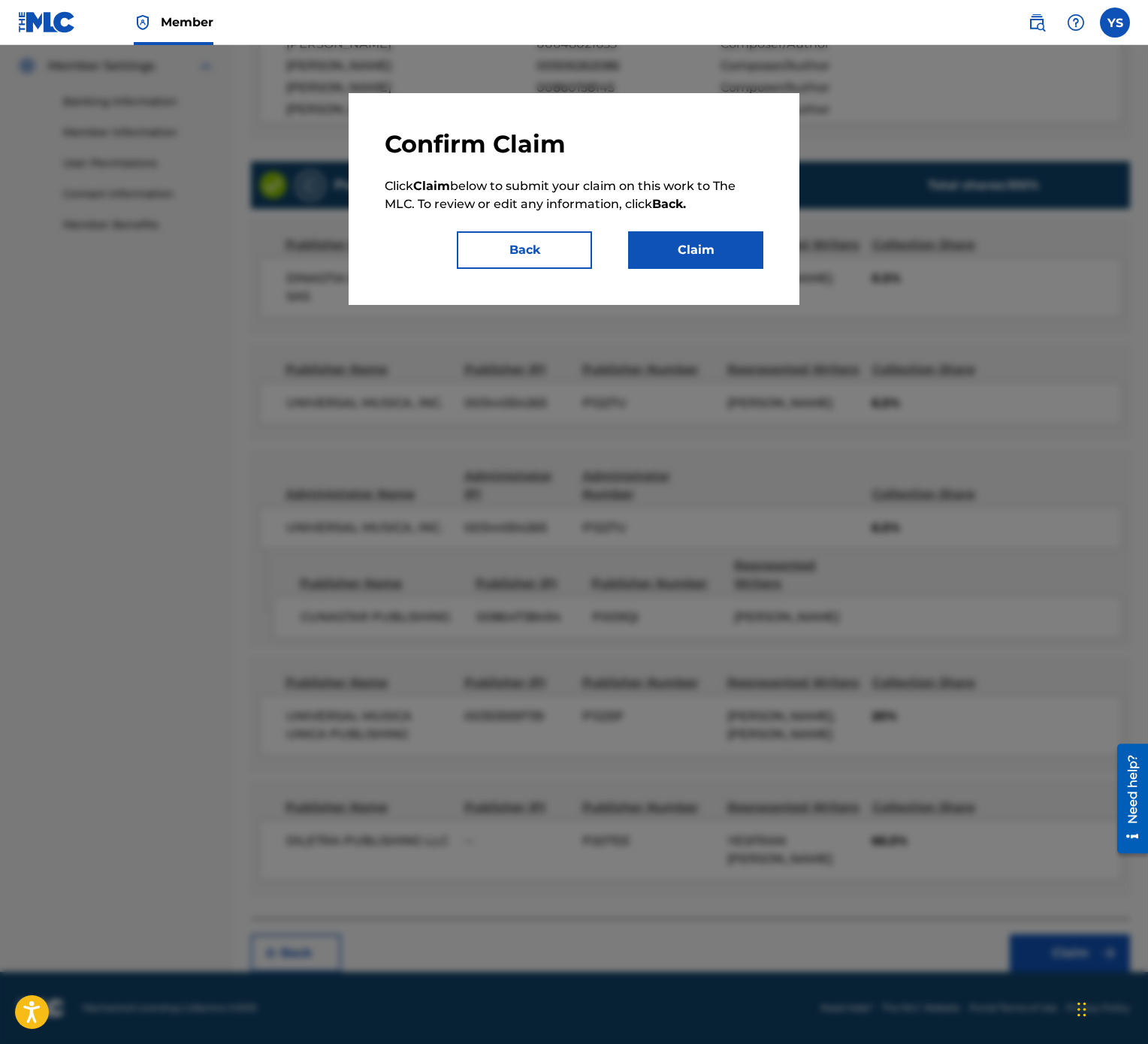
click at [674, 251] on button "Claim" at bounding box center [696, 250] width 135 height 37
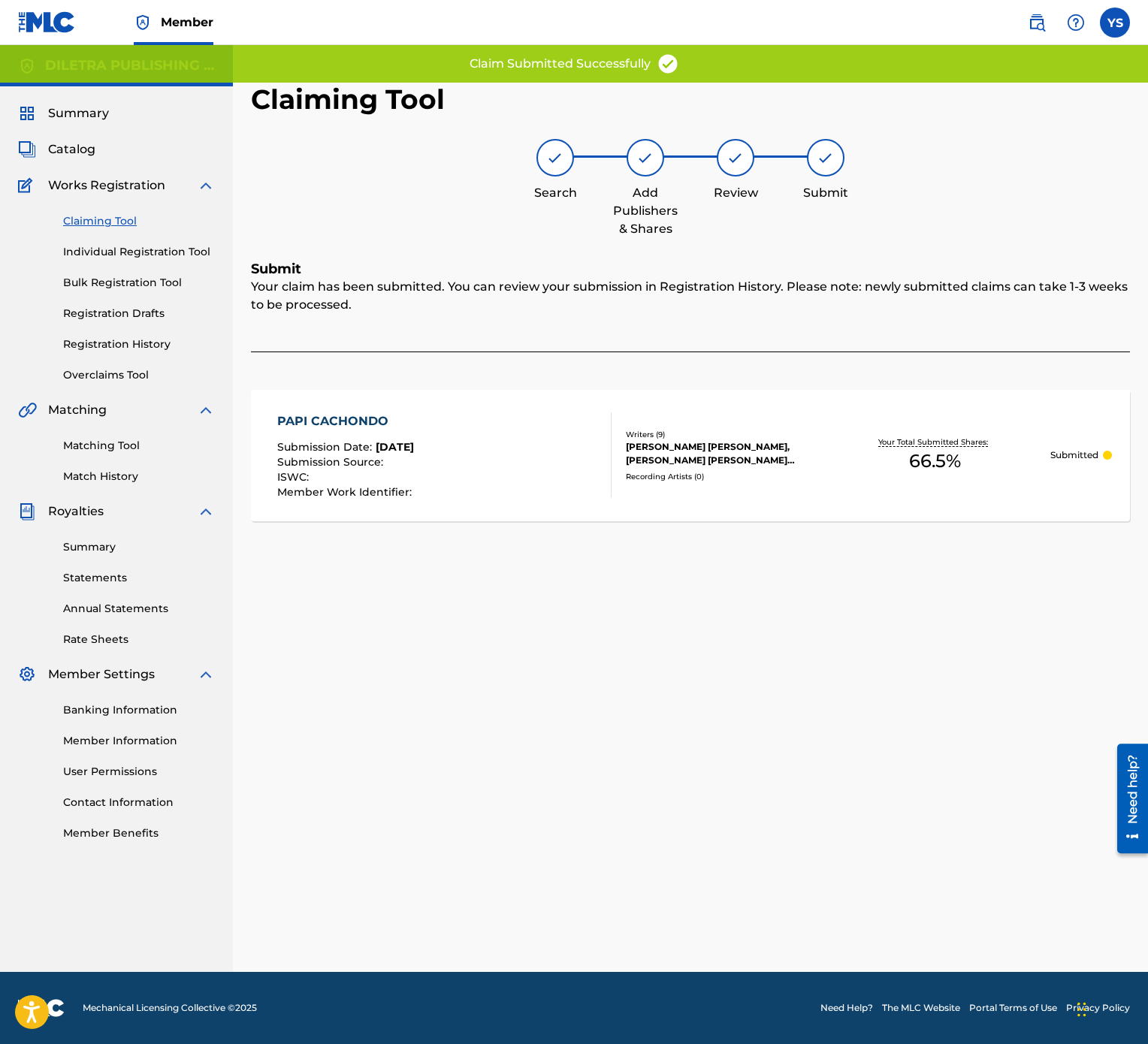
scroll to position [0, 0]
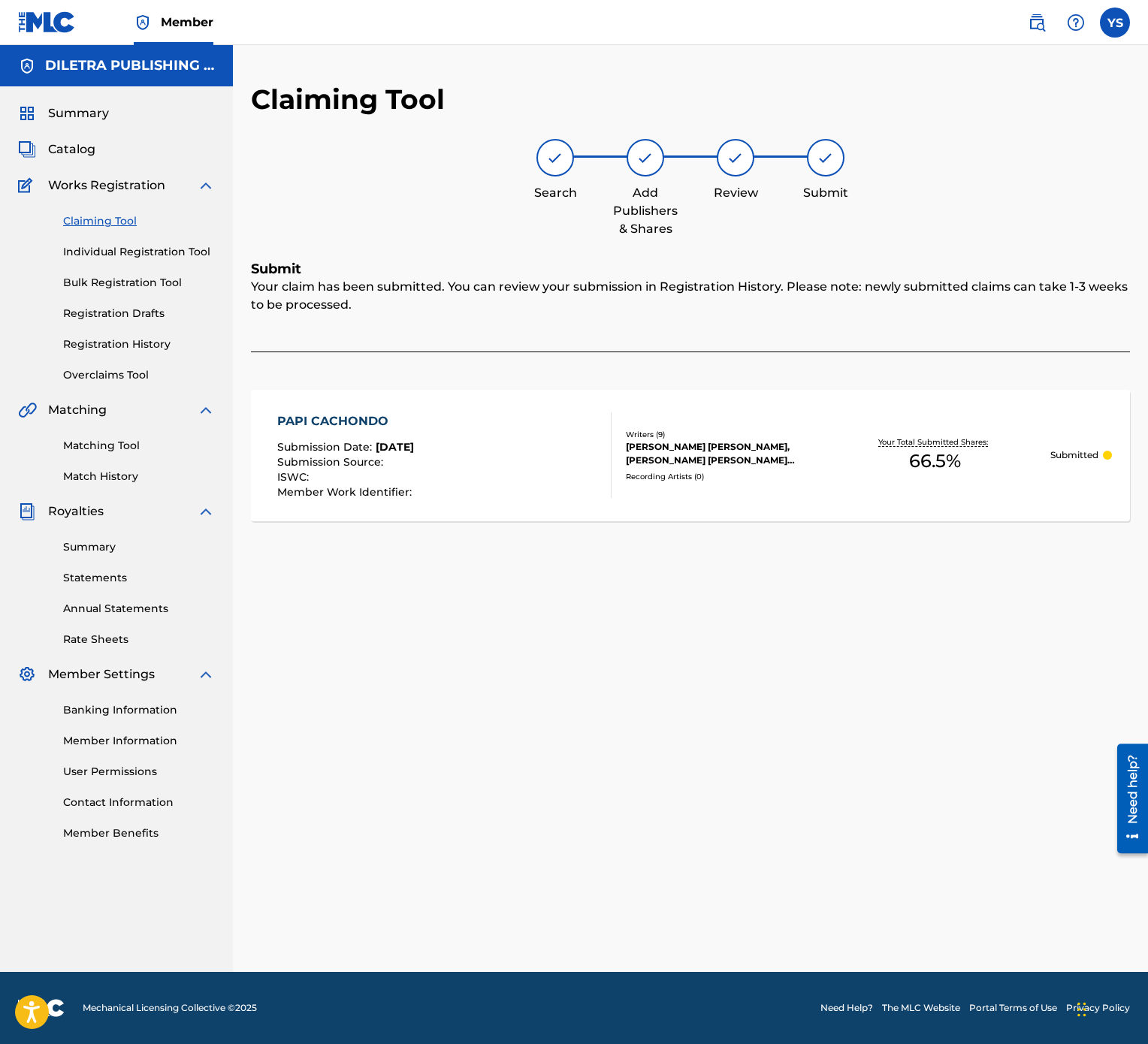
click at [101, 218] on link "Claiming Tool" at bounding box center [138, 221] width 152 height 15
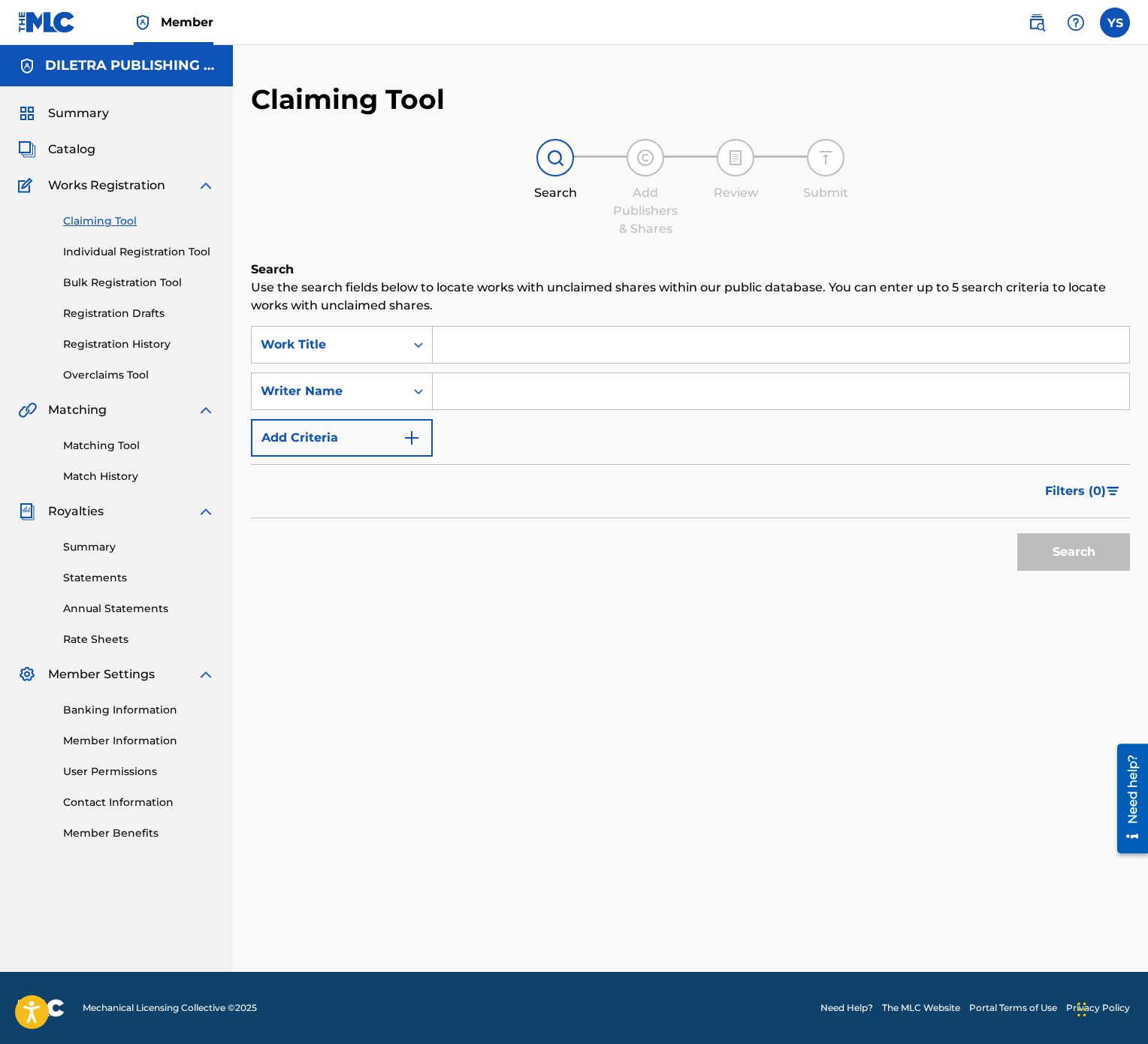
click at [569, 350] on input "Search Form" at bounding box center [781, 345] width 697 height 36
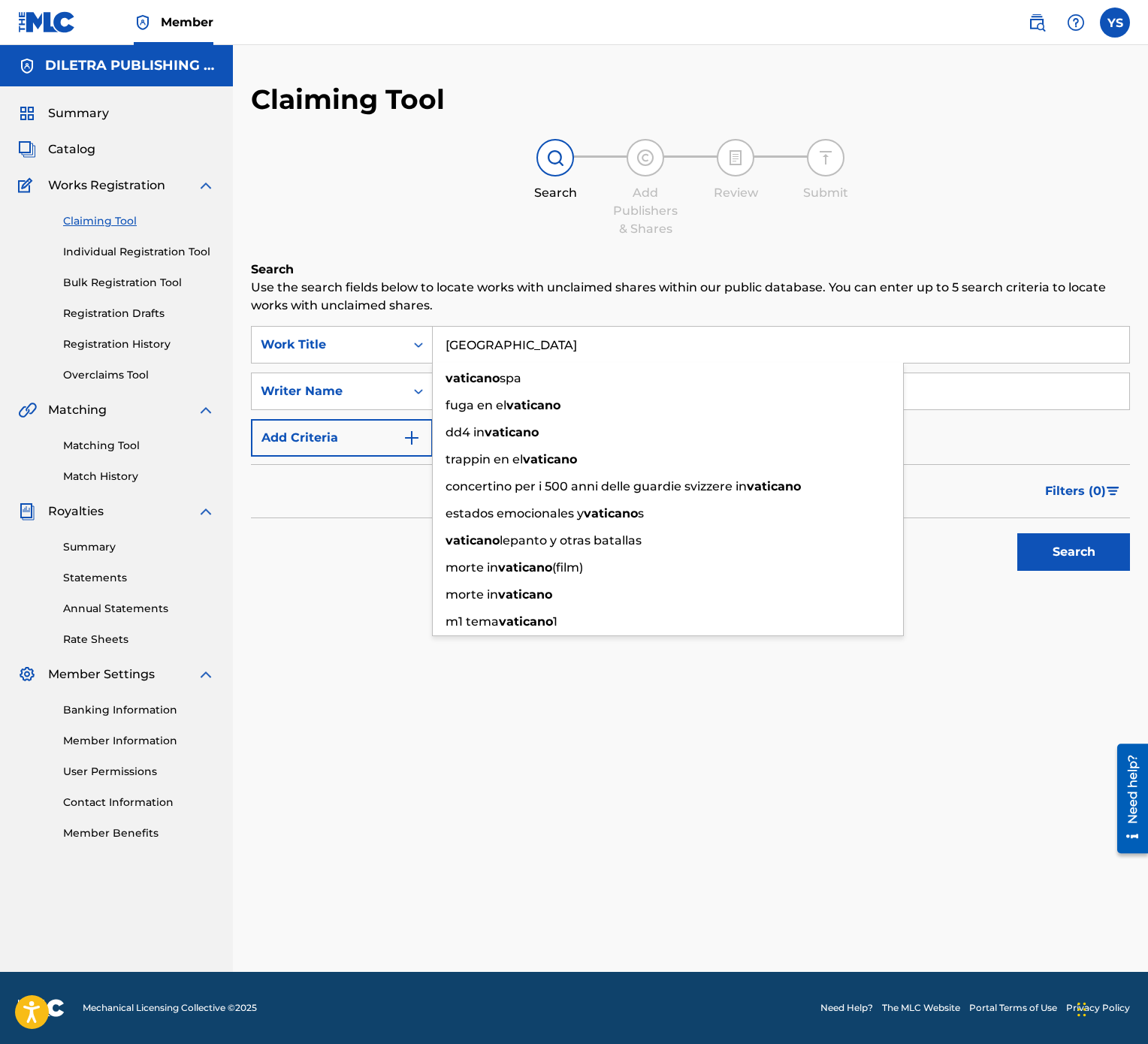
type input "[GEOGRAPHIC_DATA]"
click at [1017, 521] on button "Search" at bounding box center [1074, 551] width 113 height 37
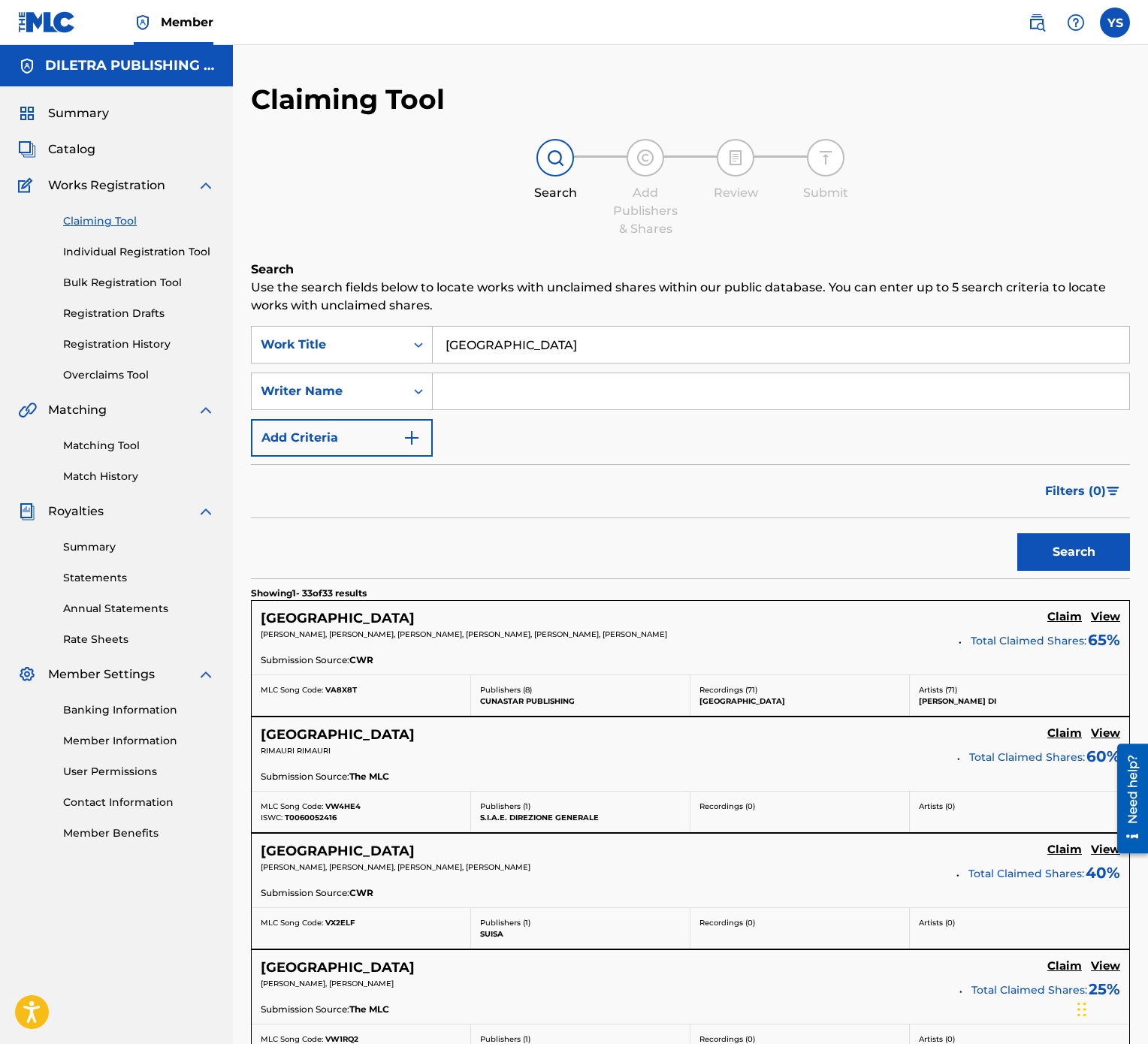
click at [565, 406] on input "Search Form" at bounding box center [781, 391] width 697 height 36
type input "[PERSON_NAME]"
click at [1103, 521] on button "Search" at bounding box center [1074, 551] width 113 height 37
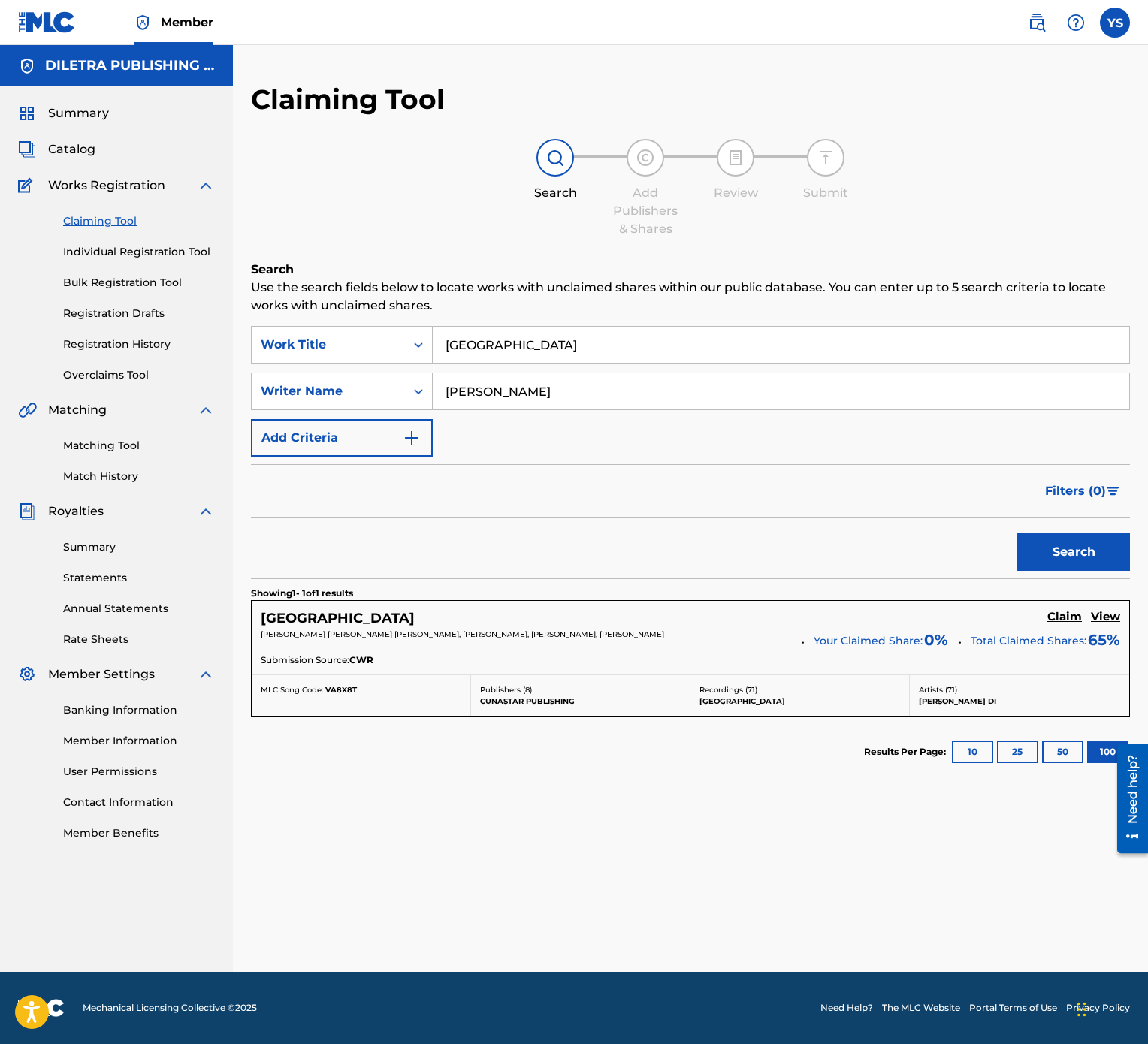
click at [1052, 521] on h5 "Claim" at bounding box center [1064, 617] width 35 height 15
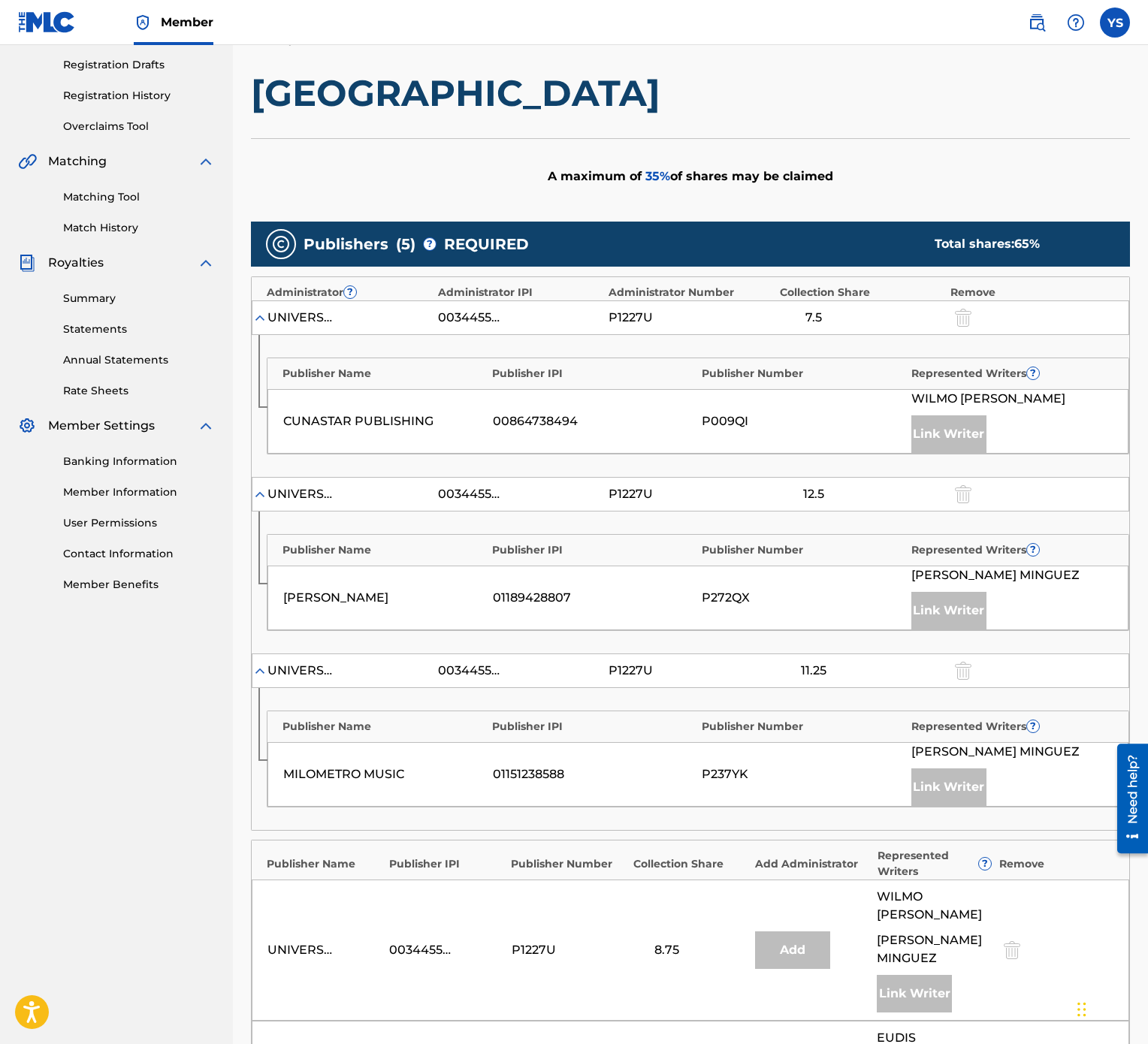
scroll to position [680, 0]
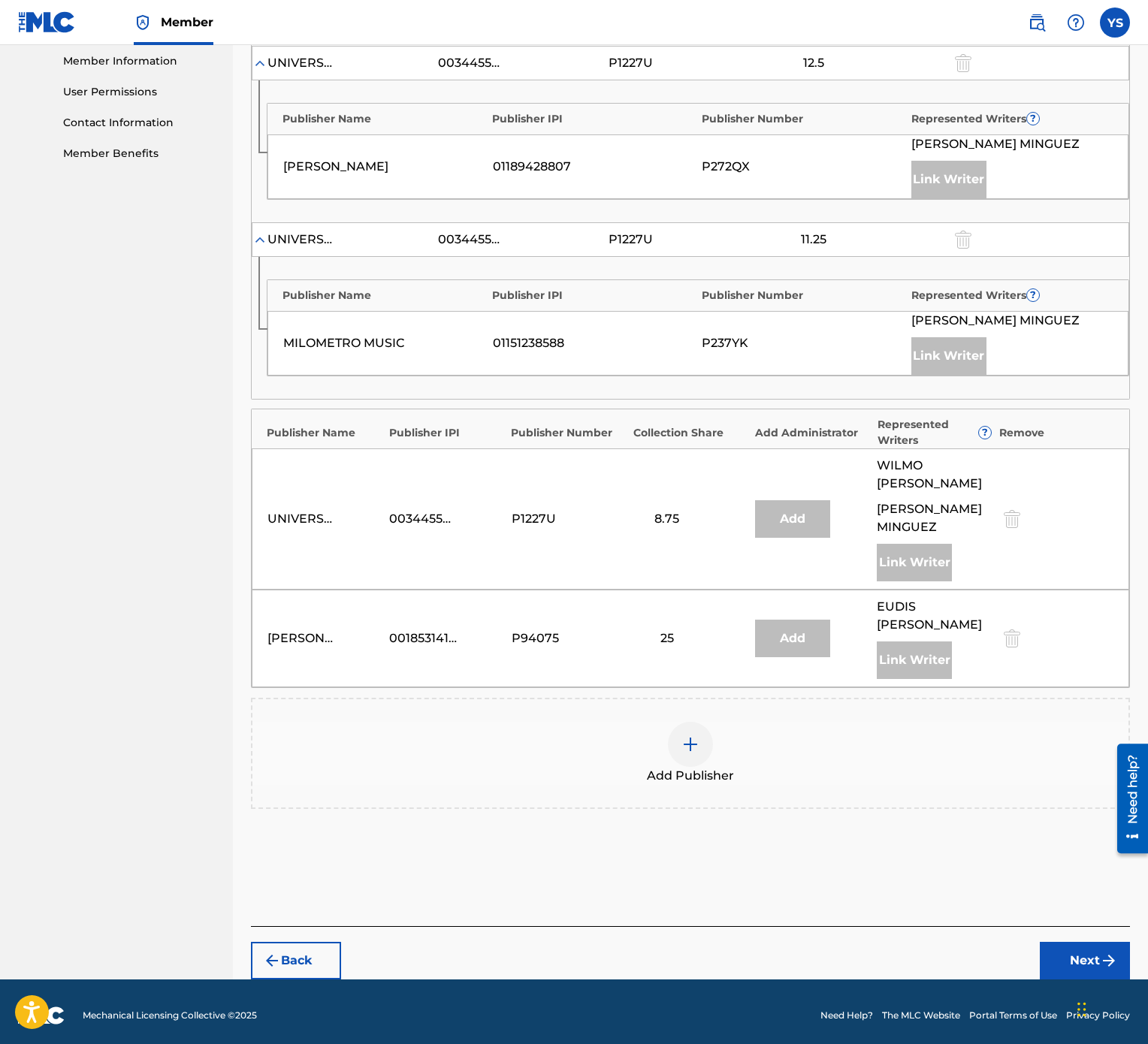
click at [681, 521] on img at bounding box center [690, 744] width 18 height 18
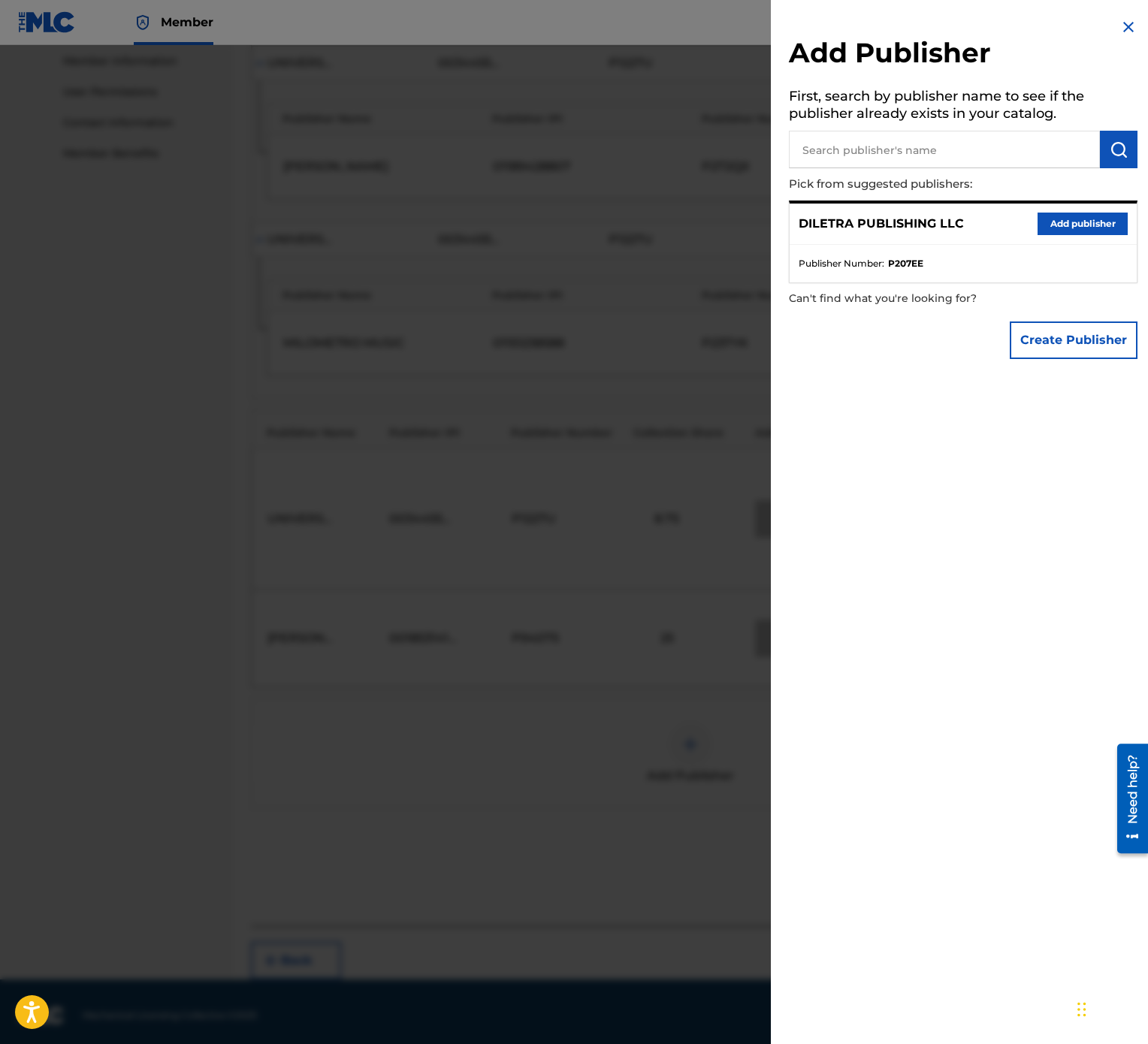
click at [1068, 224] on button "Add publisher" at bounding box center [1083, 223] width 90 height 23
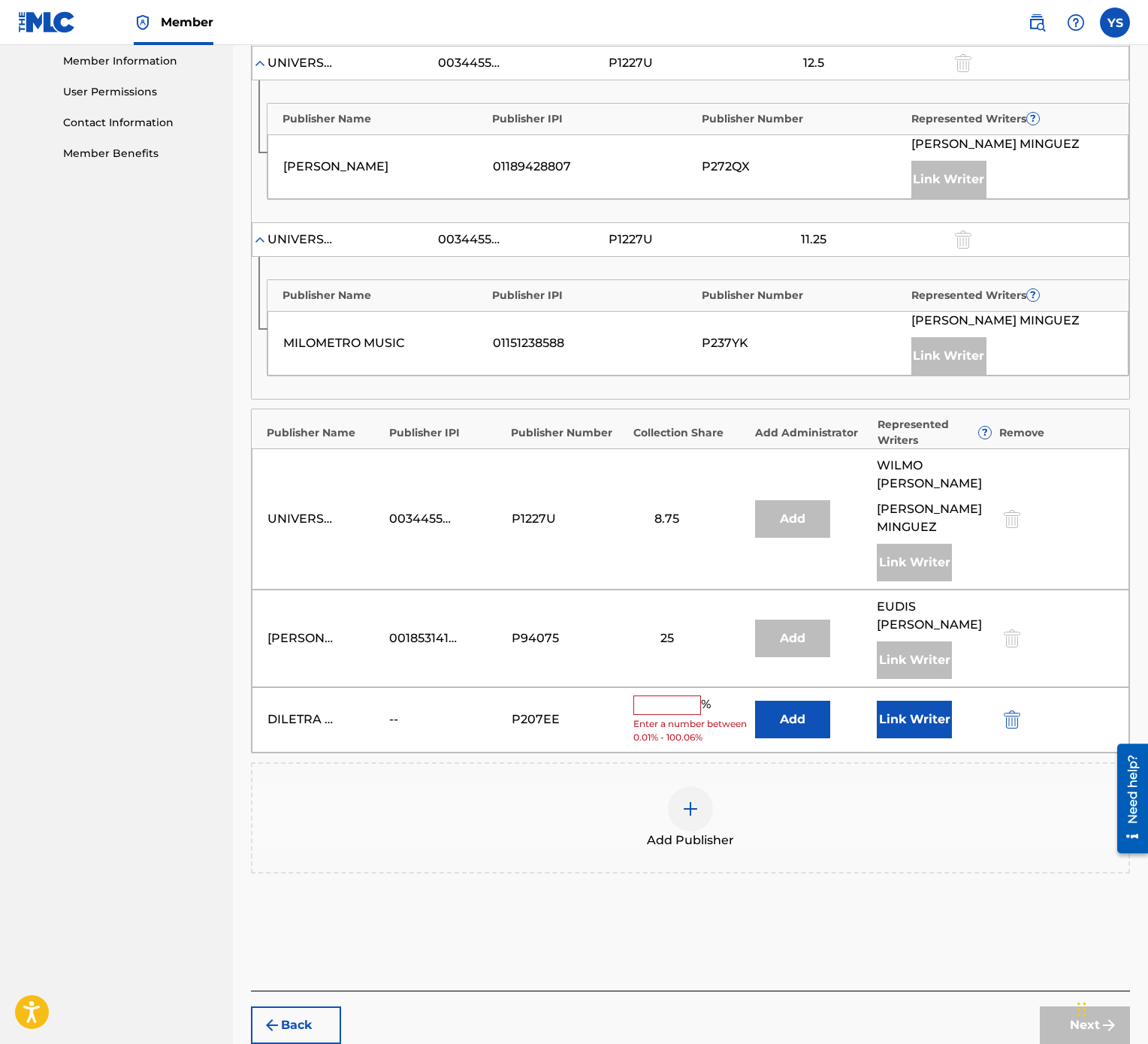
click at [669, 521] on input "text" at bounding box center [667, 705] width 67 height 20
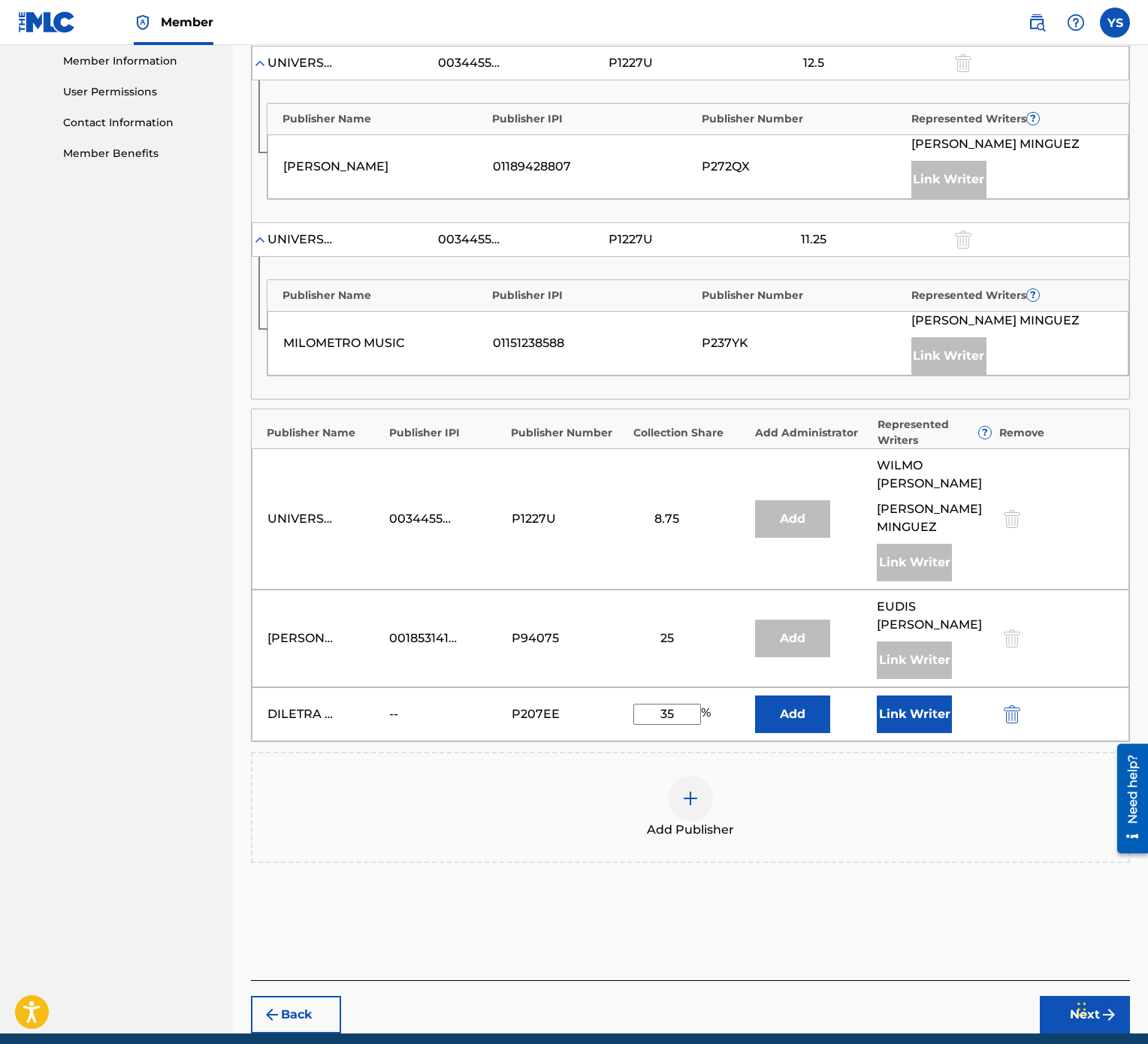
type input "35"
click at [902, 521] on button "Link Writer" at bounding box center [914, 714] width 75 height 37
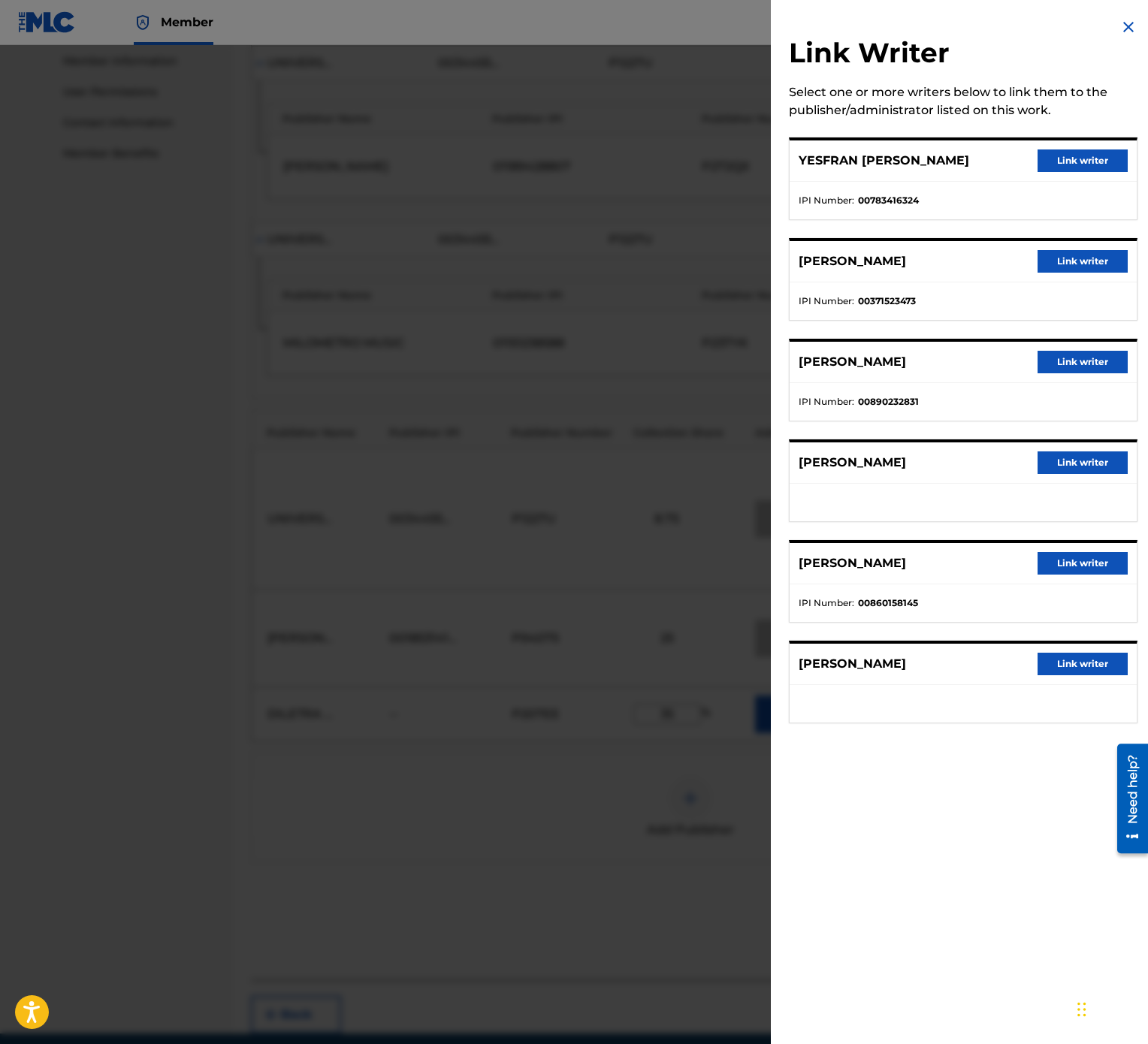
click at [1081, 155] on button "Link writer" at bounding box center [1083, 161] width 90 height 23
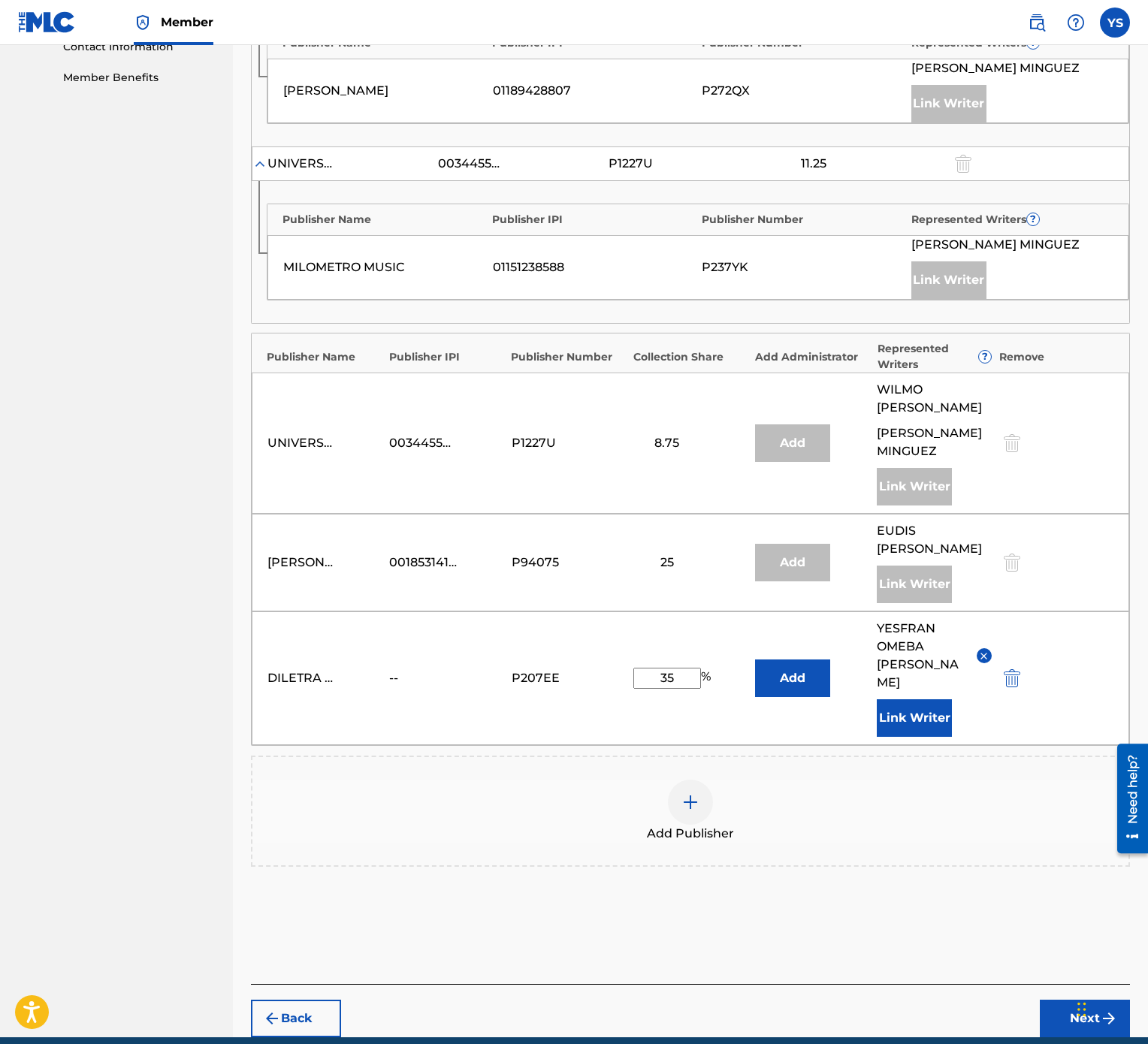
scroll to position [796, 0]
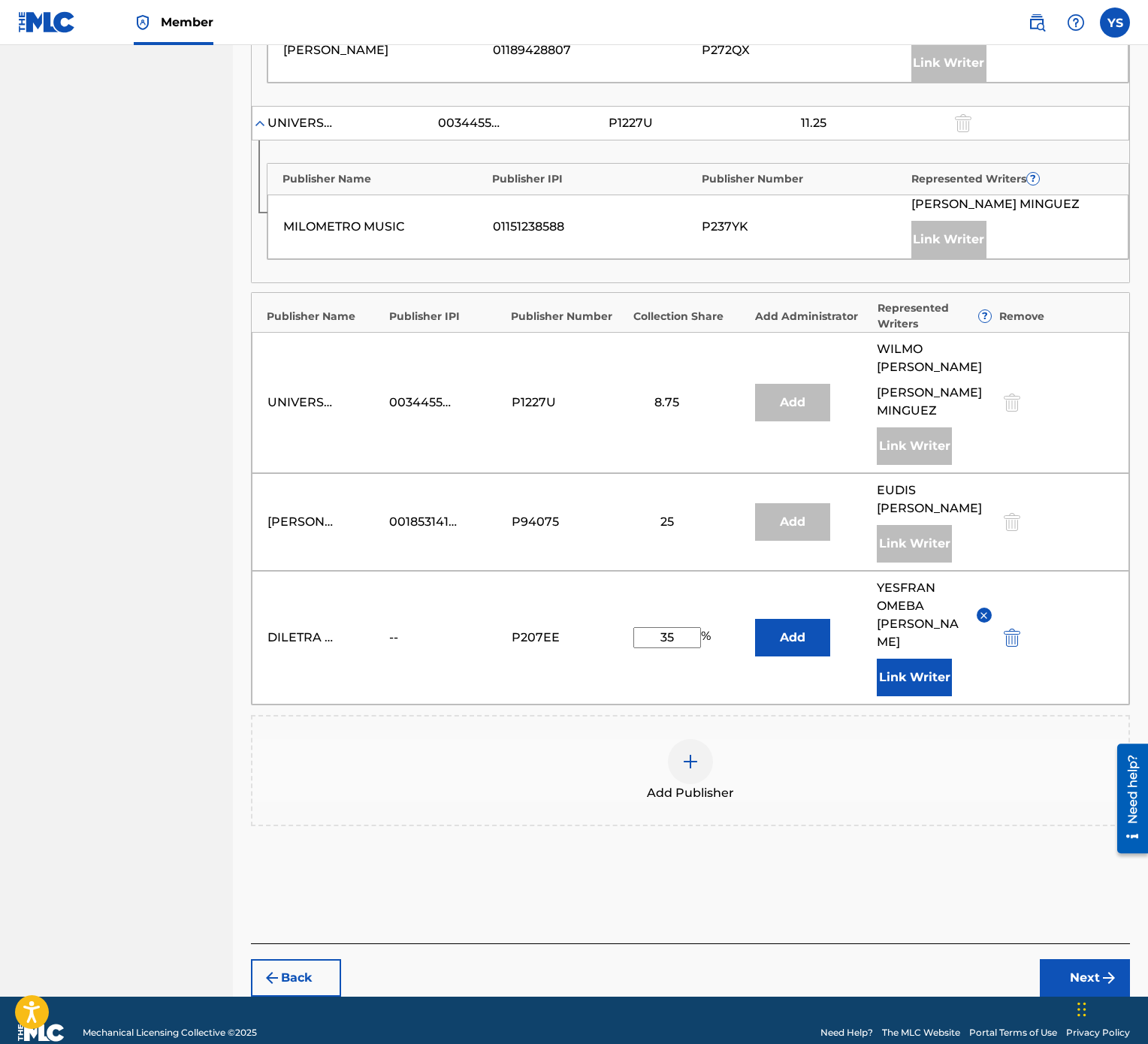
click at [1078, 521] on button "Next" at bounding box center [1084, 977] width 90 height 37
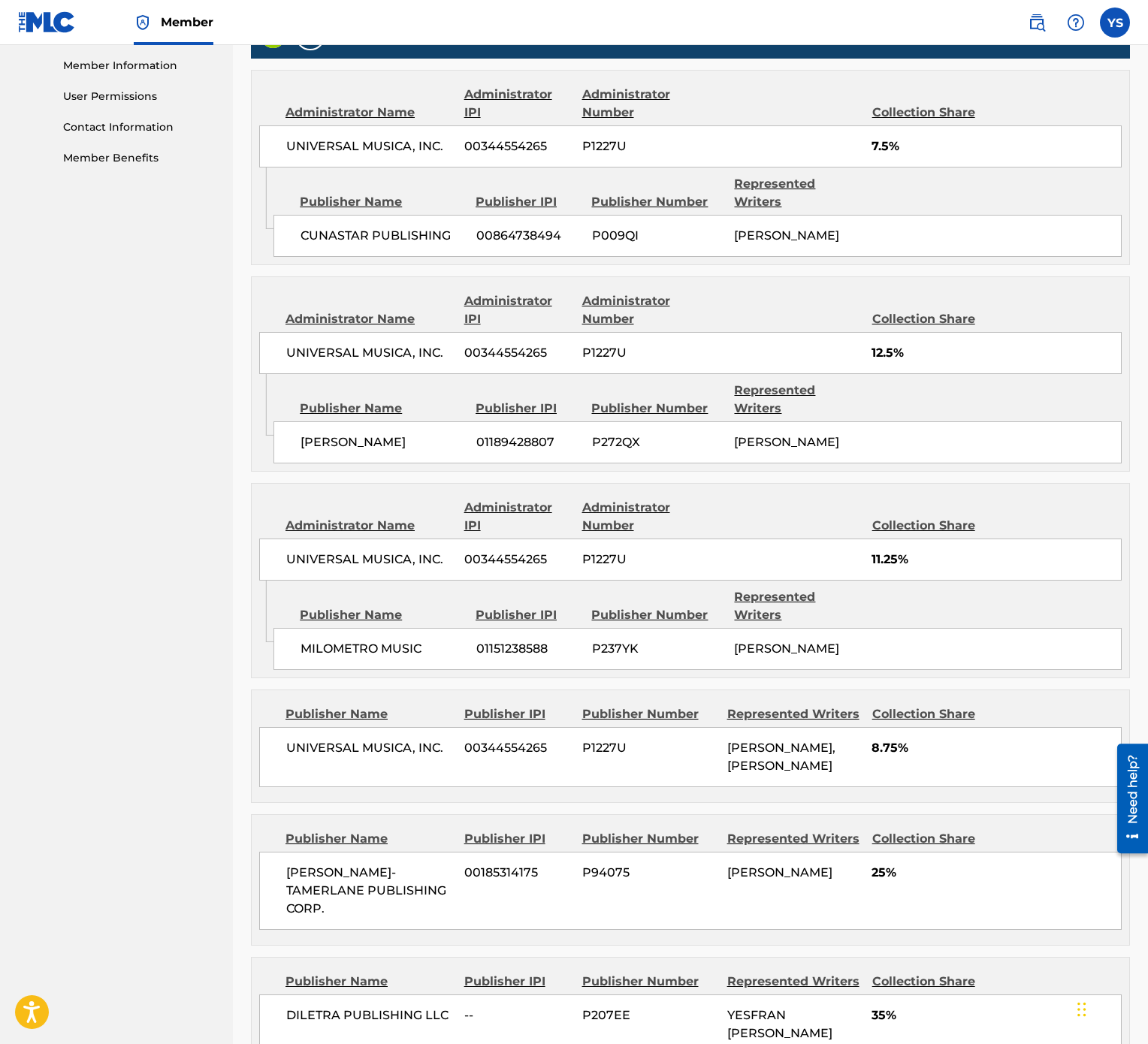
scroll to position [802, 0]
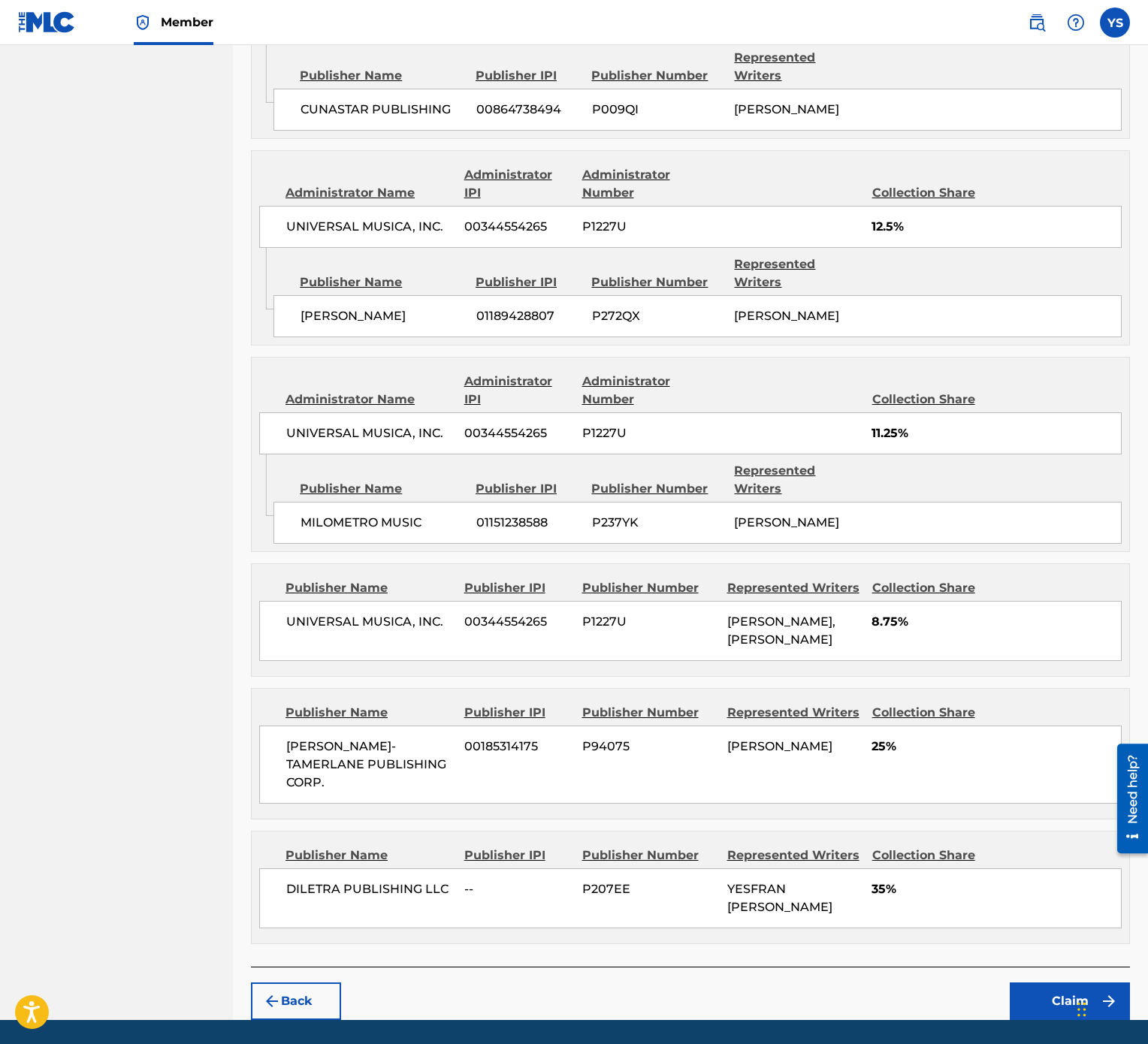
click at [1112, 521] on button "Claim" at bounding box center [1070, 1000] width 120 height 37
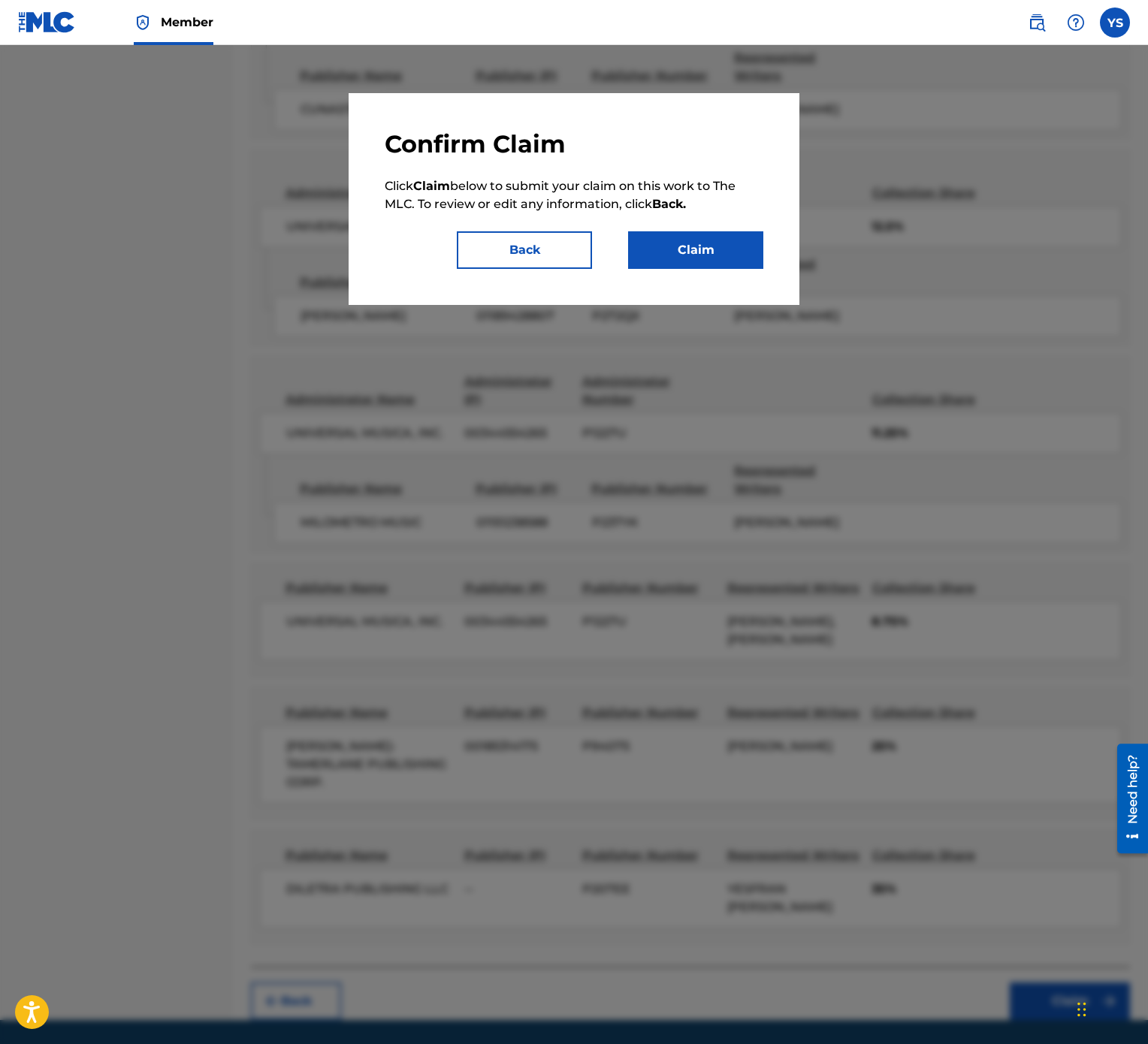
click at [561, 245] on button "Back" at bounding box center [524, 250] width 135 height 37
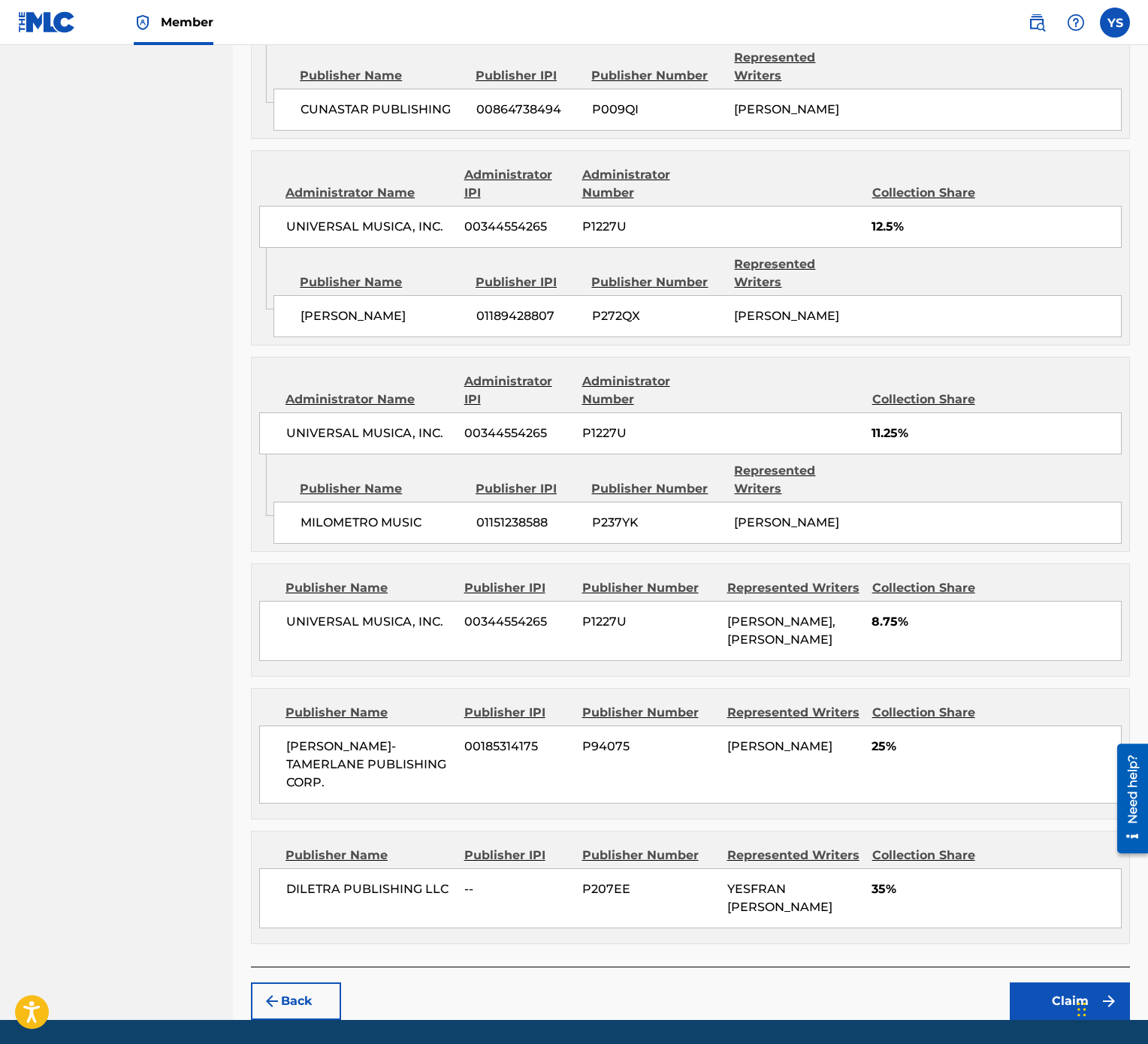
click at [1081, 521] on button "Claim" at bounding box center [1070, 1000] width 120 height 37
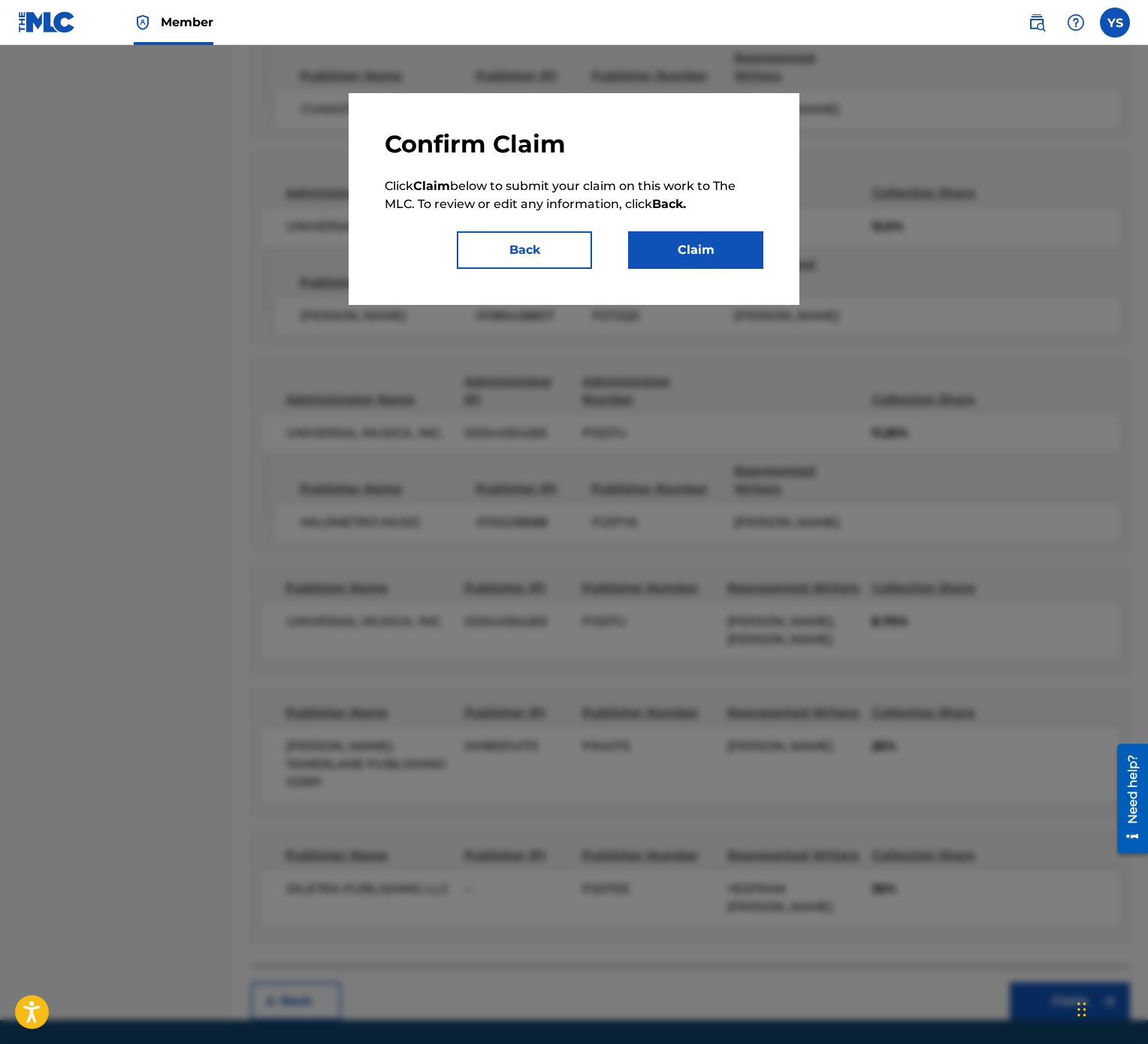
click at [710, 258] on button "Claim" at bounding box center [696, 250] width 135 height 37
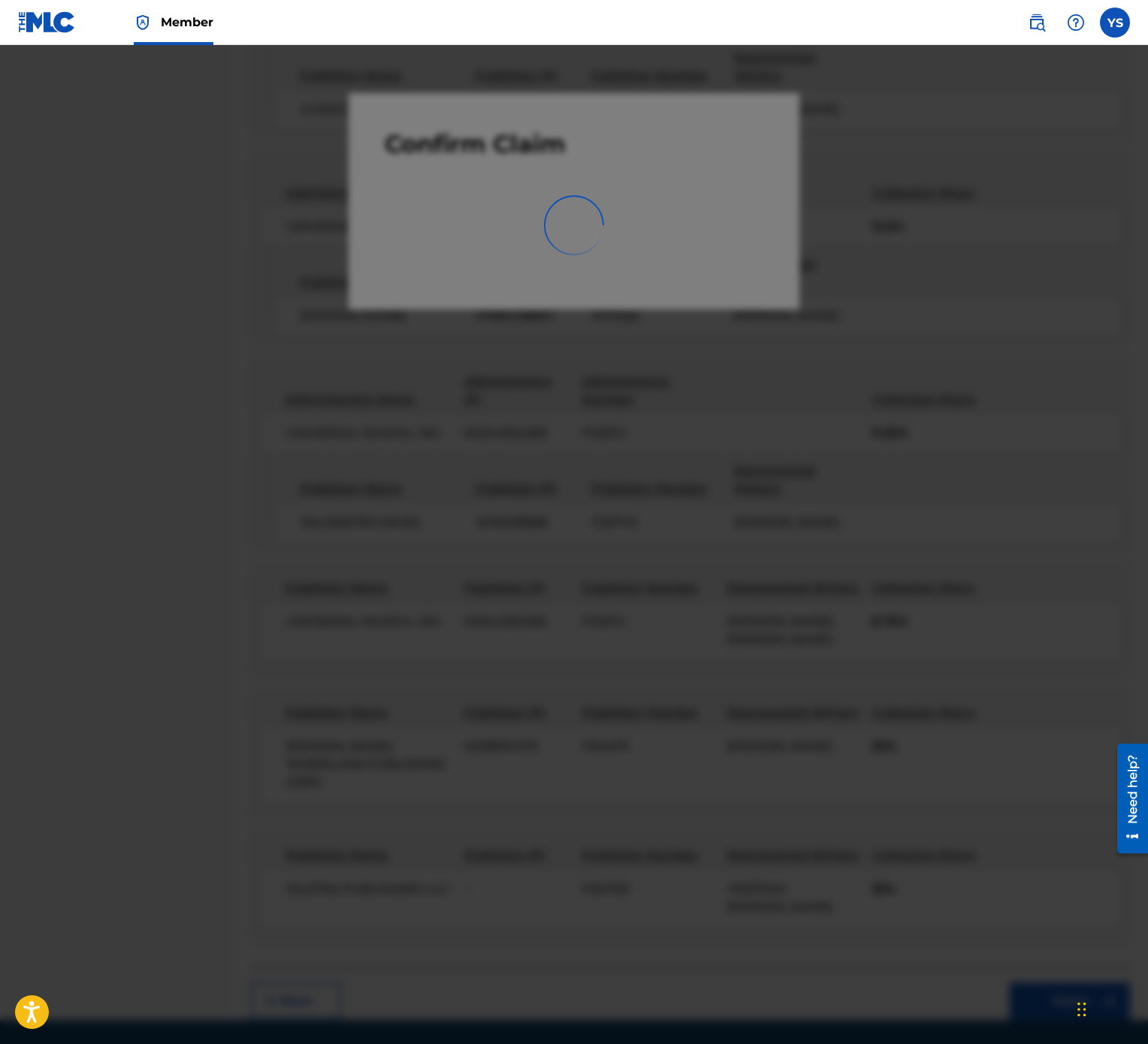
scroll to position [0, 0]
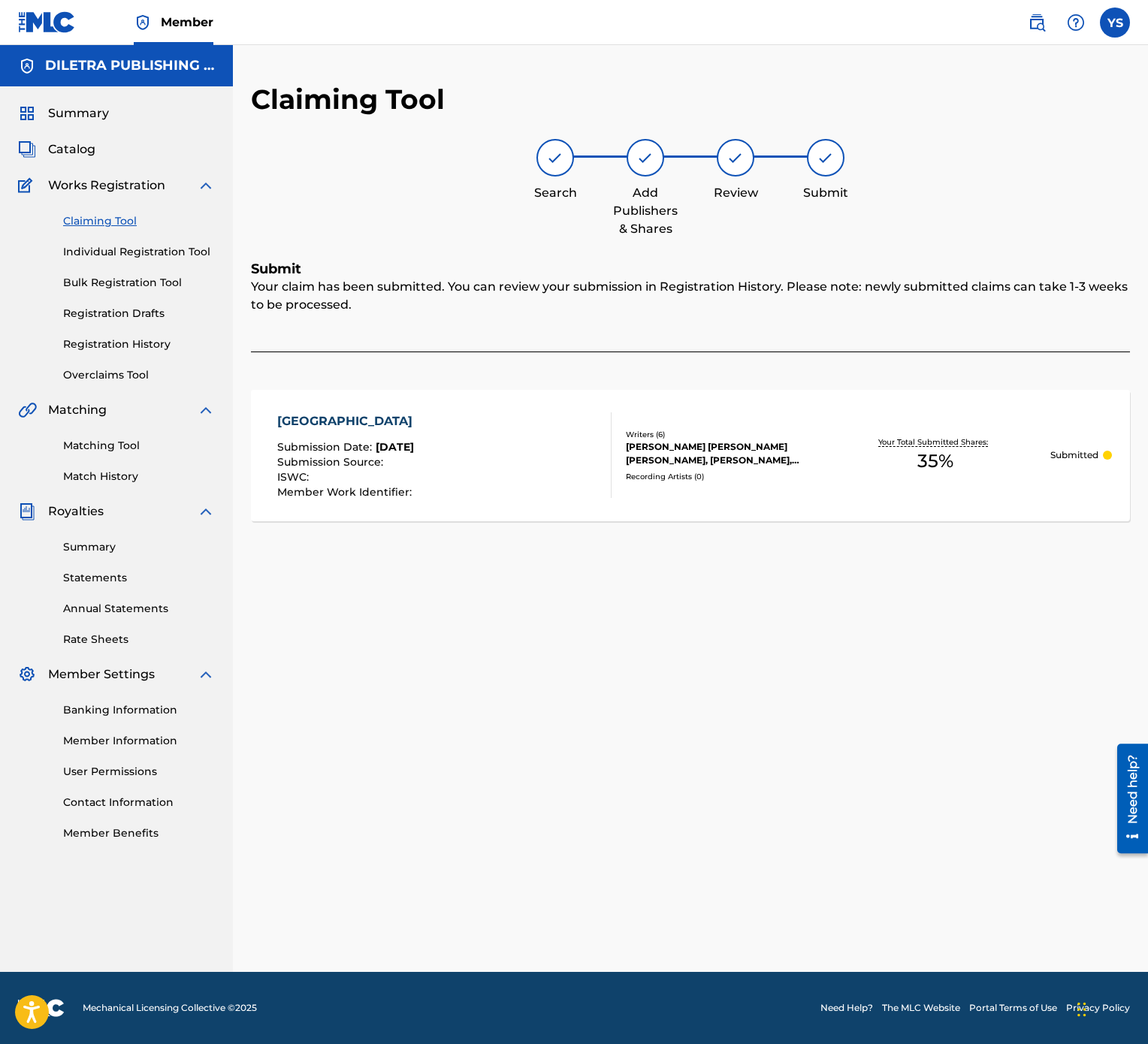
click at [142, 340] on link "Registration History" at bounding box center [138, 344] width 152 height 15
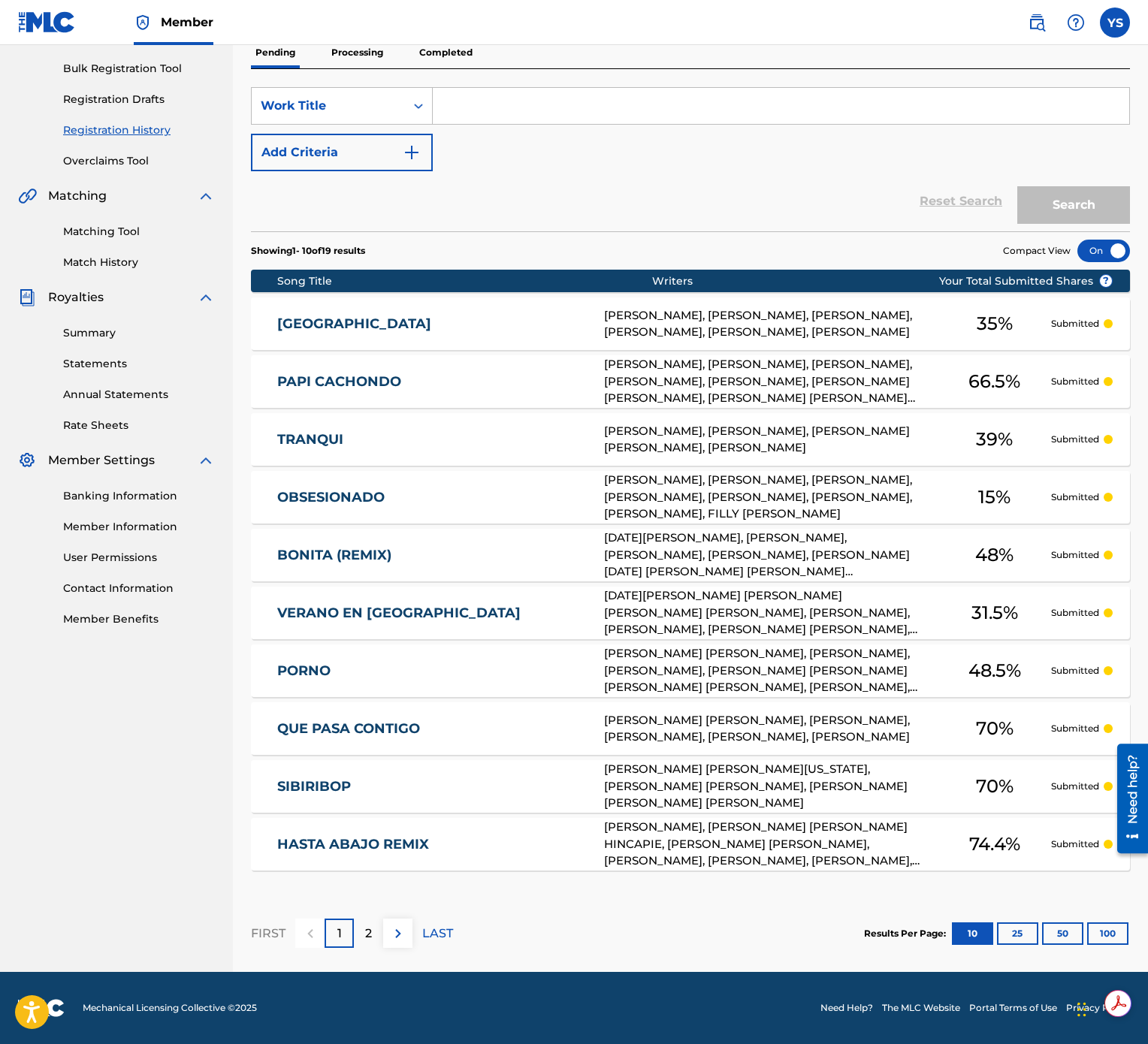
click at [371, 521] on p "2" at bounding box center [368, 933] width 6 height 18
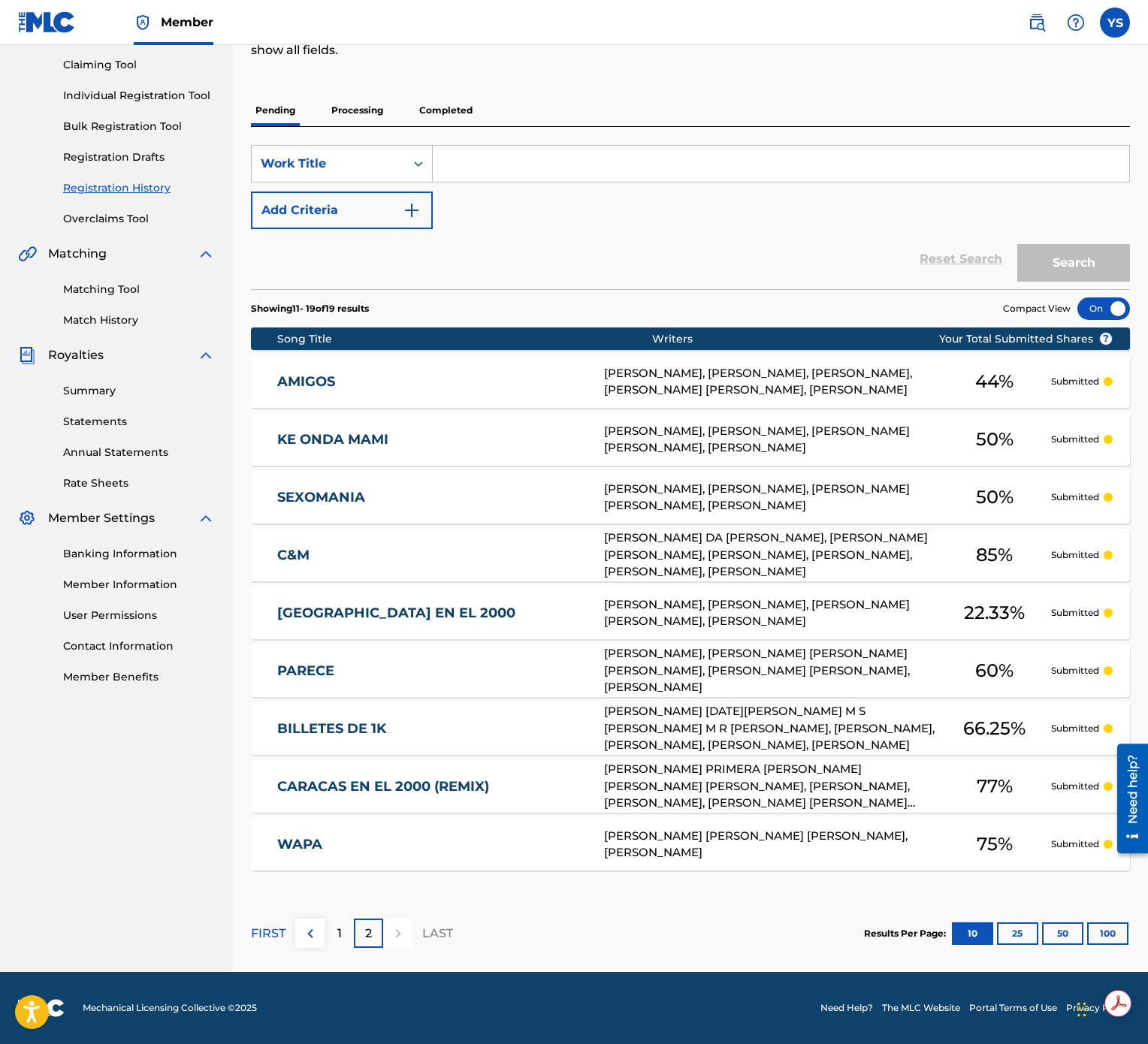
click at [337, 521] on p "1" at bounding box center [339, 933] width 5 height 18
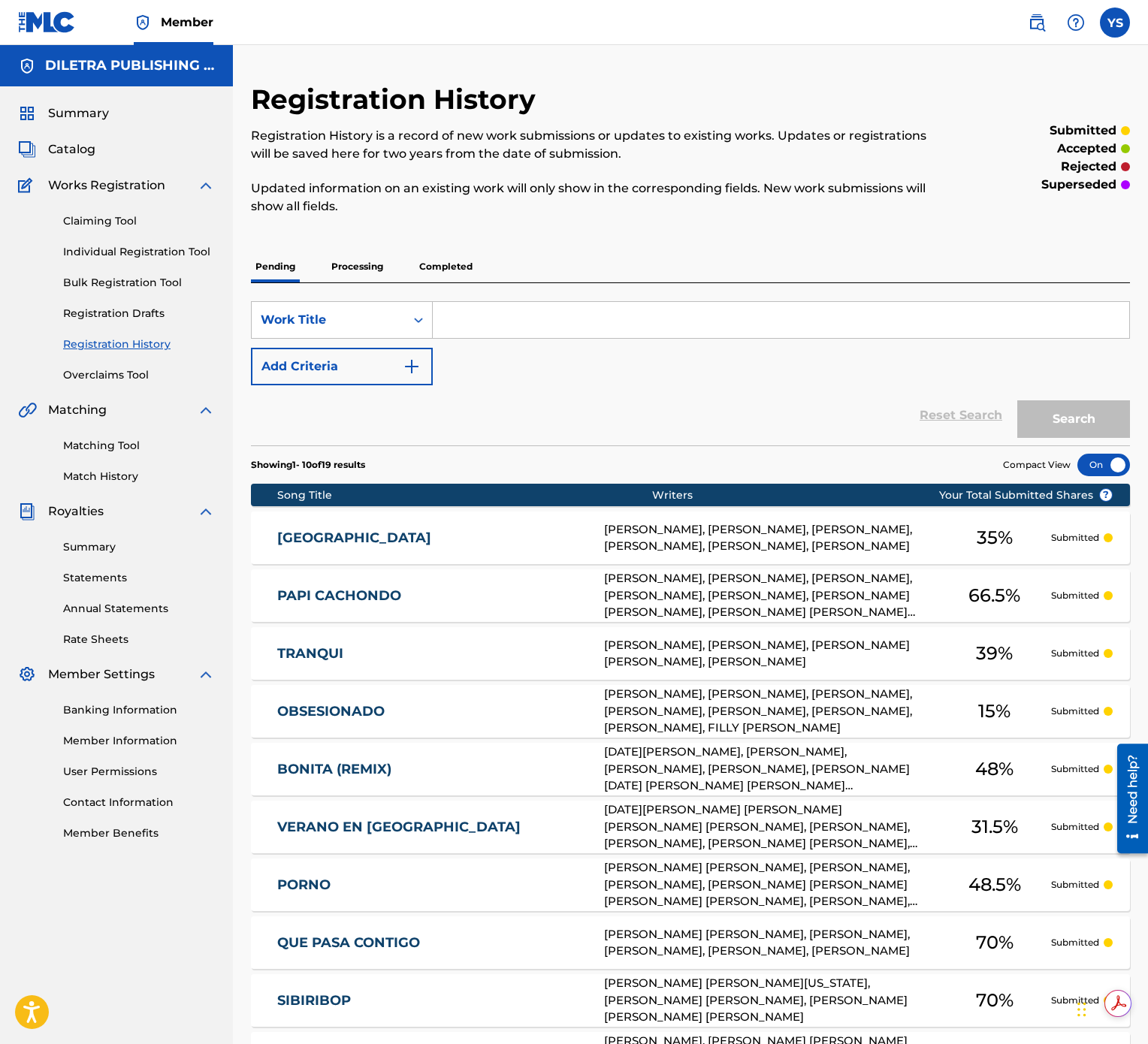
click at [94, 224] on link "Claiming Tool" at bounding box center [138, 221] width 152 height 15
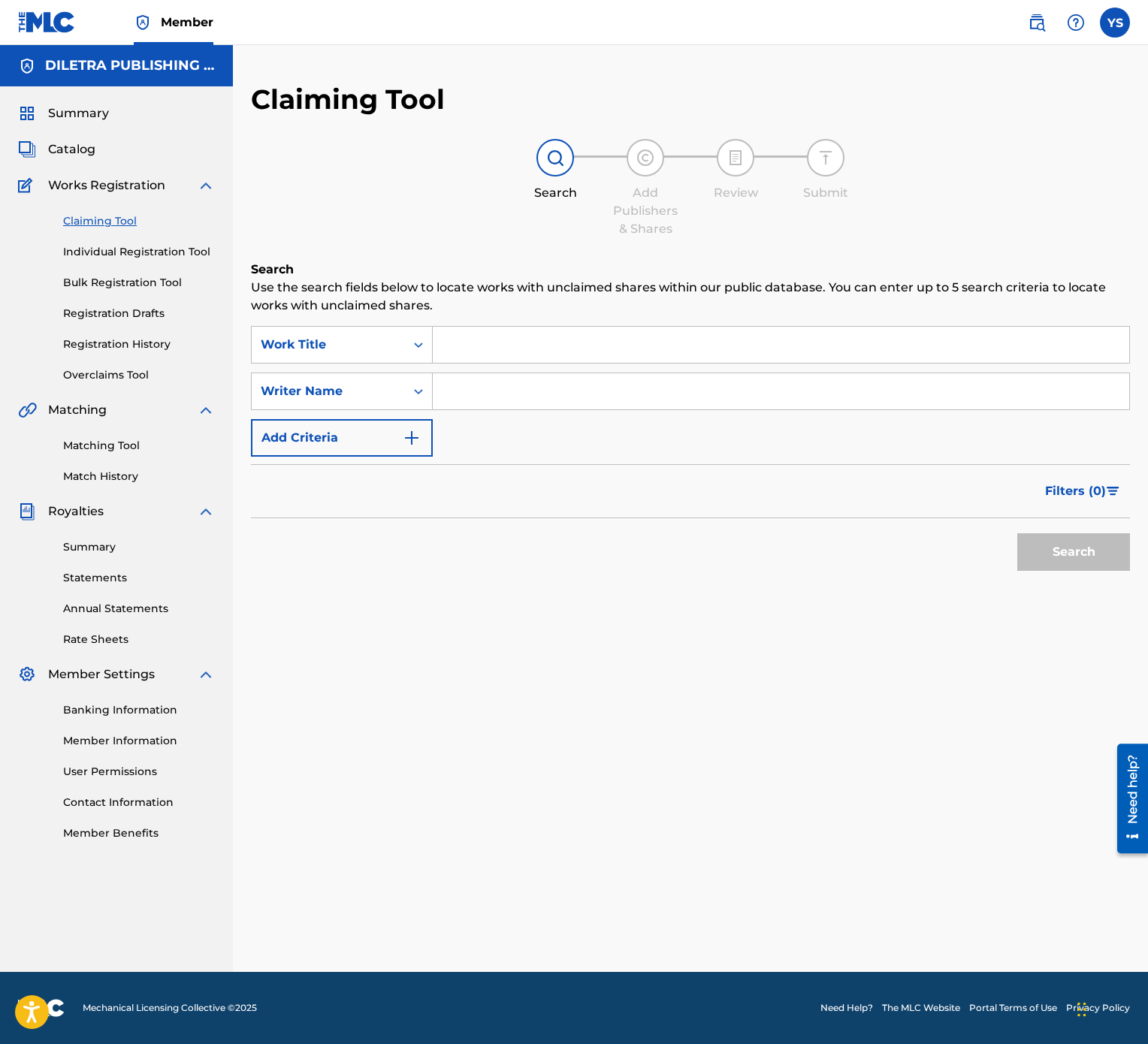
click at [598, 355] on input "Search Form" at bounding box center [781, 345] width 697 height 36
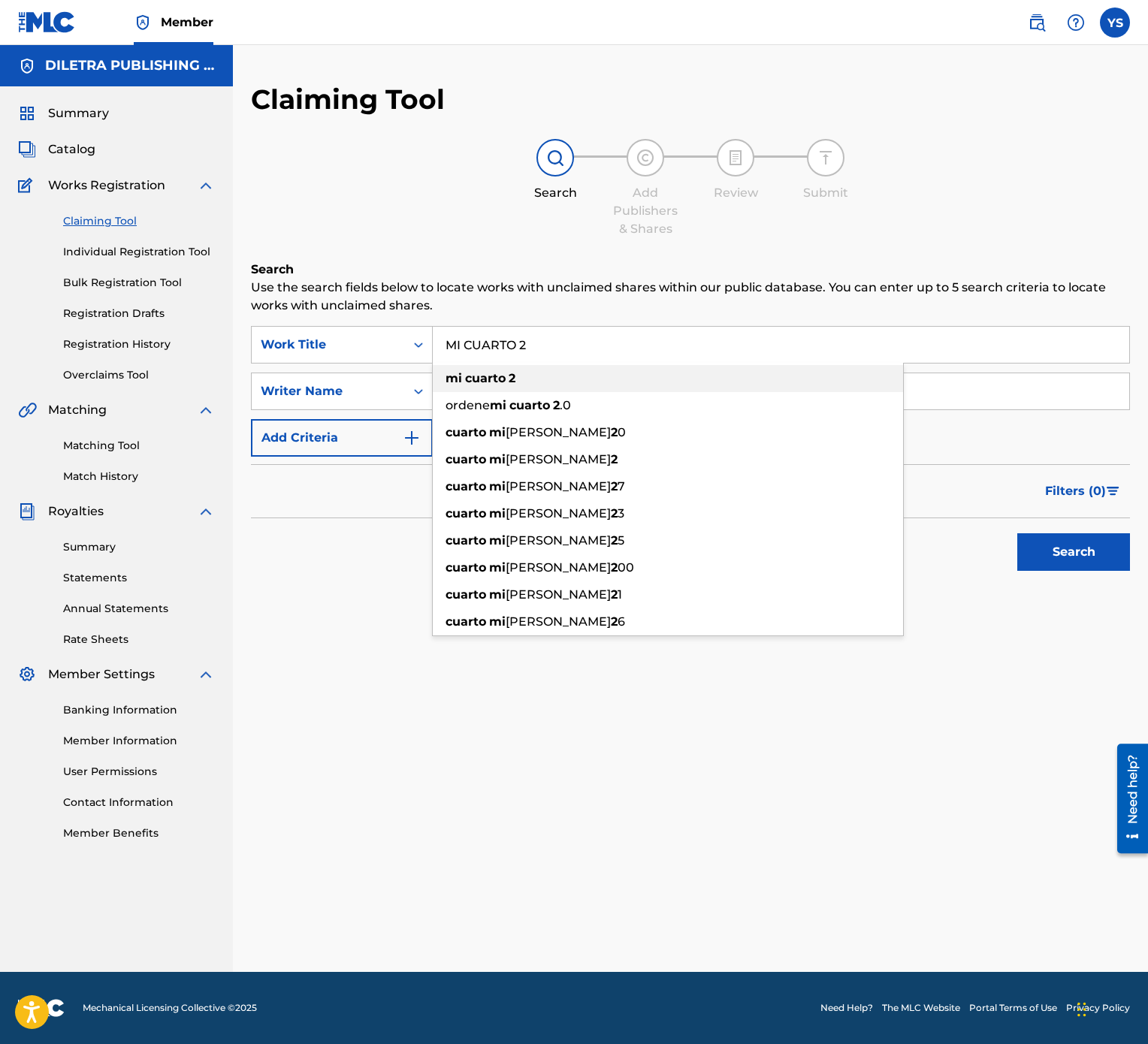
click at [565, 369] on div "mi cuarto 2" at bounding box center [668, 379] width 470 height 27
type input "mi cuarto 2"
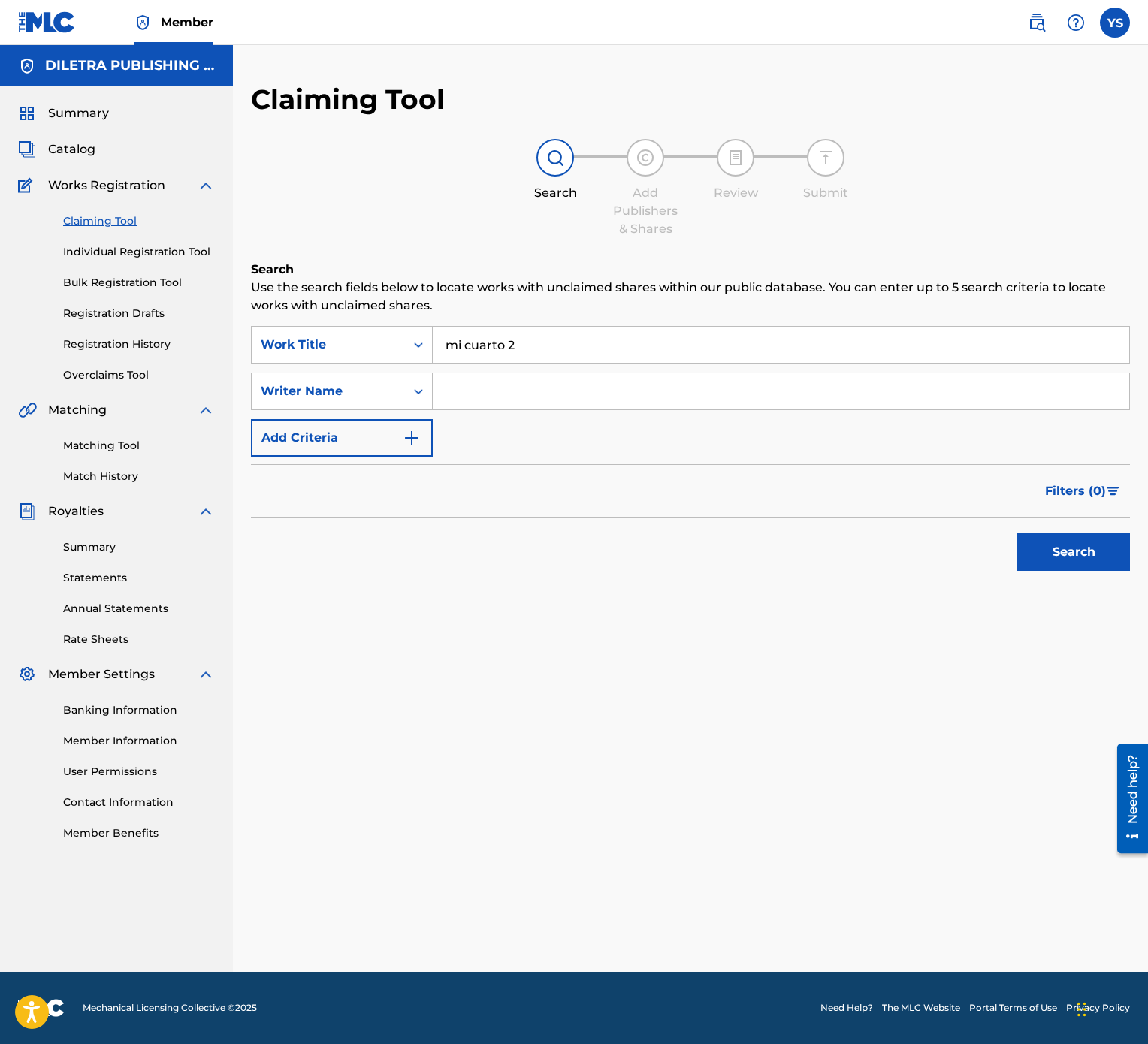
click at [500, 401] on input "Search Form" at bounding box center [781, 391] width 697 height 36
type input "[PERSON_NAME]"
click at [1034, 521] on button "Search" at bounding box center [1074, 551] width 113 height 37
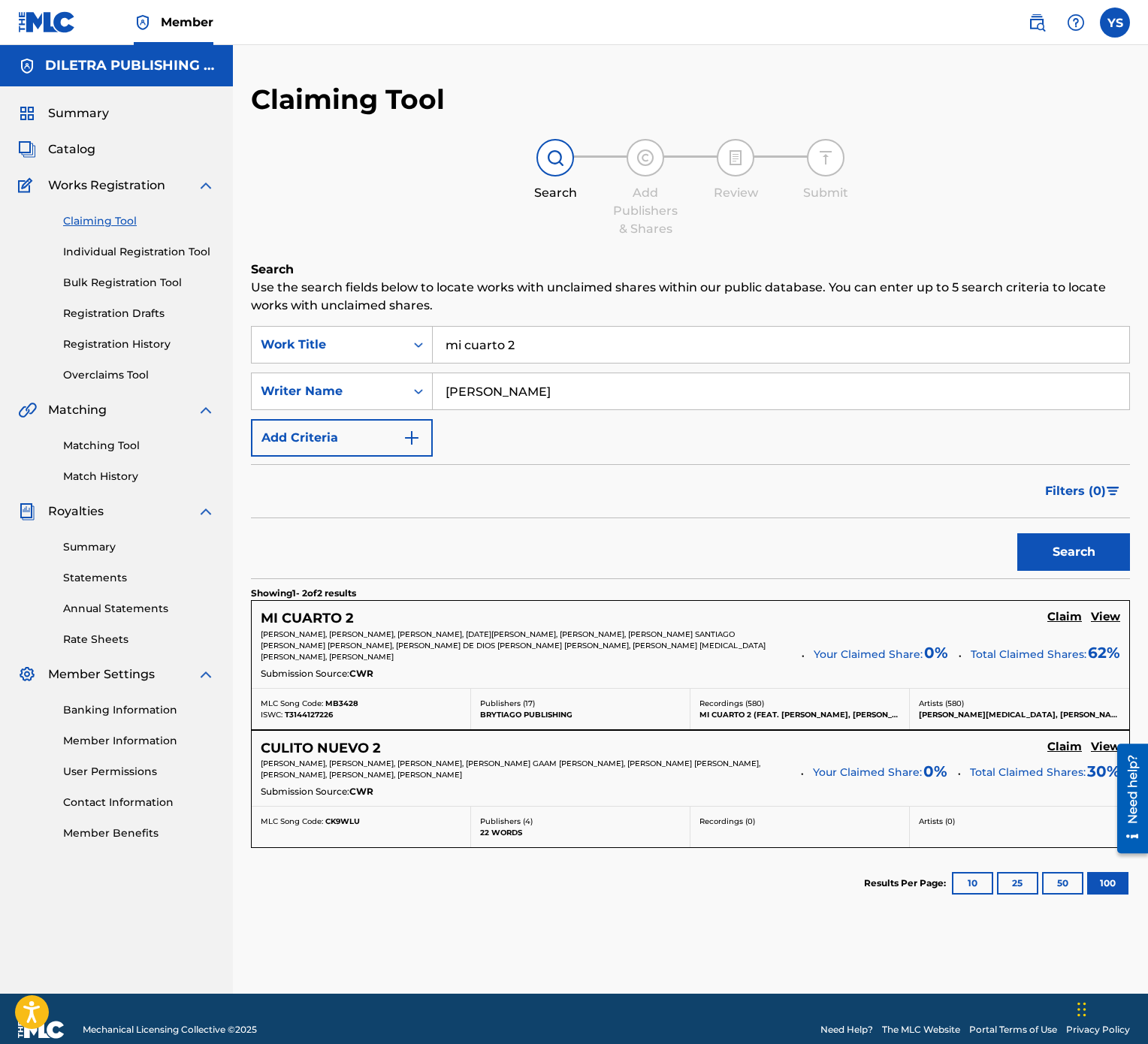
click at [1053, 521] on h5 "Claim" at bounding box center [1064, 617] width 35 height 15
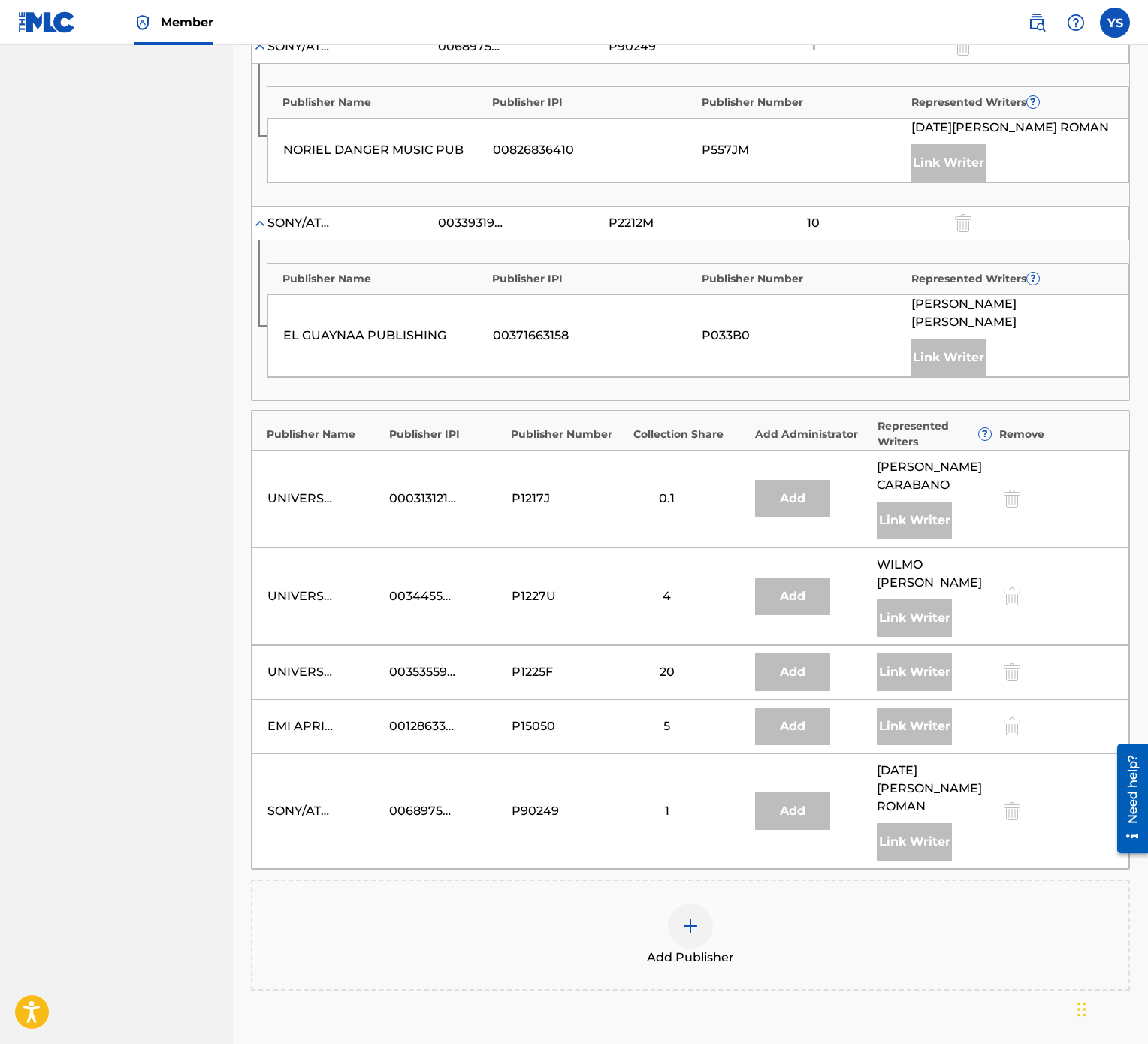
scroll to position [1331, 0]
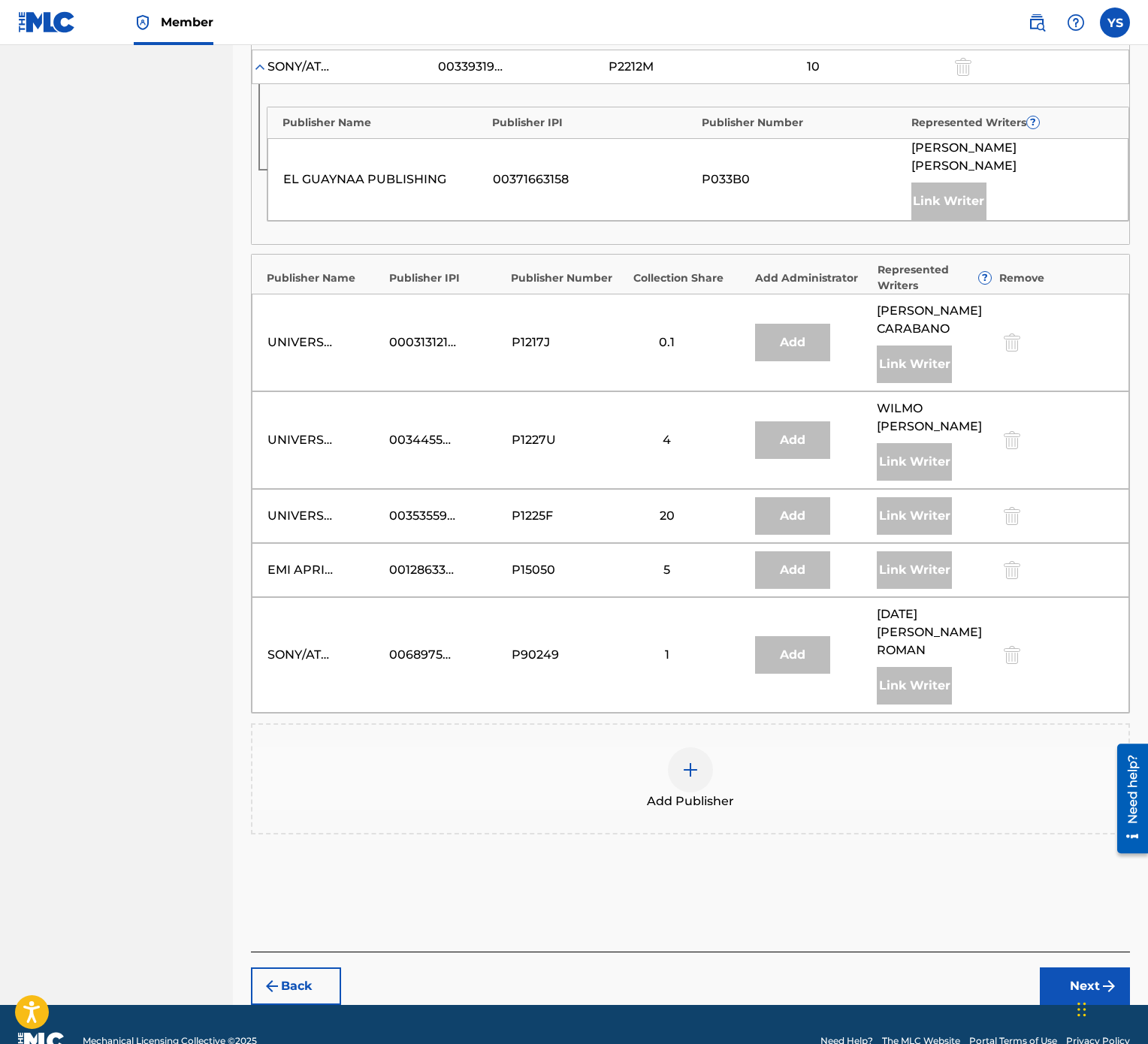
click at [694, 521] on div at bounding box center [690, 770] width 45 height 45
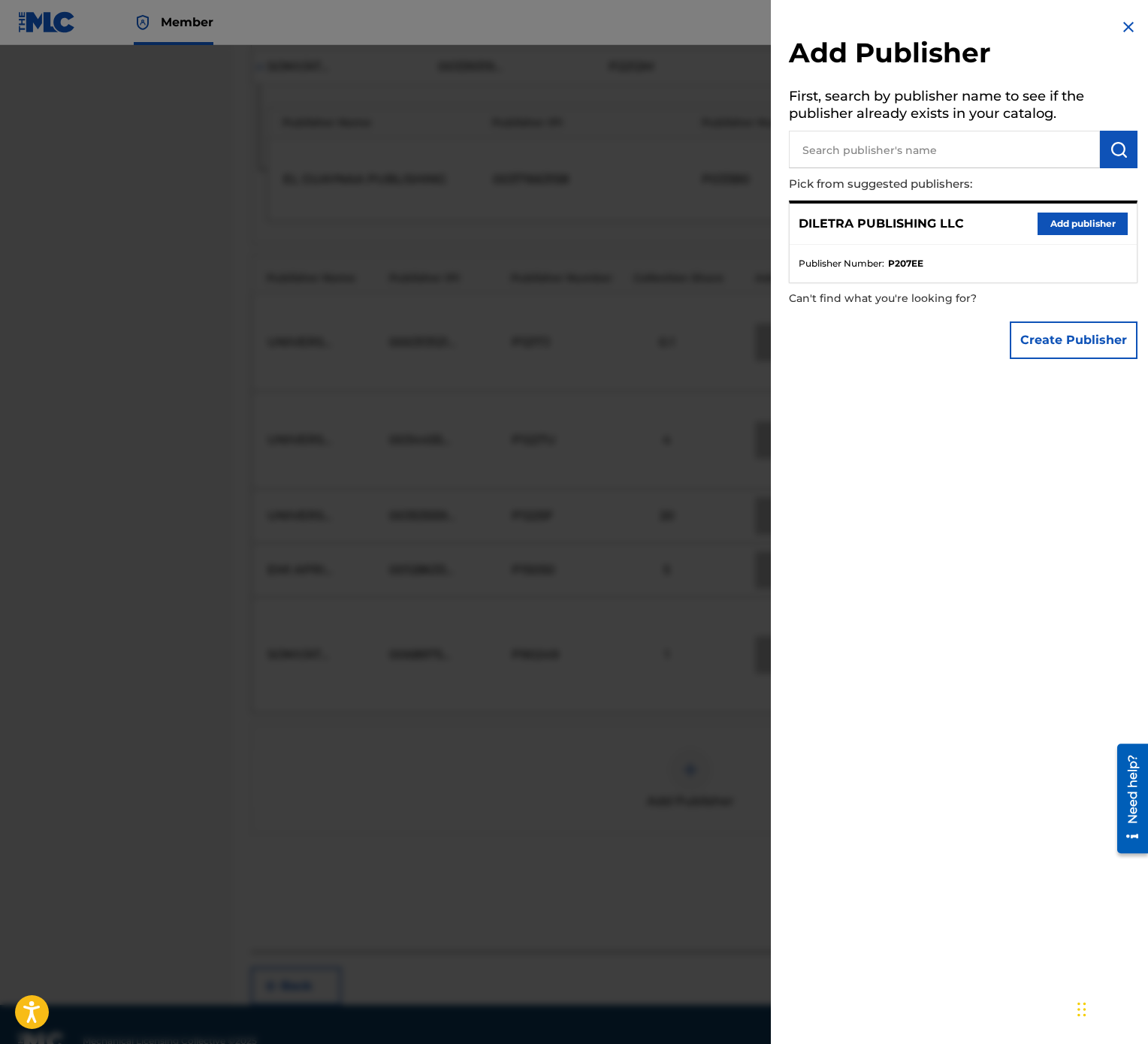
click at [1064, 218] on button "Add publisher" at bounding box center [1083, 223] width 90 height 23
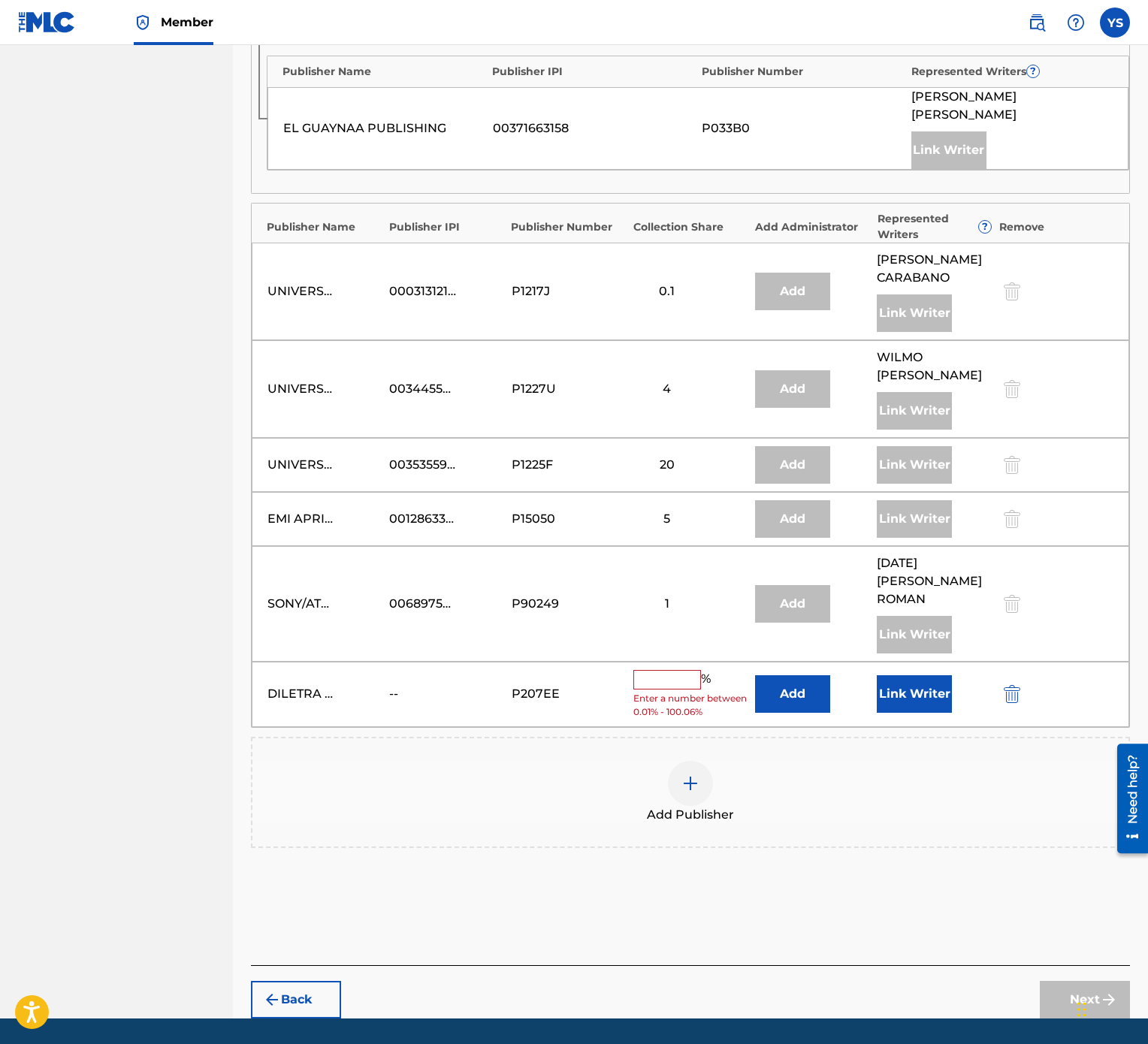
scroll to position [1398, 0]
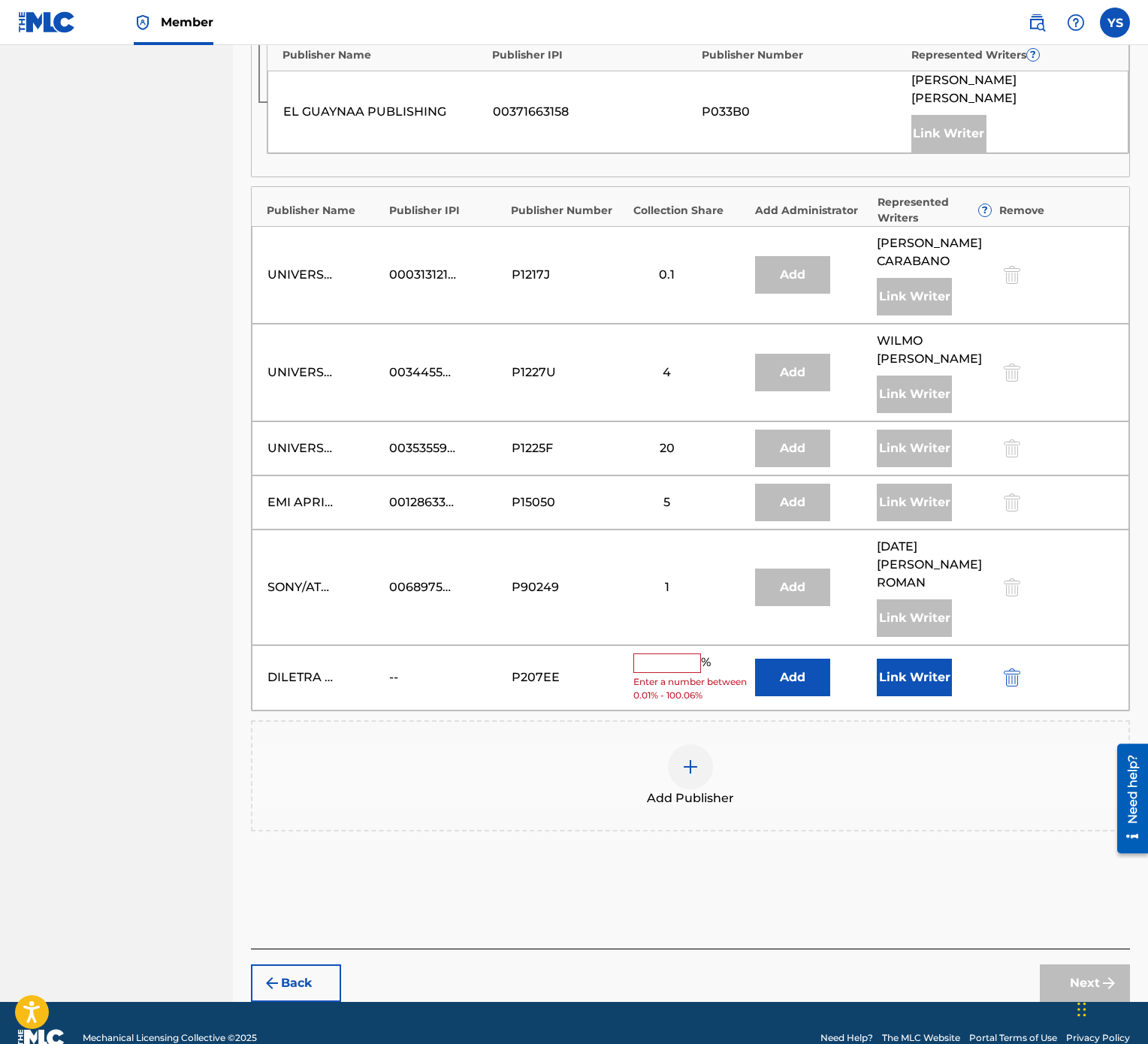
click at [681, 521] on input "text" at bounding box center [667, 664] width 67 height 20
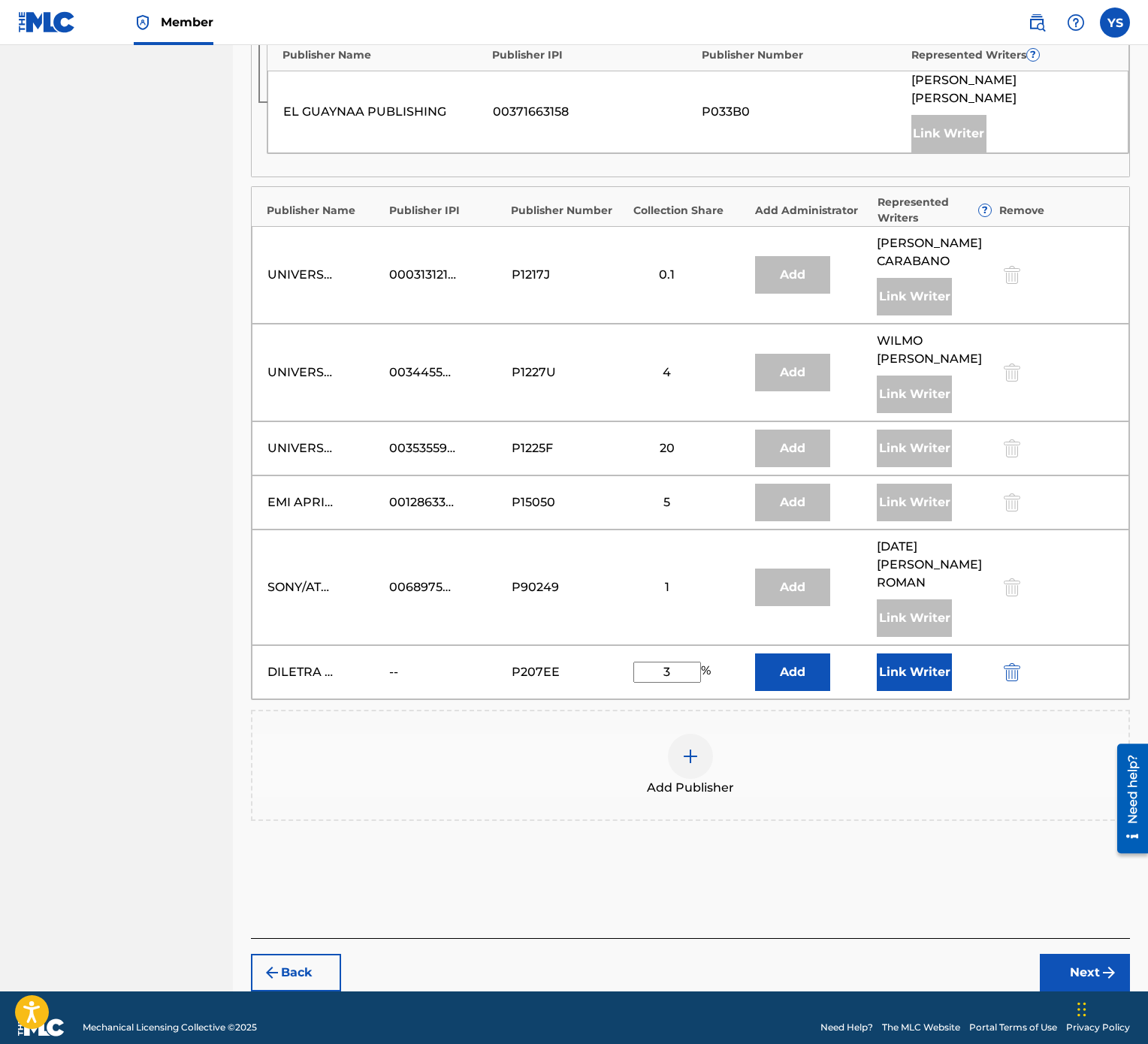
scroll to position [1386, 0]
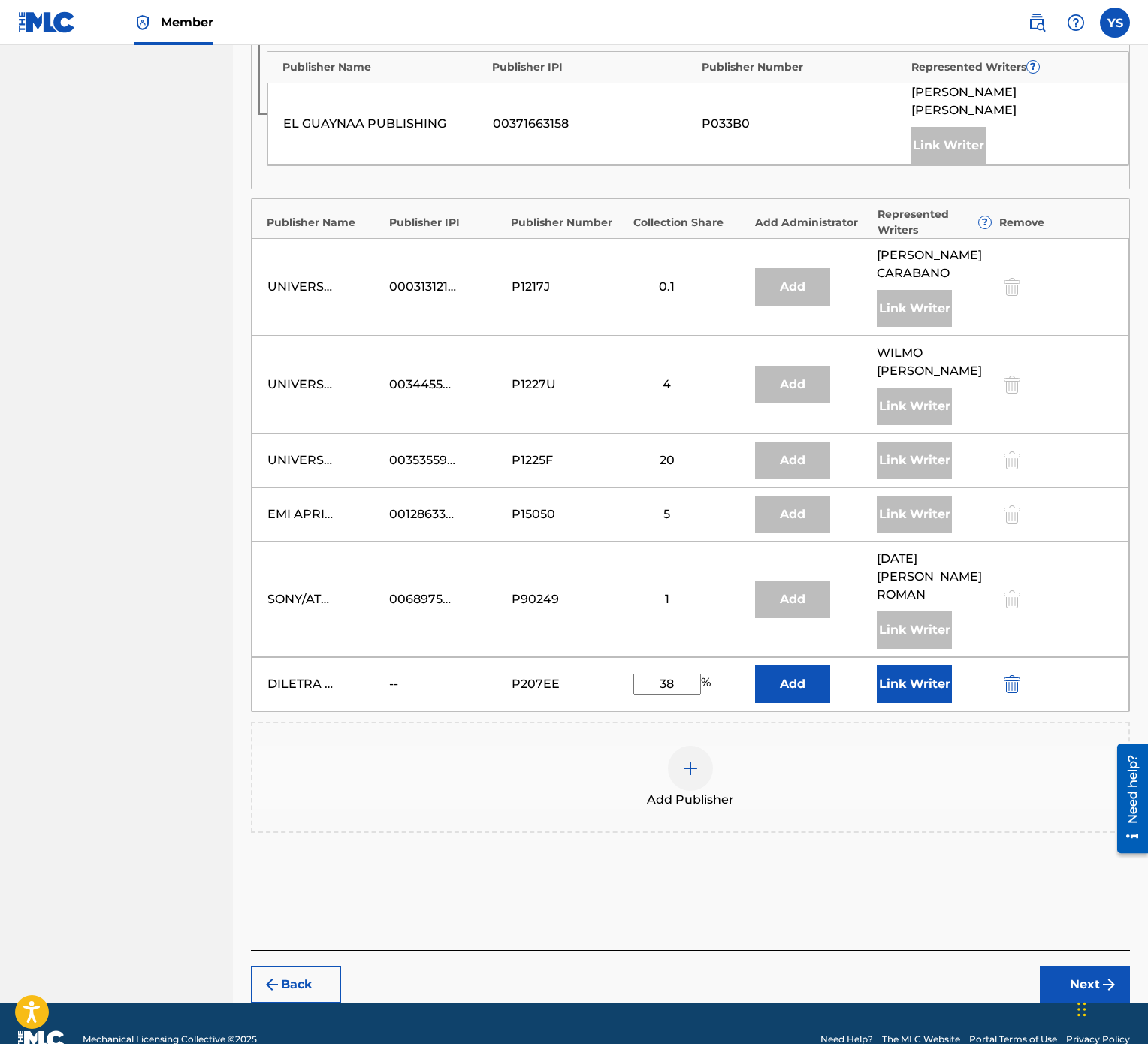
type input "38"
click at [903, 521] on button "Link Writer" at bounding box center [914, 684] width 75 height 37
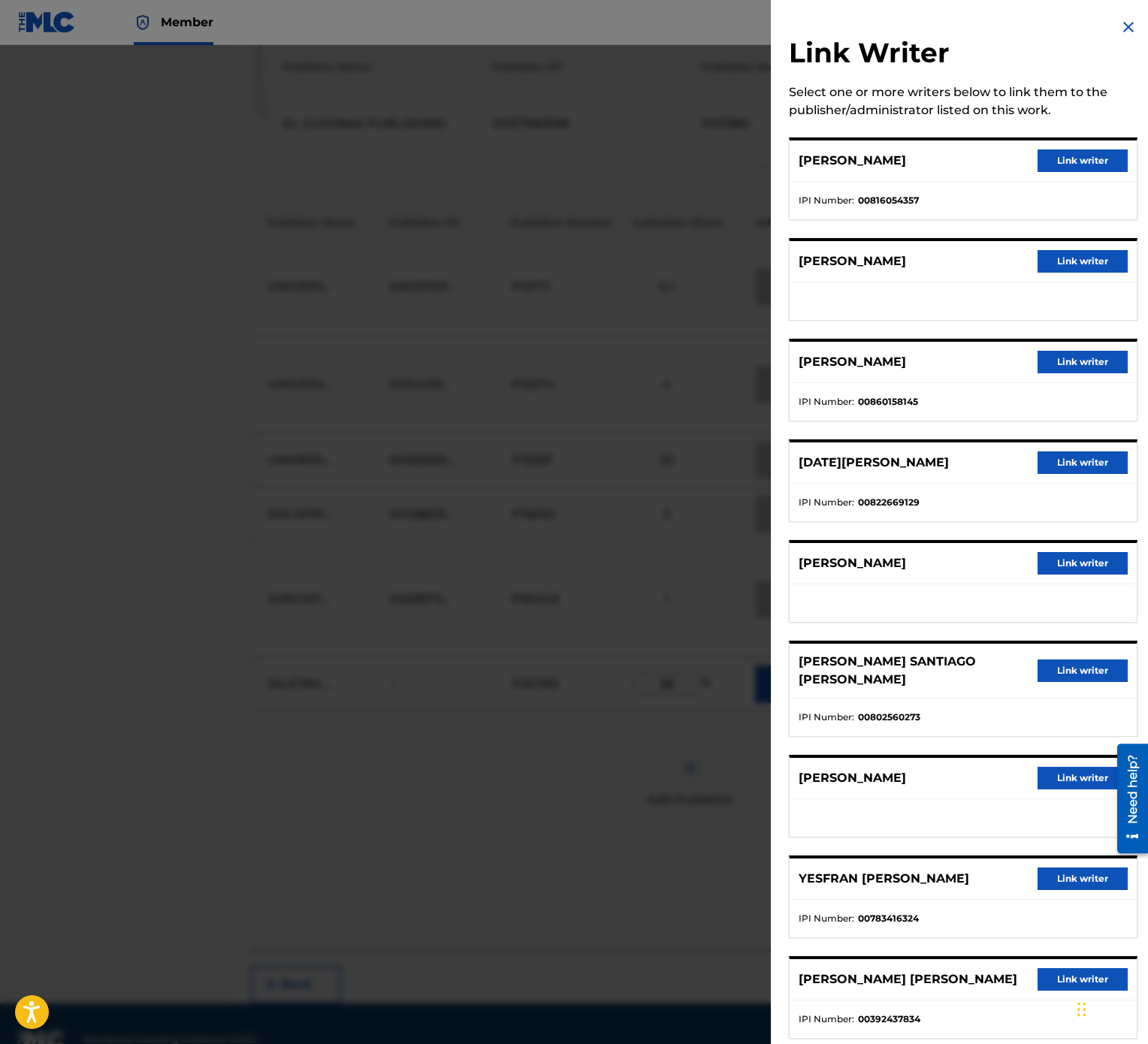
click at [1097, 521] on button "Link writer" at bounding box center [1083, 879] width 90 height 23
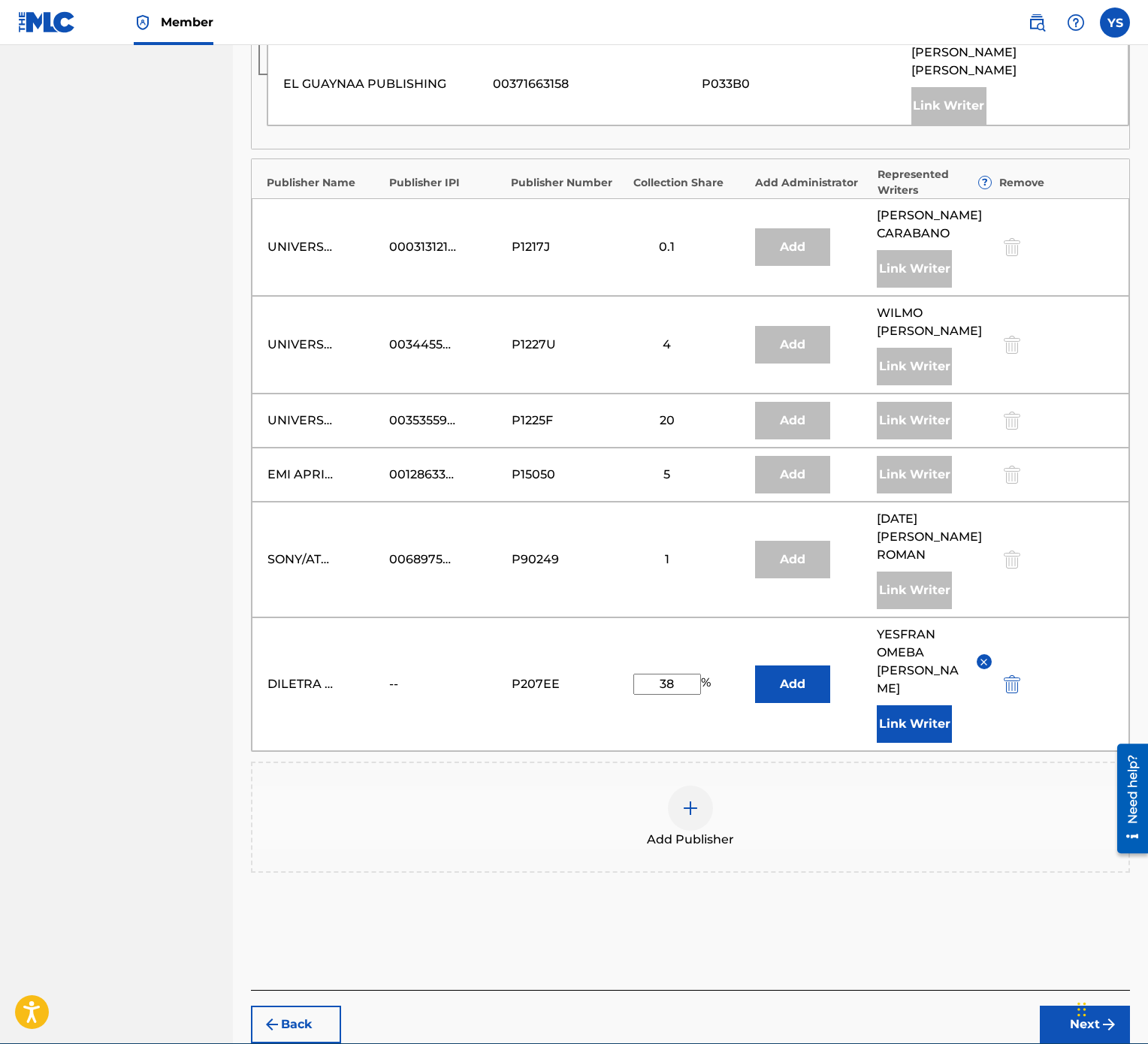
scroll to position [1448, 0]
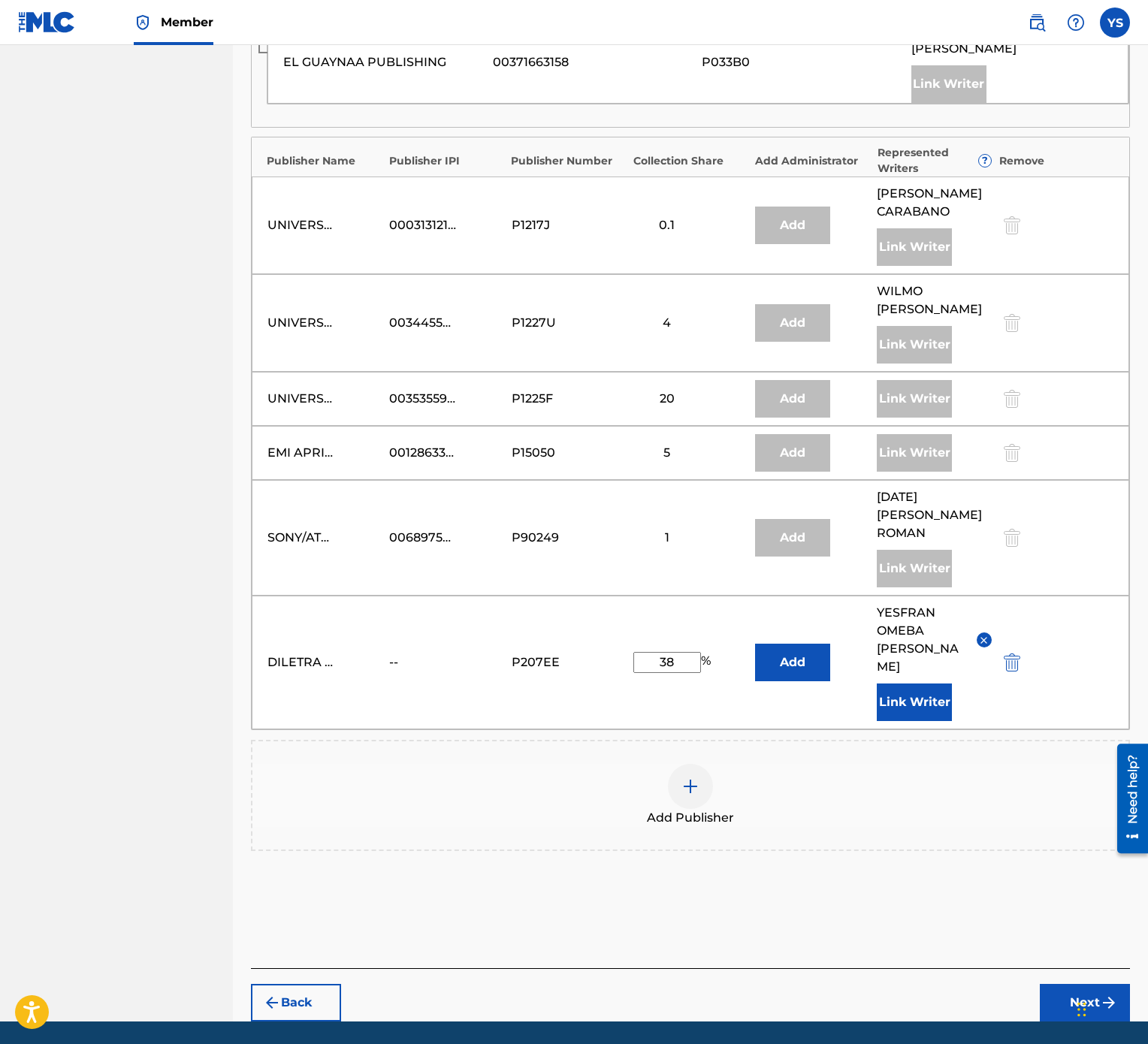
click at [1093, 521] on button "Next" at bounding box center [1084, 1002] width 90 height 37
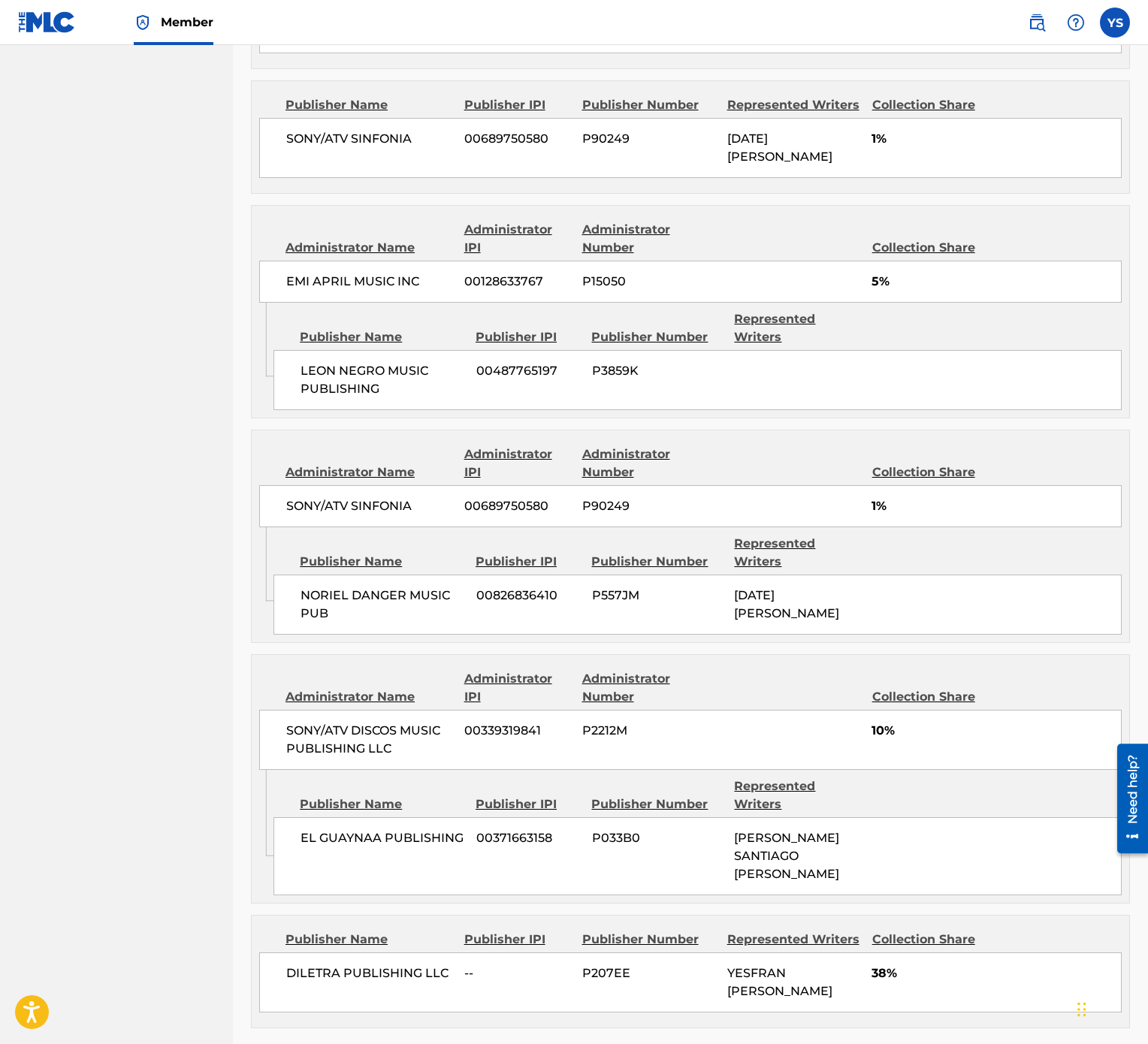
scroll to position [1977, 0]
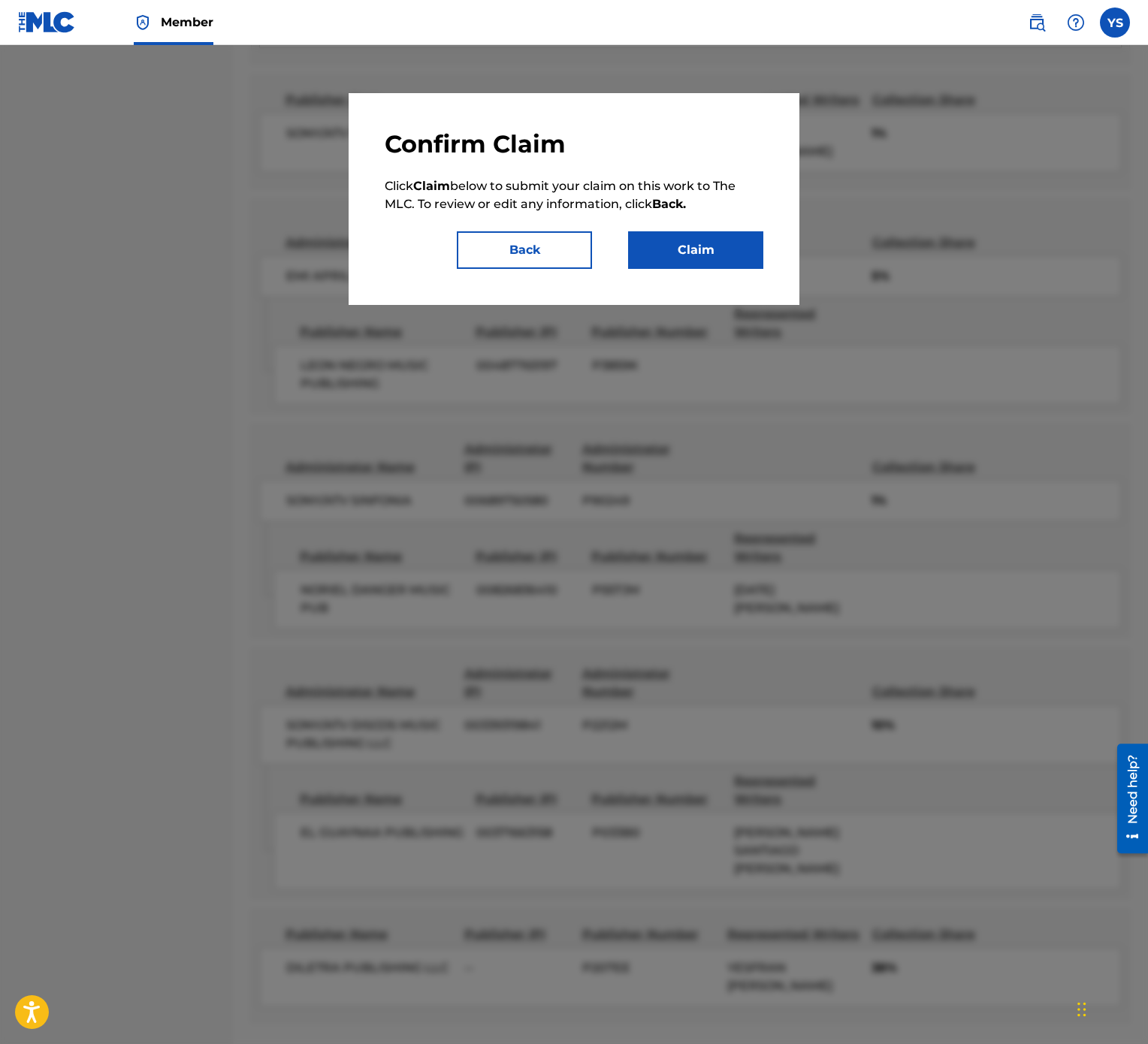
click at [572, 241] on button "Back" at bounding box center [524, 250] width 135 height 37
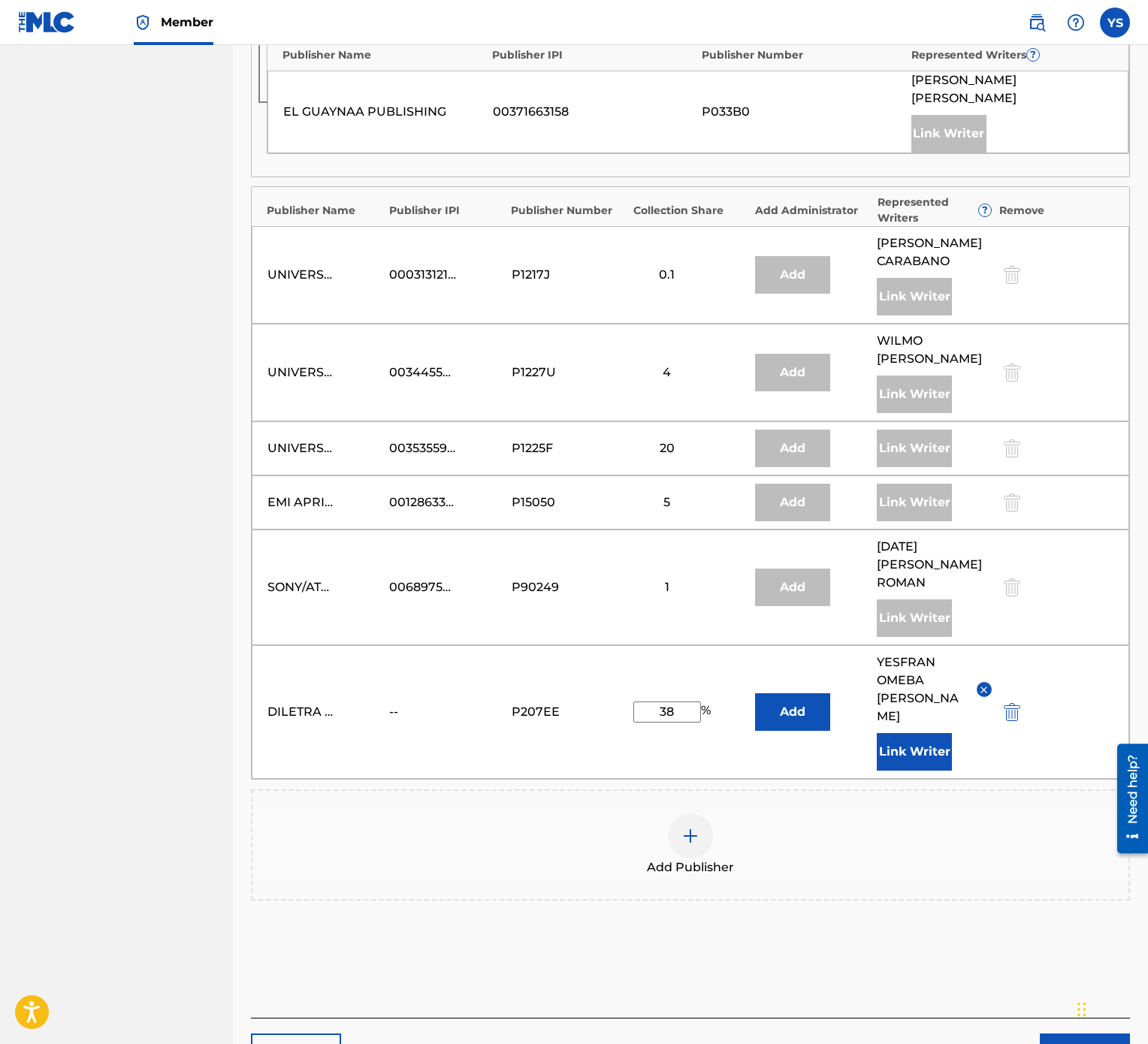
scroll to position [1448, 0]
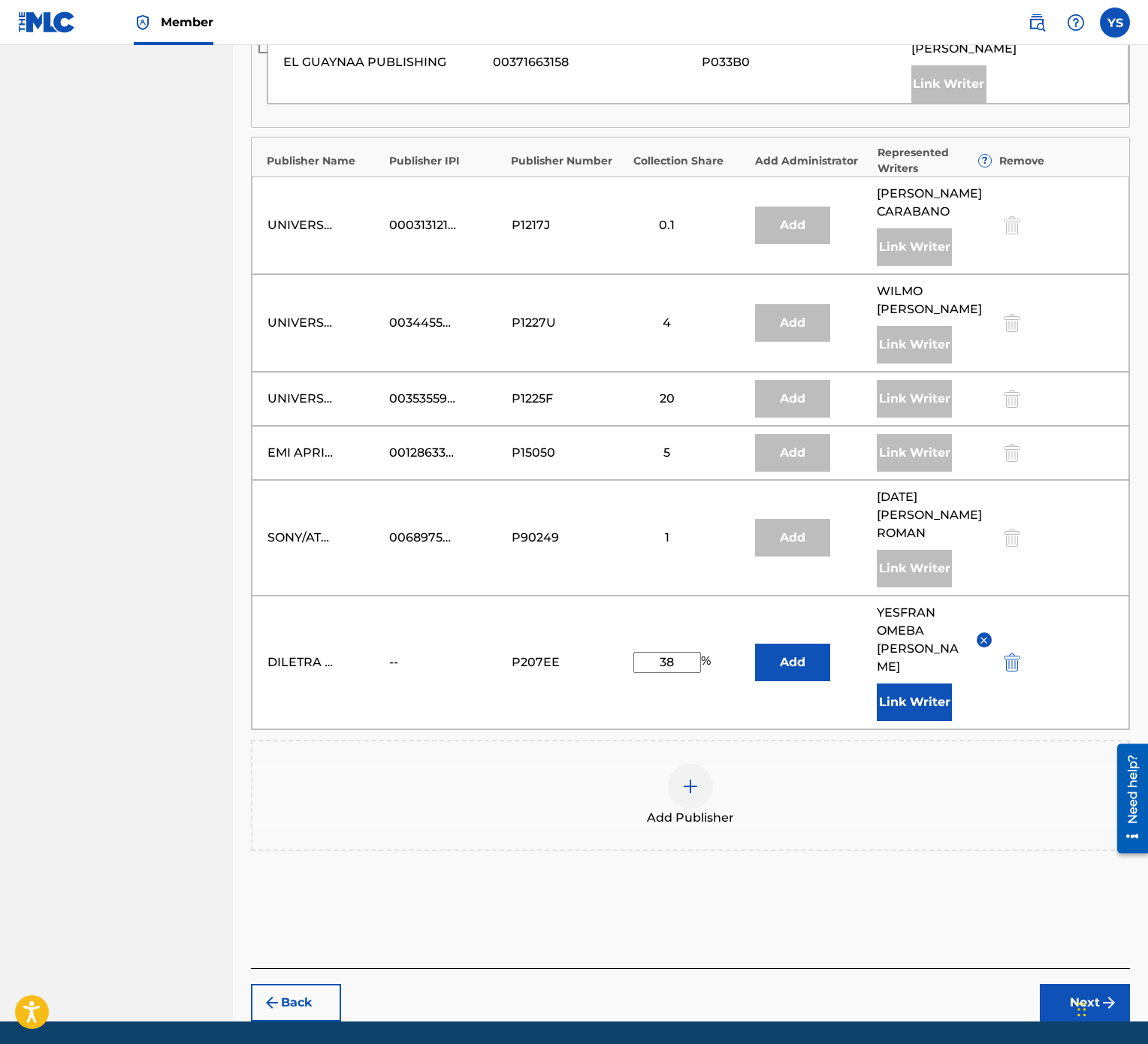
click at [1073, 521] on button "Next" at bounding box center [1084, 1002] width 90 height 37
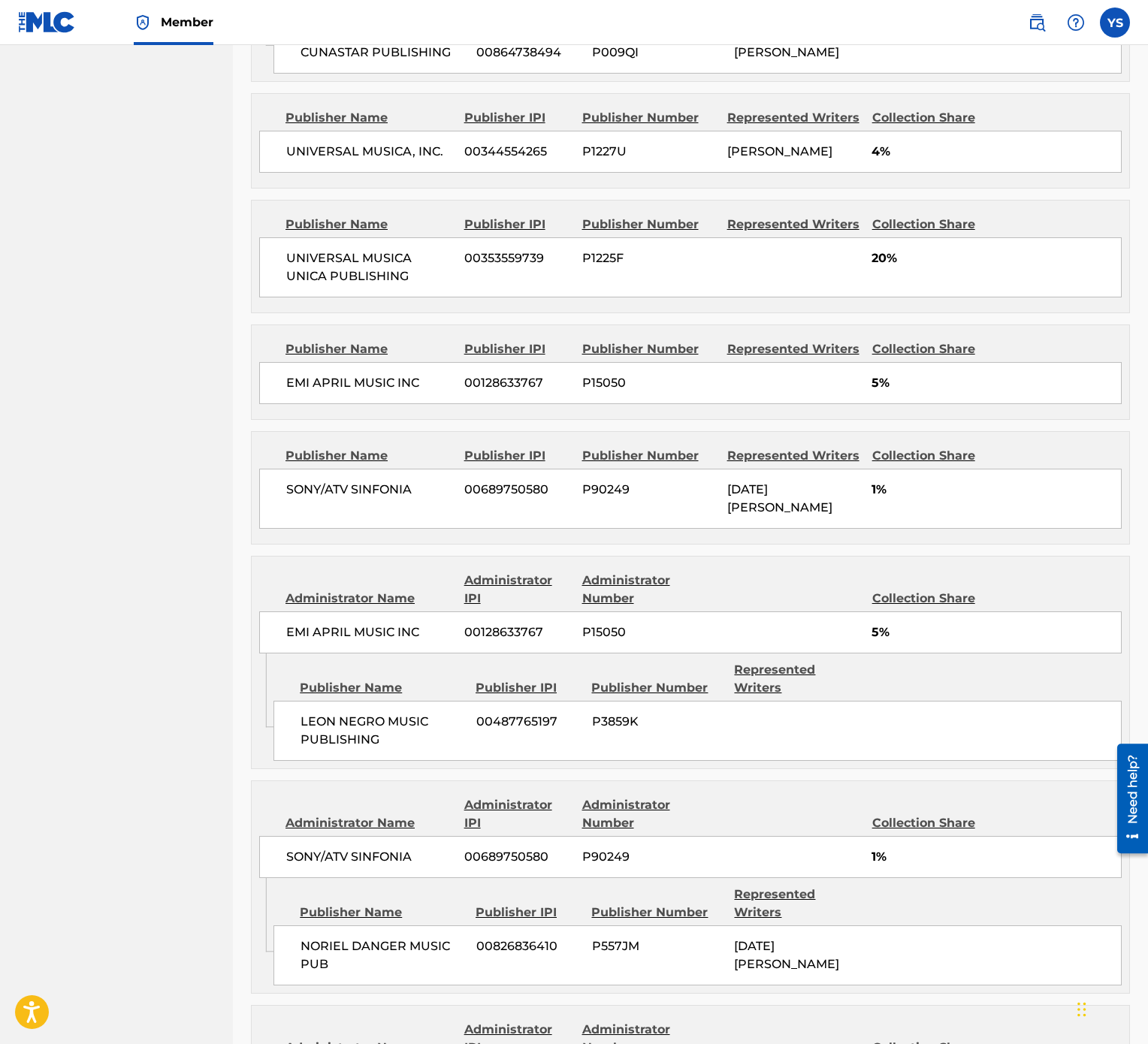
scroll to position [1977, 0]
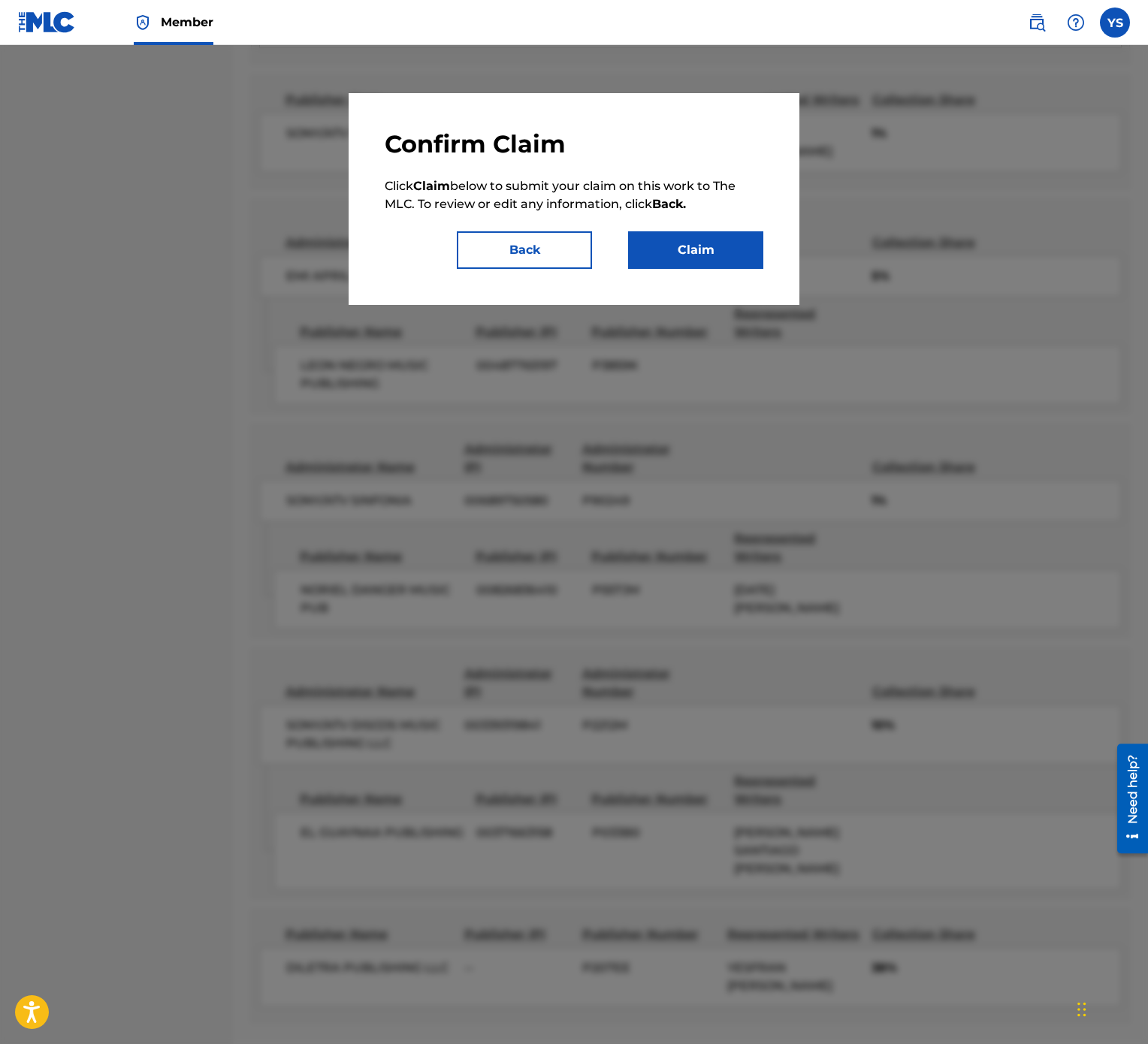
click at [716, 247] on button "Claim" at bounding box center [696, 250] width 135 height 37
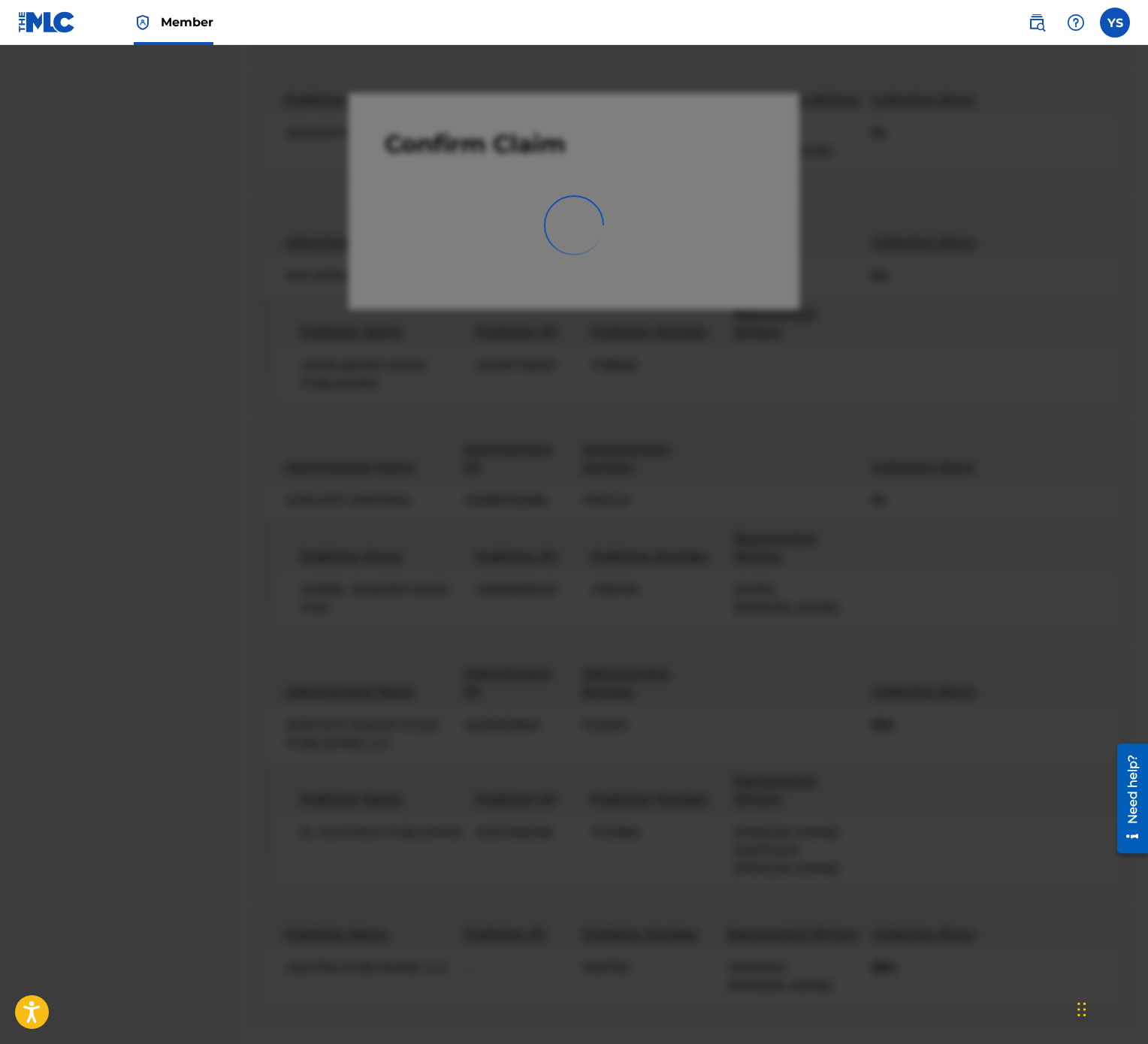
scroll to position [0, 0]
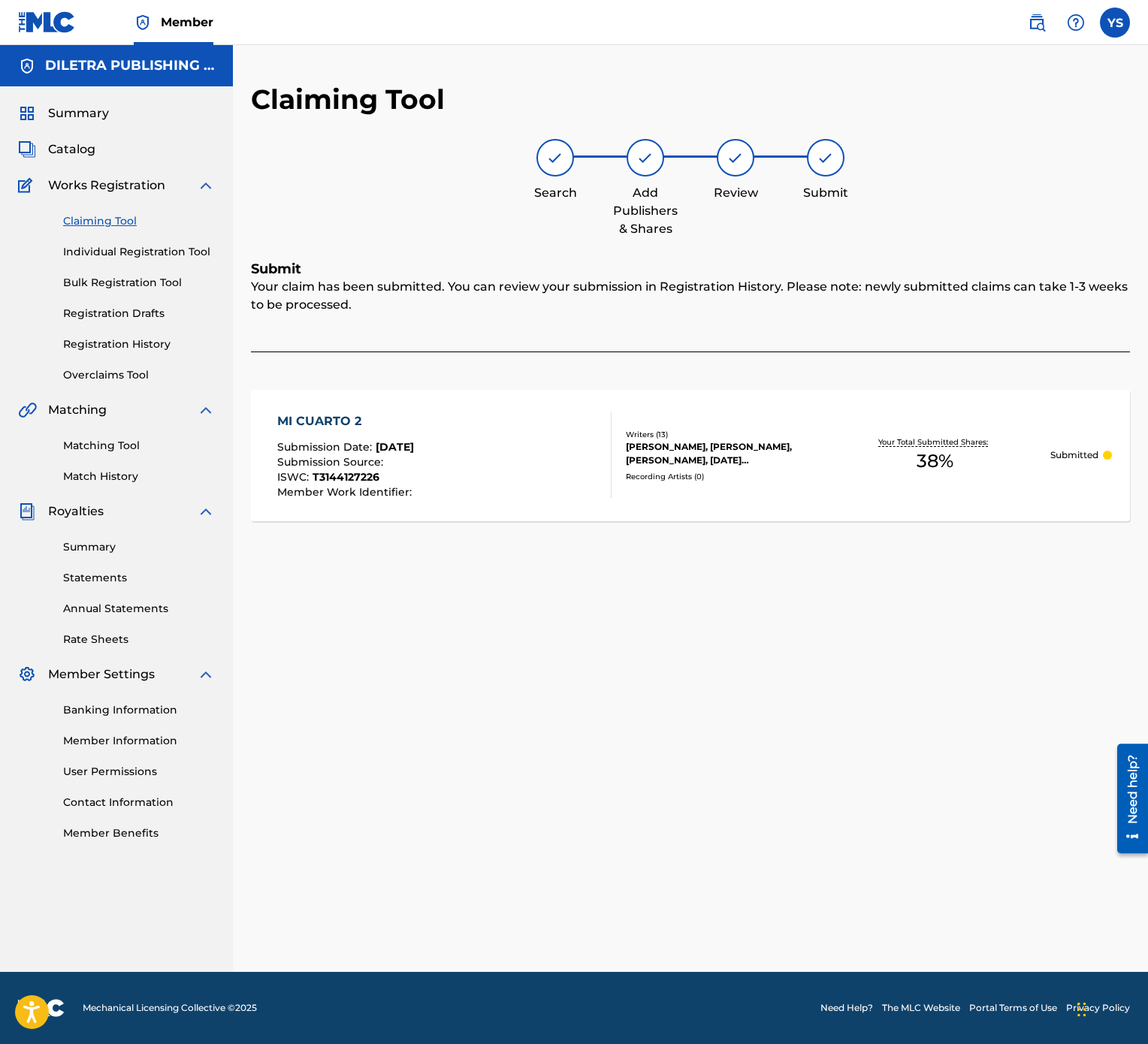
click at [94, 223] on link "Claiming Tool" at bounding box center [138, 221] width 152 height 15
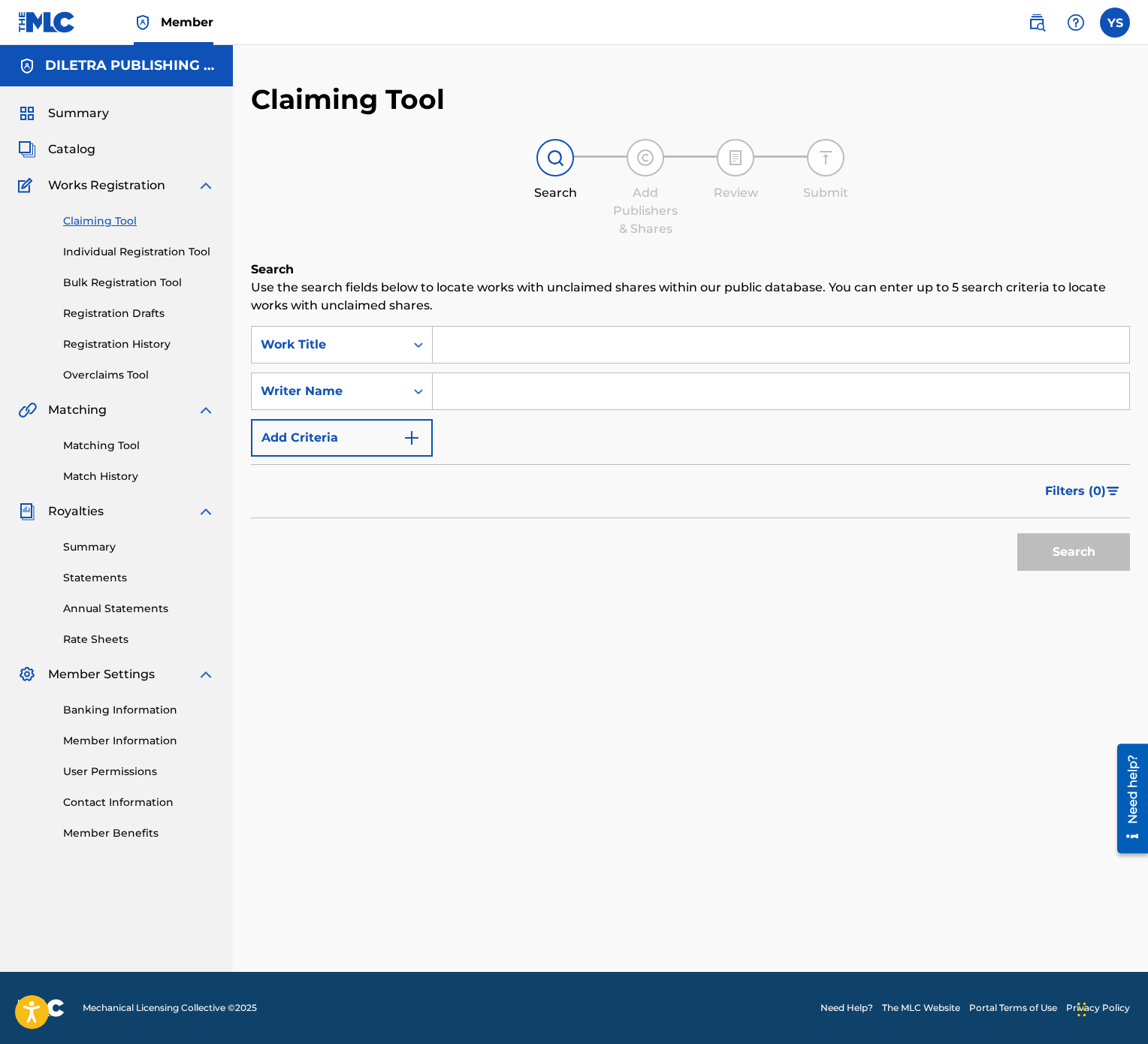
click at [483, 361] on input "Search Form" at bounding box center [781, 345] width 697 height 36
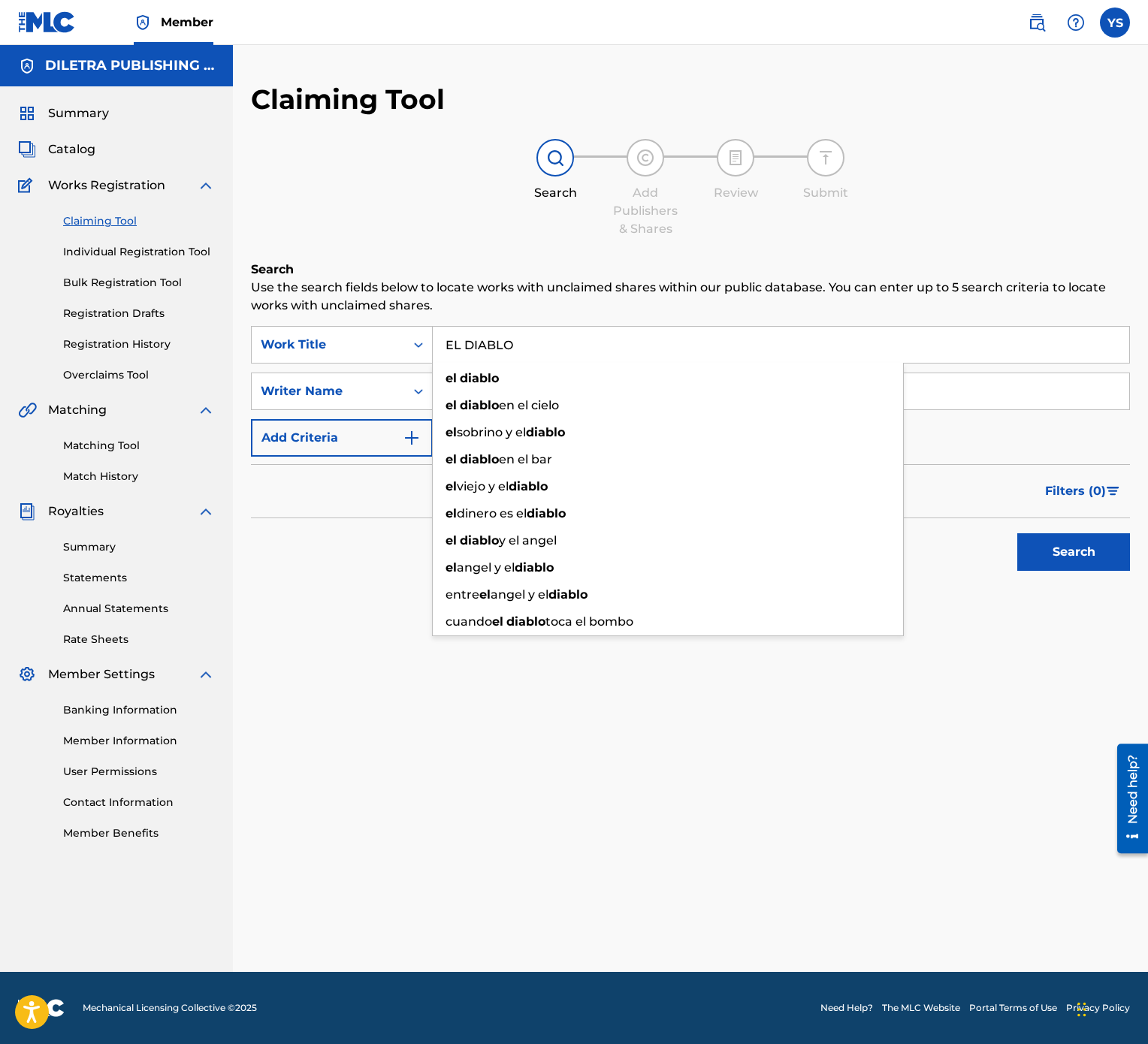
type input "EL DIABLO"
click at [354, 521] on div "Claiming Tool Search Add Publishers & Shares Review Submit Search Use the searc…" at bounding box center [690, 527] width 915 height 890
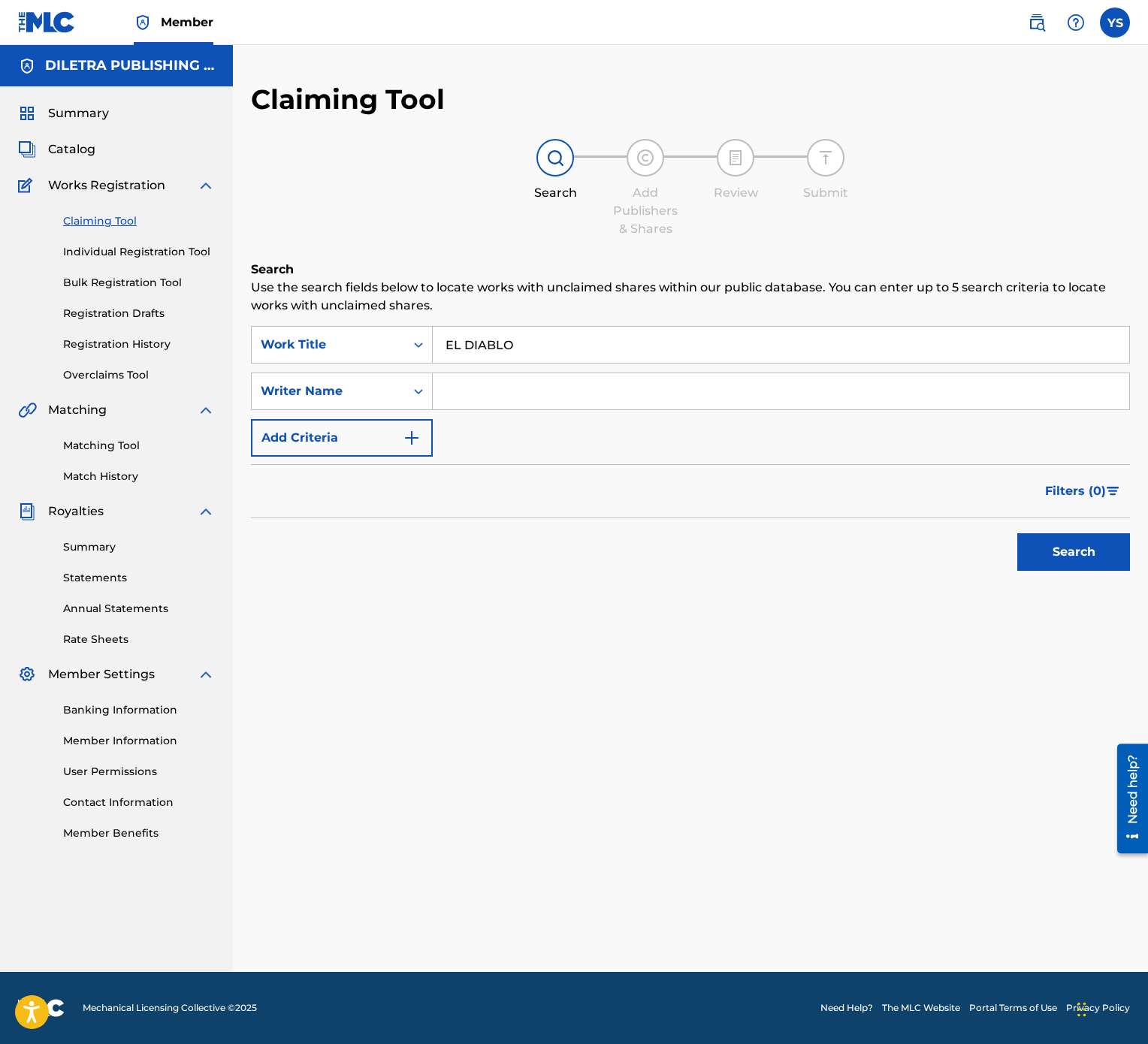
click at [529, 389] on input "Search Form" at bounding box center [781, 391] width 697 height 36
type input "[PERSON_NAME]"
click at [1090, 521] on button "Search" at bounding box center [1074, 551] width 113 height 37
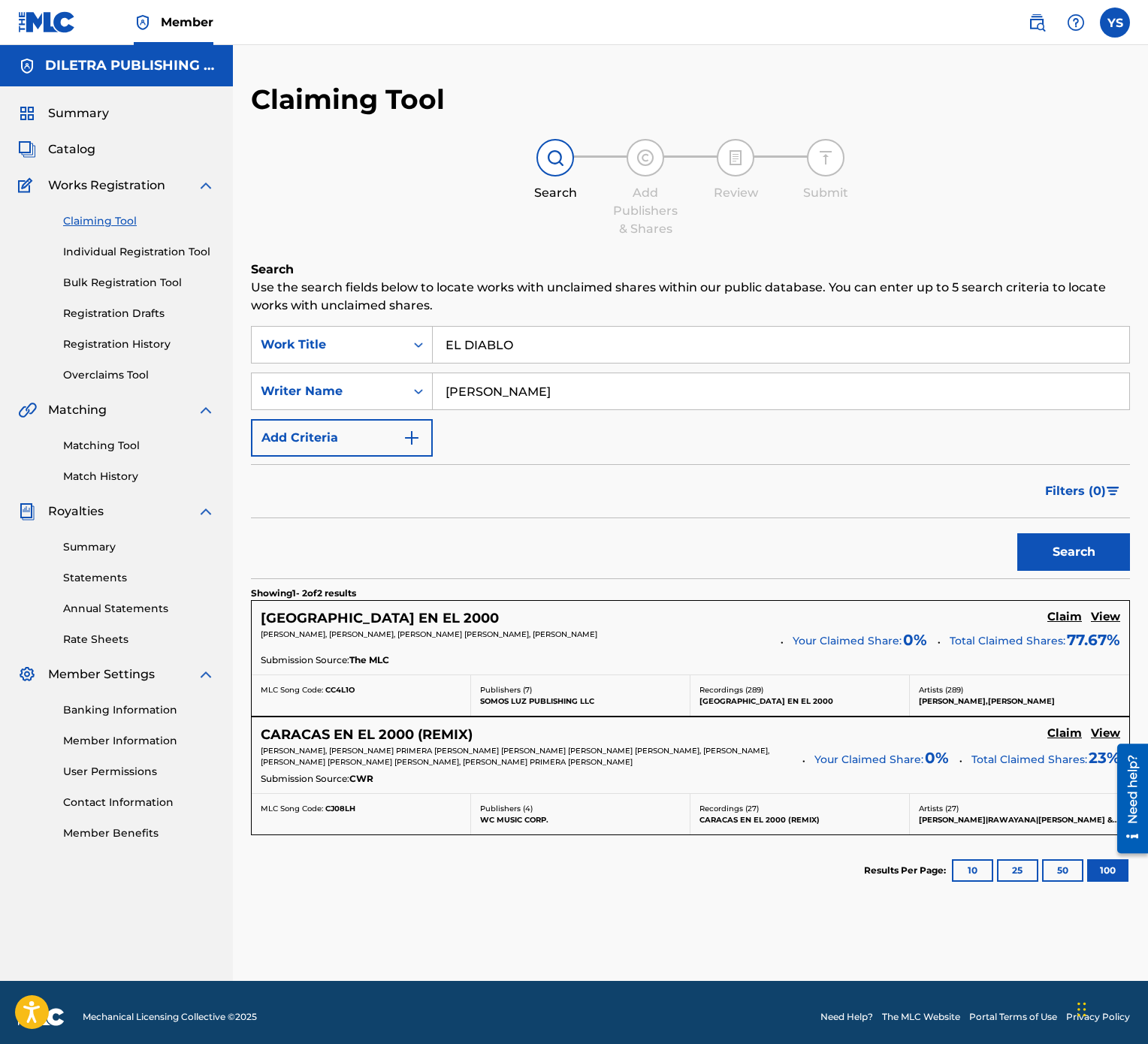
click at [655, 344] on input "EL DIABLO" at bounding box center [781, 345] width 697 height 36
click at [1017, 521] on button "Search" at bounding box center [1074, 551] width 113 height 37
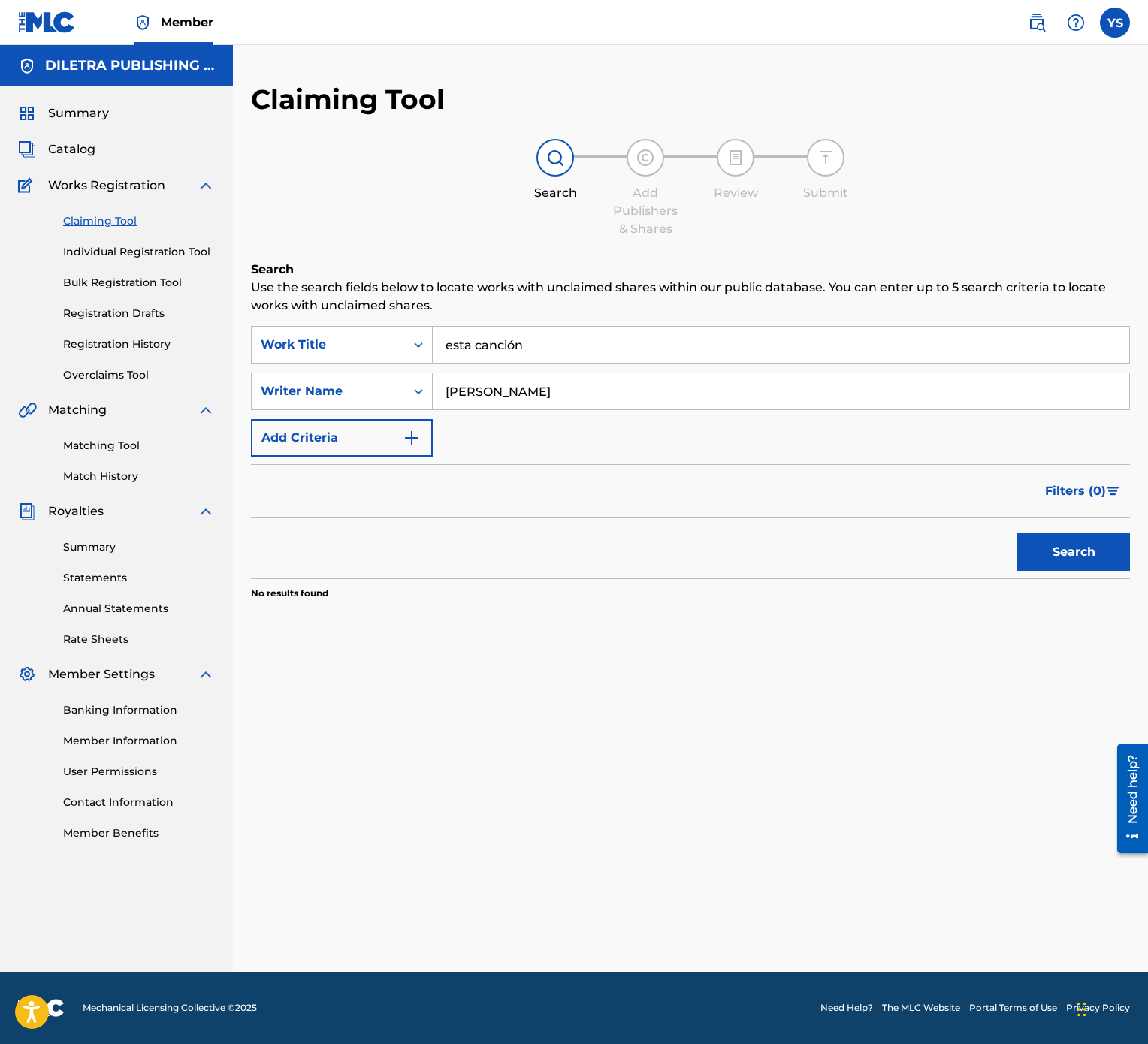
click at [568, 331] on input "esta canción" at bounding box center [781, 345] width 697 height 36
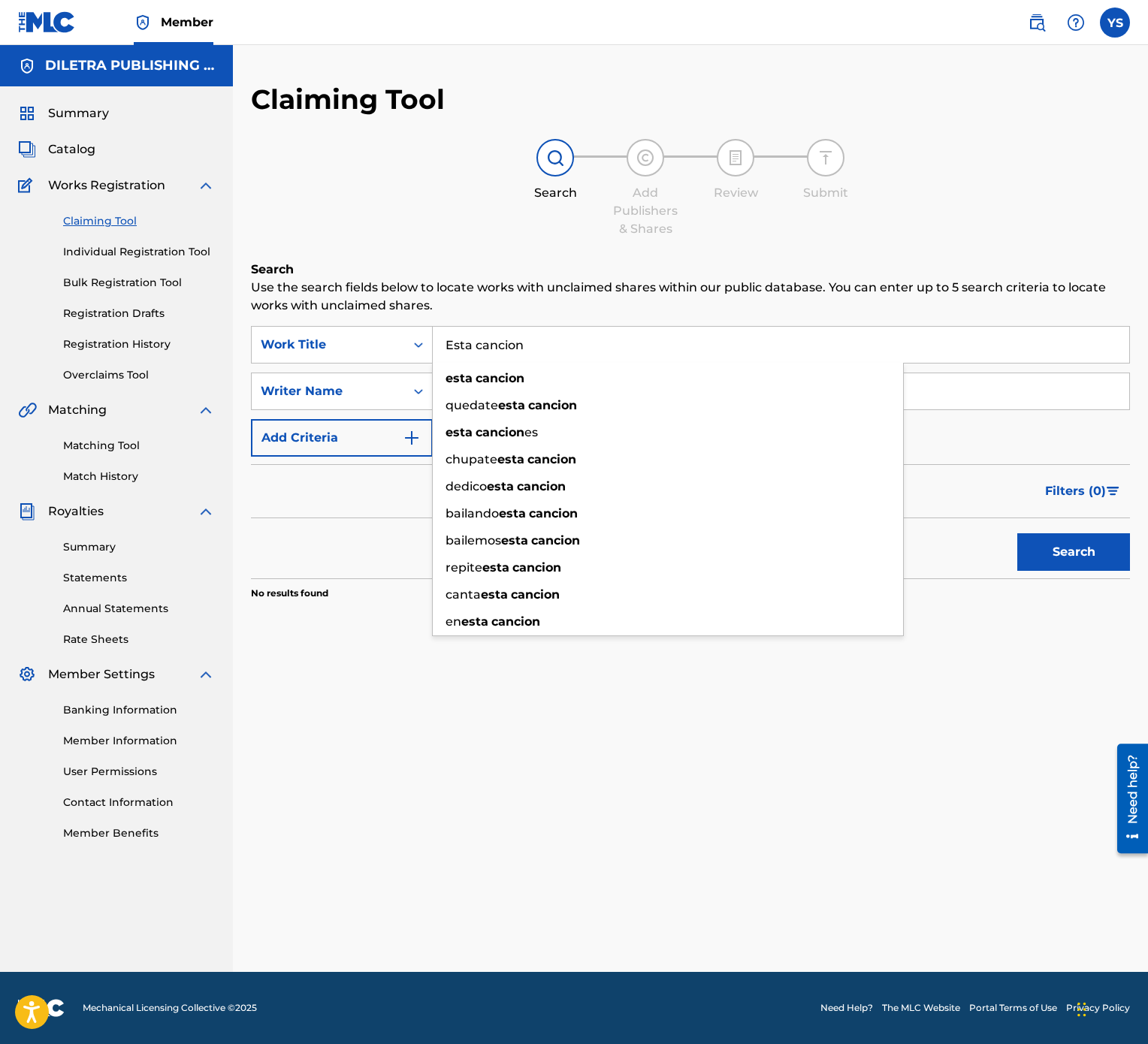
click at [1017, 521] on button "Search" at bounding box center [1074, 551] width 113 height 37
click at [603, 333] on input "Esta cancion" at bounding box center [781, 345] width 697 height 36
type input "indica"
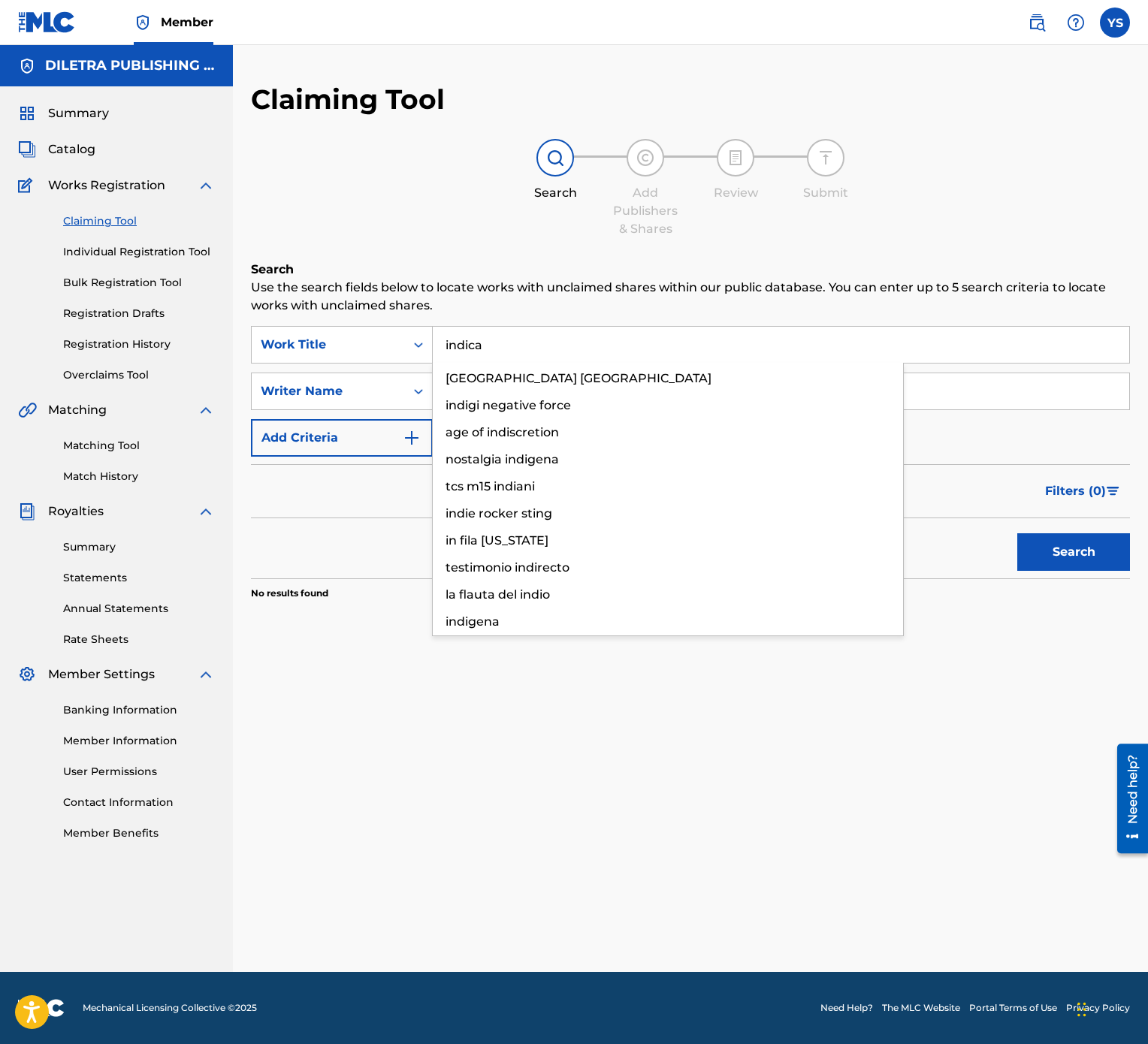
click at [1017, 521] on button "Search" at bounding box center [1074, 551] width 113 height 37
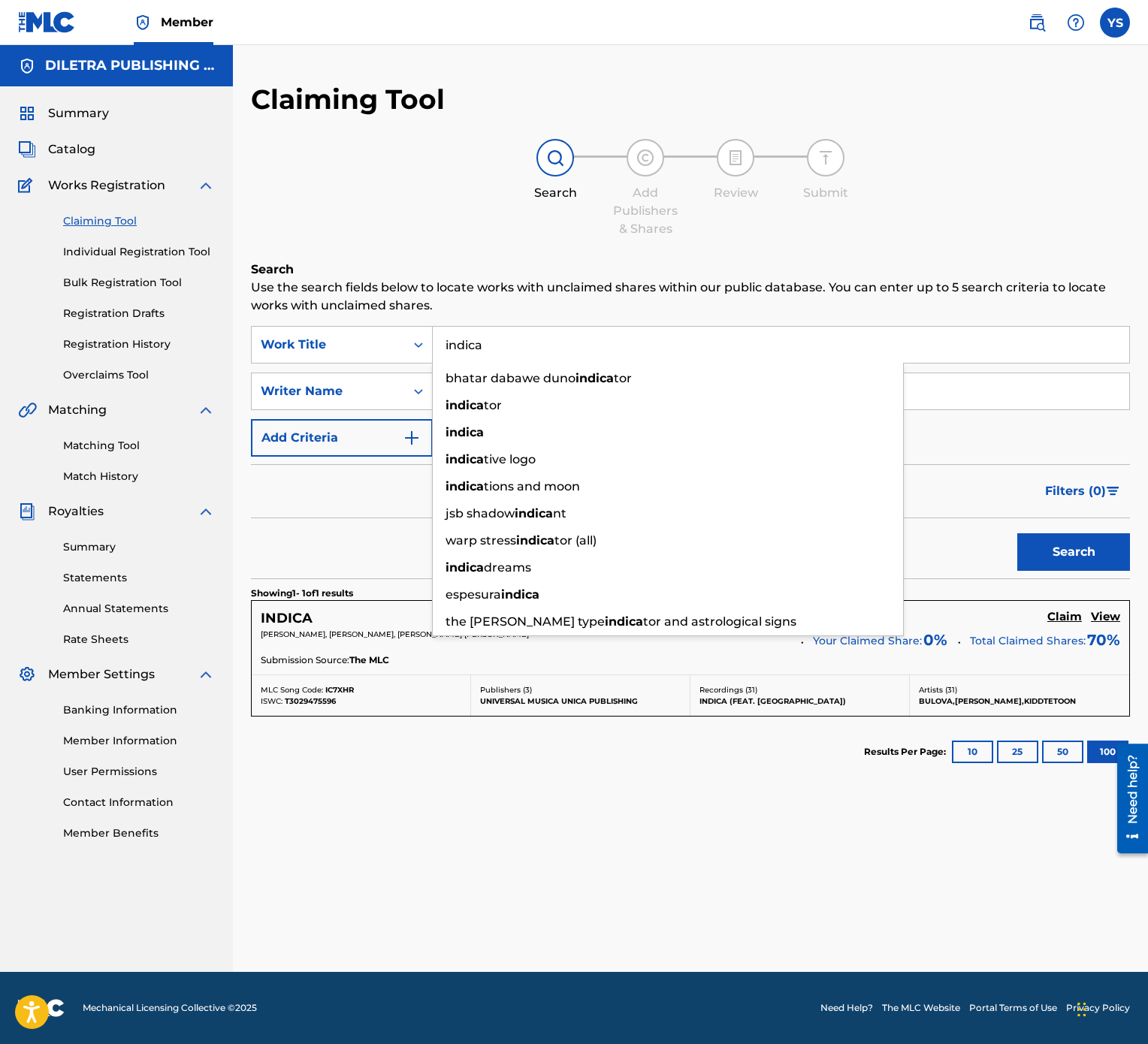
click at [688, 521] on div "Claiming Tool Search Add Publishers & Shares Review Submit Search Use the searc…" at bounding box center [690, 527] width 915 height 890
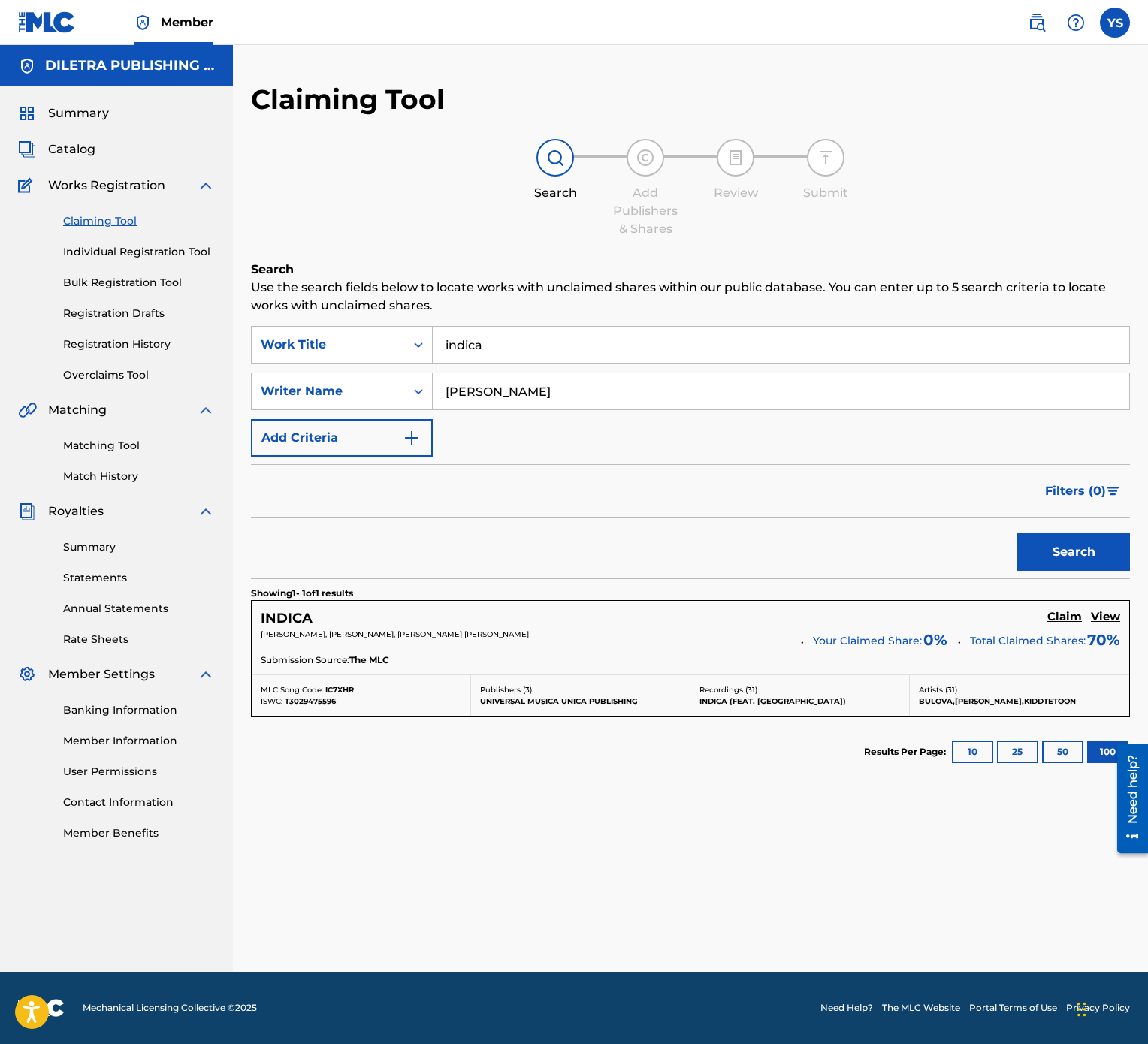
click at [1046, 521] on div "INDICA Claim View" at bounding box center [690, 618] width 859 height 17
click at [1054, 521] on h5 "Claim" at bounding box center [1064, 617] width 35 height 15
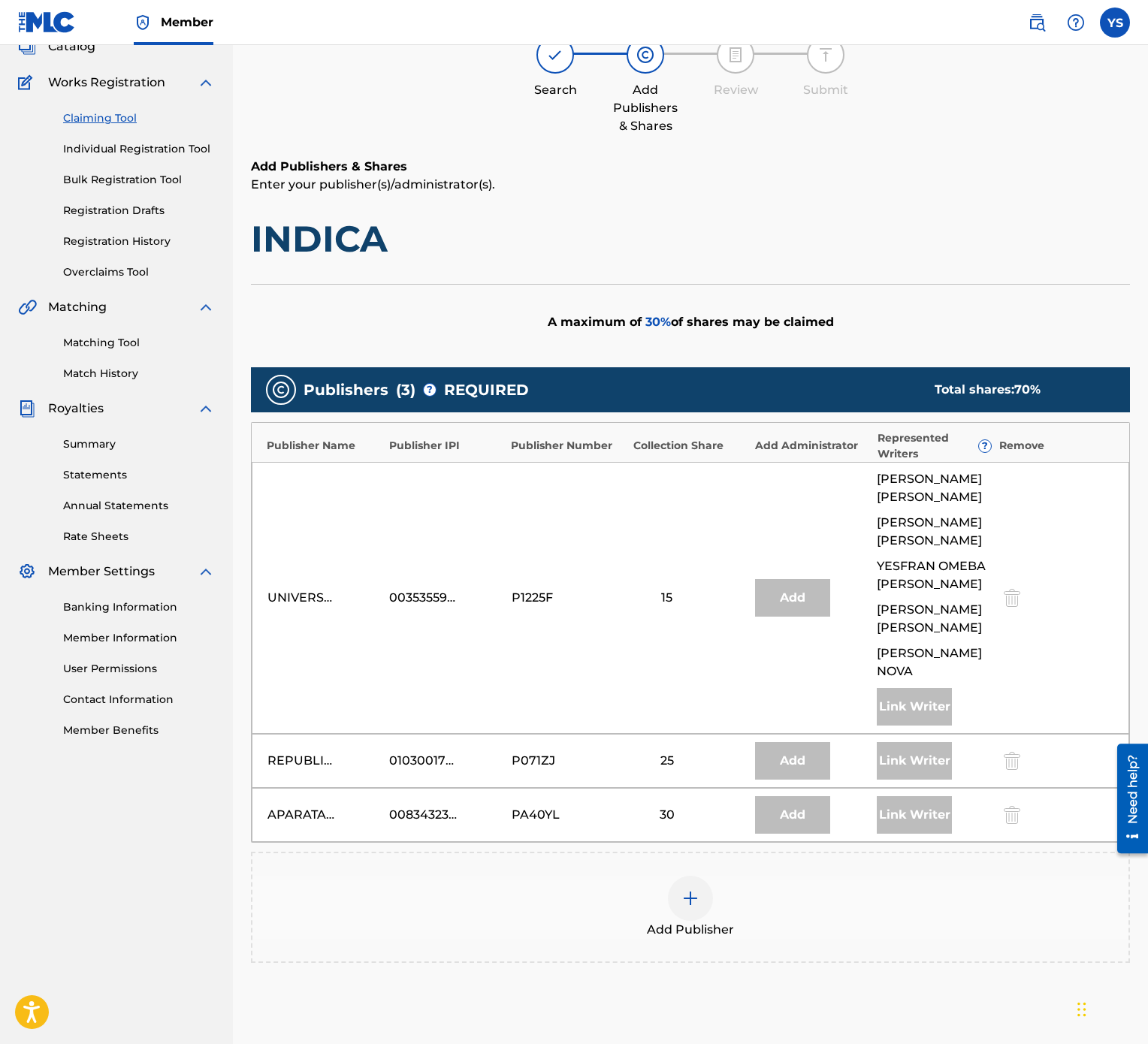
scroll to position [150, 0]
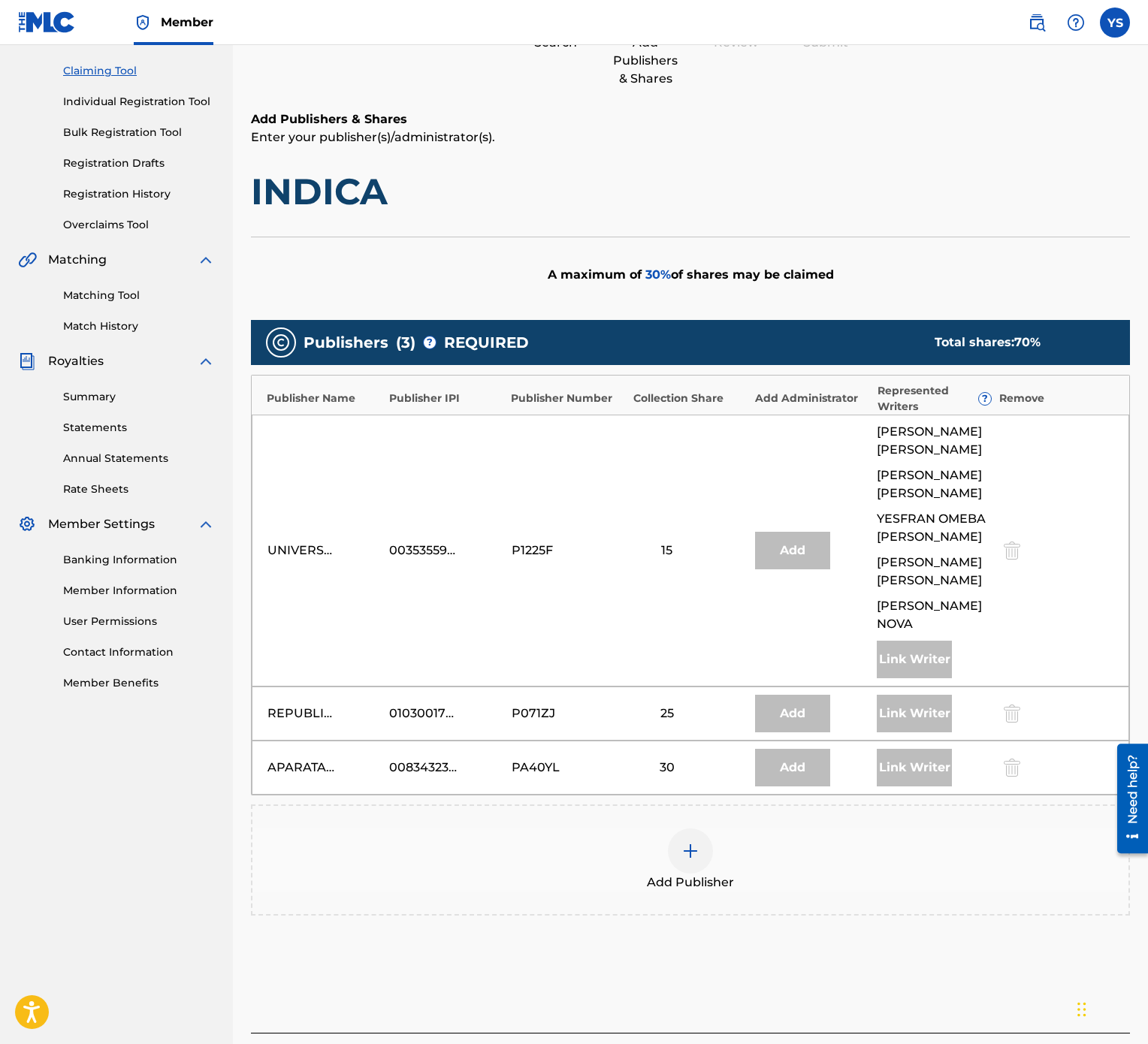
click at [686, 521] on img at bounding box center [690, 851] width 18 height 18
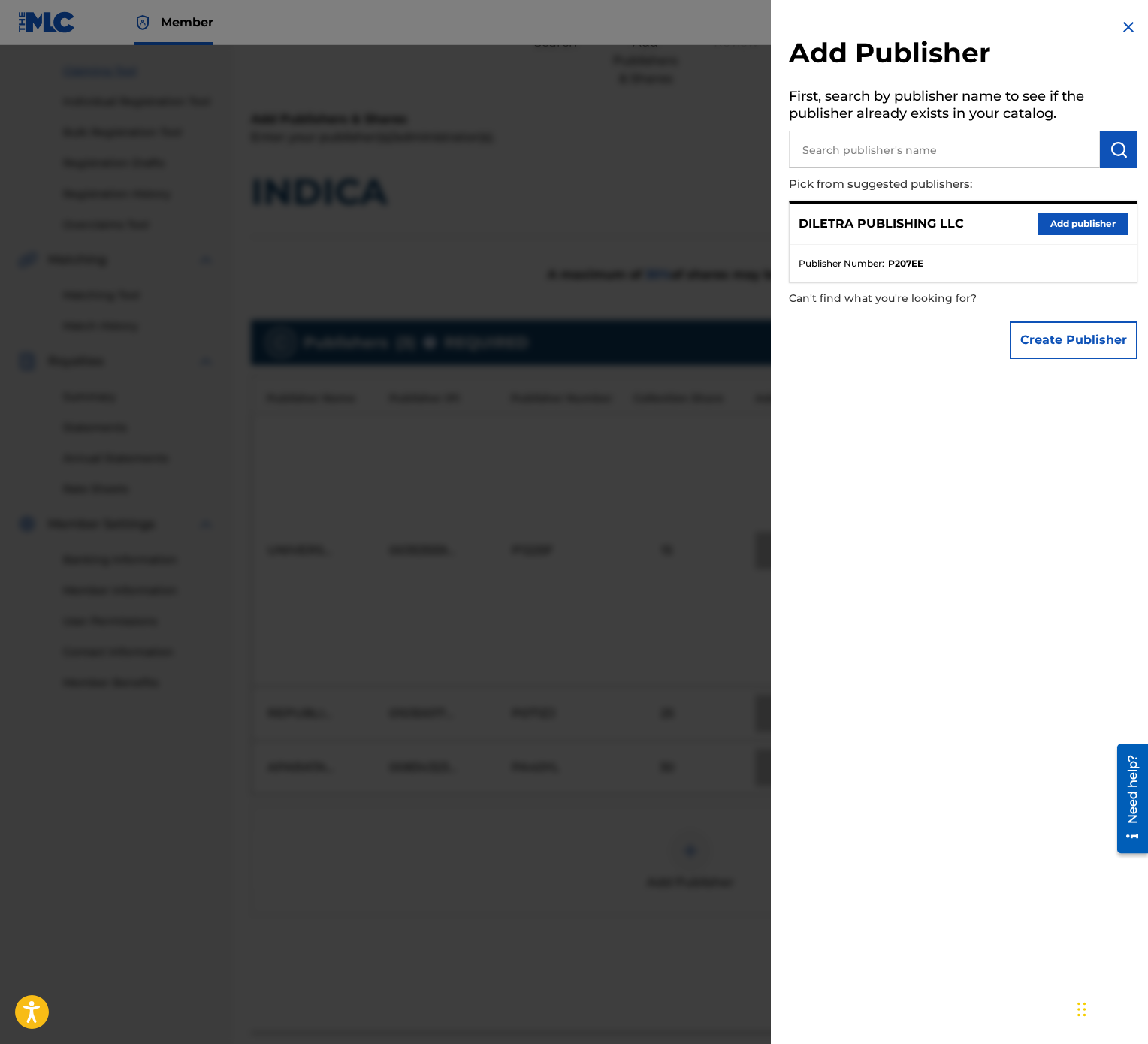
click at [1077, 222] on button "Add publisher" at bounding box center [1083, 223] width 90 height 23
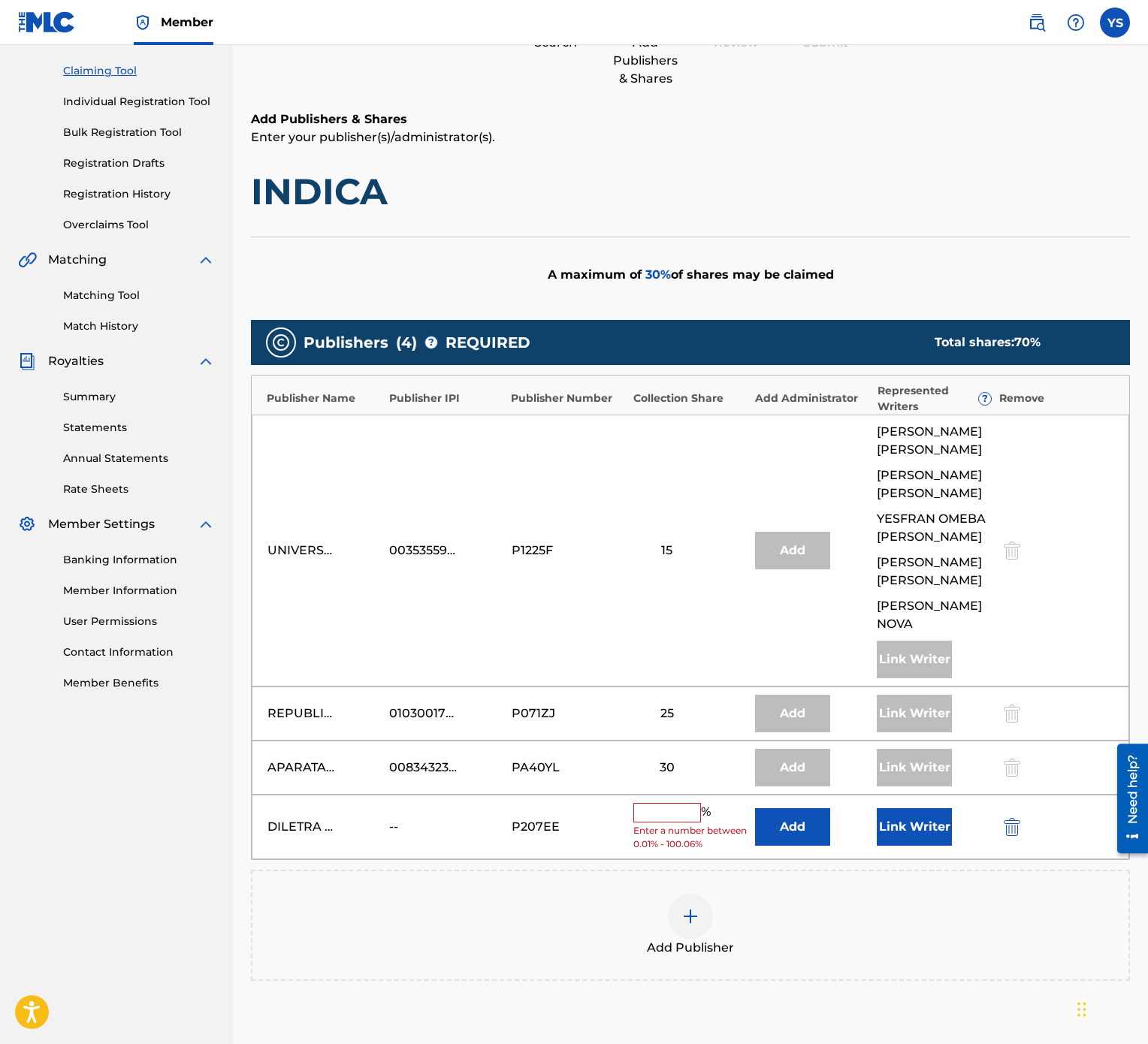
click at [659, 521] on input "text" at bounding box center [667, 813] width 67 height 20
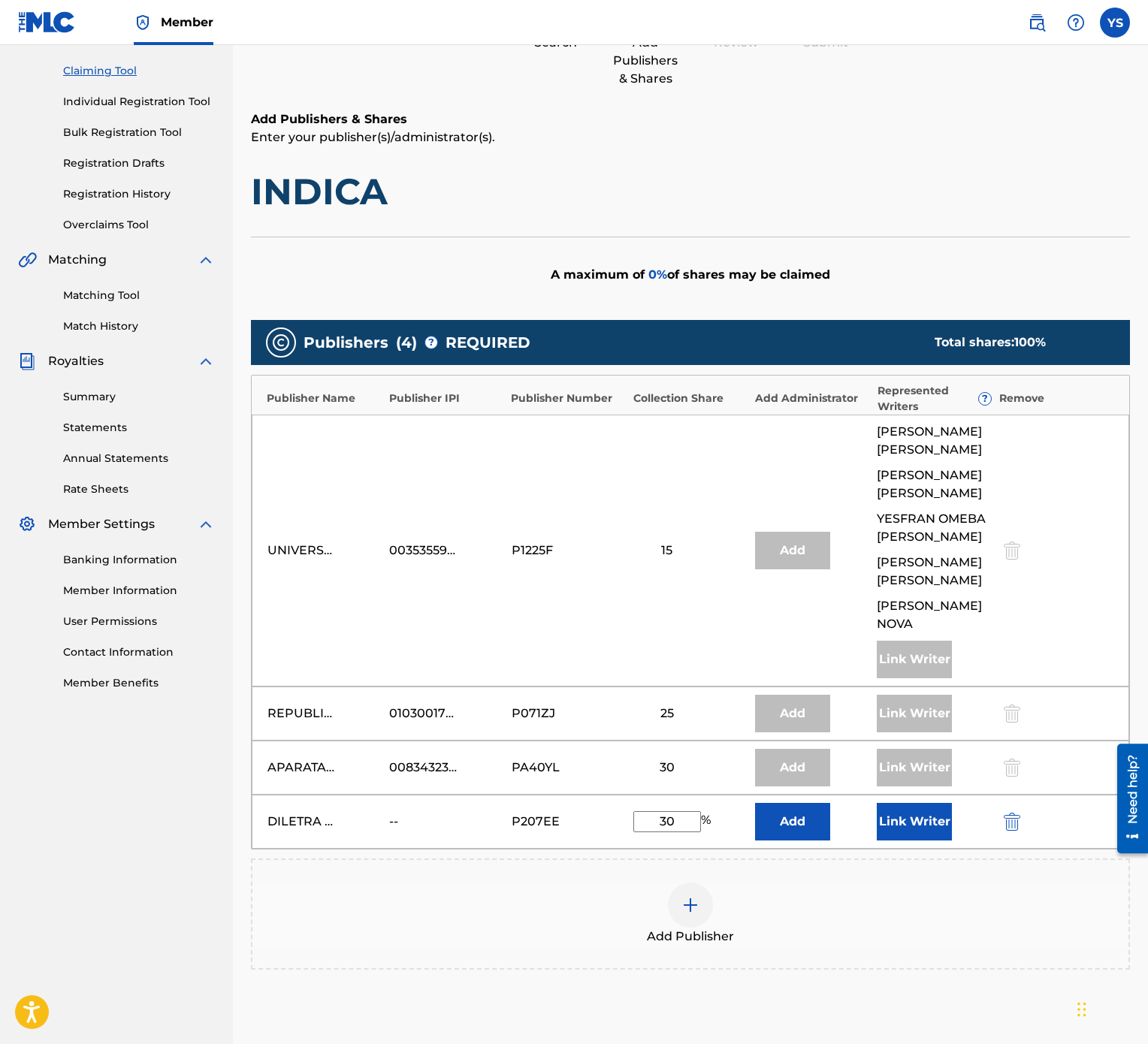
type input "30"
click at [923, 521] on button "Link Writer" at bounding box center [914, 821] width 75 height 37
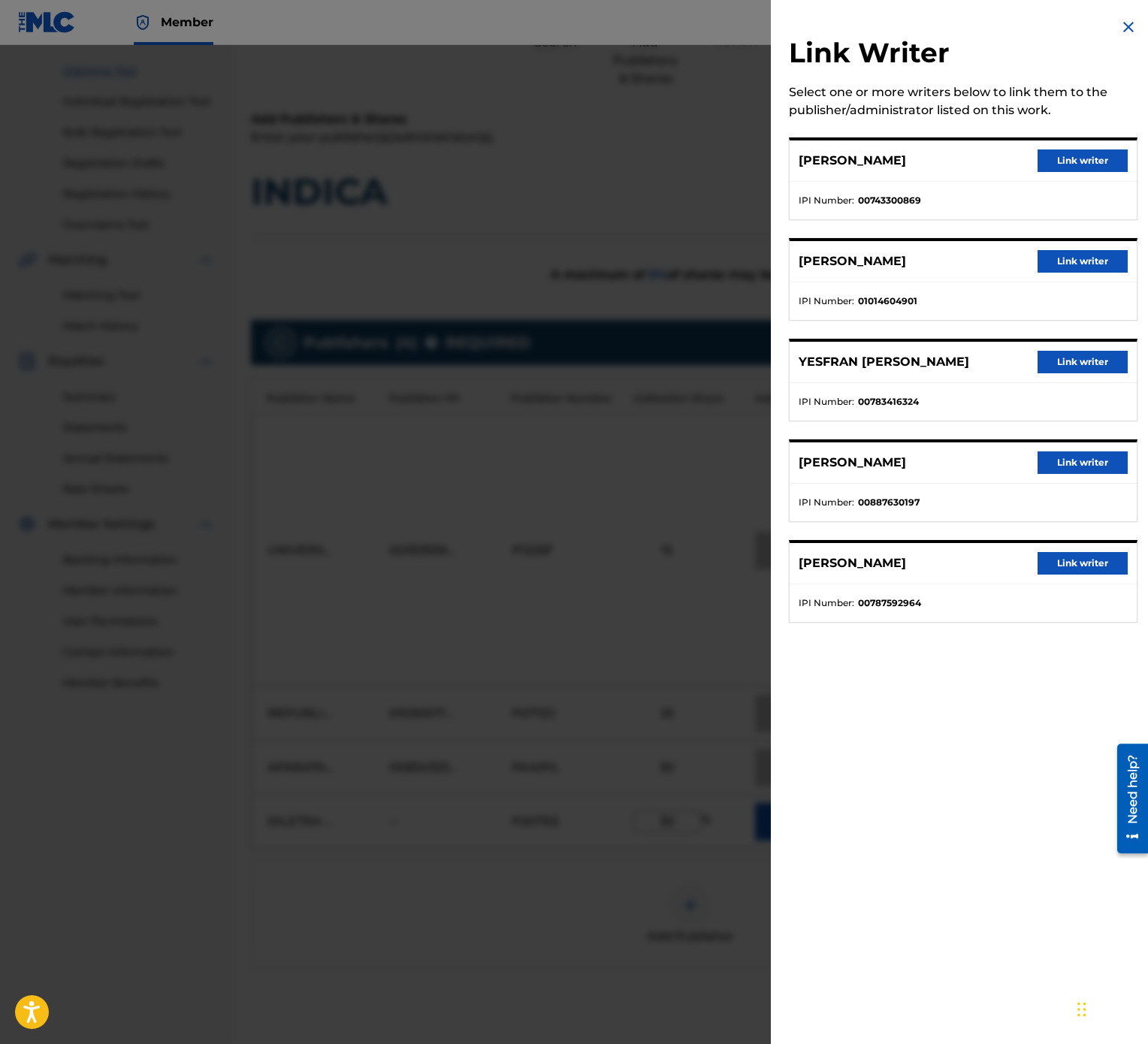
click at [1078, 365] on button "Link writer" at bounding box center [1083, 361] width 90 height 23
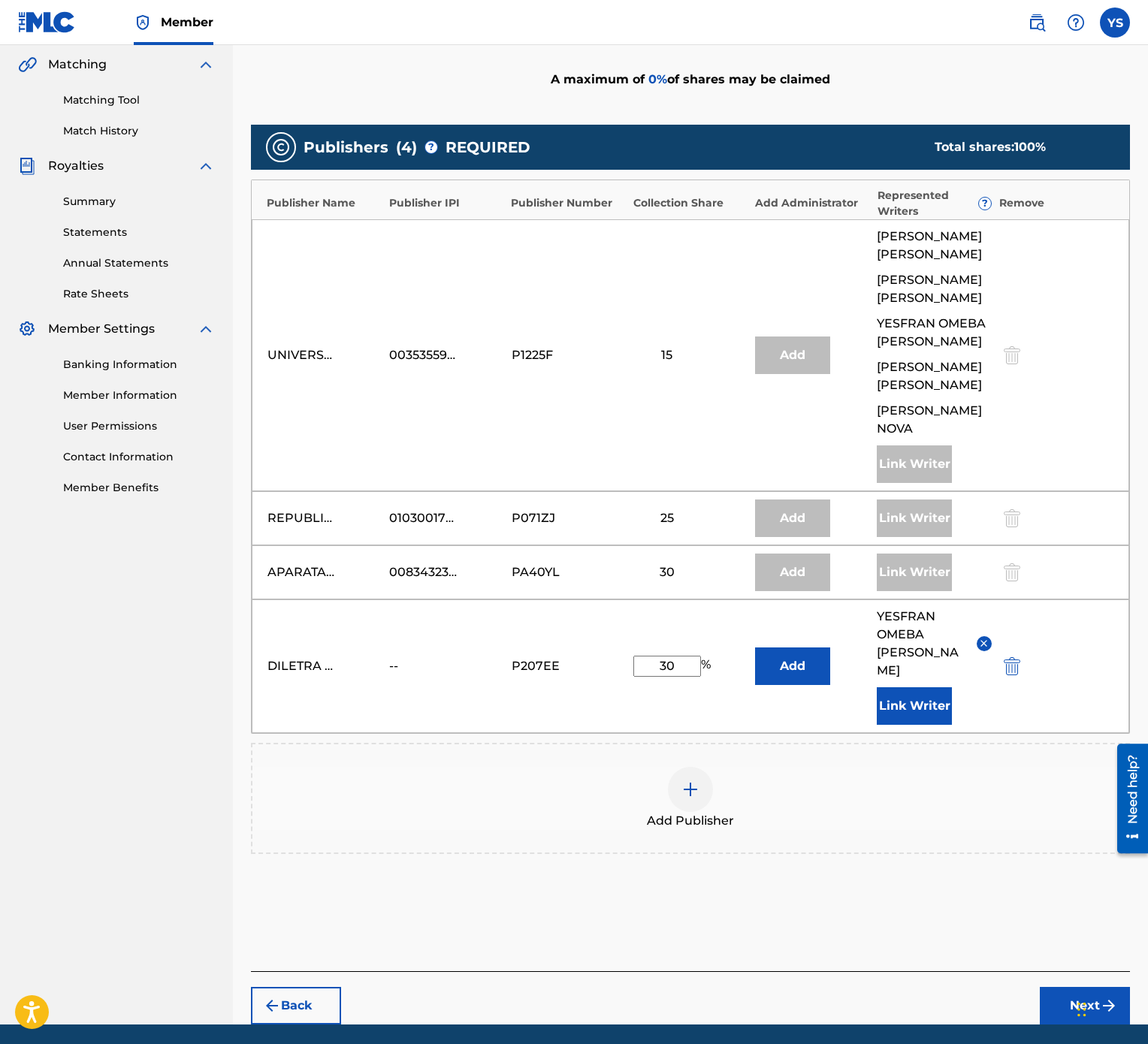
scroll to position [367, 0]
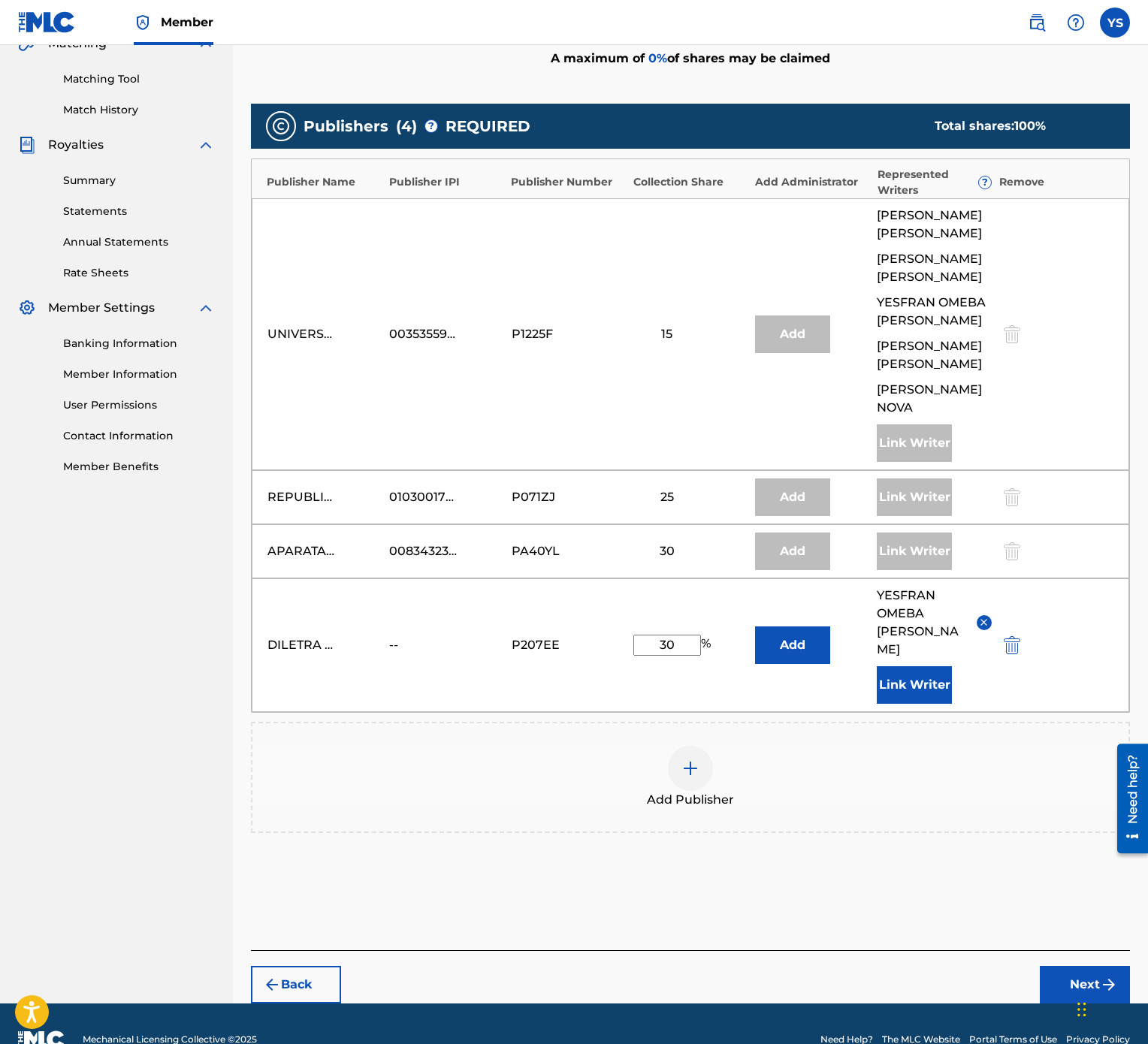
click at [1086, 521] on button "Next" at bounding box center [1084, 984] width 90 height 37
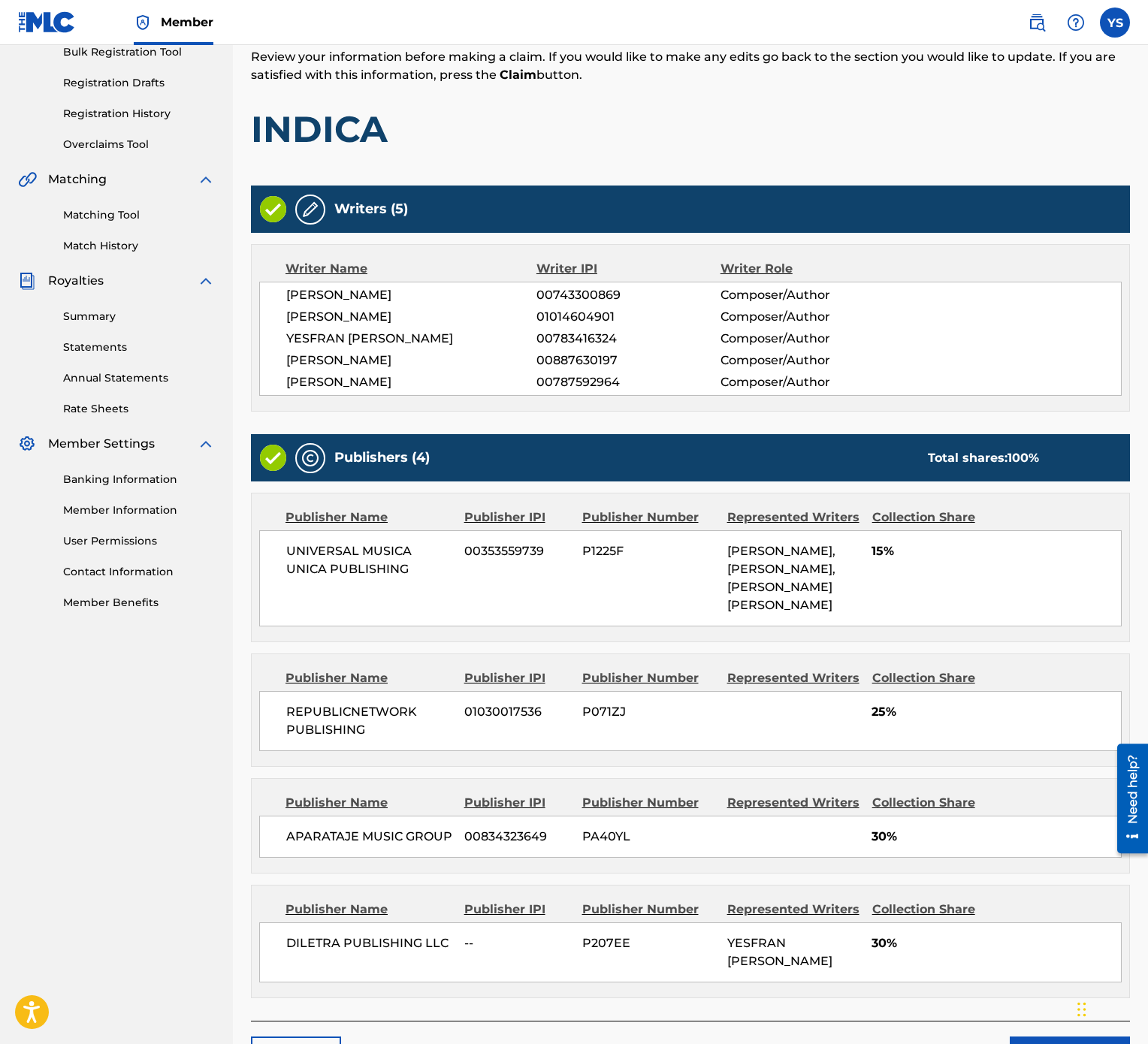
scroll to position [415, 0]
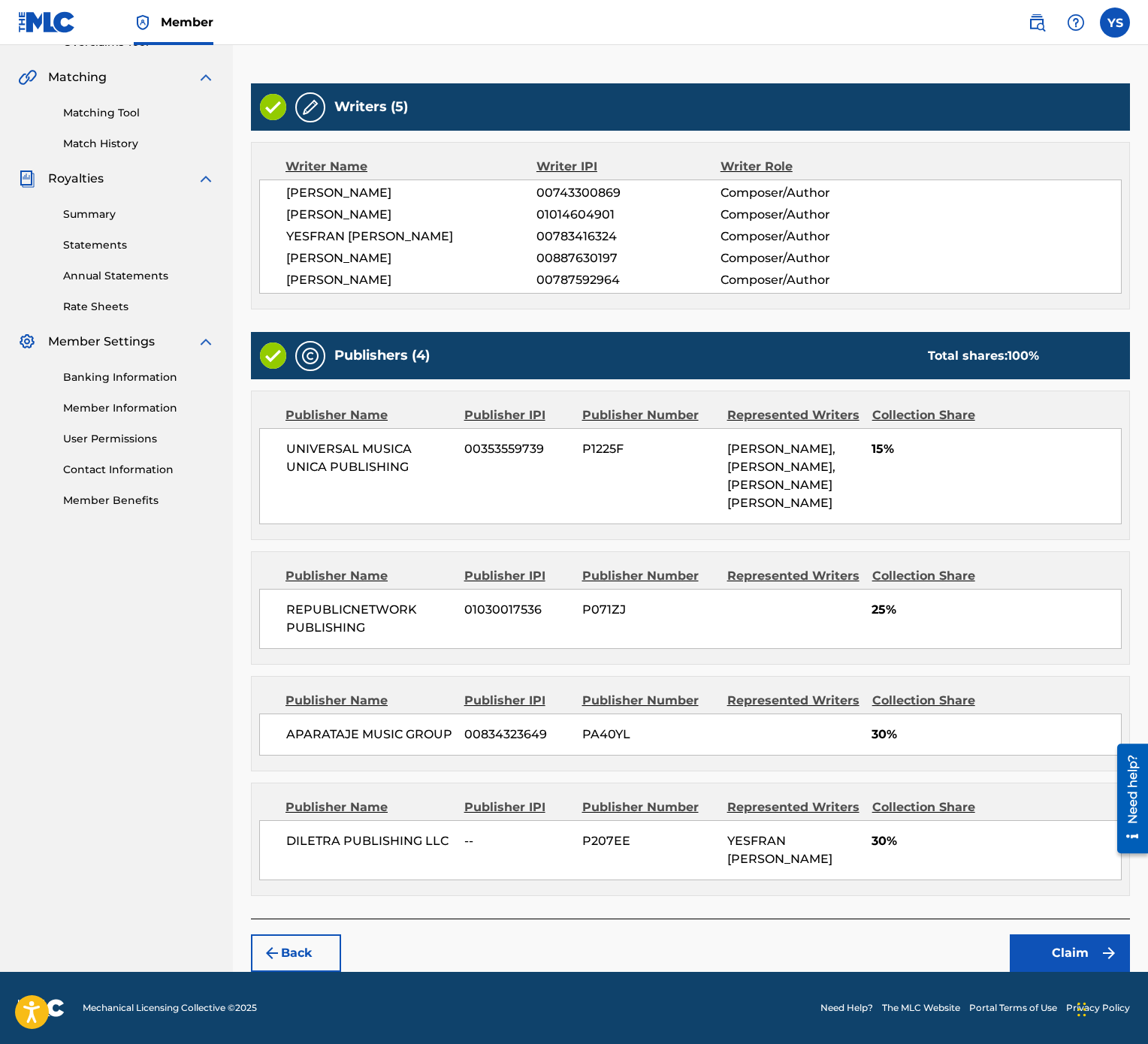
click at [1085, 521] on button "Claim" at bounding box center [1070, 952] width 120 height 37
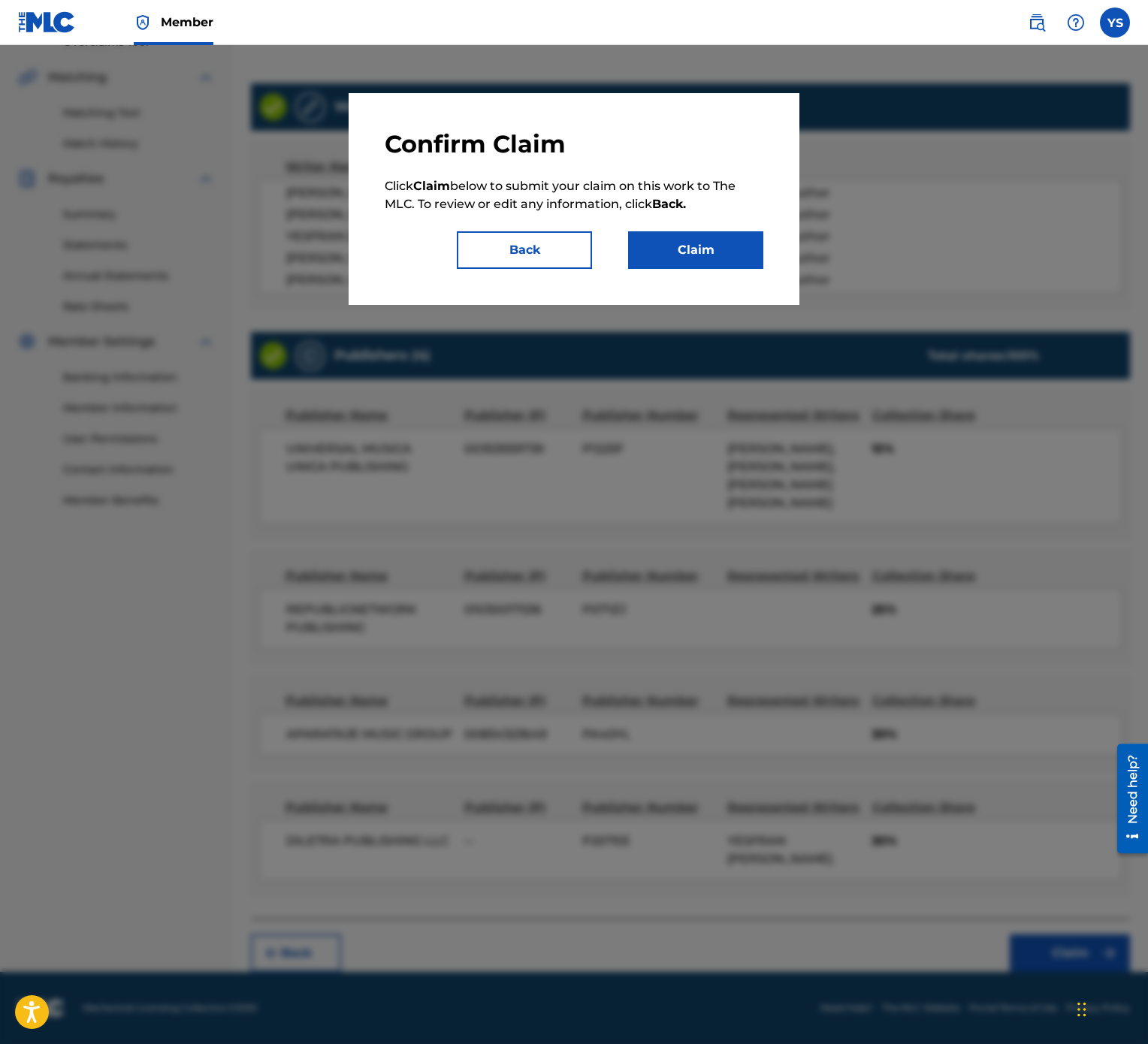
click at [578, 257] on button "Back" at bounding box center [524, 250] width 135 height 37
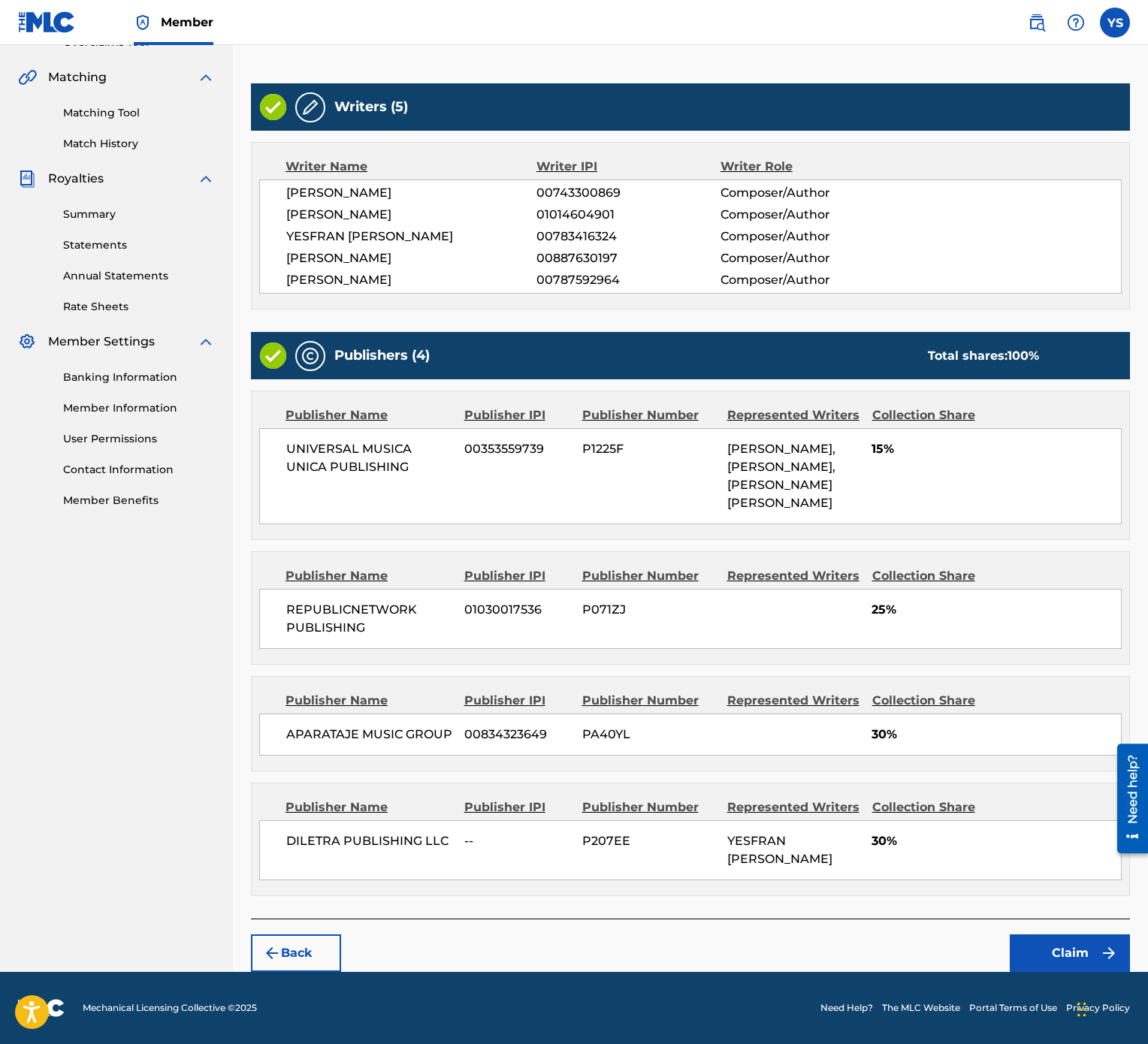
click at [1091, 521] on button "Claim" at bounding box center [1070, 952] width 120 height 37
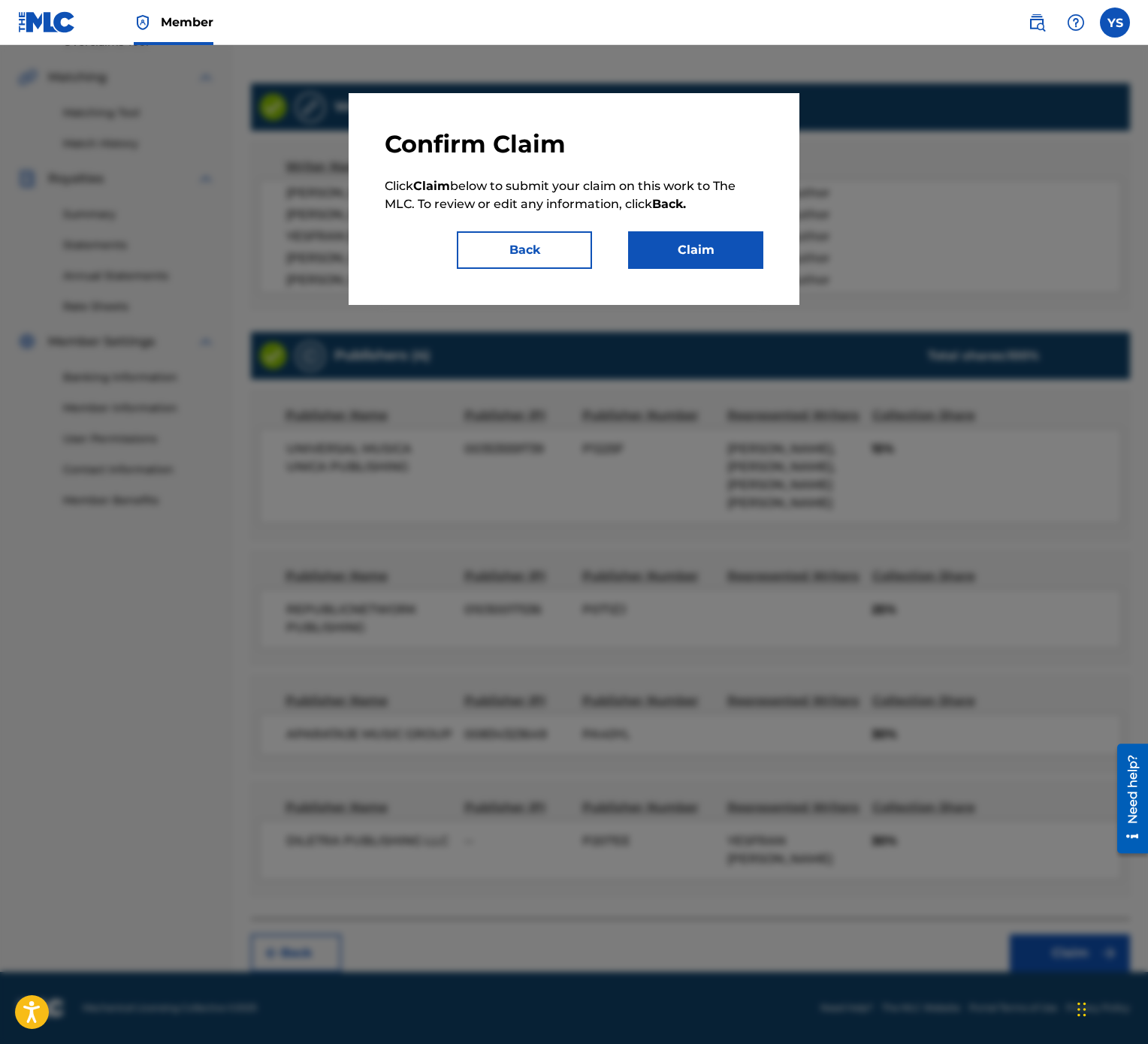
click at [669, 241] on button "Claim" at bounding box center [696, 250] width 135 height 37
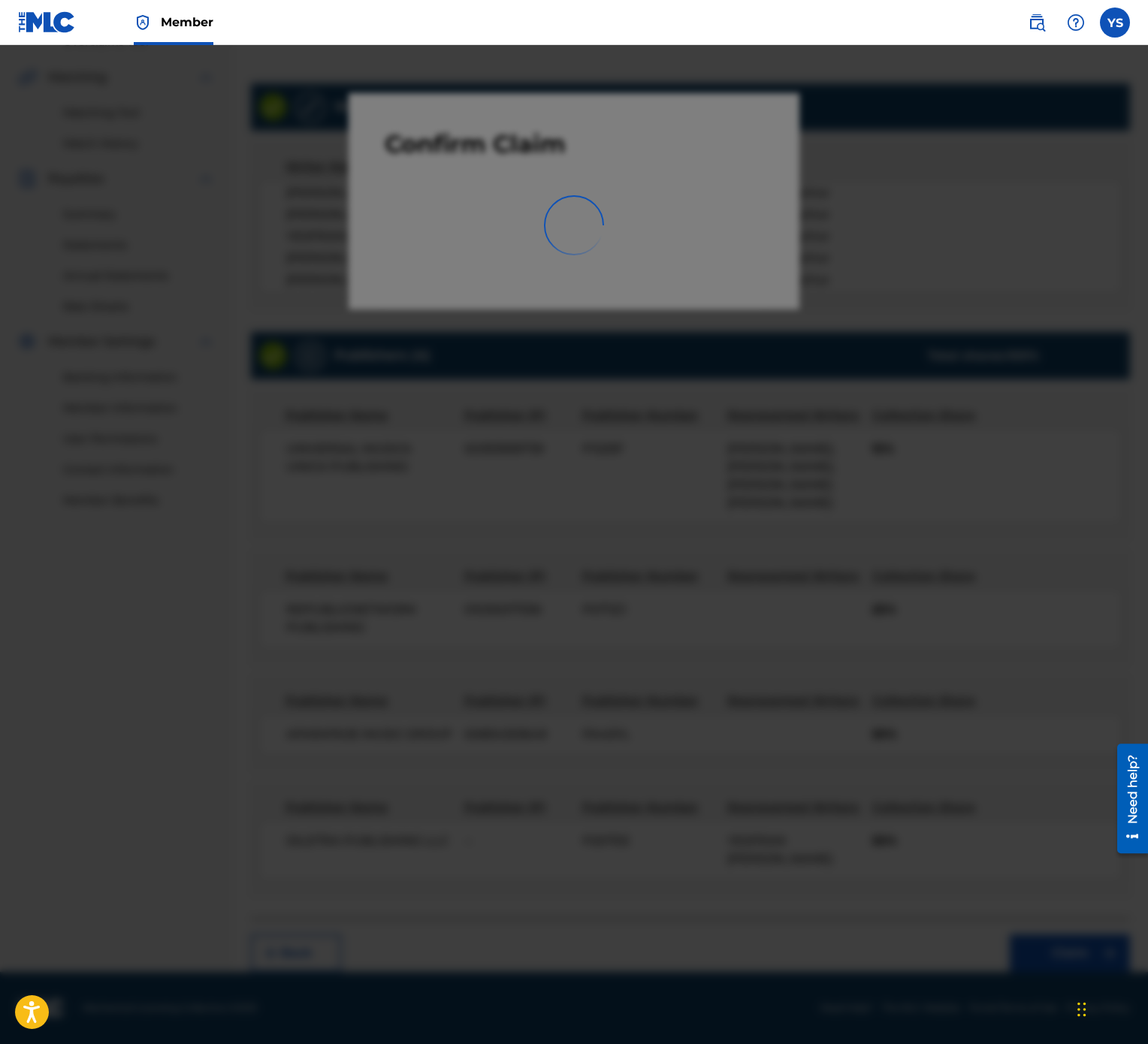
scroll to position [0, 0]
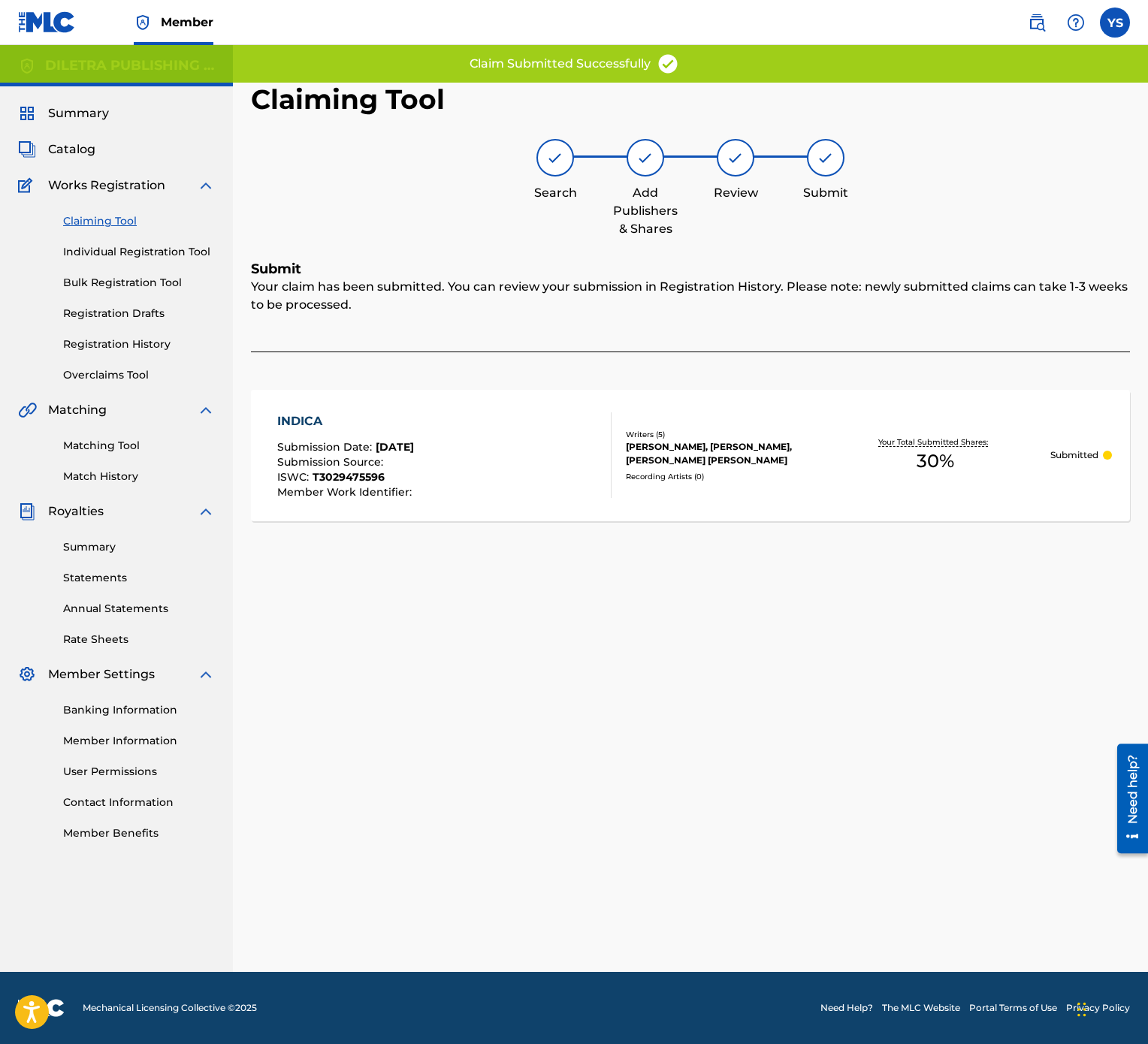
click at [115, 225] on link "Claiming Tool" at bounding box center [138, 221] width 152 height 15
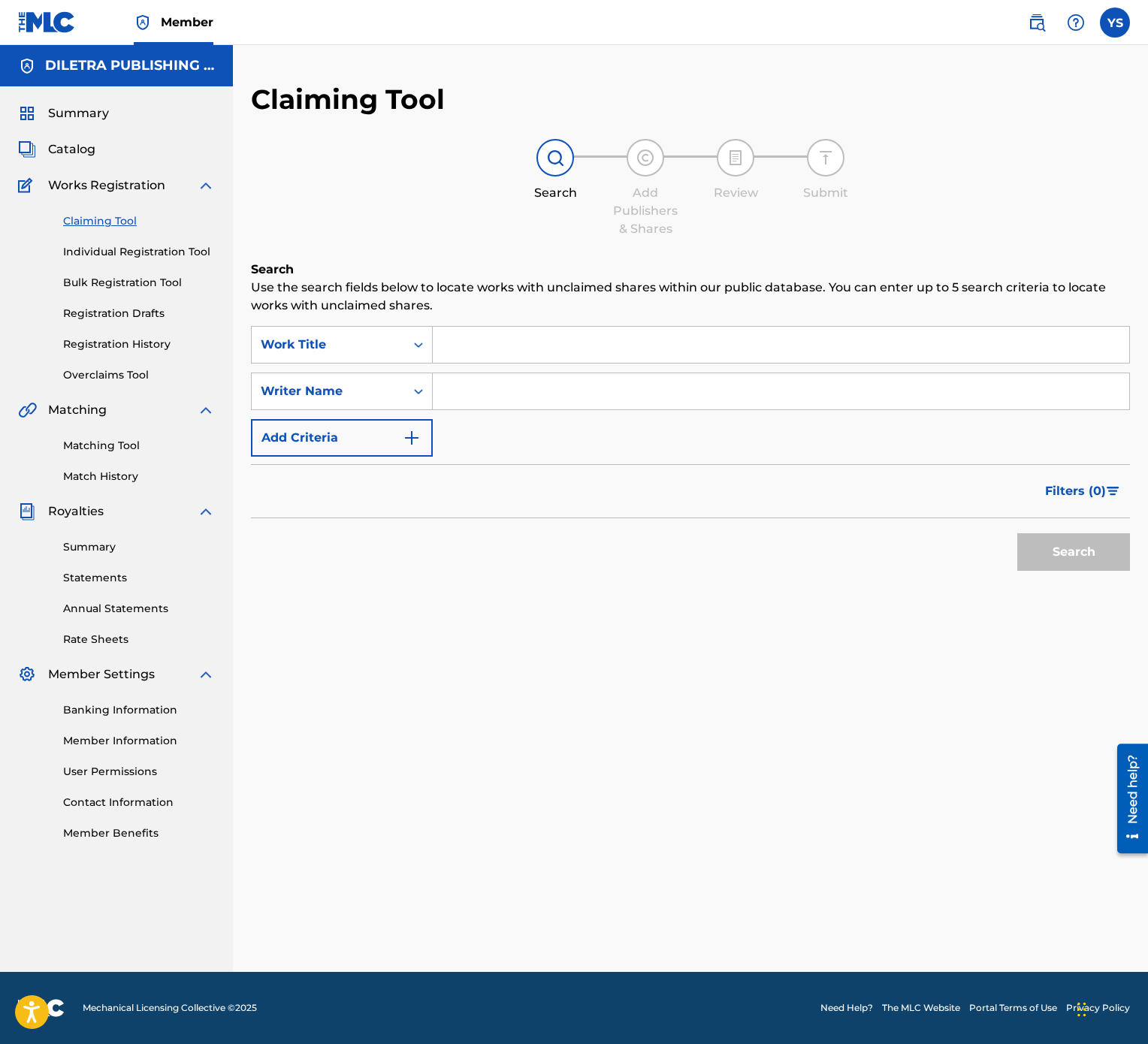
click at [493, 348] on input "Search Form" at bounding box center [781, 345] width 697 height 36
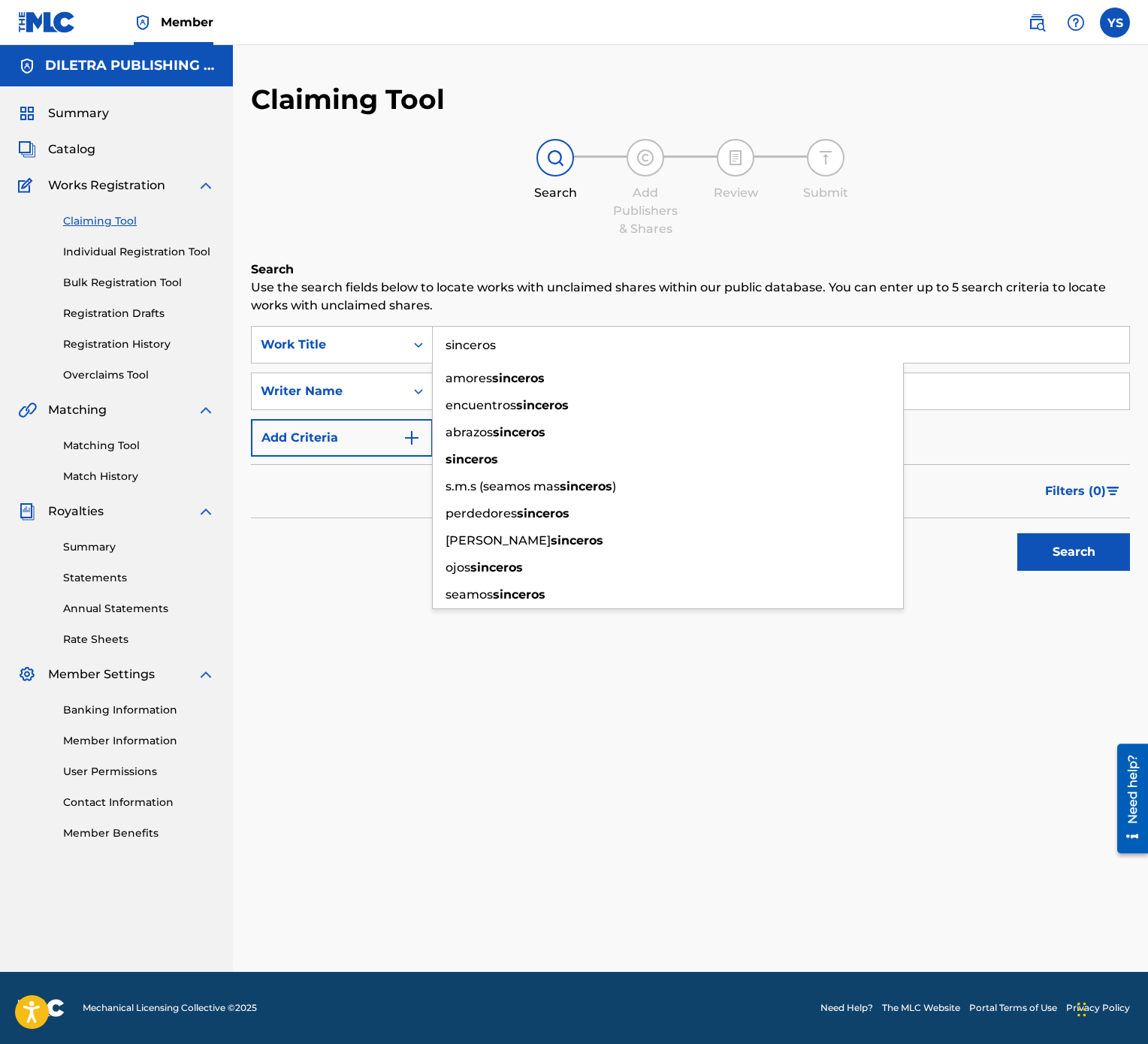
type input "sinceros"
click at [628, 521] on div "Claiming Tool Search Add Publishers & Shares Review Submit Search Use the searc…" at bounding box center [690, 527] width 915 height 890
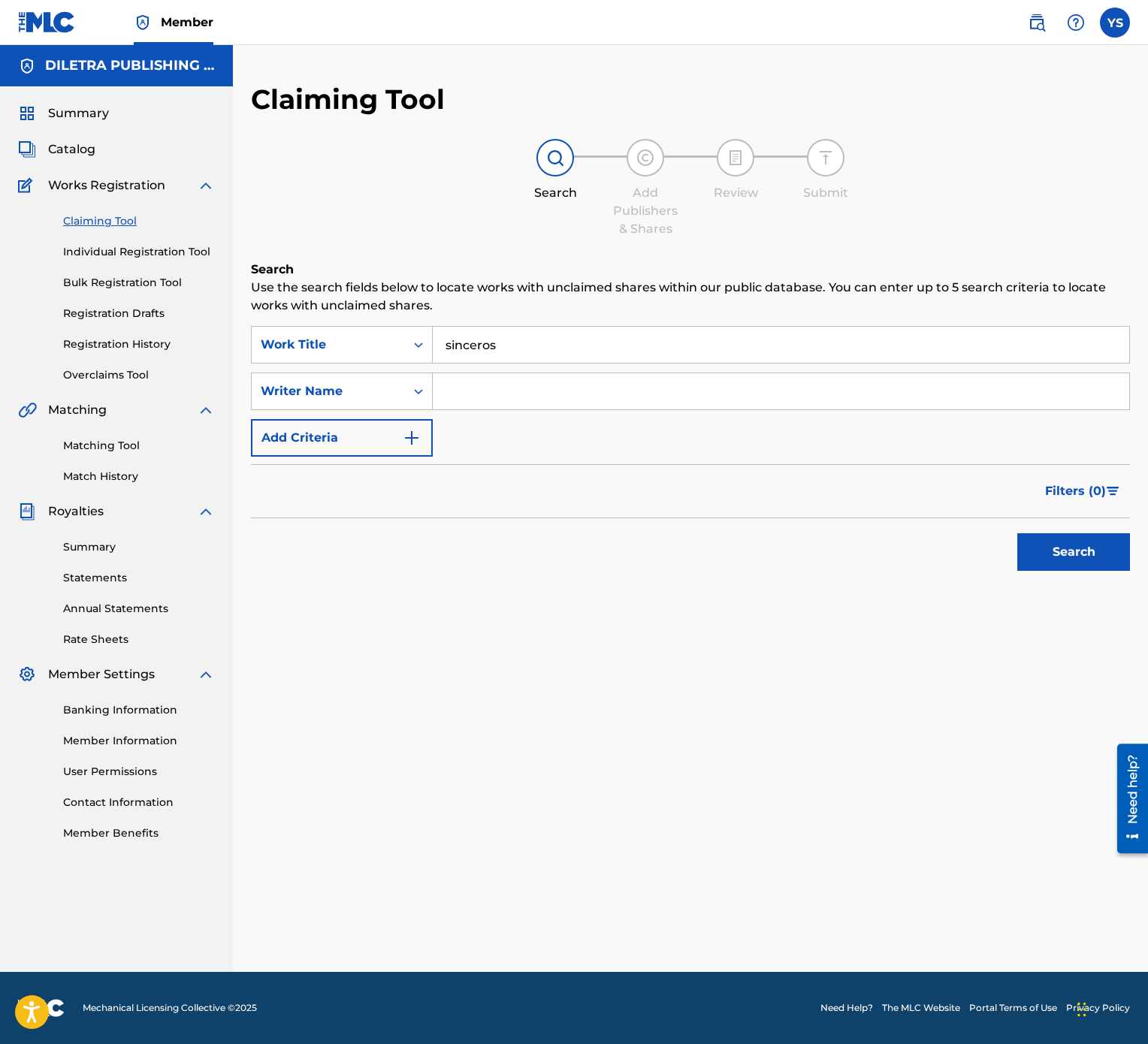
click at [535, 396] on input "Search Form" at bounding box center [781, 391] width 697 height 36
type input "[PERSON_NAME]"
click at [1066, 521] on button "Search" at bounding box center [1074, 551] width 113 height 37
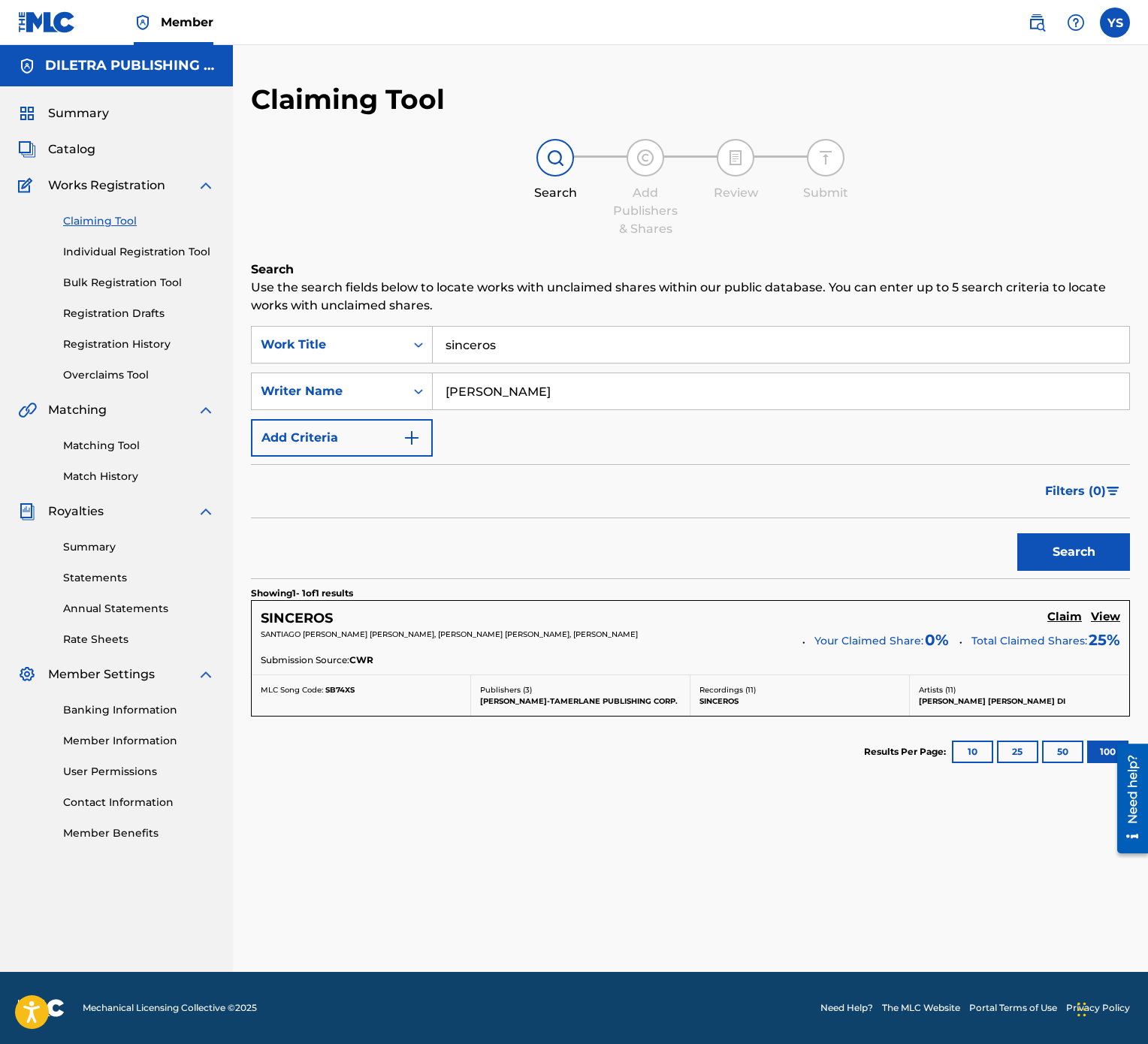
click at [1058, 521] on h5 "Claim" at bounding box center [1064, 617] width 35 height 15
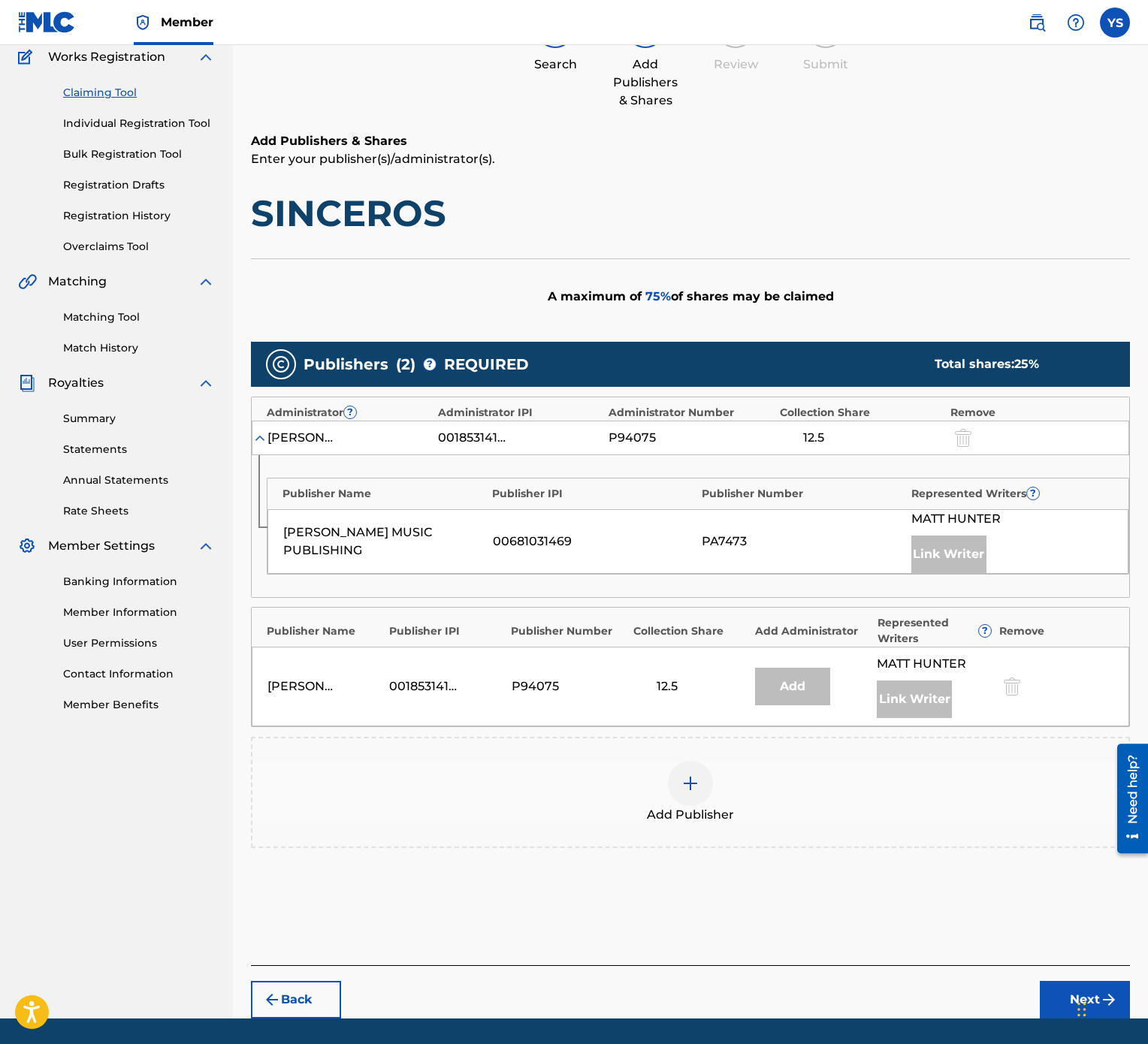
scroll to position [181, 0]
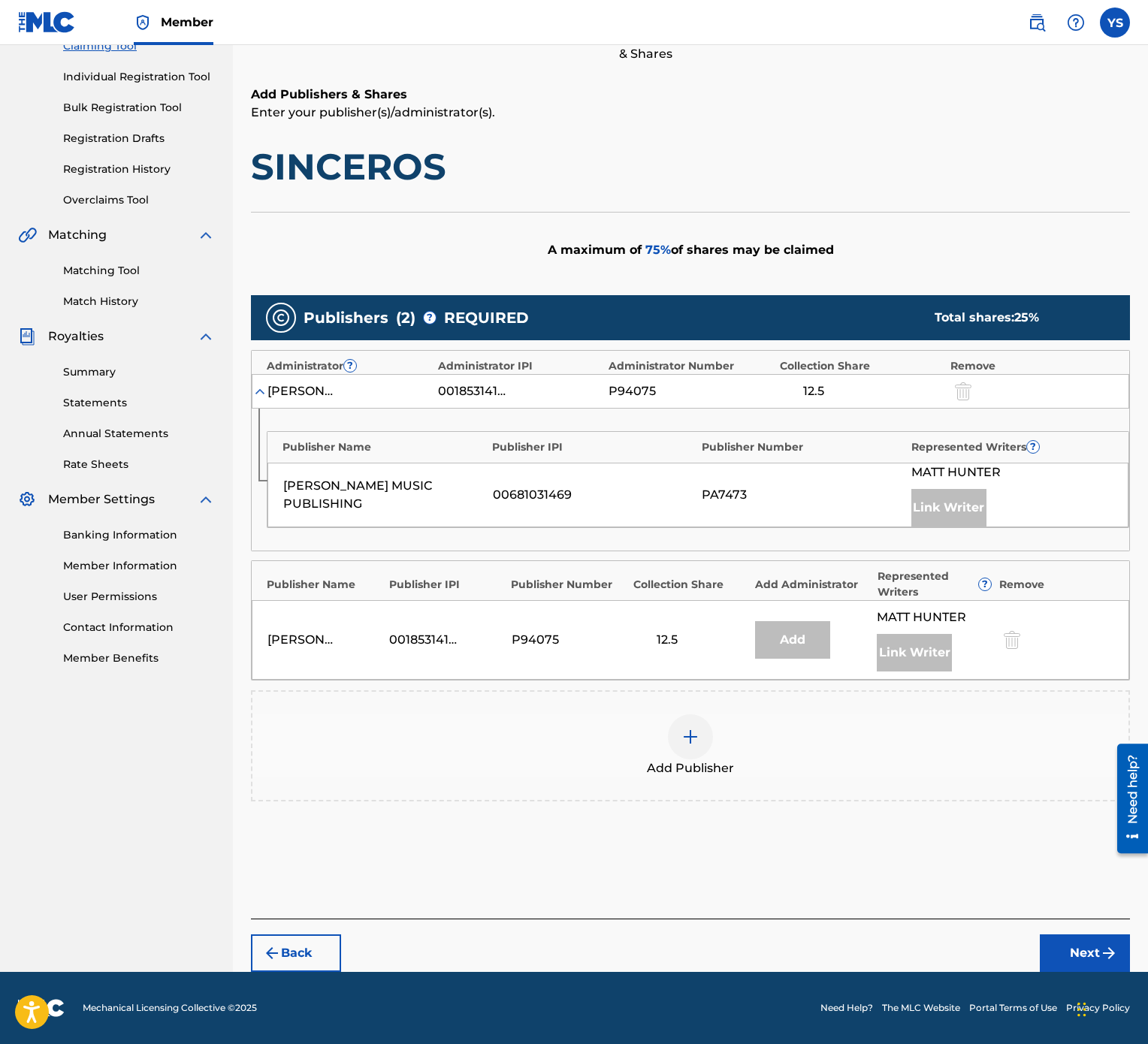
click at [677, 521] on div at bounding box center [690, 737] width 45 height 45
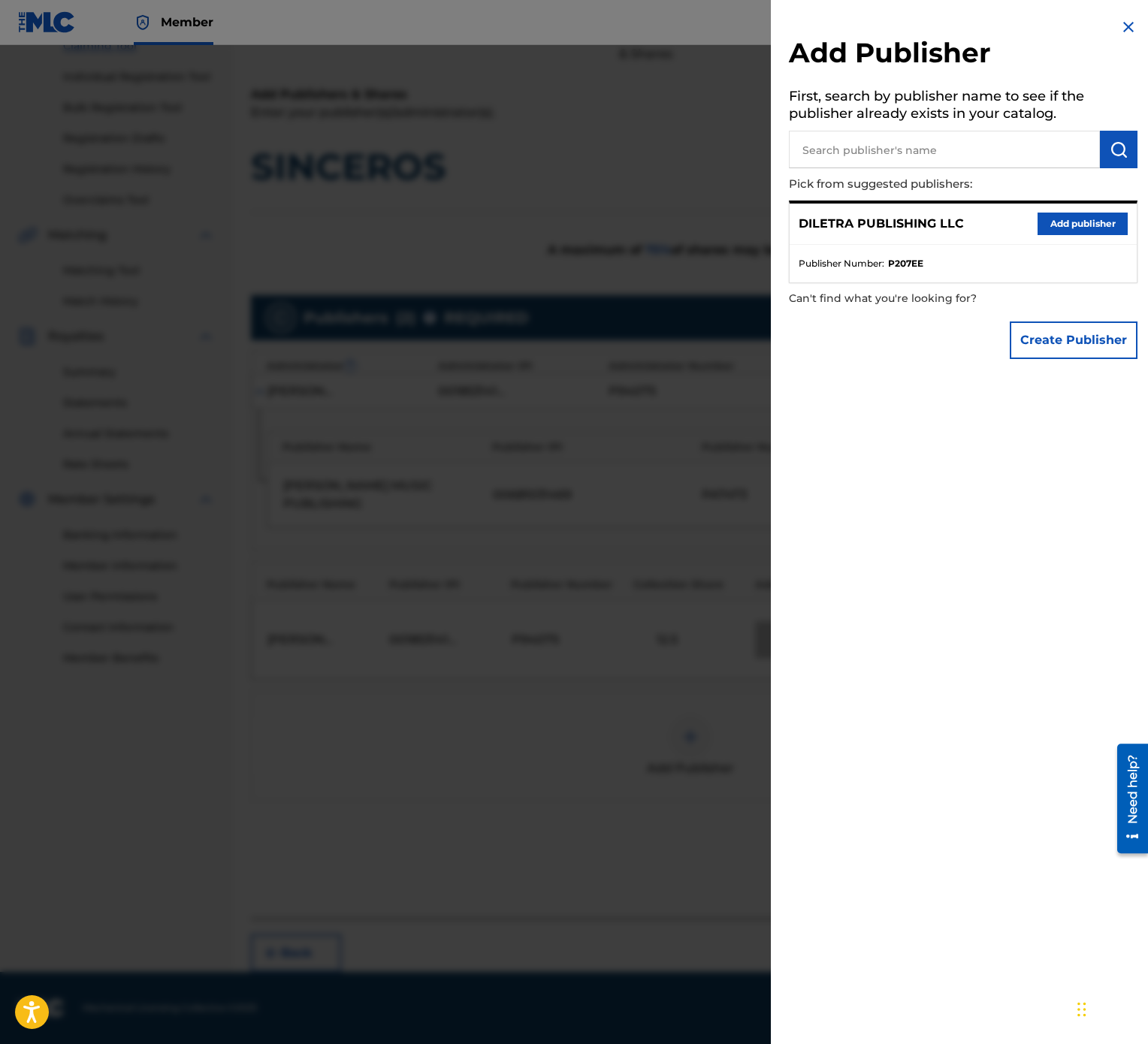
click at [1046, 213] on button "Add publisher" at bounding box center [1083, 223] width 90 height 23
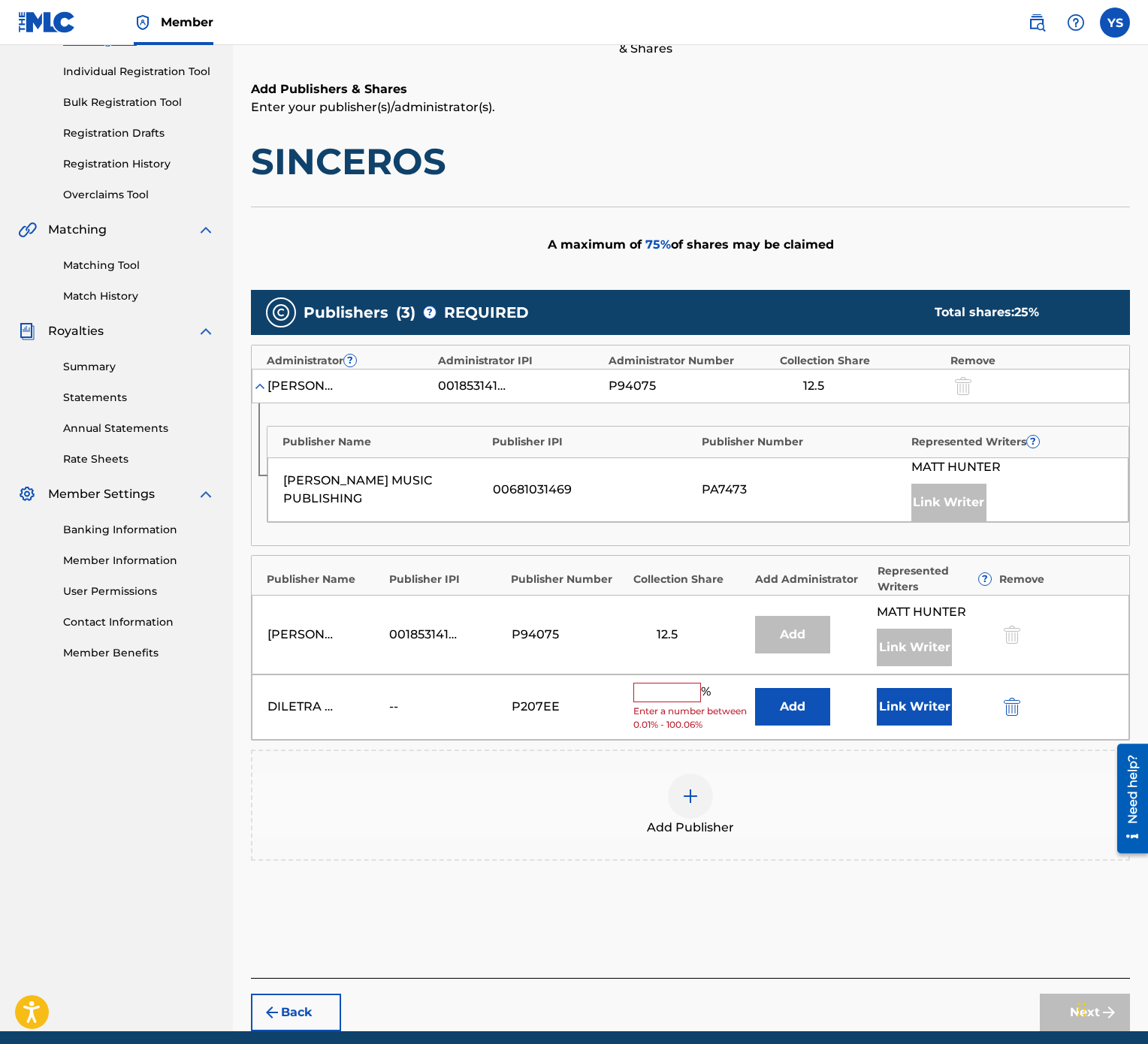
click at [661, 521] on input "text" at bounding box center [667, 693] width 67 height 20
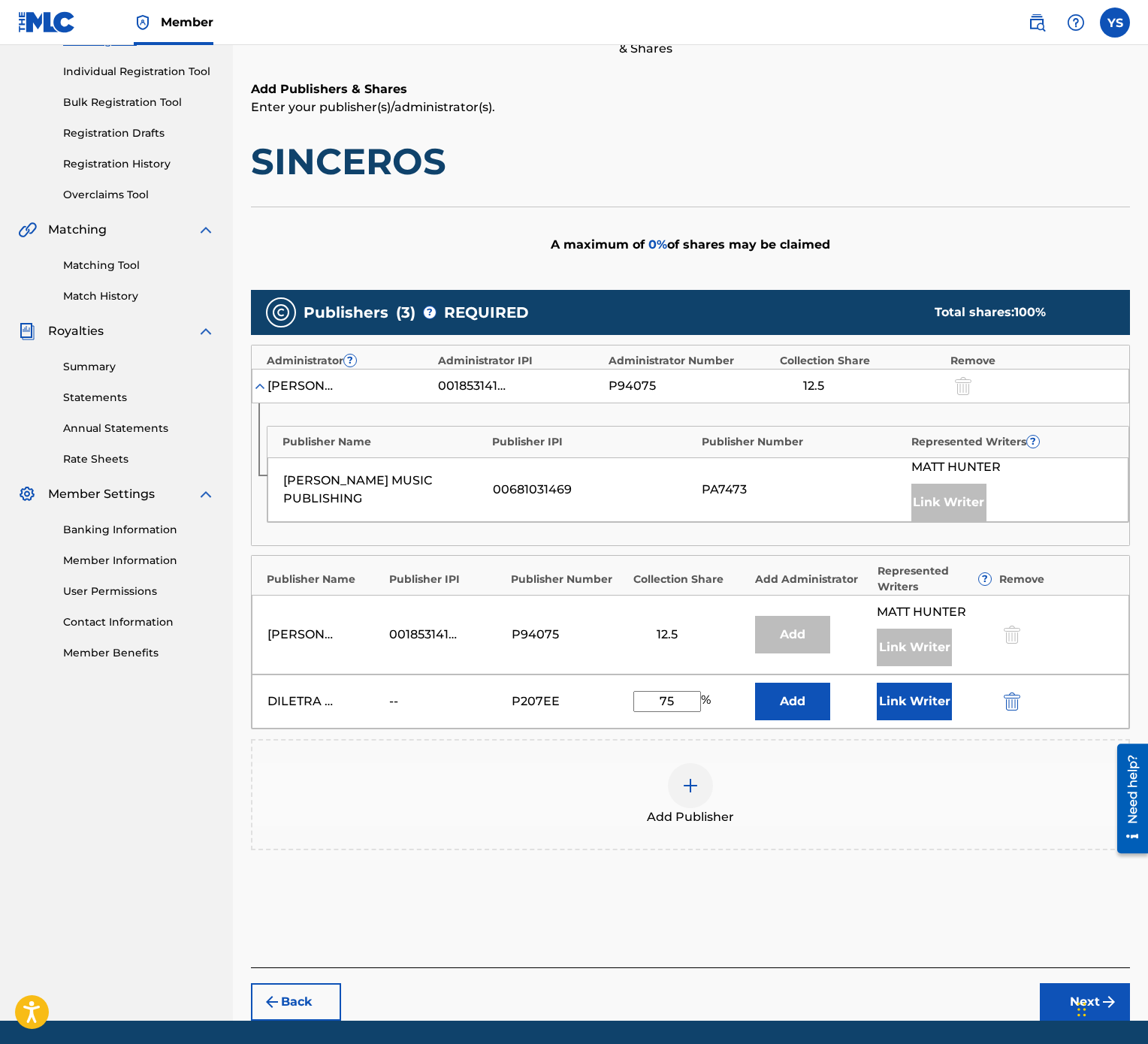
type input "75"
click at [942, 521] on button "Link Writer" at bounding box center [914, 701] width 75 height 37
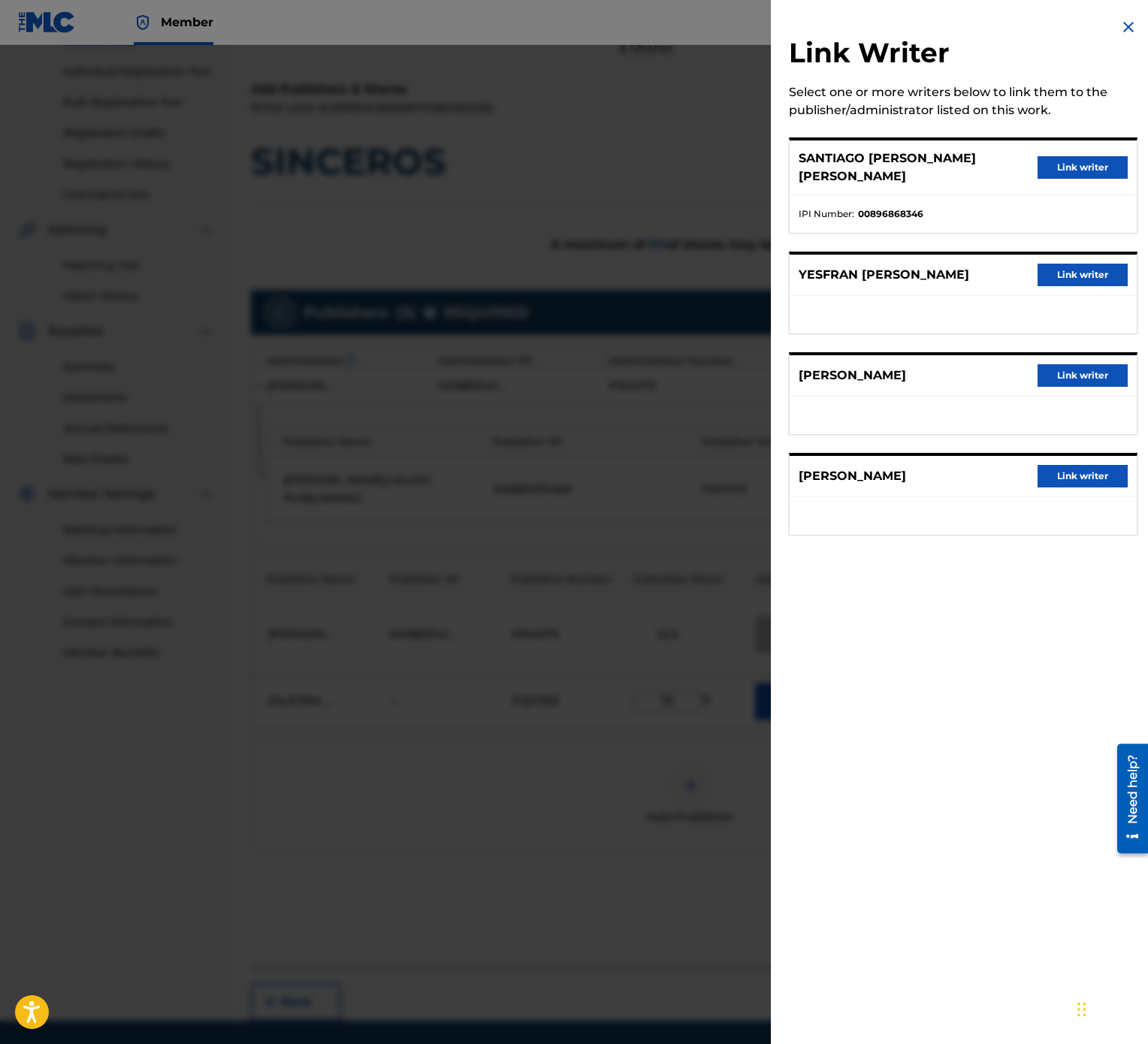
click at [1073, 268] on button "Link writer" at bounding box center [1083, 274] width 90 height 23
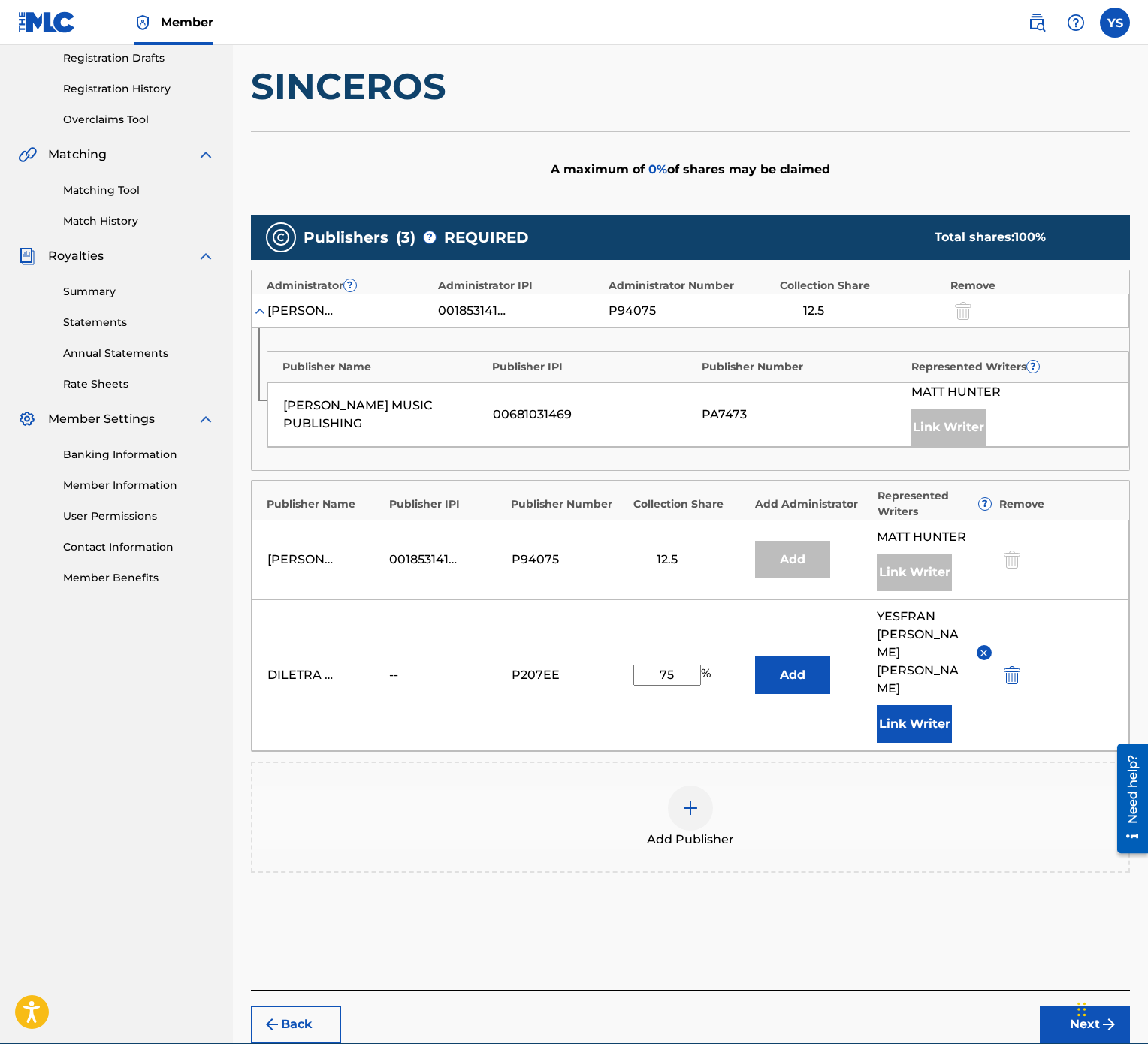
scroll to position [297, 0]
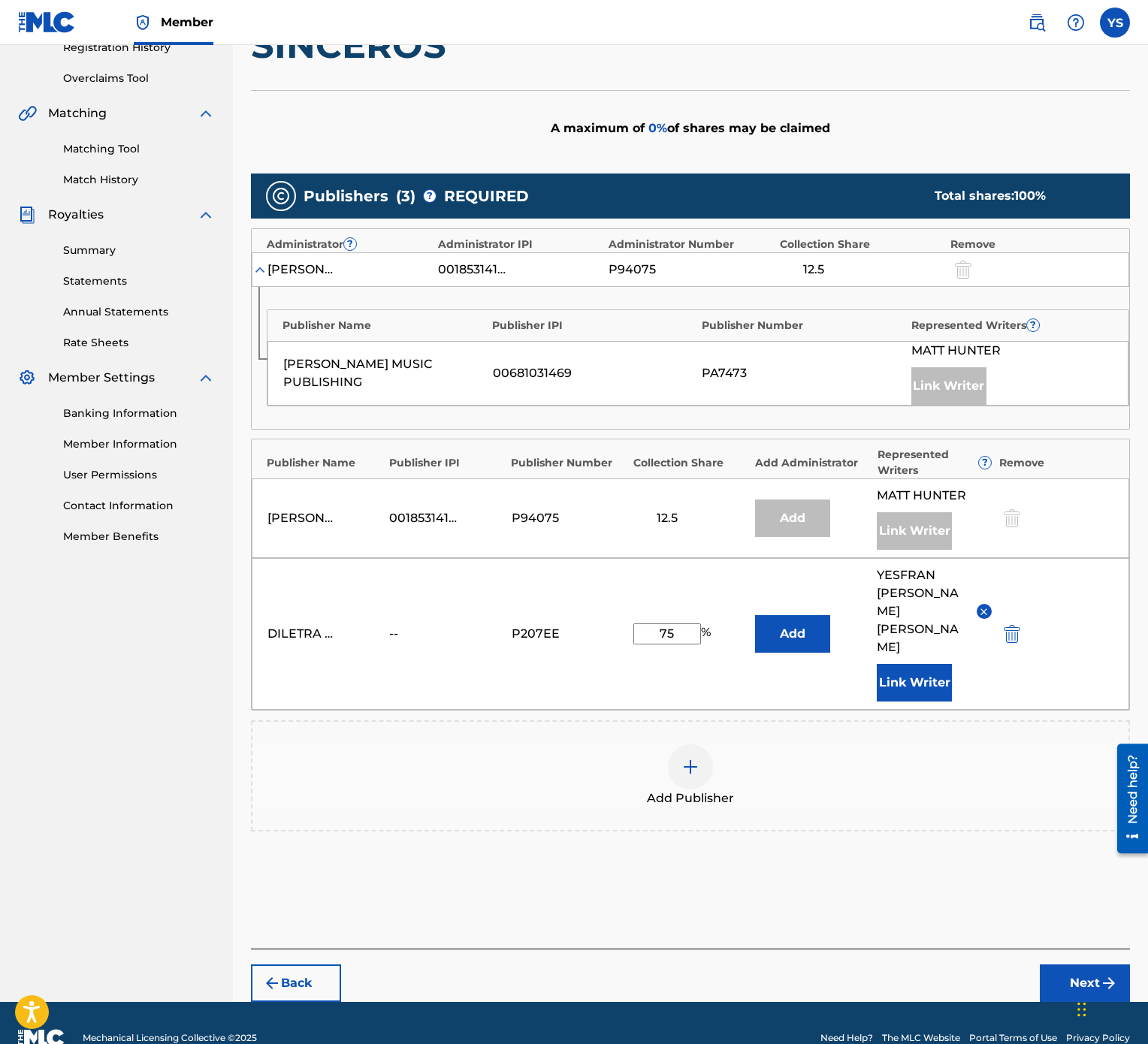
click at [1084, 521] on button "Next" at bounding box center [1084, 982] width 90 height 37
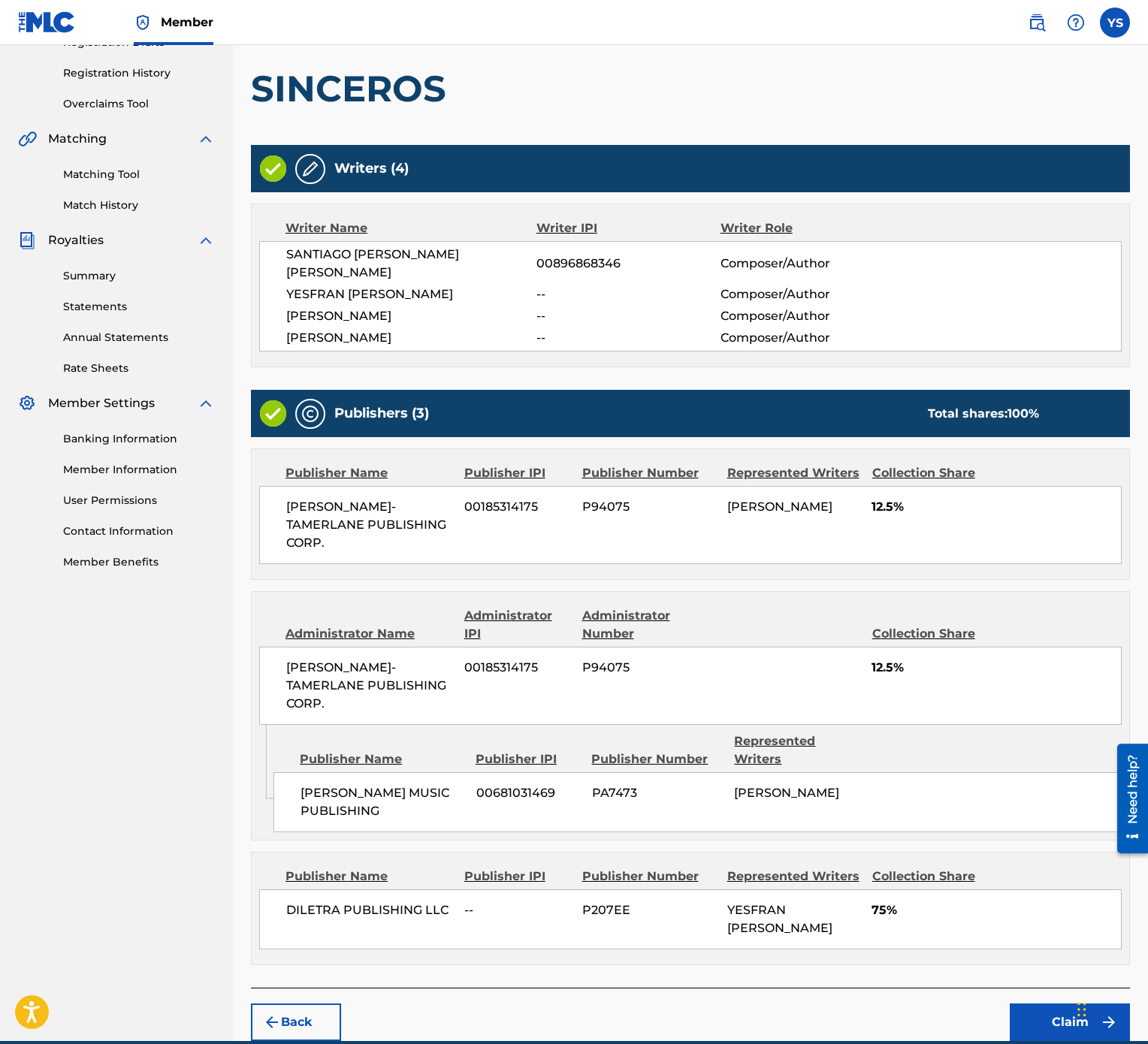
scroll to position [276, 0]
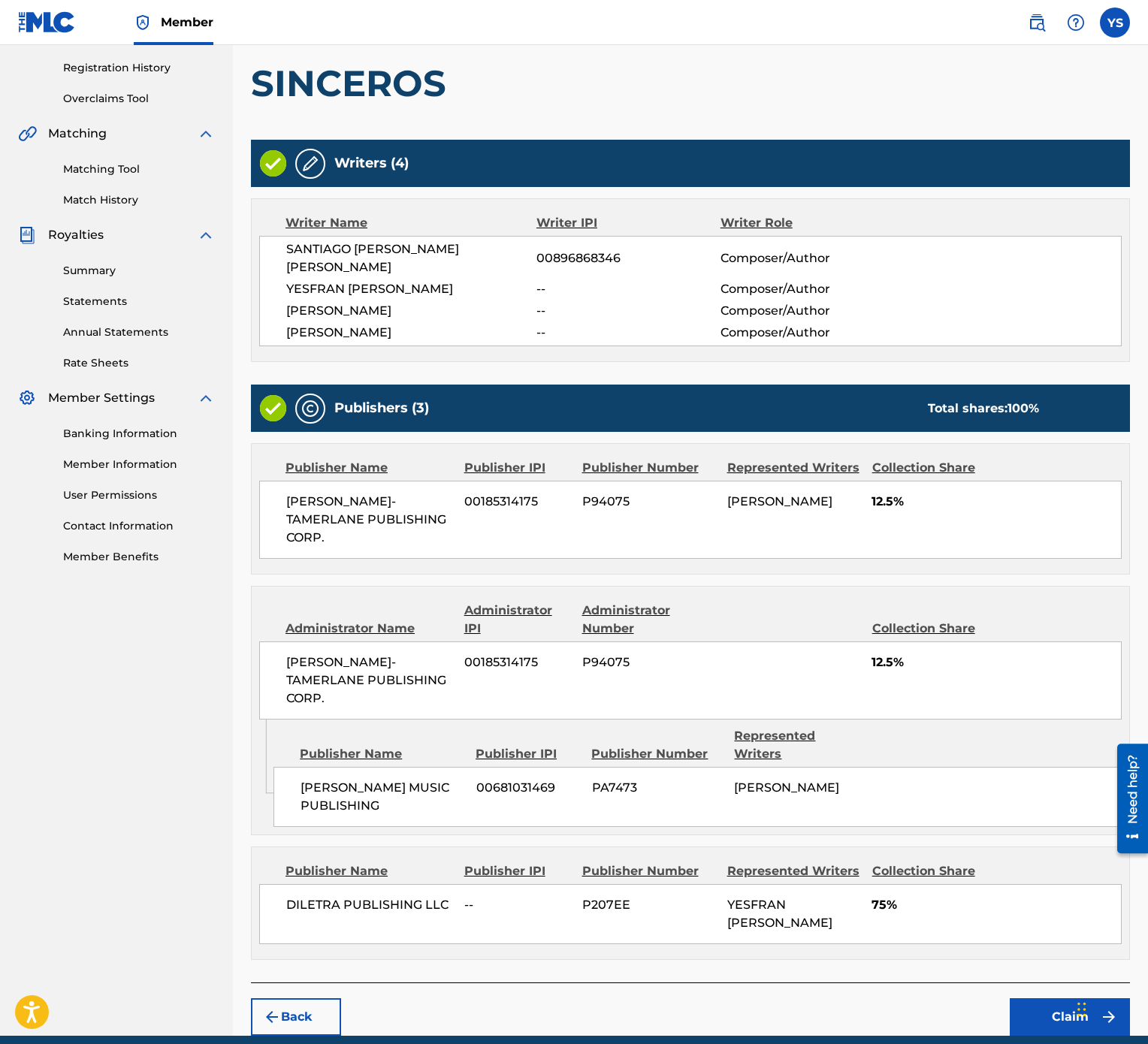
click at [1121, 521] on button "Claim" at bounding box center [1070, 1017] width 120 height 37
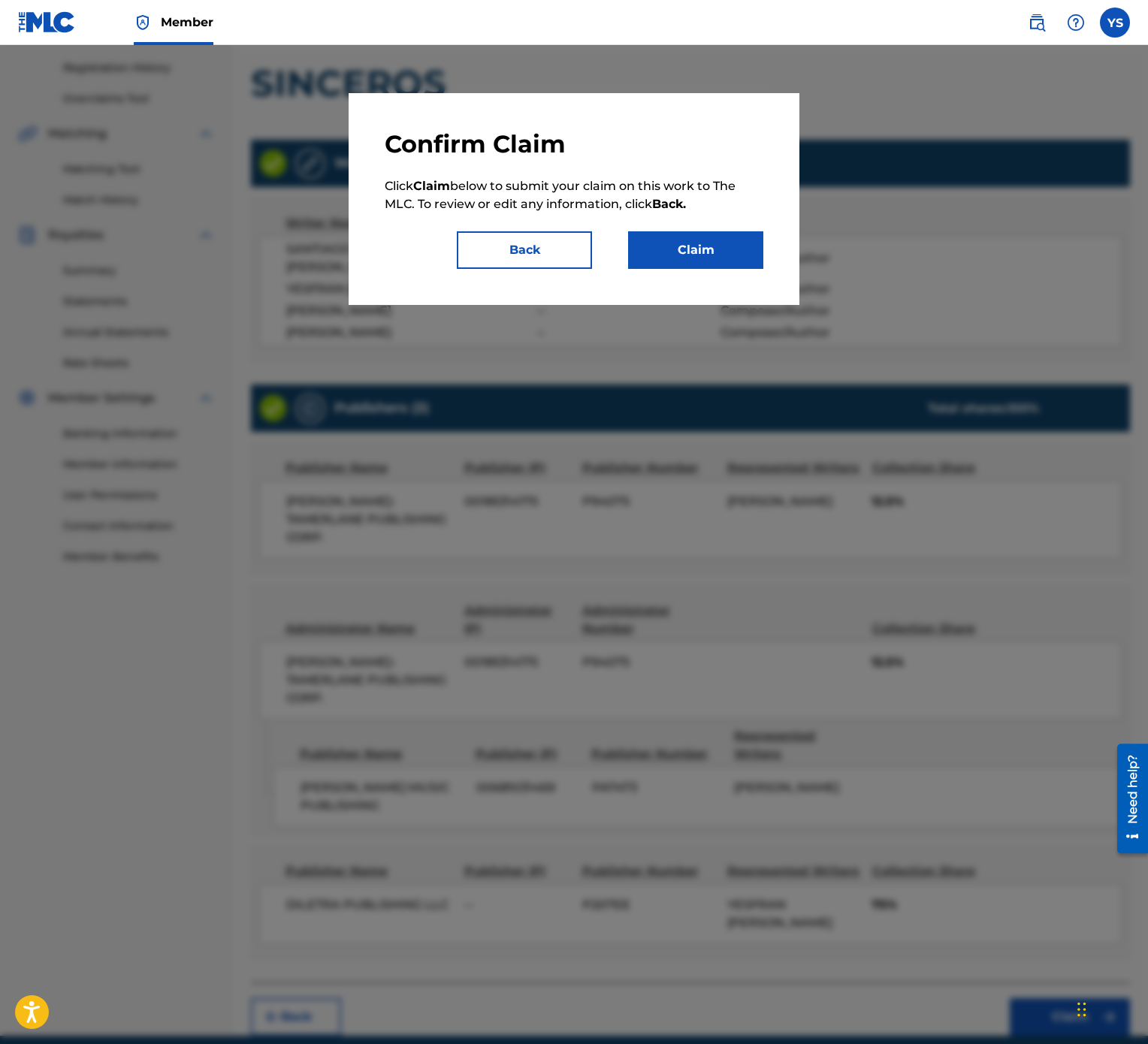
click at [742, 268] on button "Claim" at bounding box center [696, 250] width 135 height 37
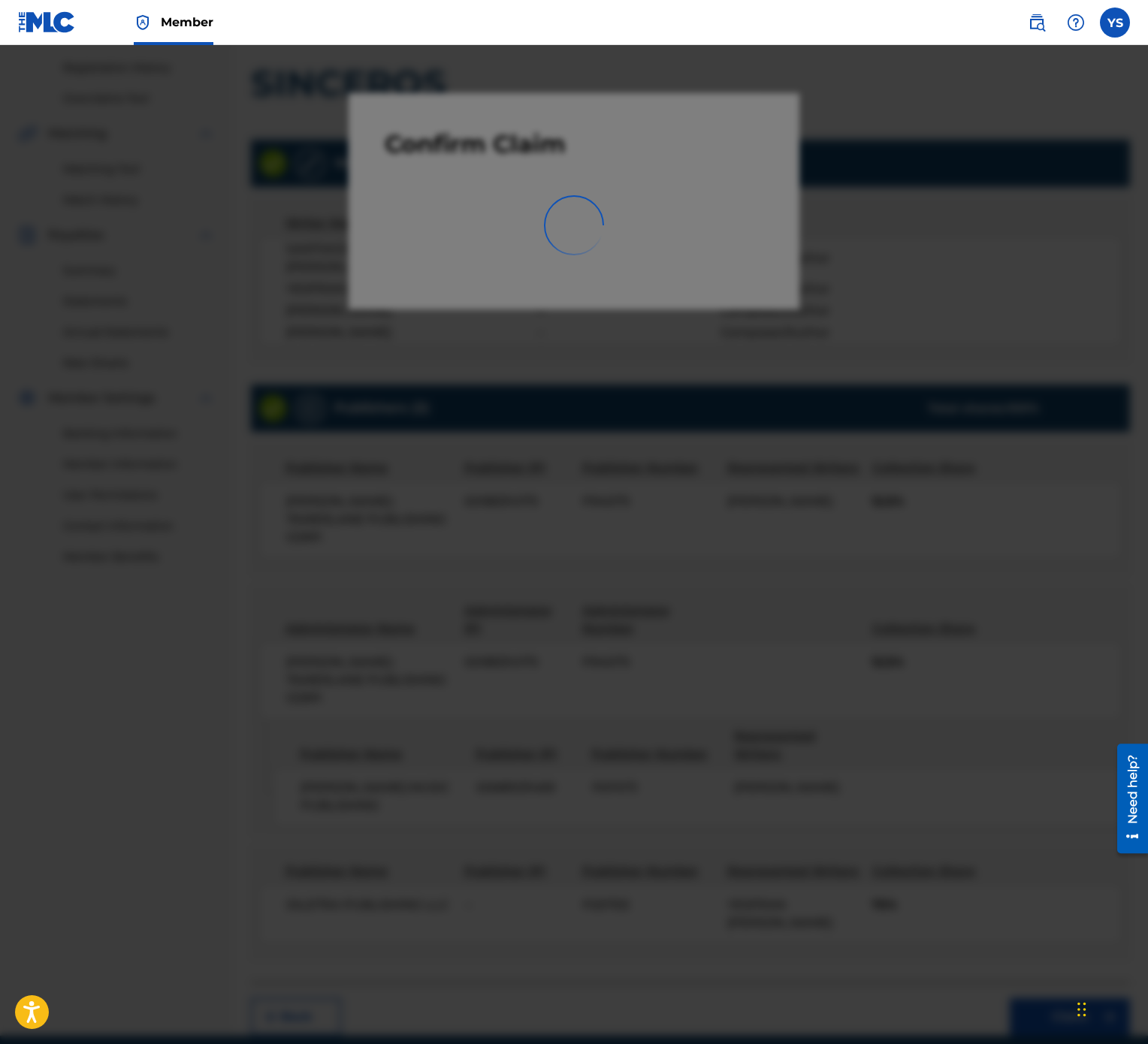
scroll to position [0, 0]
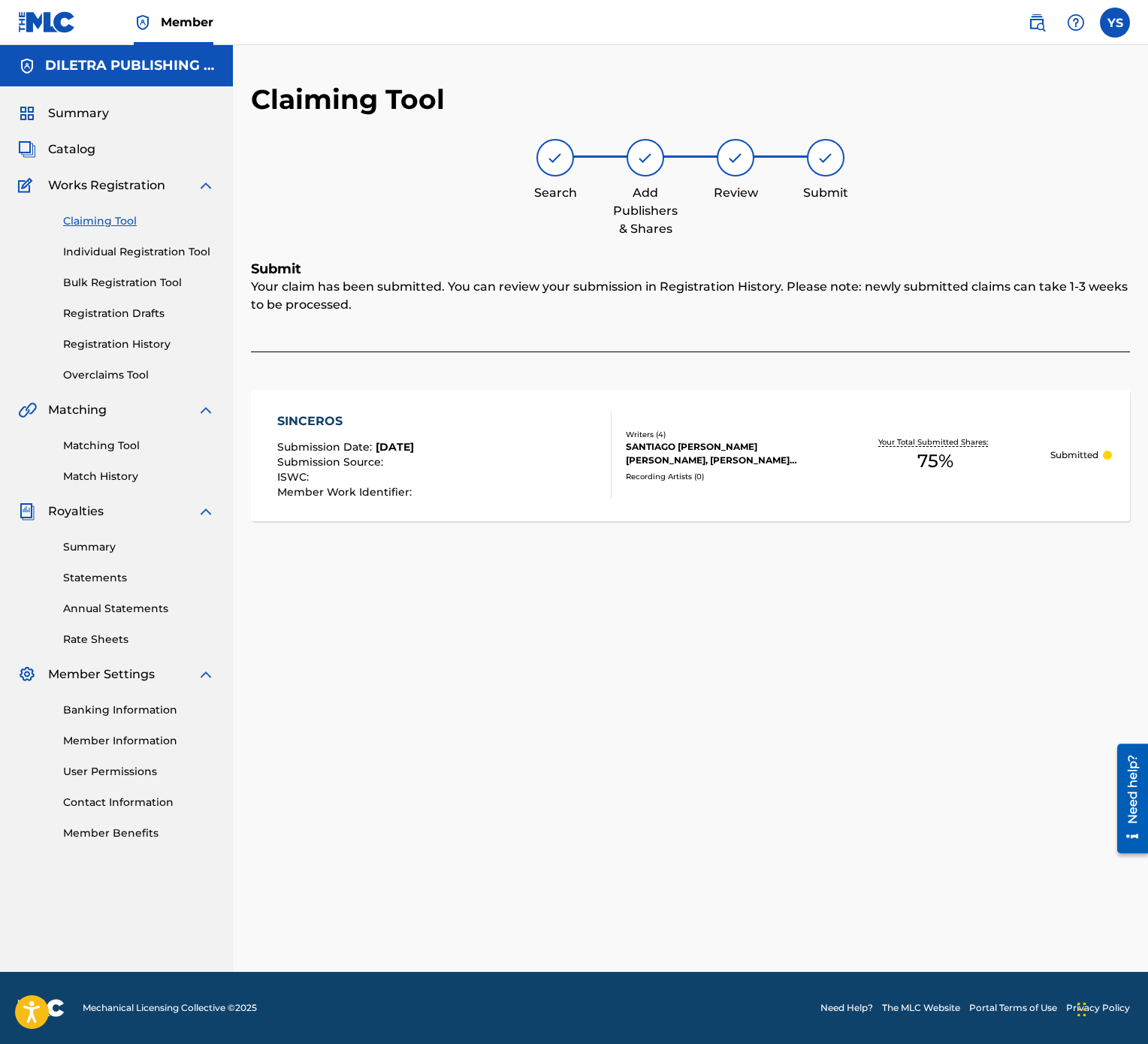
click at [123, 220] on link "Claiming Tool" at bounding box center [138, 221] width 152 height 15
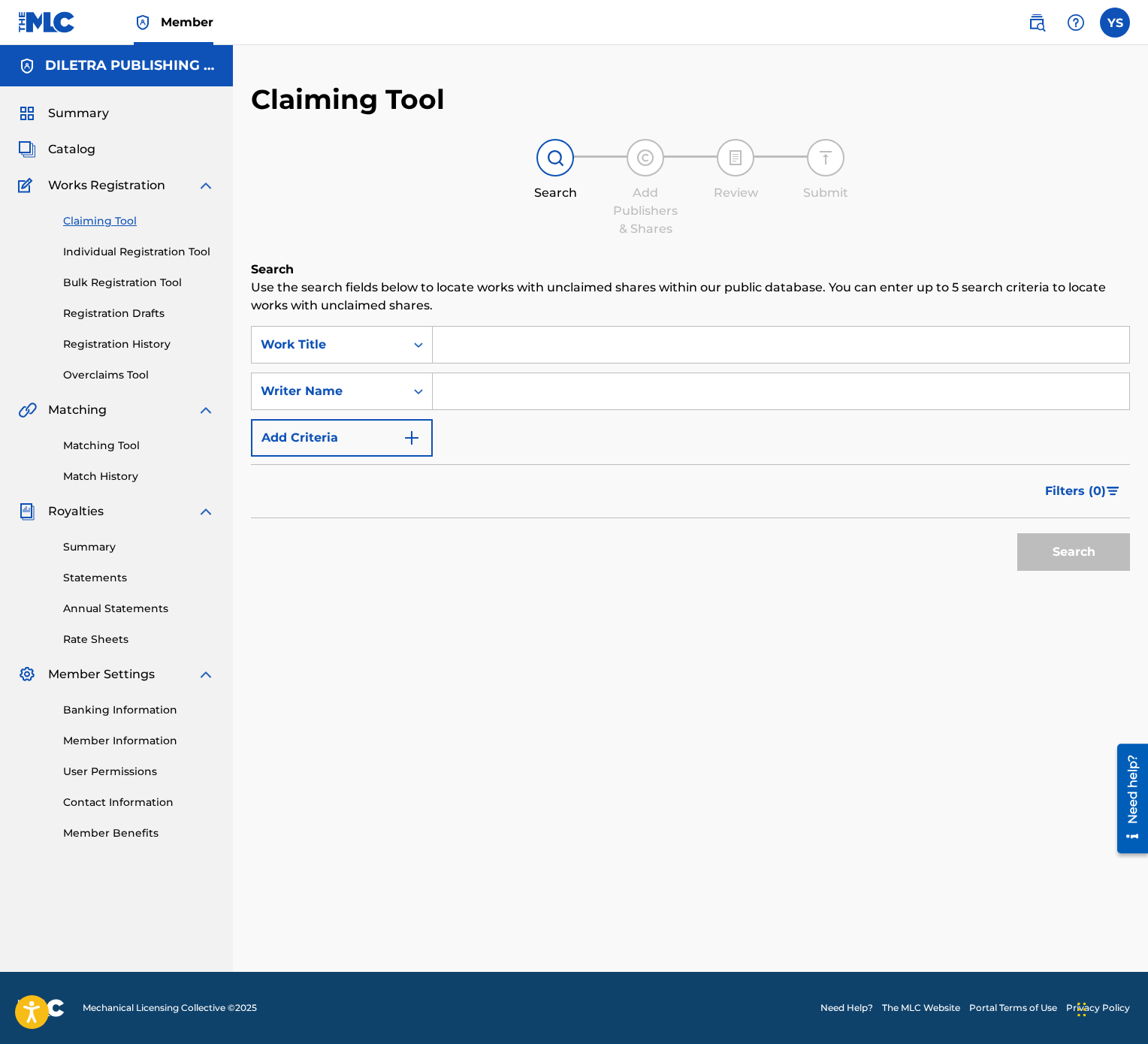
click at [573, 337] on input "Search Form" at bounding box center [781, 345] width 697 height 36
type input "SIGUE SOLA"
click at [636, 521] on div "Search Use the search fields below to locate works with unclaimed shares within…" at bounding box center [690, 457] width 879 height 393
click at [591, 374] on input "Search Form" at bounding box center [781, 391] width 697 height 36
type input "[PERSON_NAME]"
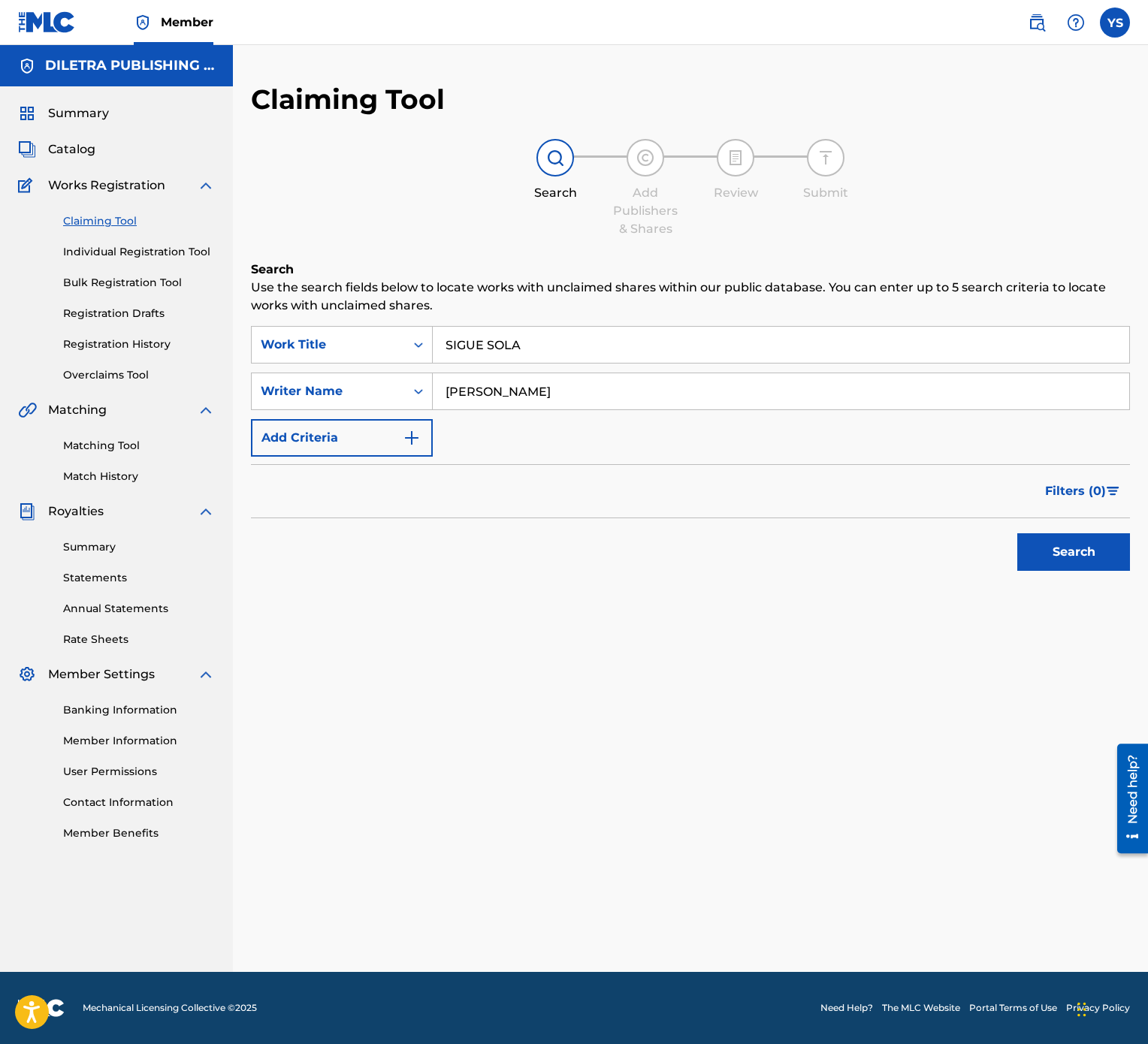
click at [1093, 521] on button "Search" at bounding box center [1074, 551] width 113 height 37
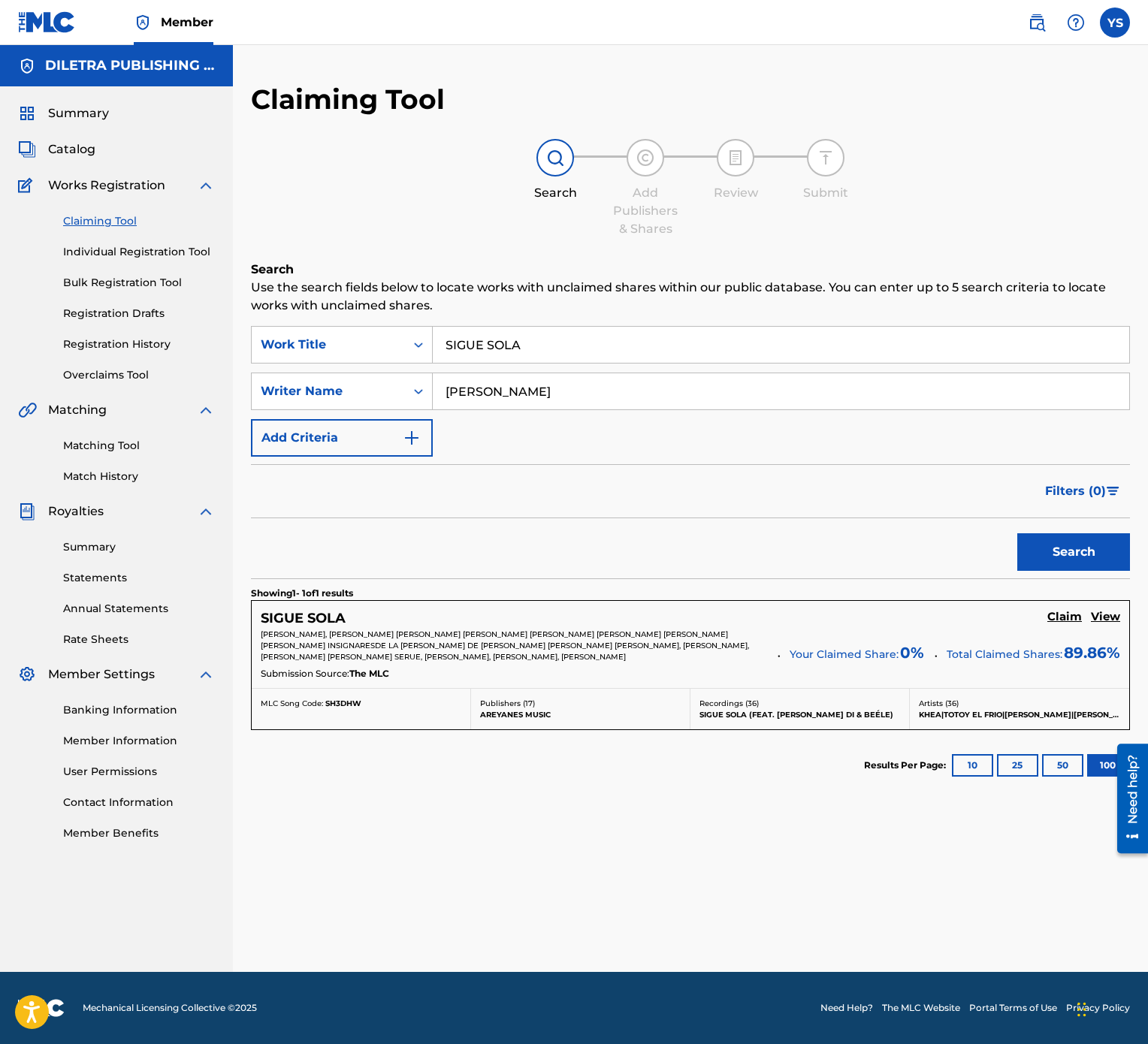
click at [1073, 521] on h5 "Claim" at bounding box center [1064, 617] width 35 height 15
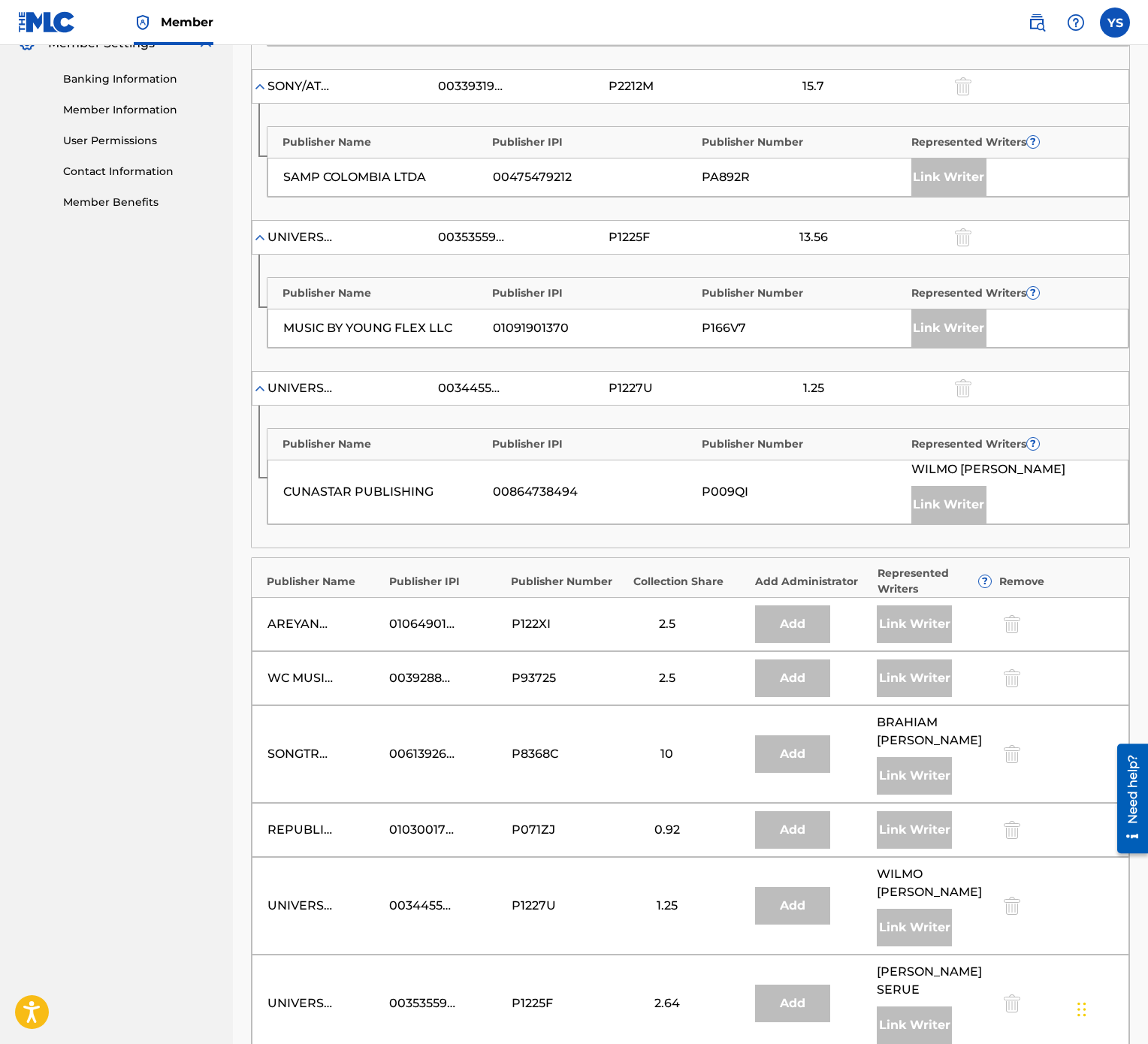
scroll to position [1352, 0]
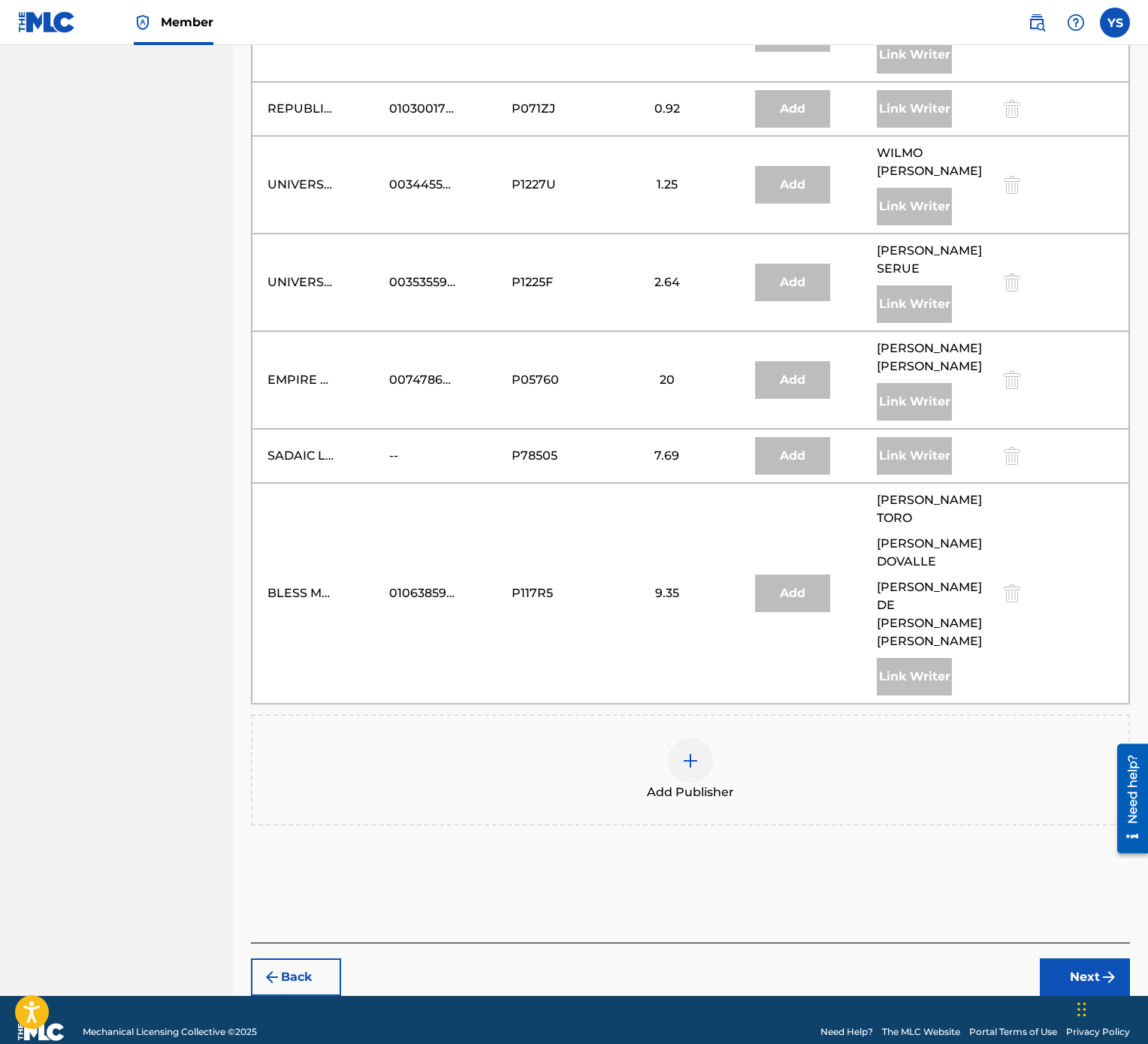
click at [694, 521] on div at bounding box center [690, 761] width 45 height 45
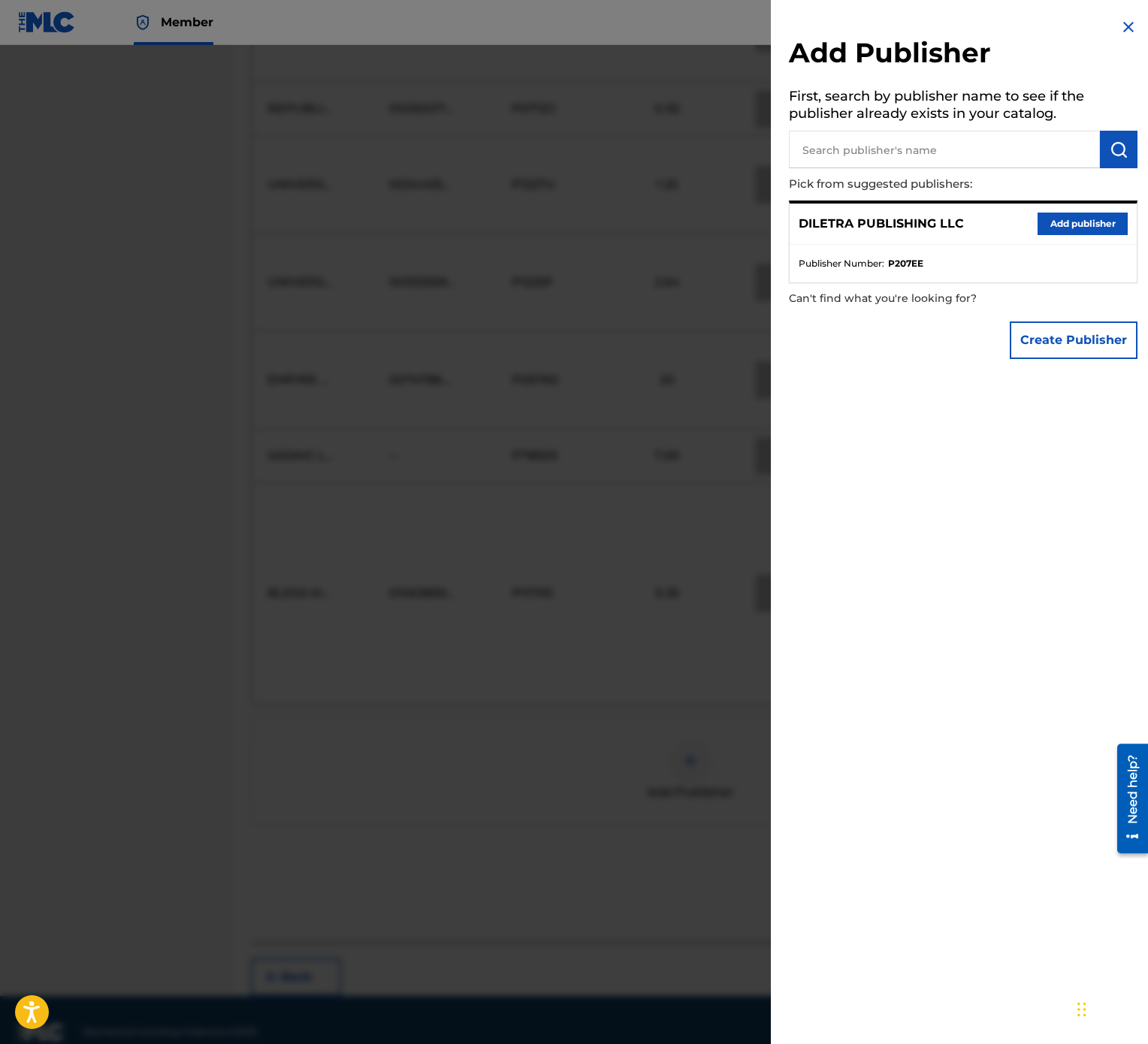
click at [1073, 221] on button "Add publisher" at bounding box center [1083, 223] width 90 height 23
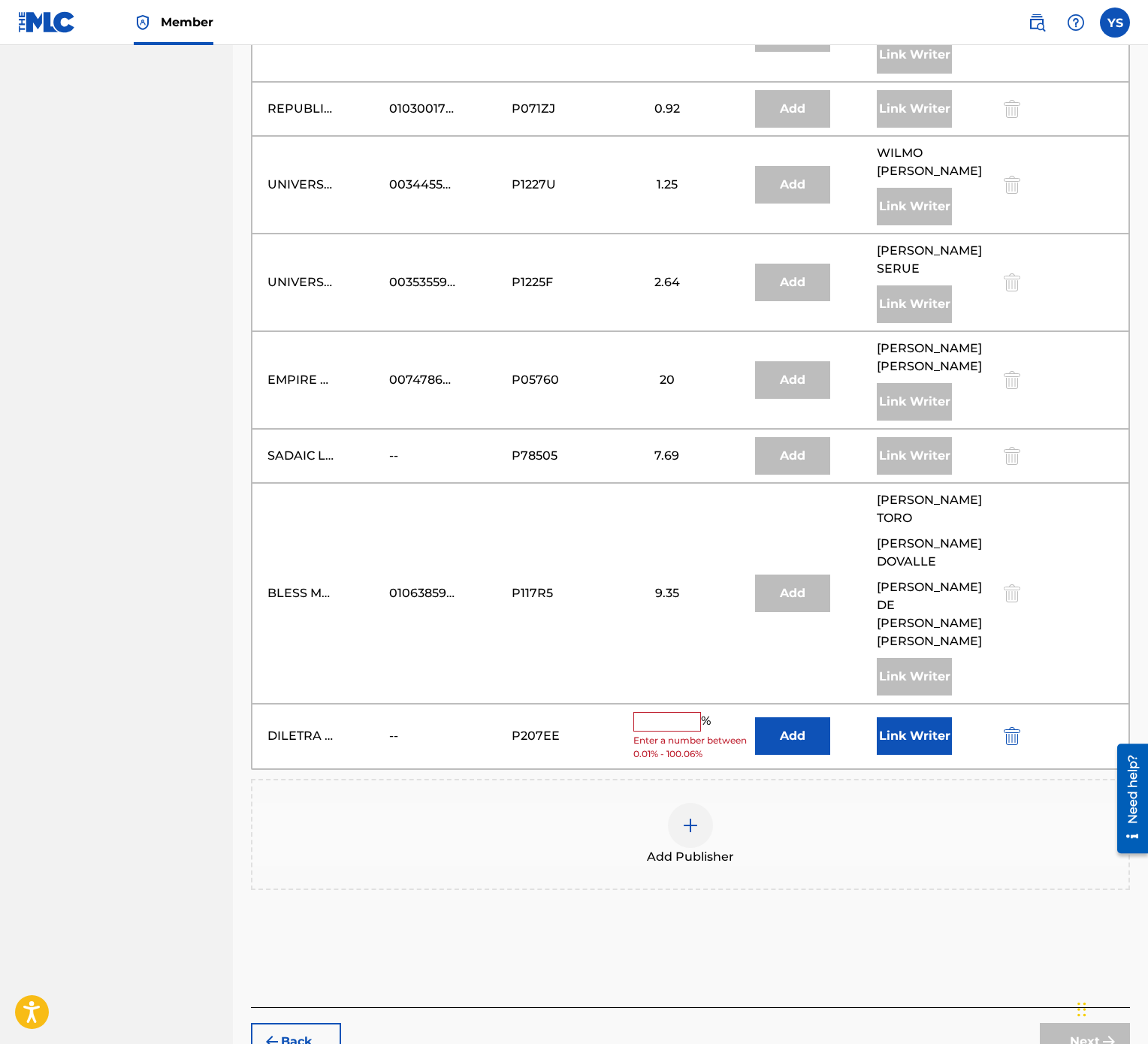
click at [678, 521] on input "text" at bounding box center [667, 722] width 67 height 20
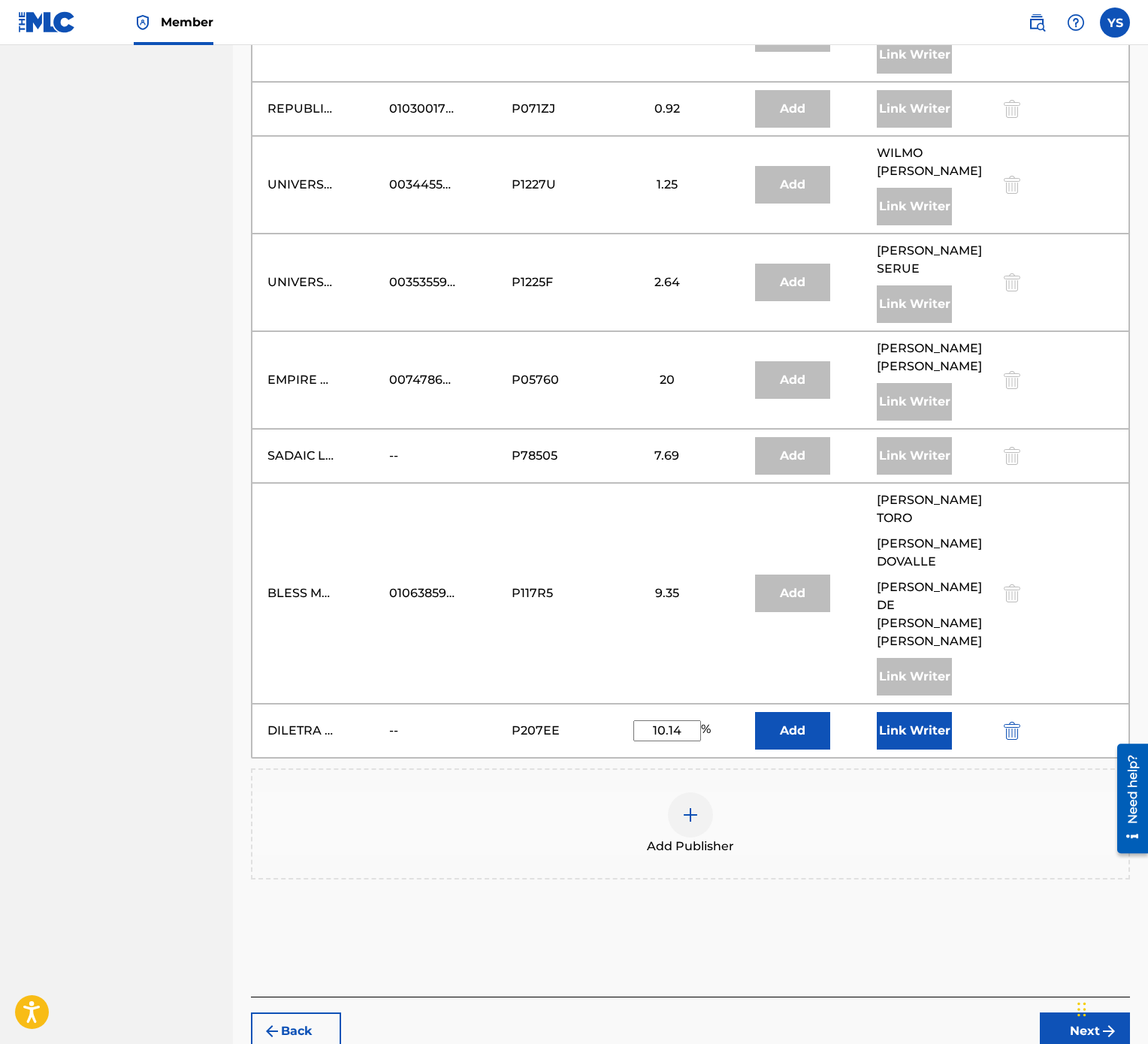
type input "10.14"
click at [903, 521] on button "Link Writer" at bounding box center [914, 730] width 75 height 37
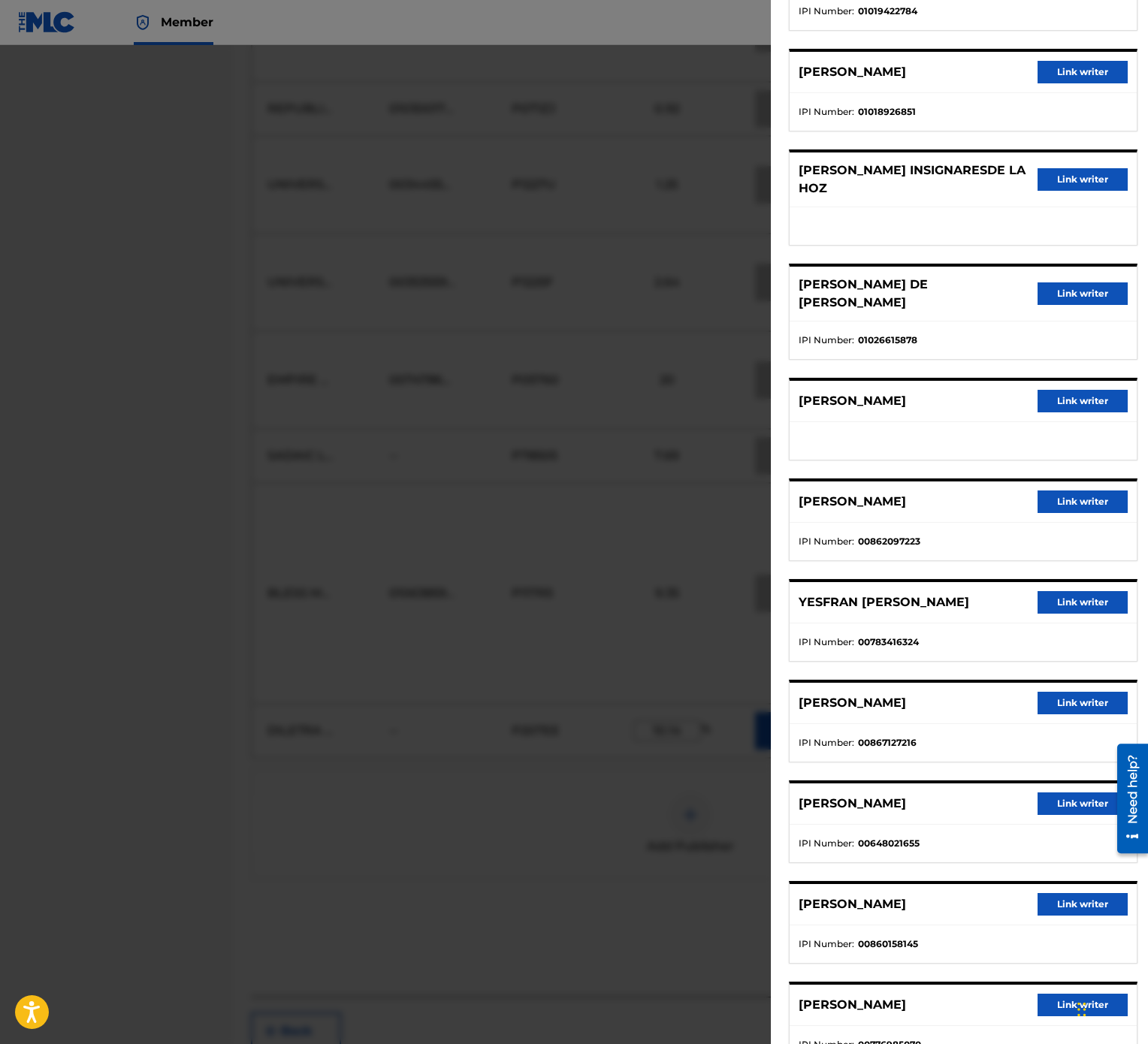
scroll to position [450, 0]
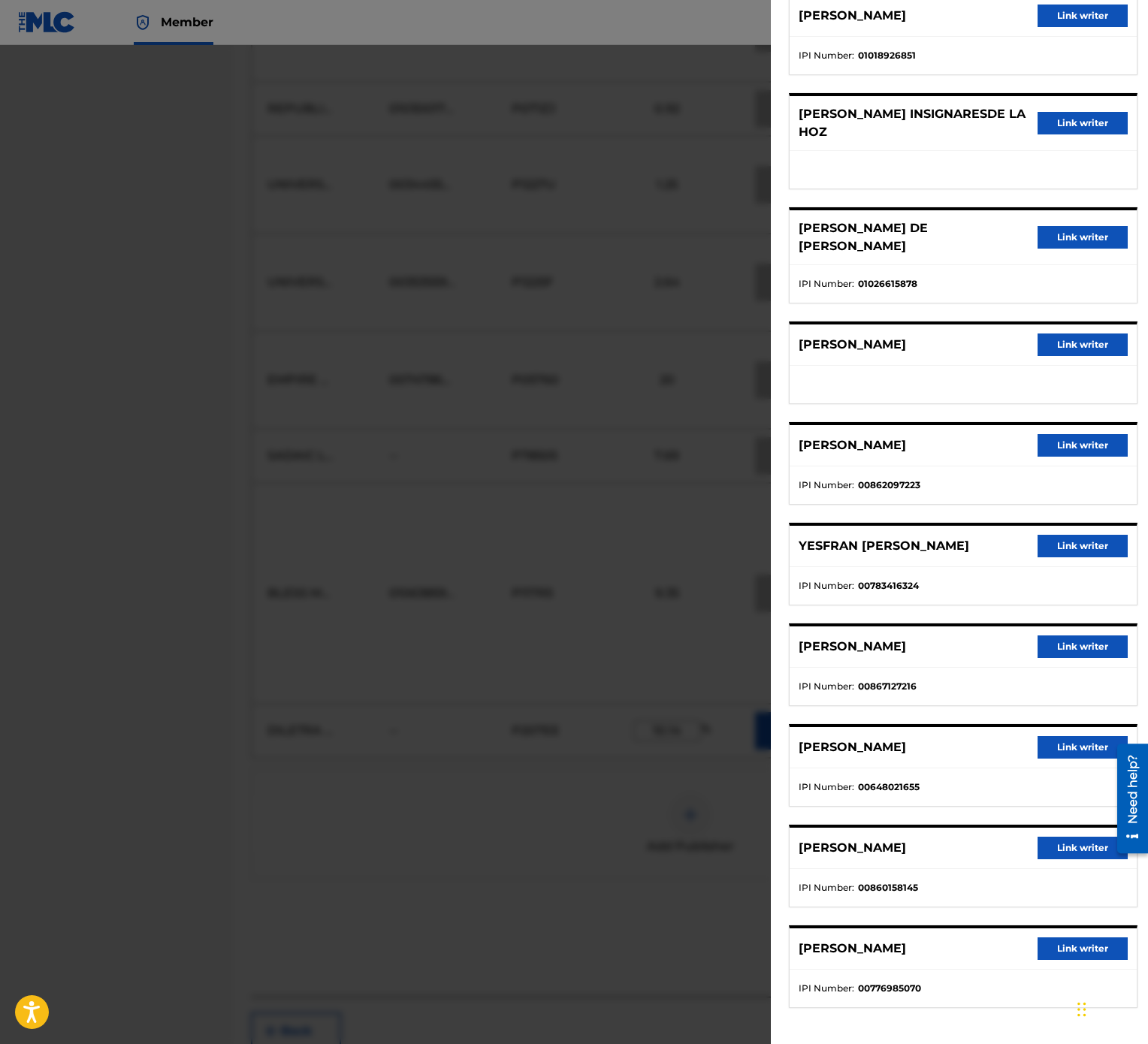
click at [1064, 521] on button "Link writer" at bounding box center [1083, 546] width 90 height 23
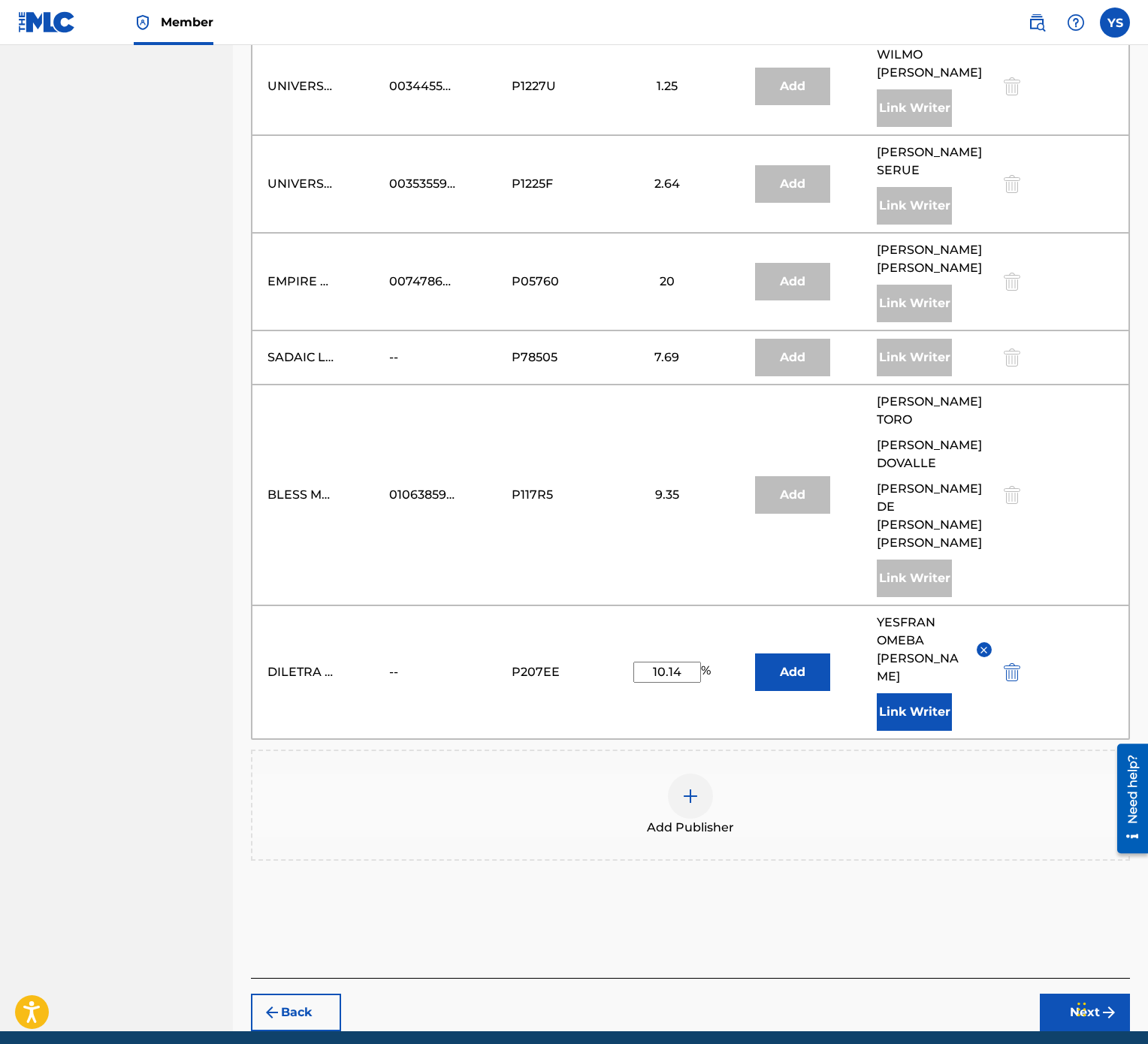
scroll to position [1549, 0]
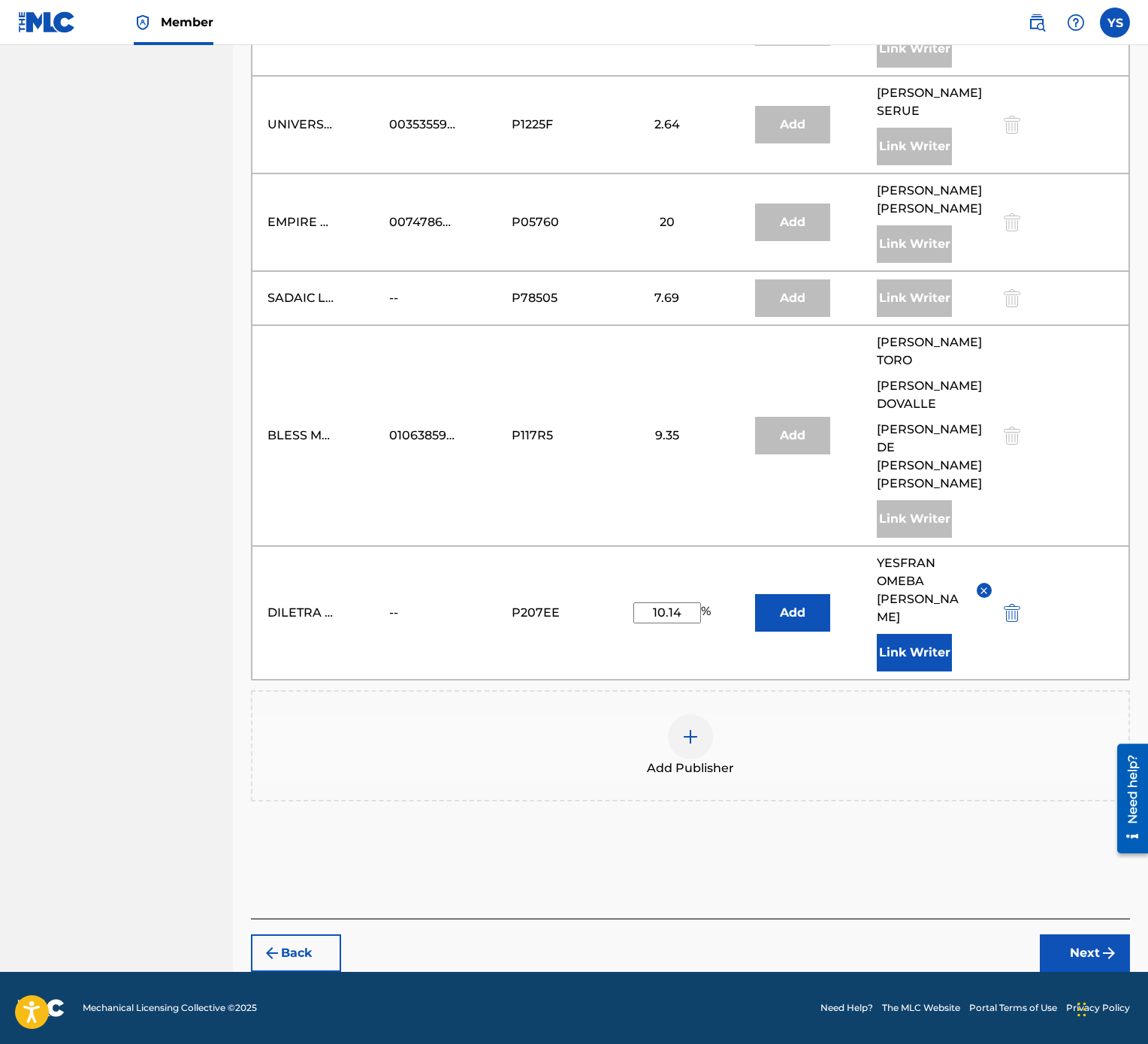
click at [1094, 521] on button "Next" at bounding box center [1084, 952] width 90 height 37
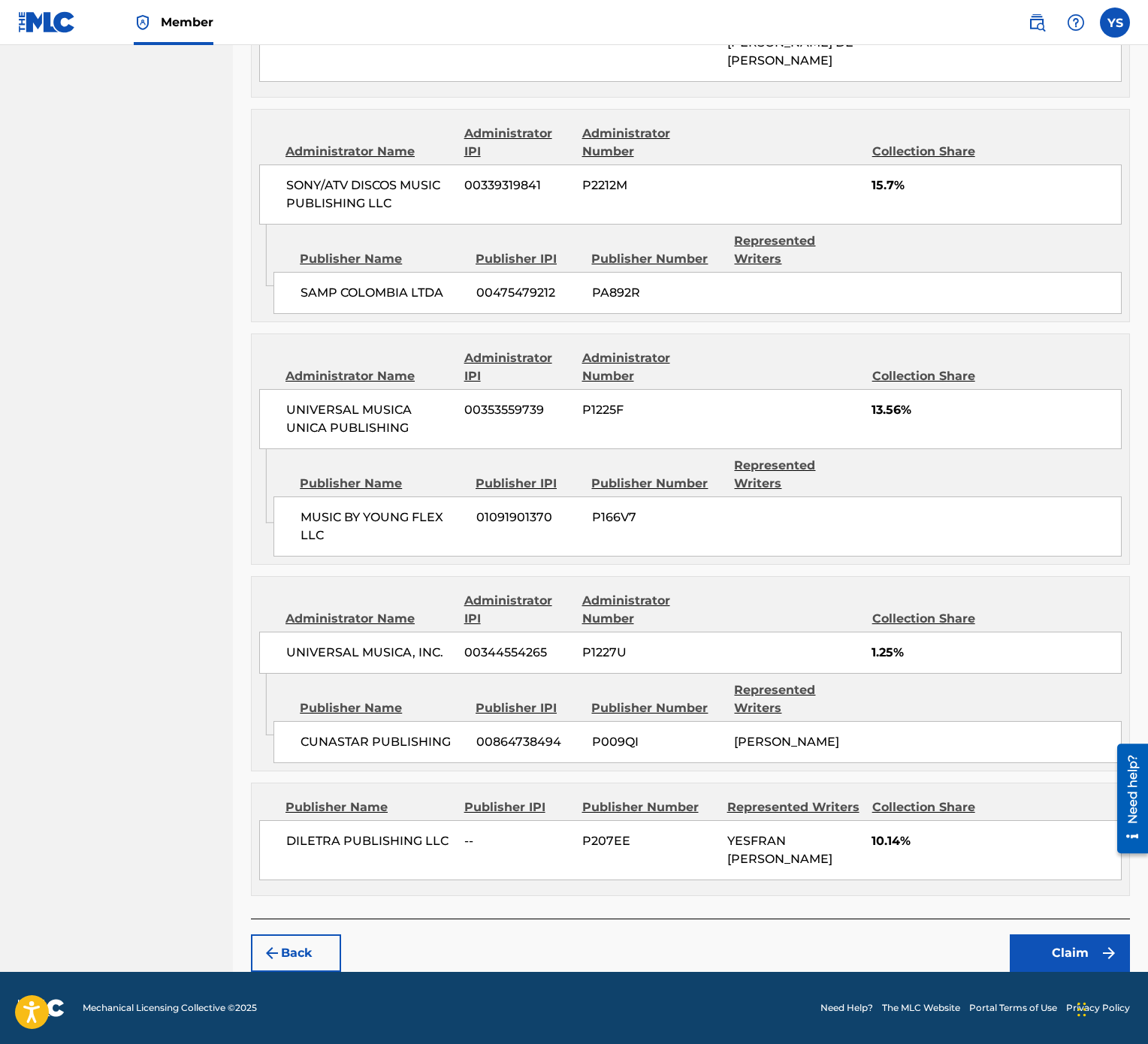
scroll to position [2139, 0]
click at [1068, 521] on div "Back Claim" at bounding box center [690, 945] width 879 height 54
click at [1074, 521] on button "Claim" at bounding box center [1070, 952] width 120 height 37
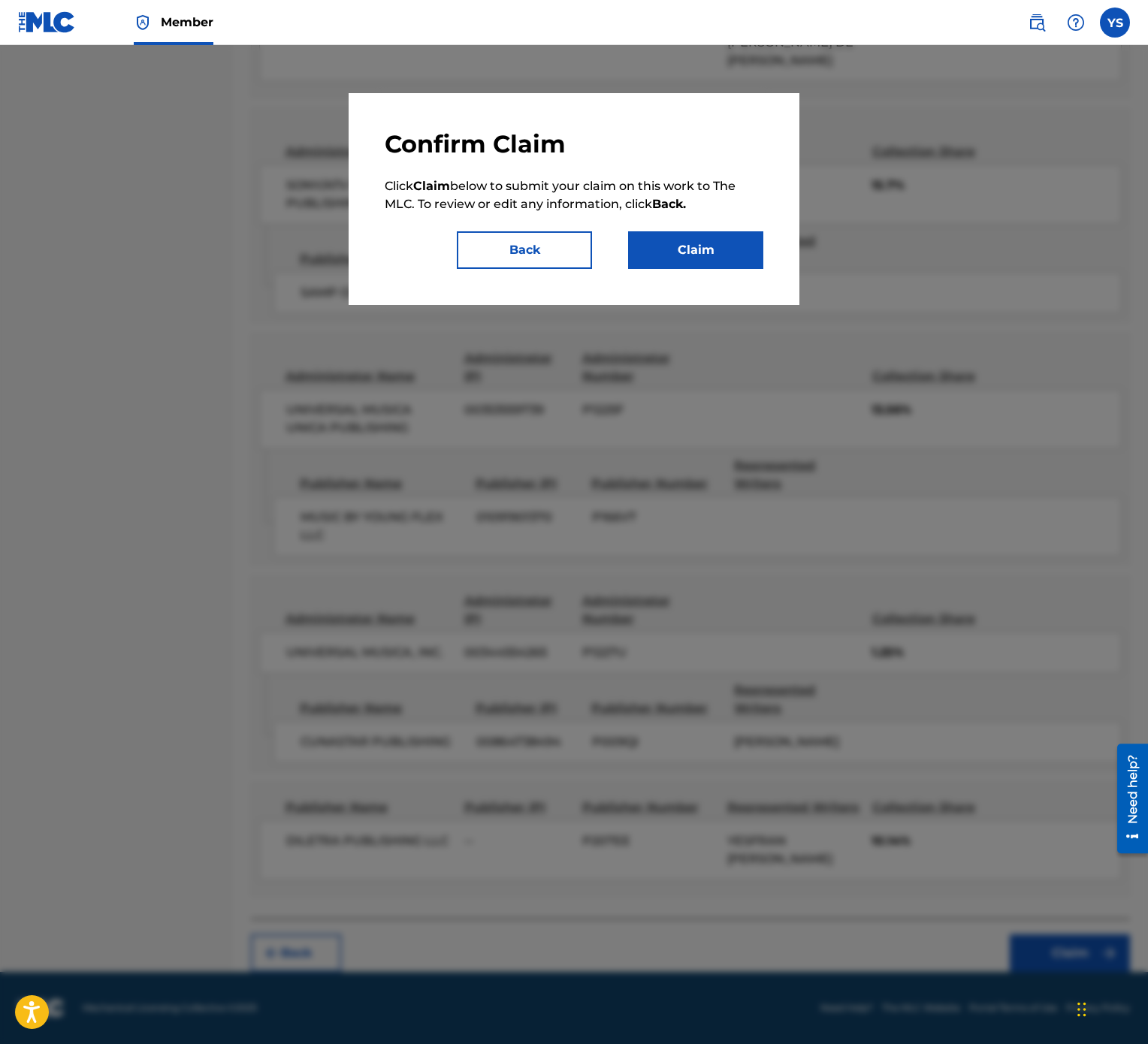
click at [692, 236] on button "Claim" at bounding box center [696, 250] width 135 height 37
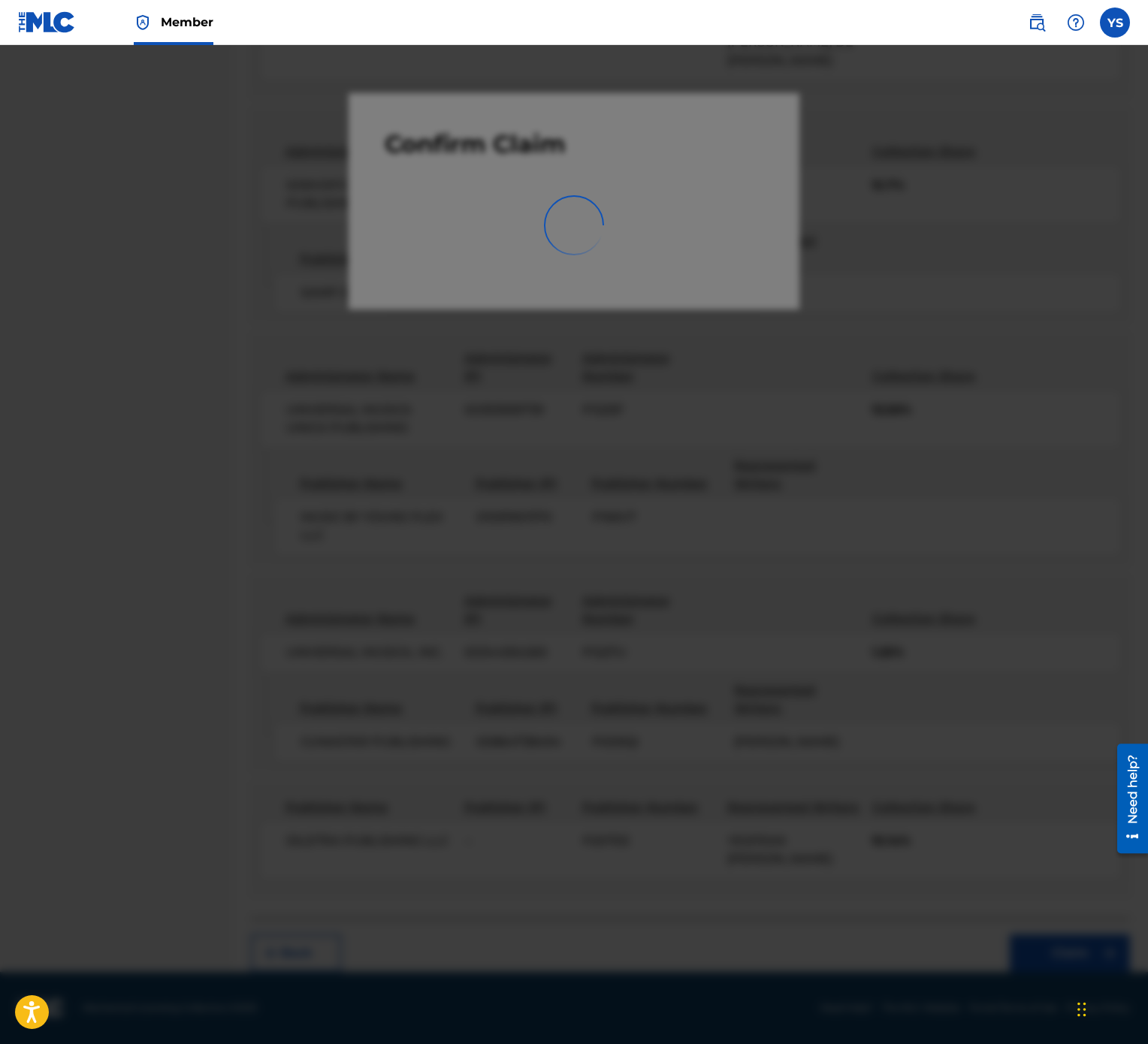
scroll to position [0, 0]
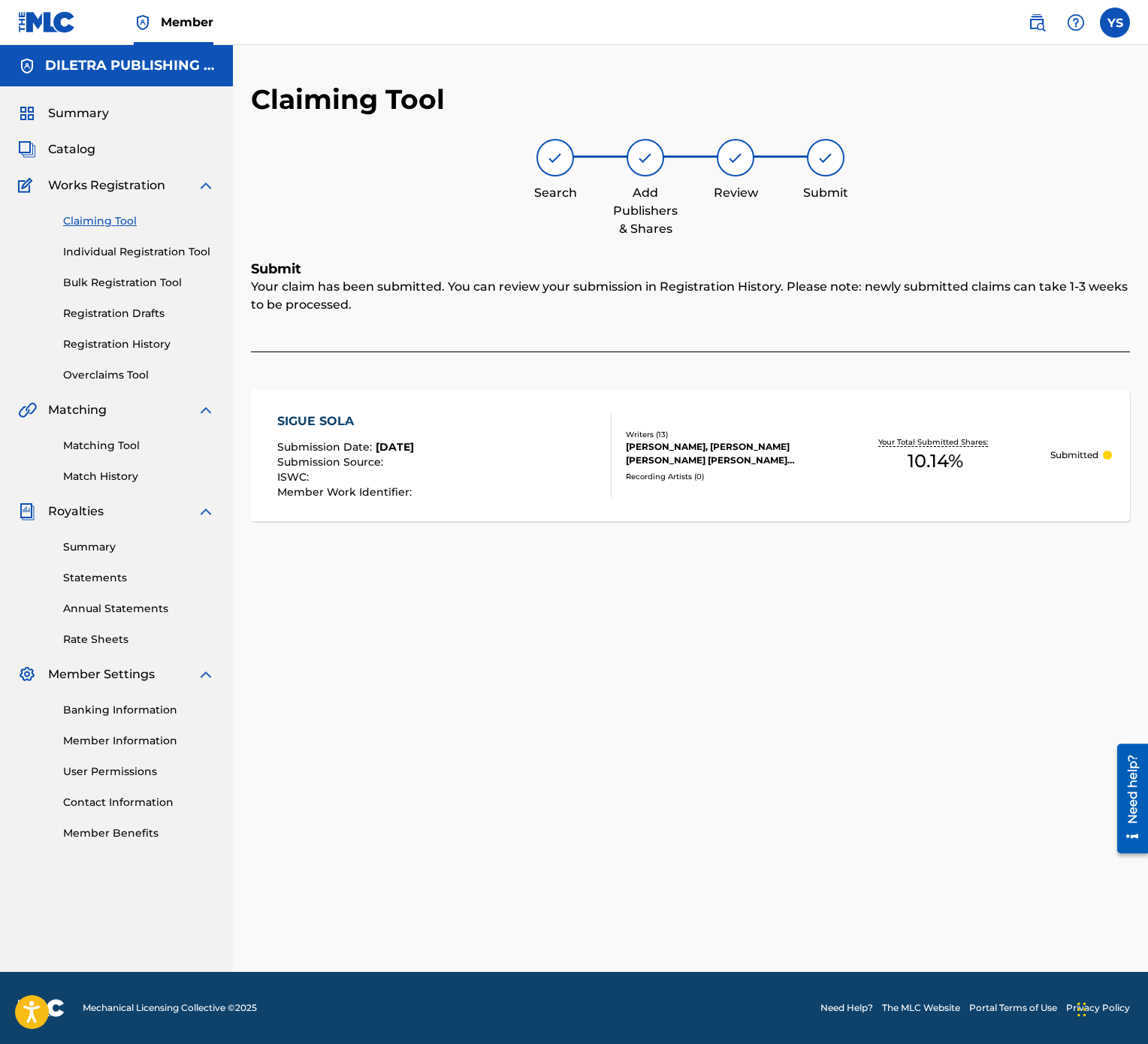
click at [106, 213] on link "Claiming Tool" at bounding box center [138, 221] width 152 height 15
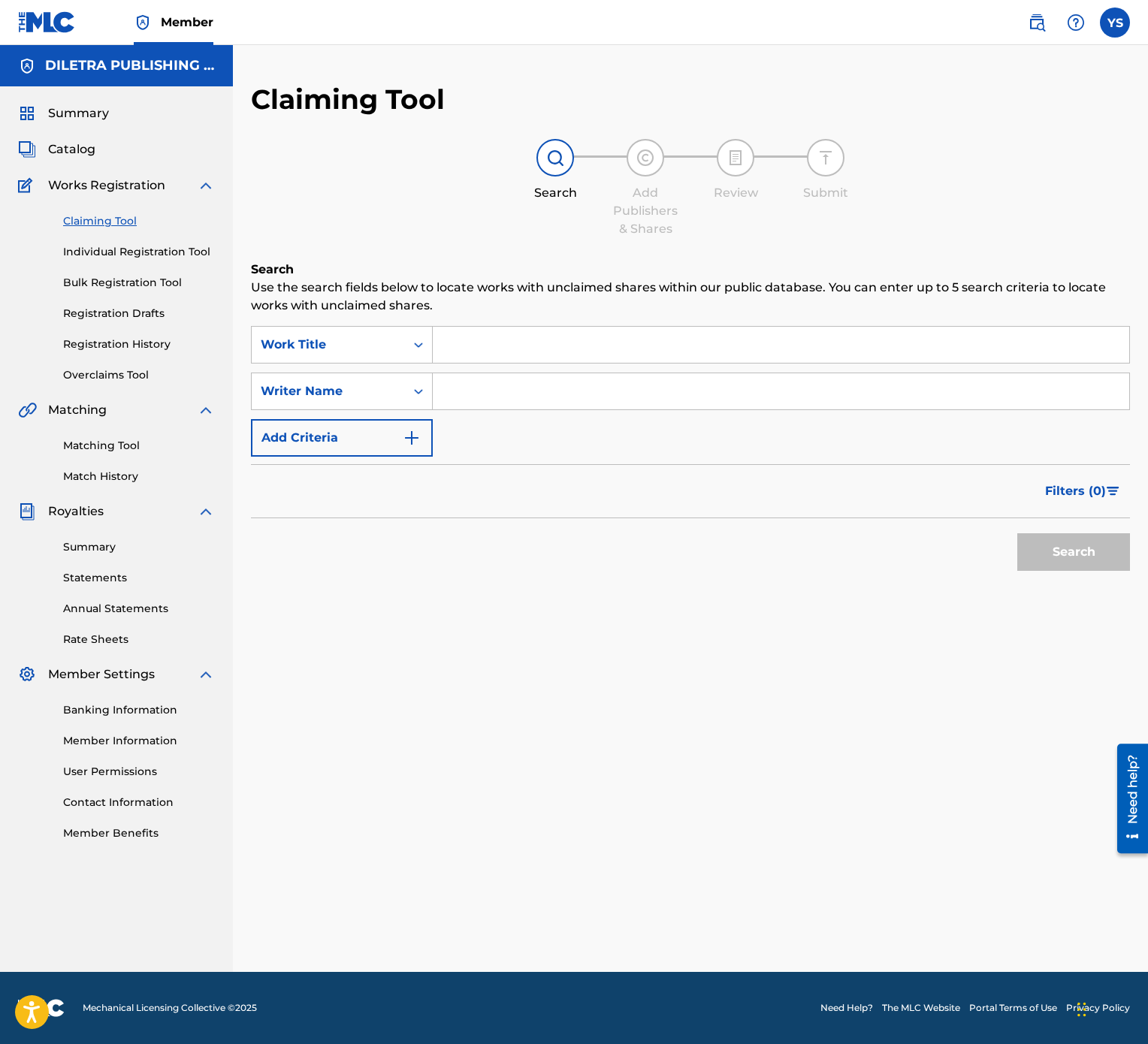
click at [624, 337] on input "Search Form" at bounding box center [781, 345] width 697 height 36
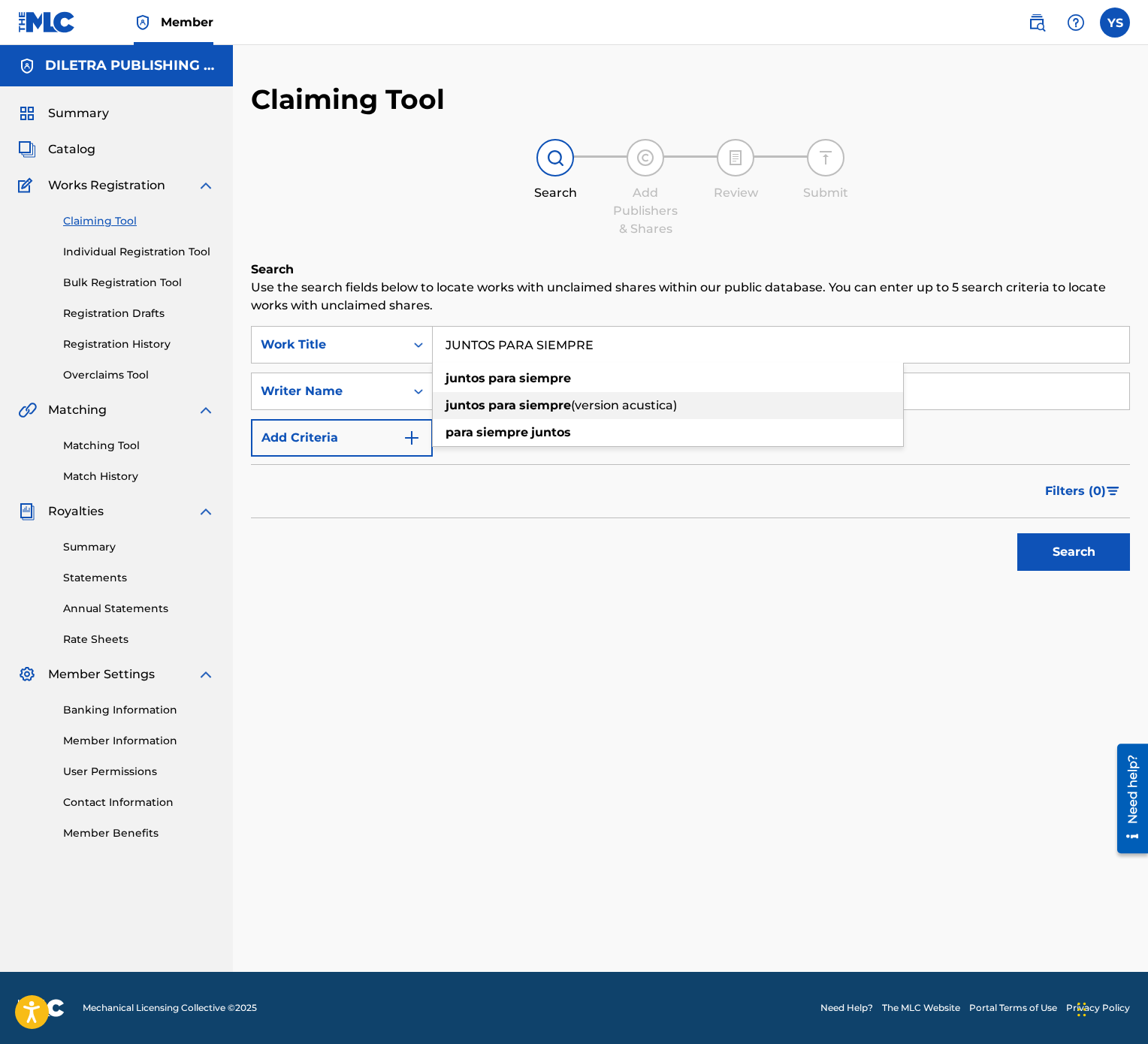
click at [694, 408] on div "juntos para siempre (version acustica)" at bounding box center [668, 406] width 470 height 27
type input "juntos para siempre (version acustica)"
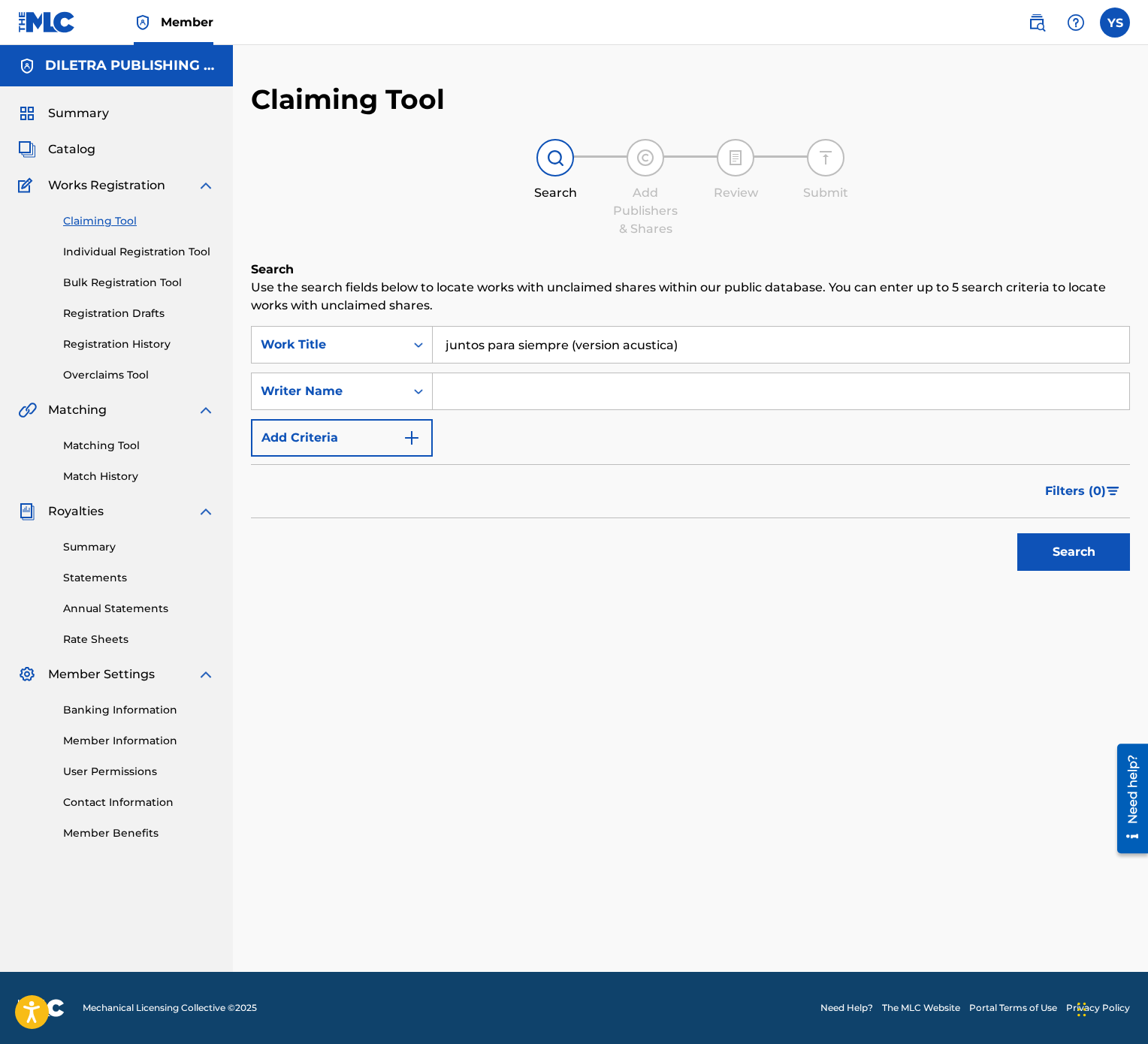
click at [694, 408] on input "Search Form" at bounding box center [781, 391] width 697 height 36
type input "[PERSON_NAME]"
click at [1103, 521] on button "Search" at bounding box center [1074, 551] width 113 height 37
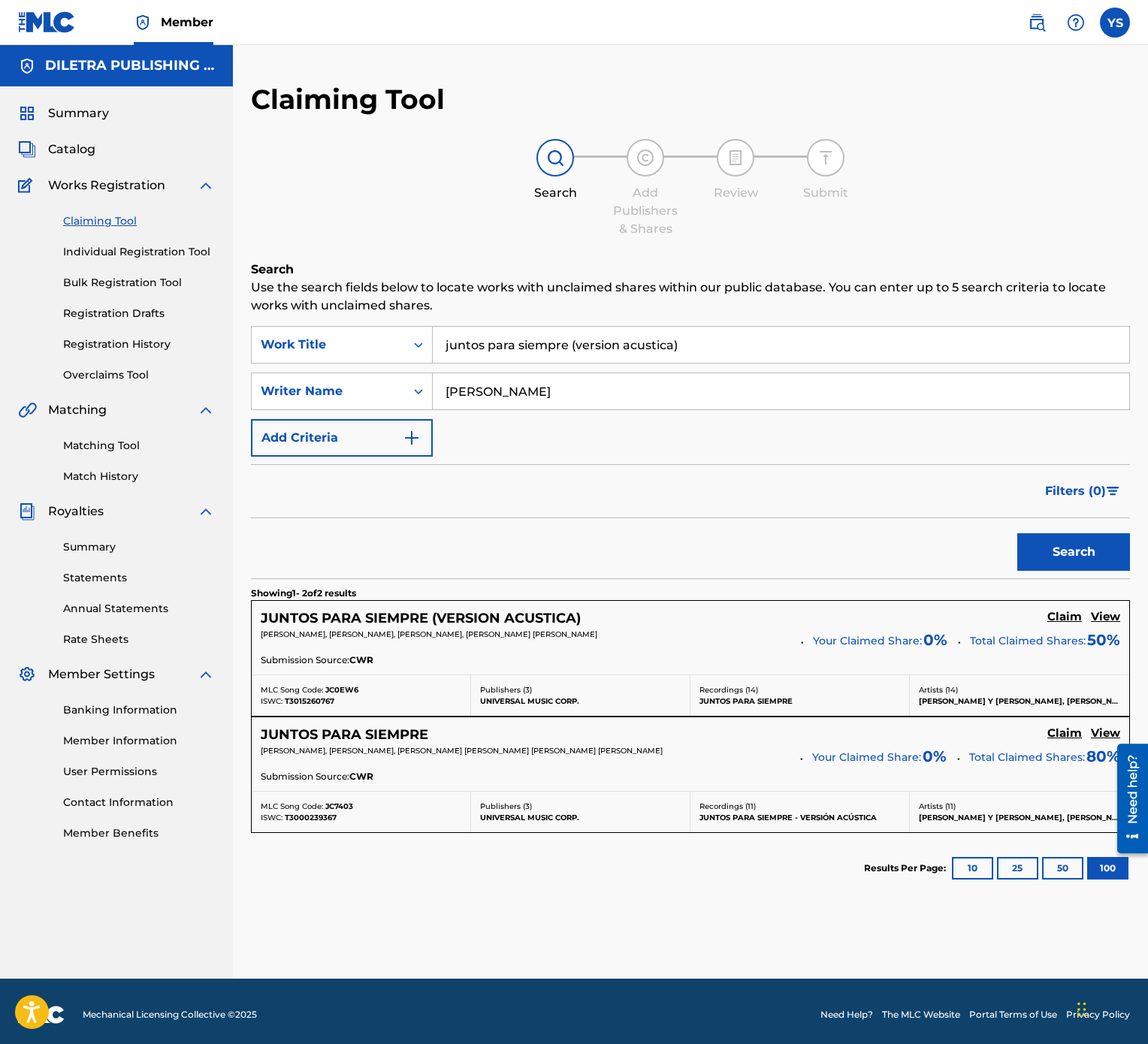
click at [1061, 521] on h5 "Claim" at bounding box center [1064, 617] width 35 height 15
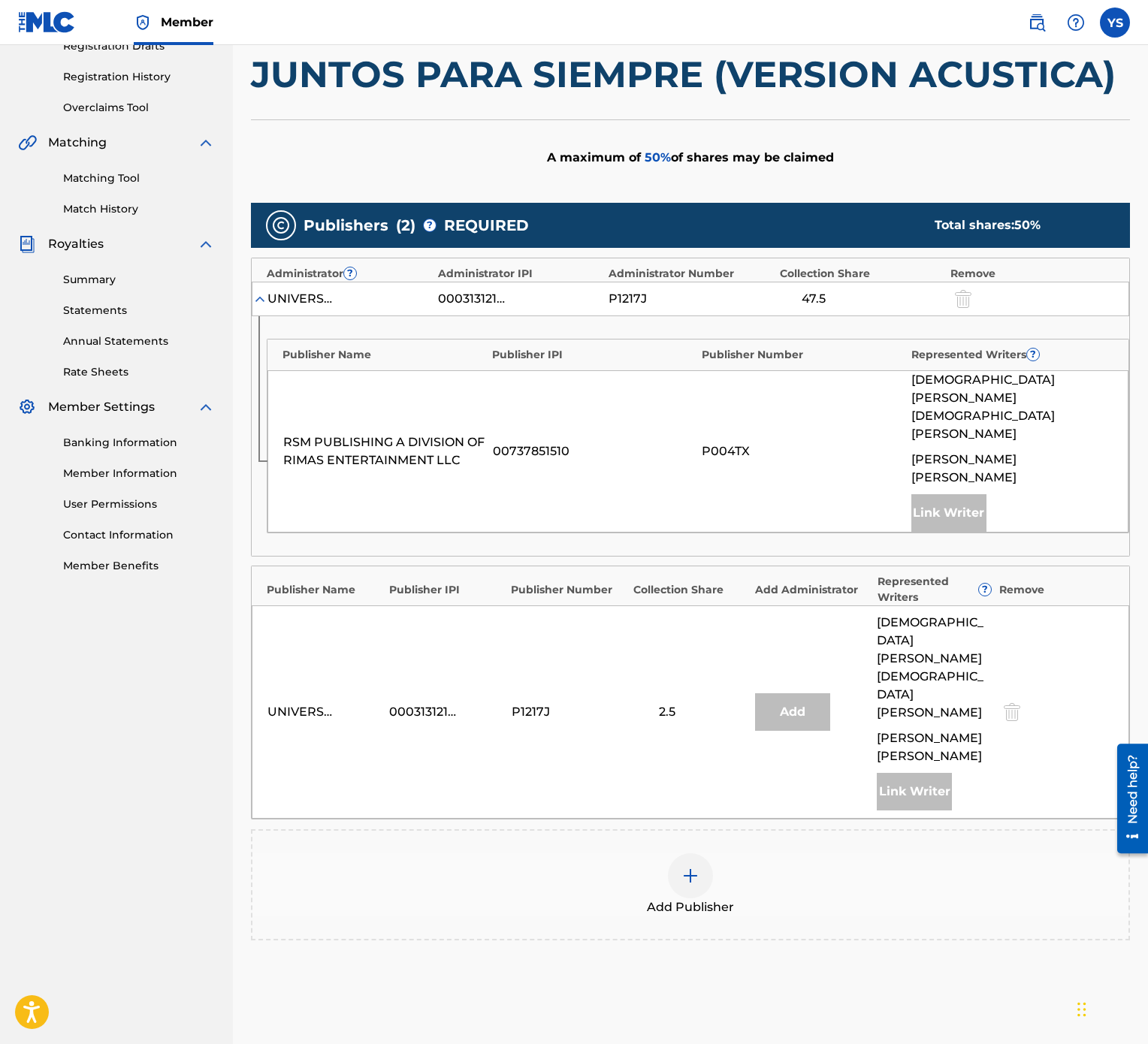
scroll to position [375, 0]
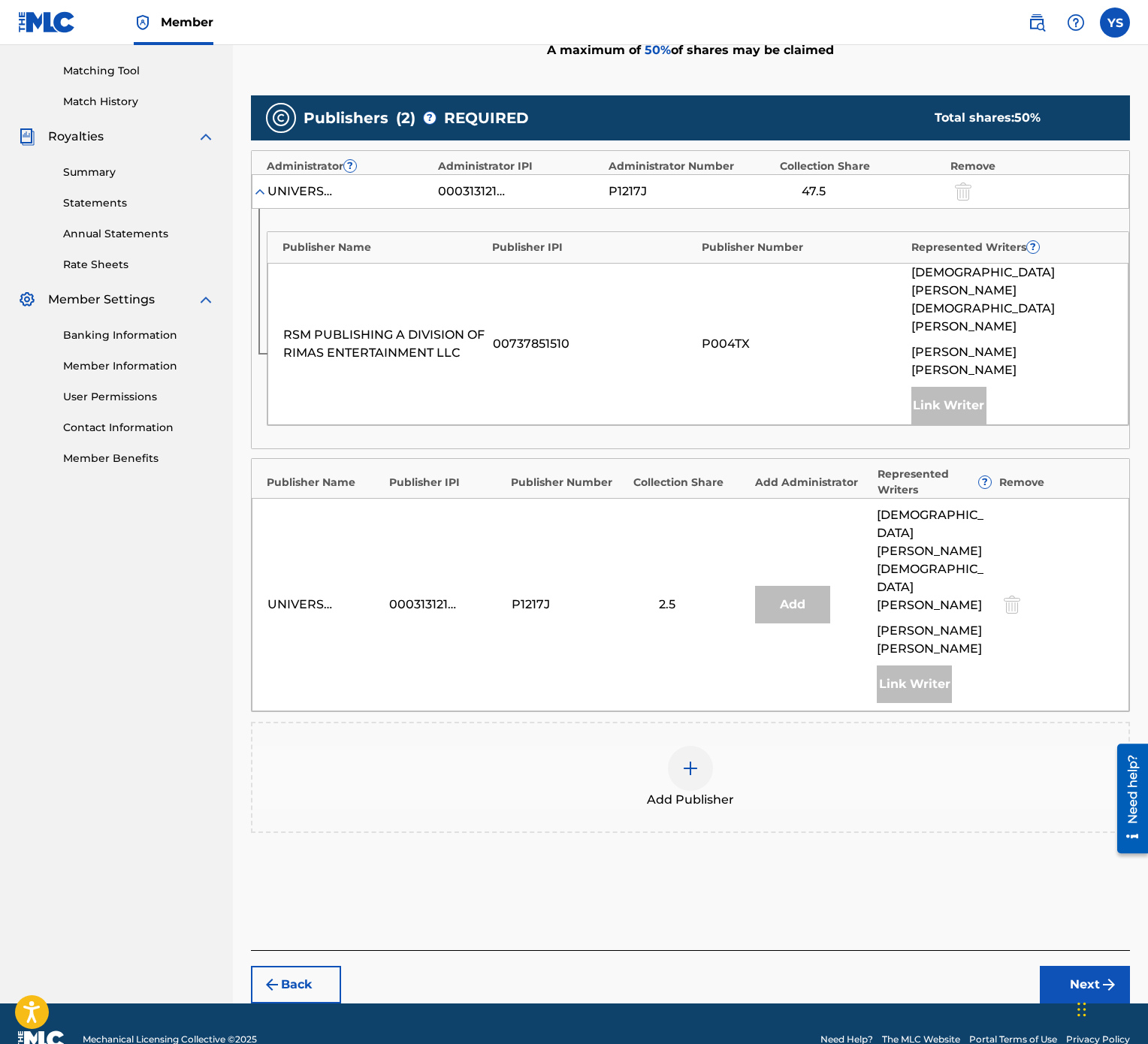
click at [688, 521] on img at bounding box center [690, 768] width 18 height 18
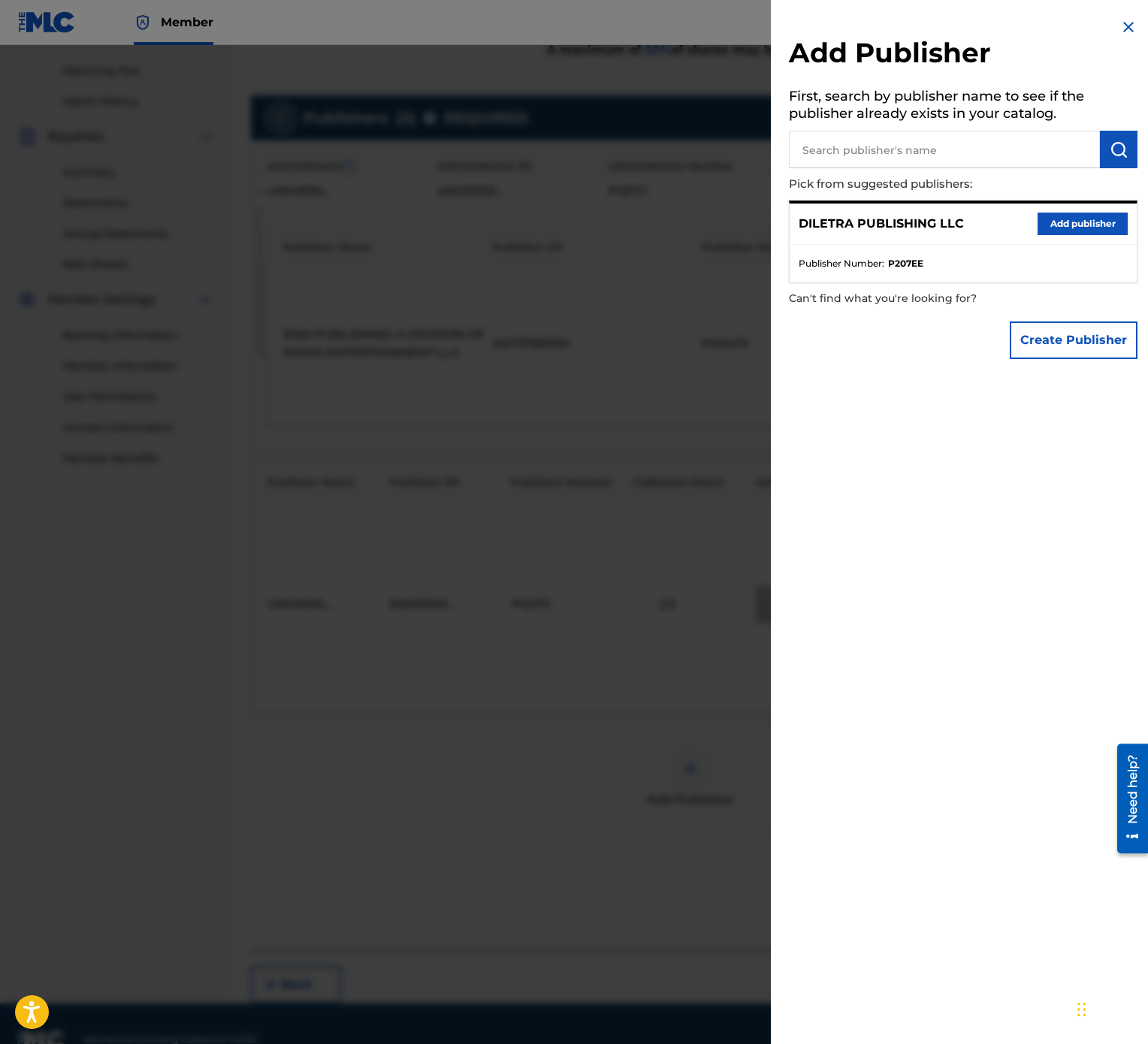
click at [1061, 223] on button "Add publisher" at bounding box center [1083, 223] width 90 height 23
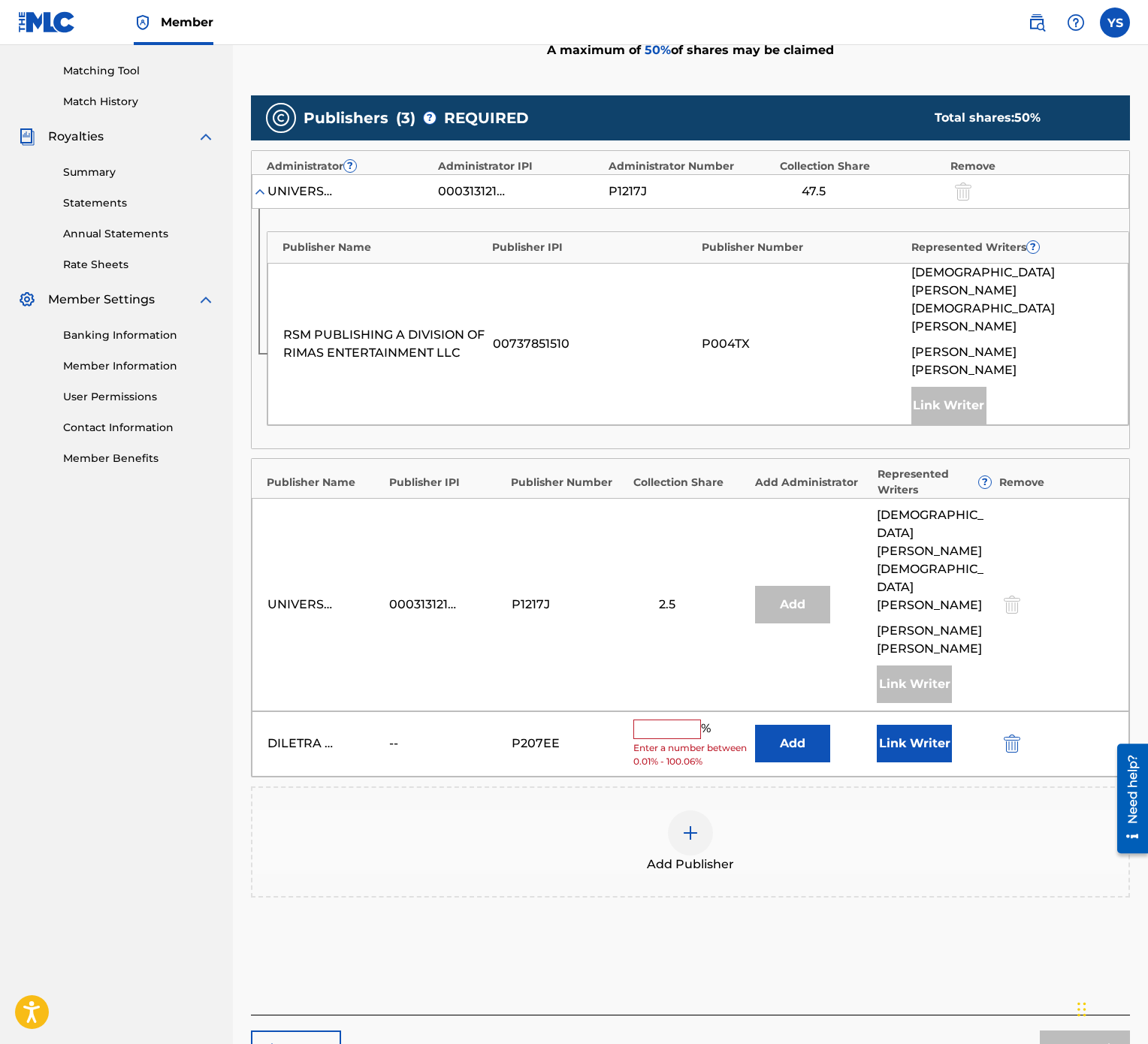
click at [656, 521] on input "text" at bounding box center [667, 730] width 67 height 20
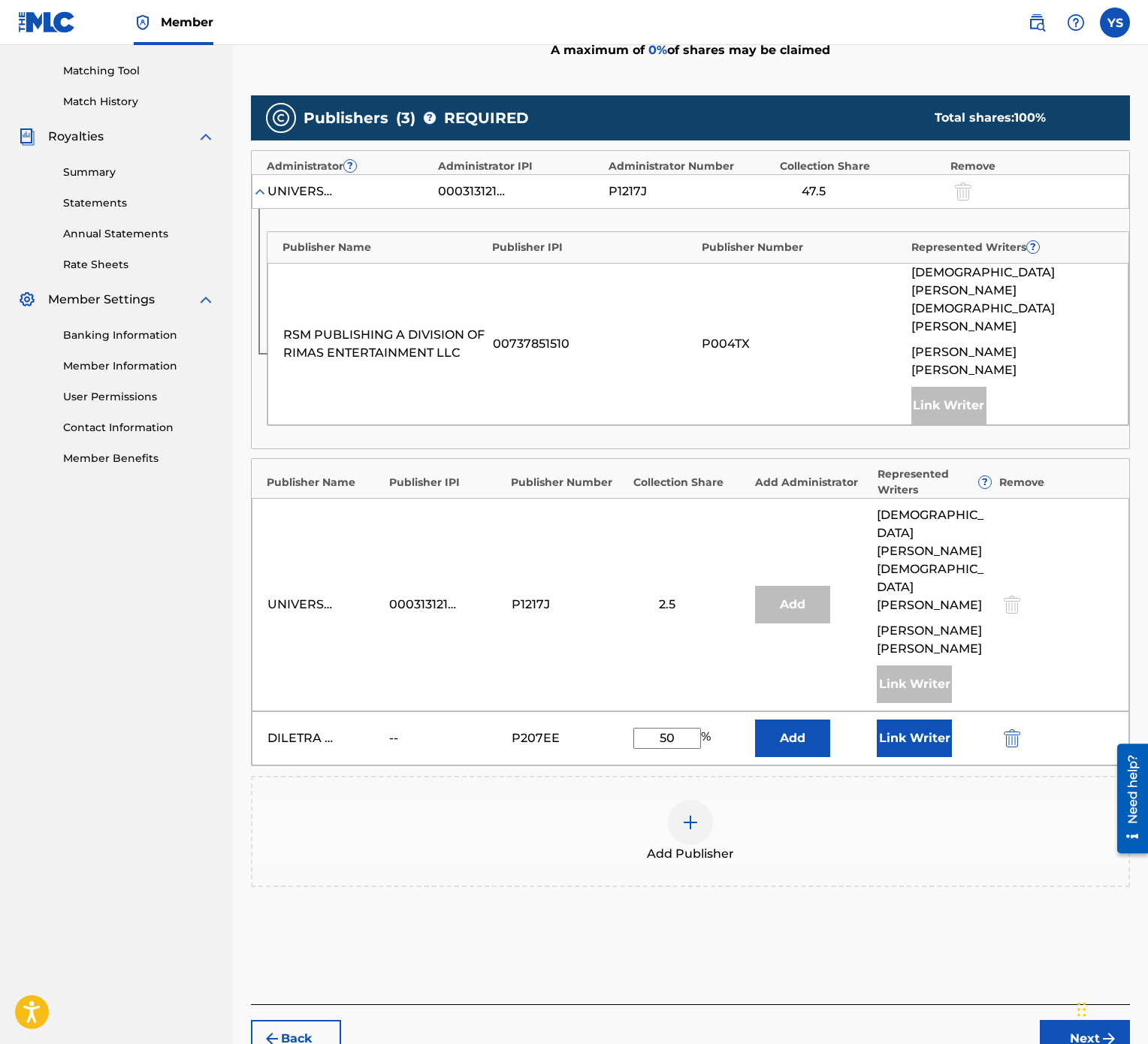
type input "50"
click at [932, 521] on button "Link Writer" at bounding box center [914, 738] width 75 height 37
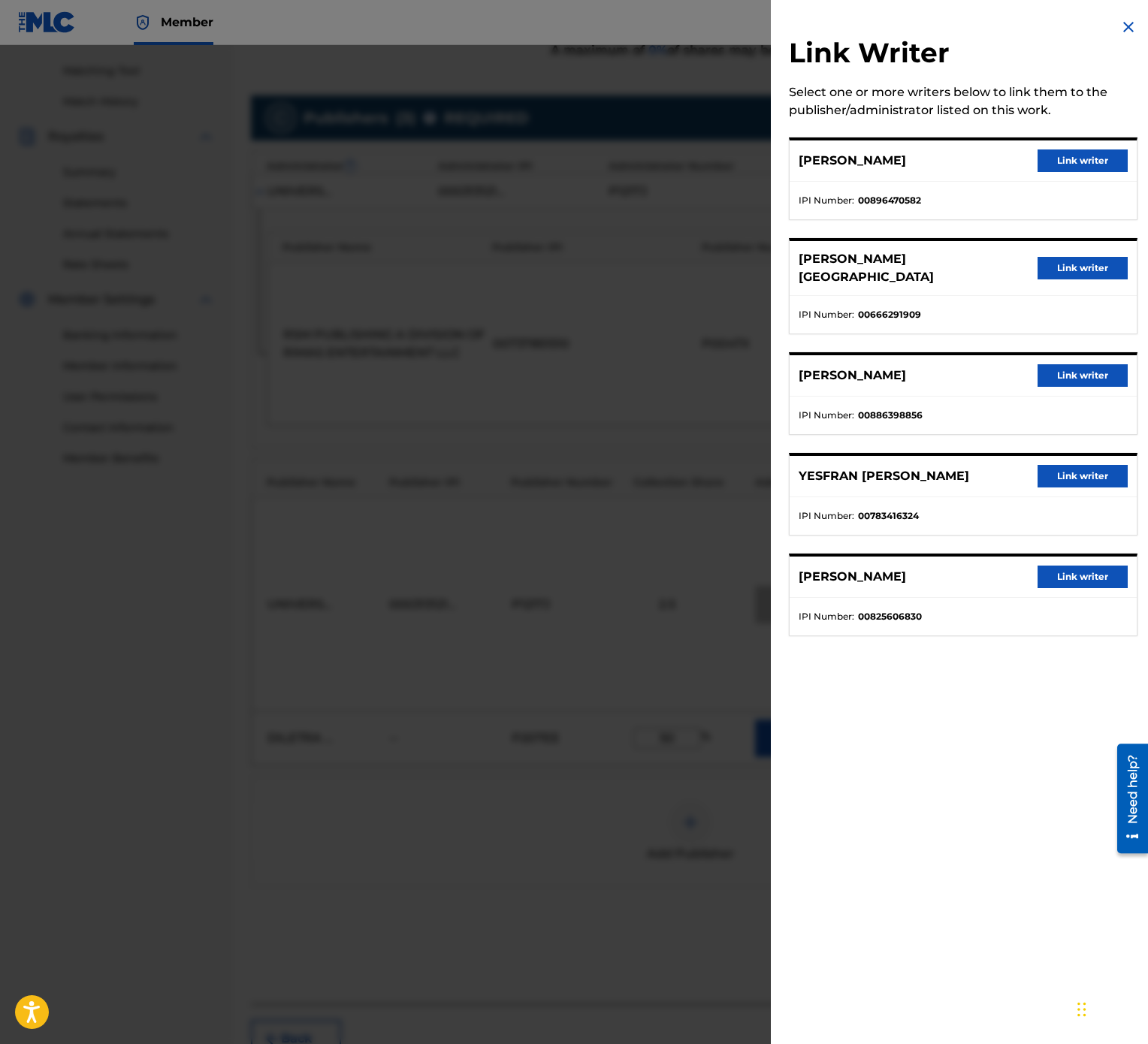
click at [1070, 488] on button "Link writer" at bounding box center [1083, 476] width 90 height 23
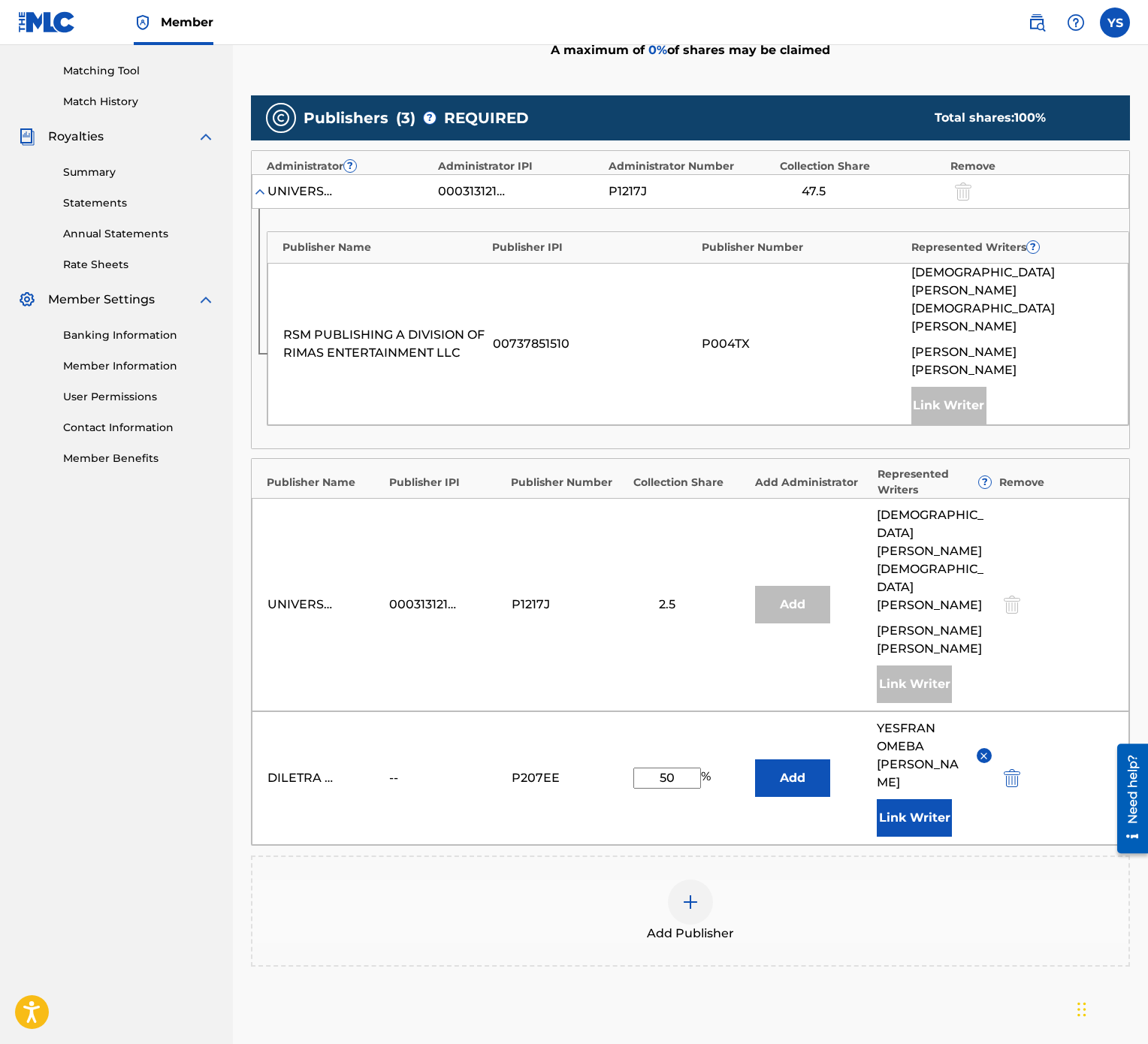
scroll to position [491, 0]
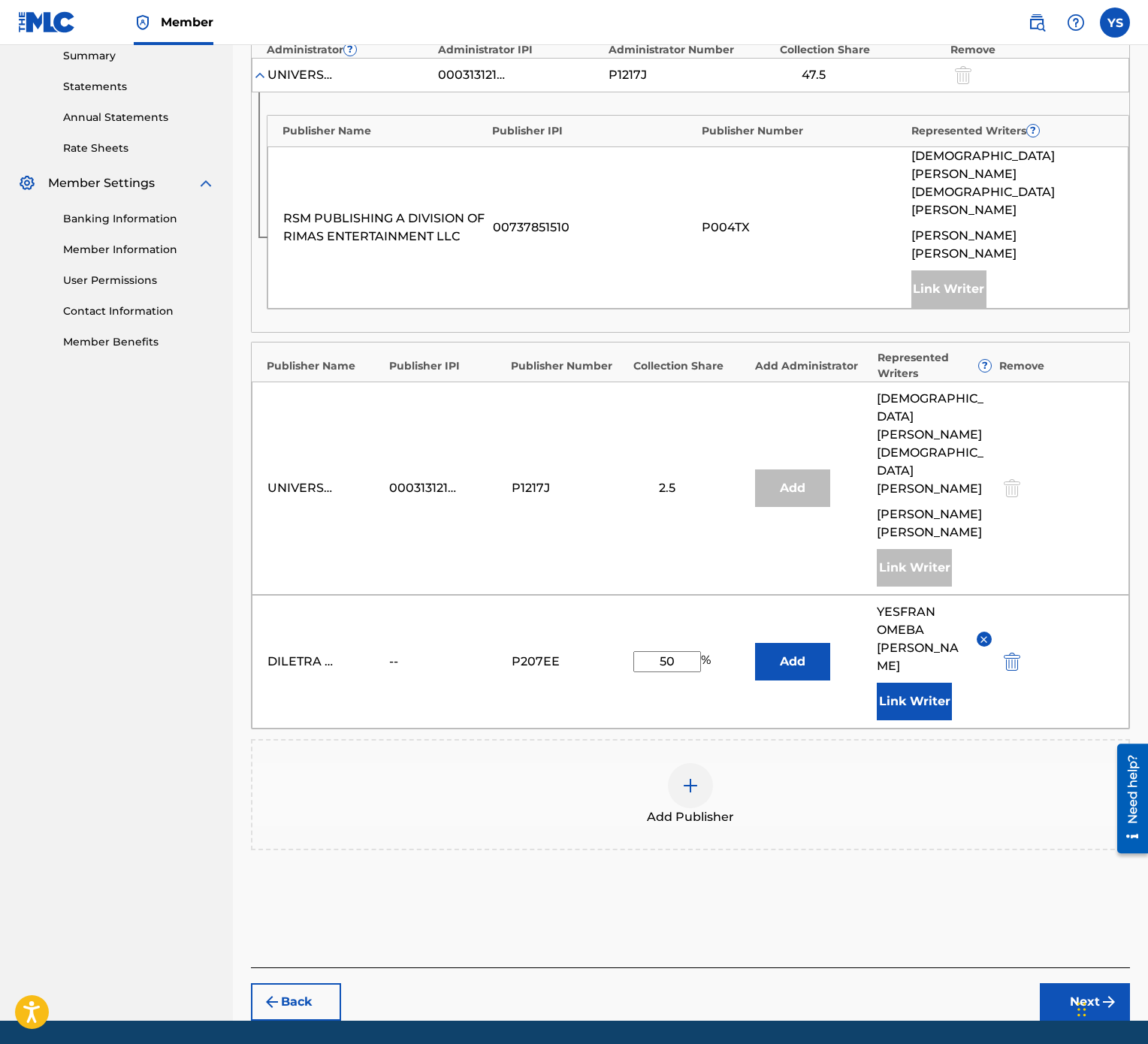
click at [1094, 521] on button "Next" at bounding box center [1084, 1001] width 90 height 37
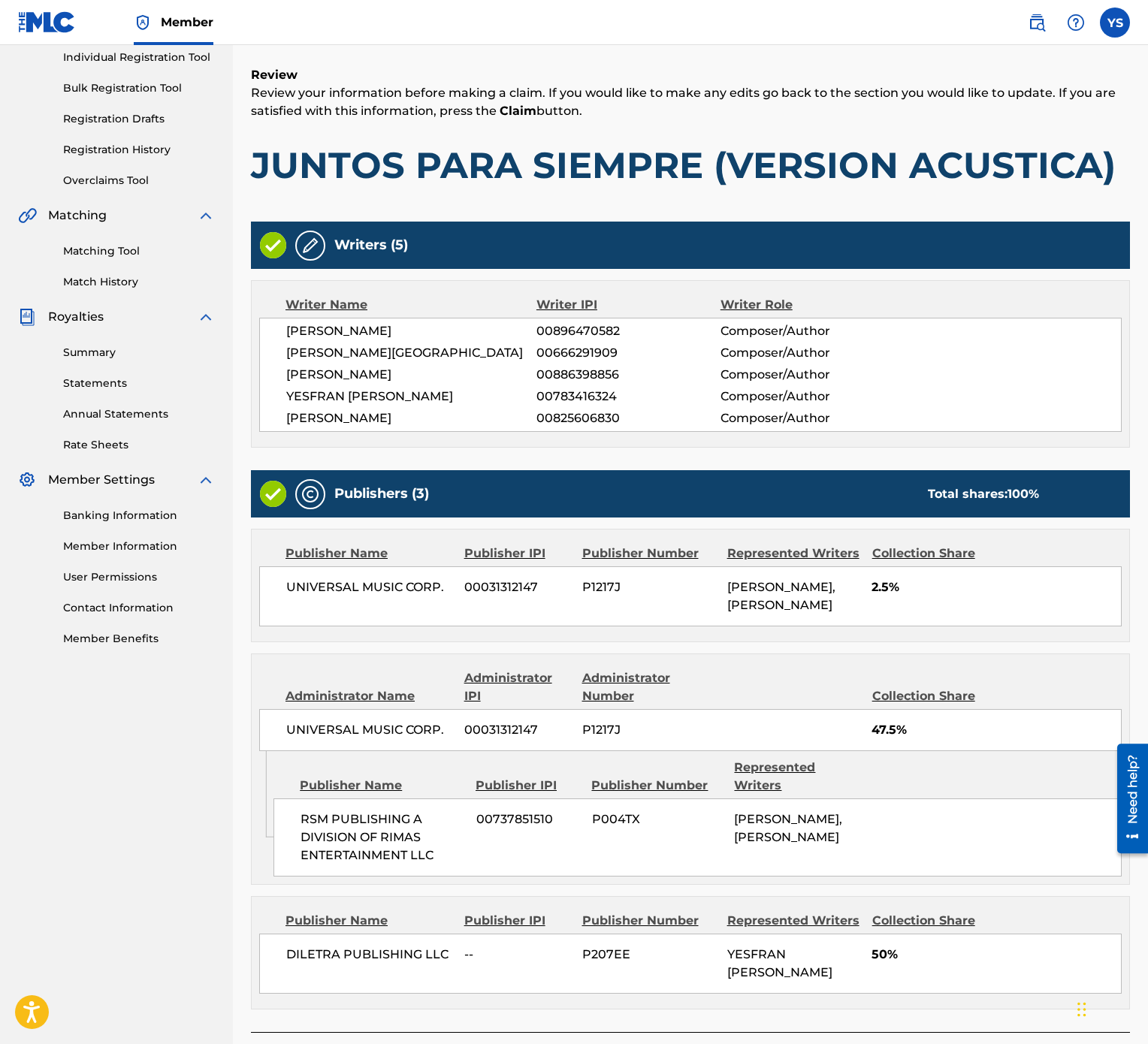
scroll to position [407, 0]
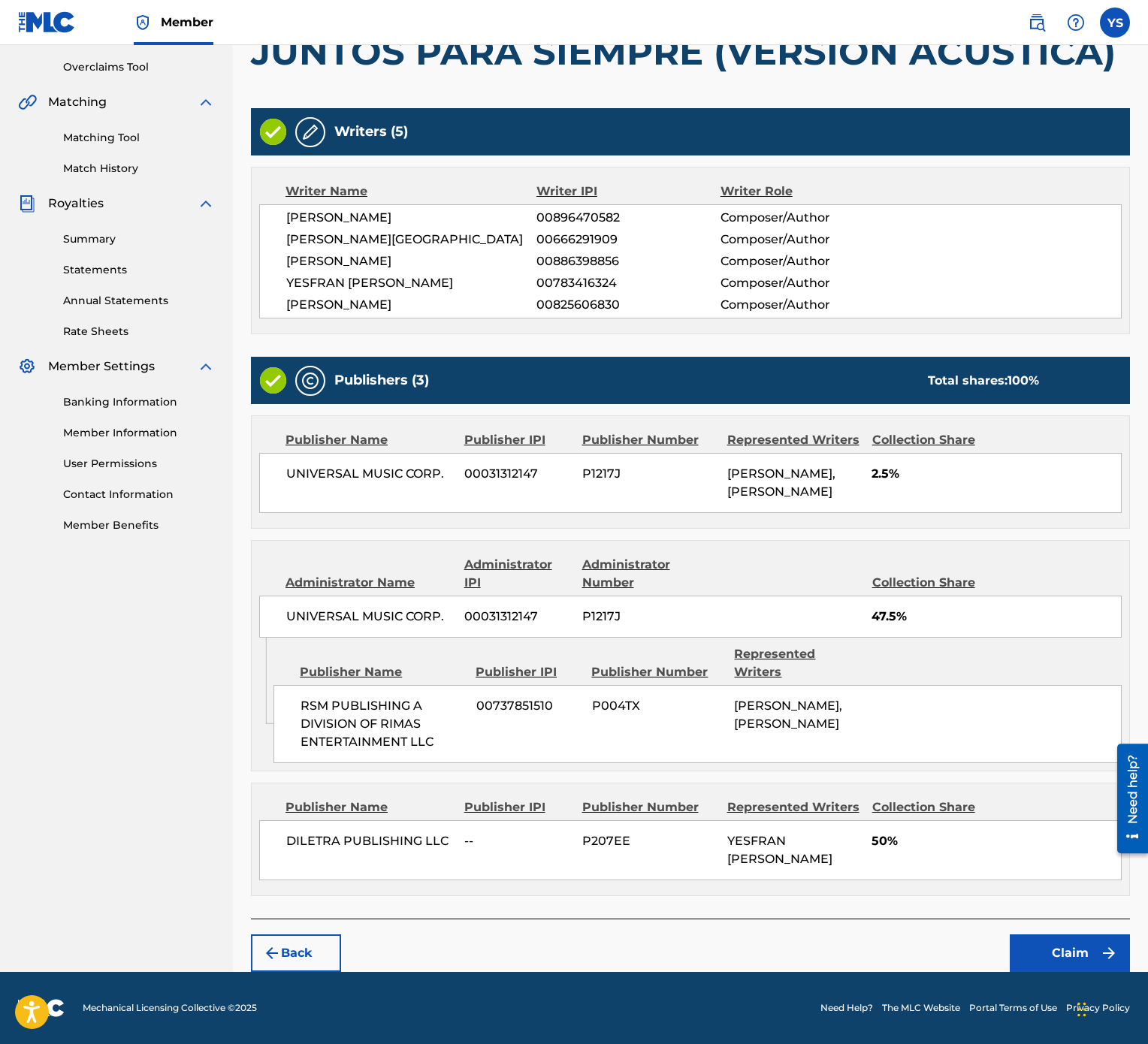
click at [1066, 521] on button "Claim" at bounding box center [1070, 952] width 120 height 37
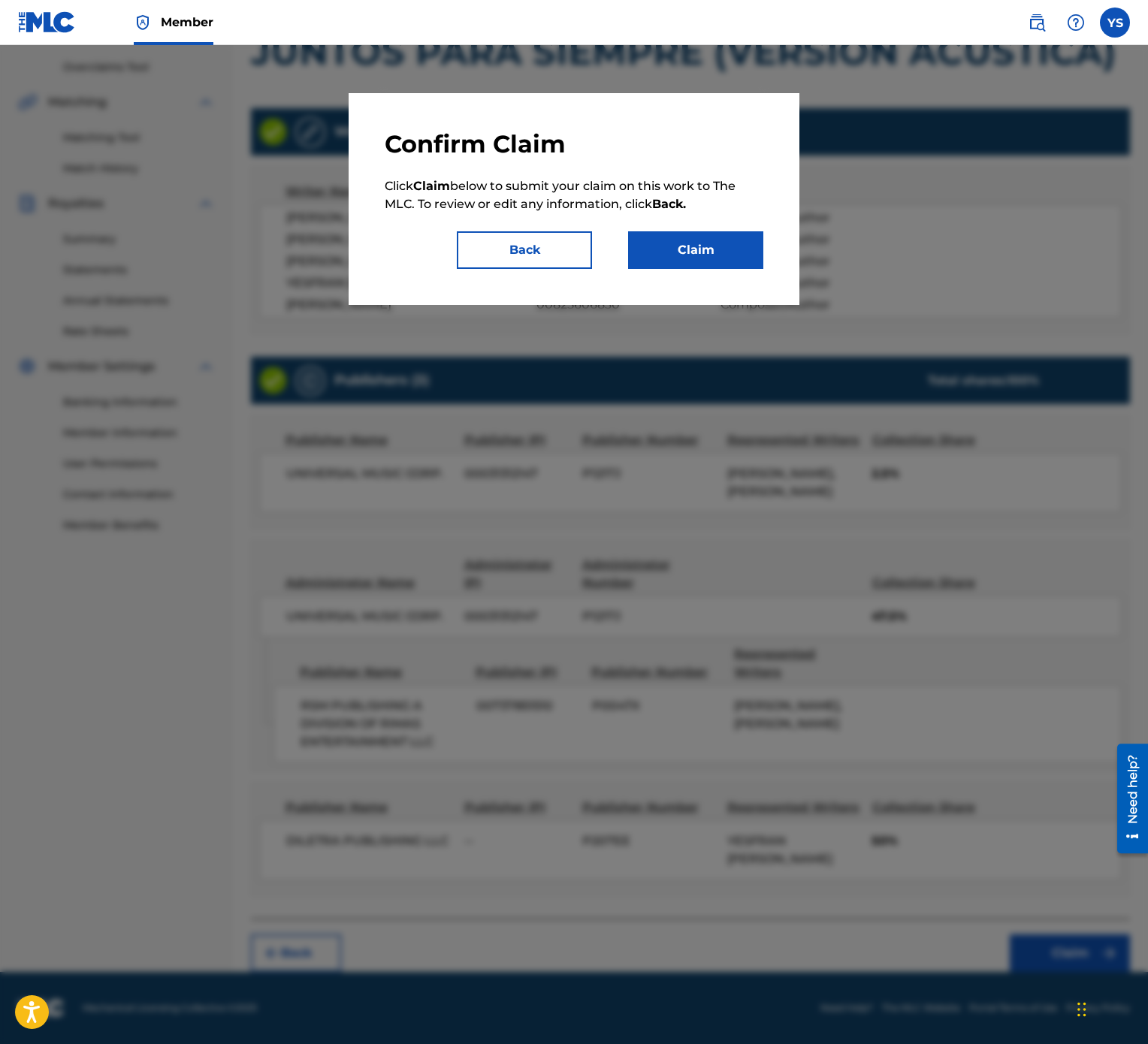
click at [658, 245] on button "Claim" at bounding box center [696, 250] width 135 height 37
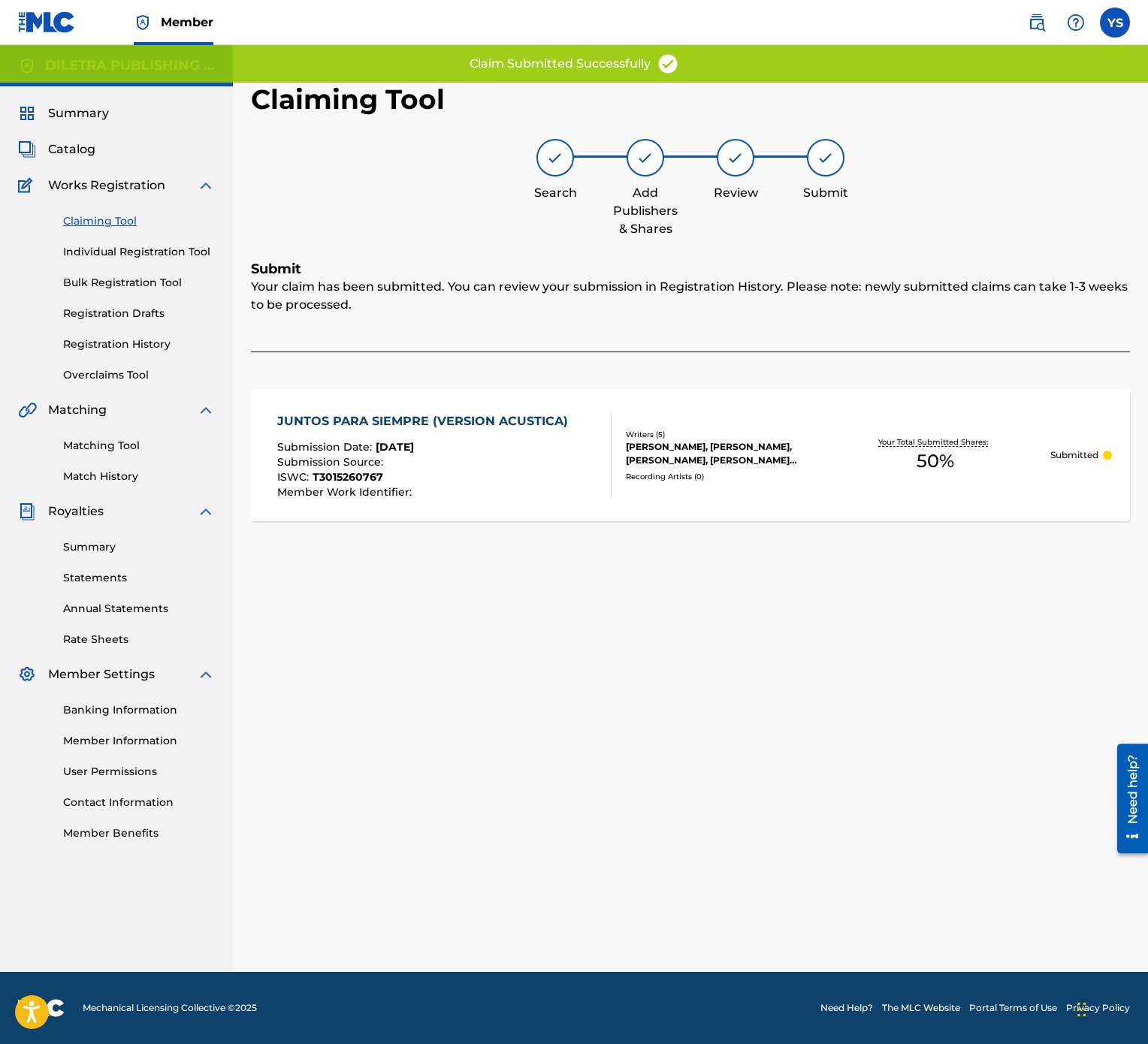
scroll to position [0, 0]
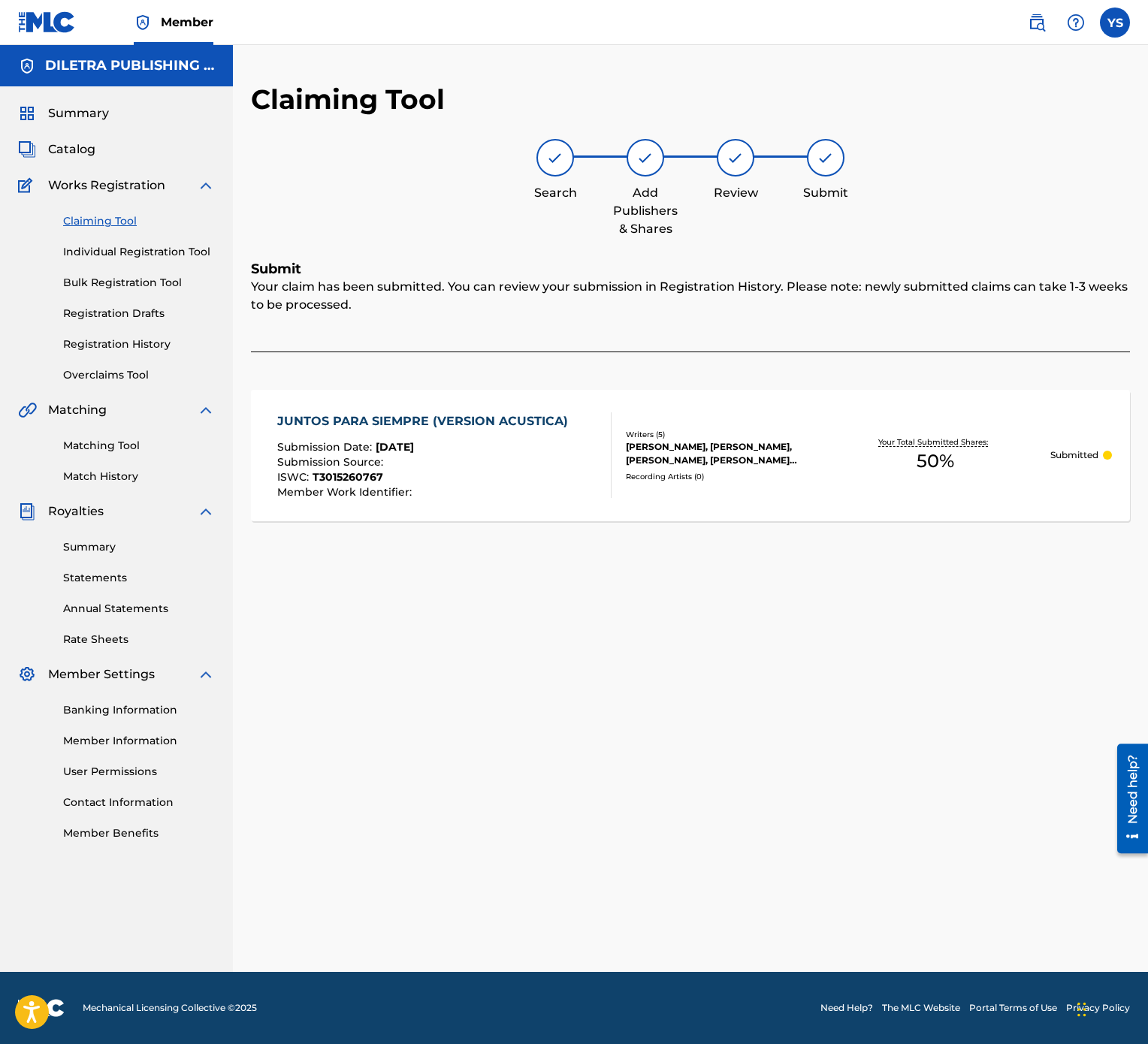
click at [113, 225] on link "Claiming Tool" at bounding box center [138, 221] width 152 height 15
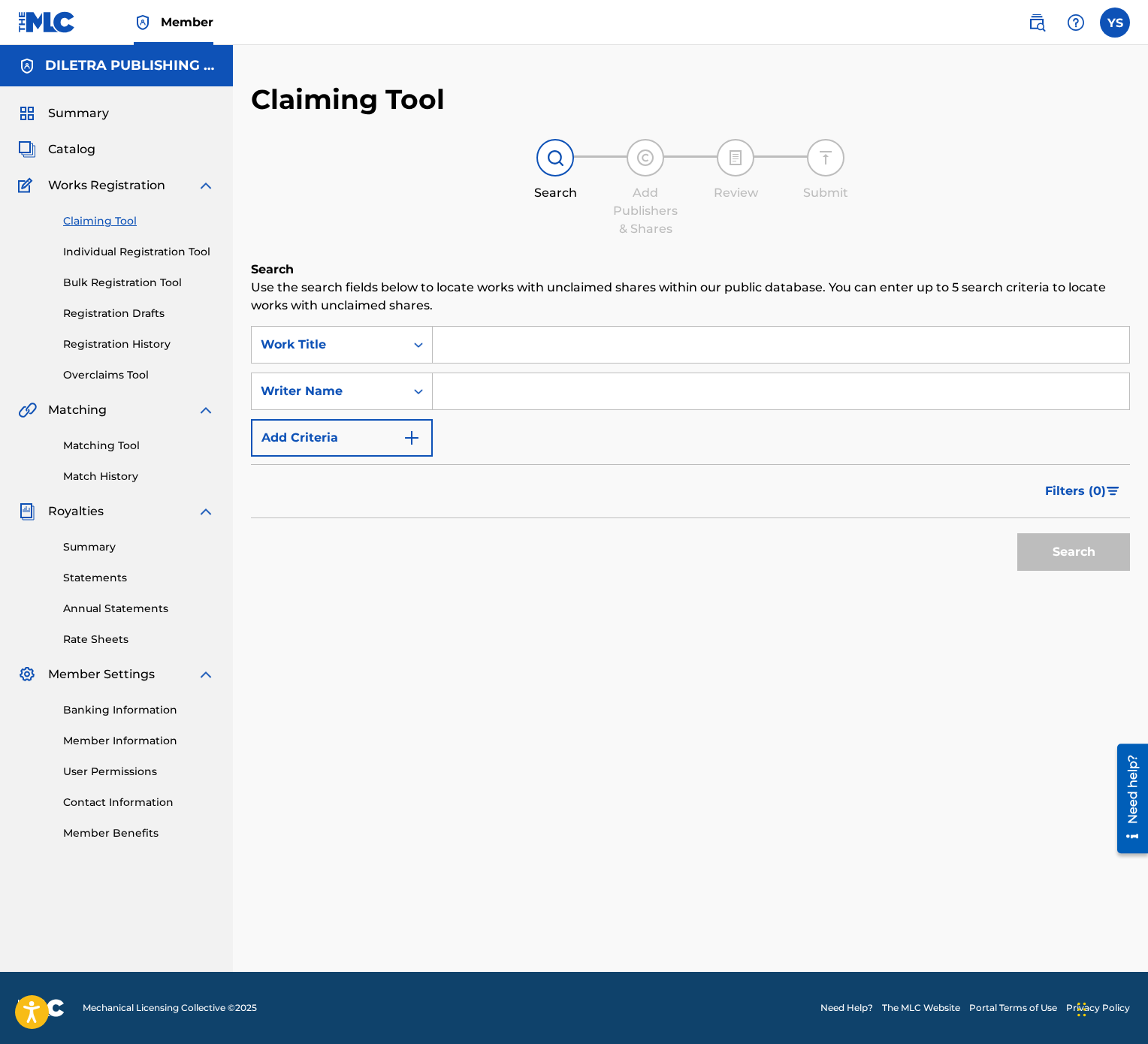
click at [619, 359] on input "Search Form" at bounding box center [781, 345] width 697 height 36
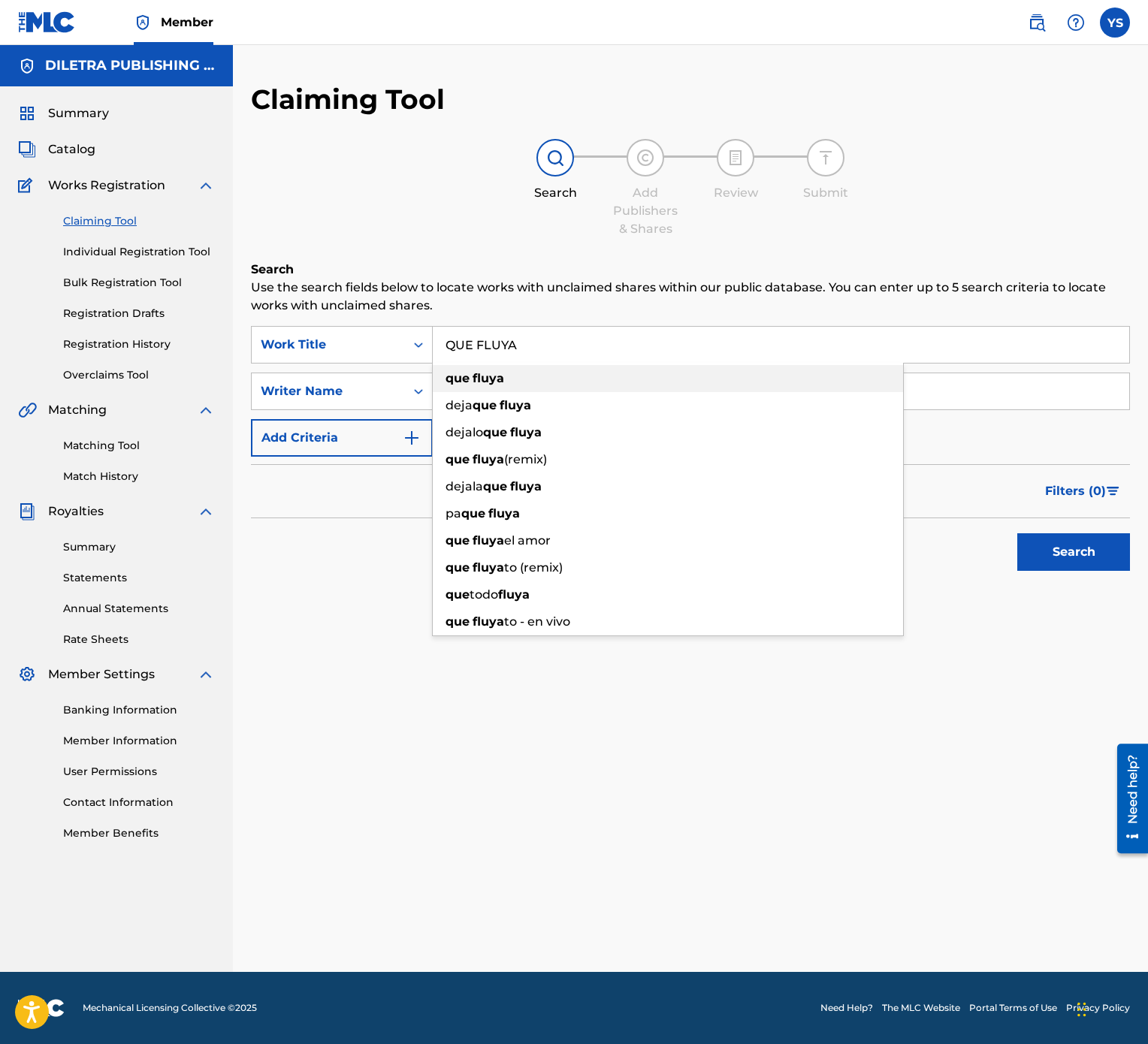
click at [631, 373] on div "que fluya" at bounding box center [668, 379] width 470 height 27
type input "que fluya"
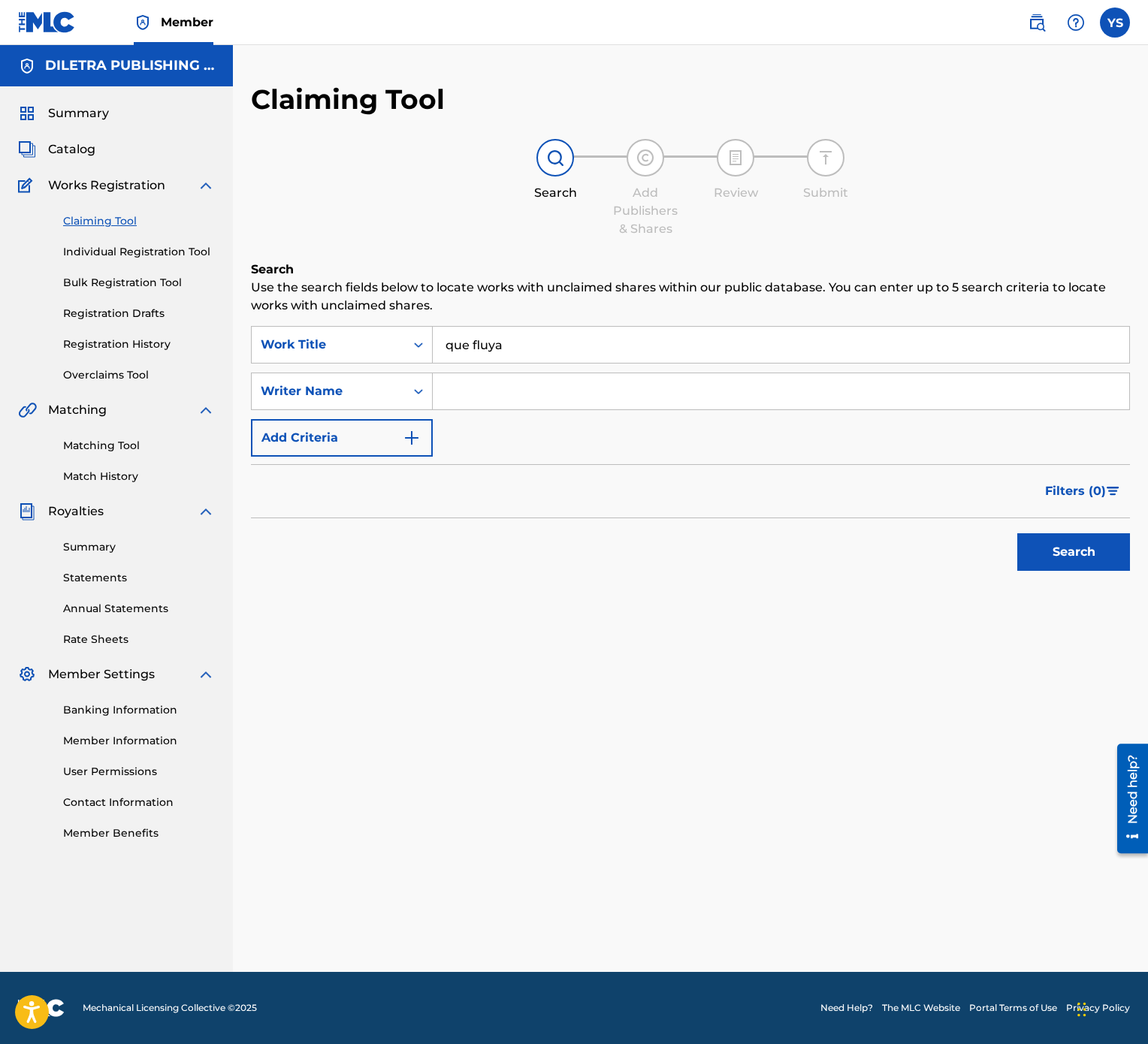
click at [622, 404] on input "Search Form" at bounding box center [781, 391] width 697 height 36
type input "[PERSON_NAME]"
click at [1073, 521] on button "Search" at bounding box center [1074, 551] width 113 height 37
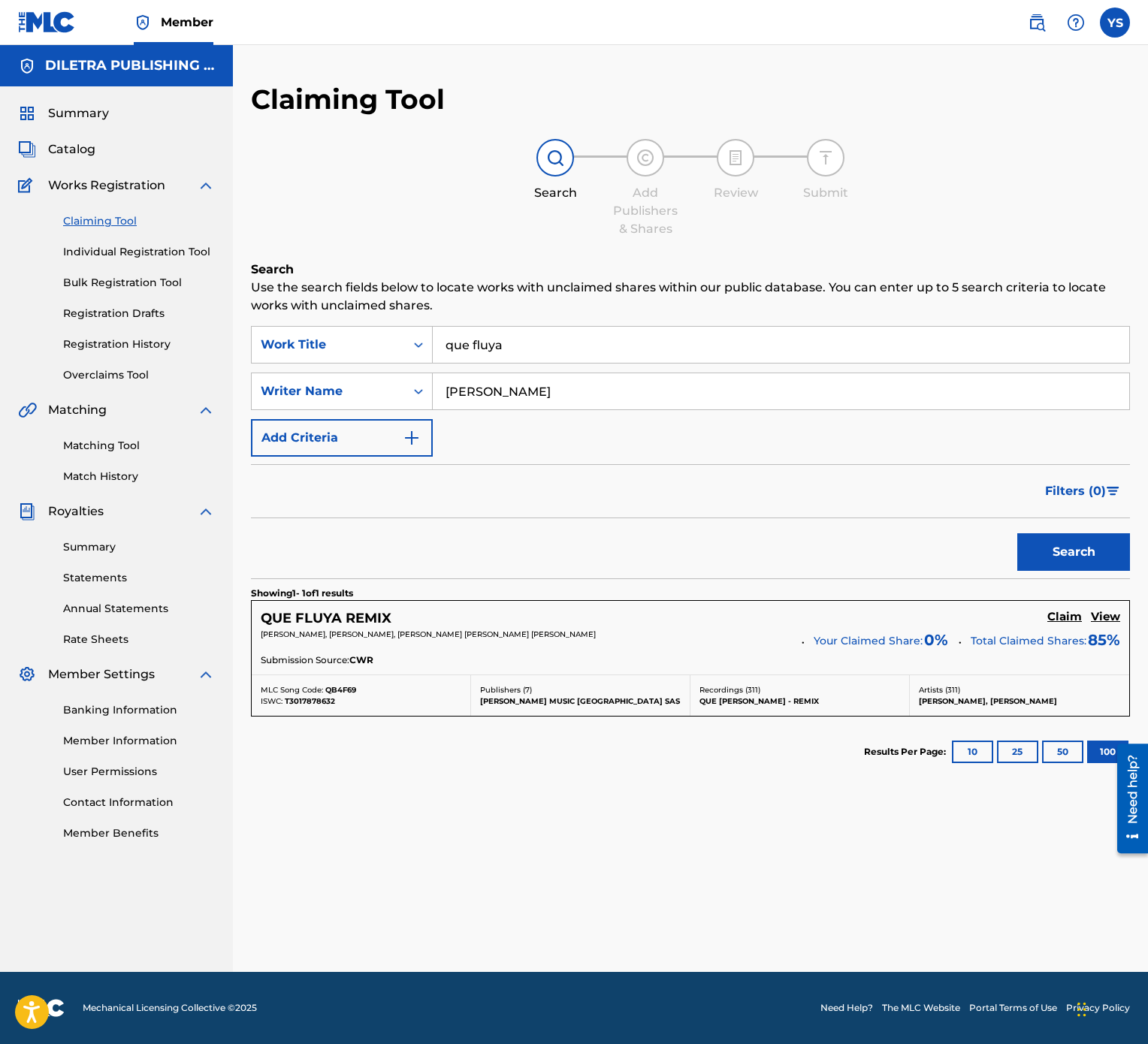
click at [1064, 521] on h5 "Claim" at bounding box center [1064, 617] width 35 height 15
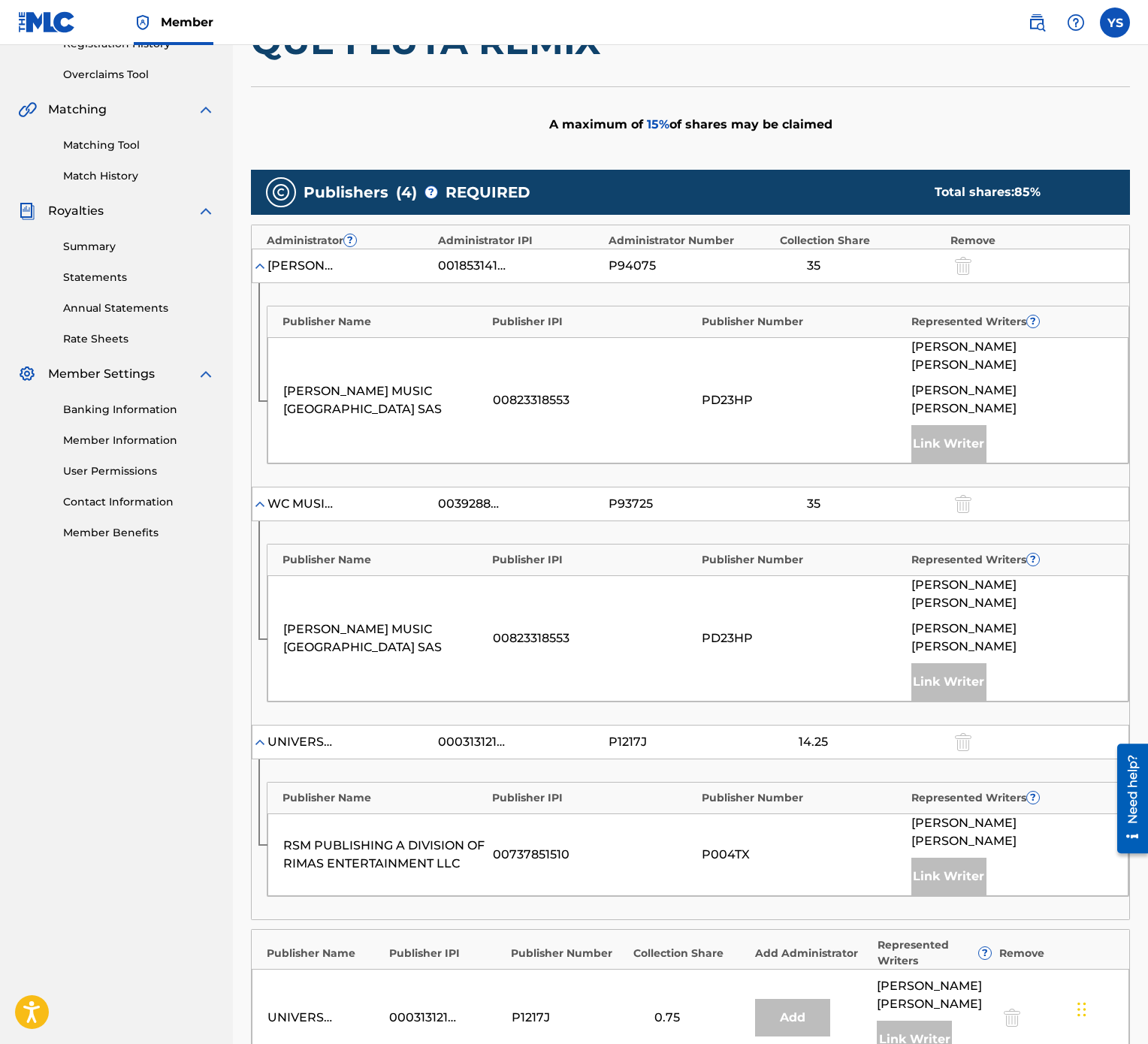
scroll to position [450, 0]
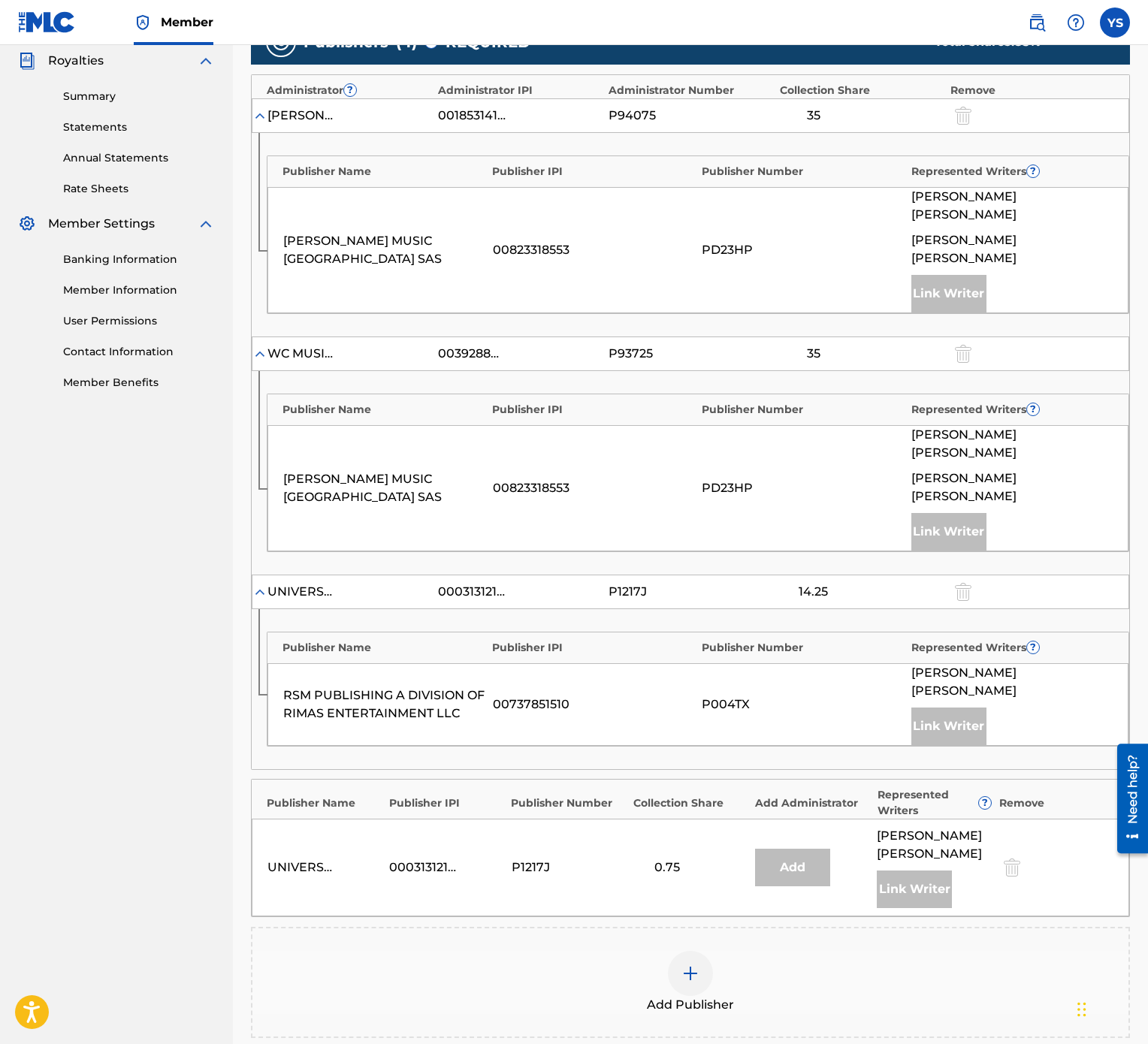
click at [797, 521] on div "Add" at bounding box center [792, 867] width 75 height 37
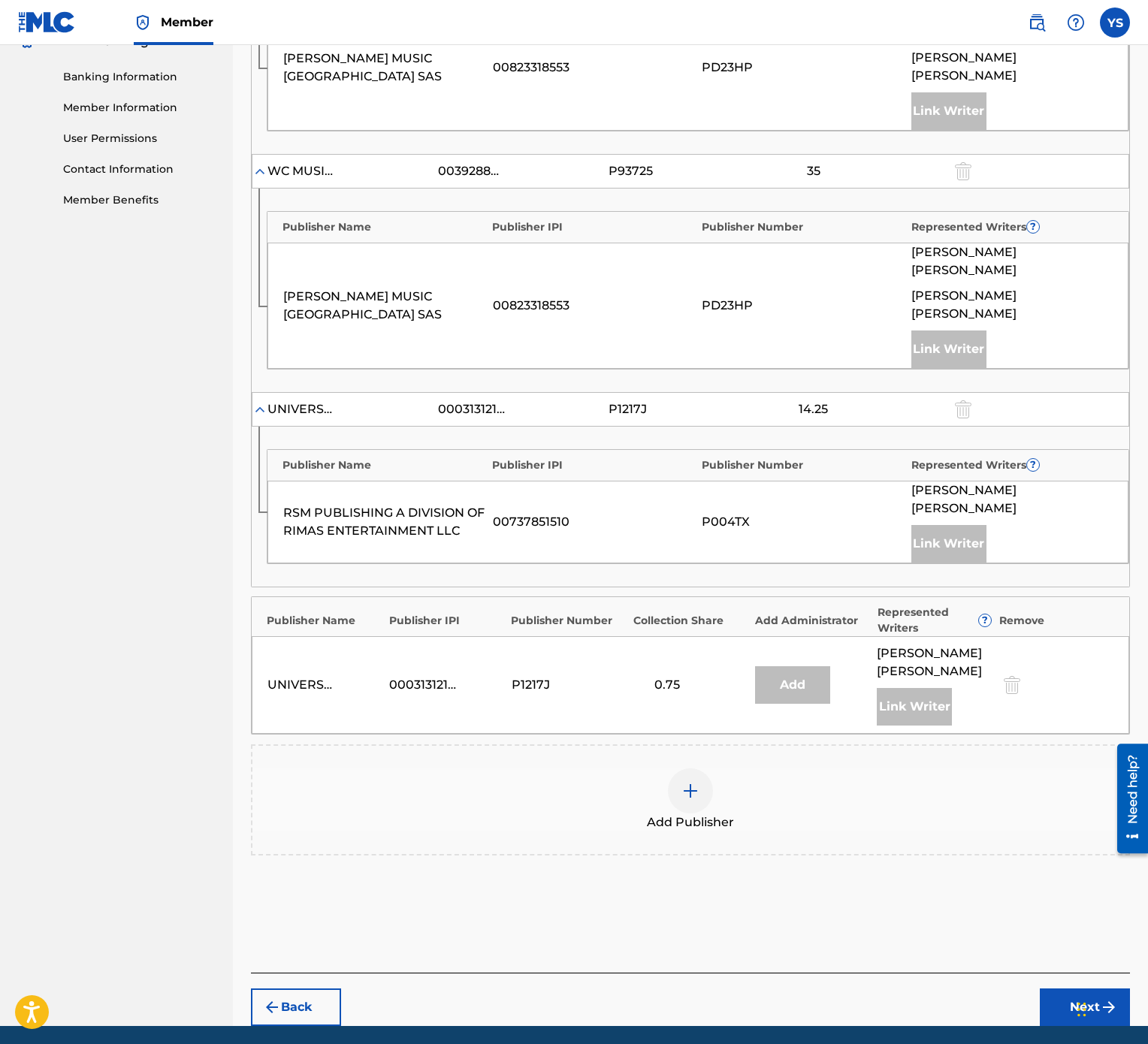
scroll to position [644, 0]
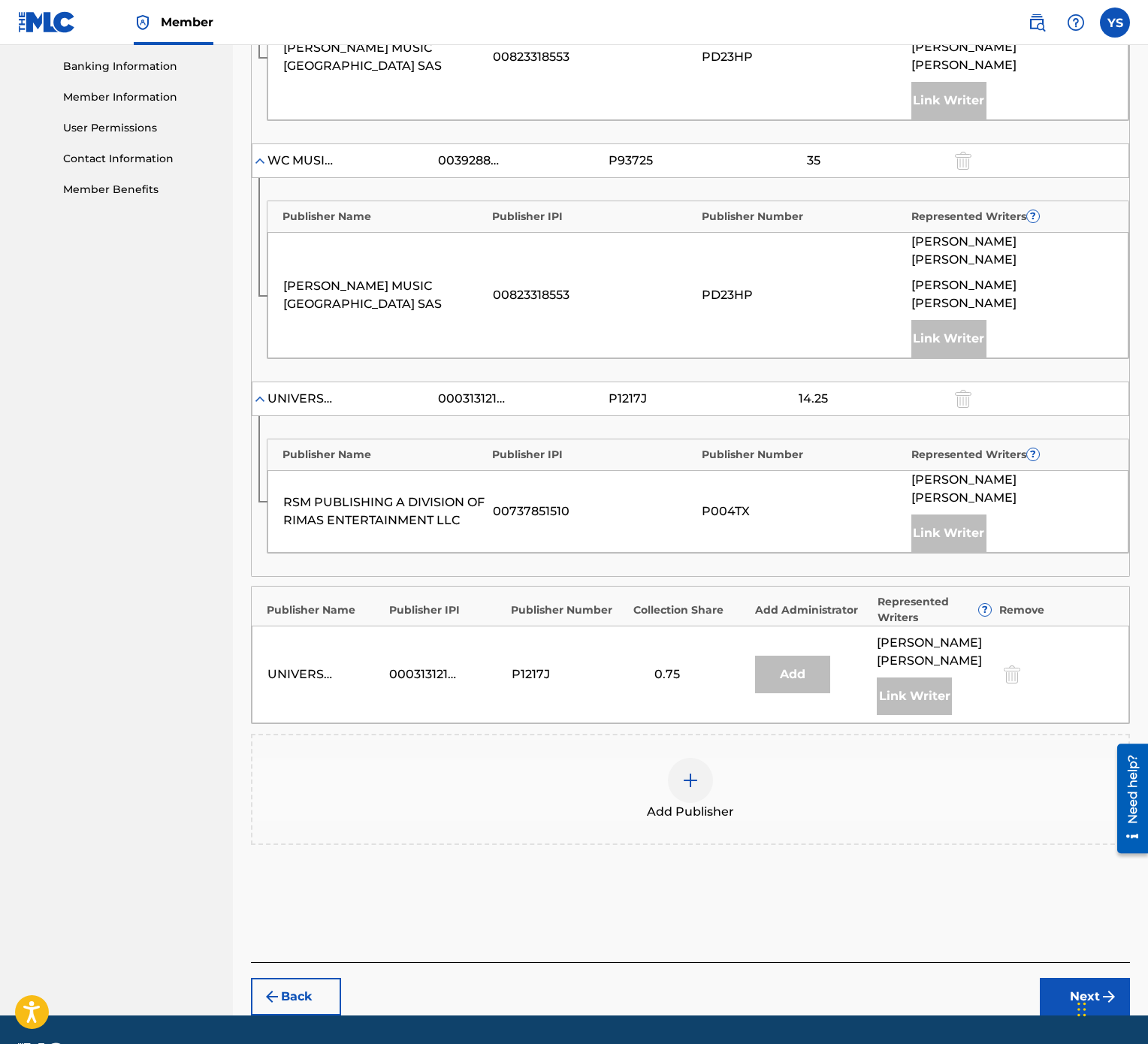
click at [703, 521] on div at bounding box center [690, 781] width 45 height 45
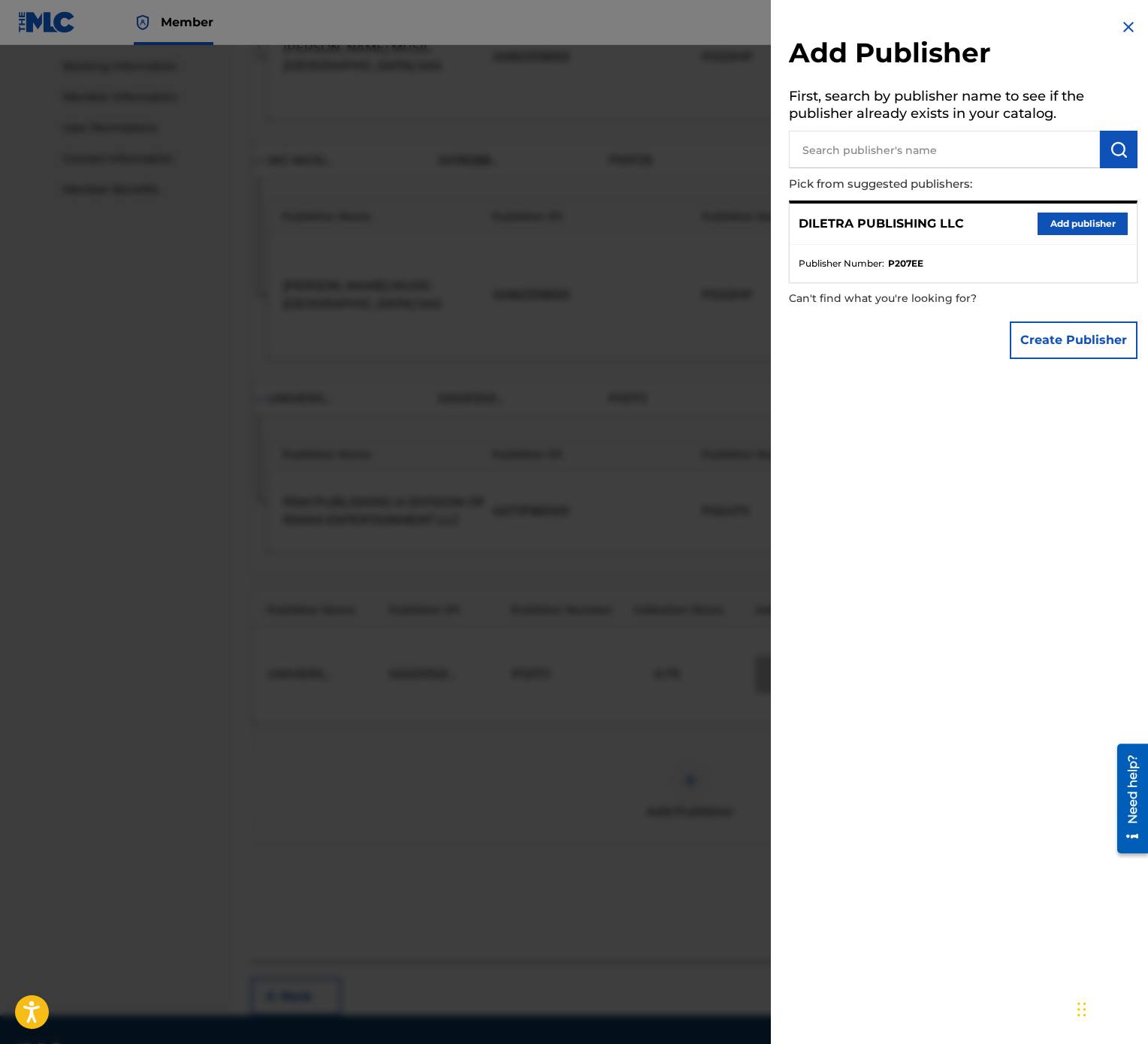
click at [1046, 223] on button "Add publisher" at bounding box center [1083, 223] width 90 height 23
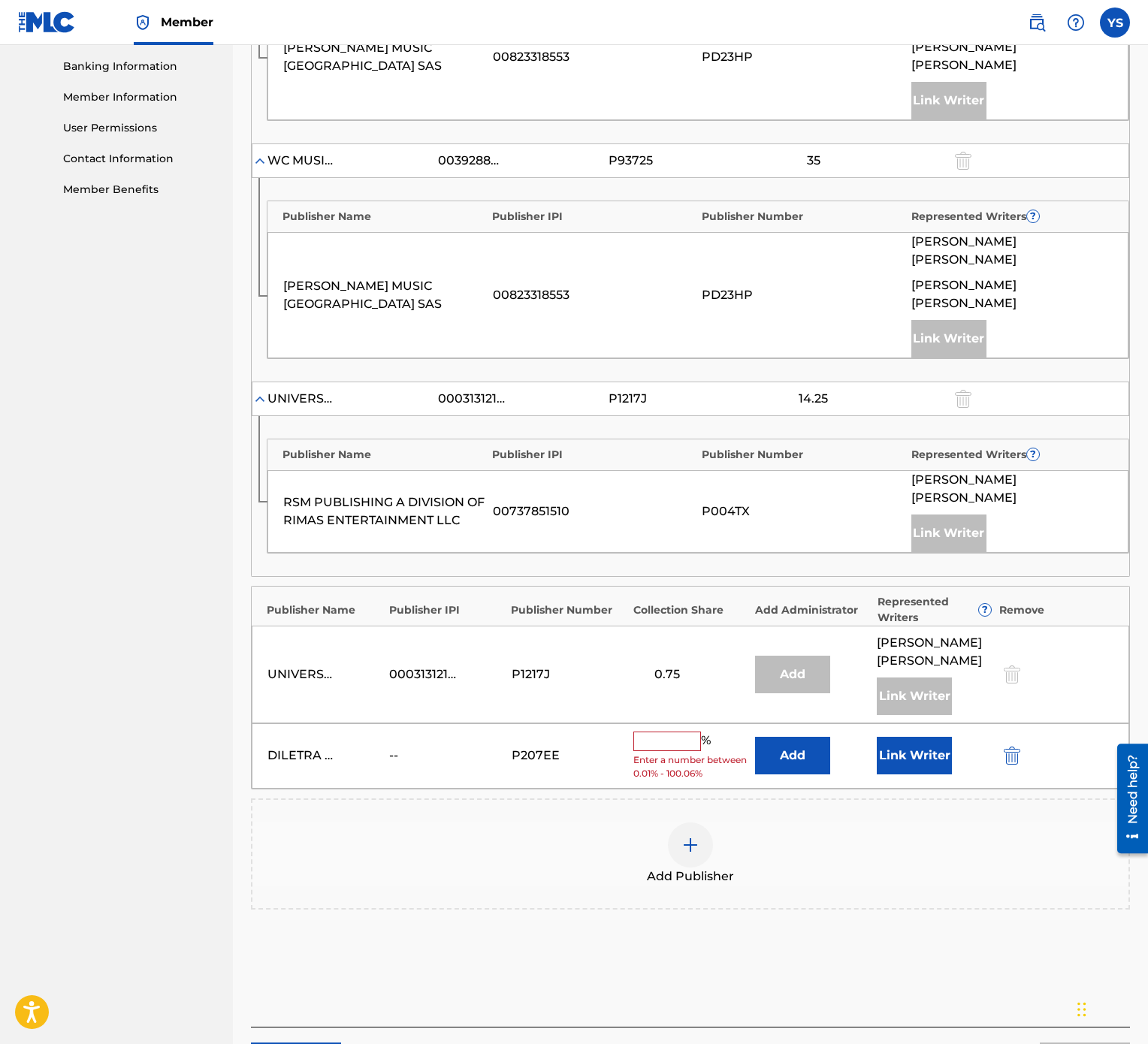
click at [662, 521] on input "text" at bounding box center [667, 742] width 67 height 20
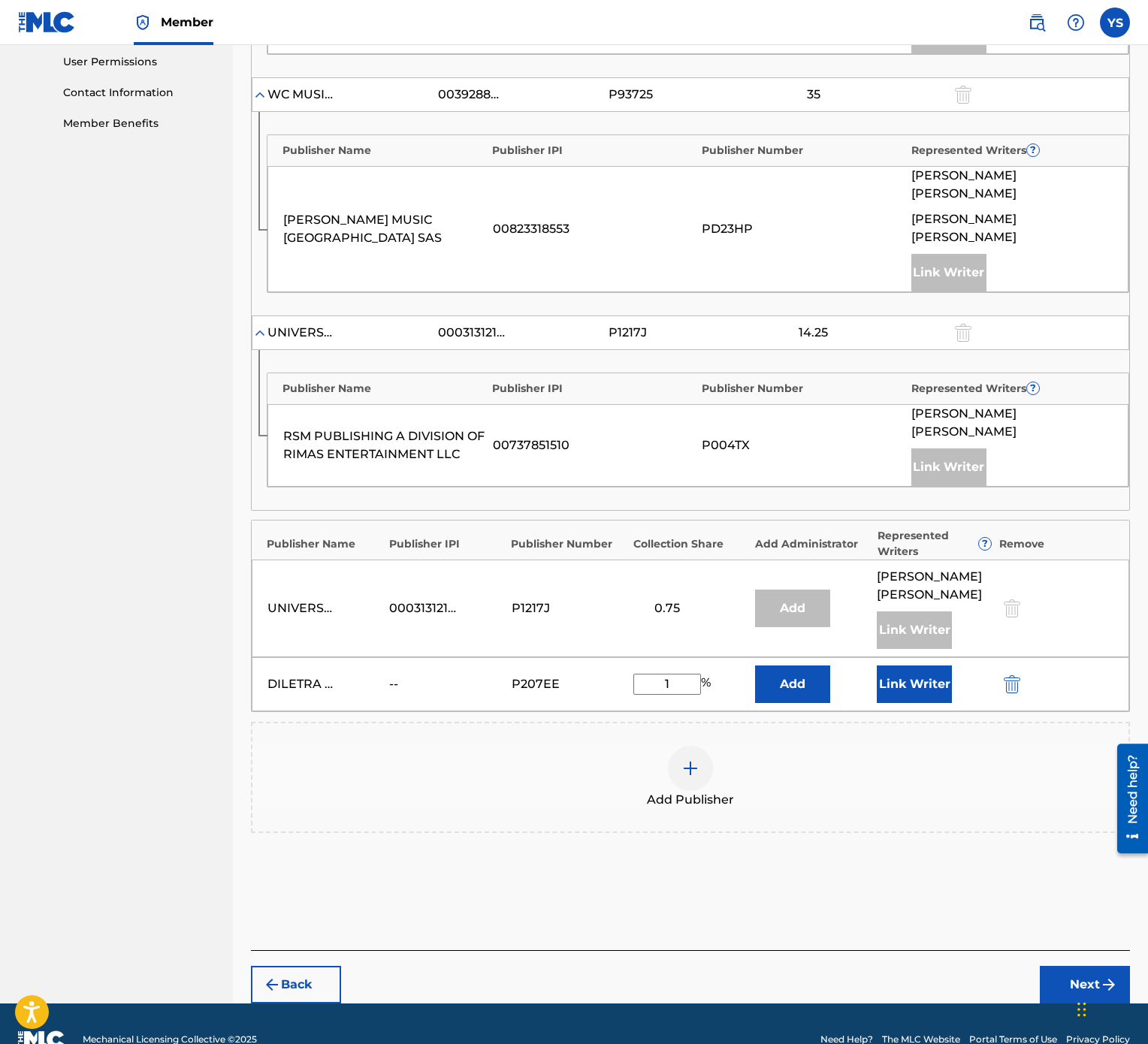
scroll to position [698, 0]
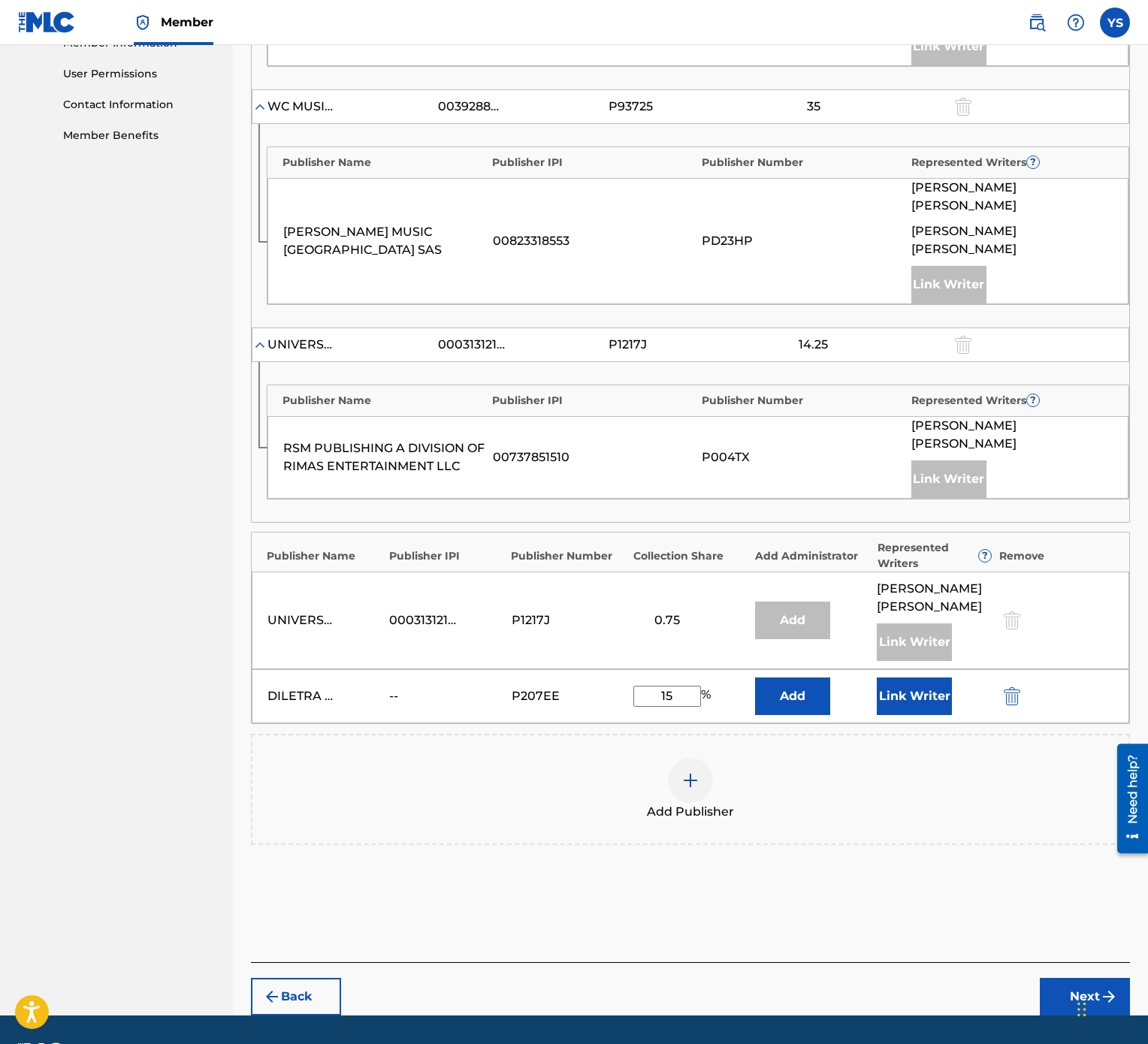
type input "15"
click at [918, 521] on button "Link Writer" at bounding box center [914, 695] width 75 height 37
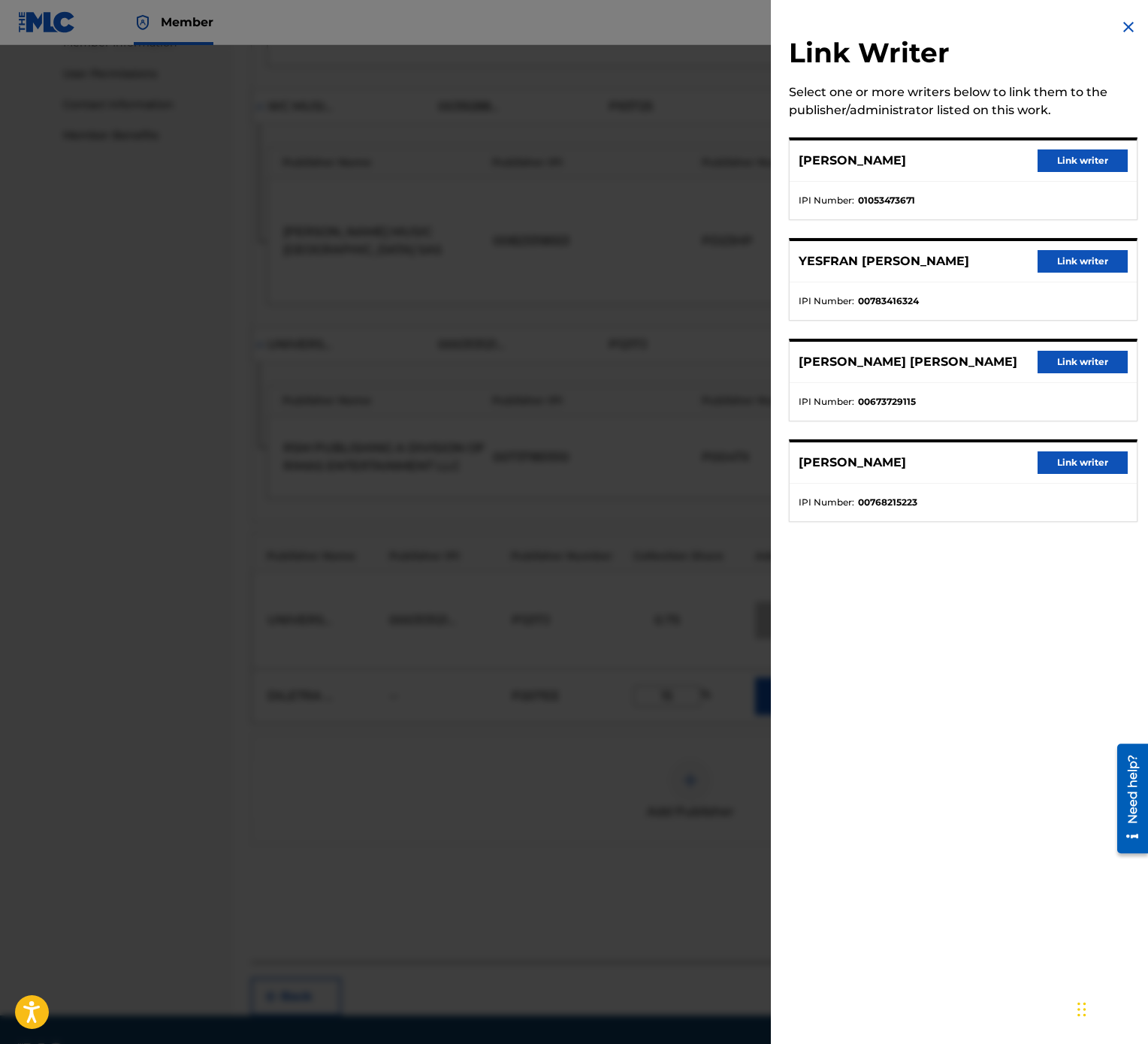
click at [1089, 268] on button "Link writer" at bounding box center [1083, 261] width 90 height 23
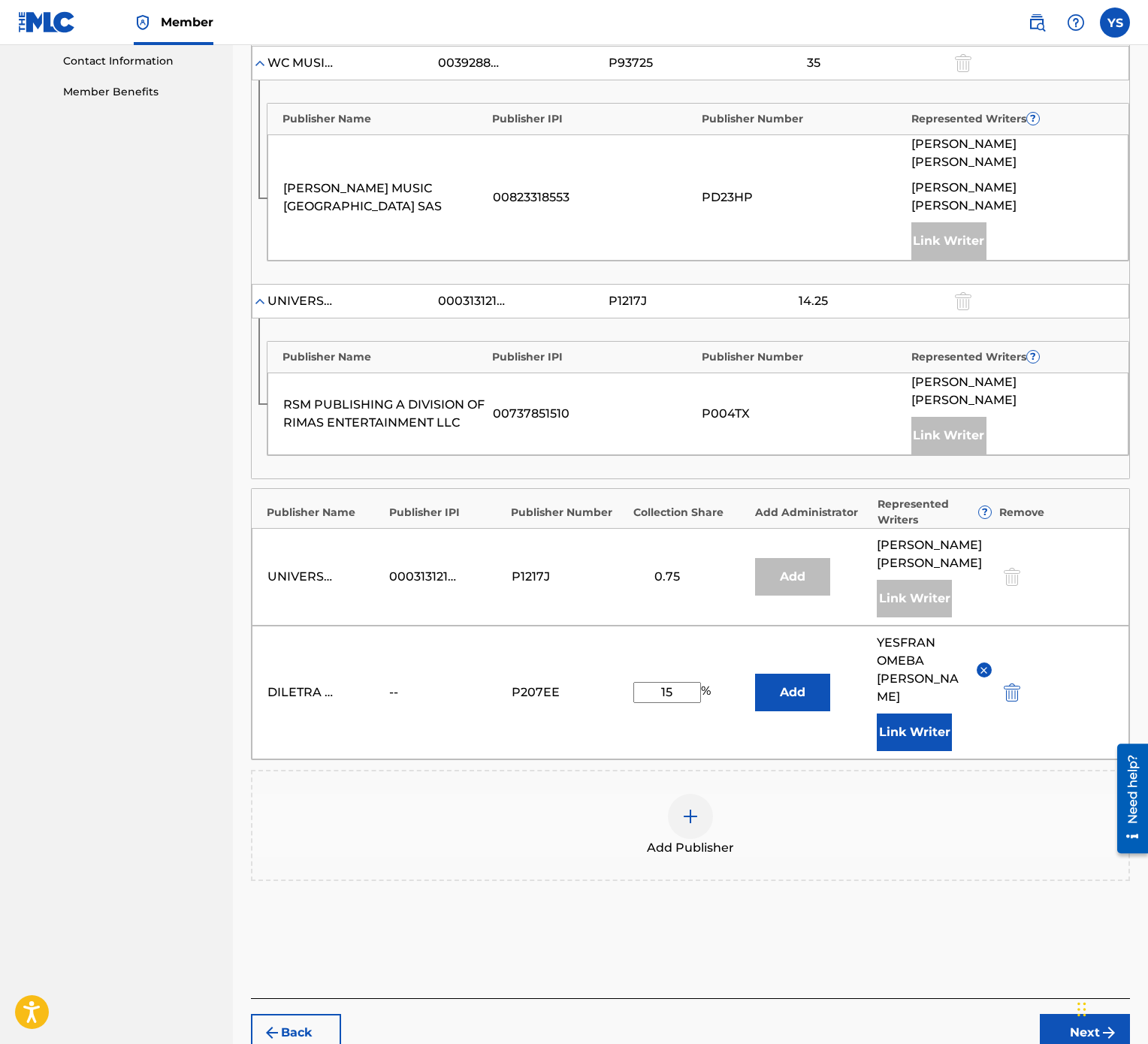
scroll to position [760, 0]
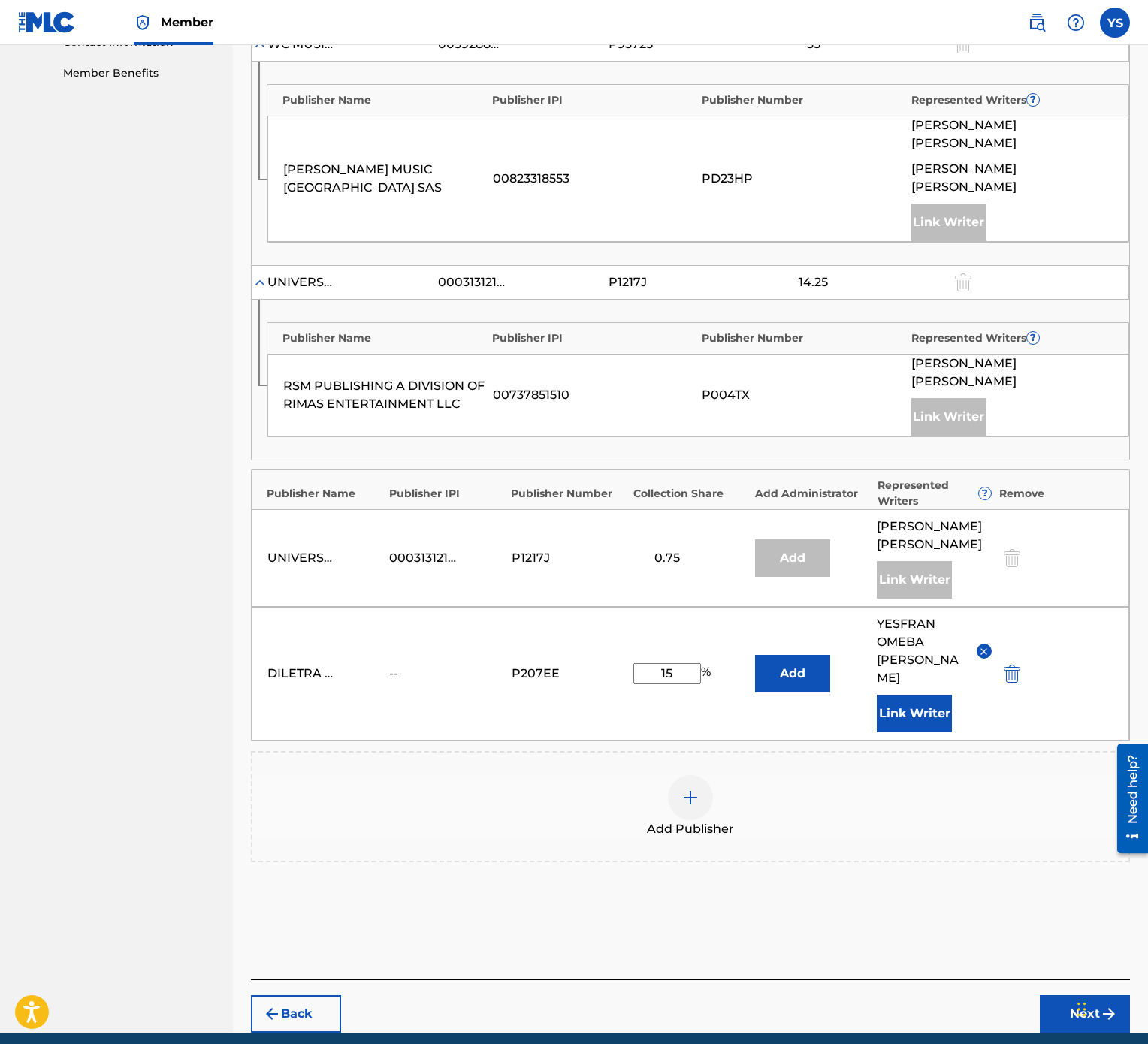
click at [1103, 521] on button "Next" at bounding box center [1084, 1013] width 90 height 37
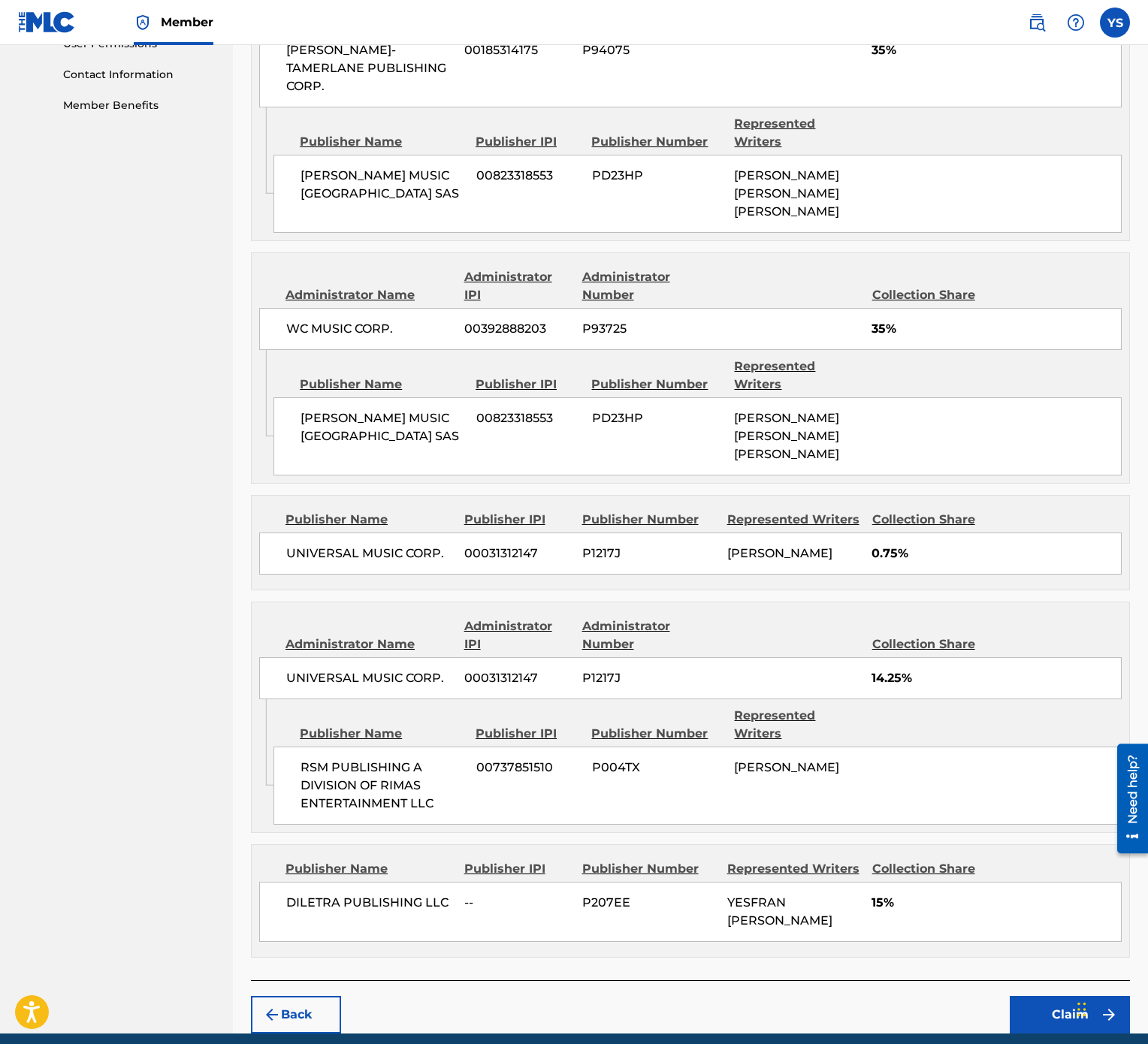
scroll to position [785, 0]
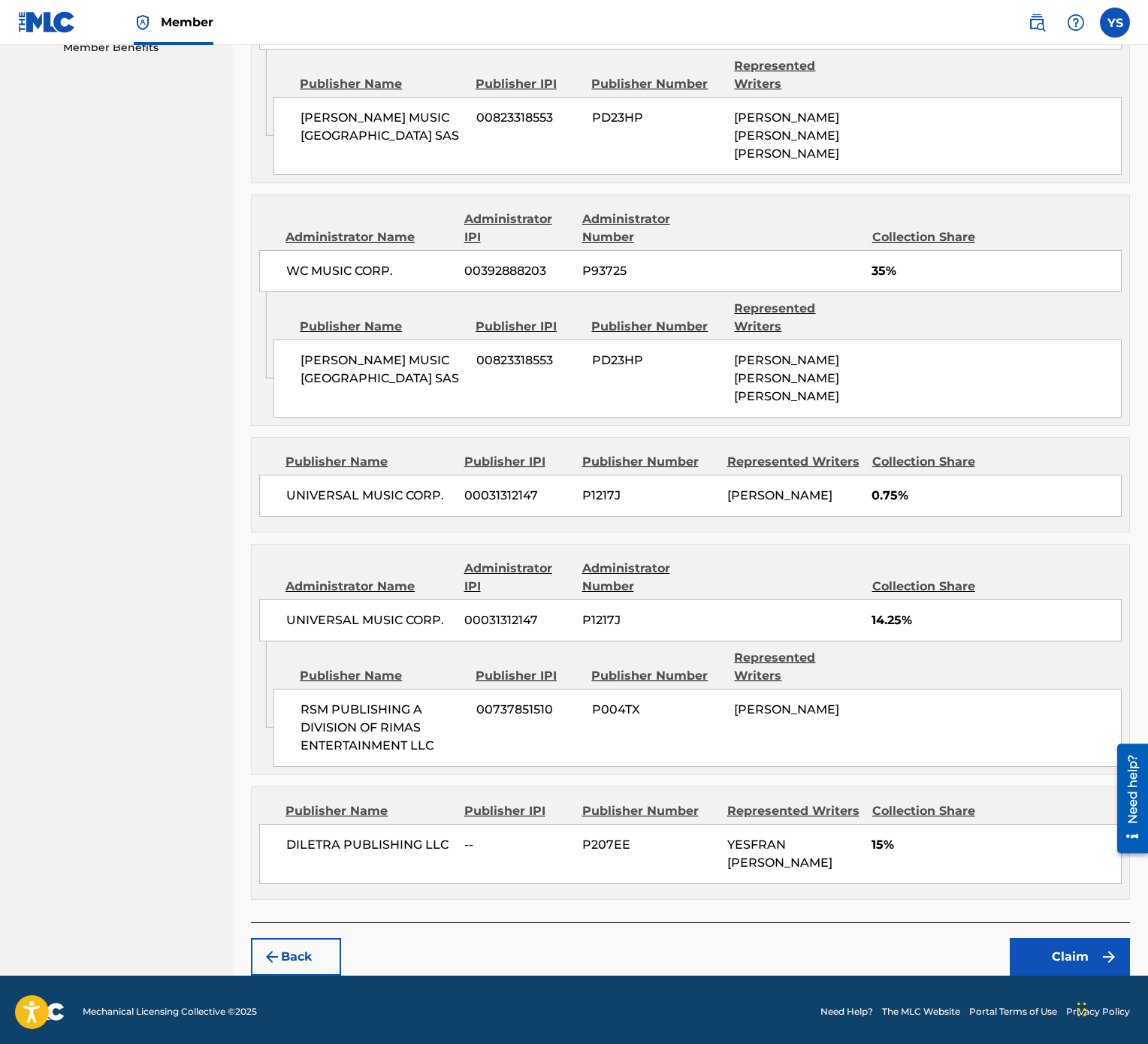
click at [1084, 521] on button "Claim" at bounding box center [1070, 956] width 120 height 37
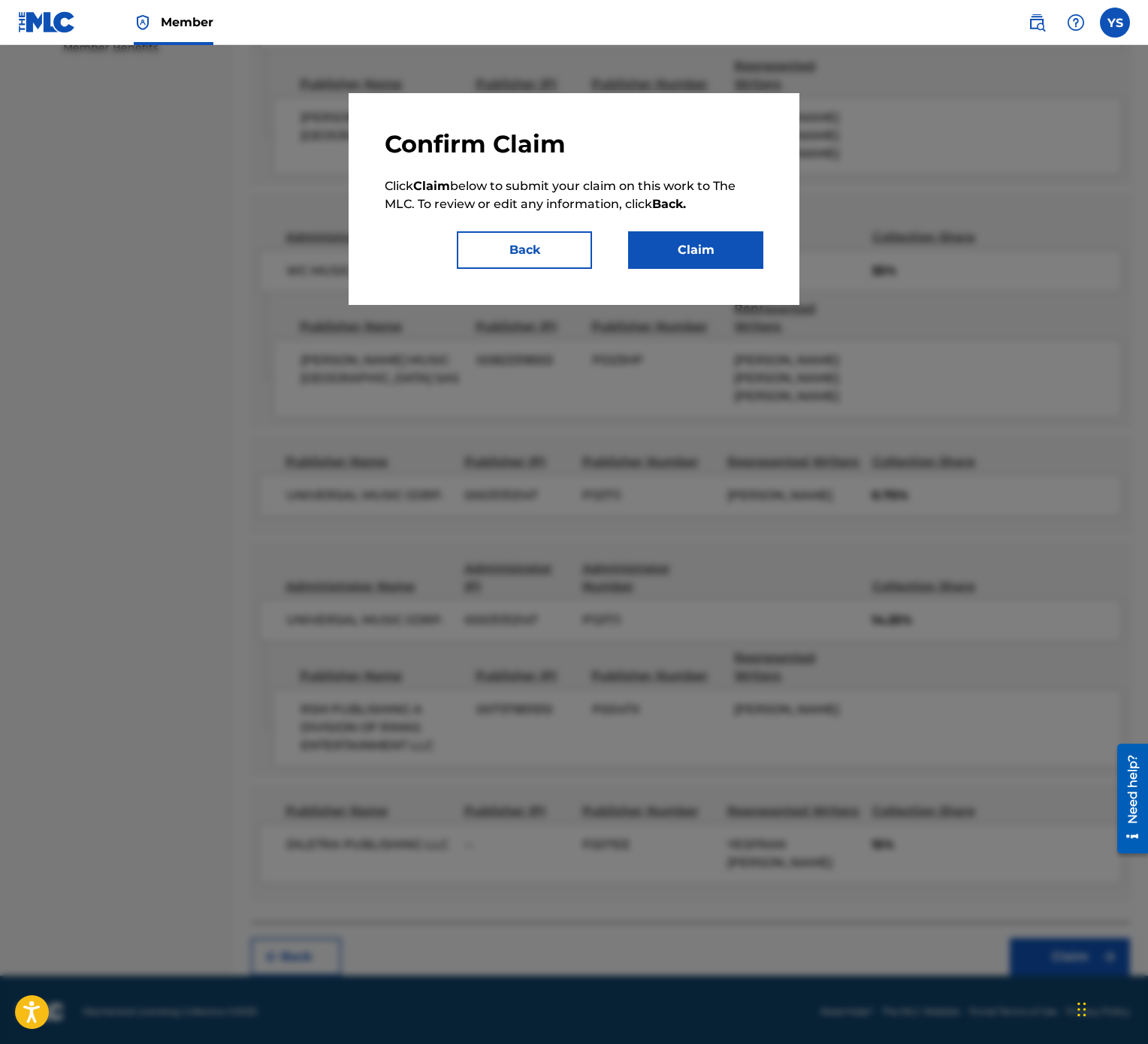
click at [664, 235] on button "Claim" at bounding box center [696, 250] width 135 height 37
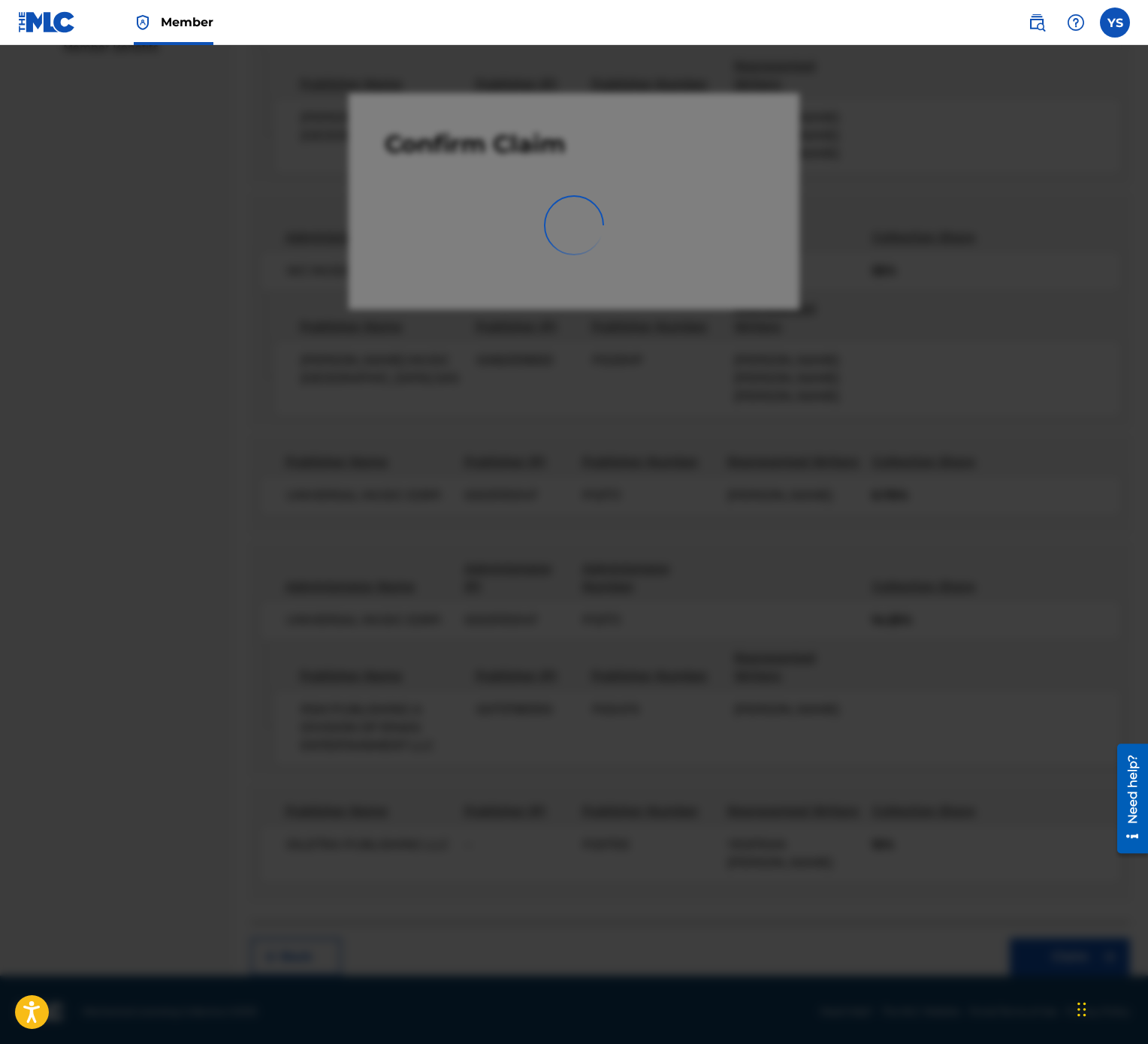
scroll to position [0, 0]
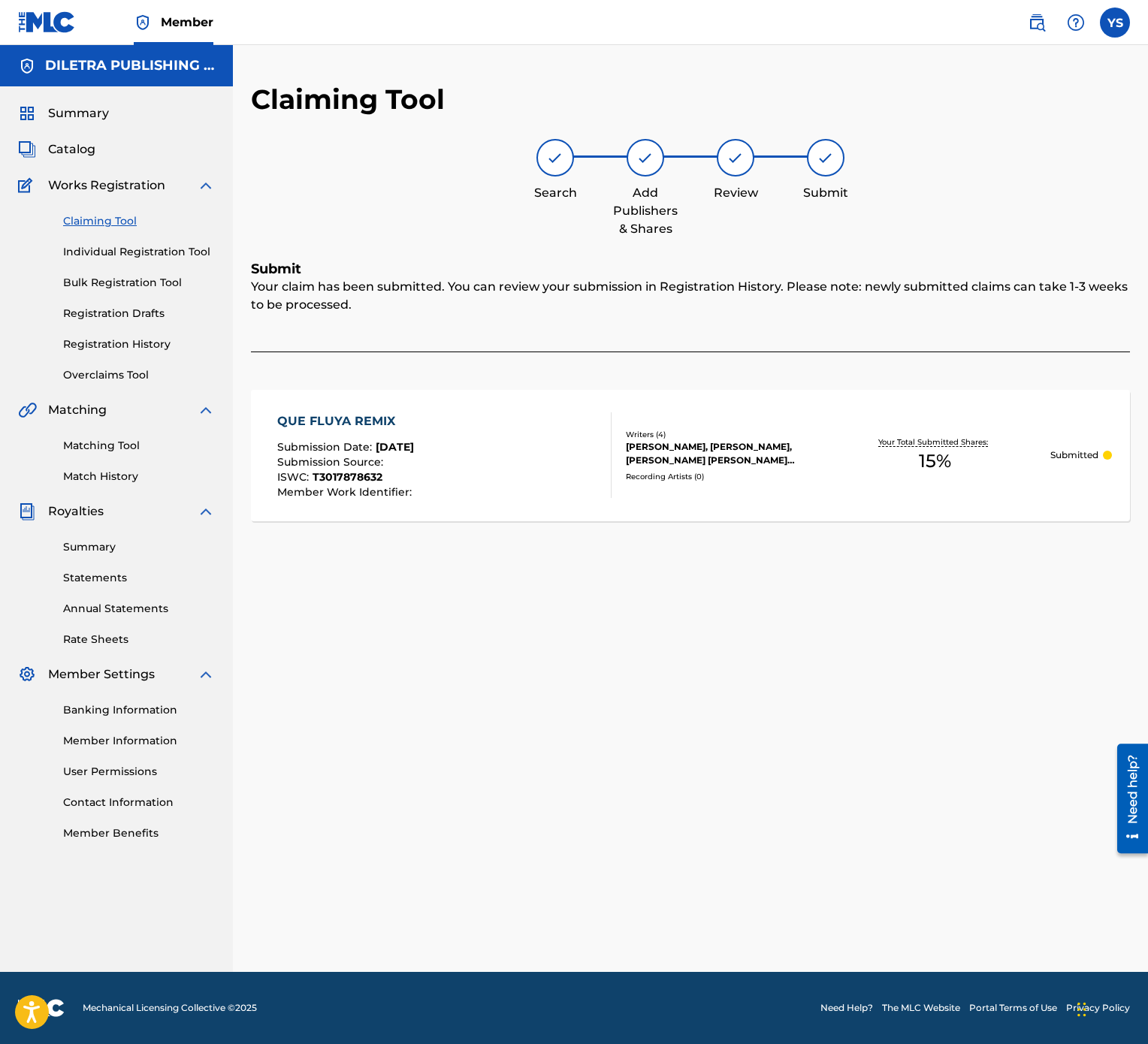
click at [126, 220] on link "Claiming Tool" at bounding box center [138, 221] width 152 height 15
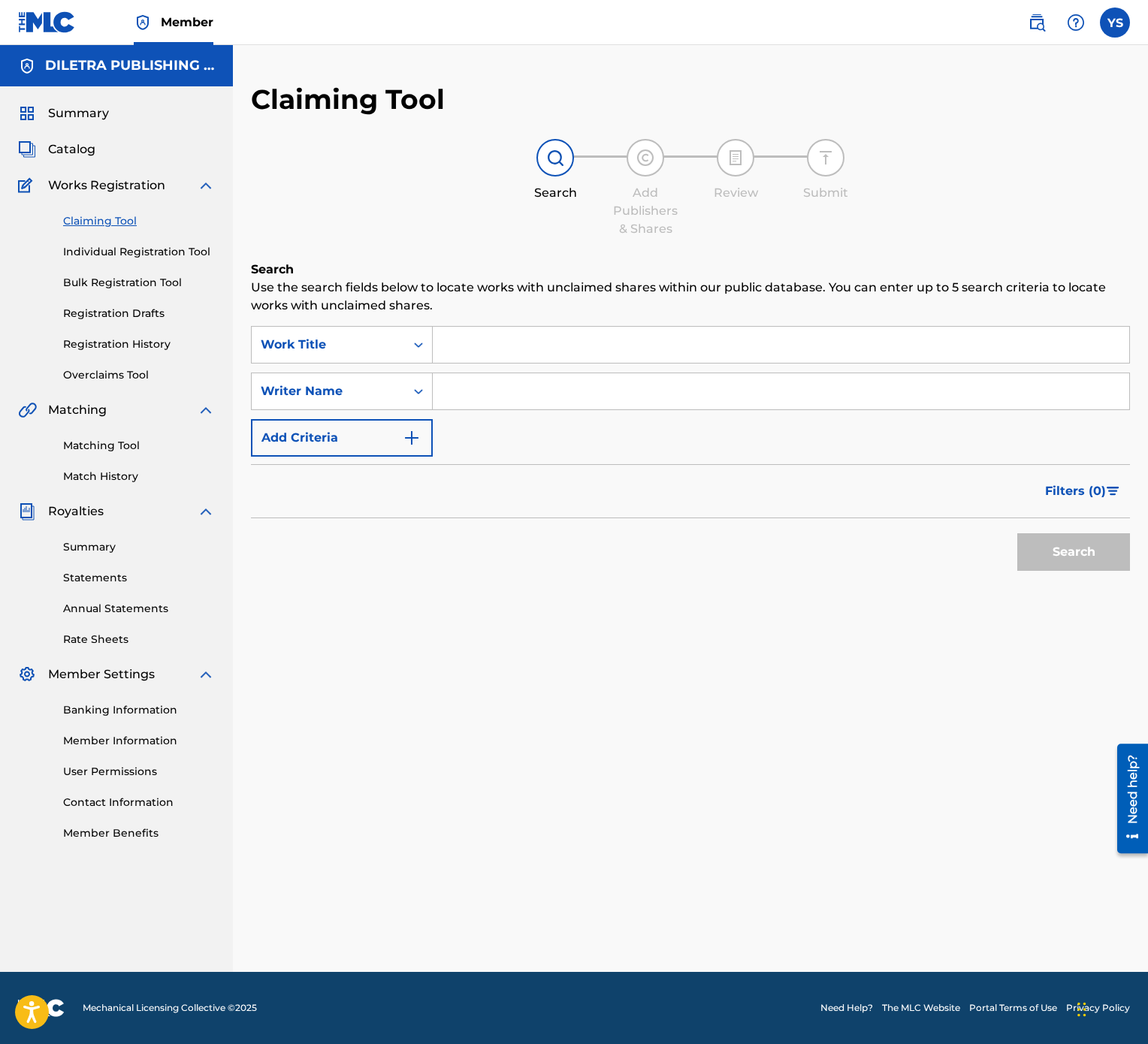
click at [529, 341] on input "Search Form" at bounding box center [781, 345] width 697 height 36
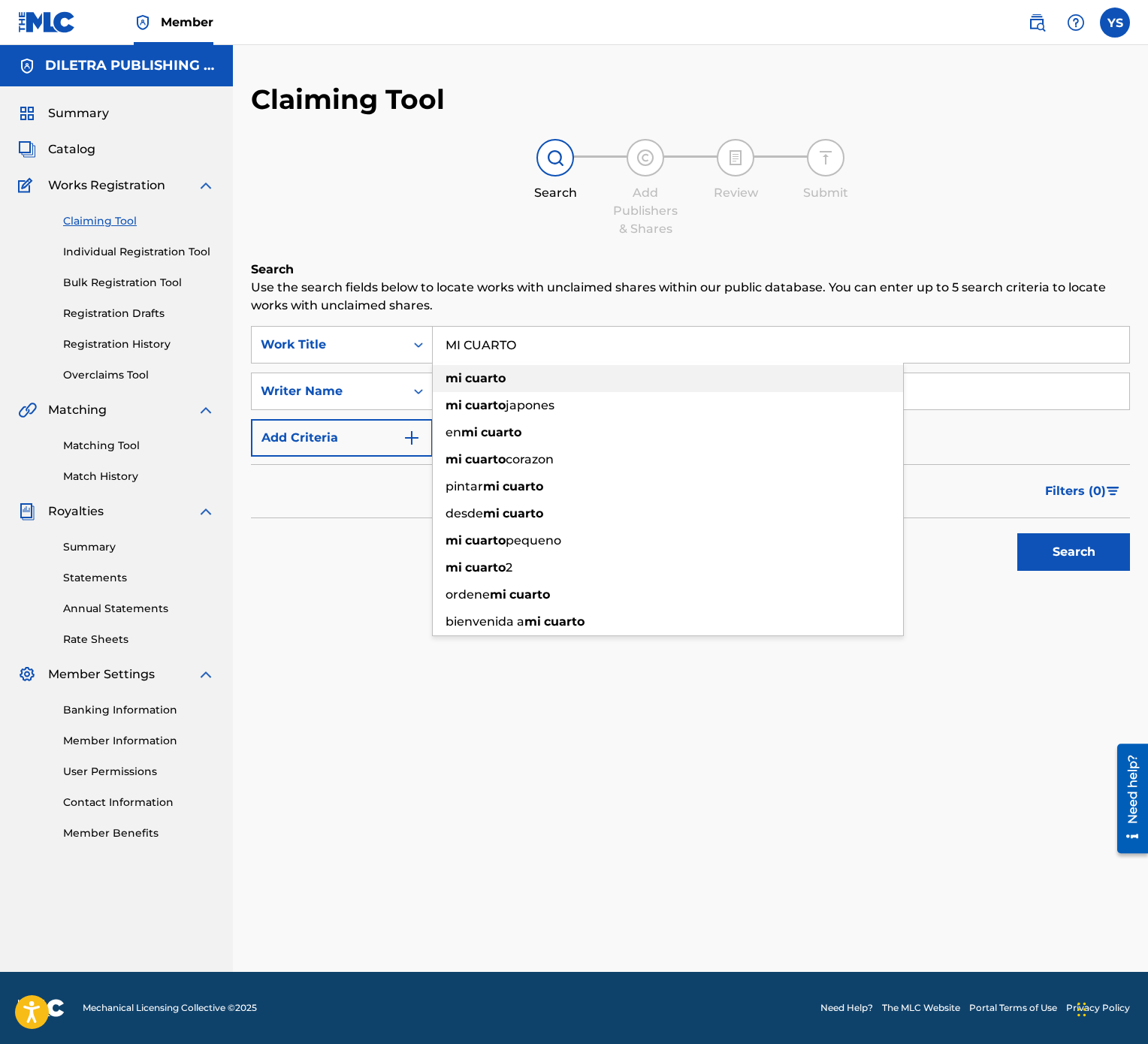
click at [520, 369] on div "mi cuarto" at bounding box center [668, 379] width 470 height 27
type input "mi cuarto"
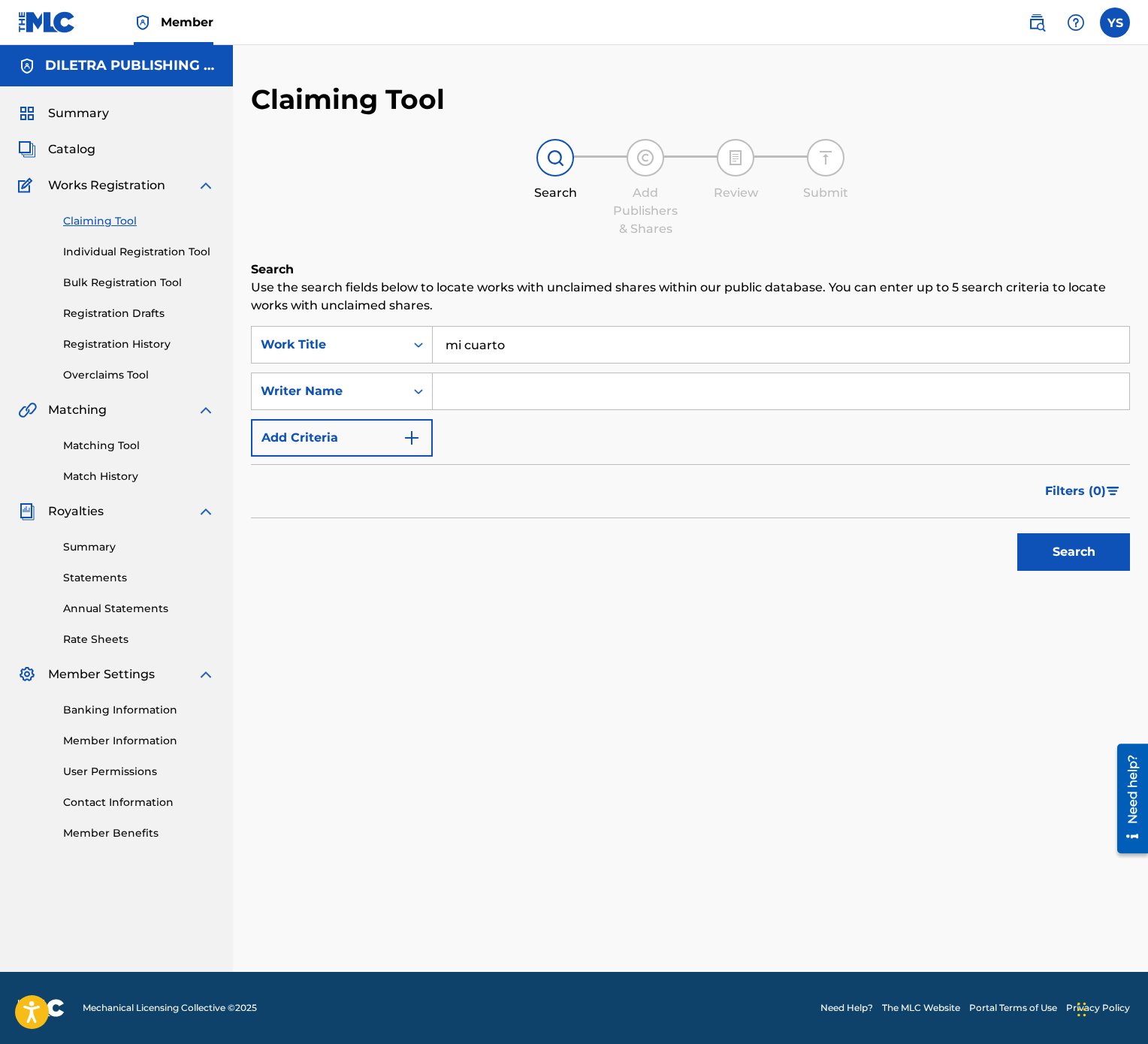
drag, startPoint x: 493, startPoint y: 409, endPoint x: 500, endPoint y: 398, distance: 13.0
click at [494, 408] on div "Search Form" at bounding box center [782, 390] width 698 height 37
click at [502, 395] on input "Search Form" at bounding box center [781, 391] width 697 height 36
paste input "remro7-gyzkis-kIbzip"
type input "remro7-gyzkis-kIbzip"
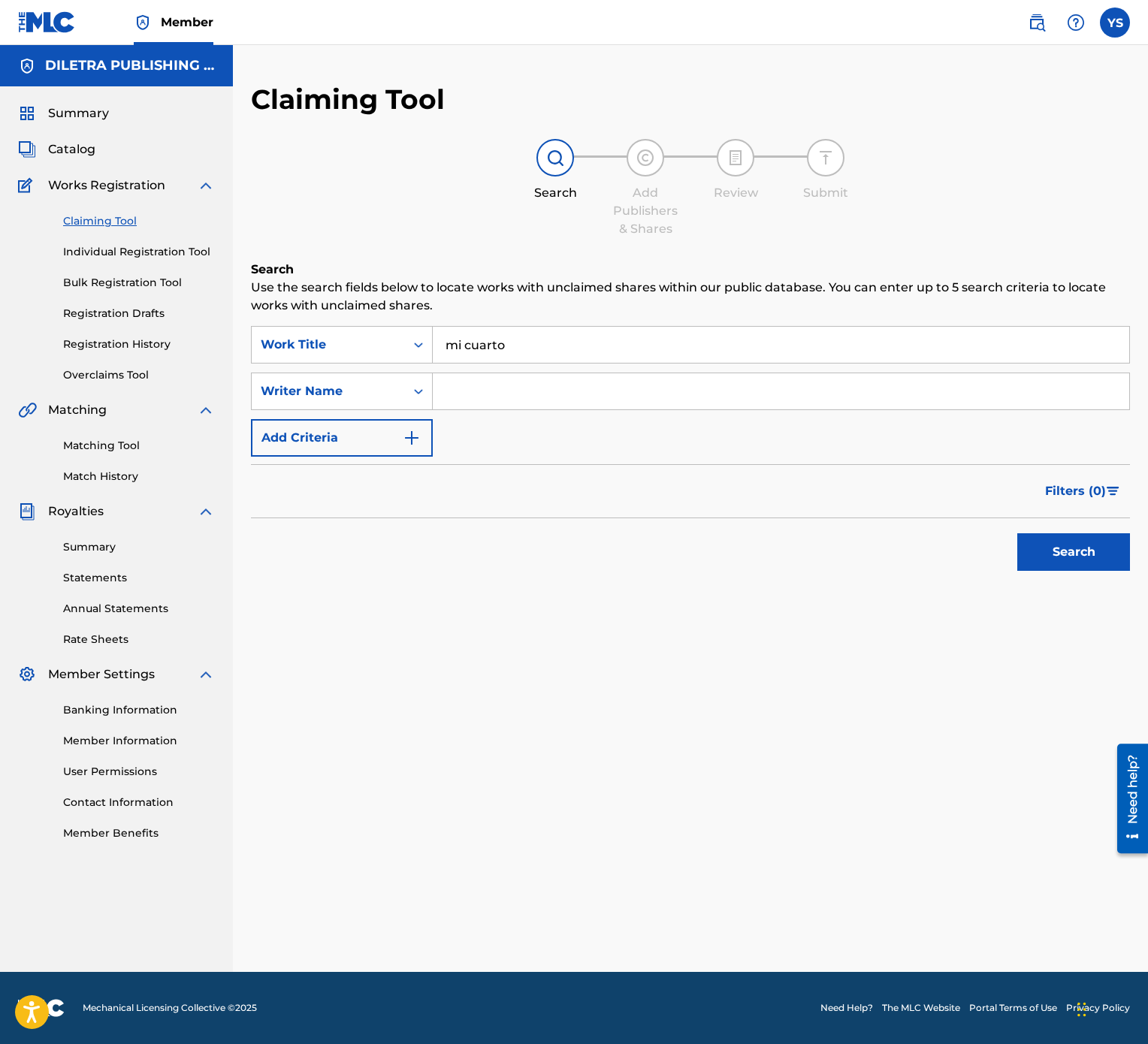
click at [513, 386] on input "Search Form" at bounding box center [781, 391] width 697 height 36
type input "[PERSON_NAME]"
click at [1064, 521] on button "Search" at bounding box center [1074, 551] width 113 height 37
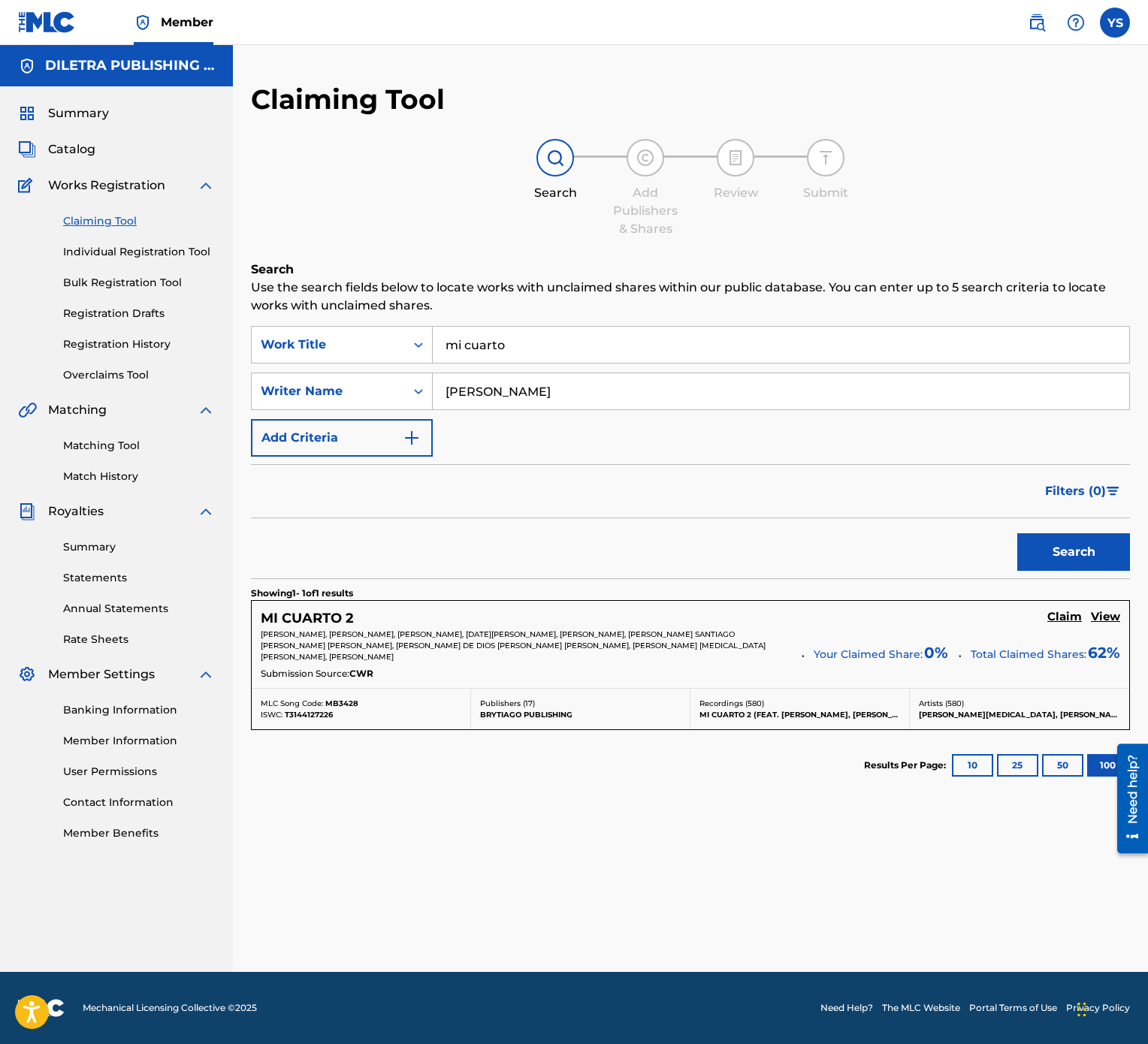
click at [669, 344] on input "mi cuarto" at bounding box center [781, 345] width 697 height 36
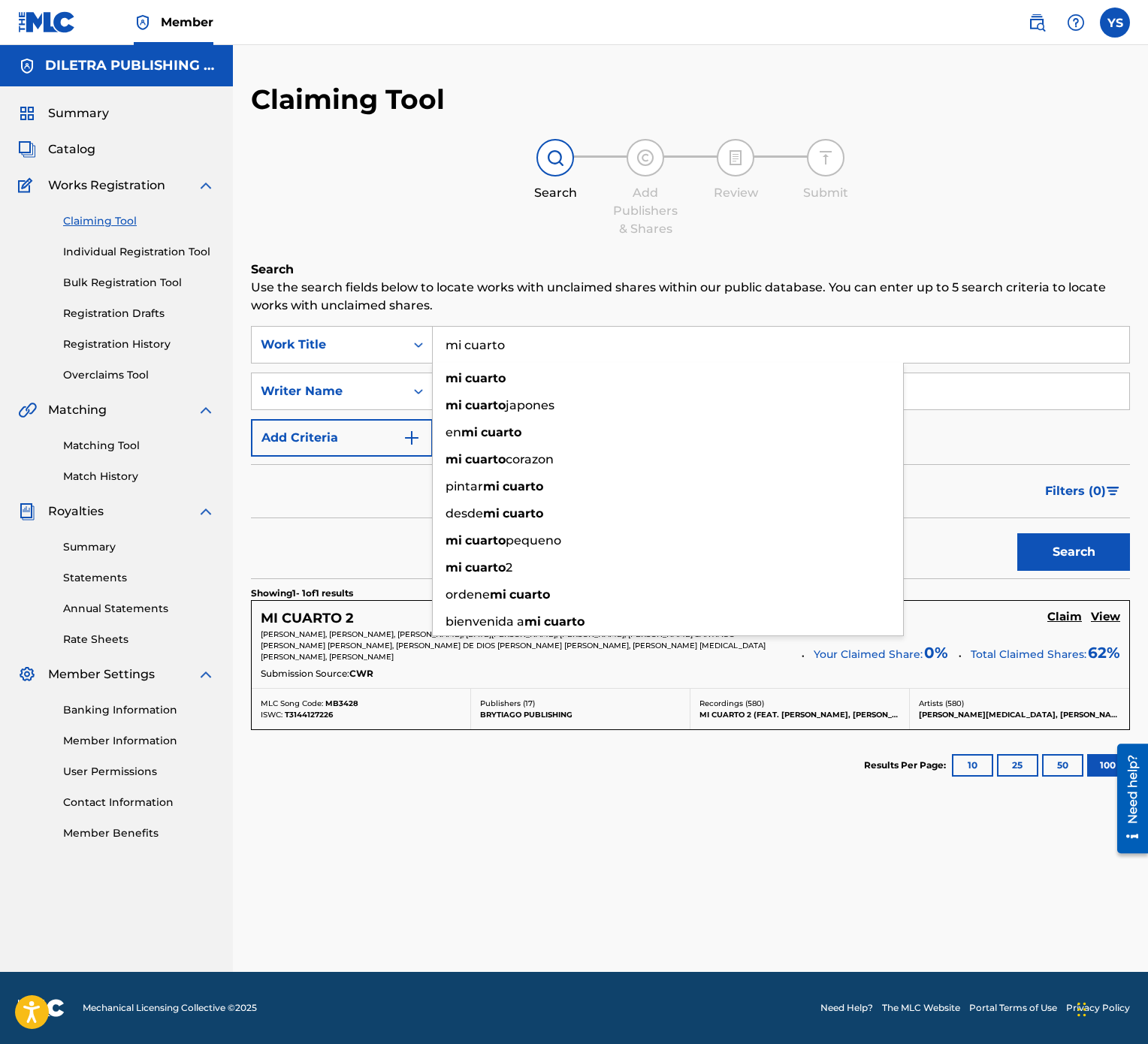
click at [669, 344] on input "mi cuarto" at bounding box center [781, 345] width 697 height 36
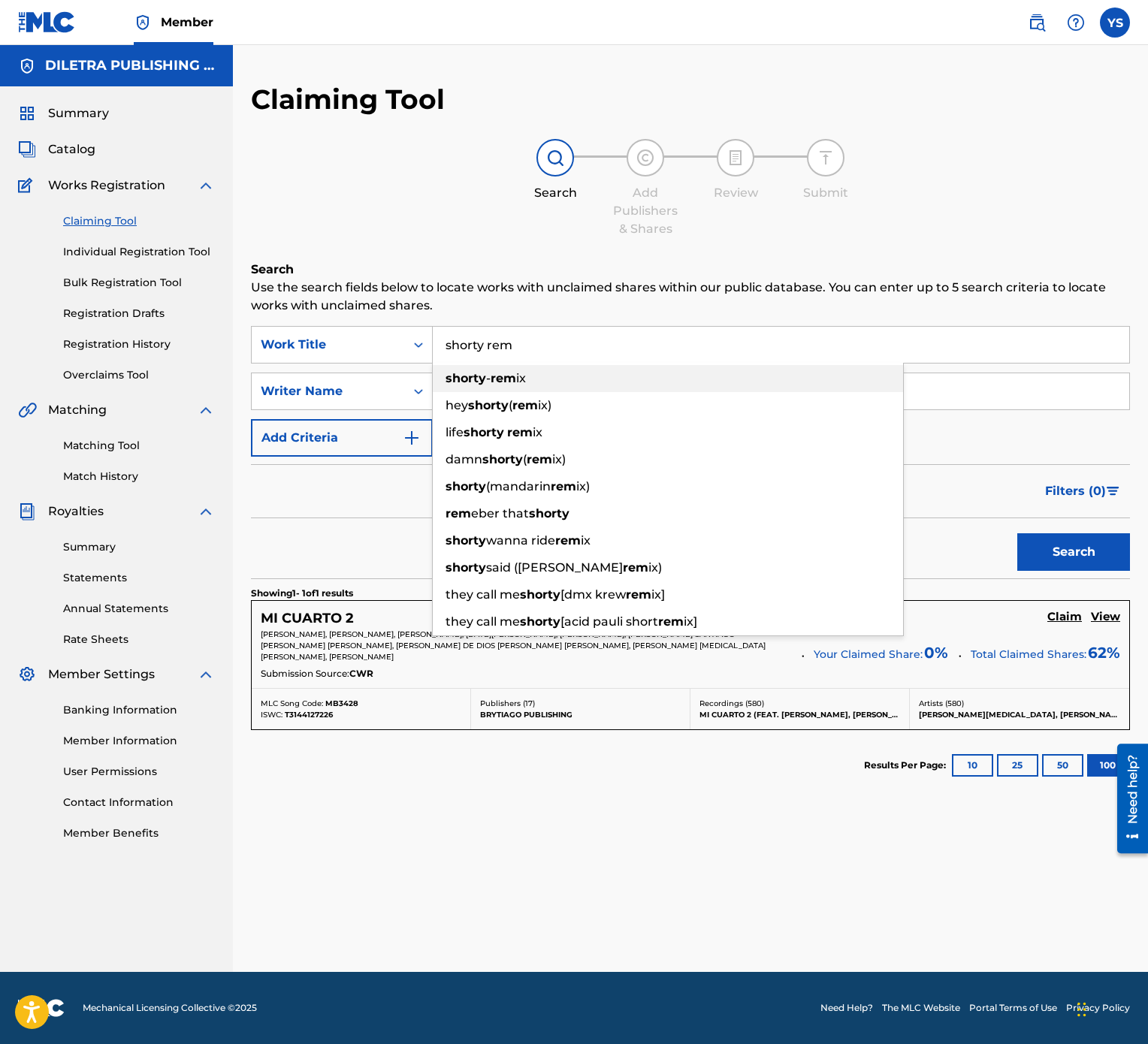
click at [638, 372] on div "shorty - rem ix" at bounding box center [668, 379] width 470 height 27
type input "shorty - remix"
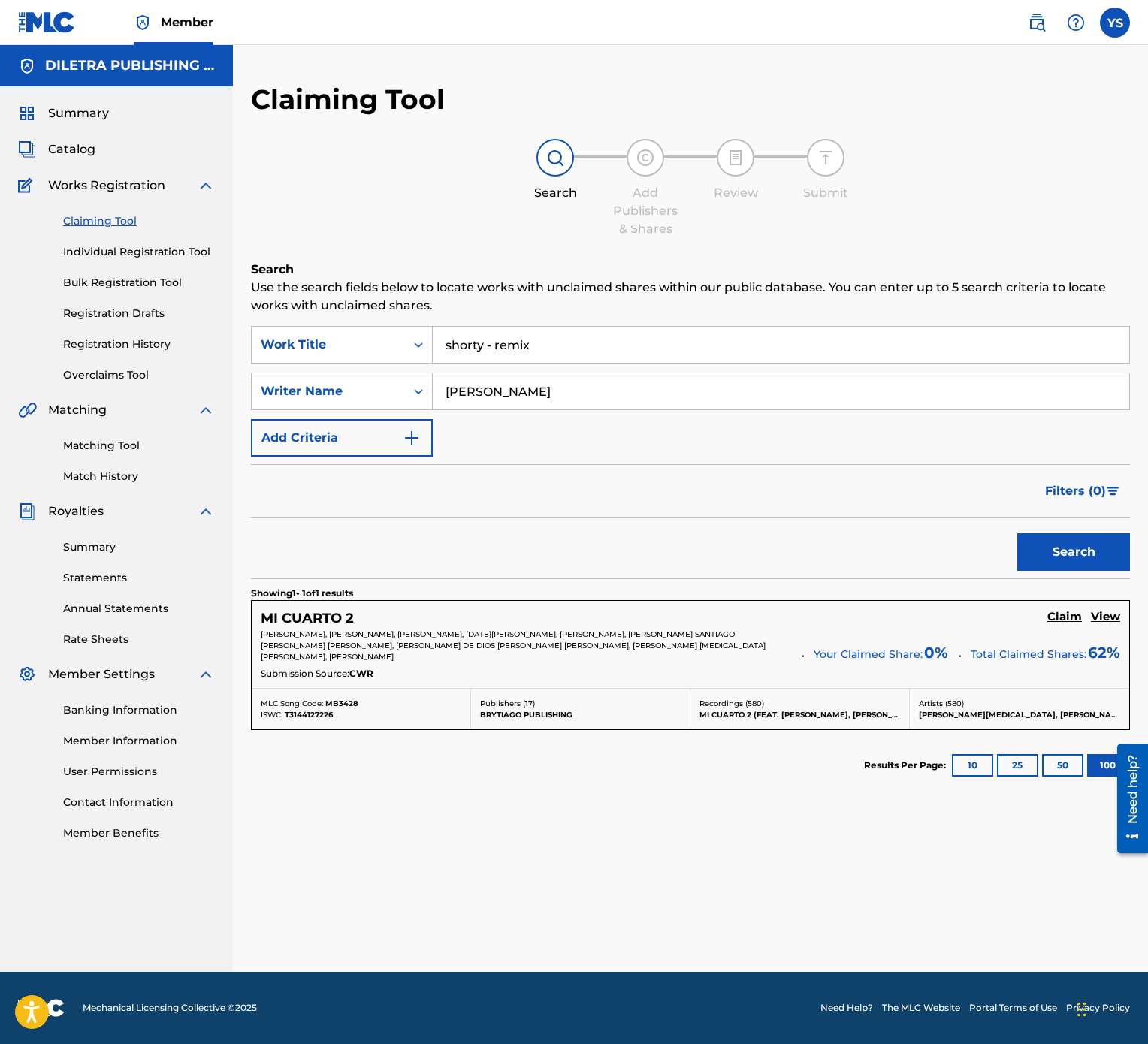
click at [1043, 521] on button "Search" at bounding box center [1074, 551] width 113 height 37
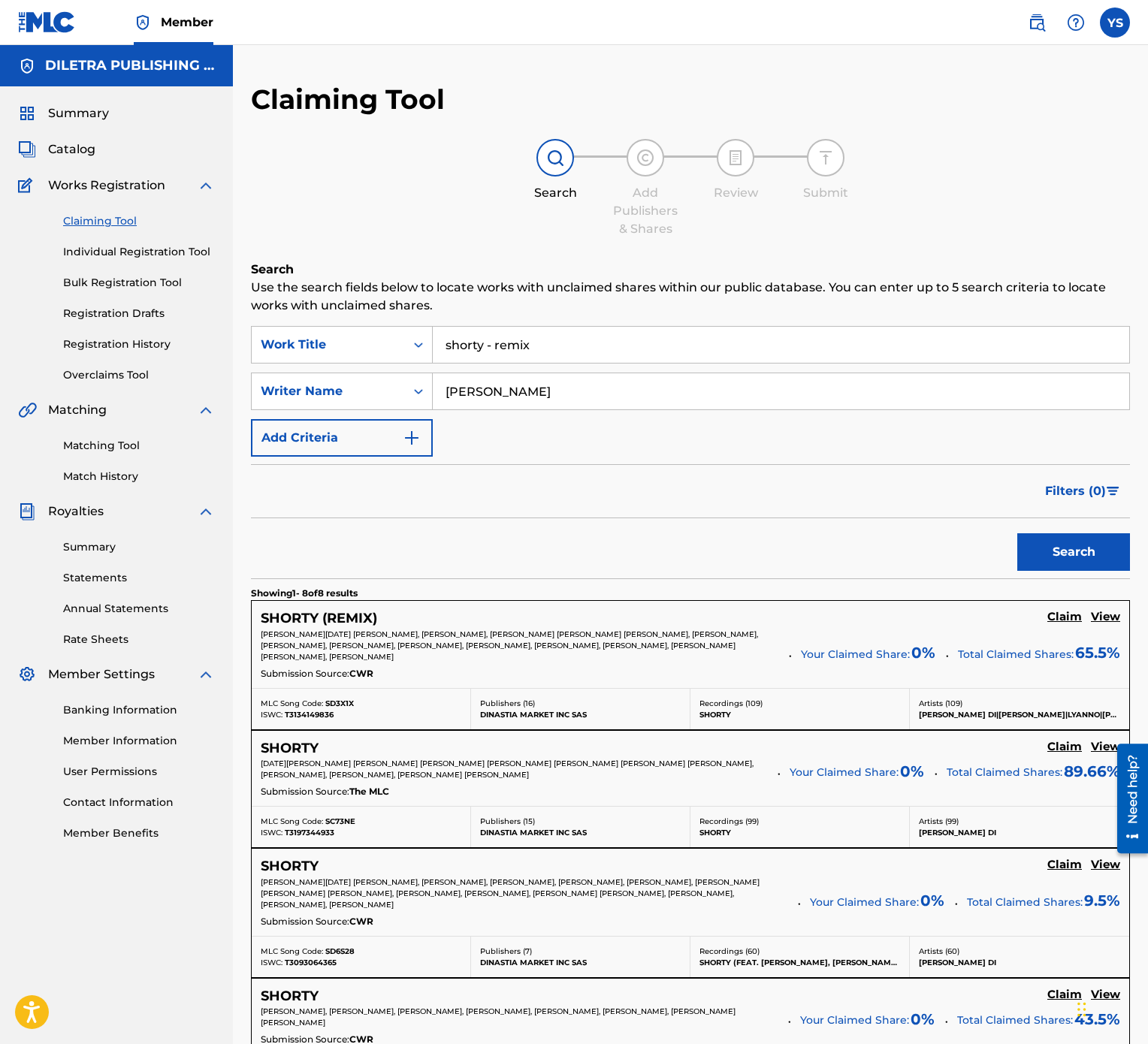
click at [1054, 521] on h5 "Claim" at bounding box center [1064, 617] width 35 height 15
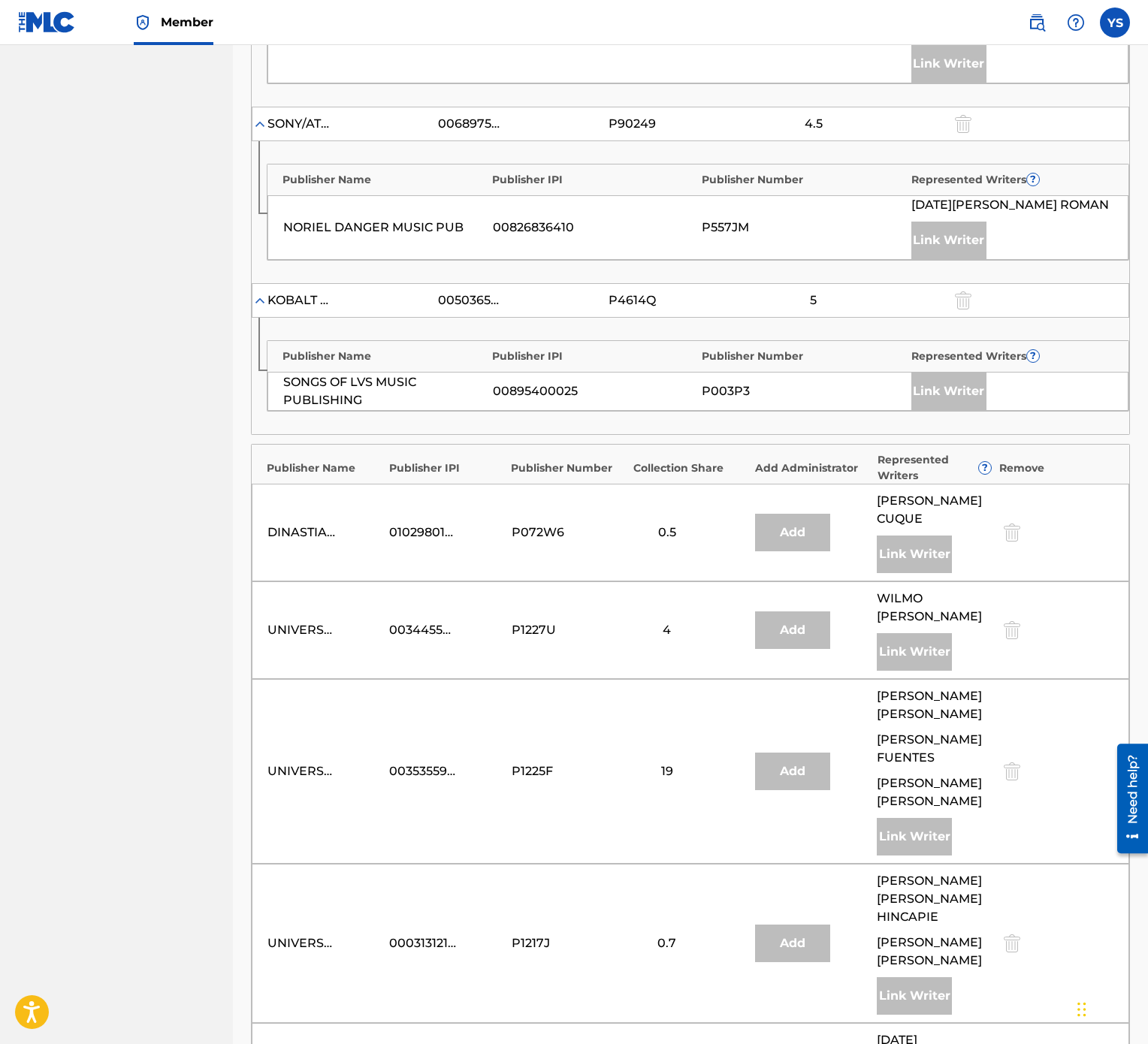
scroll to position [1610, 0]
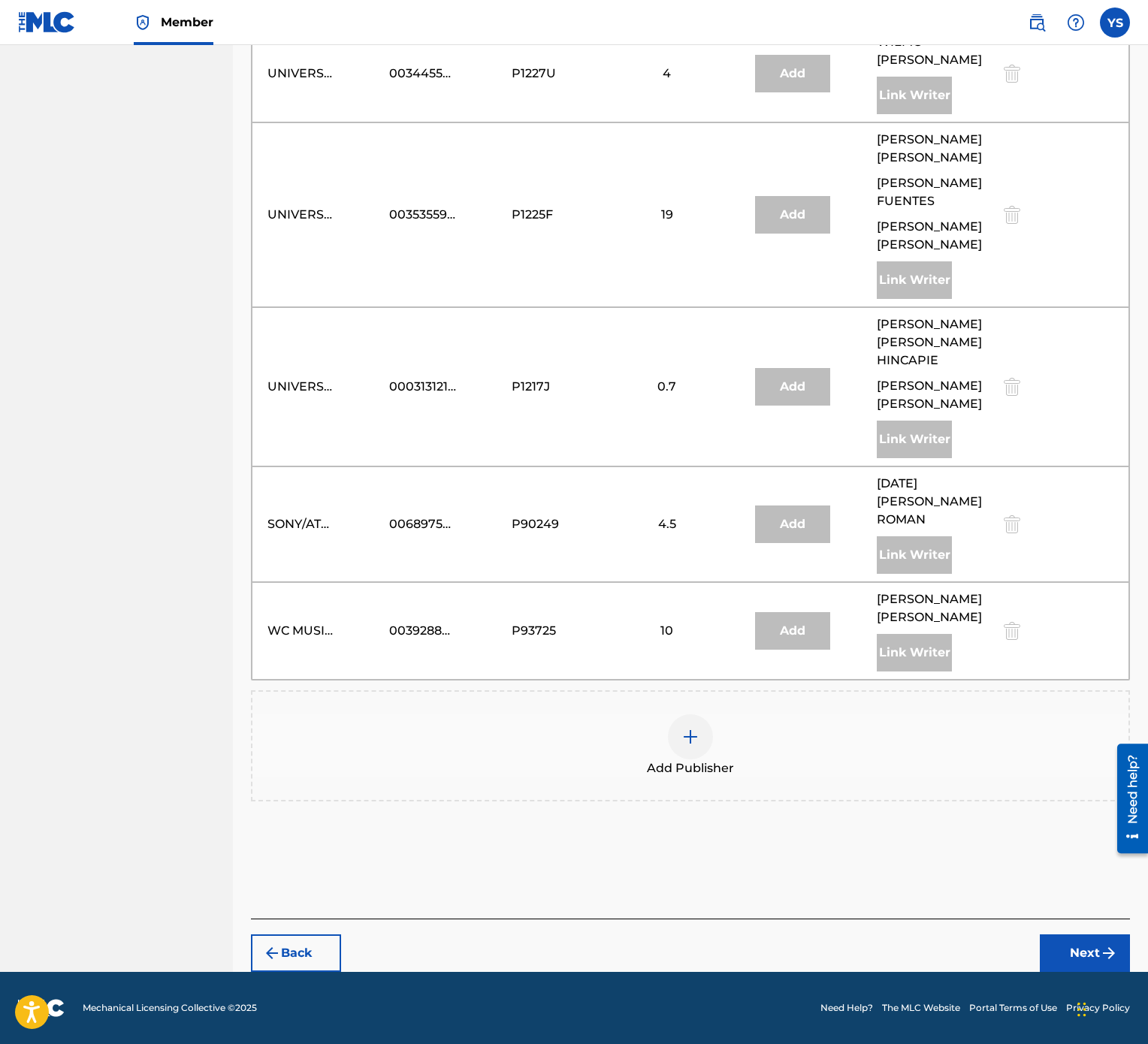
click at [702, 521] on div at bounding box center [690, 737] width 45 height 45
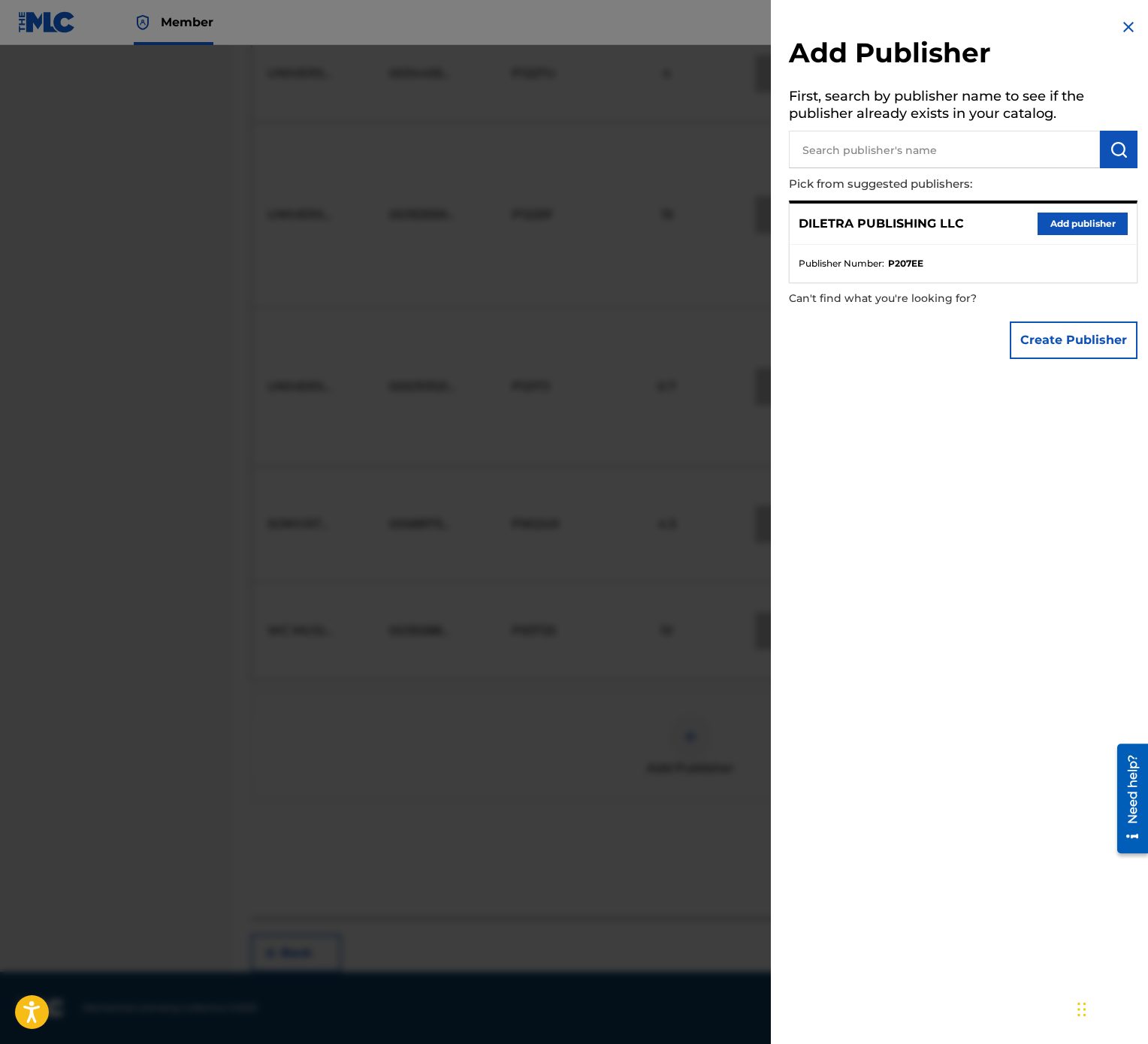
click at [1071, 228] on button "Add publisher" at bounding box center [1083, 223] width 90 height 23
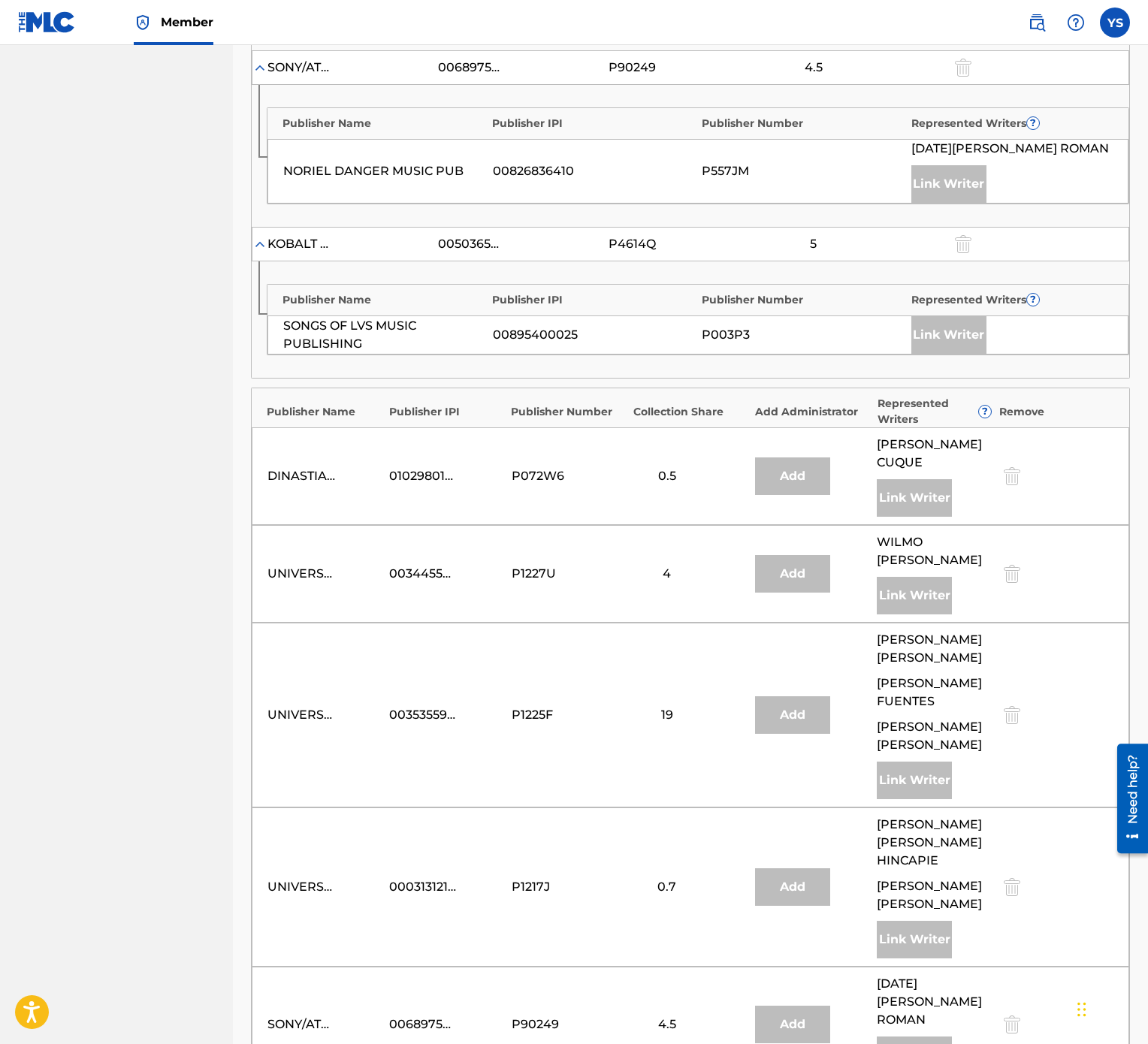
scroll to position [1502, 0]
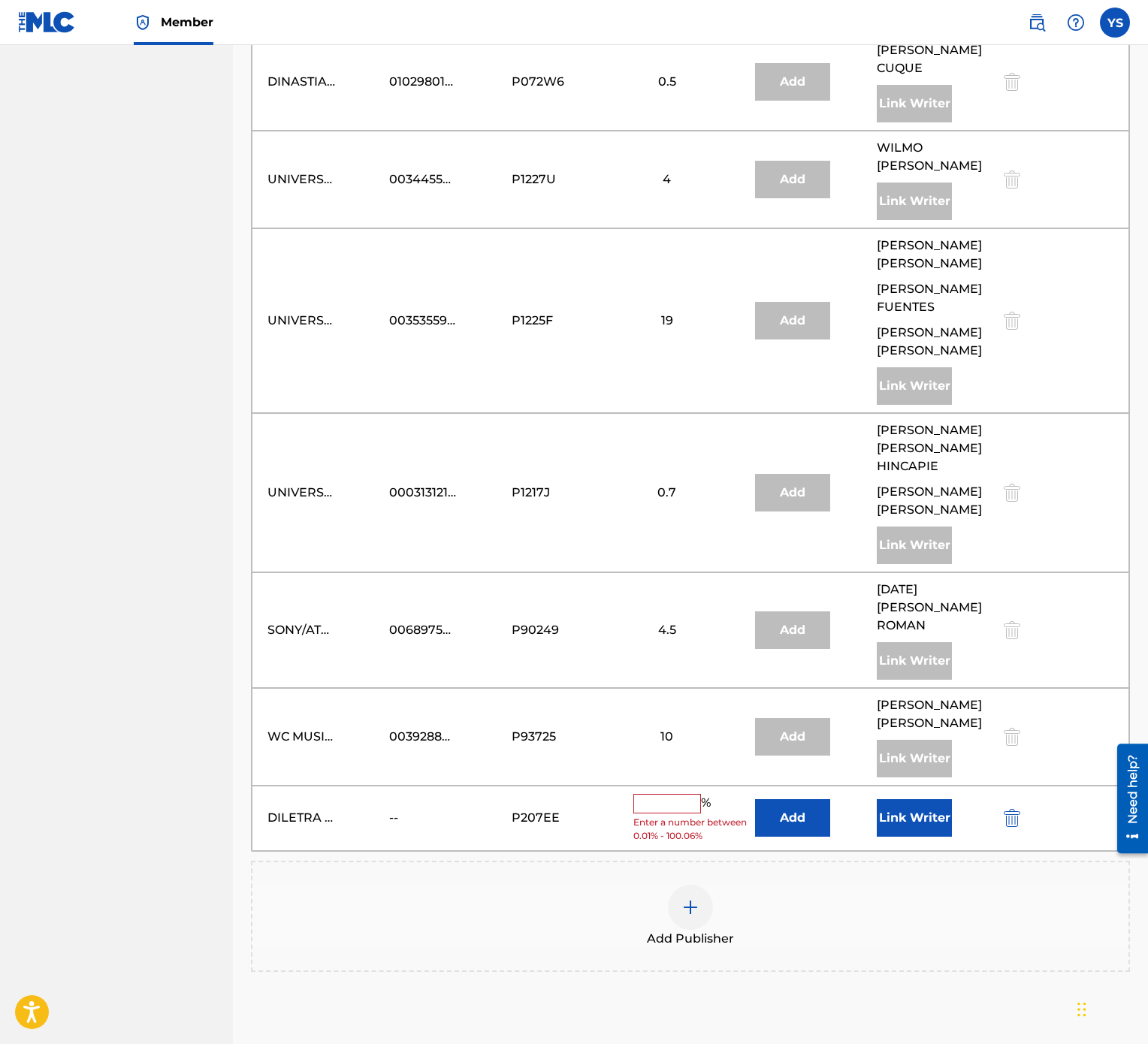
click at [677, 521] on input "text" at bounding box center [667, 803] width 67 height 20
type input "34.5"
click at [804, 521] on button "Add" at bounding box center [792, 812] width 75 height 37
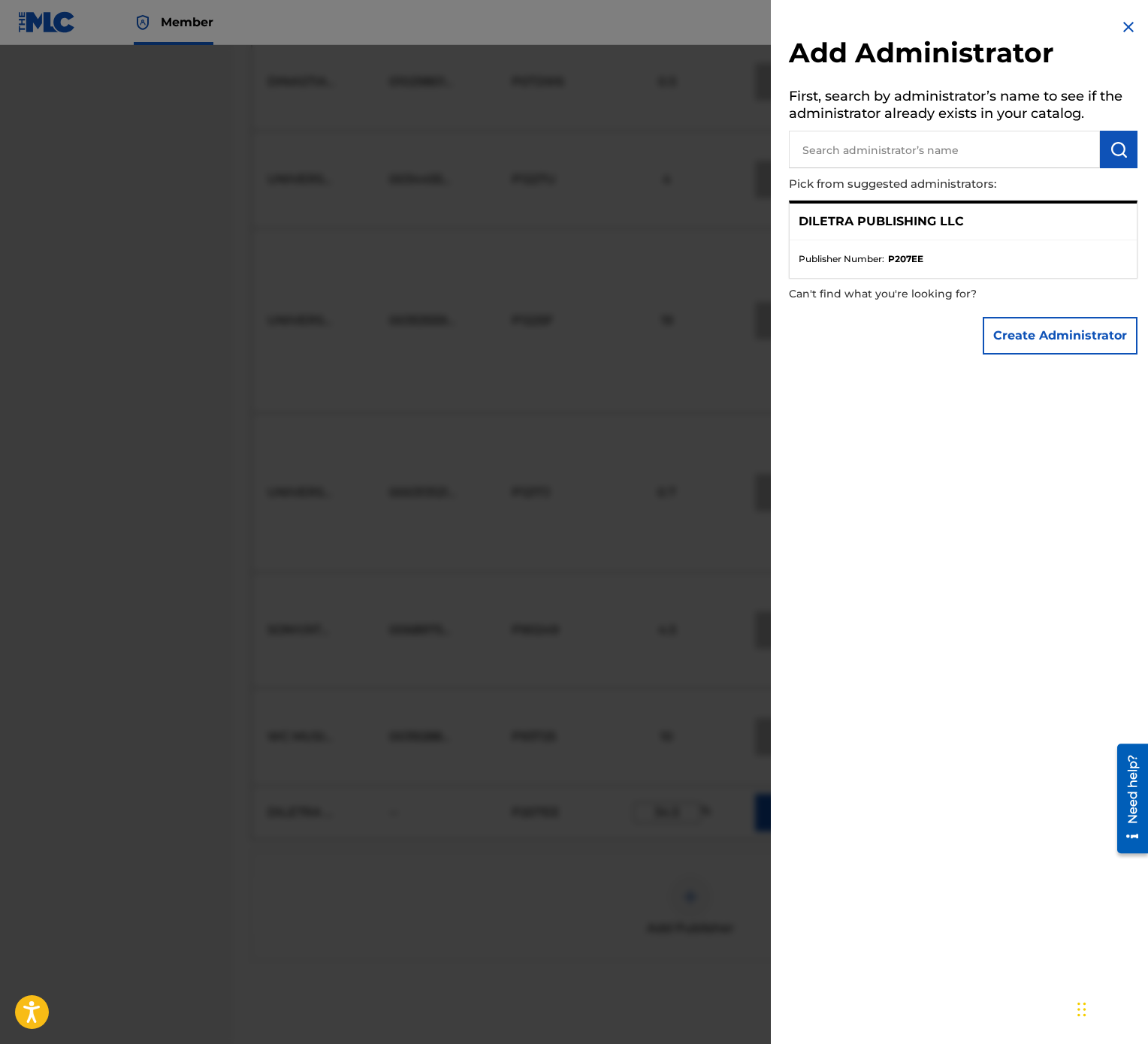
click at [907, 215] on p "DILETRA PUBLISHING LLC" at bounding box center [881, 222] width 165 height 18
click at [1137, 24] on div "Add Administrator First, search by administrator’s name to see if the administr…" at bounding box center [964, 190] width 385 height 380
click at [1120, 35] on img at bounding box center [1129, 27] width 18 height 18
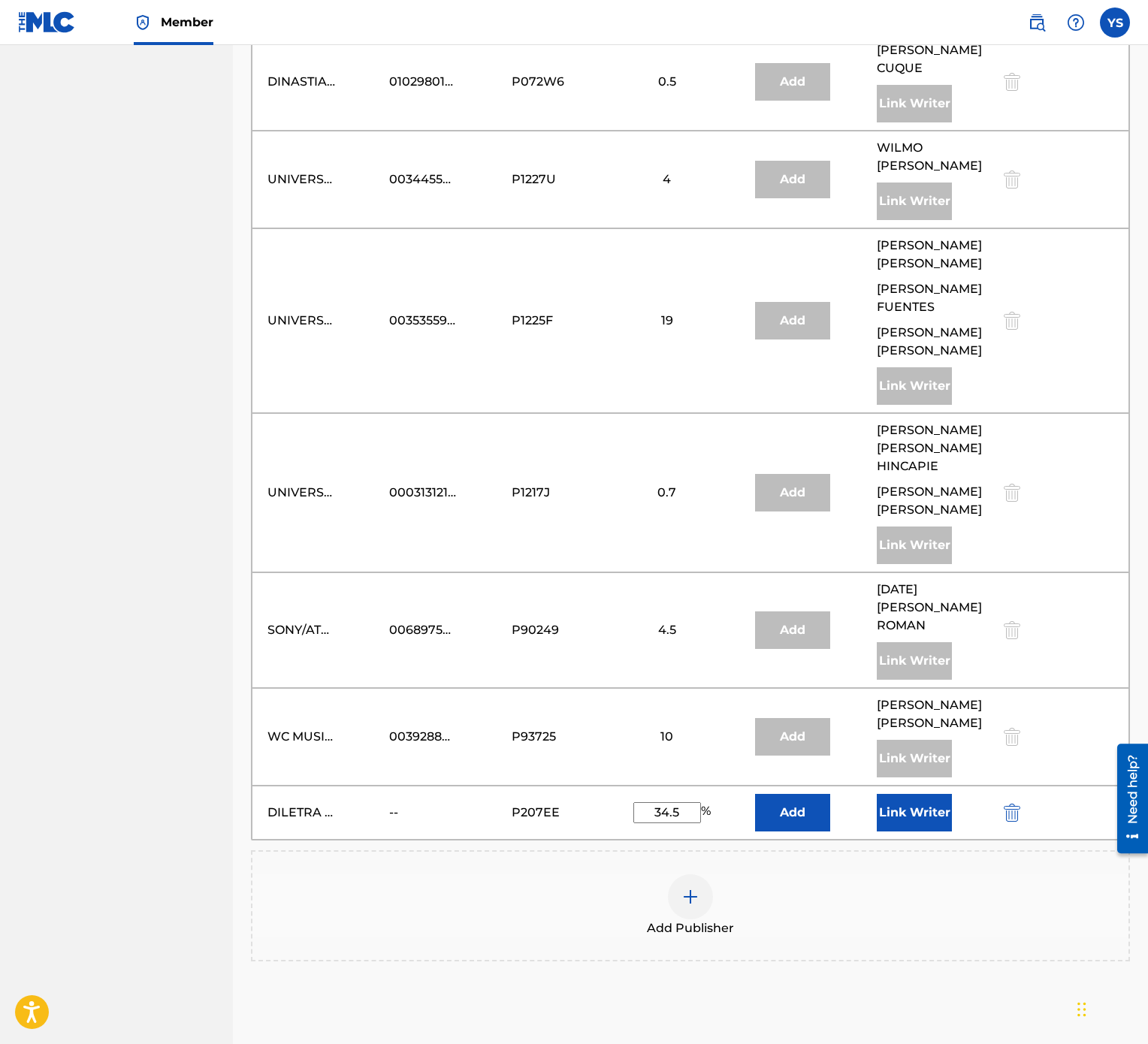
click at [923, 521] on button "Link Writer" at bounding box center [914, 812] width 75 height 37
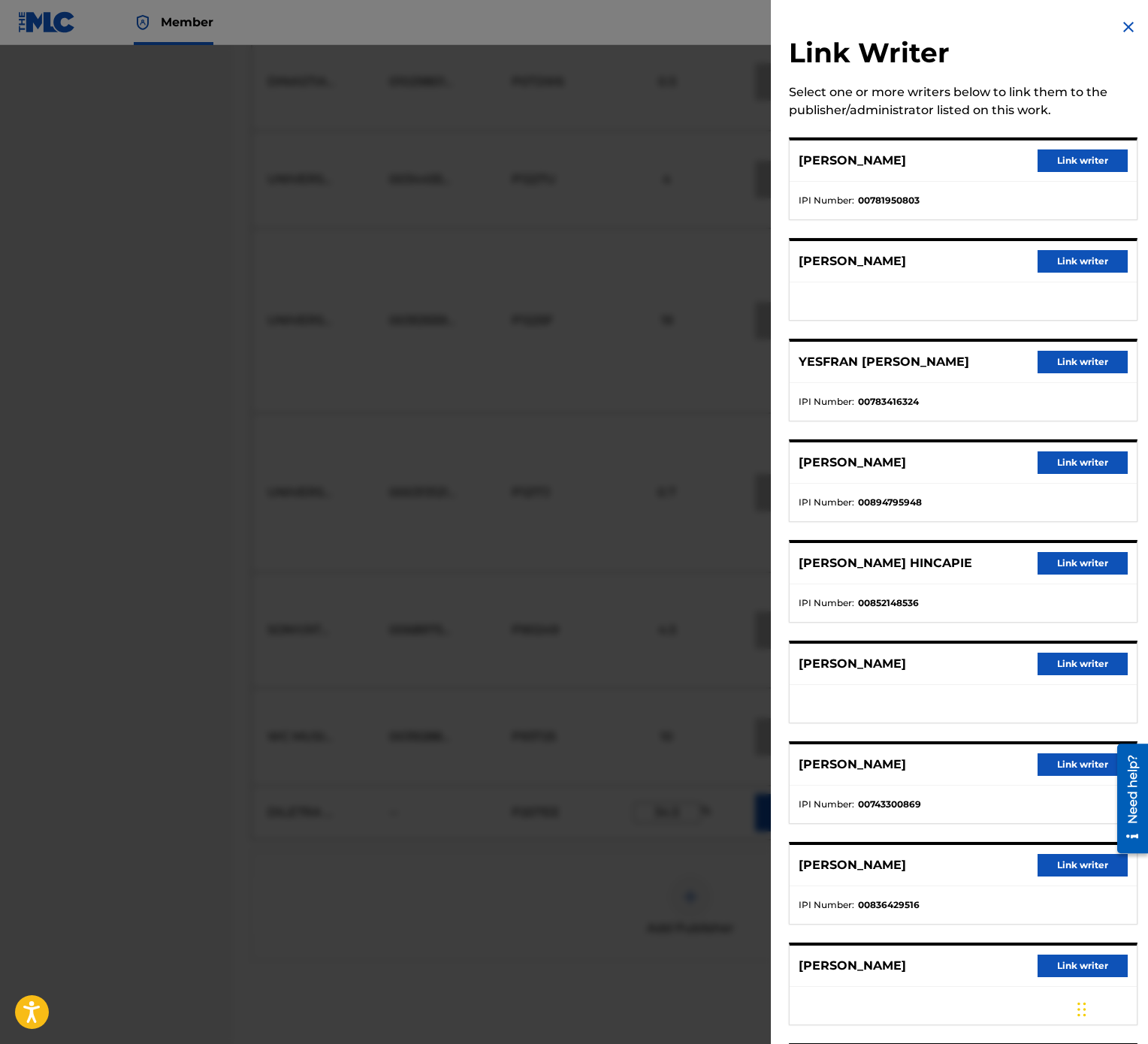
click at [1081, 363] on button "Link writer" at bounding box center [1083, 361] width 90 height 23
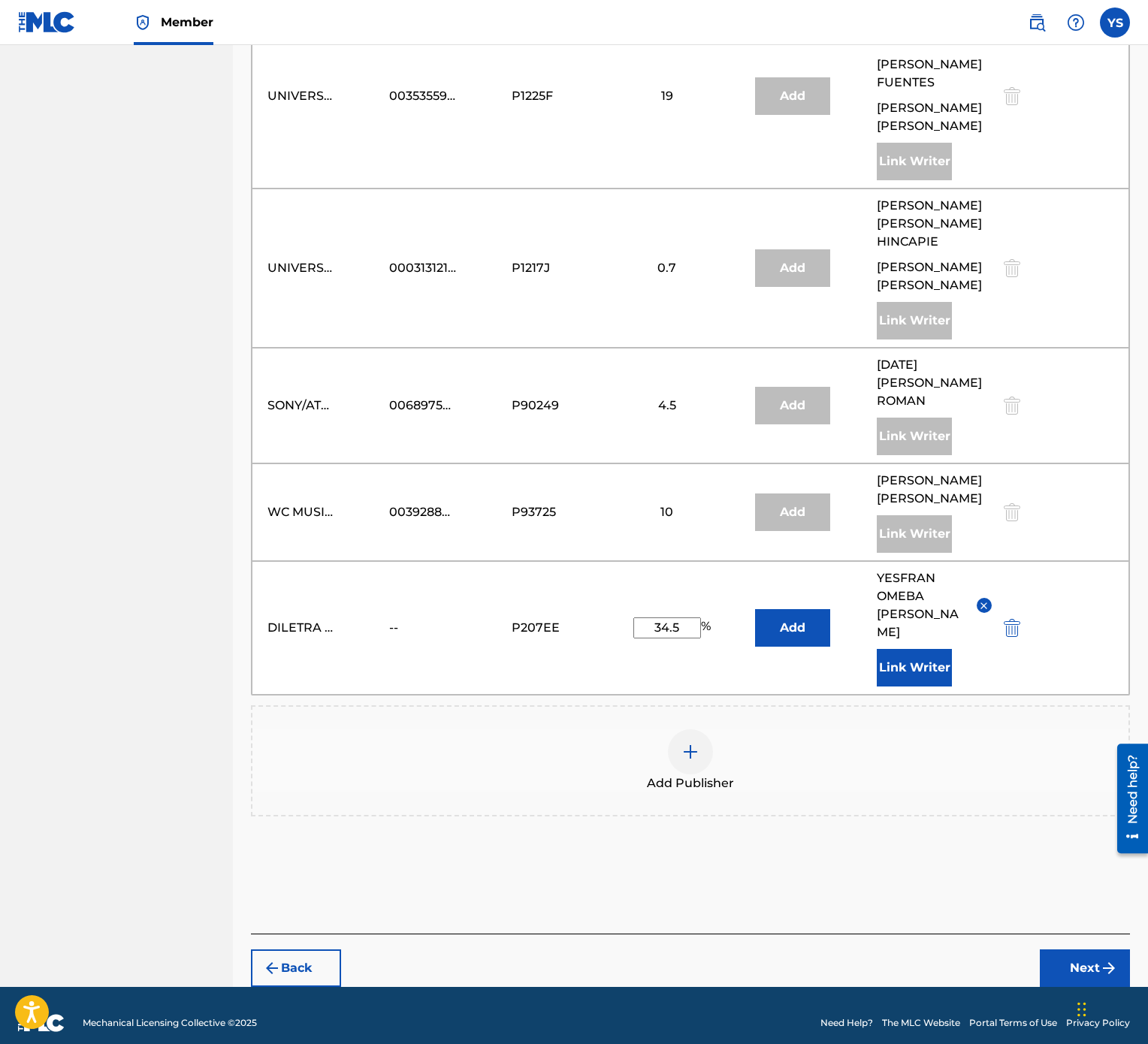
click at [1091, 521] on button "Next" at bounding box center [1084, 968] width 90 height 37
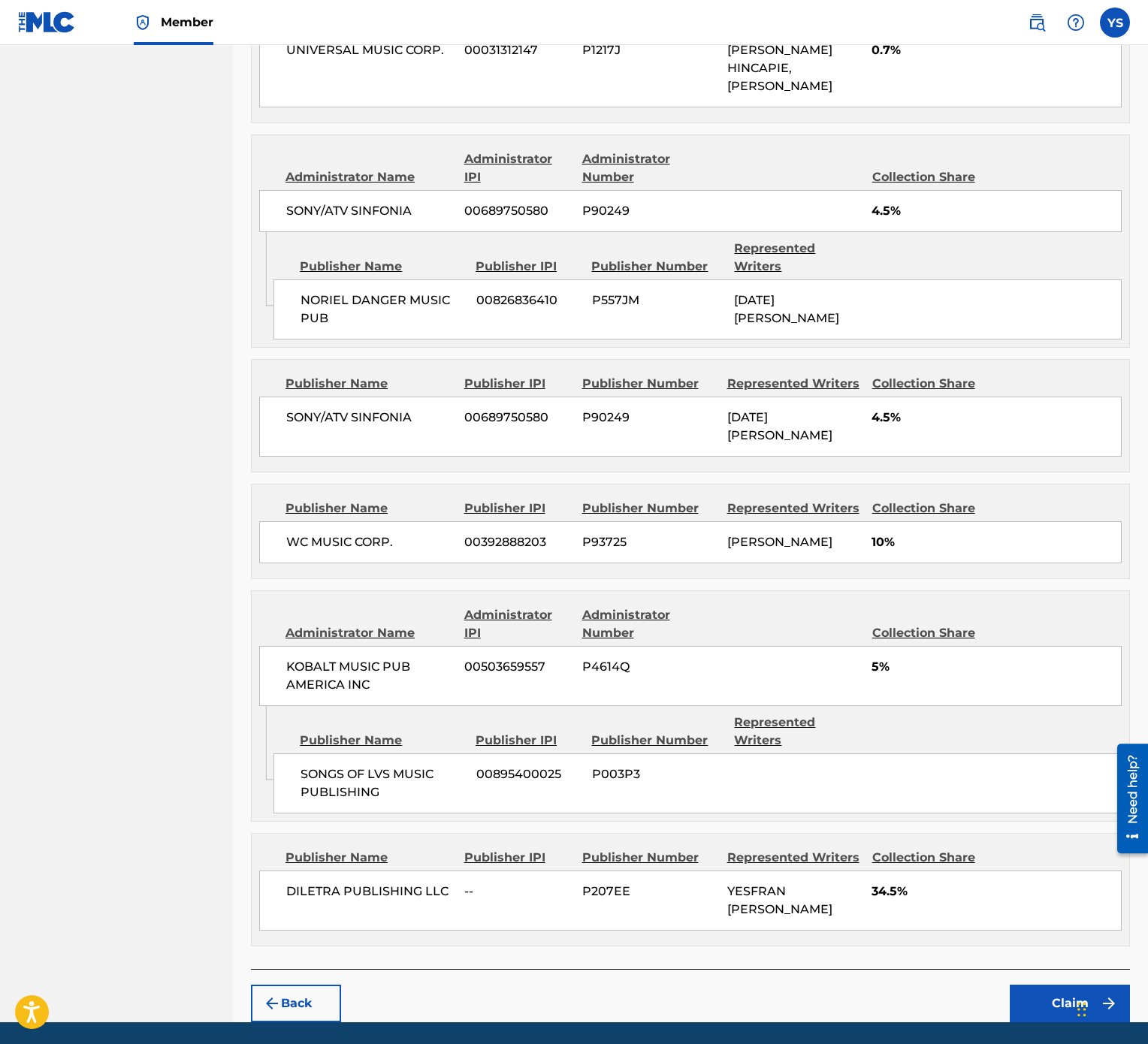
scroll to position [2080, 0]
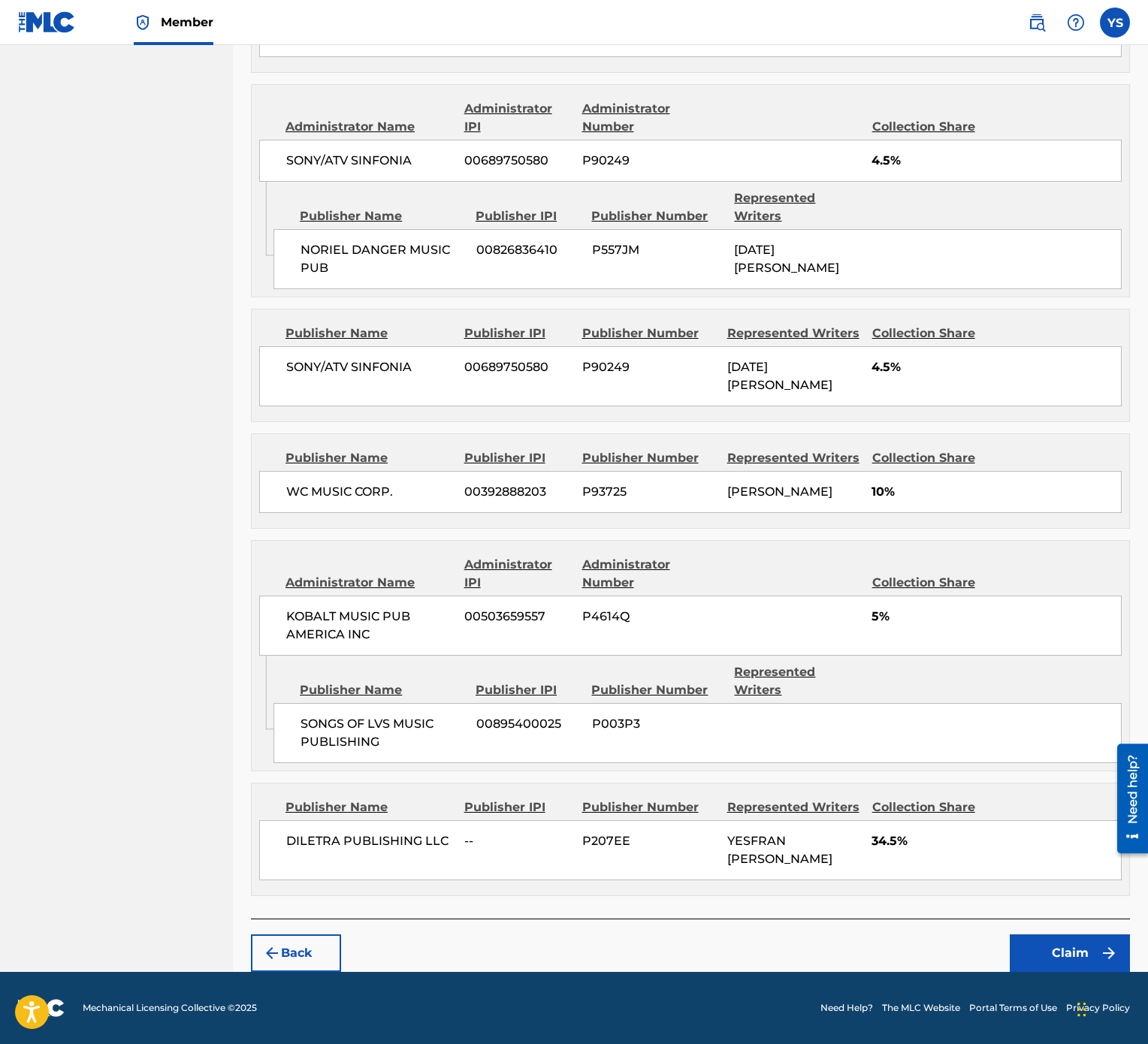
click at [1086, 521] on button "Claim" at bounding box center [1070, 952] width 120 height 37
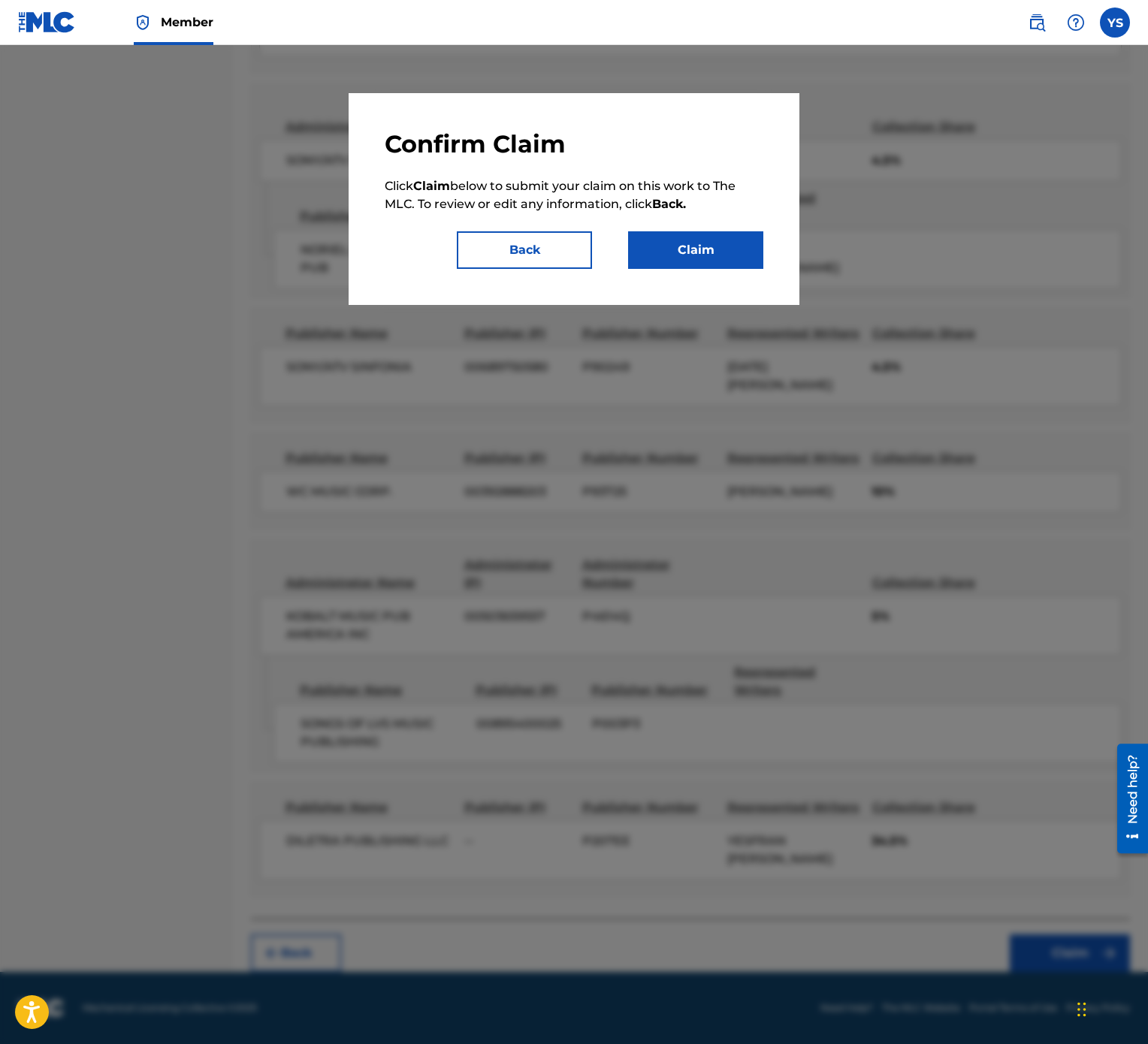
click at [706, 263] on button "Claim" at bounding box center [696, 250] width 135 height 37
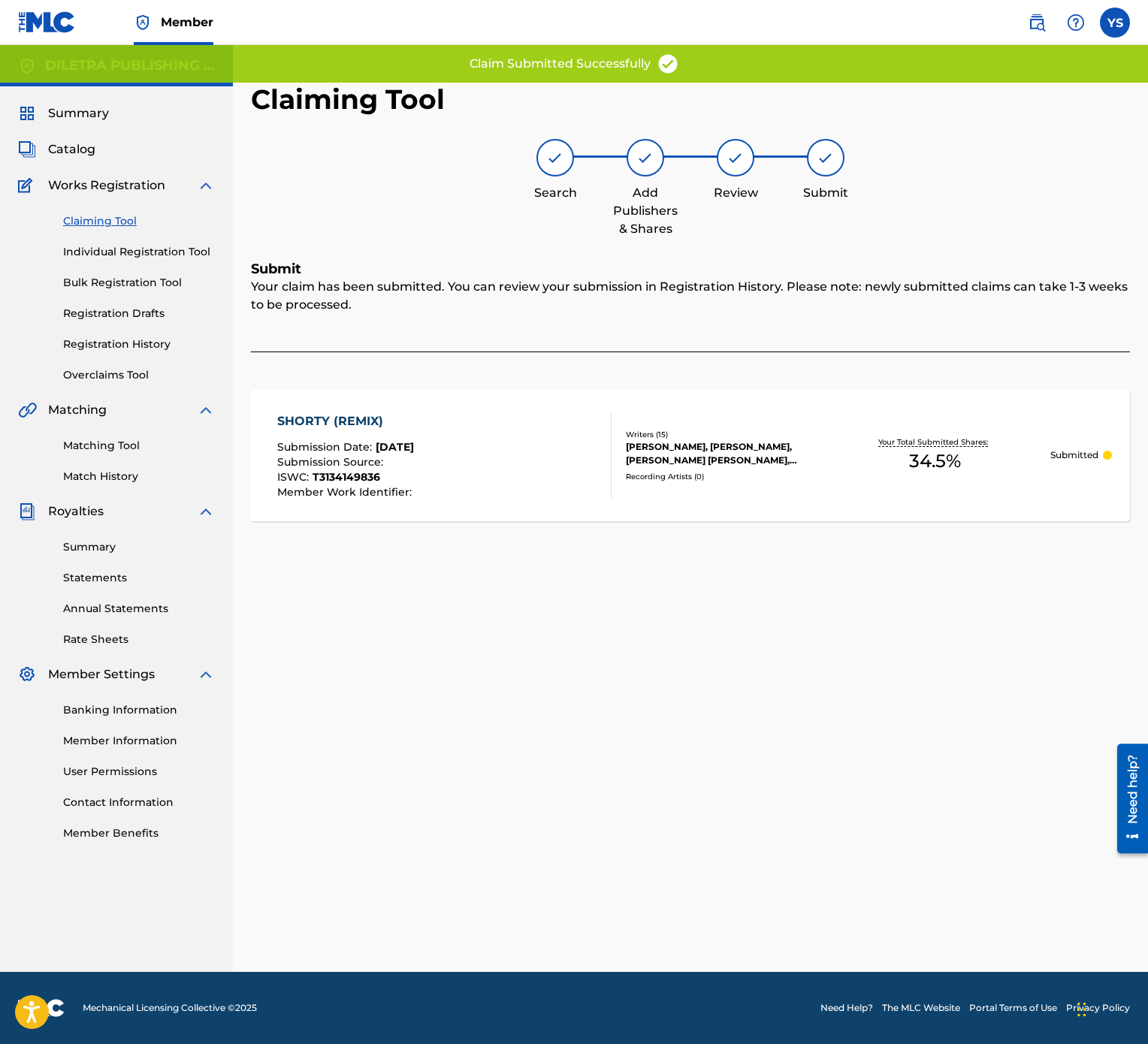
scroll to position [0, 0]
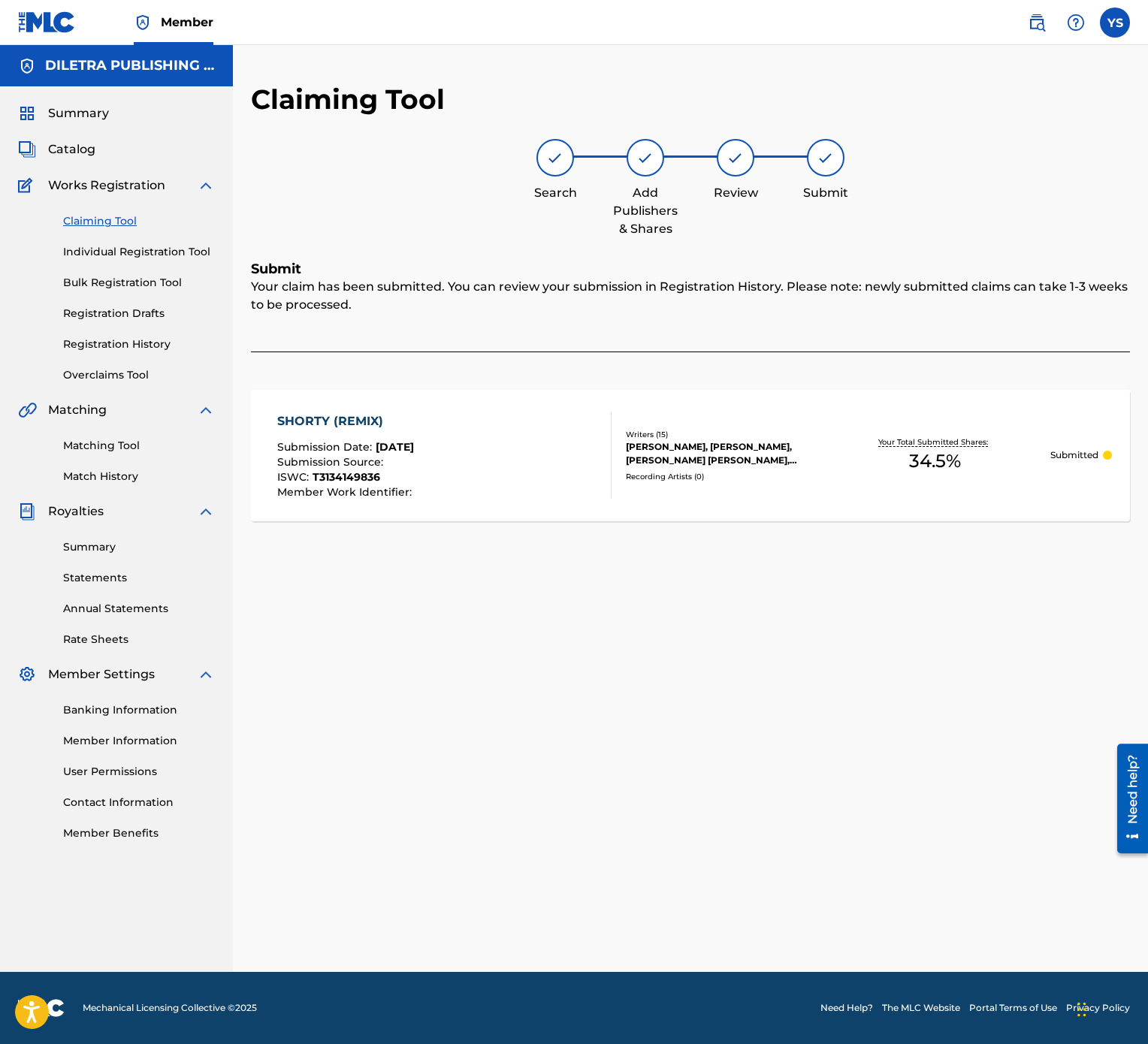
click at [121, 217] on link "Claiming Tool" at bounding box center [138, 221] width 152 height 15
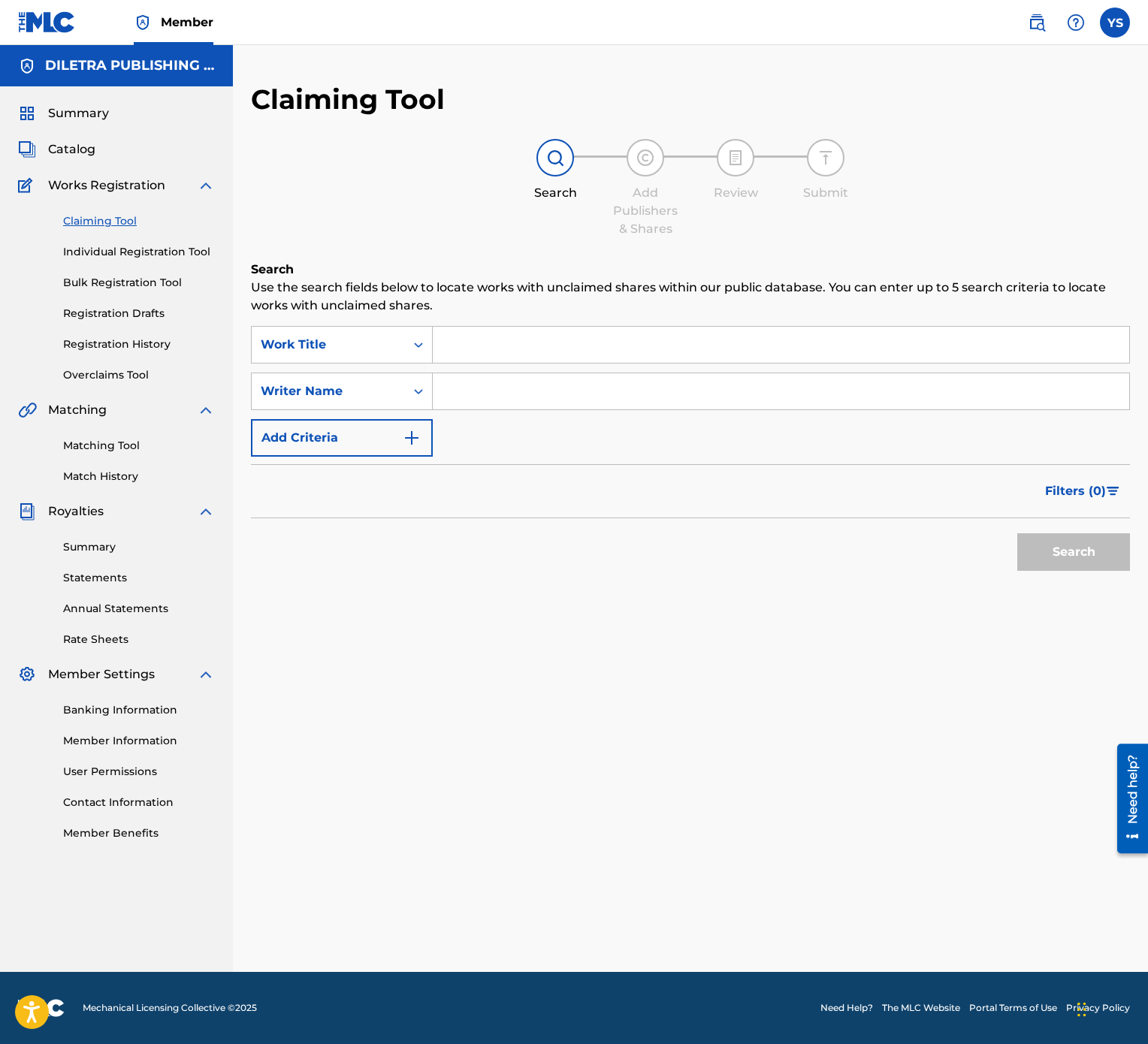
click at [490, 351] on input "Search Form" at bounding box center [781, 345] width 697 height 36
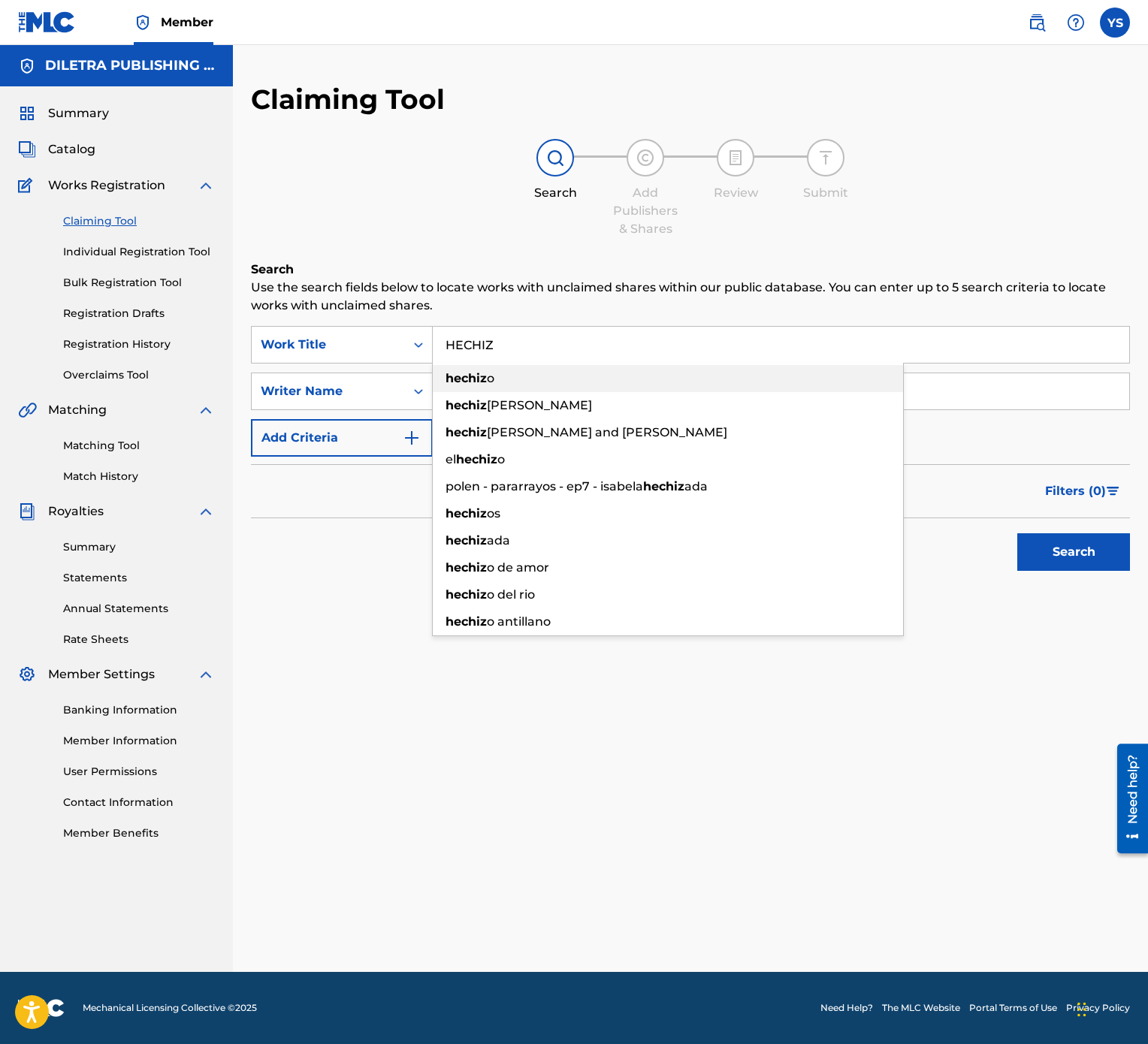
click at [494, 376] on span "o" at bounding box center [490, 379] width 7 height 15
type input "hechizo"
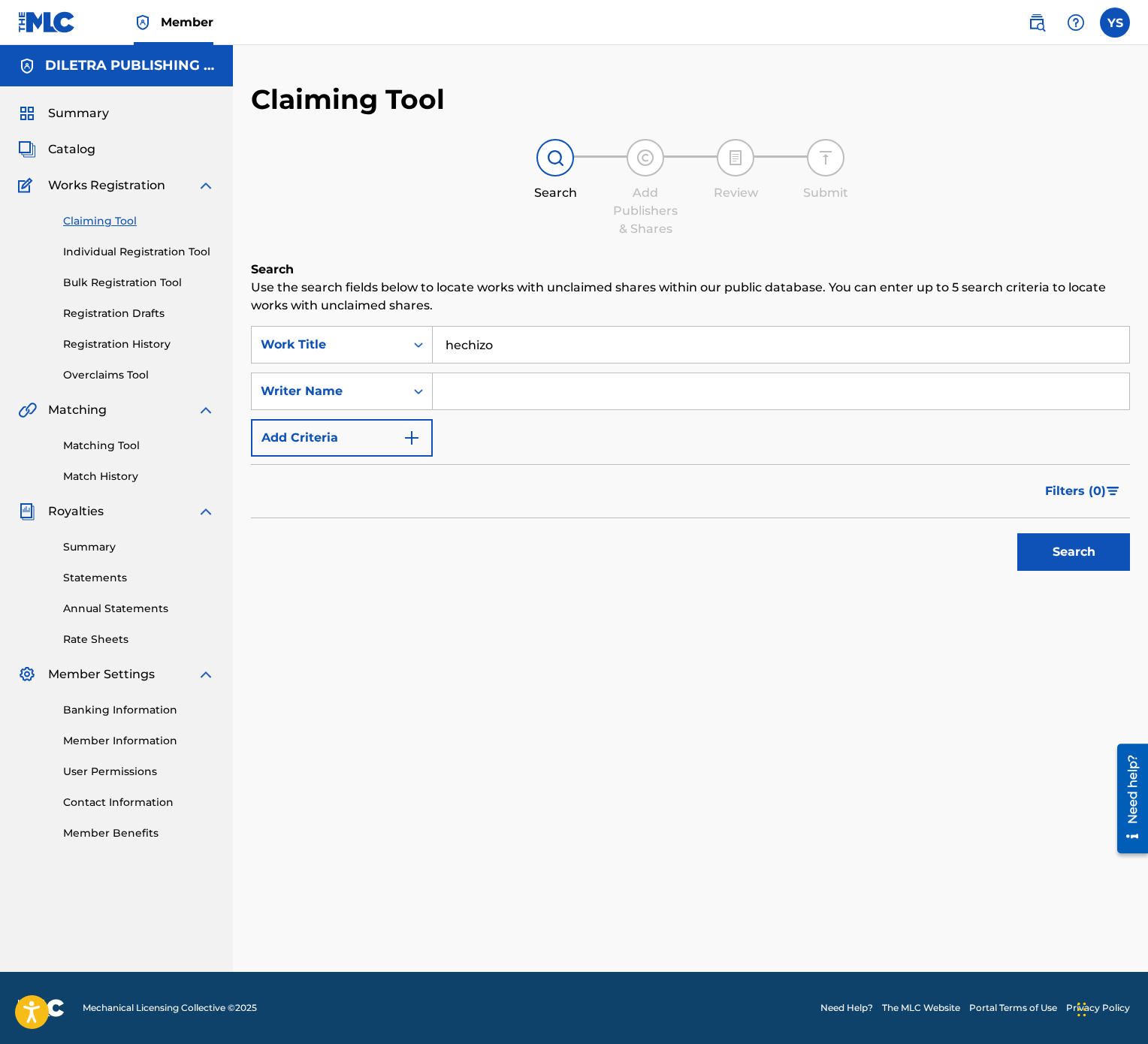
click at [517, 402] on input "Search Form" at bounding box center [781, 391] width 697 height 36
paste input "remro7-gyzkis-kIbzip"
type input "remro7-gyzkis-kIbzip"
drag, startPoint x: 513, startPoint y: 398, endPoint x: 524, endPoint y: 396, distance: 11.2
click at [517, 398] on input "Search Form" at bounding box center [781, 391] width 697 height 36
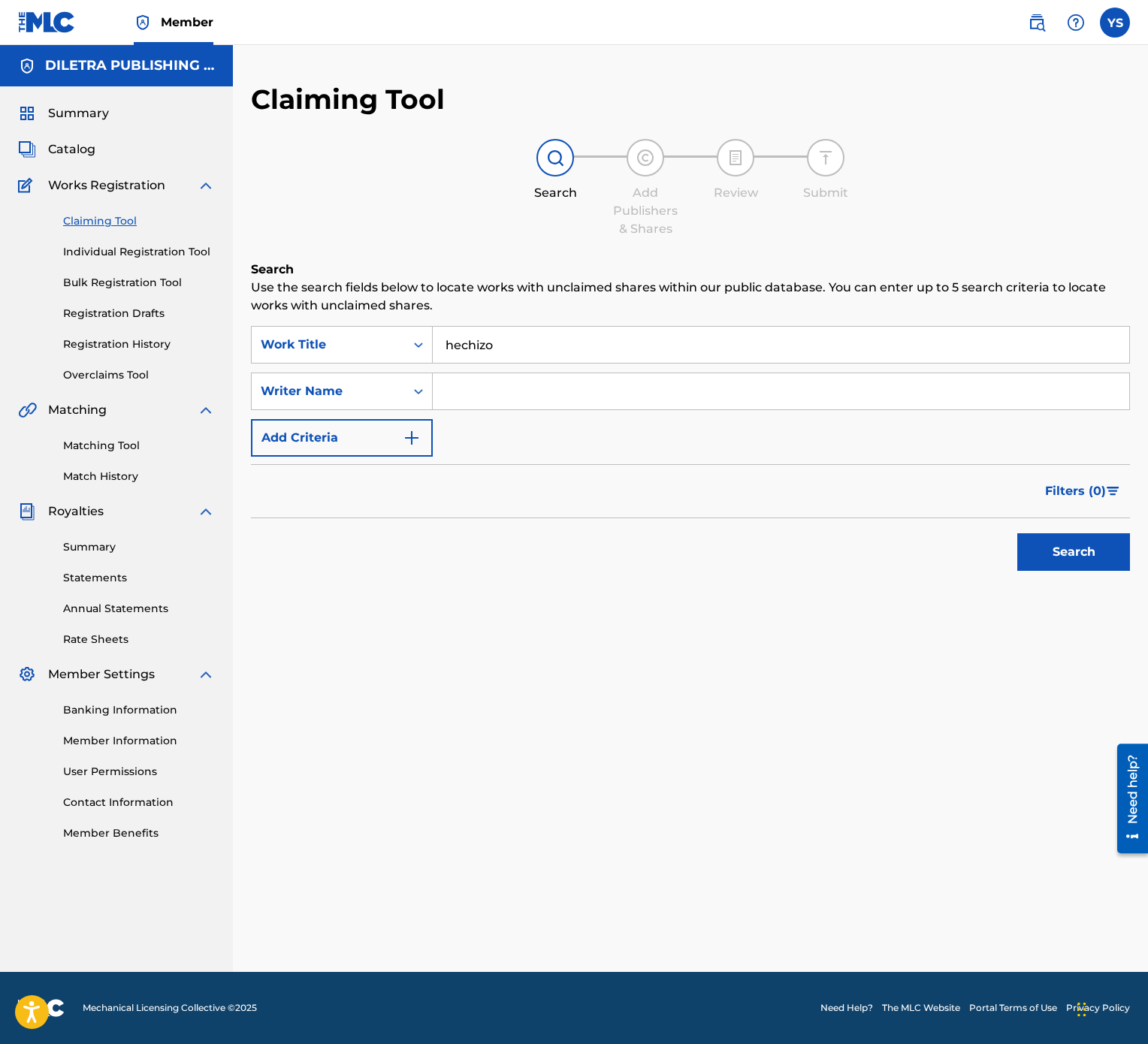
type input "[PERSON_NAME]"
click at [1090, 521] on button "Search" at bounding box center [1074, 551] width 113 height 37
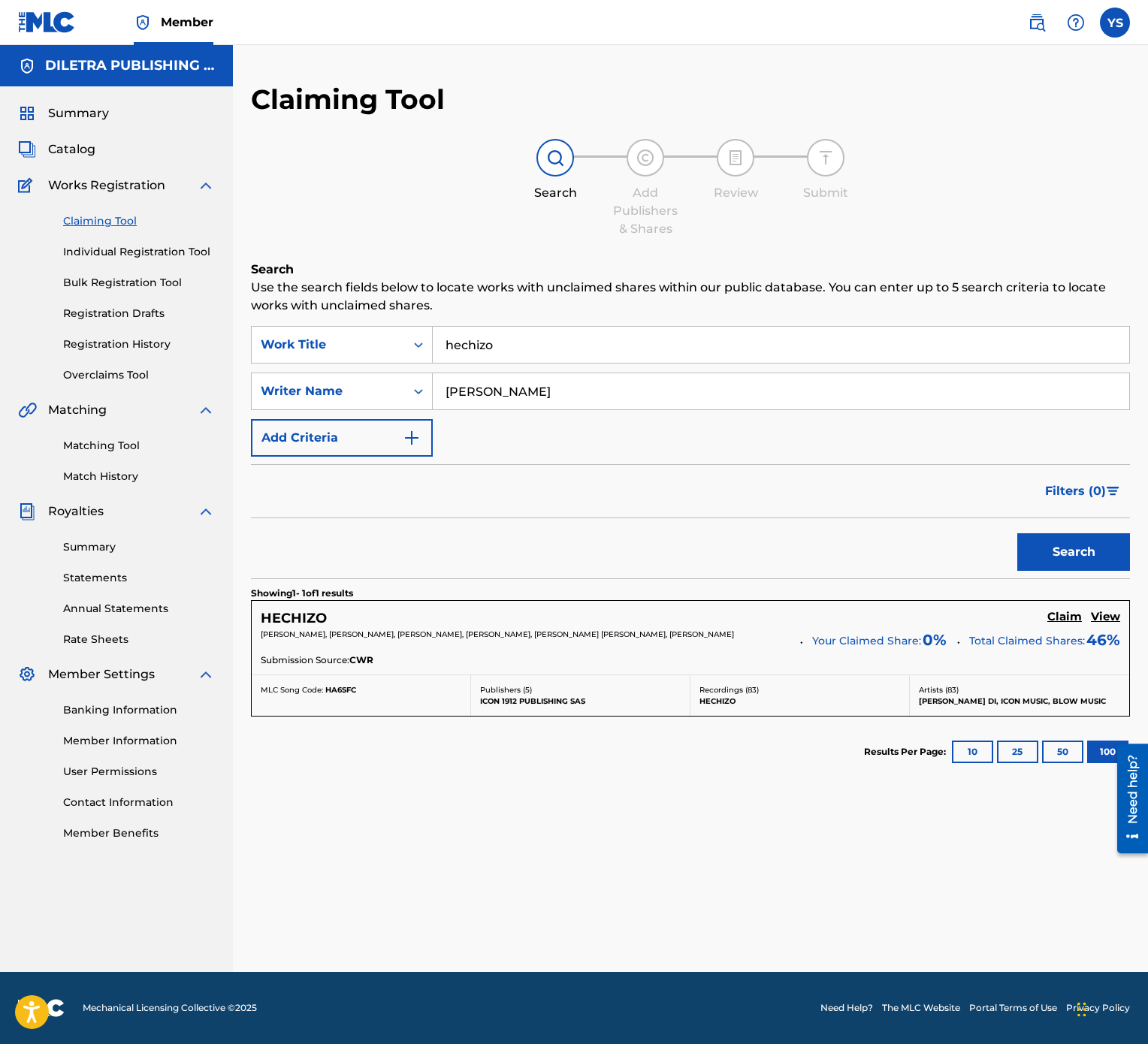
click at [1073, 521] on h5 "Claim" at bounding box center [1064, 617] width 35 height 15
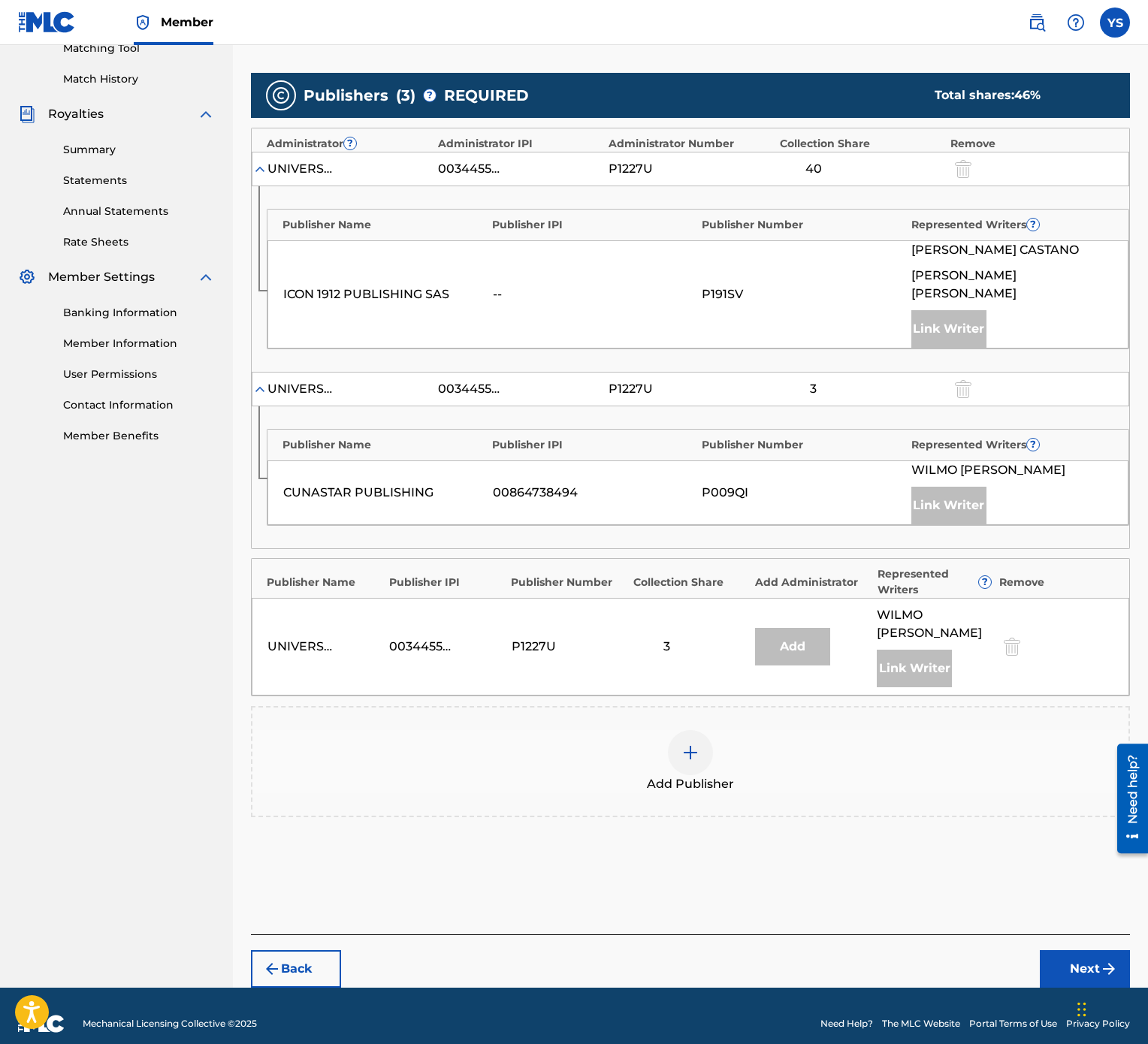
scroll to position [420, 0]
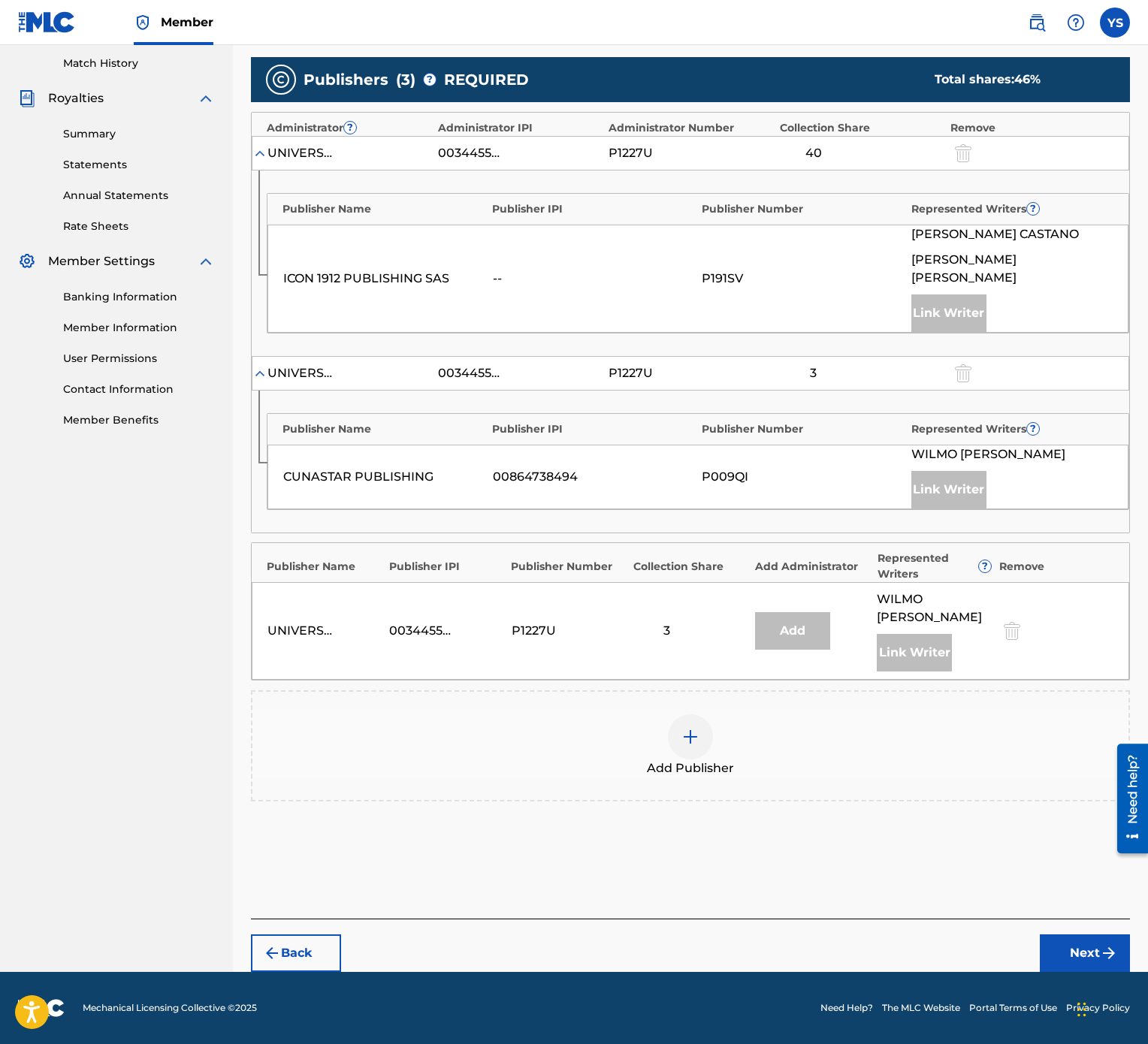
click at [702, 521] on div at bounding box center [690, 737] width 45 height 45
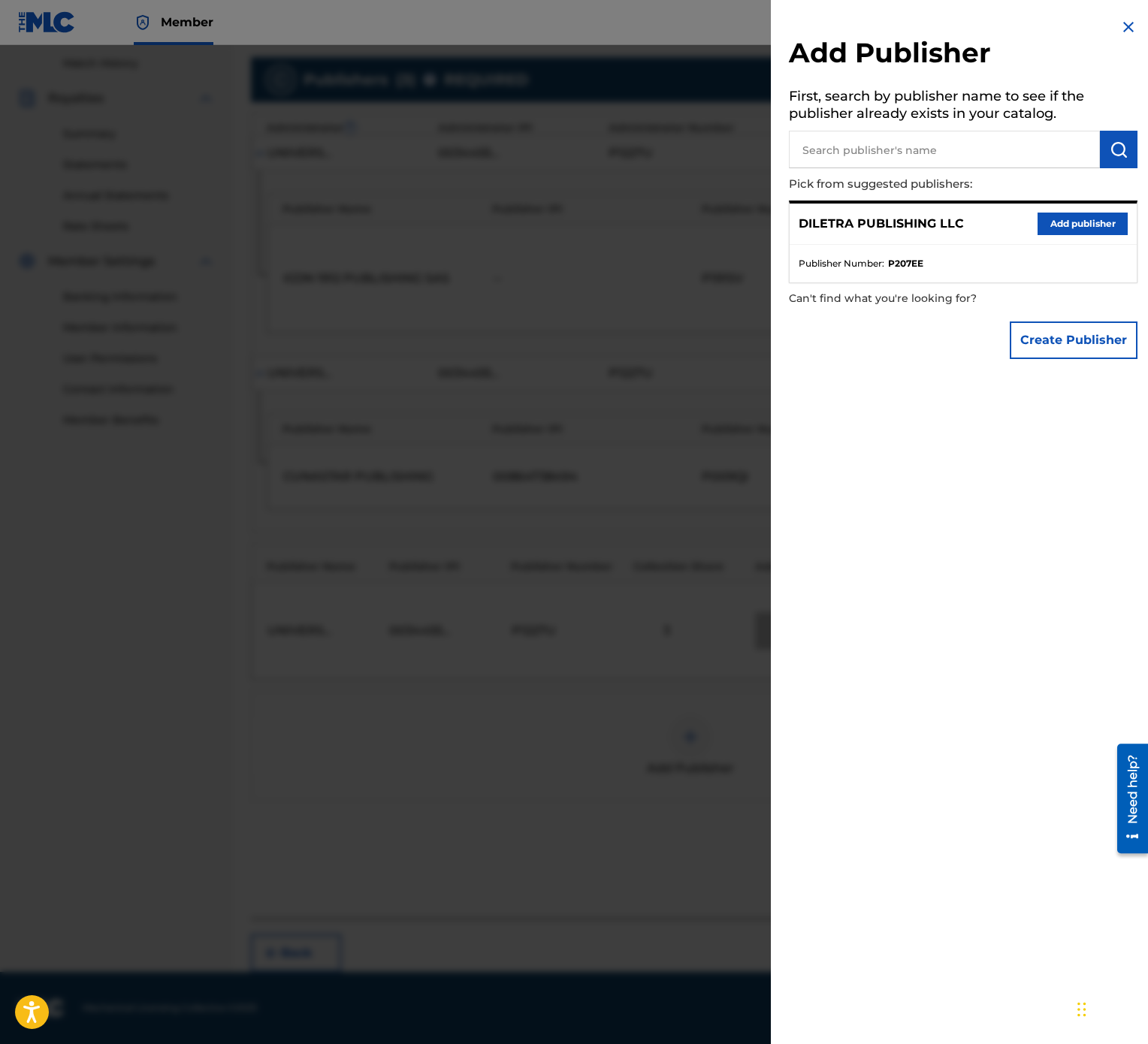
click at [1068, 233] on button "Add publisher" at bounding box center [1083, 223] width 90 height 23
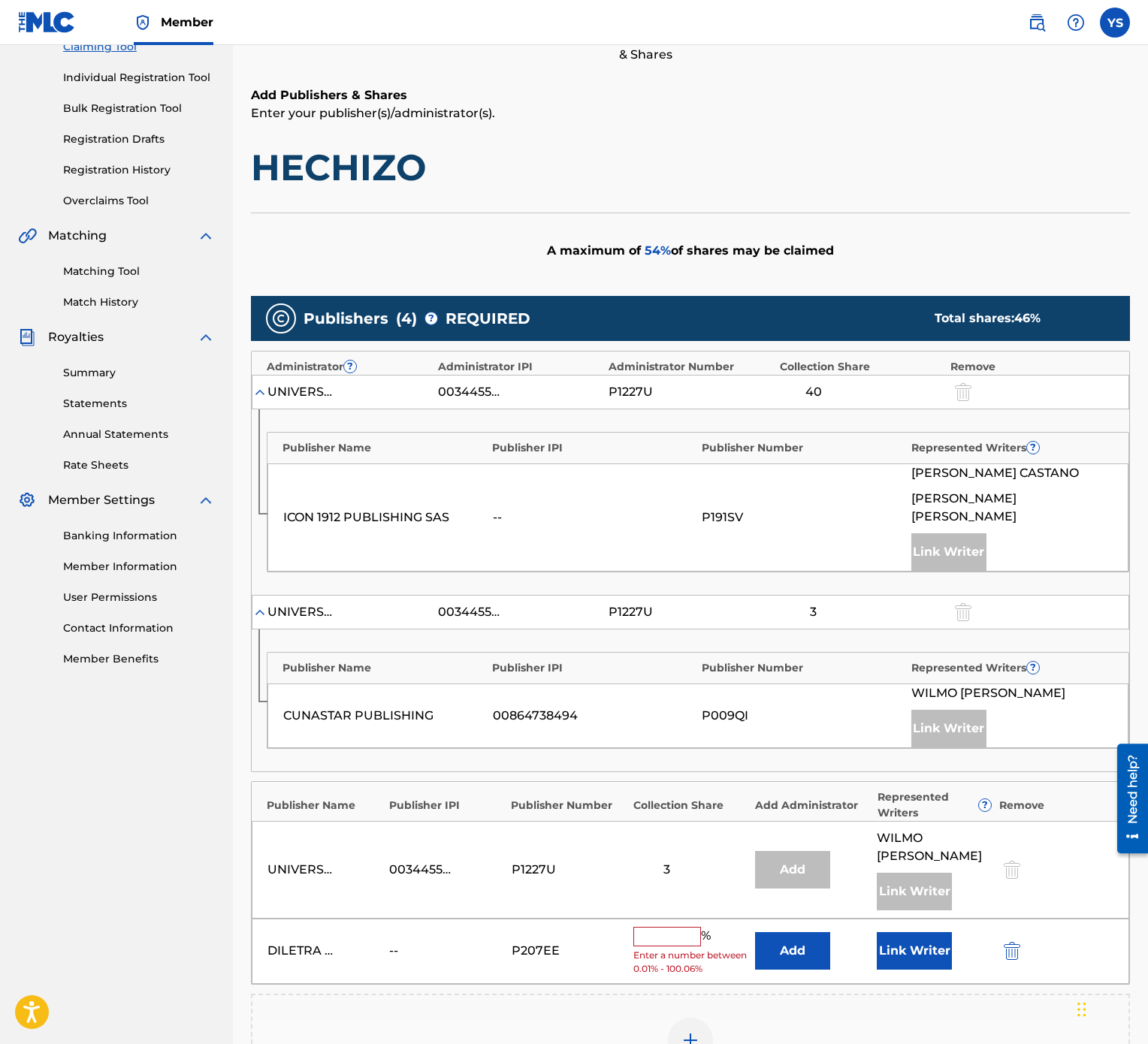
scroll to position [300, 0]
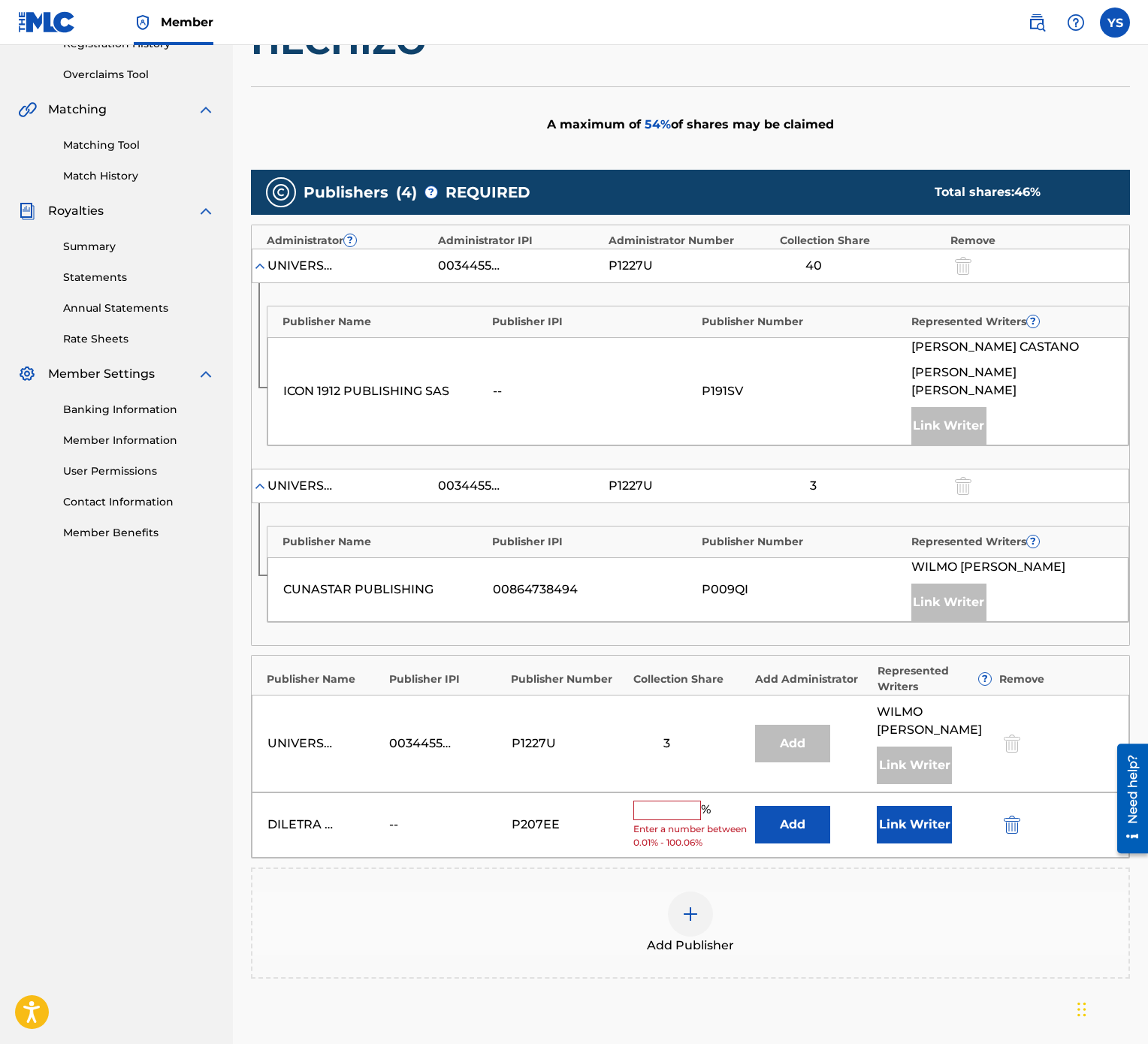
click at [658, 521] on input "text" at bounding box center [667, 811] width 67 height 20
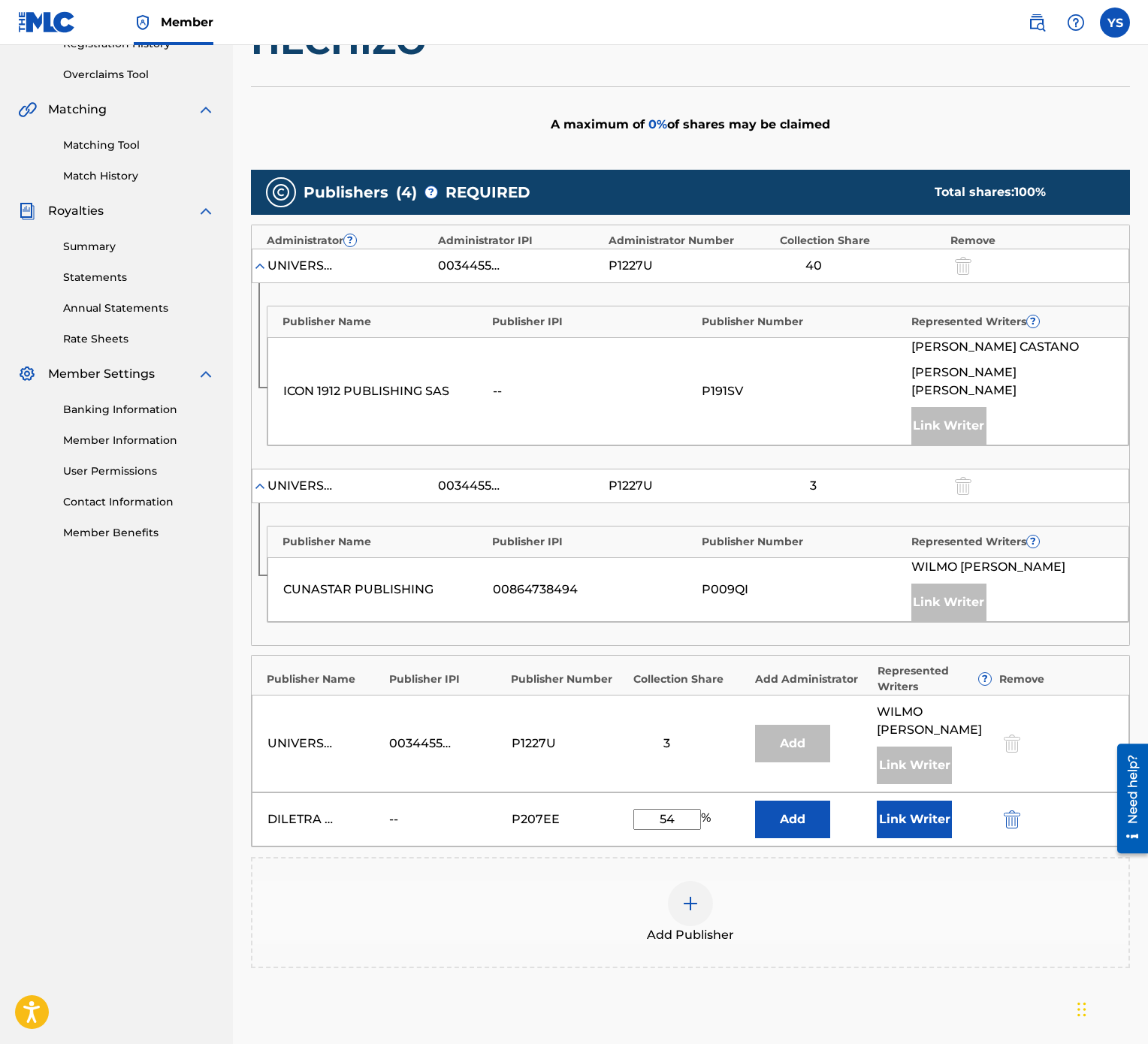
type input "54"
click at [922, 521] on button "Link Writer" at bounding box center [914, 819] width 75 height 37
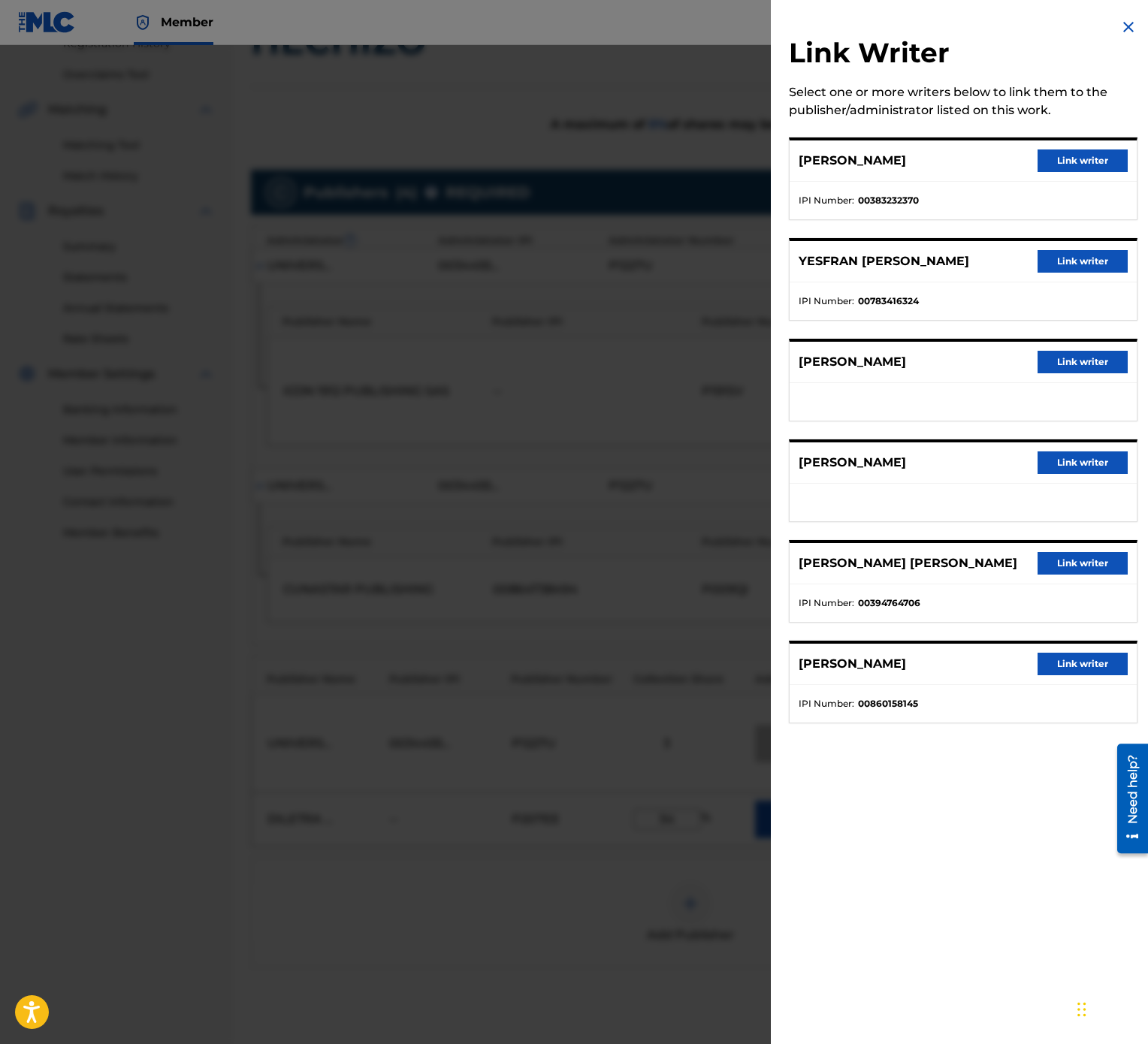
click at [1073, 270] on button "Link writer" at bounding box center [1083, 261] width 90 height 23
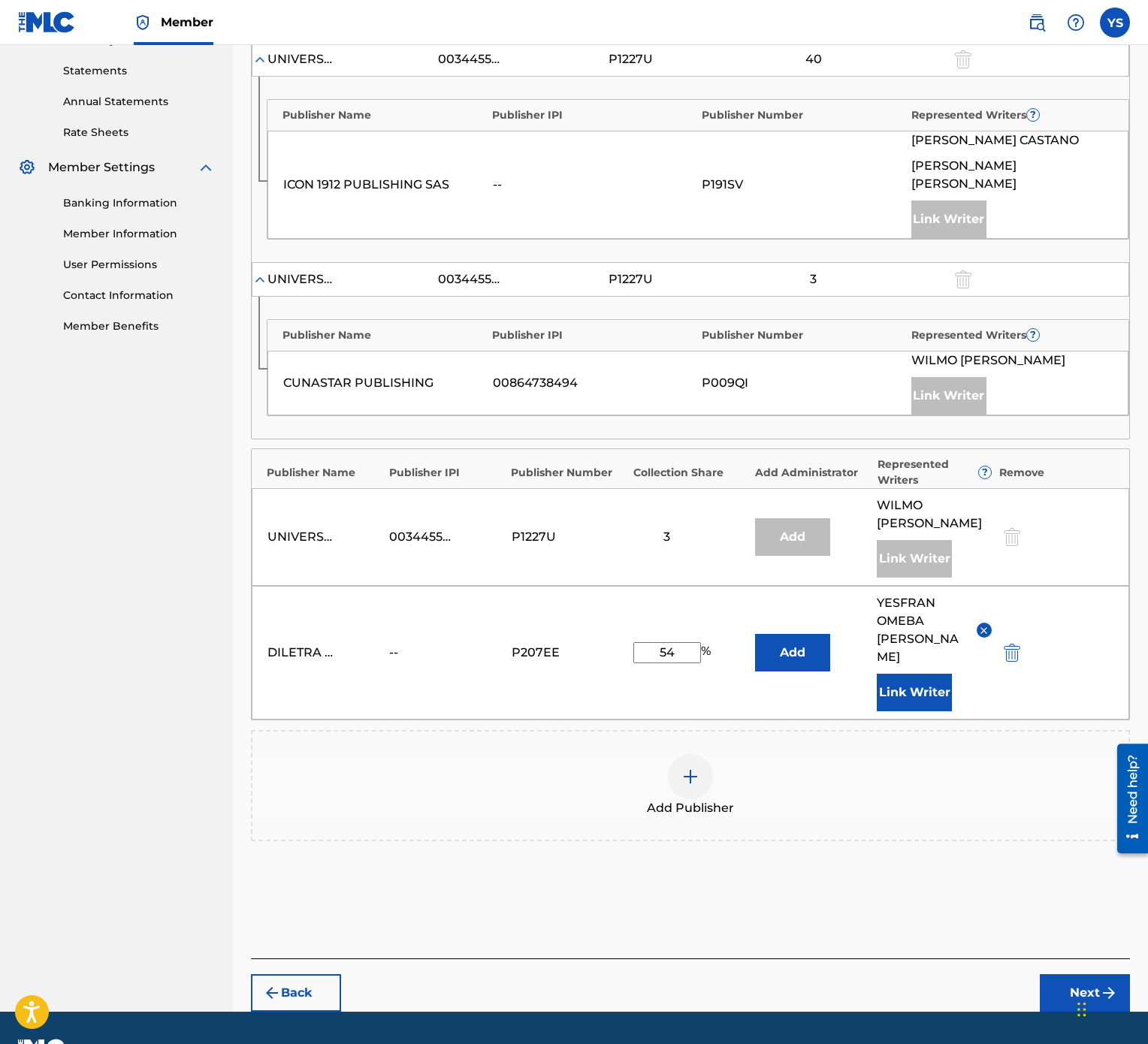
scroll to position [537, 0]
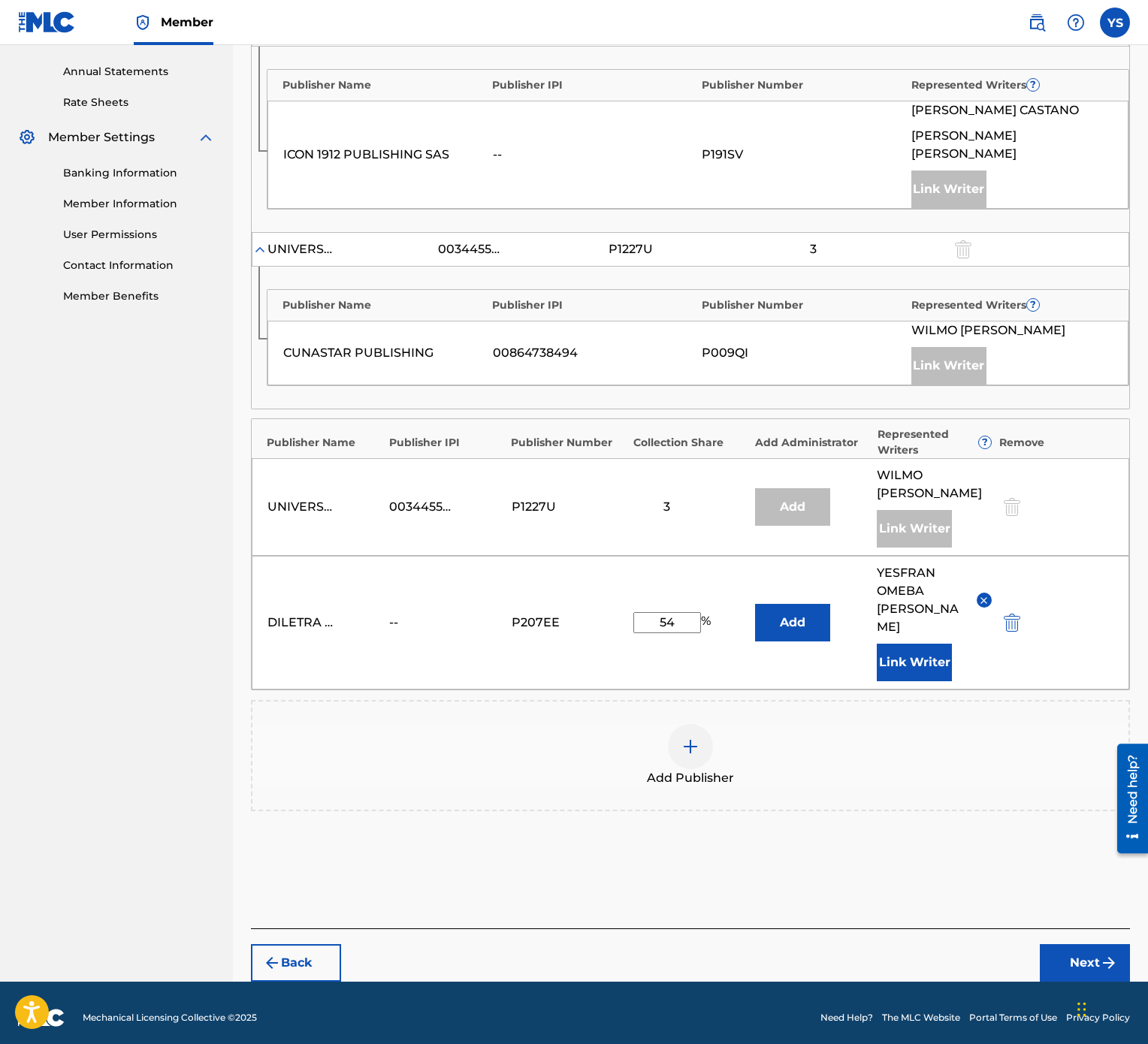
click at [1073, 521] on button "Next" at bounding box center [1084, 962] width 90 height 37
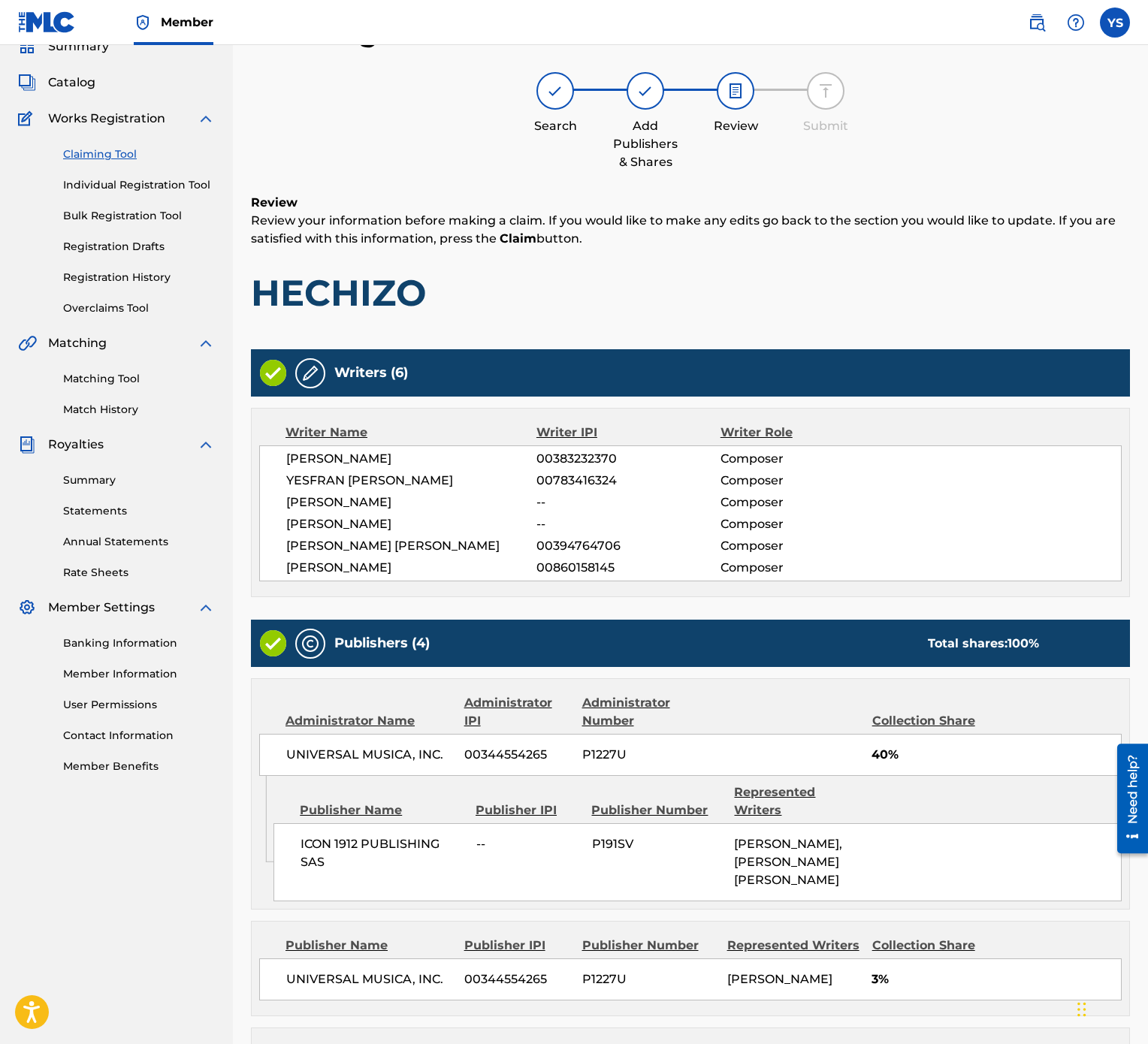
scroll to position [514, 0]
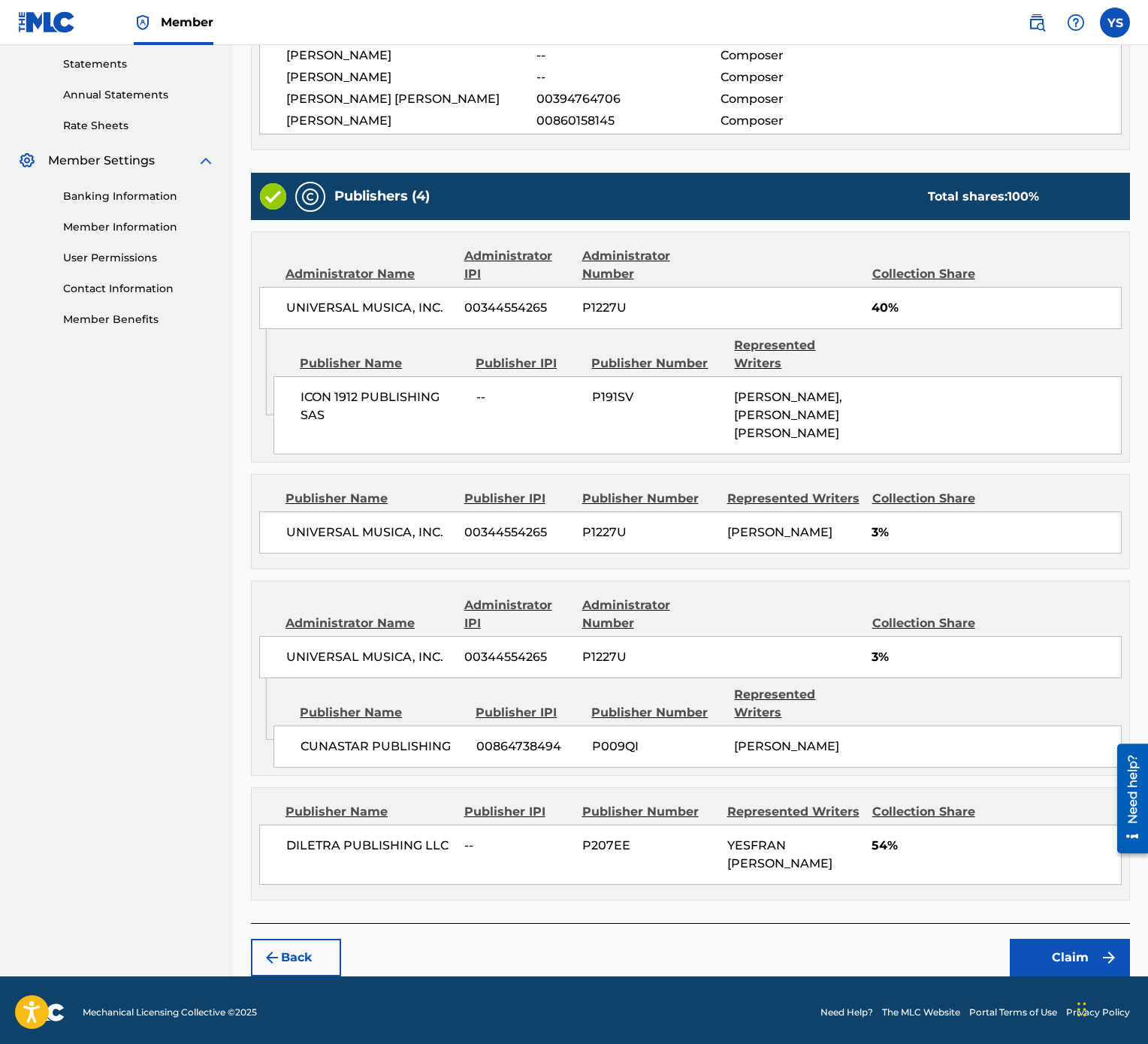
click at [1071, 521] on button "Claim" at bounding box center [1070, 957] width 120 height 37
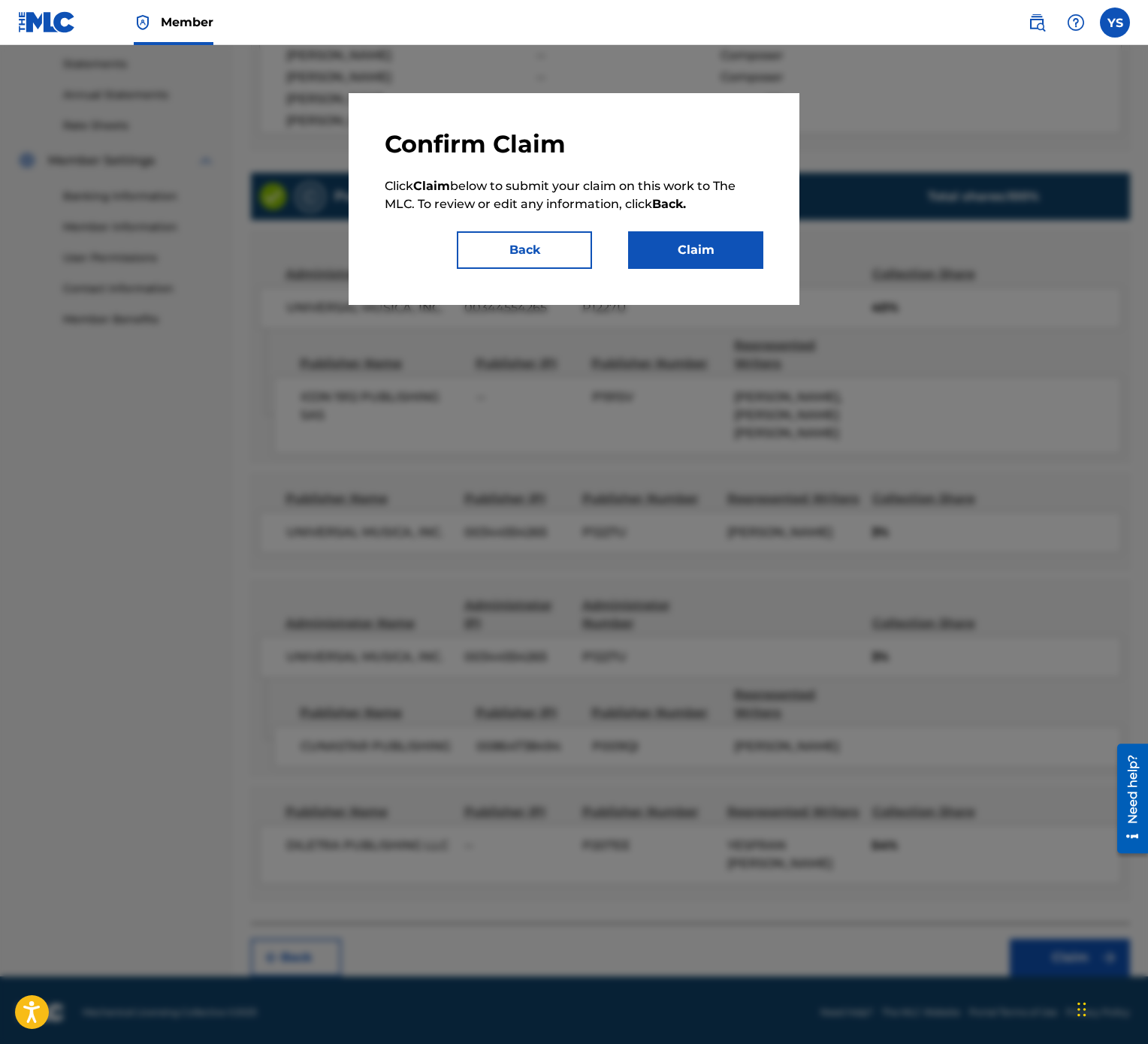
click at [694, 251] on button "Claim" at bounding box center [696, 250] width 135 height 37
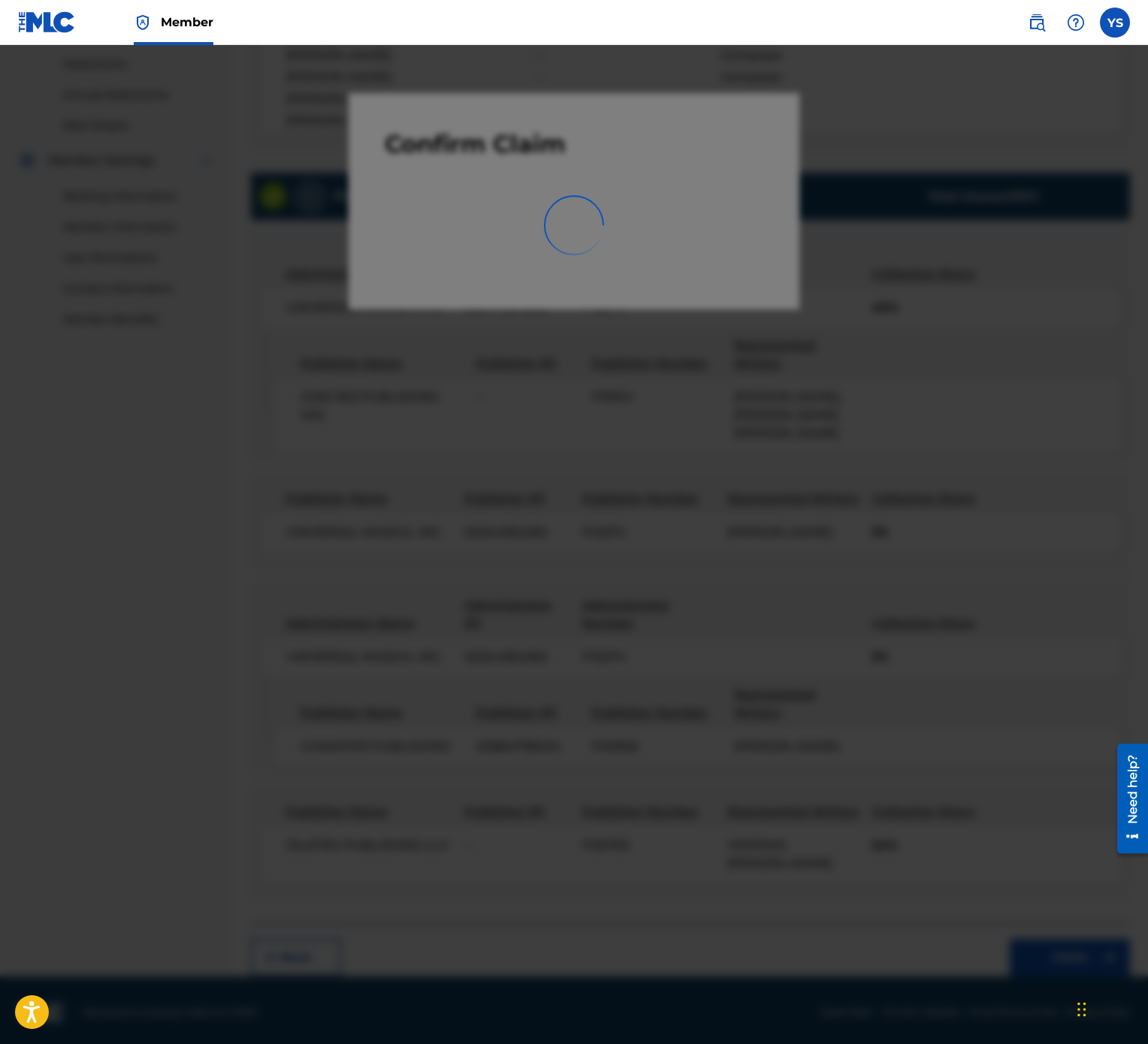
scroll to position [0, 0]
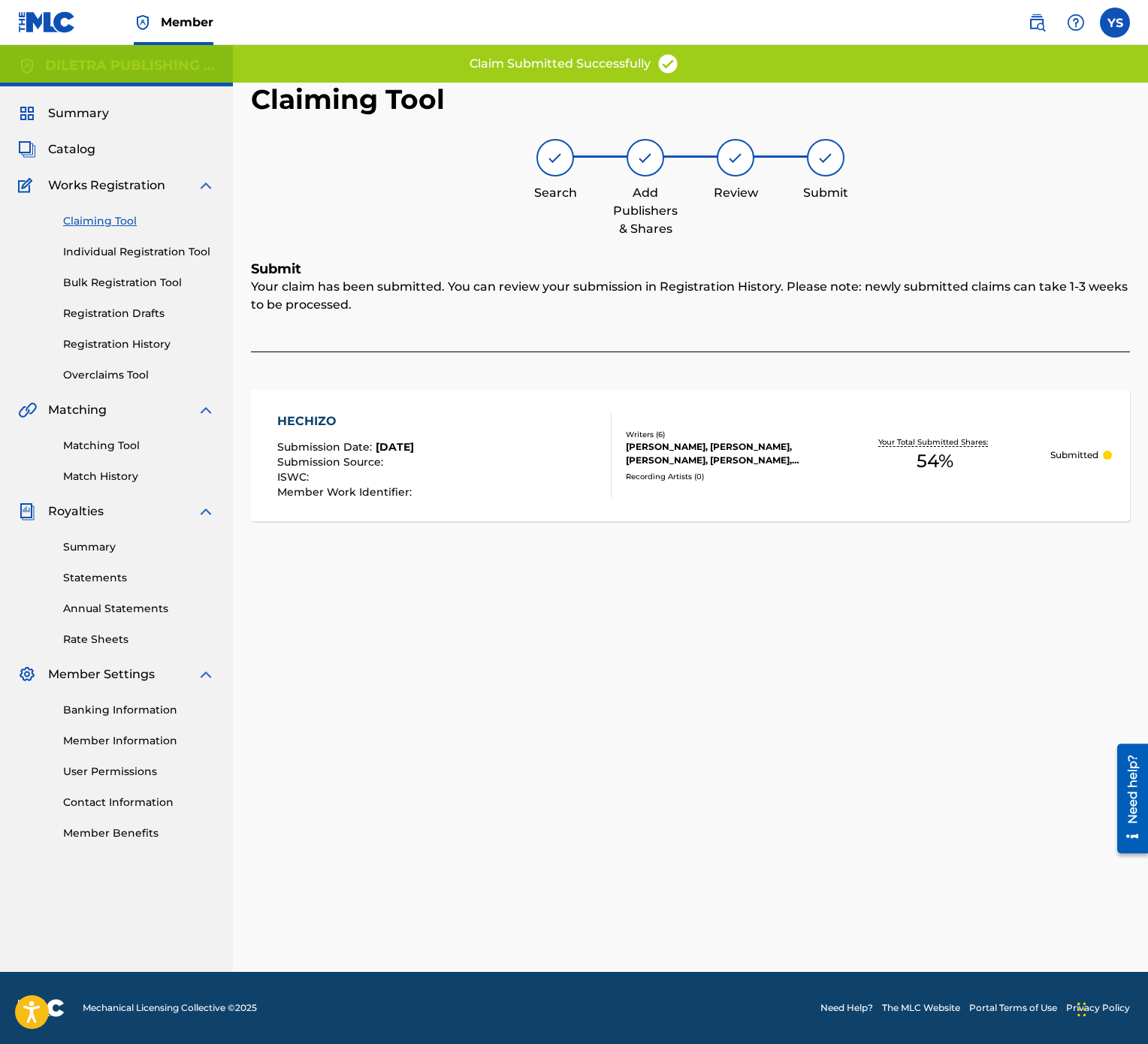
click at [114, 228] on link "Claiming Tool" at bounding box center [138, 221] width 152 height 15
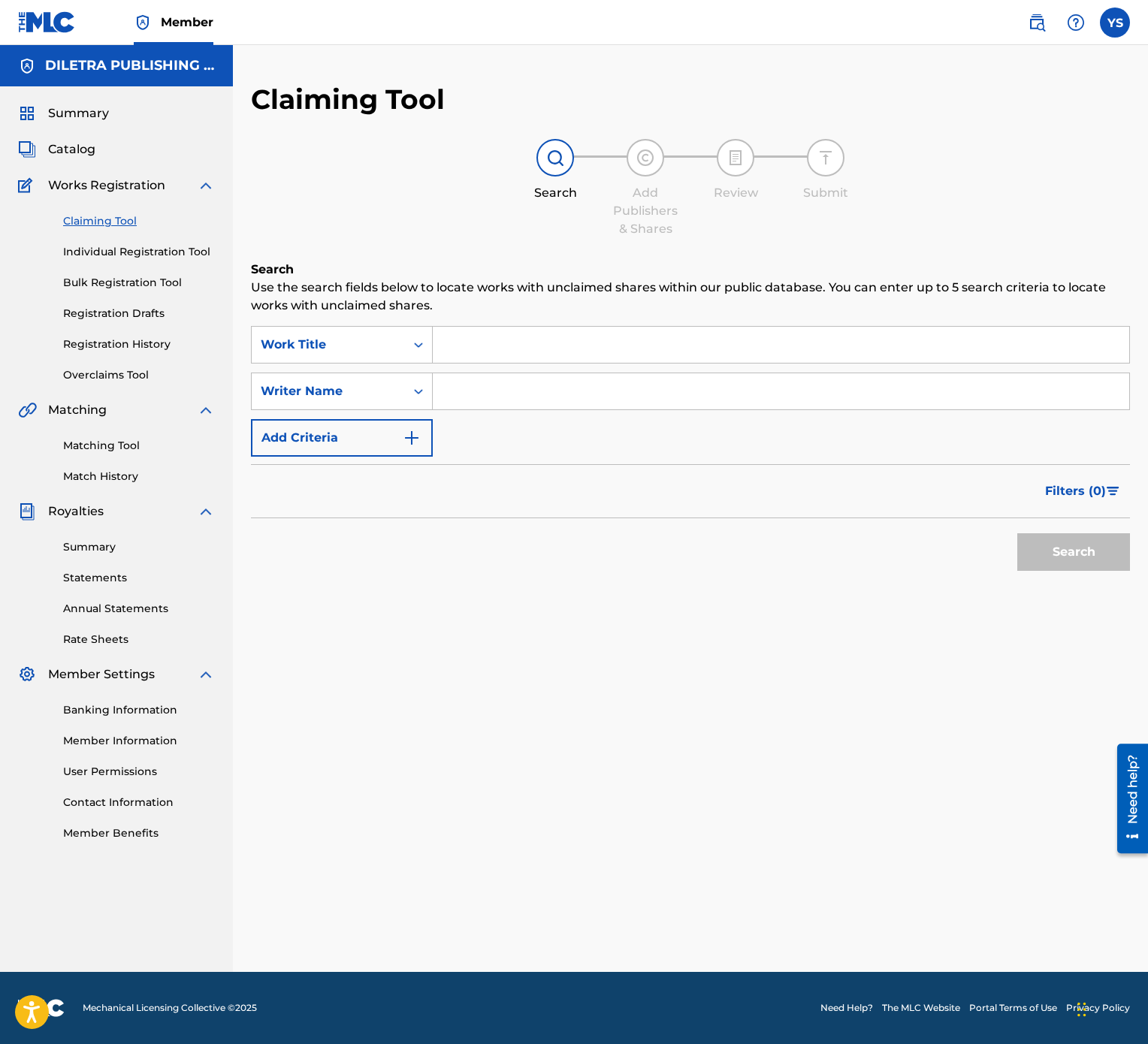
click at [473, 353] on input "Search Form" at bounding box center [781, 345] width 697 height 36
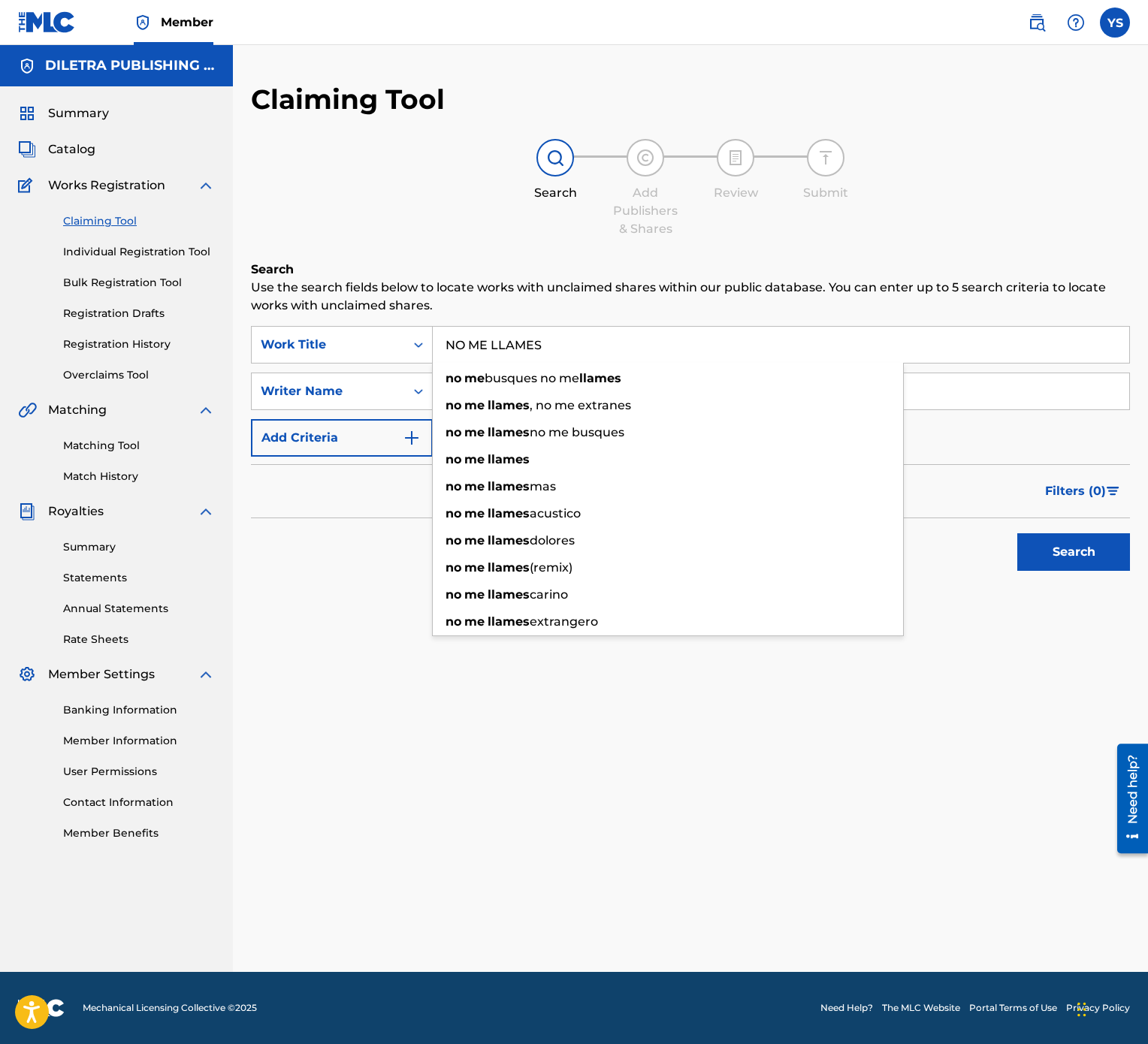
type input "NO ME LLAMES"
click at [1017, 521] on button "Search" at bounding box center [1074, 551] width 113 height 37
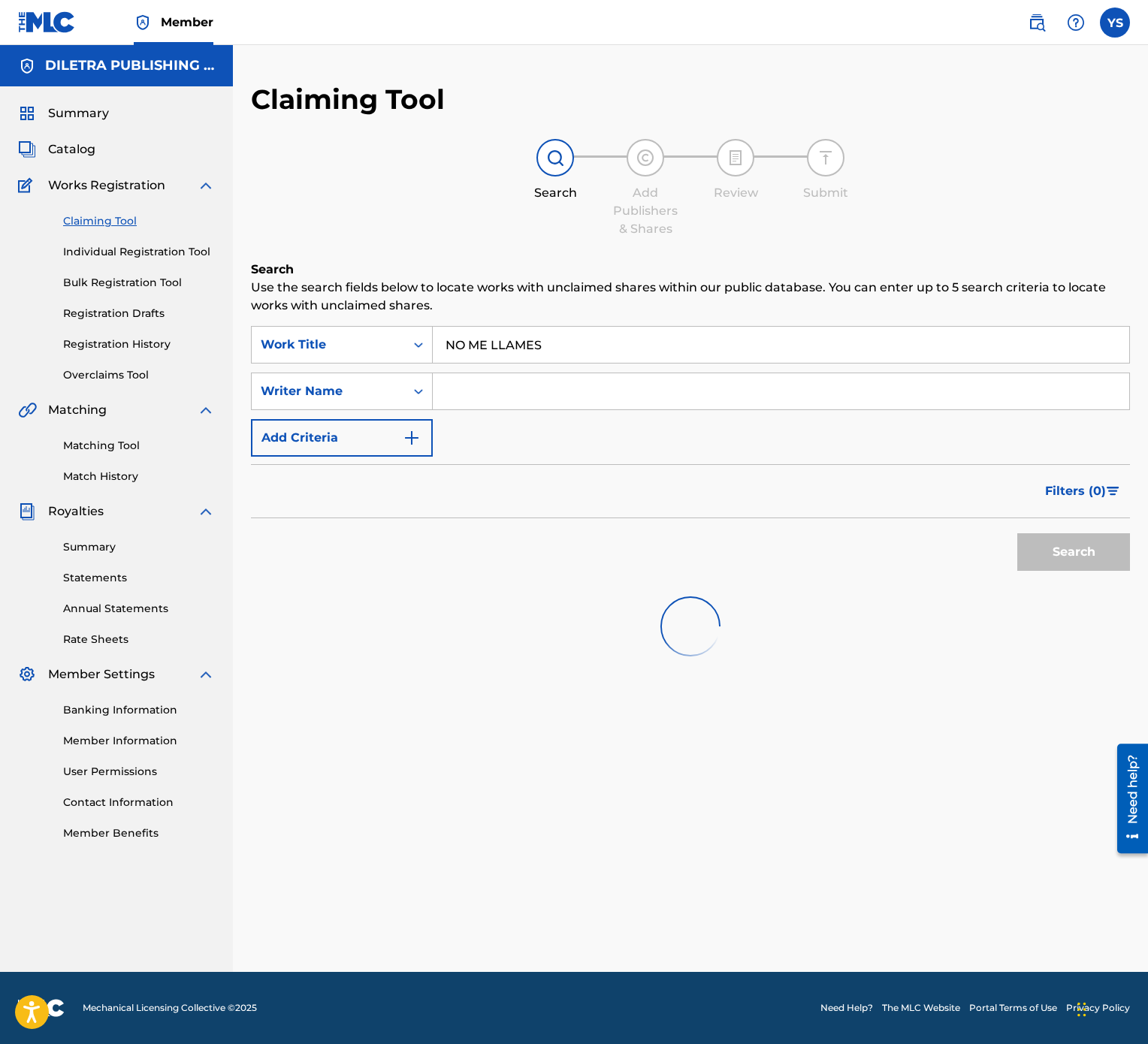
drag, startPoint x: 488, startPoint y: 379, endPoint x: 488, endPoint y: 389, distance: 10.0
click at [488, 385] on input "Search Form" at bounding box center [781, 391] width 697 height 36
paste input "remro7-gyzkis-kIbzip"
type input "remro7-gyzkis-kIbzip"
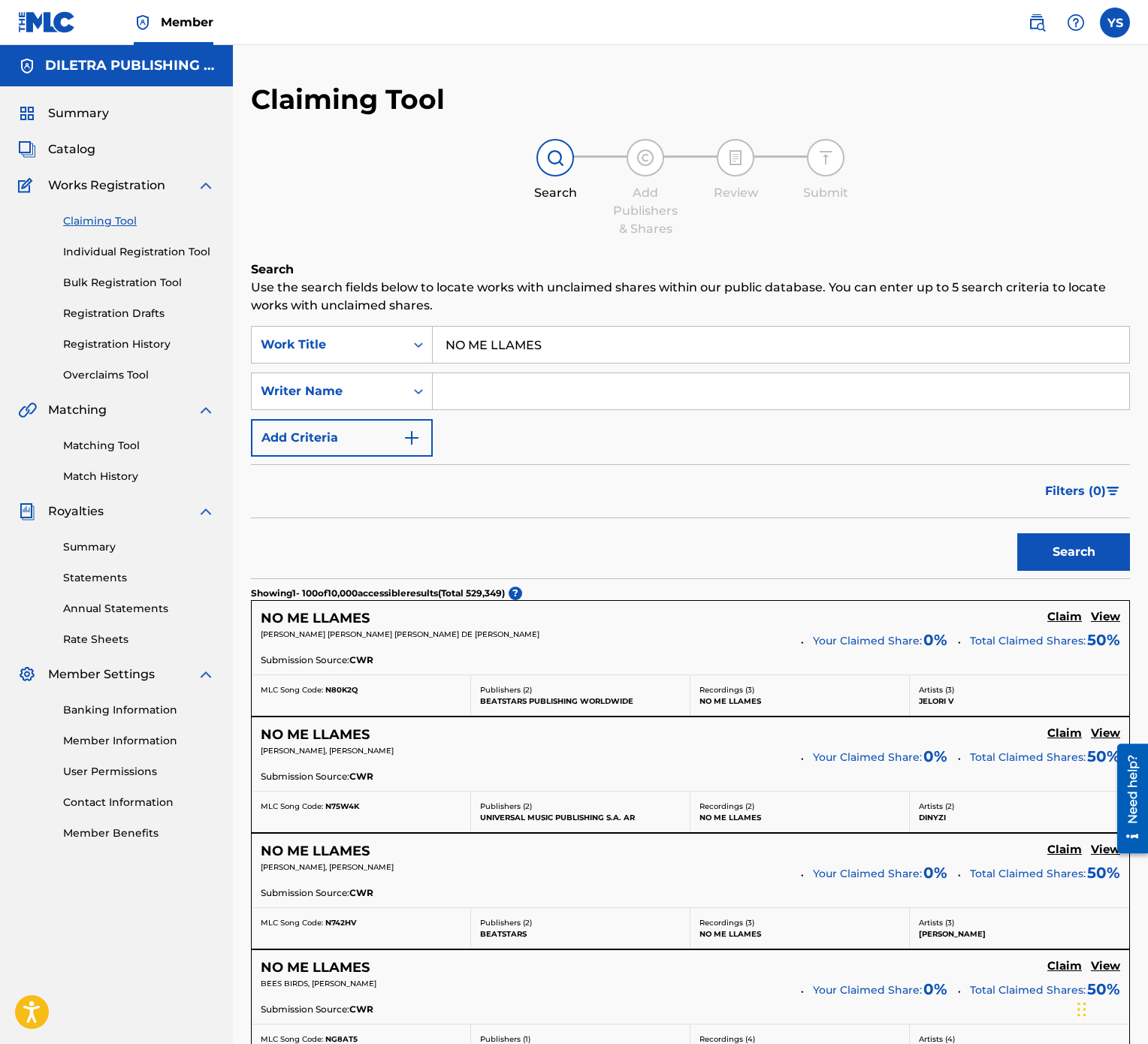
click at [747, 389] on input "Search Form" at bounding box center [781, 391] width 697 height 36
type input "[PERSON_NAME]"
click at [1054, 521] on button "Search" at bounding box center [1074, 551] width 113 height 37
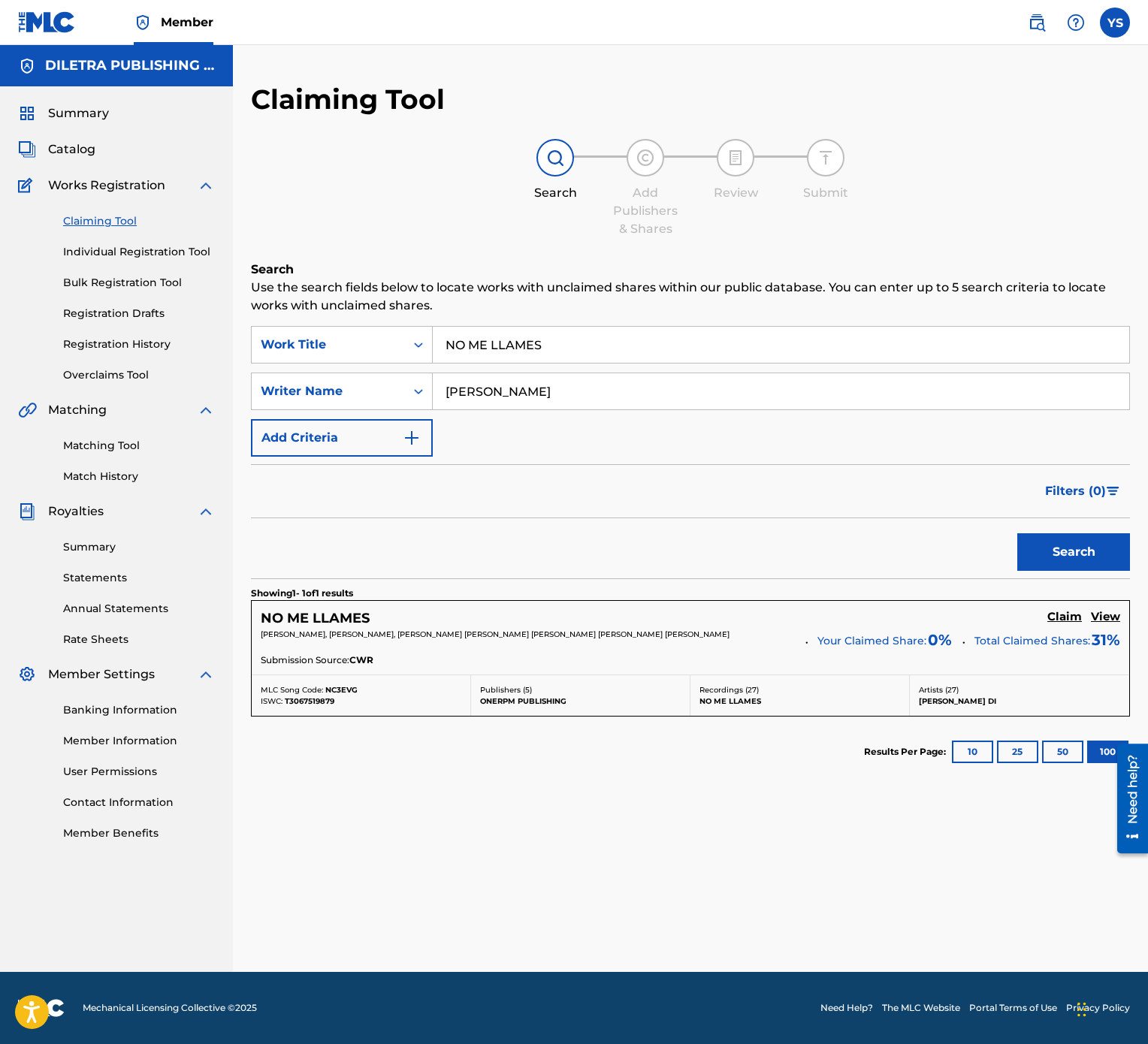
click at [1070, 521] on h5 "Claim" at bounding box center [1064, 617] width 35 height 15
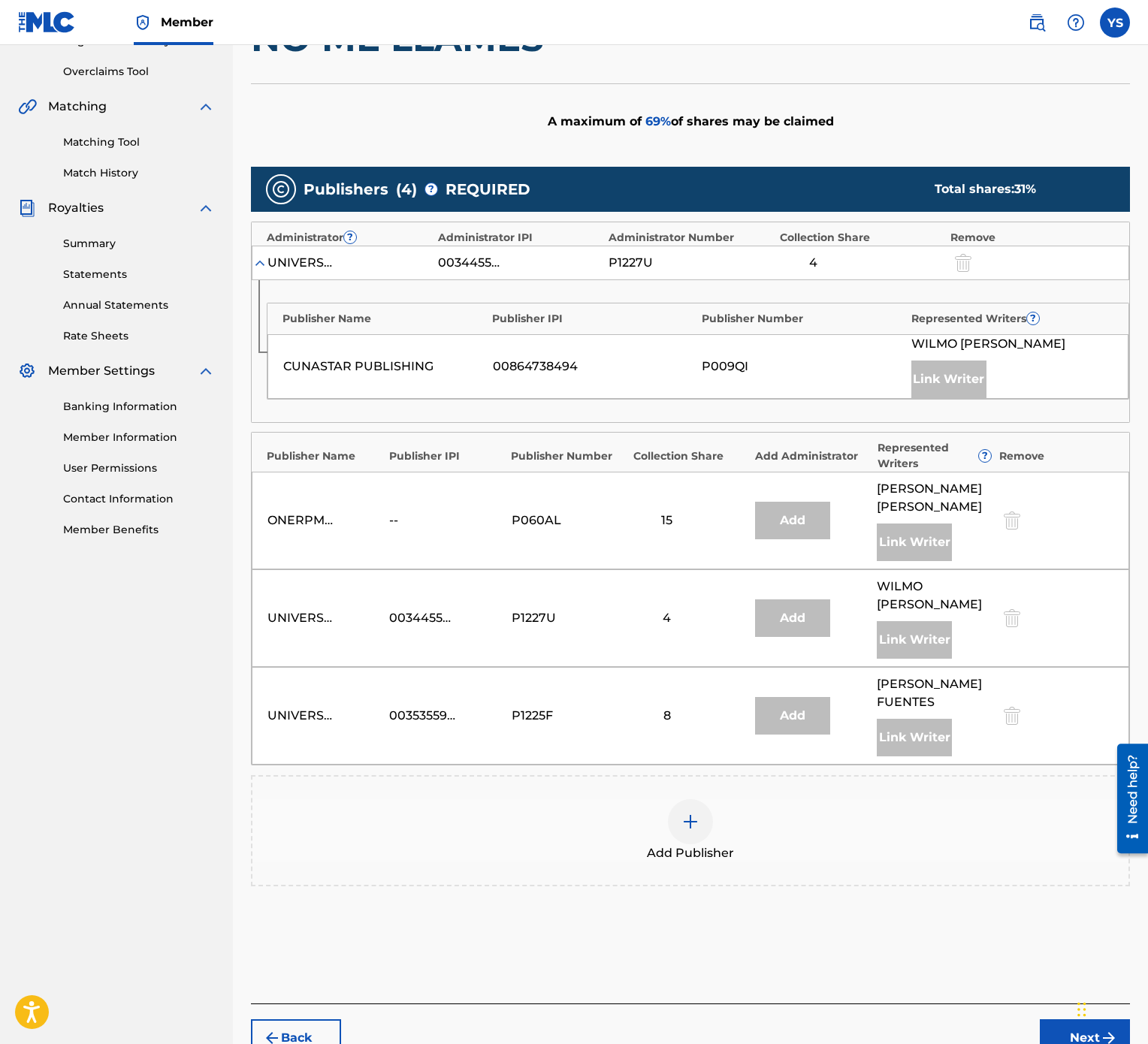
scroll to position [413, 0]
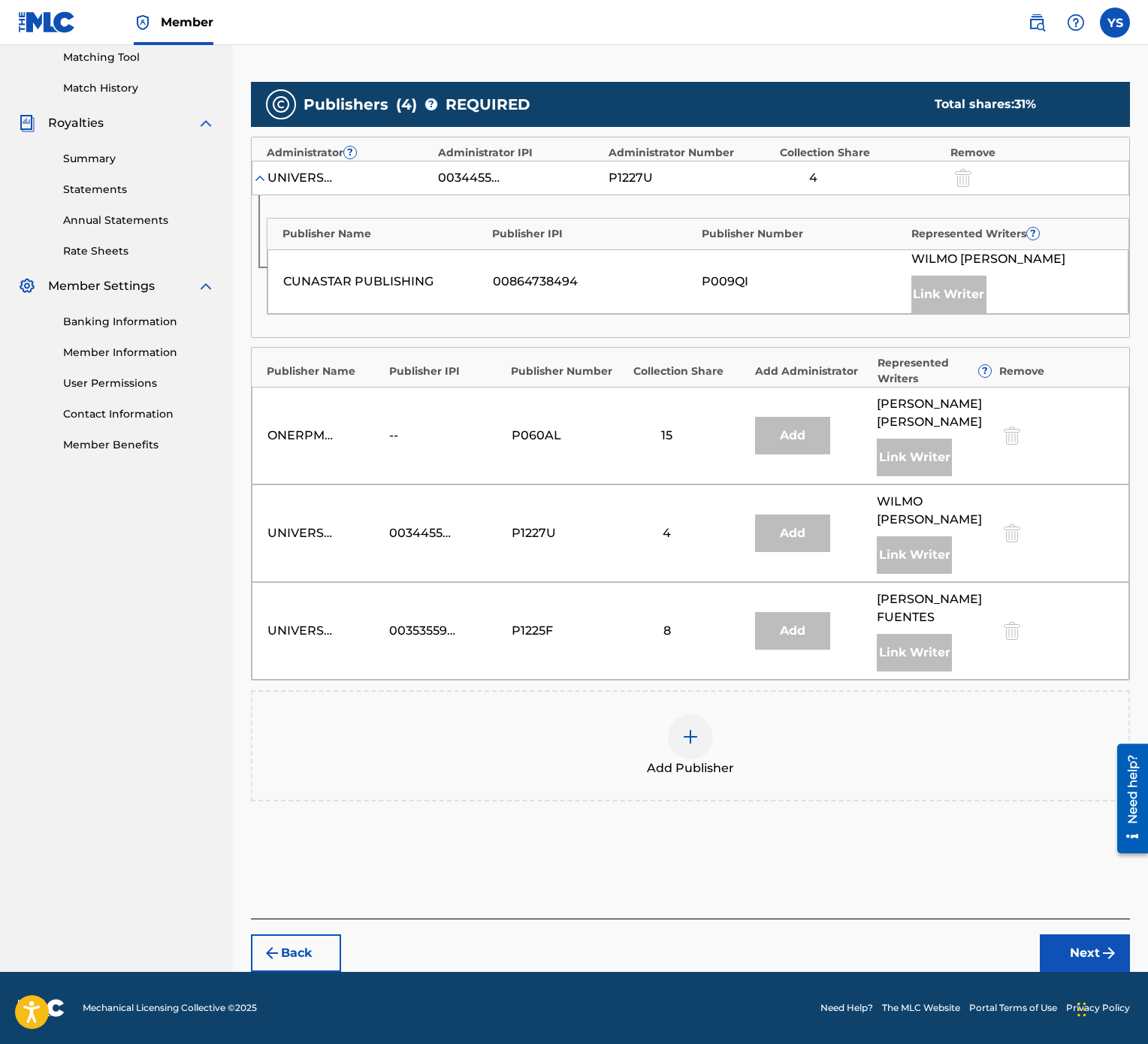
click at [689, 521] on img at bounding box center [690, 737] width 18 height 18
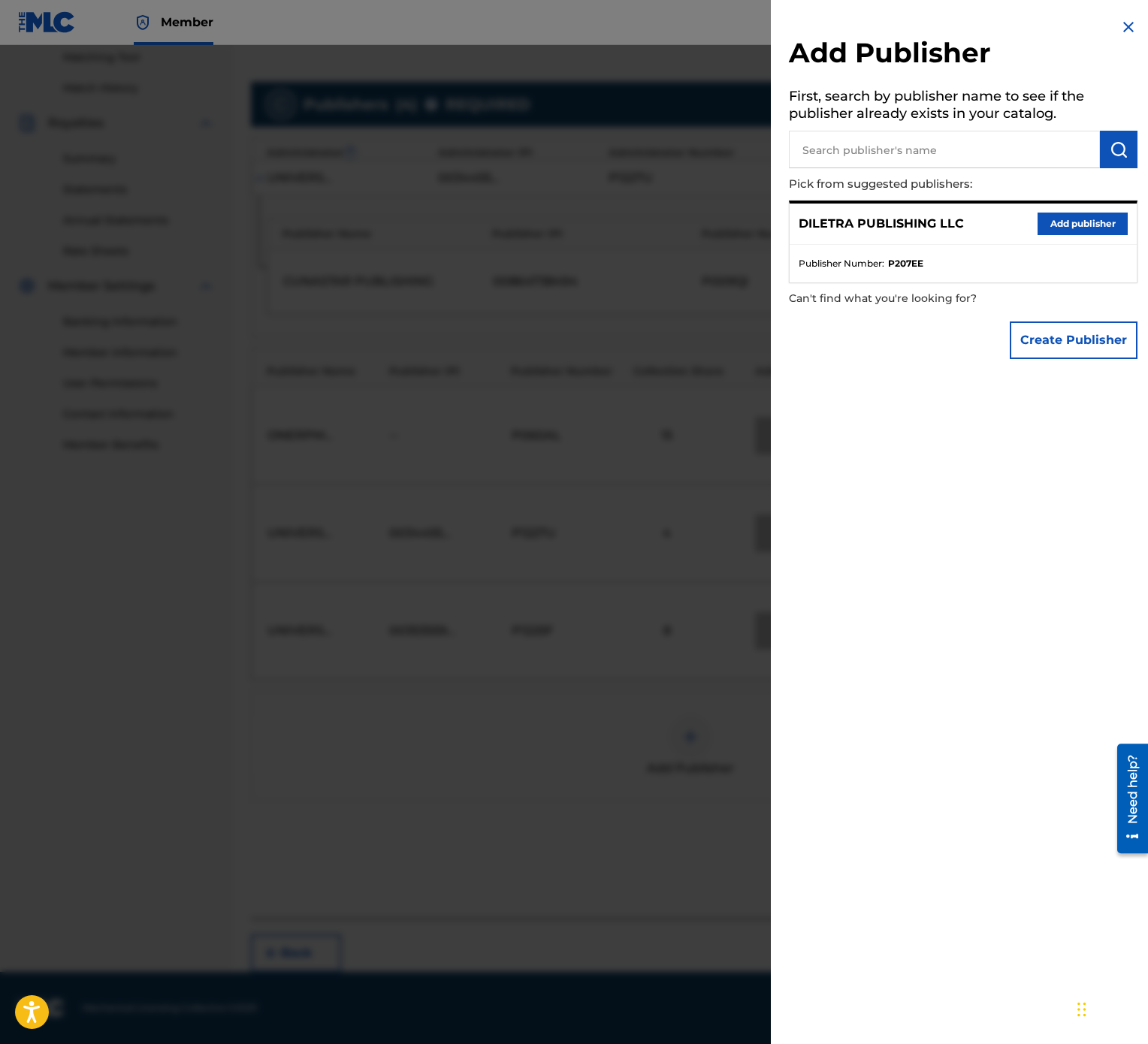
click at [1068, 220] on button "Add publisher" at bounding box center [1083, 223] width 90 height 23
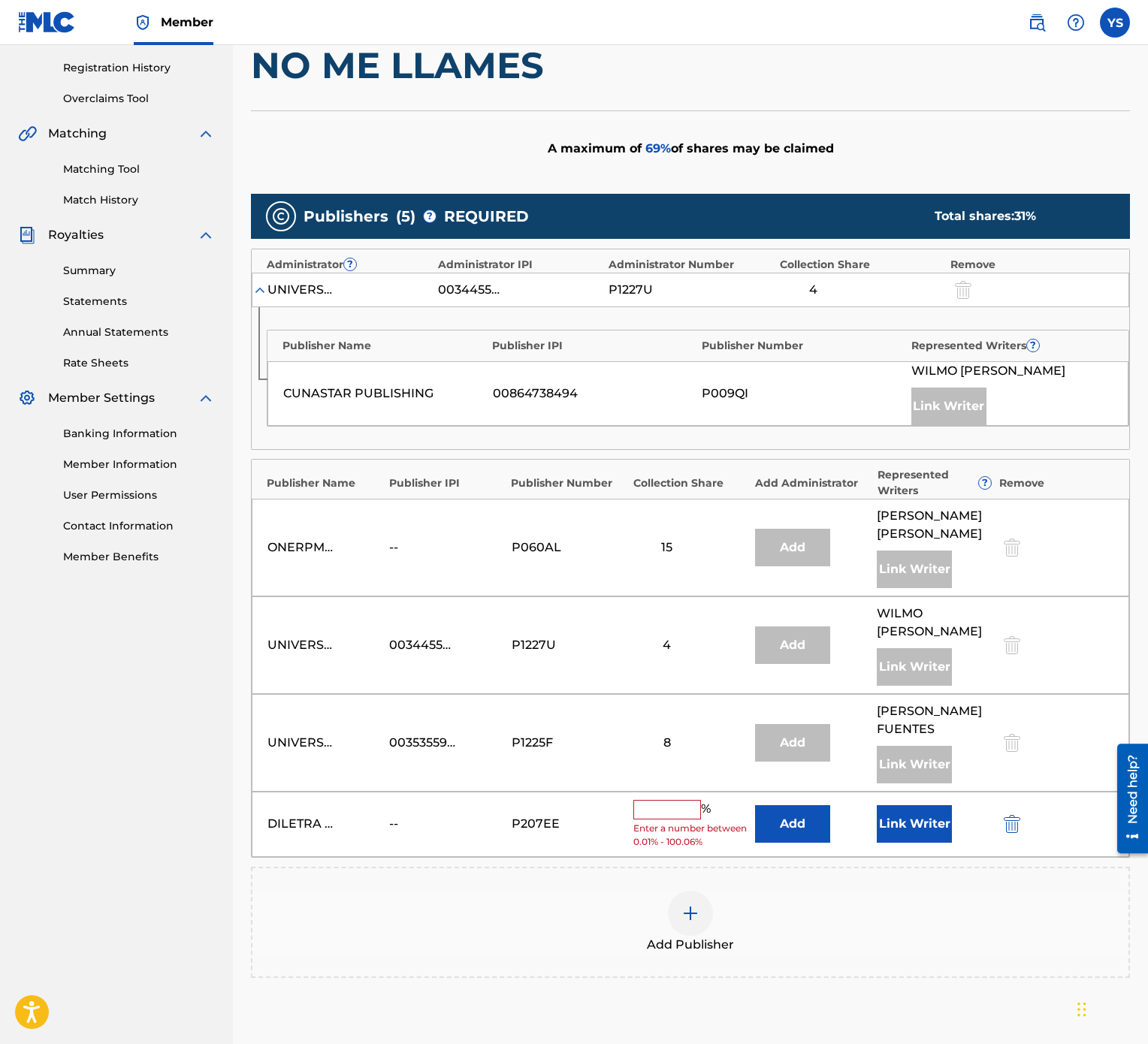
scroll to position [479, 0]
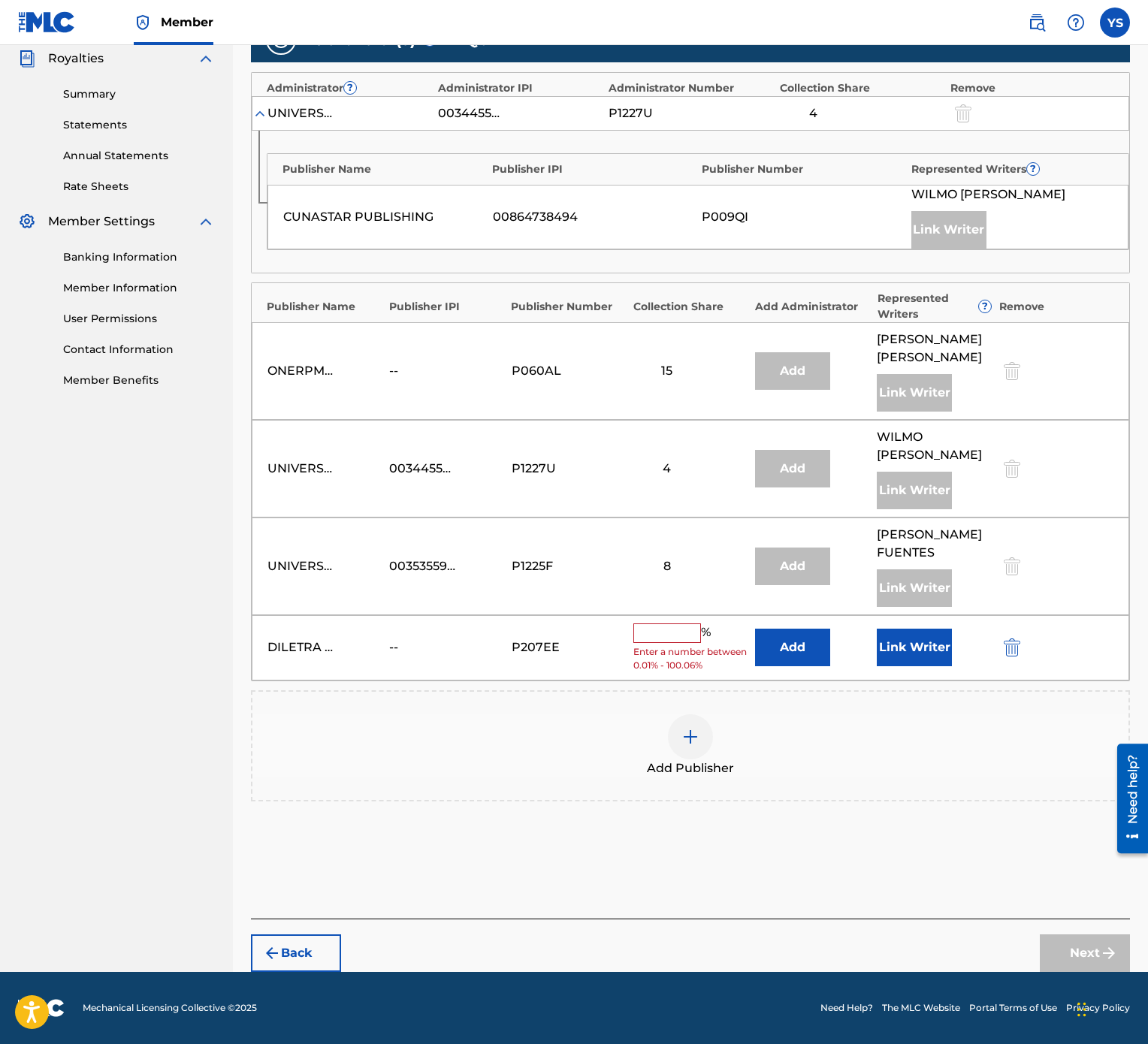
click at [672, 521] on input "text" at bounding box center [667, 634] width 67 height 20
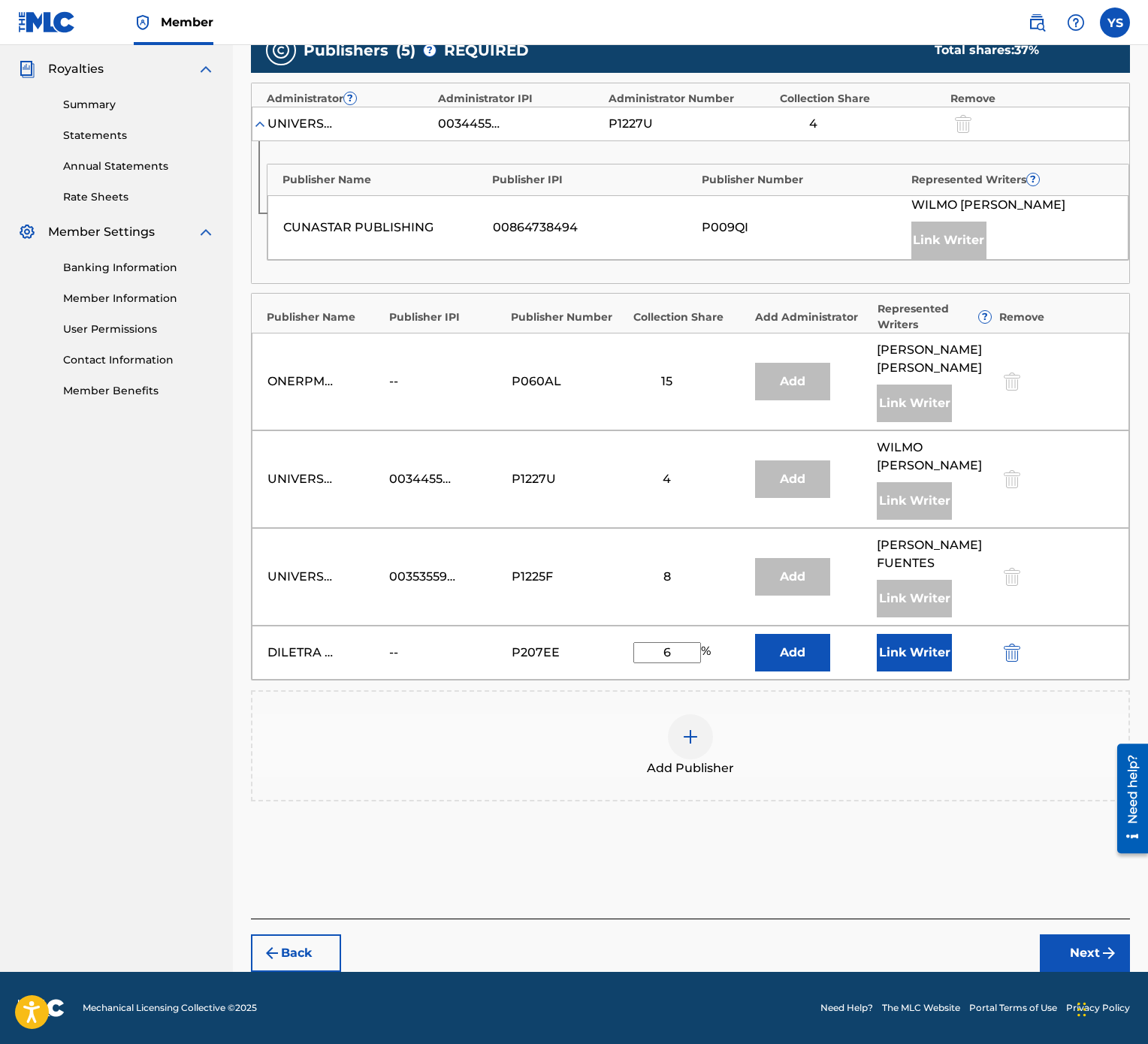
scroll to position [468, 0]
type input "69"
click at [1071, 521] on button "Next" at bounding box center [1084, 952] width 90 height 37
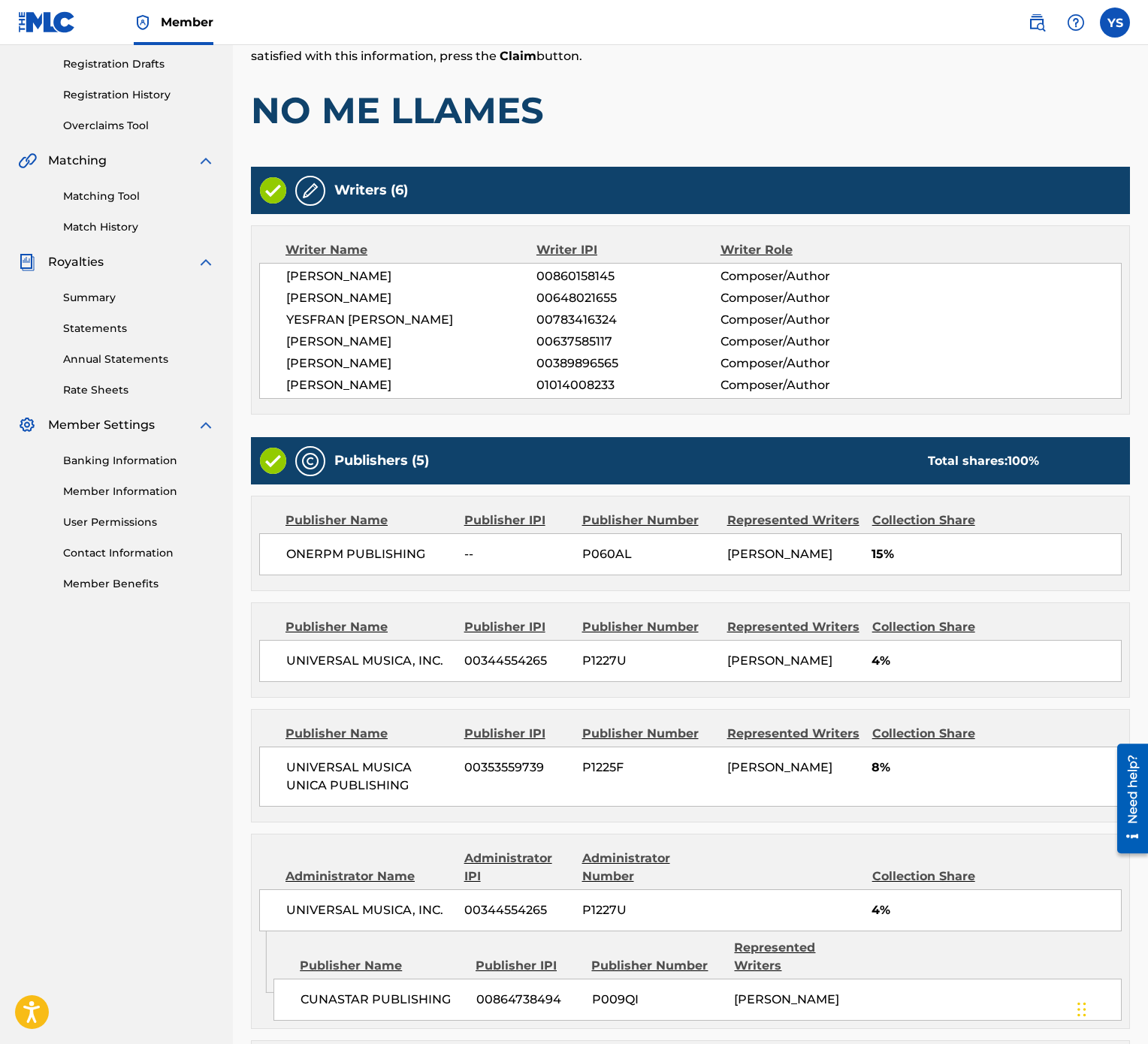
scroll to position [505, 0]
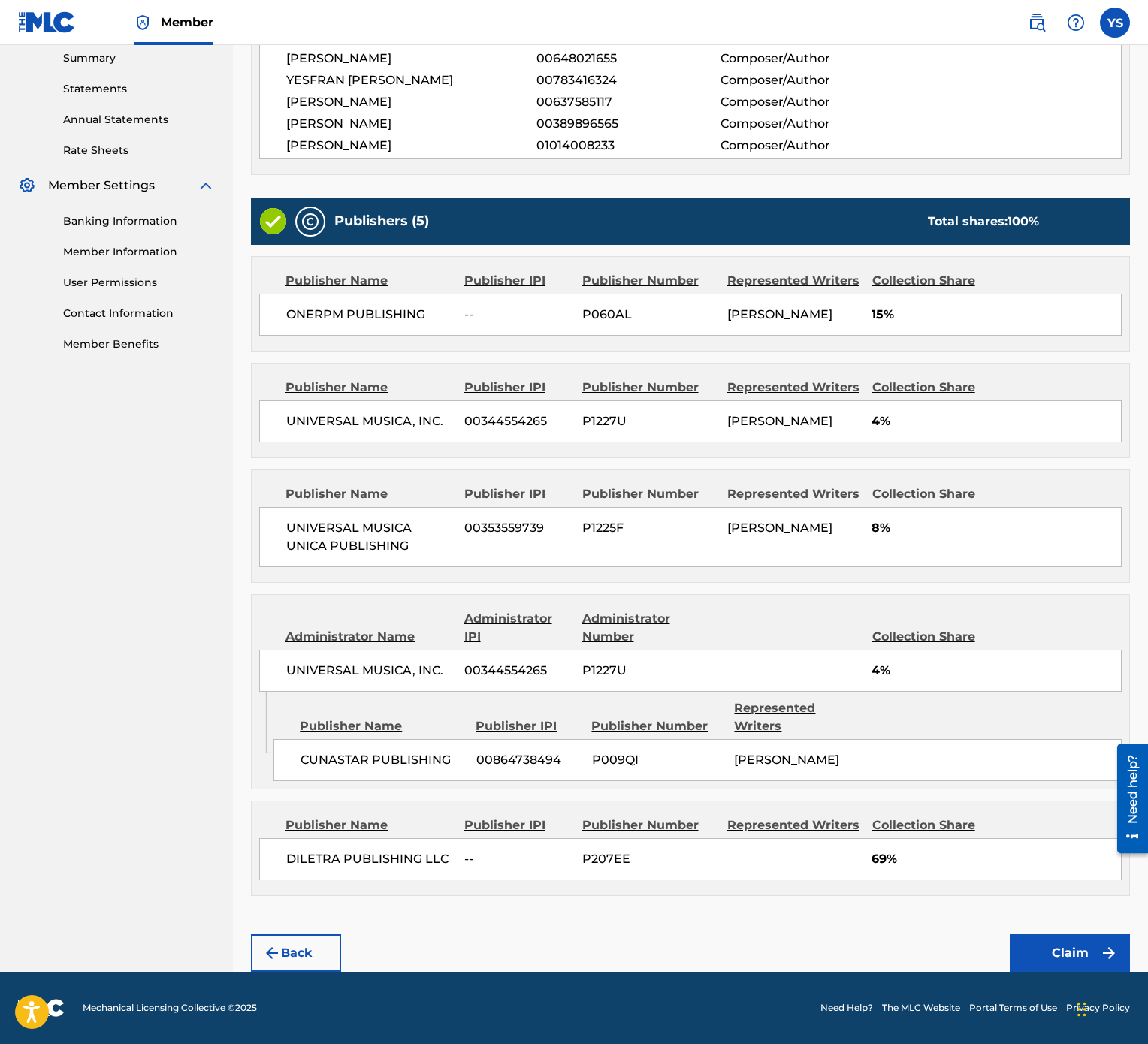
click at [310, 521] on button "Back" at bounding box center [295, 952] width 90 height 37
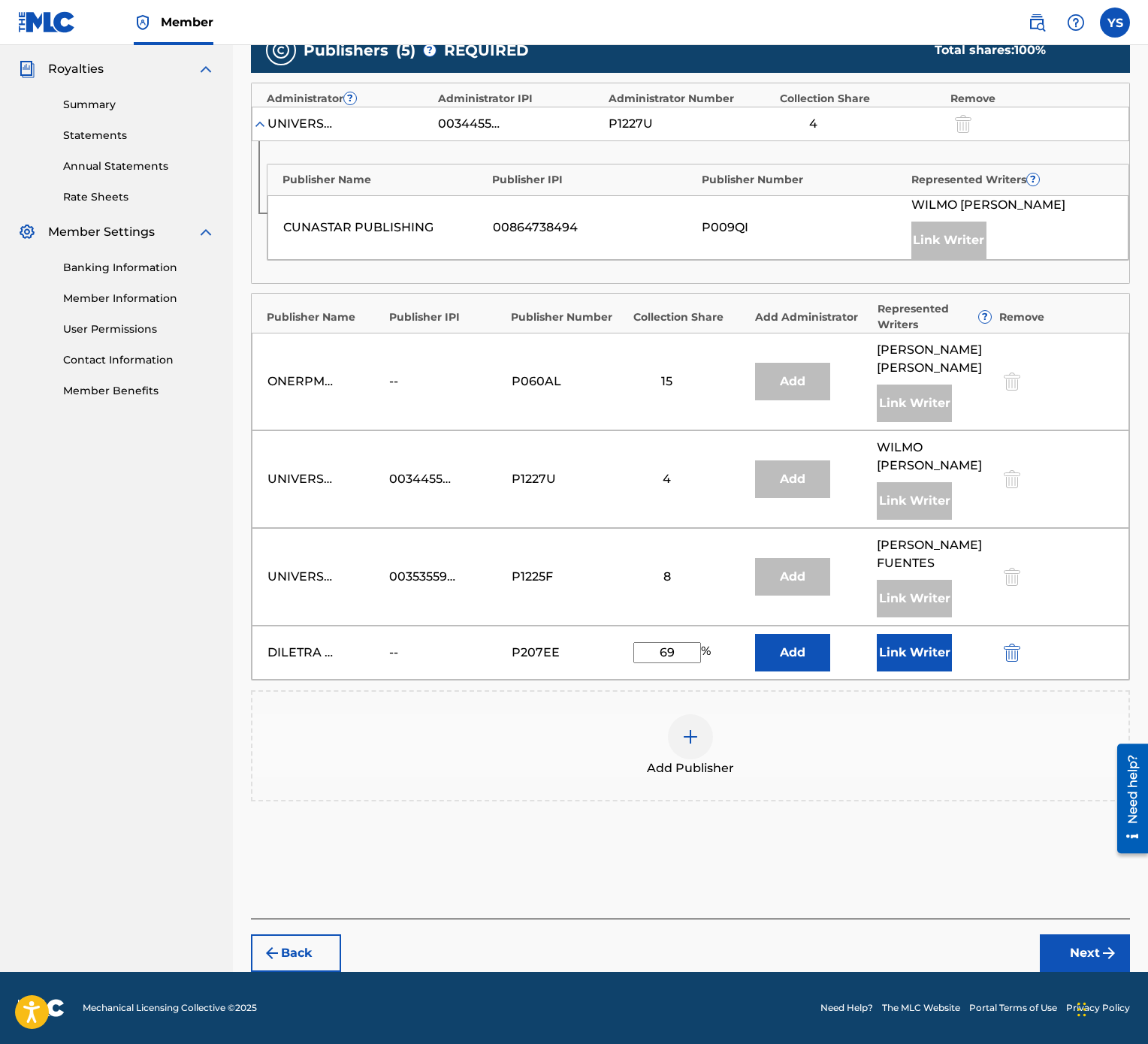
click at [886, 521] on button "Link Writer" at bounding box center [914, 652] width 75 height 37
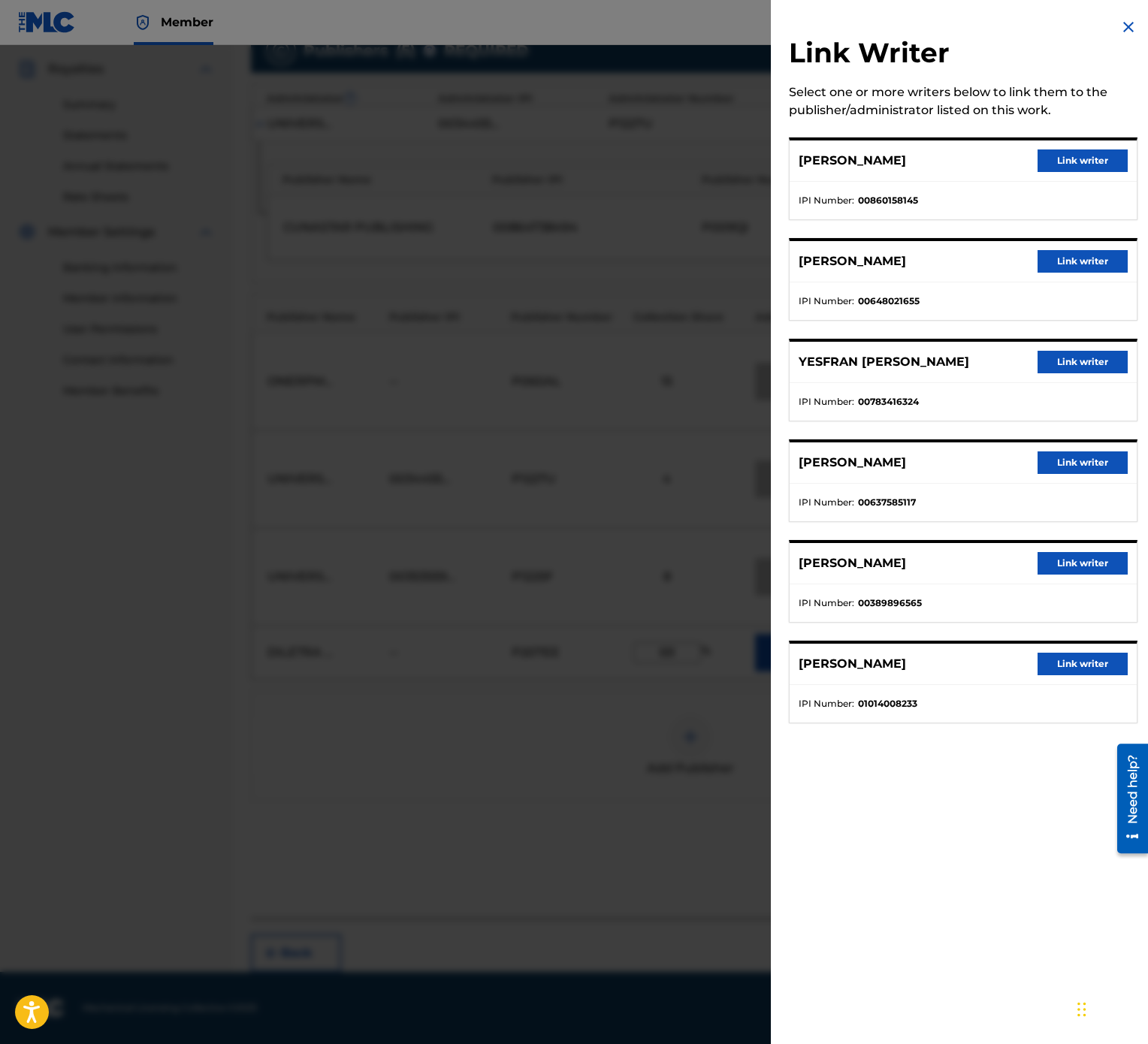
click at [1112, 371] on button "Link writer" at bounding box center [1083, 361] width 90 height 23
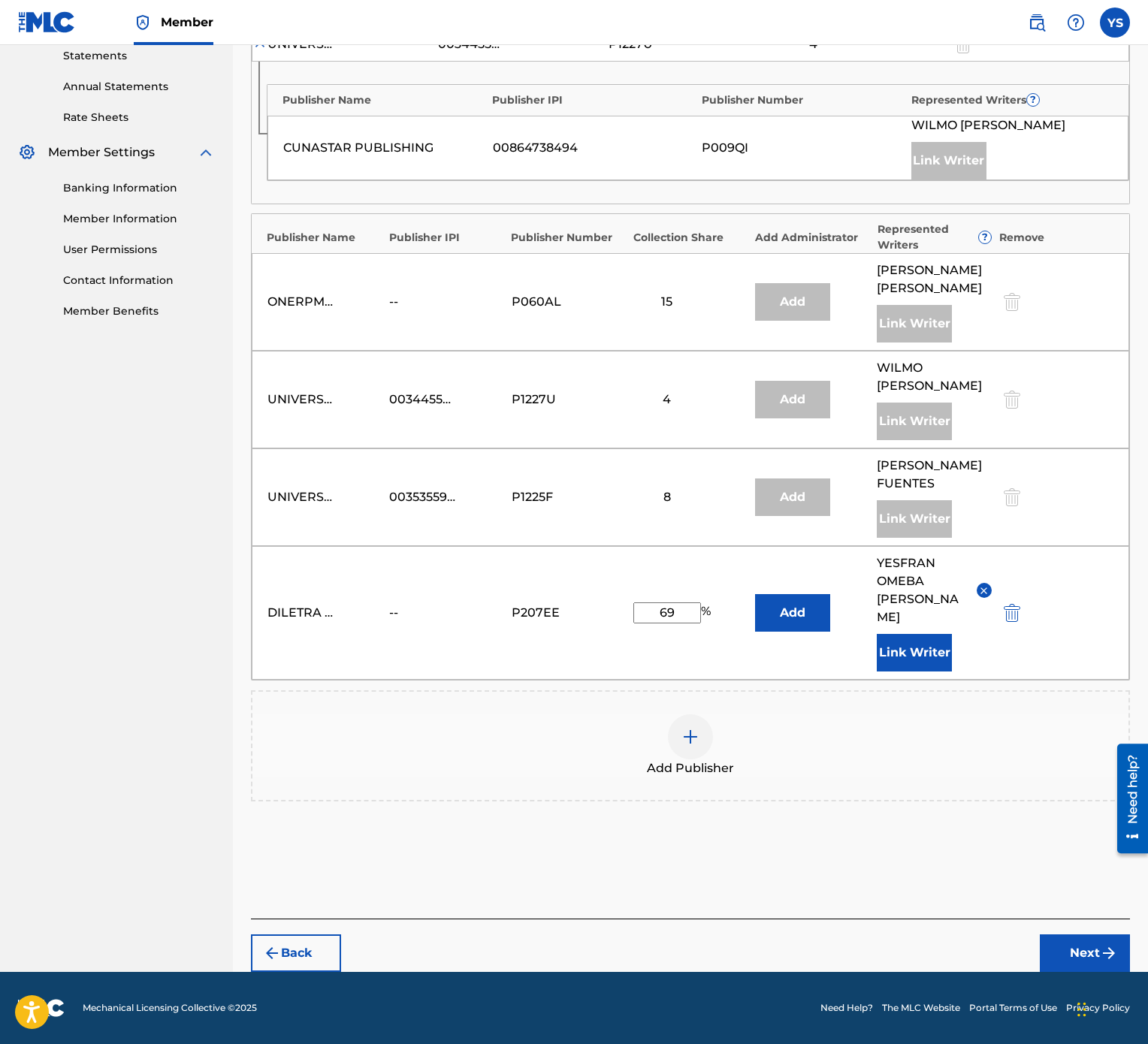
click at [1081, 521] on button "Next" at bounding box center [1084, 952] width 90 height 37
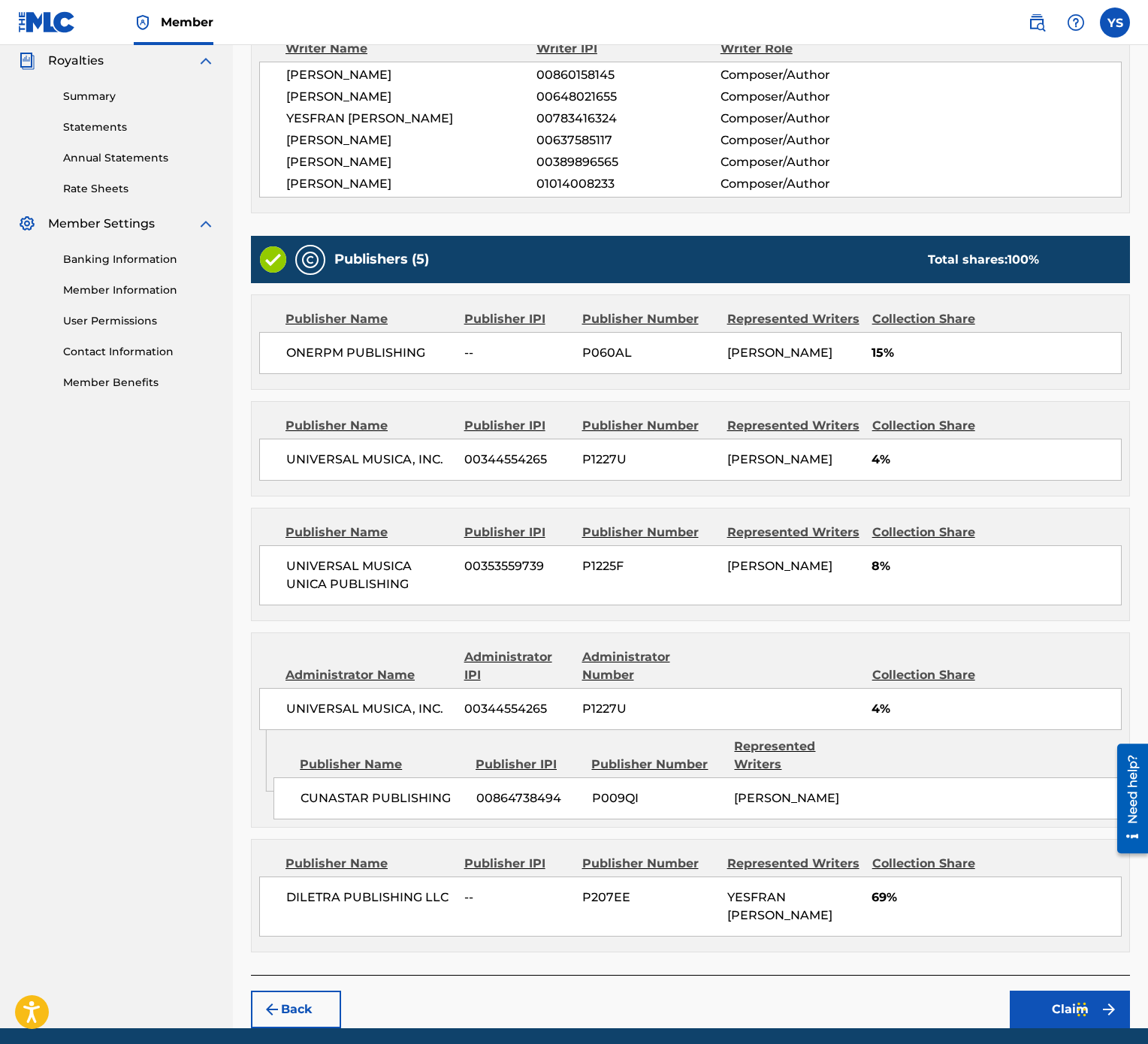
scroll to position [0, 0]
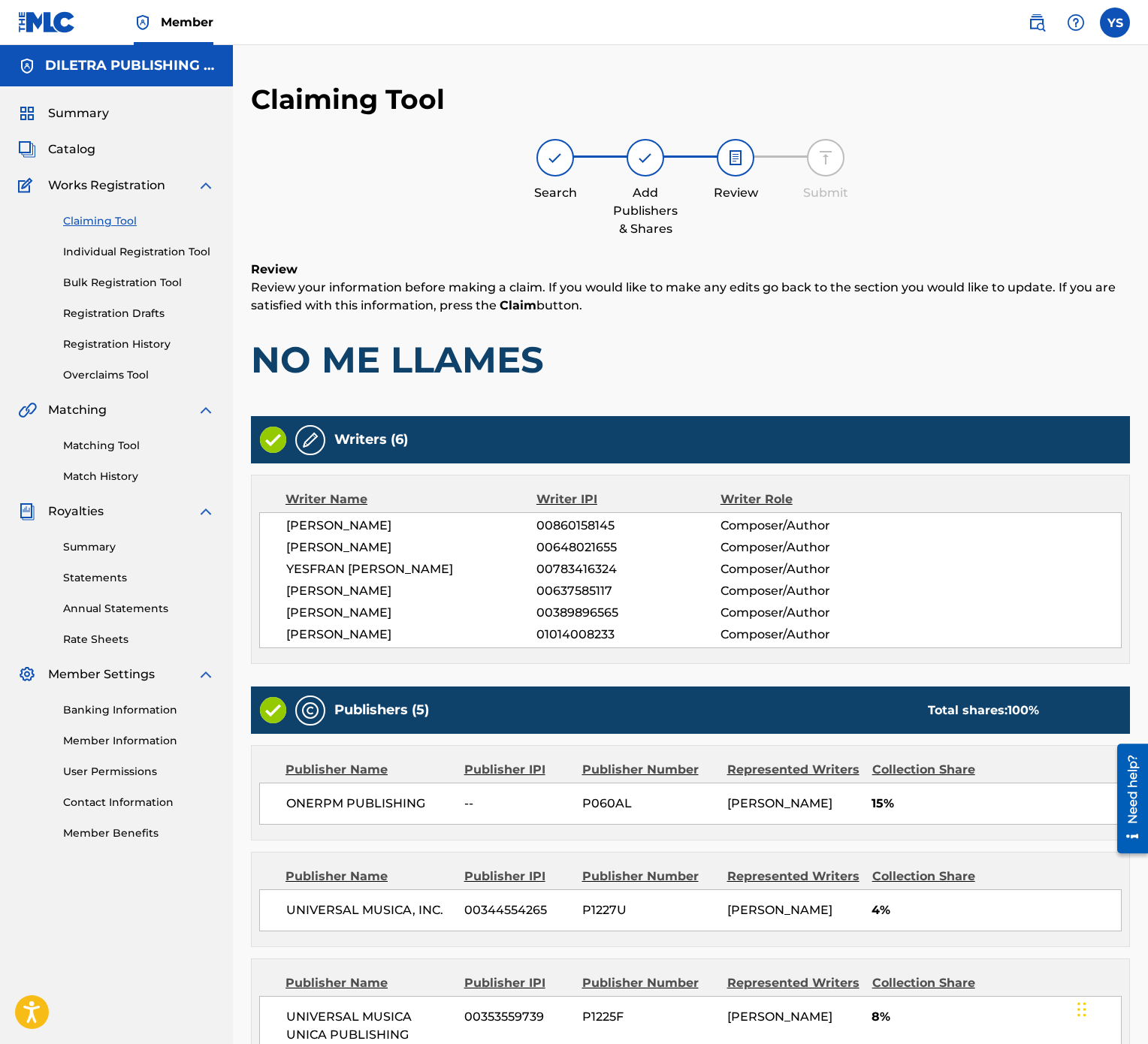
click at [131, 333] on div "Claiming Tool Individual Registration Tool Bulk Registration Tool Registration …" at bounding box center [116, 289] width 197 height 189
click at [131, 340] on link "Registration History" at bounding box center [138, 344] width 152 height 15
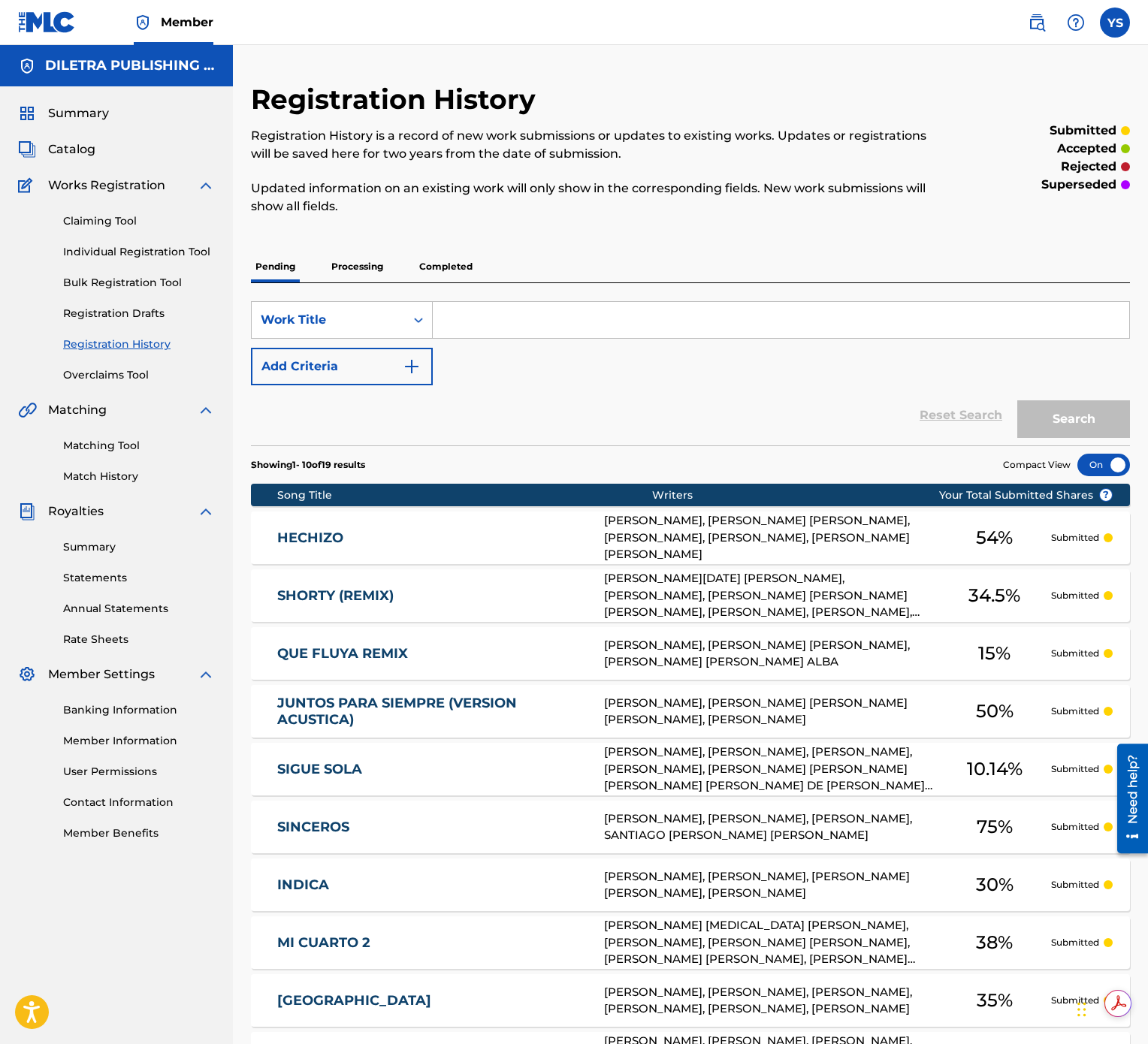
click at [1073, 521] on p "Submitted" at bounding box center [1074, 537] width 48 height 14
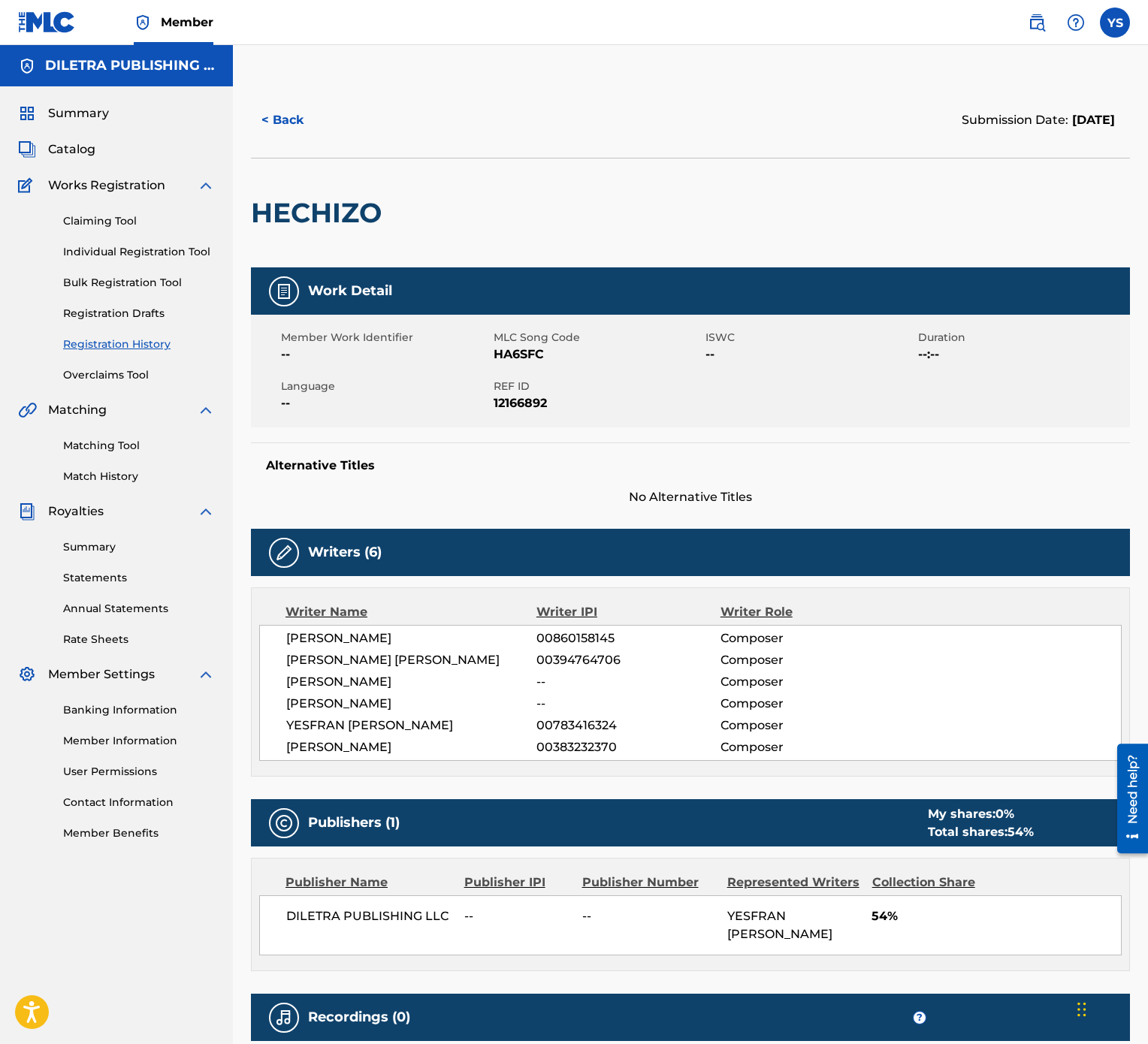
click at [275, 121] on button "< Back" at bounding box center [295, 120] width 90 height 37
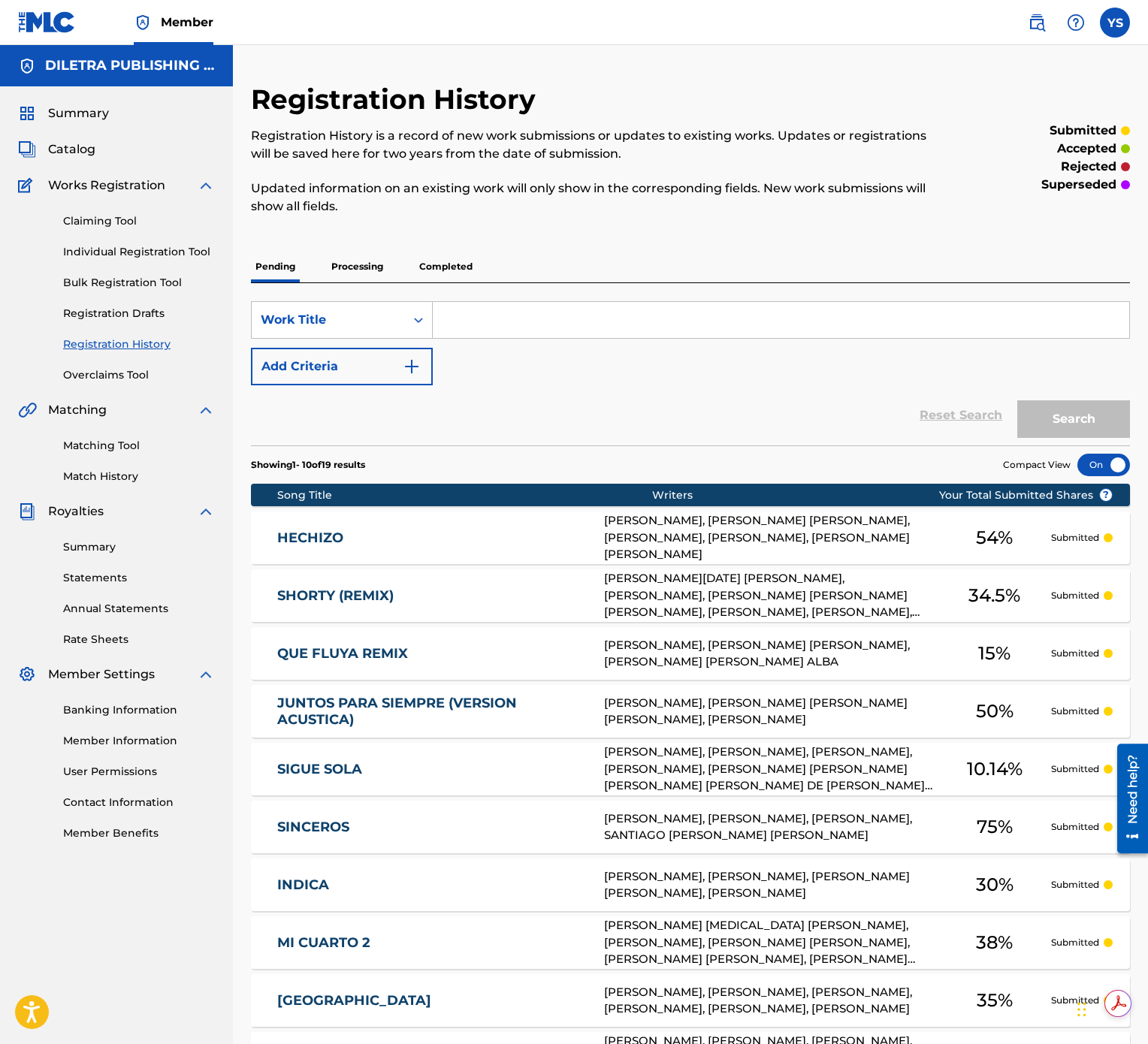
scroll to position [150, 0]
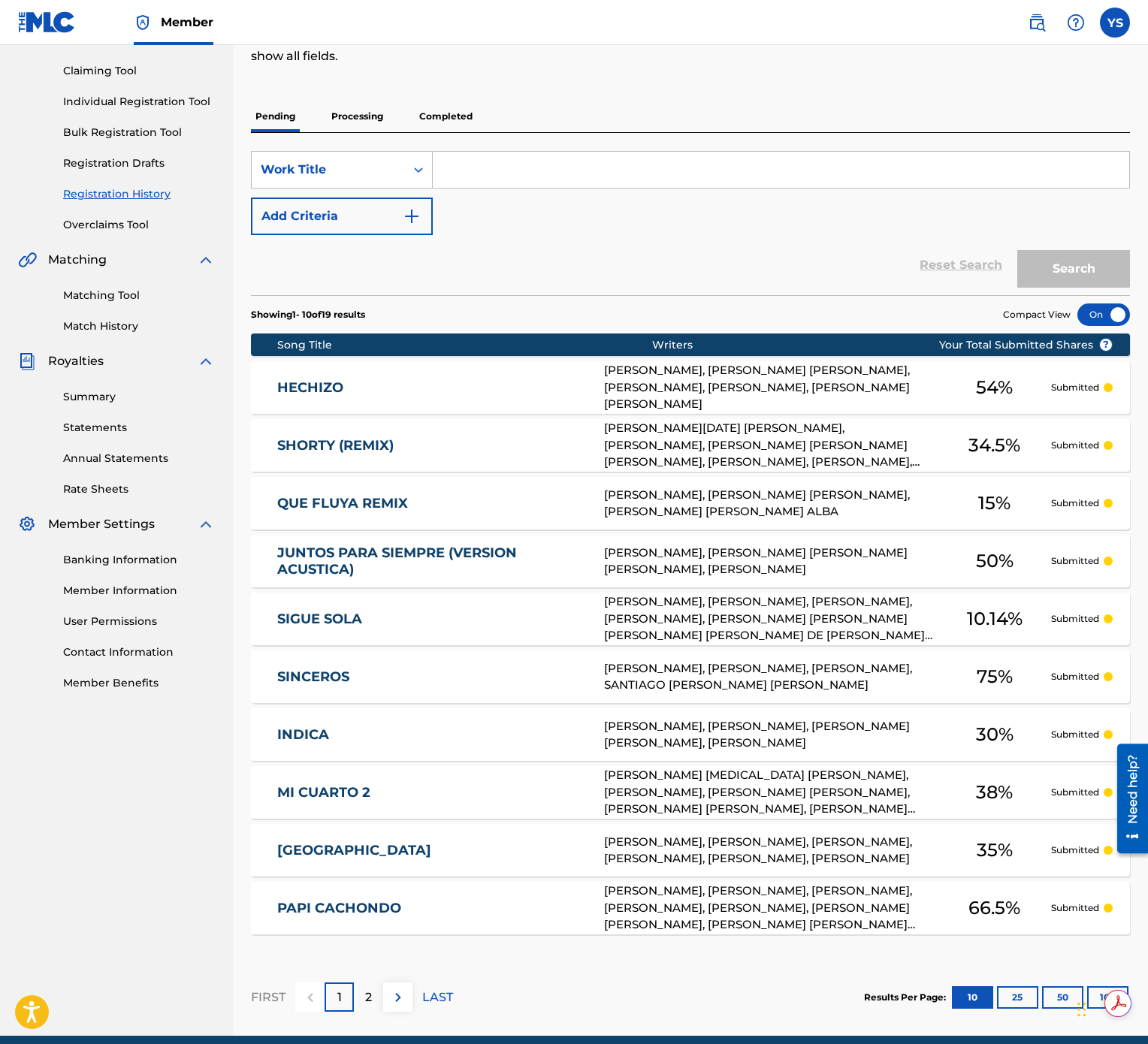
click at [993, 385] on span "54 %" at bounding box center [995, 388] width 37 height 27
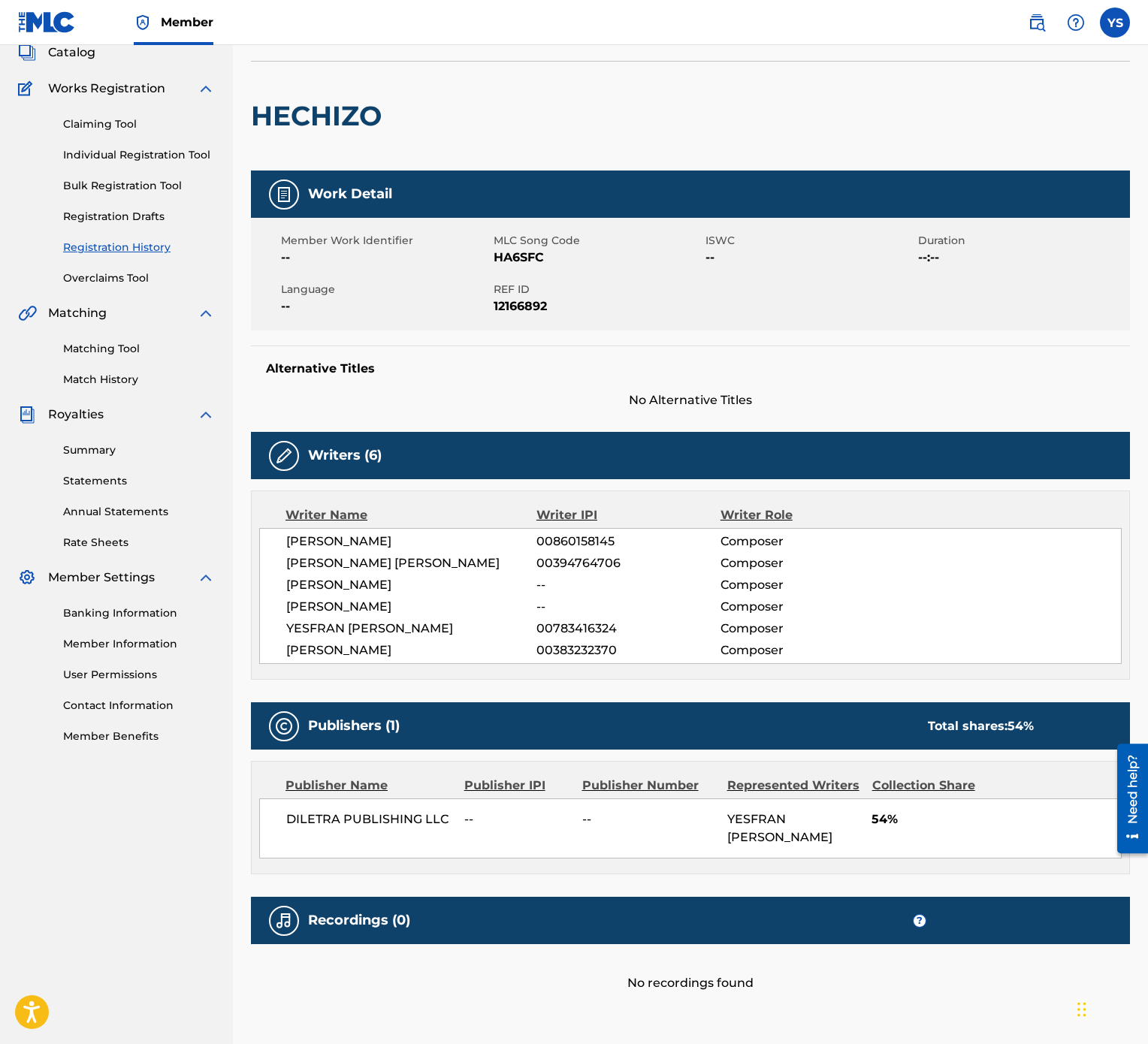
scroll to position [150, 0]
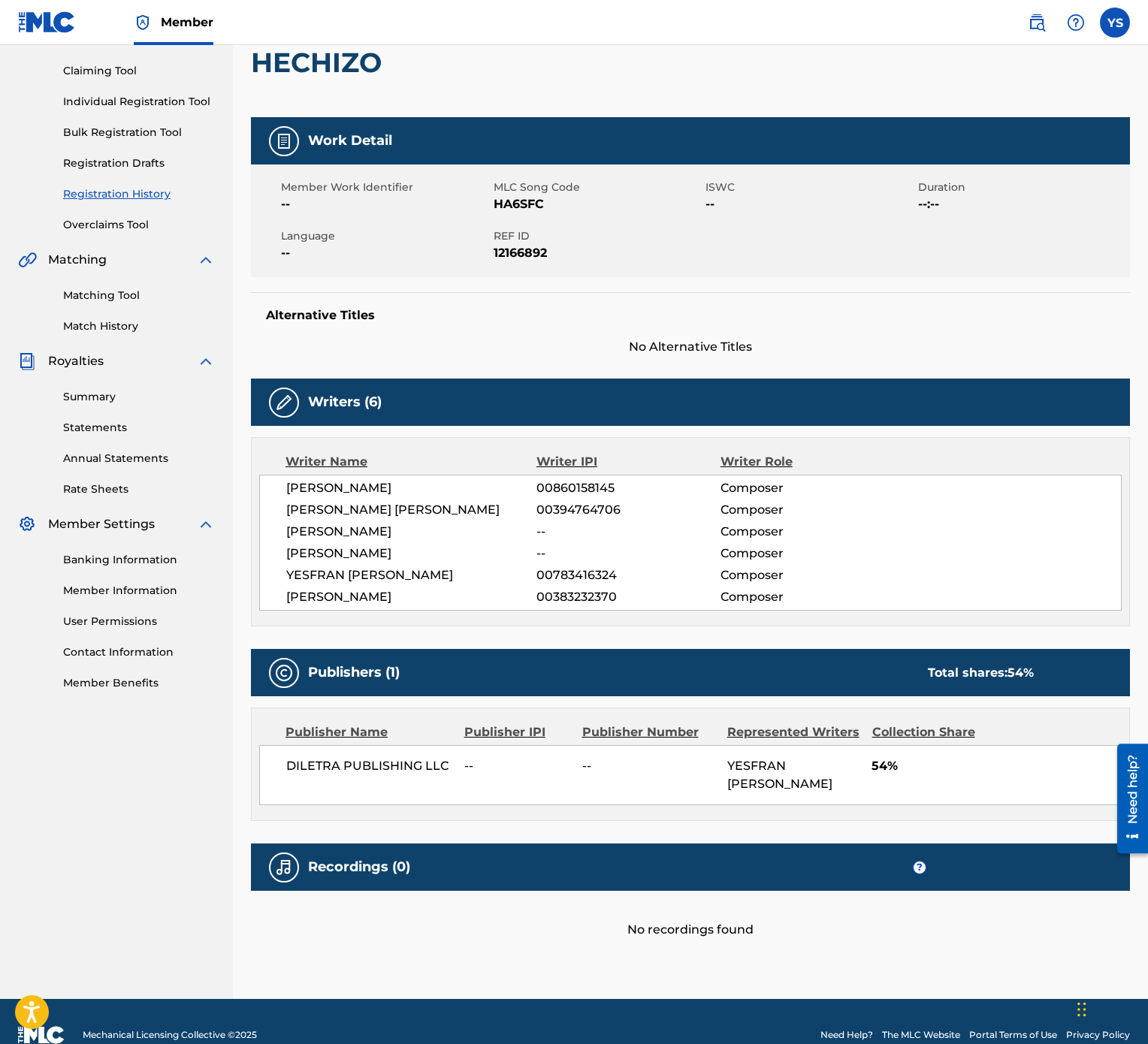
click at [892, 521] on span "54%" at bounding box center [996, 766] width 250 height 18
click at [898, 521] on div "Collection Share" at bounding box center [935, 733] width 125 height 18
click at [892, 521] on span "54%" at bounding box center [996, 766] width 250 height 18
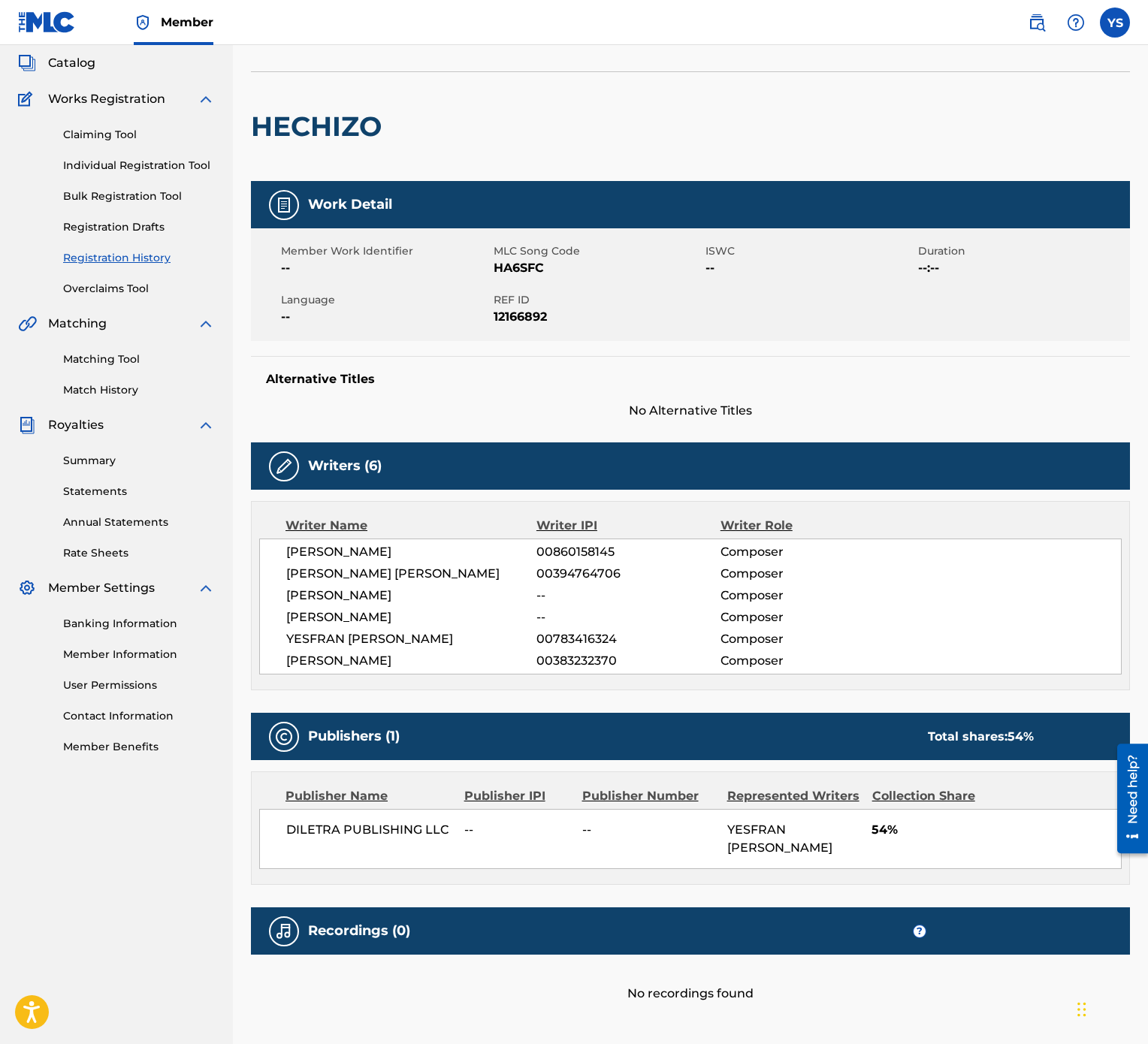
scroll to position [0, 0]
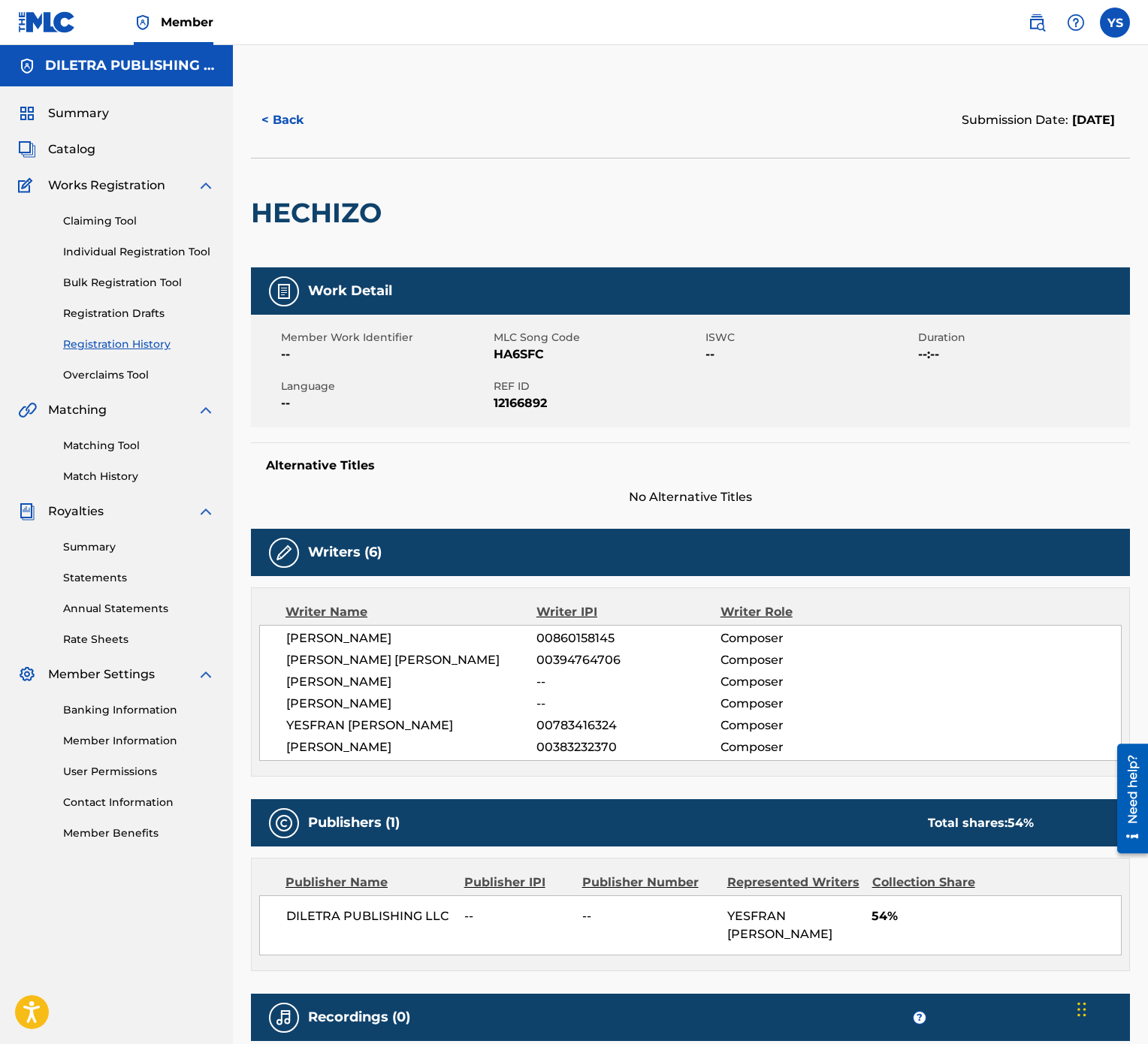
click at [147, 344] on link "Registration History" at bounding box center [138, 344] width 152 height 15
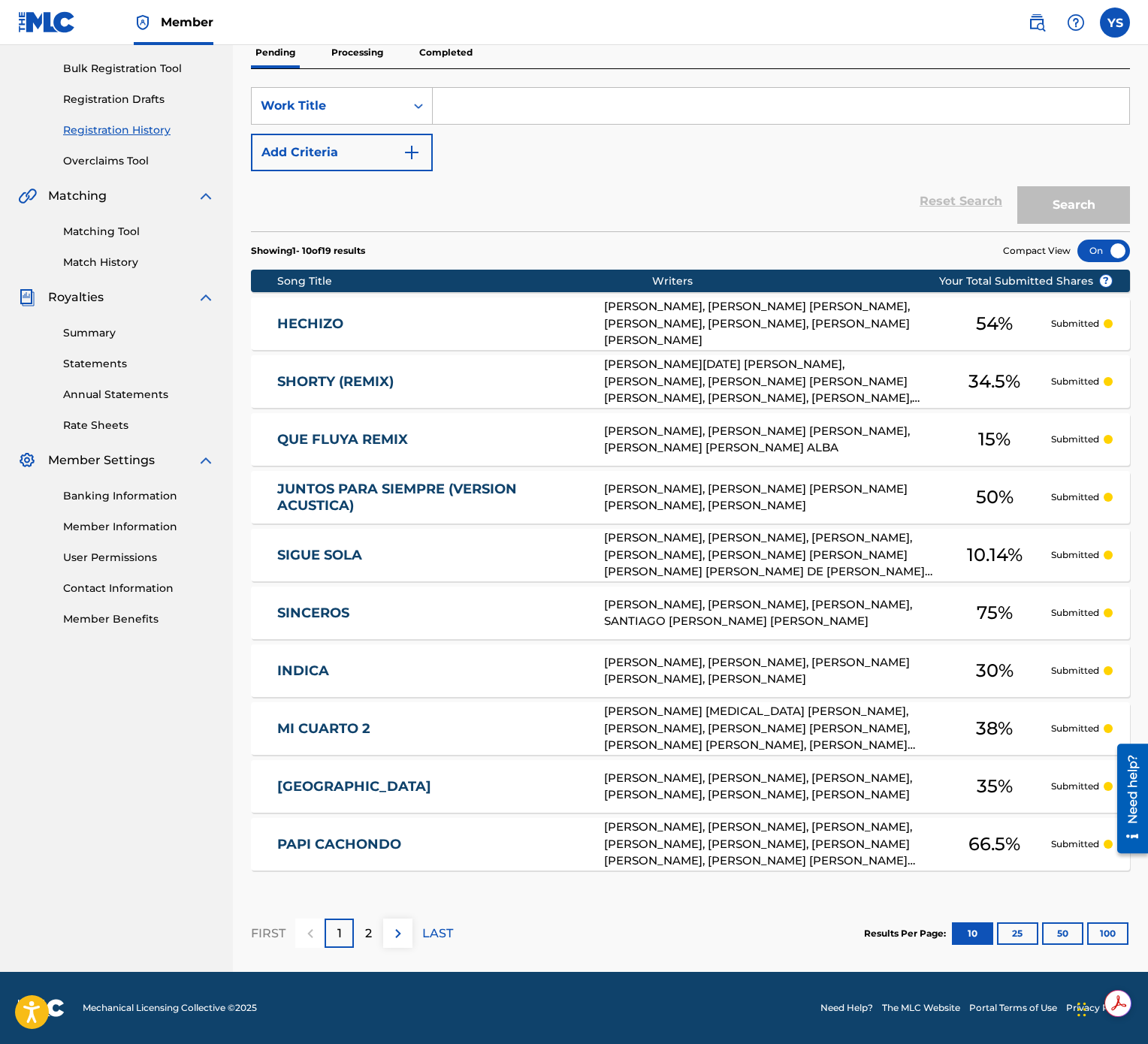
click at [339, 521] on p "1" at bounding box center [339, 933] width 5 height 18
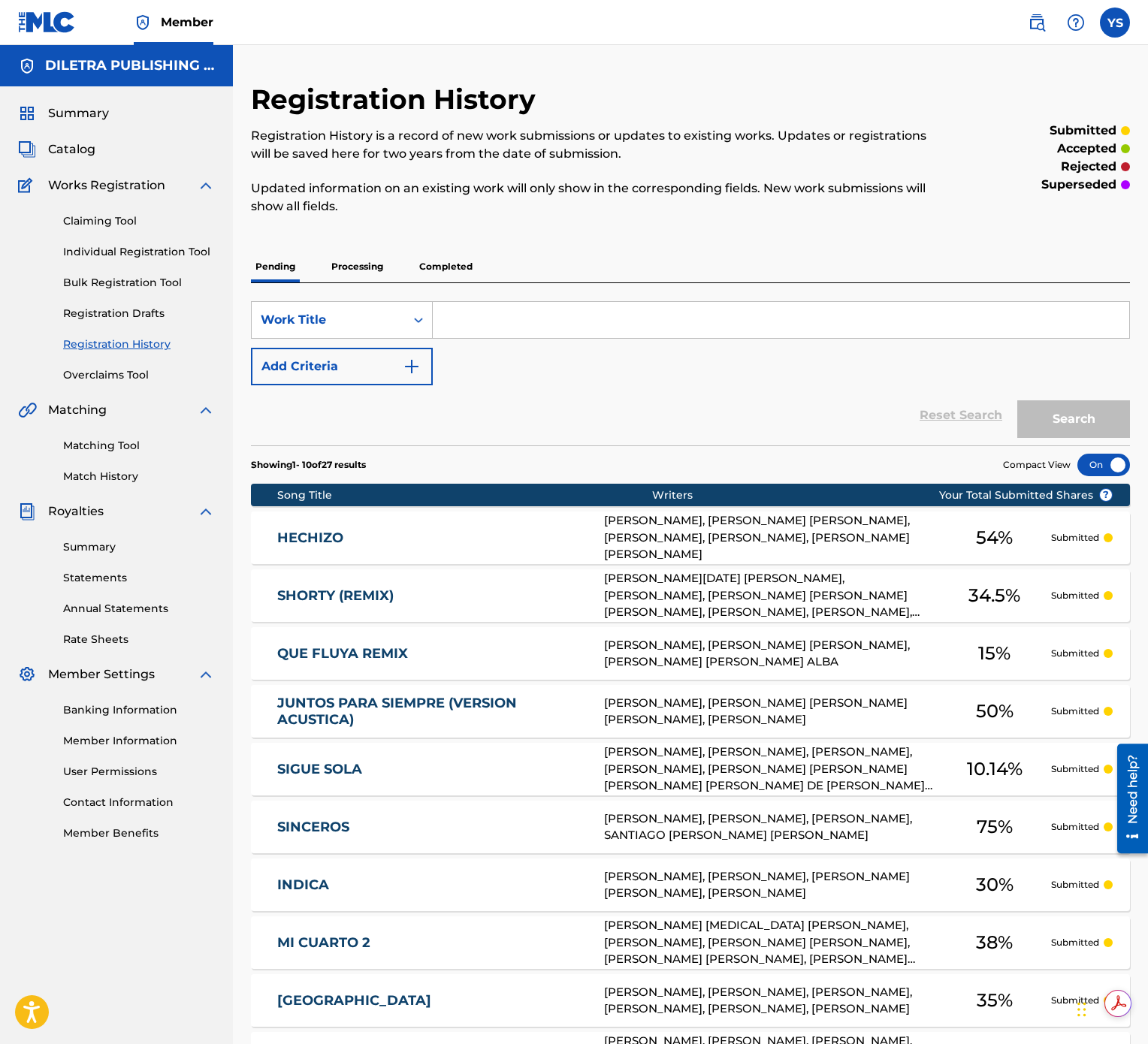
scroll to position [215, 0]
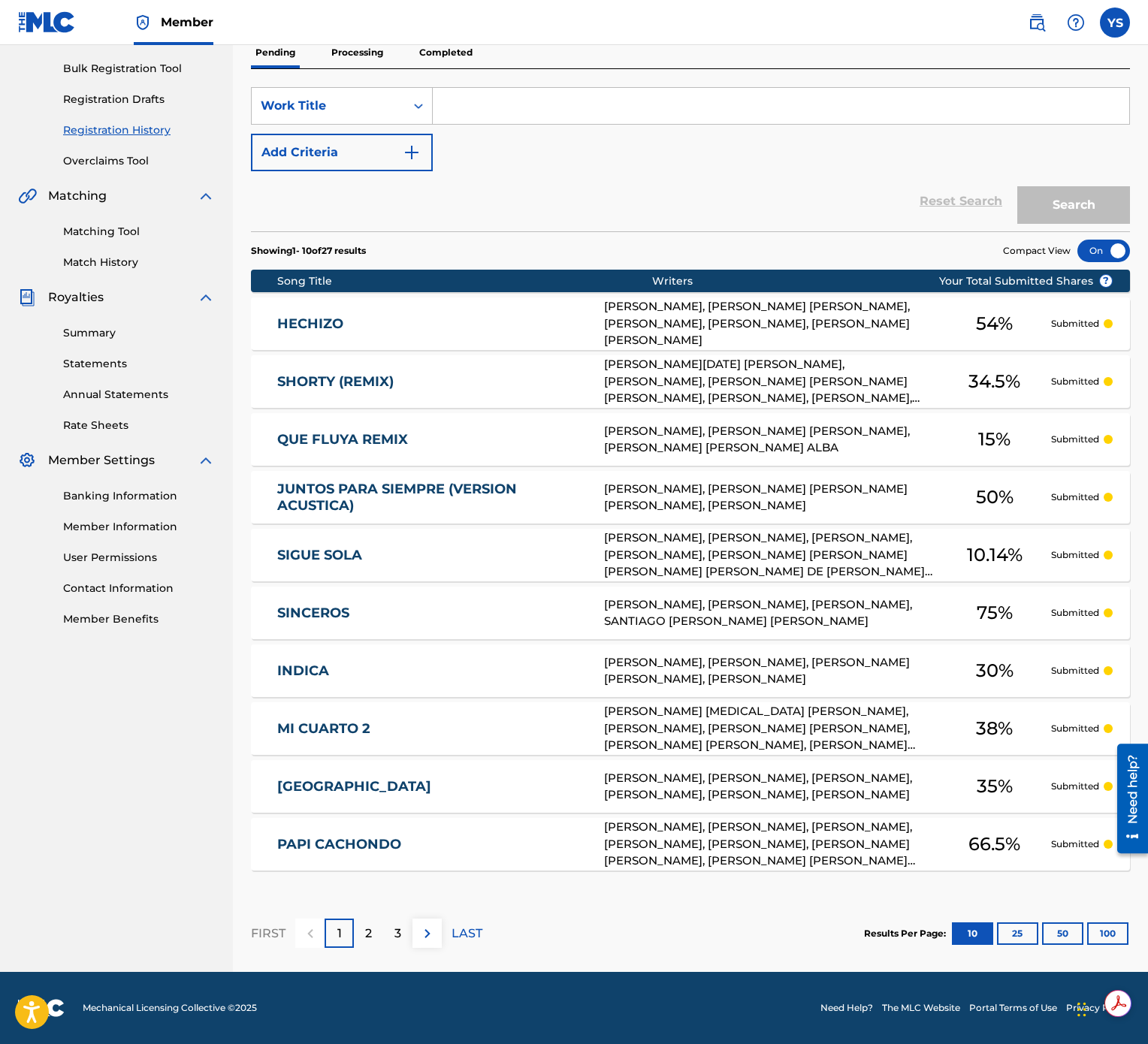
click at [342, 521] on div "1" at bounding box center [339, 933] width 29 height 29
click at [365, 521] on p "2" at bounding box center [368, 933] width 6 height 18
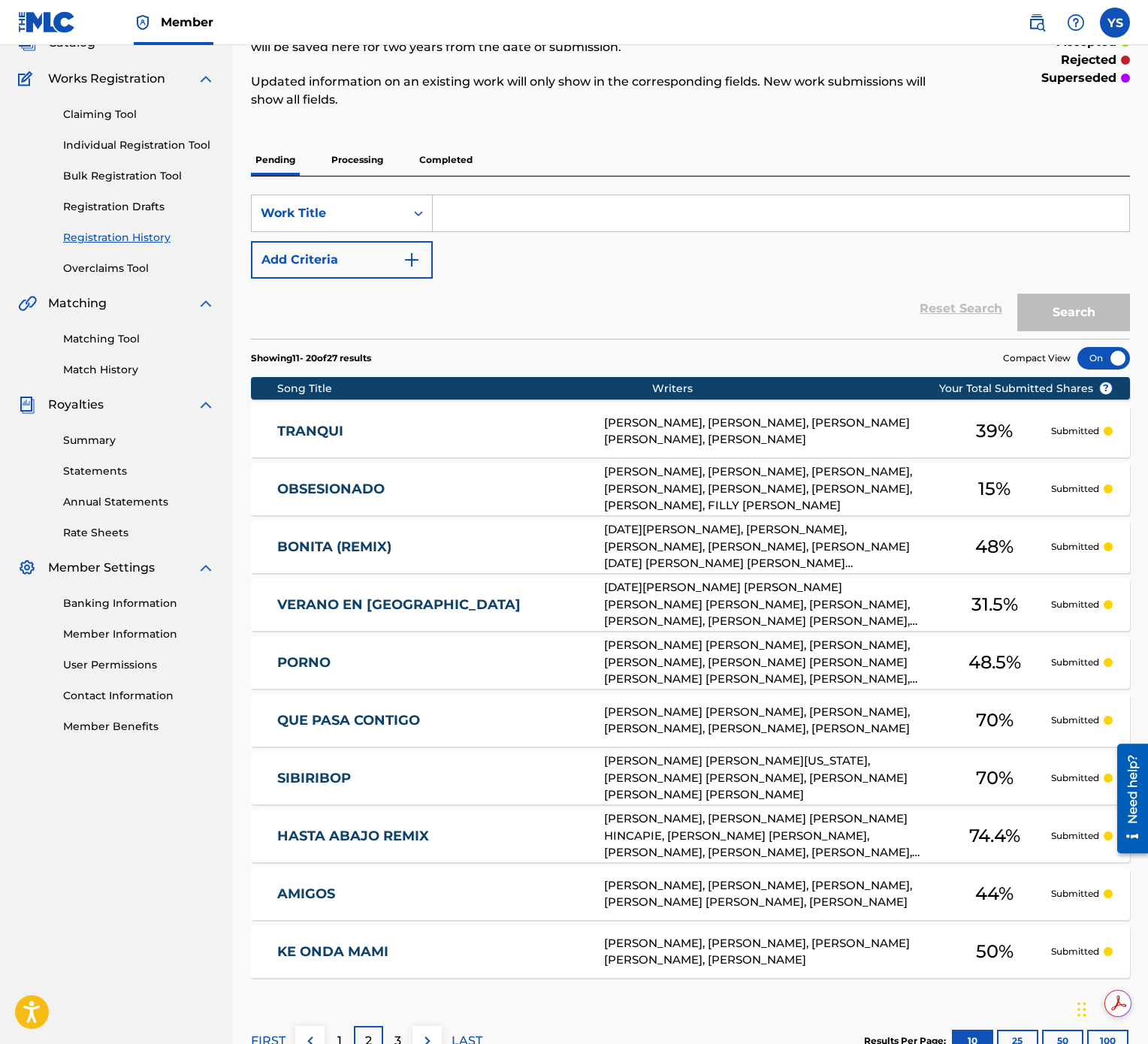
scroll to position [215, 0]
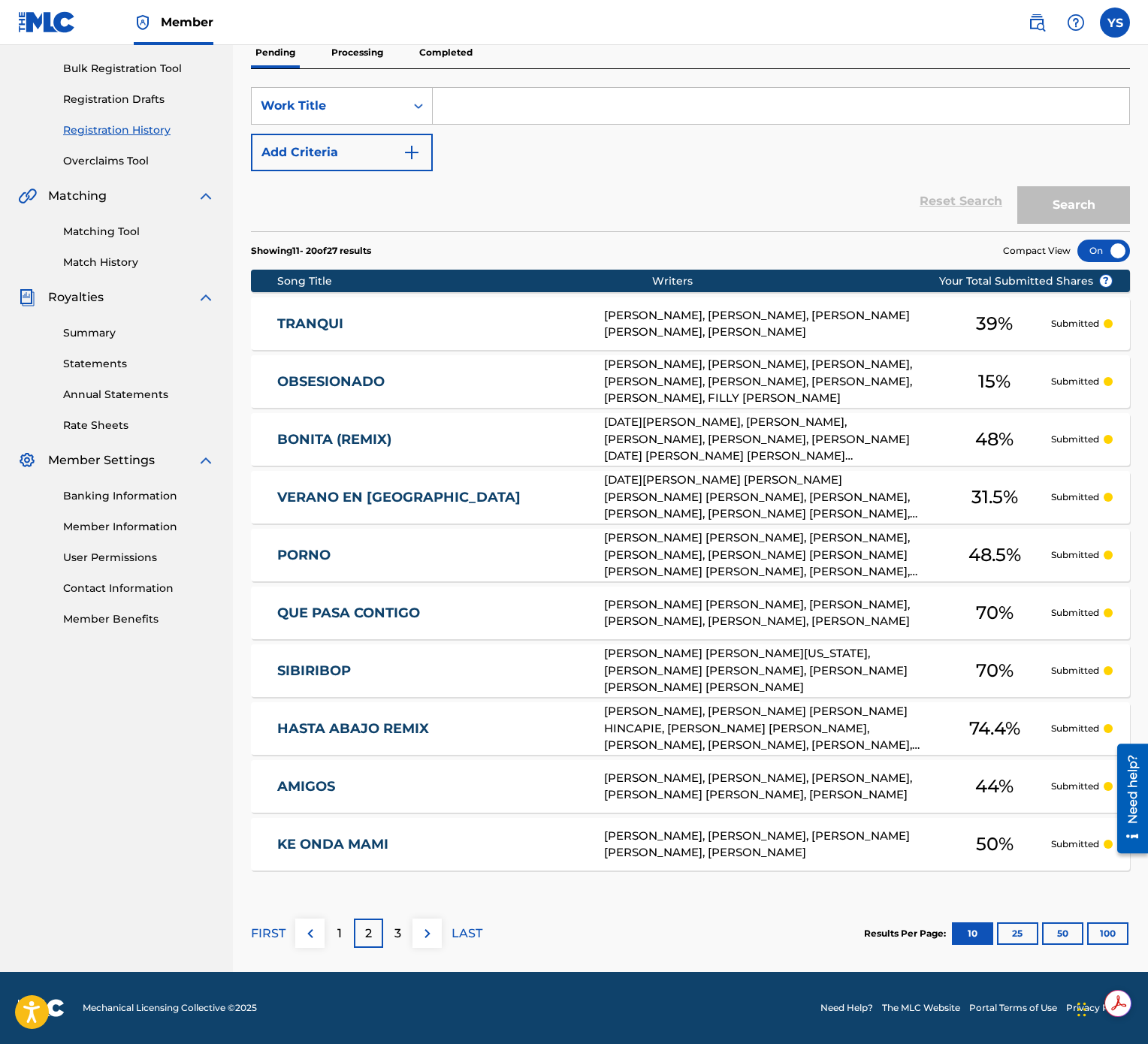
click at [399, 521] on p "3" at bounding box center [397, 933] width 6 height 18
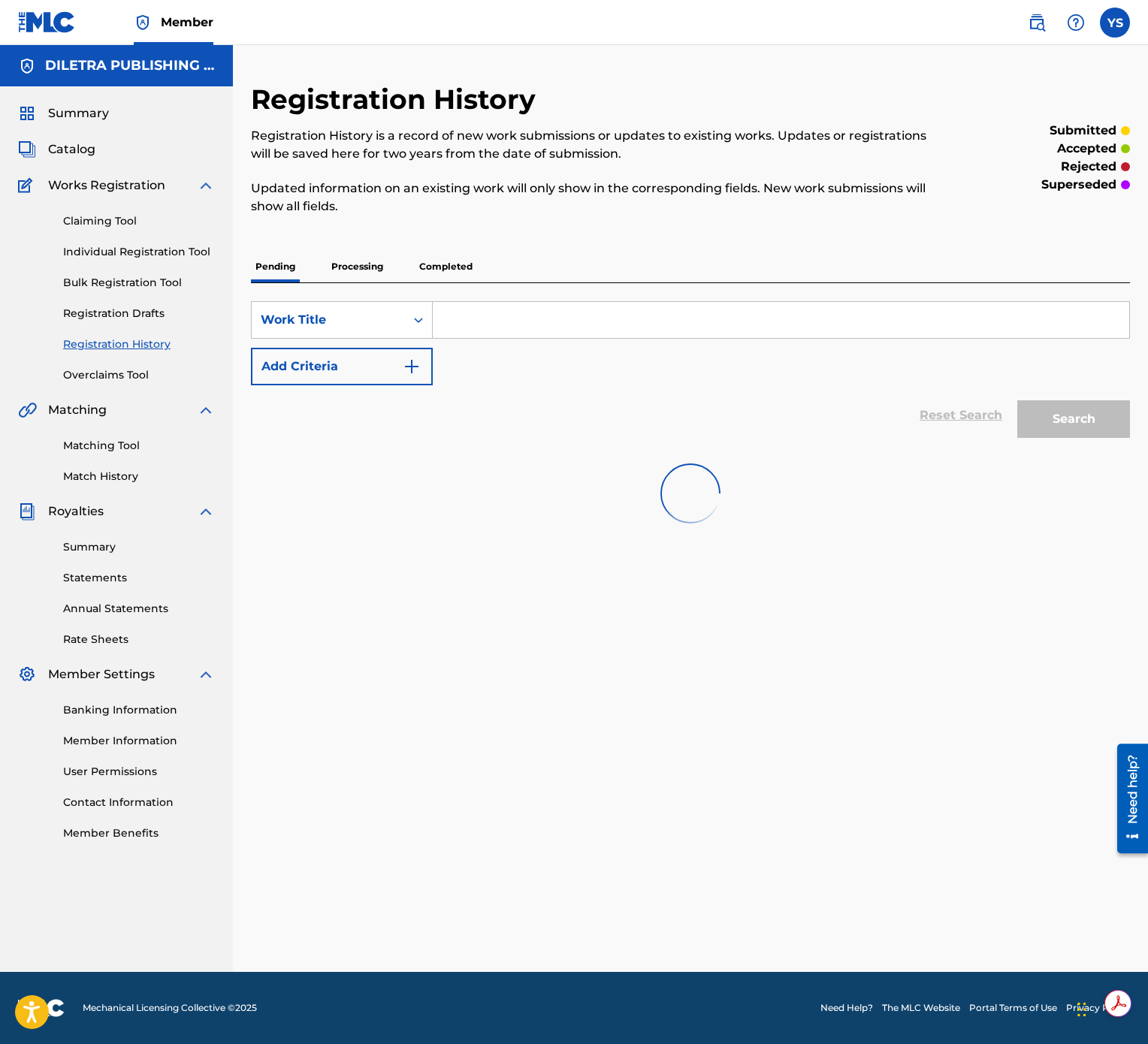
scroll to position [0, 0]
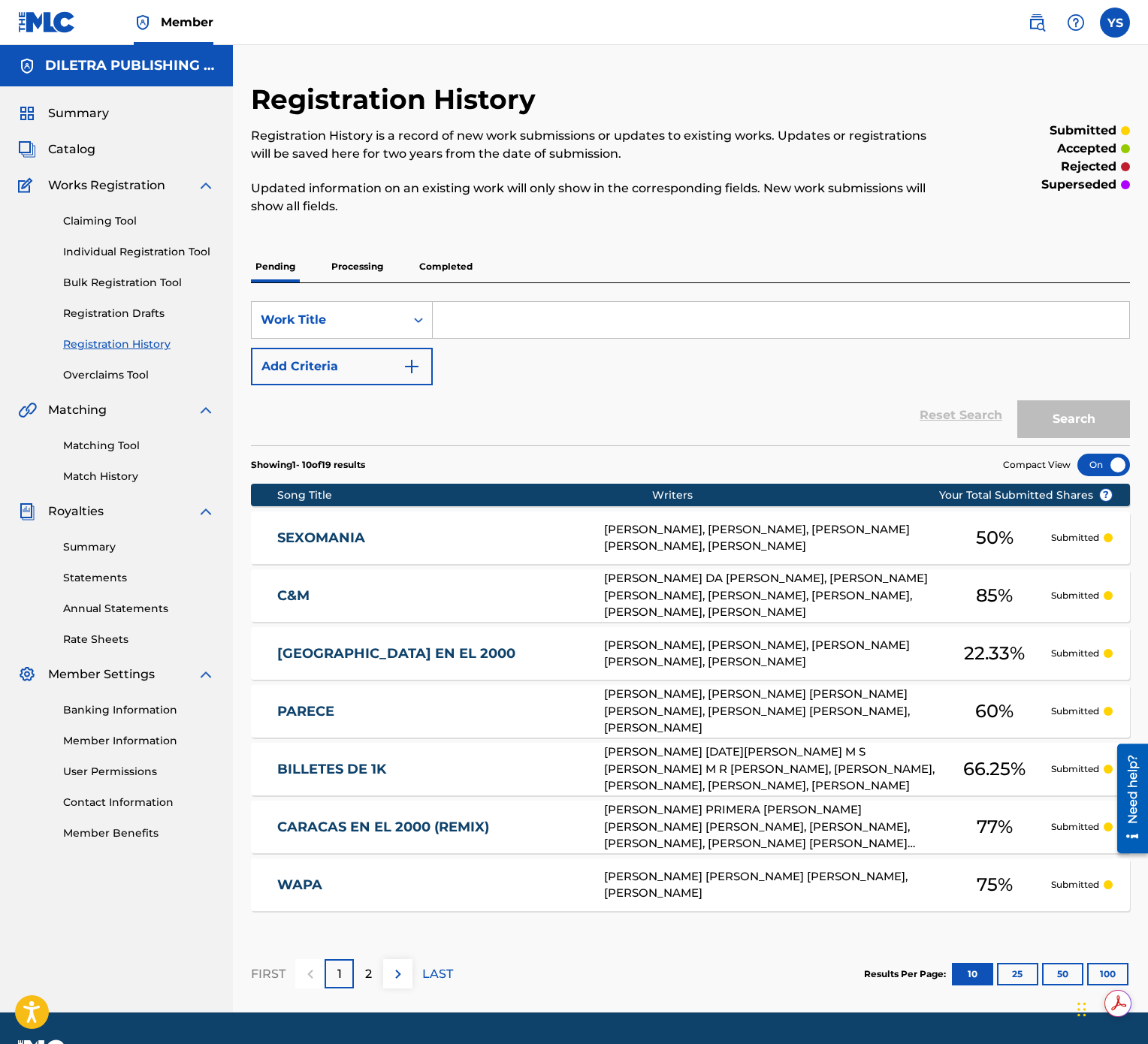
click at [337, 521] on div "WAPA W62J8C [PERSON_NAME] [PERSON_NAME] [PERSON_NAME], [PERSON_NAME] 75 % Submi…" at bounding box center [690, 885] width 879 height 53
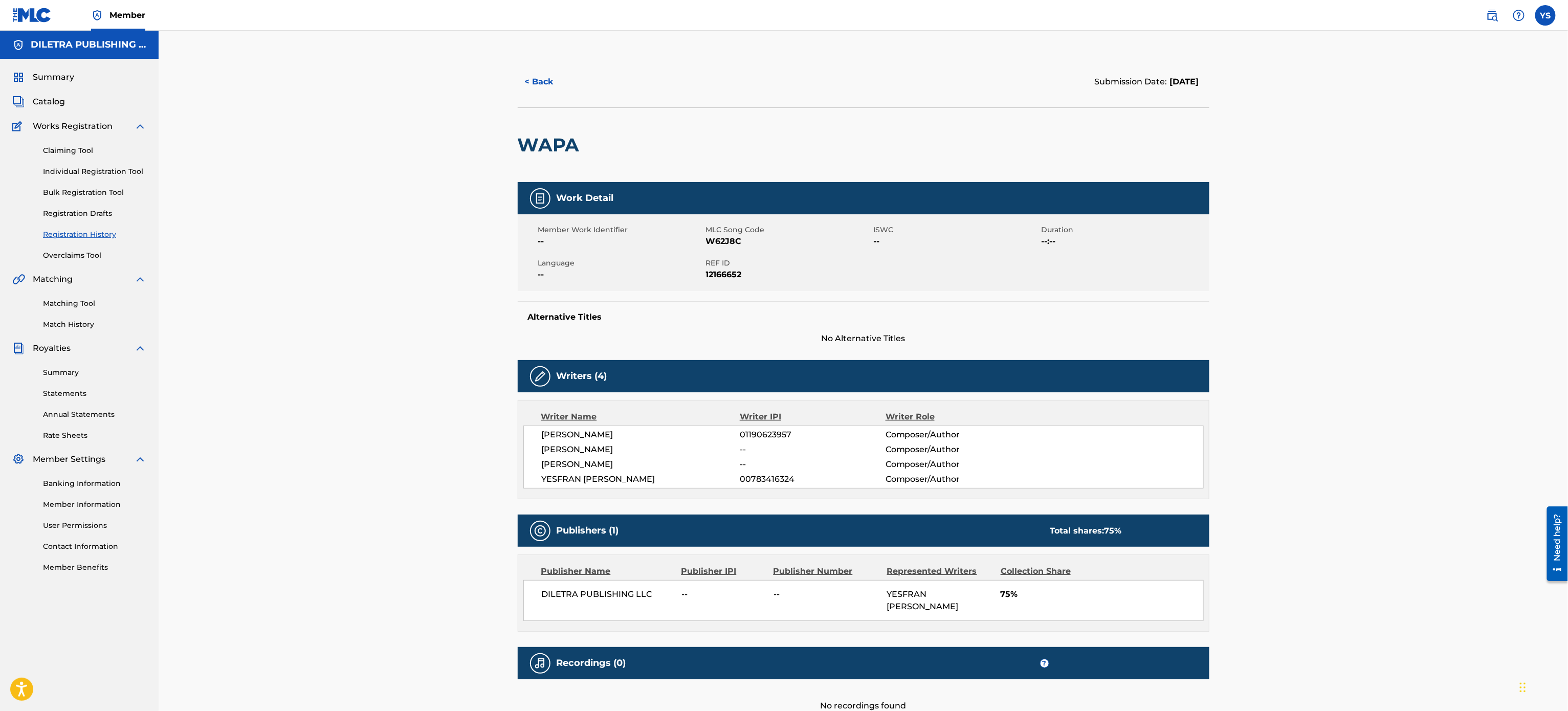
click at [103, 232] on link "Registration History" at bounding box center [94, 234] width 103 height 11
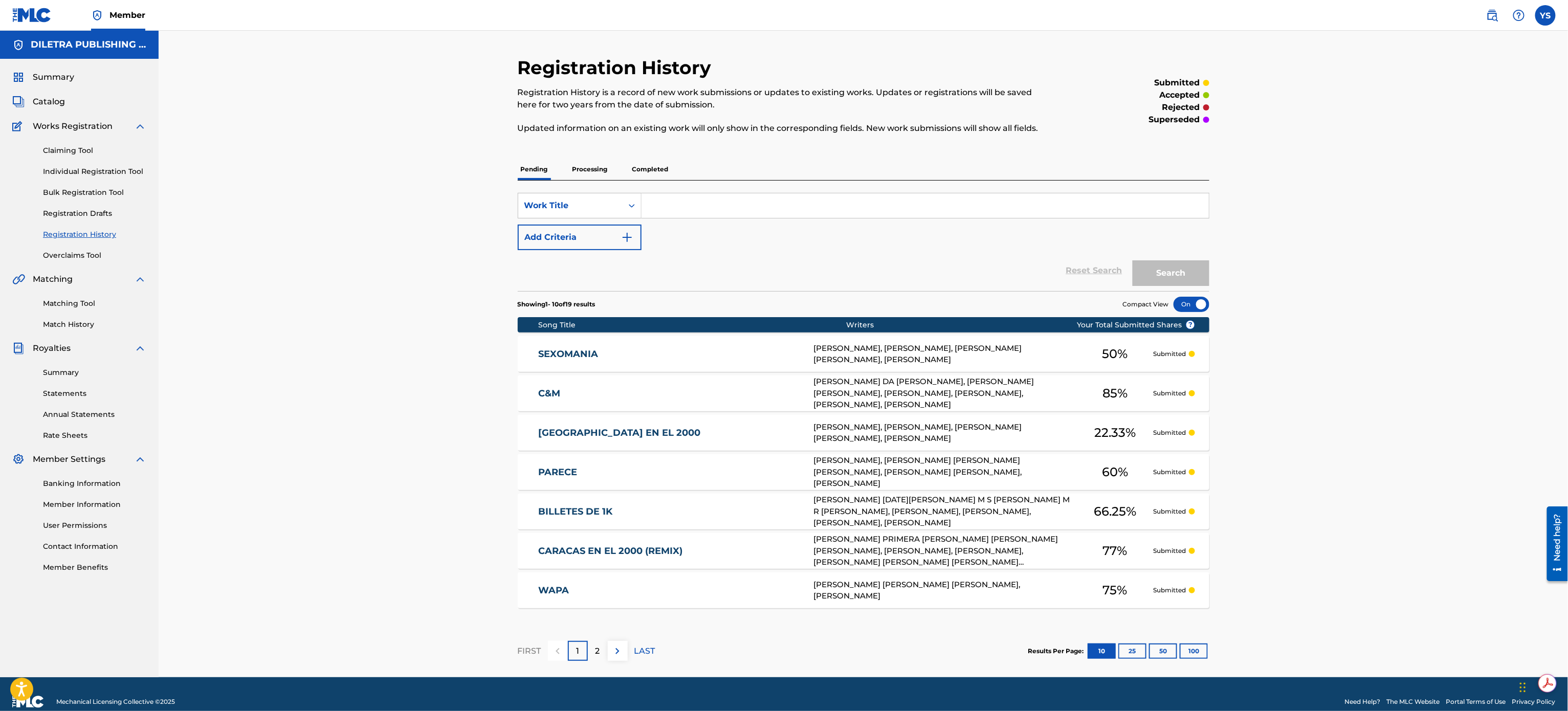
click at [595, 166] on p "Processing" at bounding box center [590, 169] width 41 height 22
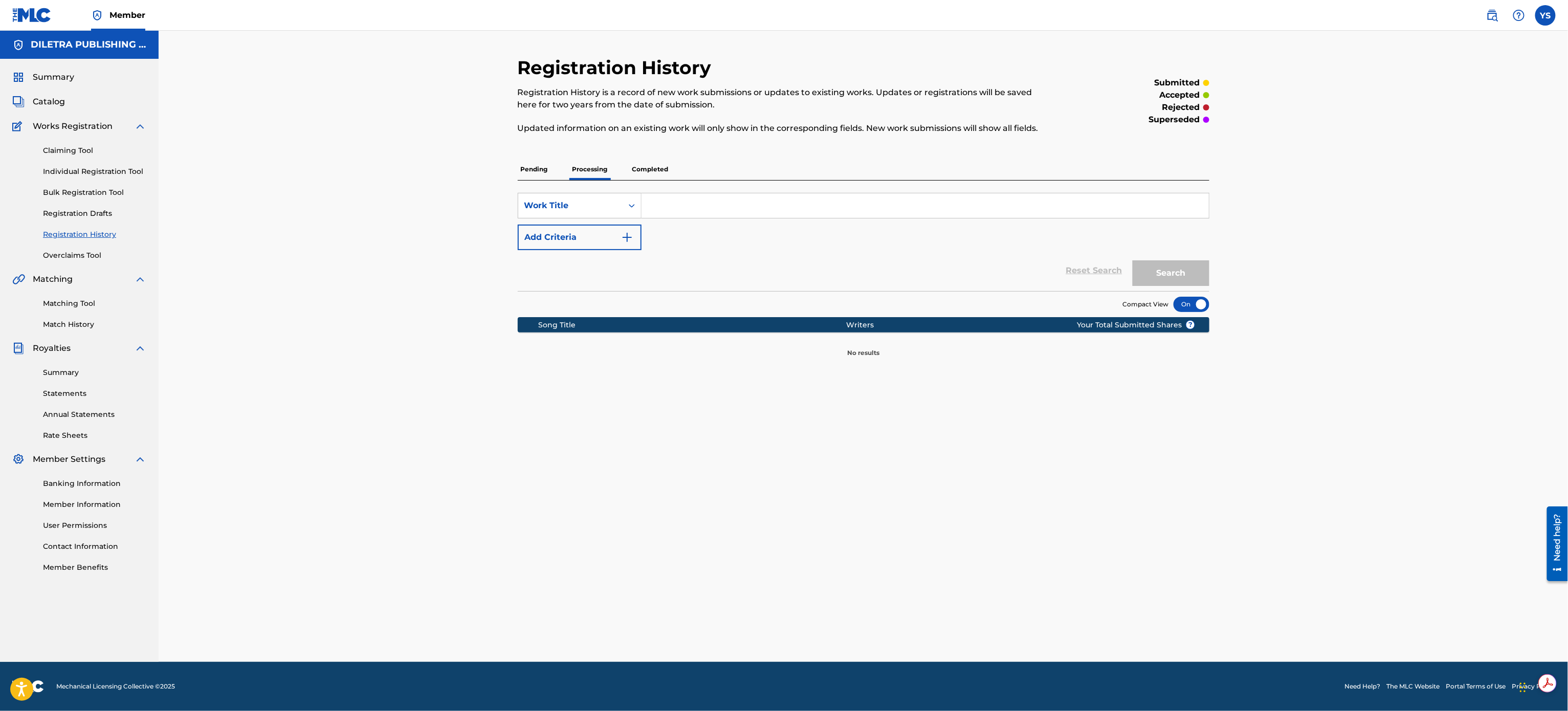
click at [644, 171] on p "Completed" at bounding box center [650, 169] width 43 height 22
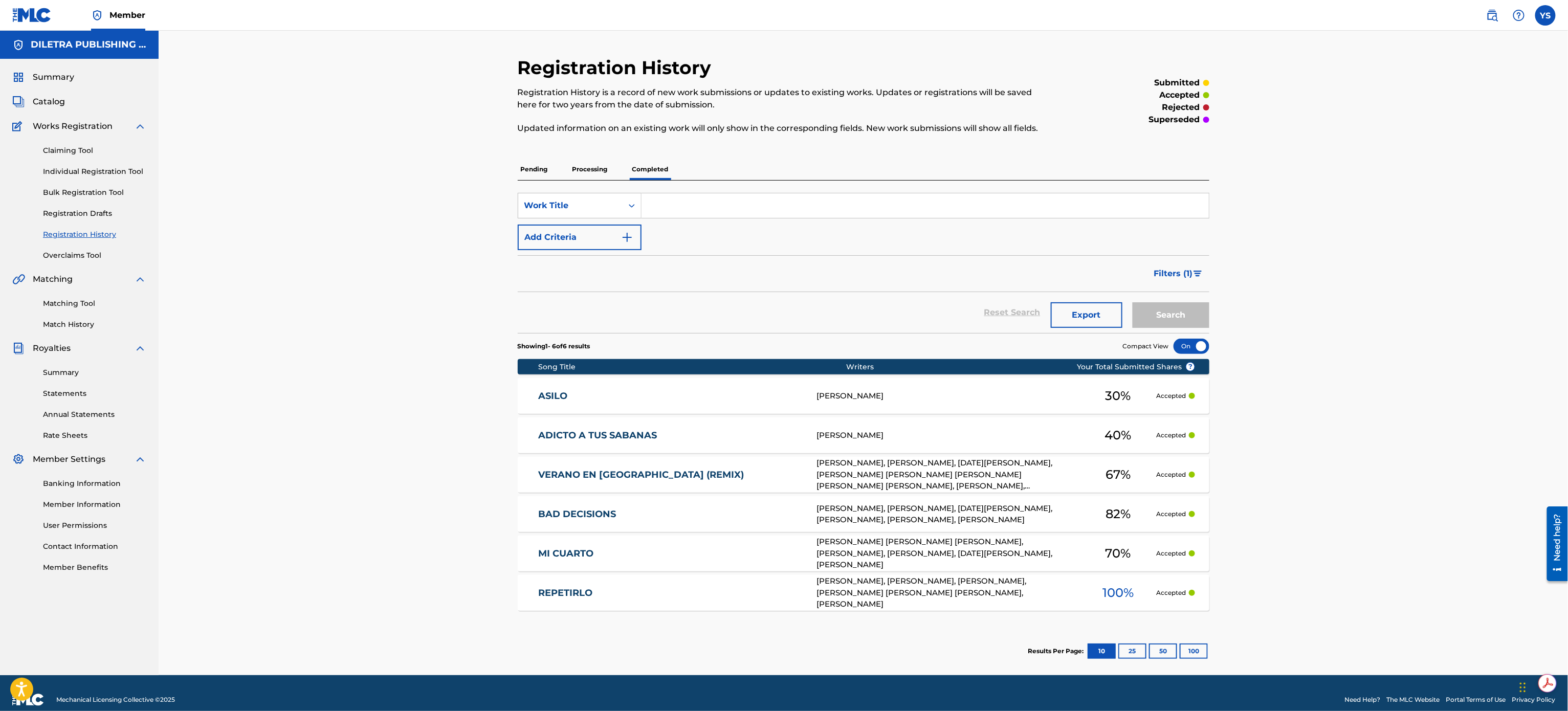
click at [538, 169] on p "Pending" at bounding box center [534, 169] width 33 height 22
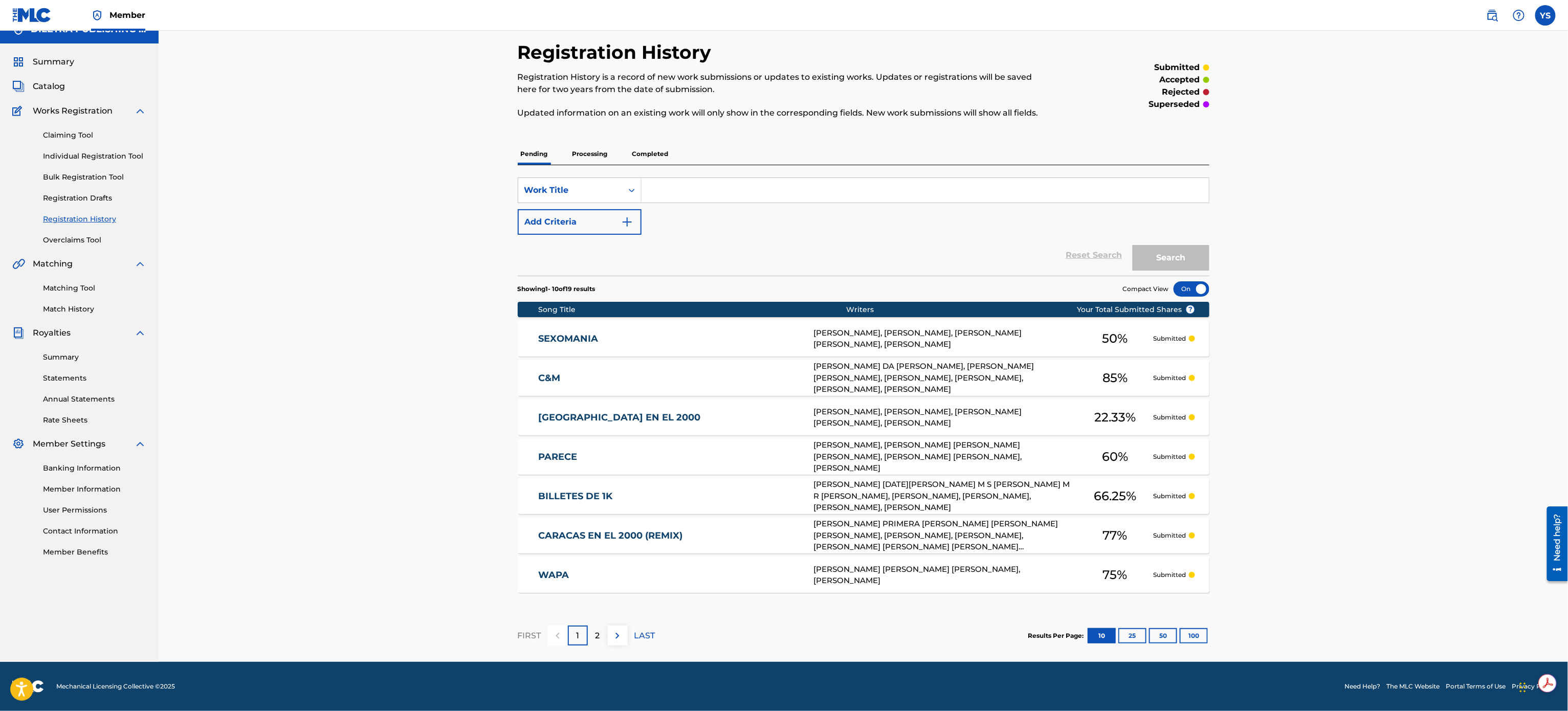
click at [782, 355] on div "[PERSON_NAME] [PERSON_NAME] [PERSON_NAME], [PERSON_NAME]" at bounding box center [945, 575] width 263 height 23
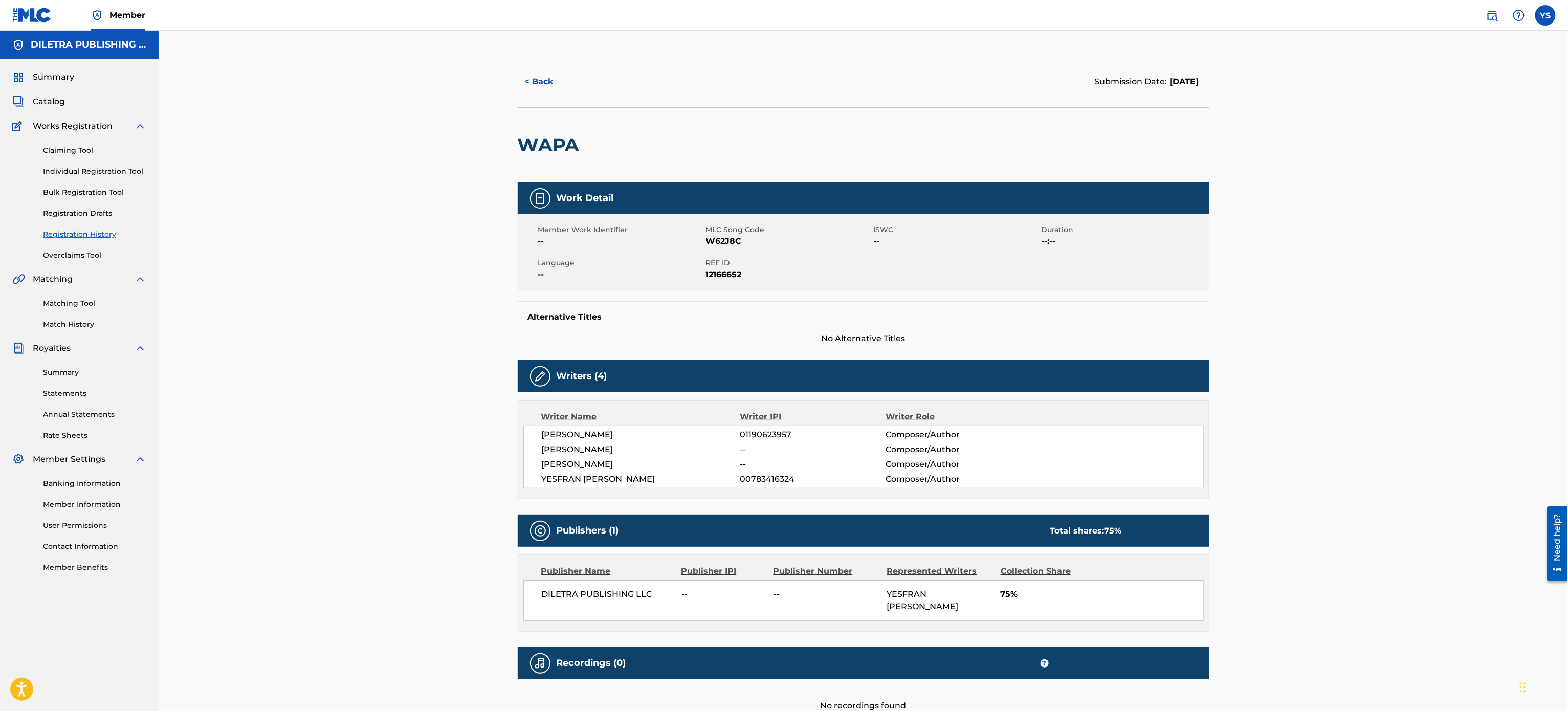
click at [535, 85] on button "< Back" at bounding box center [548, 82] width 61 height 25
